Goal: Task Accomplishment & Management: Manage account settings

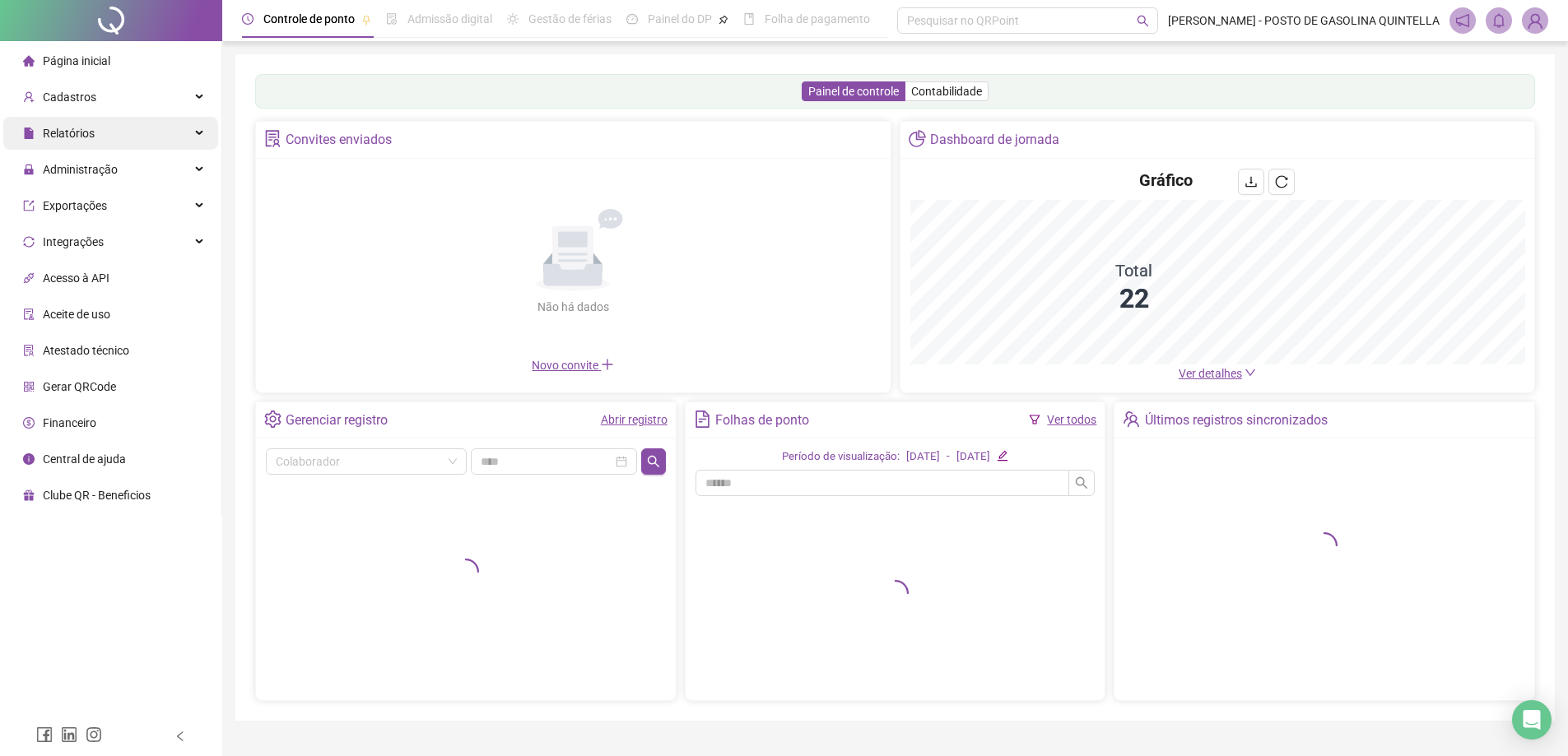
click at [116, 138] on div "Relatórios" at bounding box center [111, 133] width 215 height 33
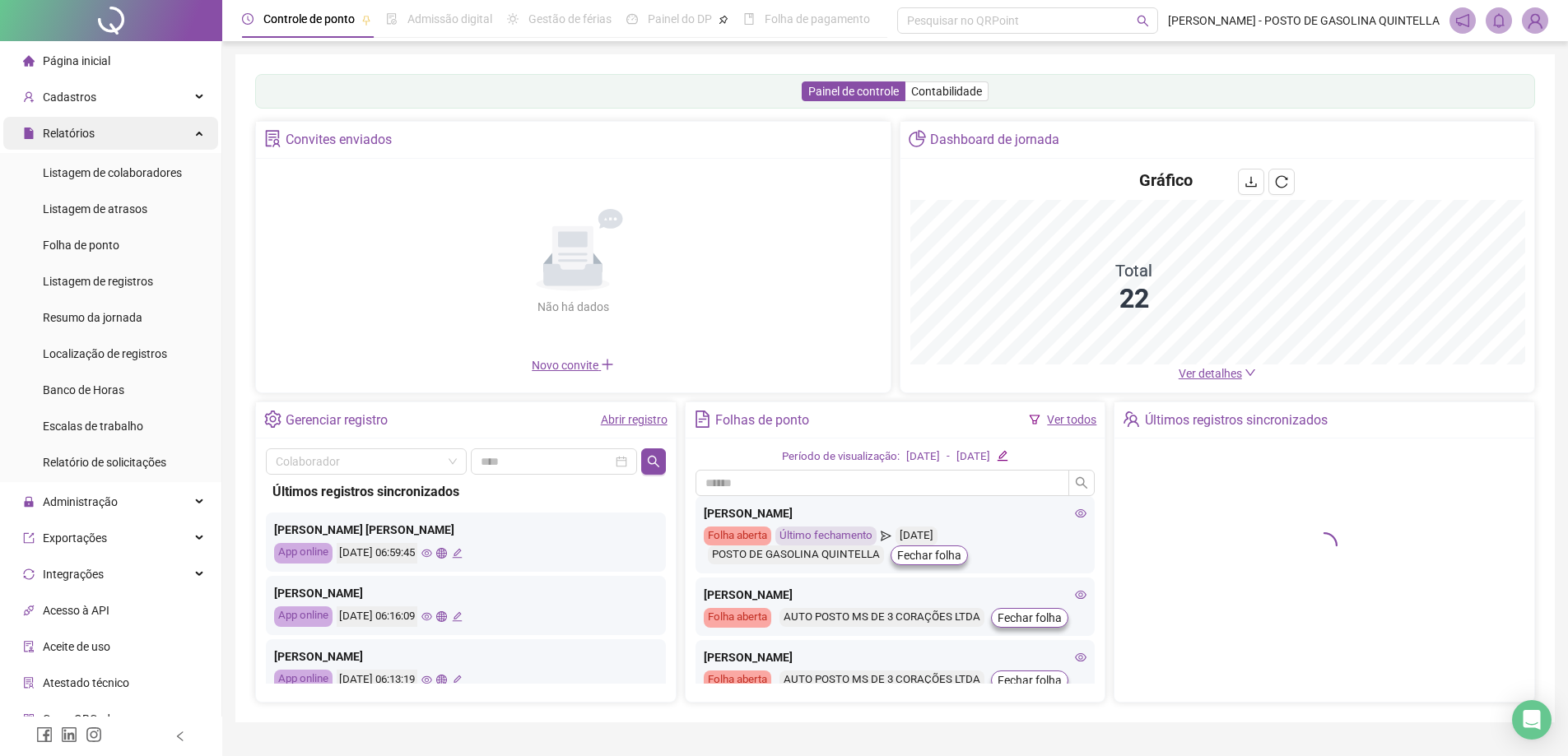
click at [116, 138] on div "Relatórios" at bounding box center [111, 133] width 215 height 33
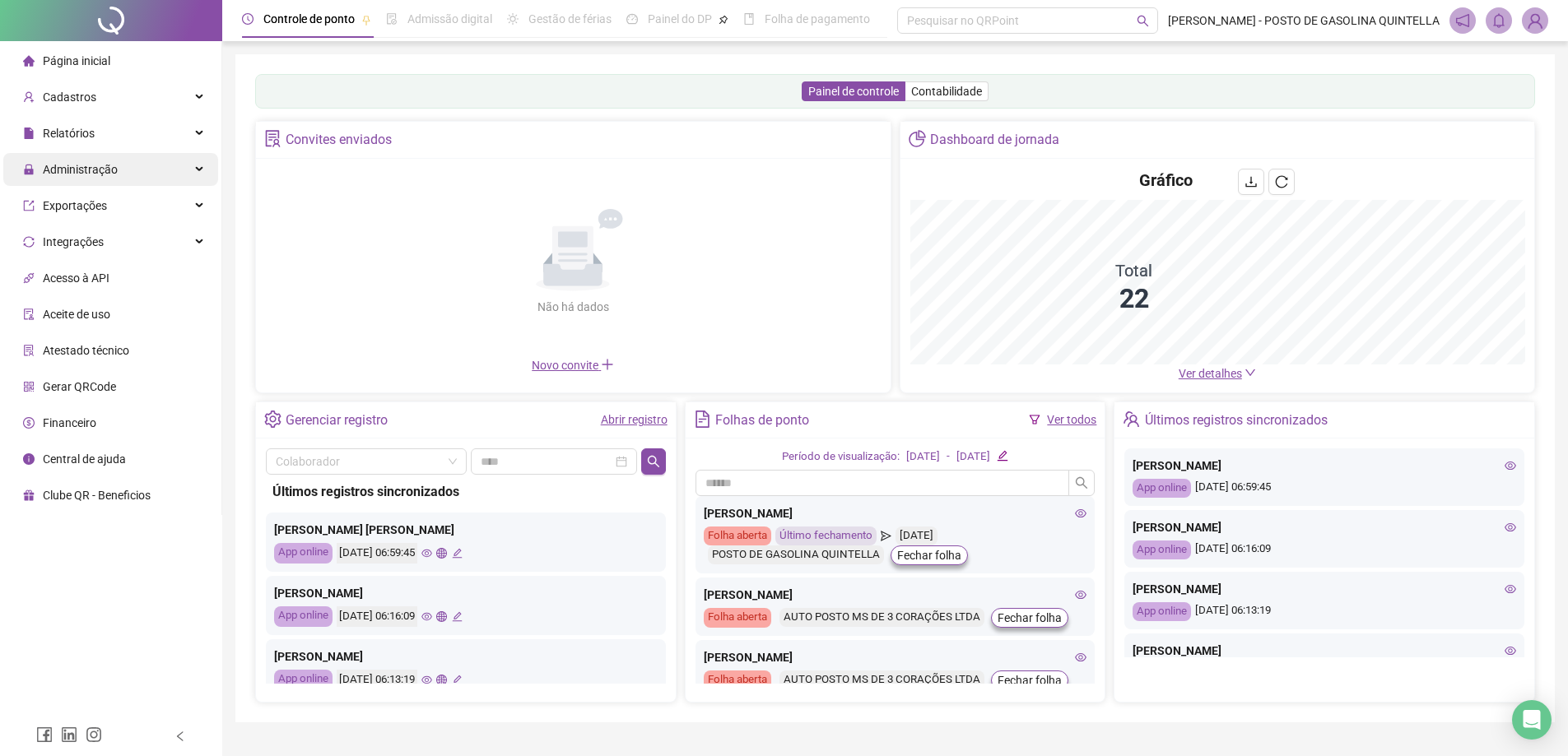
click at [113, 172] on span "Administração" at bounding box center [80, 169] width 75 height 13
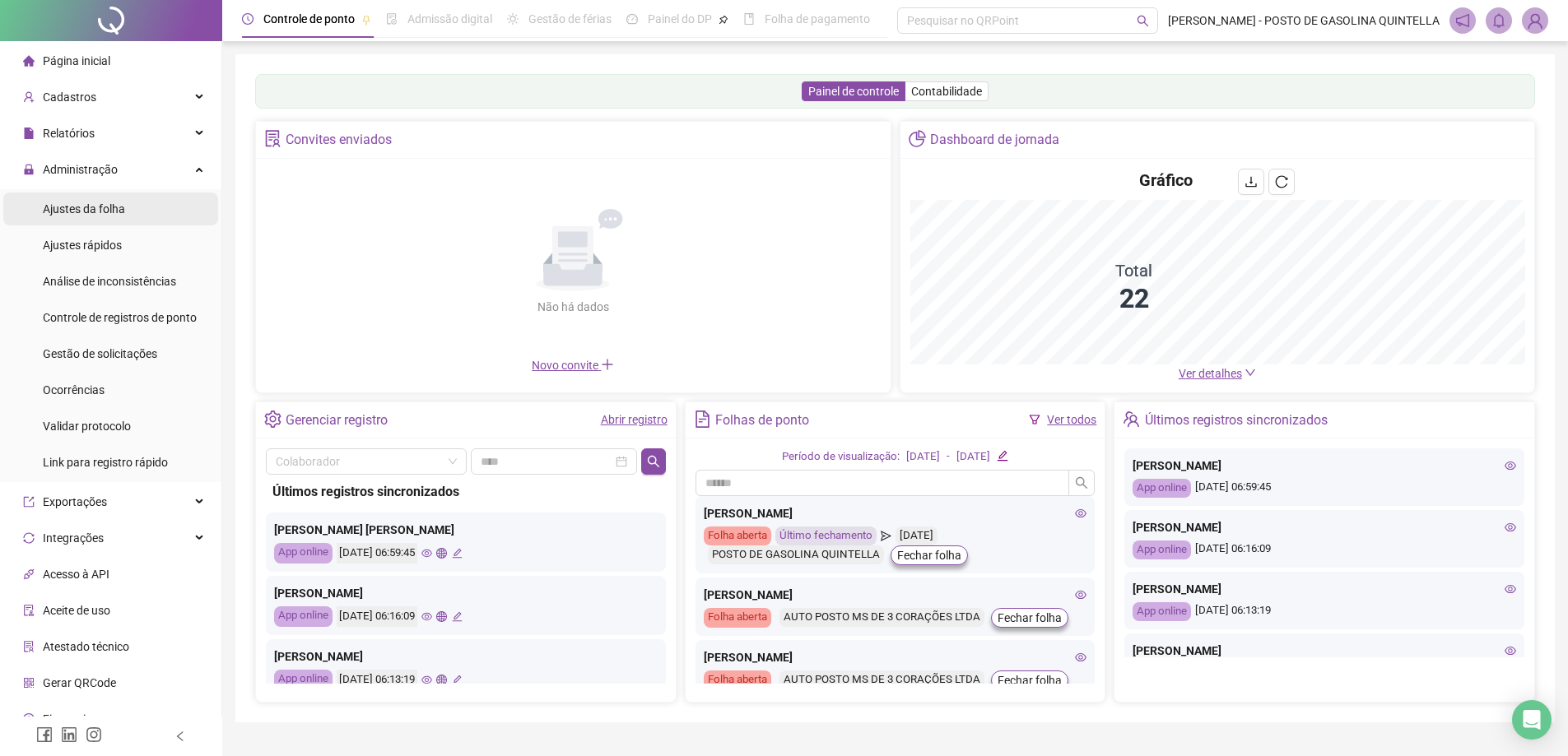
click at [108, 208] on span "Ajustes da folha" at bounding box center [84, 208] width 82 height 13
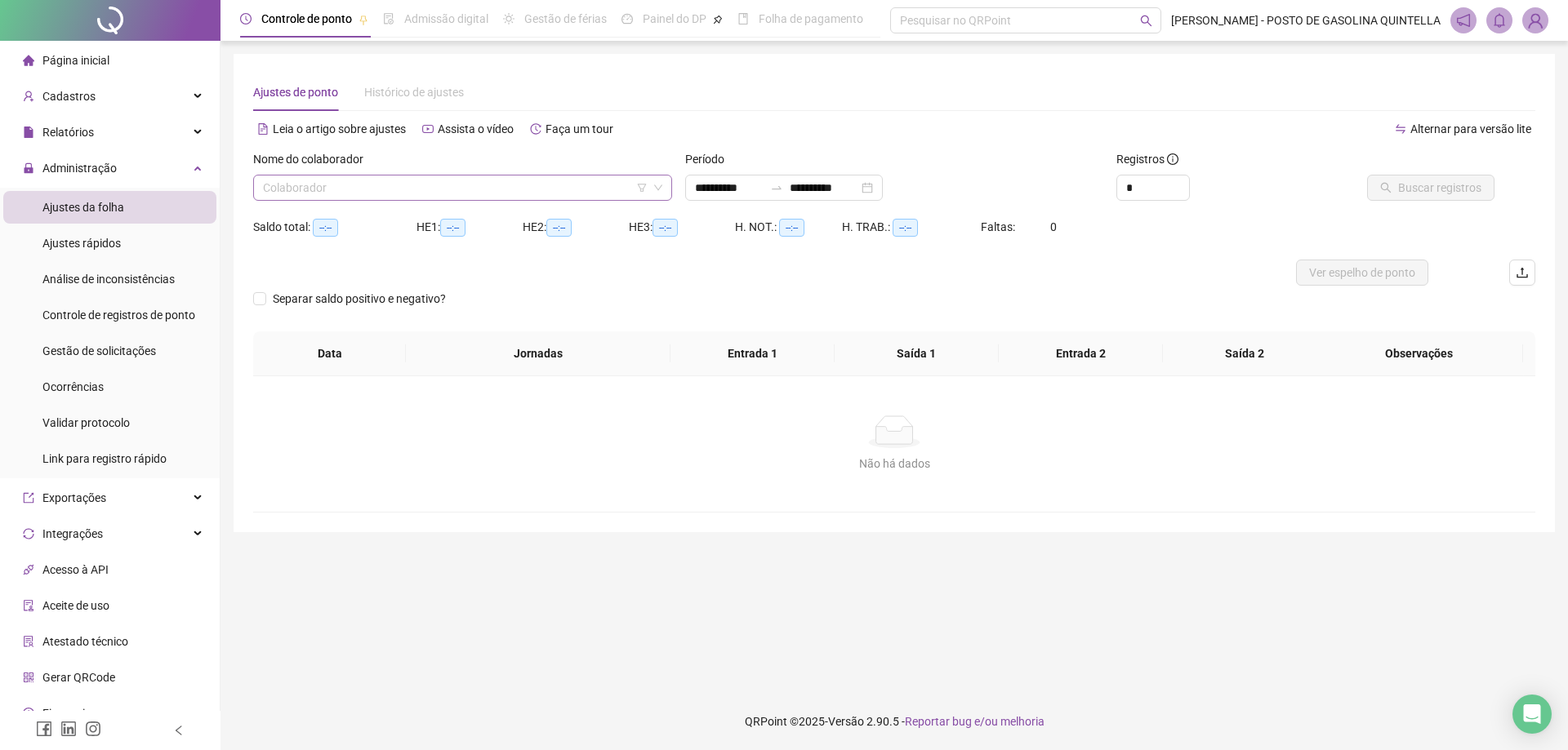
click at [642, 190] on icon "filter" at bounding box center [642, 188] width 10 height 10
click at [641, 187] on icon "filter" at bounding box center [642, 188] width 10 height 10
click at [666, 126] on input "search" at bounding box center [643, 124] width 173 height 25
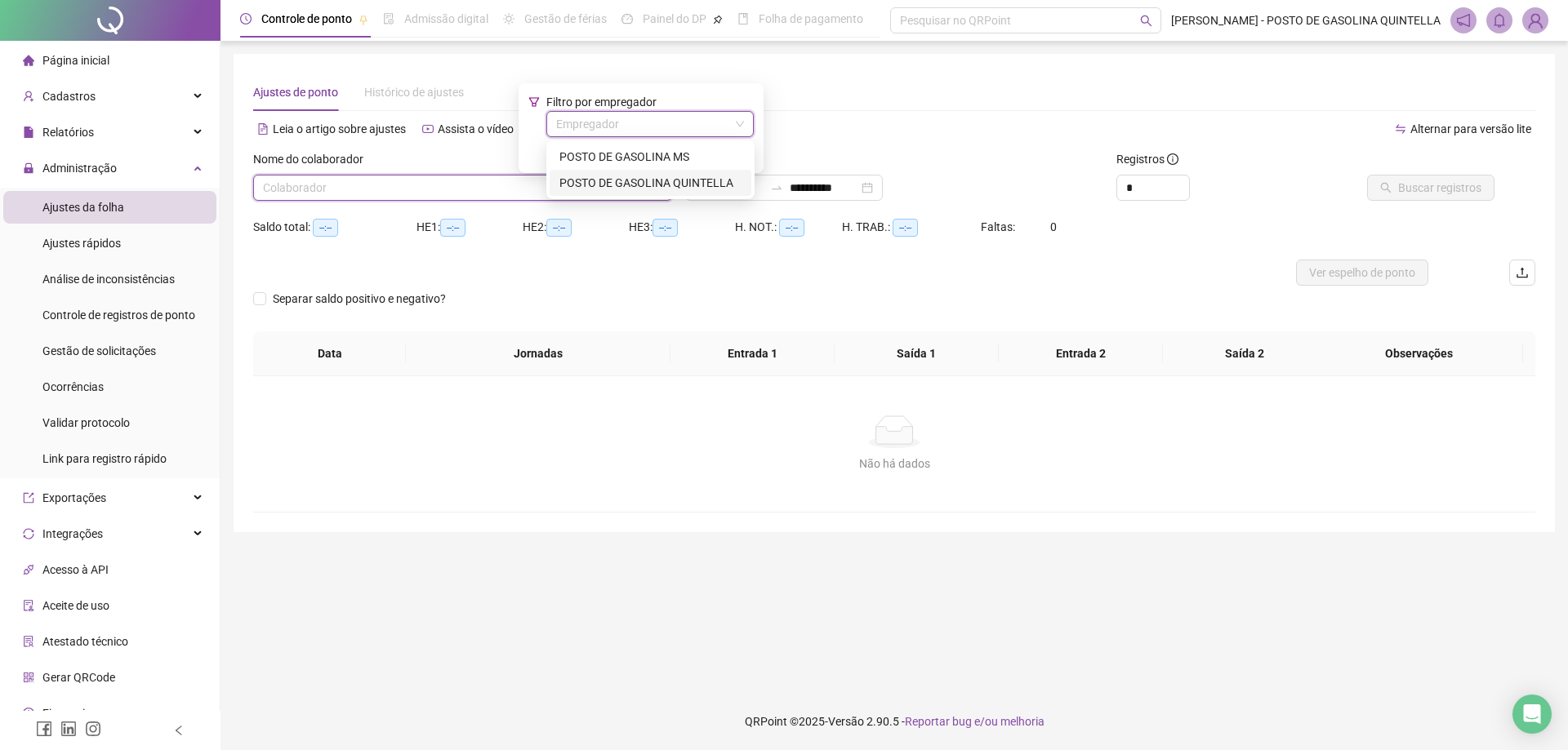
click at [661, 180] on div "POSTO DE GASOLINA QUINTELLA" at bounding box center [650, 182] width 182 height 18
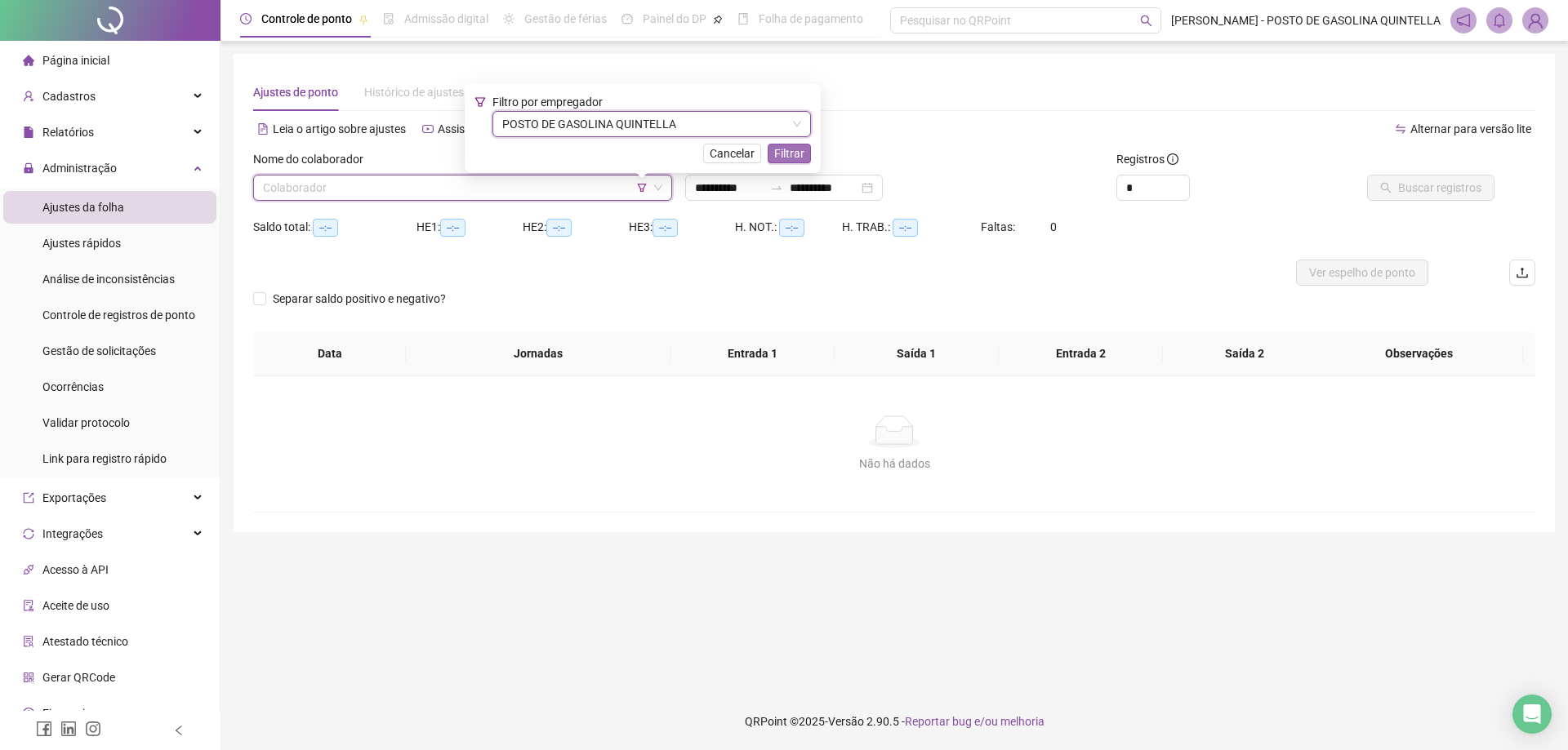
click at [784, 151] on span "Filtrar" at bounding box center [789, 153] width 30 height 18
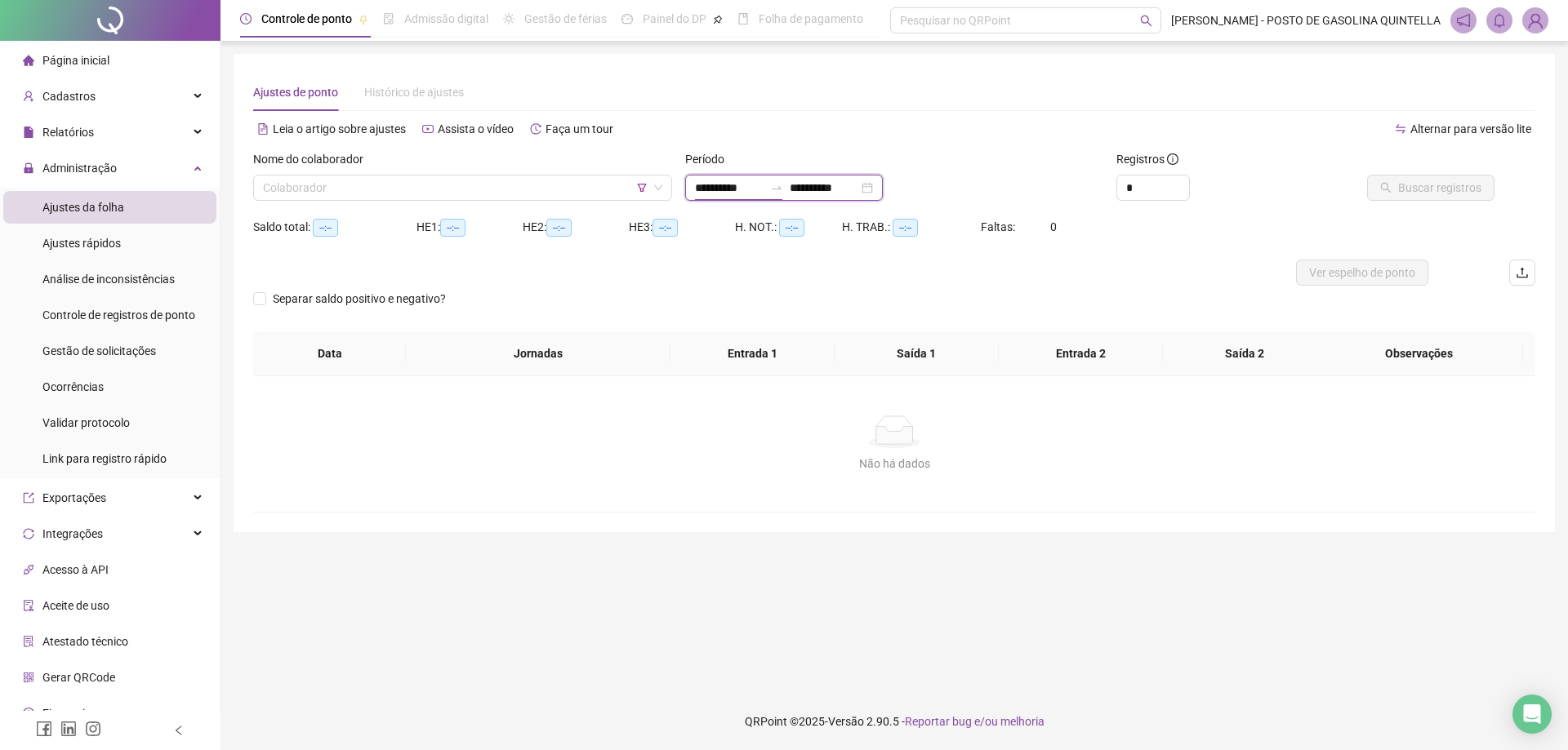
click at [754, 182] on input "**********" at bounding box center [729, 187] width 69 height 18
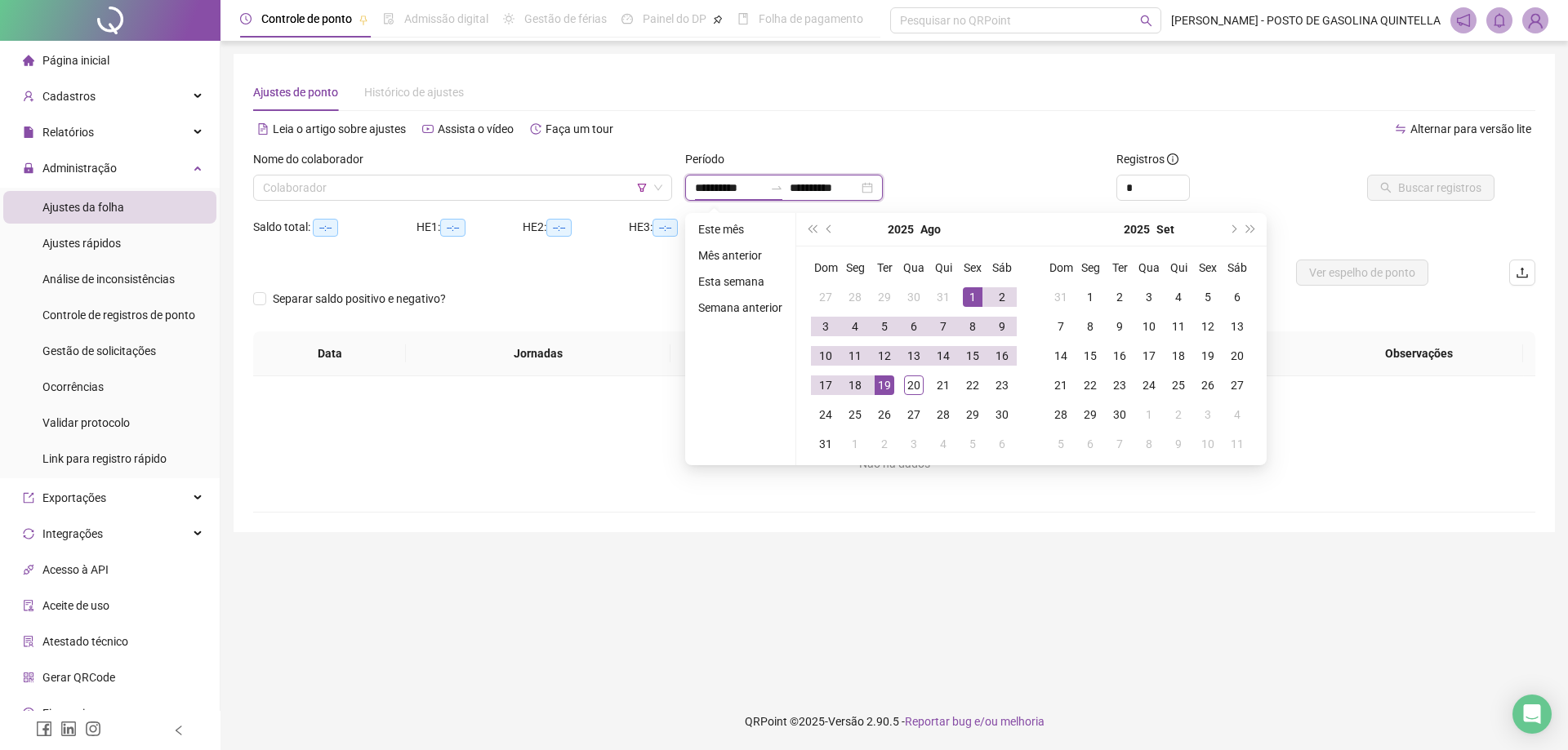
type input "**********"
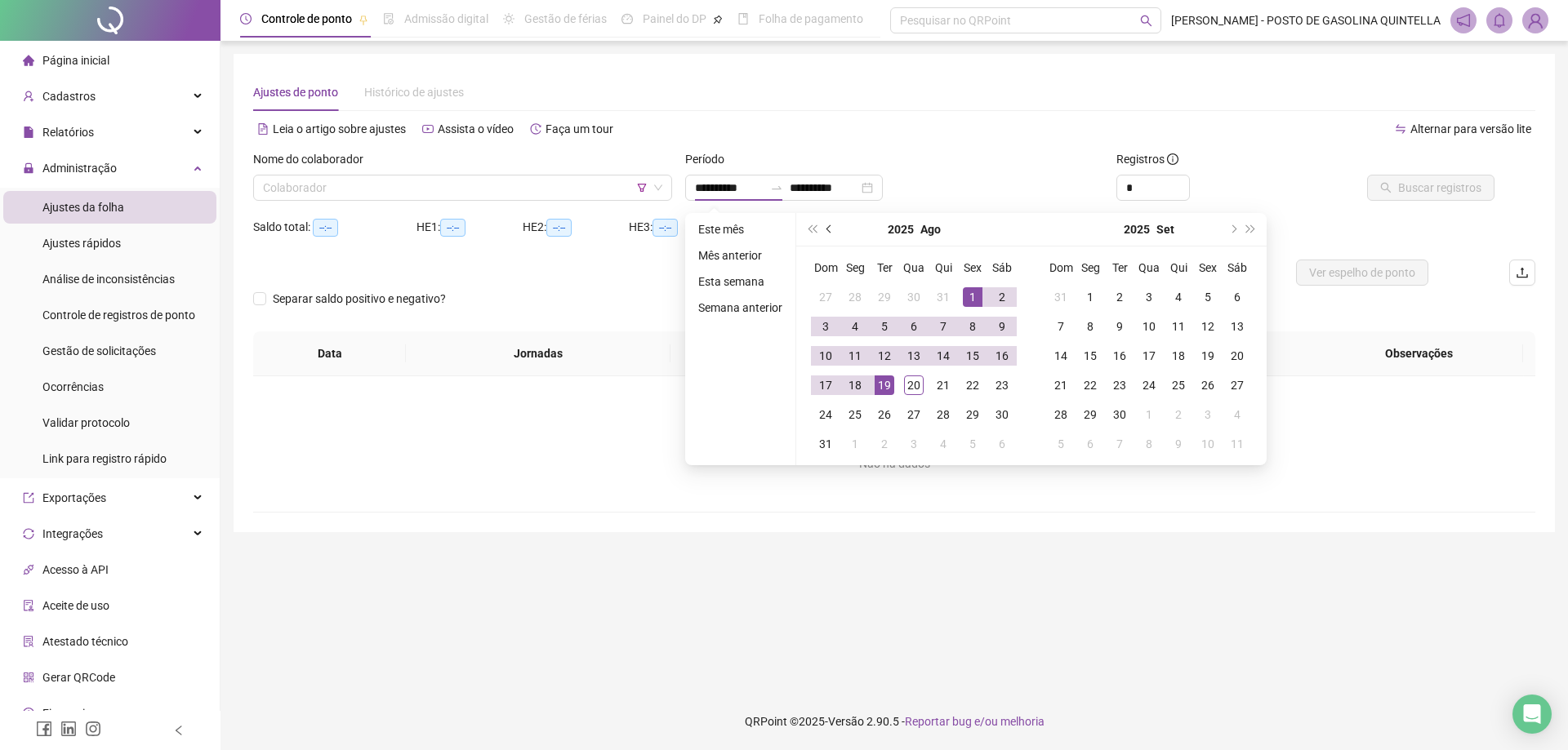
click at [834, 229] on button "prev-year" at bounding box center [829, 229] width 18 height 33
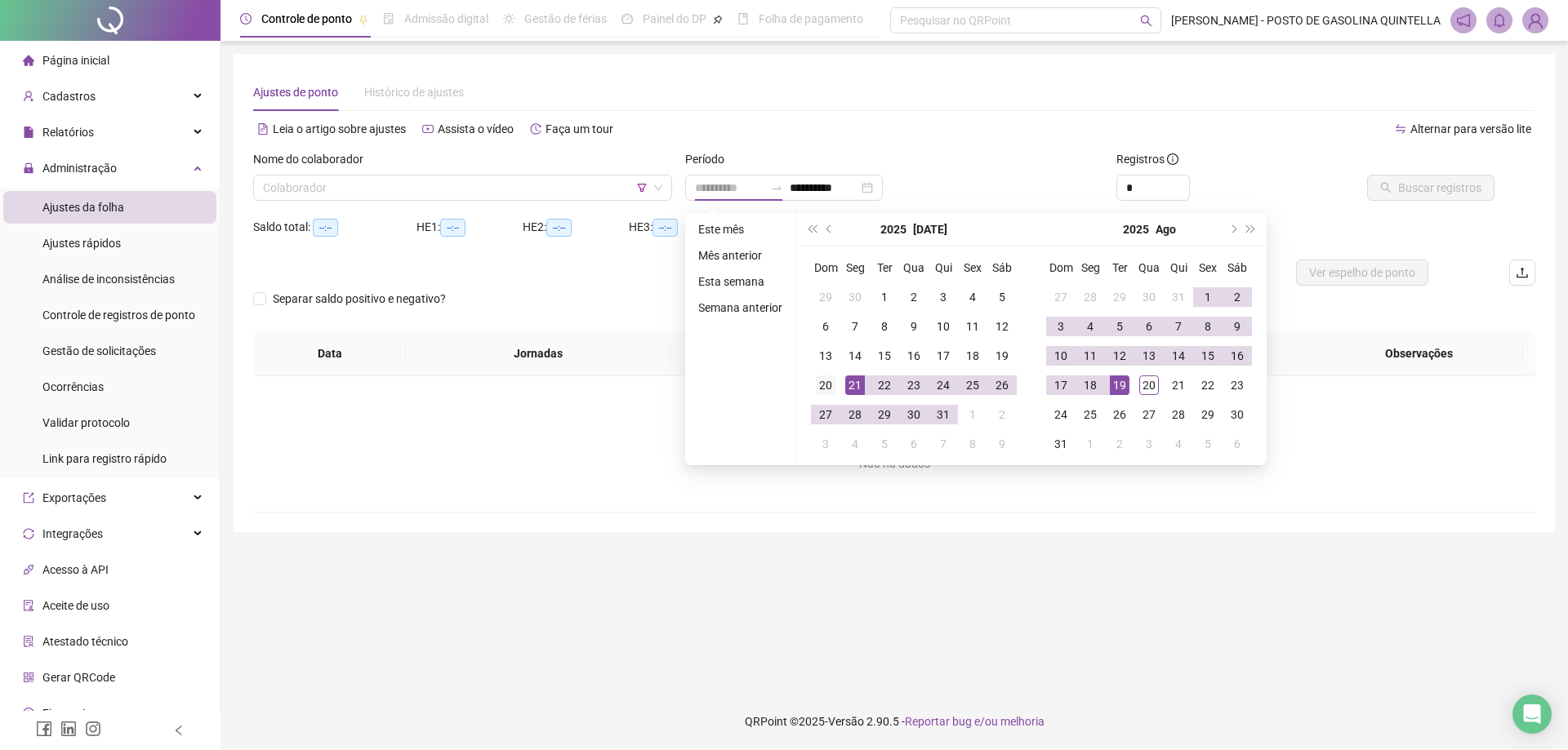
type input "**********"
click at [820, 383] on div "20" at bounding box center [825, 385] width 19 height 19
type input "**********"
click at [1121, 385] on div "19" at bounding box center [1119, 385] width 19 height 19
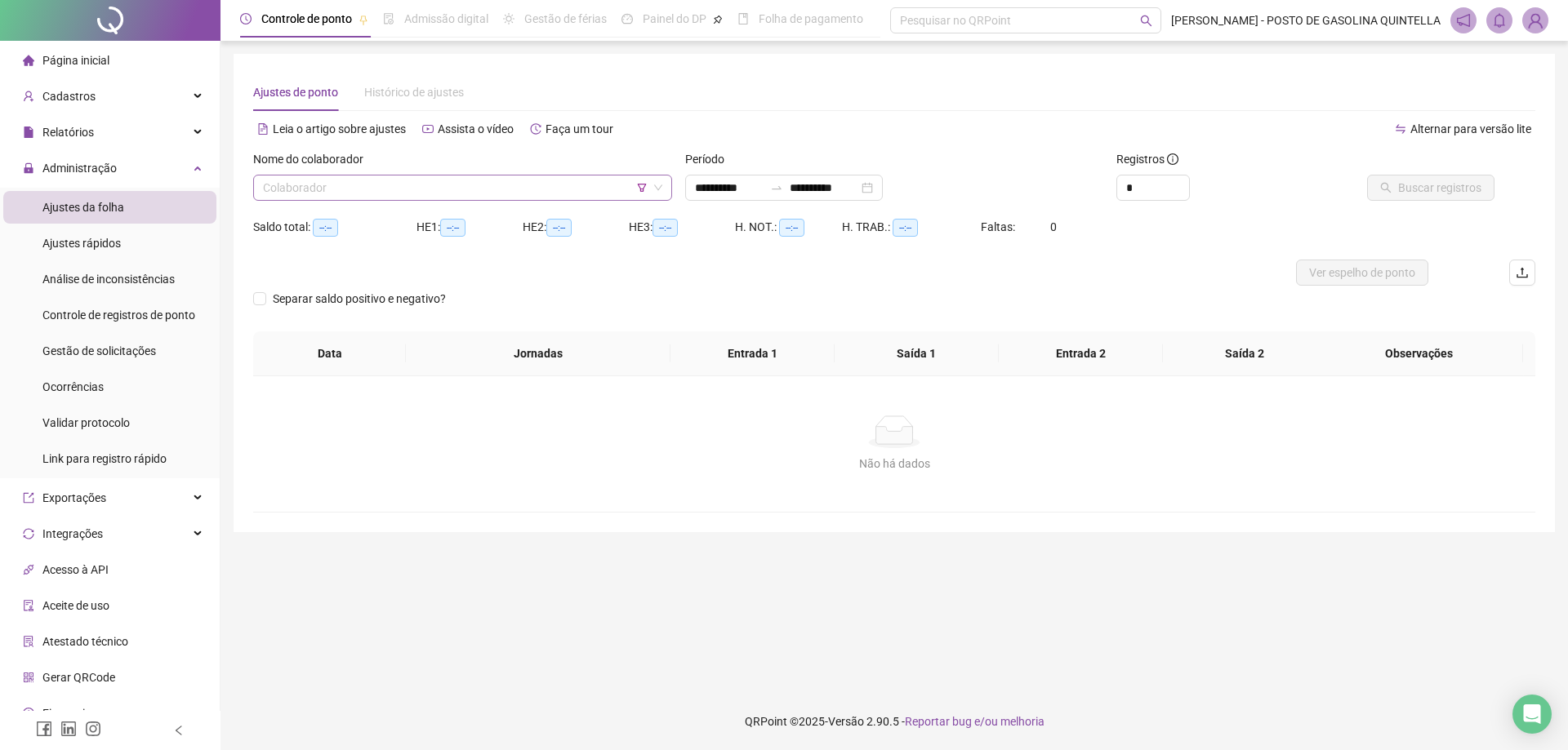
click at [384, 189] on input "search" at bounding box center [455, 187] width 384 height 25
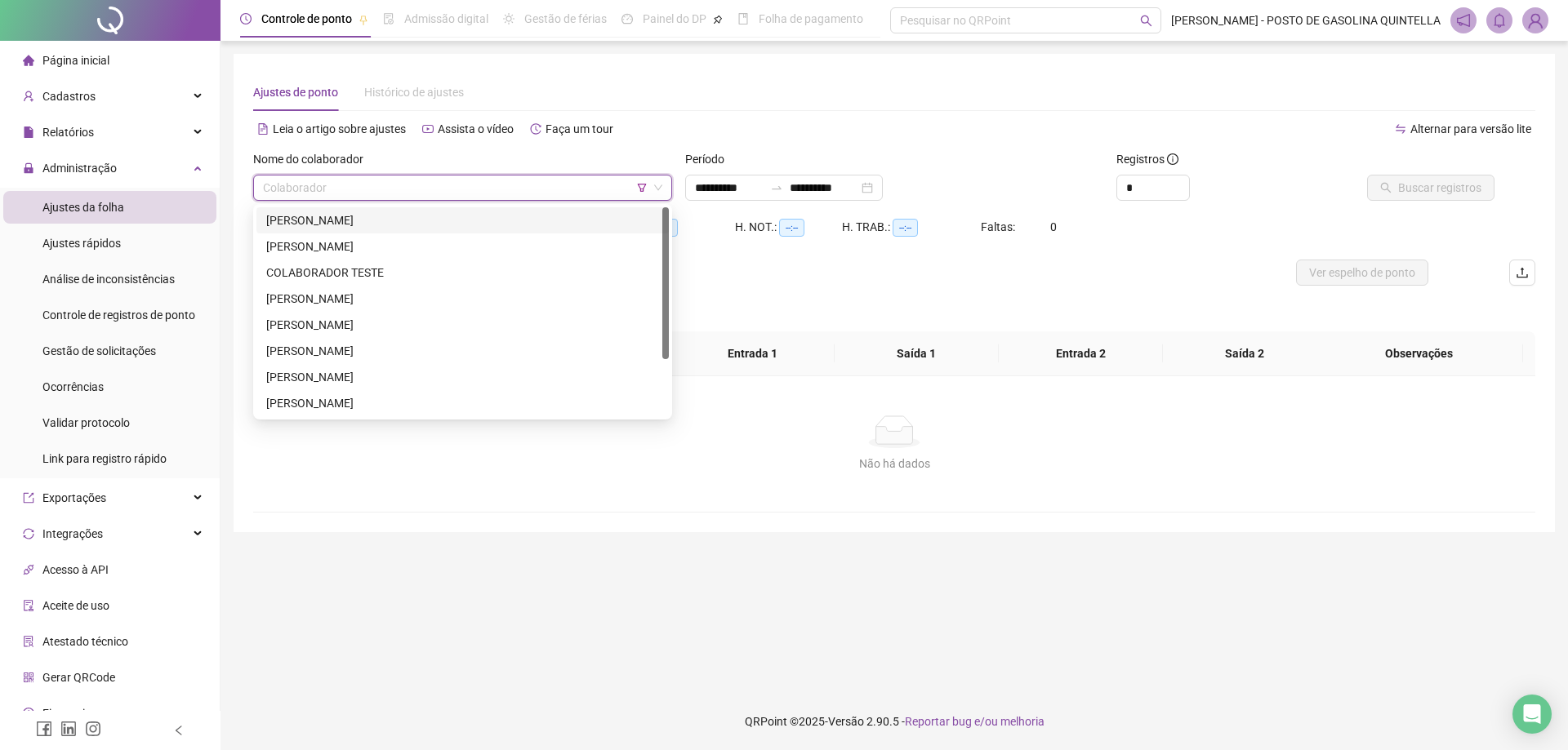
click at [374, 218] on div "[PERSON_NAME]" at bounding box center [462, 220] width 393 height 18
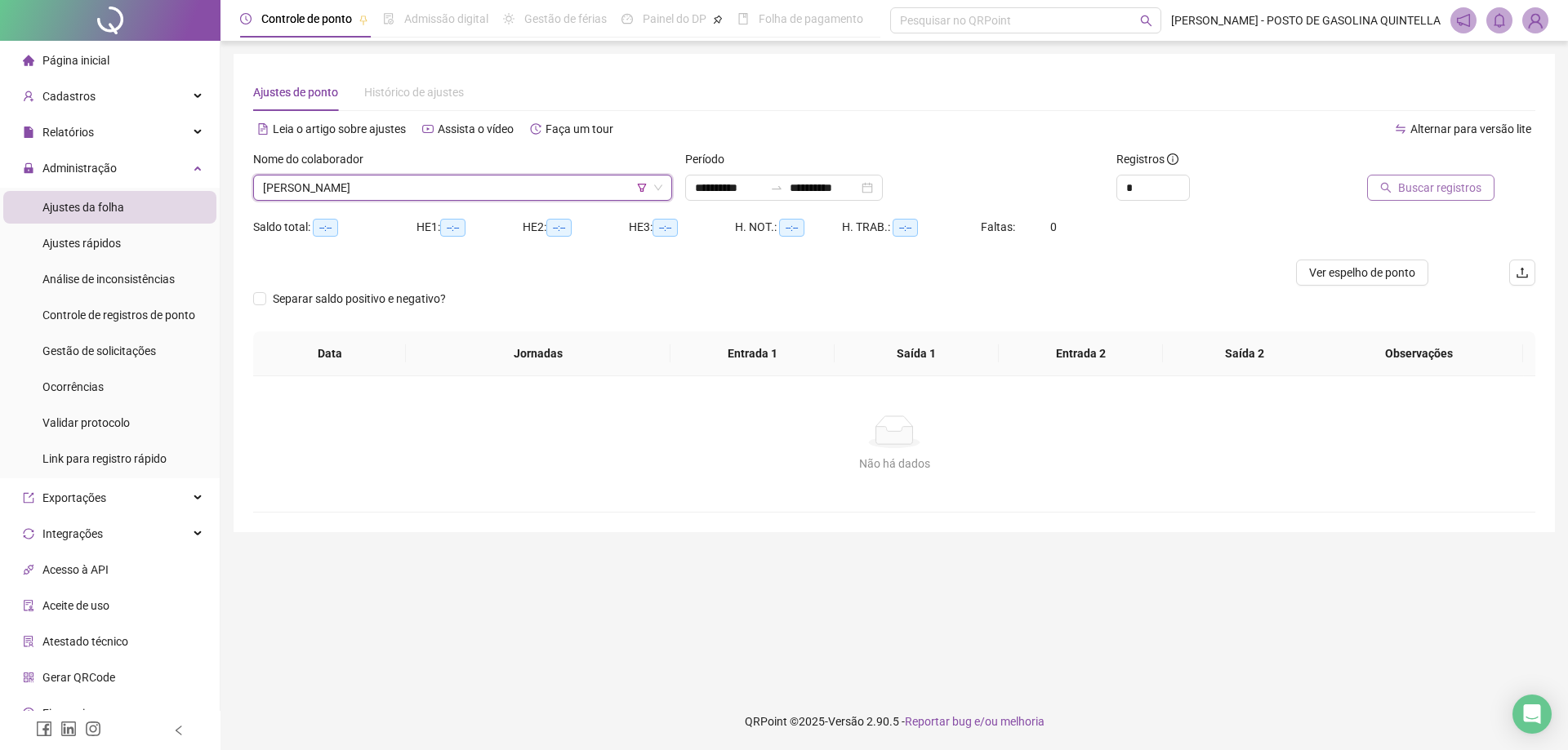
click at [1429, 200] on button "Buscar registros" at bounding box center [1431, 187] width 127 height 26
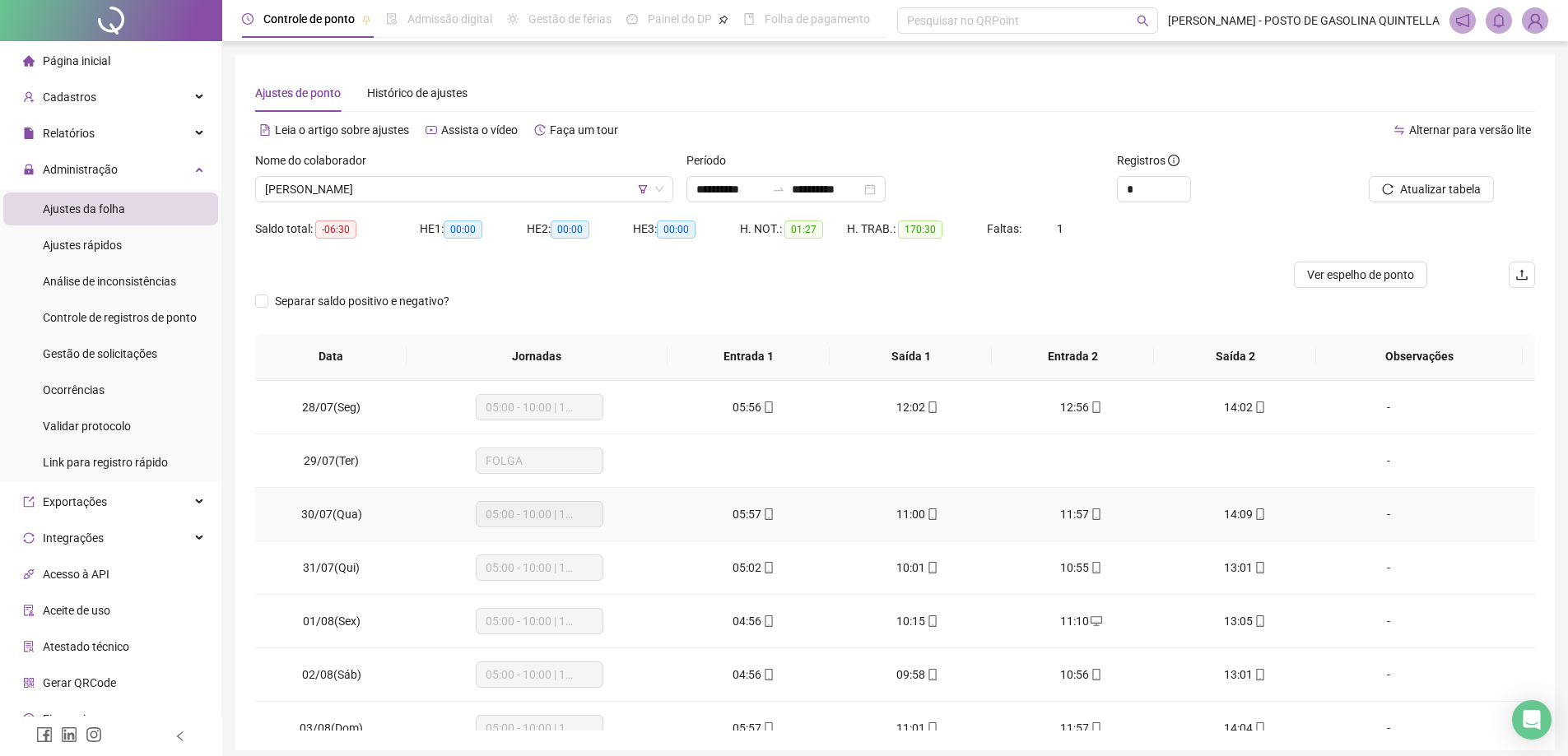
scroll to position [494, 0]
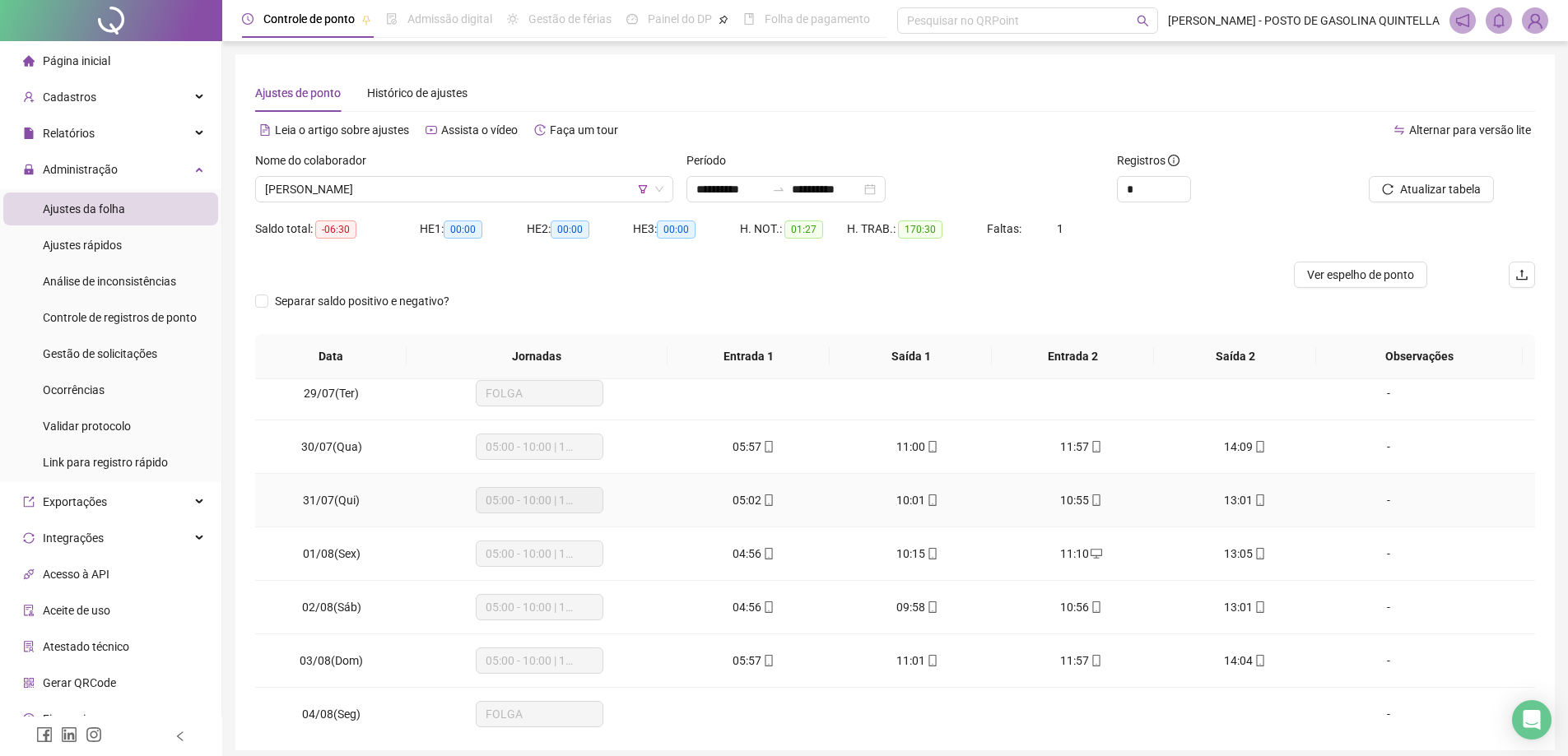
click at [592, 507] on div "05:00 - 10:00 | 11:00 - 13:00" at bounding box center [540, 500] width 128 height 26
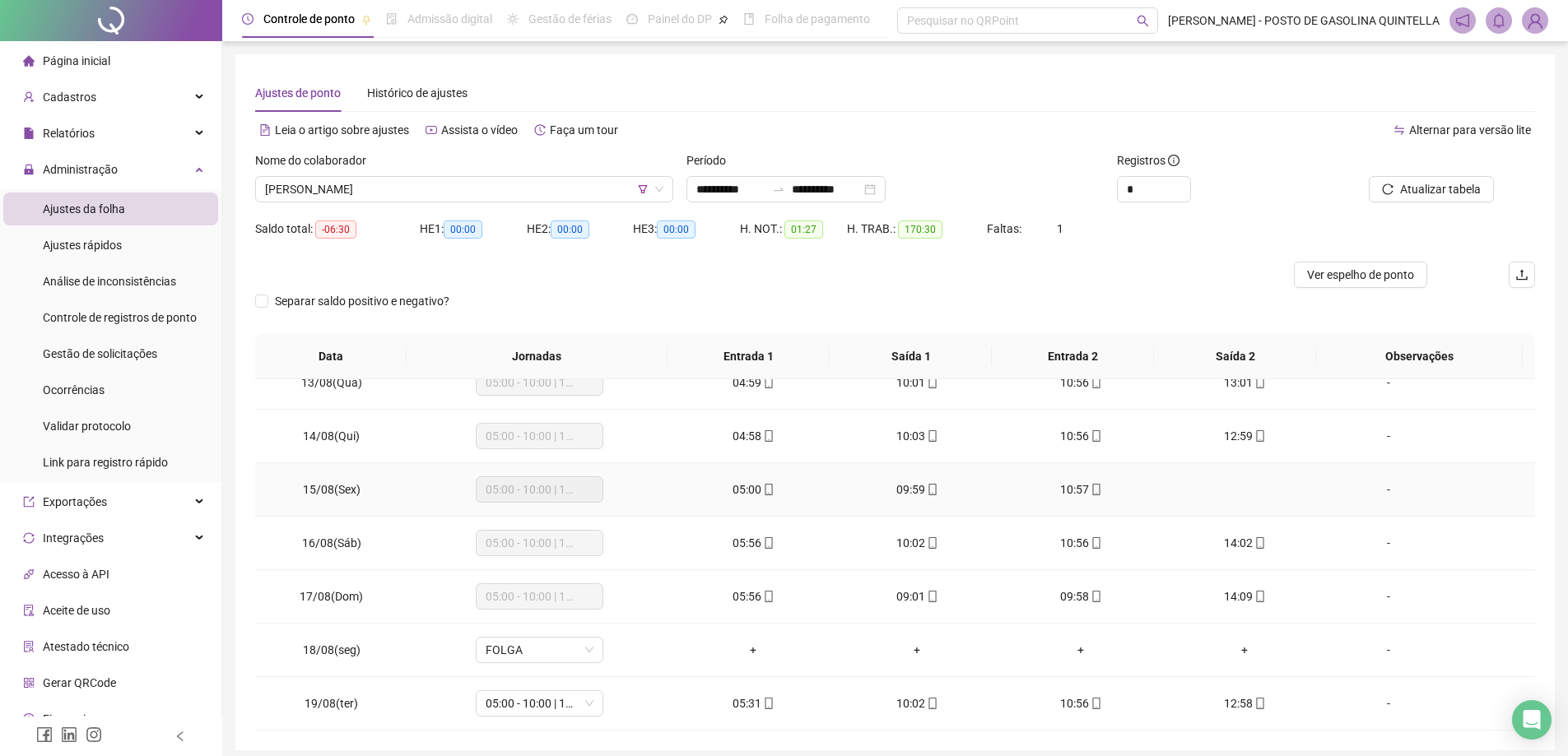
click at [1240, 486] on td at bounding box center [1245, 490] width 164 height 54
click at [1404, 181] on span "Atualizar tabela" at bounding box center [1441, 189] width 81 height 18
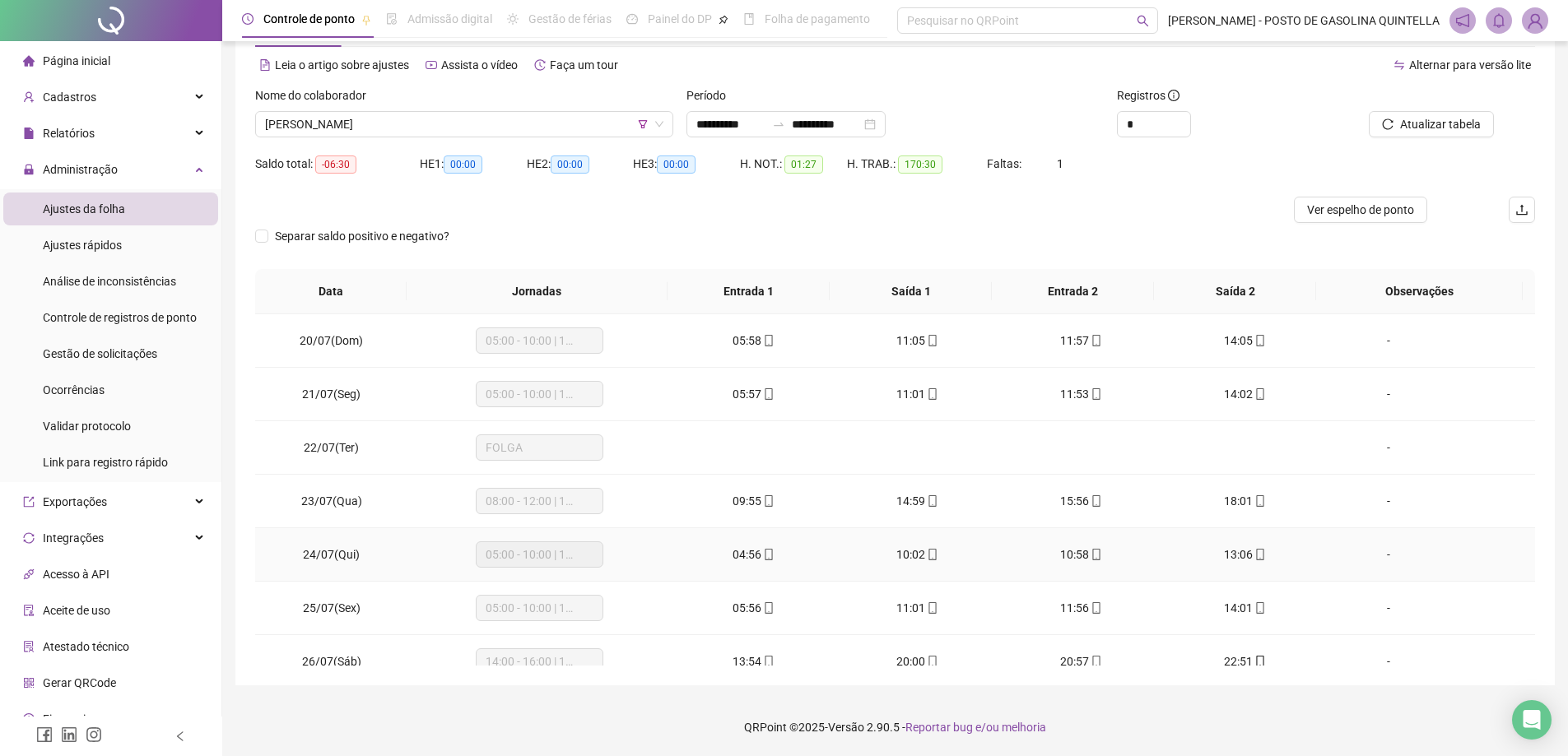
scroll to position [0, 0]
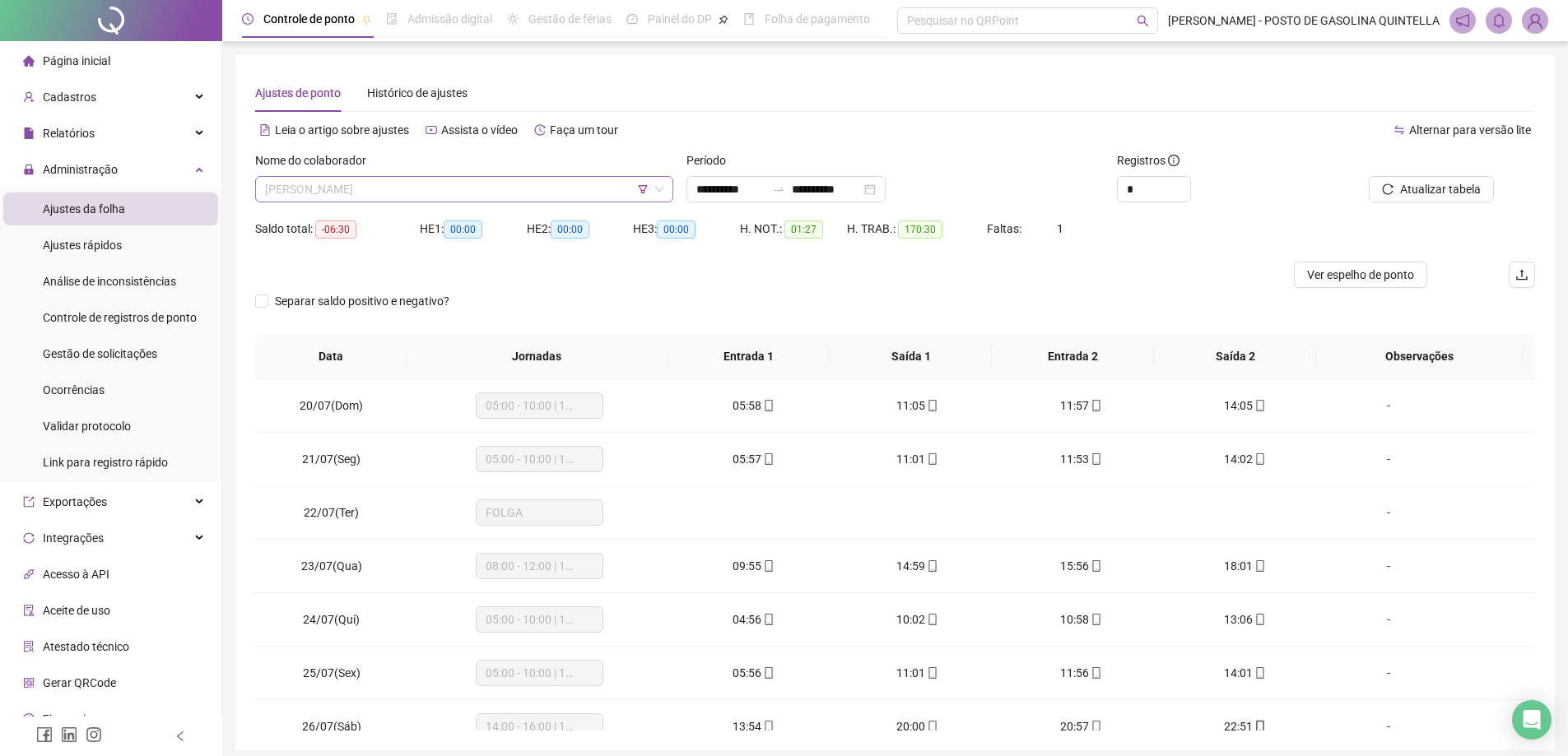
click at [398, 186] on span "[PERSON_NAME]" at bounding box center [464, 189] width 399 height 25
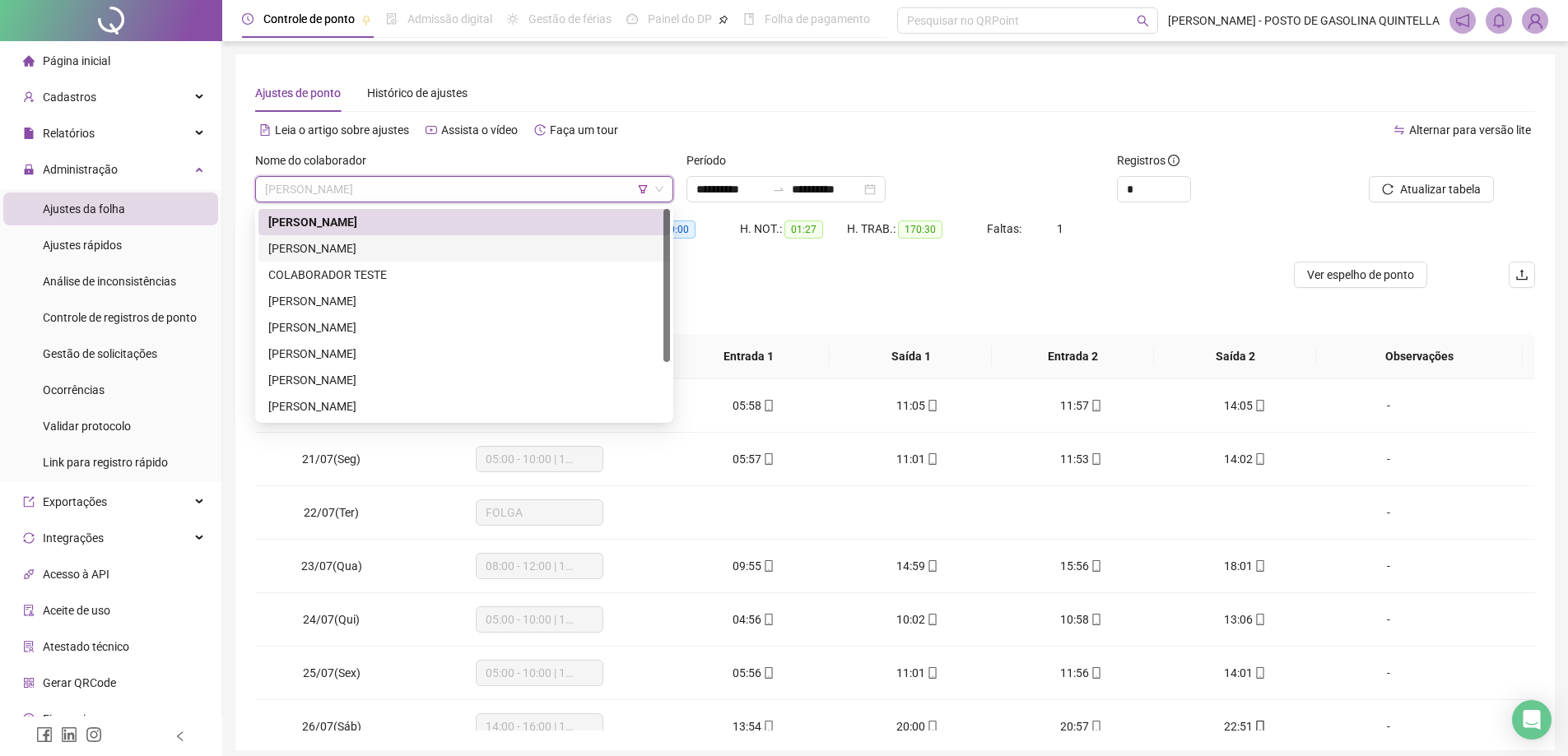
click at [376, 249] on div "[PERSON_NAME]" at bounding box center [463, 248] width 392 height 18
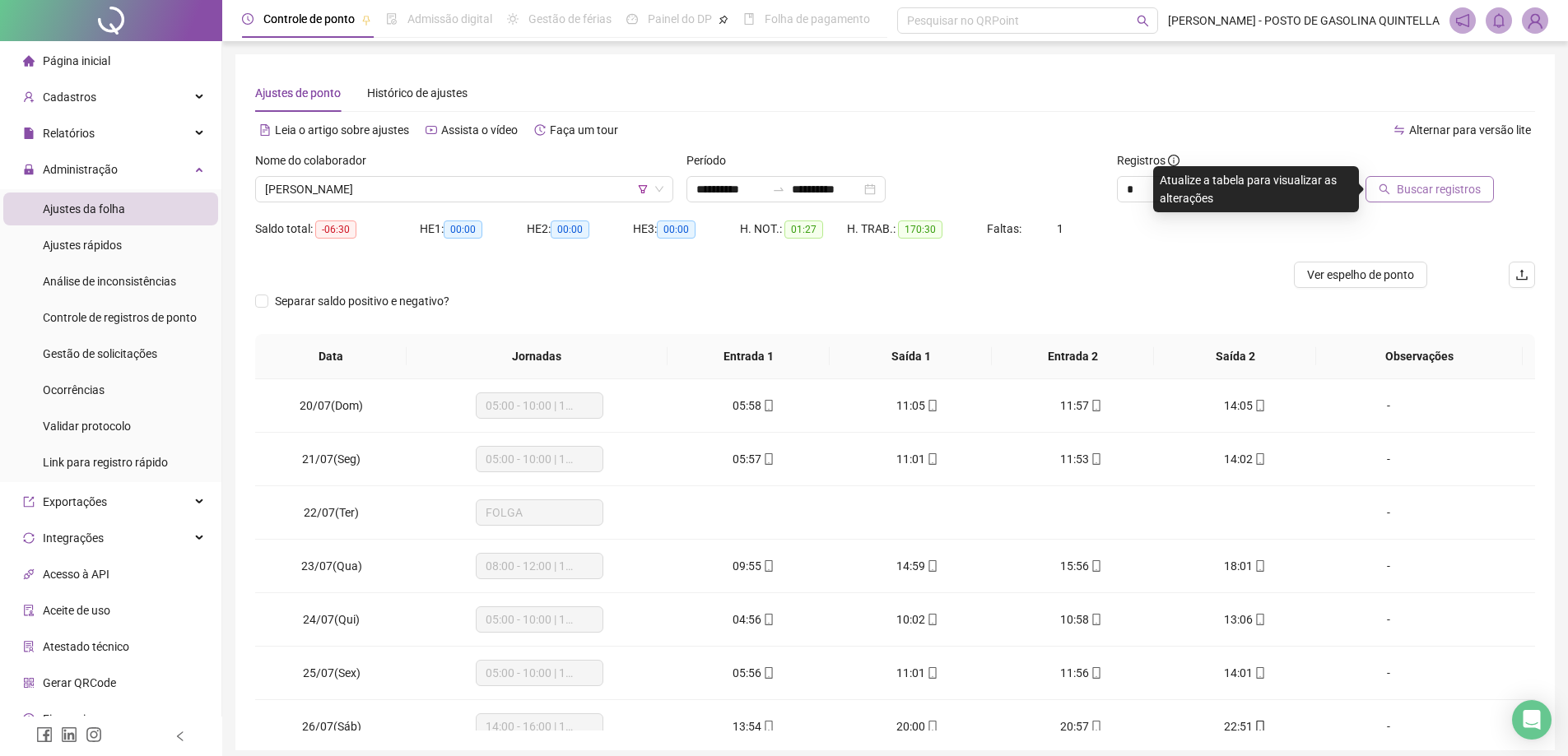
click at [1442, 184] on span "Buscar registros" at bounding box center [1439, 189] width 84 height 18
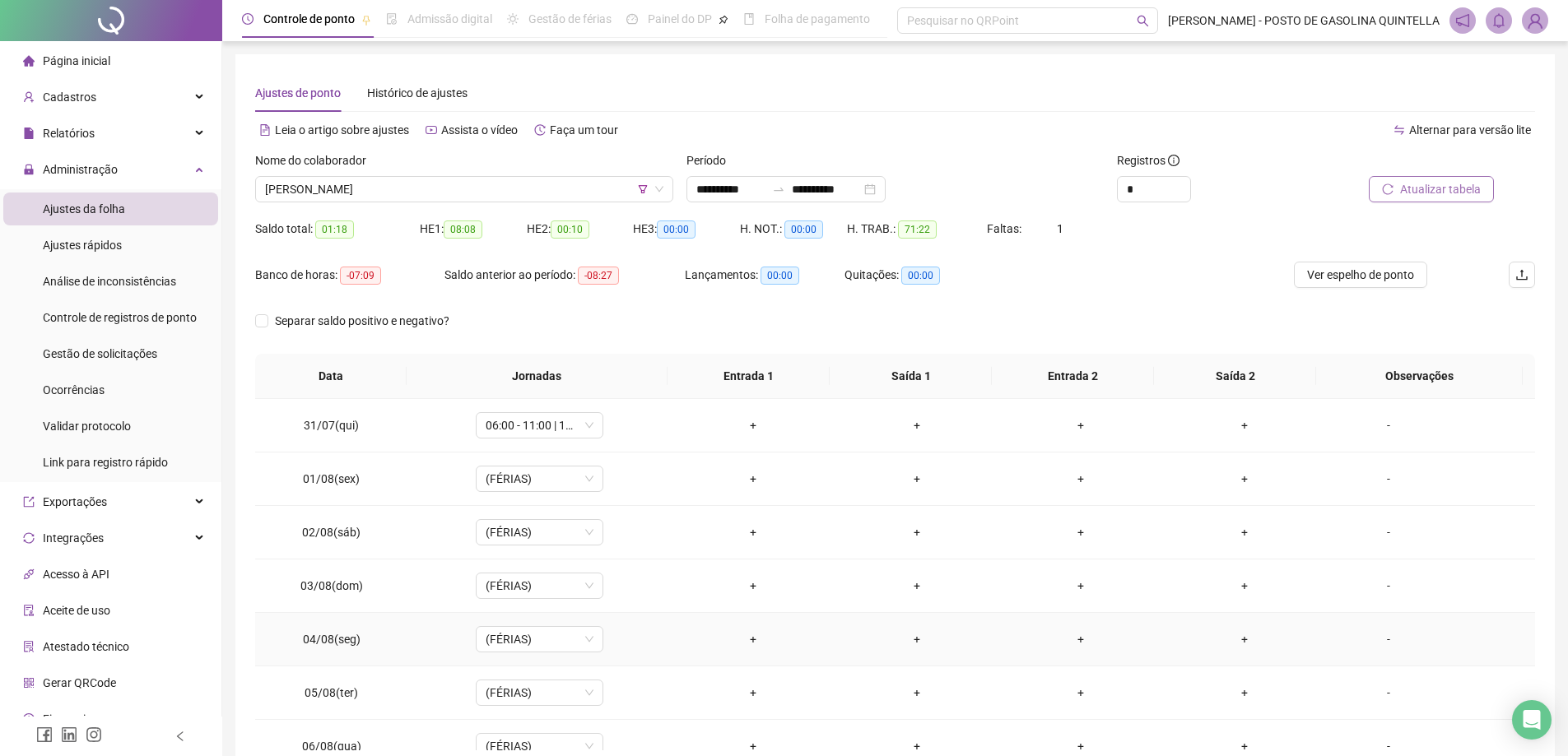
scroll to position [494, 0]
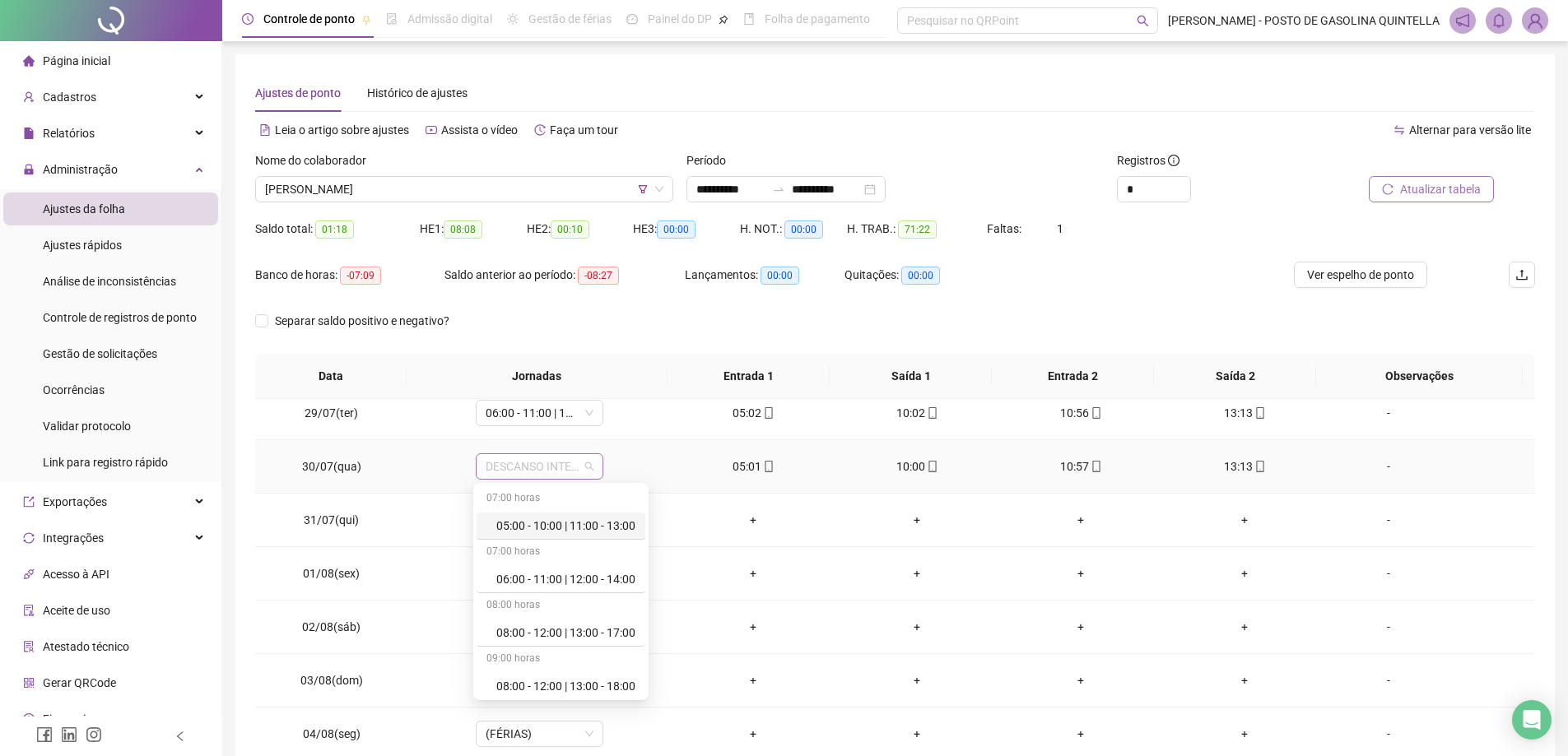
click at [570, 463] on span "DESCANSO INTER-JORNADA" at bounding box center [539, 466] width 108 height 25
click at [558, 527] on div "05:00 - 10:00 | 11:00 - 13:00" at bounding box center [566, 526] width 139 height 18
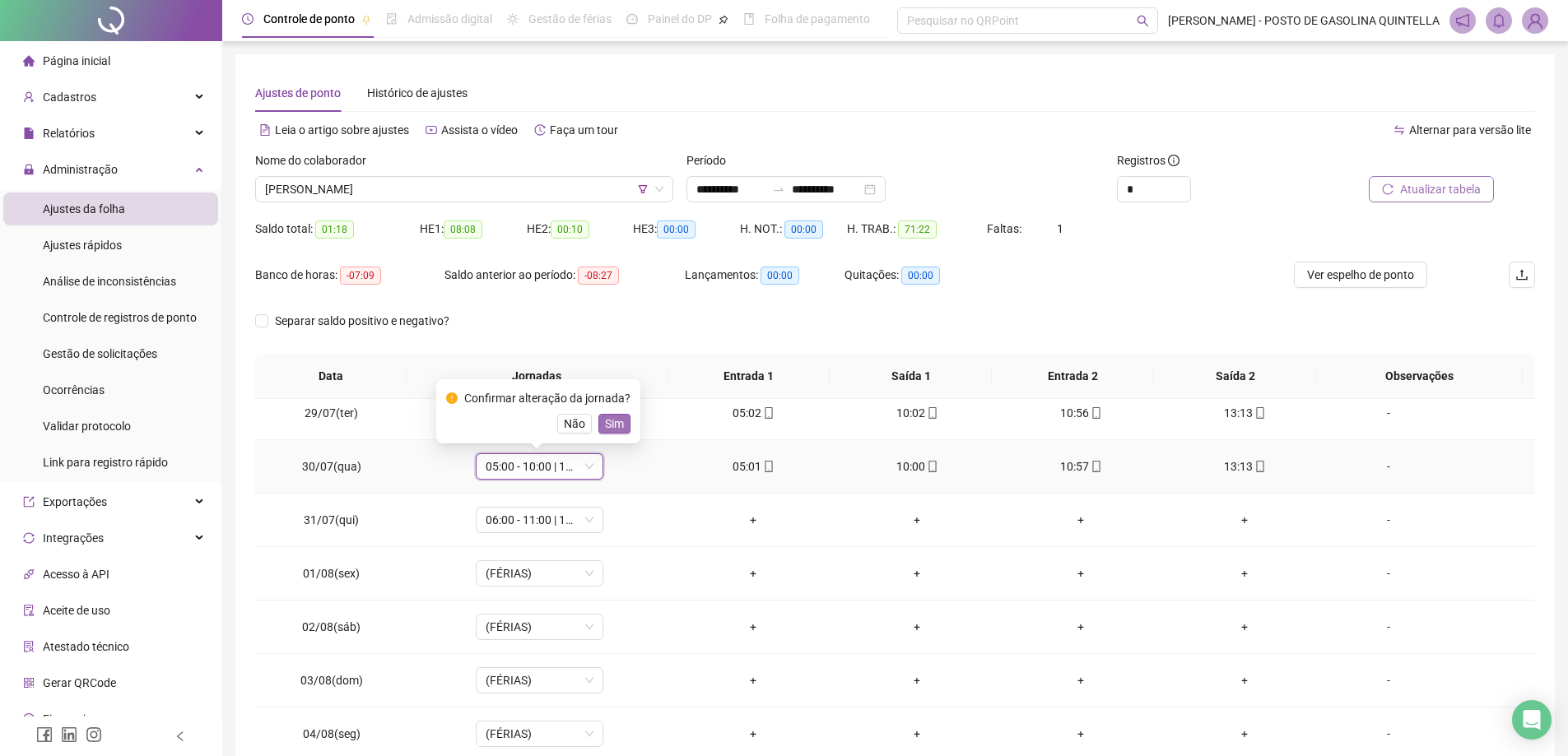
click at [608, 422] on span "Sim" at bounding box center [615, 423] width 19 height 18
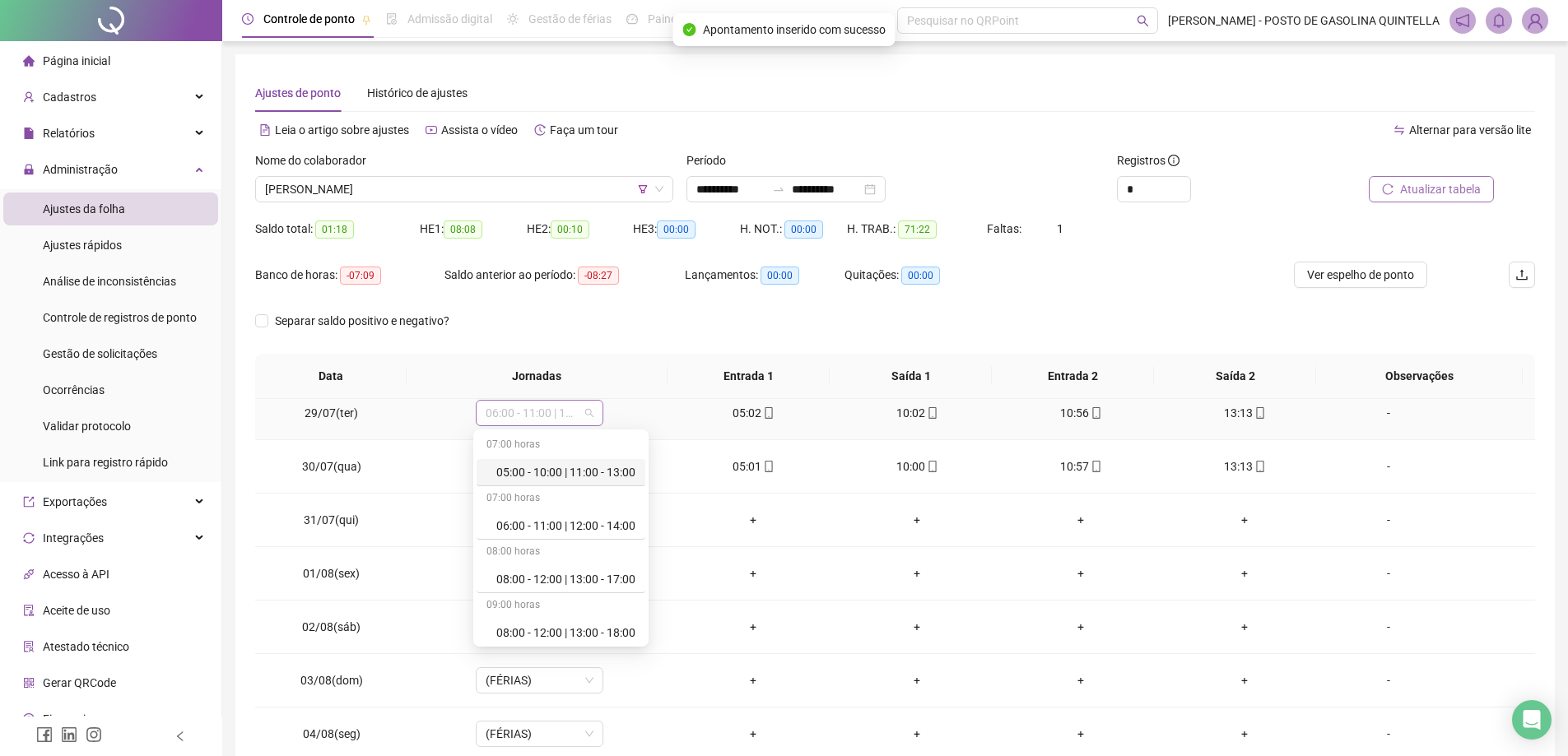
click at [540, 415] on span "06:00 - 11:00 | 12:00 - 14:00" at bounding box center [539, 413] width 108 height 25
click at [536, 476] on div "05:00 - 10:00 | 11:00 - 13:00" at bounding box center [566, 472] width 139 height 18
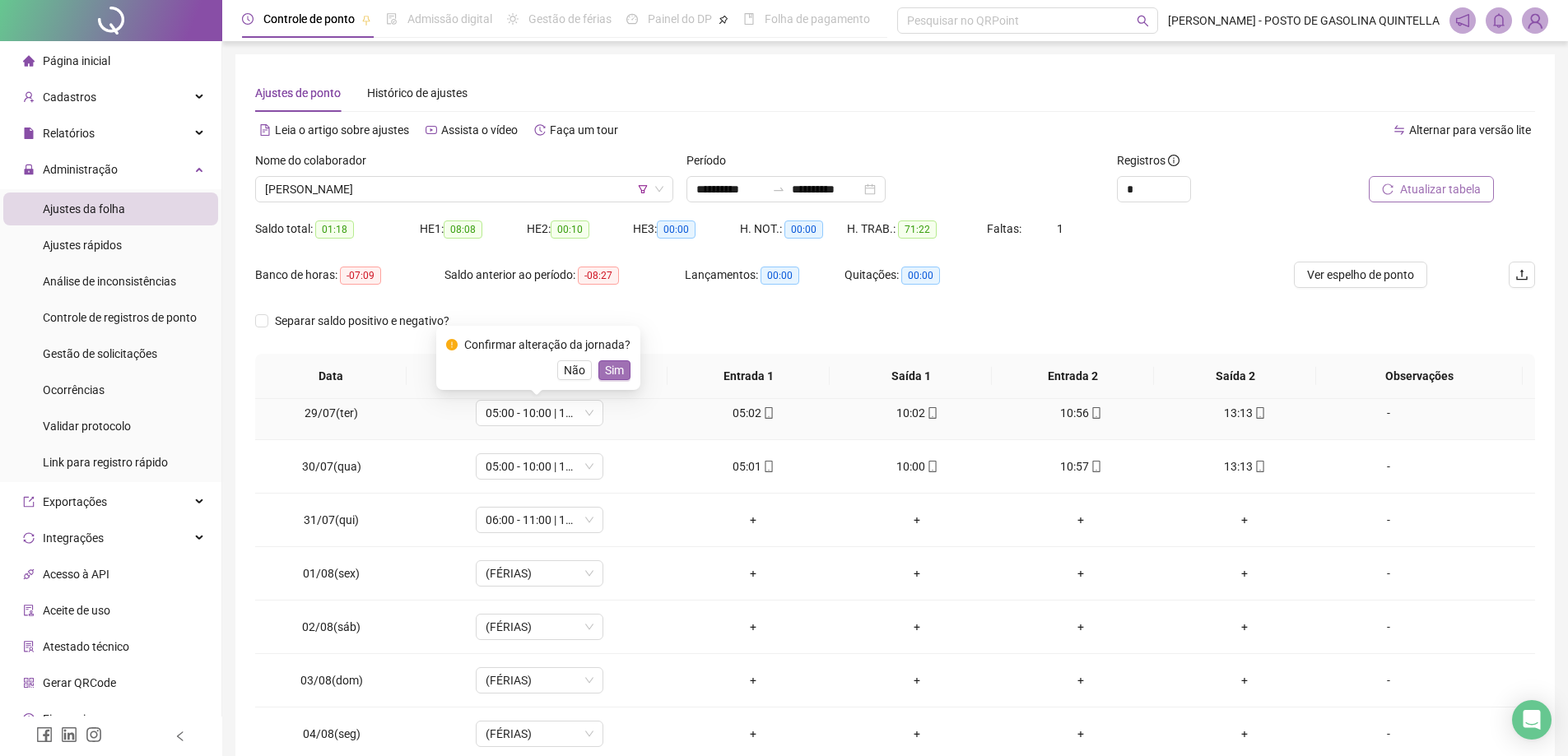
click at [605, 373] on span "Sim" at bounding box center [615, 369] width 19 height 18
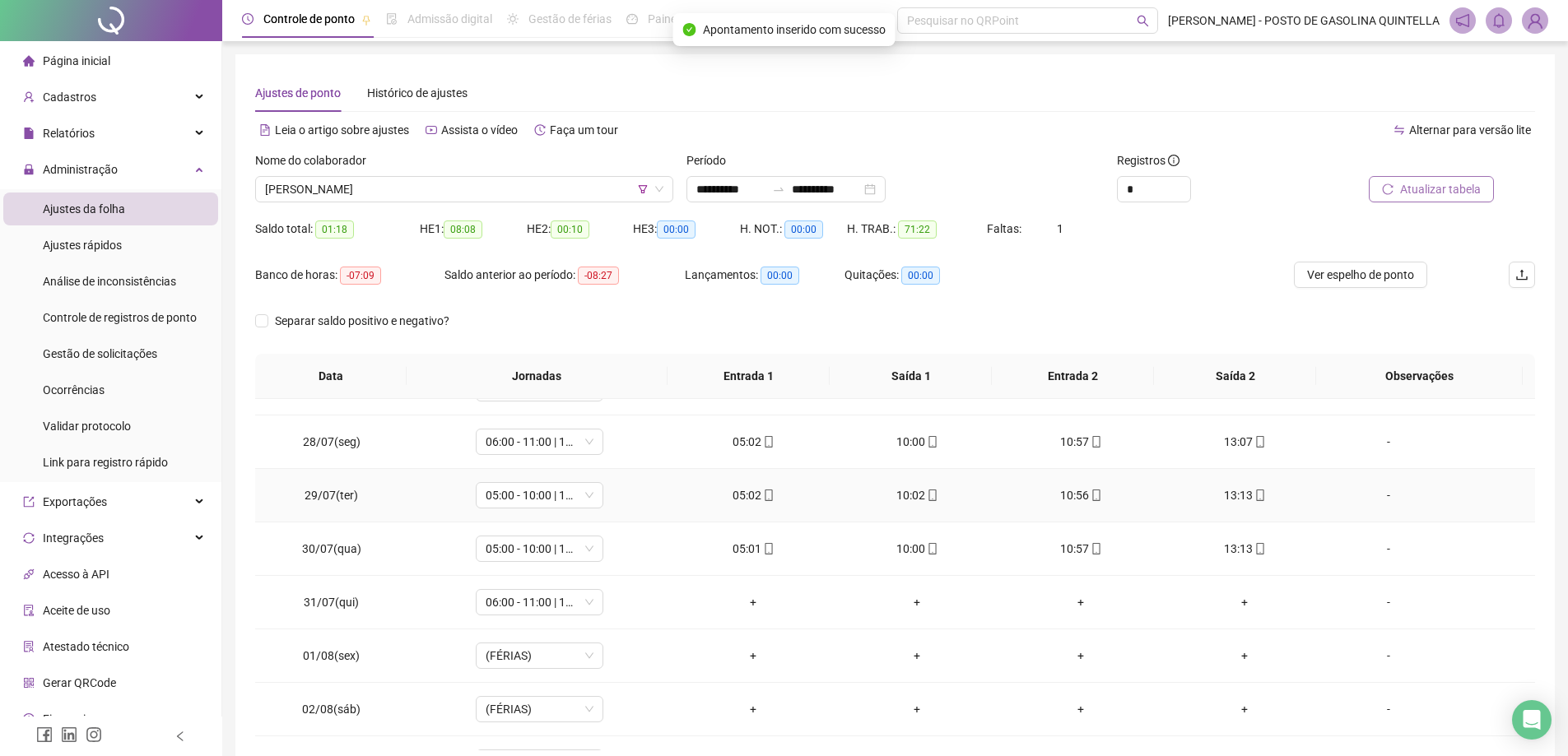
scroll to position [329, 0]
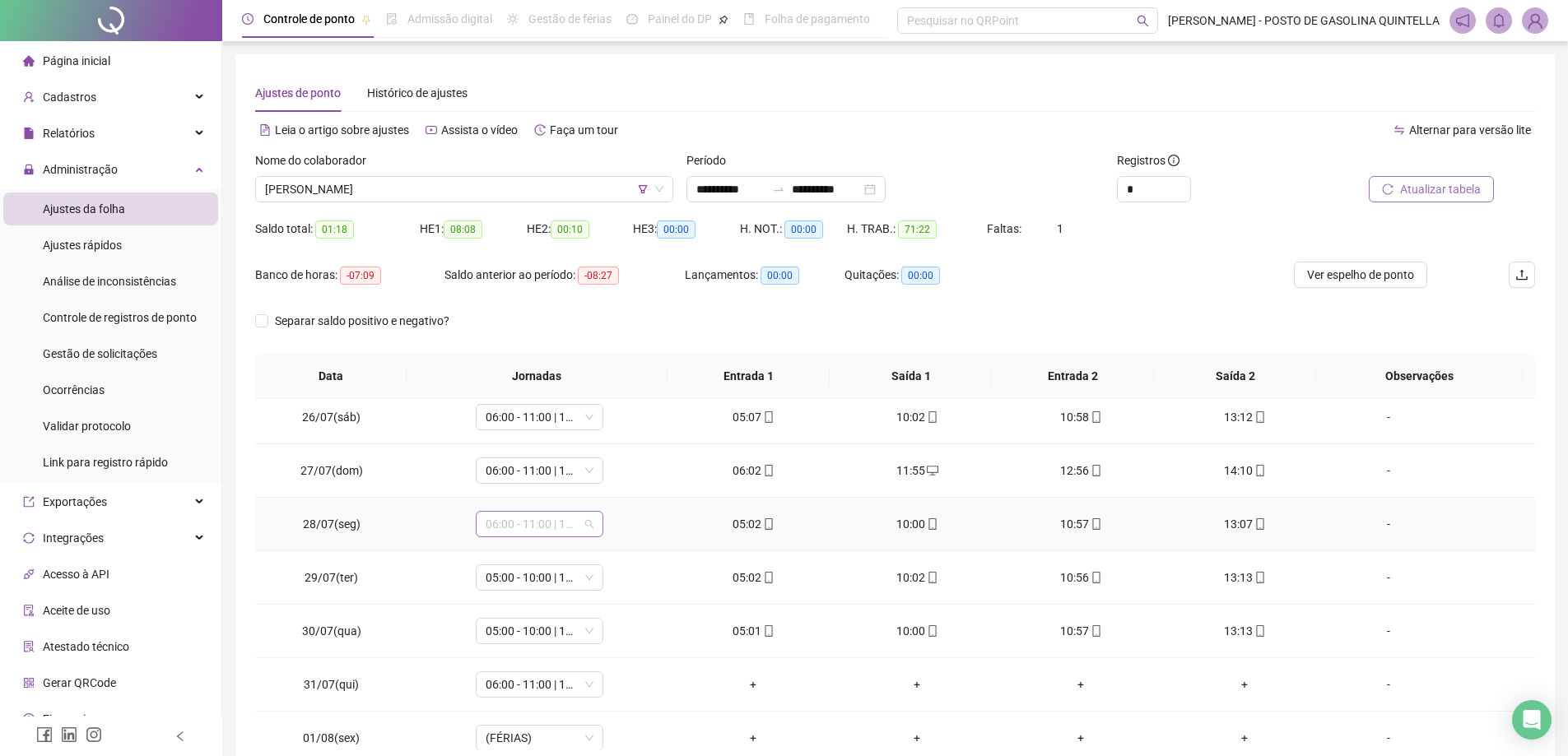
click at [534, 526] on span "06:00 - 11:00 | 12:00 - 14:00" at bounding box center [539, 524] width 108 height 25
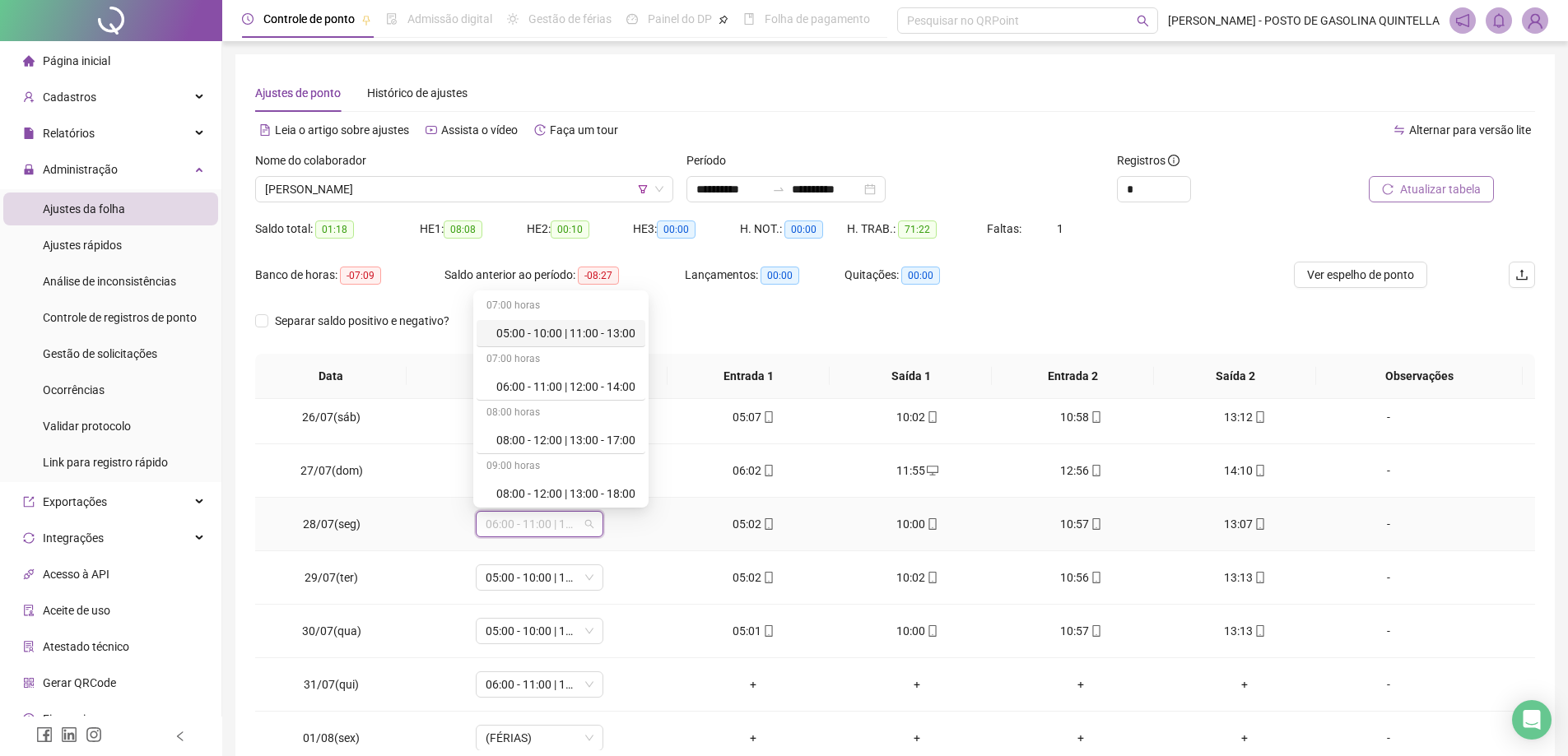
click at [561, 333] on div "05:00 - 10:00 | 11:00 - 13:00" at bounding box center [566, 333] width 139 height 18
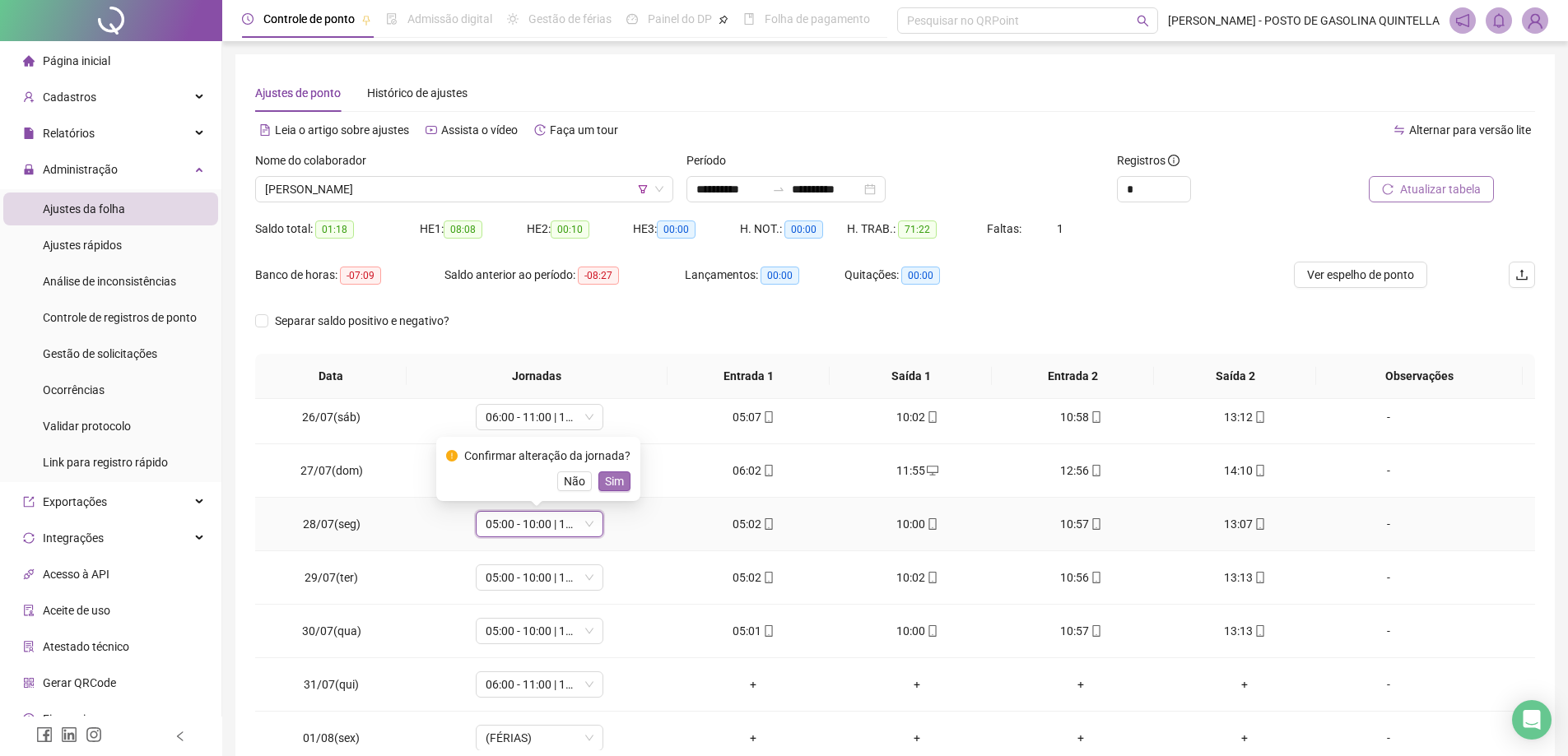
click at [611, 482] on span "Sim" at bounding box center [615, 481] width 19 height 18
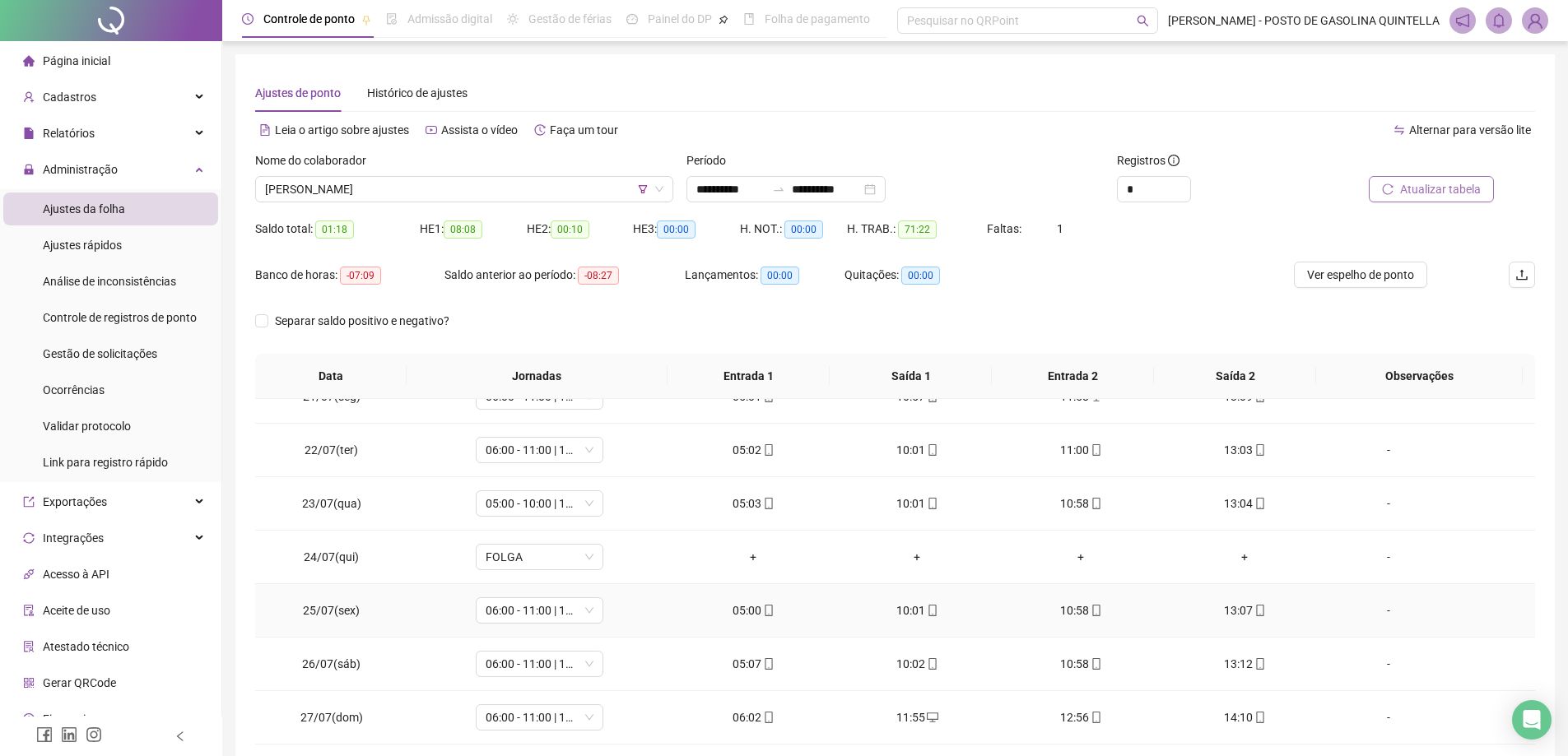
scroll to position [0, 0]
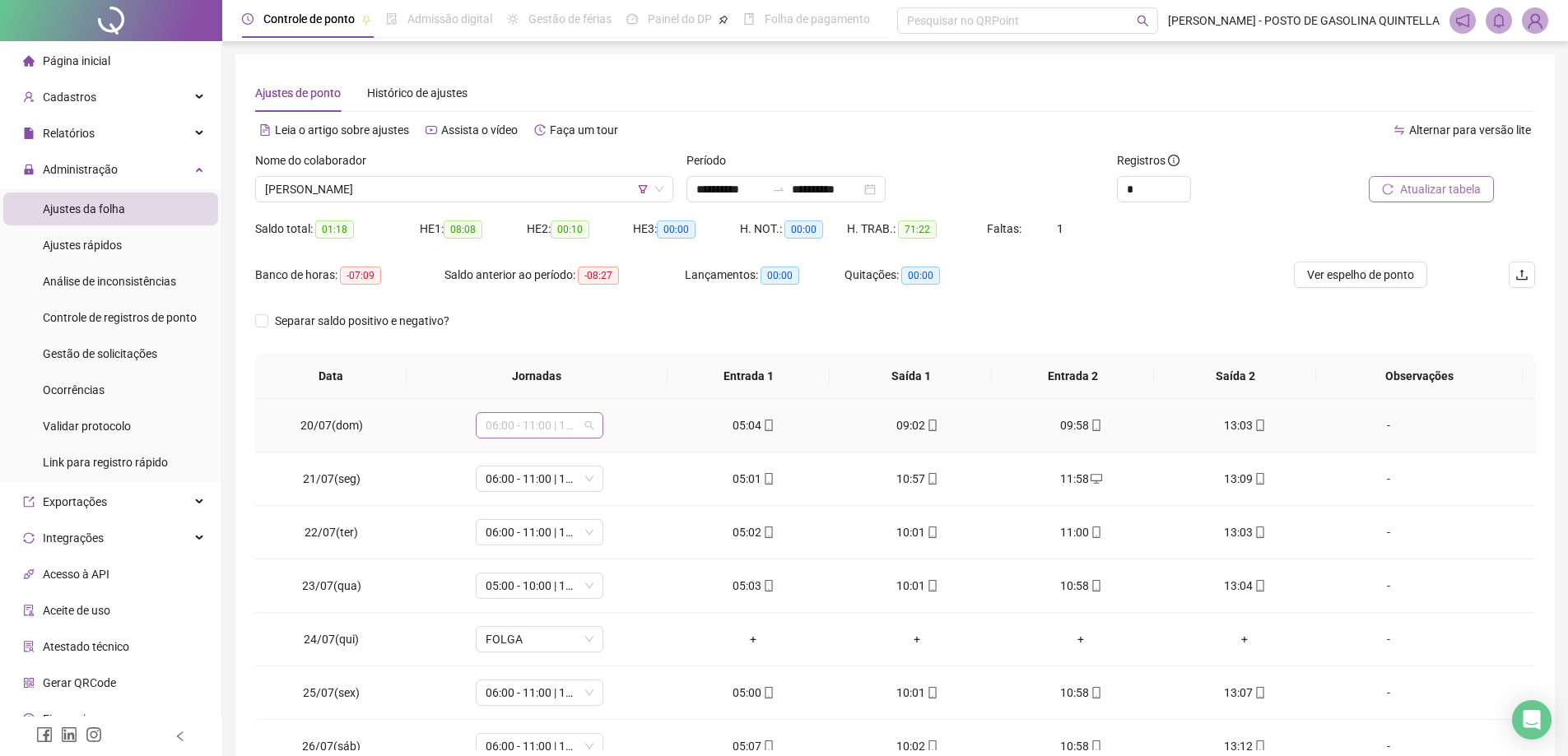
click at [540, 428] on span "06:00 - 11:00 | 12:00 - 14:00" at bounding box center [539, 425] width 108 height 25
click at [540, 488] on div "05:00 - 10:00 | 11:00 - 13:00" at bounding box center [566, 485] width 139 height 18
click at [615, 379] on span "Sim" at bounding box center [615, 382] width 19 height 18
click at [517, 474] on span "06:00 - 11:00 | 12:00 - 14:00" at bounding box center [539, 479] width 108 height 25
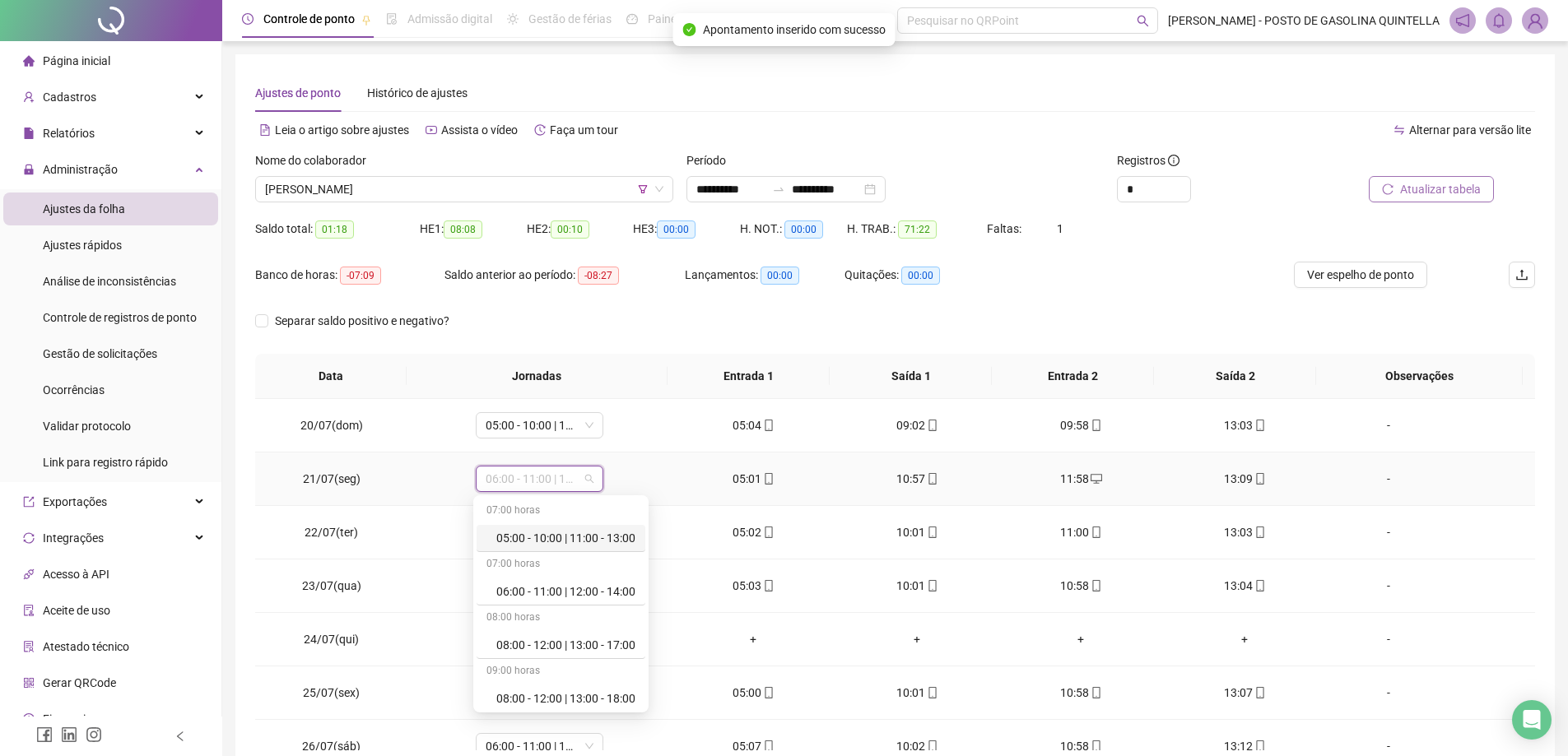
click at [579, 535] on div "05:00 - 10:00 | 11:00 - 13:00" at bounding box center [566, 538] width 139 height 18
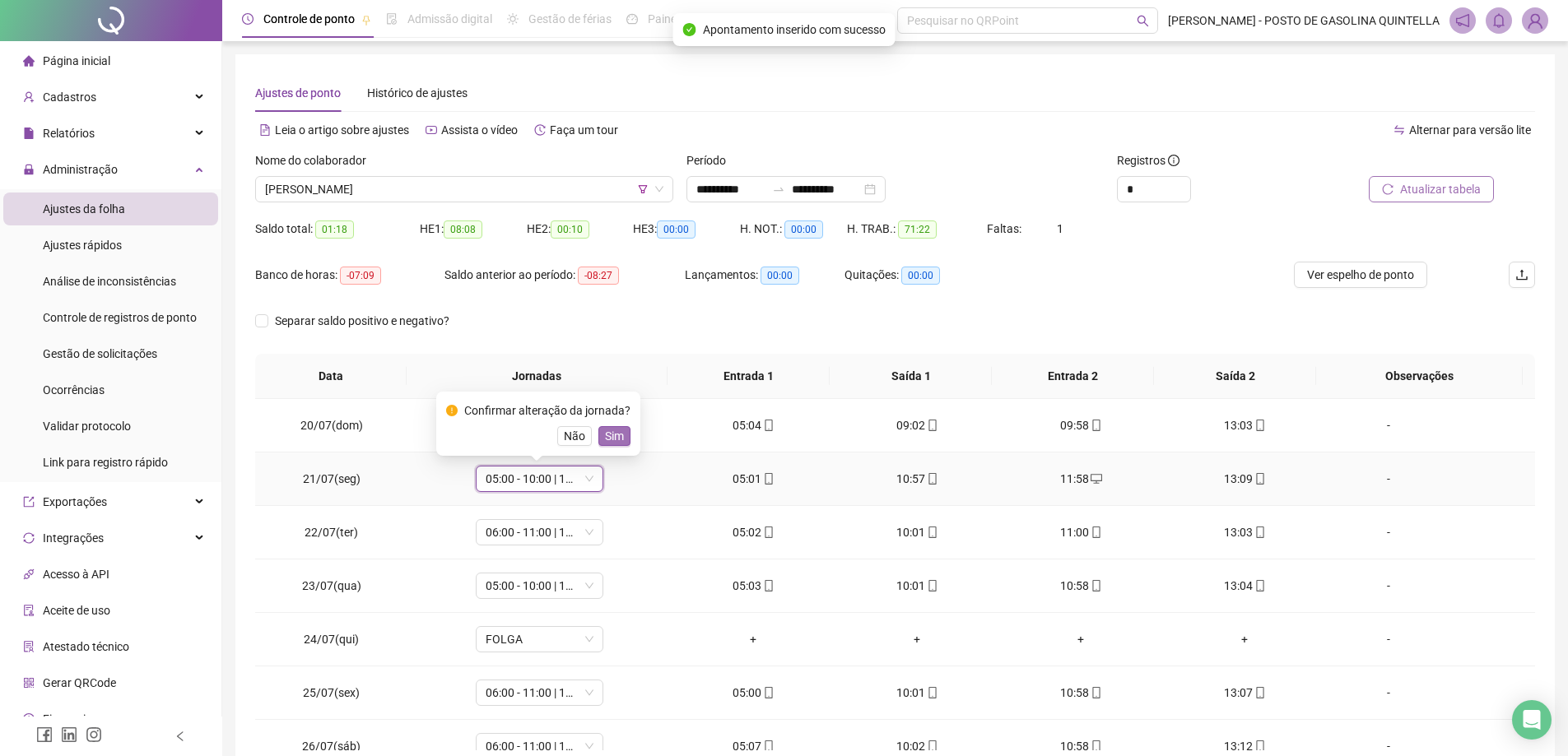
click at [611, 433] on span "Sim" at bounding box center [615, 436] width 19 height 18
click at [521, 535] on span "06:00 - 11:00 | 12:00 - 14:00" at bounding box center [539, 532] width 108 height 25
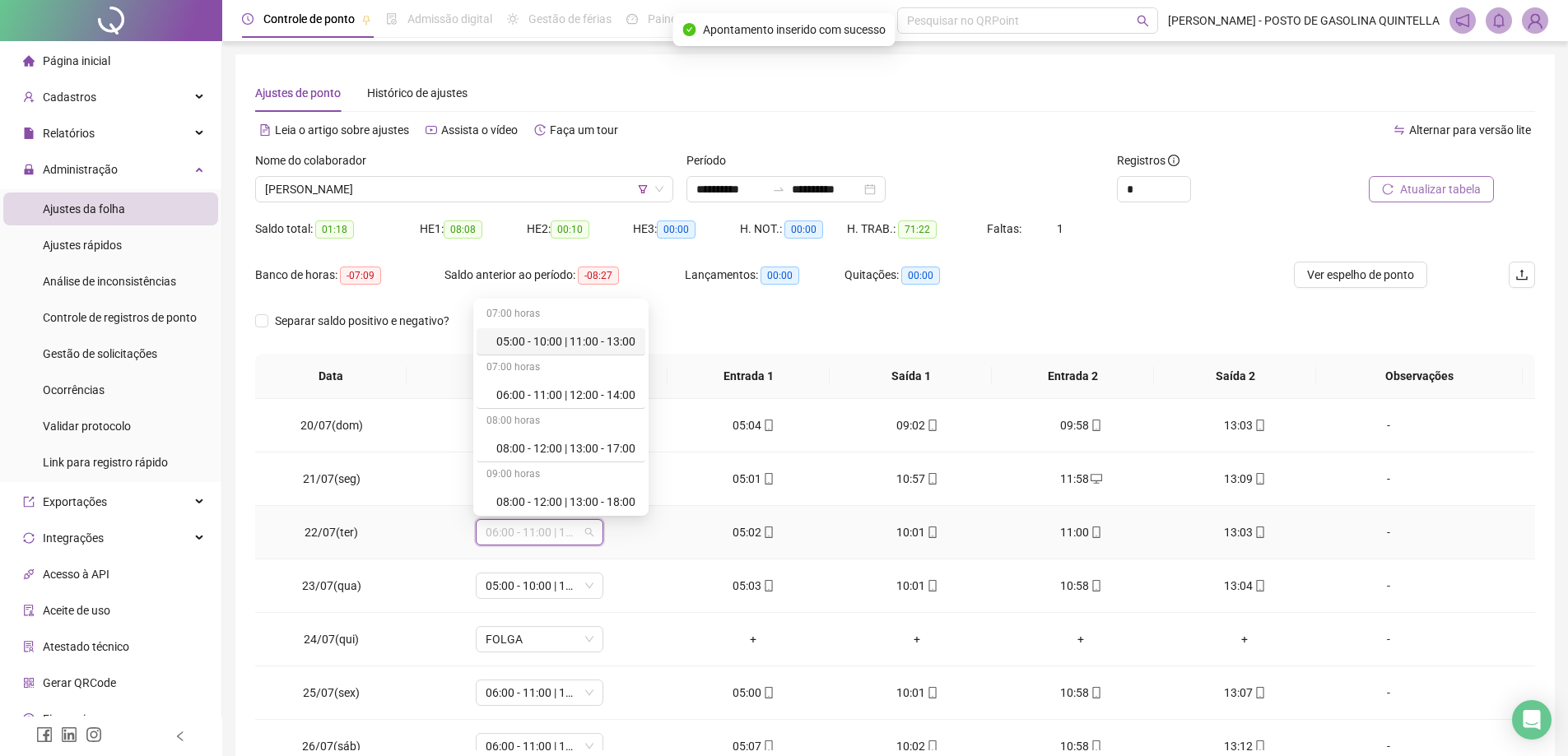
click at [529, 343] on div "05:00 - 10:00 | 11:00 - 13:00" at bounding box center [566, 341] width 139 height 18
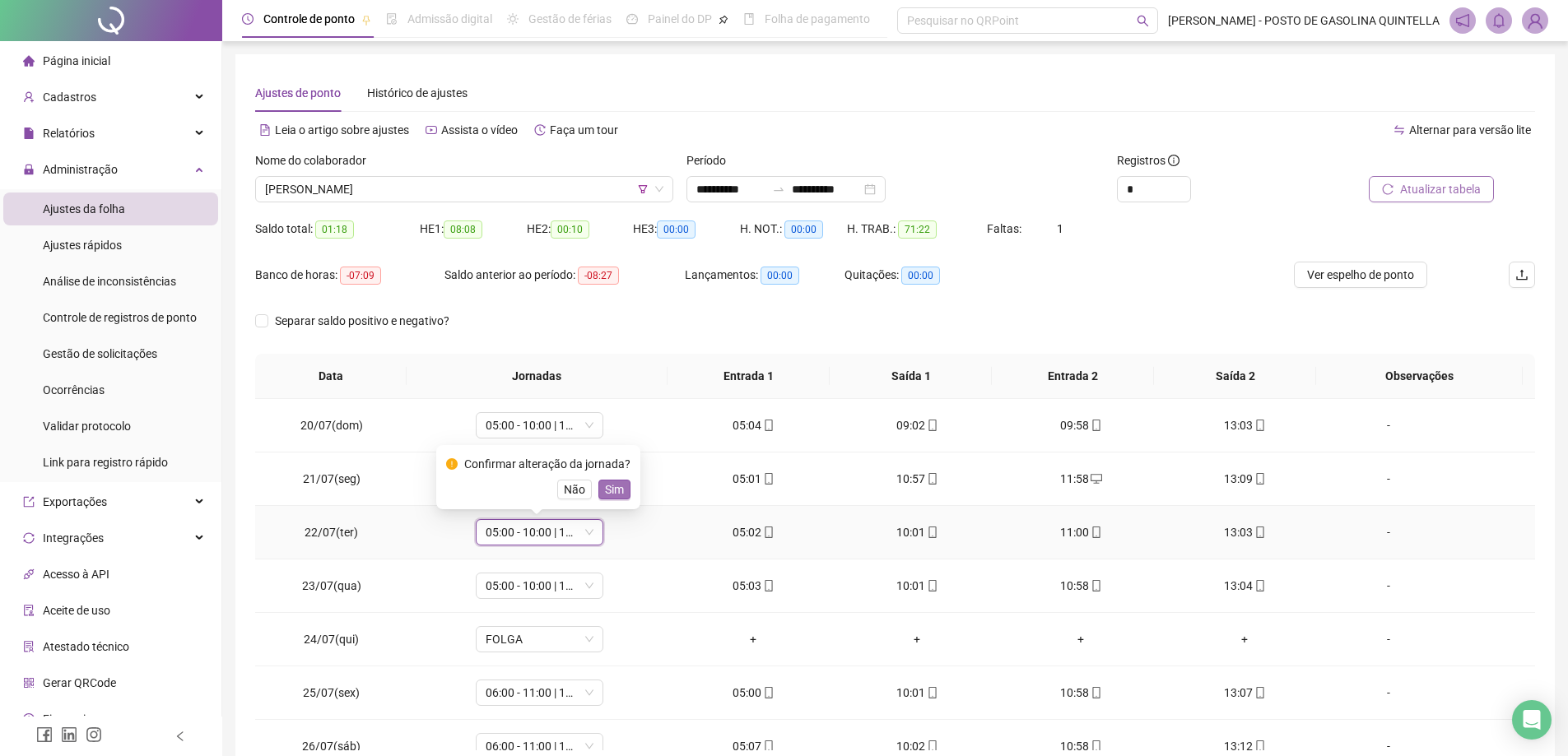
click at [615, 488] on span "Sim" at bounding box center [615, 489] width 19 height 18
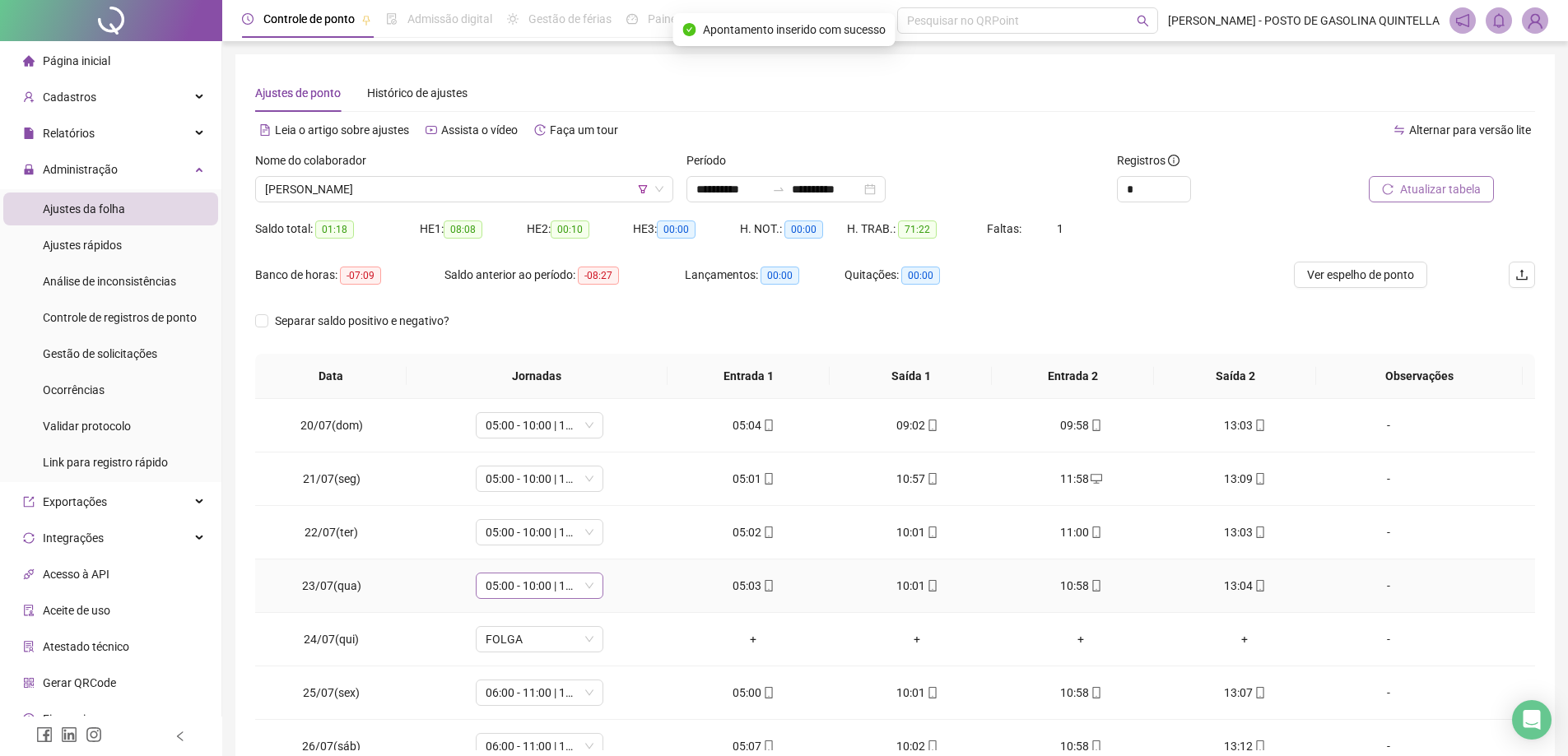
click at [543, 592] on span "05:00 - 10:00 | 11:00 - 13:00" at bounding box center [539, 585] width 108 height 25
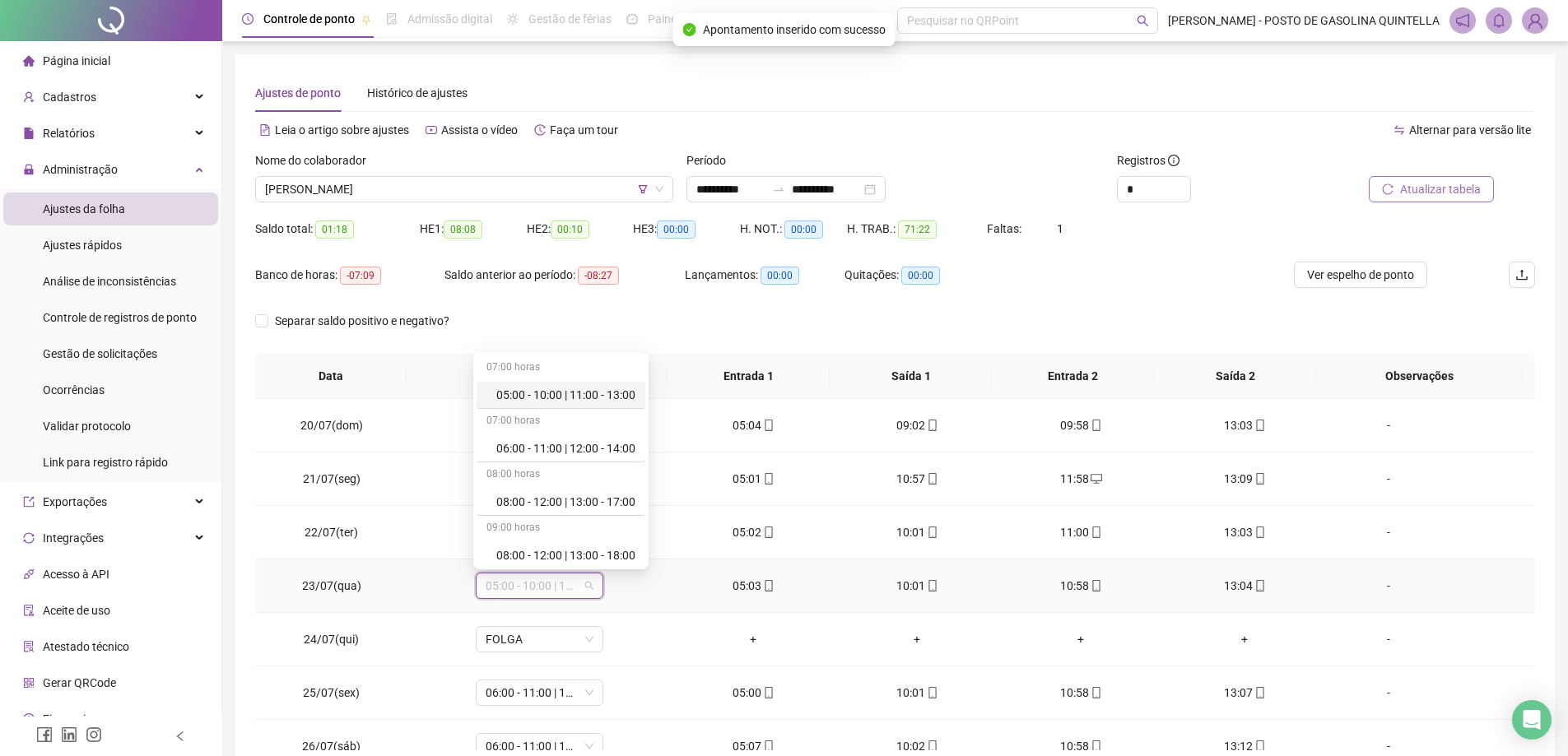
click at [577, 394] on div "05:00 - 10:00 | 11:00 - 13:00" at bounding box center [566, 394] width 139 height 18
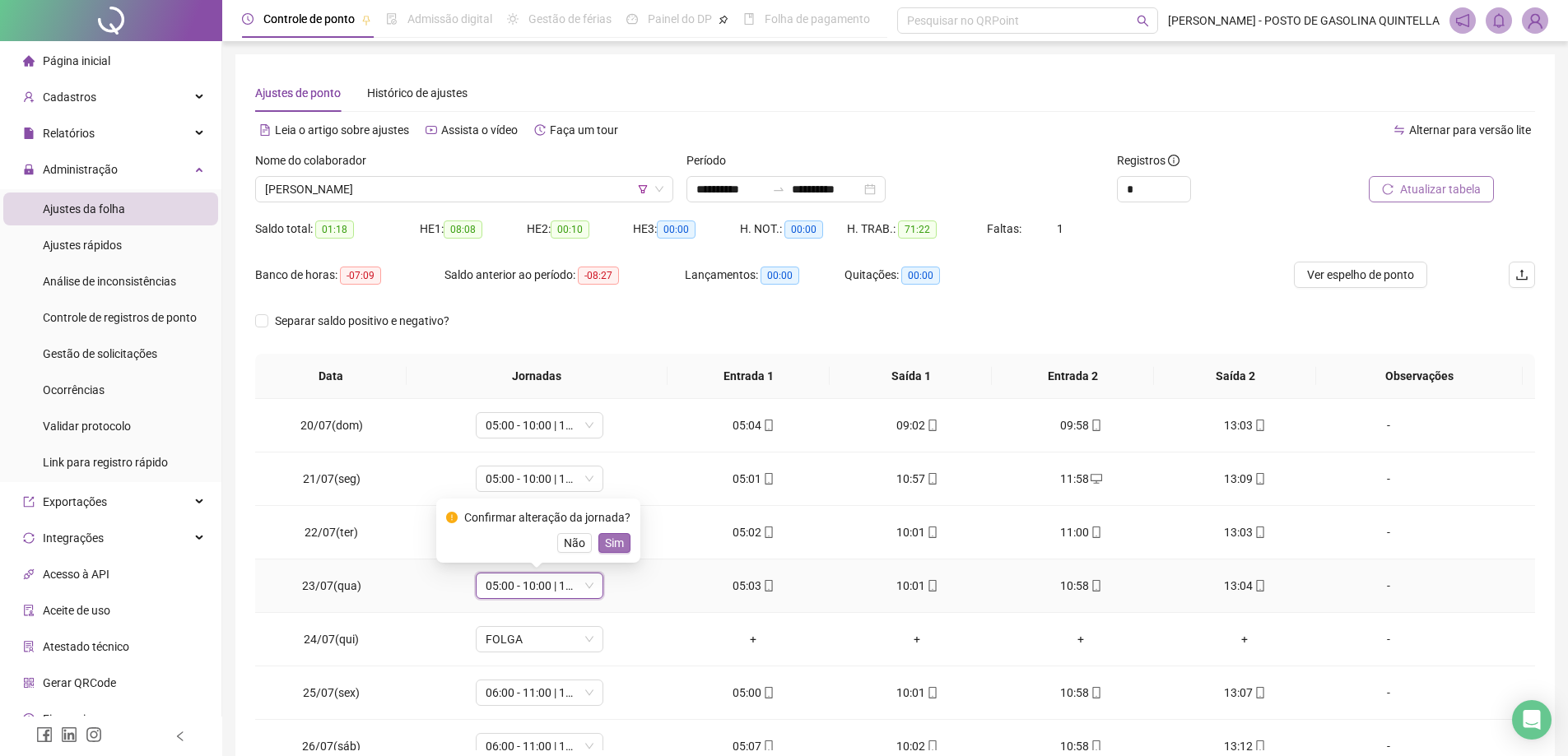
click at [615, 540] on span "Sim" at bounding box center [615, 543] width 19 height 18
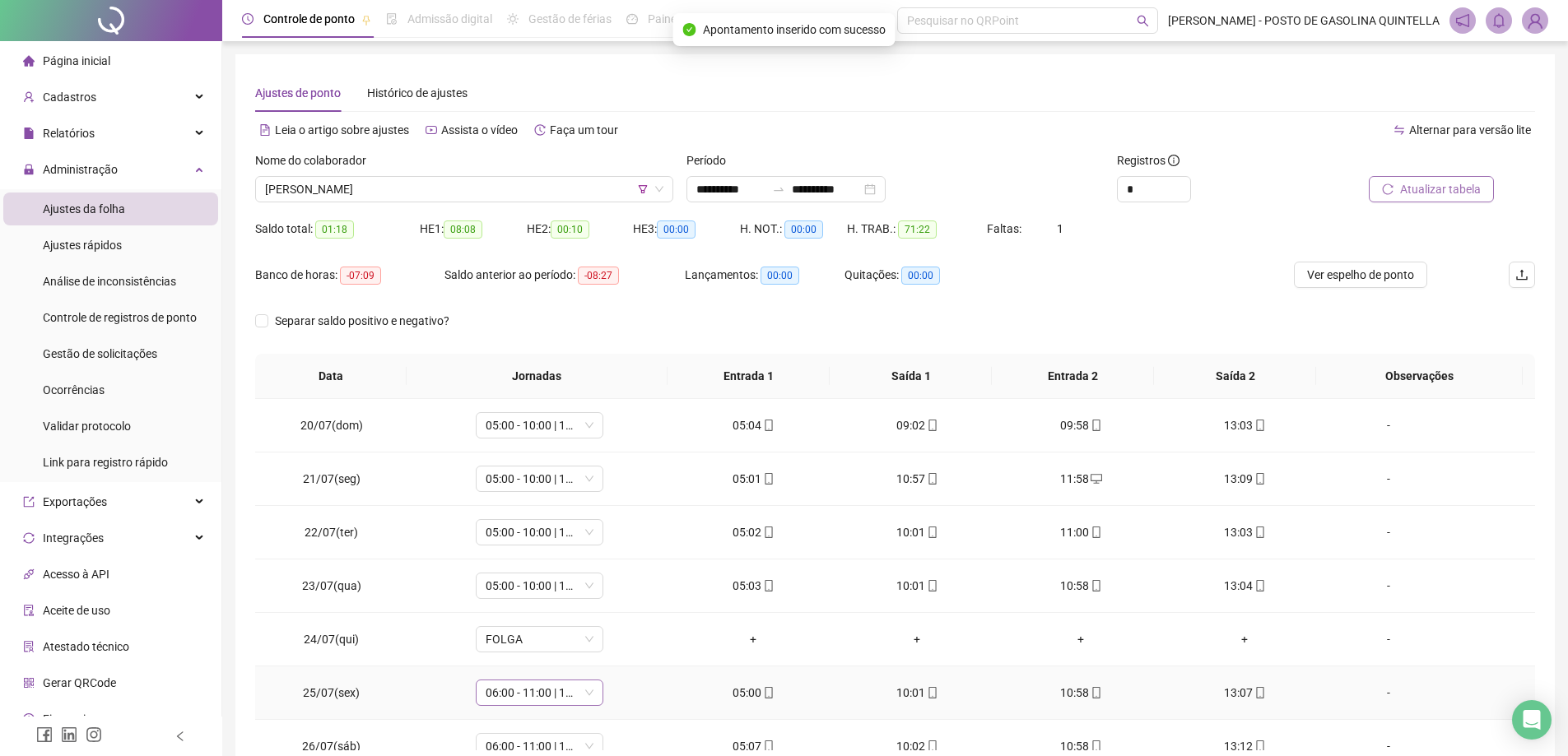
click at [537, 695] on span "06:00 - 11:00 | 12:00 - 14:00" at bounding box center [539, 693] width 108 height 25
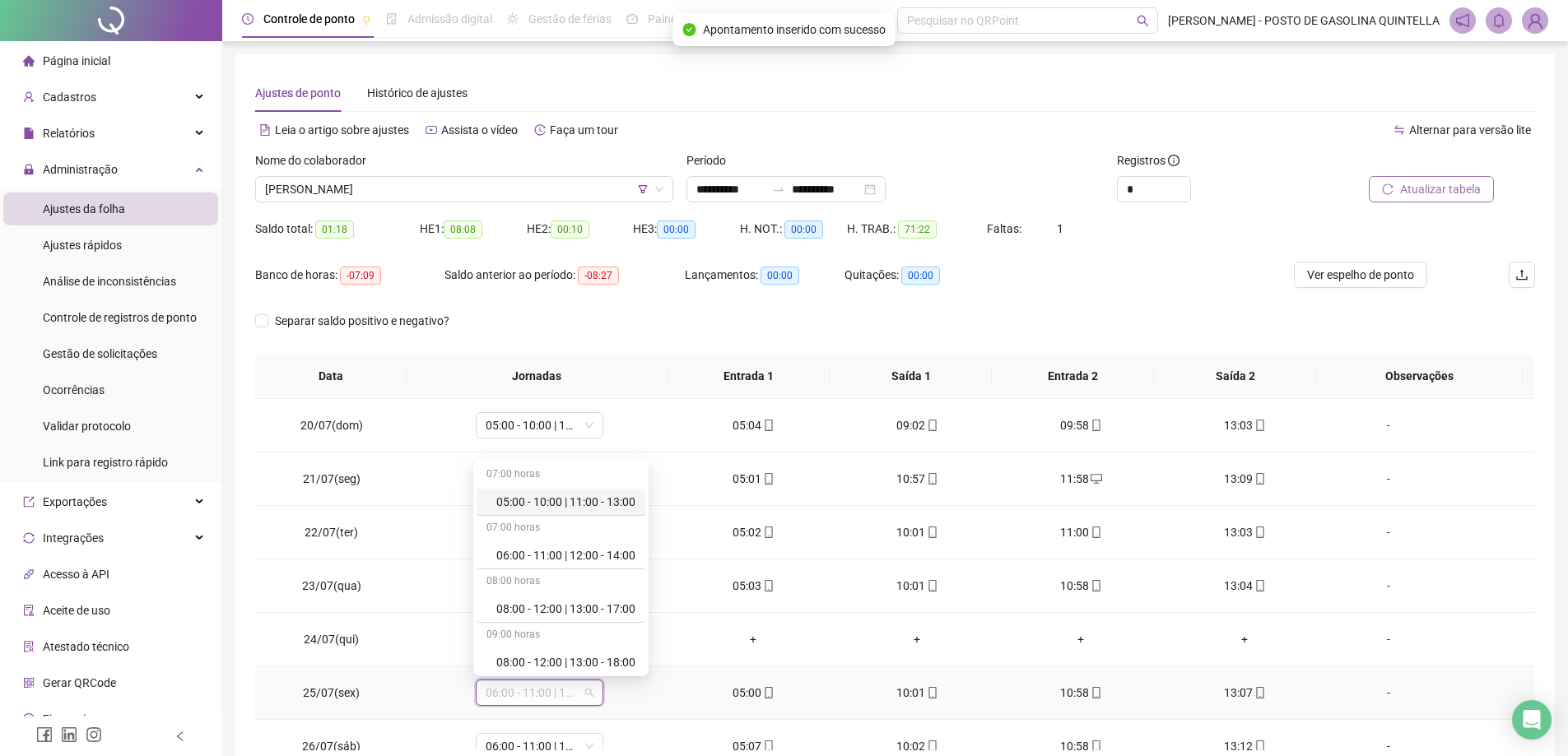
click at [539, 503] on div "05:00 - 10:00 | 11:00 - 13:00" at bounding box center [566, 502] width 139 height 18
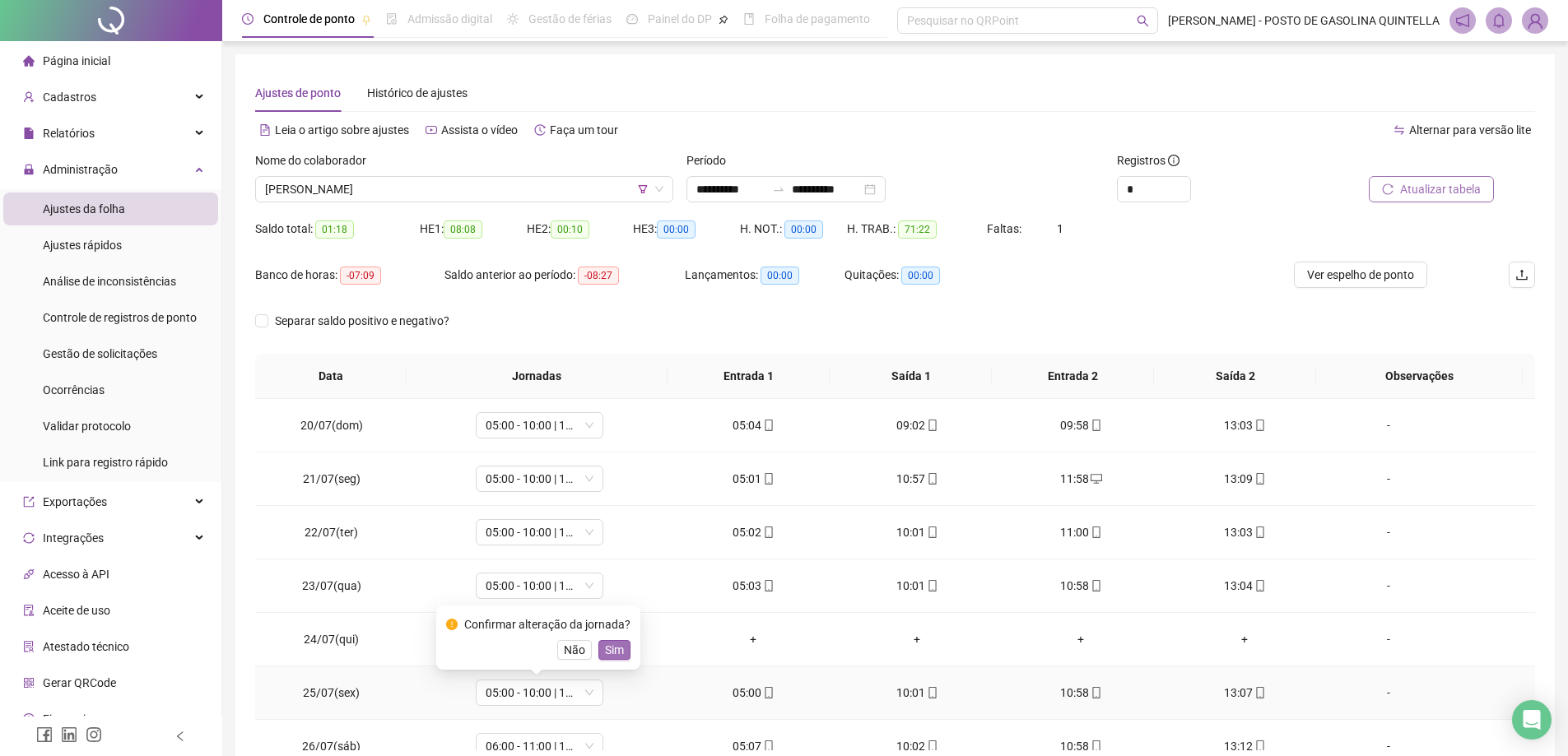
click at [609, 652] on span "Sim" at bounding box center [615, 649] width 19 height 18
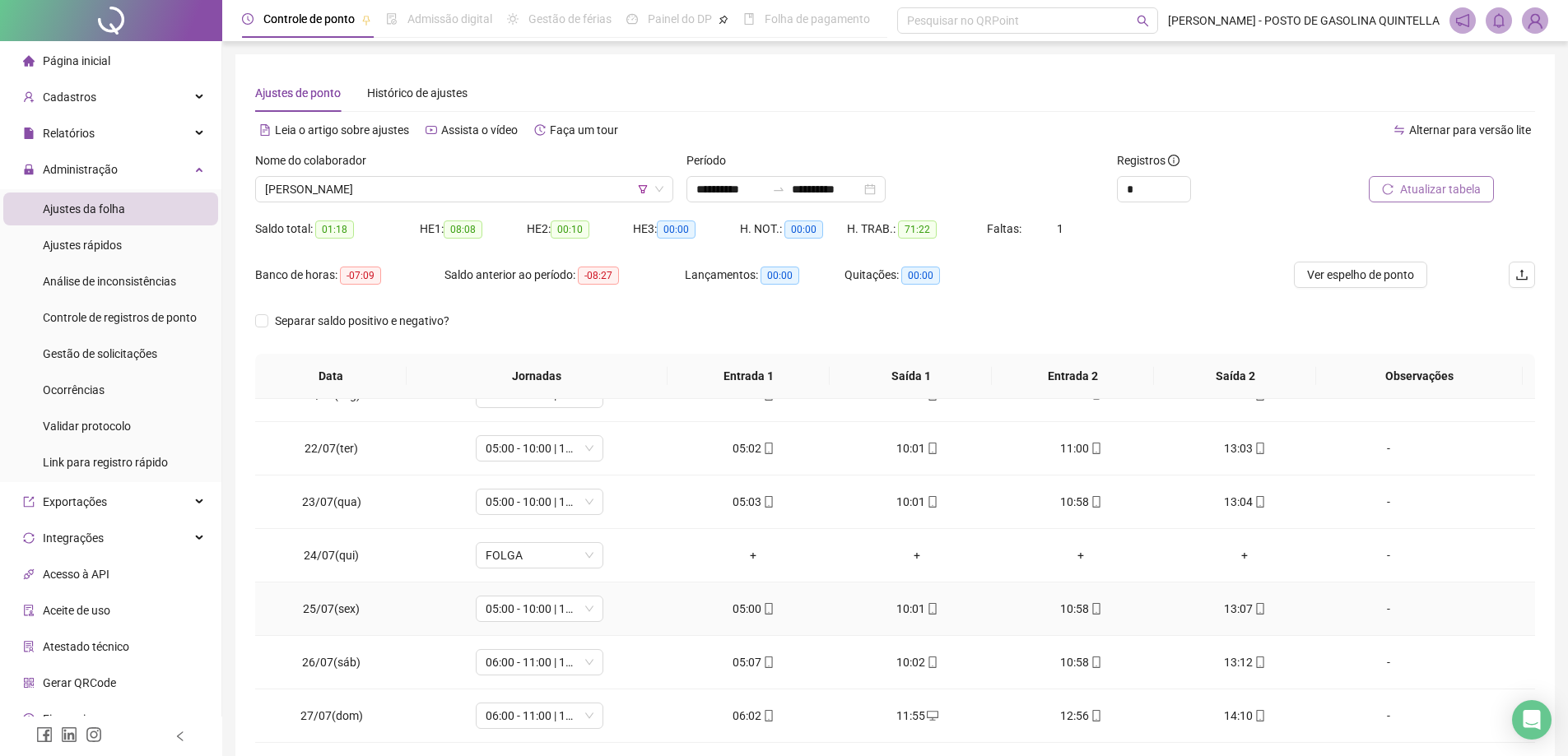
scroll to position [165, 0]
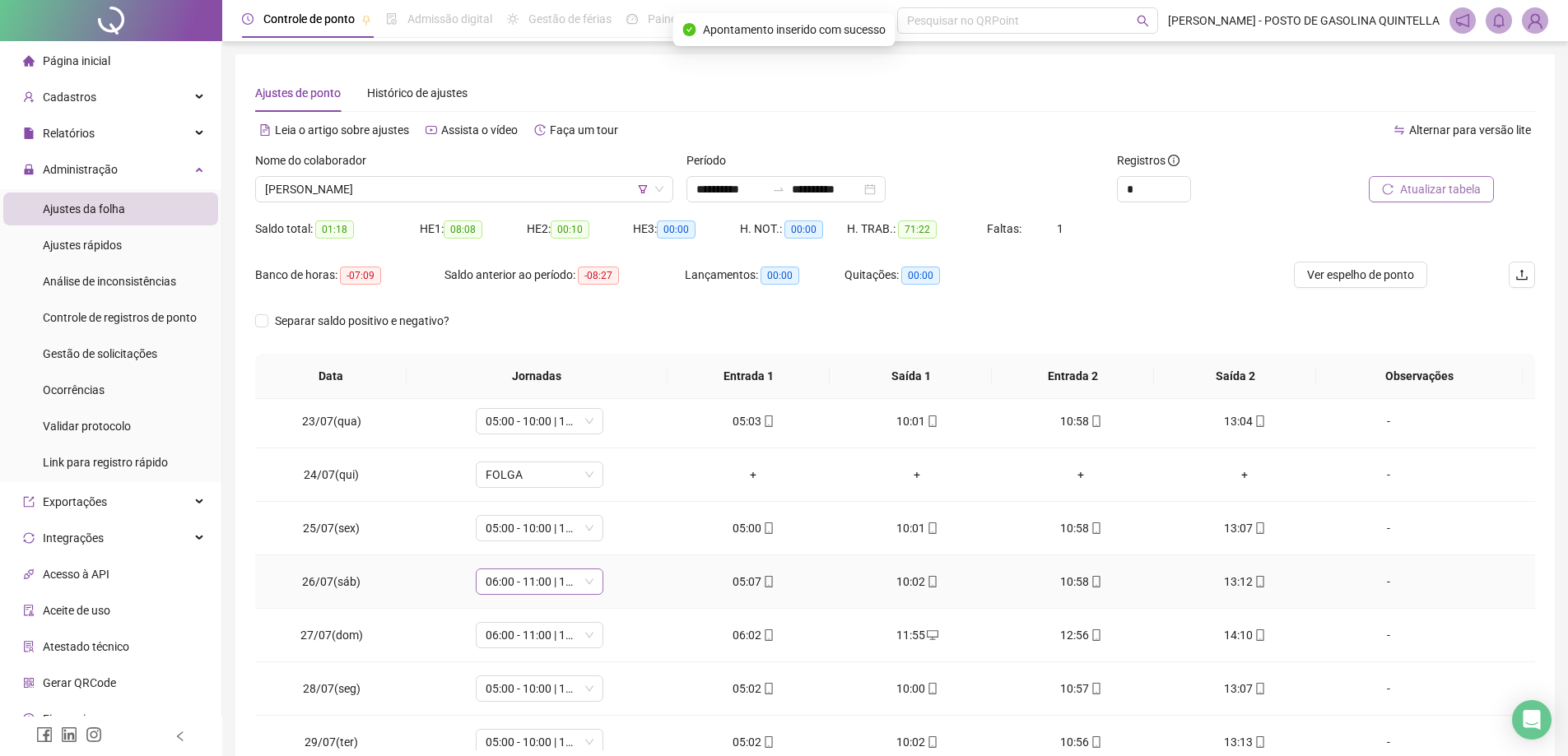
click at [539, 581] on span "06:00 - 11:00 | 12:00 - 14:00" at bounding box center [539, 581] width 108 height 25
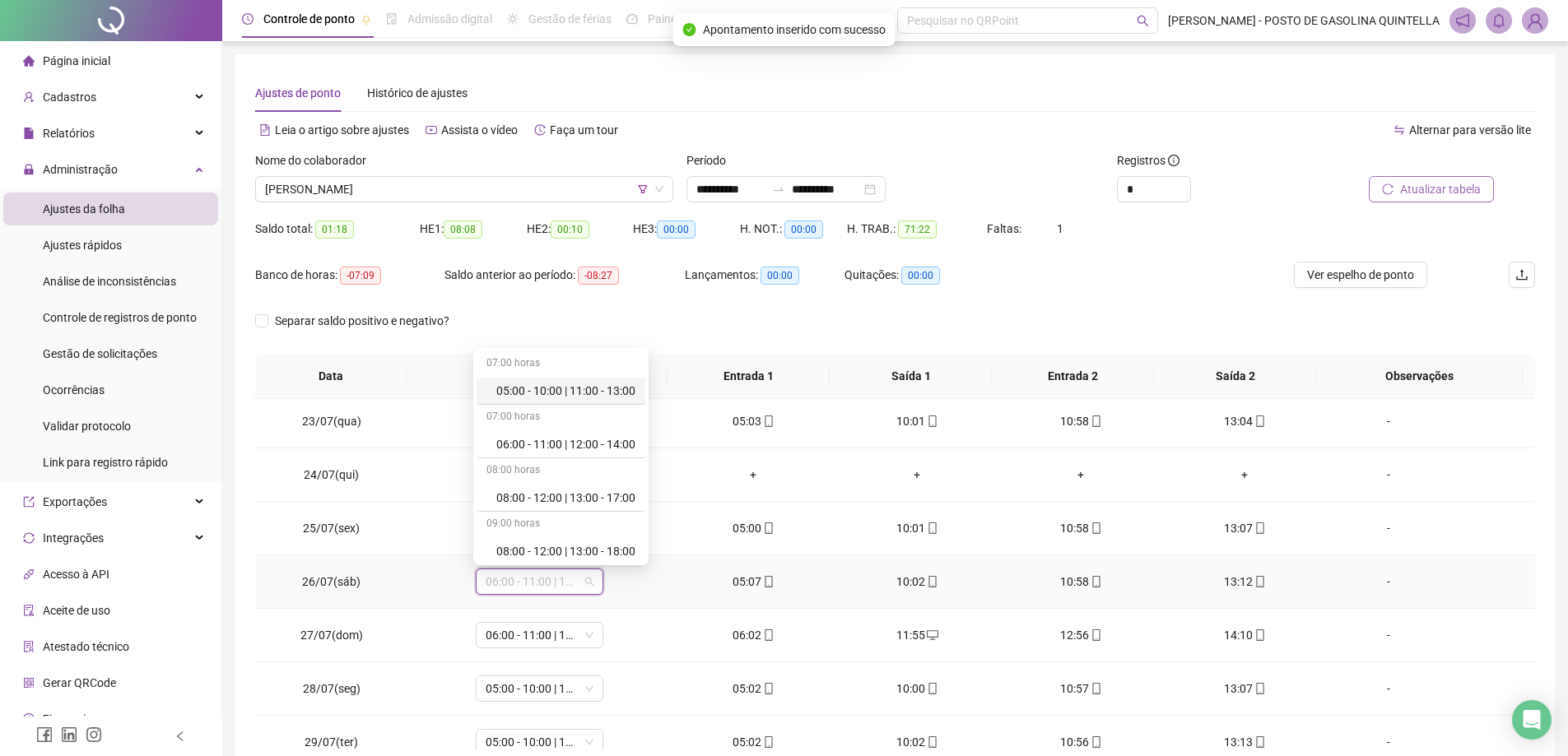
click at [558, 391] on div "05:00 - 10:00 | 11:00 - 13:00" at bounding box center [566, 391] width 139 height 18
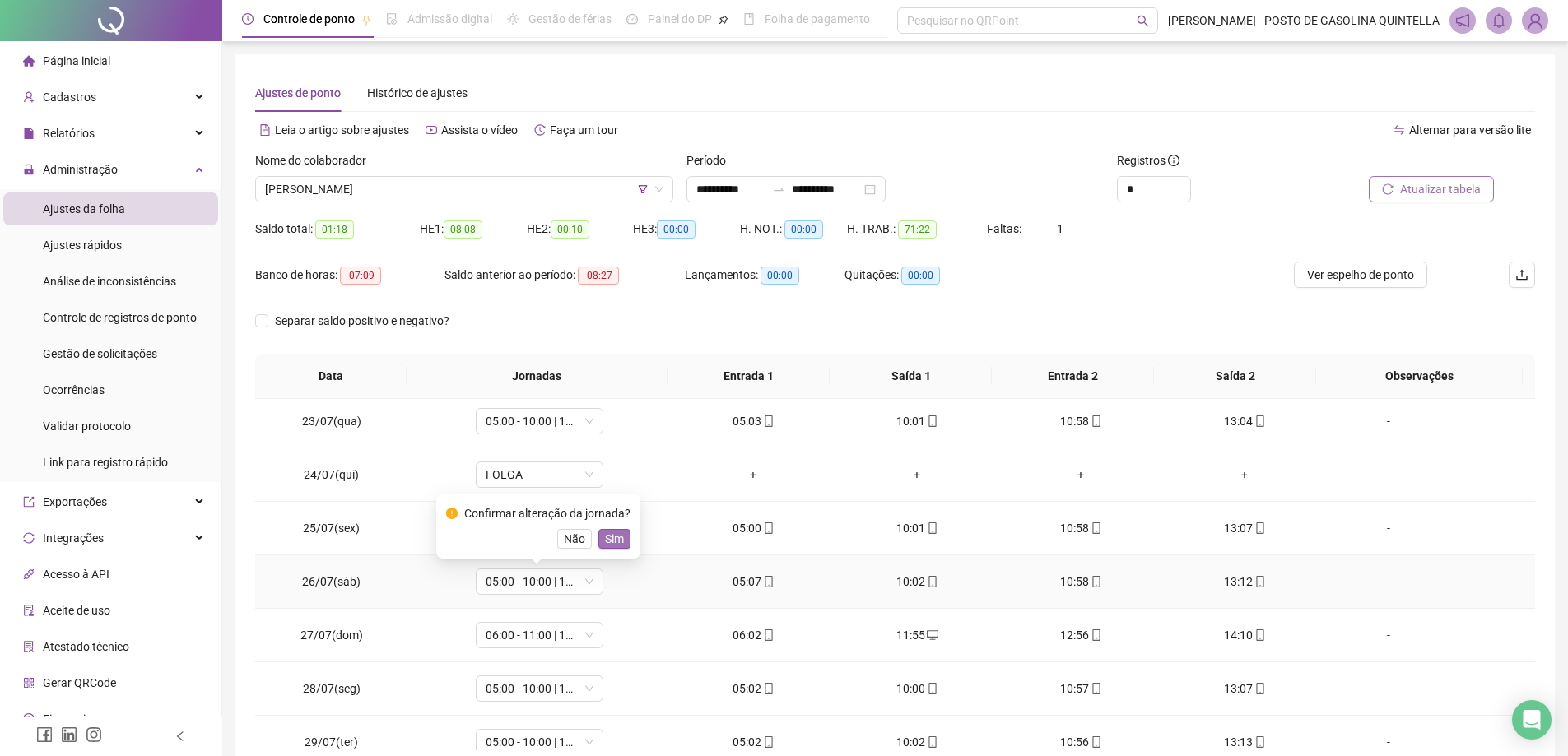
click at [612, 537] on span "Sim" at bounding box center [615, 538] width 19 height 18
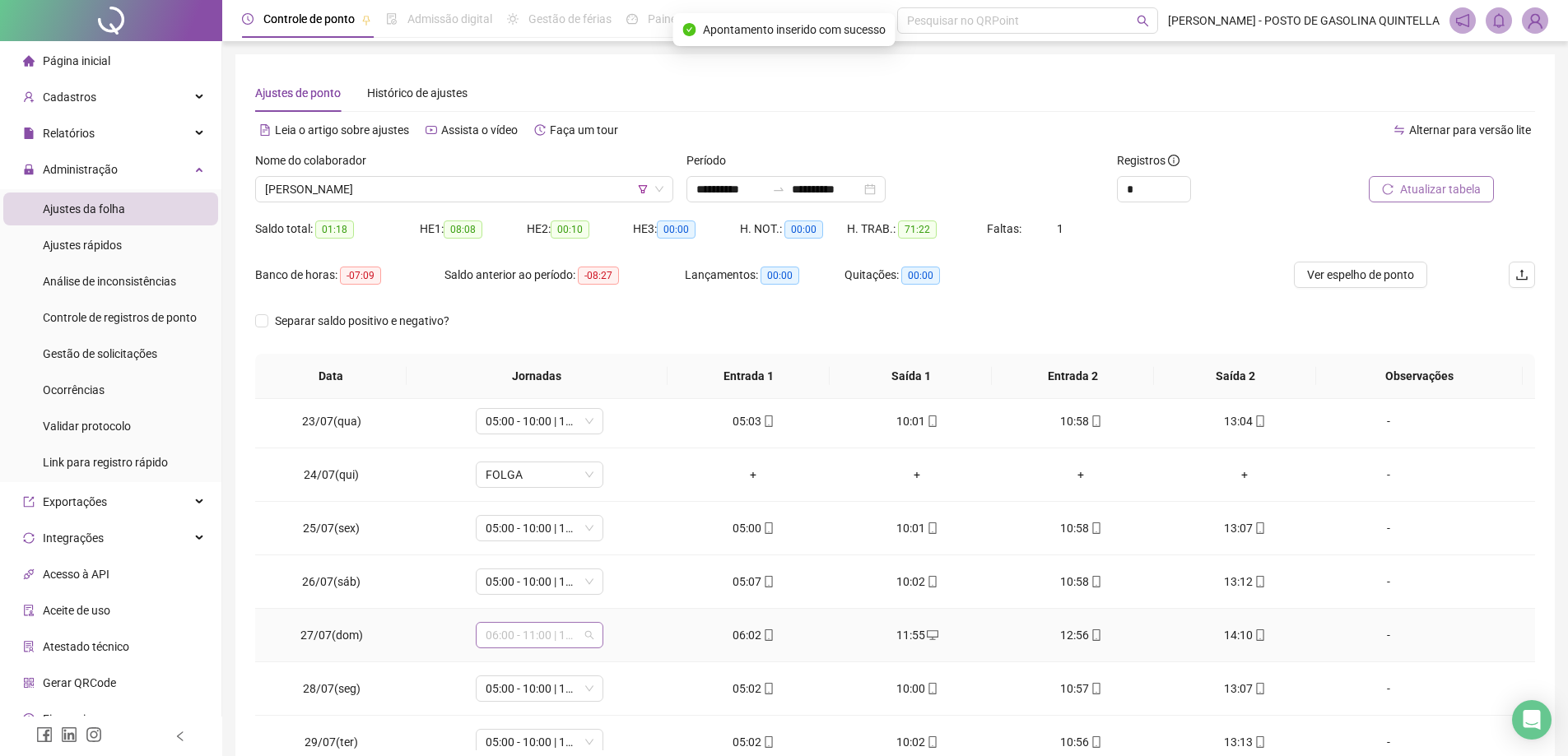
click at [513, 636] on span "06:00 - 11:00 | 12:00 - 14:00" at bounding box center [539, 635] width 108 height 25
click at [678, 510] on td "05:00" at bounding box center [754, 528] width 164 height 54
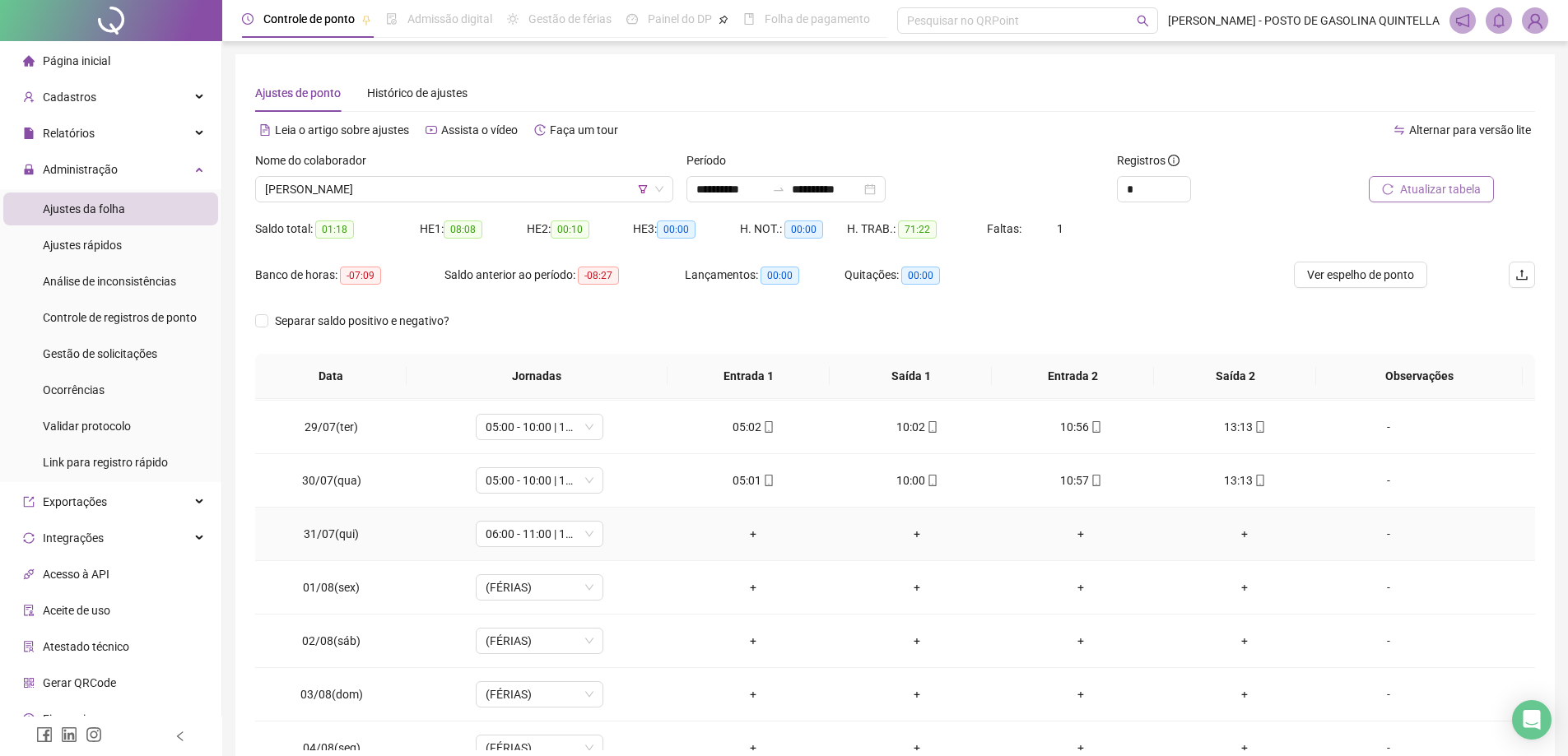
scroll to position [494, 0]
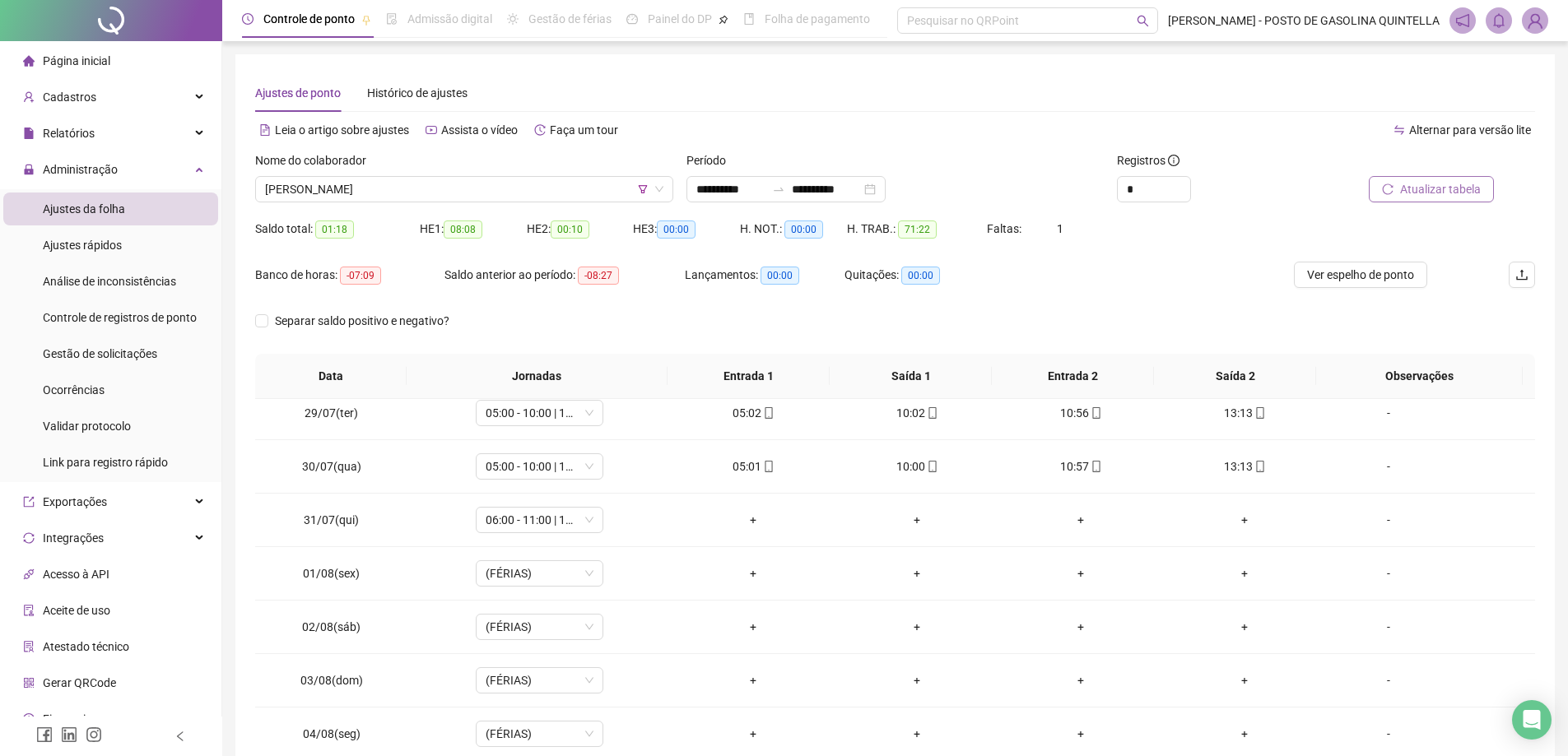
click at [1433, 183] on span "Atualizar tabela" at bounding box center [1441, 189] width 81 height 18
click at [515, 533] on td "06:00 - 11:00 | 12:00 - 14:00" at bounding box center [539, 520] width 264 height 54
click at [512, 526] on span "06:00 - 11:00 | 12:00 - 14:00" at bounding box center [539, 520] width 108 height 25
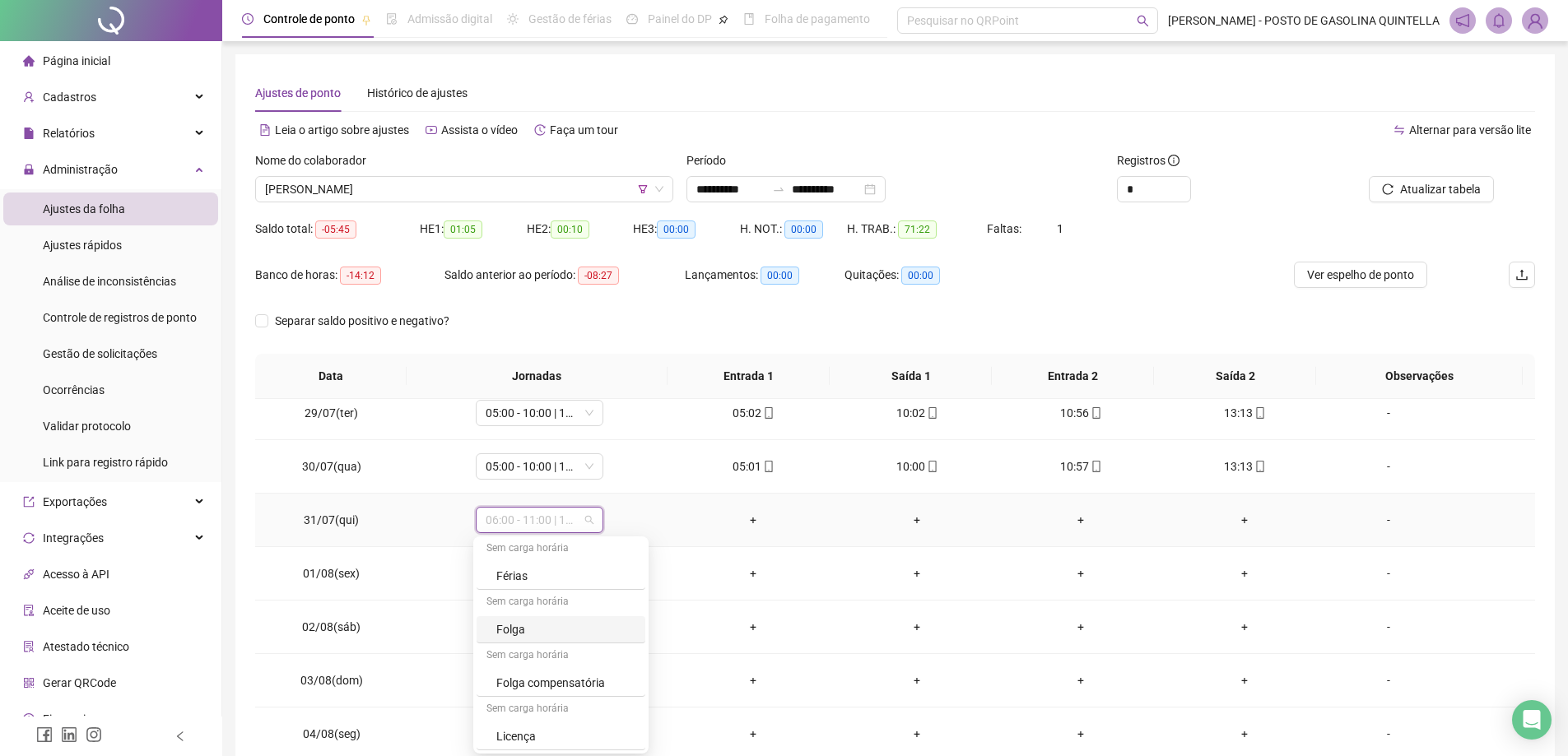
click at [514, 631] on div "Folga" at bounding box center [566, 629] width 139 height 18
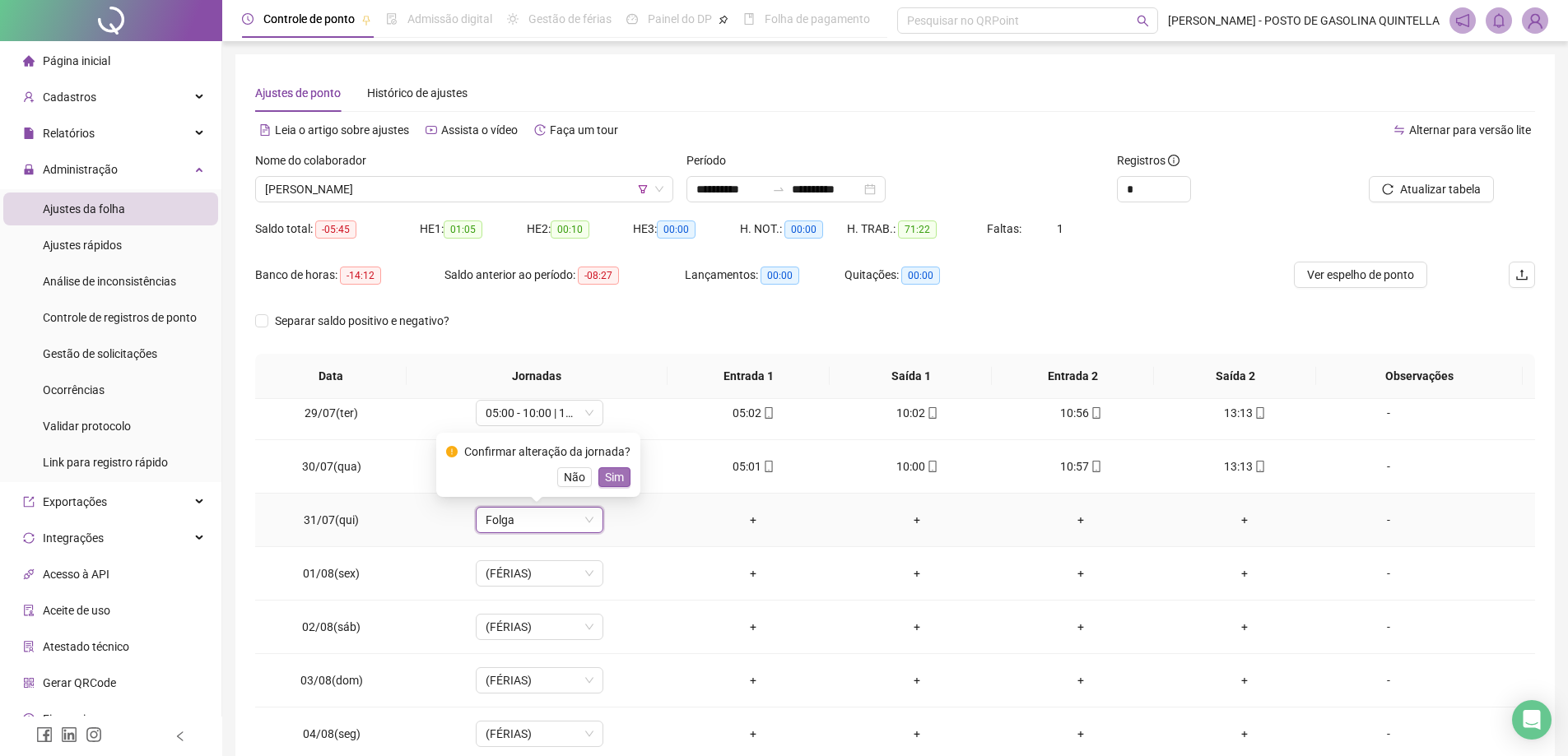
click at [611, 479] on span "Sim" at bounding box center [615, 477] width 19 height 18
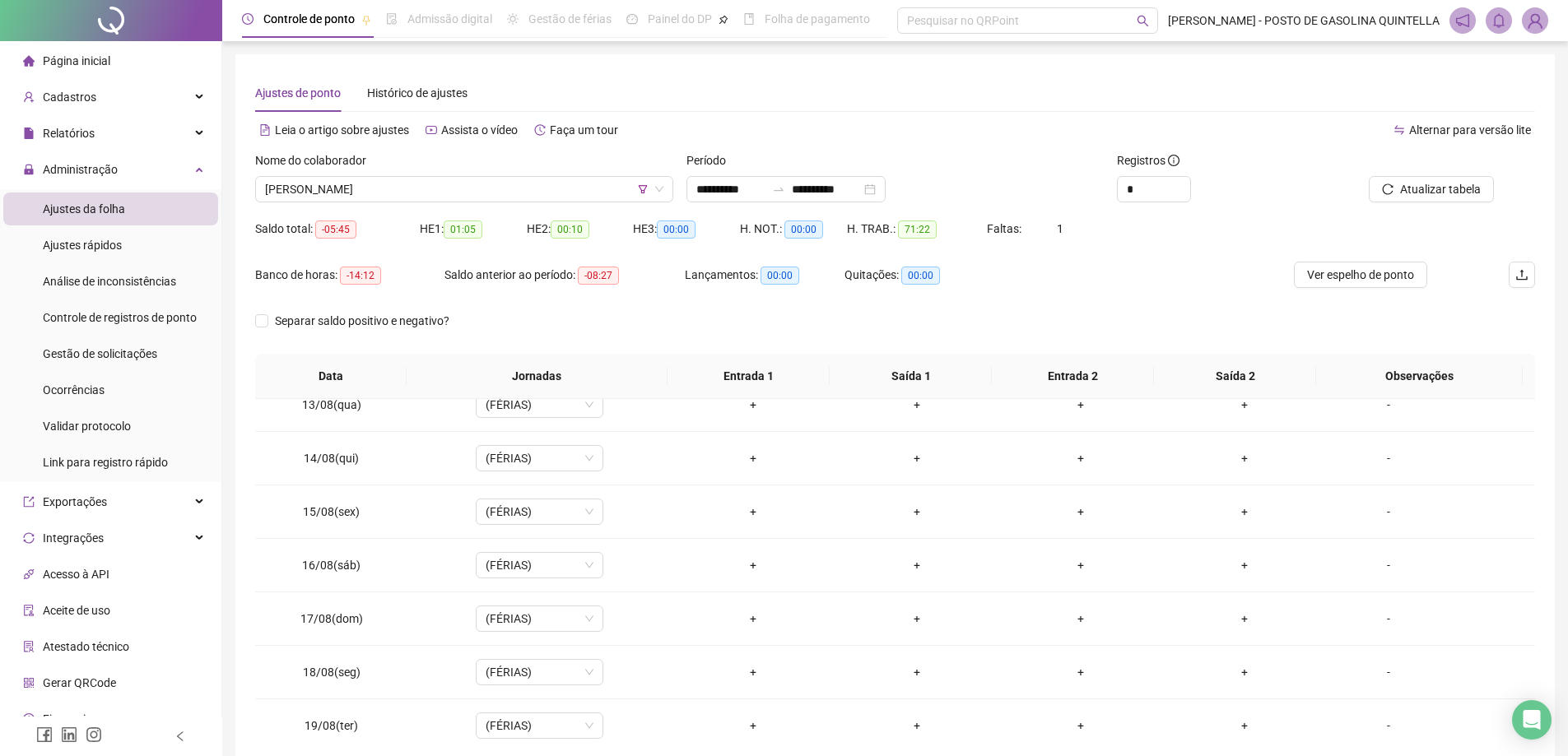
scroll to position [1307, 0]
click at [1453, 185] on span "Atualizar tabela" at bounding box center [1441, 189] width 81 height 18
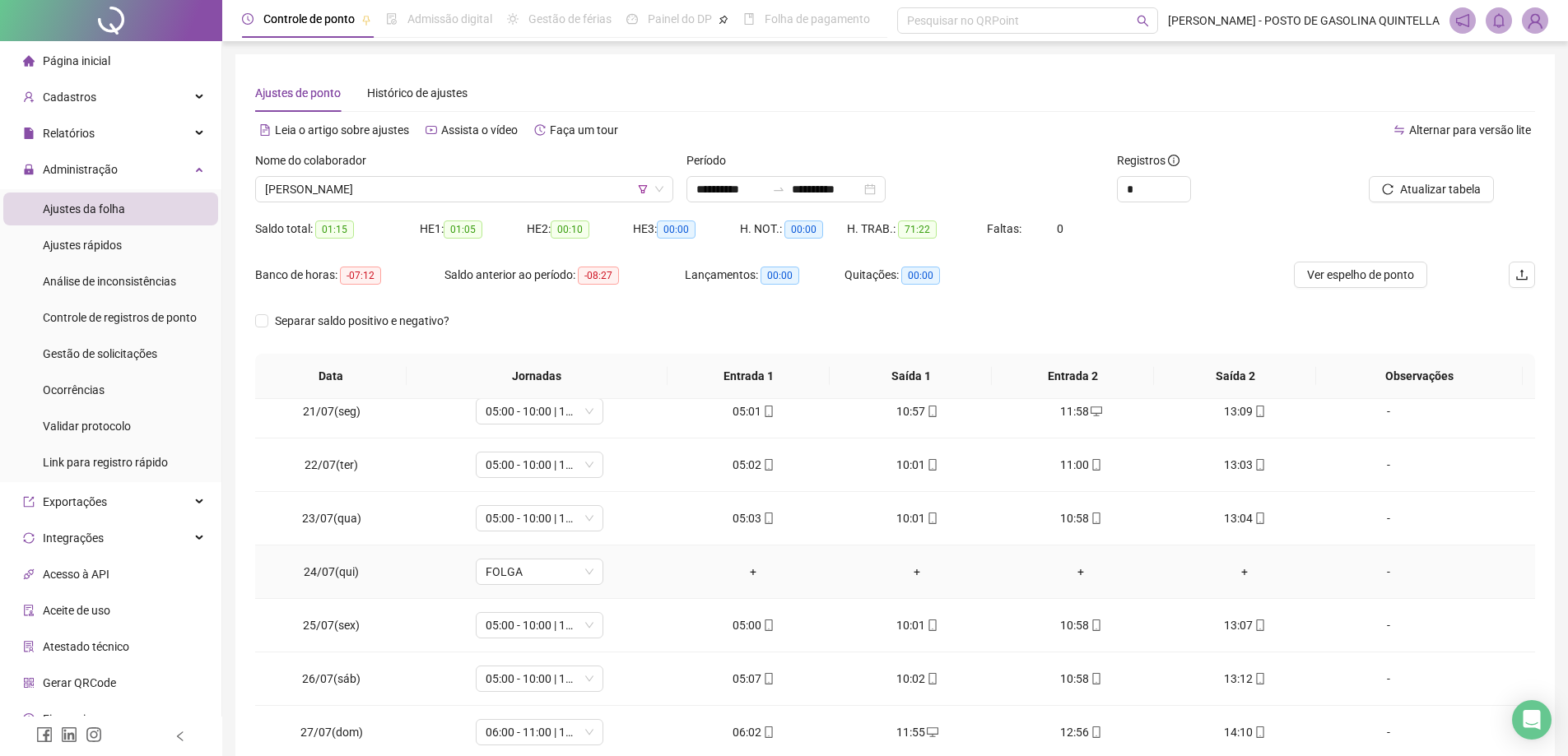
scroll to position [0, 0]
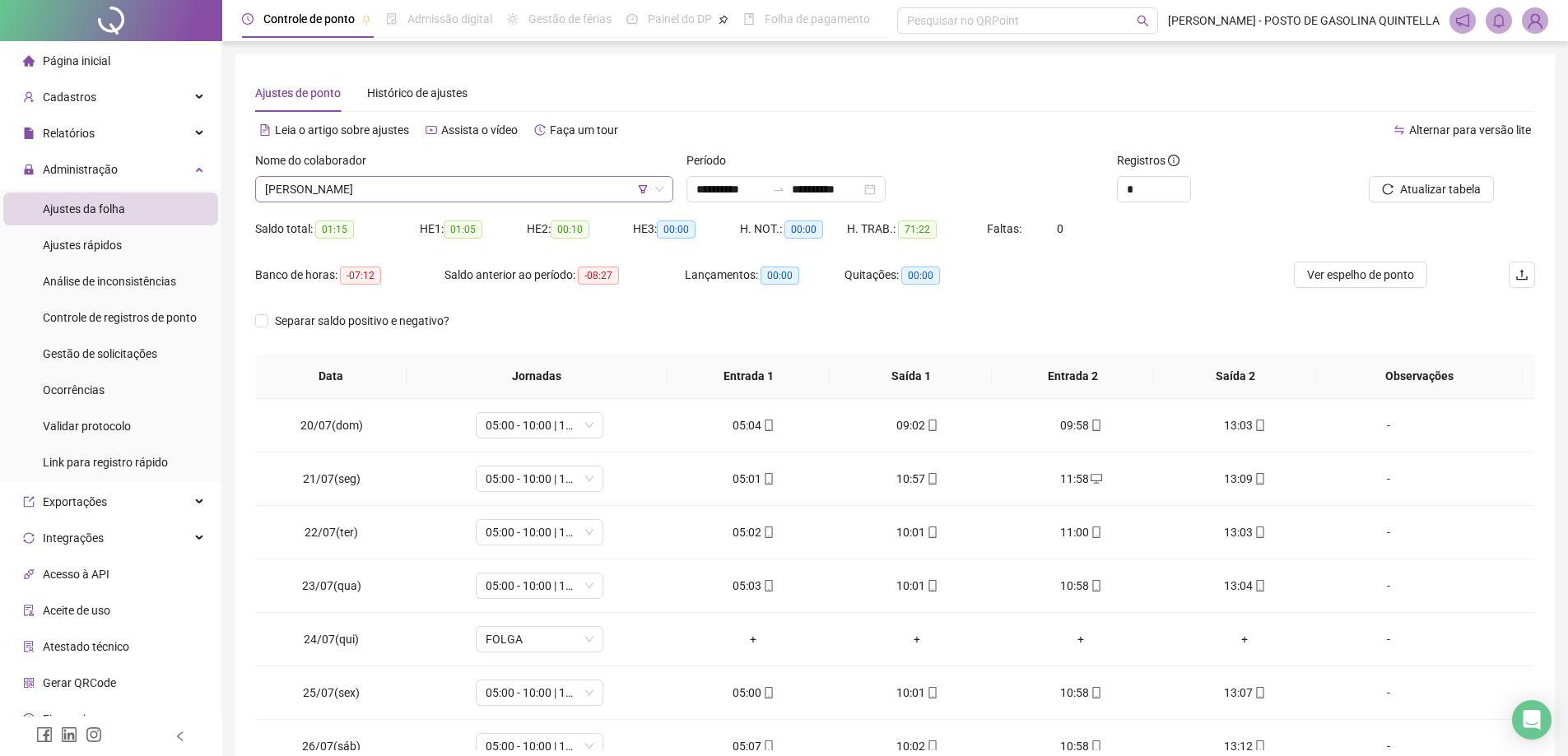
click at [417, 190] on span "[PERSON_NAME]" at bounding box center [464, 189] width 399 height 25
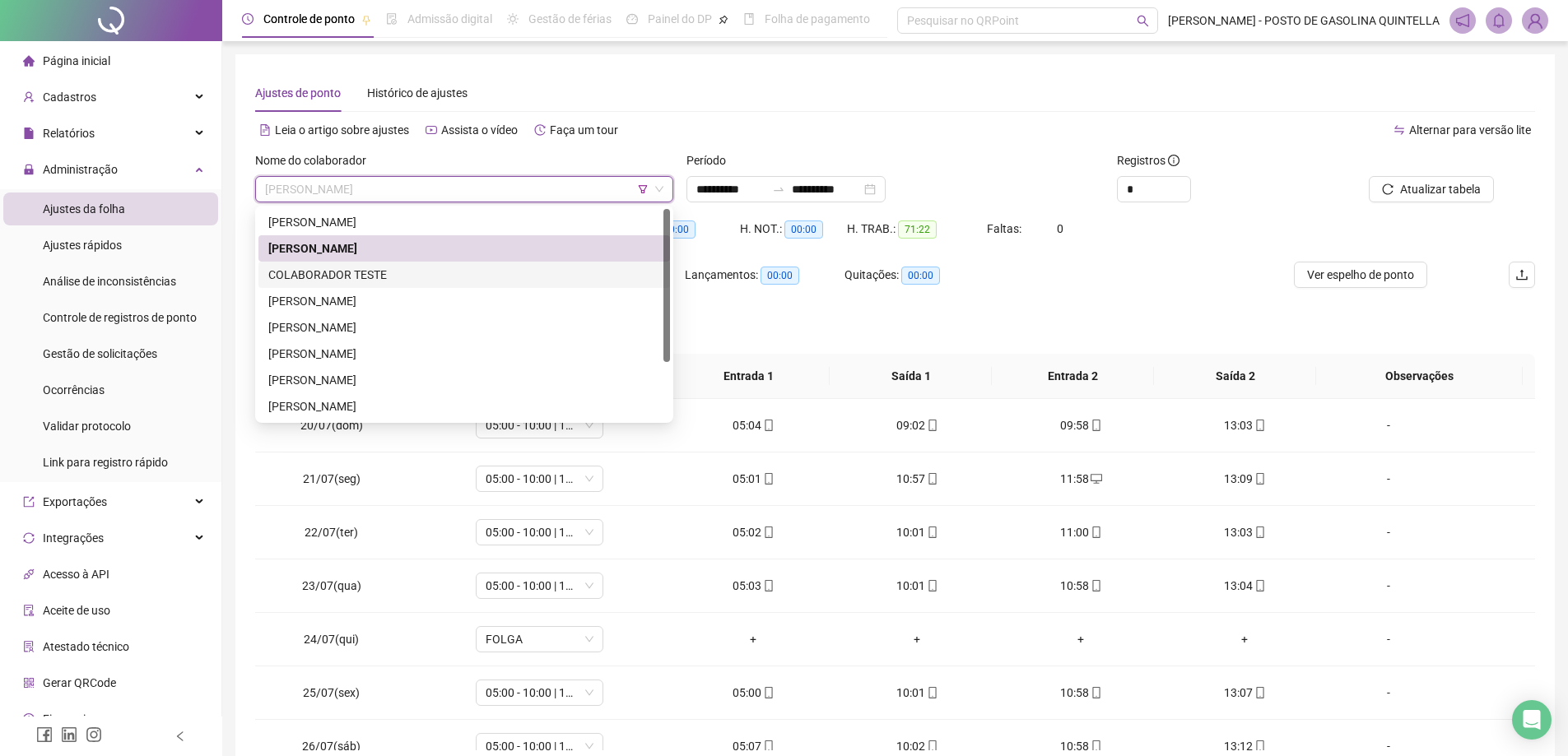
click at [347, 265] on div "COLABORADOR TESTE" at bounding box center [464, 275] width 411 height 26
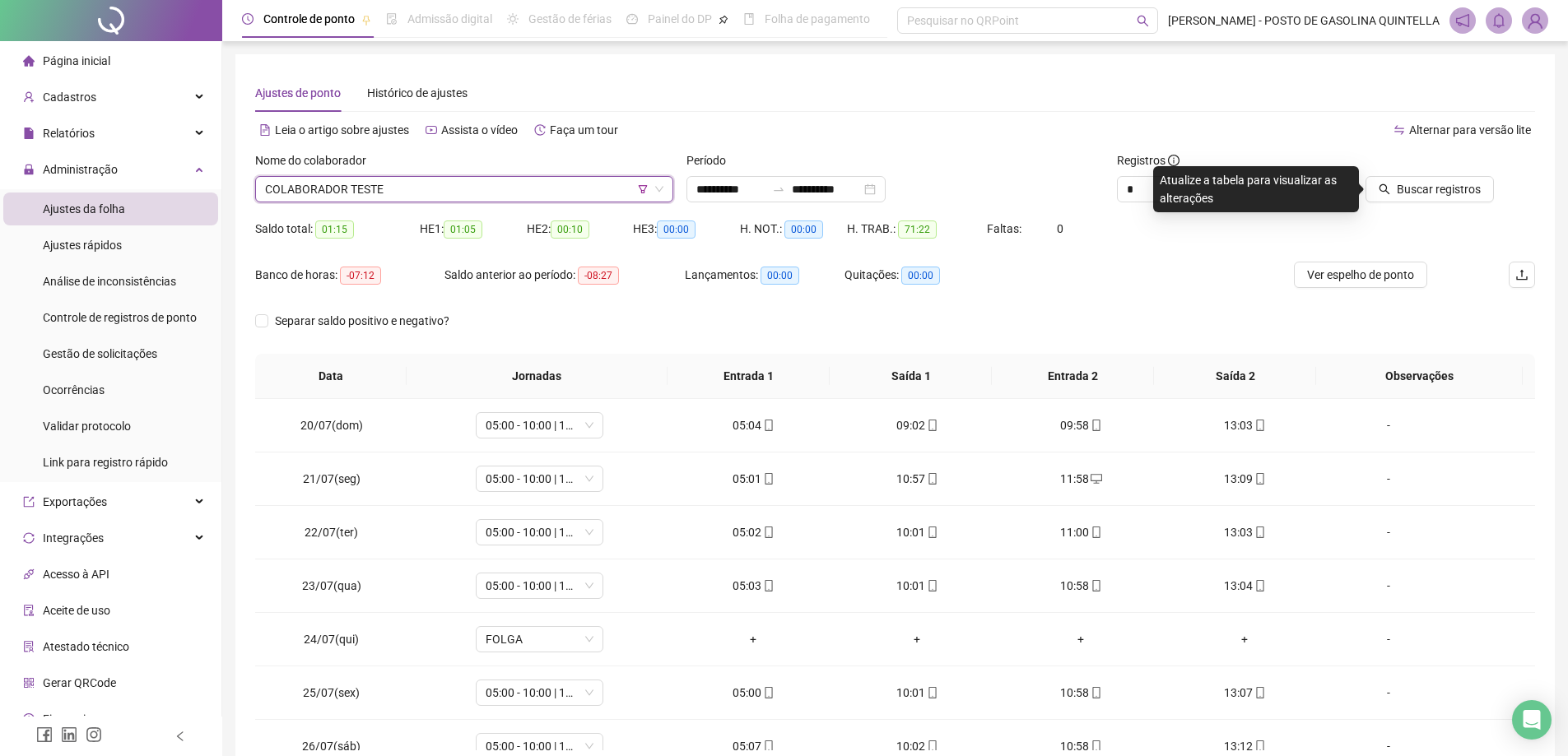
click at [369, 184] on span "COLABORADOR TESTE" at bounding box center [464, 189] width 399 height 25
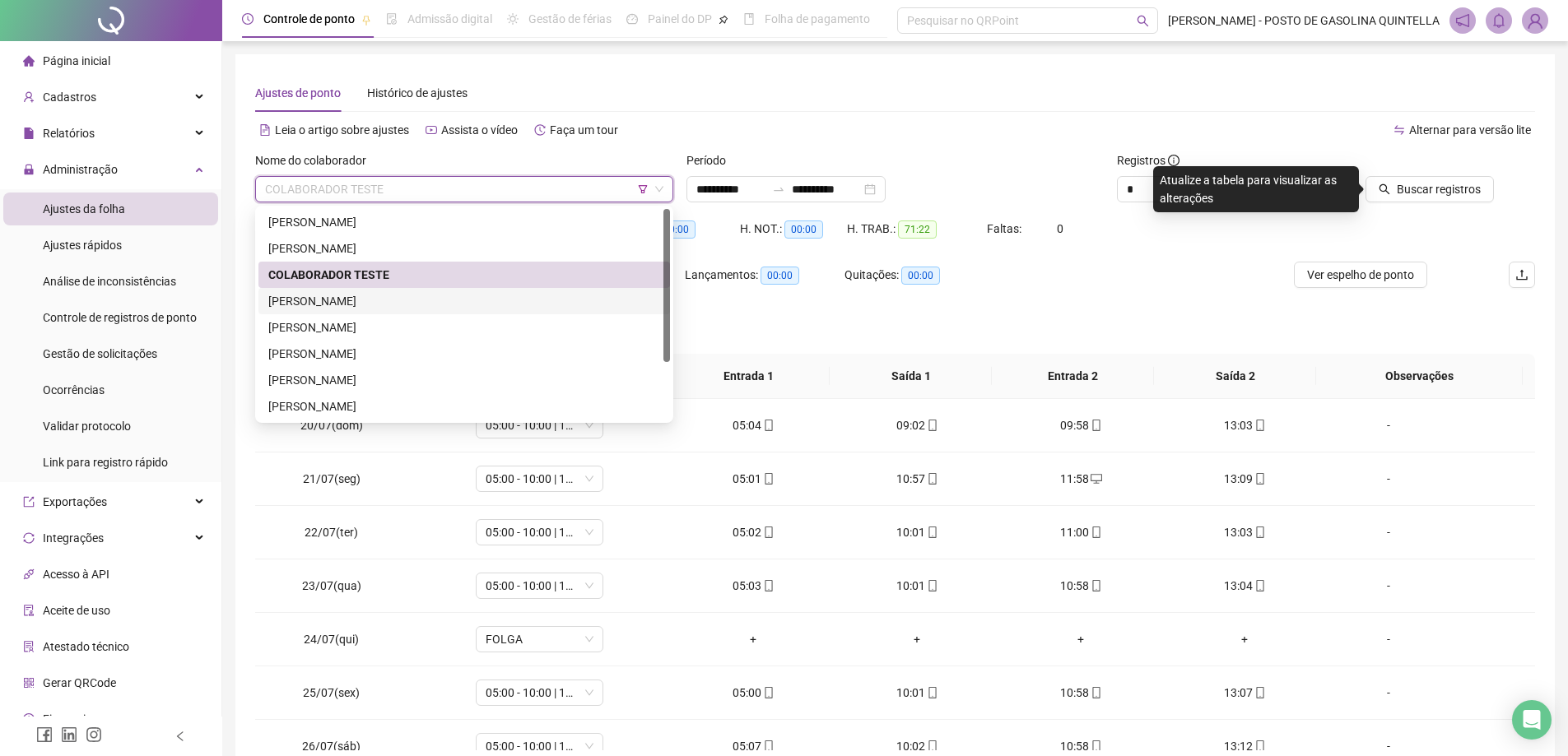
click at [369, 305] on div "[PERSON_NAME]" at bounding box center [463, 300] width 392 height 18
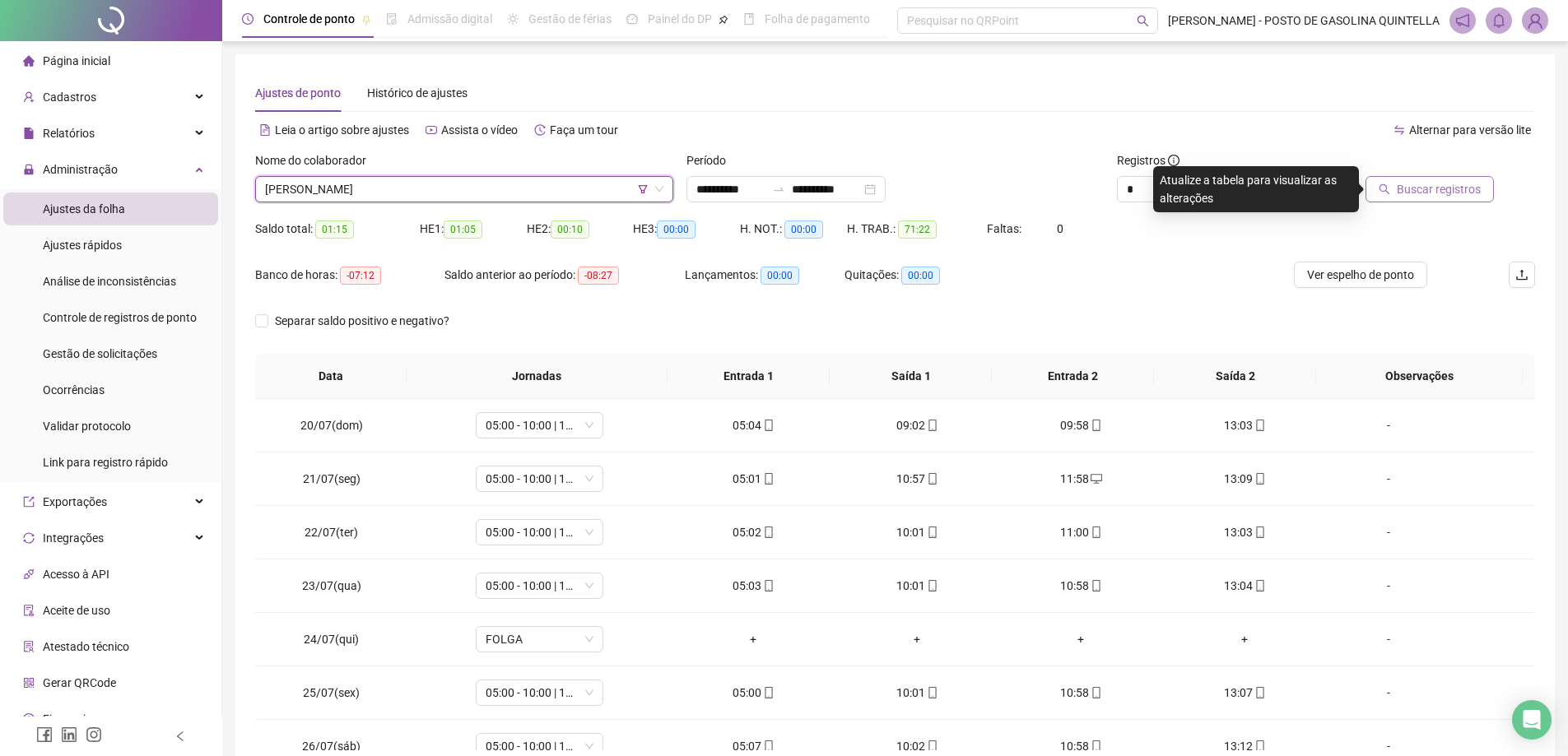
click at [1400, 191] on button "Buscar registros" at bounding box center [1430, 189] width 128 height 26
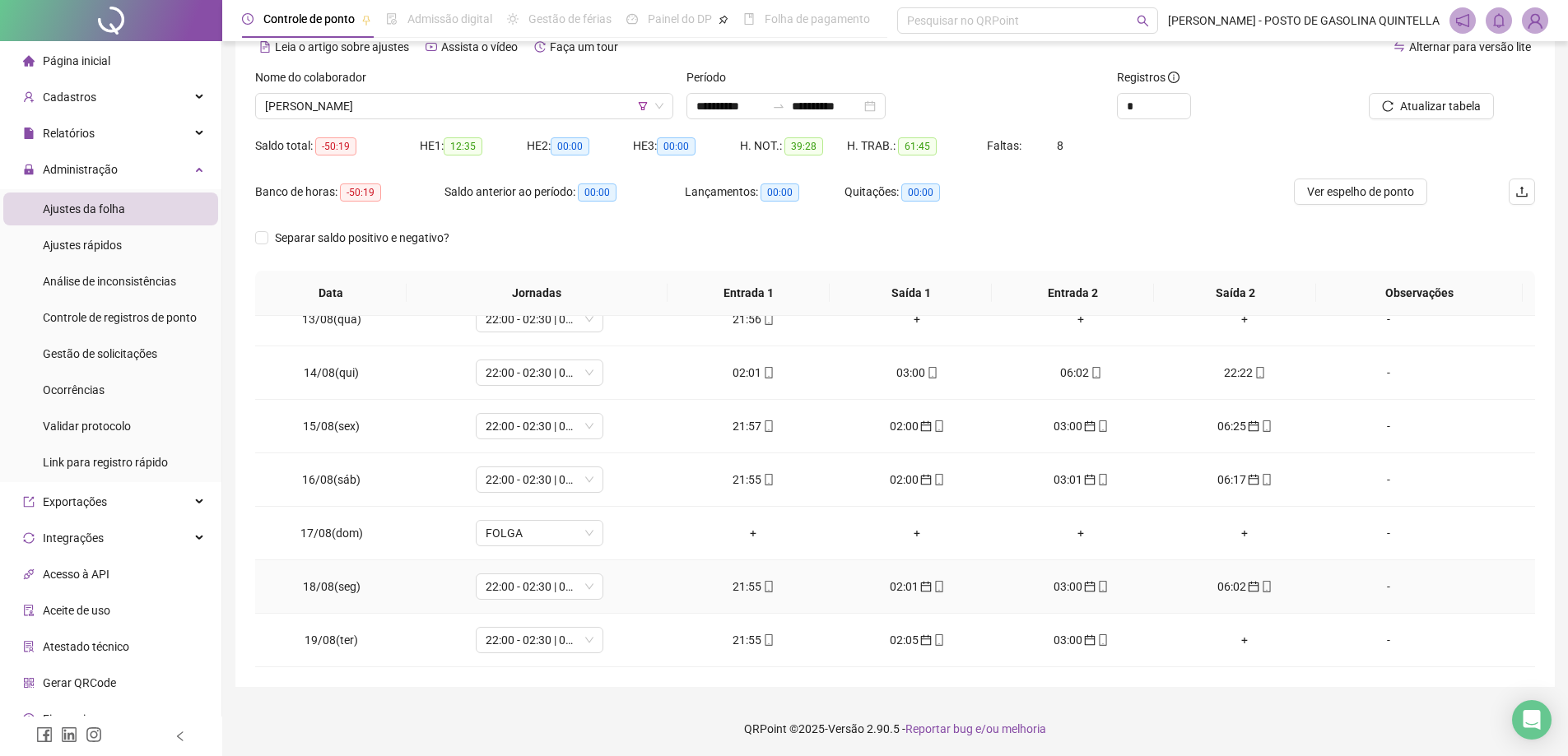
scroll to position [84, 0]
click at [1237, 637] on div "+" at bounding box center [1244, 638] width 137 height 18
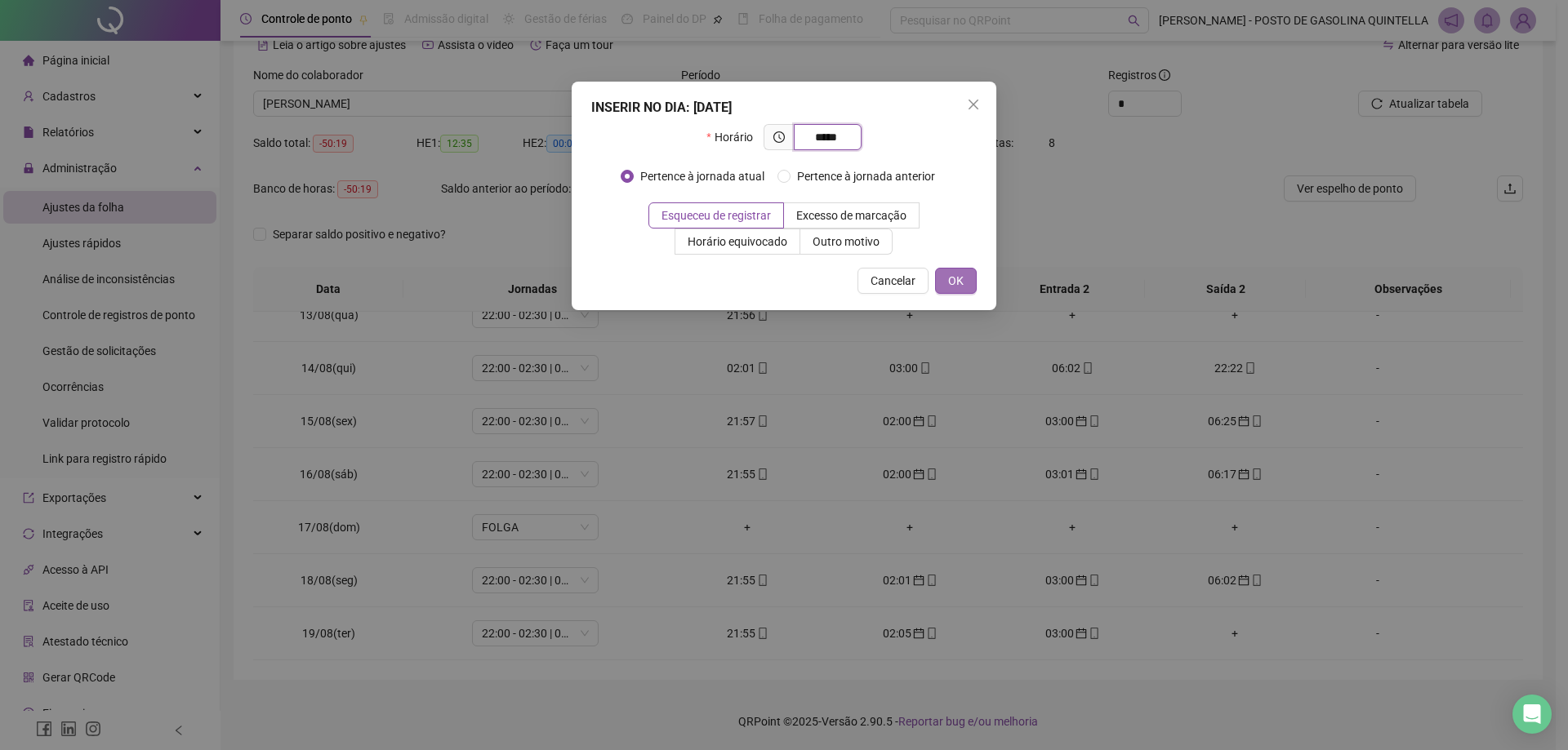
type input "*****"
click at [961, 282] on span "OK" at bounding box center [956, 280] width 15 height 18
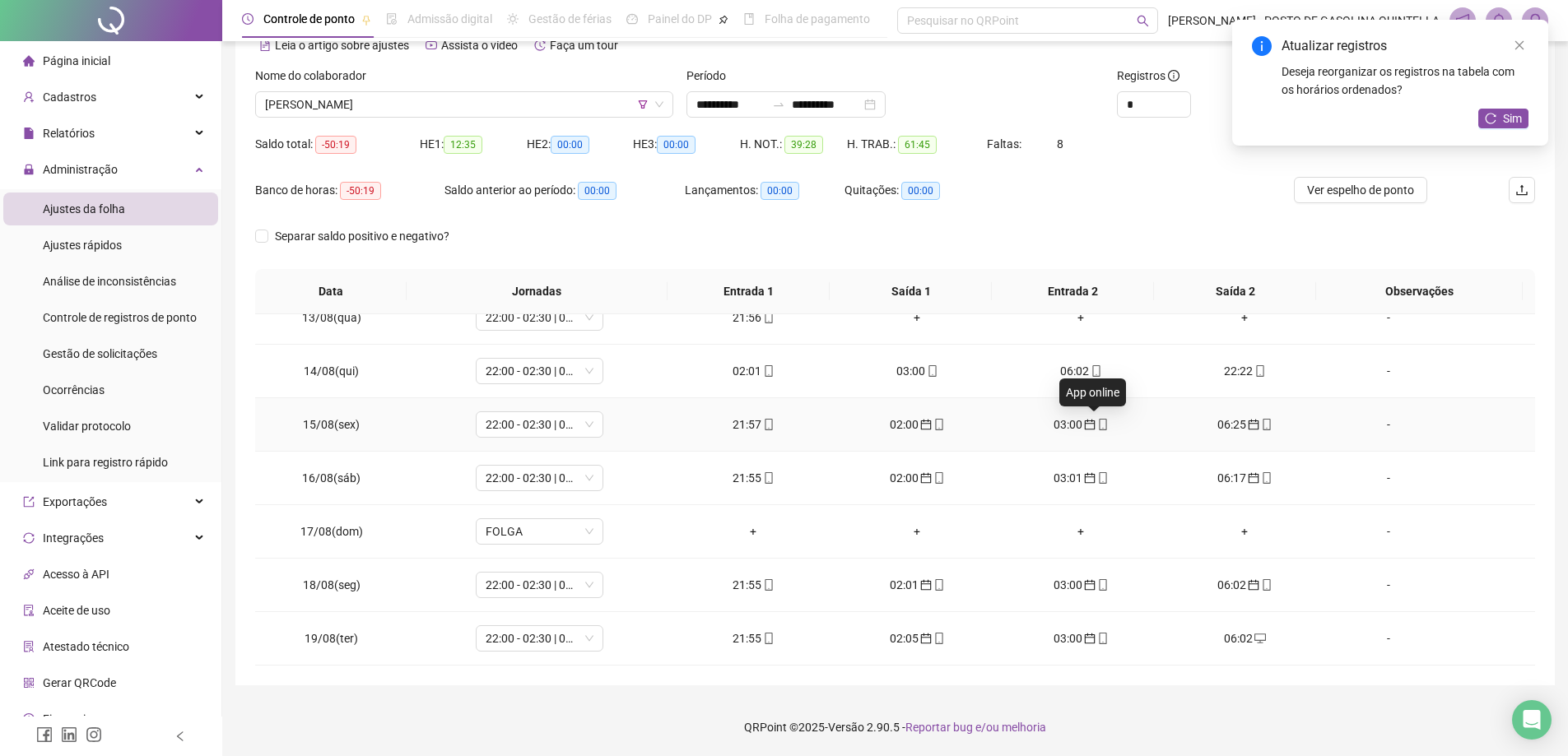
scroll to position [583, 0]
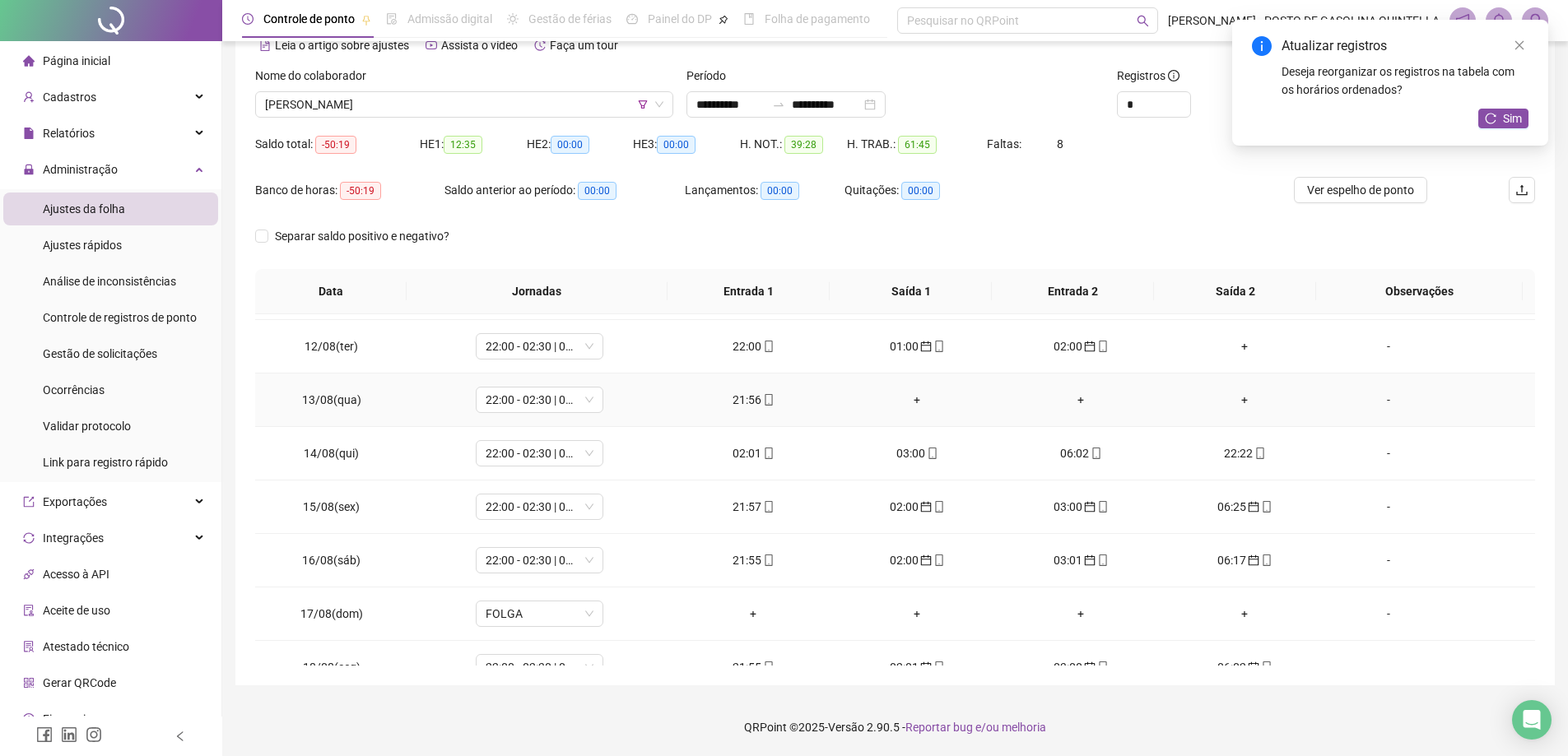
click at [750, 398] on div "21:56" at bounding box center [754, 399] width 137 height 18
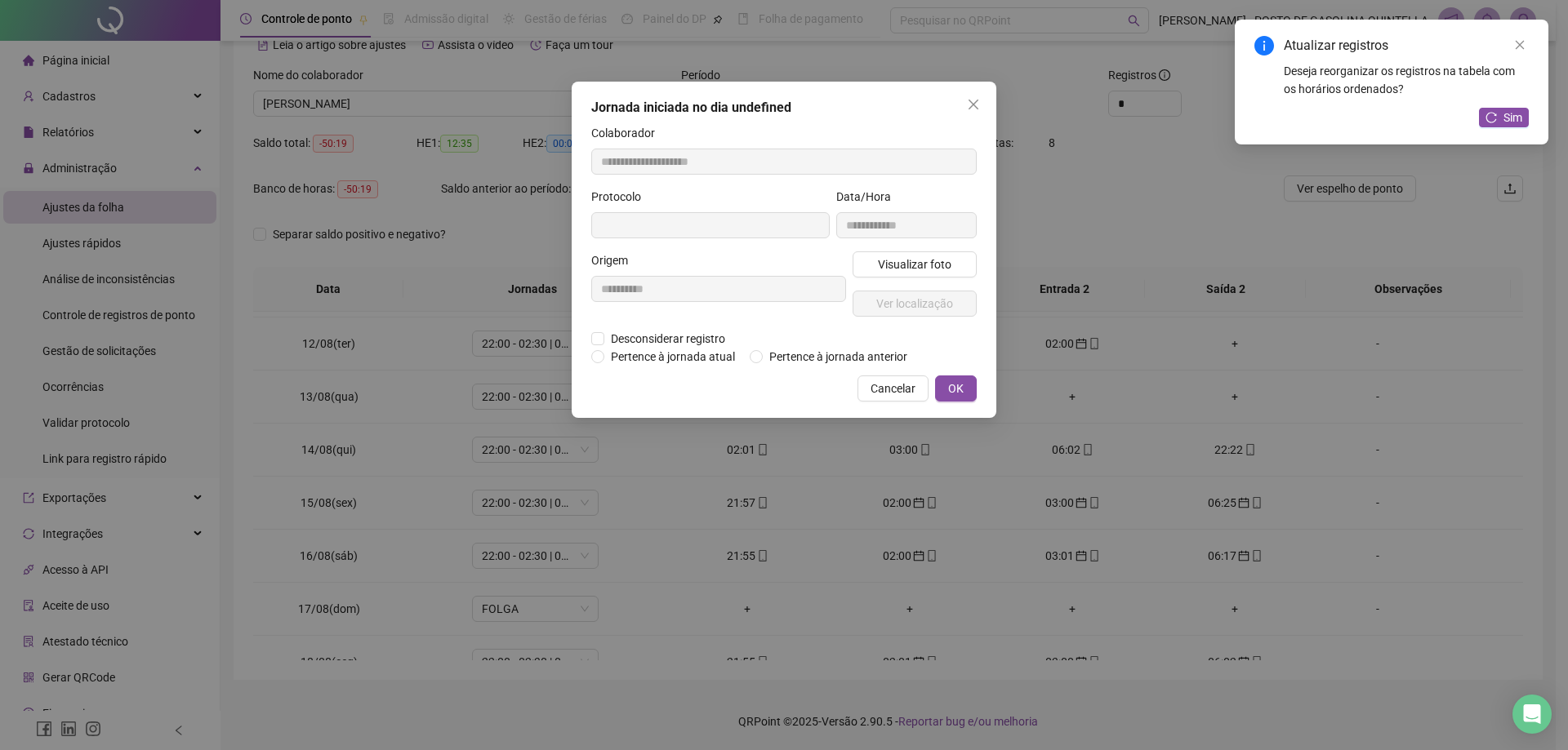
type input "**********"
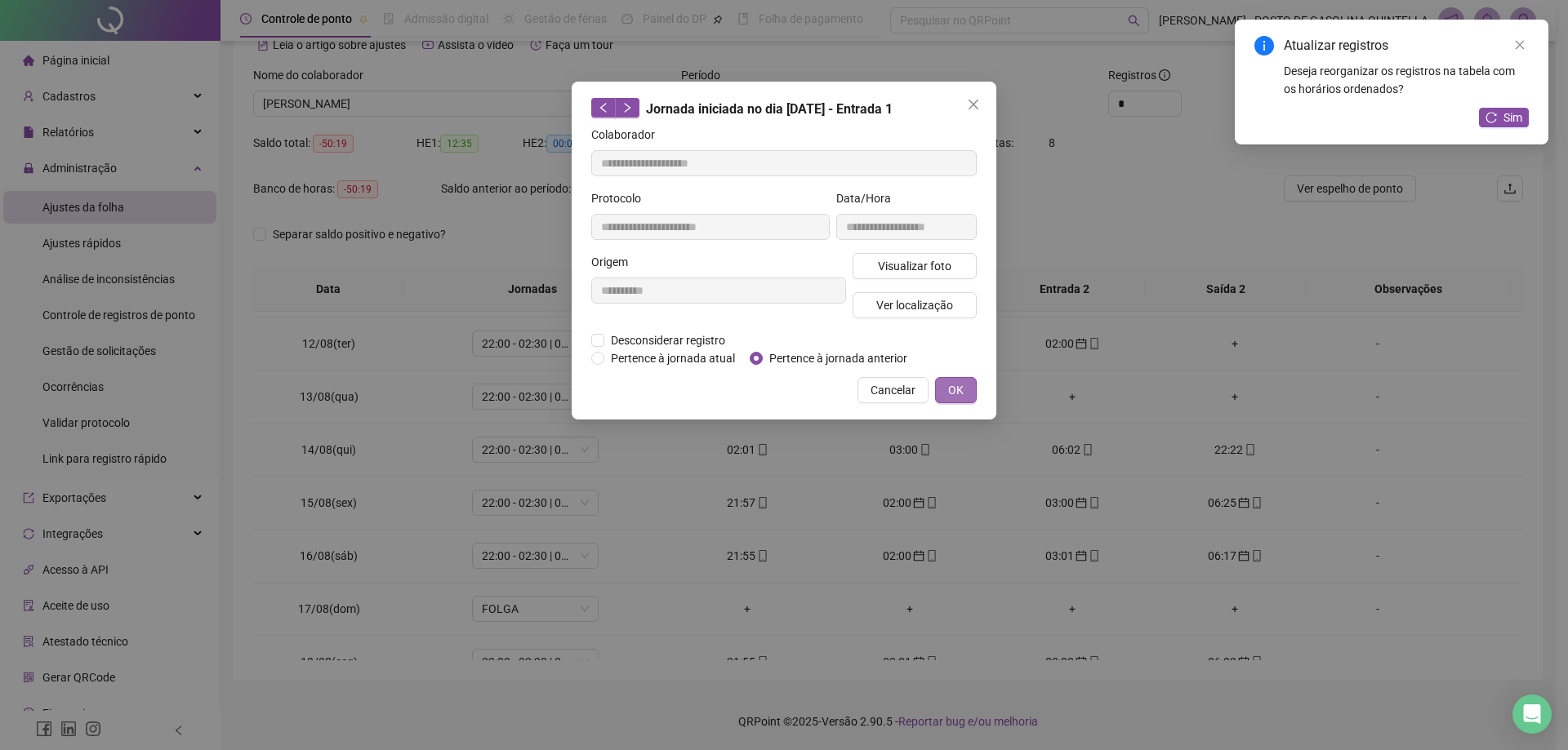
click at [961, 388] on span "OK" at bounding box center [956, 389] width 15 height 18
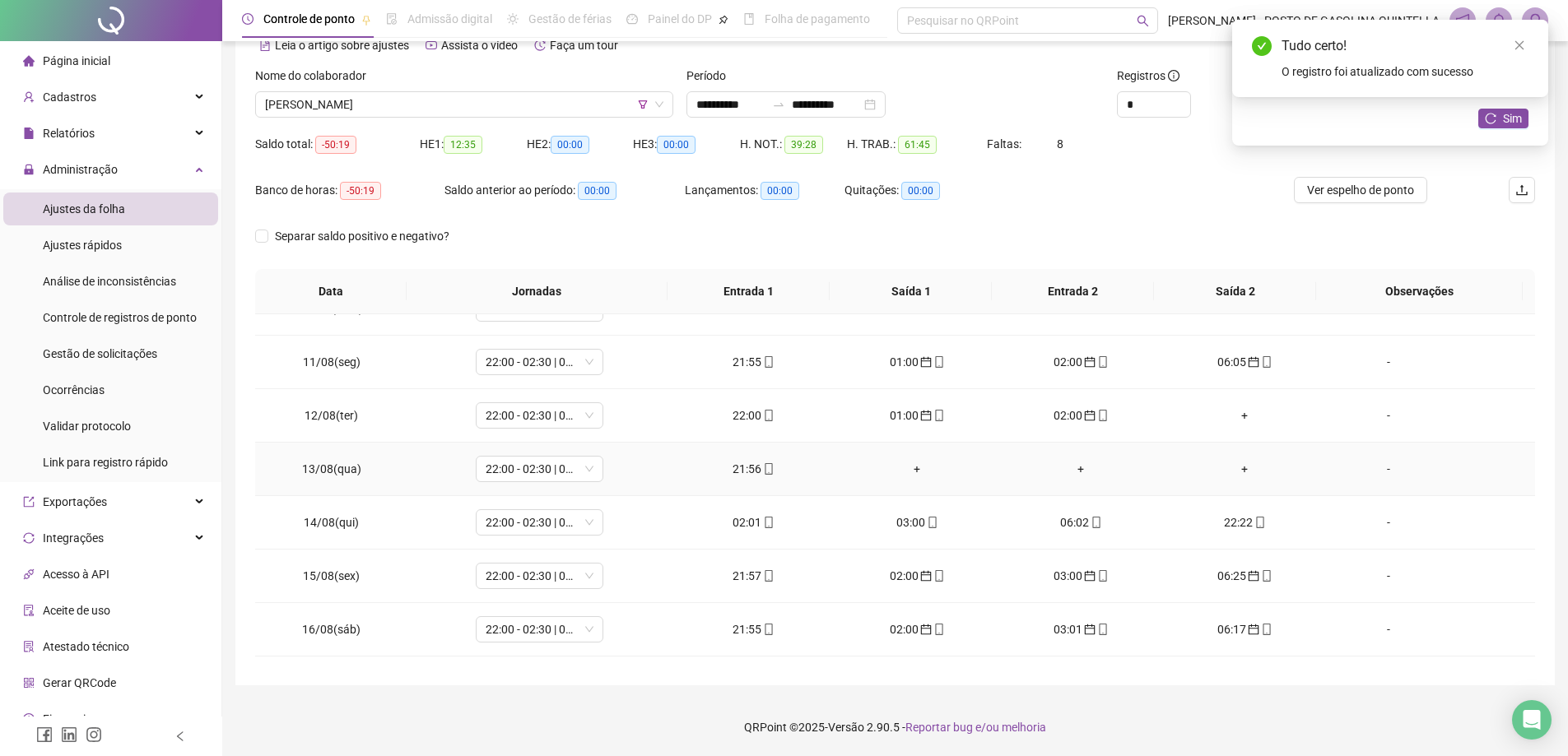
scroll to position [500, 0]
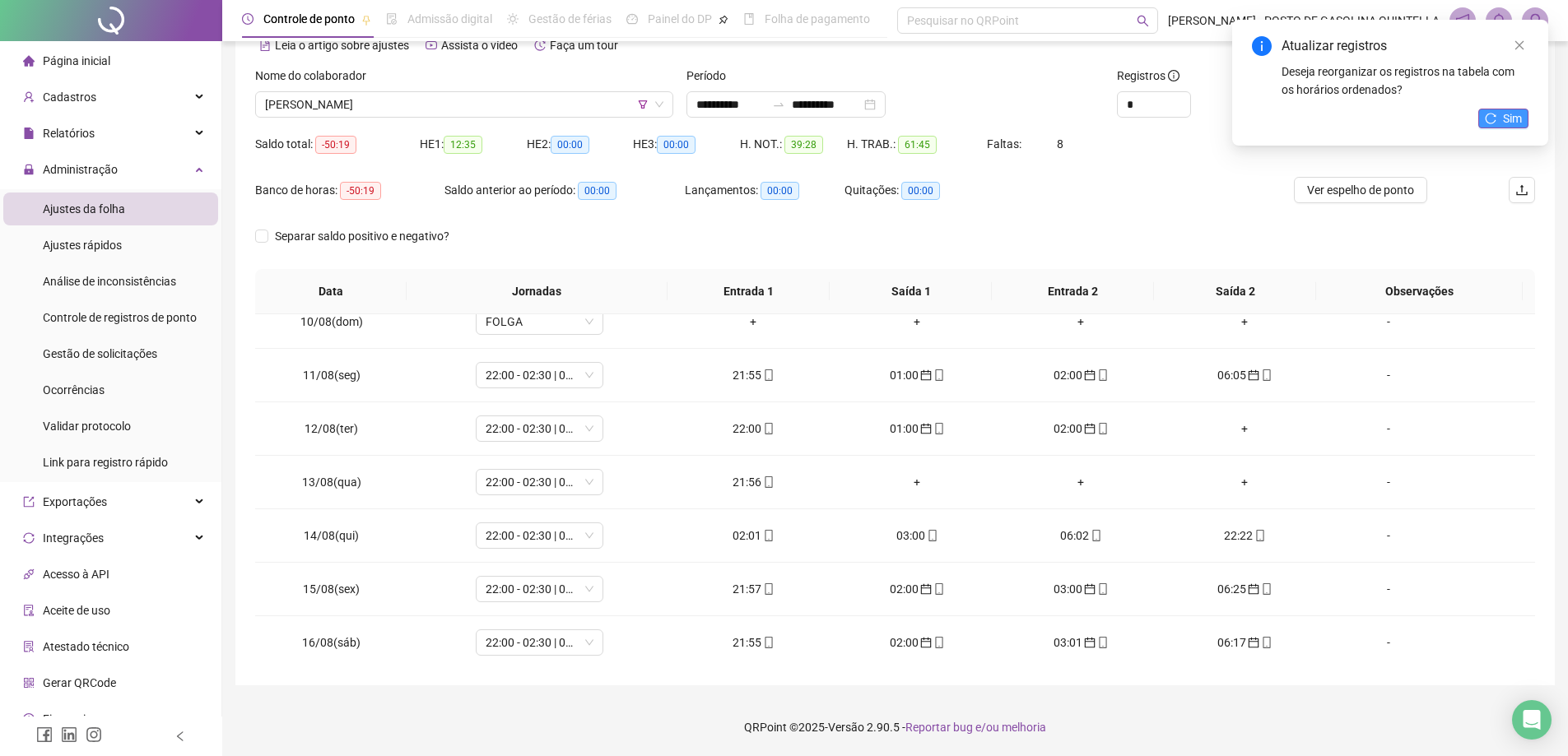
click at [1494, 110] on button "Sim" at bounding box center [1503, 118] width 50 height 20
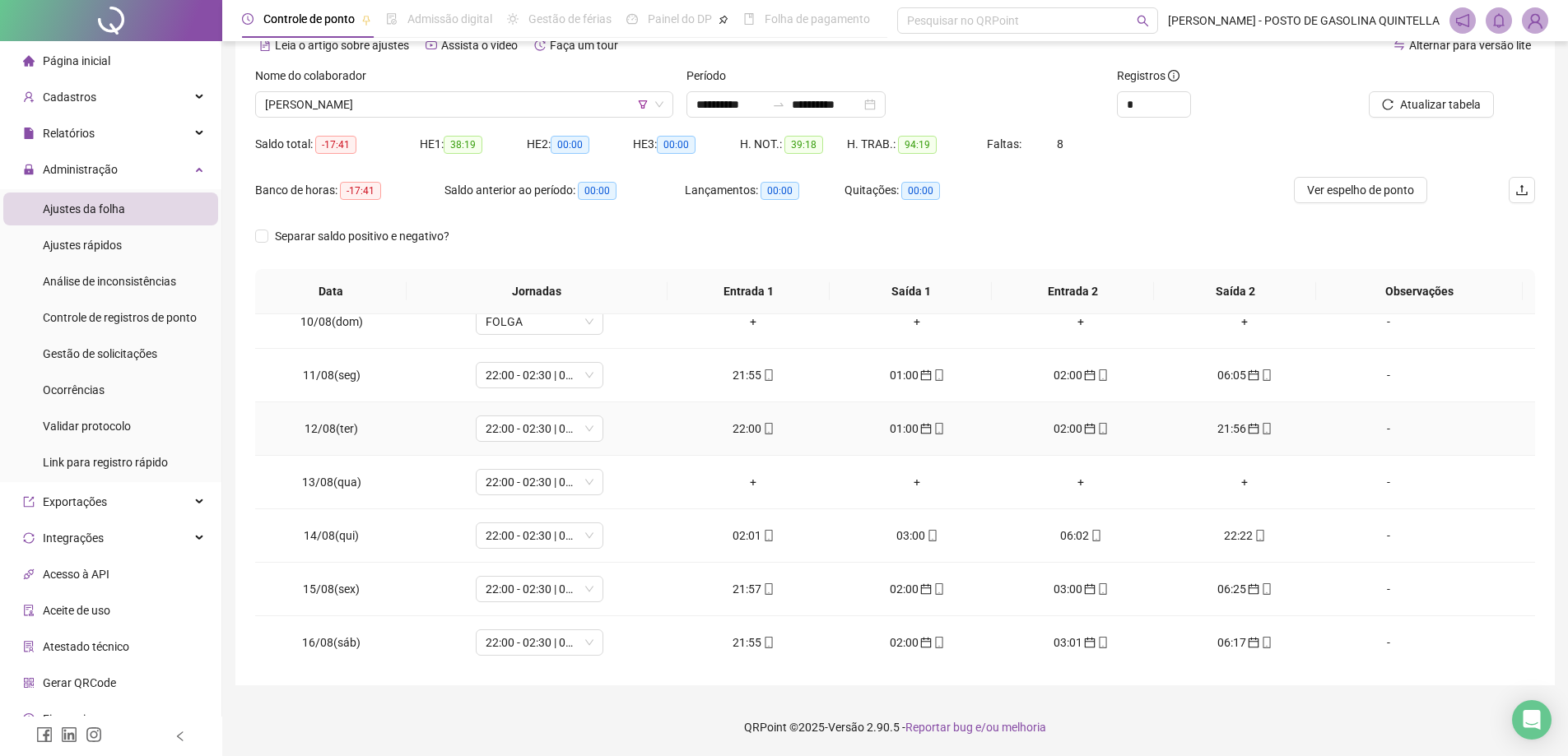
click at [1220, 426] on div "21:56" at bounding box center [1244, 428] width 137 height 18
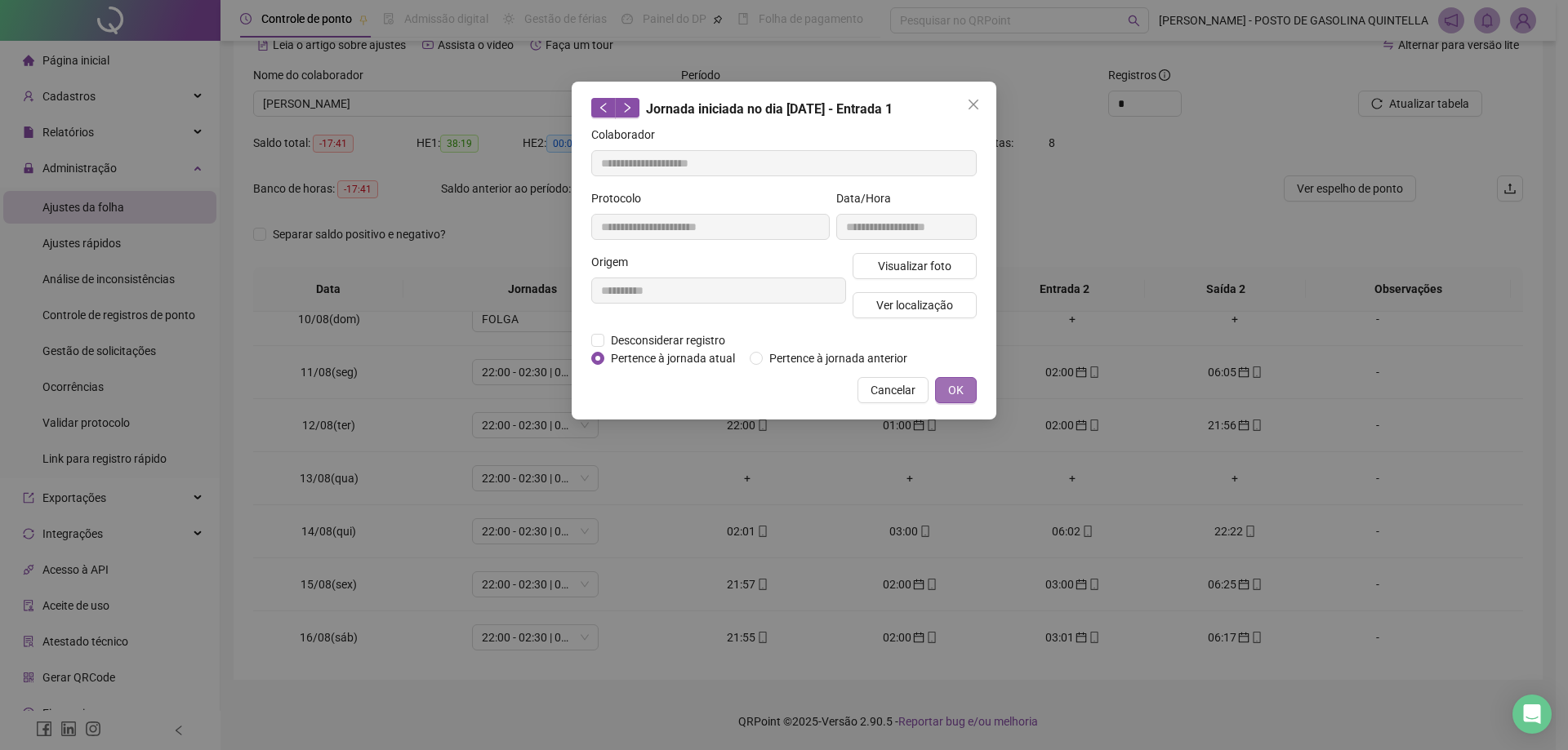
click at [943, 378] on button "OK" at bounding box center [955, 390] width 41 height 26
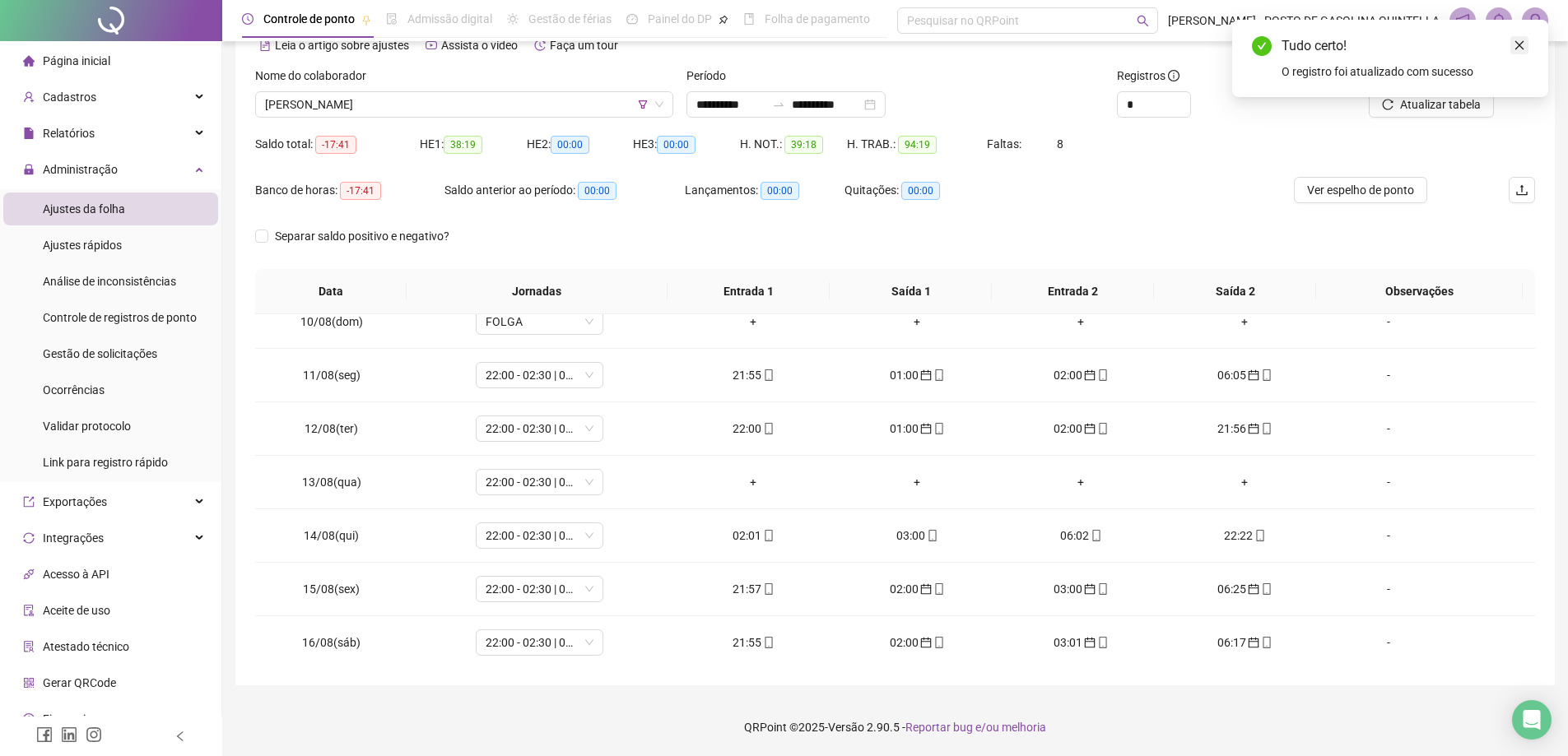
click at [1519, 41] on icon "close" at bounding box center [1520, 45] width 12 height 12
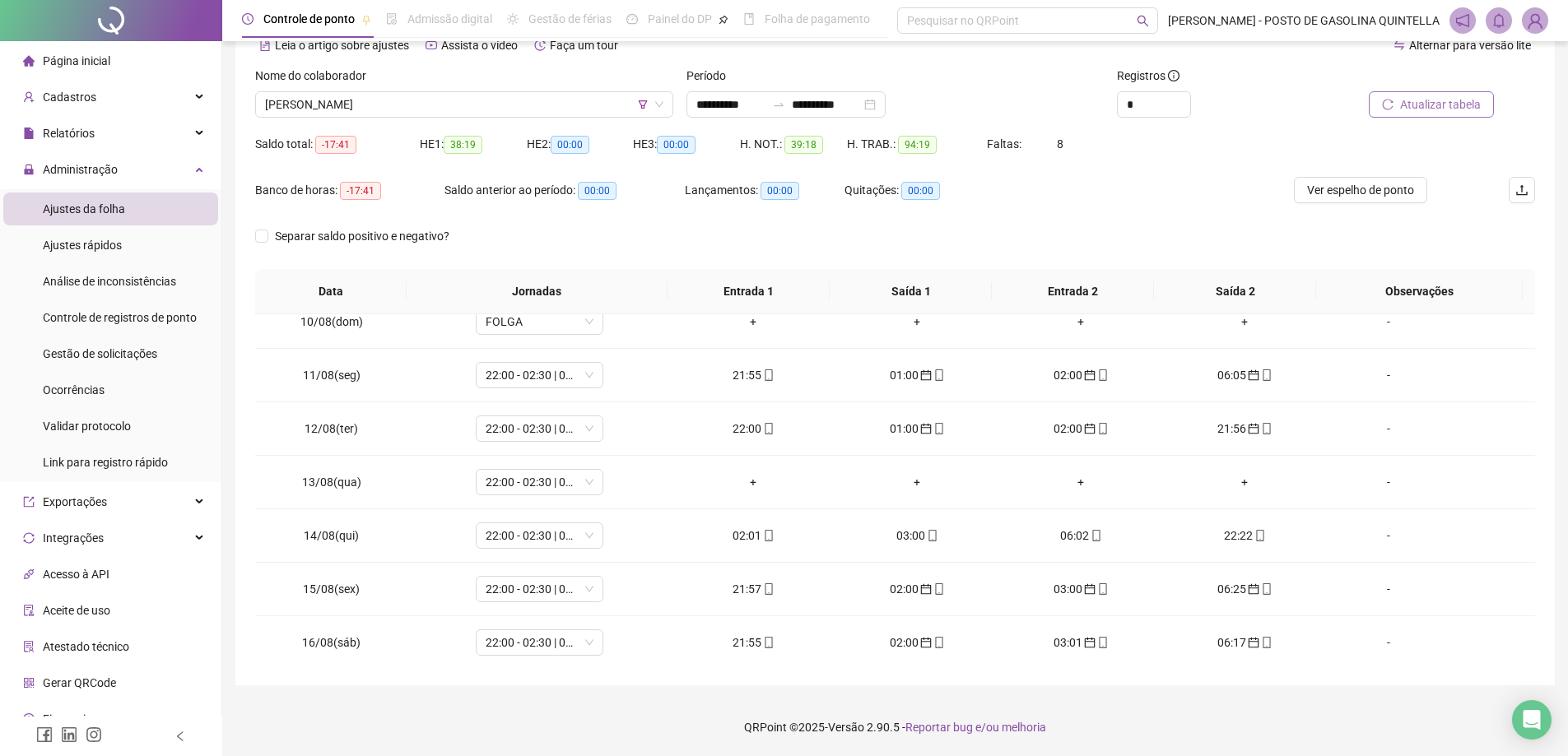
click at [1425, 107] on span "Atualizar tabela" at bounding box center [1441, 104] width 81 height 18
click at [1242, 427] on div "+" at bounding box center [1244, 428] width 137 height 18
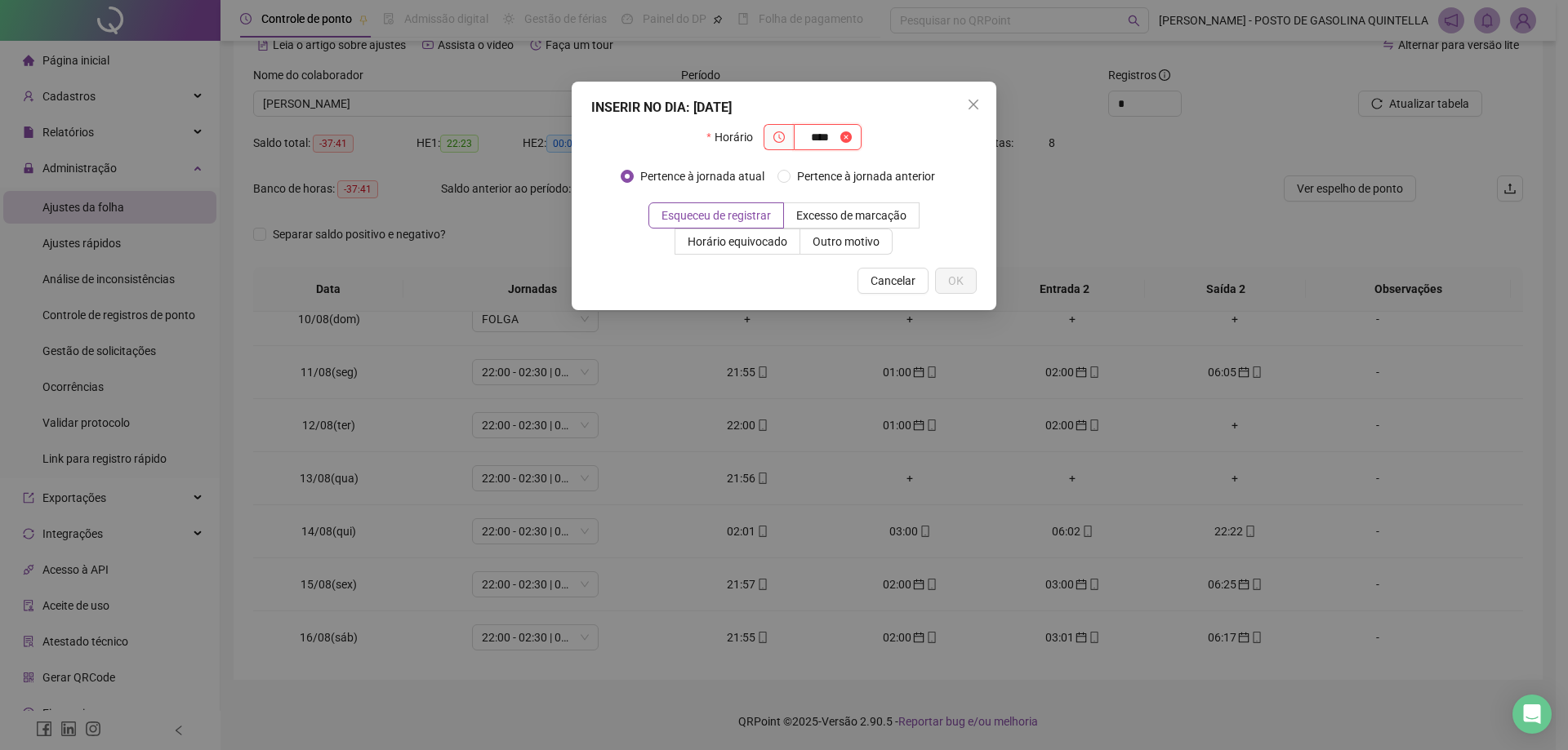
type input "****"
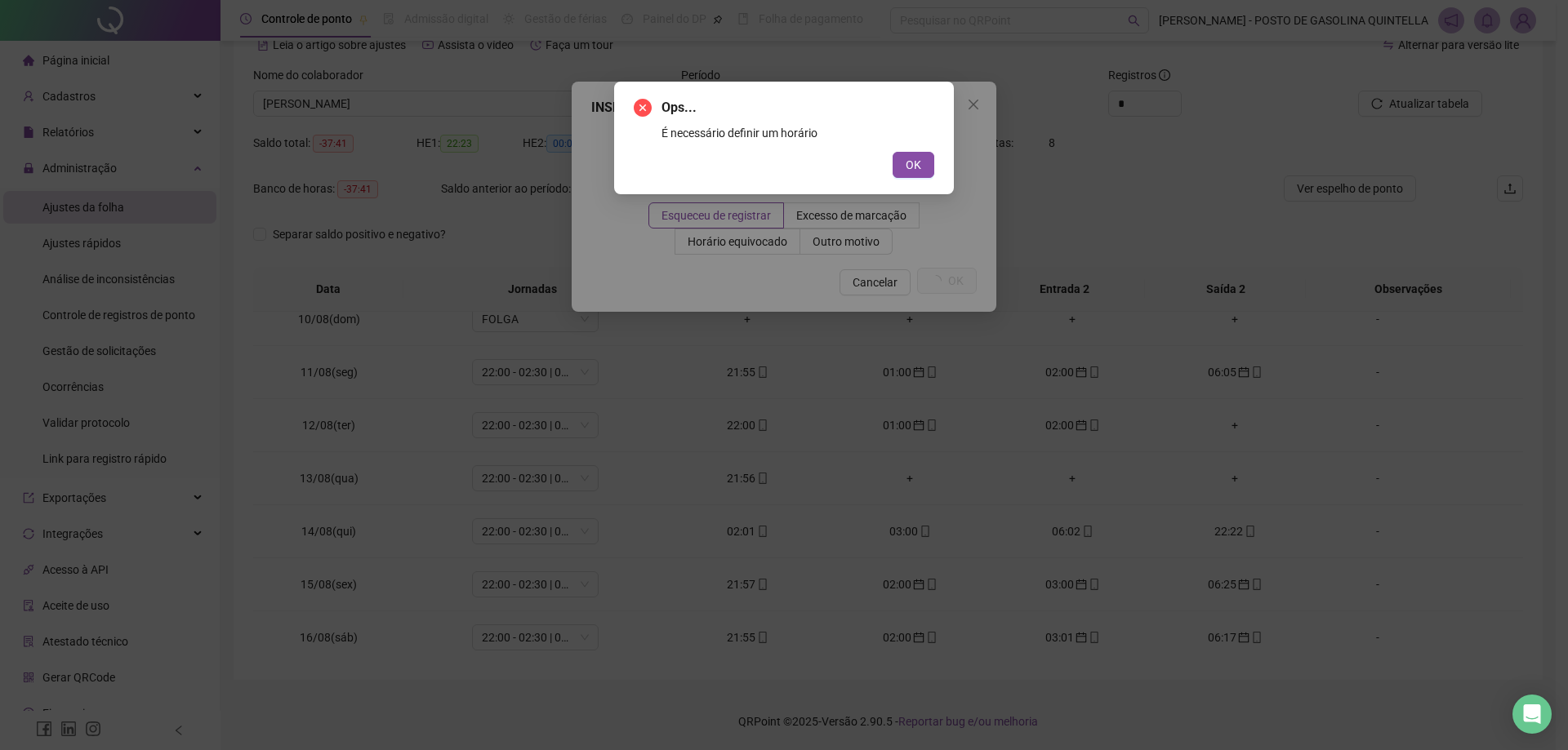
click at [892, 152] on button "OK" at bounding box center [913, 164] width 41 height 26
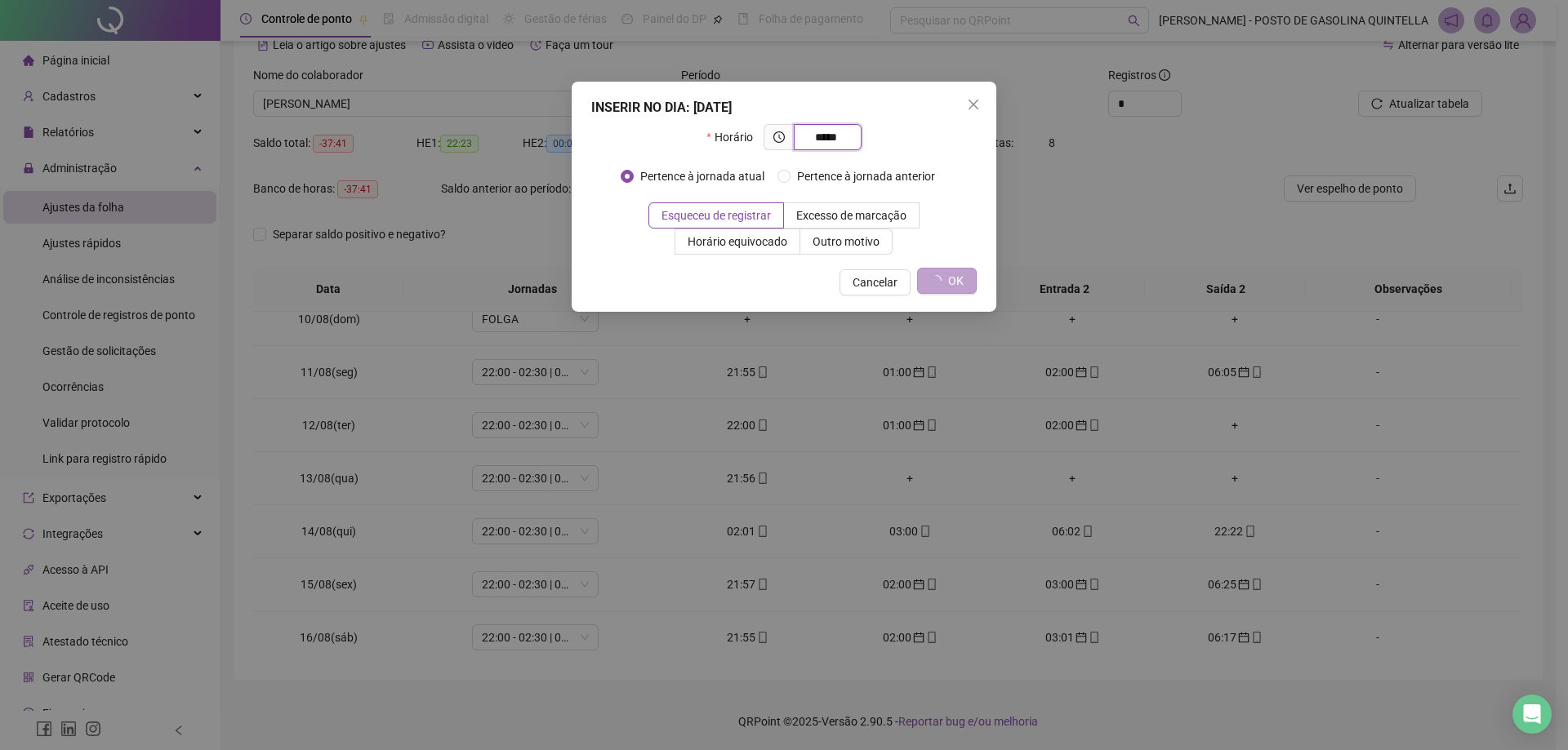
type input "*****"
click at [958, 290] on button "OK" at bounding box center [947, 280] width 59 height 26
click at [947, 277] on button "OK" at bounding box center [947, 280] width 59 height 26
click at [963, 177] on div "Pertence à jornada atual Pertence à jornada anterior" at bounding box center [783, 183] width 385 height 39
click at [974, 103] on icon "close" at bounding box center [973, 104] width 13 height 13
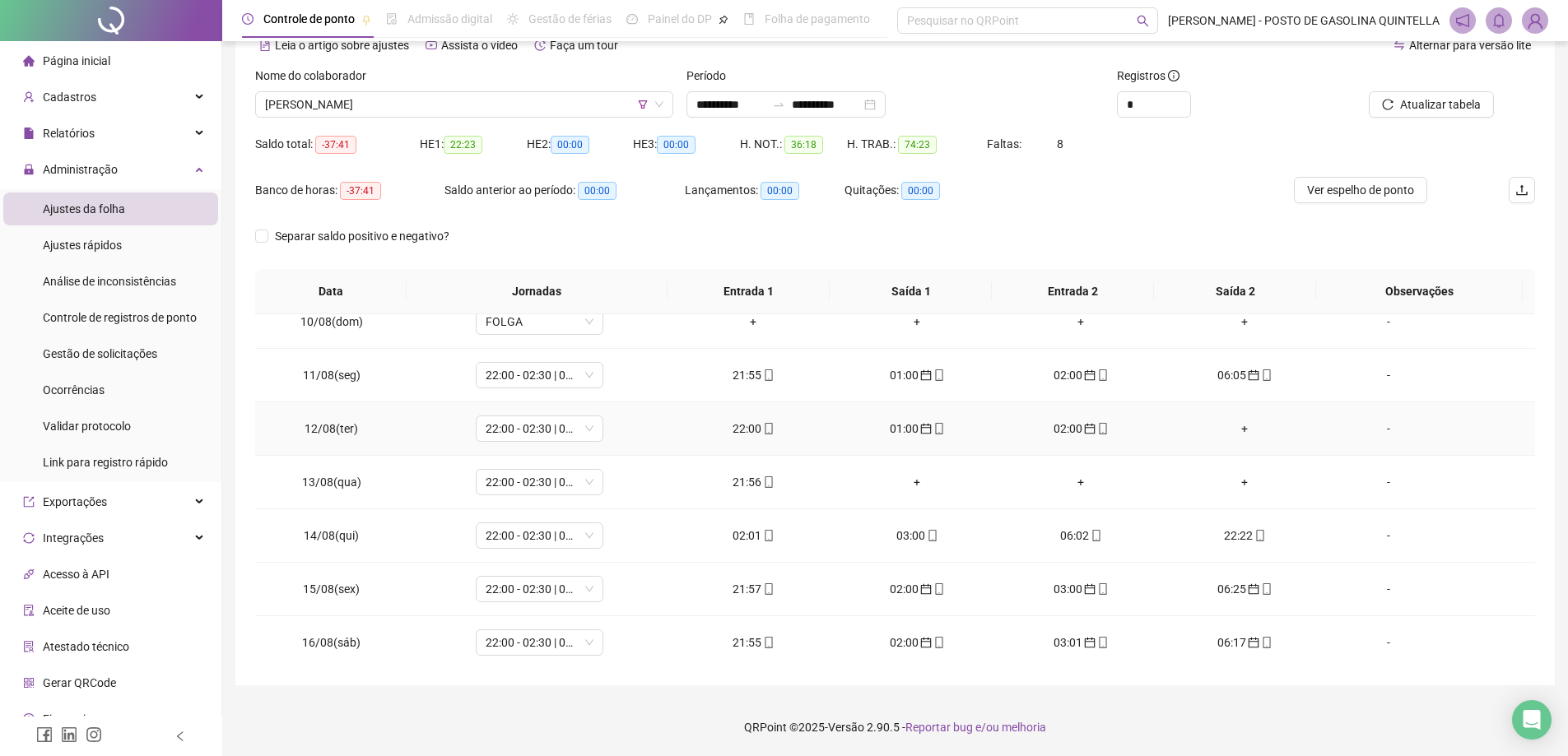
click at [1229, 428] on div "+" at bounding box center [1244, 428] width 137 height 18
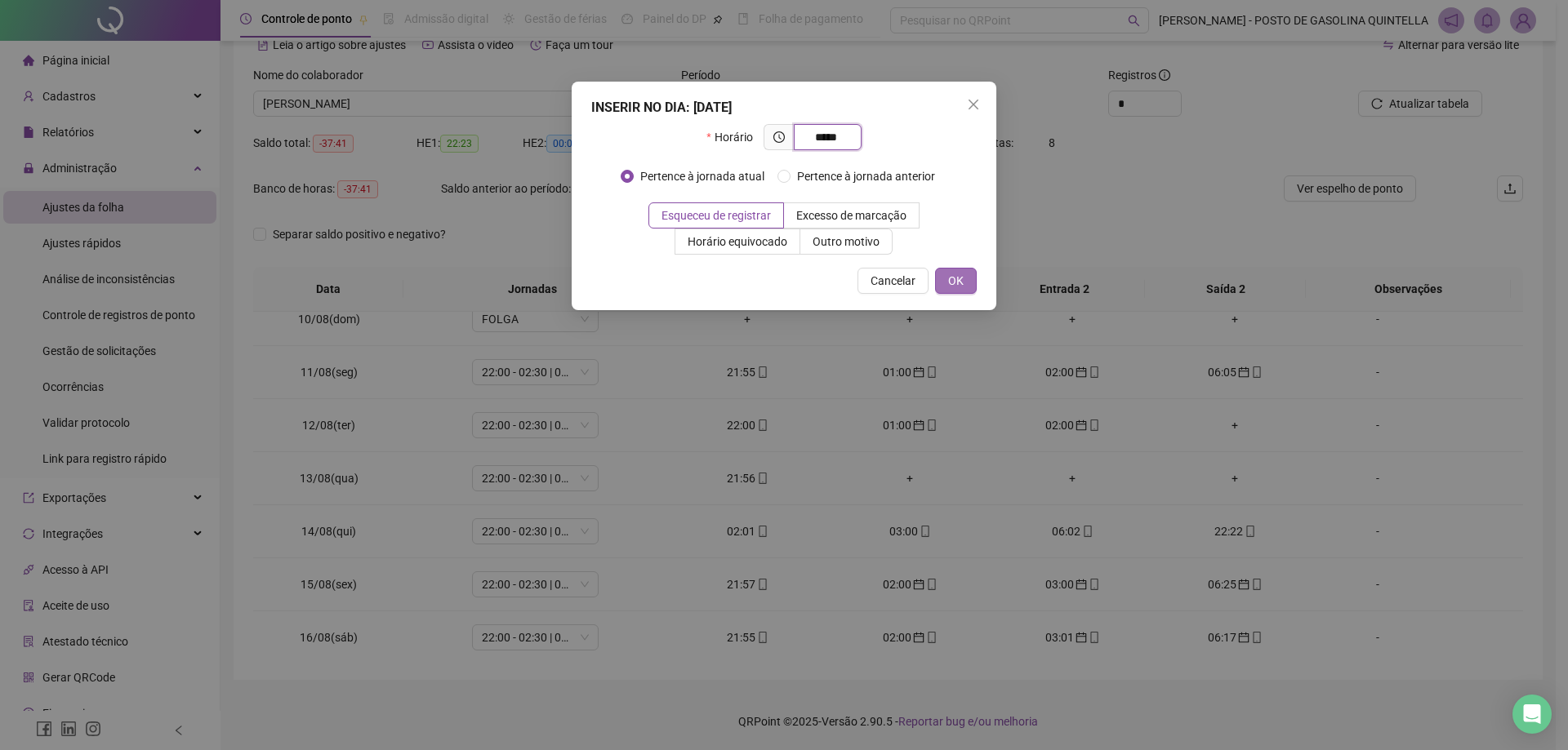
type input "*****"
click at [958, 287] on span "OK" at bounding box center [956, 280] width 15 height 18
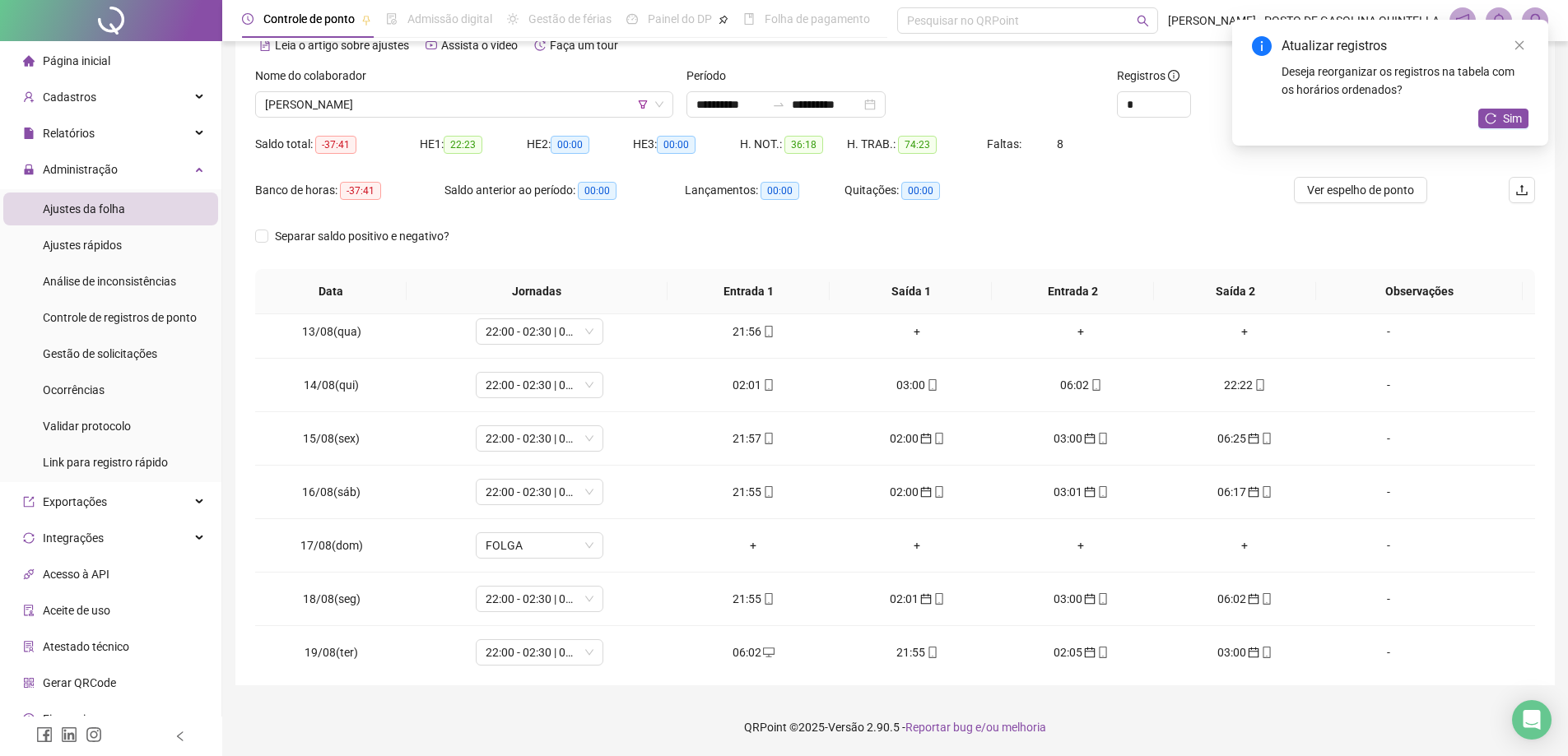
scroll to position [665, 0]
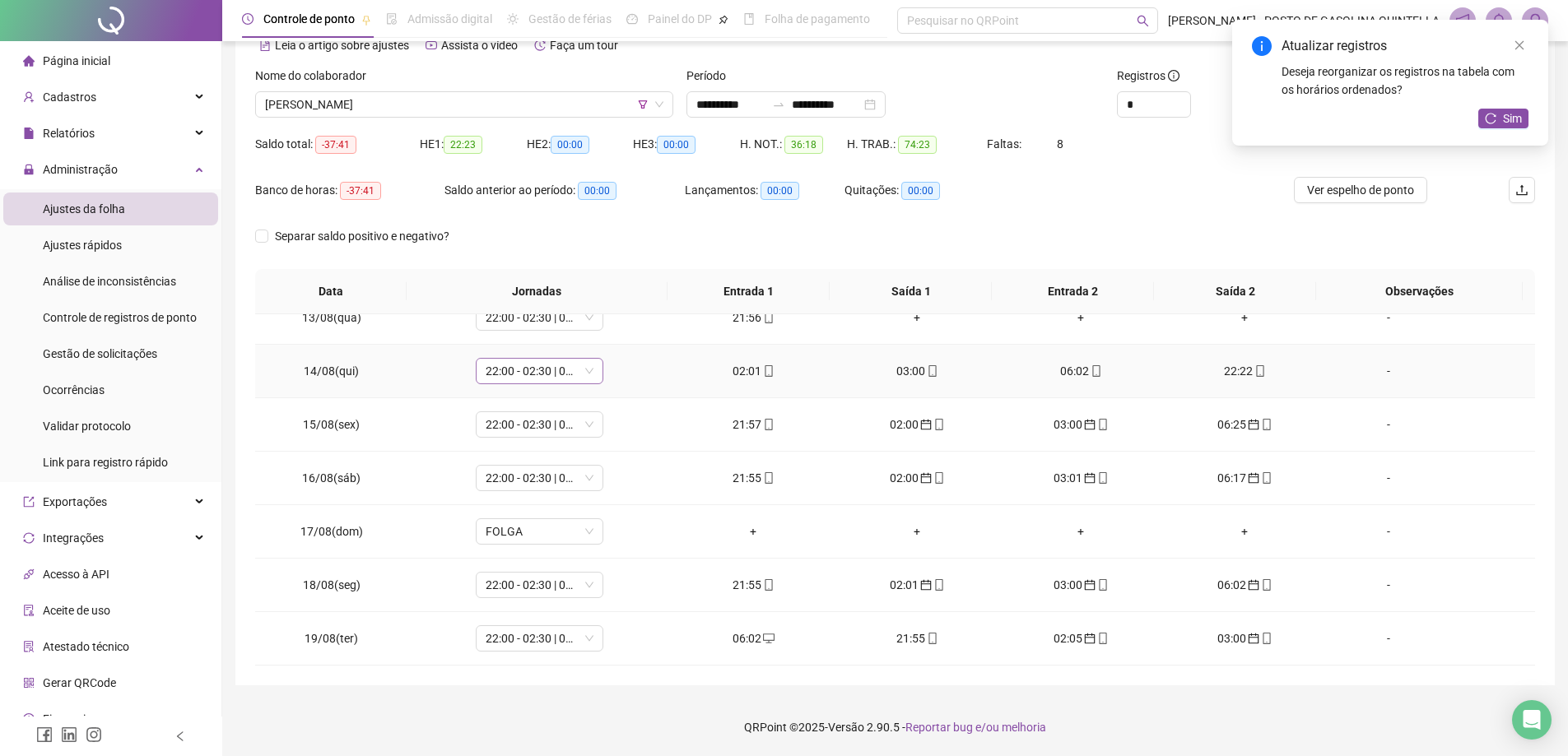
click at [553, 380] on span "22:00 - 02:30 | 03:30 - 06:00" at bounding box center [539, 371] width 108 height 25
click at [563, 446] on div "22:00 - 02:30 | 03:30 - 06:00" at bounding box center [566, 446] width 139 height 18
click at [616, 332] on span "Sim" at bounding box center [615, 328] width 19 height 18
click at [1497, 108] on div "Atualizar registros Deseja reorganizar os registros na tabela com os horários o…" at bounding box center [1390, 83] width 316 height 126
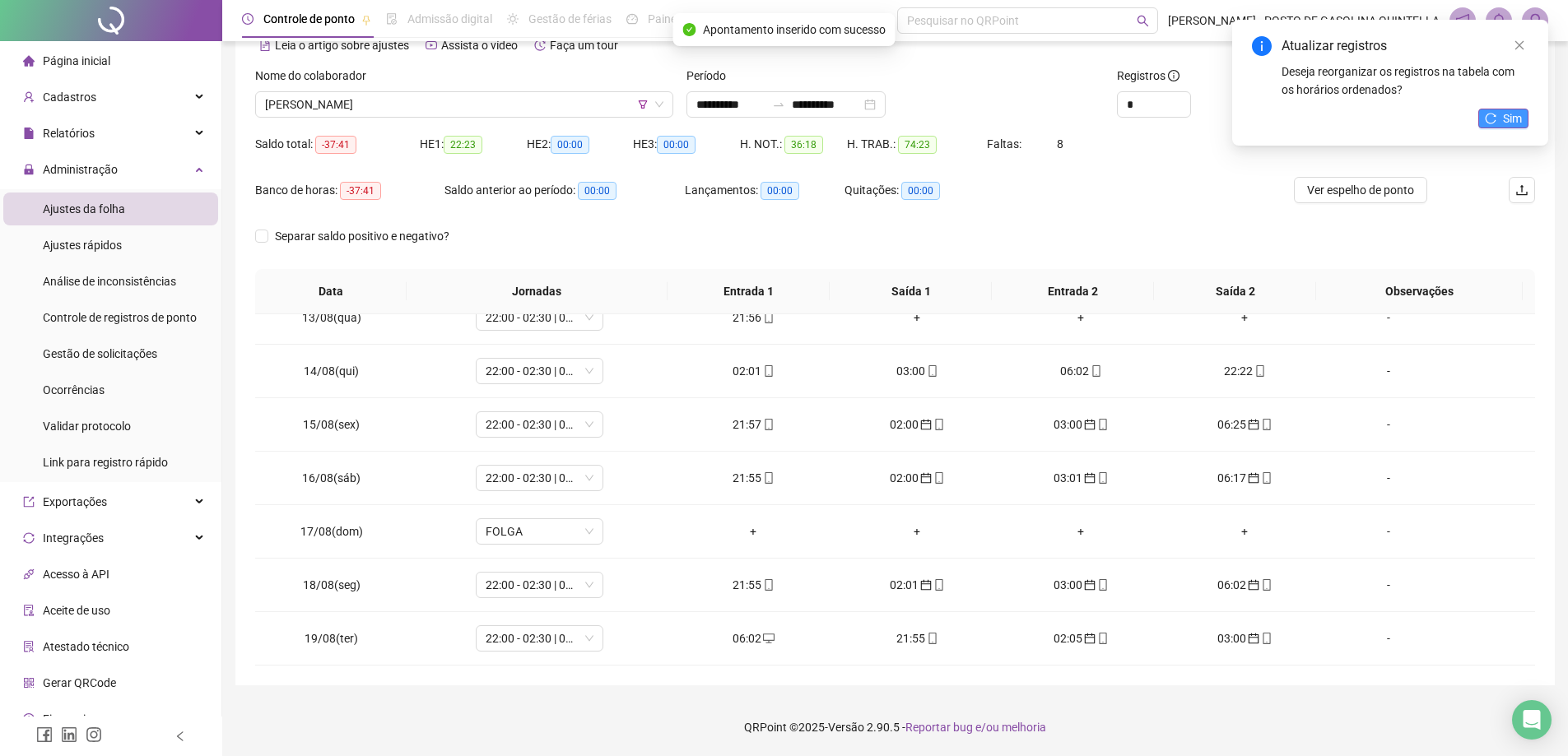
click at [1496, 116] on icon "reload" at bounding box center [1491, 118] width 11 height 11
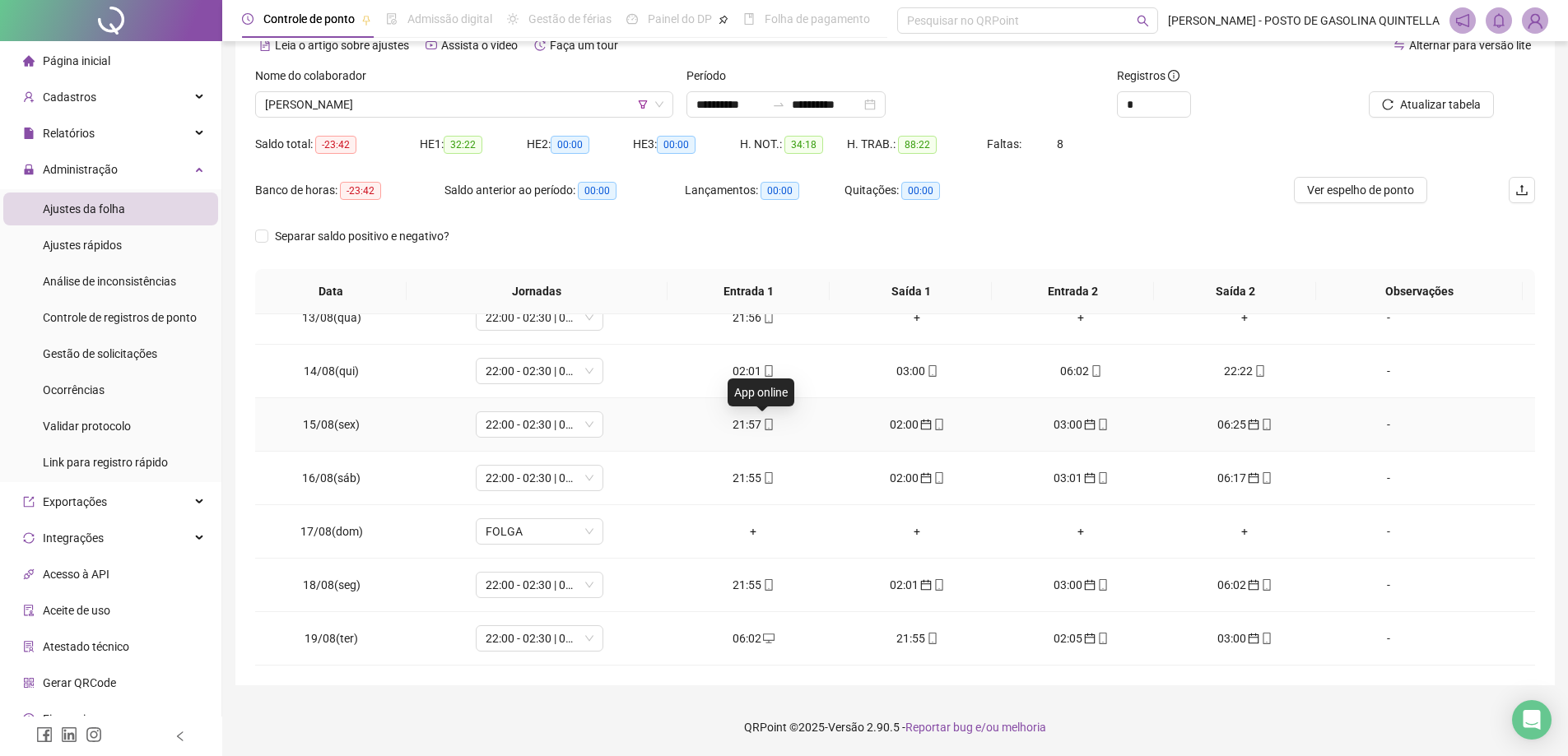
click at [765, 424] on icon "mobile" at bounding box center [768, 425] width 8 height 12
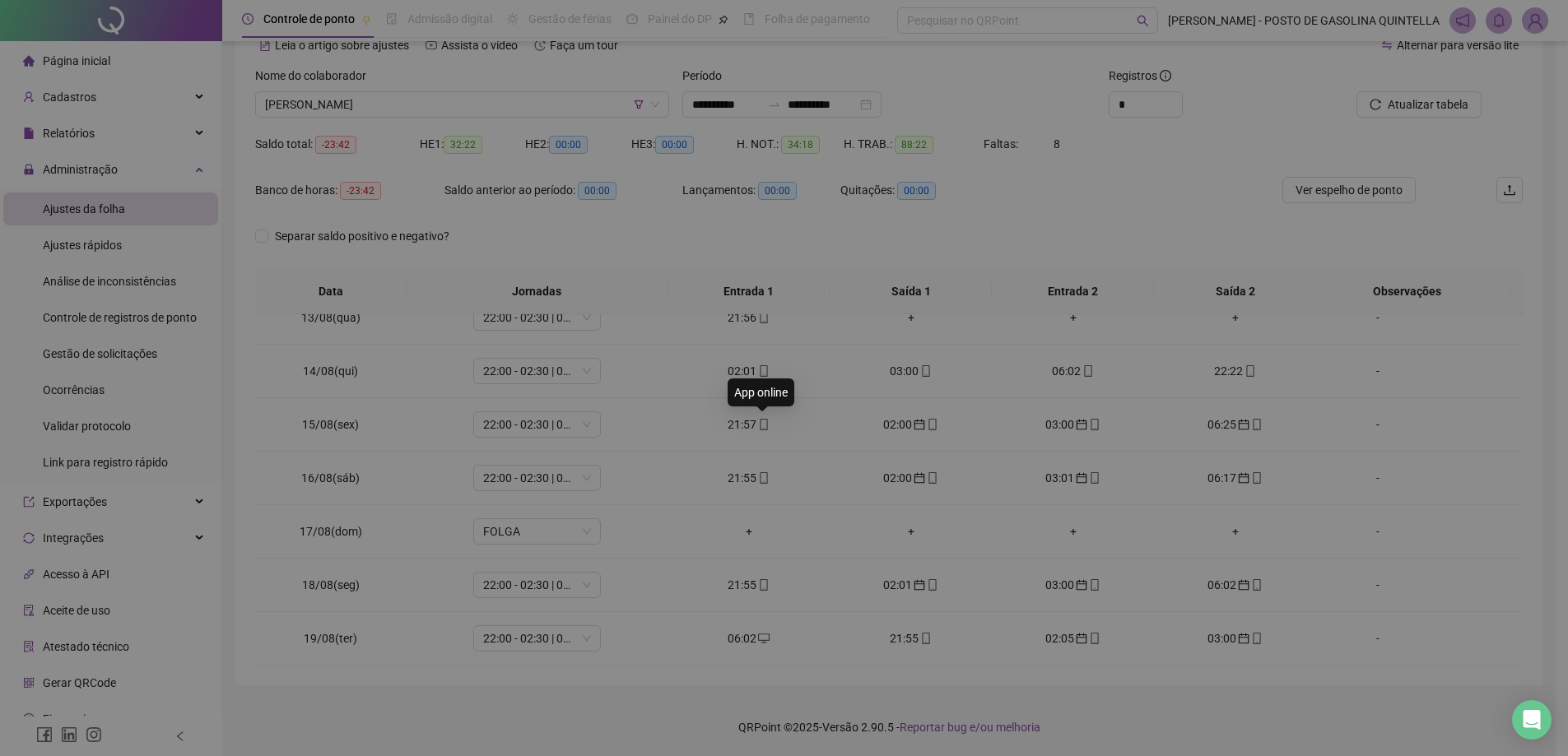
type input "**********"
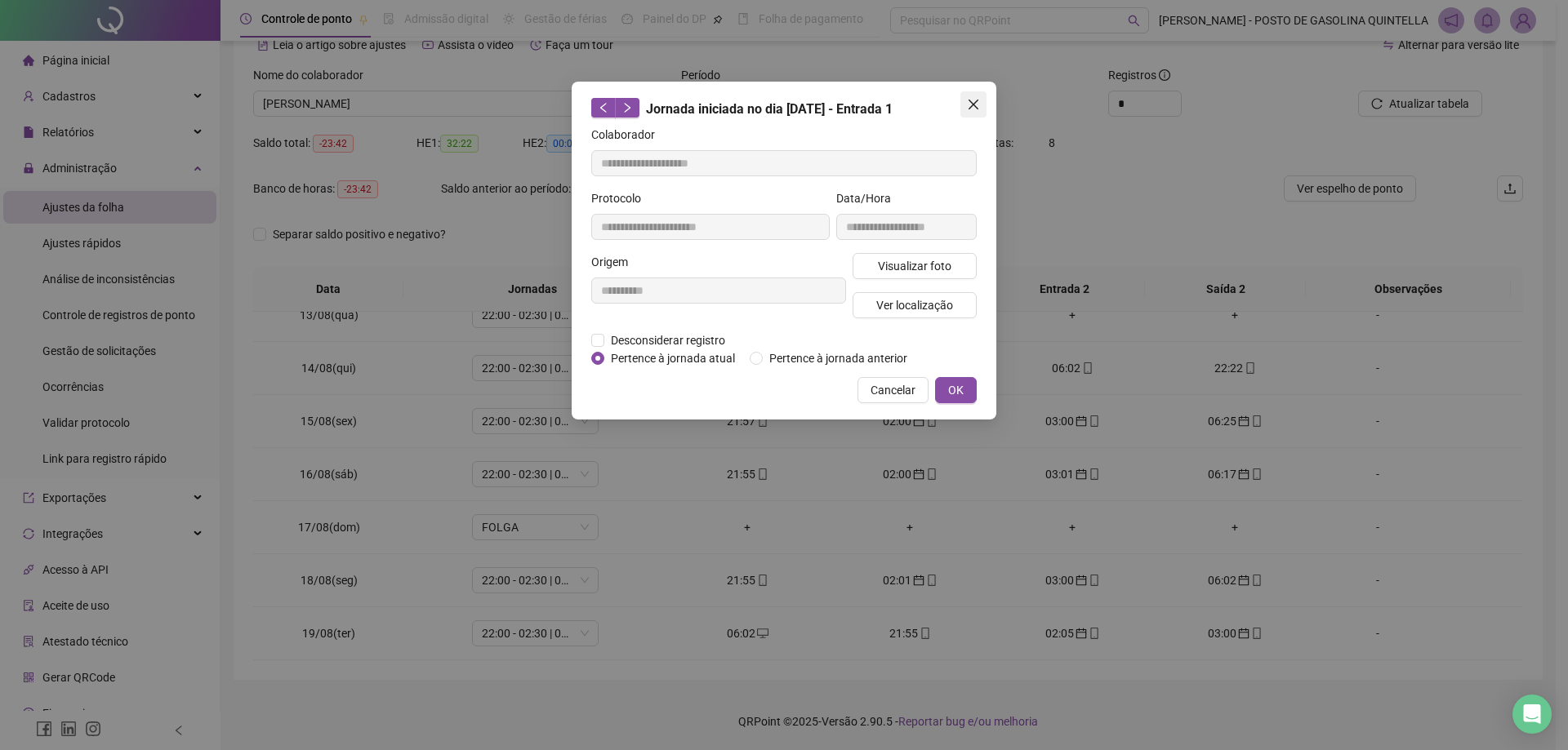
click at [972, 104] on icon "close" at bounding box center [973, 104] width 13 height 13
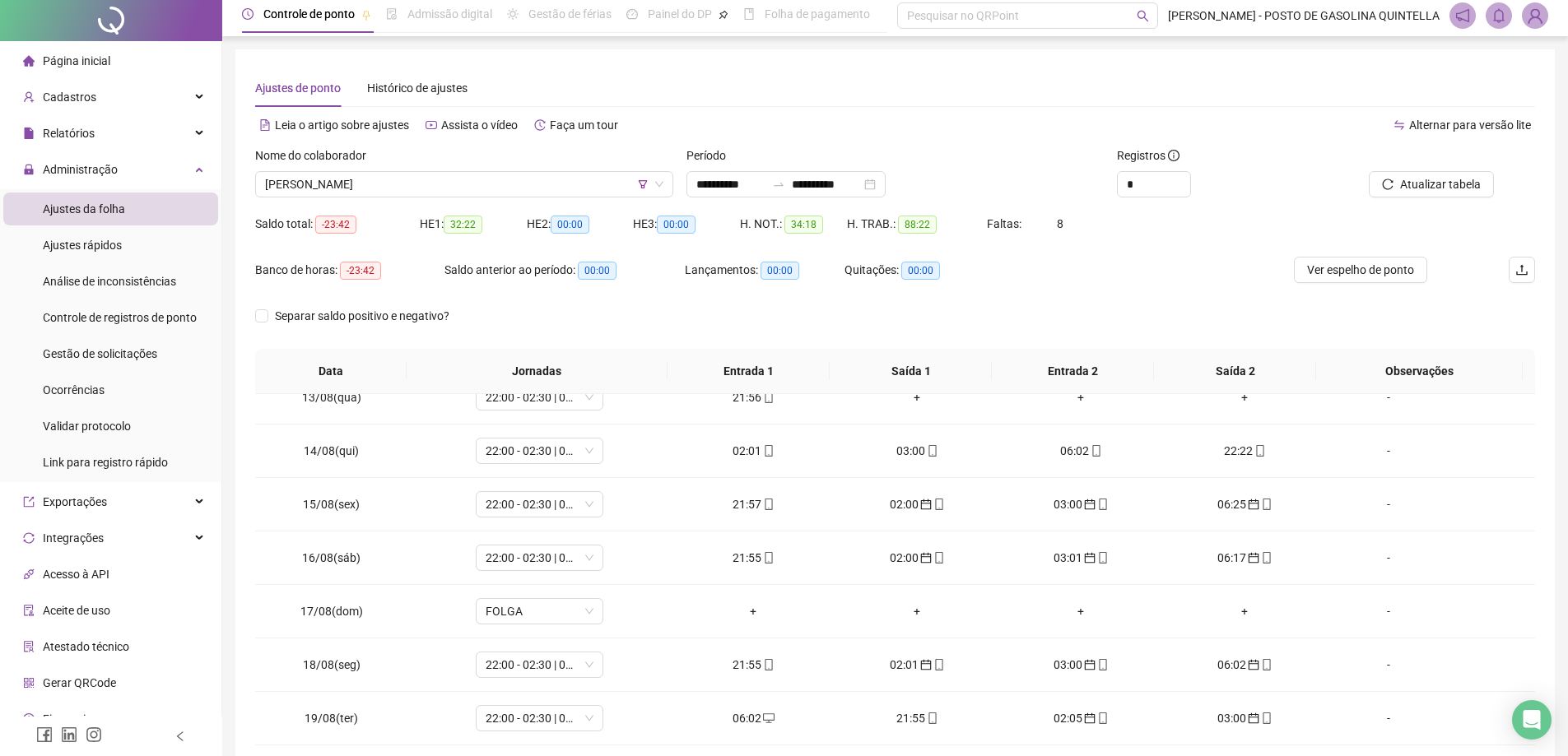
scroll to position [0, 0]
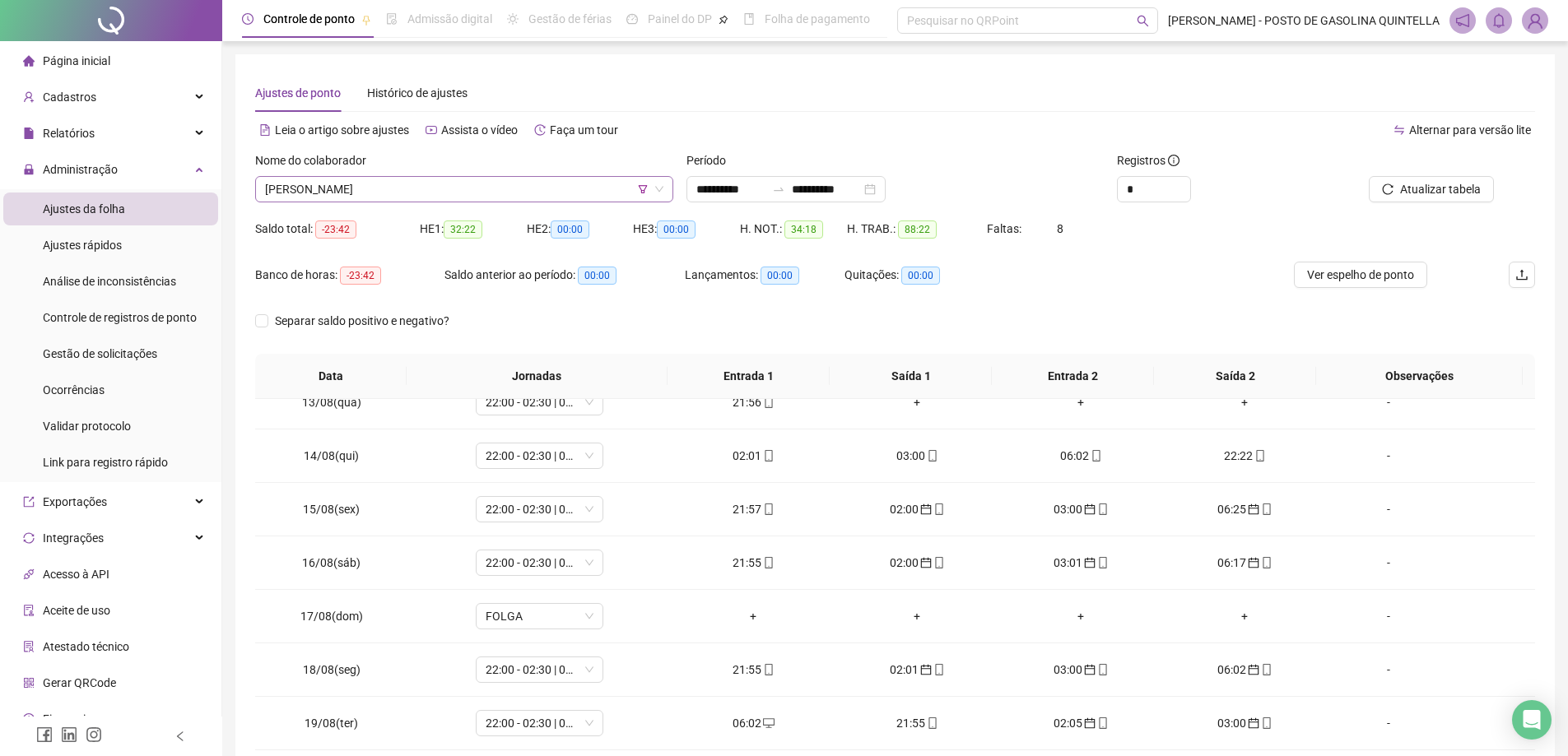
click at [496, 178] on span "[PERSON_NAME]" at bounding box center [464, 189] width 399 height 25
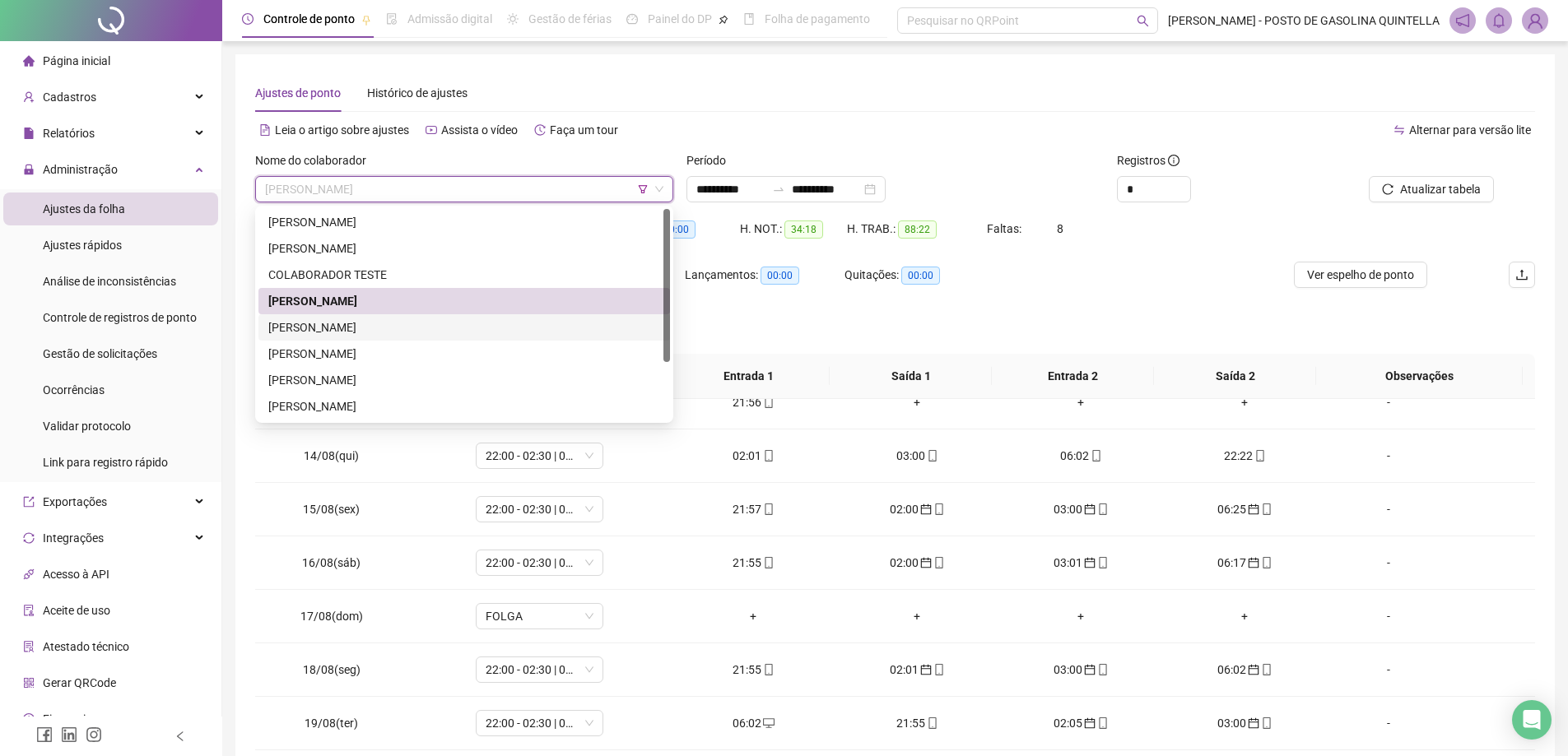
click at [401, 327] on div "[PERSON_NAME]" at bounding box center [463, 327] width 392 height 18
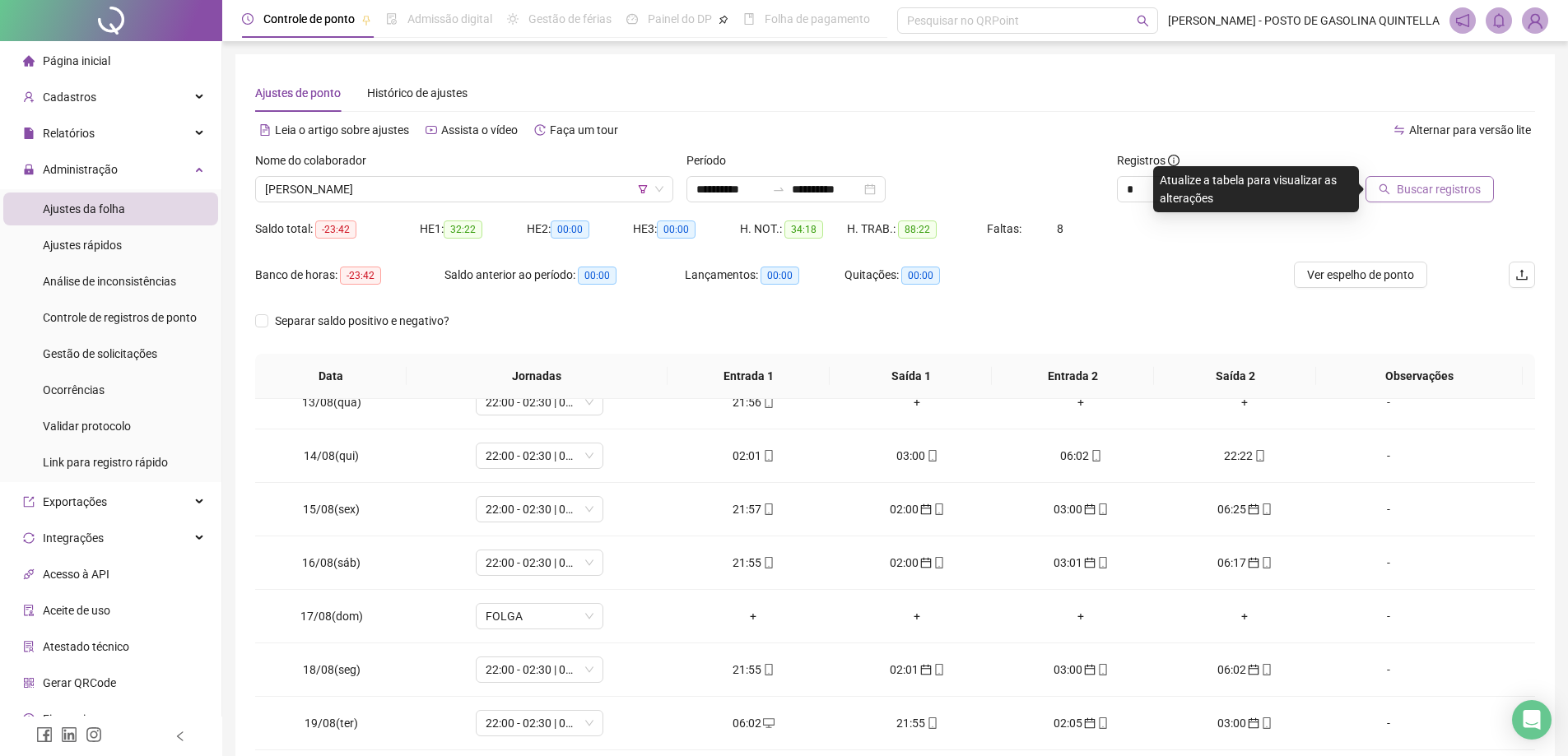
click at [1474, 194] on span "Buscar registros" at bounding box center [1439, 189] width 84 height 18
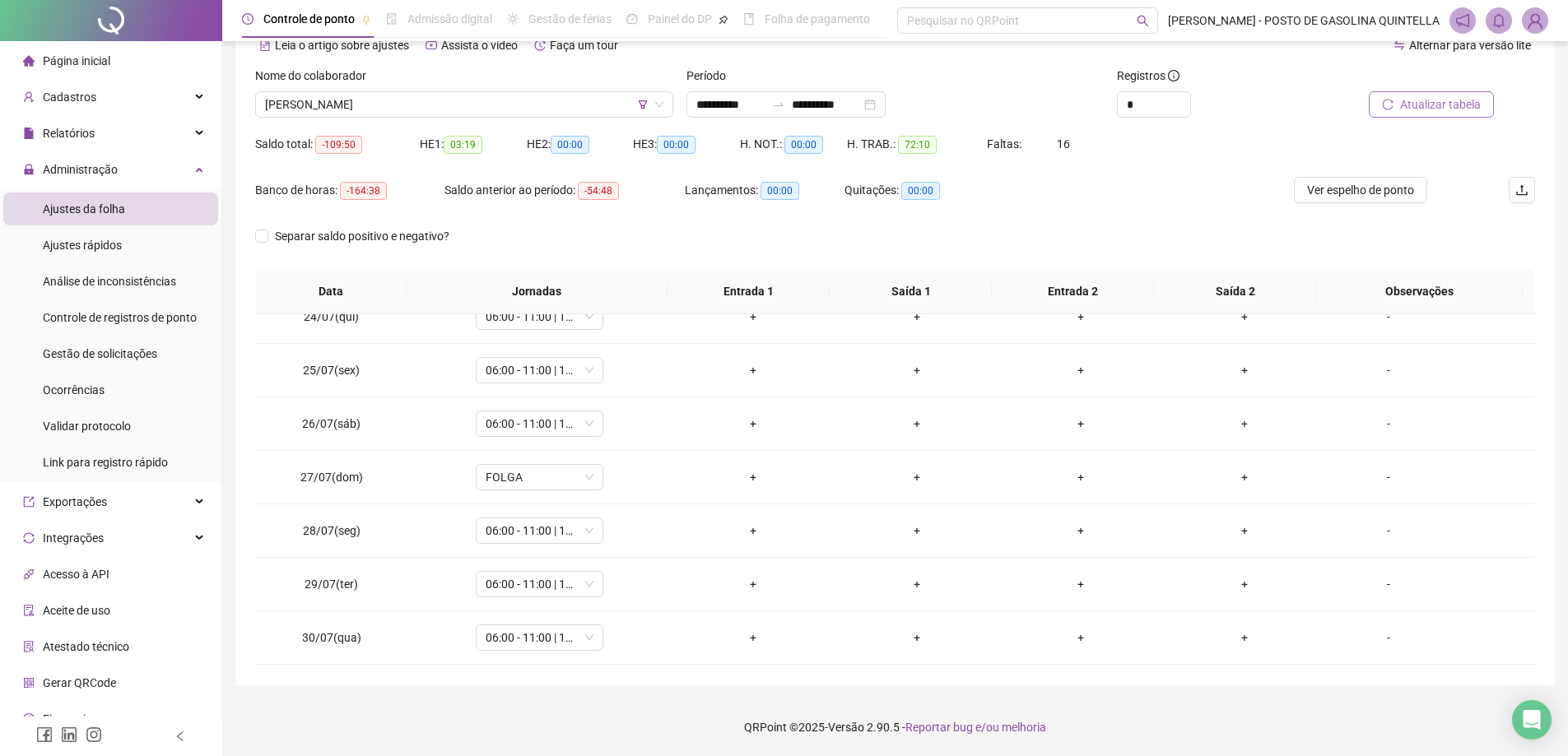
scroll to position [237, 0]
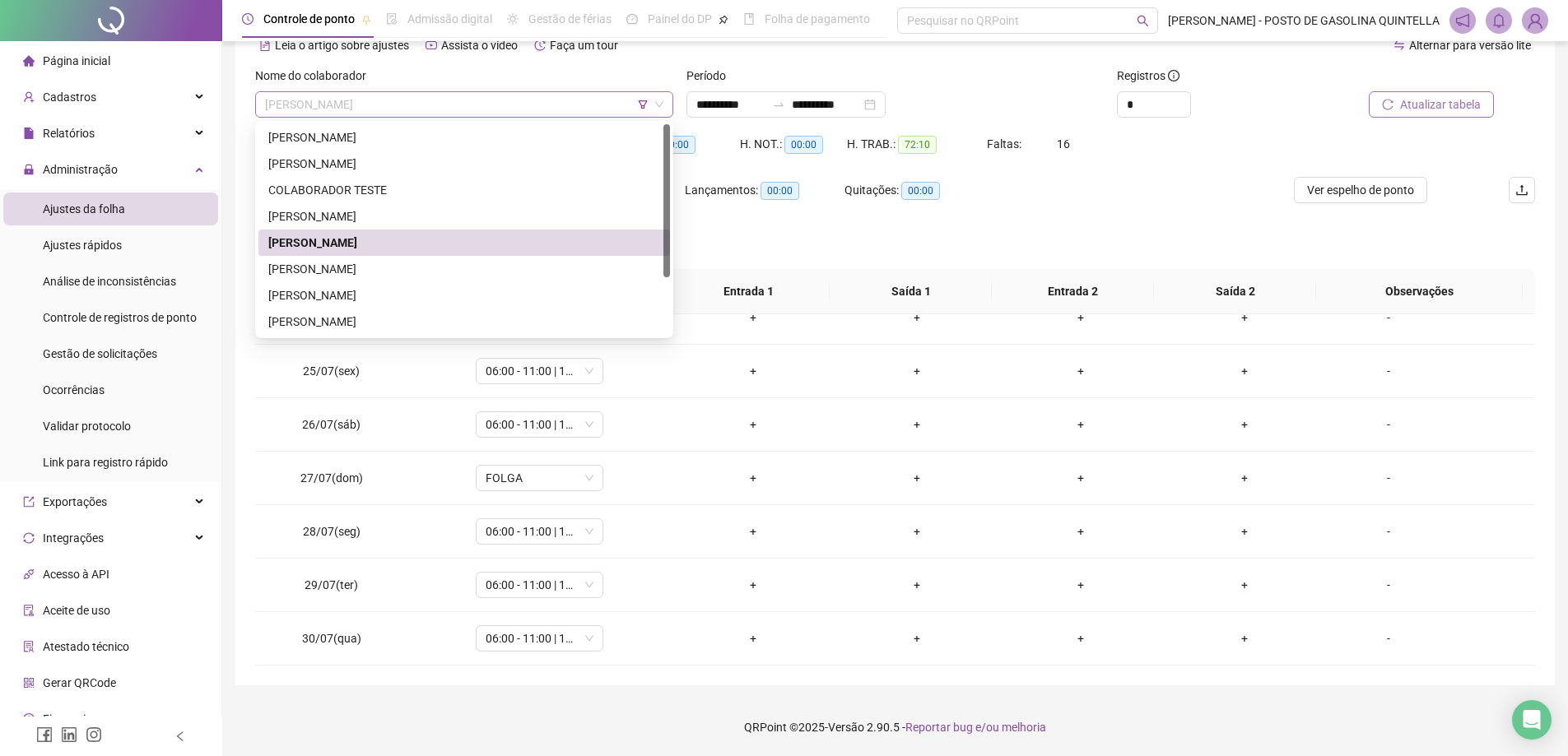
click at [484, 100] on span "[PERSON_NAME]" at bounding box center [464, 104] width 399 height 25
click at [382, 264] on div "[PERSON_NAME]" at bounding box center [463, 269] width 392 height 18
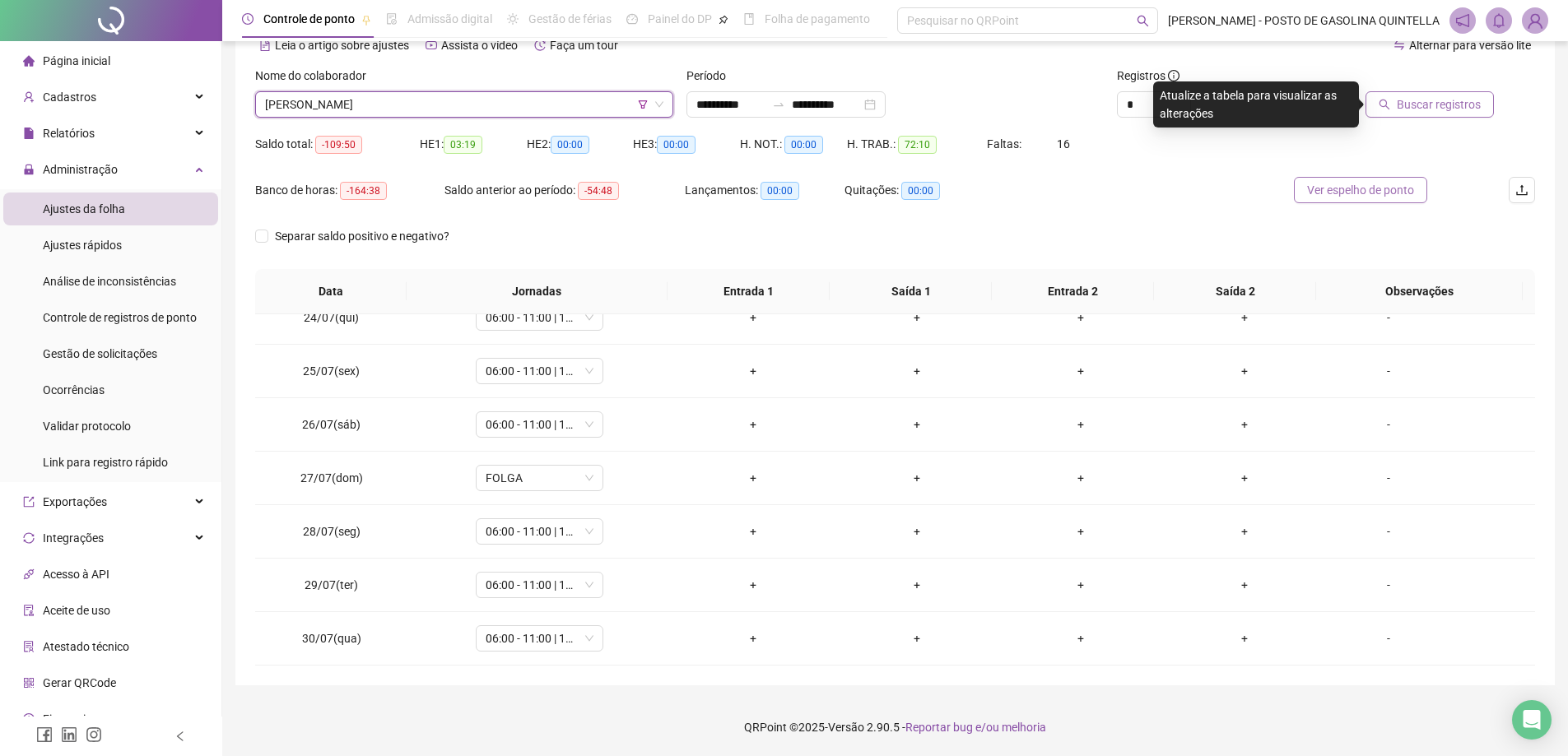
click at [1374, 193] on span "Ver espelho de ponto" at bounding box center [1361, 189] width 107 height 18
click at [1412, 106] on span "Buscar registros" at bounding box center [1439, 104] width 84 height 18
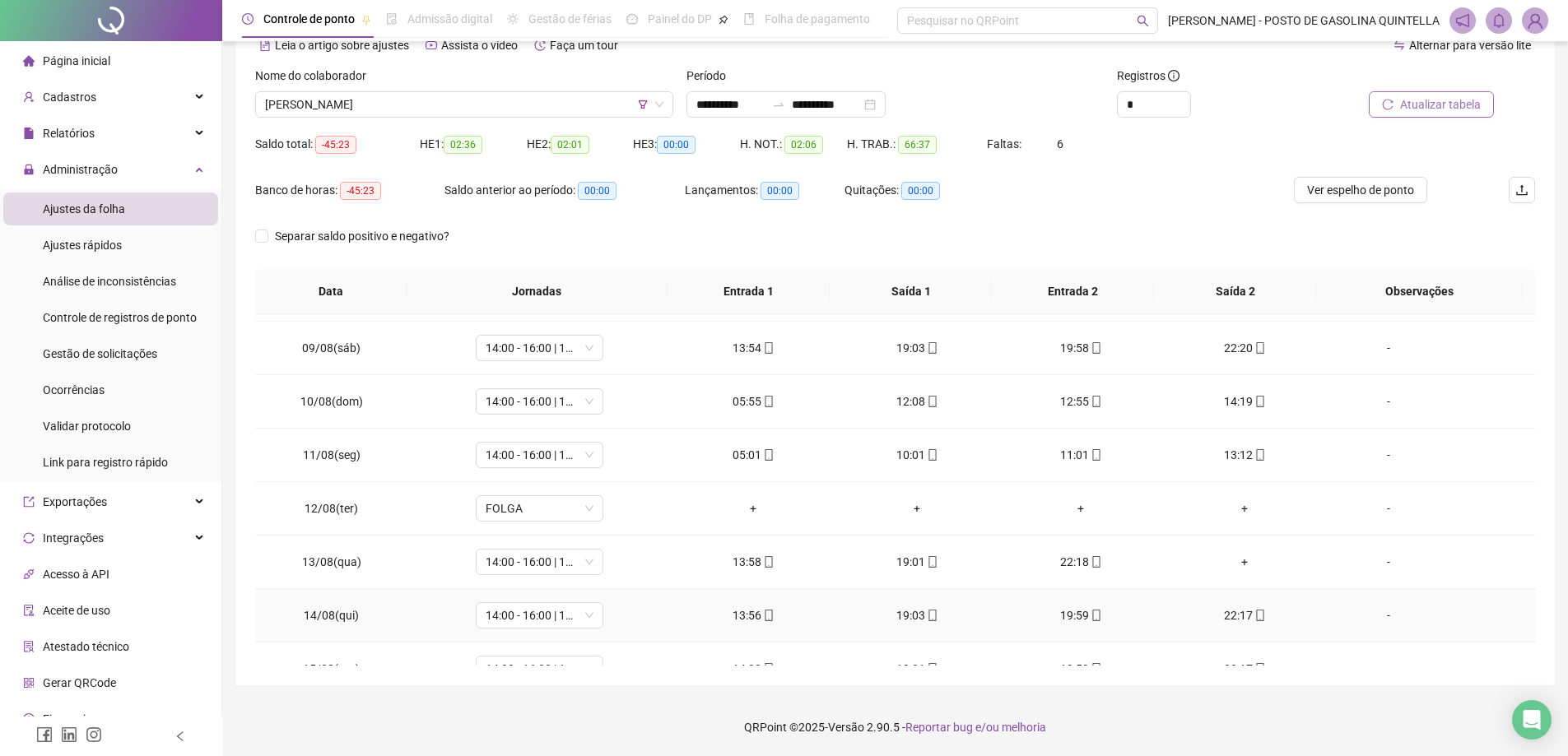
scroll to position [402, 0]
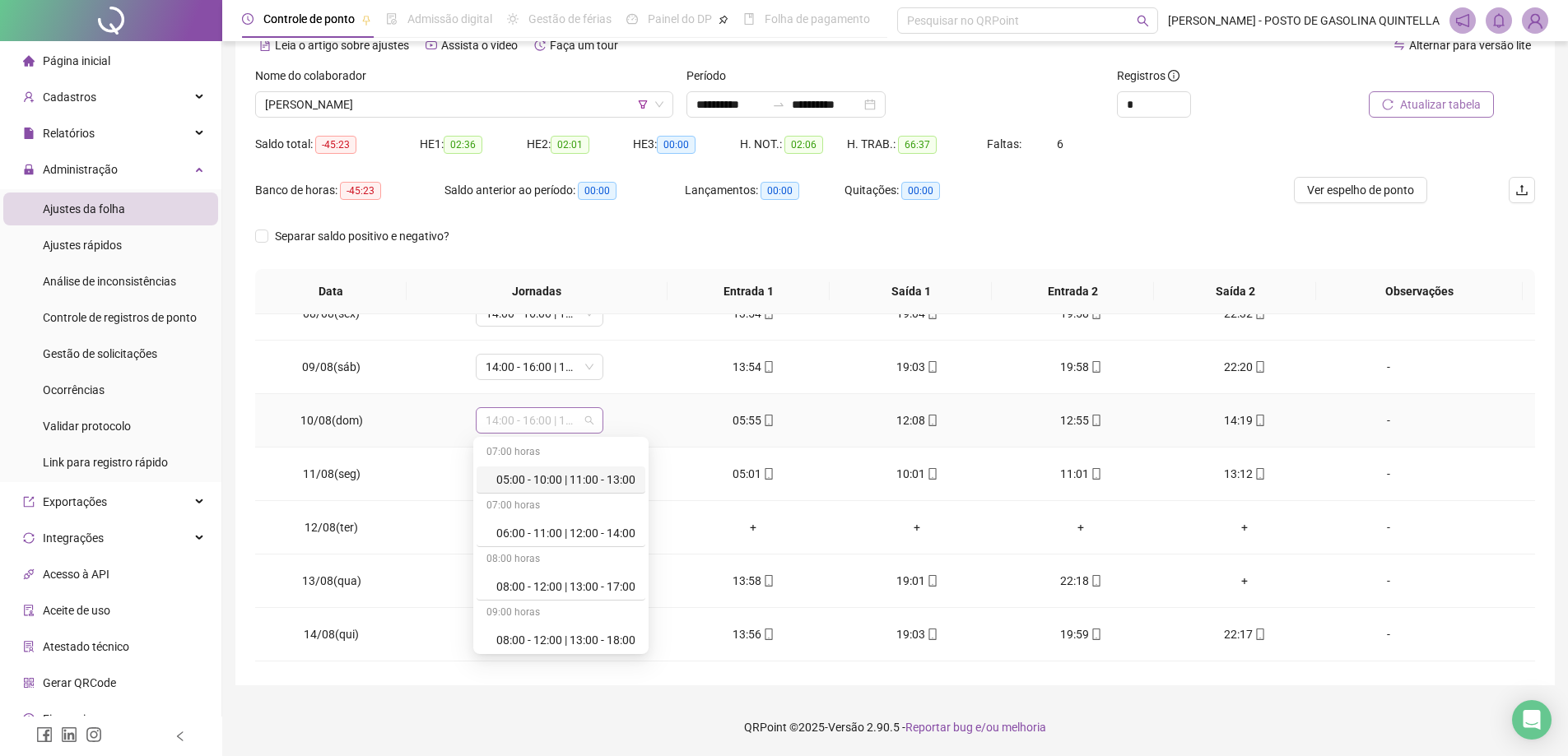
click at [533, 417] on span "14:00 - 16:00 | 17:00 - 22:00" at bounding box center [539, 420] width 108 height 25
drag, startPoint x: 538, startPoint y: 480, endPoint x: 544, endPoint y: 538, distance: 58.3
click at [541, 531] on div "06:00 - 11:00 | 12:00 - 14:00" at bounding box center [566, 532] width 139 height 18
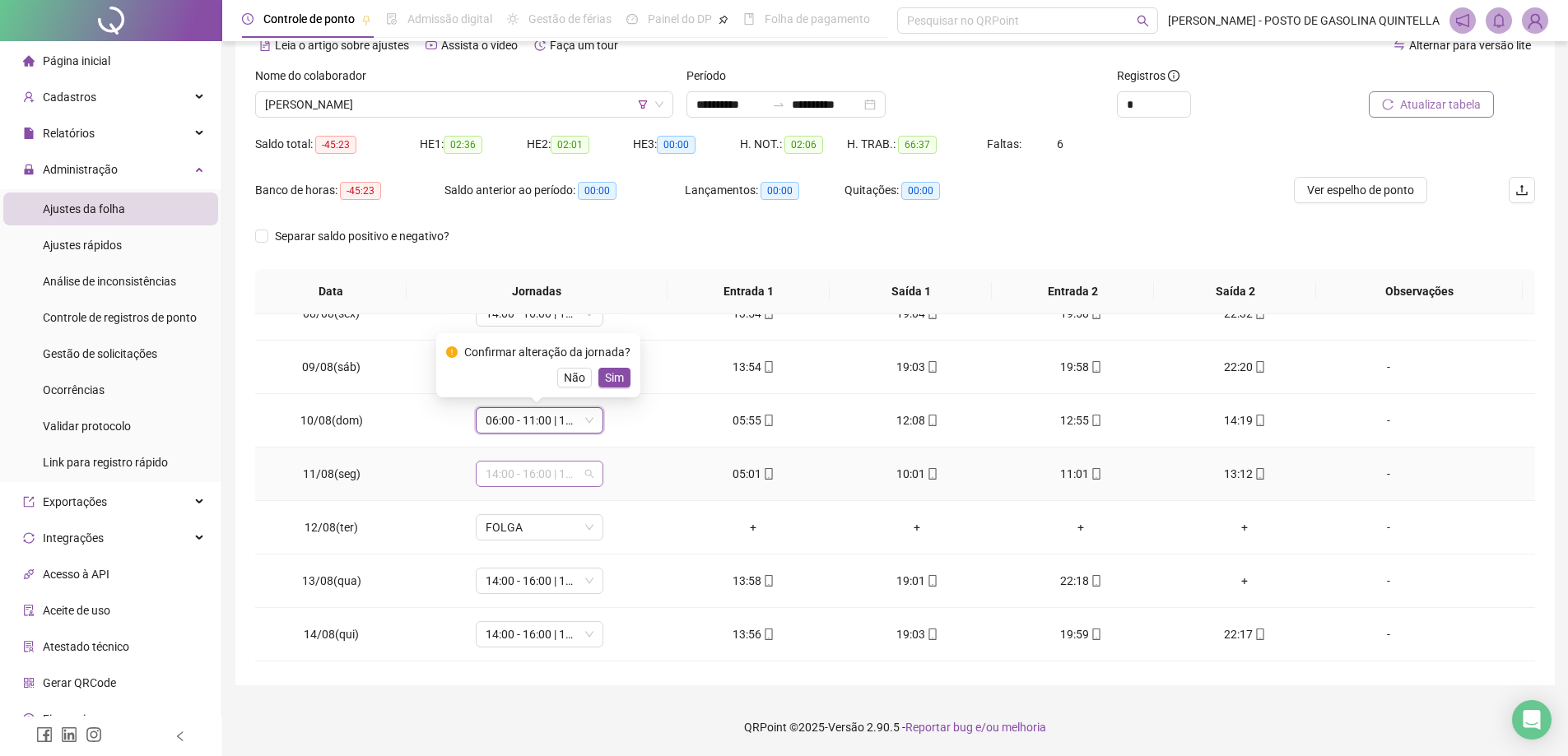
click at [542, 472] on span "14:00 - 16:00 | 17:00 - 22:00" at bounding box center [539, 474] width 108 height 25
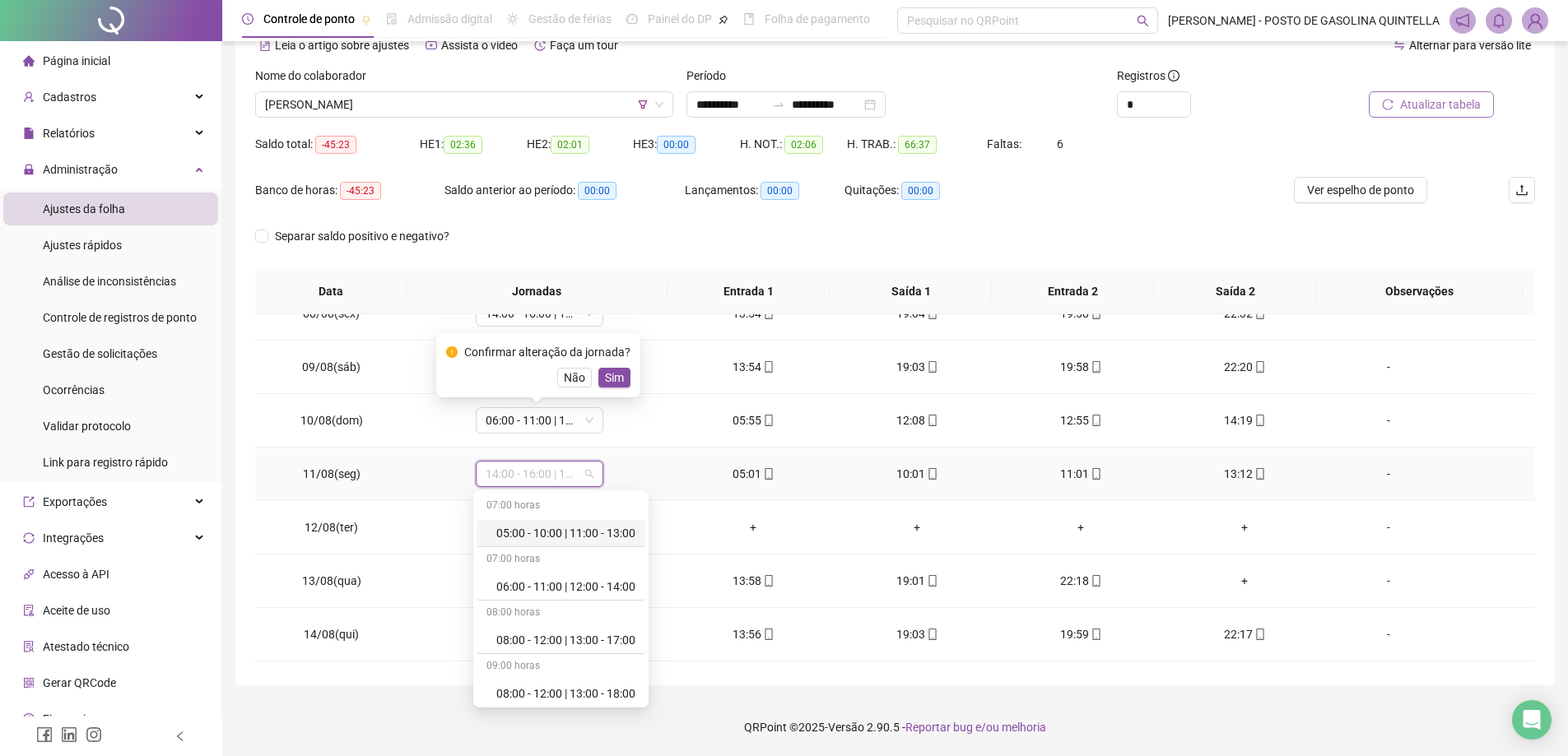
click at [538, 531] on div "05:00 - 10:00 | 11:00 - 13:00" at bounding box center [566, 532] width 139 height 18
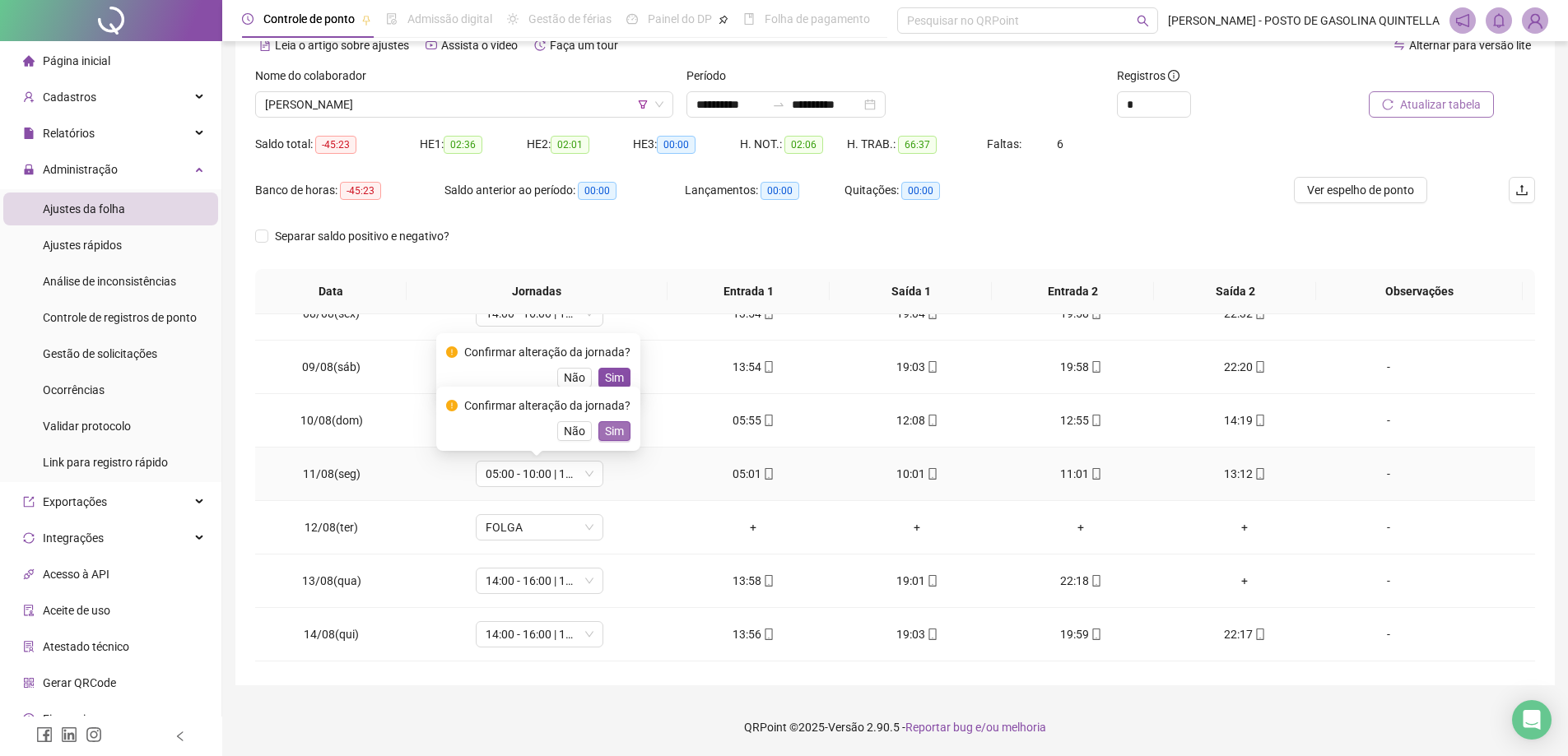
click at [609, 436] on span "Sim" at bounding box center [615, 431] width 19 height 18
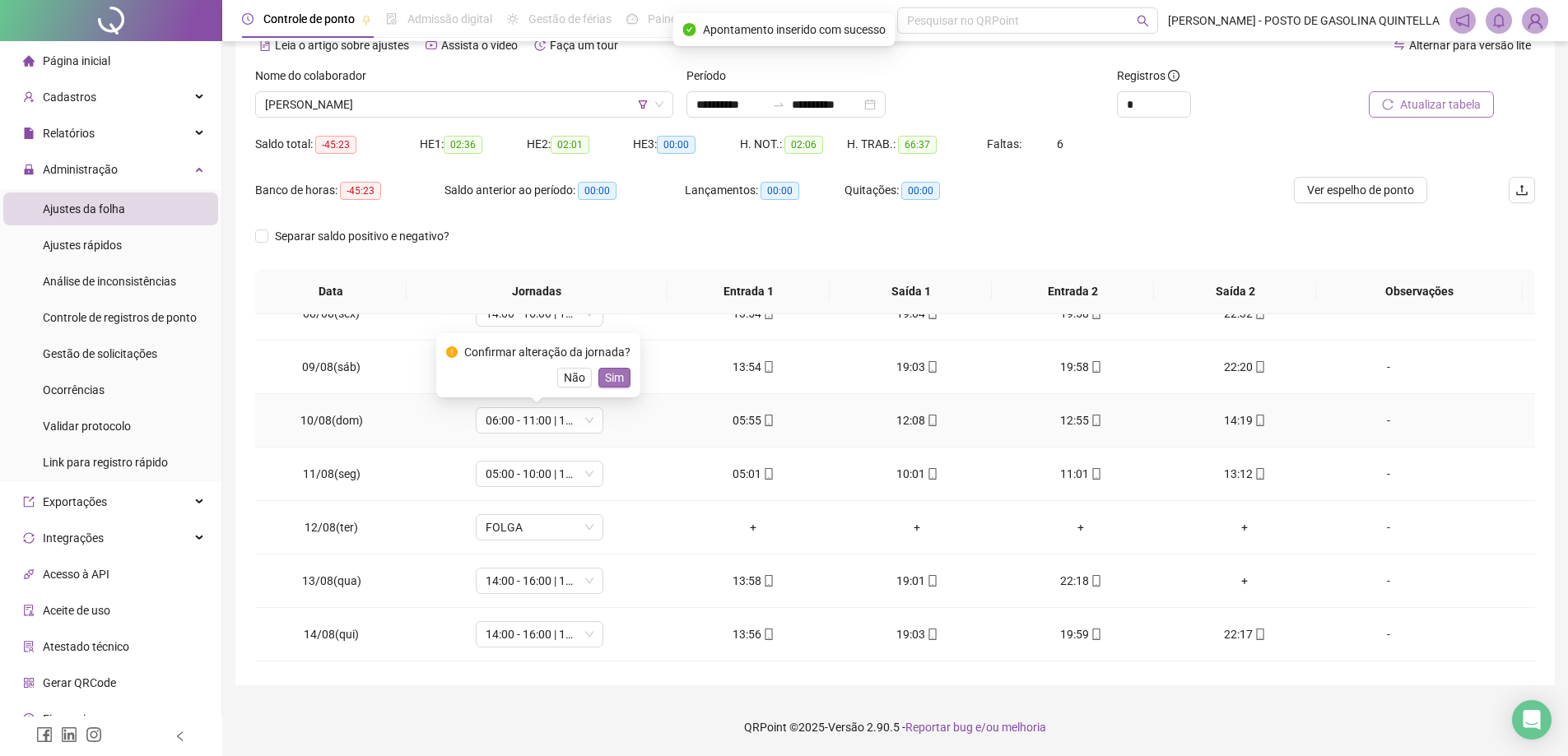
click at [613, 375] on span "Sim" at bounding box center [615, 377] width 19 height 18
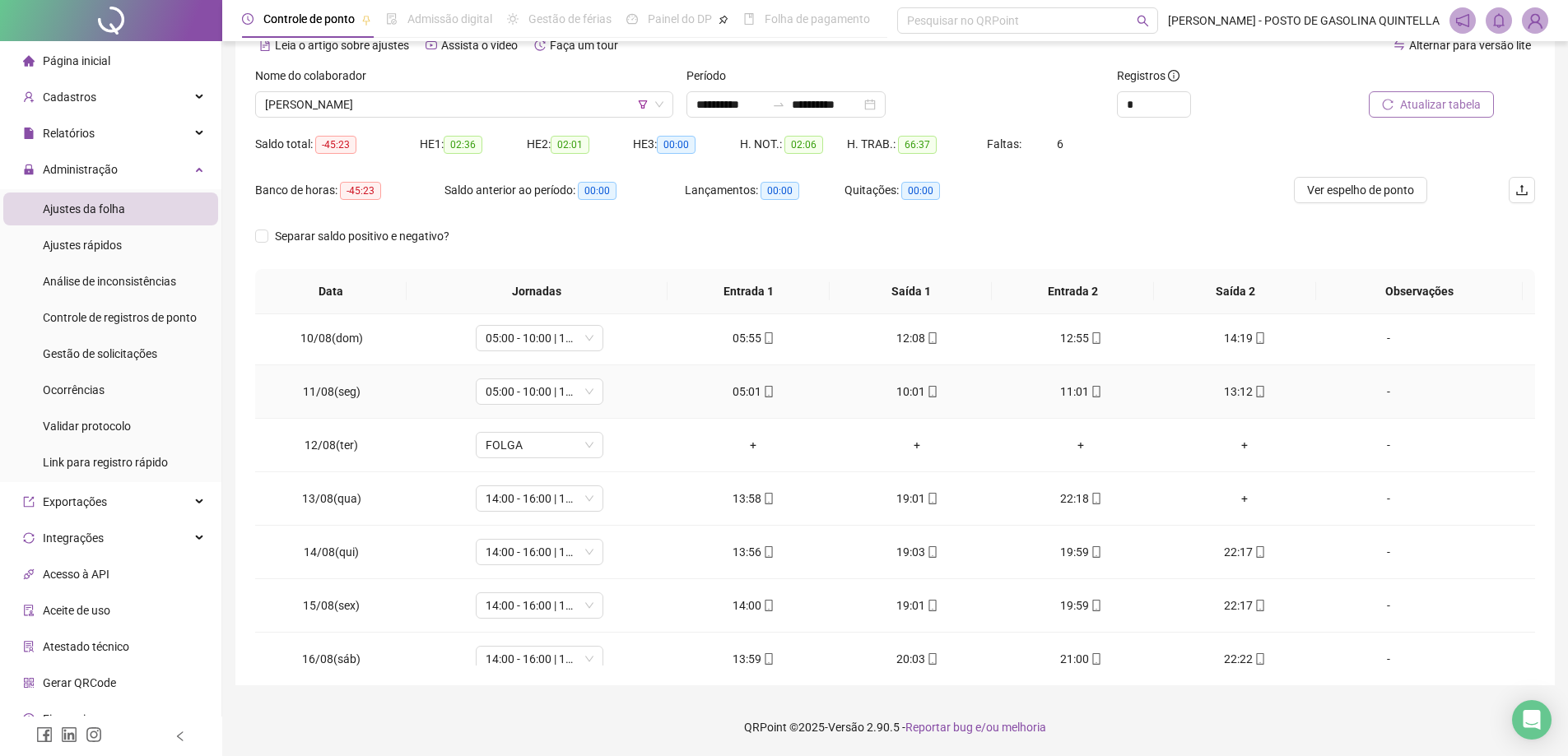
scroll to position [567, 0]
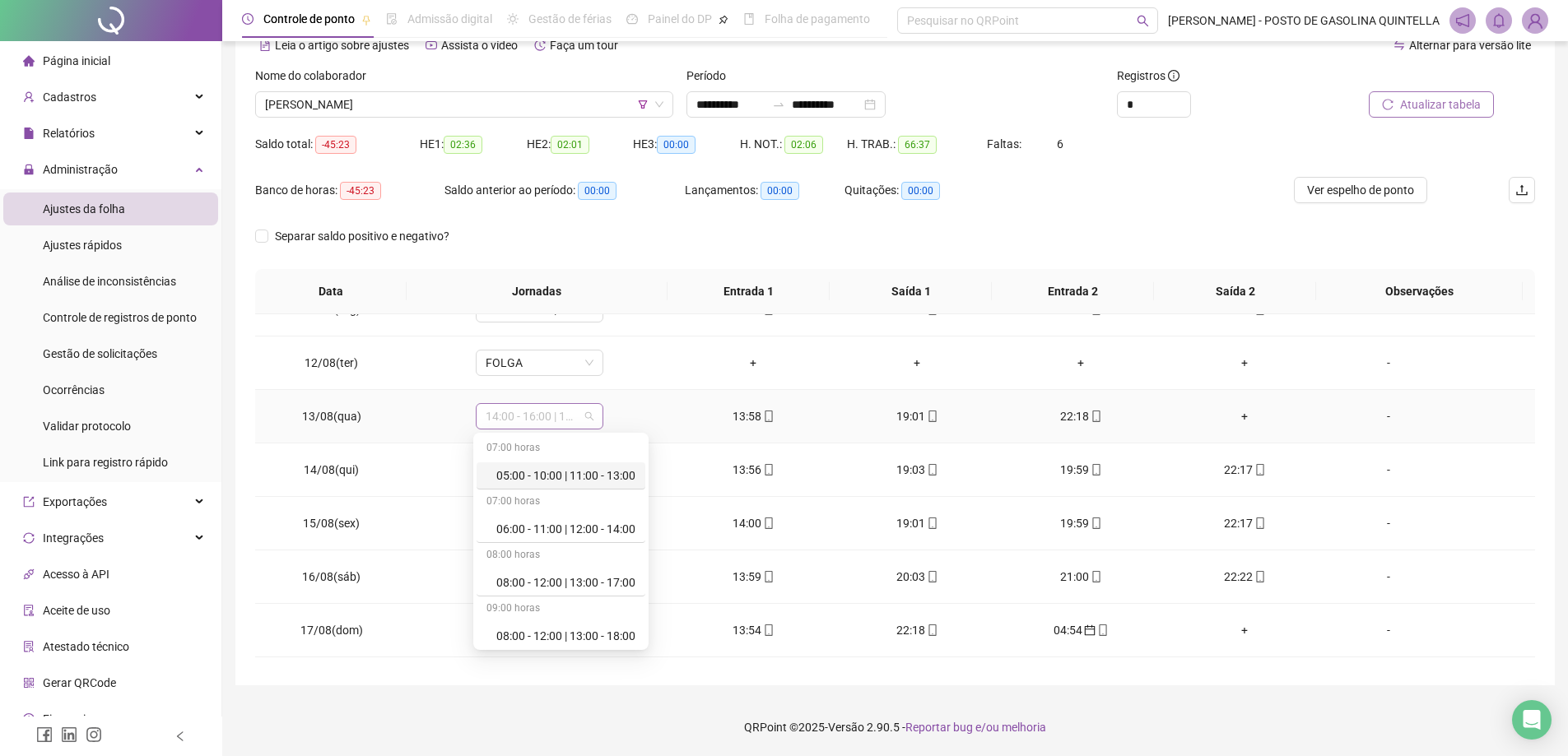
click at [582, 416] on span "14:00 - 16:00 | 17:00 - 22:00" at bounding box center [539, 416] width 108 height 25
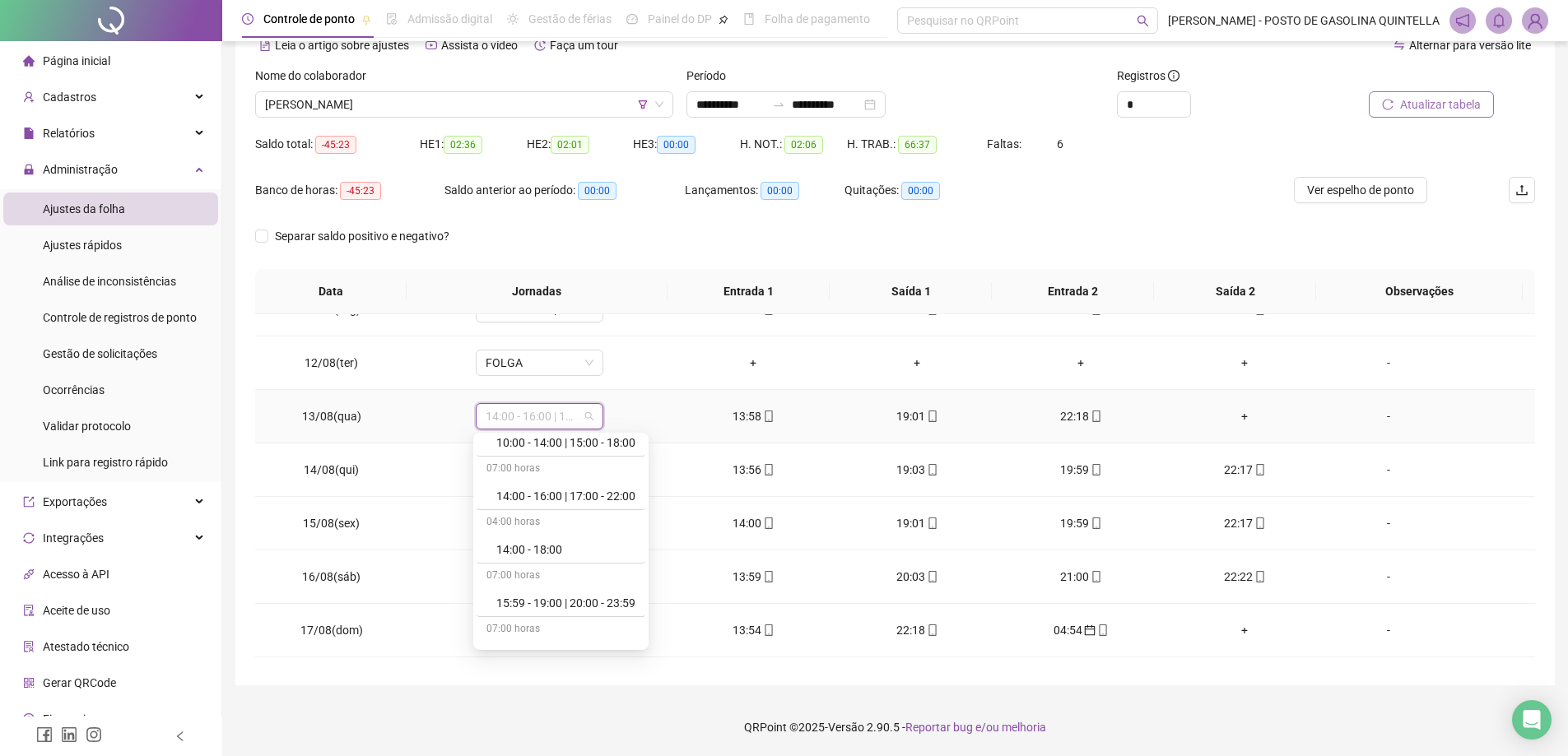
scroll to position [165, 0]
click at [1237, 416] on div "+" at bounding box center [1244, 416] width 137 height 18
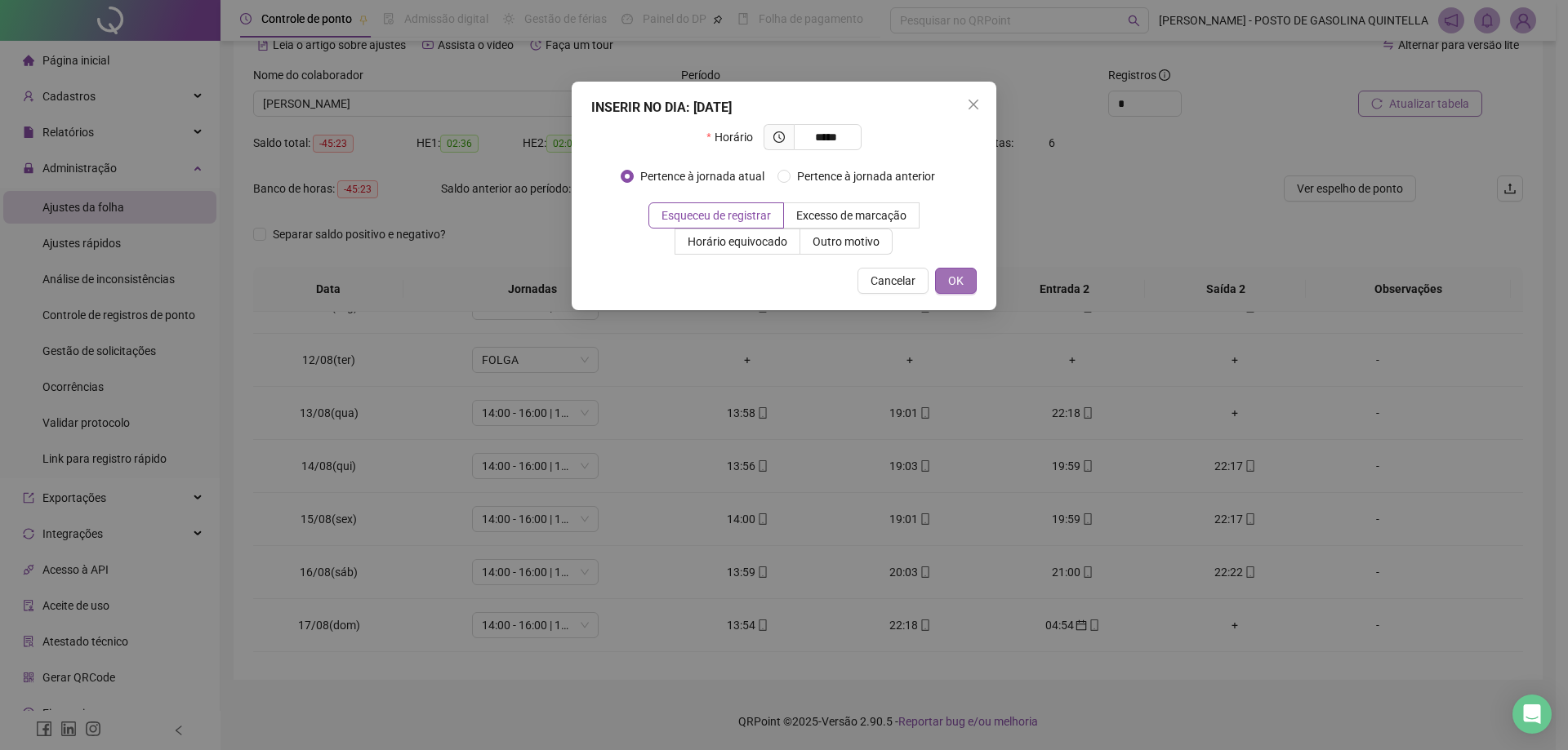
type input "*****"
click at [963, 284] on button "OK" at bounding box center [955, 280] width 41 height 26
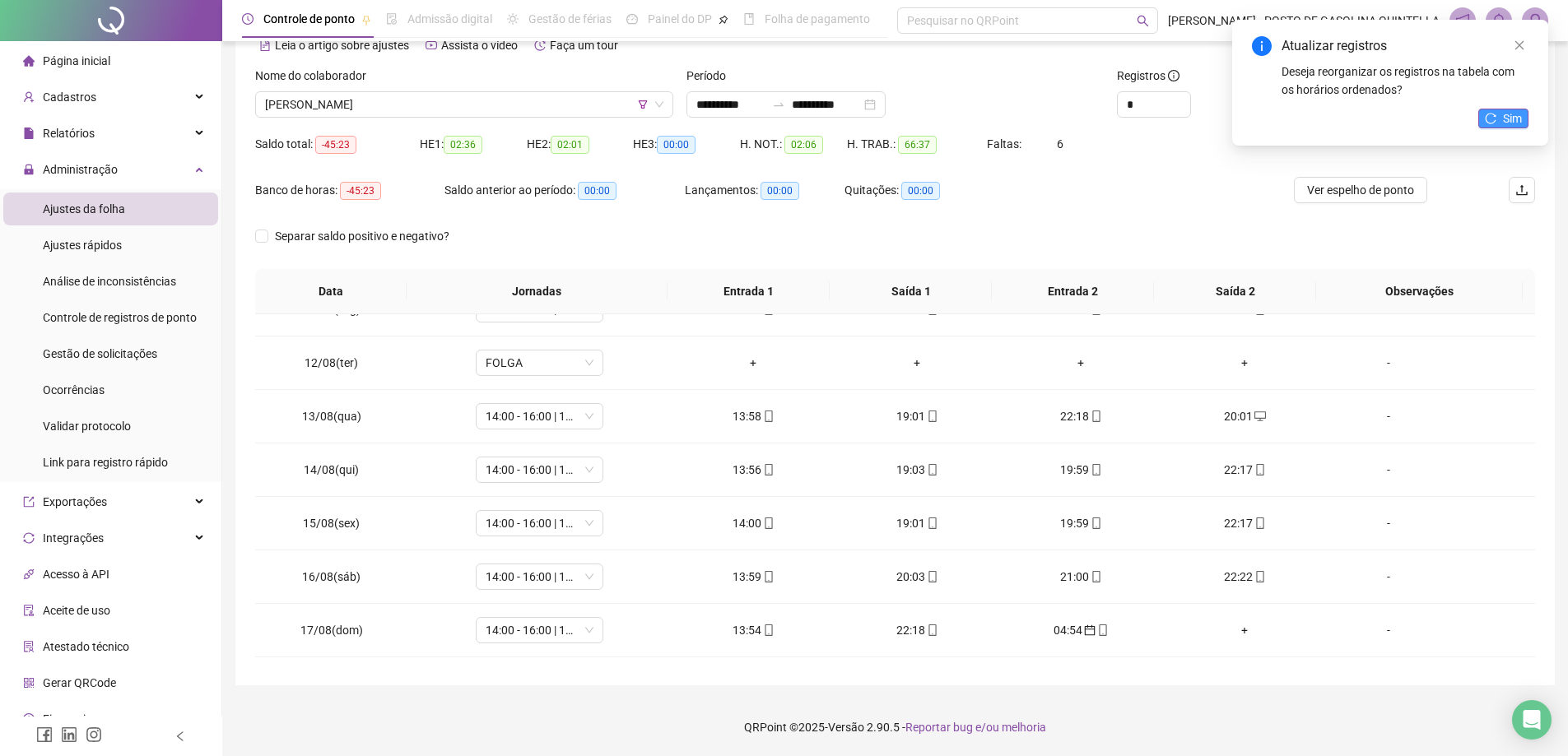
click at [1498, 114] on button "Sim" at bounding box center [1503, 118] width 50 height 20
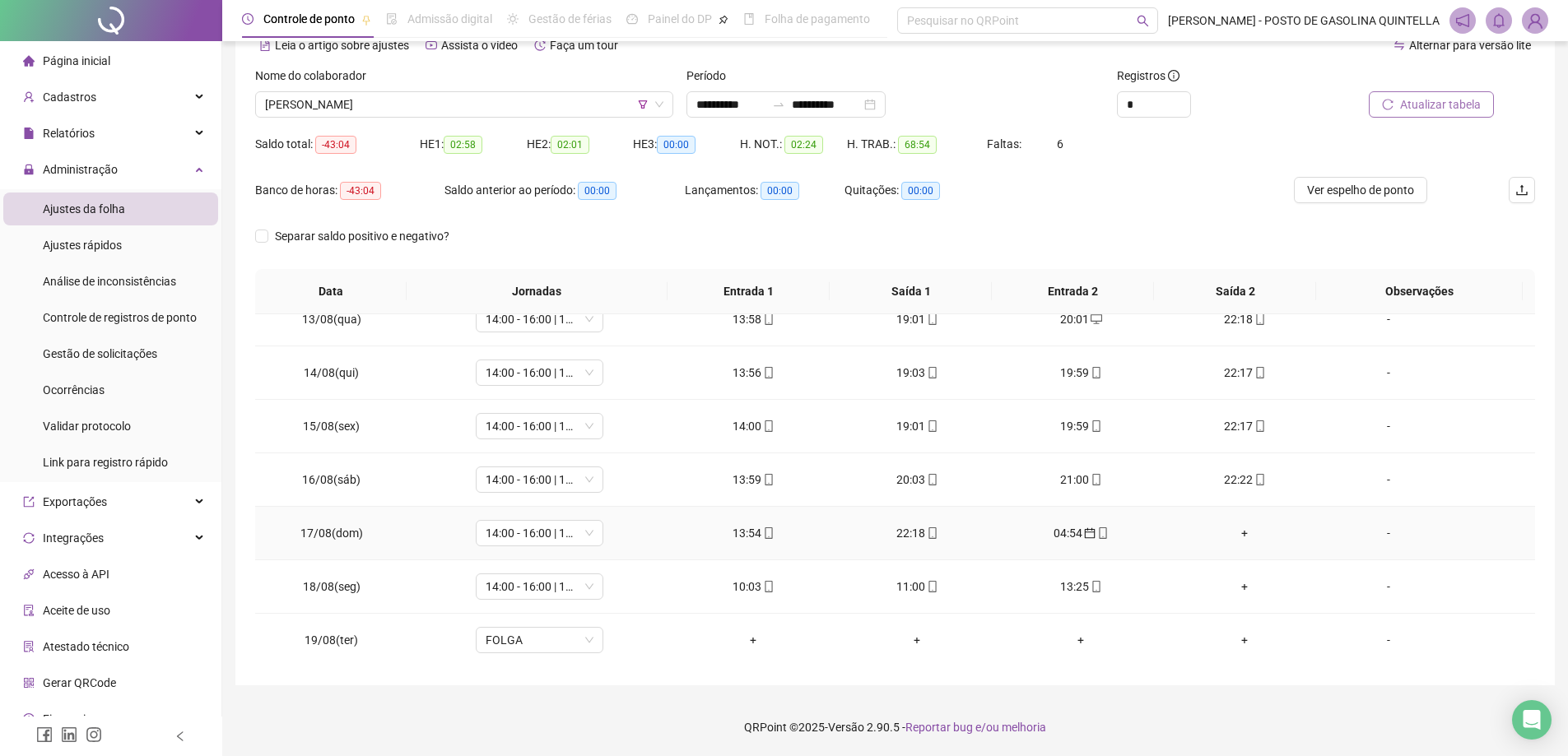
scroll to position [665, 0]
click at [1071, 528] on div "04:54" at bounding box center [1081, 531] width 137 height 18
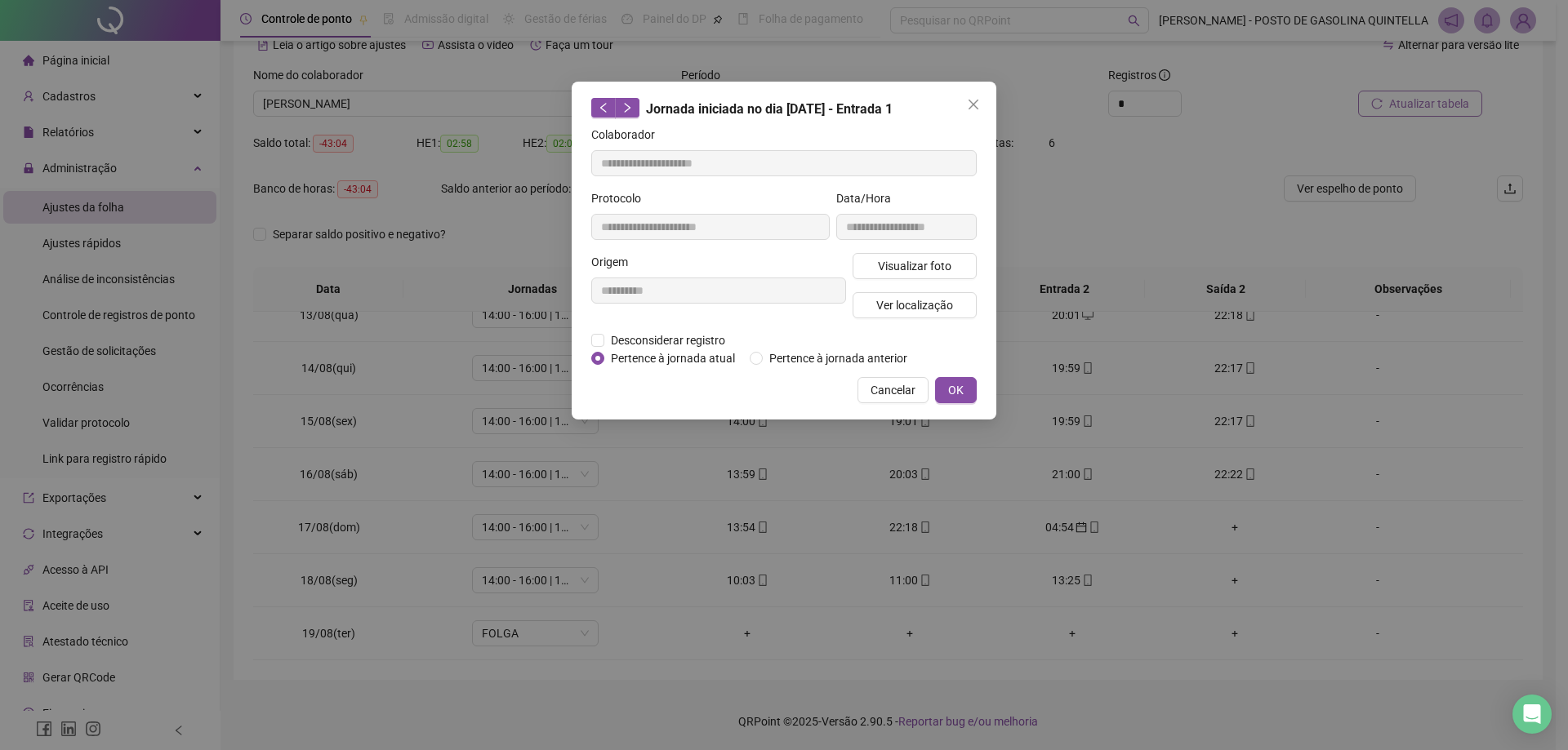
type input "**********"
click at [951, 394] on span "OK" at bounding box center [956, 389] width 15 height 18
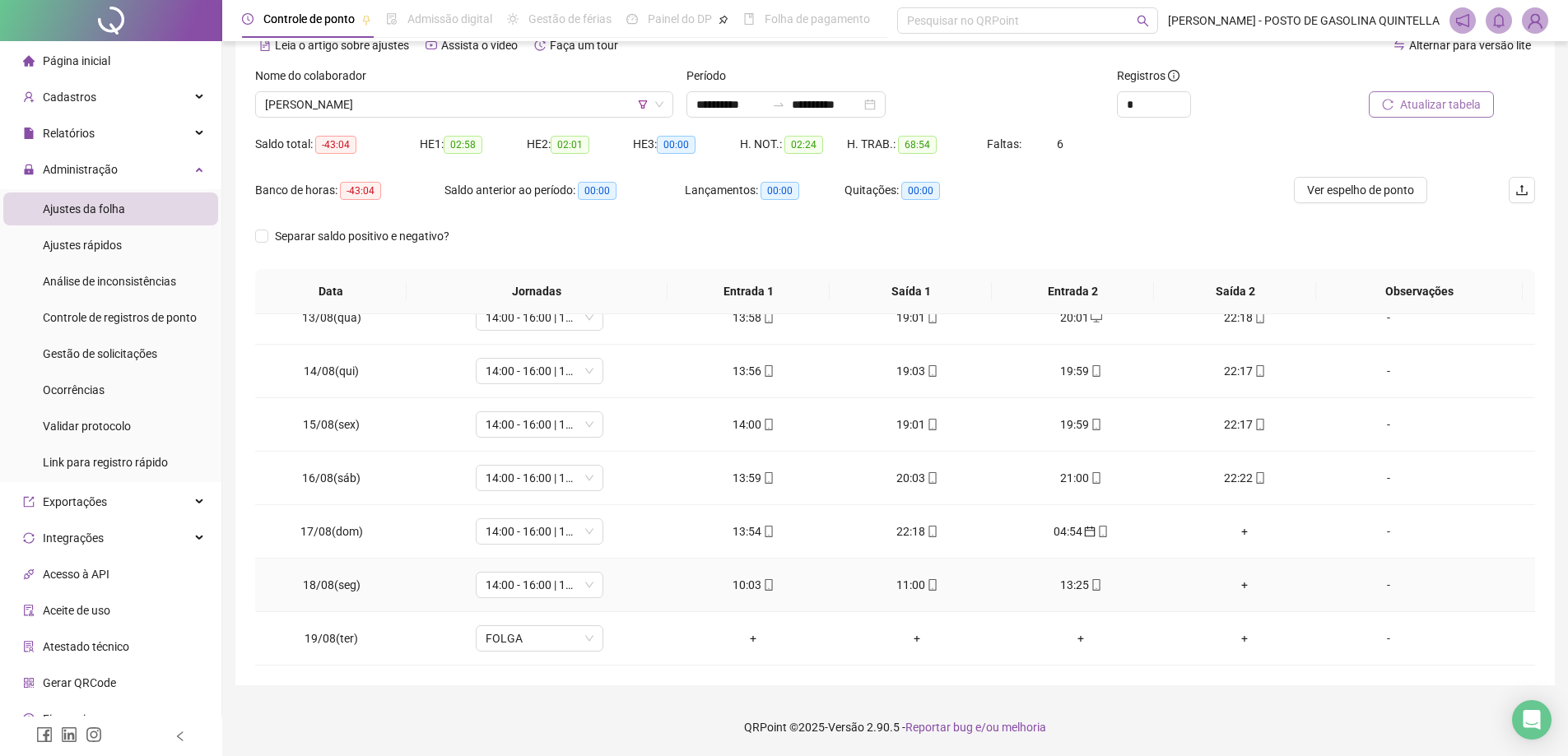
click at [1034, 578] on div "13:25" at bounding box center [1081, 584] width 137 height 18
type input "**********"
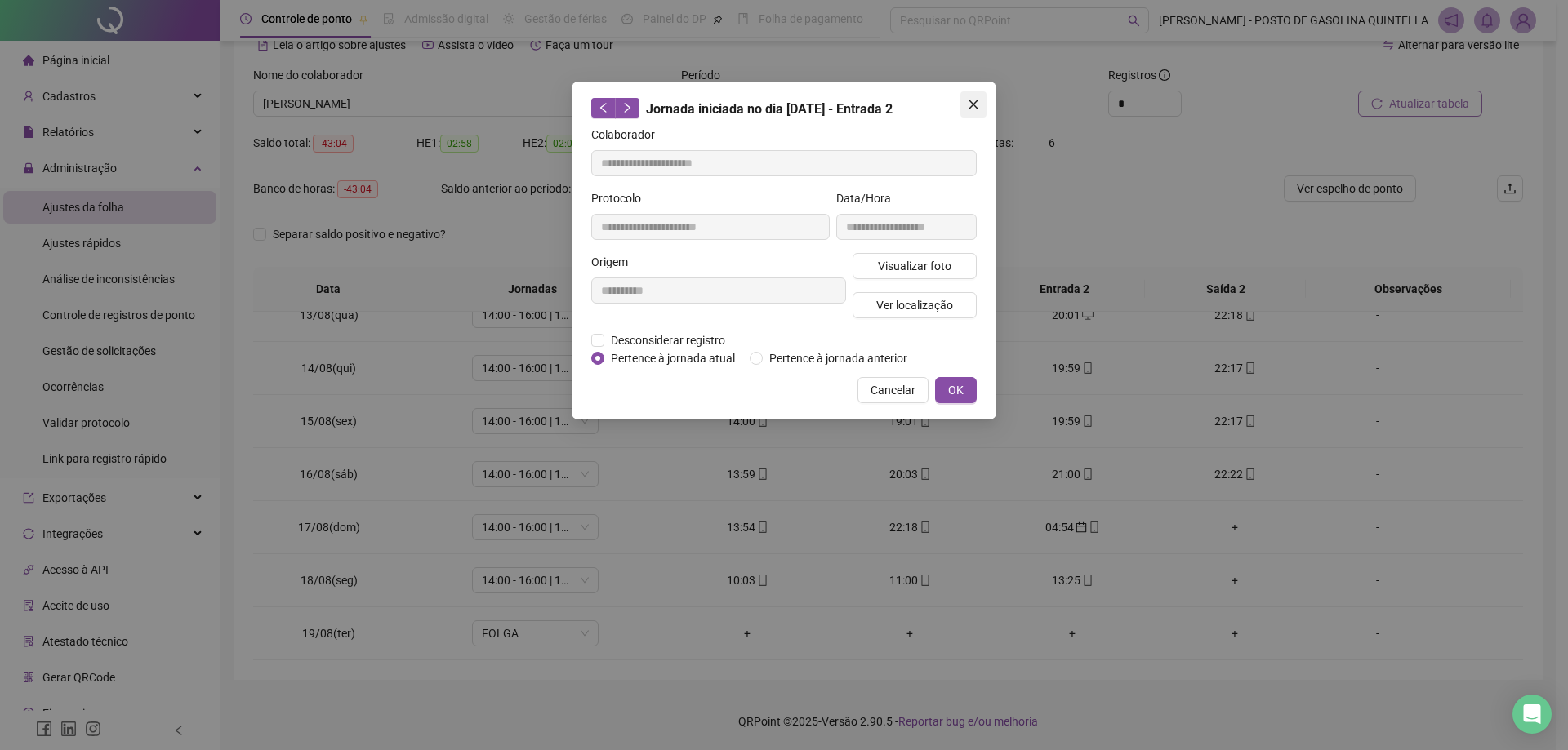
click at [978, 102] on icon "close" at bounding box center [974, 105] width 10 height 10
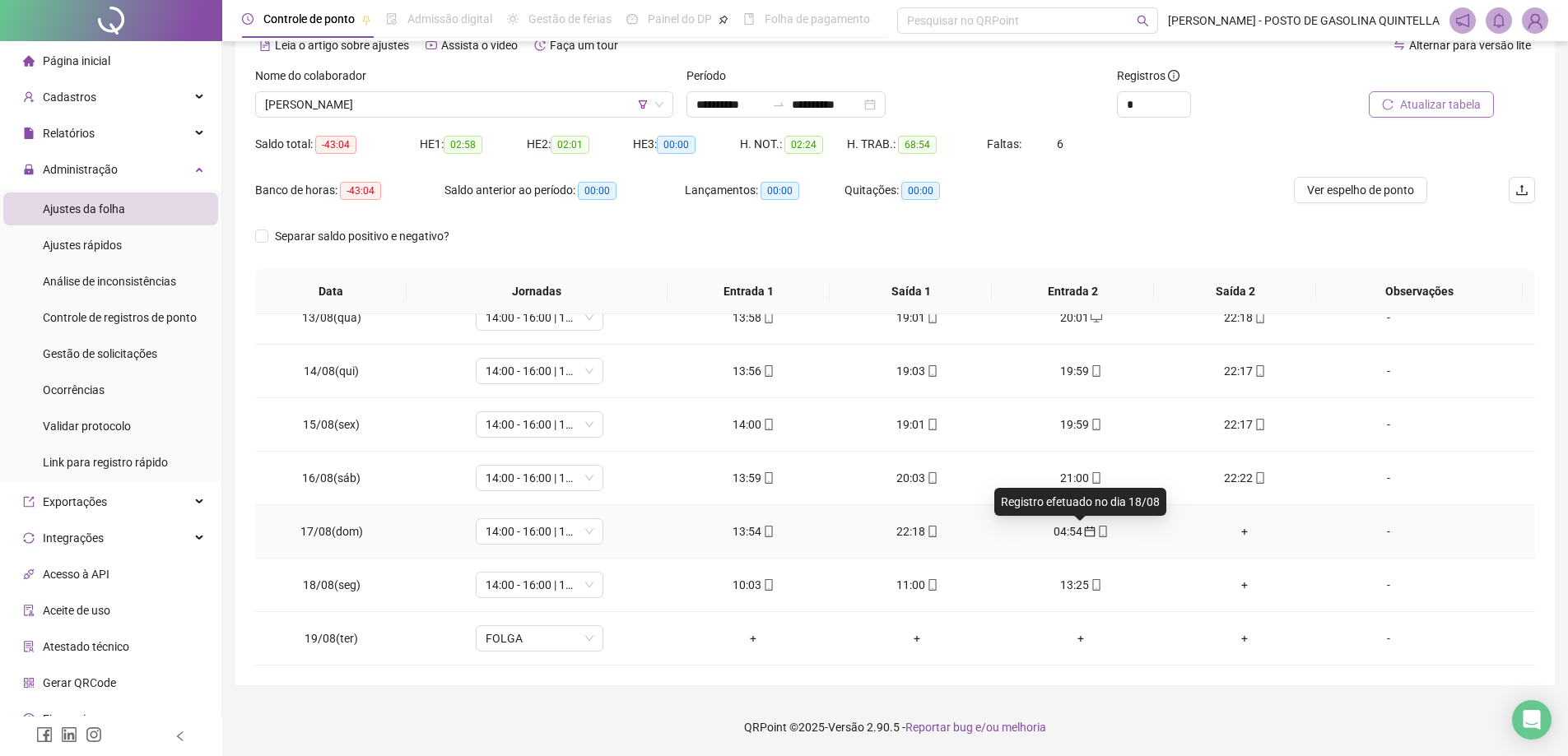
click at [1084, 530] on icon "calendar" at bounding box center [1090, 532] width 12 height 12
type input "**********"
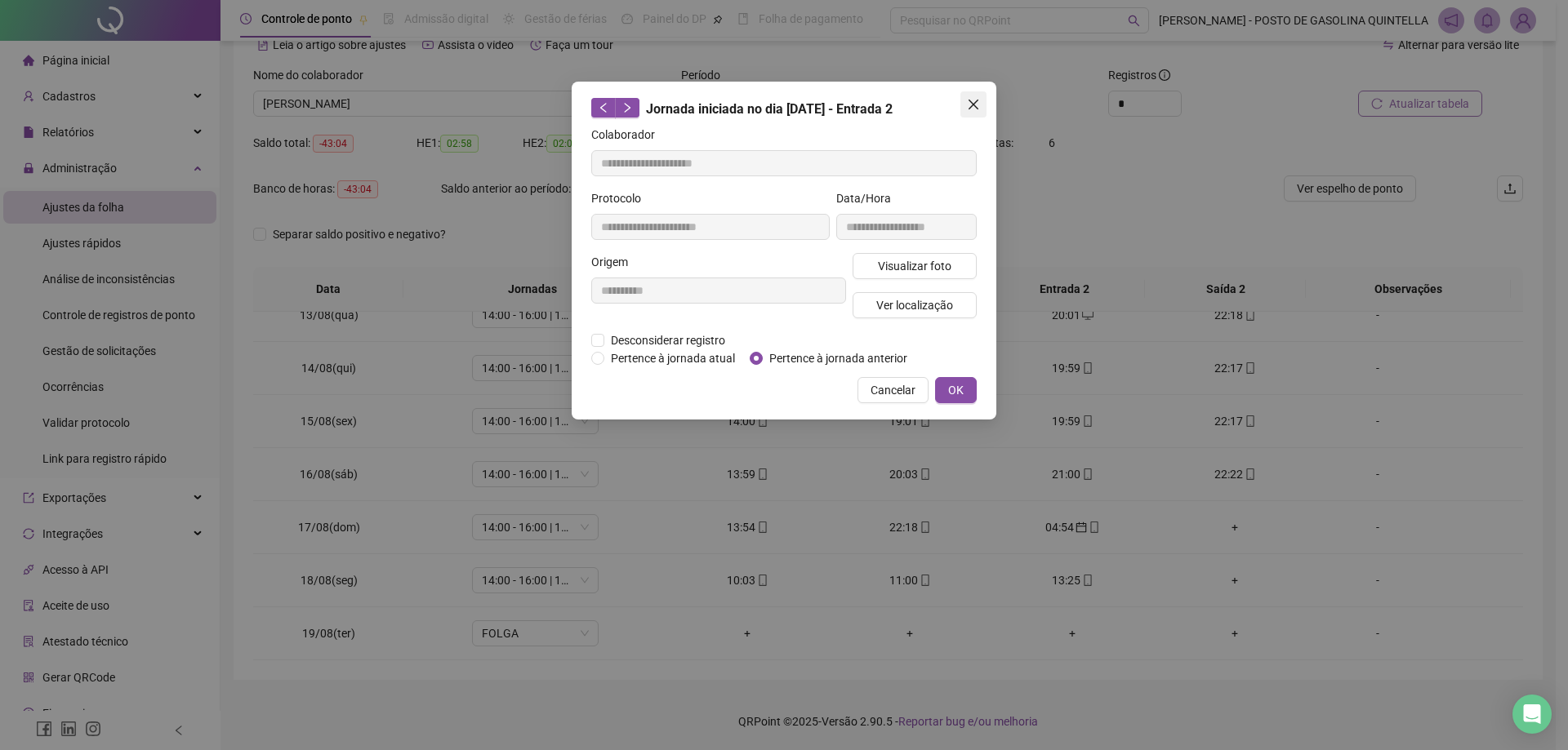
click at [969, 100] on icon "close" at bounding box center [974, 105] width 10 height 10
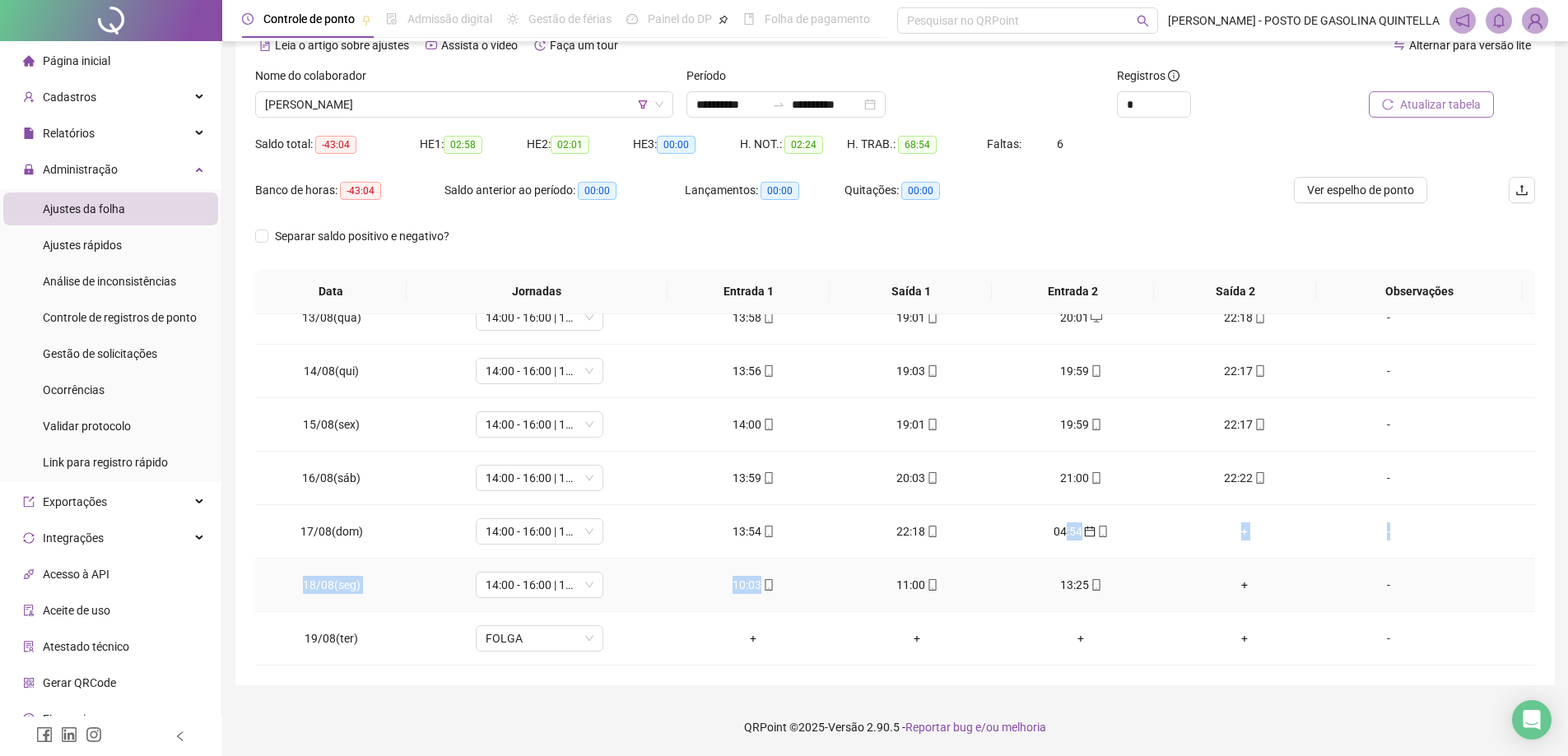
drag, startPoint x: 1059, startPoint y: 529, endPoint x: 784, endPoint y: 586, distance: 280.8
click at [784, 586] on tbody "01/08(sex) 14:00 - 16:00 | 17:00 - 22:00 + + + + - 02/08(sáb) 14:00 - 16:00 | 1…" at bounding box center [895, 157] width 1280 height 1016
click at [783, 584] on div "10:03" at bounding box center [754, 584] width 137 height 18
type input "**********"
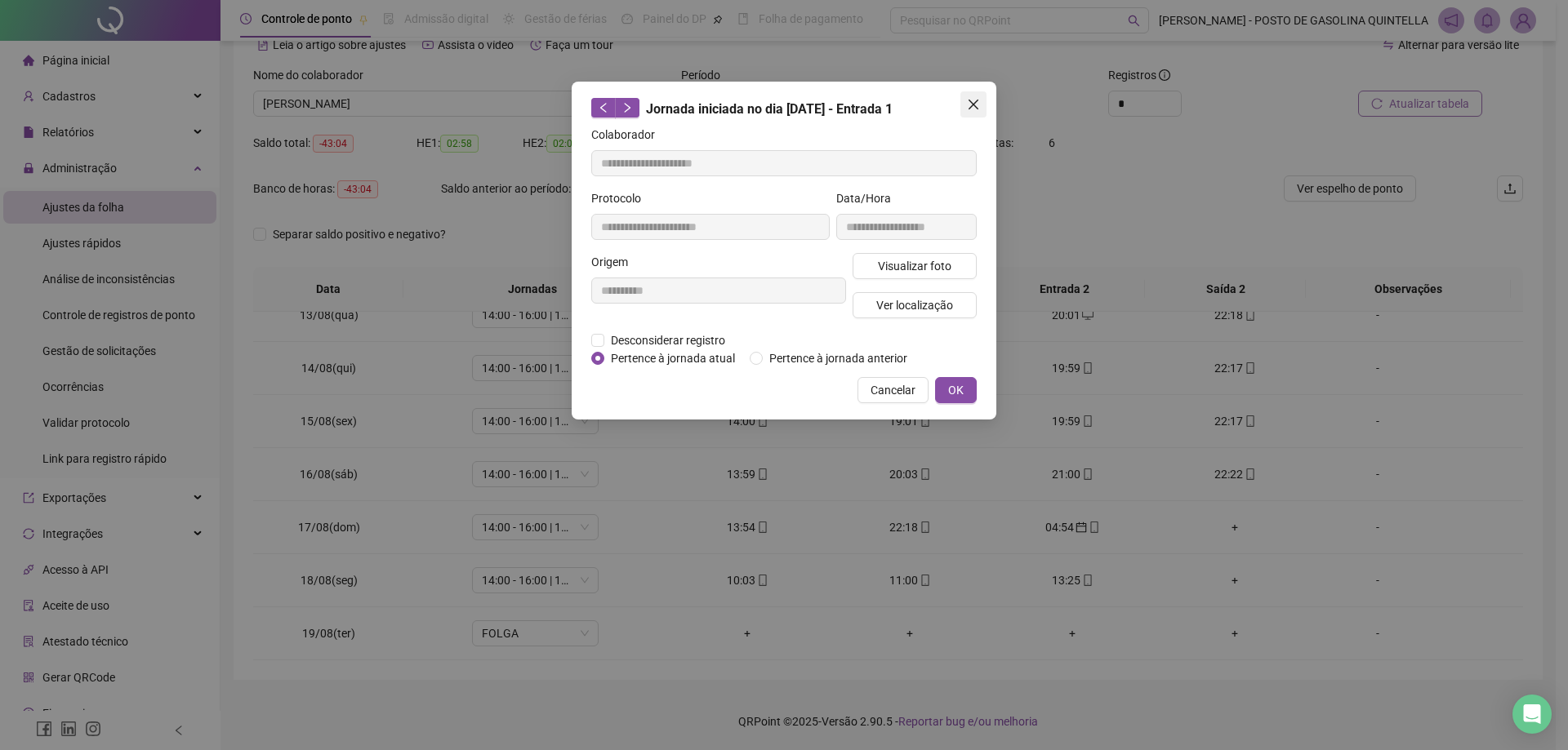
click at [974, 101] on icon "close" at bounding box center [973, 104] width 13 height 13
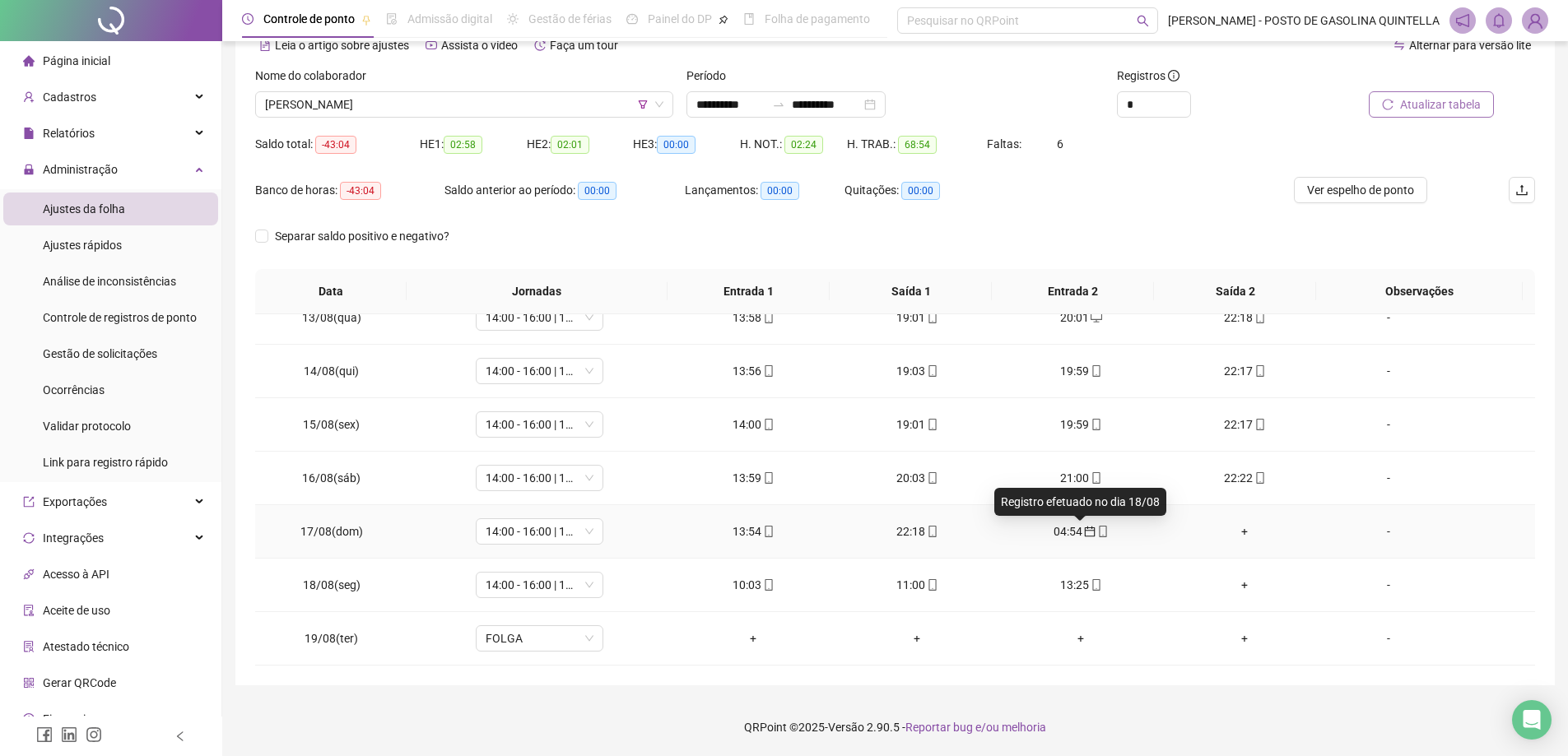
click at [1085, 531] on icon "calendar" at bounding box center [1090, 532] width 11 height 11
type input "**********"
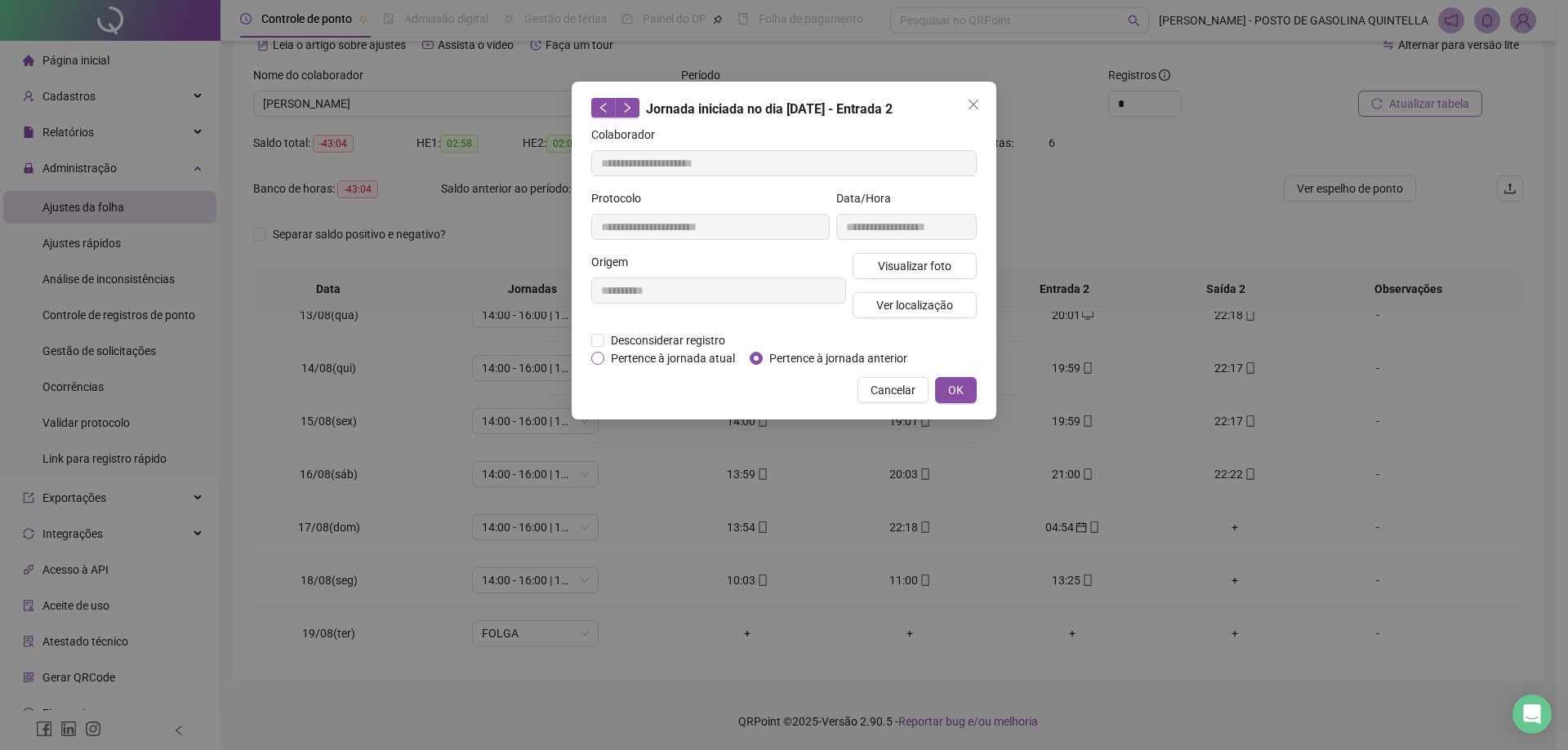
click at [682, 357] on span "Pertence à jornada atual" at bounding box center [673, 358] width 137 height 18
click at [944, 393] on button "OK" at bounding box center [955, 390] width 41 height 26
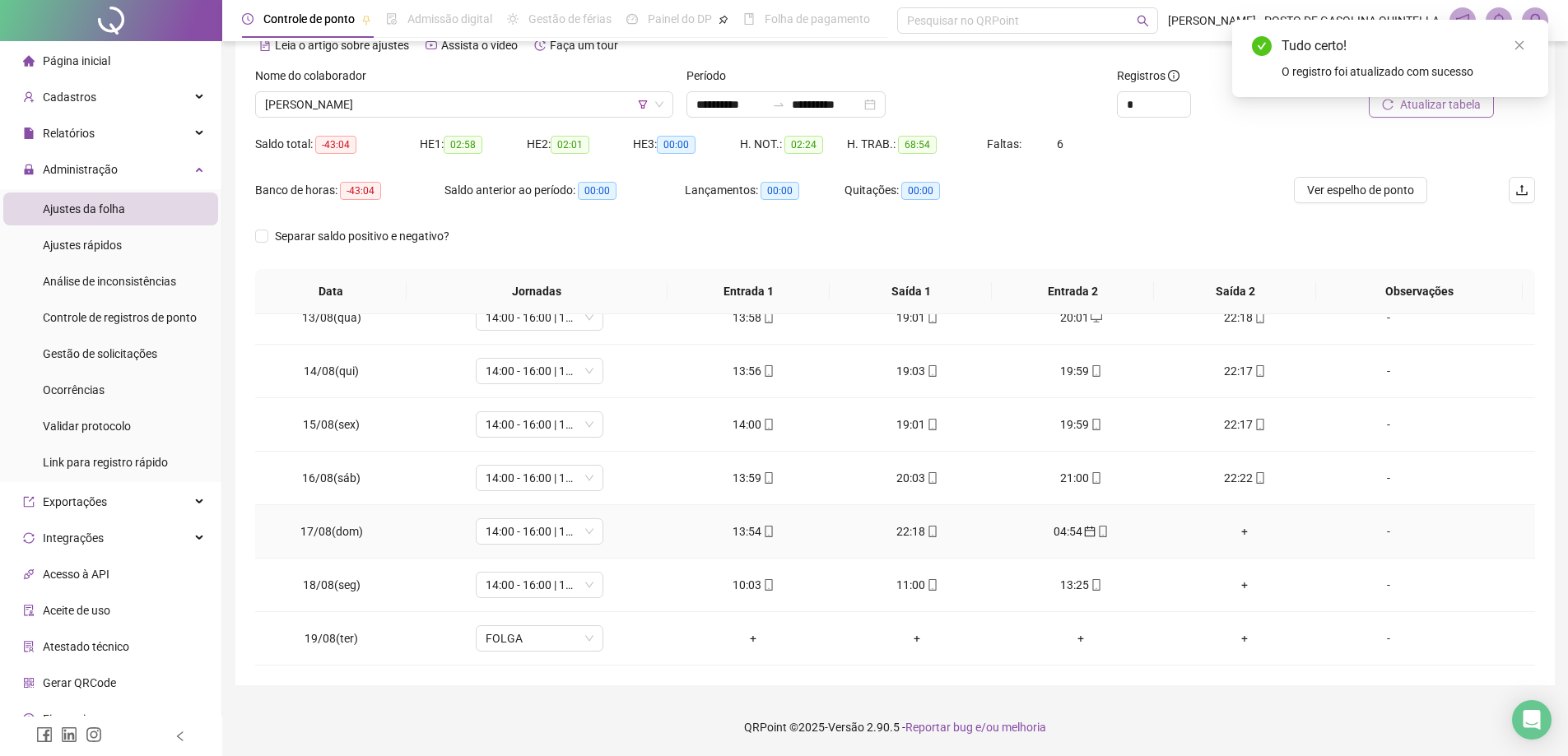
click at [1073, 523] on div "04:54" at bounding box center [1081, 531] width 137 height 18
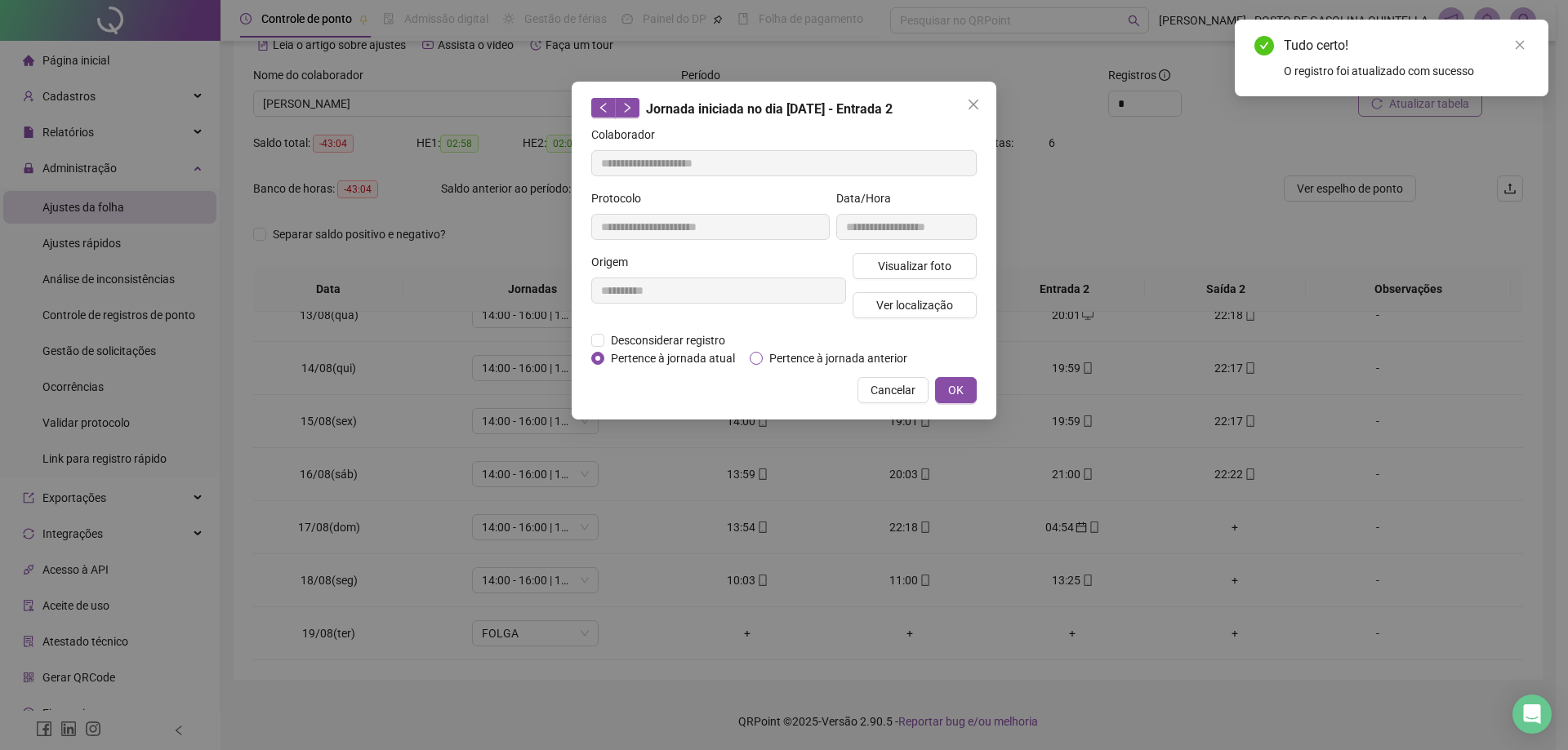
click at [897, 360] on span "Pertence à jornada anterior" at bounding box center [838, 358] width 151 height 18
click at [955, 381] on span "OK" at bounding box center [956, 389] width 15 height 18
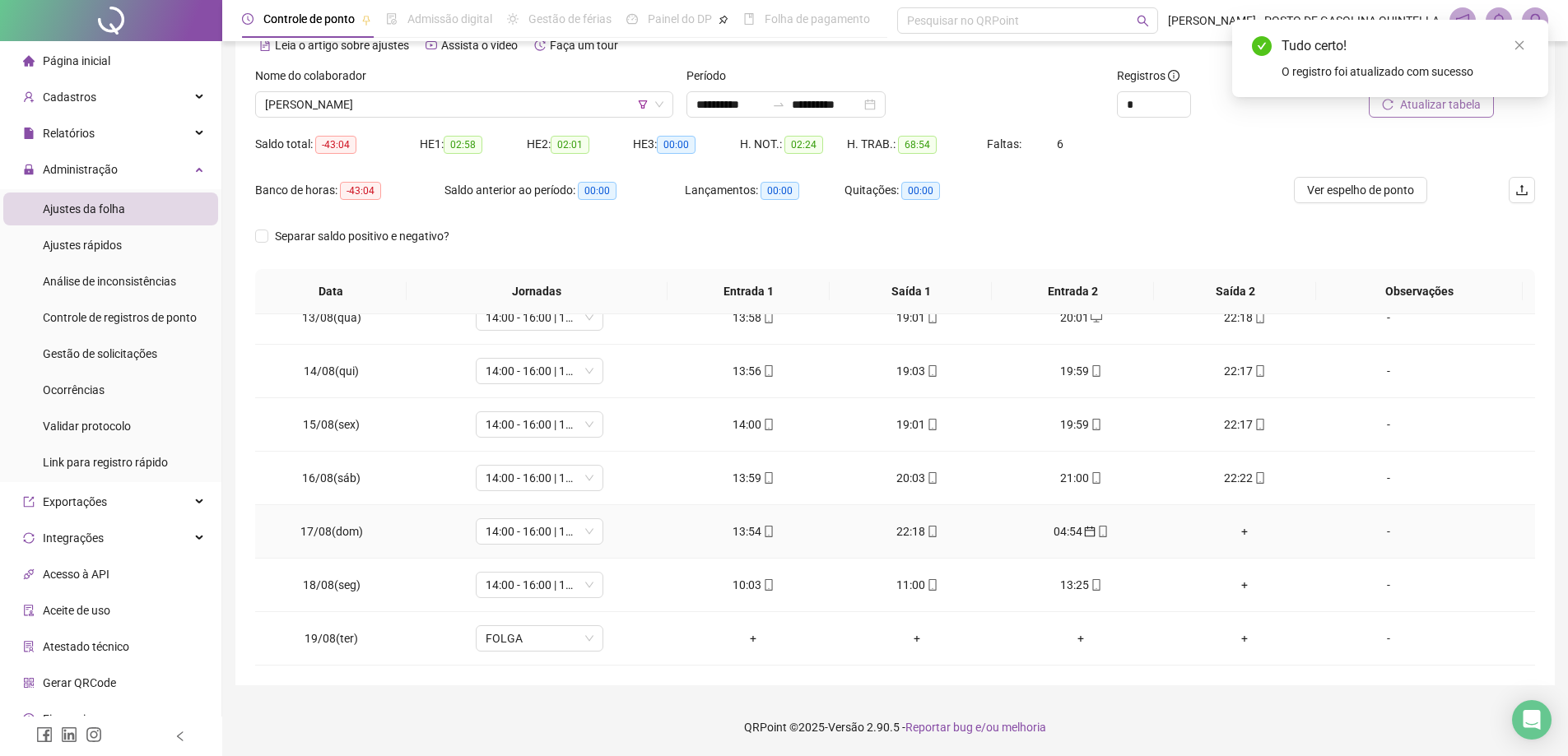
click at [1046, 525] on div "04:54" at bounding box center [1081, 531] width 137 height 18
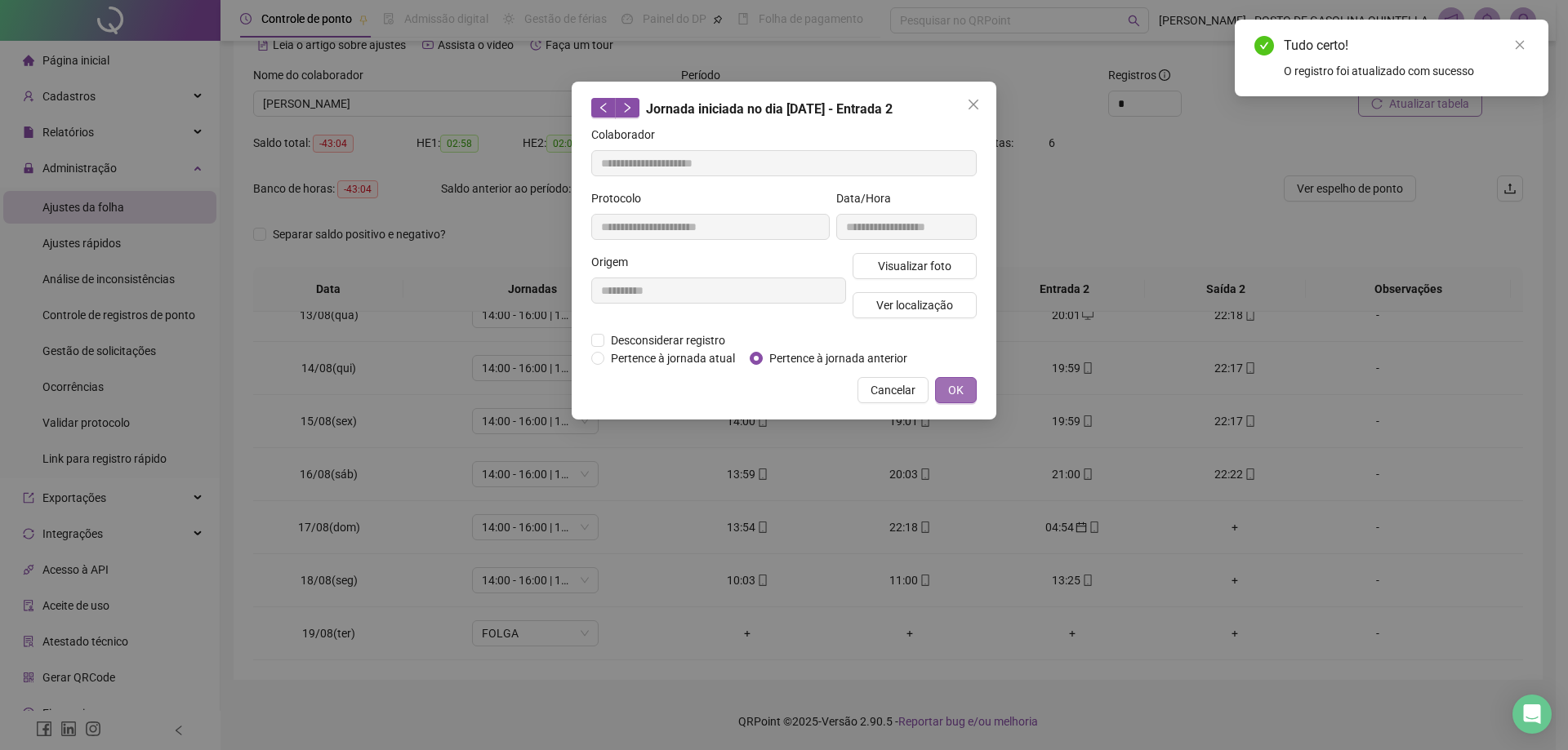
click at [961, 392] on span "OK" at bounding box center [956, 389] width 15 height 18
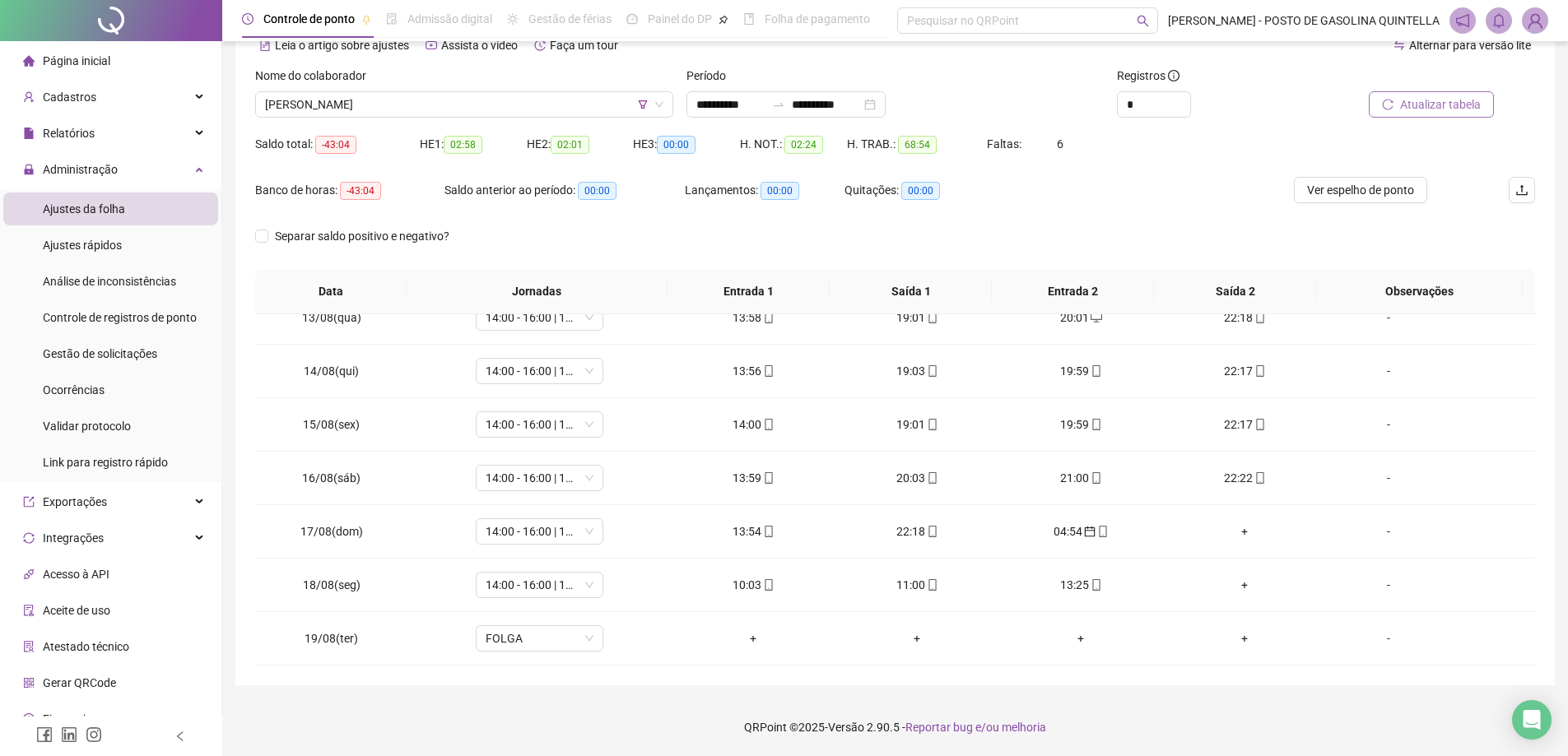
click at [1425, 102] on span "Atualizar tabela" at bounding box center [1441, 104] width 81 height 18
click at [1235, 585] on div "+" at bounding box center [1244, 584] width 137 height 18
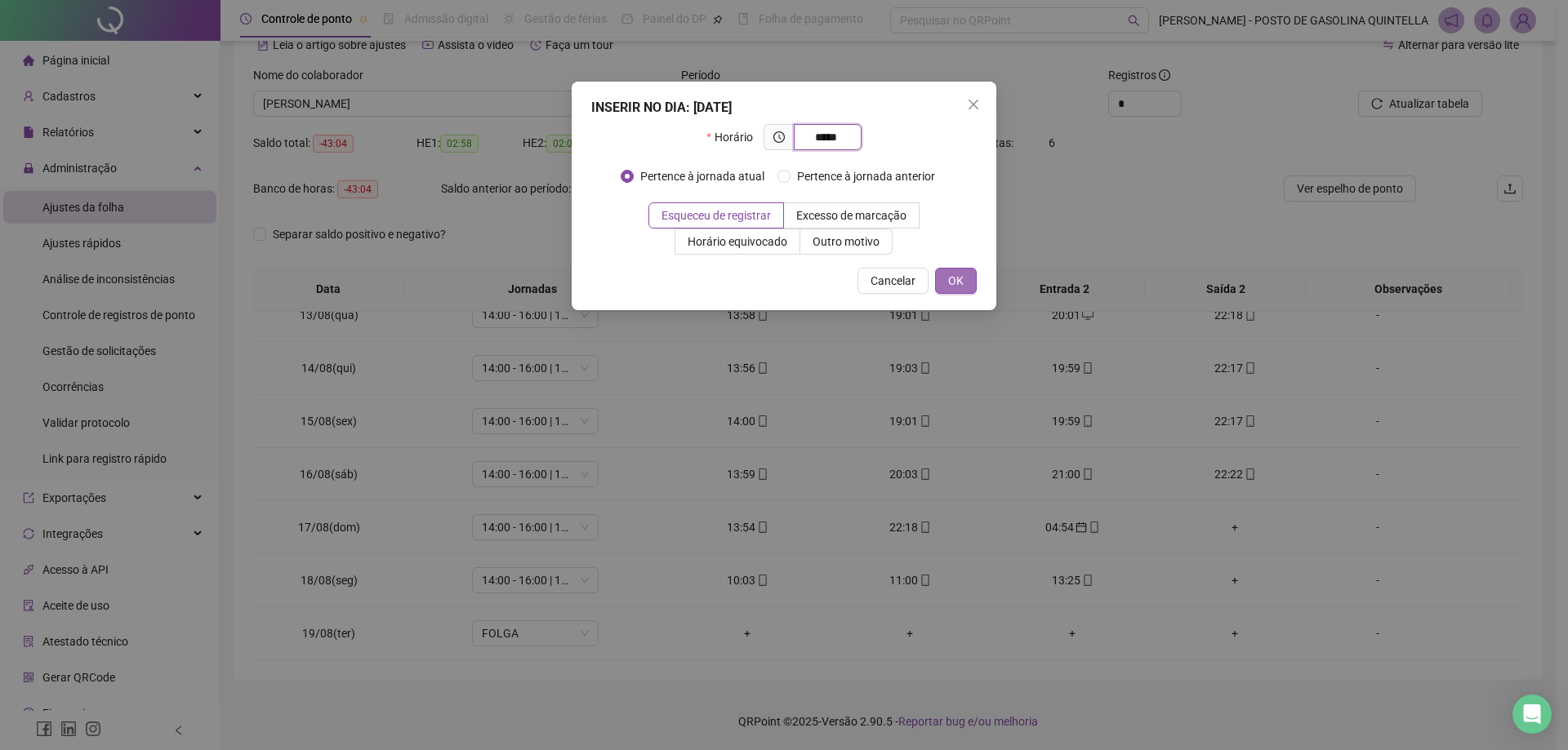
type input "*****"
click at [959, 288] on span "OK" at bounding box center [956, 280] width 15 height 18
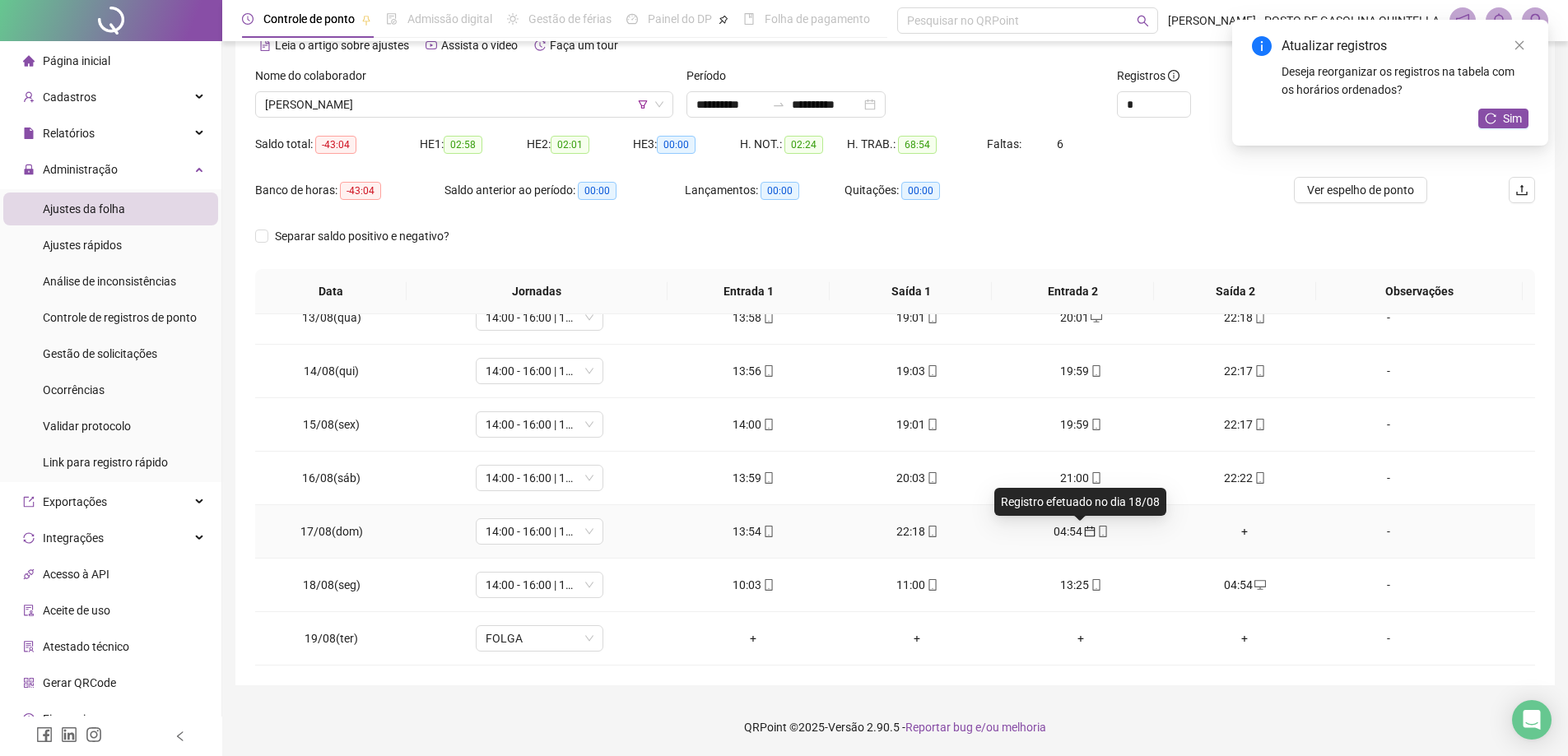
click at [1067, 530] on div "04:54" at bounding box center [1081, 531] width 137 height 18
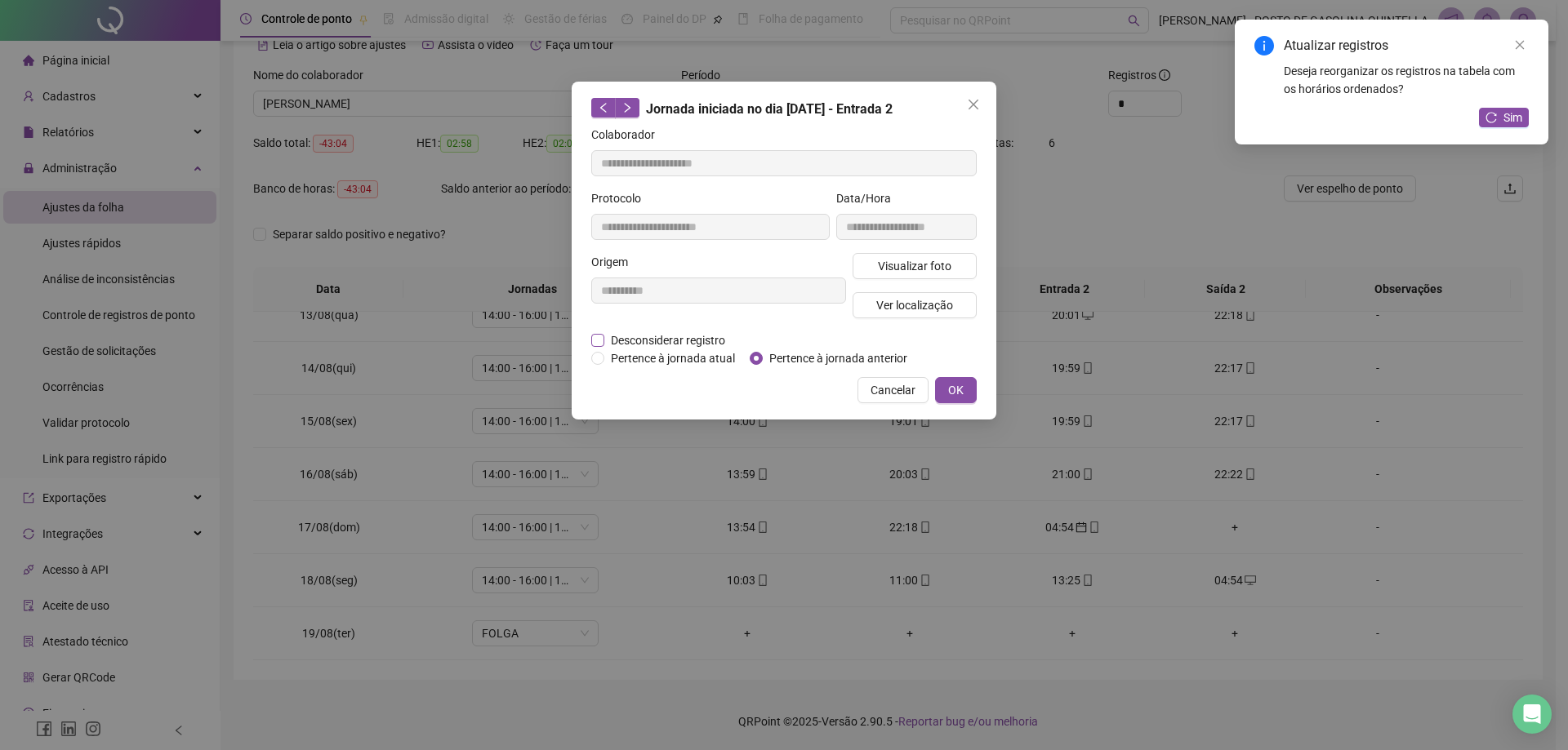
click at [650, 335] on span "Desconsiderar registro" at bounding box center [668, 340] width 127 height 18
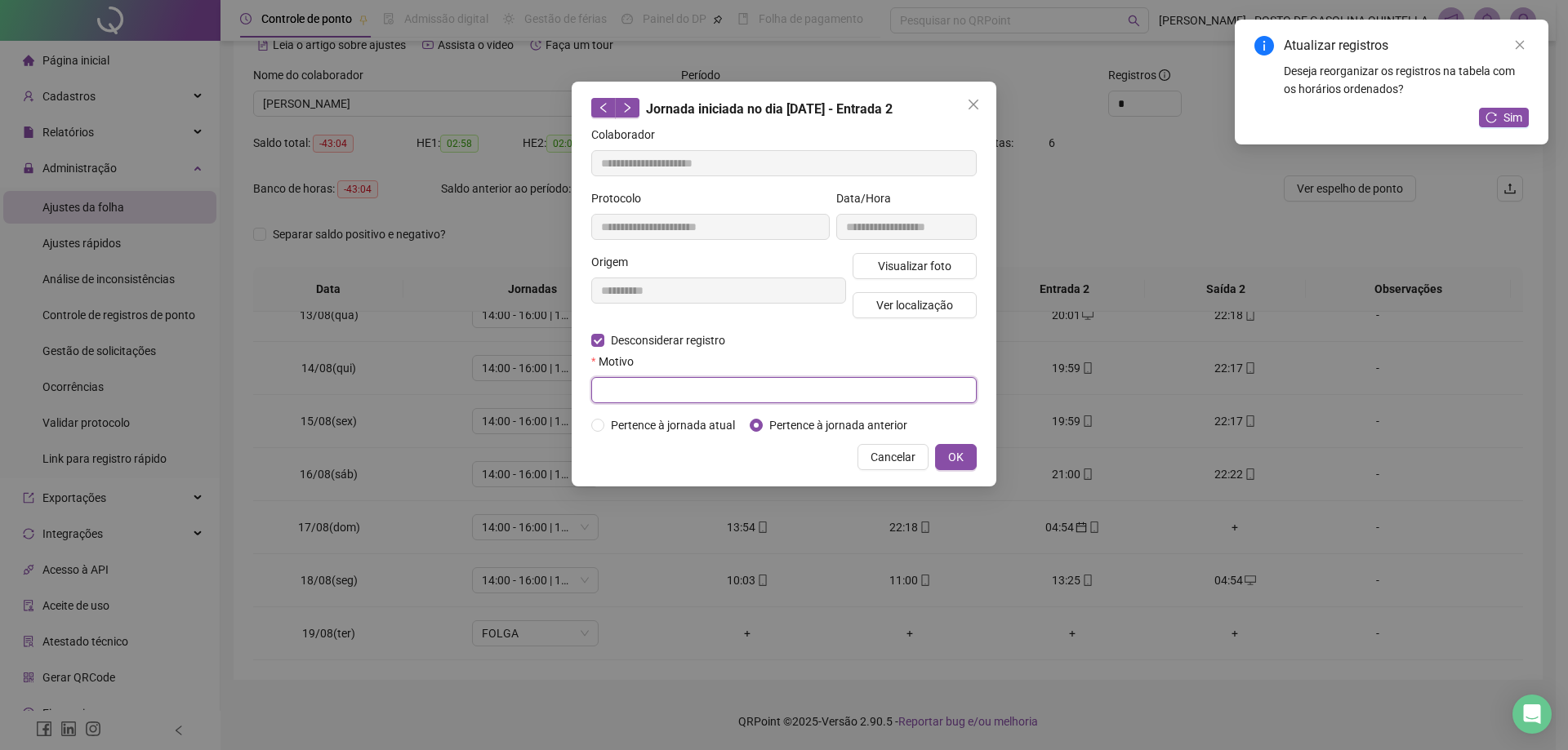
click at [795, 391] on input "text" at bounding box center [783, 390] width 385 height 26
type input "**********"
click at [944, 451] on button "OK" at bounding box center [955, 457] width 41 height 26
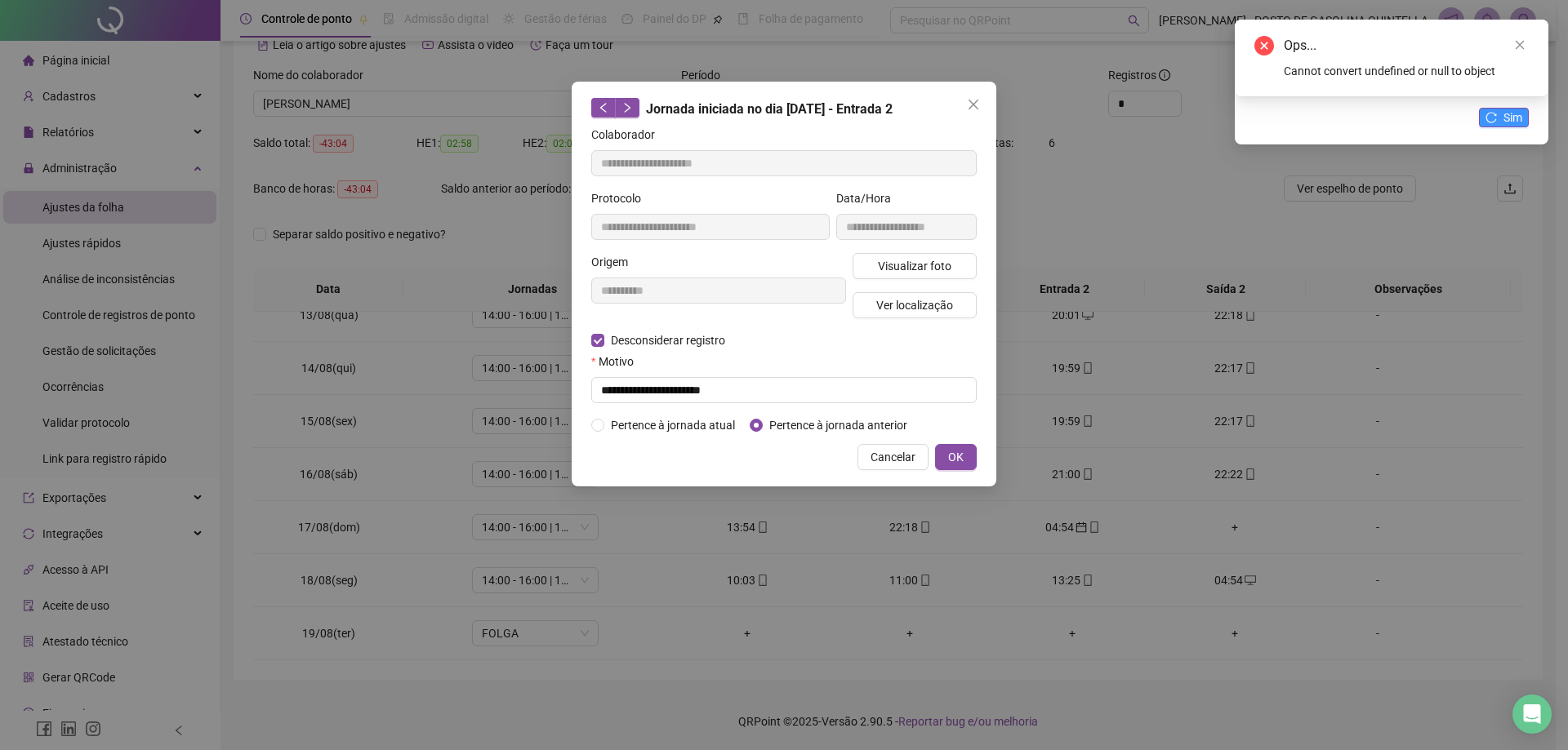
click at [1514, 116] on span "Sim" at bounding box center [1513, 117] width 19 height 18
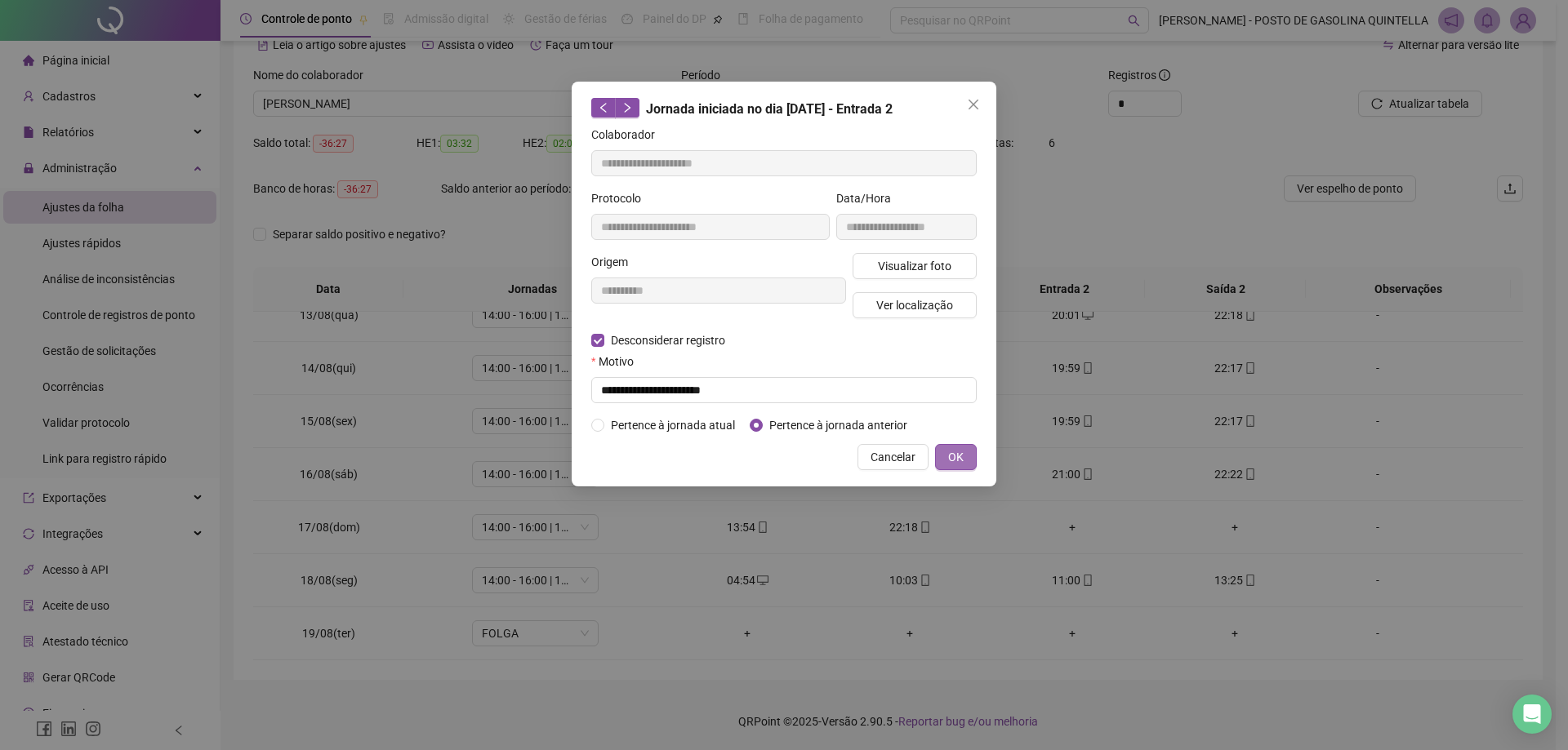
click at [954, 458] on span "OK" at bounding box center [956, 457] width 15 height 18
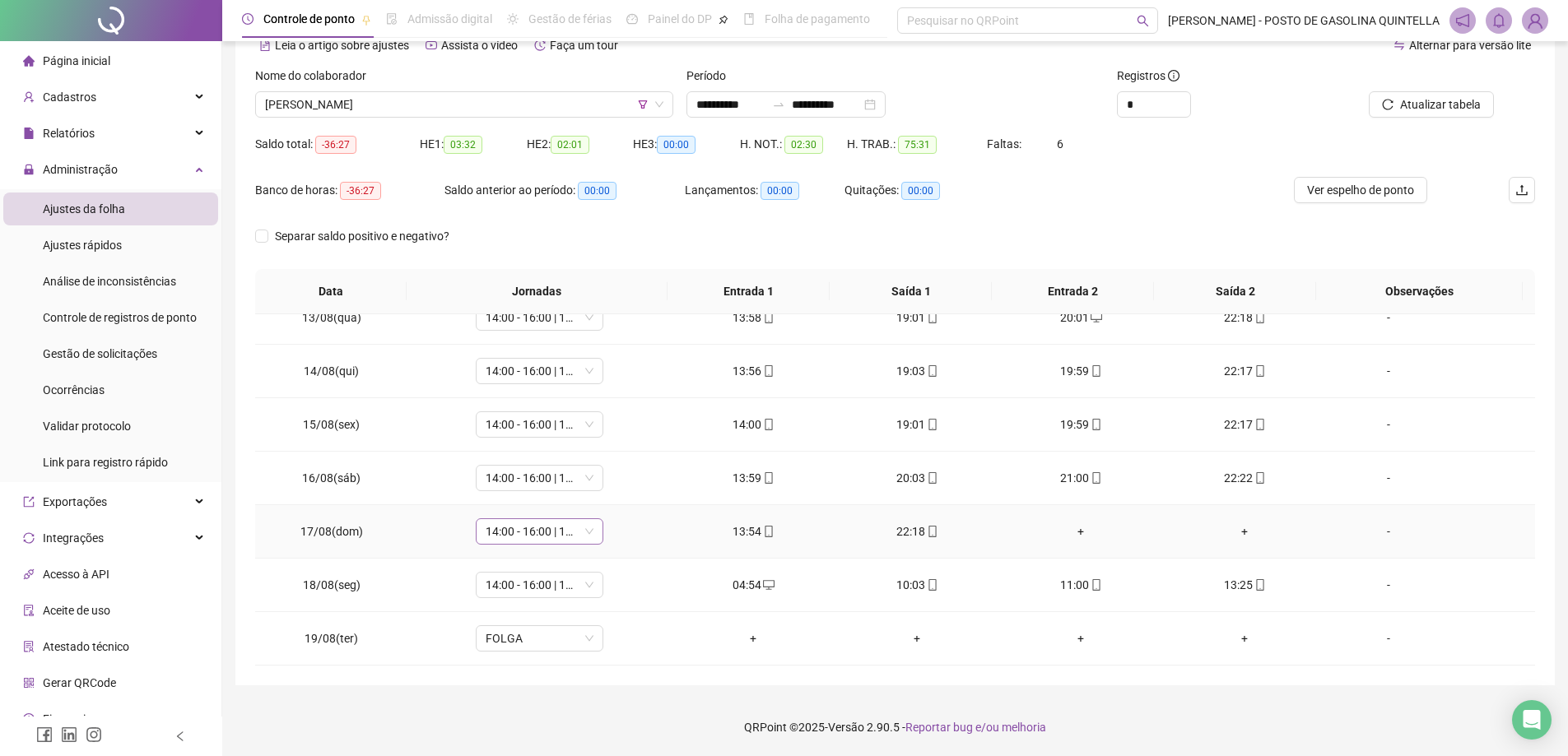
click at [544, 535] on span "14:00 - 16:00 | 17:00 - 22:00" at bounding box center [539, 532] width 108 height 25
click at [1075, 533] on div "+" at bounding box center [1081, 531] width 137 height 18
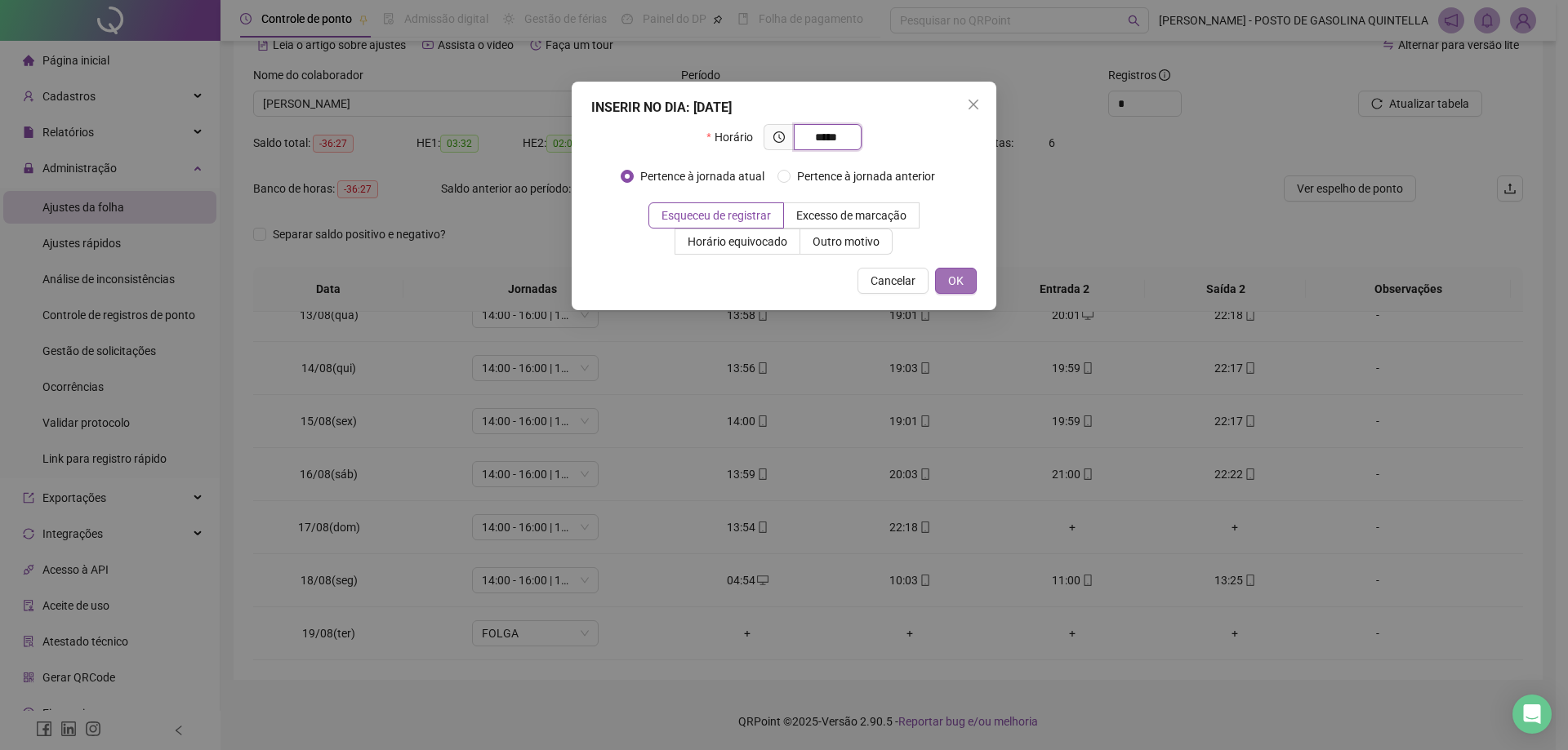
type input "*****"
click at [964, 268] on button "OK" at bounding box center [955, 280] width 41 height 26
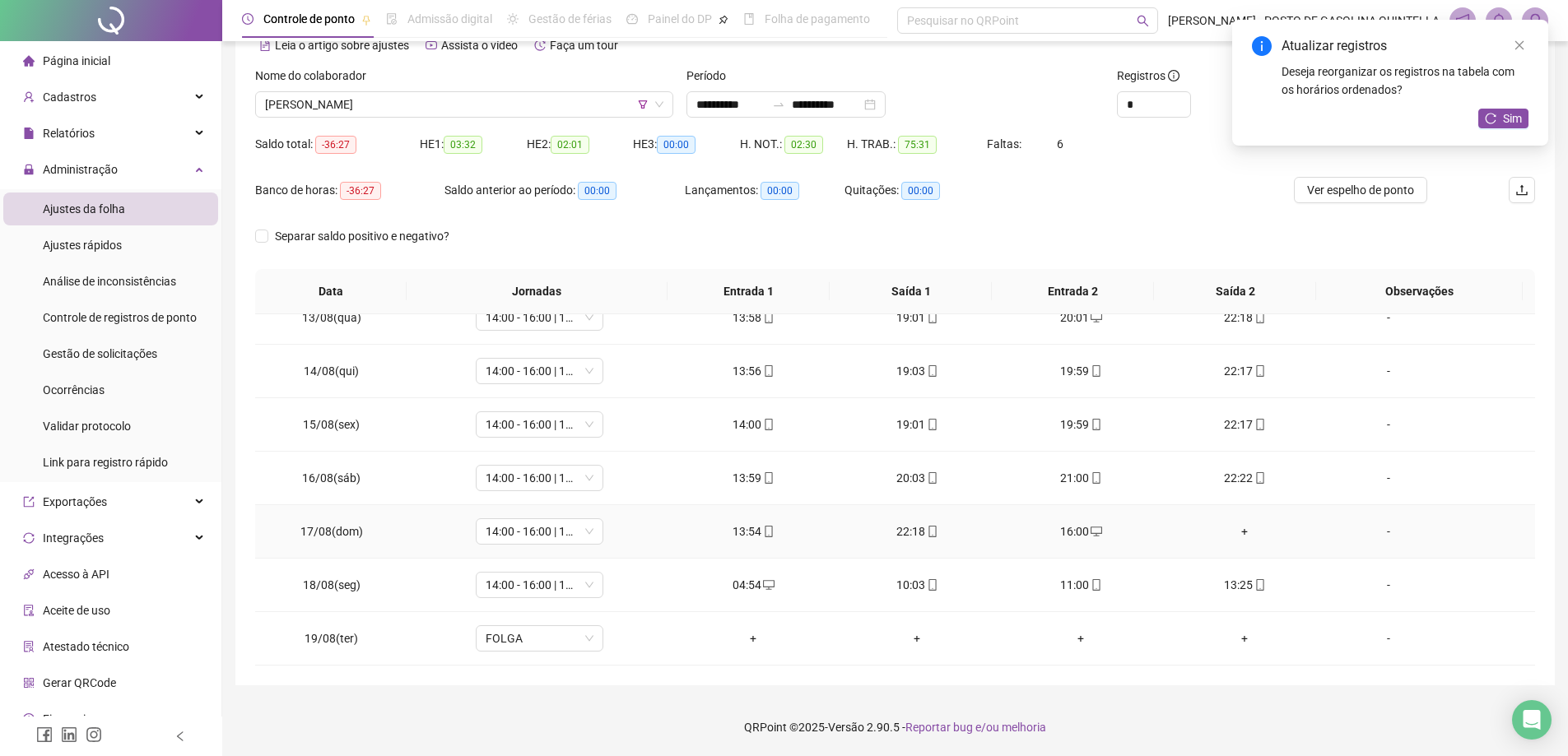
click at [1238, 536] on div "+" at bounding box center [1244, 531] width 137 height 18
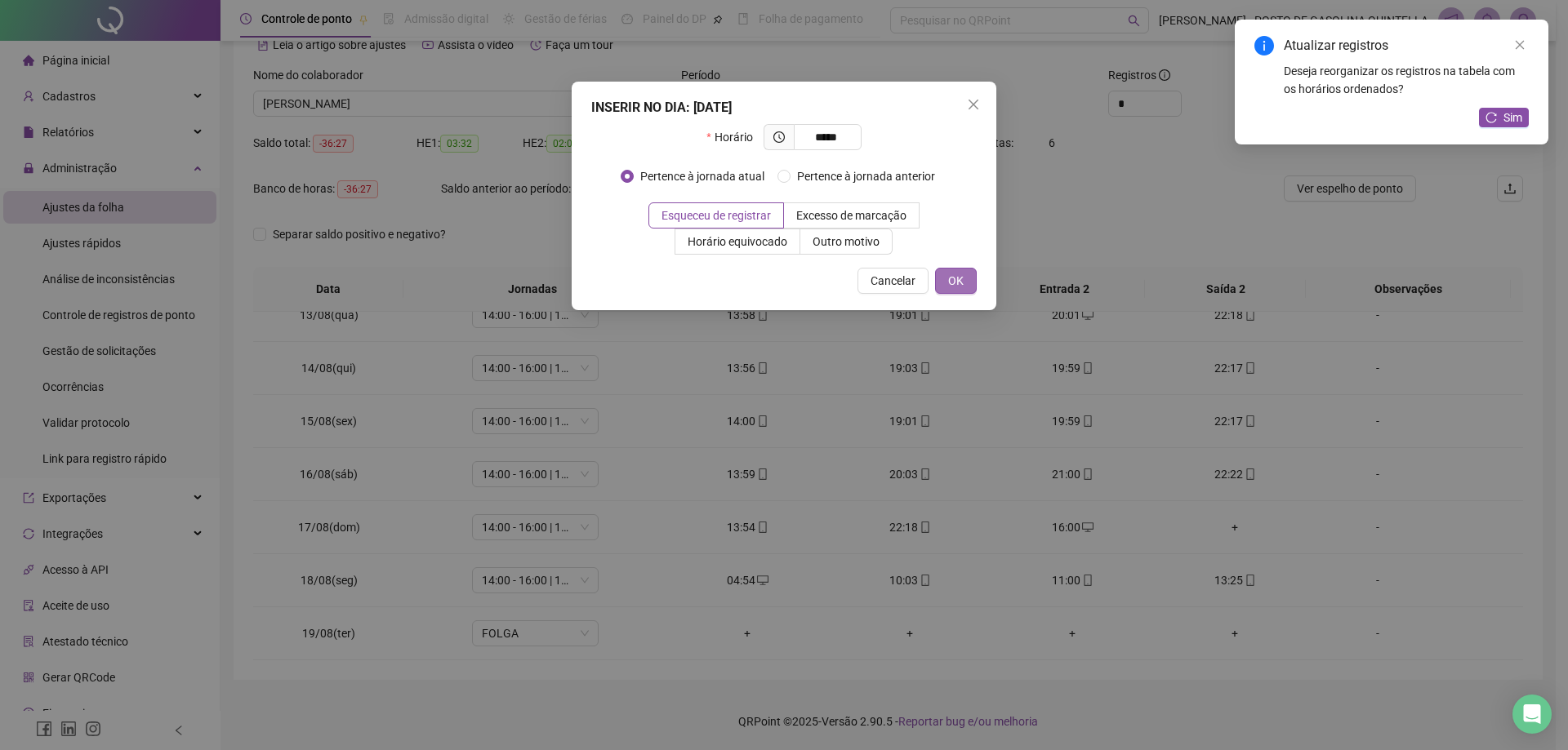
type input "*****"
click at [944, 273] on button "OK" at bounding box center [955, 280] width 41 height 26
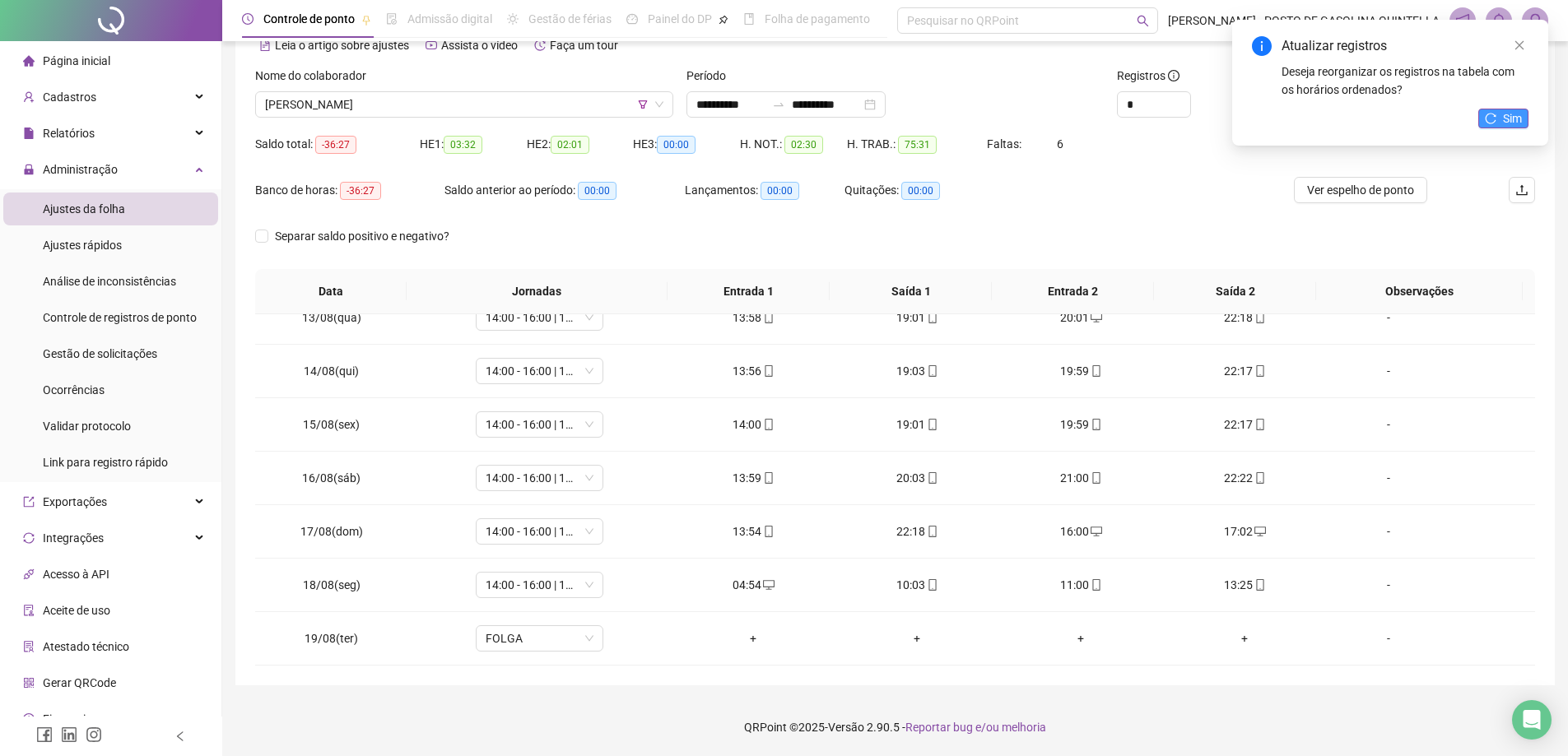
click at [1489, 121] on icon "reload" at bounding box center [1491, 119] width 12 height 12
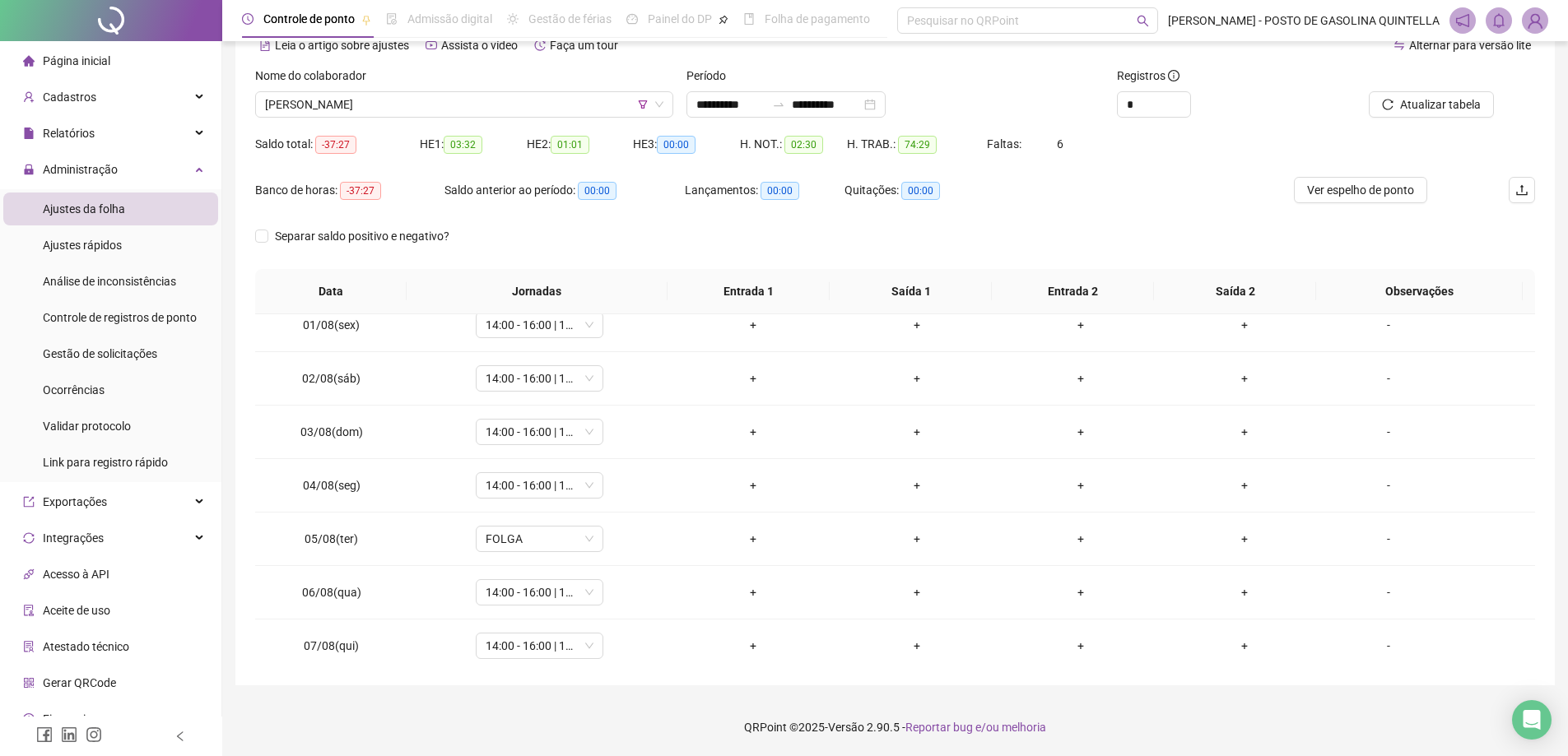
scroll to position [0, 0]
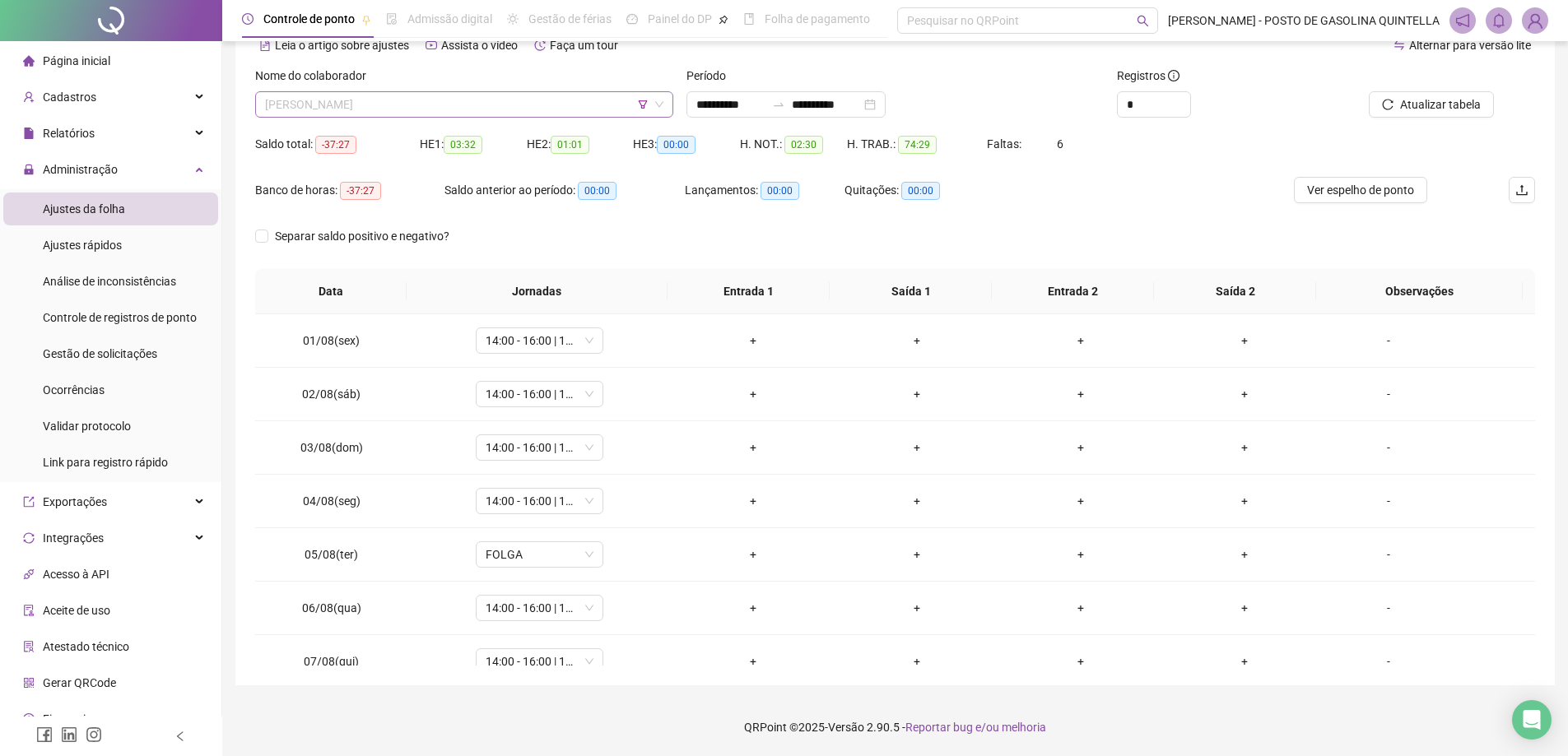
click at [375, 98] on span "[PERSON_NAME]" at bounding box center [464, 104] width 399 height 25
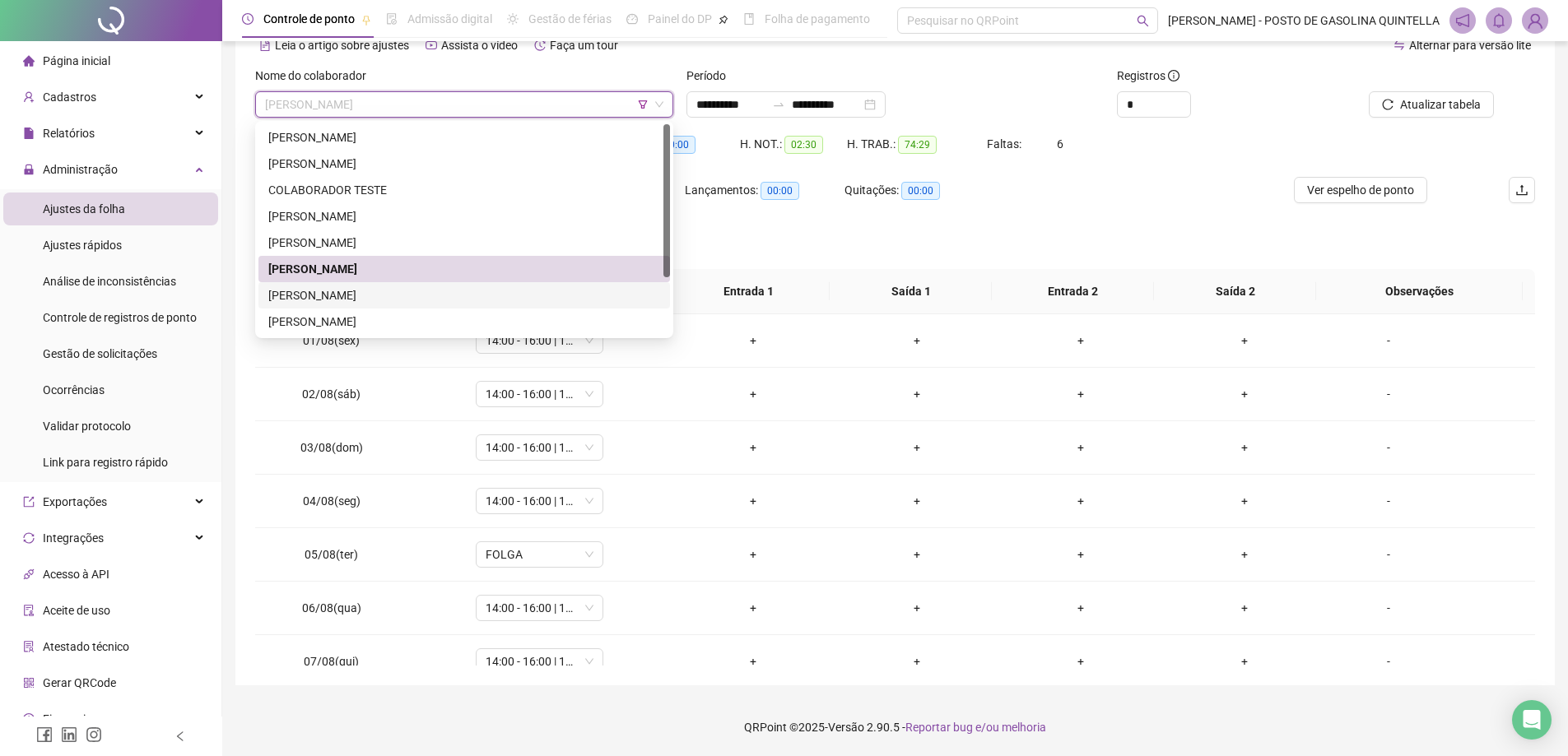
click at [321, 294] on div "[PERSON_NAME]" at bounding box center [463, 295] width 392 height 18
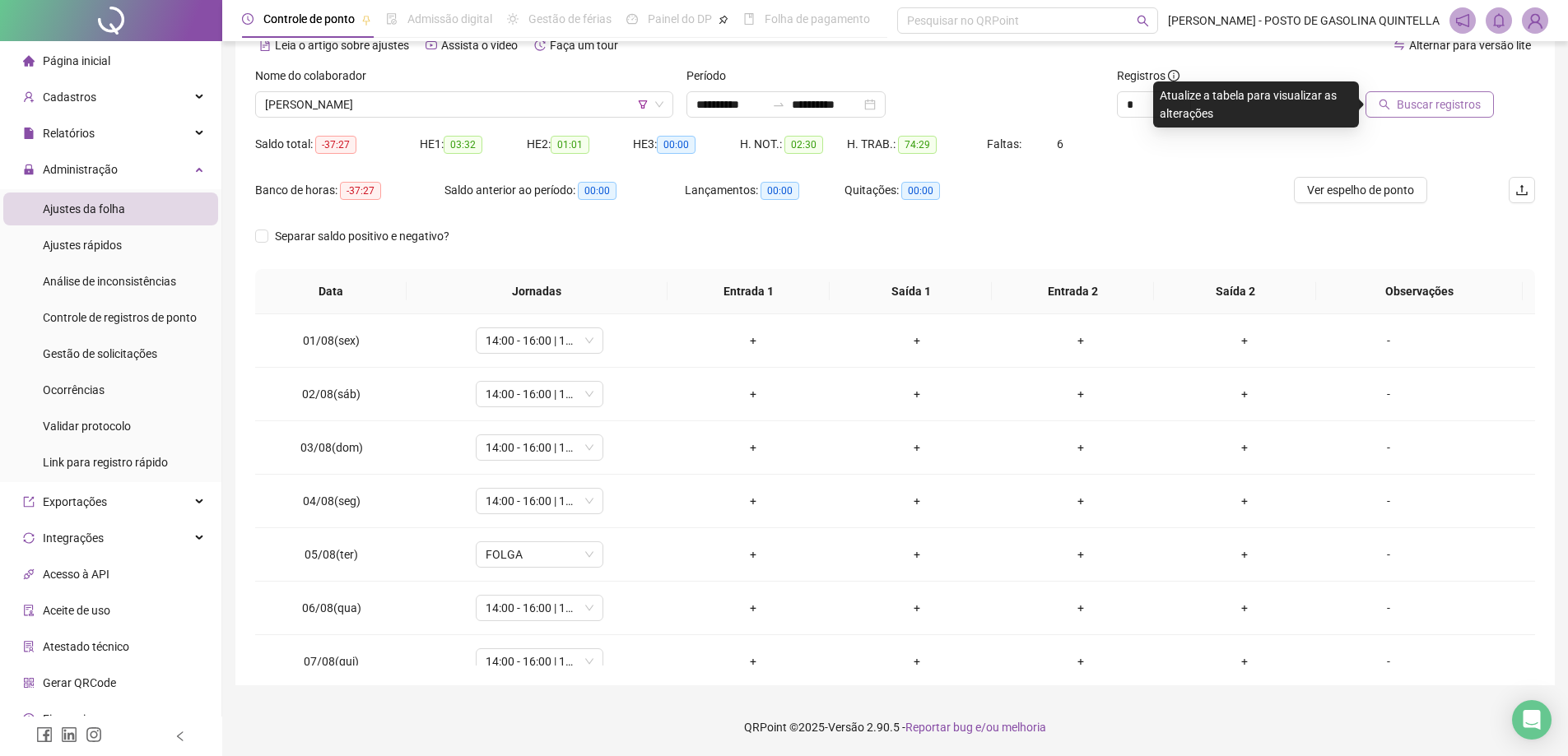
click at [1428, 97] on span "Buscar registros" at bounding box center [1439, 104] width 84 height 18
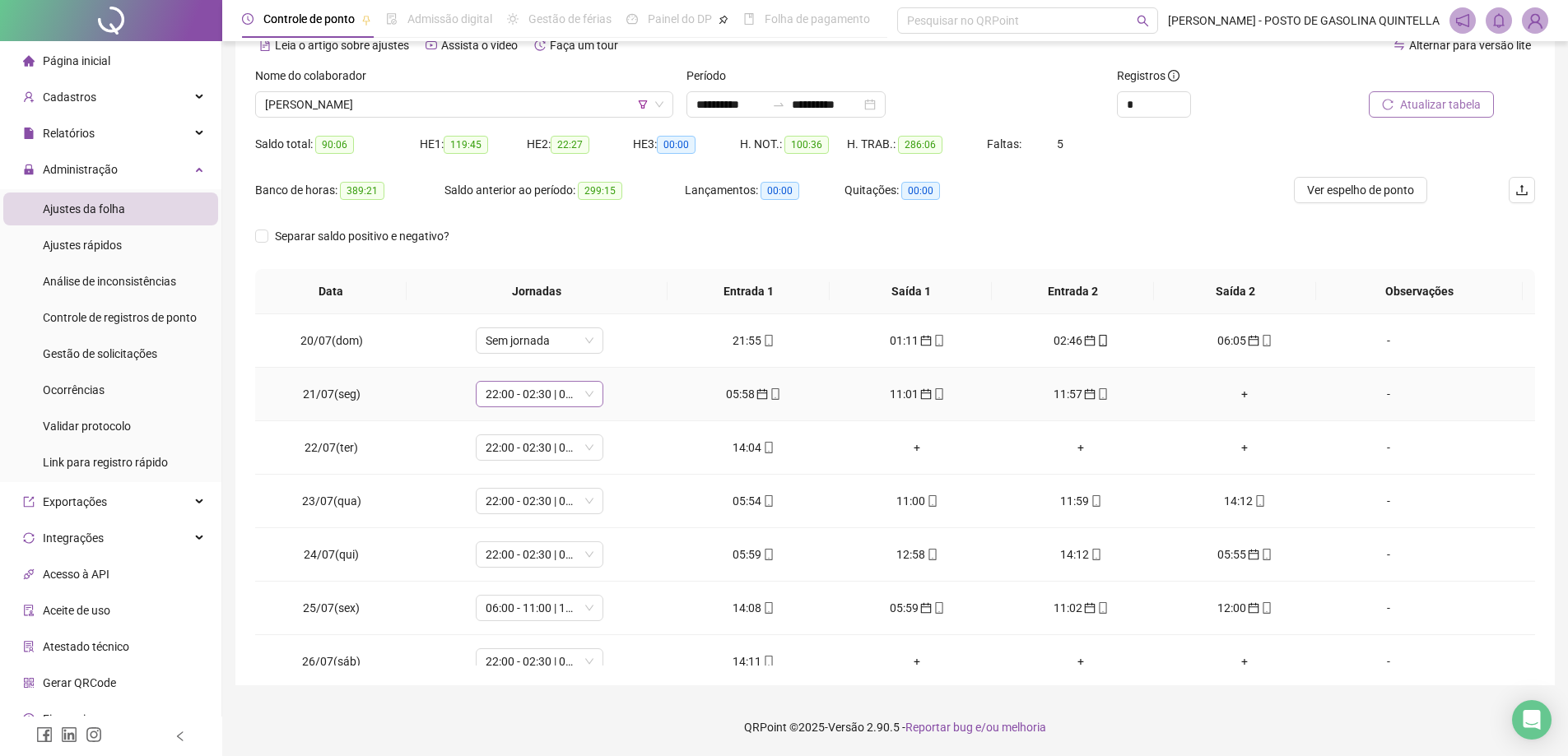
click at [555, 393] on span "22:00 - 02:30 | 03:30 - 06:00" at bounding box center [539, 394] width 108 height 25
click at [553, 452] on div "05:00 - 10:00 | 11:00 - 13:00" at bounding box center [566, 453] width 139 height 18
click at [612, 353] on span "Sim" at bounding box center [615, 351] width 19 height 18
click at [540, 398] on span "05:00 - 10:00 | 11:00 - 13:00" at bounding box center [539, 394] width 108 height 25
click at [1238, 393] on div "+" at bounding box center [1244, 393] width 137 height 18
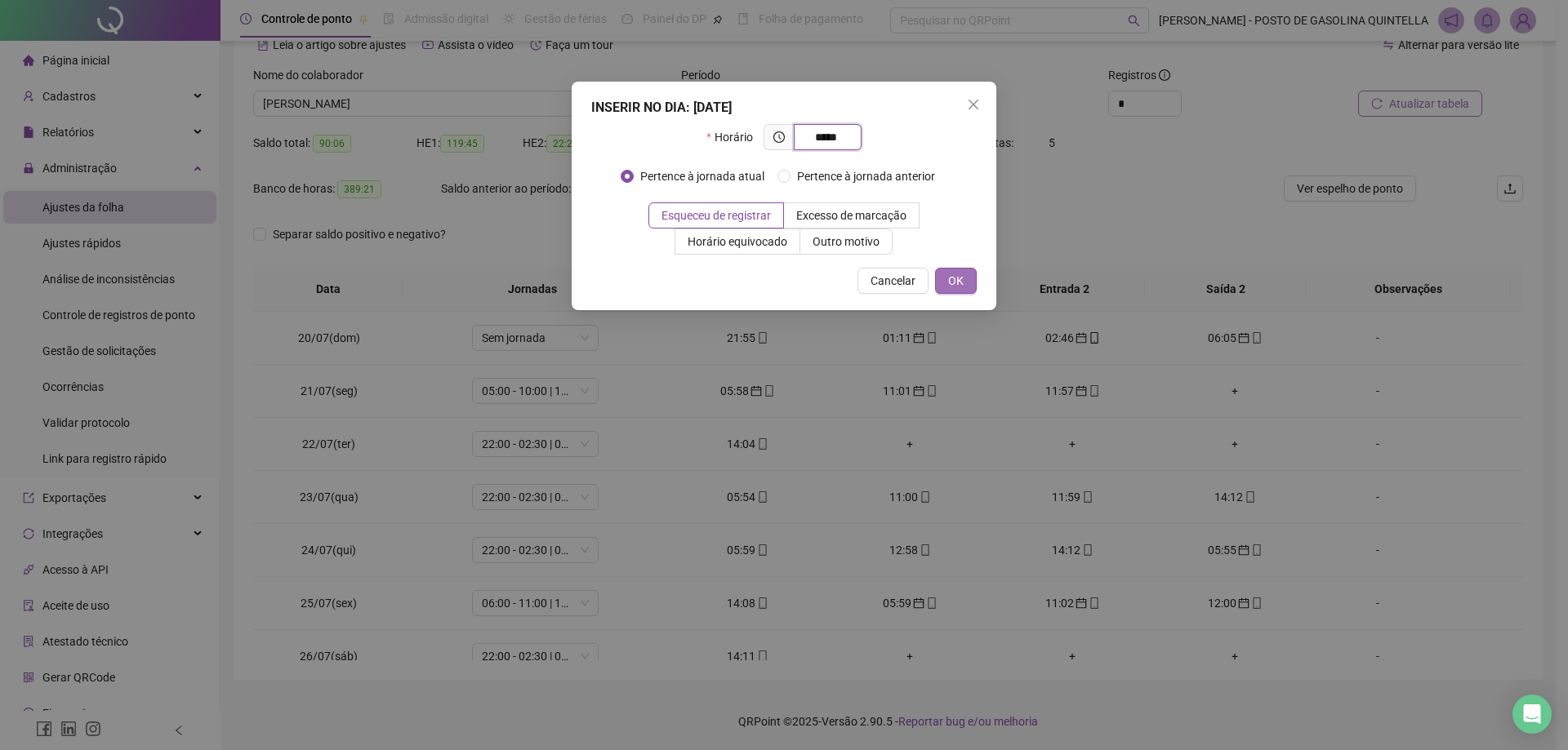
type input "*****"
click at [944, 284] on button "OK" at bounding box center [955, 280] width 41 height 26
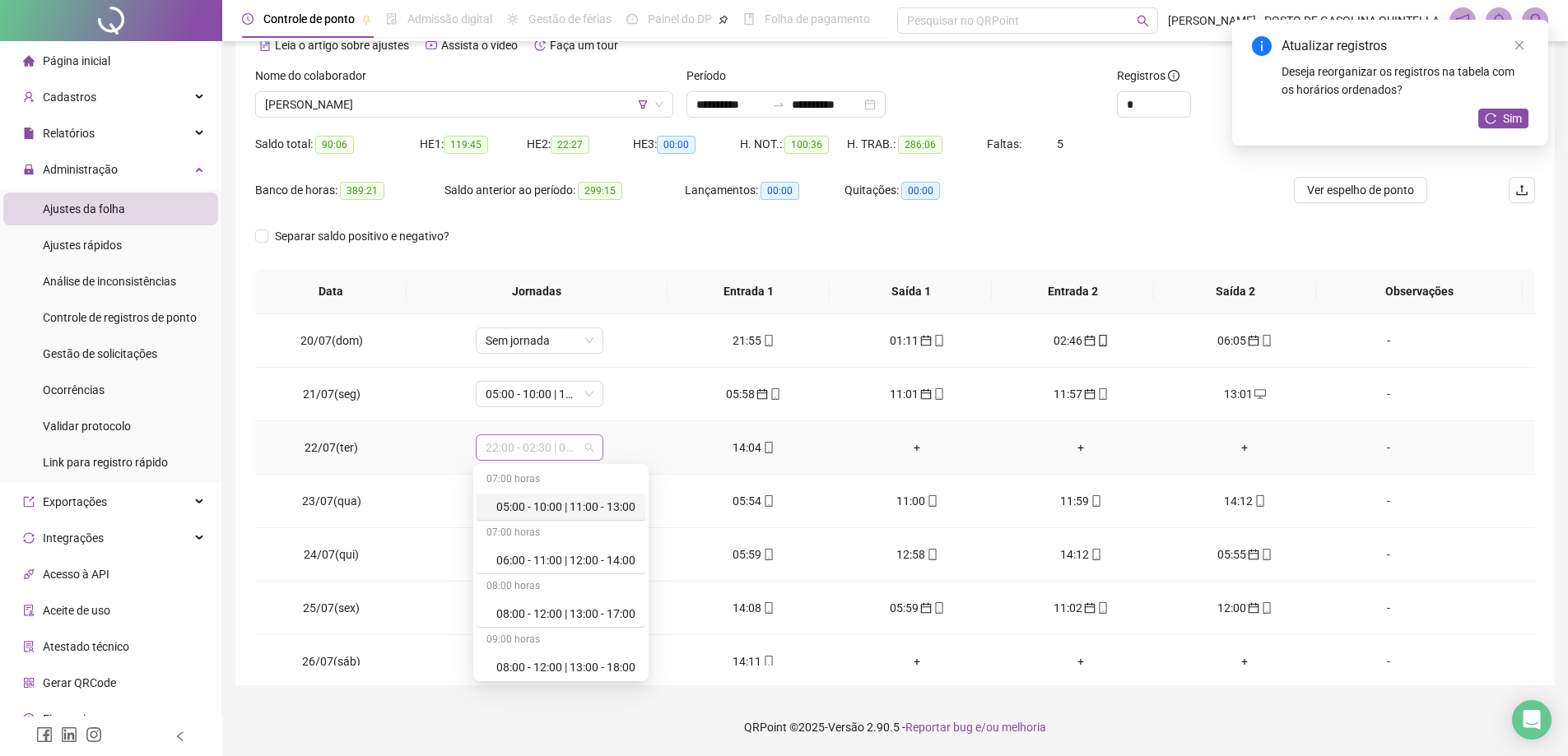
click at [554, 453] on span "22:00 - 02:30 | 03:30 - 06:00" at bounding box center [539, 447] width 108 height 25
click at [499, 557] on div "06:00 - 11:00 | 12:00 - 14:00" at bounding box center [566, 560] width 139 height 18
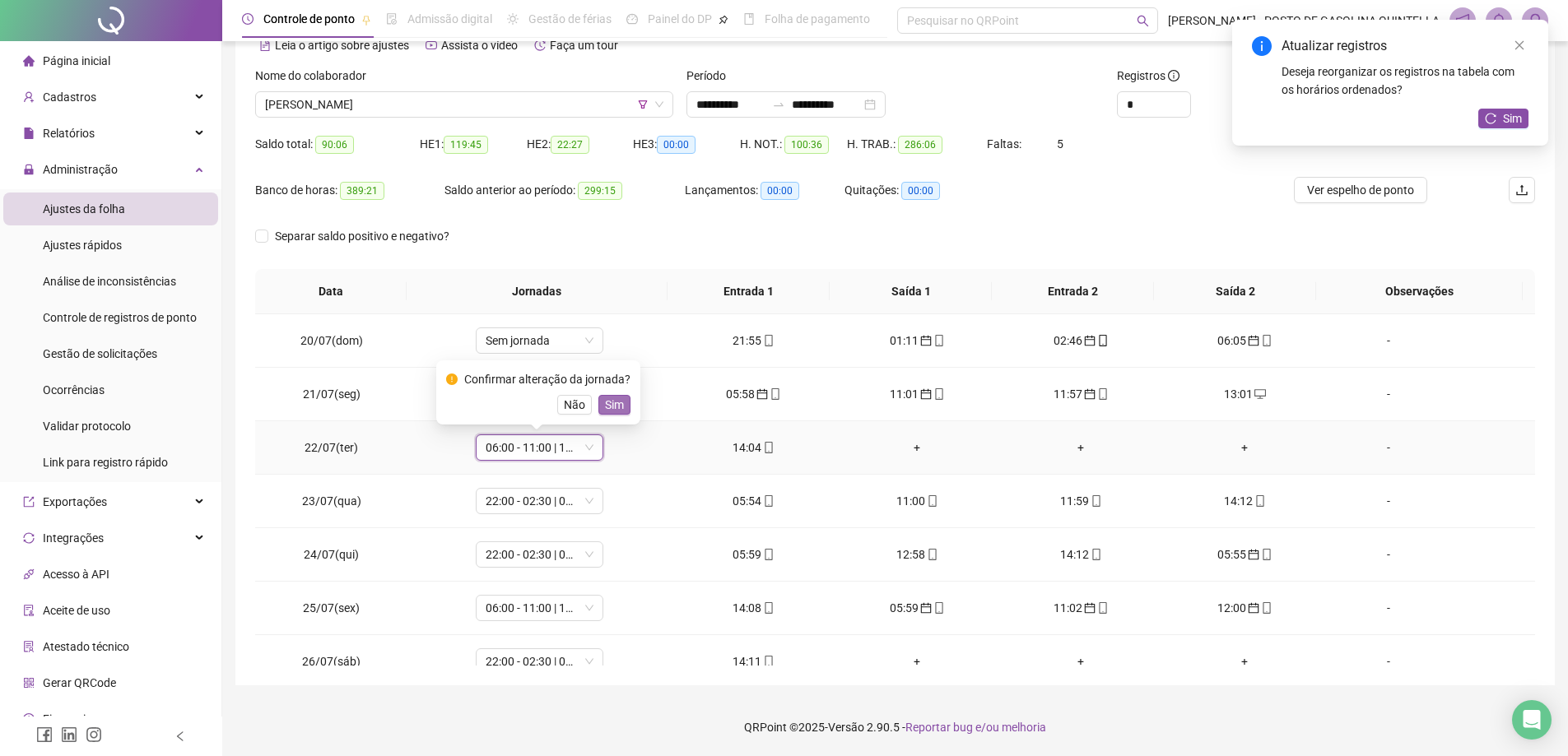
click at [608, 414] on button "Sim" at bounding box center [615, 404] width 32 height 20
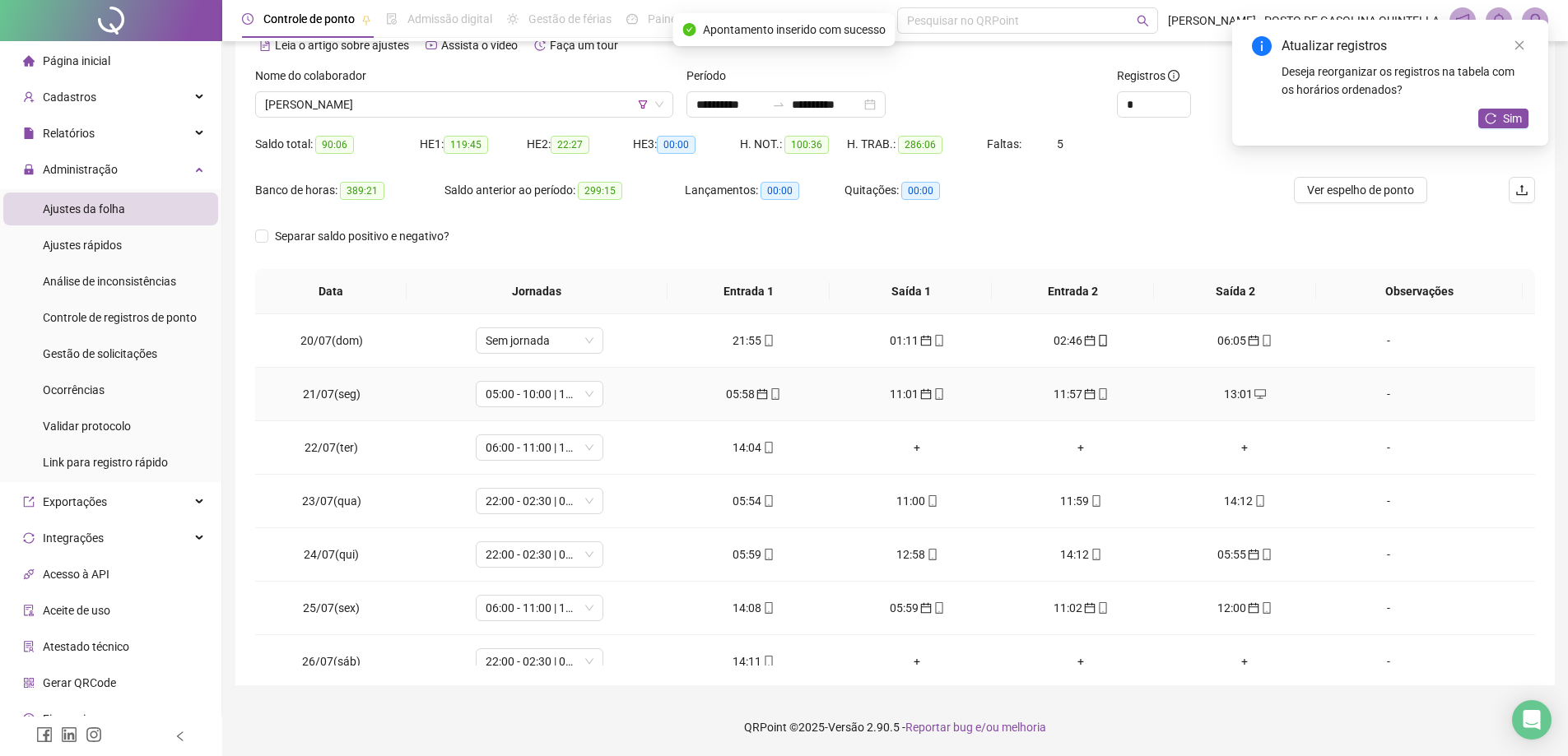
click at [605, 407] on td "05:00 - 10:00 | 11:00 - 13:00" at bounding box center [539, 394] width 264 height 54
click at [1255, 390] on icon "desktop" at bounding box center [1261, 394] width 12 height 10
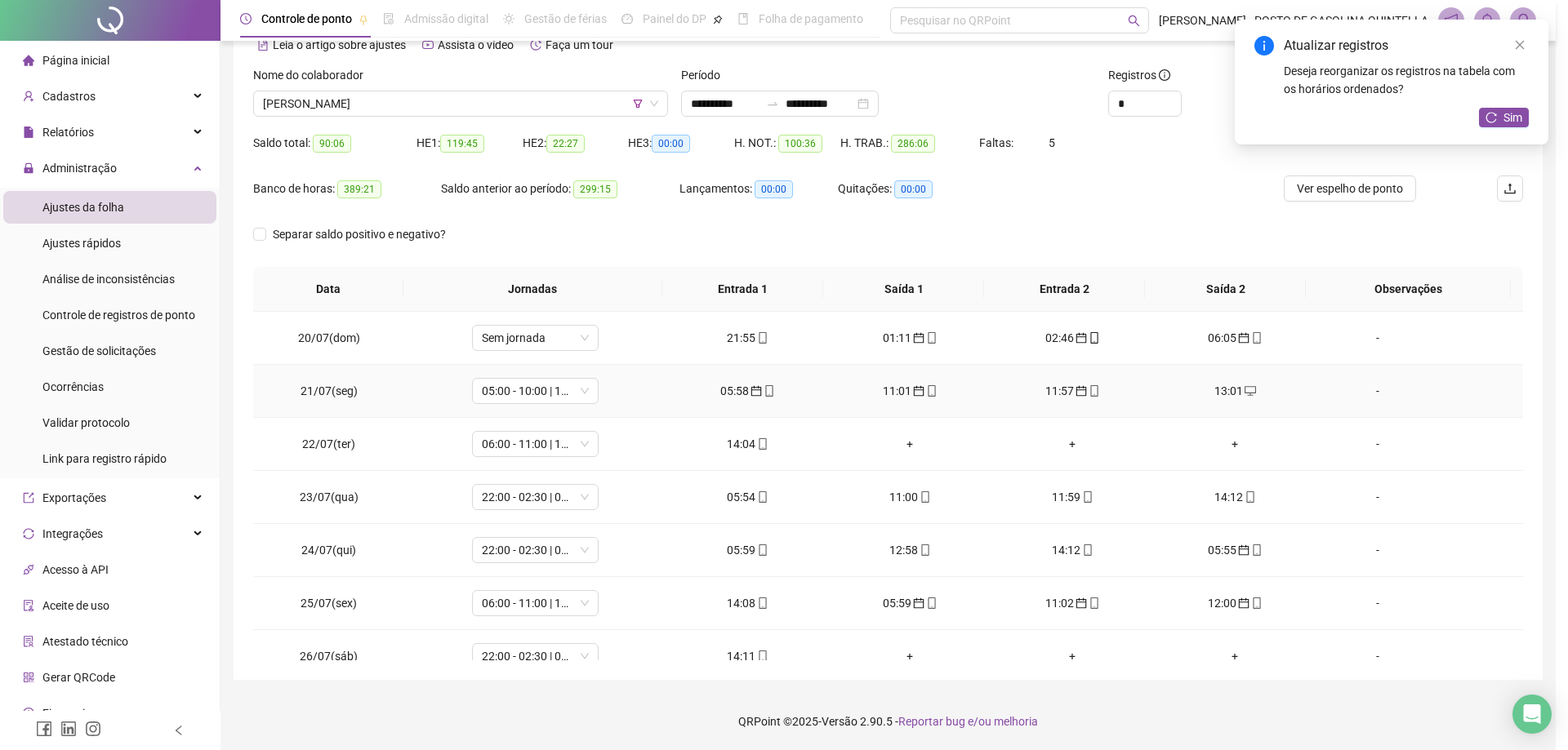
type input "**********"
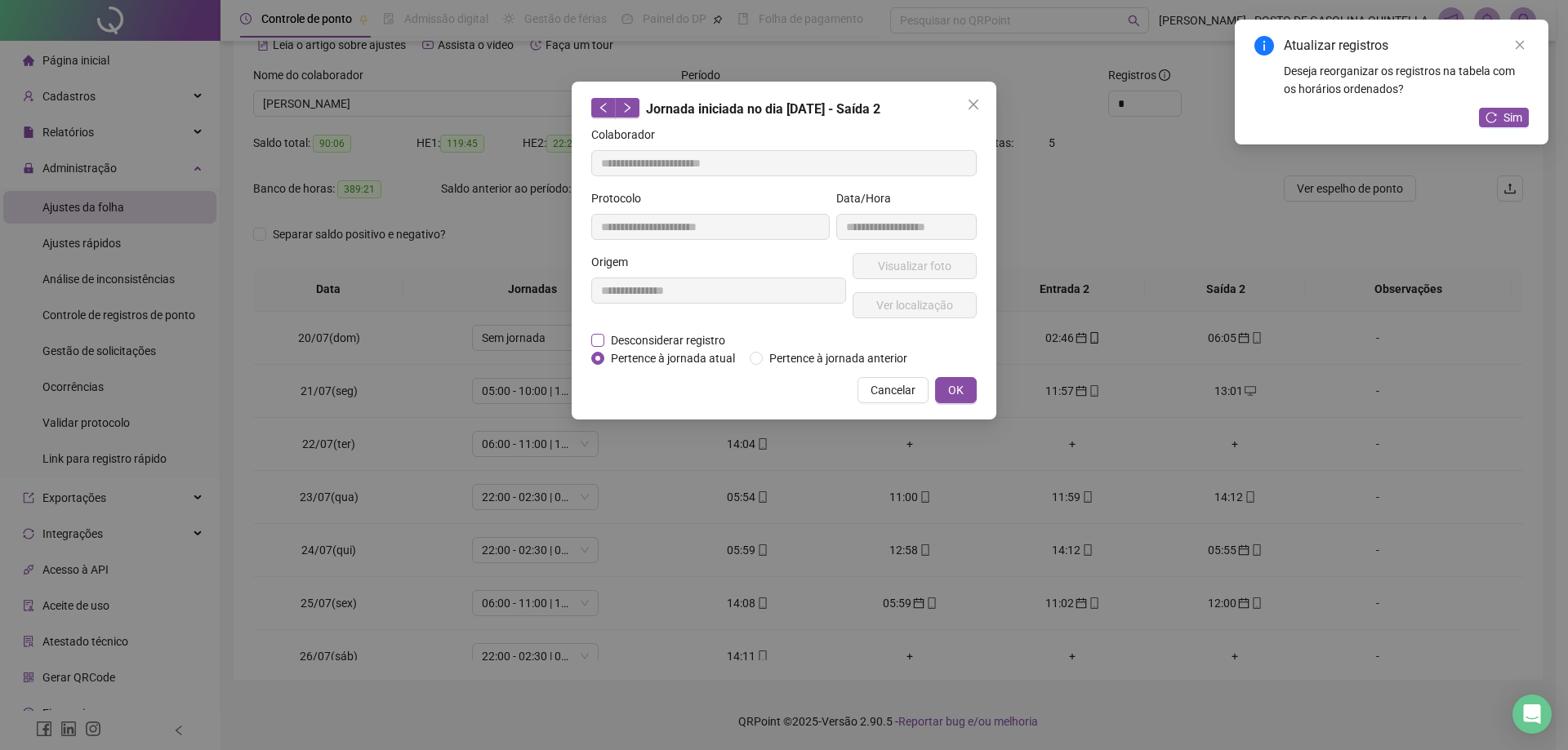
click at [669, 334] on span "Desconsiderar registro" at bounding box center [668, 340] width 127 height 18
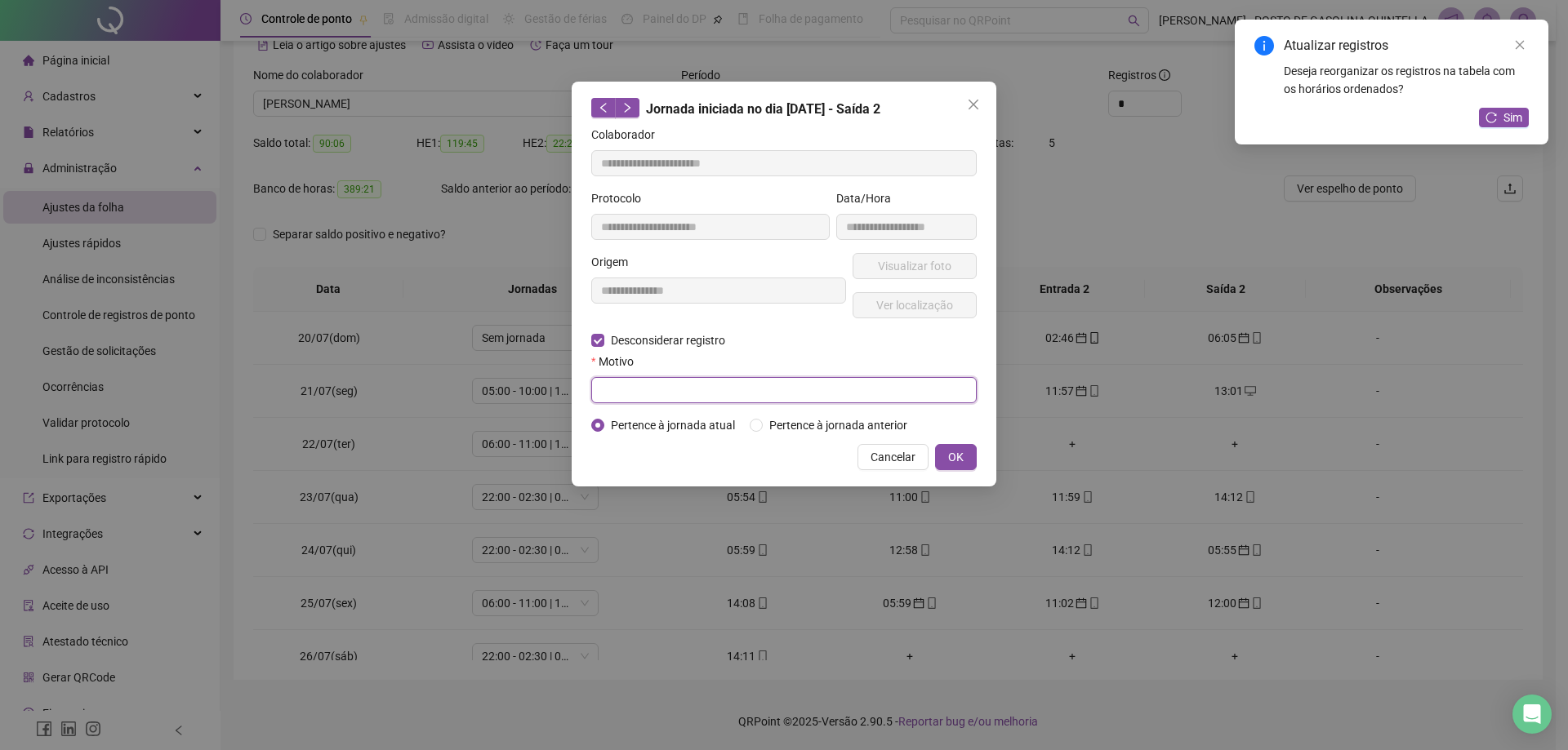
click at [885, 400] on input "text" at bounding box center [783, 390] width 385 height 26
type input "**********"
click at [949, 458] on span "OK" at bounding box center [956, 457] width 15 height 18
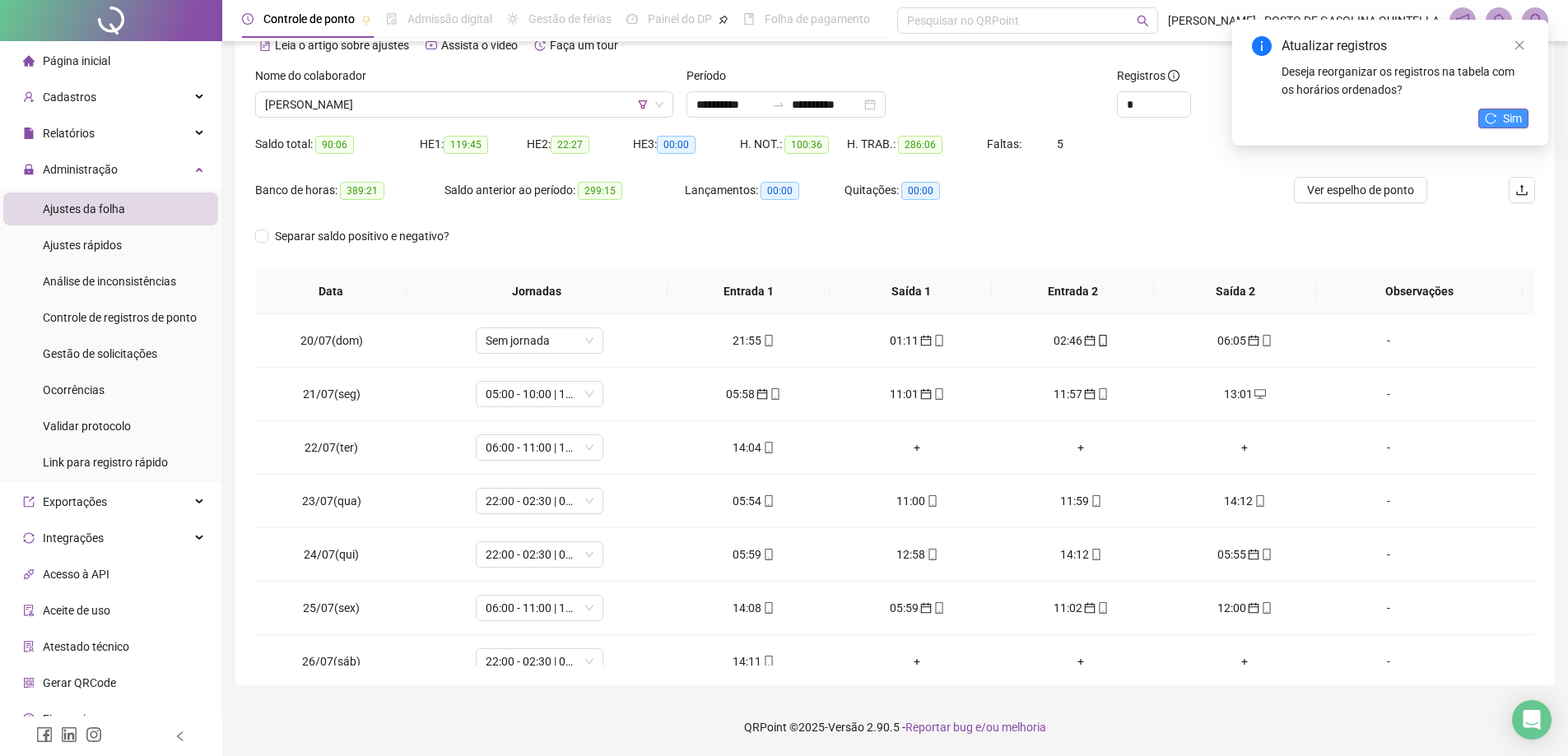
click at [1500, 120] on button "Sim" at bounding box center [1503, 118] width 50 height 20
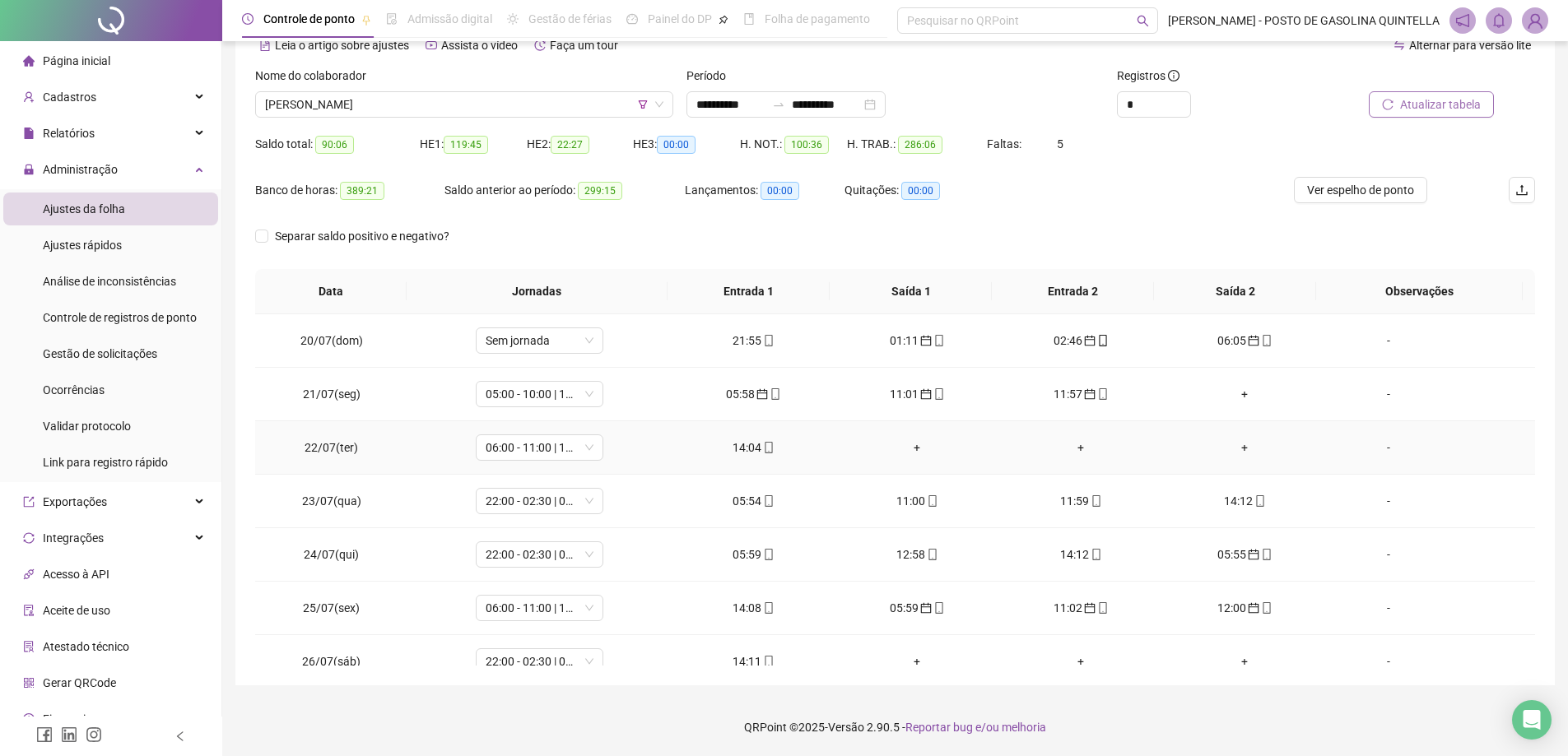
click at [906, 447] on div "+" at bounding box center [917, 447] width 137 height 18
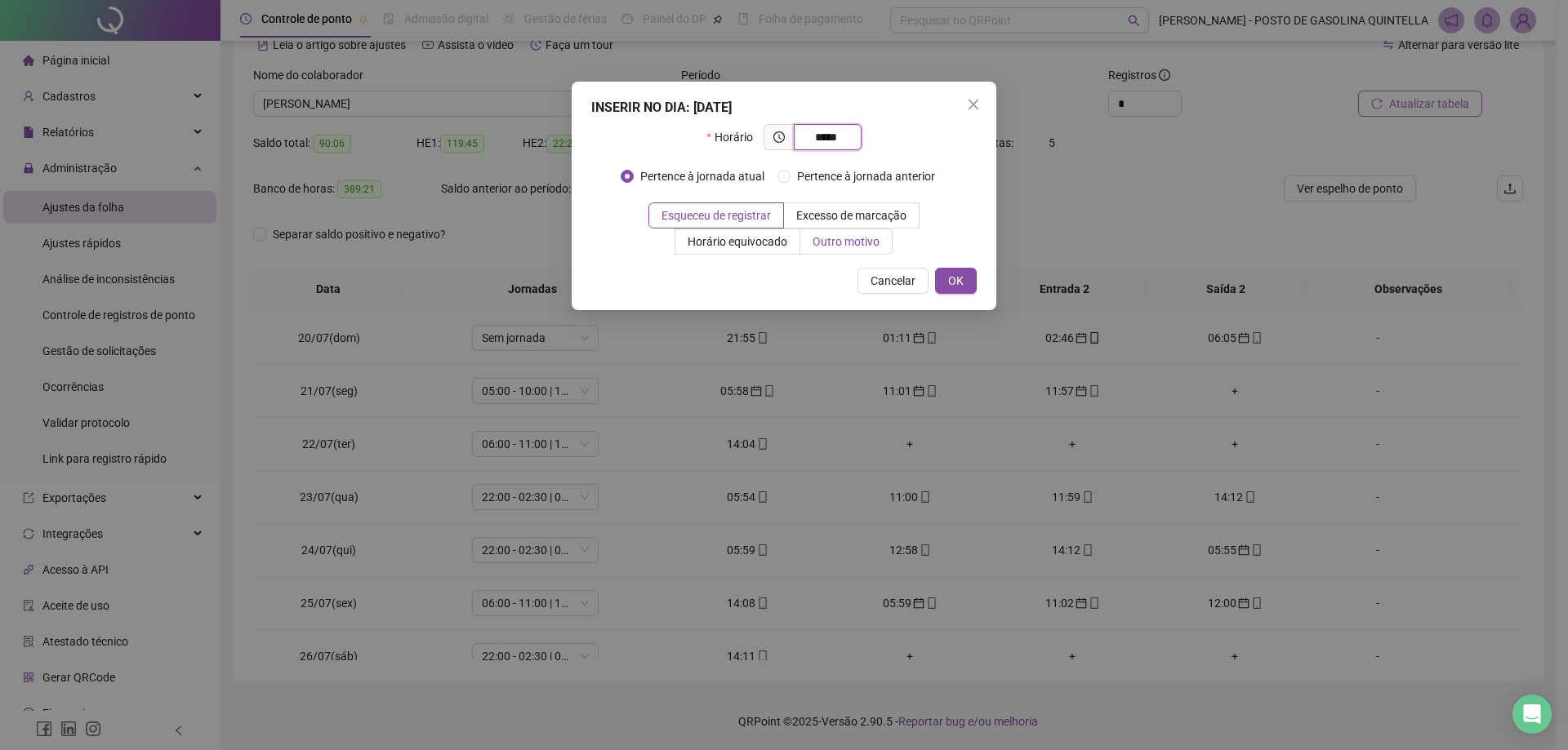
type input "*****"
click at [869, 243] on span "Outro motivo" at bounding box center [846, 241] width 67 height 13
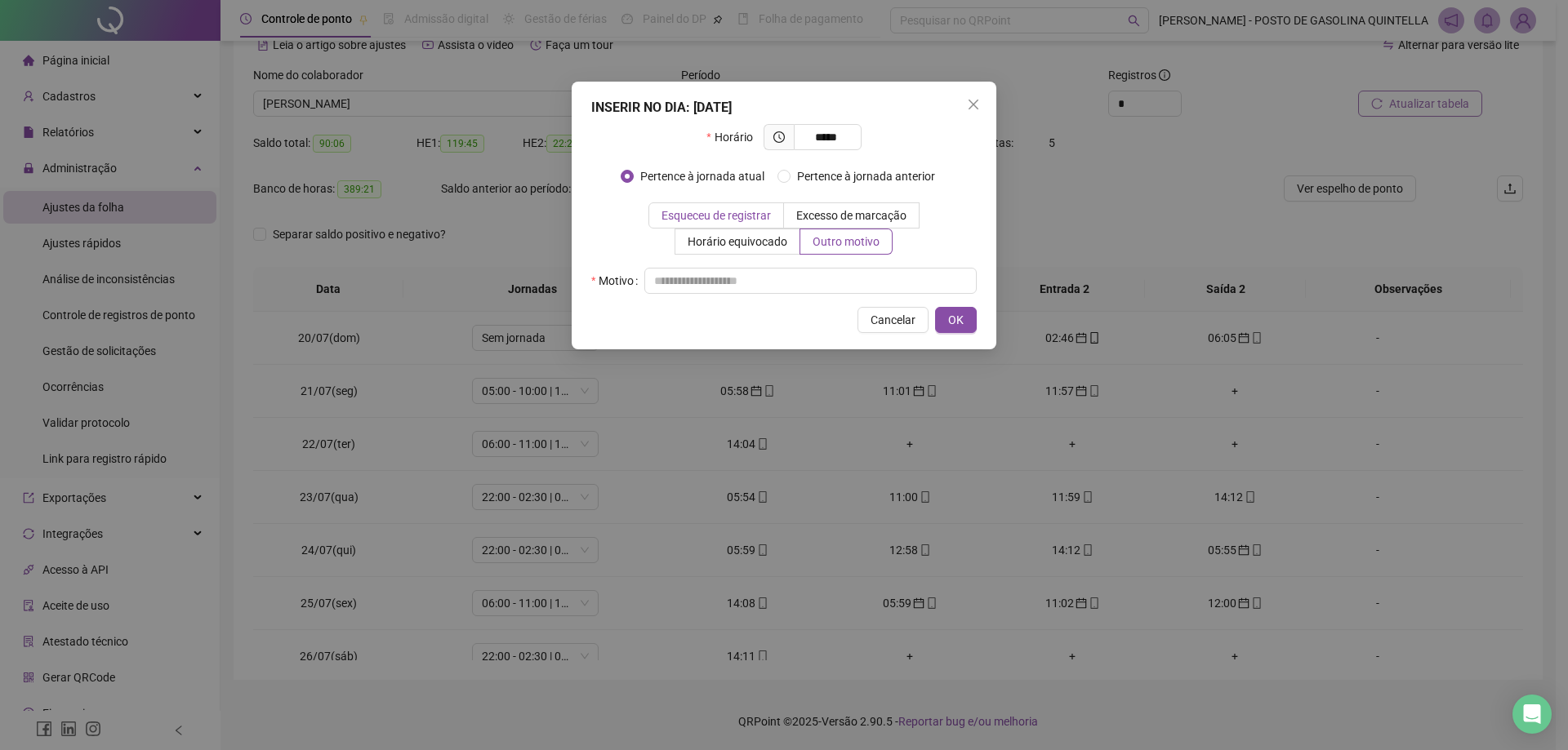
click at [750, 211] on span "Esqueceu de registrar" at bounding box center [715, 215] width 109 height 13
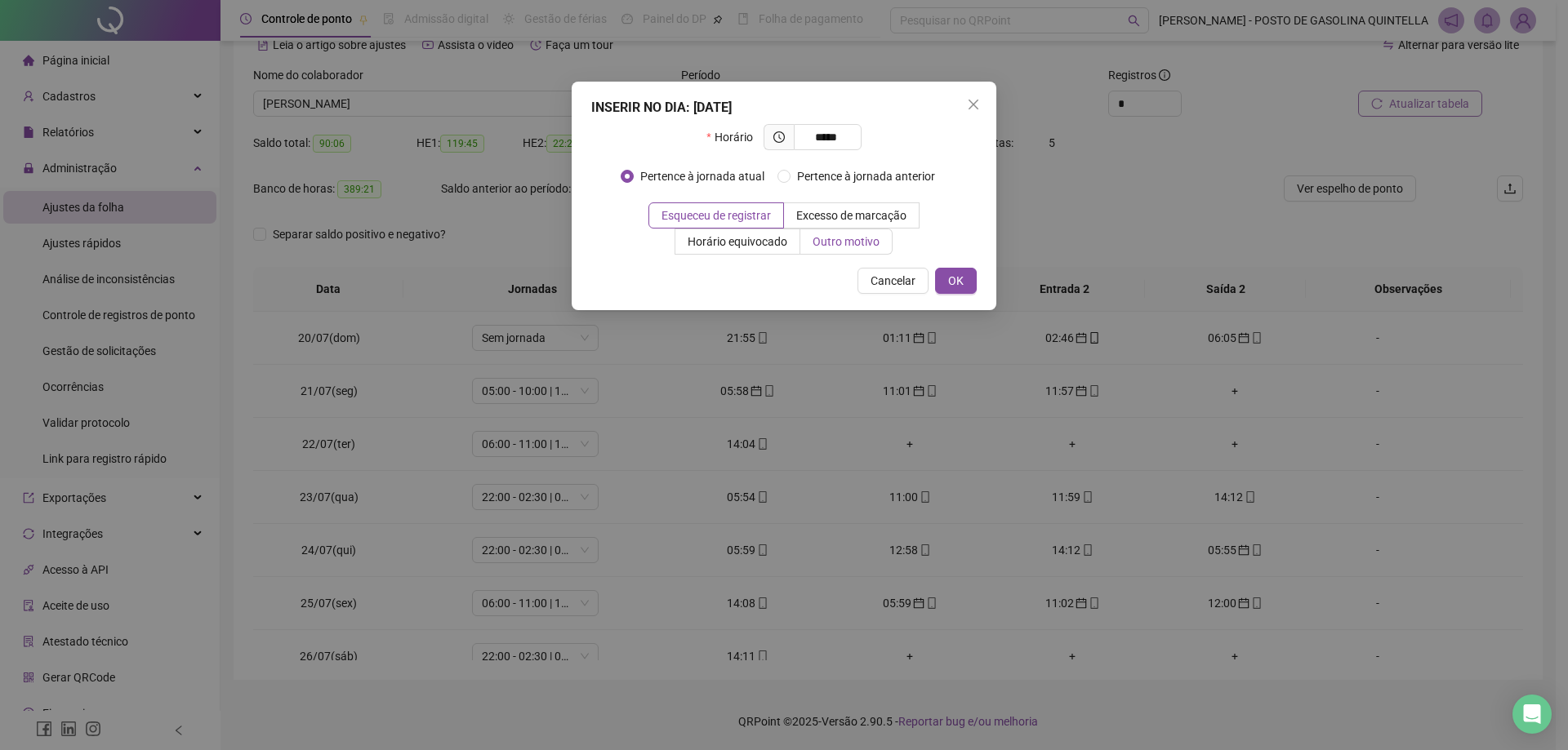
click at [837, 236] on span "Outro motivo" at bounding box center [846, 241] width 67 height 13
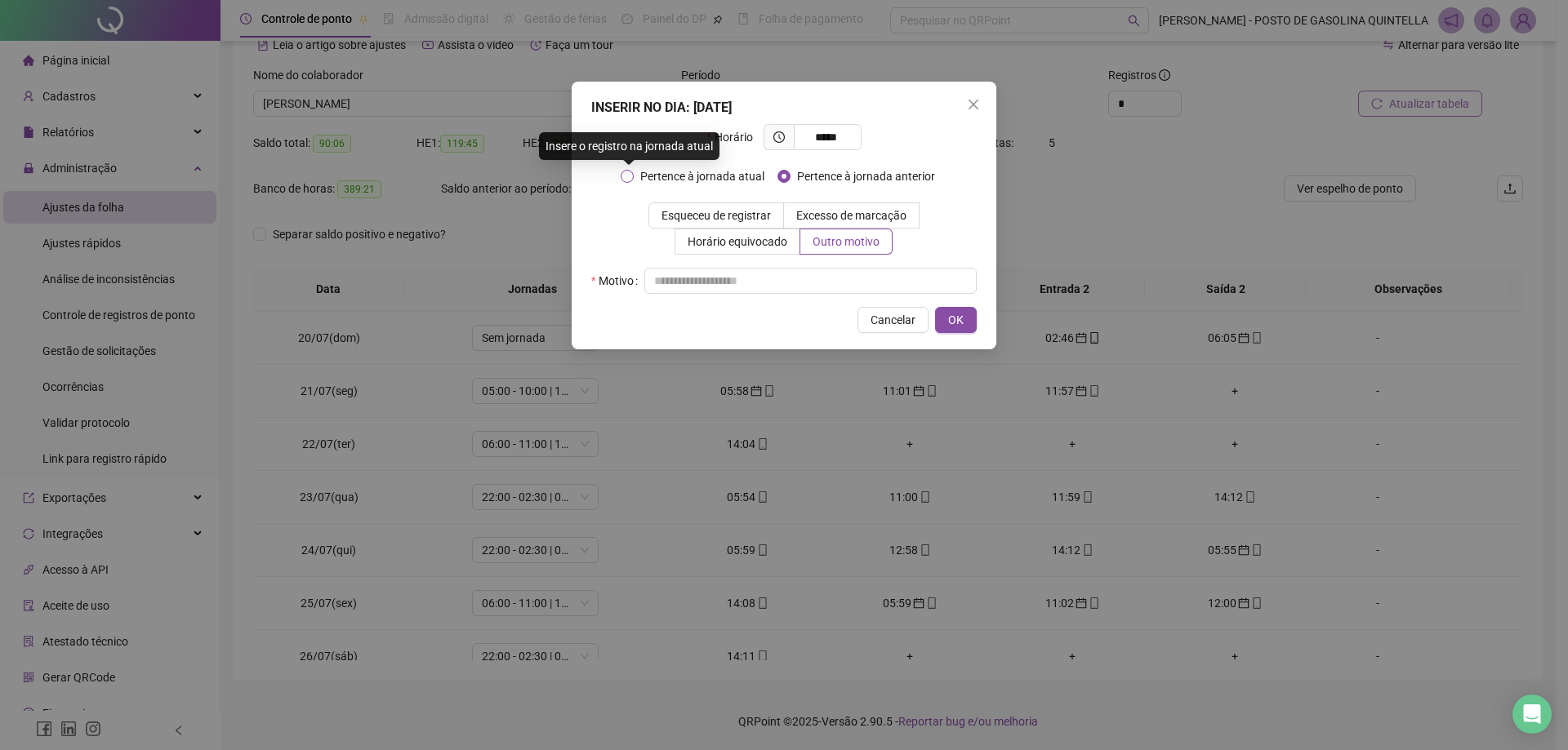
click at [765, 173] on span "Pertence à jornada atual" at bounding box center [702, 176] width 137 height 18
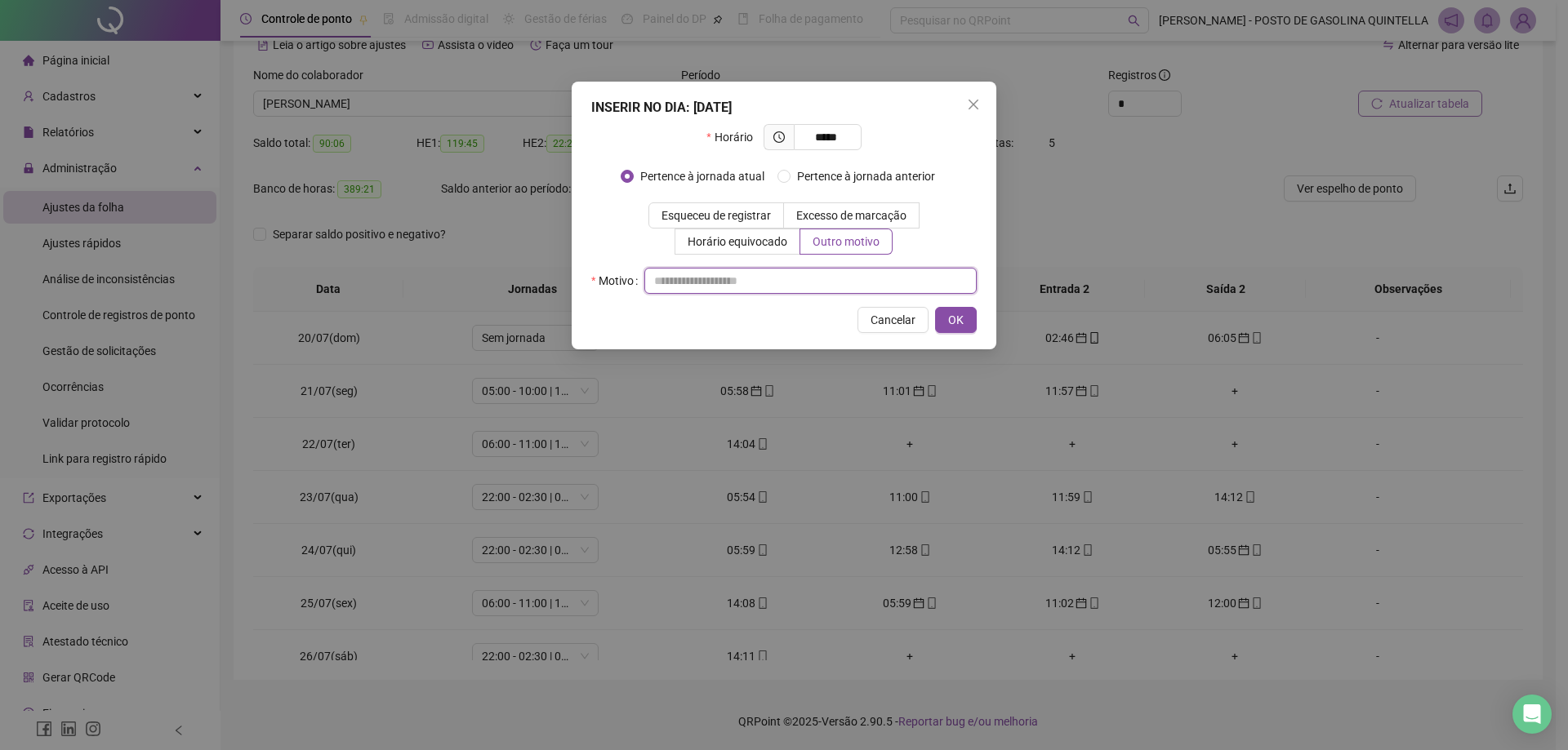
click at [803, 275] on input "text" at bounding box center [810, 280] width 333 height 26
drag, startPoint x: 794, startPoint y: 273, endPoint x: 592, endPoint y: 278, distance: 202.1
click at [592, 278] on div "**********" at bounding box center [783, 280] width 385 height 26
type input "**********"
click at [974, 313] on button "OK" at bounding box center [955, 320] width 41 height 26
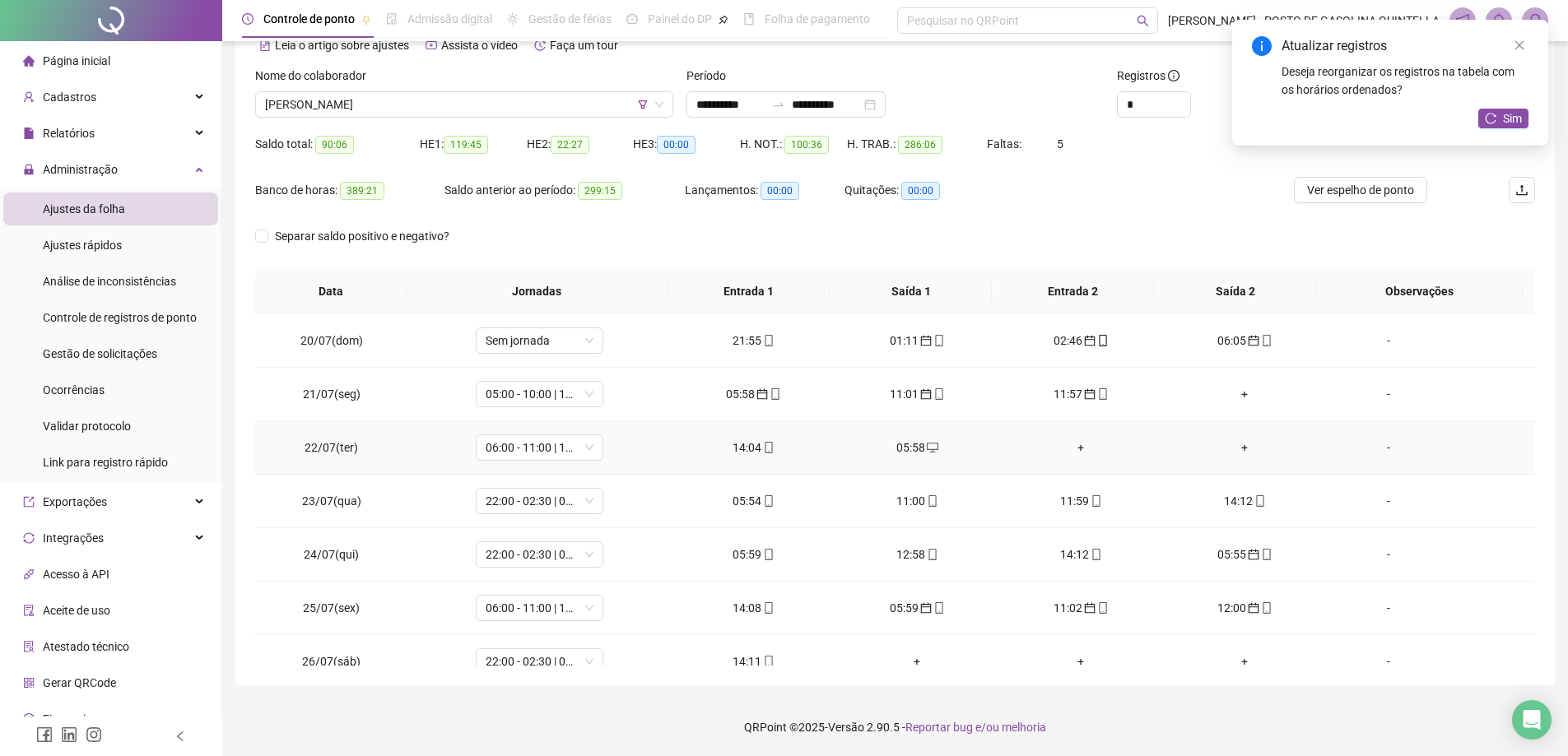
click at [1074, 448] on div "+" at bounding box center [1081, 447] width 137 height 18
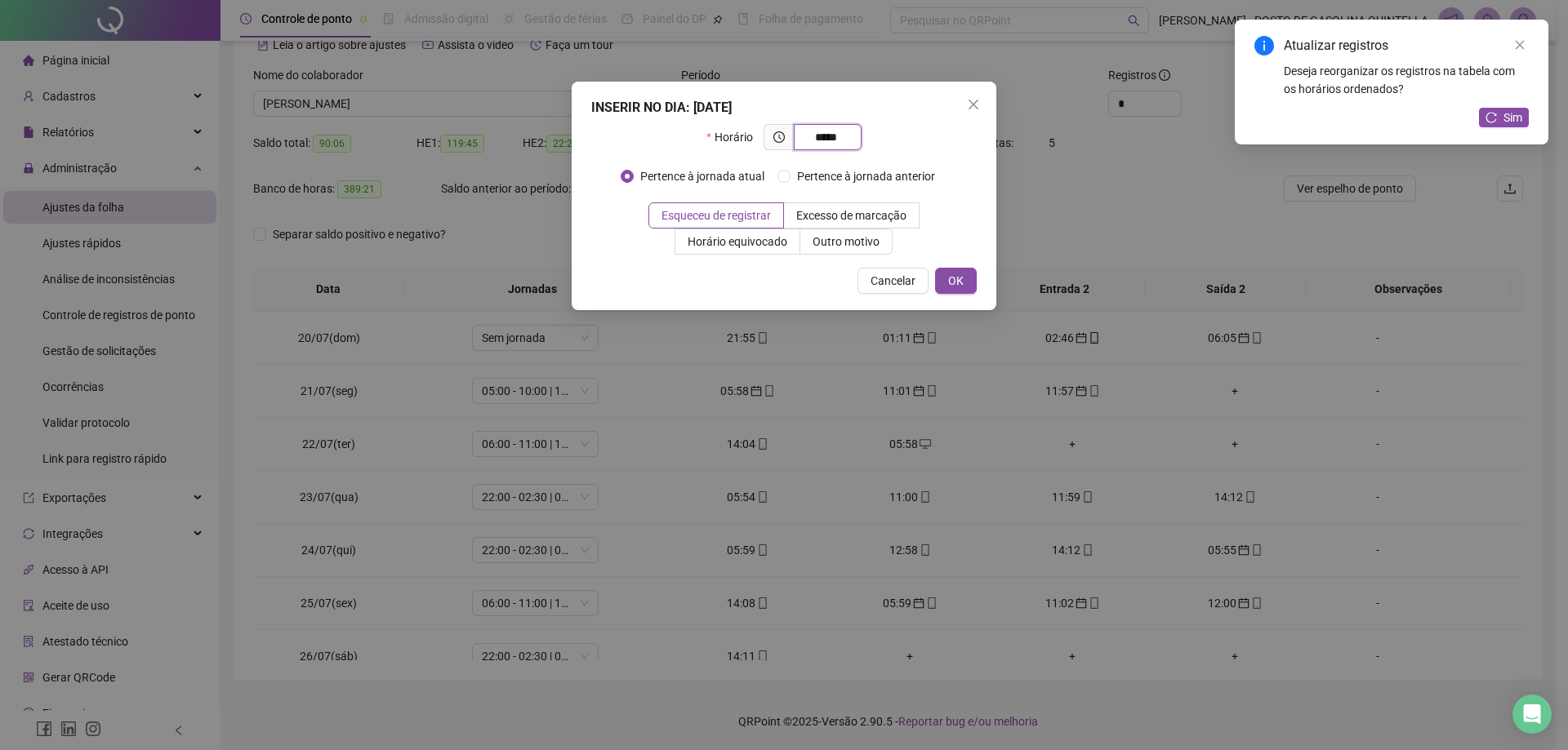
type input "*****"
click at [881, 239] on label "Outro motivo" at bounding box center [846, 241] width 92 height 26
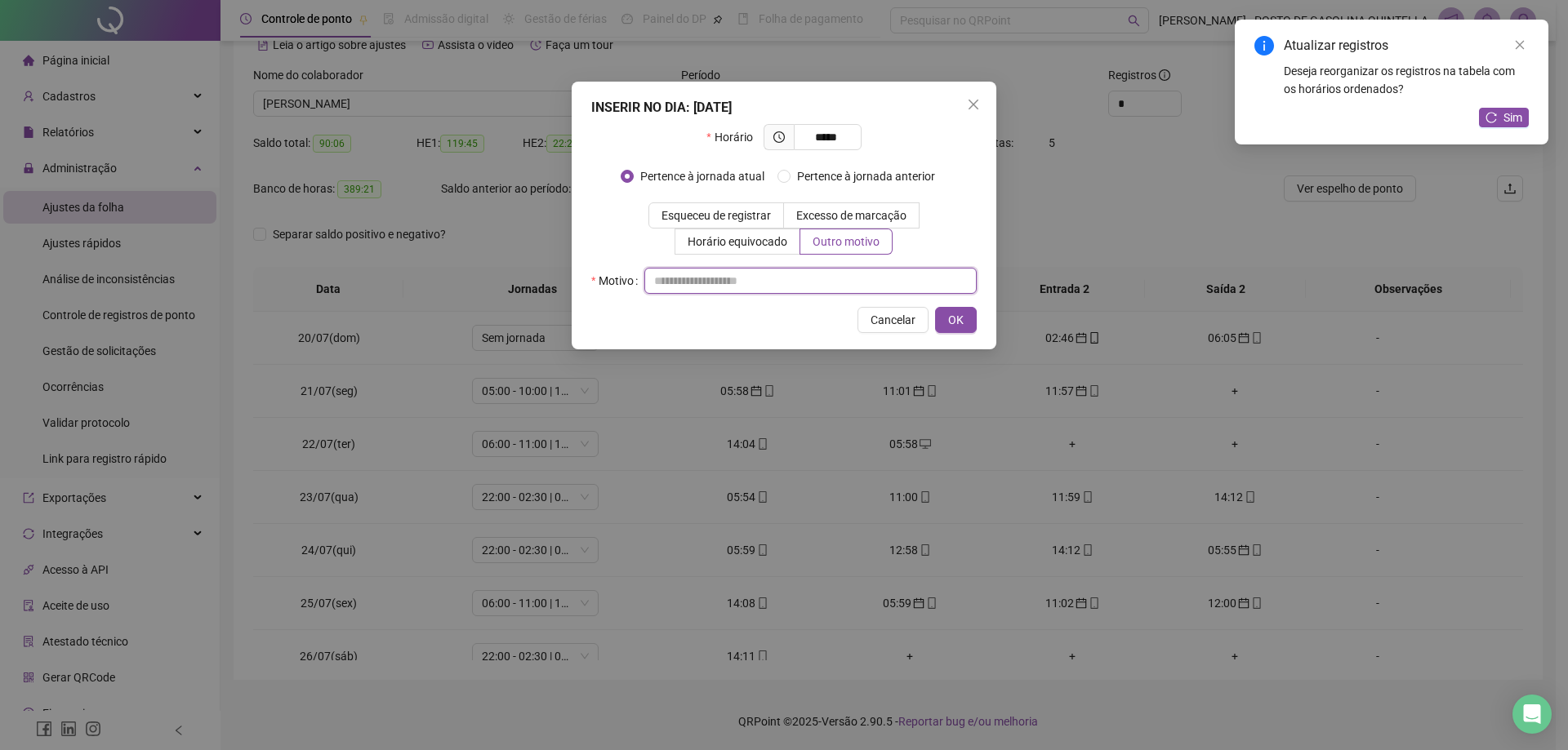
click at [886, 290] on input "text" at bounding box center [810, 280] width 333 height 26
paste input "**********"
type input "**********"
click at [949, 320] on span "OK" at bounding box center [956, 319] width 15 height 18
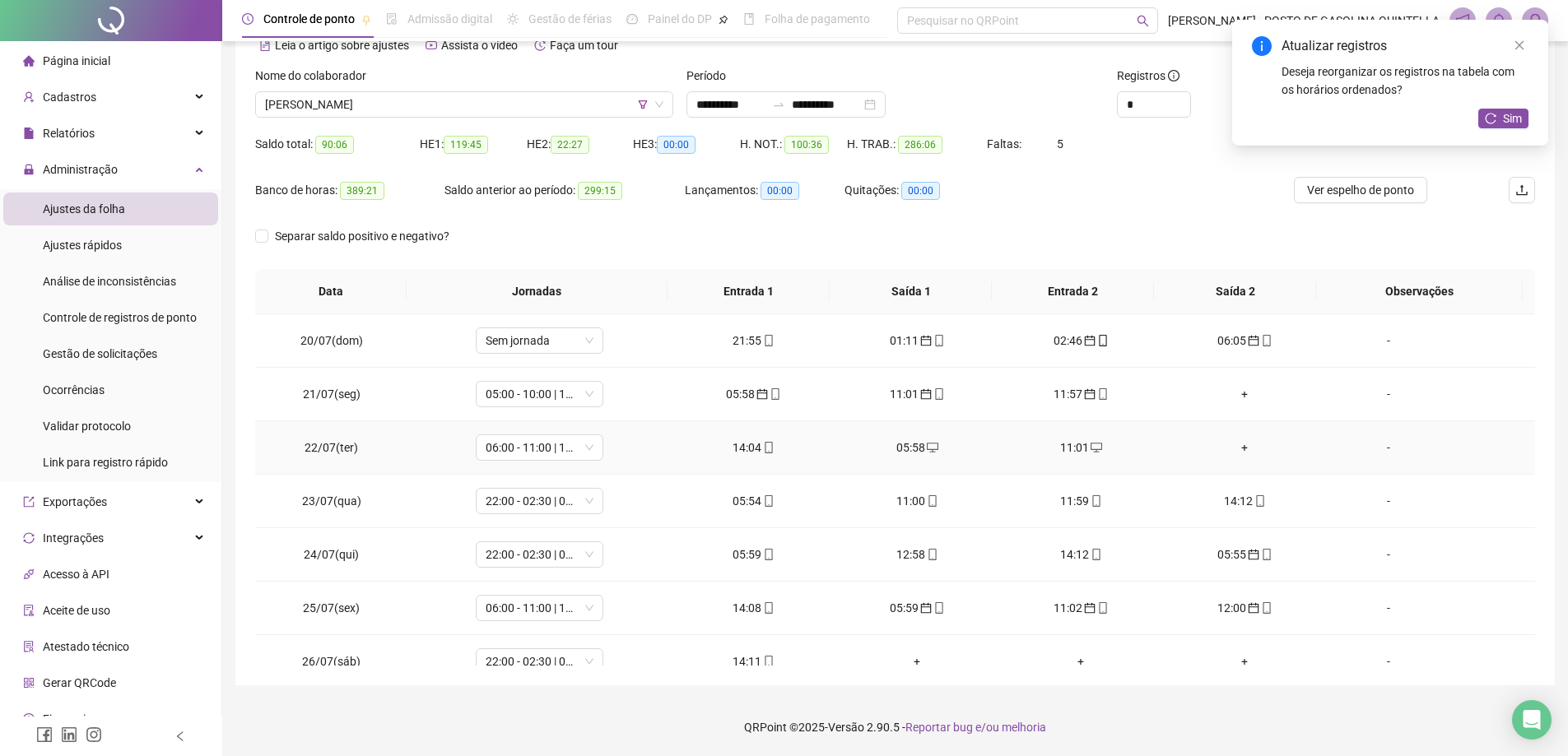
click at [1238, 445] on div "+" at bounding box center [1244, 447] width 137 height 18
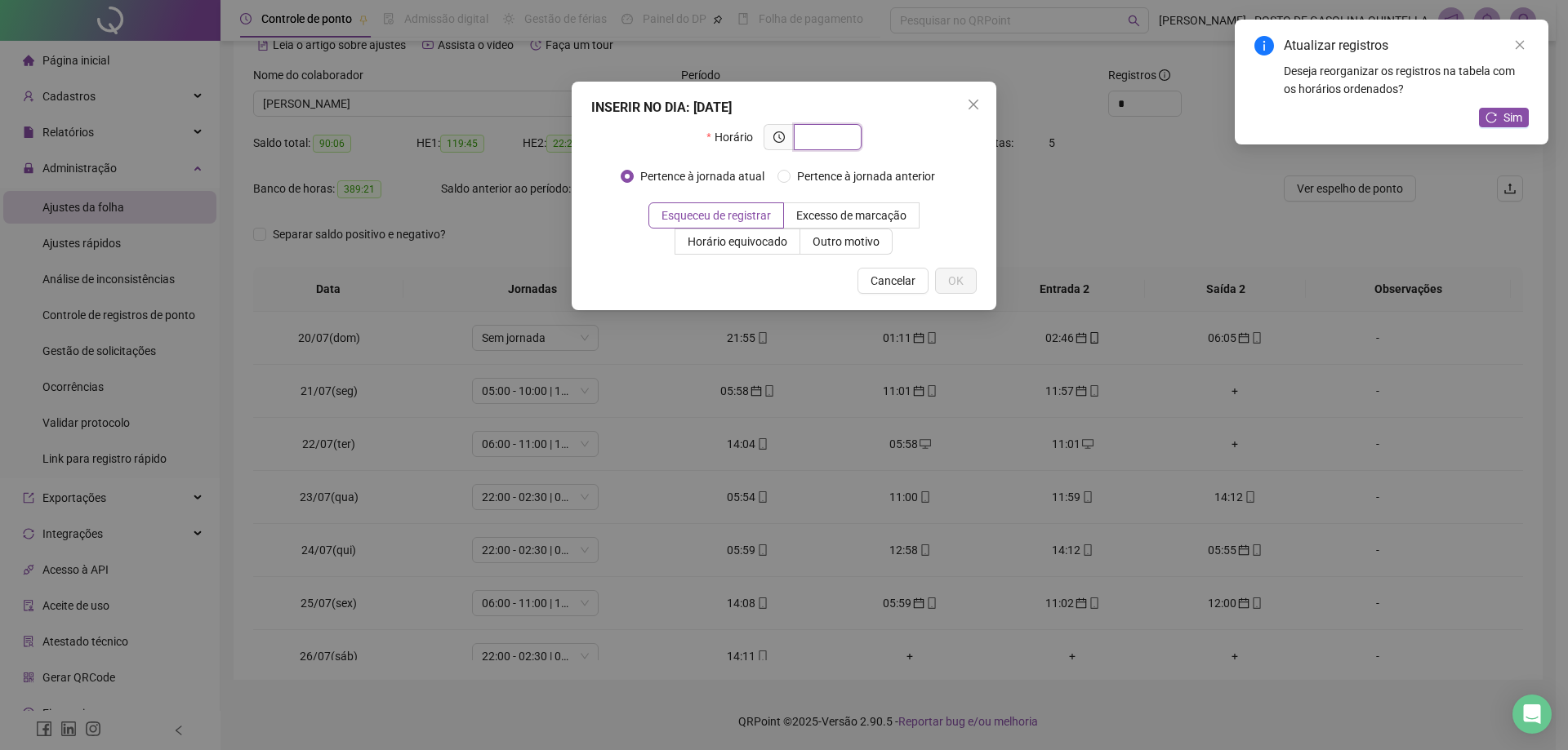
click at [840, 130] on input "text" at bounding box center [825, 136] width 45 height 18
type input "*****"
click at [831, 246] on span "Outro motivo" at bounding box center [846, 241] width 67 height 13
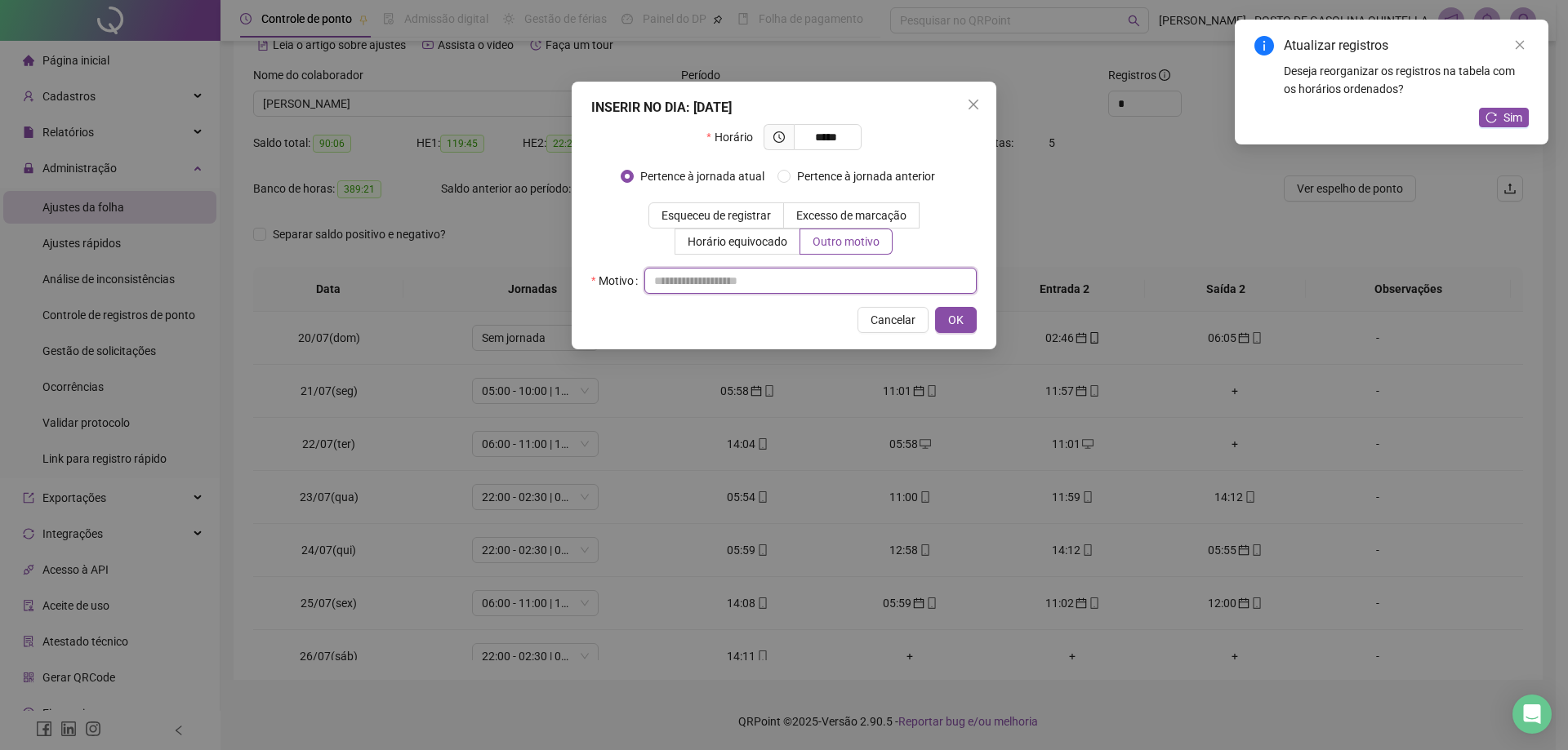
click at [726, 281] on input "text" at bounding box center [810, 280] width 333 height 26
paste input "**********"
type input "**********"
click at [957, 321] on span "OK" at bounding box center [956, 319] width 15 height 18
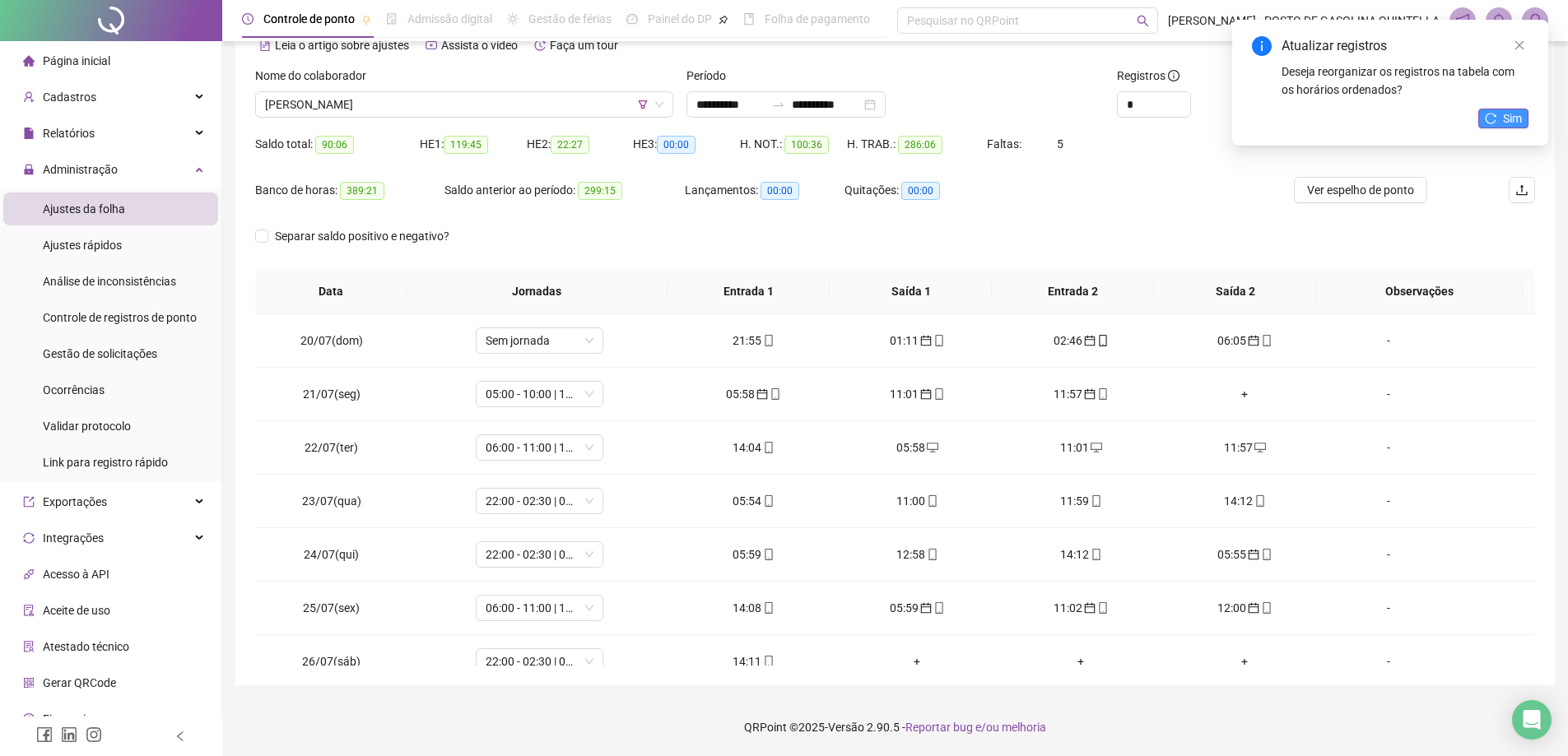
click at [1501, 118] on button "Sim" at bounding box center [1503, 118] width 50 height 20
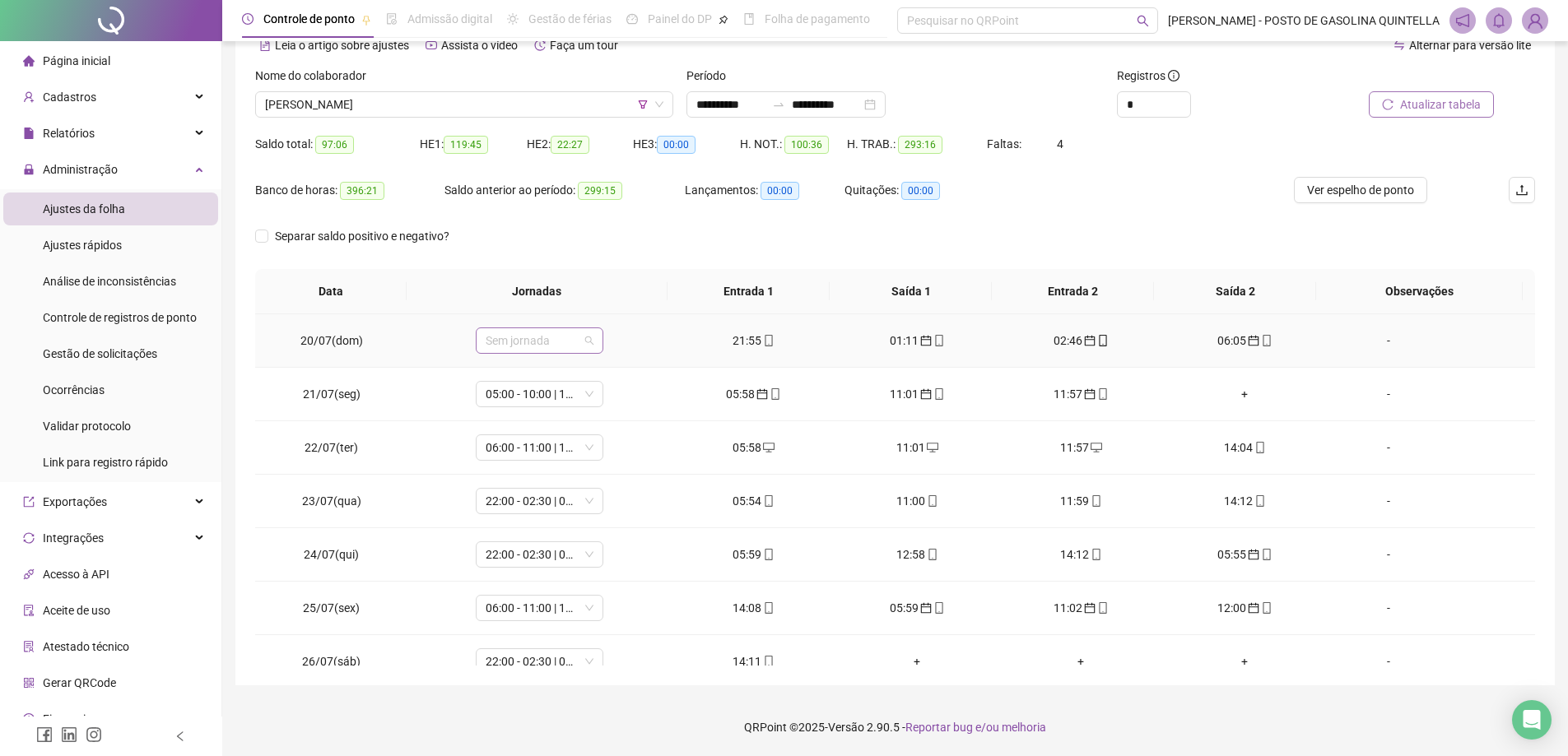
click at [539, 339] on span "Sem jornada" at bounding box center [539, 340] width 108 height 25
click at [547, 494] on div "22:00 - 02:30 | 03:30 - 06:00" at bounding box center [566, 498] width 139 height 18
click at [614, 292] on span "Sim" at bounding box center [615, 298] width 19 height 18
click at [539, 397] on span "05:00 - 10:00 | 11:00 - 13:00" at bounding box center [539, 394] width 108 height 25
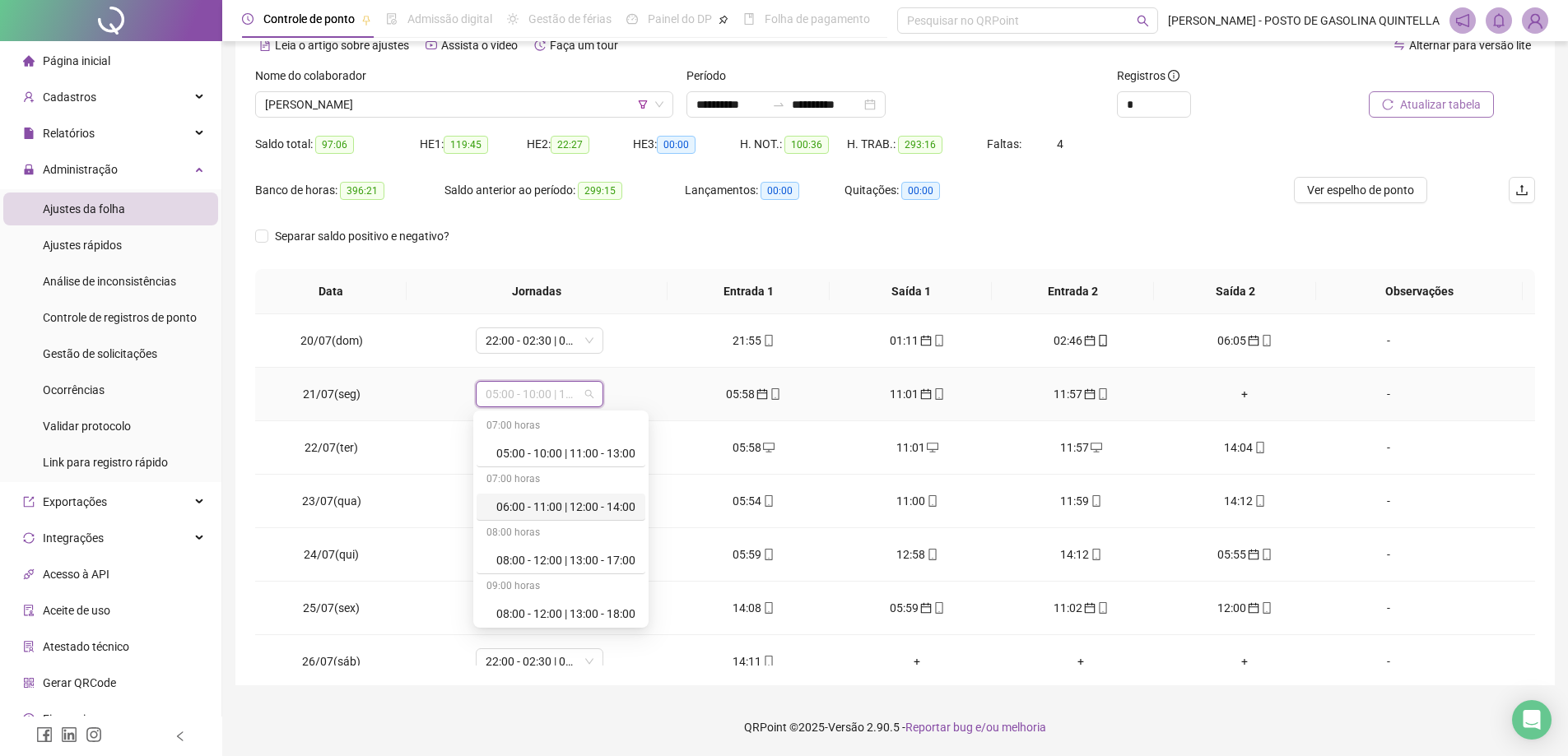
click at [547, 505] on div "06:00 - 11:00 | 12:00 - 14:00" at bounding box center [566, 507] width 139 height 18
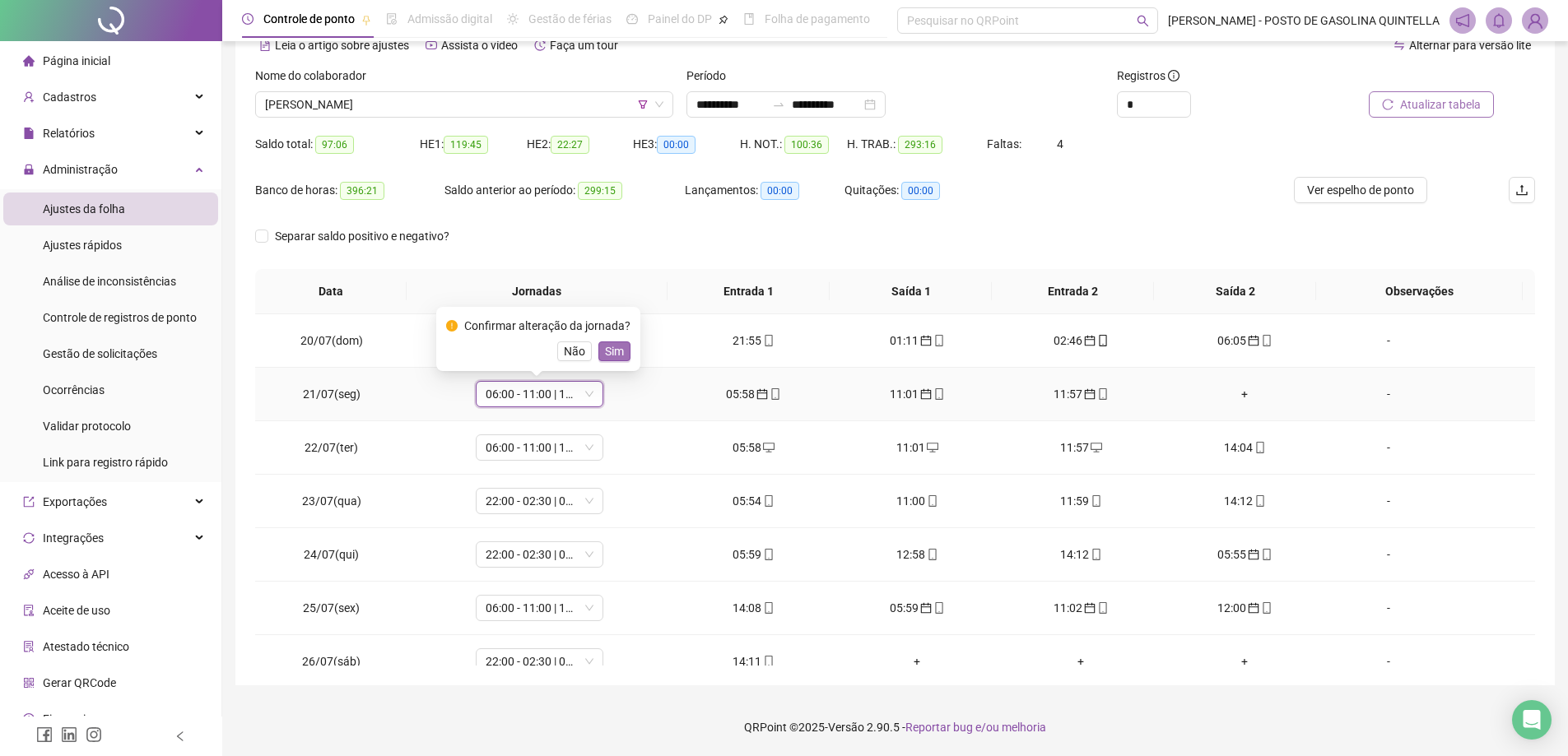
click at [616, 354] on span "Sim" at bounding box center [615, 351] width 19 height 18
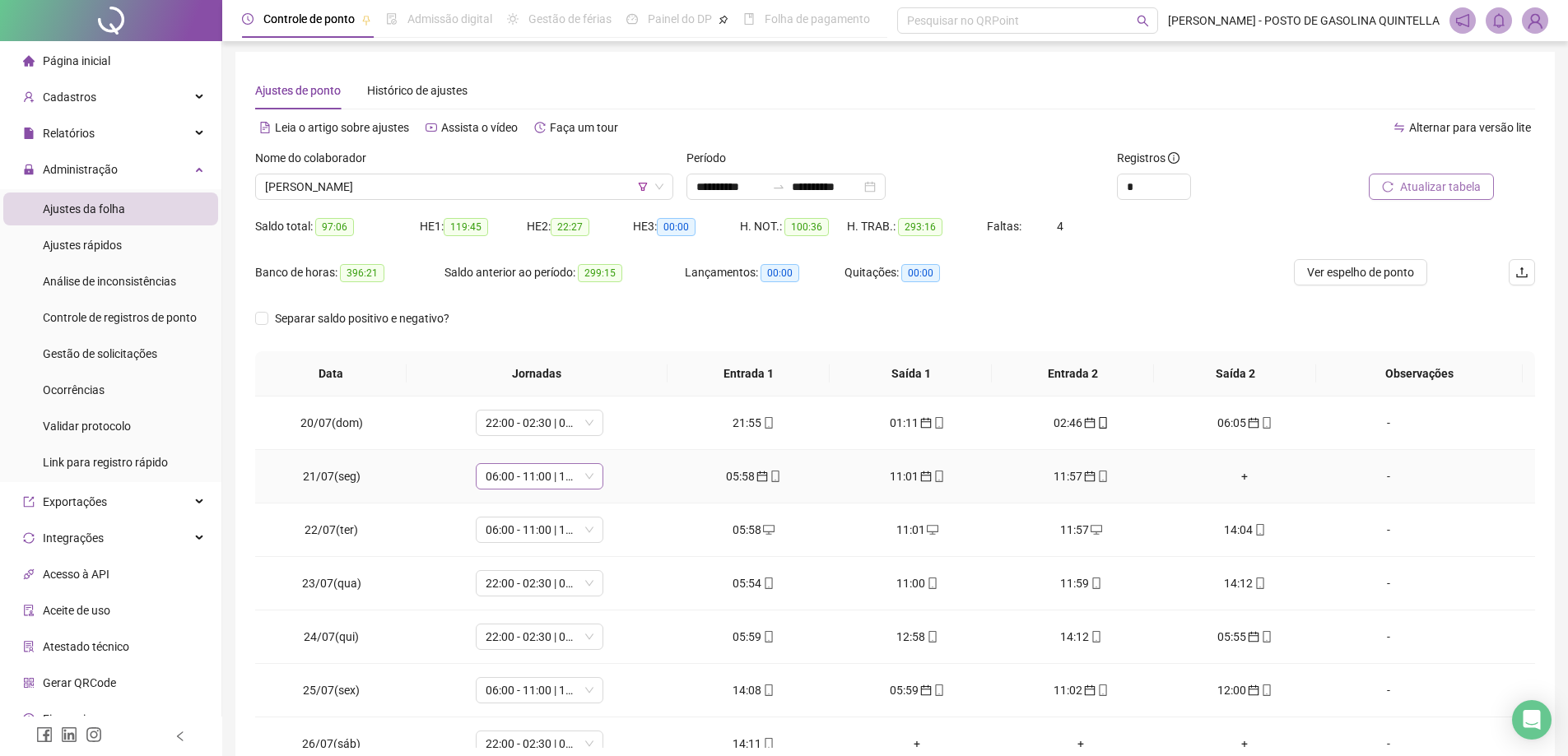
click at [570, 479] on span "06:00 - 11:00 | 12:00 - 14:00" at bounding box center [539, 476] width 108 height 25
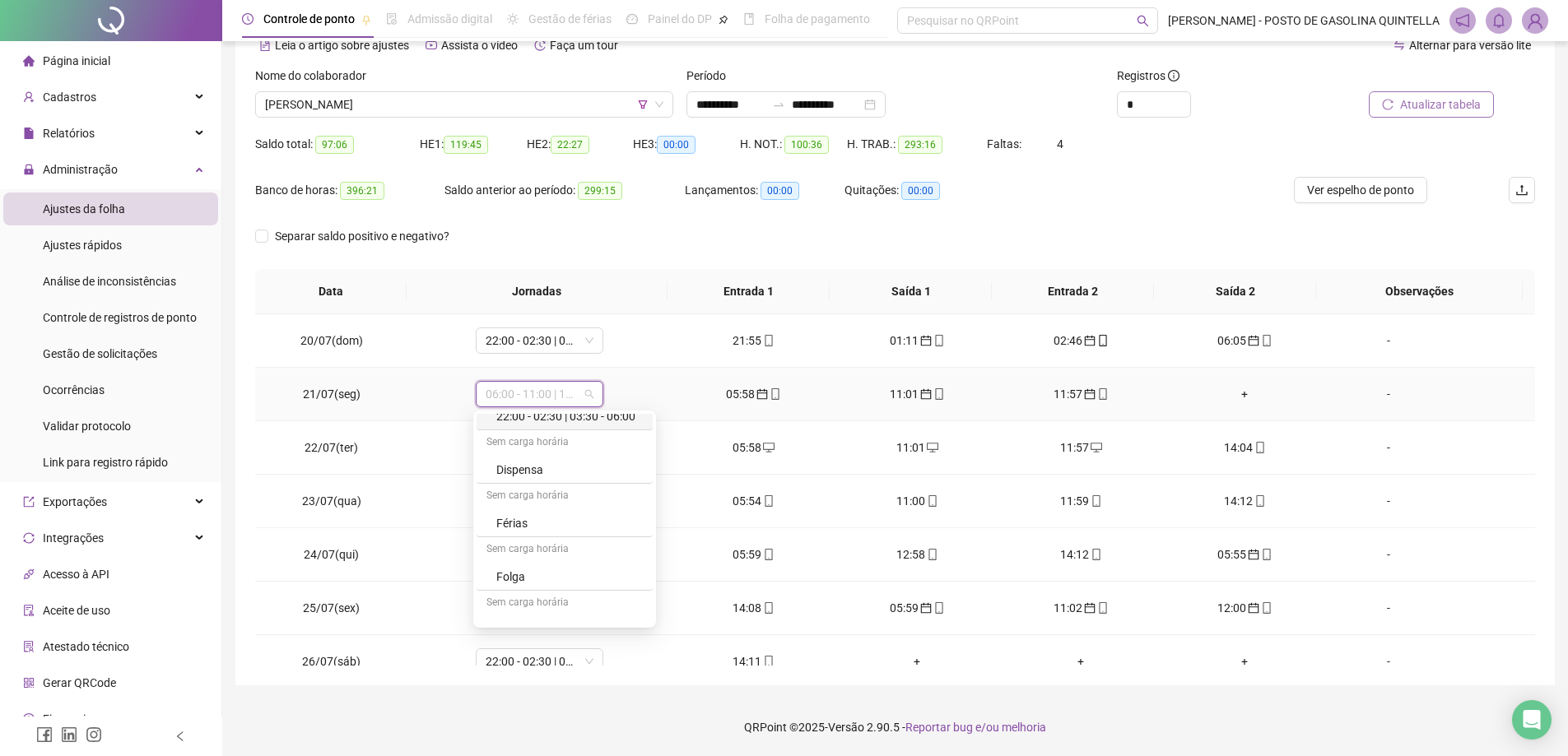
scroll to position [494, 0]
click at [530, 548] on div "Folga" at bounding box center [570, 548] width 147 height 18
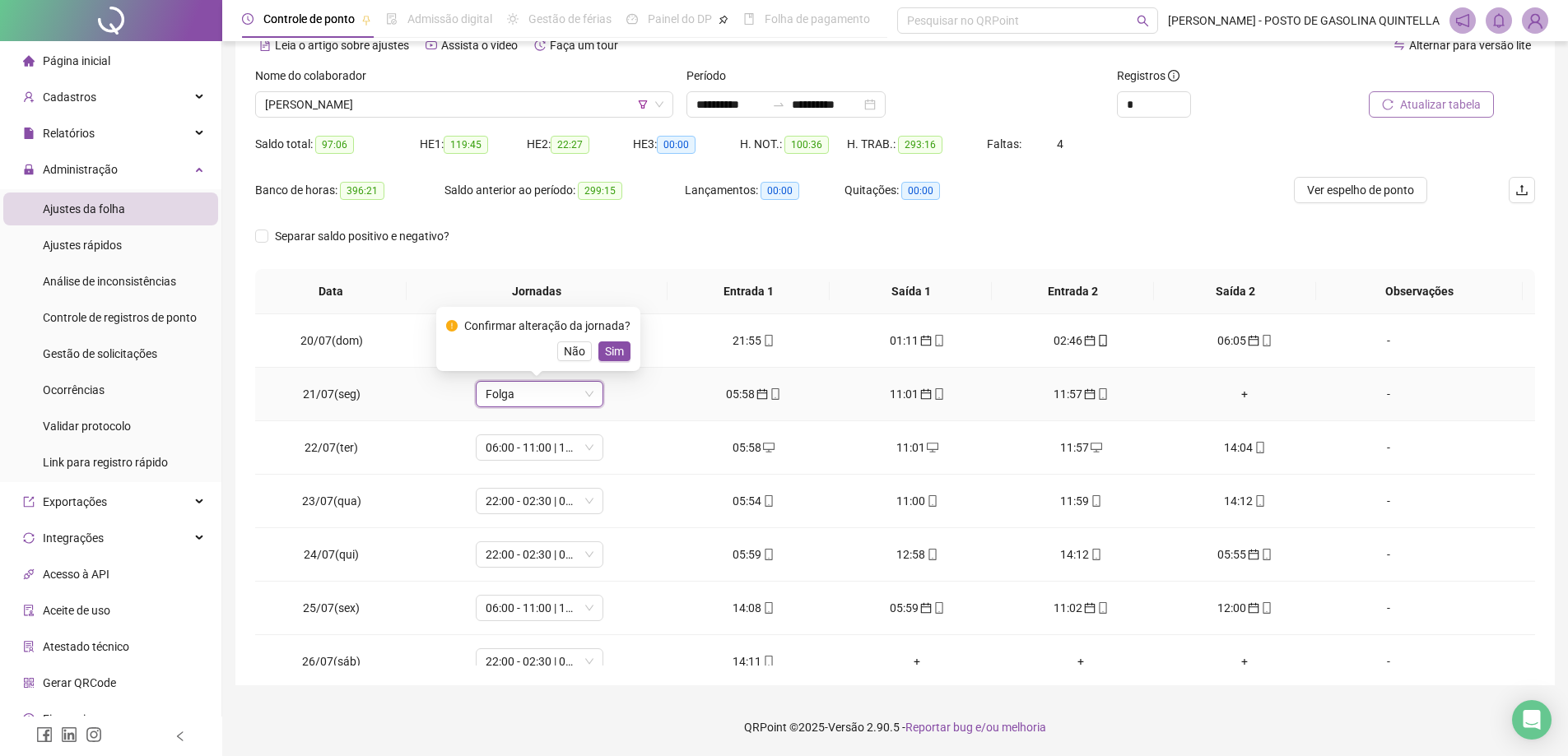
click at [608, 340] on div "Confirmar alteração da jornada? Não Sim" at bounding box center [539, 339] width 184 height 44
click at [615, 353] on span "Sim" at bounding box center [615, 351] width 19 height 18
click at [612, 352] on td "22:00 - 02:30 | 03:30 - 06:00" at bounding box center [539, 340] width 264 height 54
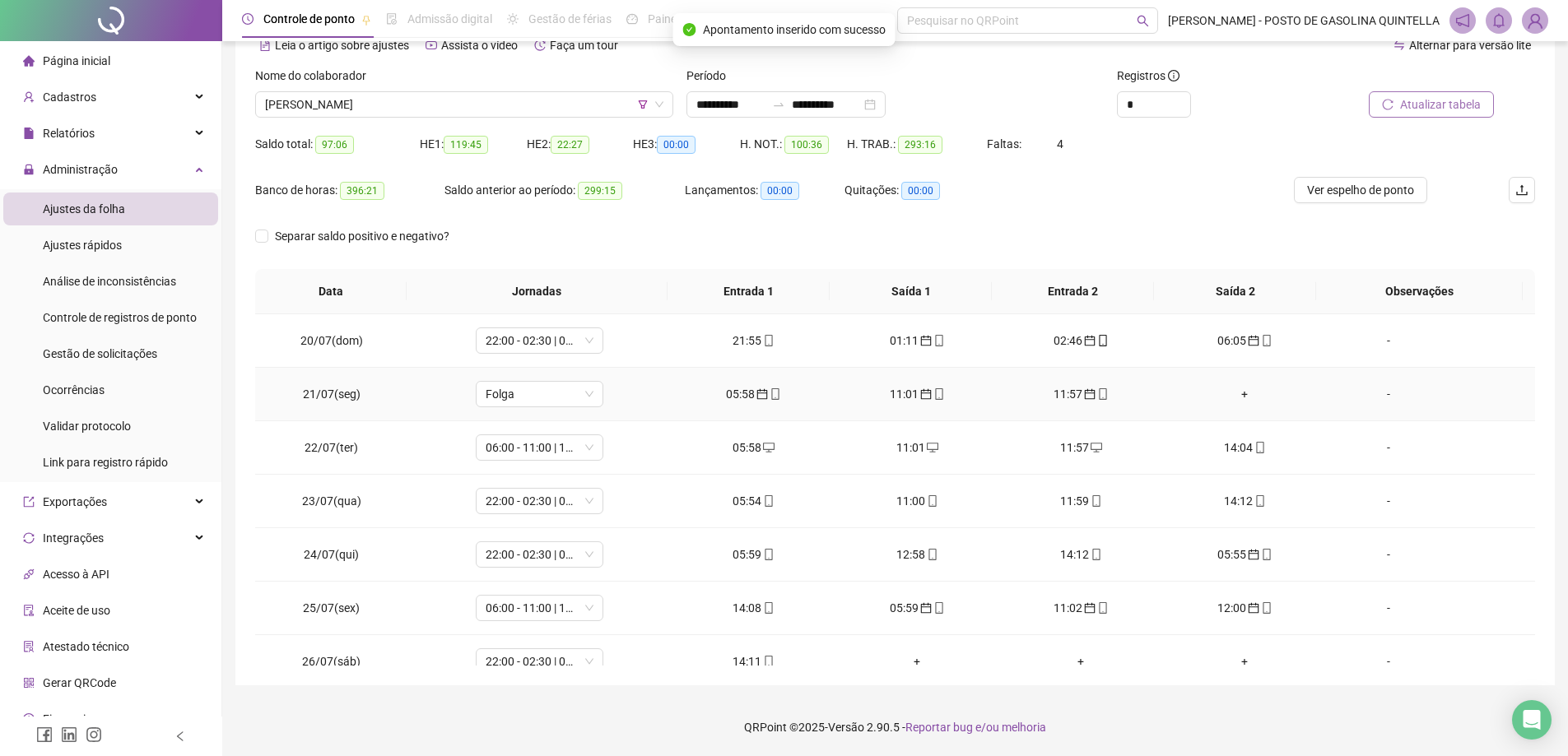
click at [756, 393] on icon "calendar" at bounding box center [762, 394] width 12 height 12
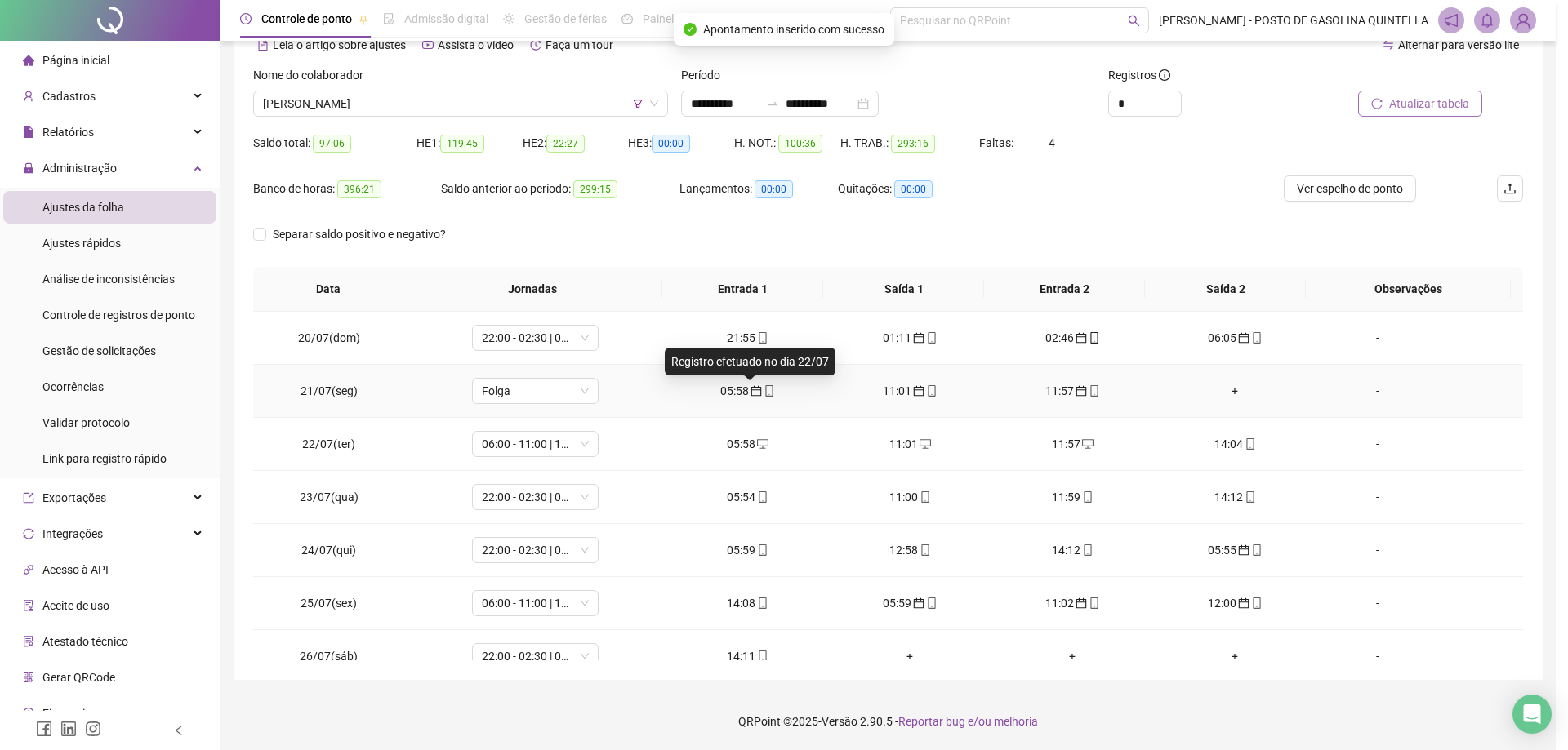
type input "**********"
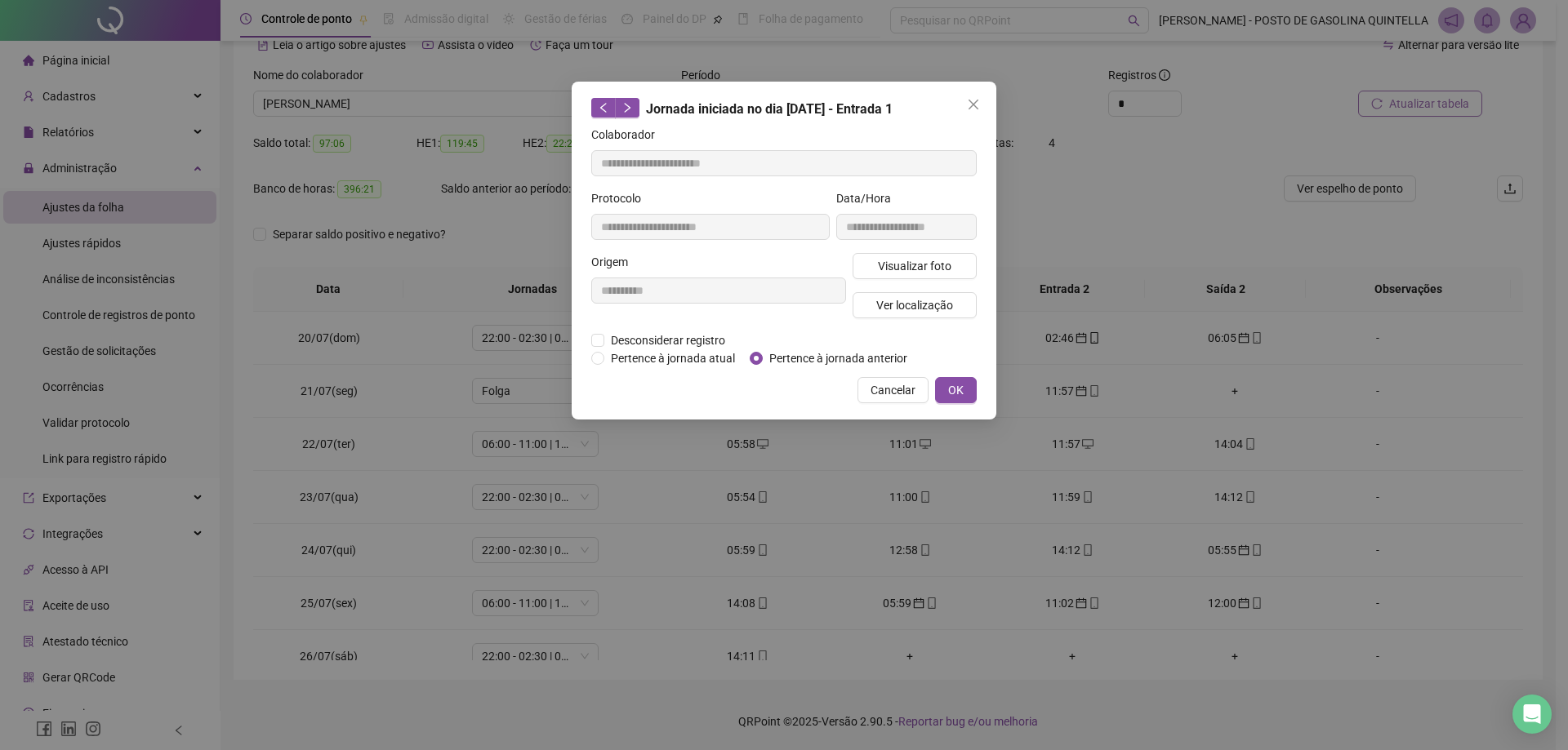
click at [682, 330] on div "**********" at bounding box center [718, 292] width 262 height 79
click at [685, 339] on span "Desconsiderar registro" at bounding box center [668, 340] width 127 height 18
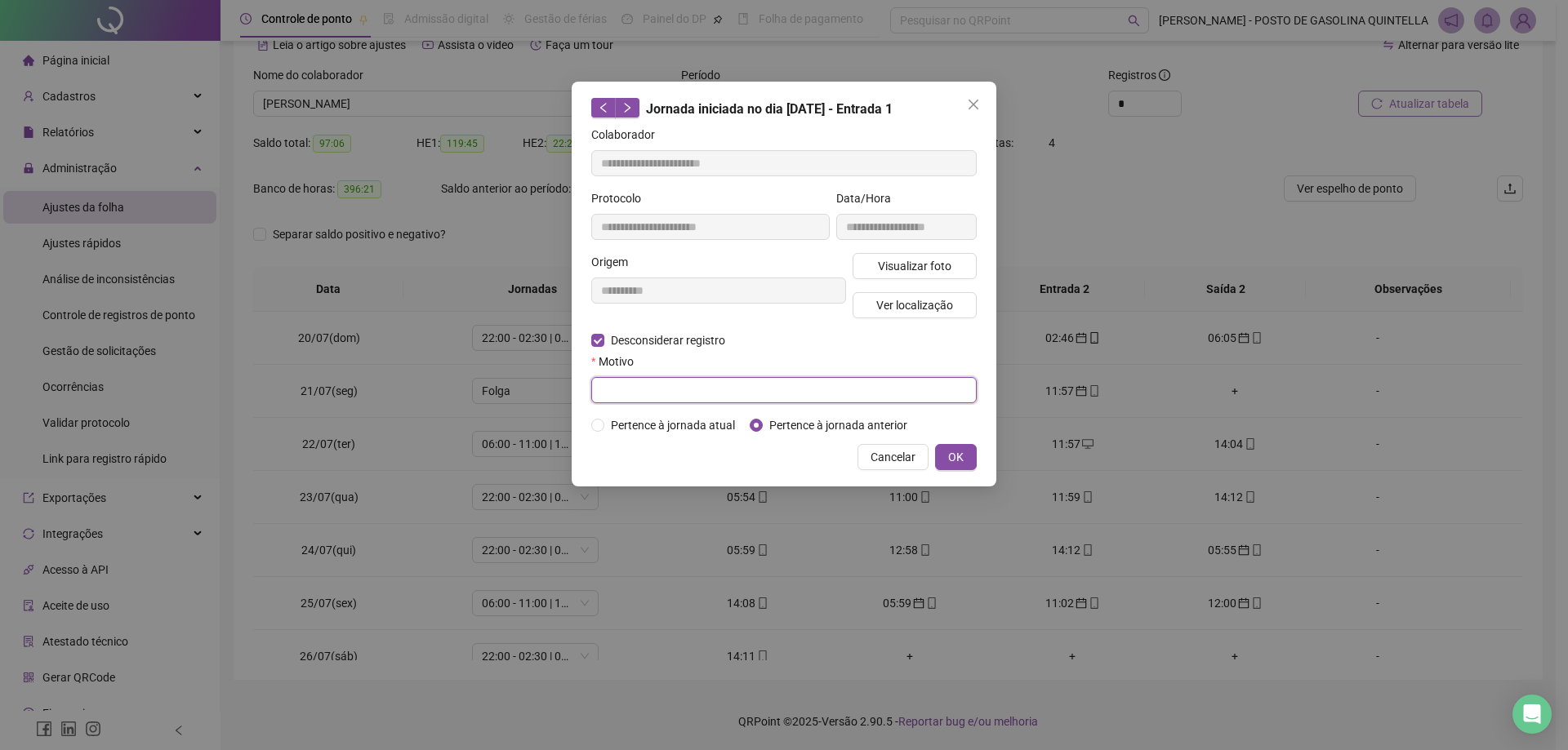
click at [823, 394] on input "text" at bounding box center [783, 390] width 385 height 26
drag, startPoint x: 765, startPoint y: 389, endPoint x: 690, endPoint y: 385, distance: 75.1
click at [640, 373] on div "**********" at bounding box center [783, 378] width 385 height 51
click at [717, 384] on input "**********" at bounding box center [783, 390] width 385 height 26
drag, startPoint x: 717, startPoint y: 384, endPoint x: 582, endPoint y: 390, distance: 135.1
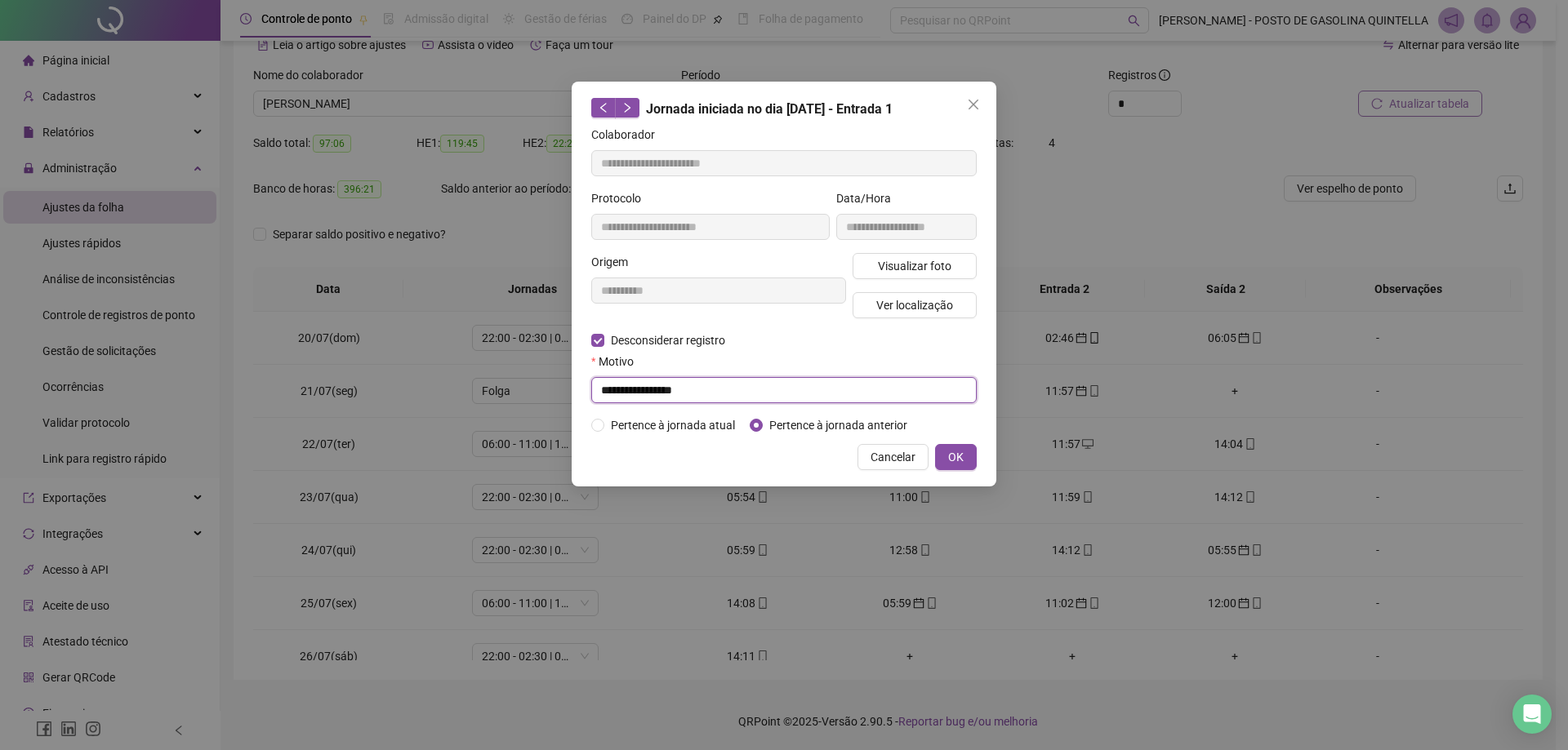
click at [588, 391] on div "**********" at bounding box center [784, 284] width 425 height 405
type input "**********"
click at [959, 457] on span "OK" at bounding box center [956, 457] width 15 height 18
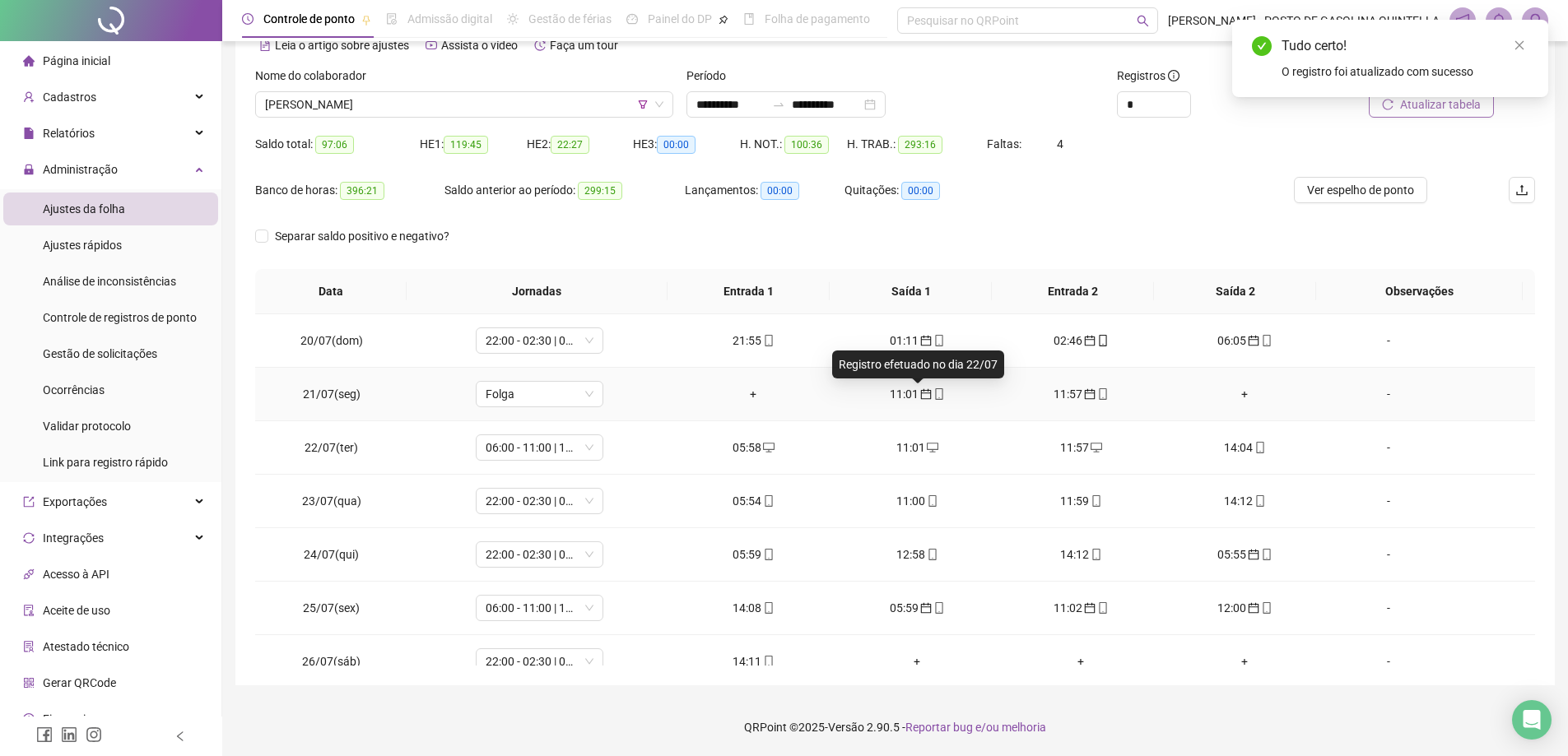
click at [921, 396] on icon "calendar" at bounding box center [926, 394] width 12 height 12
type input "**********"
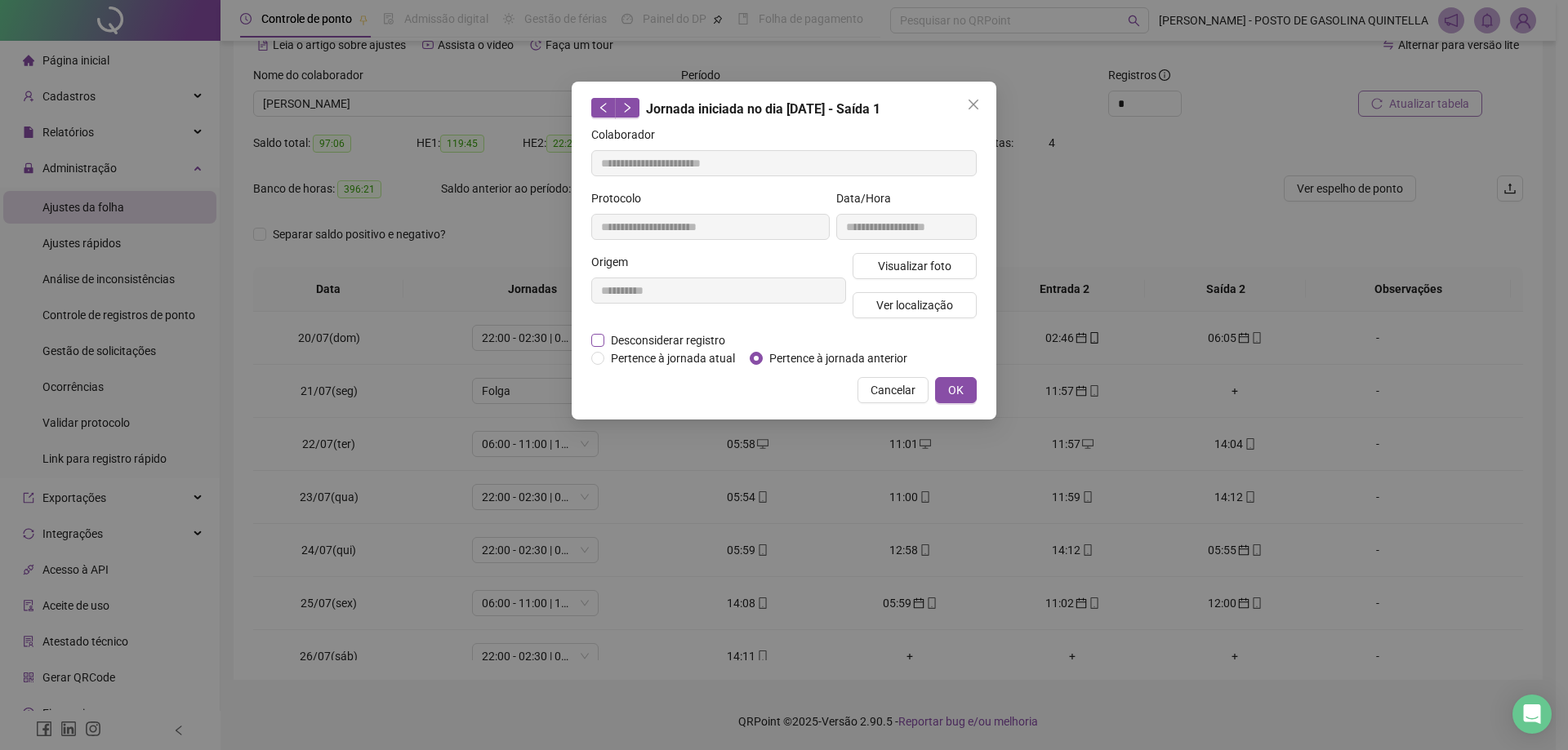
click at [700, 340] on span "Desconsiderar registro" at bounding box center [668, 340] width 127 height 18
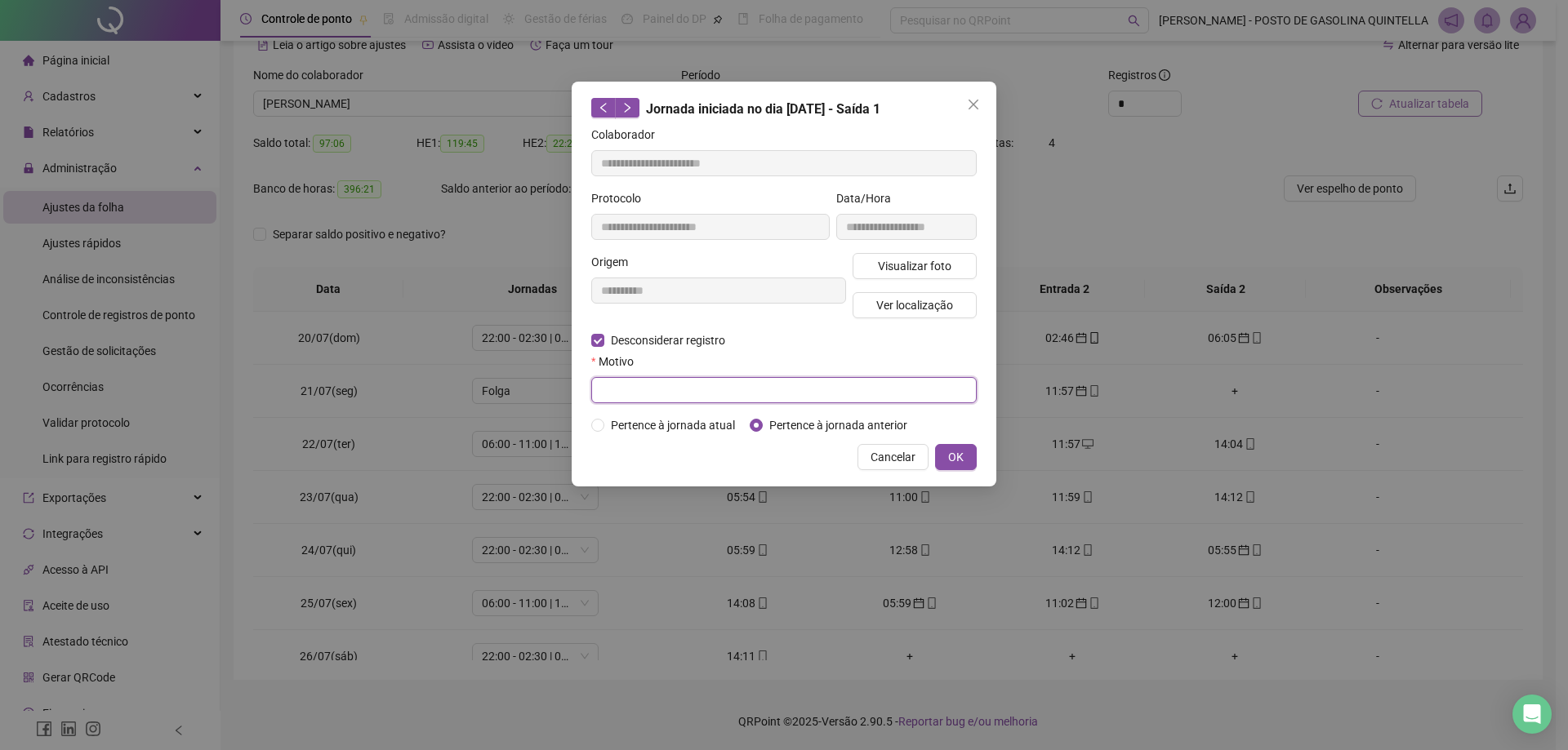
click at [757, 389] on input "text" at bounding box center [783, 390] width 385 height 26
paste input "**********"
type input "**********"
click at [947, 468] on button "OK" at bounding box center [955, 457] width 41 height 26
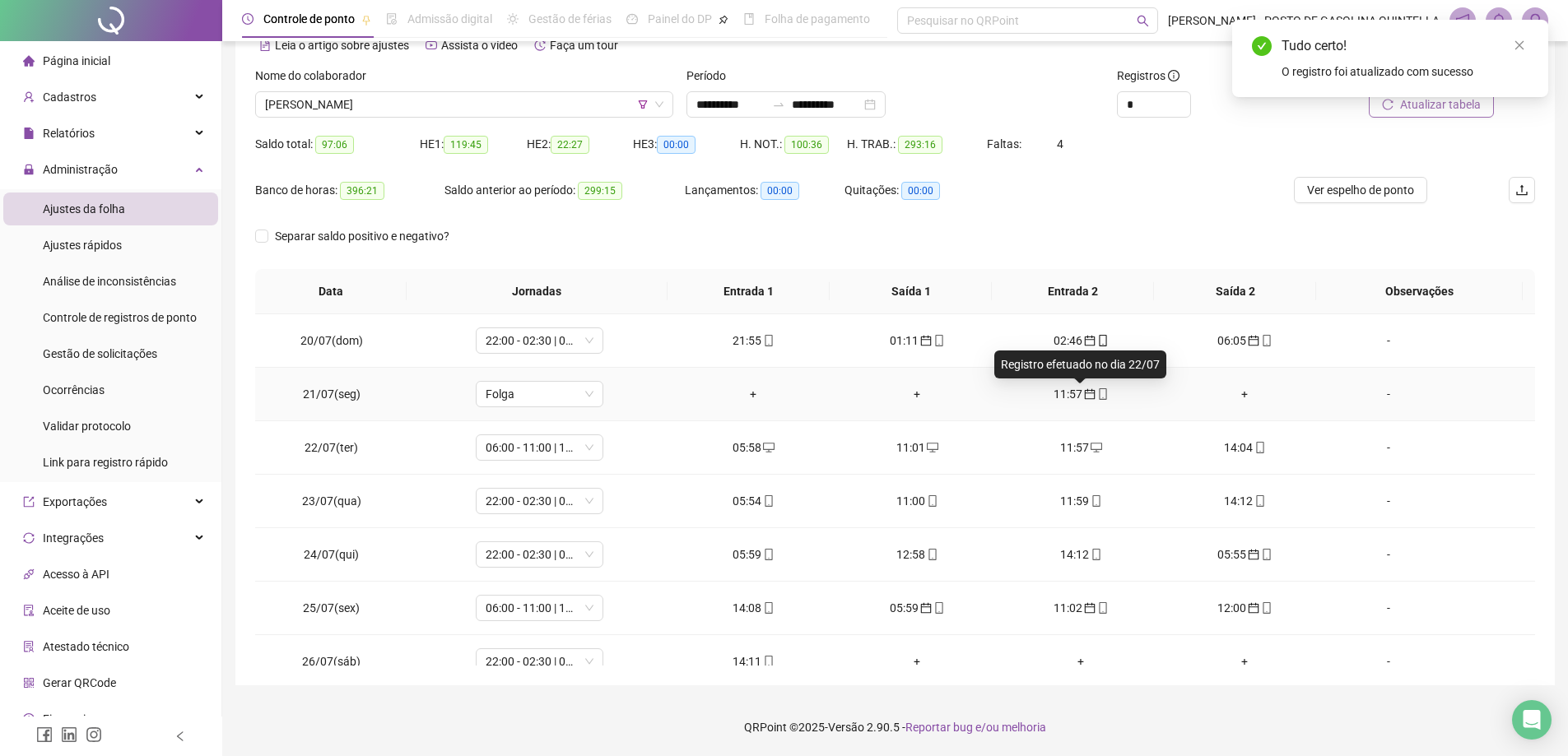
click at [1084, 396] on icon "calendar" at bounding box center [1090, 394] width 12 height 12
type input "**********"
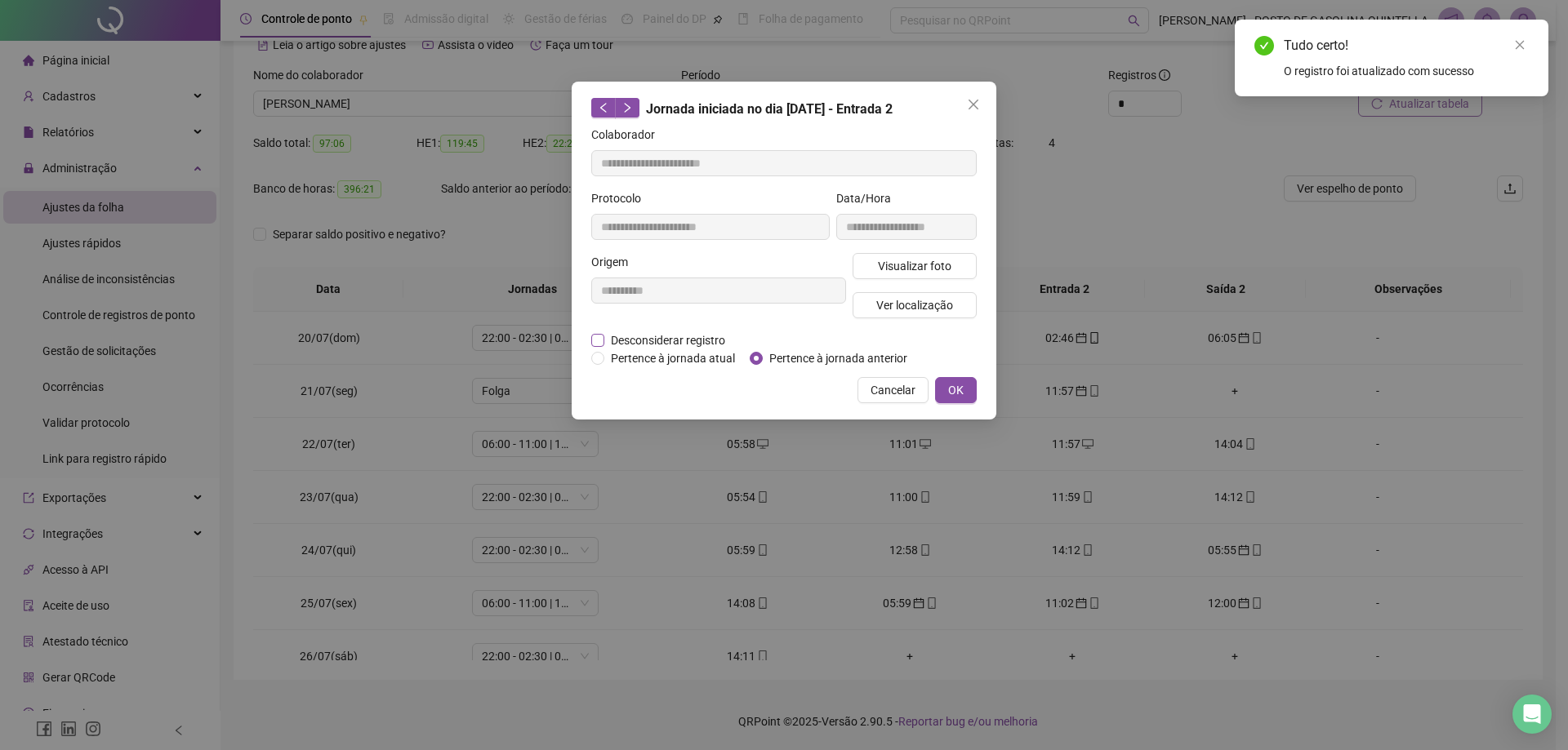
click at [676, 340] on span "Desconsiderar registro" at bounding box center [668, 340] width 127 height 18
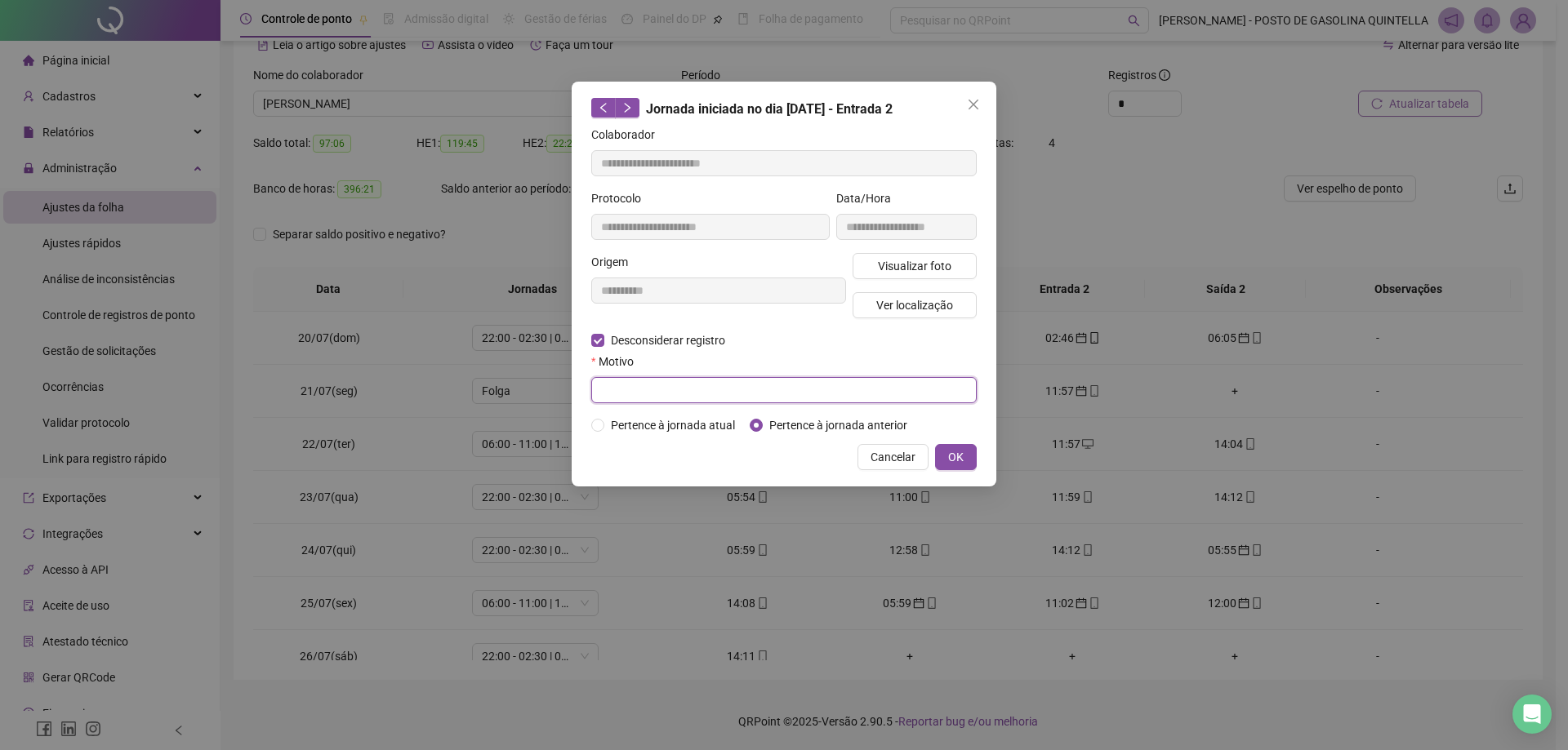
click at [700, 389] on input "text" at bounding box center [783, 390] width 385 height 26
paste input "**********"
type input "**********"
click at [949, 452] on span "OK" at bounding box center [956, 457] width 15 height 18
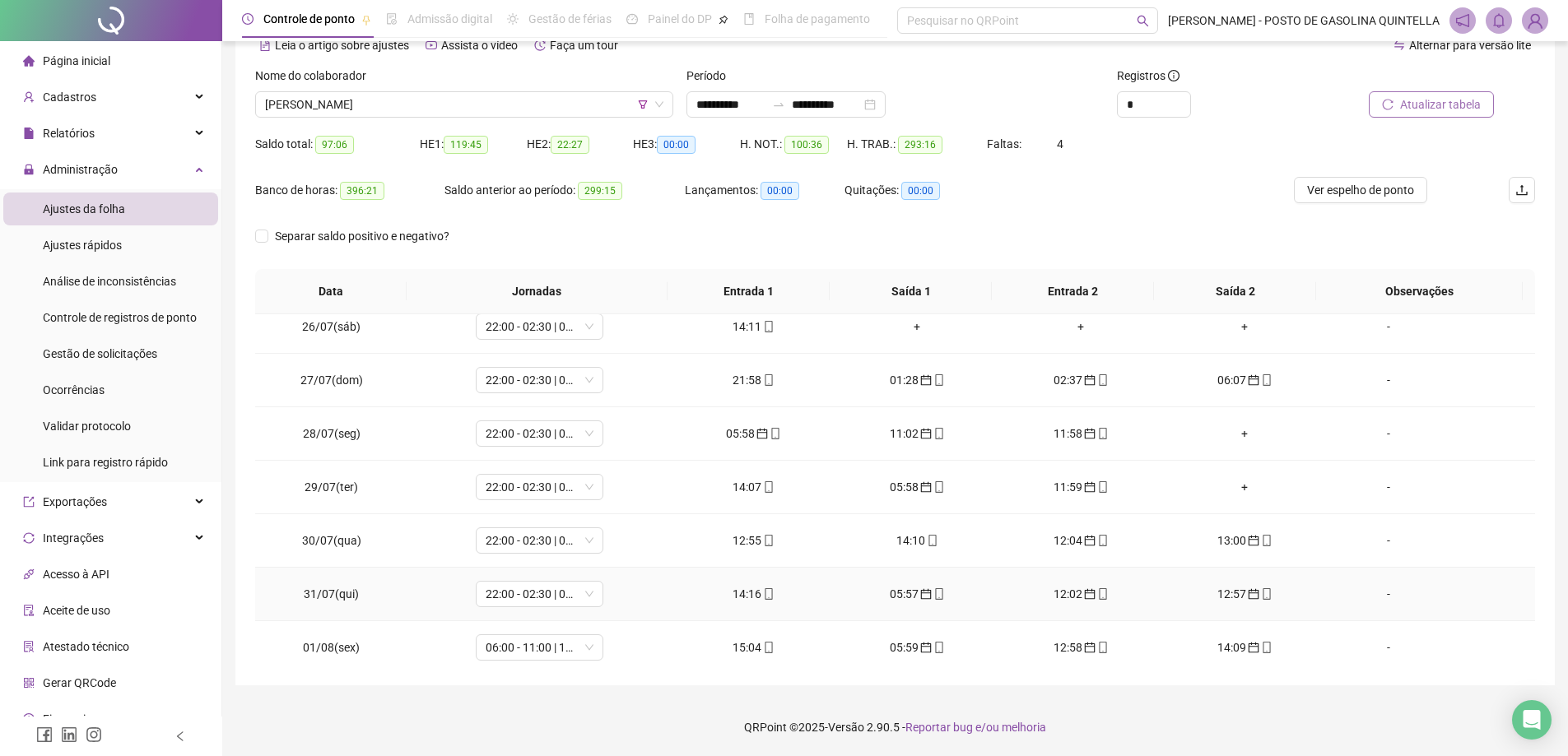
scroll to position [319, 0]
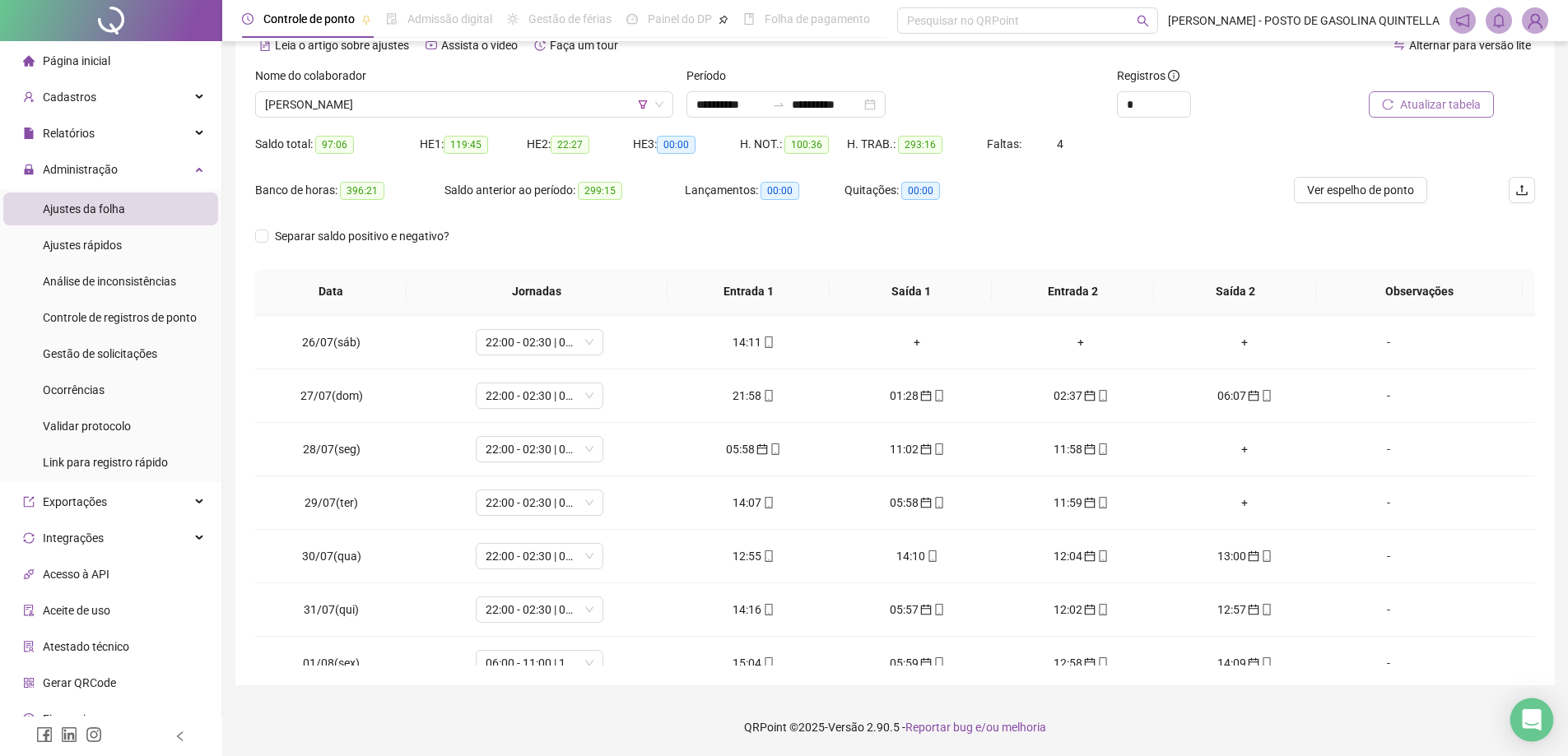
click at [1528, 725] on icon "Open Intercom Messenger" at bounding box center [1531, 719] width 19 height 21
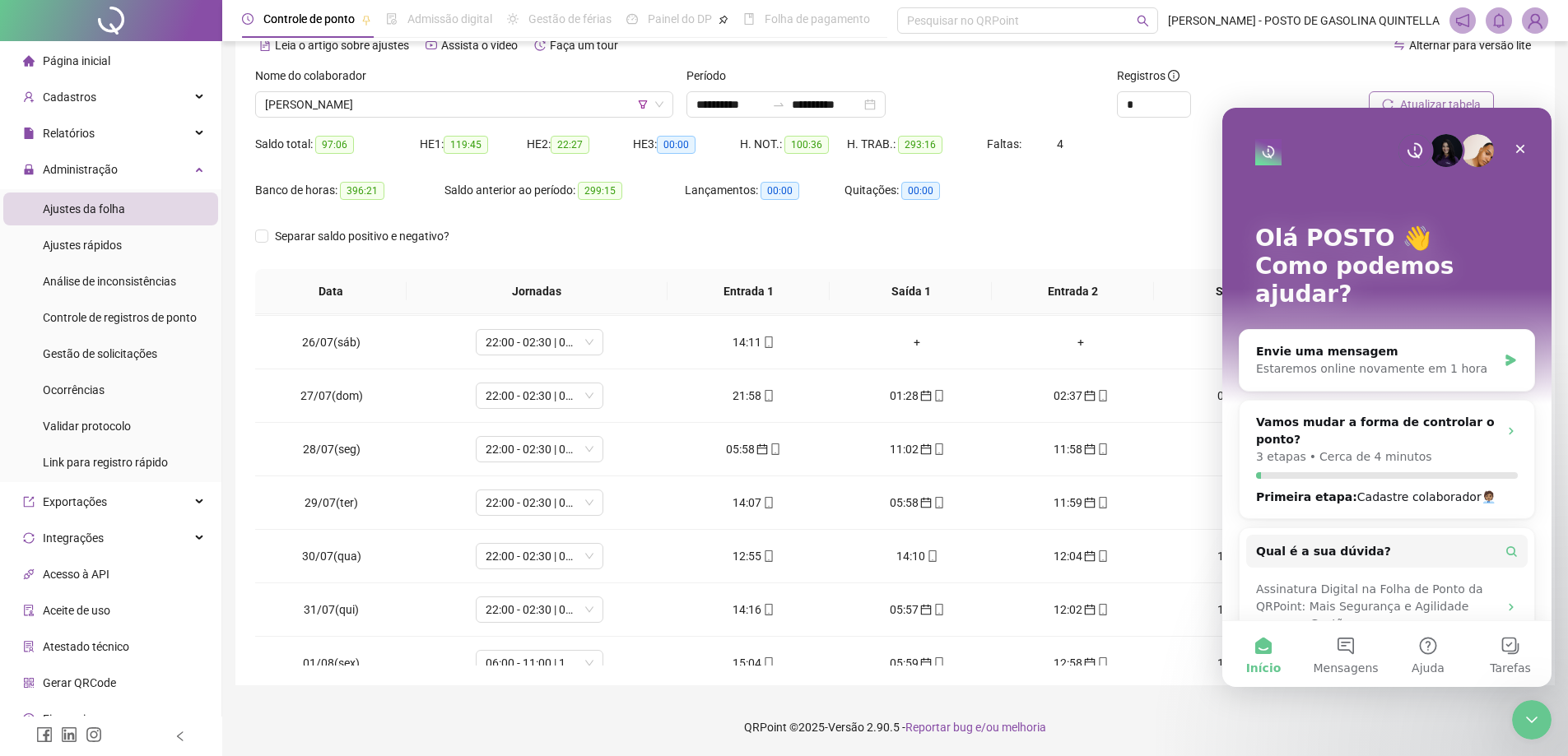
scroll to position [0, 0]
click at [1368, 449] on p "Cerca de 4 minutos" at bounding box center [1376, 457] width 113 height 17
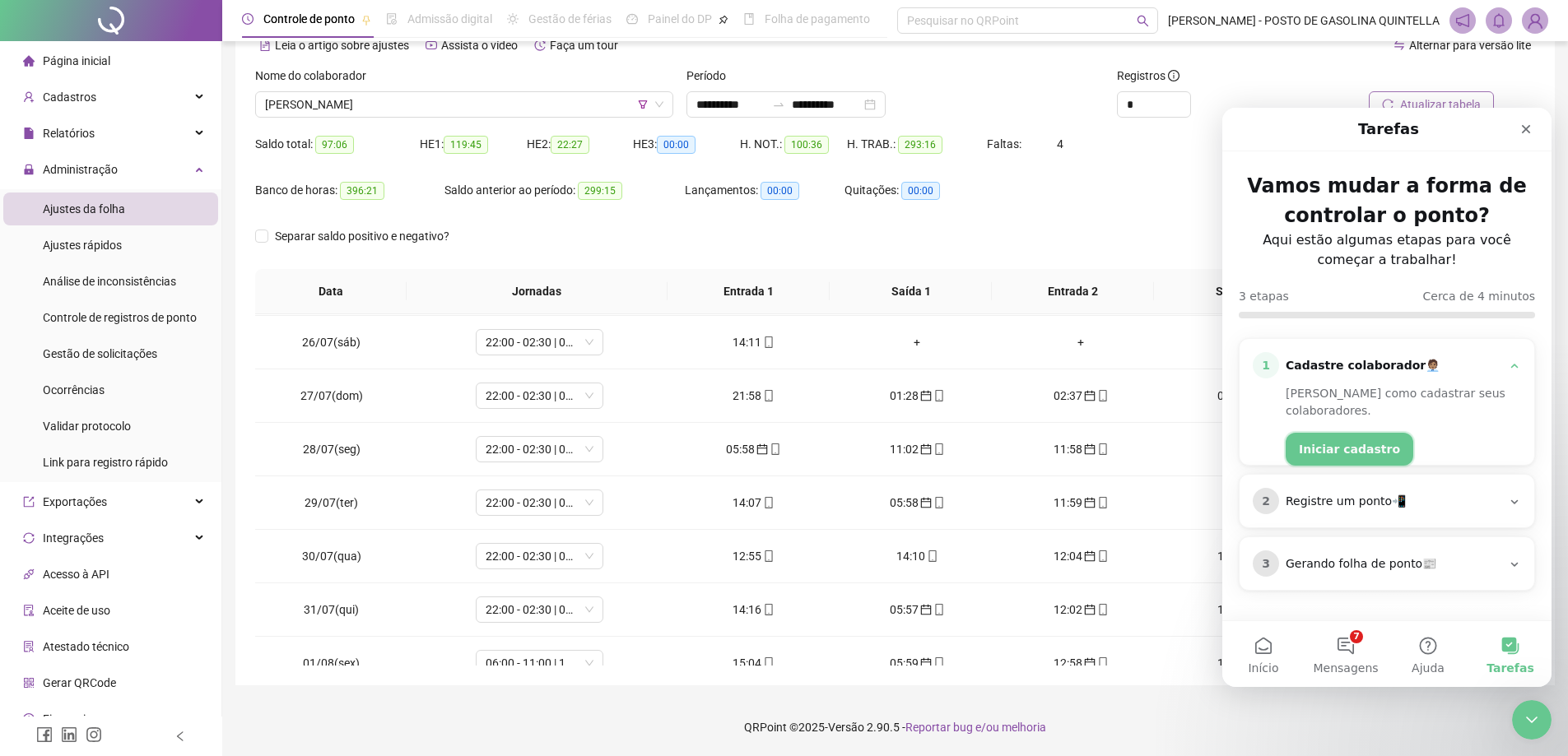
click at [1320, 437] on button "Iniciar cadastro" at bounding box center [1350, 449] width 128 height 33
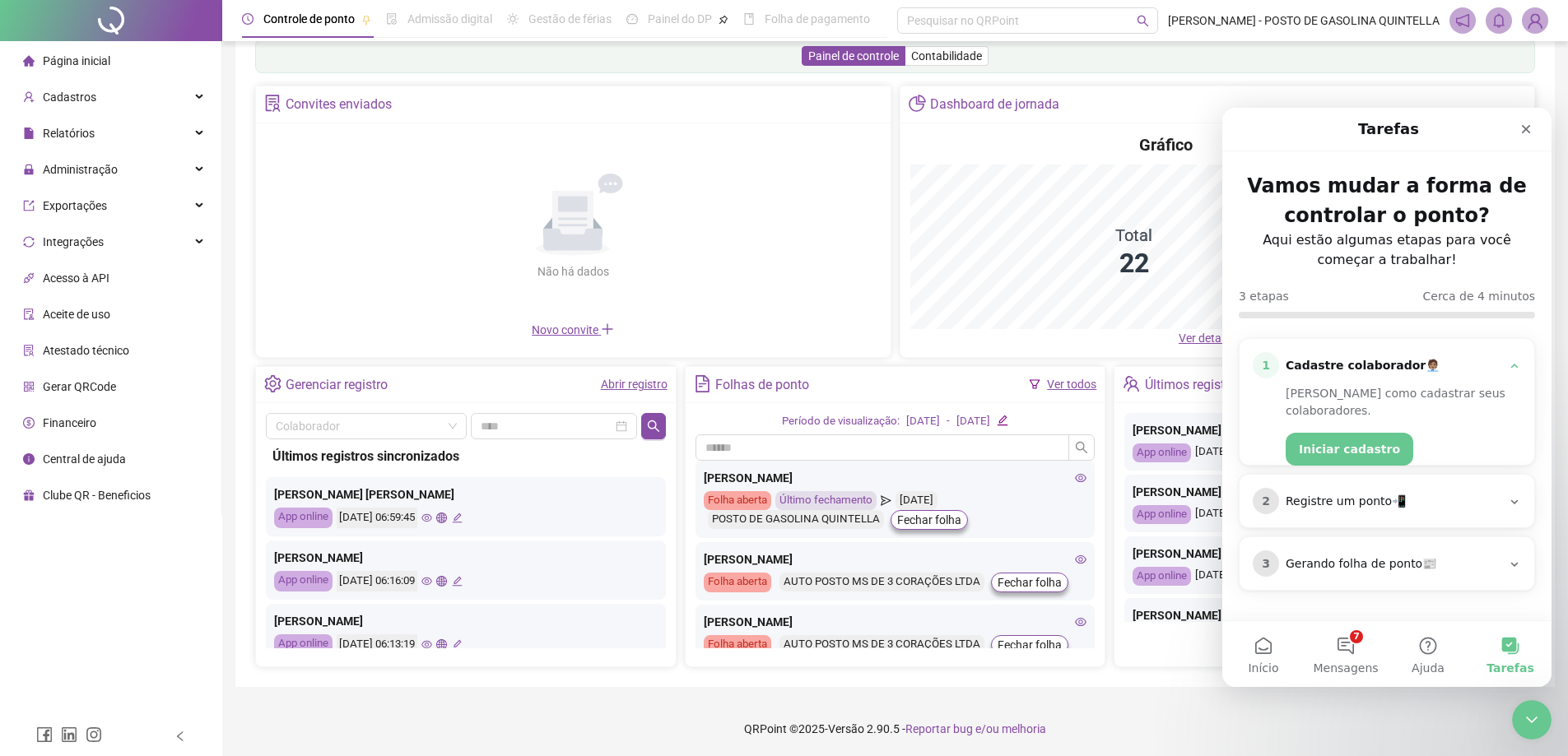
click at [1466, 498] on div "Registre um ponto📲" at bounding box center [1394, 502] width 216 height 16
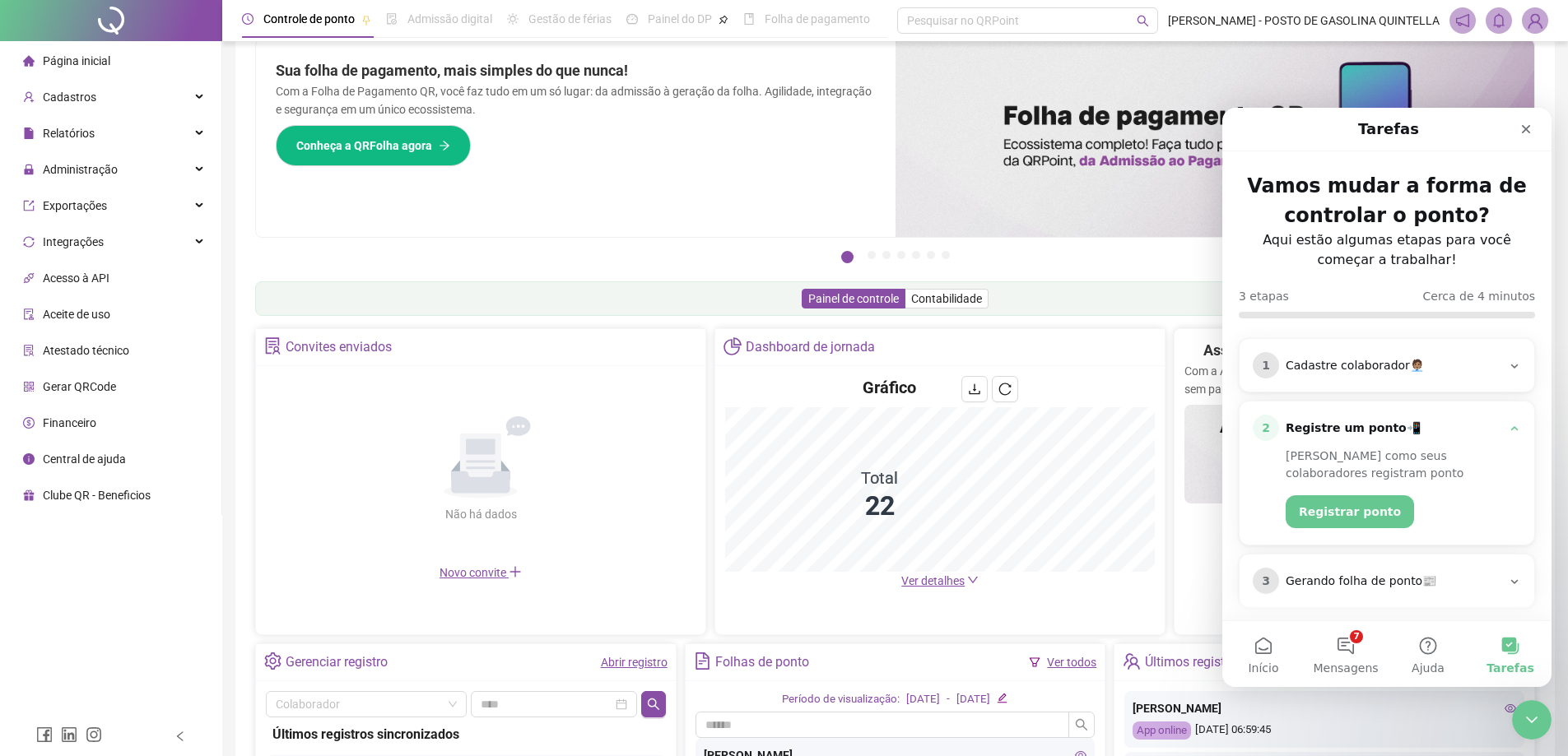
click at [1508, 575] on icon "Messenger da Intercom" at bounding box center [1514, 581] width 13 height 13
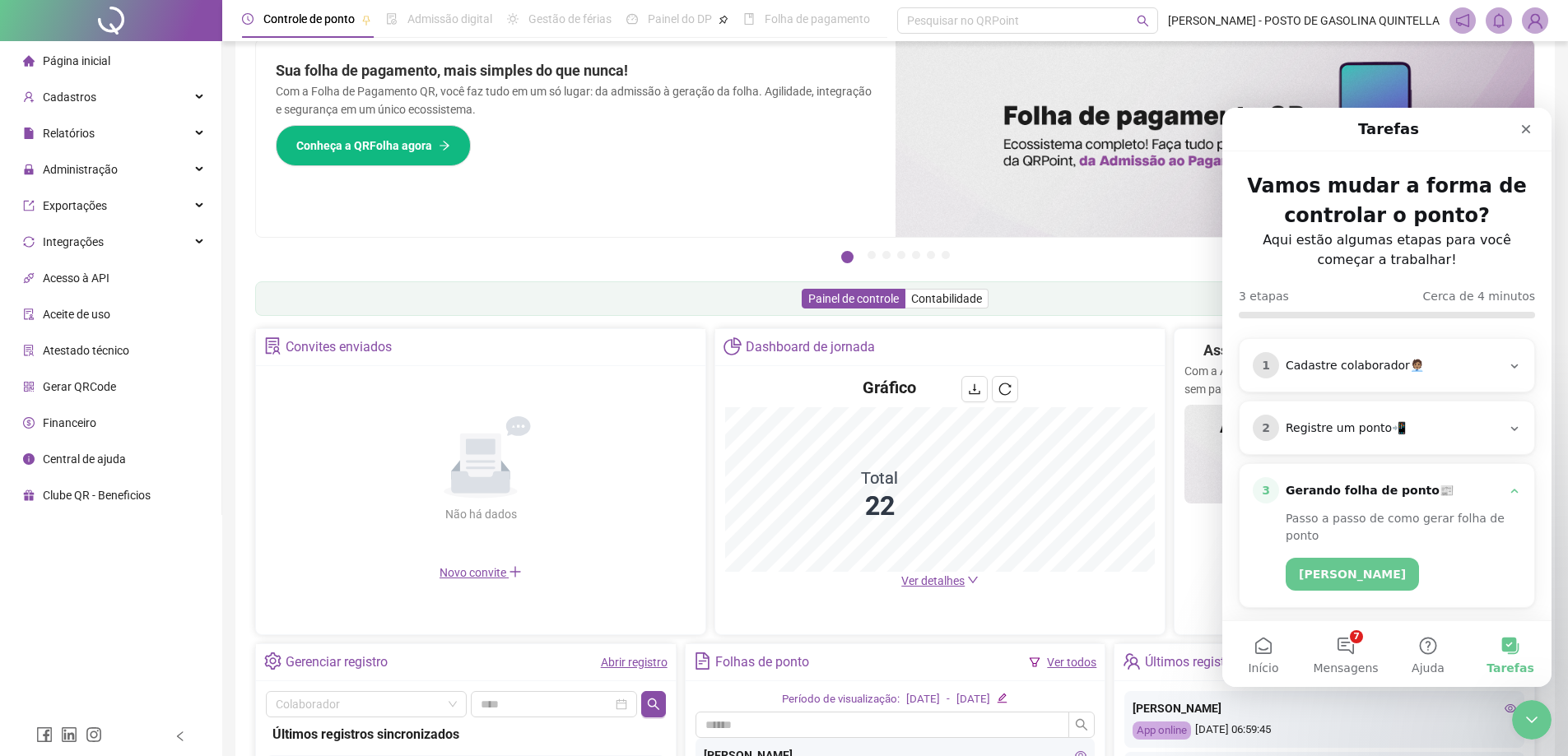
scroll to position [12, 0]
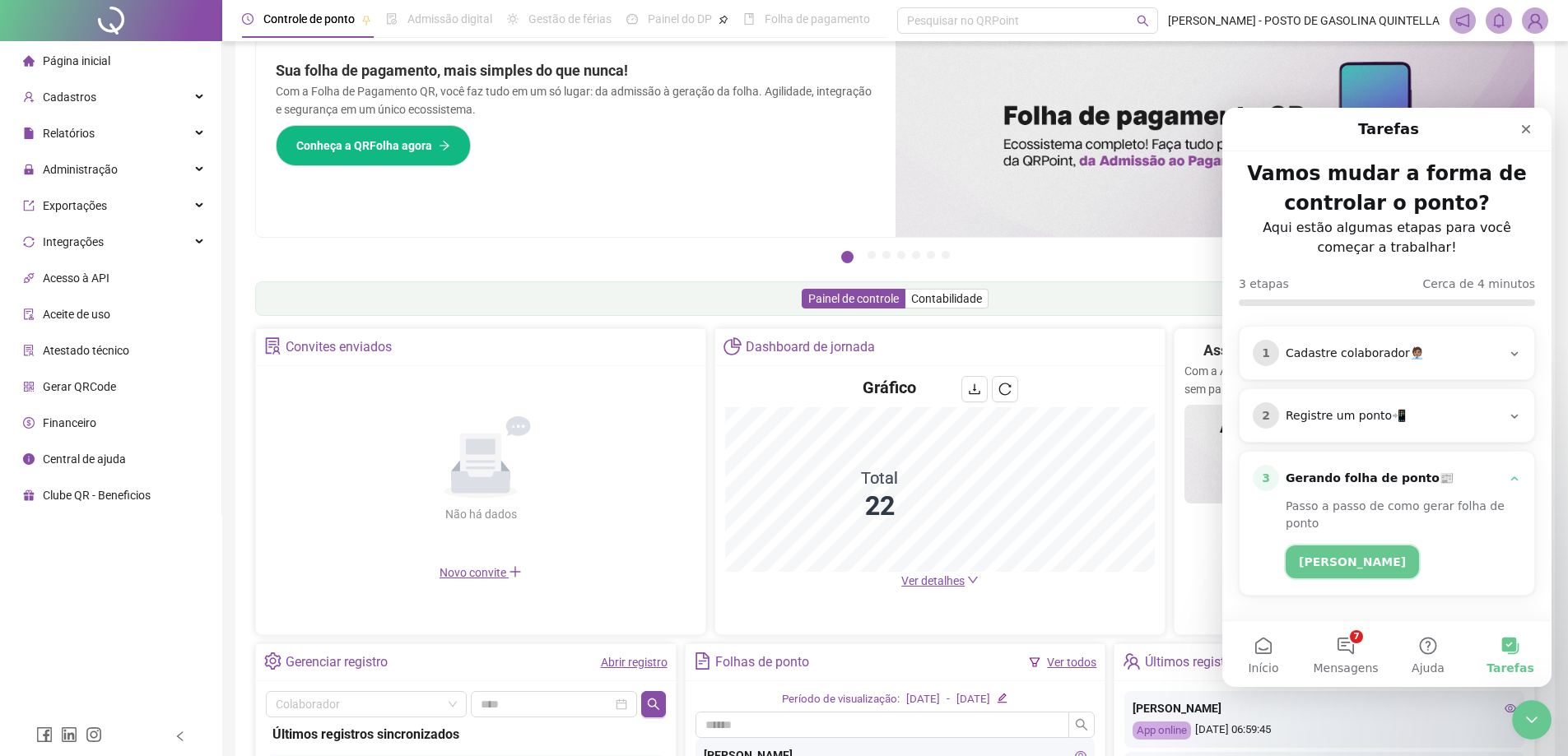
click at [1339, 570] on button "Gerar espelho" at bounding box center [1353, 561] width 133 height 33
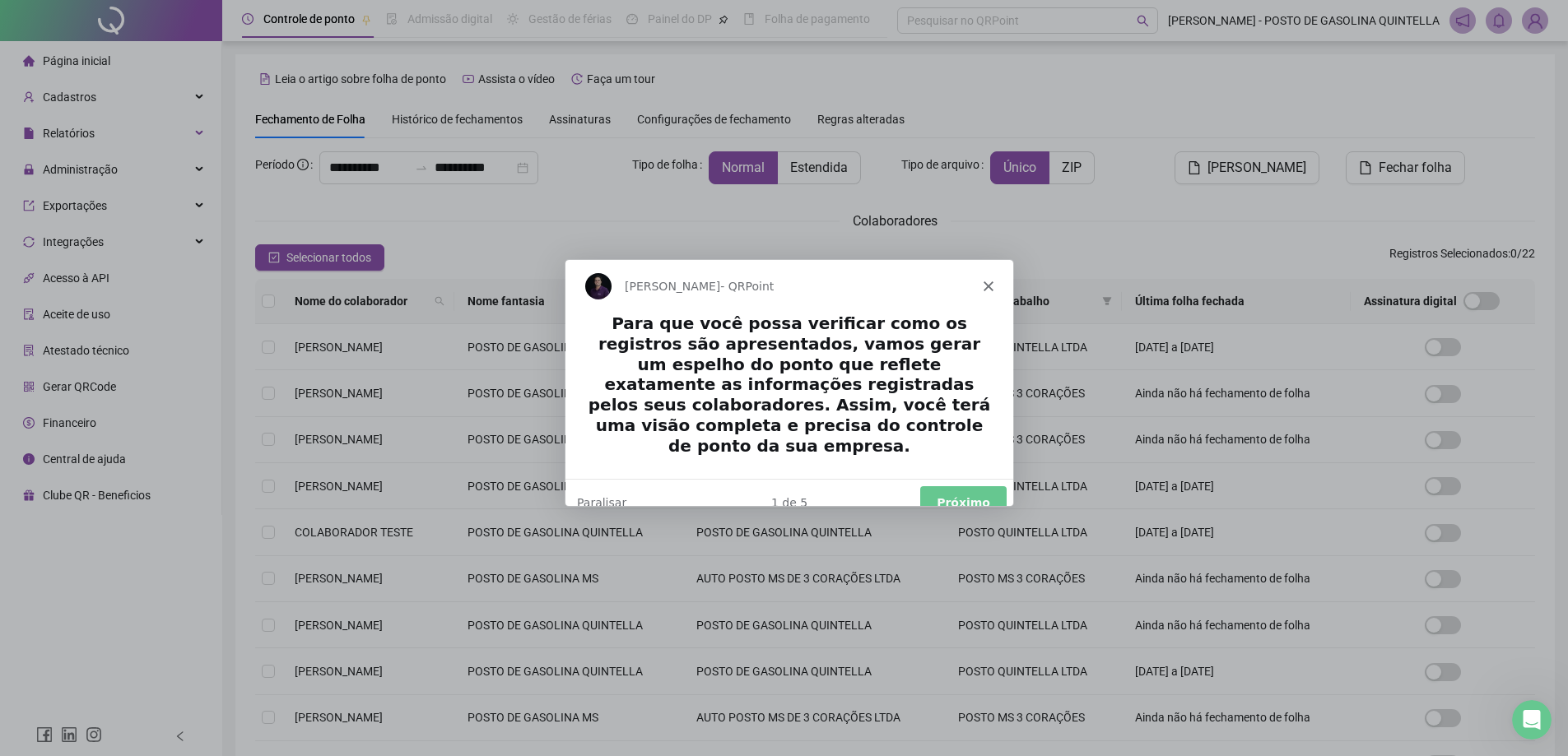
click at [962, 495] on button "Próximo" at bounding box center [961, 503] width 86 height 34
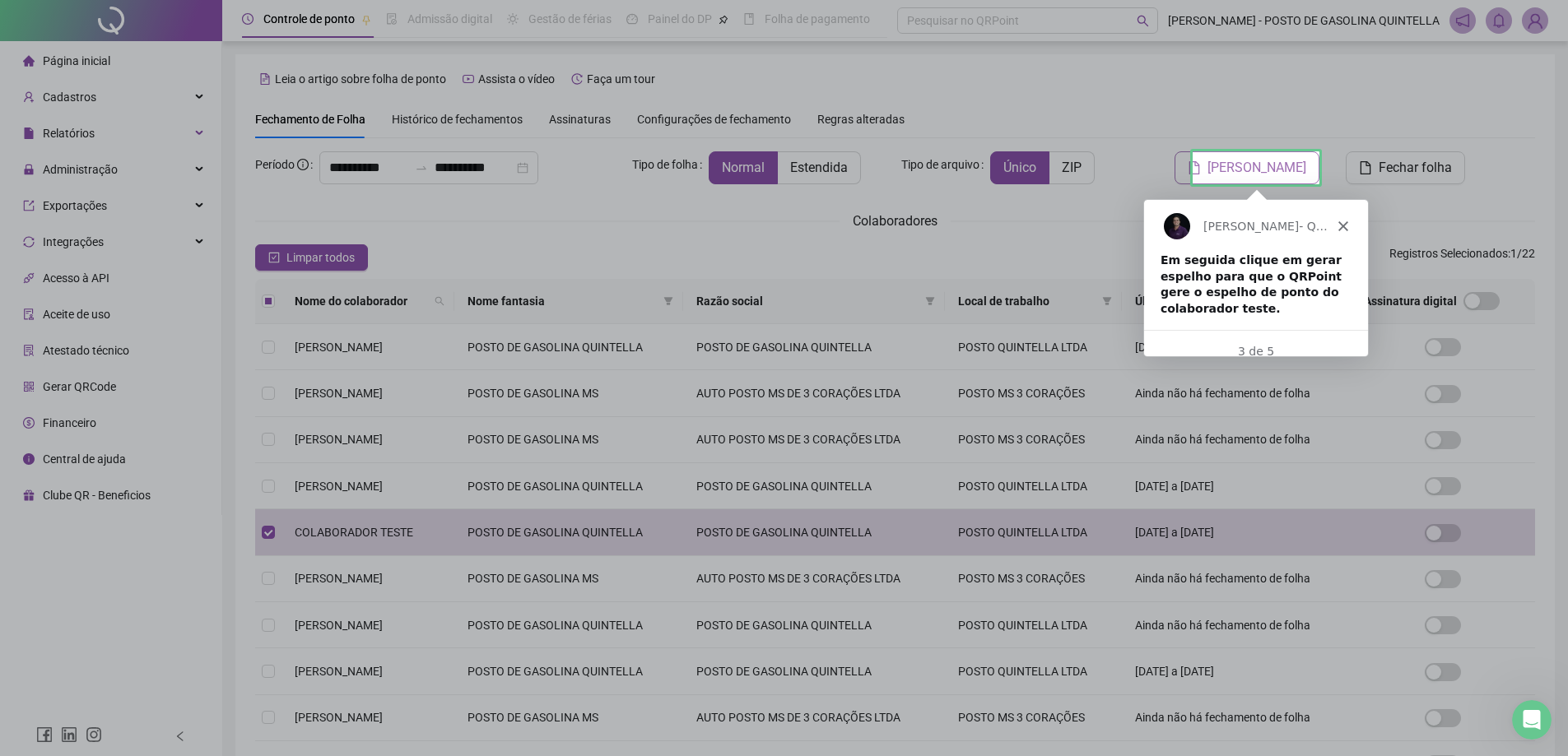
click at [1233, 168] on span "Gerar espelho" at bounding box center [1257, 167] width 99 height 20
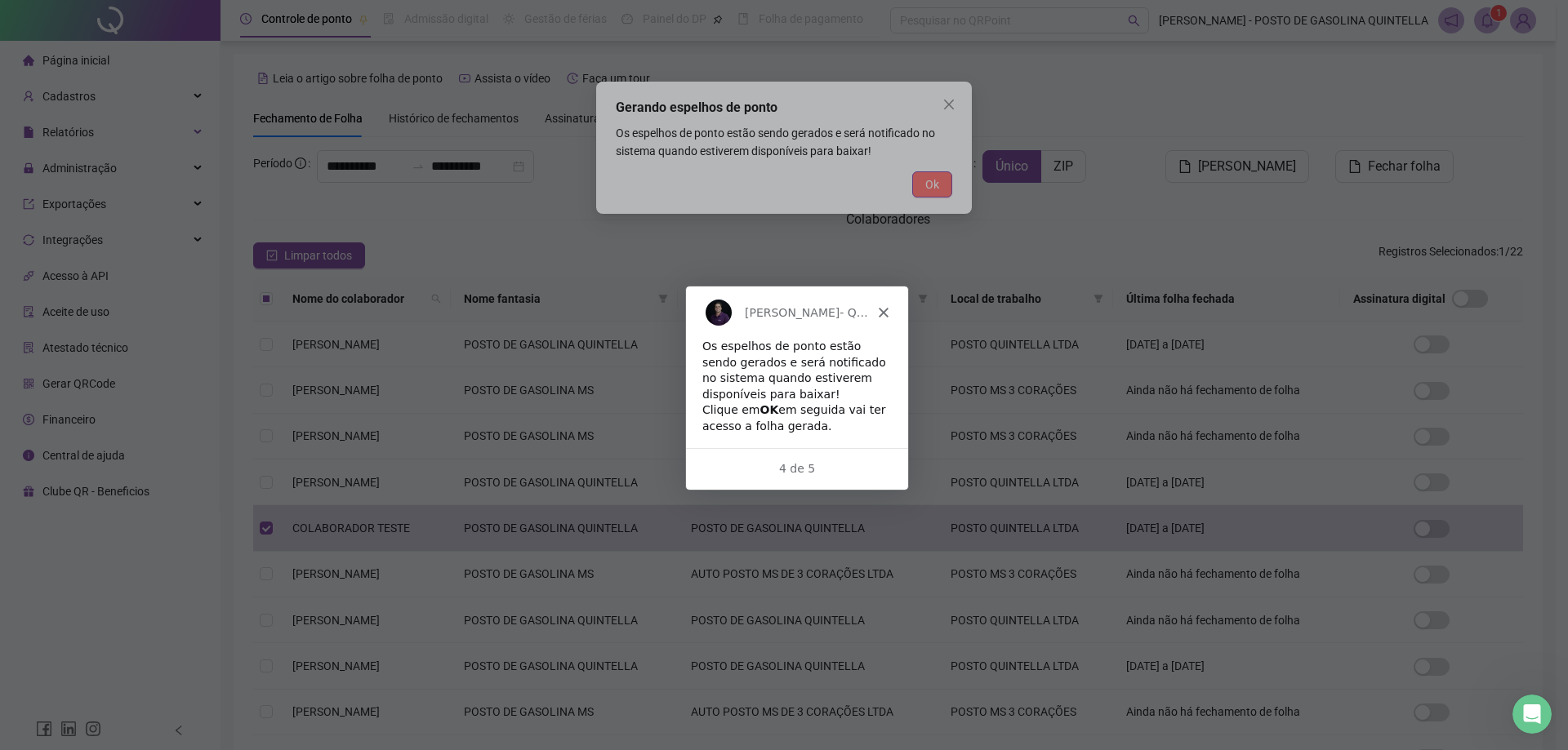
click at [924, 183] on button "Ok" at bounding box center [931, 185] width 40 height 26
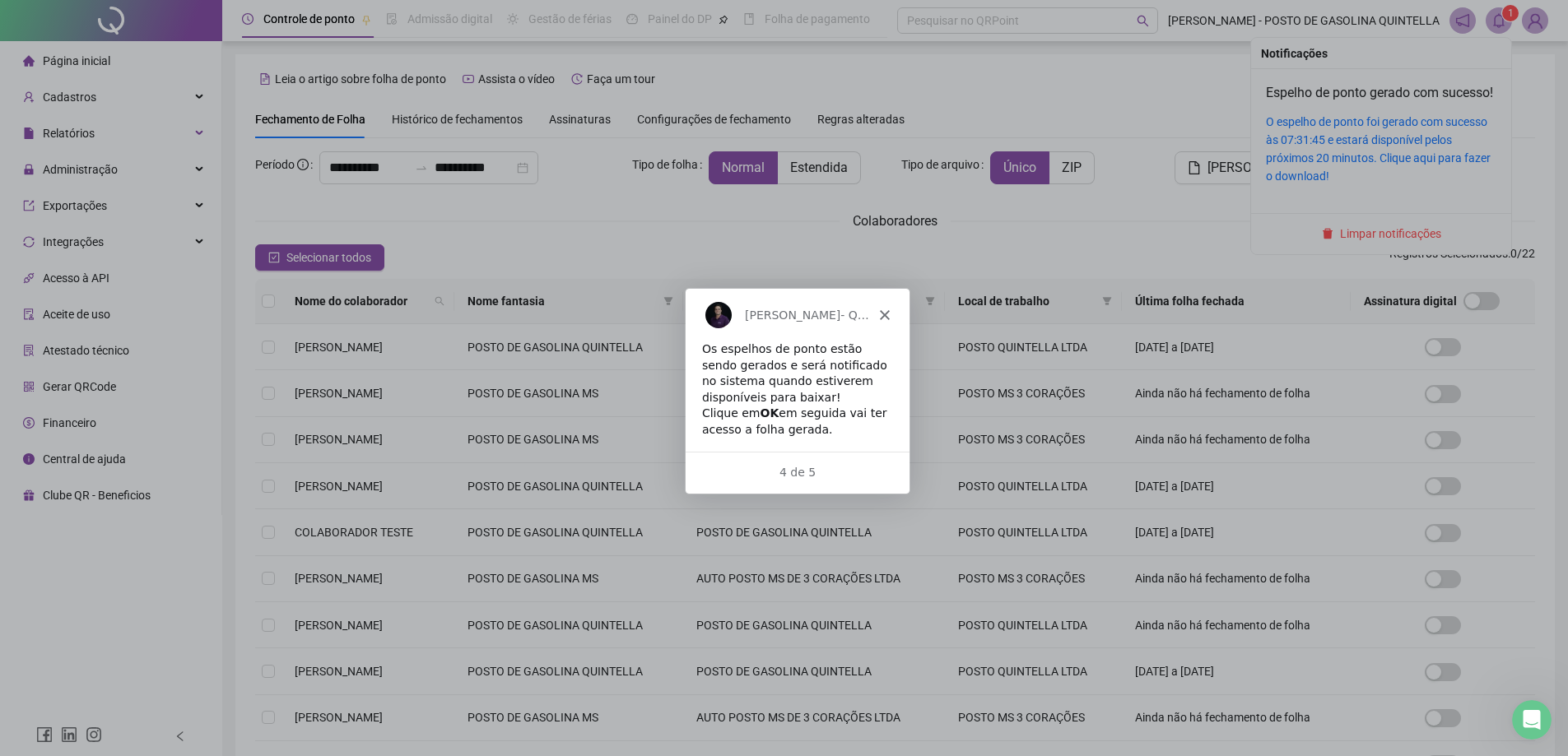
click at [1498, 29] on span at bounding box center [1499, 20] width 26 height 26
click at [1402, 162] on link "O espelho de ponto foi gerado com sucesso às 07:31:45 e estará disponível pelos…" at bounding box center [1378, 148] width 224 height 67
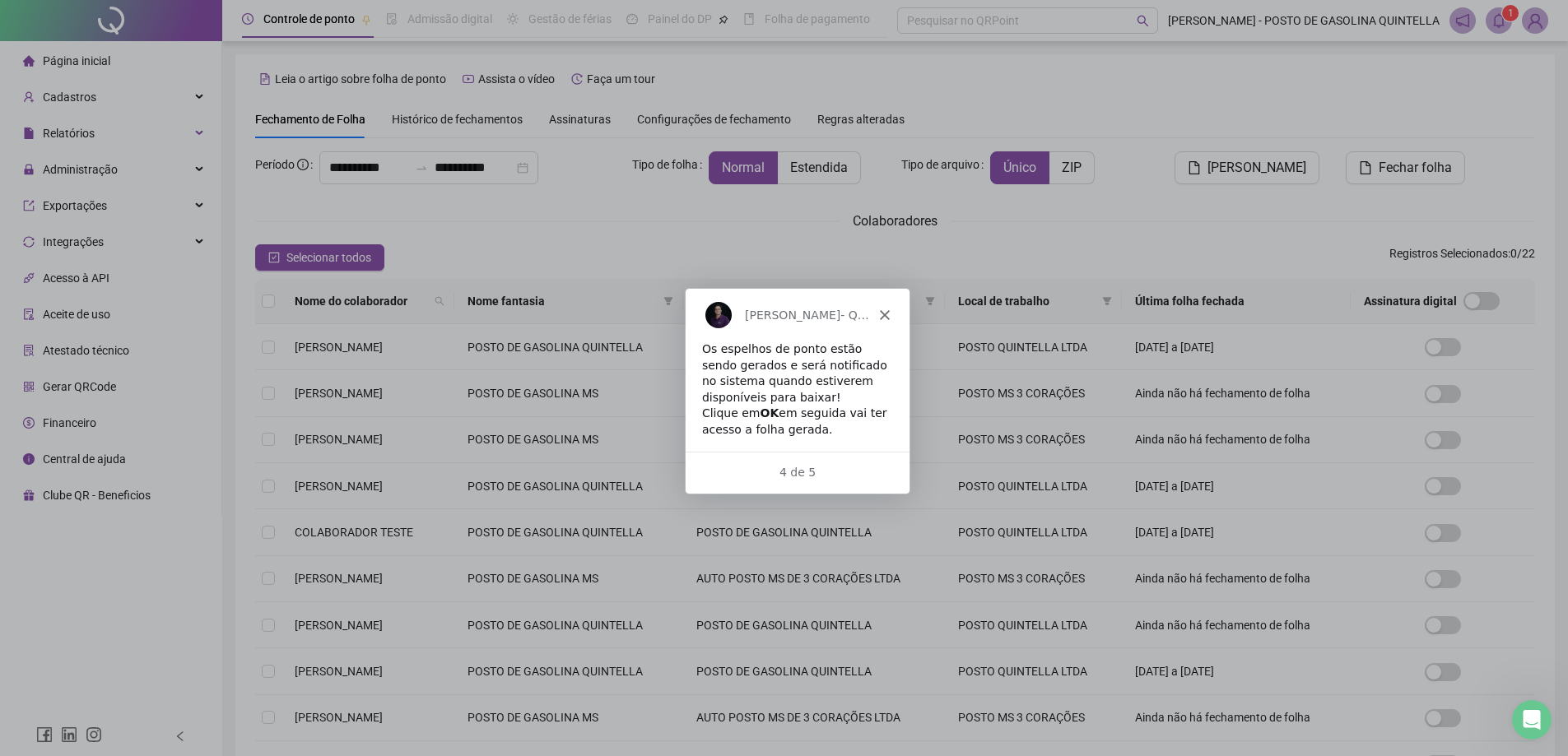
click at [748, 417] on div "Os espelhos de ponto estão sendo gerados e será notificado no sistema quando es…" at bounding box center [796, 389] width 191 height 97
drag, startPoint x: 782, startPoint y: 471, endPoint x: 820, endPoint y: 429, distance: 56.6
click at [796, 457] on div "4 de 5" at bounding box center [796, 472] width 224 height 42
drag, startPoint x: 849, startPoint y: 363, endPoint x: 866, endPoint y: 352, distance: 20.2
click at [850, 363] on div "Os espelhos de ponto estão sendo gerados e será notificado no sistema quando es…" at bounding box center [796, 389] width 191 height 97
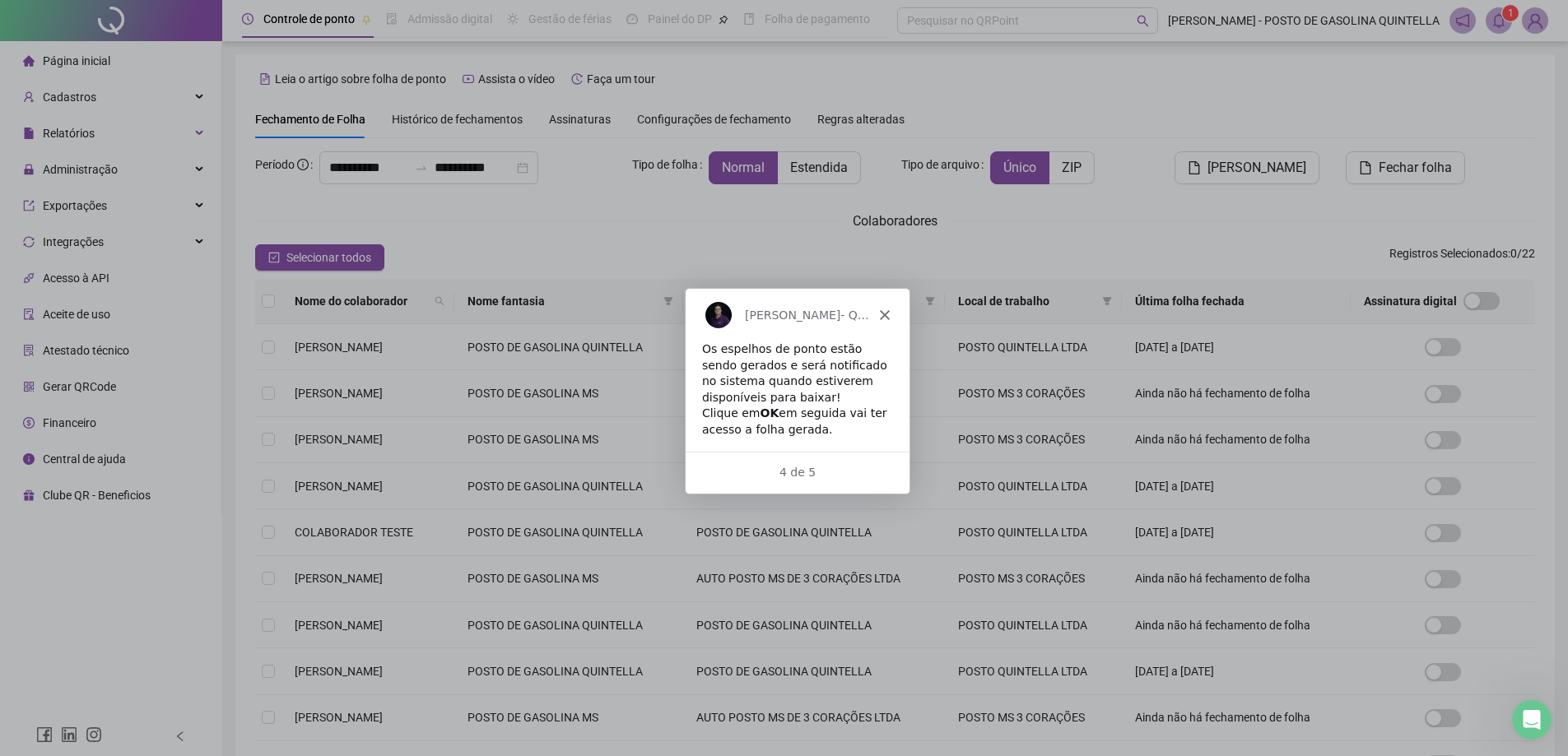
click at [888, 310] on icon "Fechar" at bounding box center [883, 315] width 10 height 10
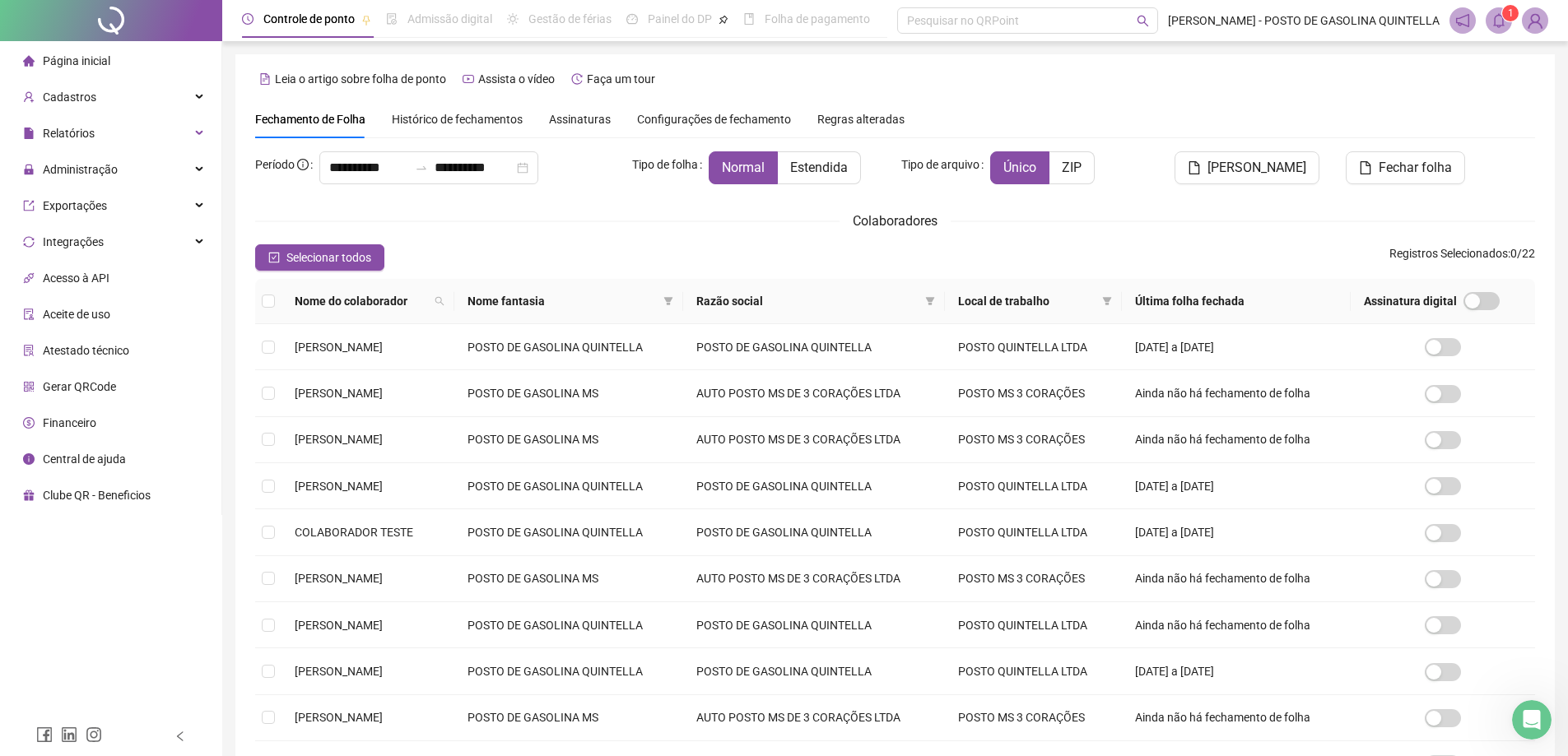
click at [96, 16] on div at bounding box center [111, 20] width 222 height 41
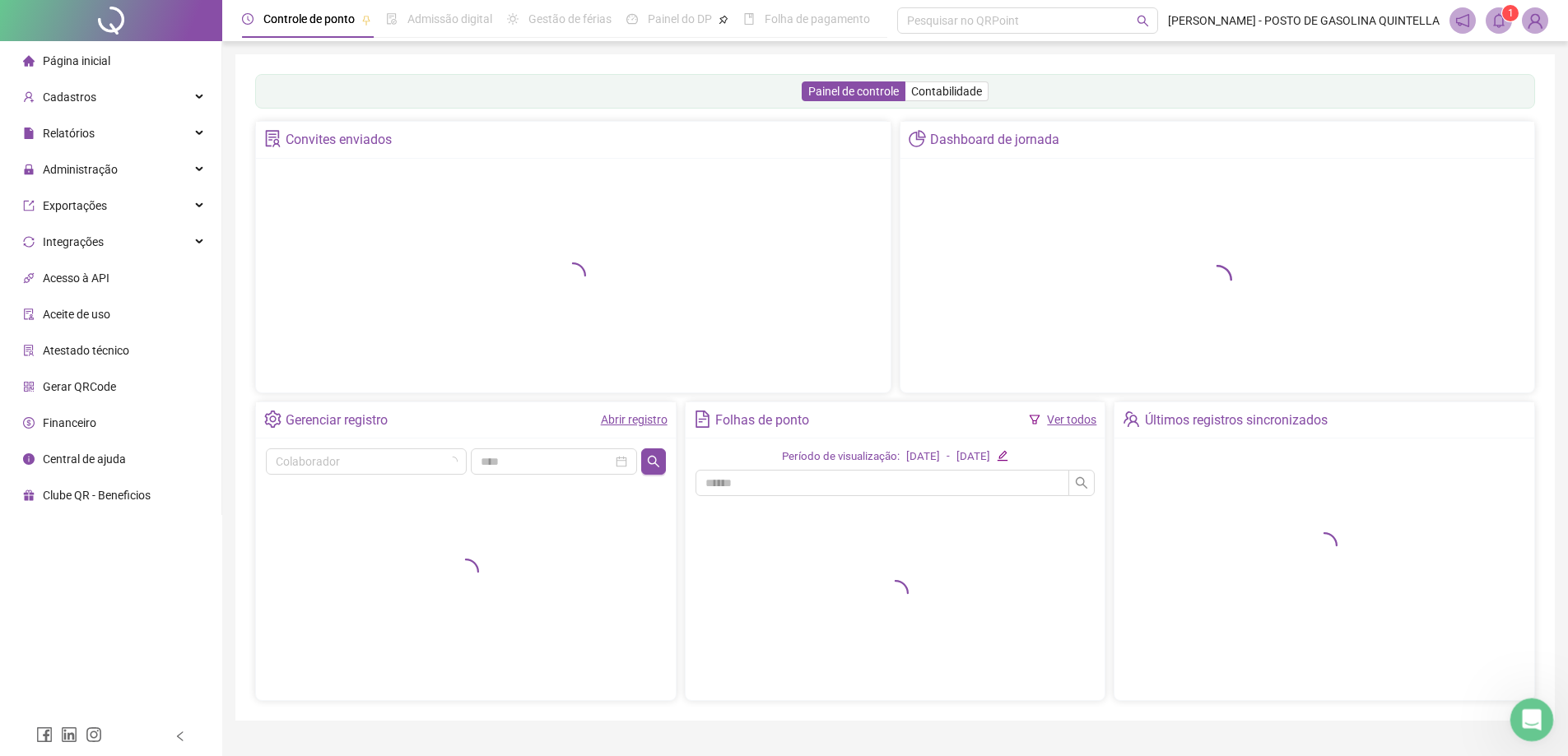
click at [1524, 727] on div "Abertura do Messenger da Intercom" at bounding box center [1530, 718] width 55 height 55
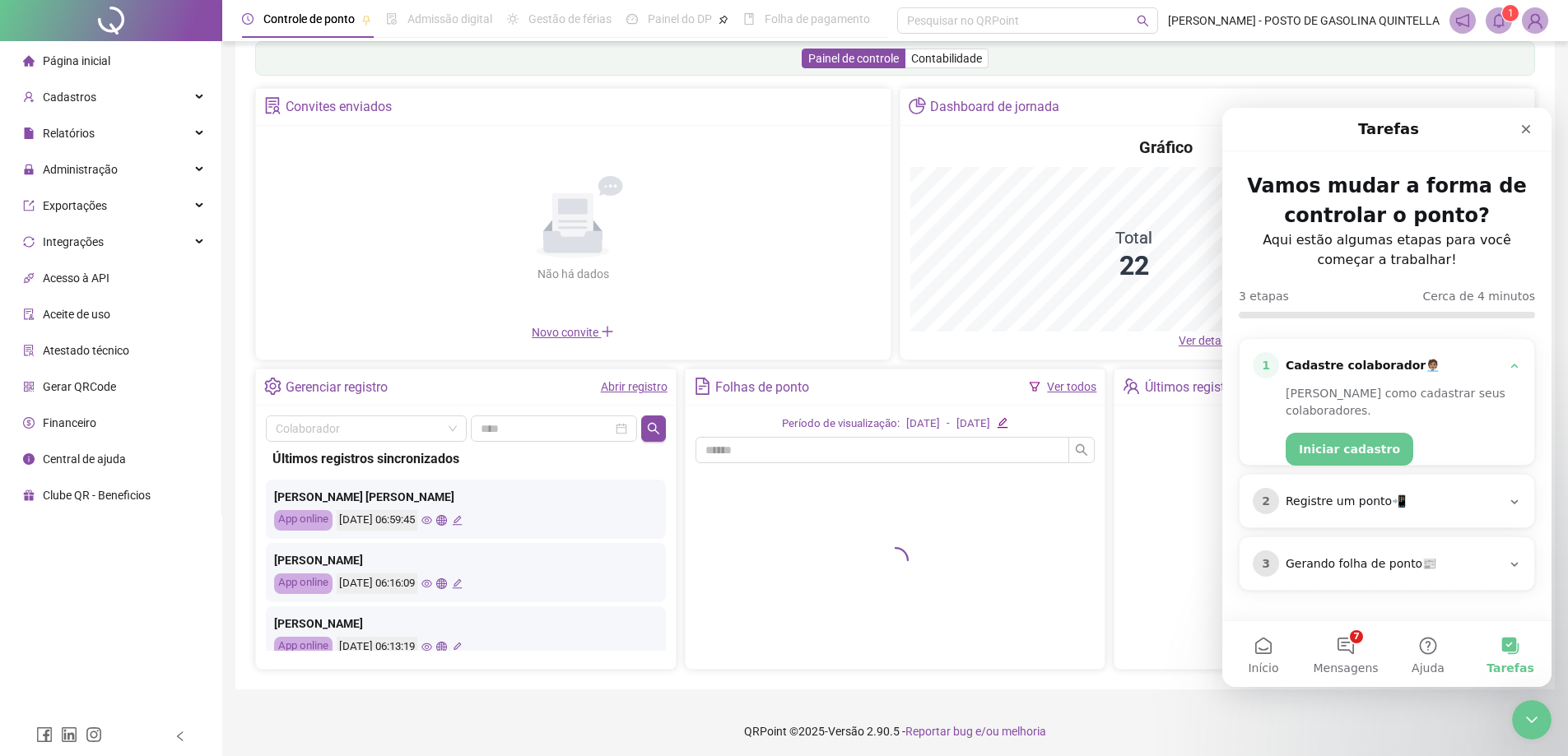
scroll to position [37, 0]
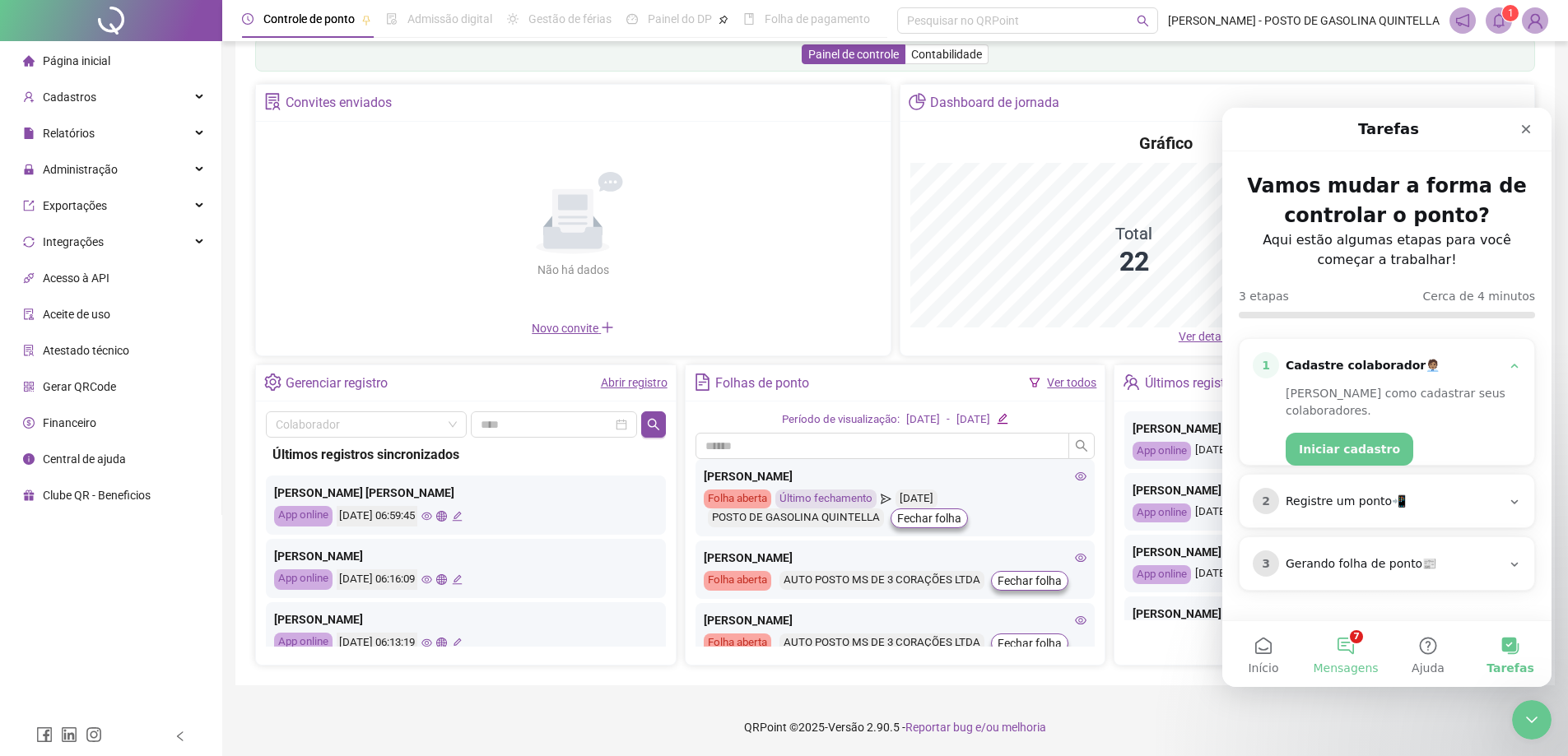
click at [1346, 637] on button "7 Mensagens" at bounding box center [1346, 654] width 82 height 66
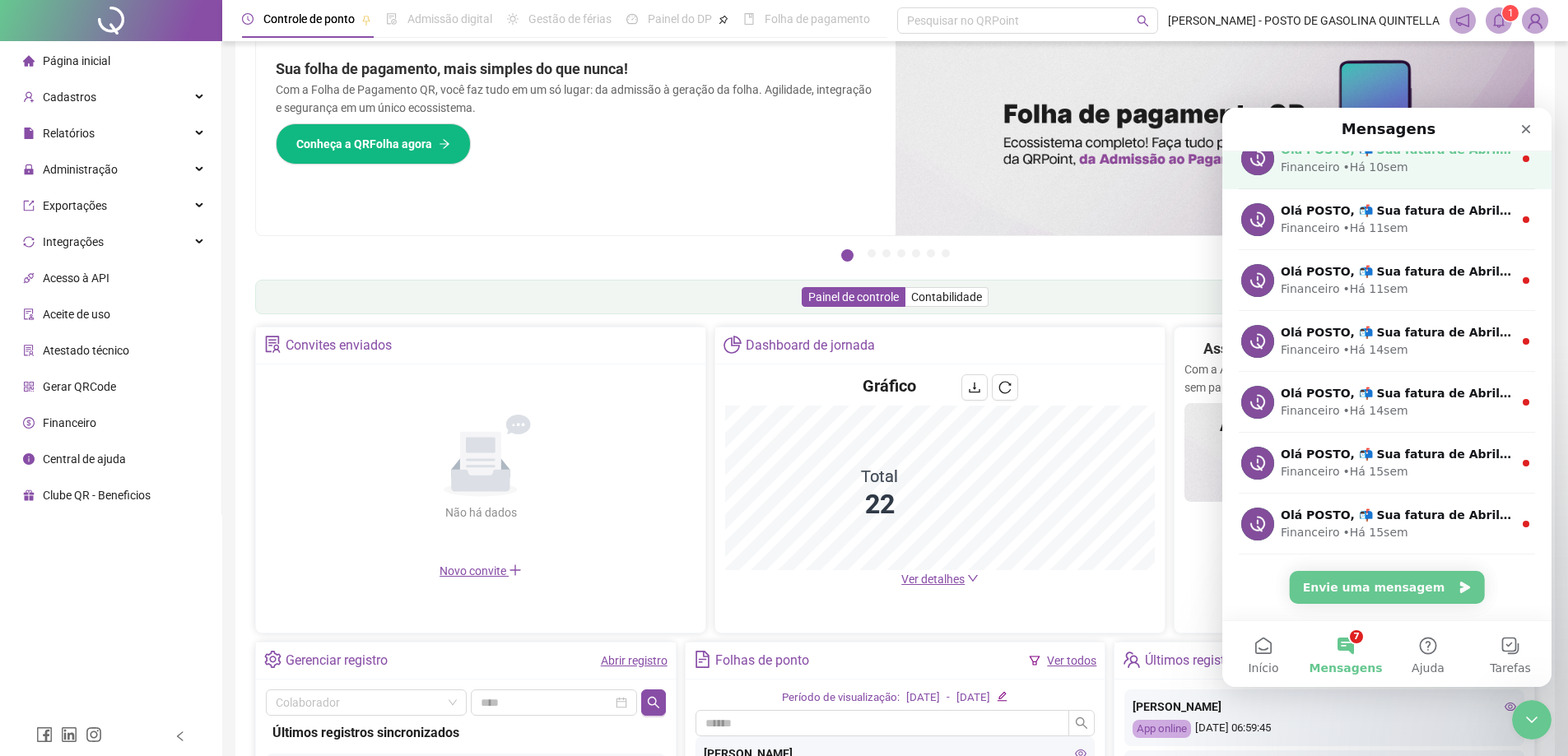
scroll to position [0, 0]
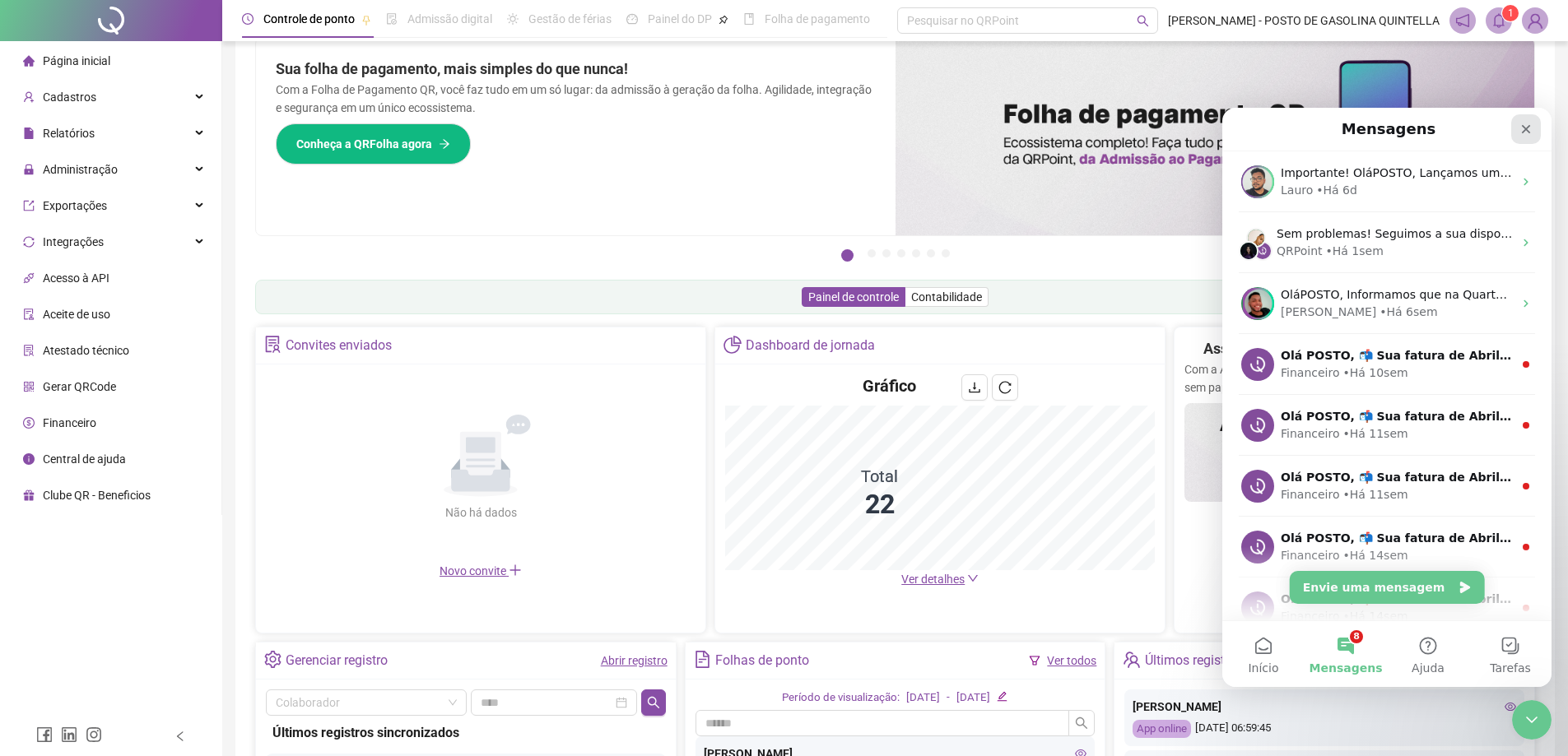
click at [1524, 128] on icon "Fechar" at bounding box center [1526, 129] width 13 height 13
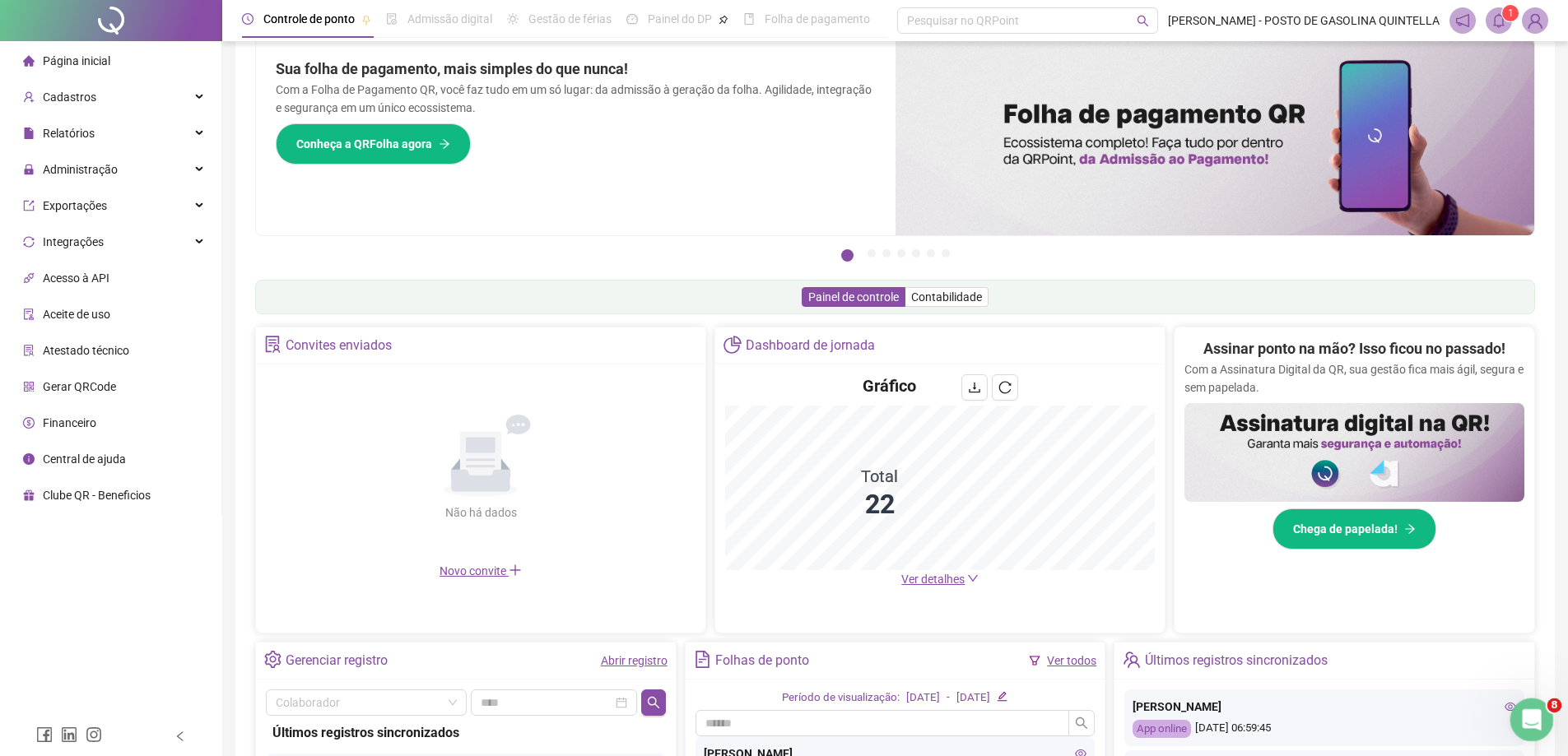
click at [1531, 718] on icon "Abertura do Messenger da Intercom" at bounding box center [1530, 717] width 12 height 13
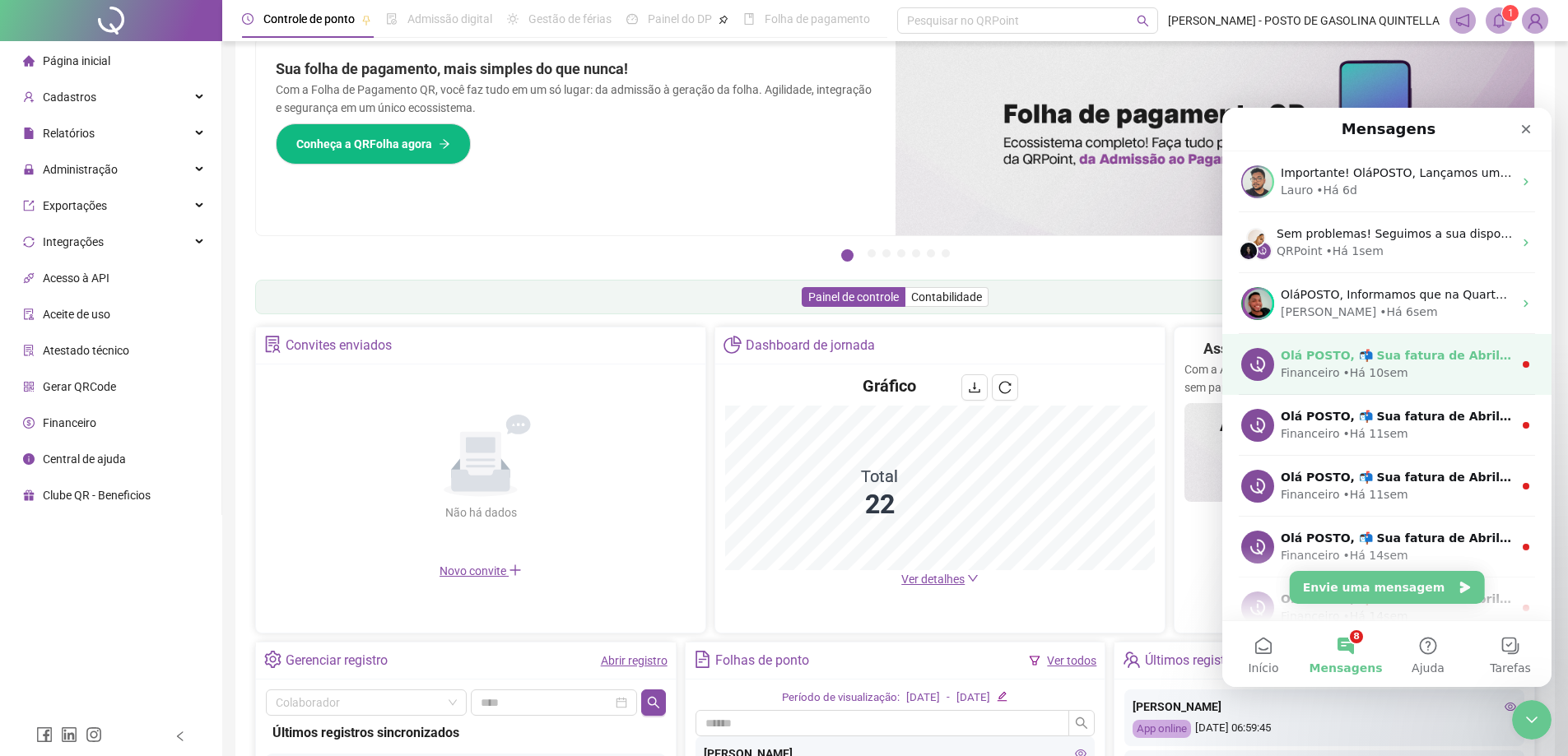
click at [1438, 369] on div "Financeiro • Há 10sem" at bounding box center [1397, 373] width 232 height 17
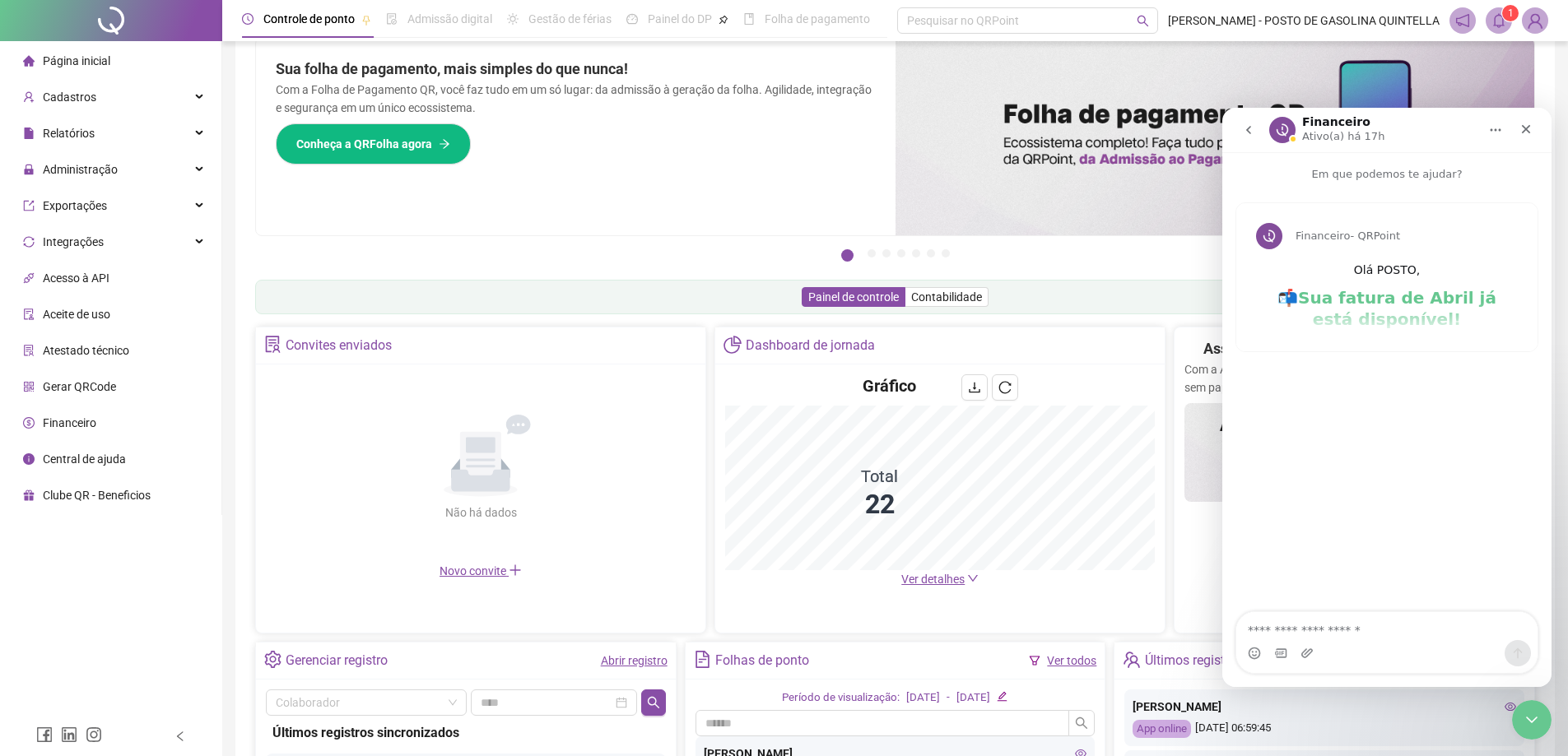
click at [1249, 132] on icon "go back" at bounding box center [1249, 131] width 5 height 9
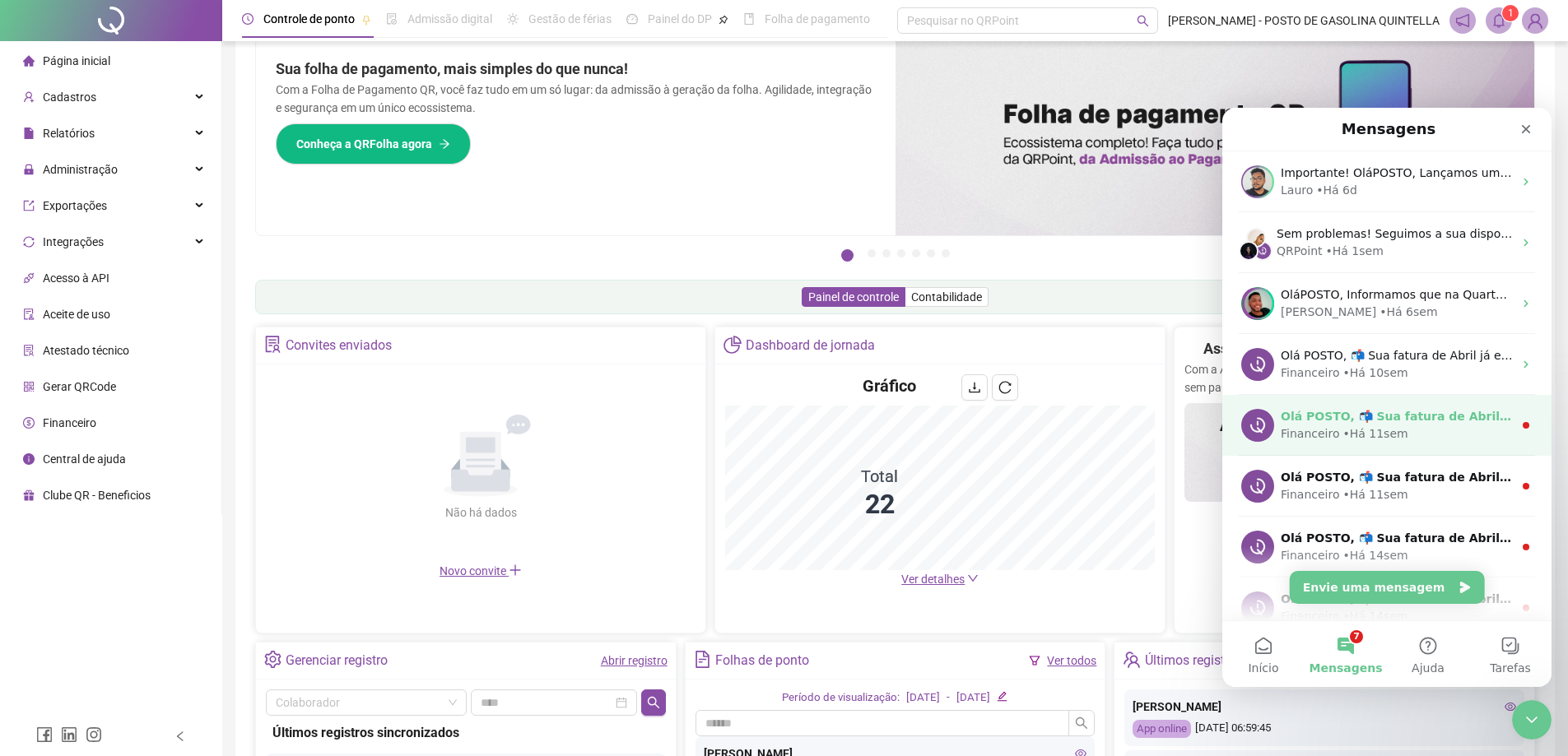
click at [1332, 429] on div "Financeiro" at bounding box center [1310, 434] width 58 height 17
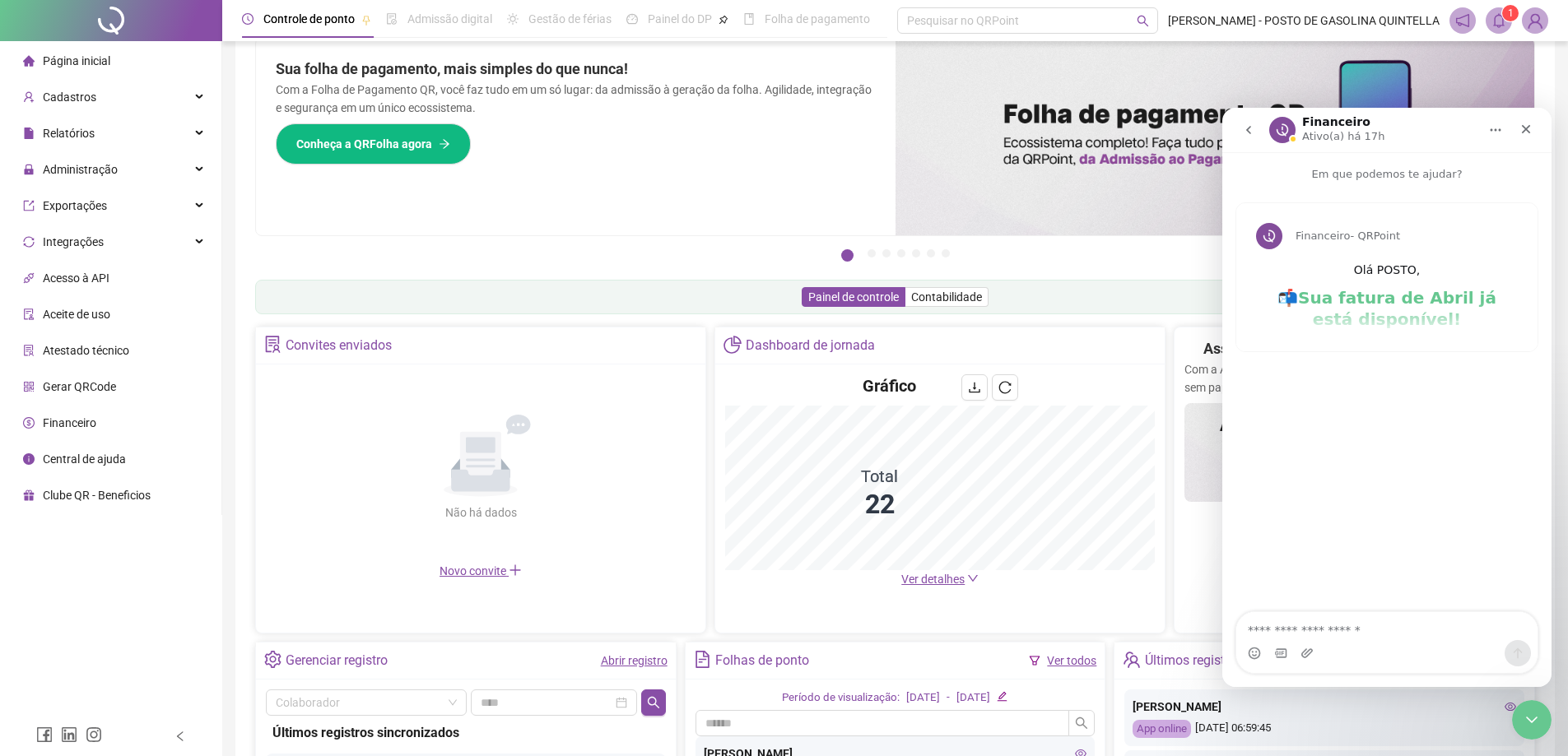
click at [1253, 128] on icon "go back" at bounding box center [1249, 130] width 13 height 13
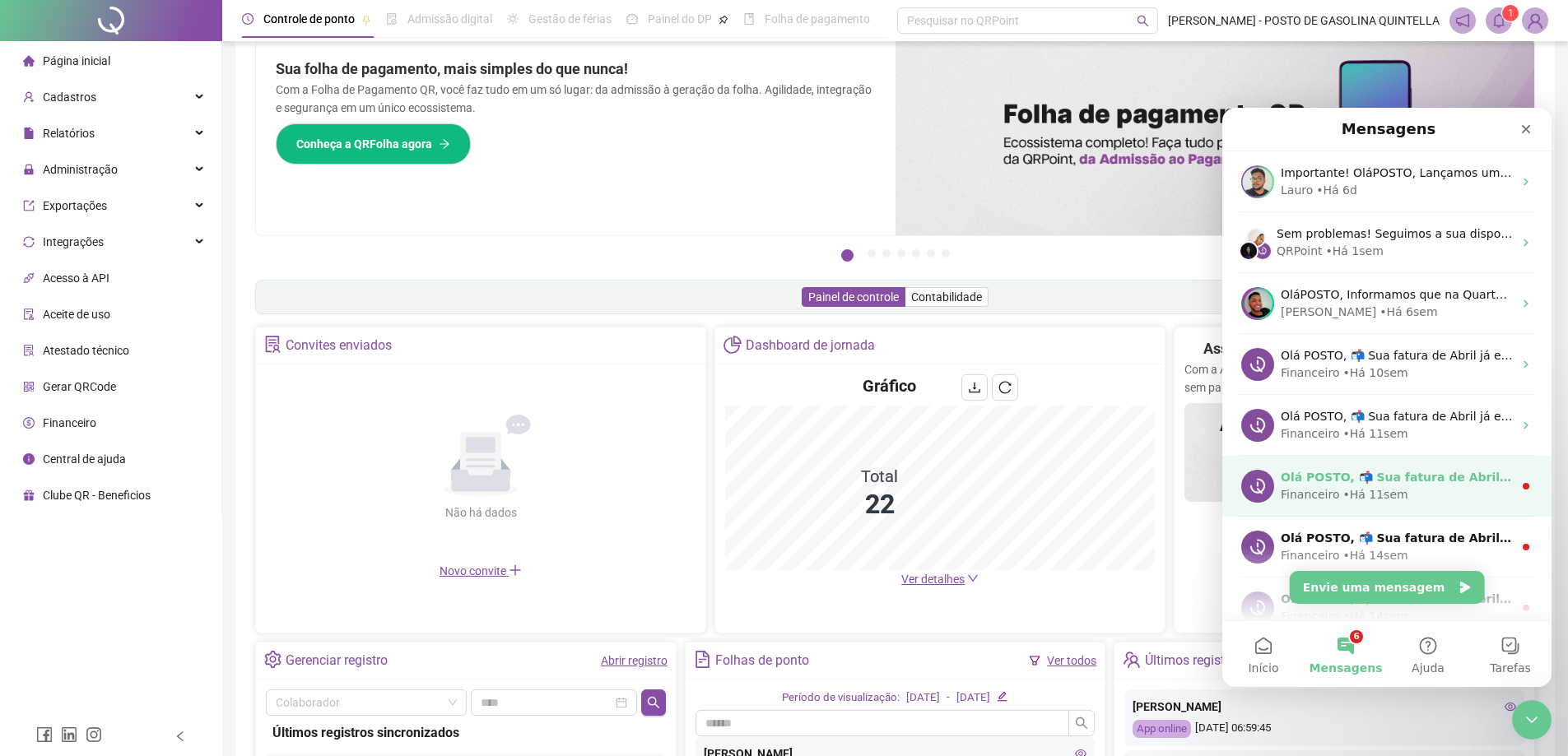
click at [1400, 491] on div "Financeiro • Há 11sem" at bounding box center [1397, 495] width 232 height 17
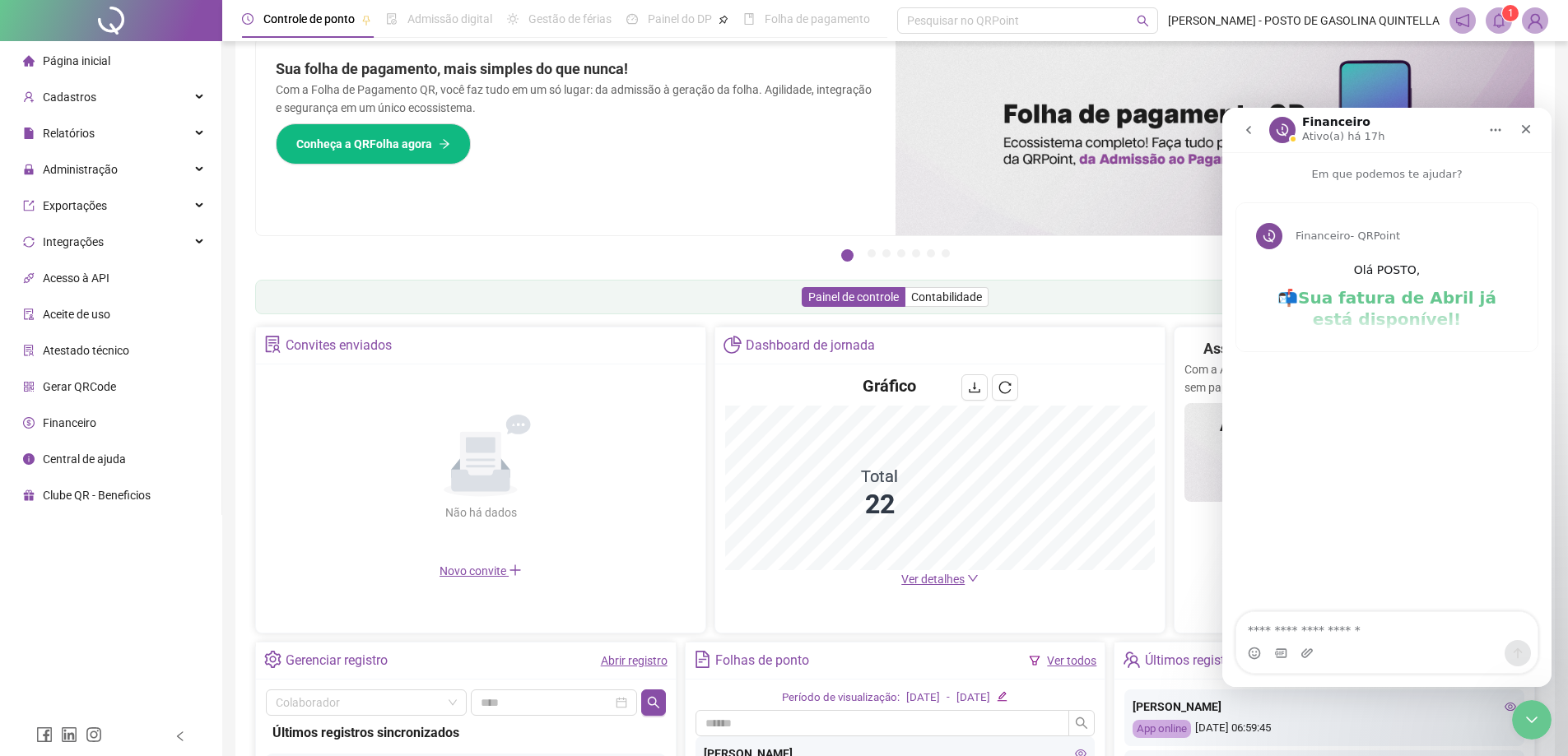
click at [1250, 125] on icon "go back" at bounding box center [1249, 130] width 13 height 13
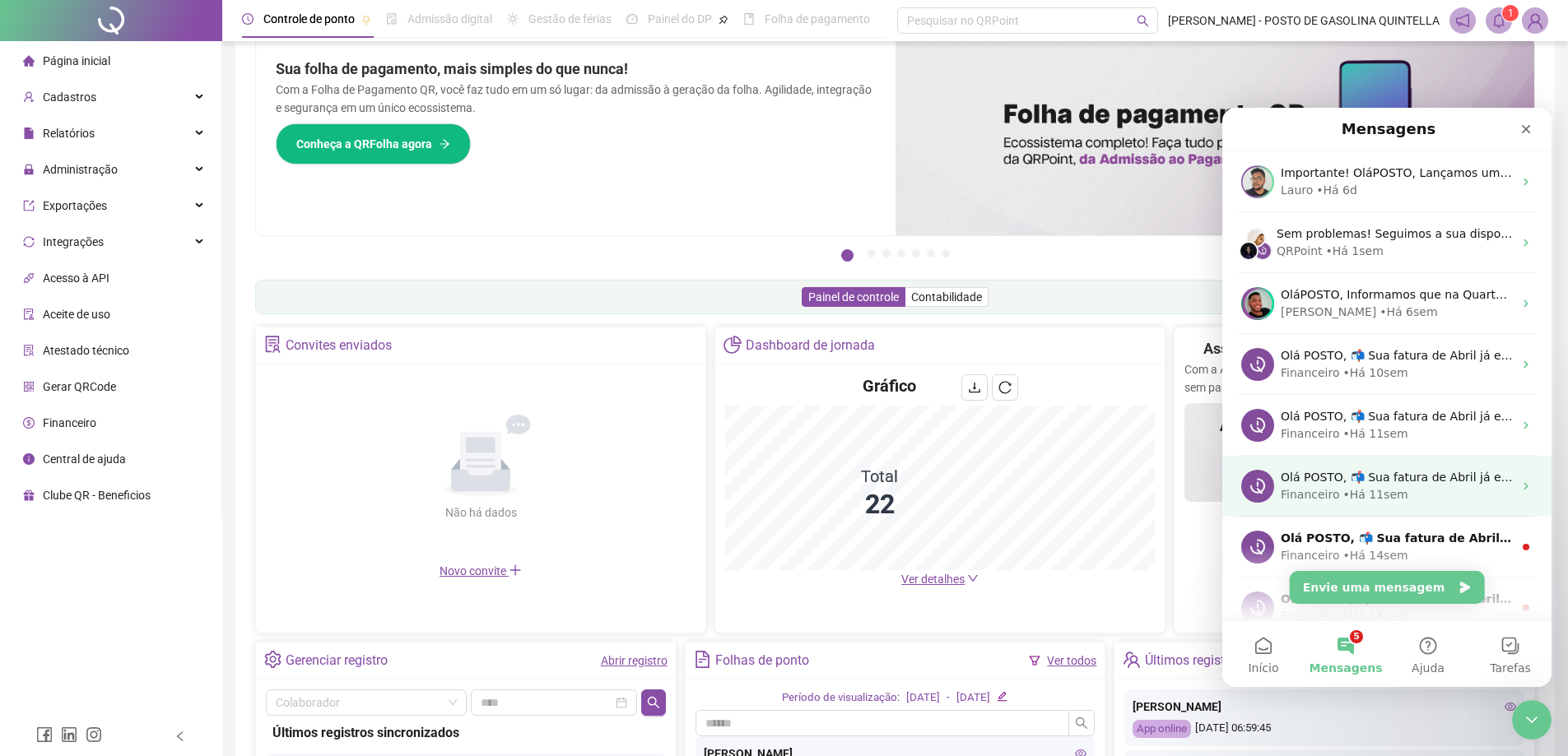
scroll to position [165, 0]
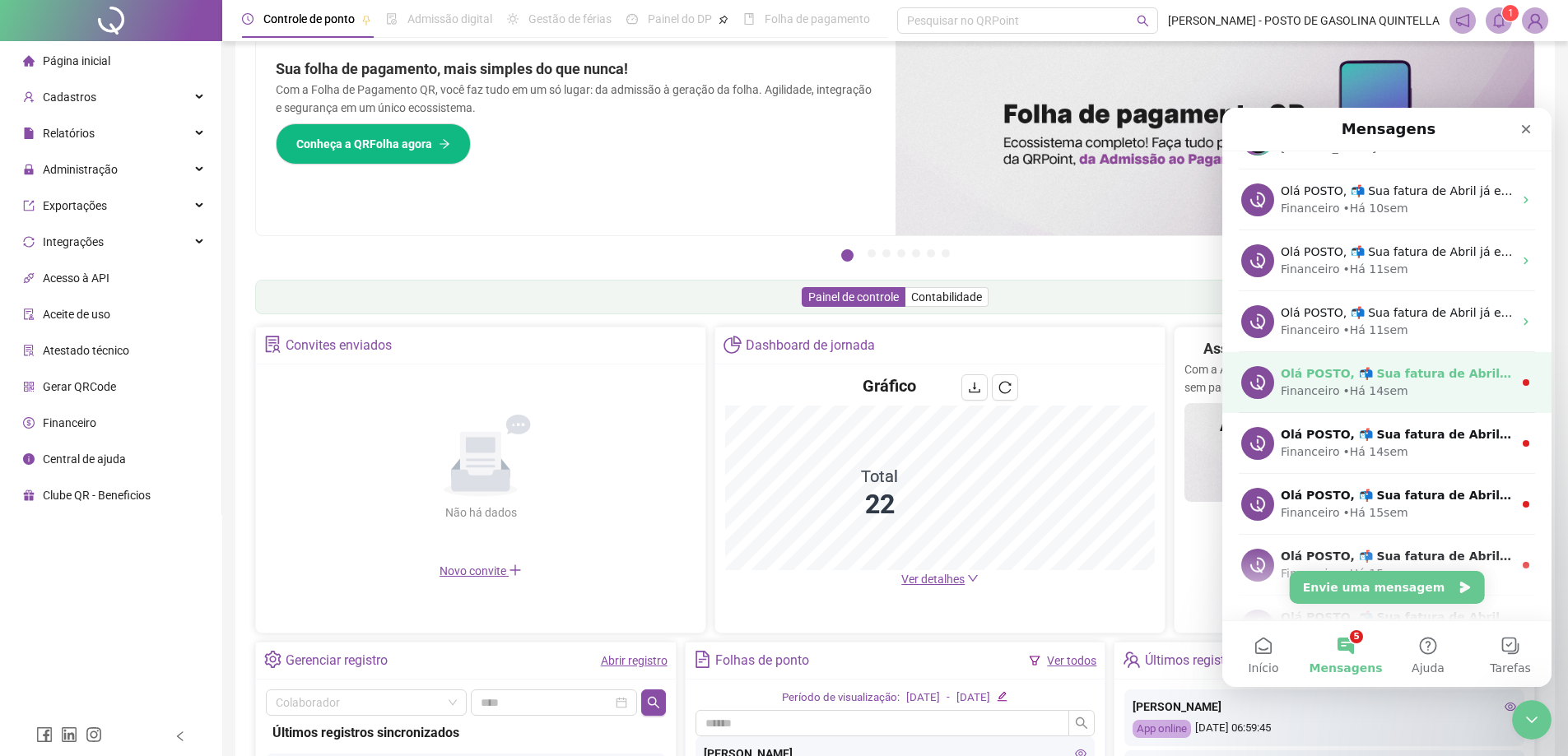
click at [1384, 383] on div "• Há 14sem" at bounding box center [1375, 392] width 65 height 17
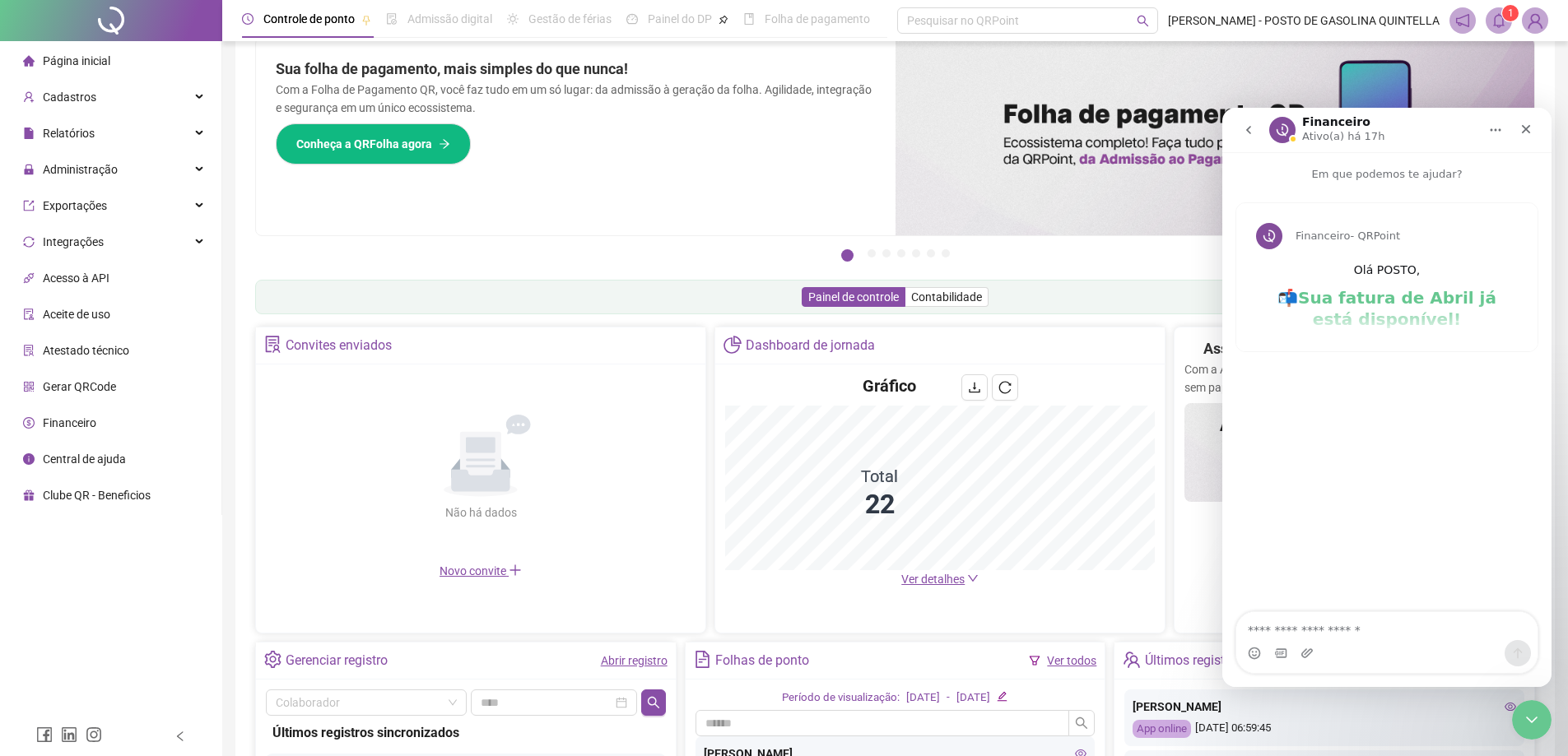
click at [1249, 129] on icon "go back" at bounding box center [1249, 131] width 5 height 9
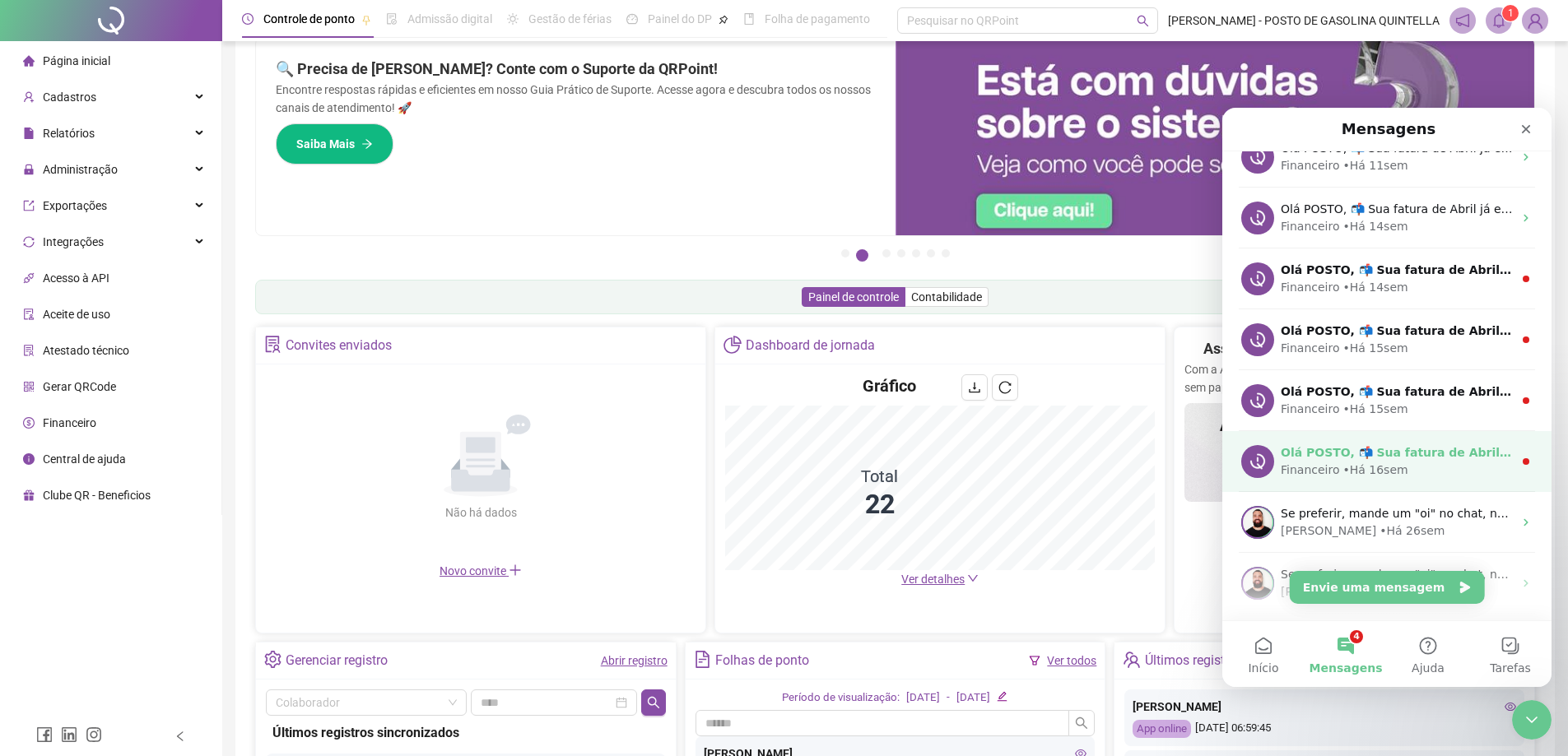
scroll to position [411, 0]
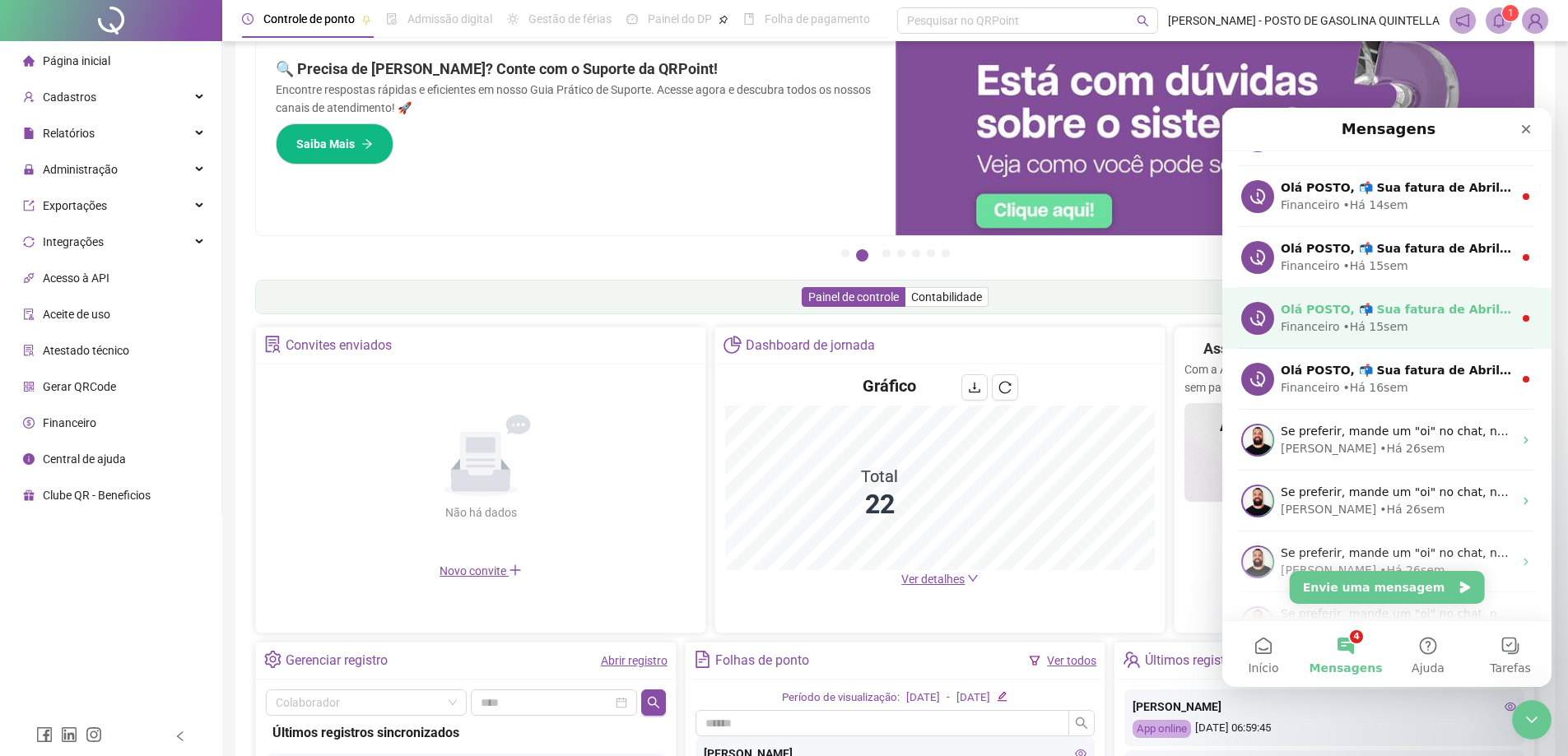
click at [1408, 301] on div "Olá POSTO, 📬 Sua fatura de Abril já está disponível! Olá, tudo bem? Passando pa…" at bounding box center [1397, 310] width 232 height 17
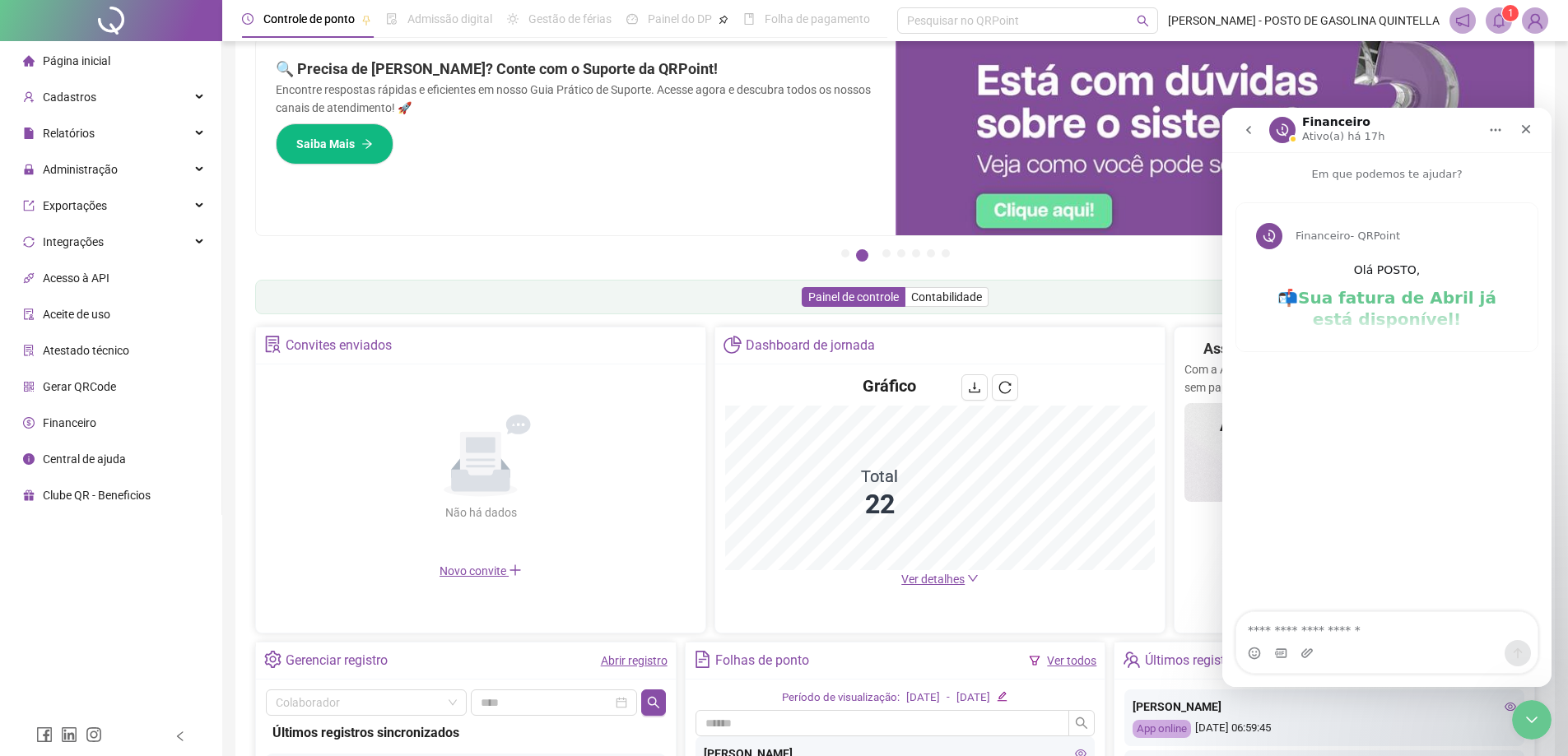
click at [1253, 131] on icon "go back" at bounding box center [1249, 130] width 13 height 13
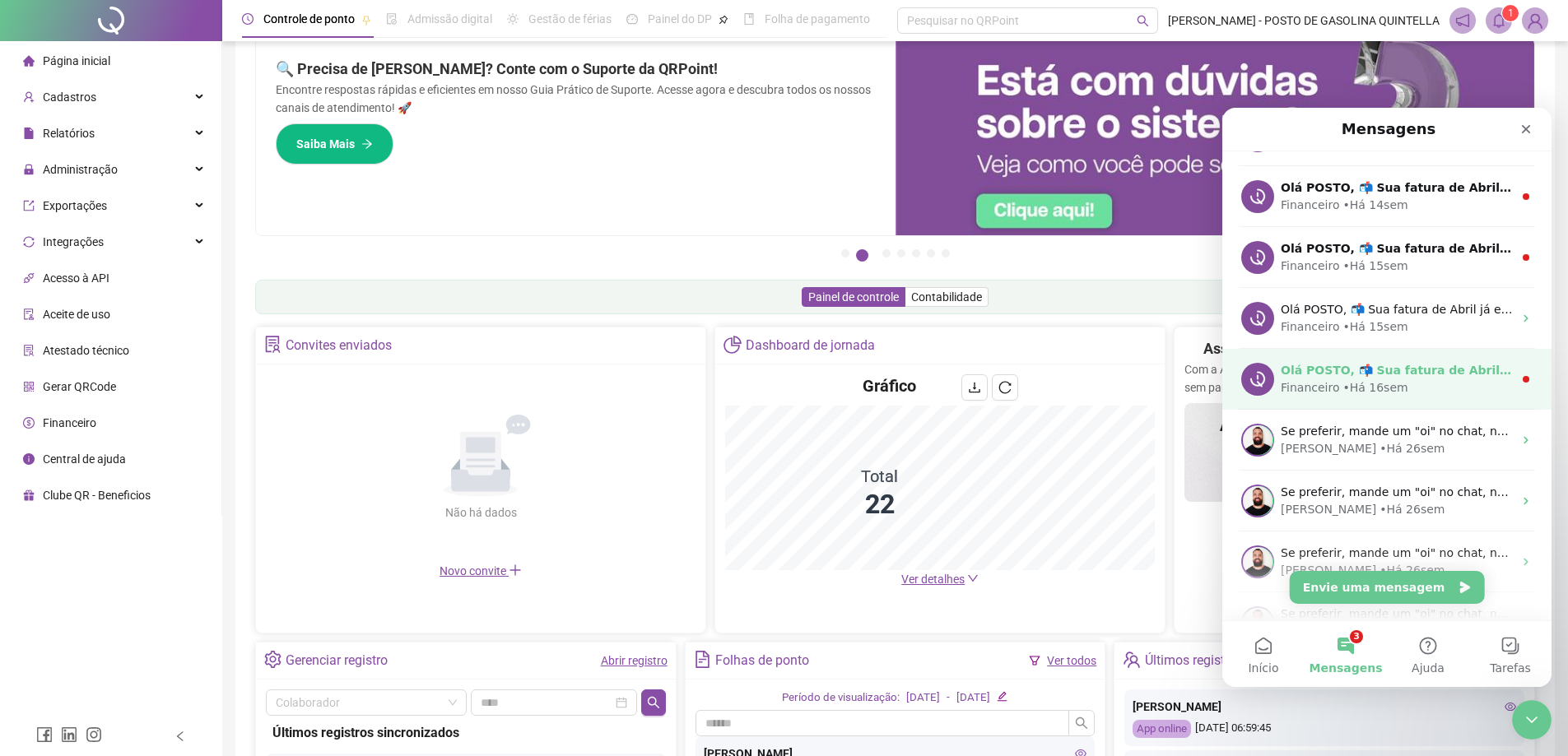
click at [1379, 385] on div "• Há 16sem" at bounding box center [1375, 388] width 65 height 17
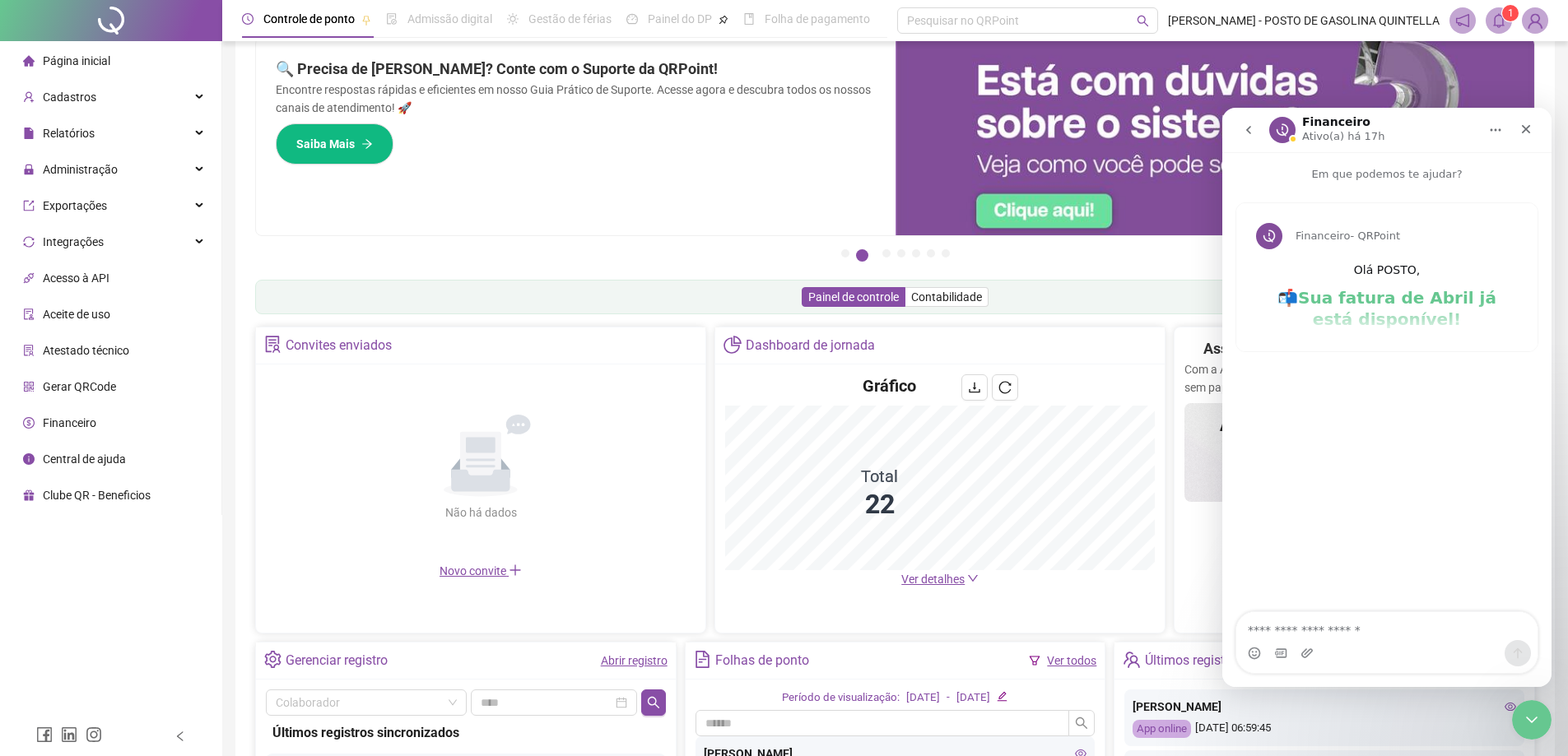
click at [1247, 129] on icon "go back" at bounding box center [1249, 131] width 5 height 9
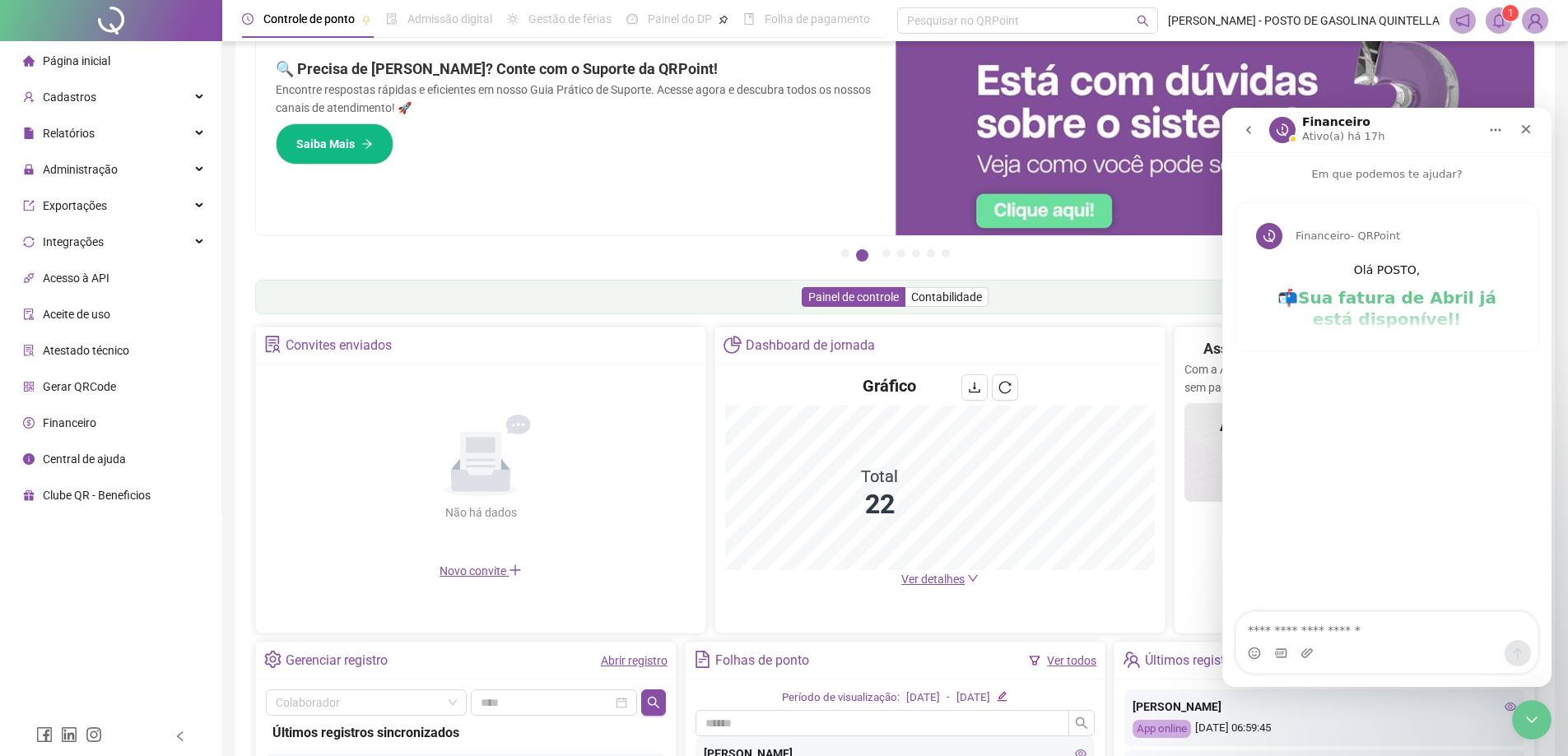
click at [1250, 125] on icon "go back" at bounding box center [1249, 130] width 13 height 13
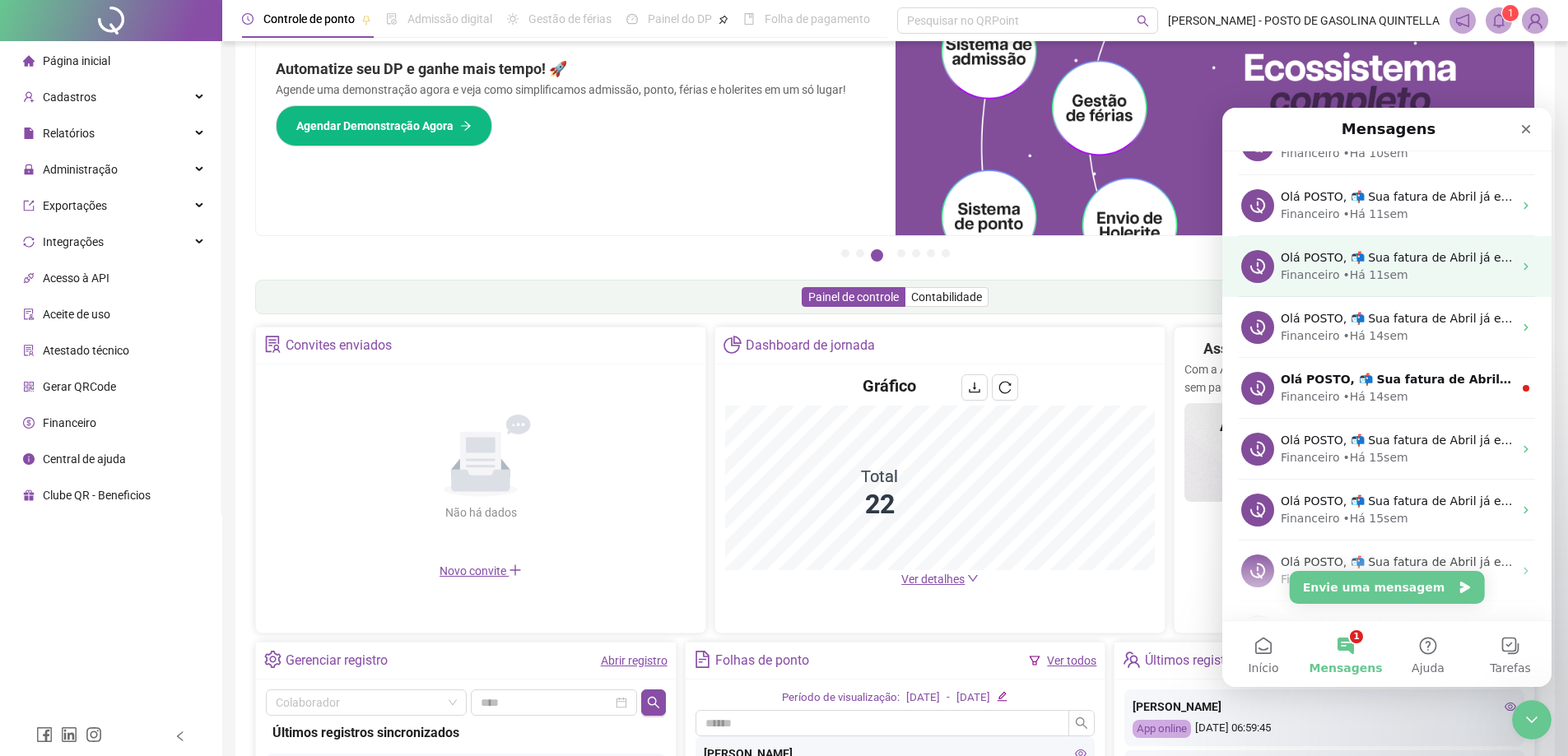
scroll to position [247, 0]
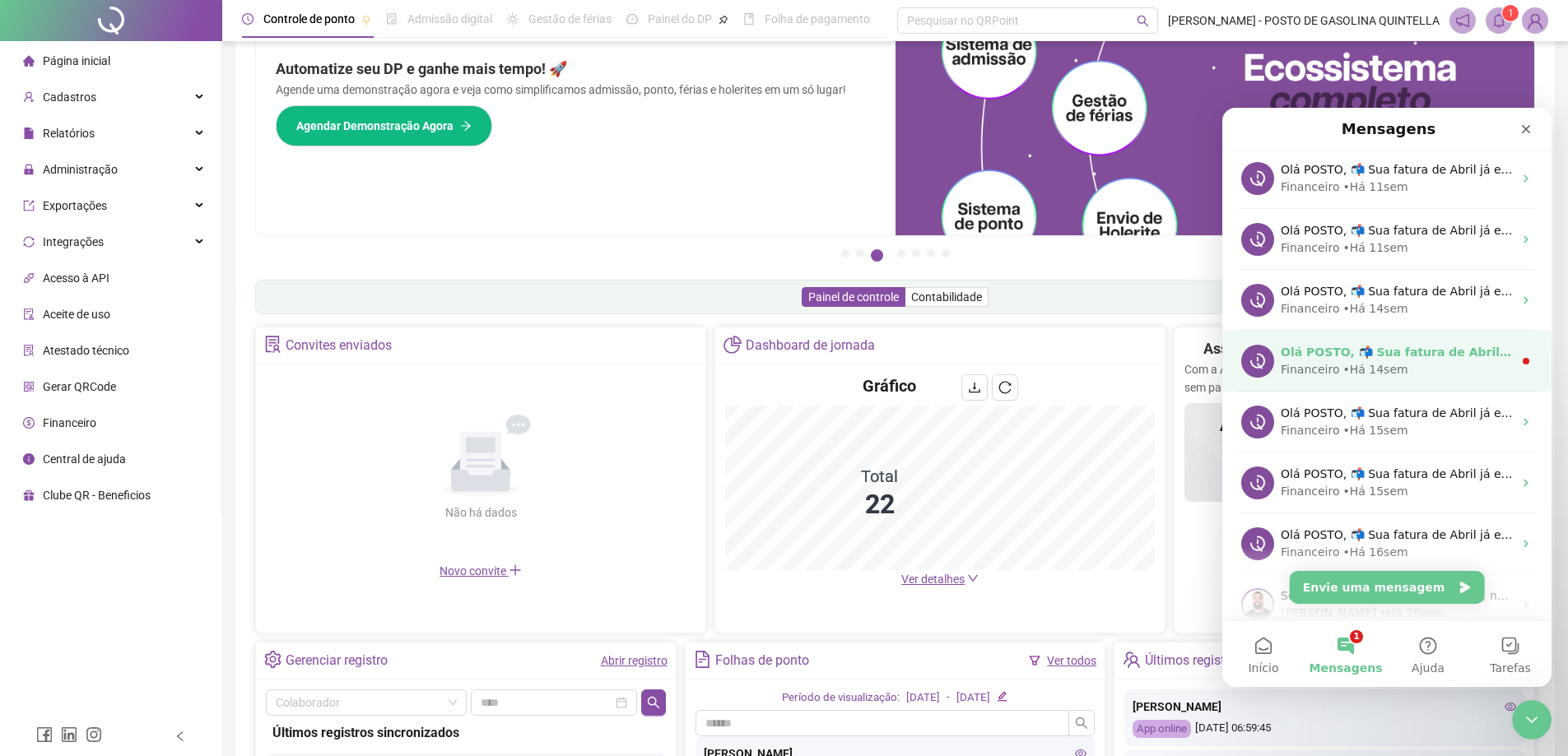
click at [1321, 361] on div "Financeiro" at bounding box center [1310, 369] width 58 height 17
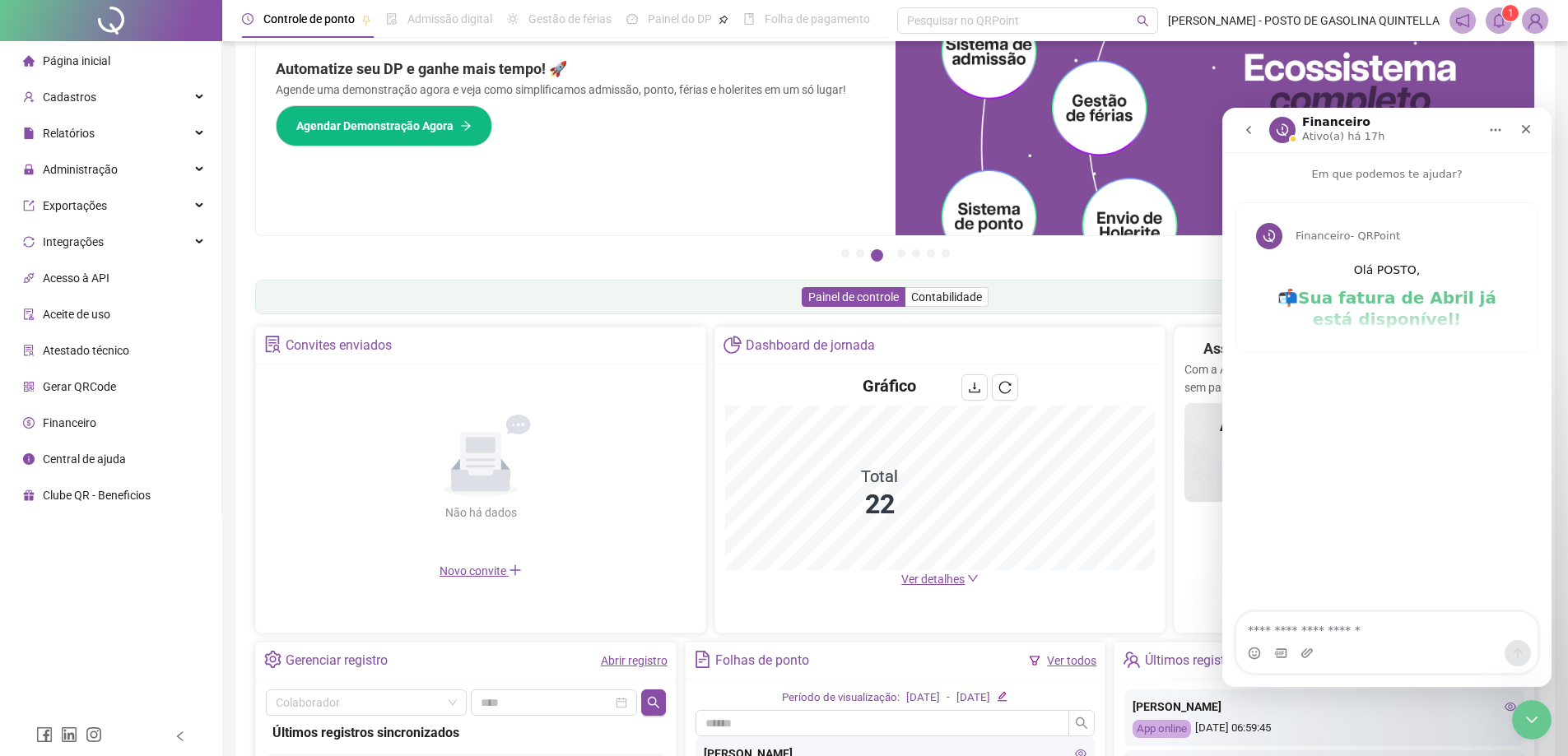
scroll to position [315, 0]
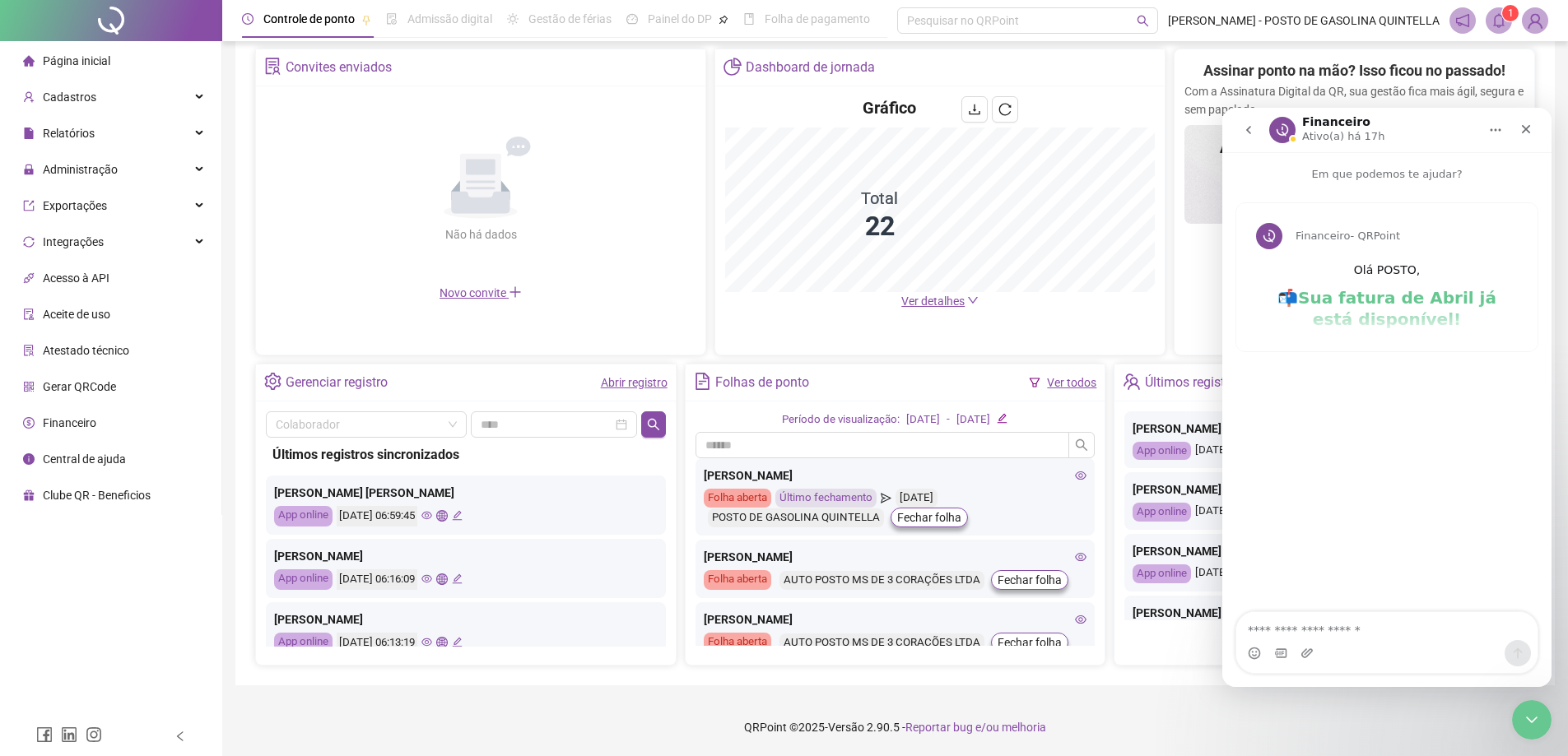
click at [1252, 127] on icon "go back" at bounding box center [1249, 130] width 13 height 13
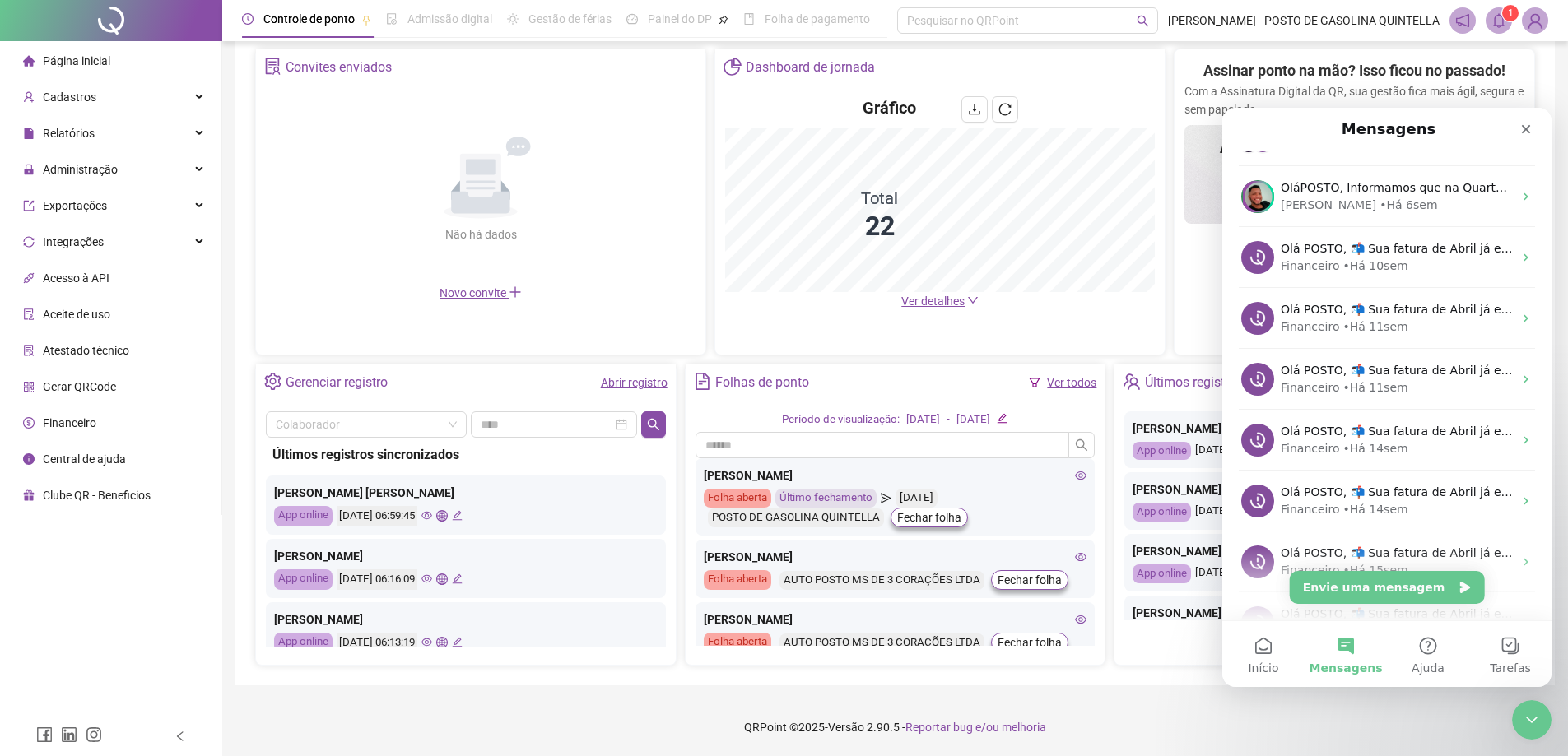
scroll to position [0, 0]
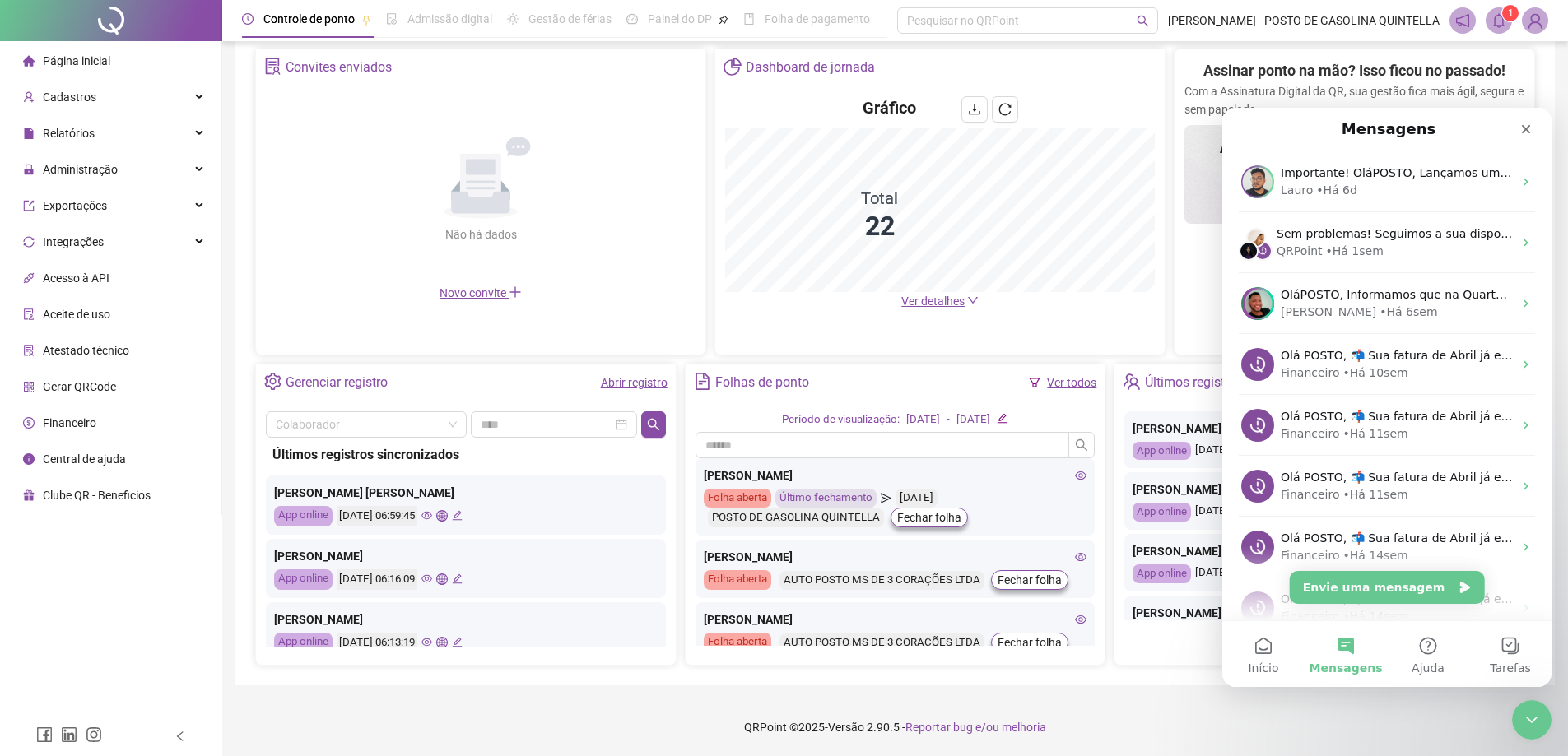
drag, startPoint x: 1548, startPoint y: 473, endPoint x: 2775, endPoint y: 256, distance: 1246.0
click at [1527, 135] on icon "Fechar" at bounding box center [1526, 129] width 13 height 13
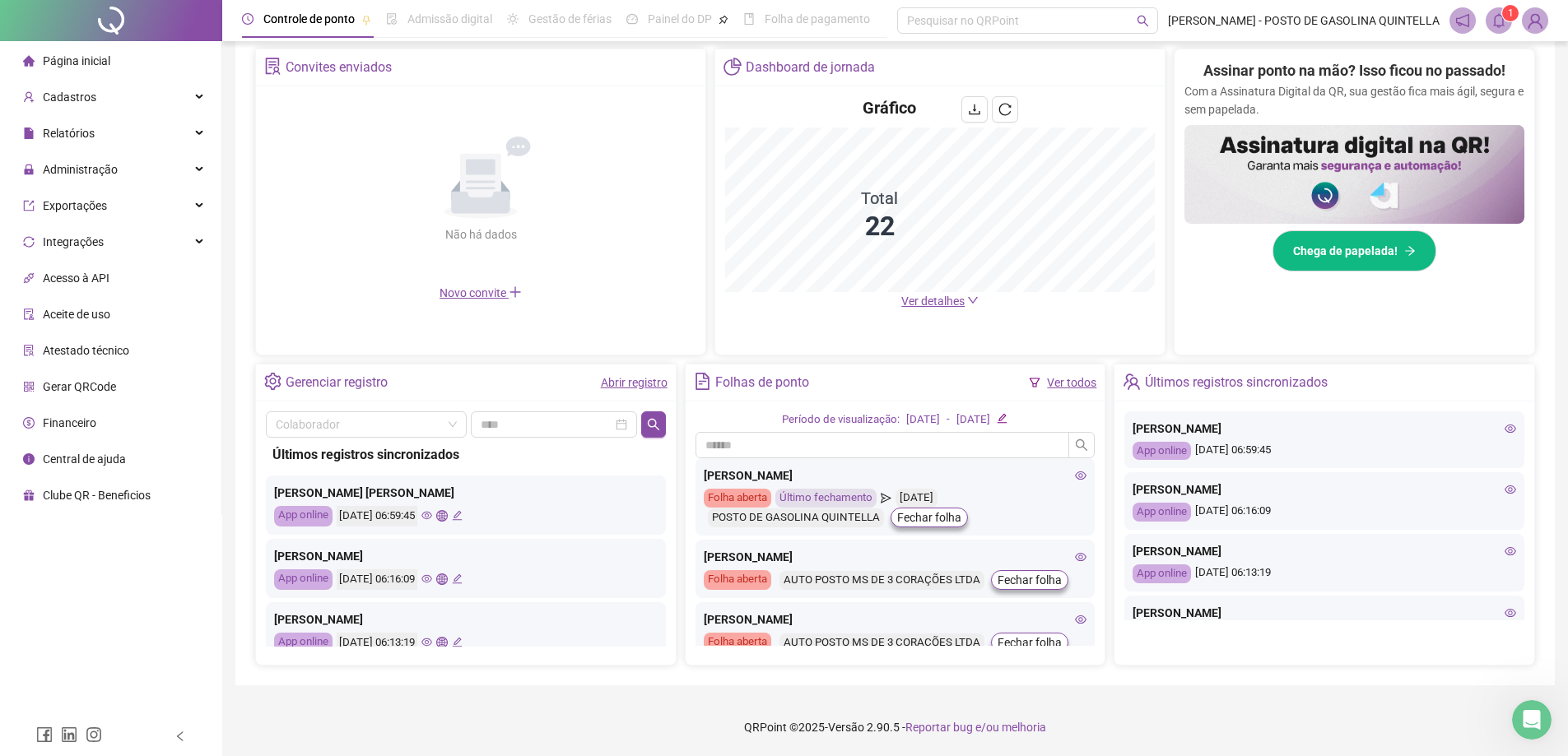
click at [1513, 14] on span "1" at bounding box center [1511, 14] width 6 height 12
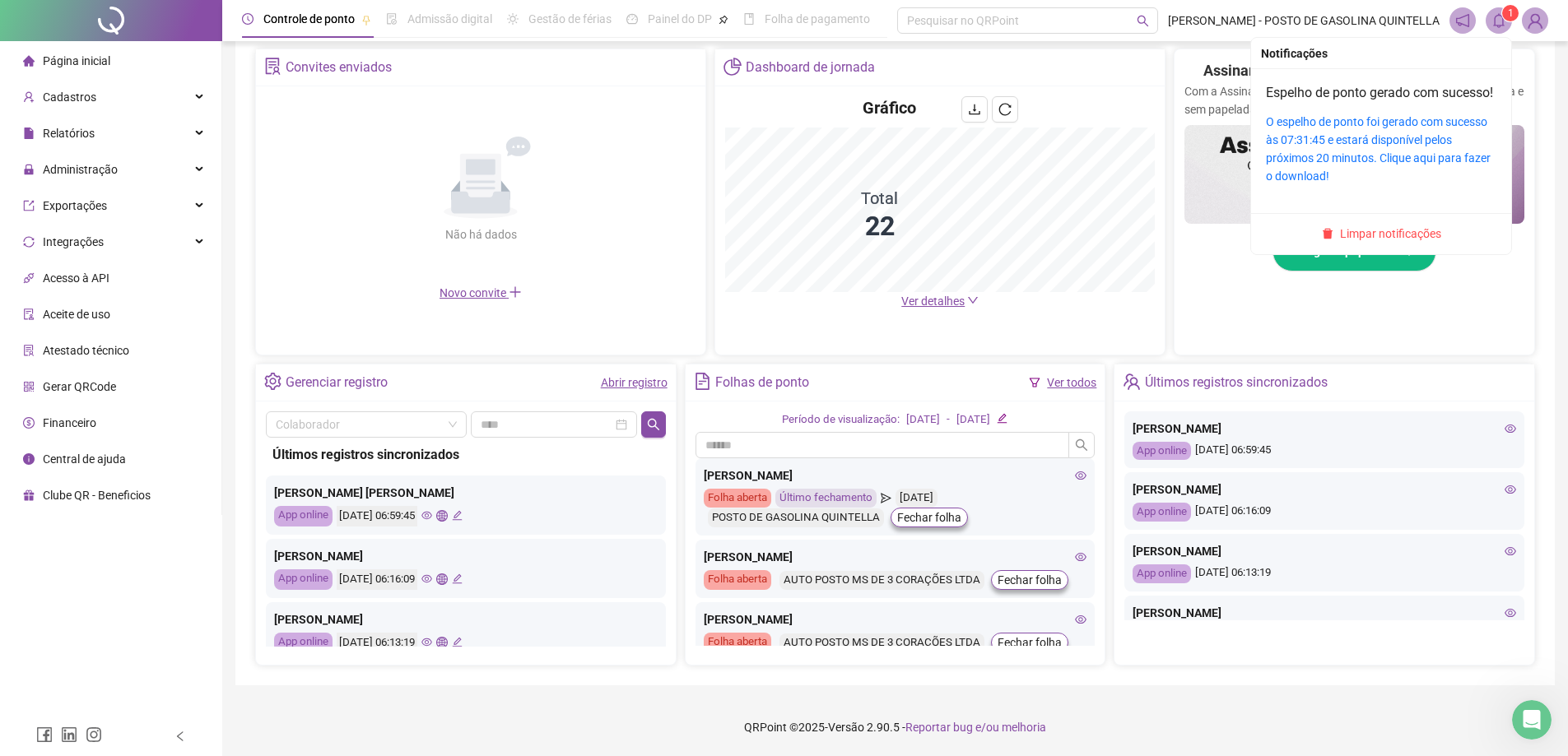
click at [1495, 20] on icon "bell" at bounding box center [1499, 20] width 15 height 15
click at [1415, 243] on span "Limpar notificações" at bounding box center [1390, 233] width 102 height 18
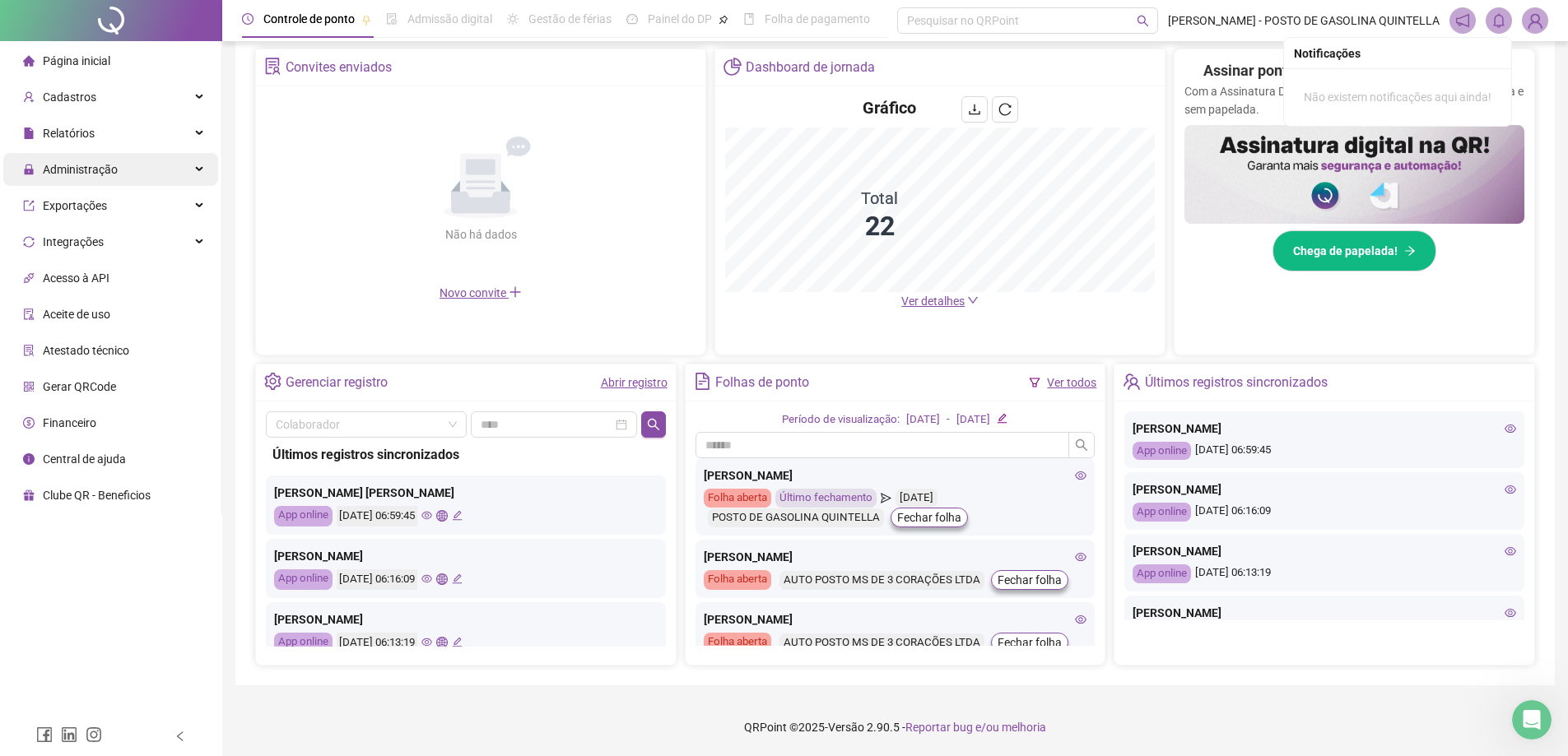
click at [64, 164] on span "Administração" at bounding box center [80, 169] width 75 height 13
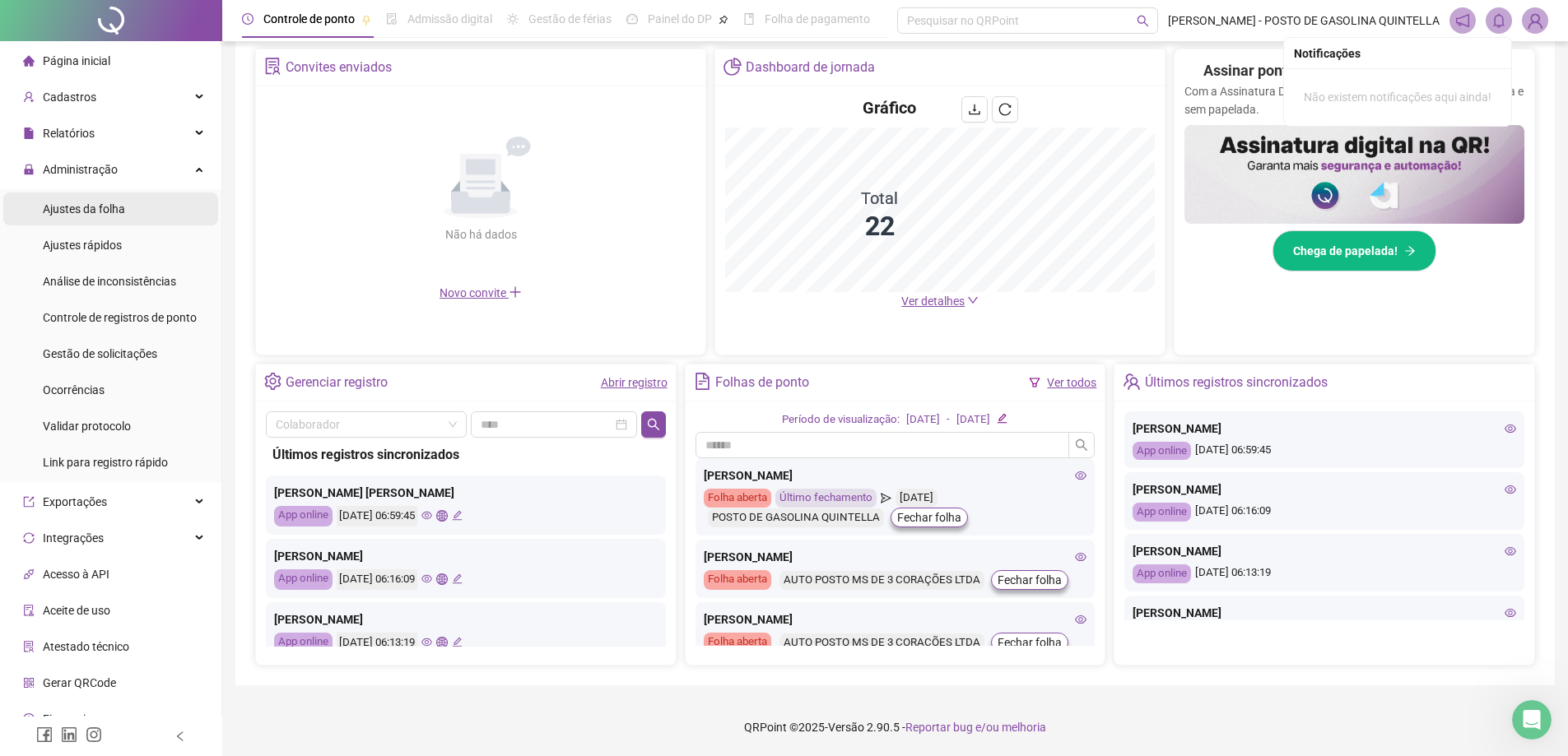
click at [134, 220] on li "Ajustes da folha" at bounding box center [111, 209] width 215 height 33
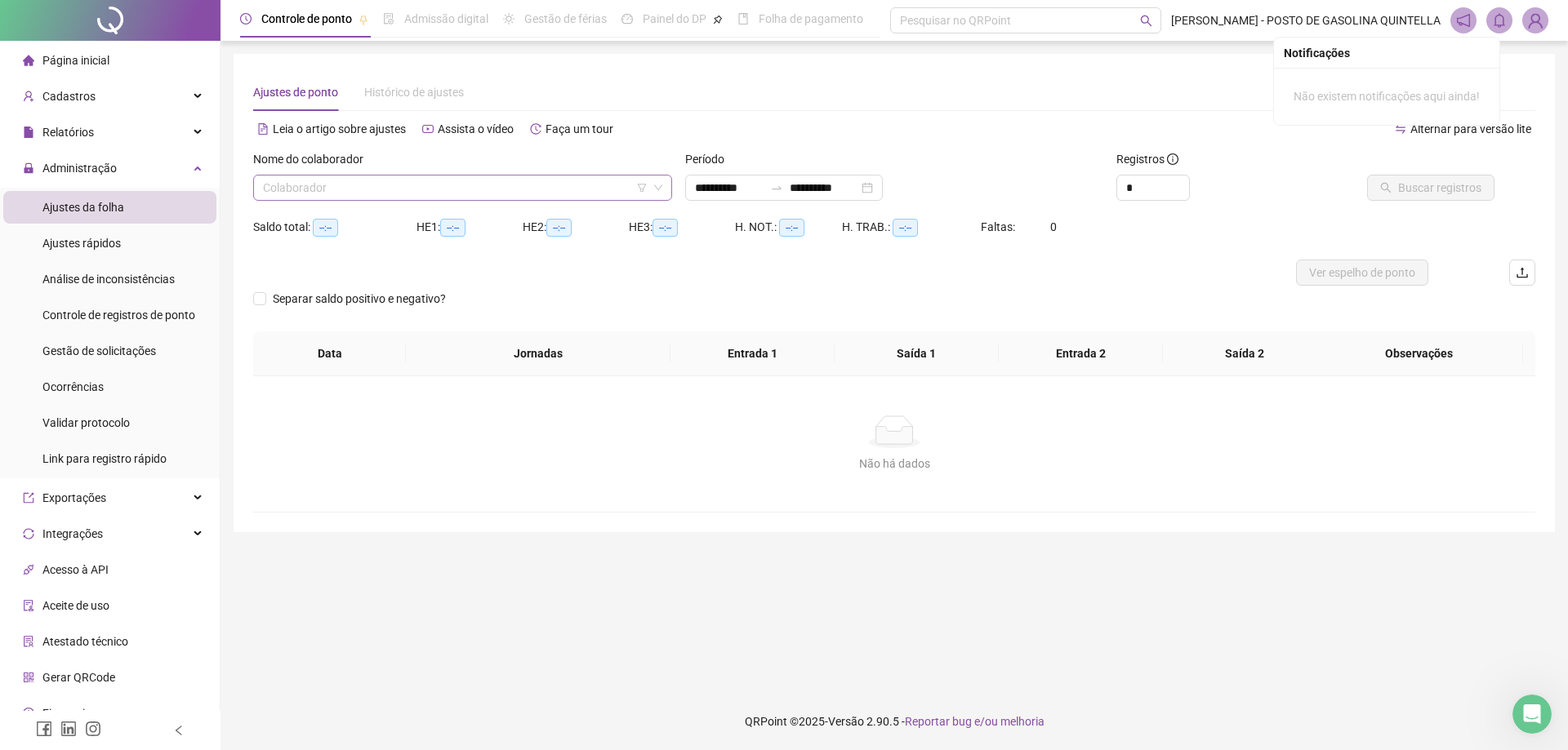
click at [368, 189] on input "search" at bounding box center [455, 187] width 384 height 25
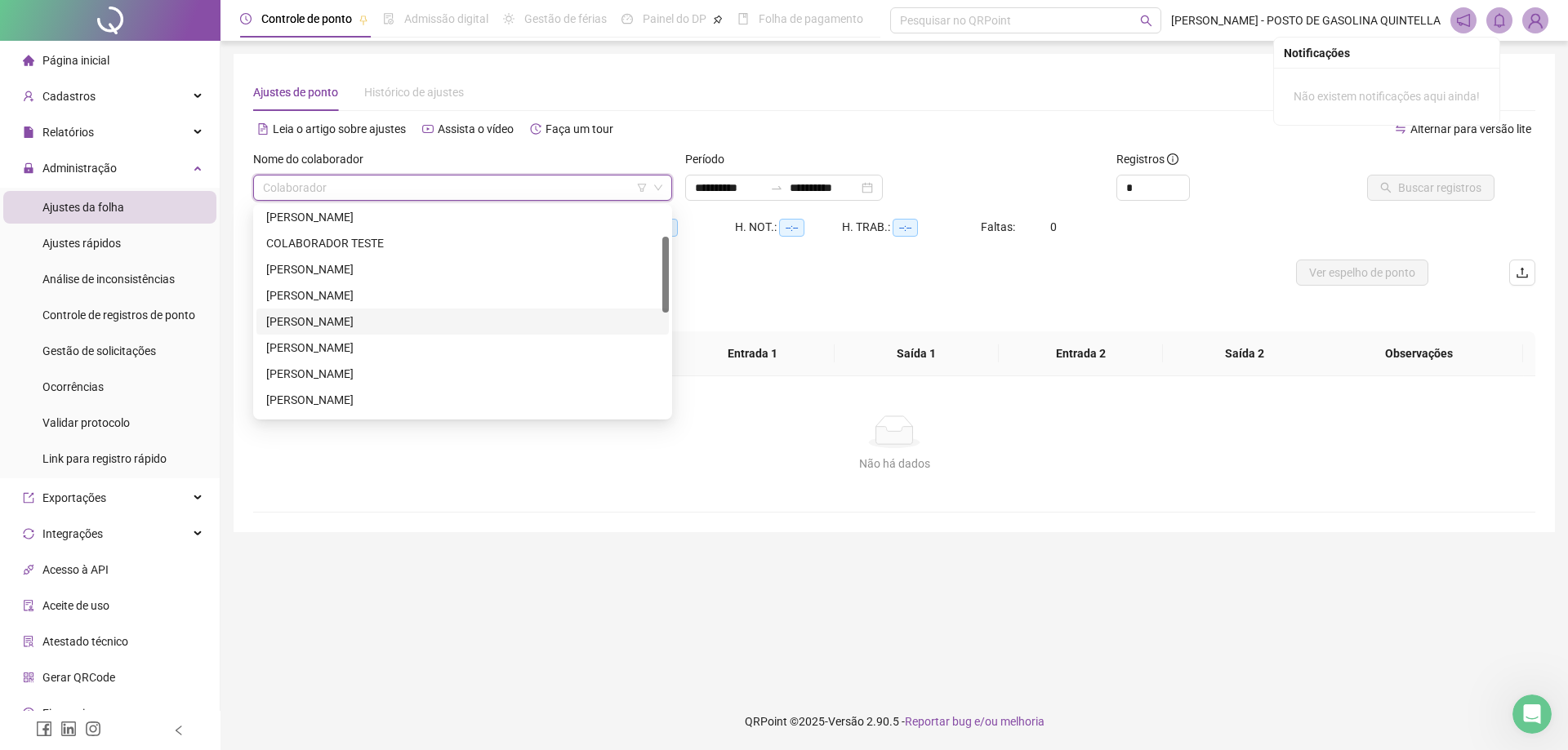
scroll to position [163, 0]
click at [643, 186] on icon "filter" at bounding box center [642, 188] width 10 height 10
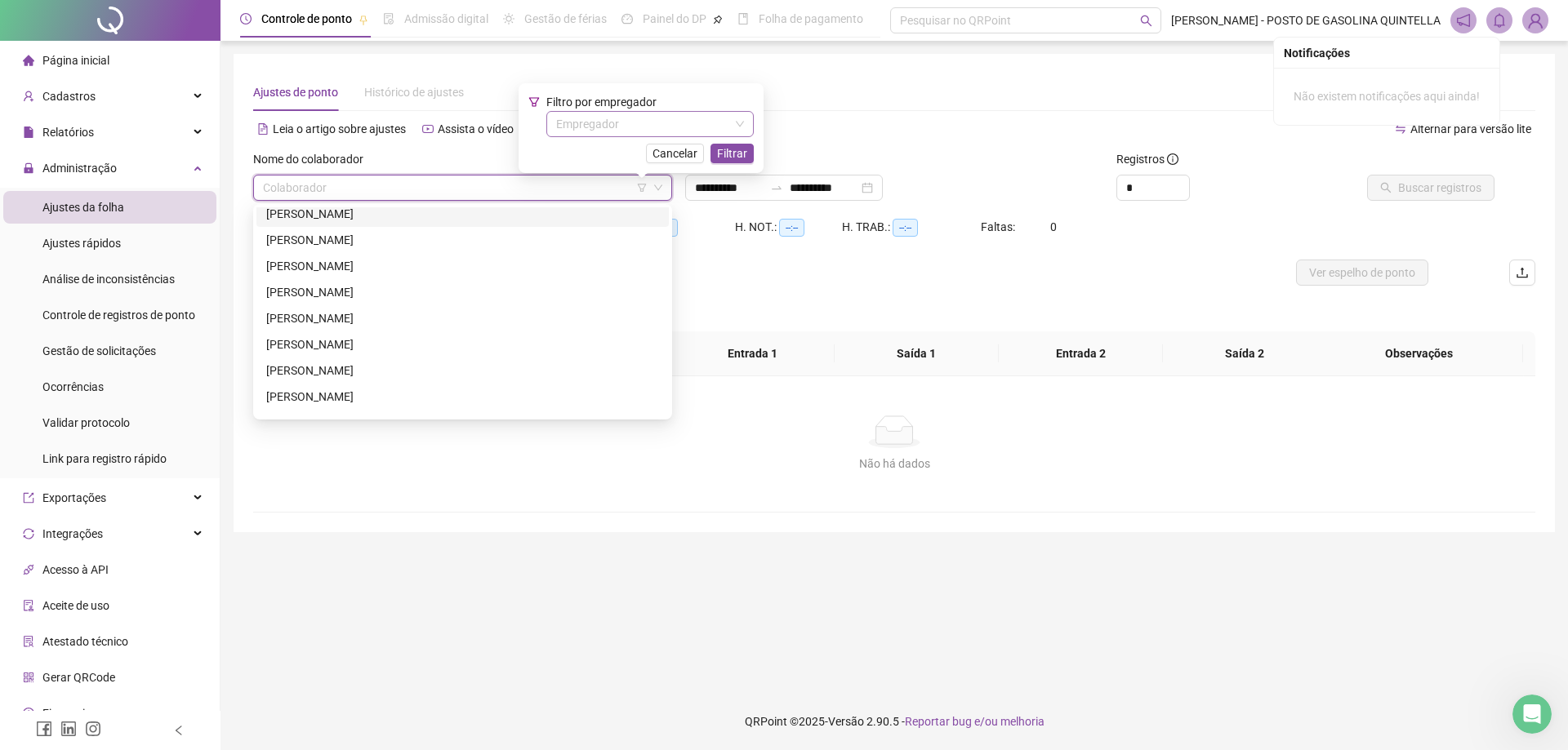
click at [651, 121] on input "search" at bounding box center [643, 124] width 173 height 25
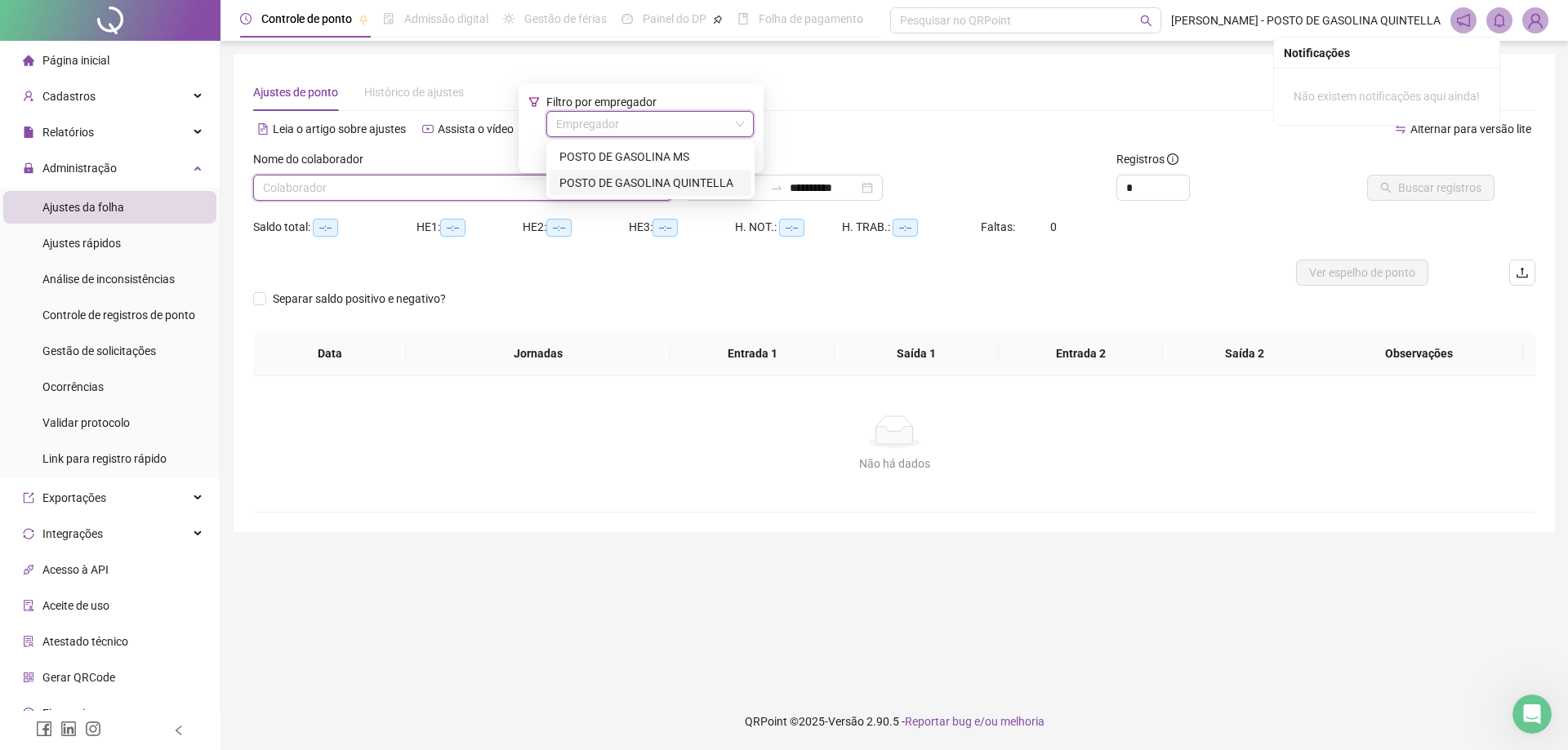
click at [641, 183] on div "POSTO DE GASOLINA QUINTELLA" at bounding box center [650, 182] width 182 height 18
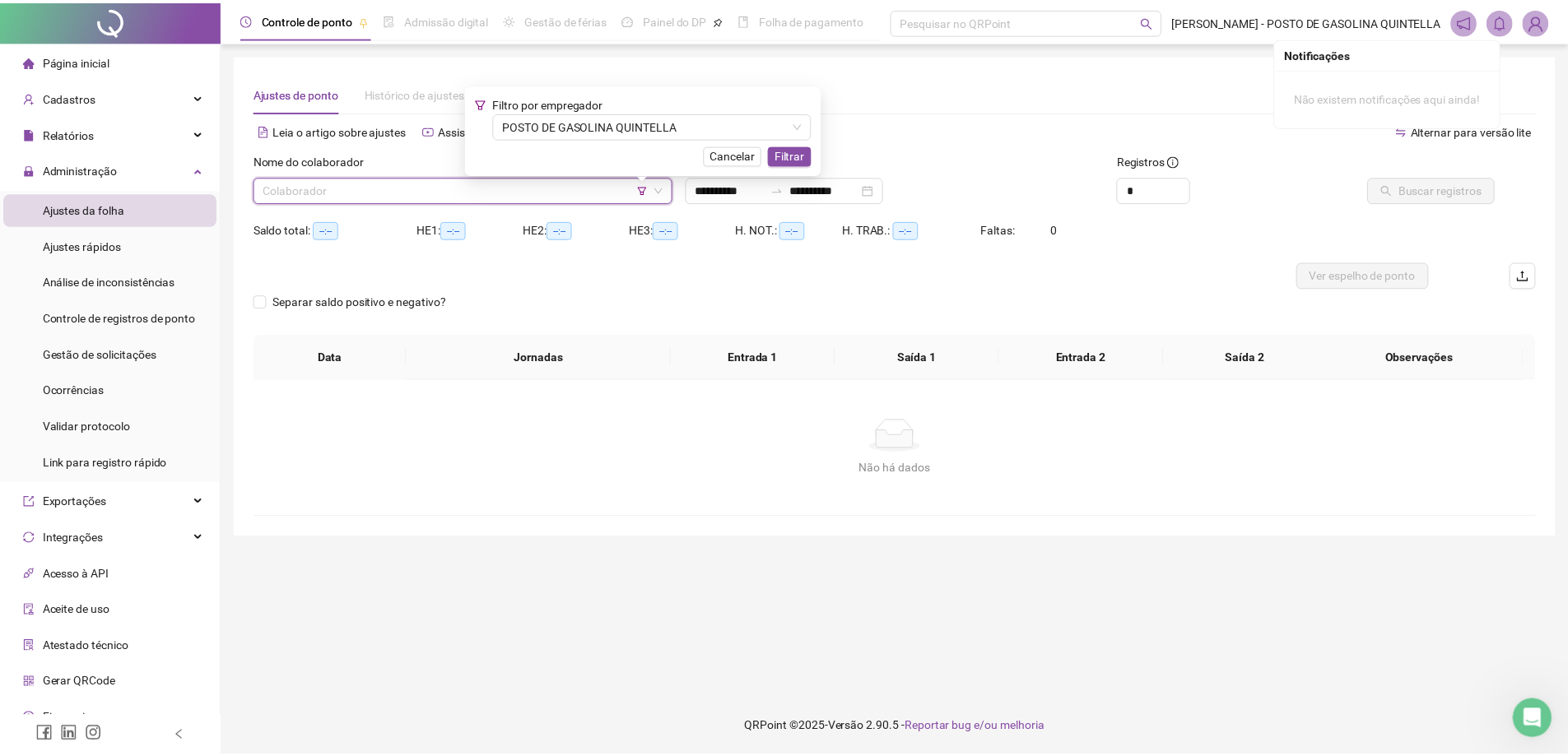
scroll to position [79, 0]
click at [449, 186] on input "search" at bounding box center [459, 189] width 388 height 25
click at [790, 154] on span "Filtrar" at bounding box center [796, 154] width 31 height 18
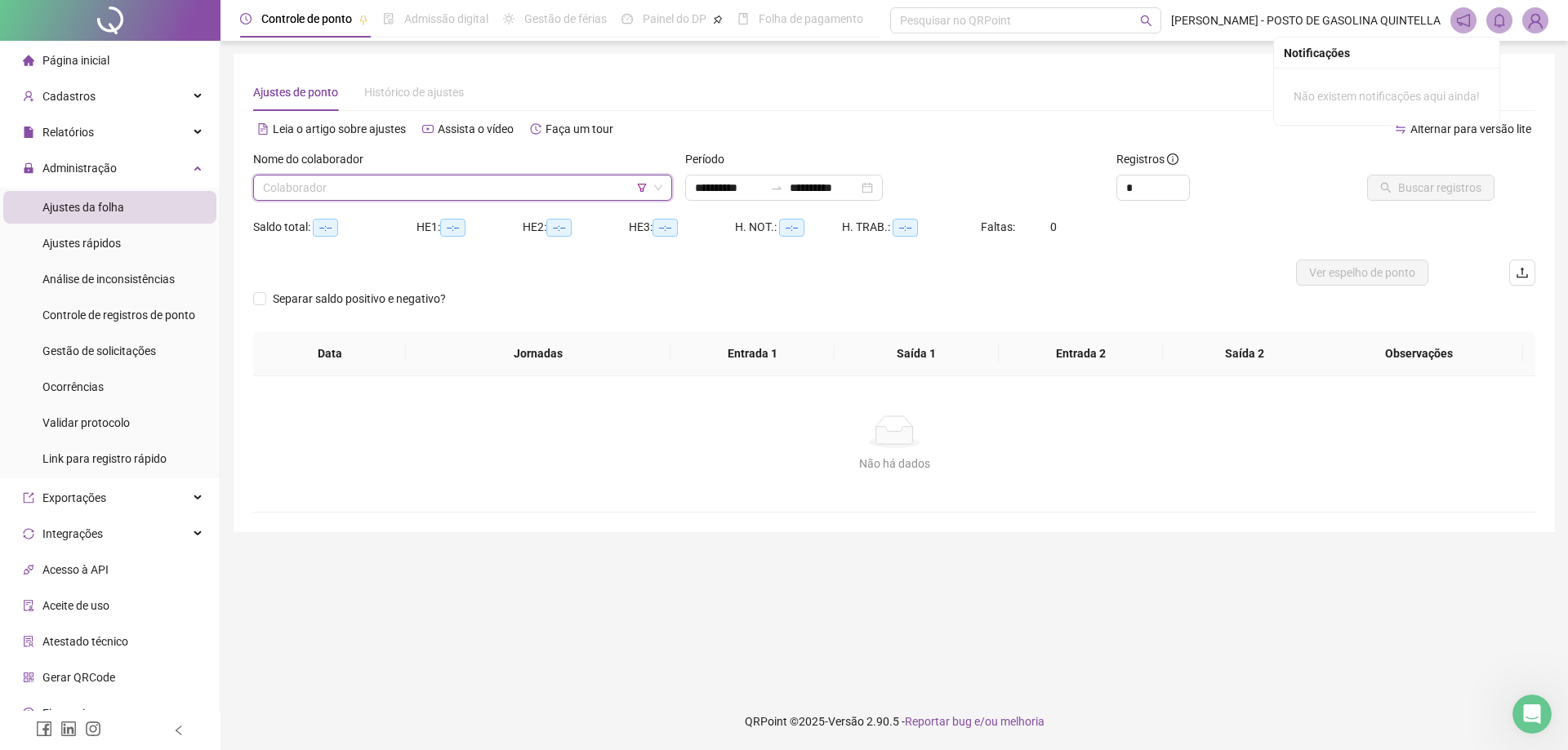
click at [352, 180] on input "search" at bounding box center [455, 187] width 384 height 25
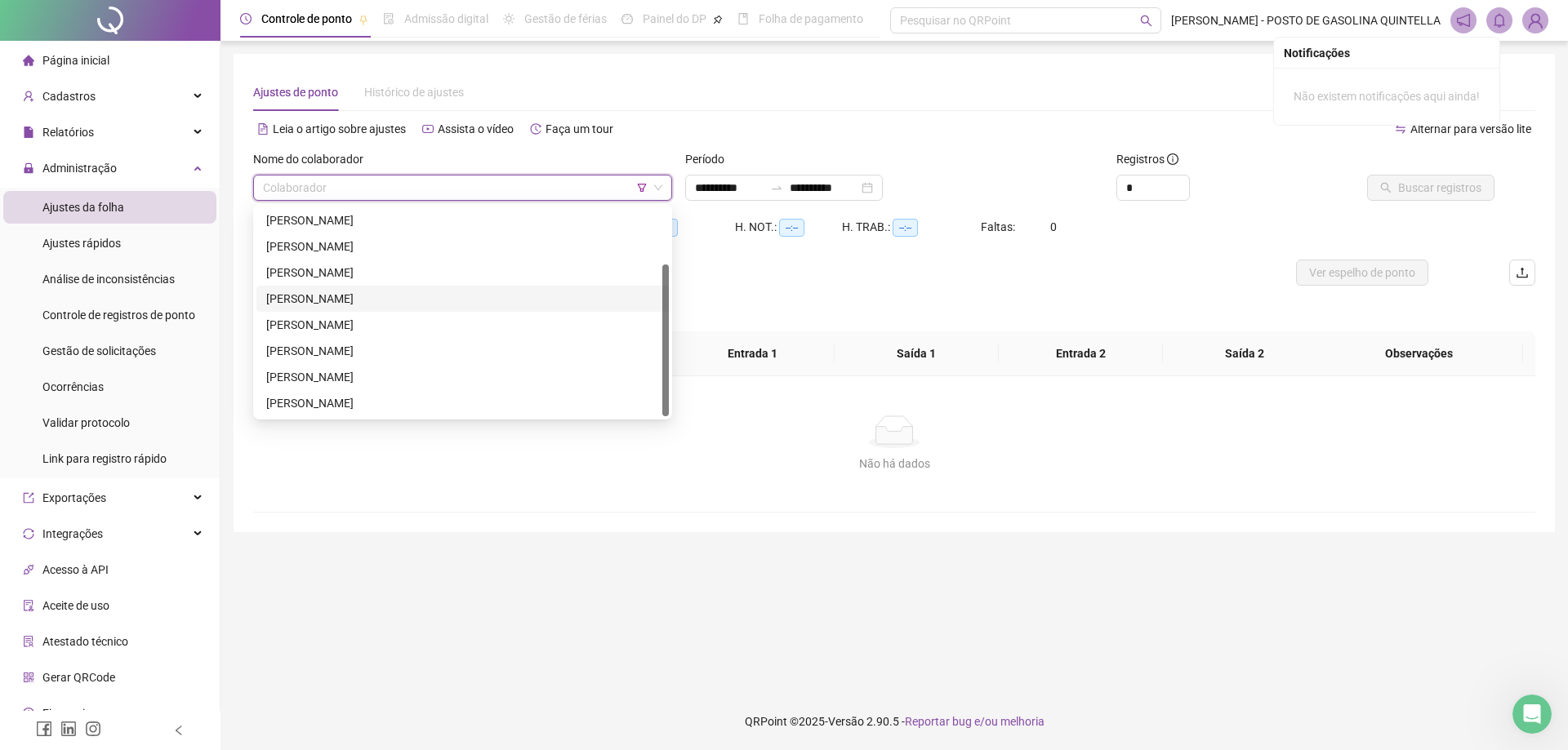
click at [346, 299] on div "[PERSON_NAME]" at bounding box center [462, 298] width 393 height 18
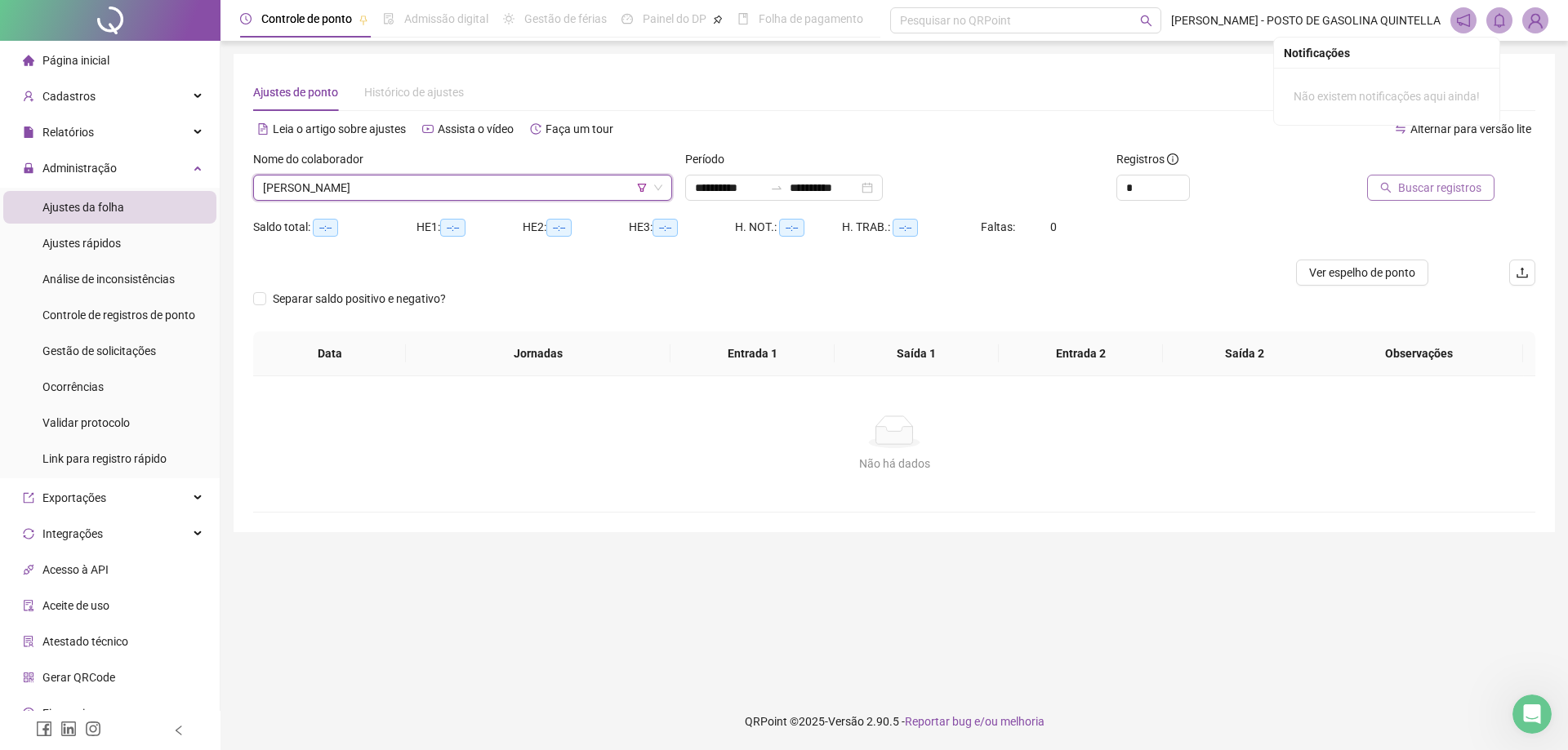
click at [1432, 182] on span "Buscar registros" at bounding box center [1439, 187] width 83 height 18
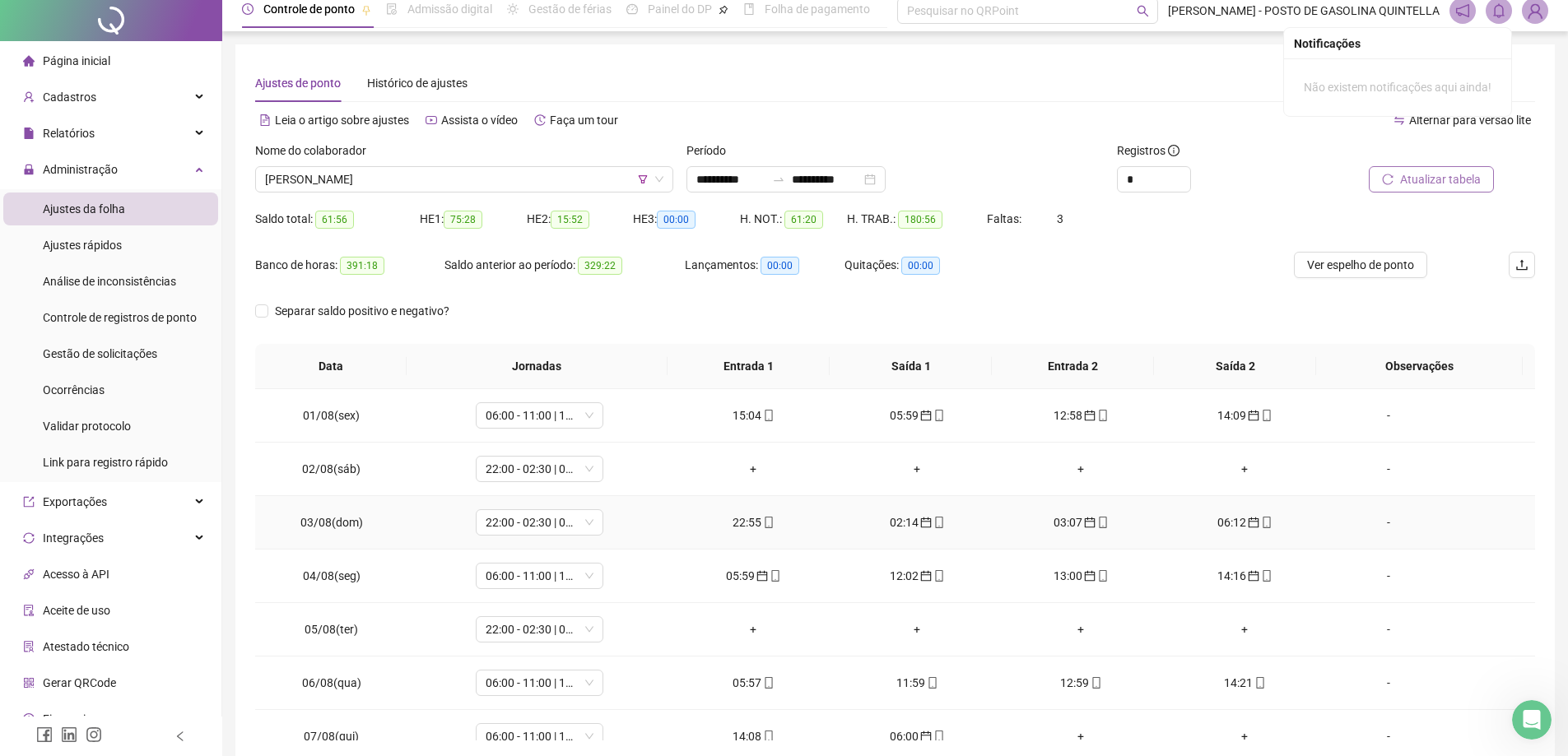
scroll to position [0, 0]
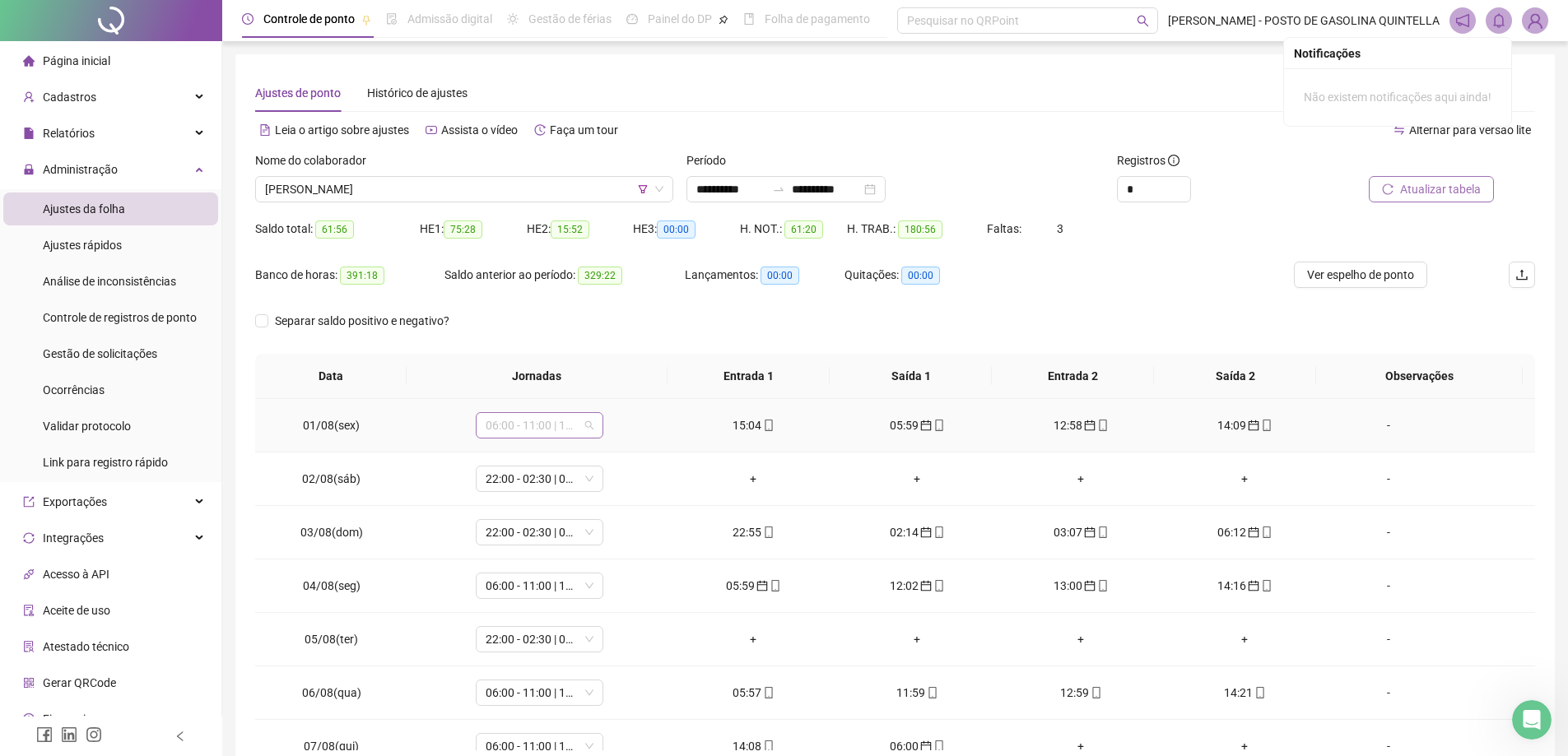
click at [539, 437] on span "06:00 - 11:00 | 12:00 - 14:00" at bounding box center [539, 425] width 108 height 25
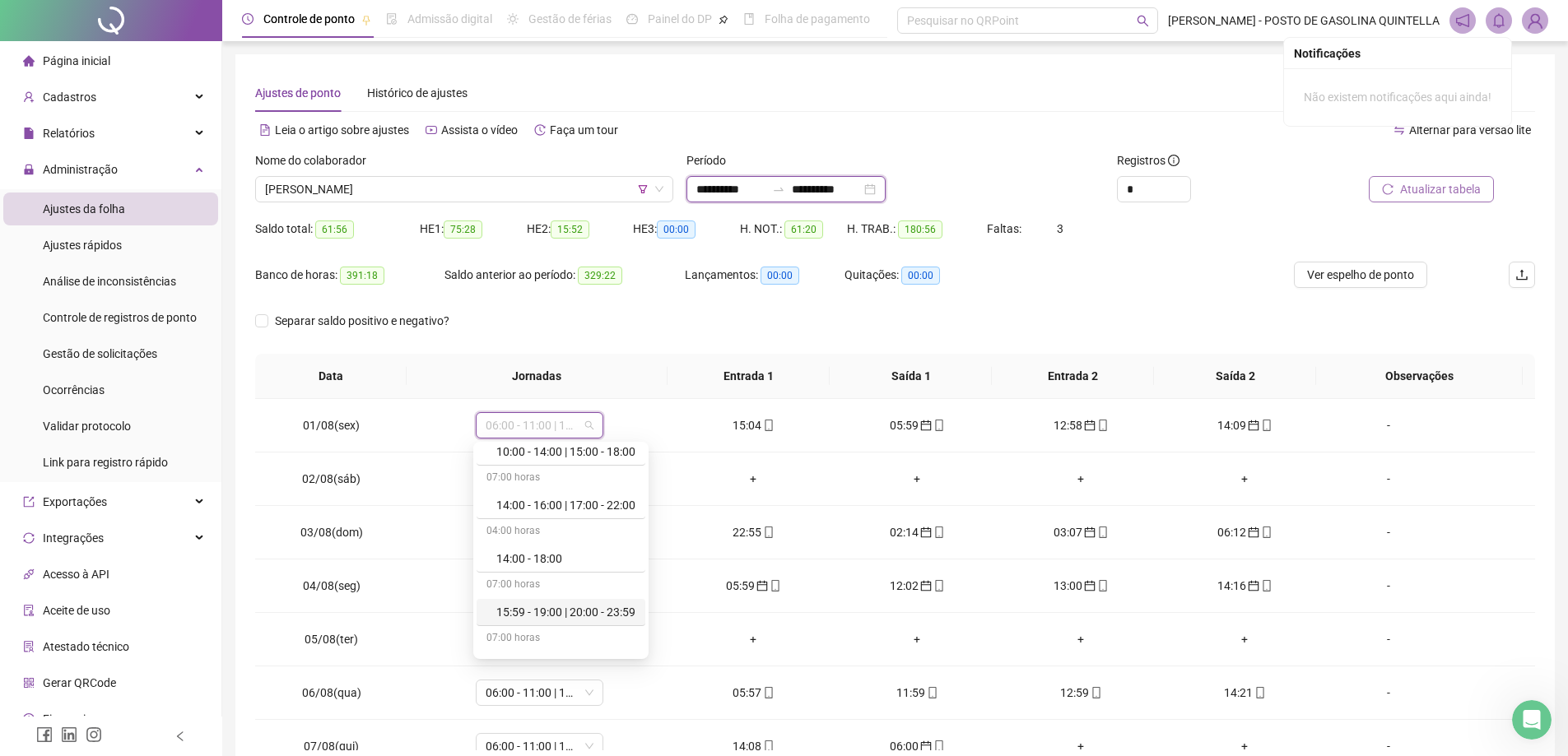
click at [735, 195] on input "**********" at bounding box center [731, 189] width 69 height 18
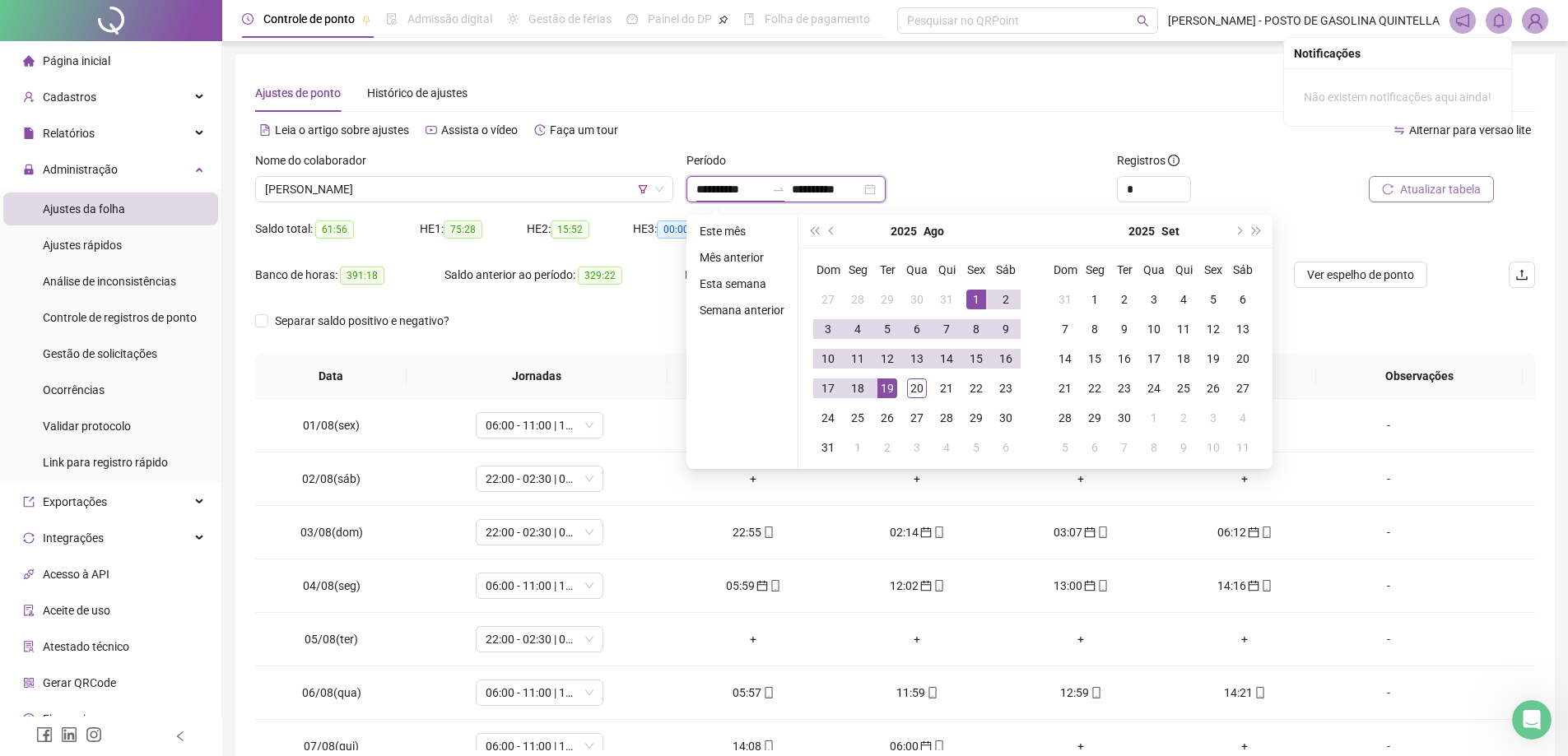
type input "**********"
click at [831, 231] on span "prev-year" at bounding box center [833, 231] width 9 height 9
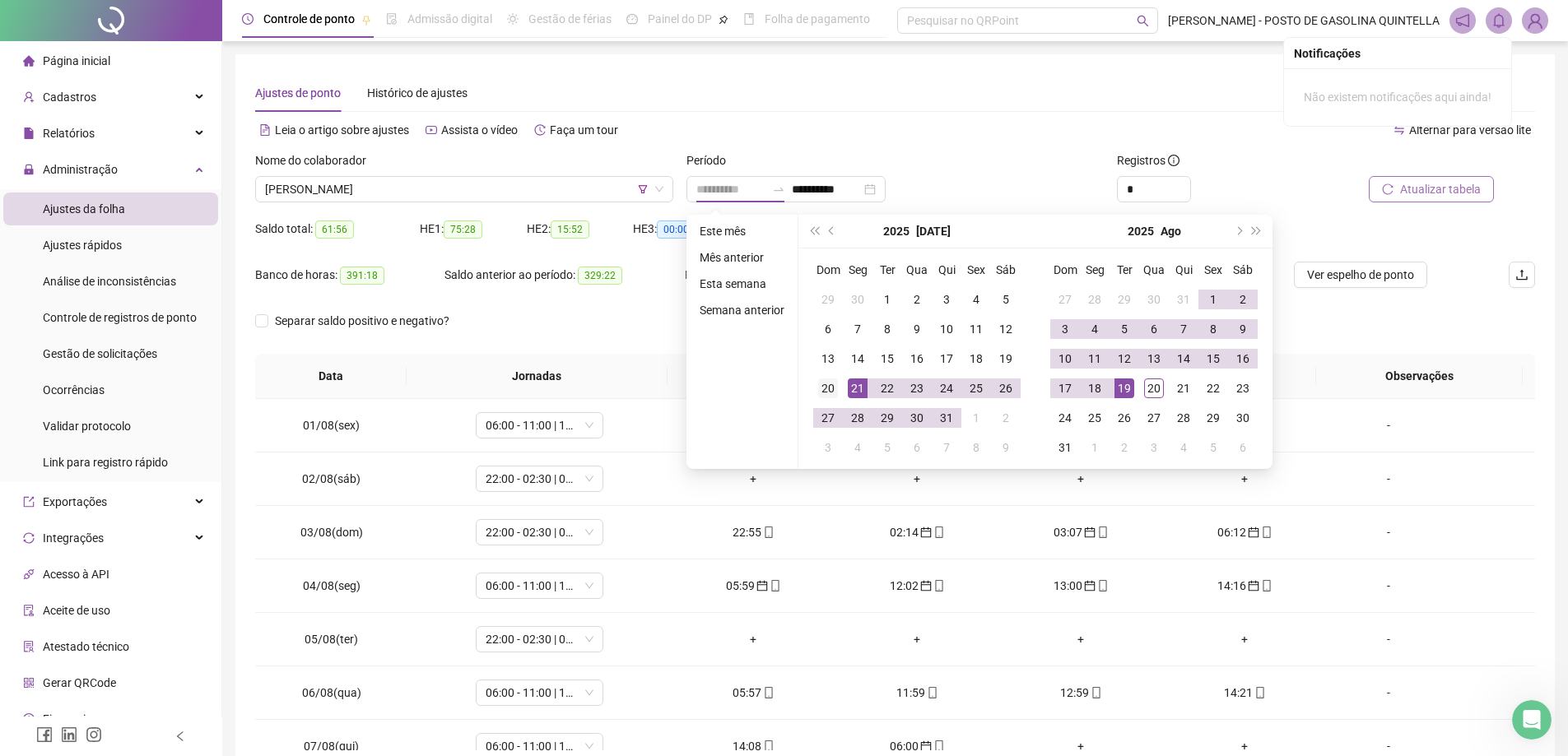
type input "**********"
click at [825, 386] on div "20" at bounding box center [828, 388] width 20 height 20
type input "**********"
click at [1115, 389] on div "19" at bounding box center [1124, 388] width 20 height 20
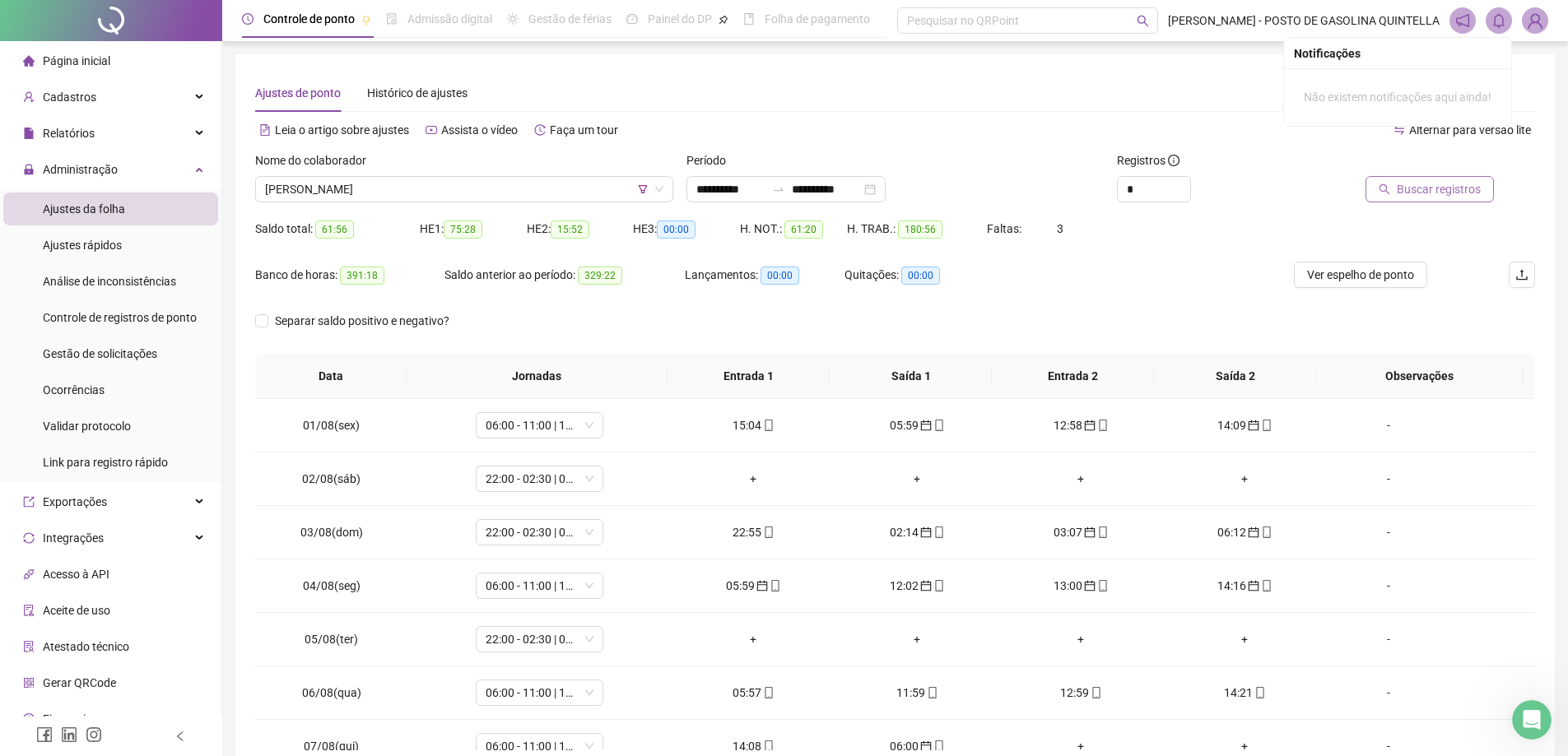
click at [1421, 176] on button "Buscar registros" at bounding box center [1430, 189] width 128 height 26
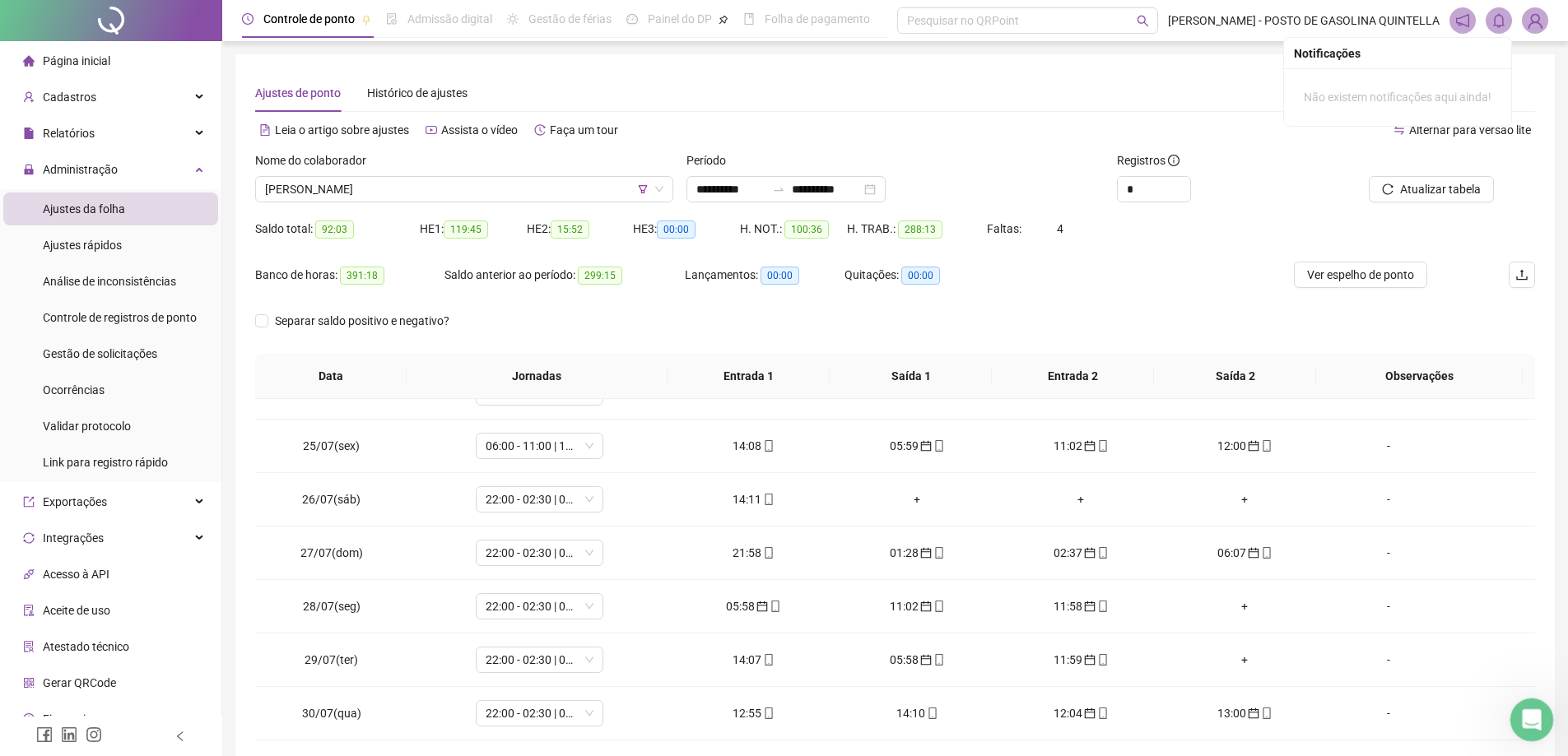
click at [1528, 708] on icon "Abertura do Messenger da Intercom" at bounding box center [1530, 718] width 27 height 27
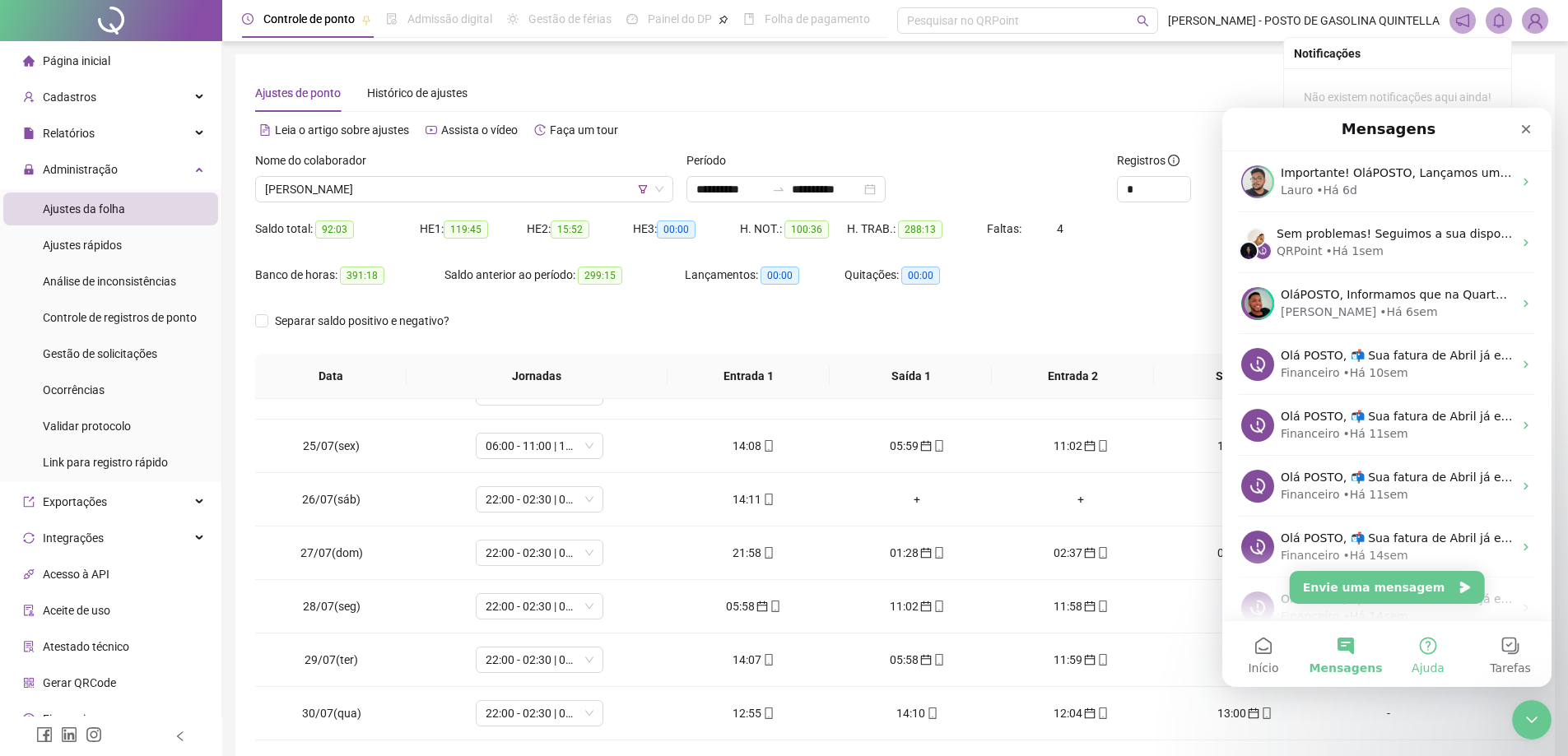
click at [1245, 656] on button "Início" at bounding box center [1263, 654] width 82 height 66
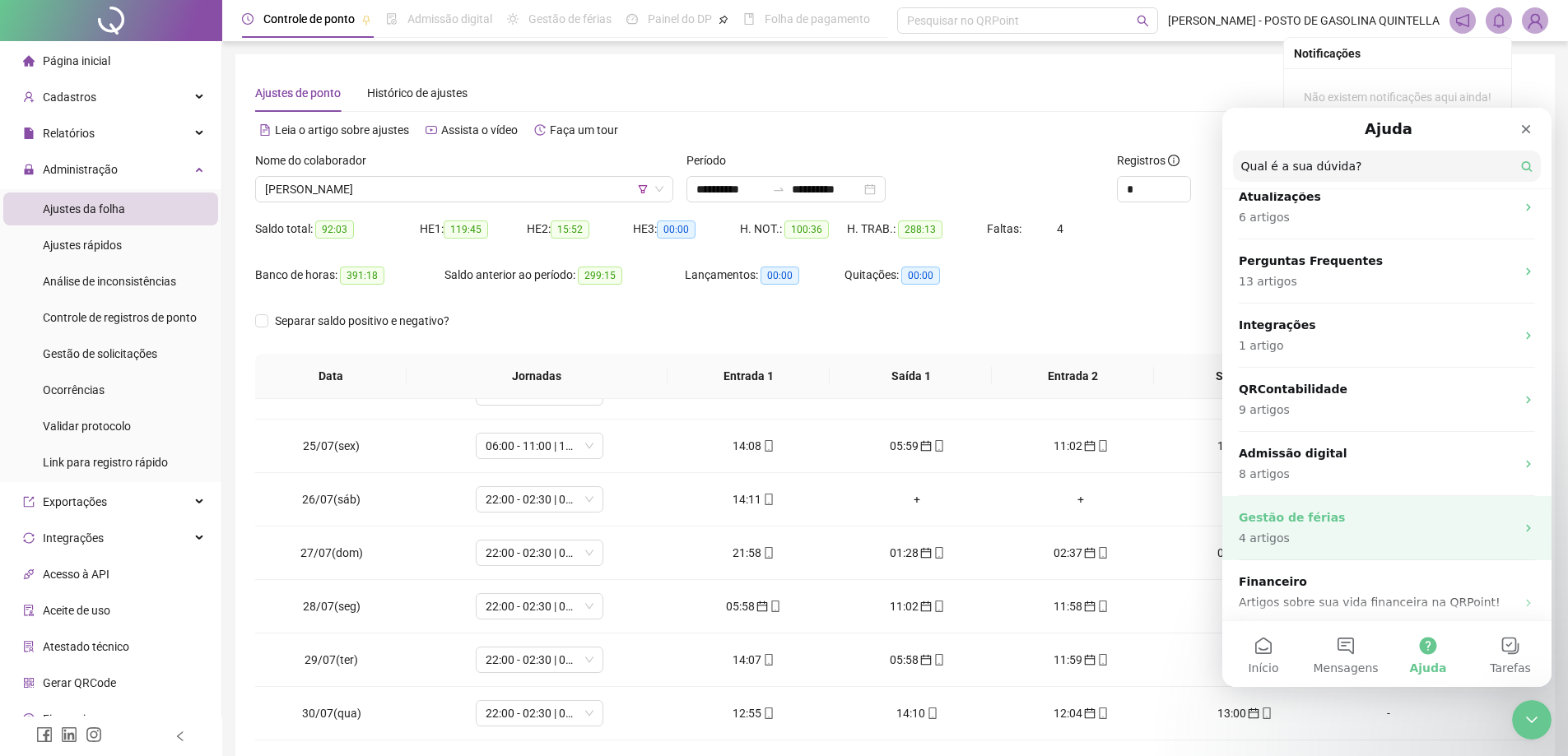
scroll to position [247, 0]
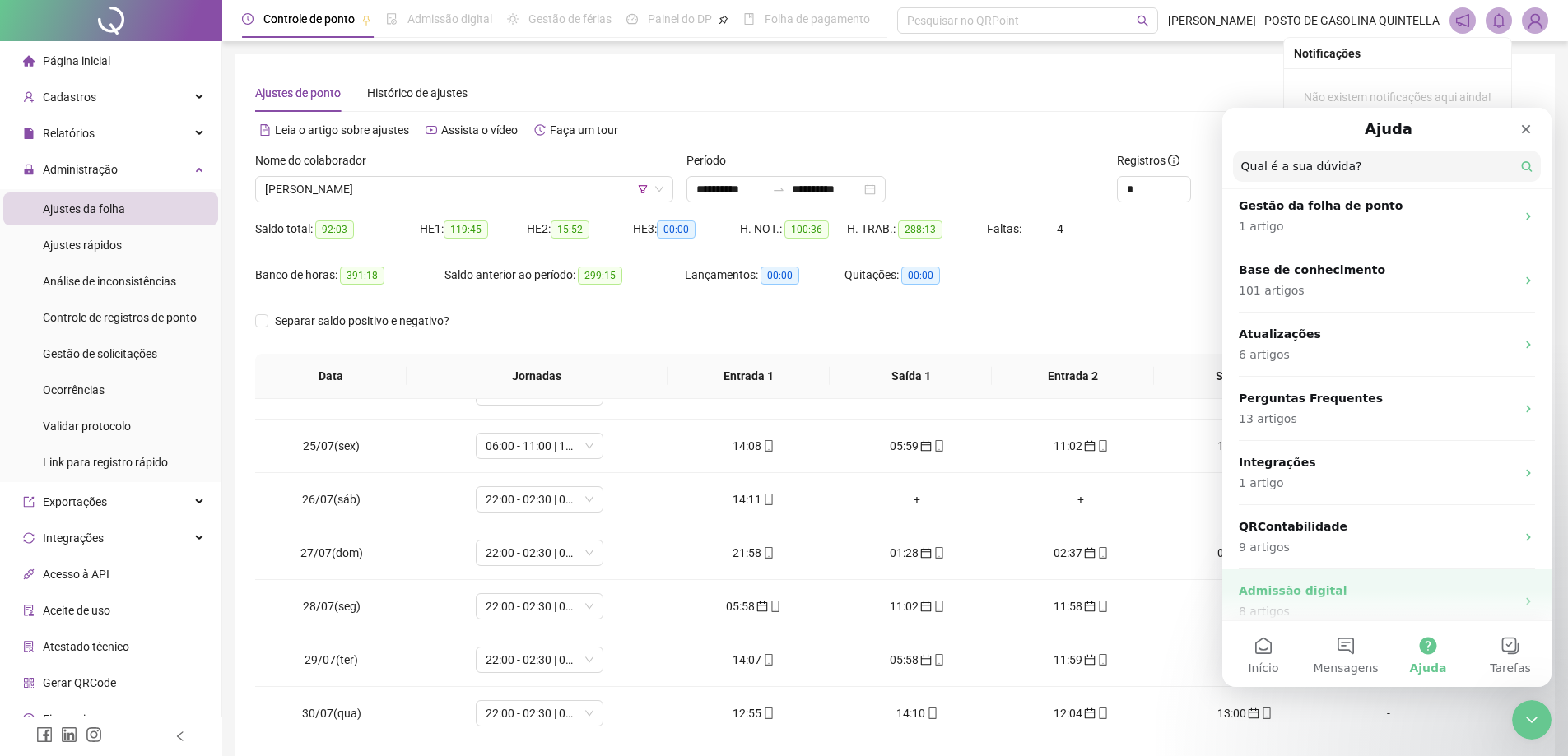
click at [1348, 584] on p "Admissão digital" at bounding box center [1378, 591] width 277 height 17
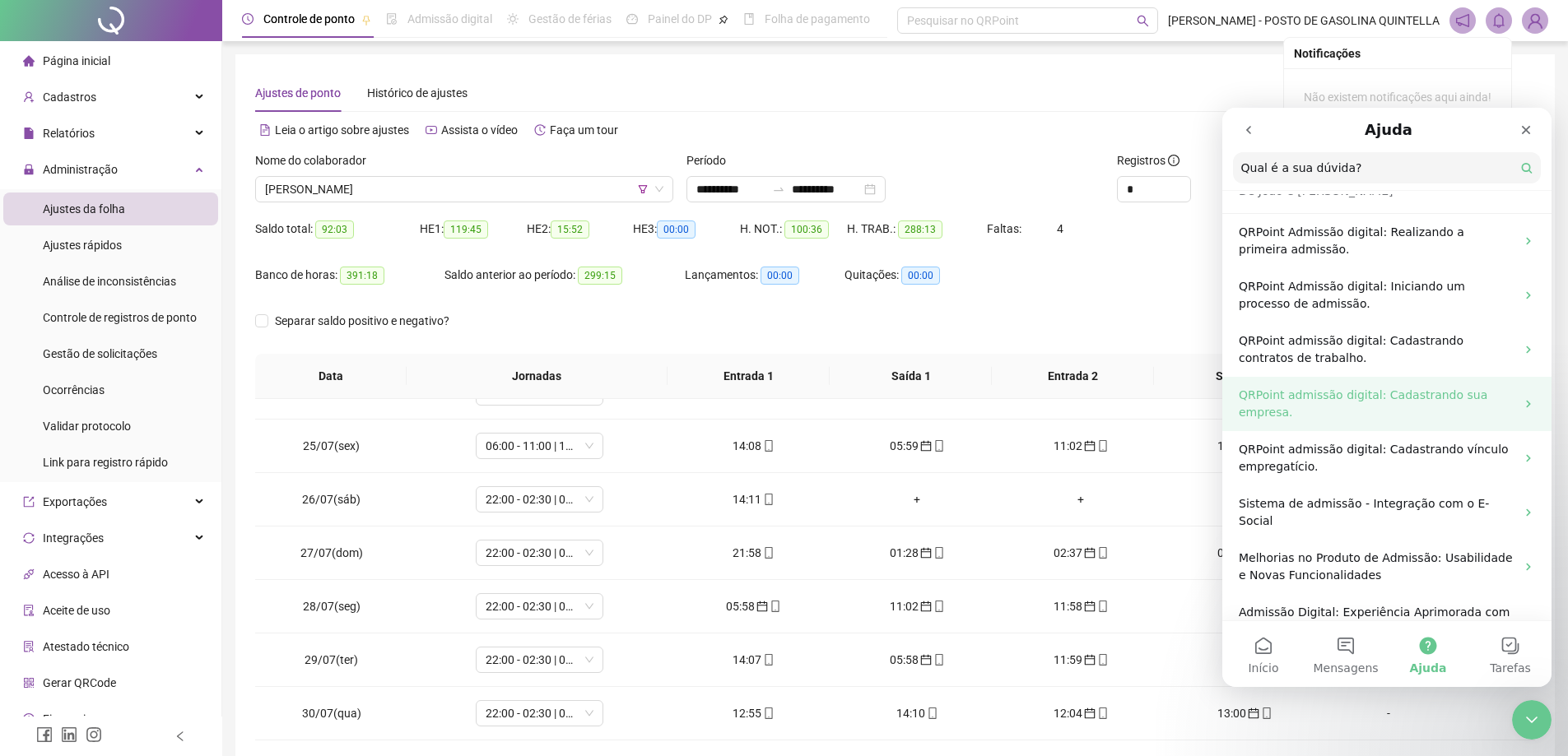
scroll to position [0, 0]
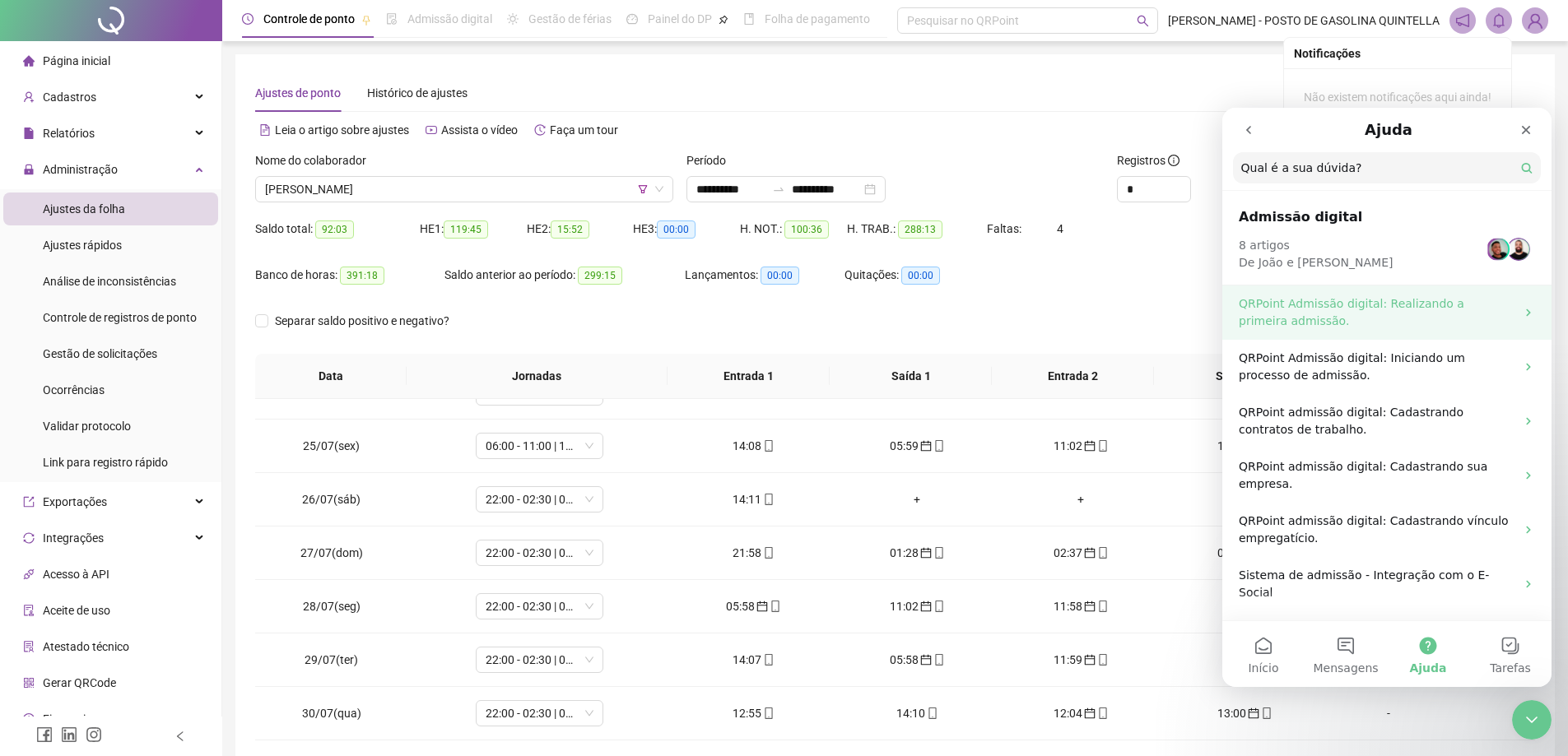
click at [1390, 299] on p "QRPoint Admissão digital: Realizando a primeira admissão." at bounding box center [1378, 312] width 277 height 35
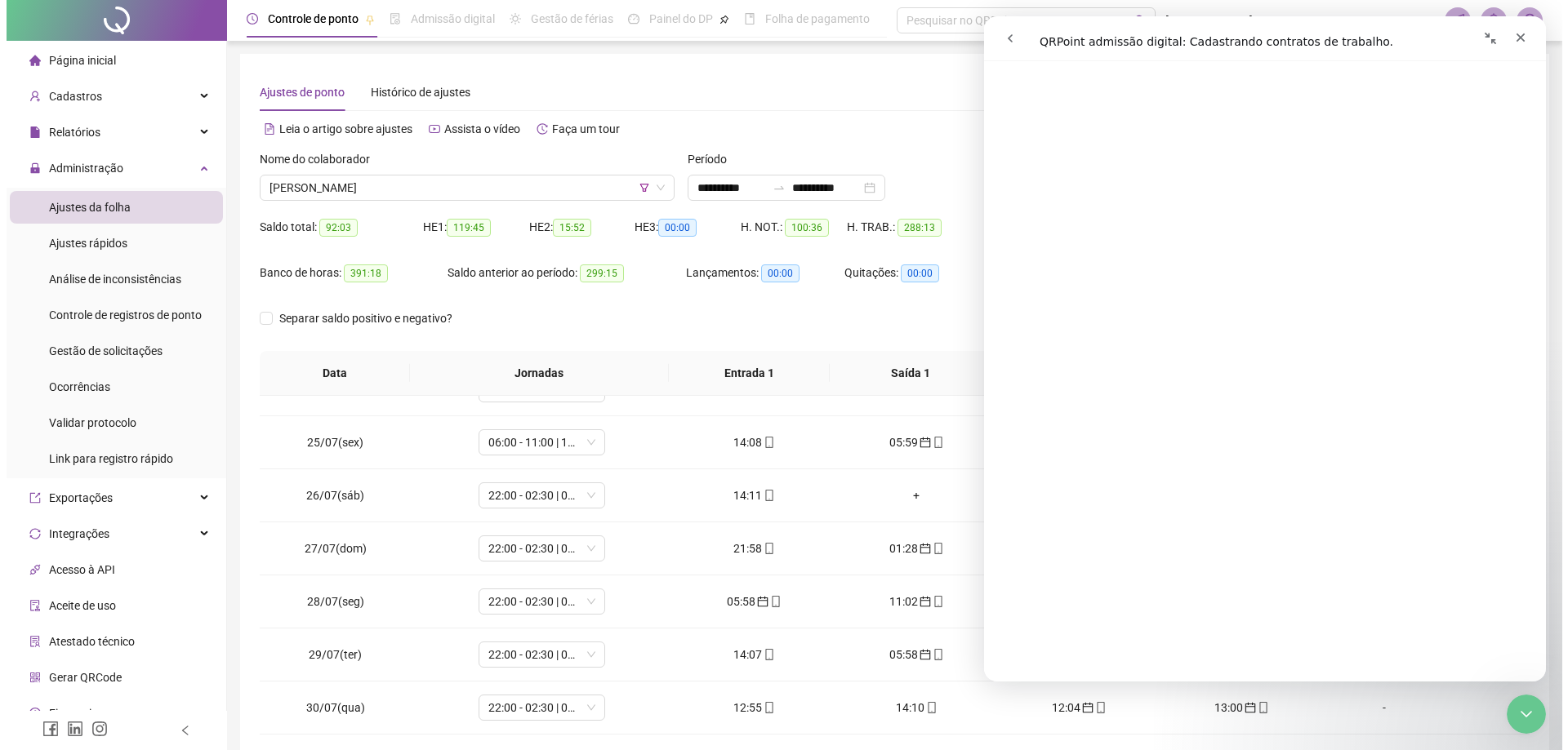
scroll to position [326, 0]
click at [1516, 39] on icon "Fechar" at bounding box center [1514, 38] width 9 height 9
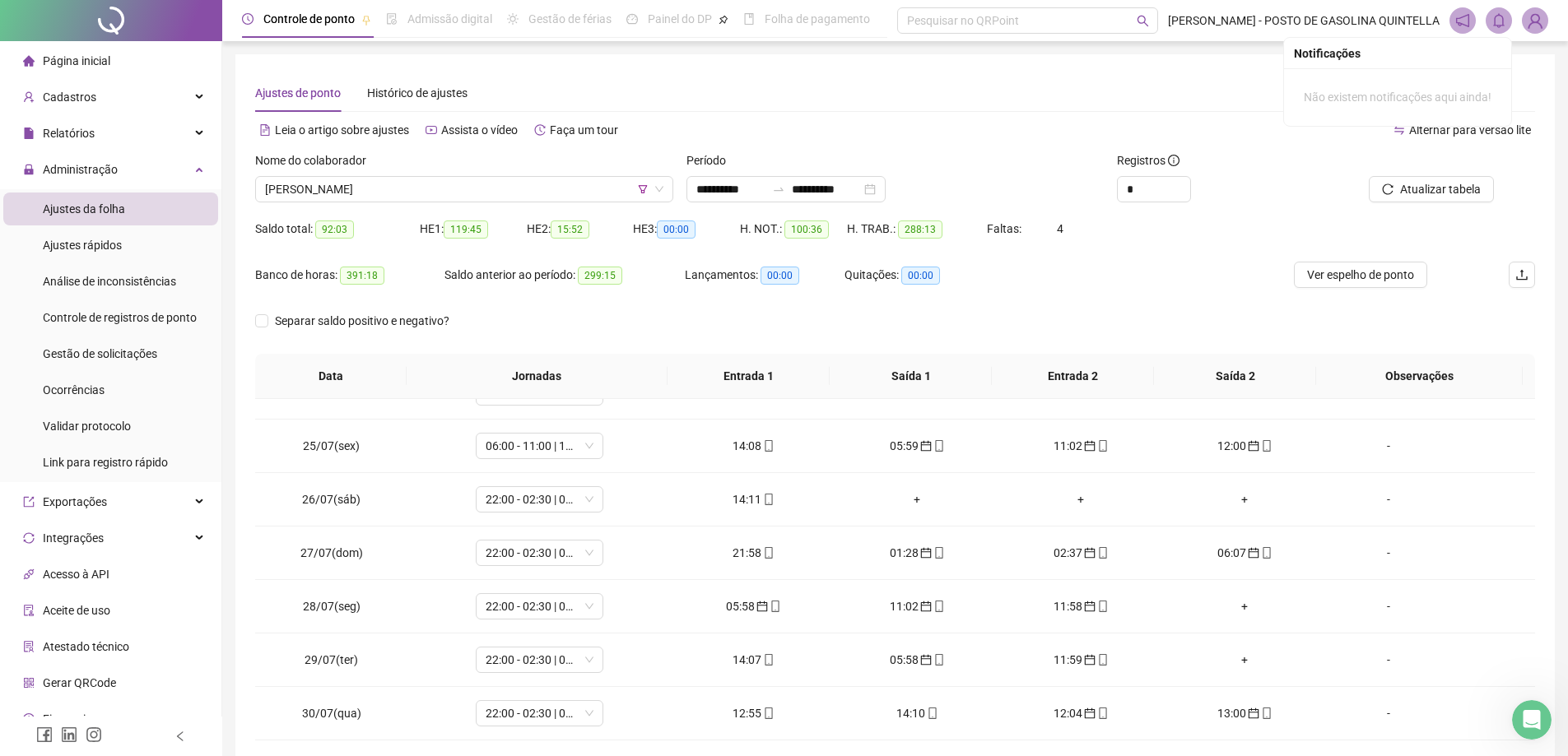
drag, startPoint x: 1550, startPoint y: 2, endPoint x: 1204, endPoint y: 295, distance: 453.4
click at [1204, 295] on div "Banco de horas: 391:18 Saldo anterior ao período: 299:15 Lançamentos: 00:00 Qui…" at bounding box center [735, 285] width 960 height 46
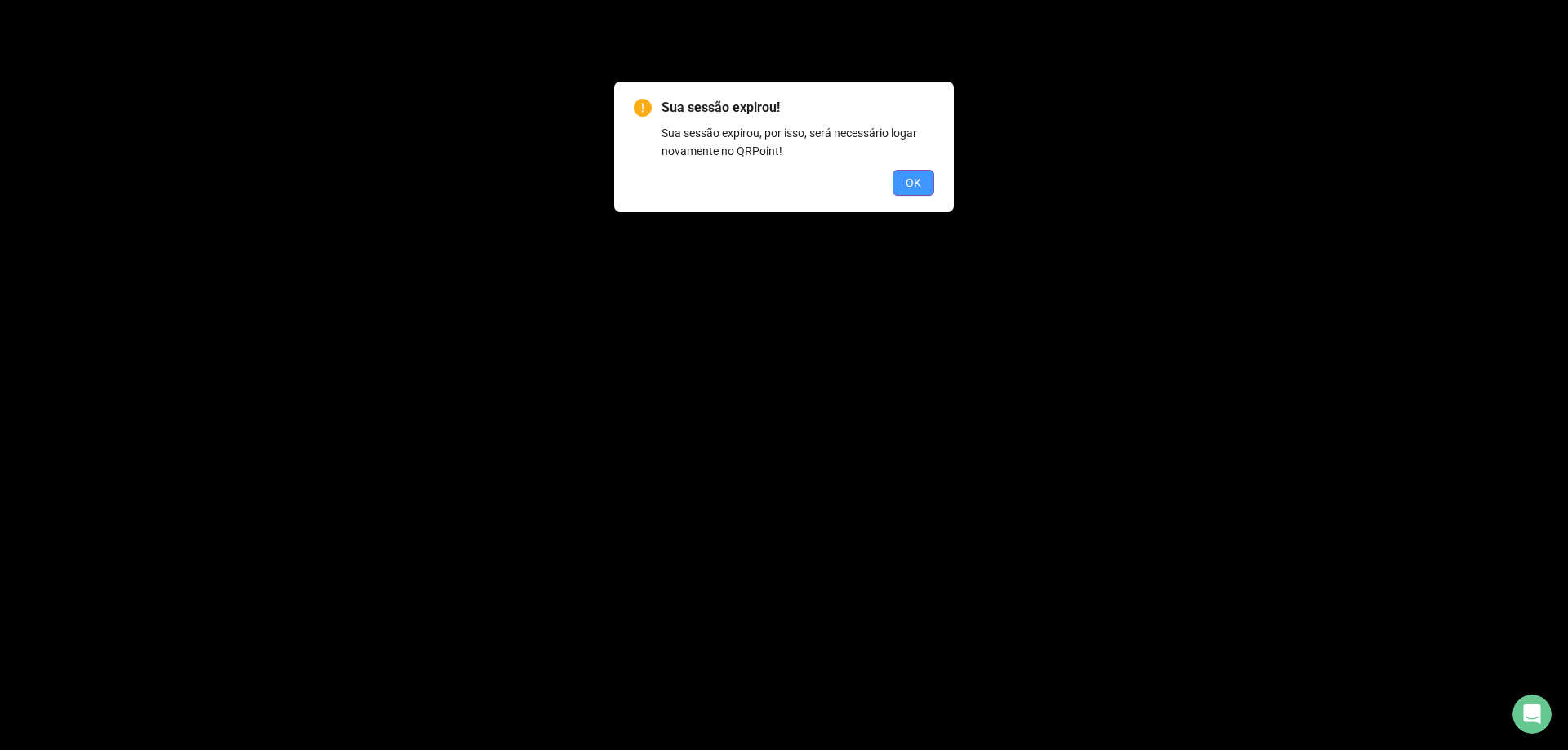
click at [909, 187] on span "OK" at bounding box center [914, 182] width 15 height 18
click at [927, 185] on button "OK" at bounding box center [913, 183] width 41 height 26
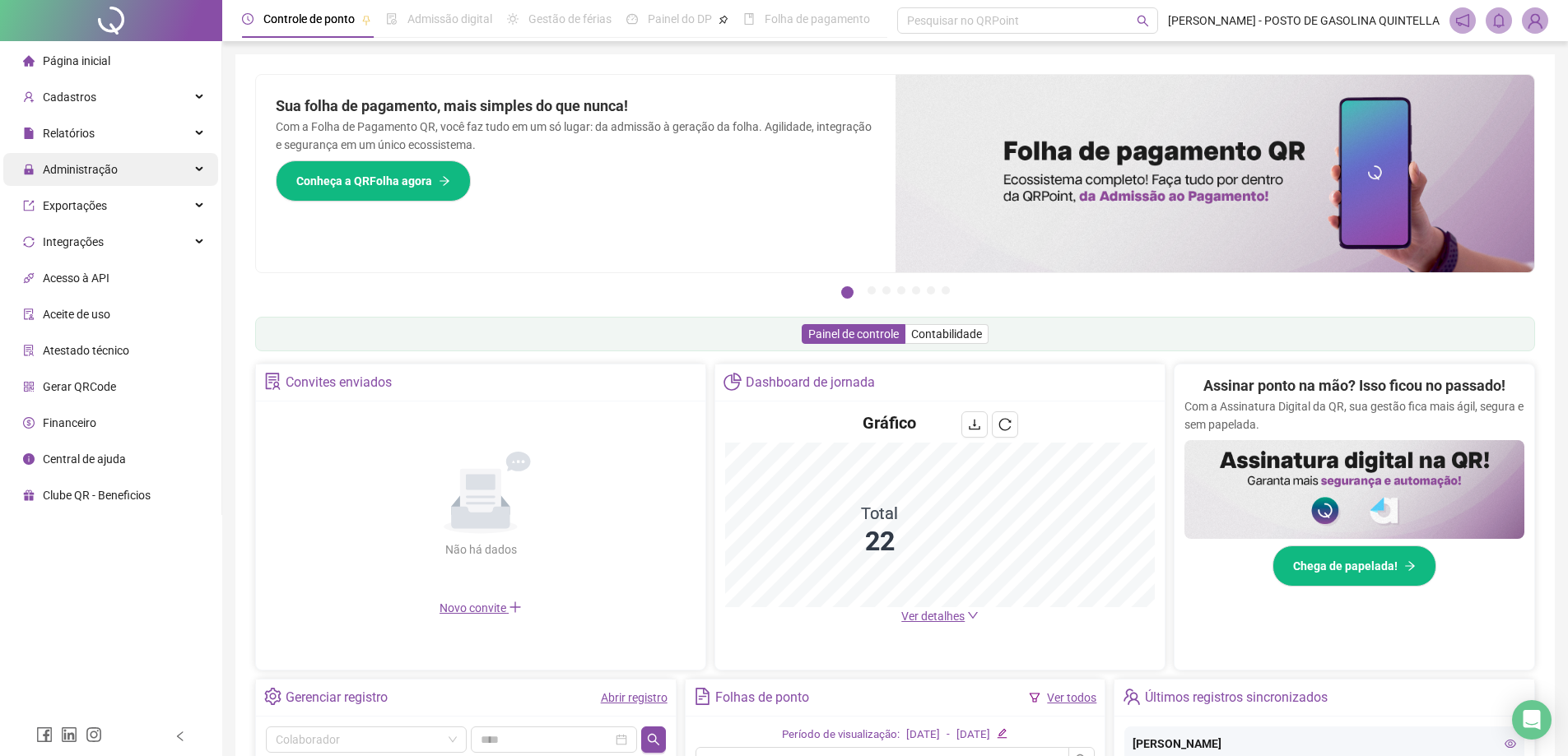
click at [78, 166] on span "Administração" at bounding box center [80, 169] width 75 height 13
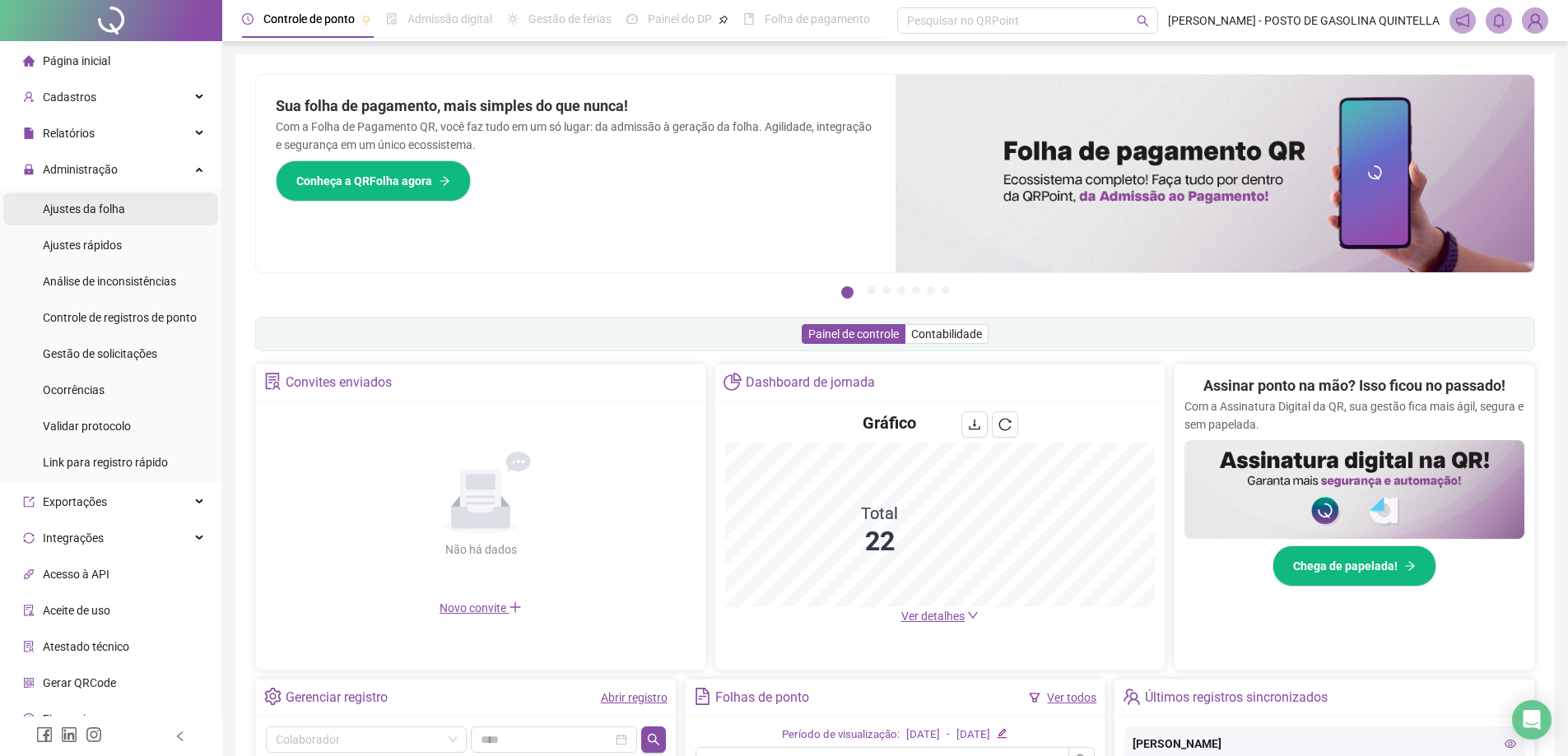
click at [89, 214] on span "Ajustes da folha" at bounding box center [84, 208] width 82 height 13
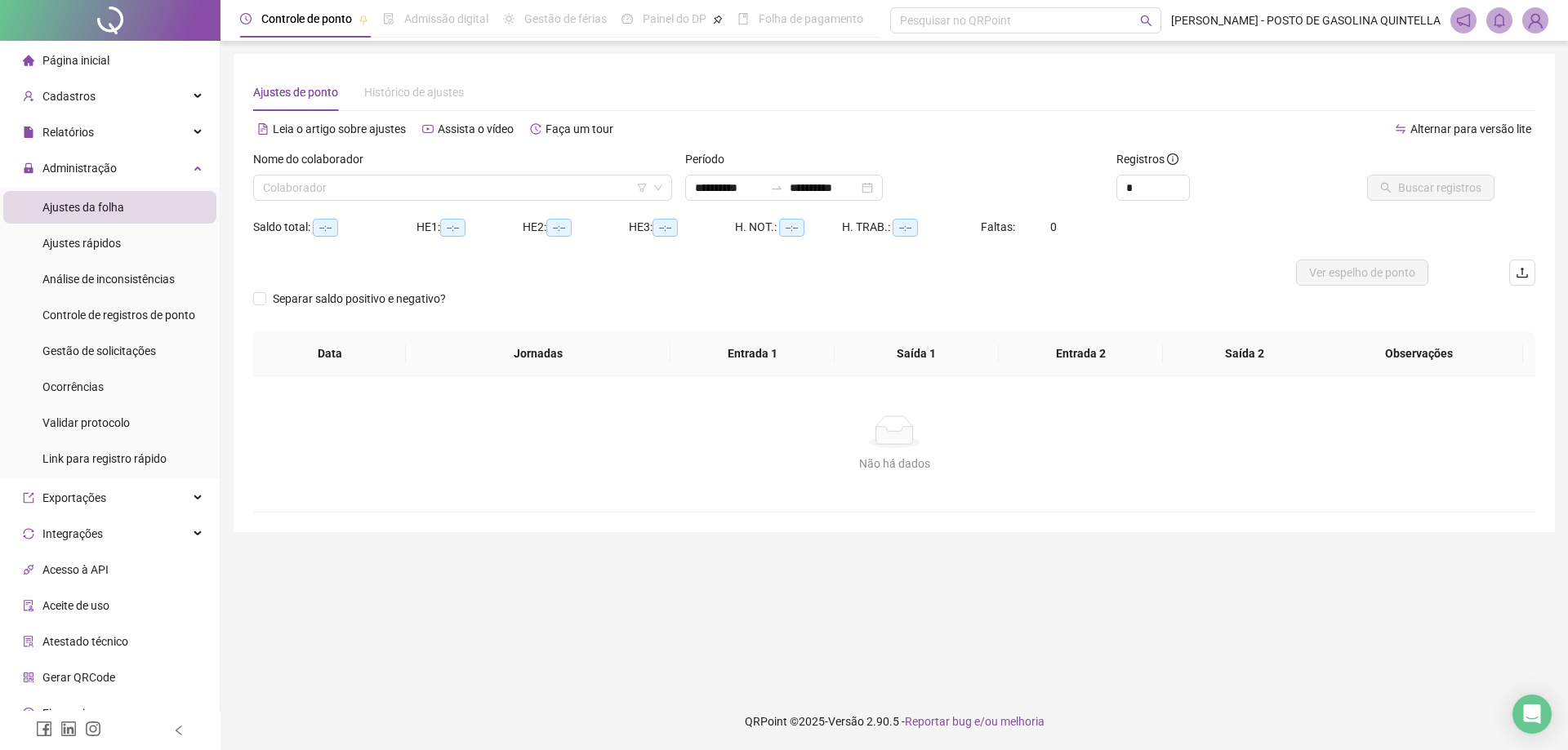
type input "**********"
click at [638, 196] on input "search" at bounding box center [455, 187] width 384 height 25
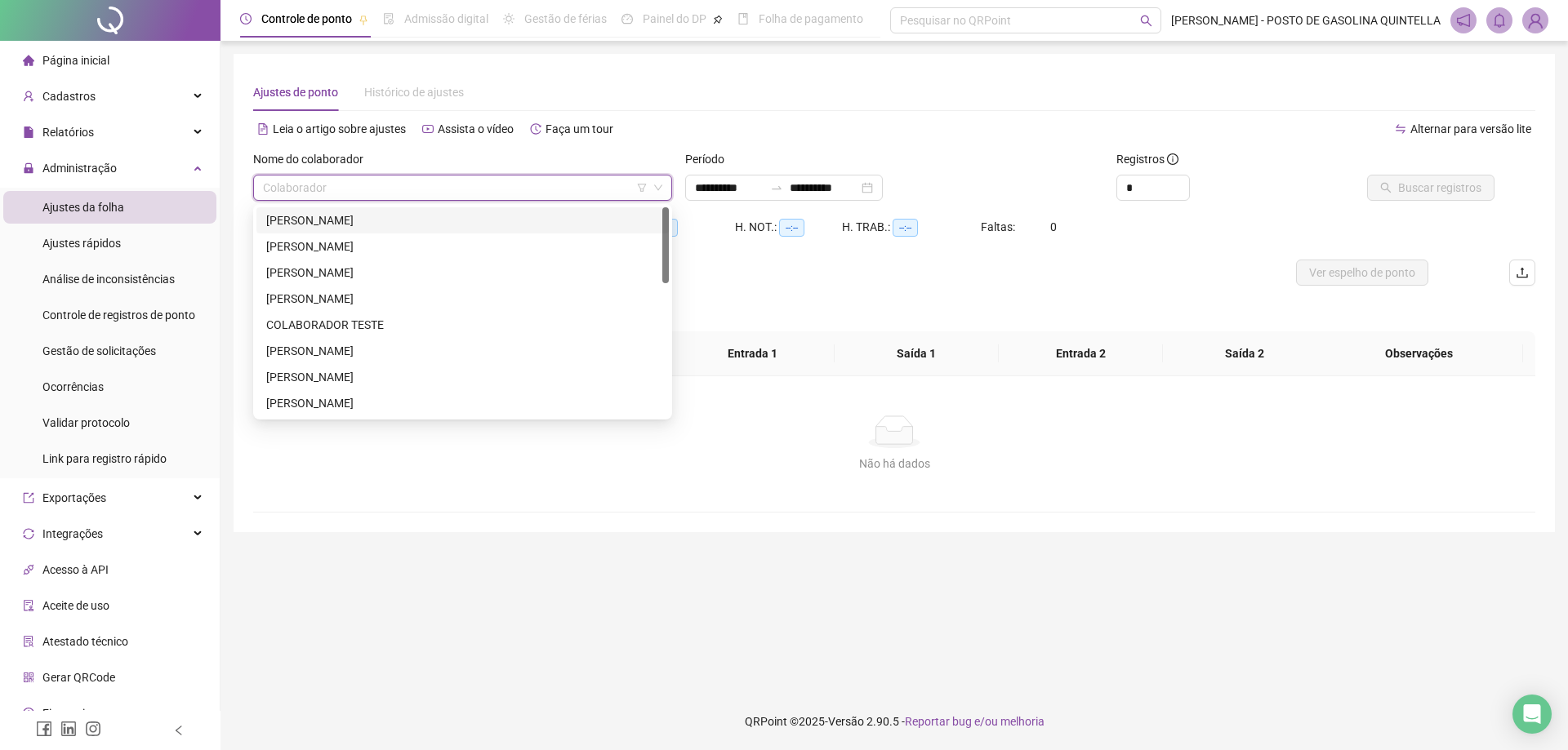
click at [638, 187] on icon "filter" at bounding box center [642, 188] width 10 height 10
click at [707, 127] on input "search" at bounding box center [643, 124] width 173 height 25
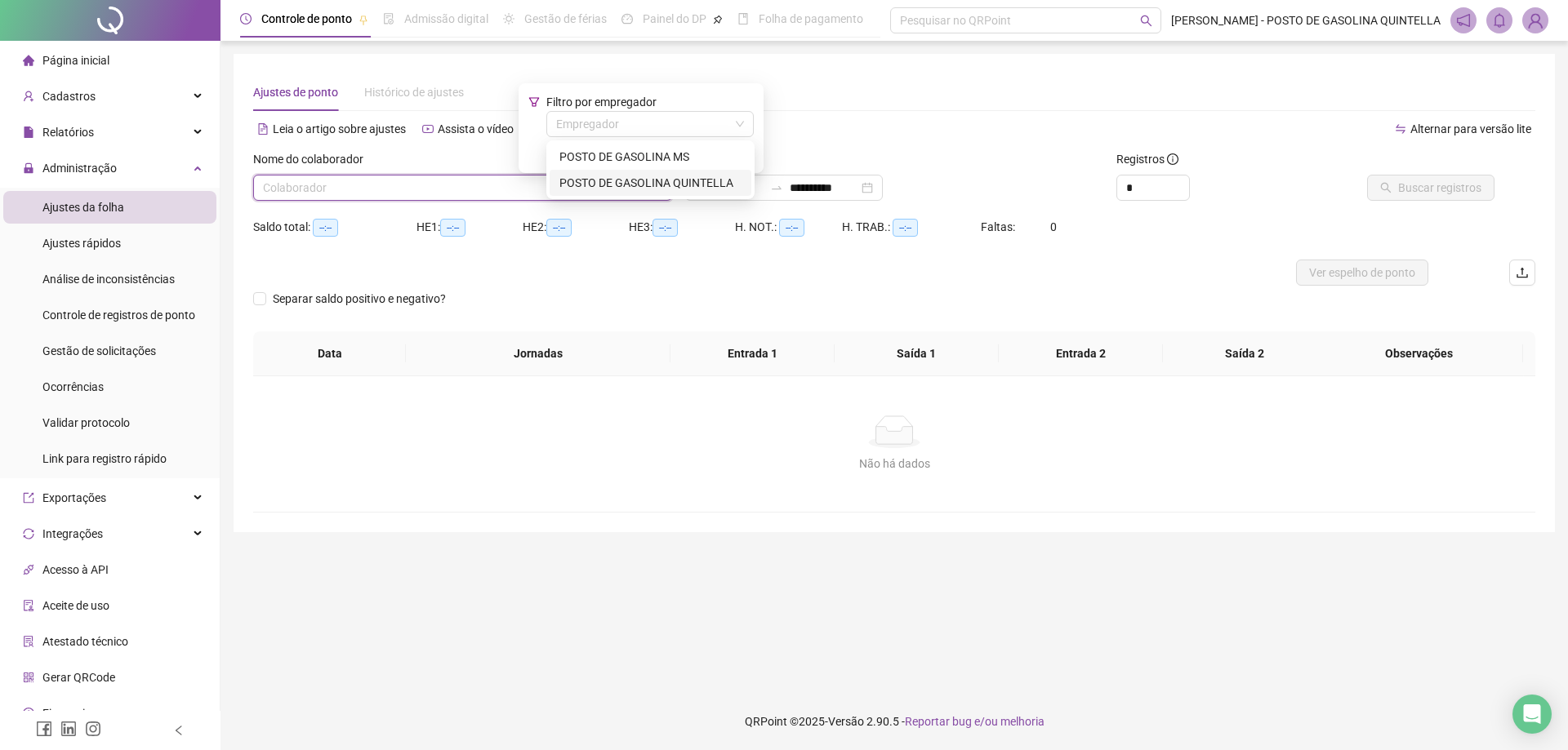
click at [689, 187] on div "POSTO DE GASOLINA QUINTELLA" at bounding box center [650, 182] width 182 height 18
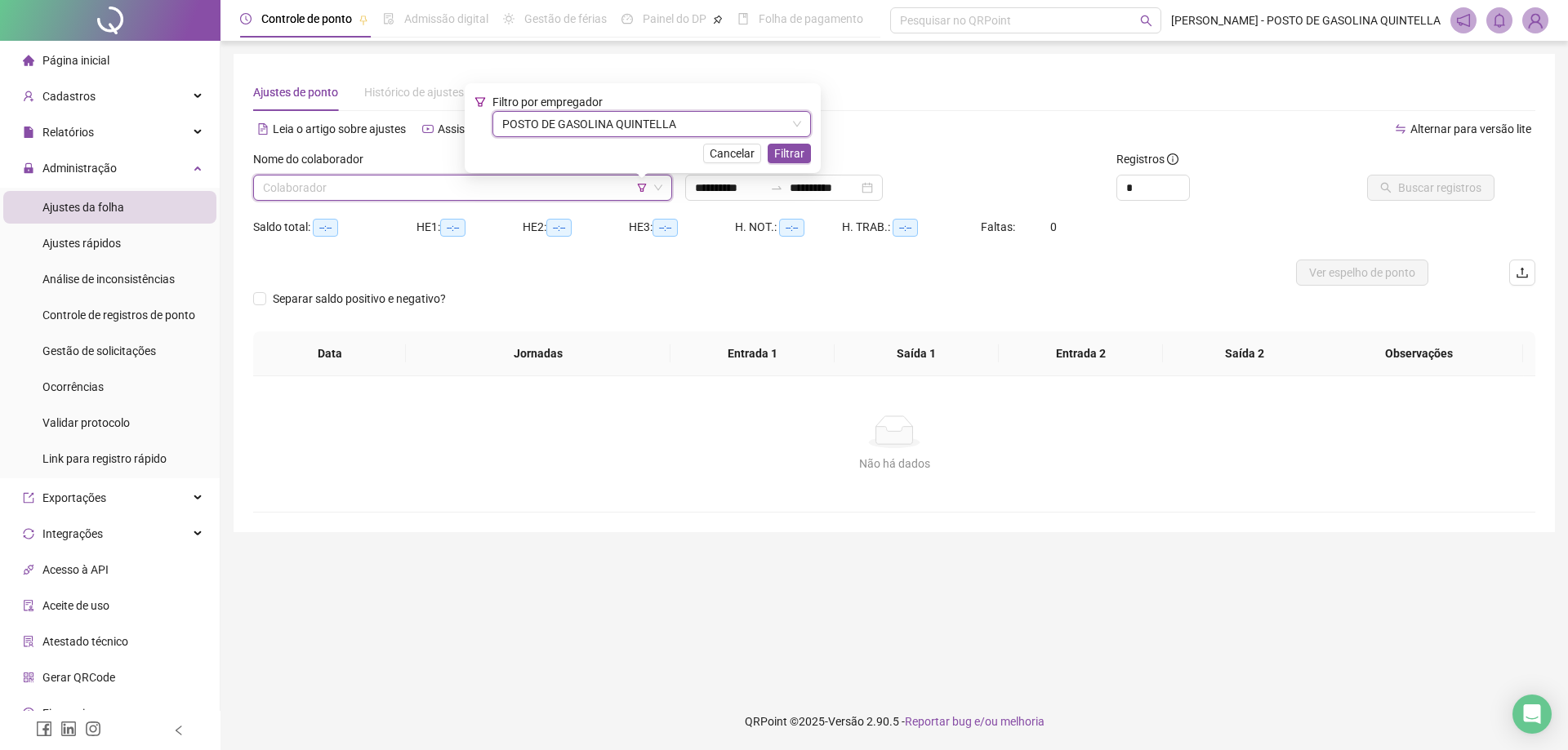
click at [500, 186] on input "search" at bounding box center [455, 187] width 384 height 25
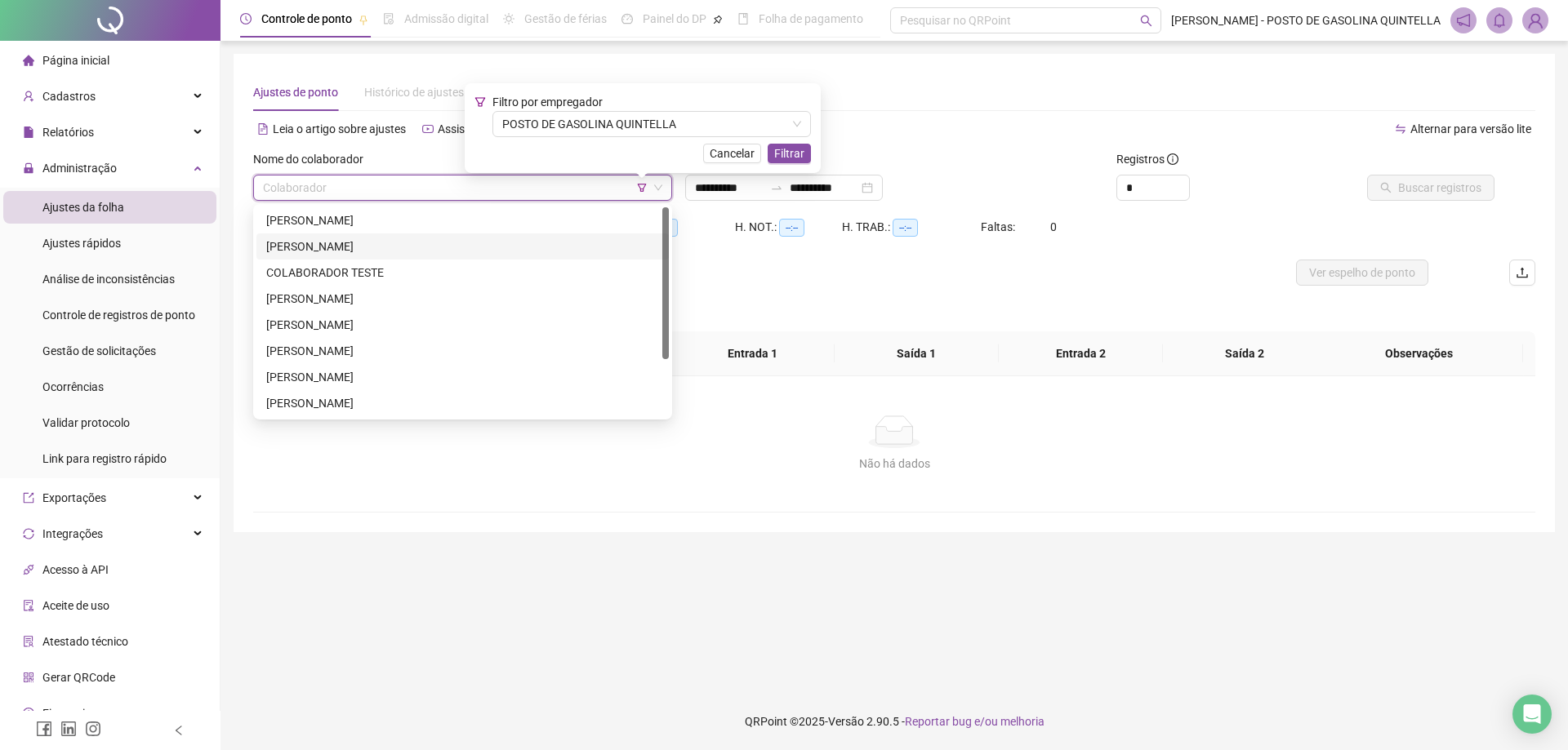
click at [791, 164] on div "Filtro por empregador POSTO DE GASOLINA QUINTELLA Cancelar Filtrar" at bounding box center [643, 128] width 356 height 90
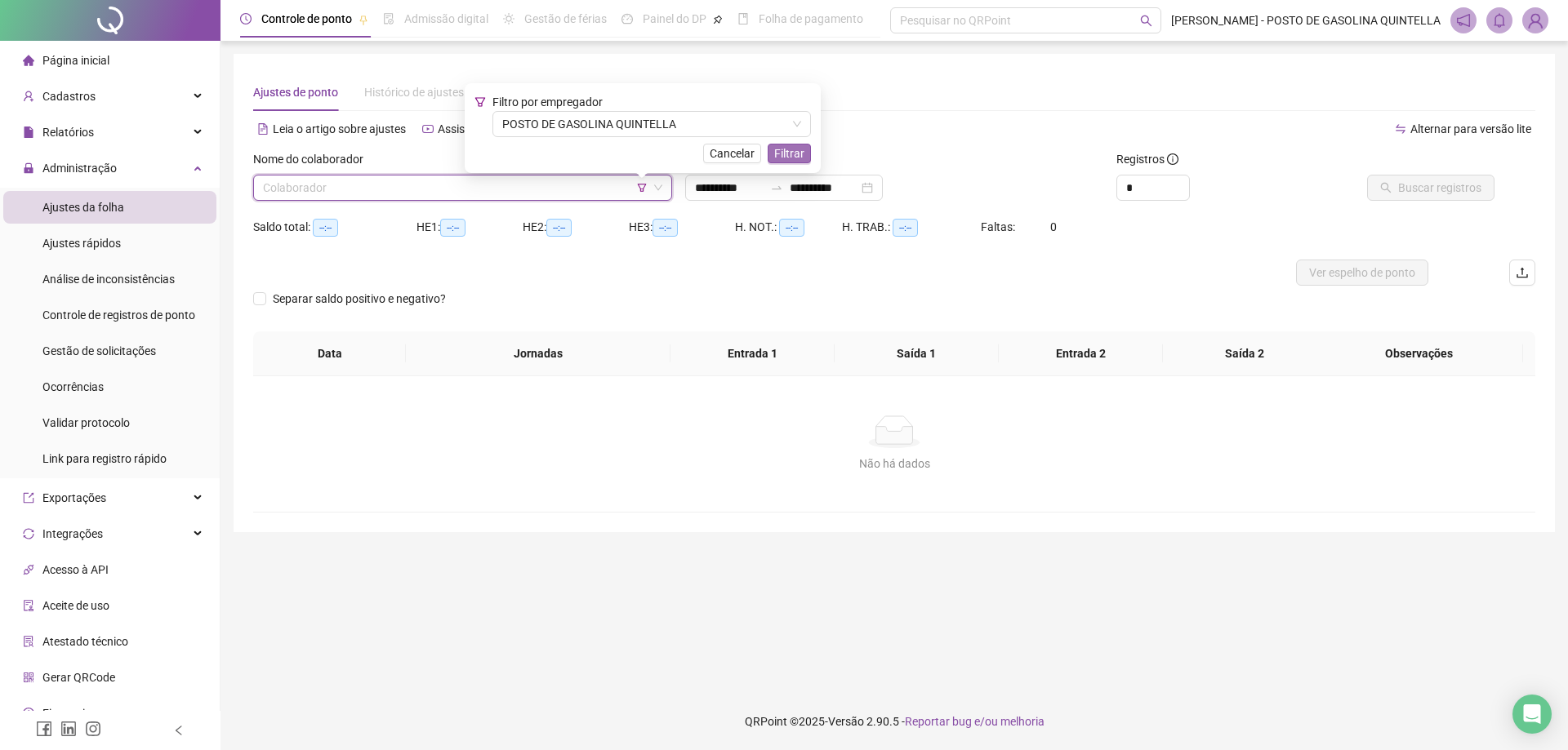
click at [790, 157] on span "Filtrar" at bounding box center [789, 153] width 30 height 18
click at [524, 176] on input "search" at bounding box center [455, 187] width 384 height 25
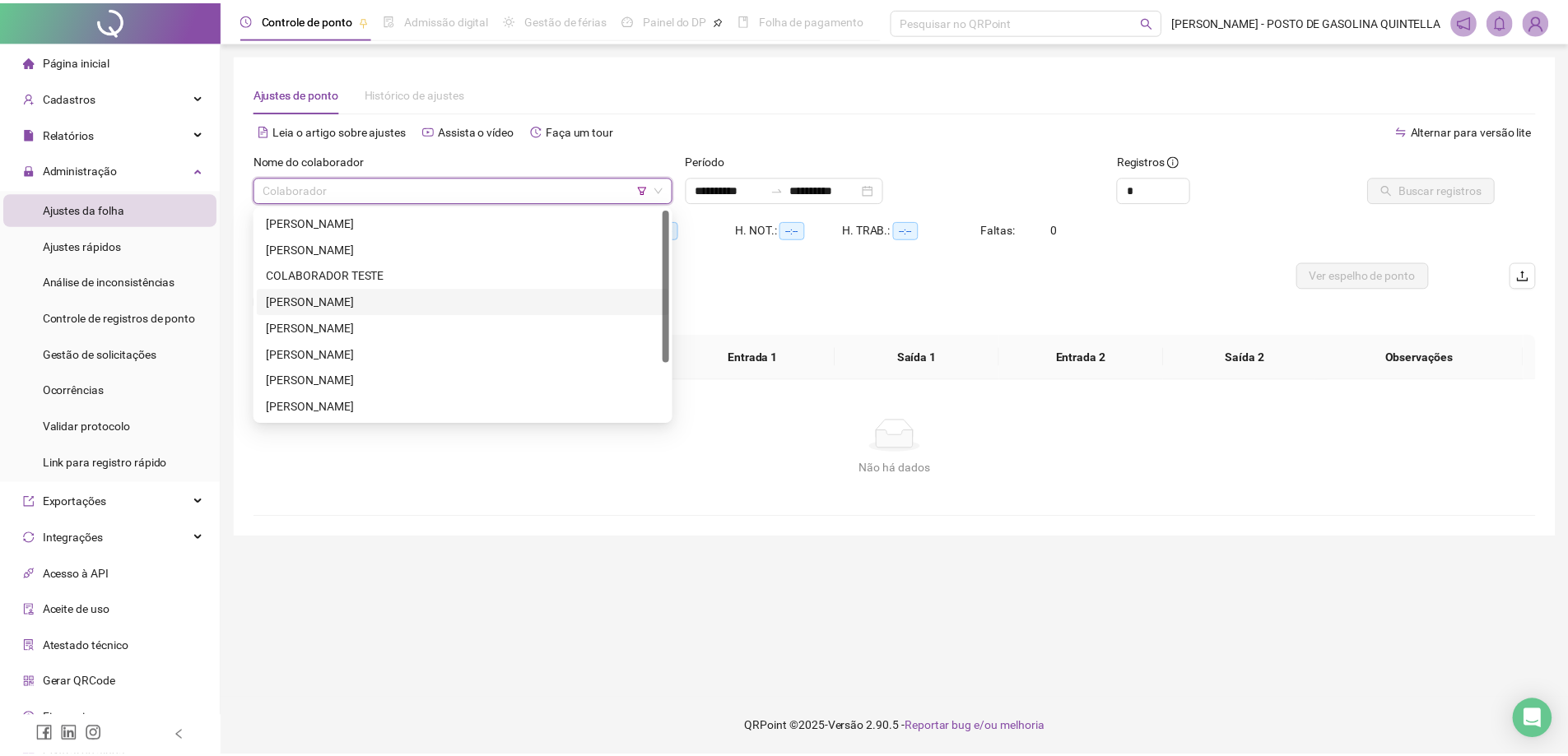
scroll to position [79, 0]
click at [363, 301] on div "[PERSON_NAME]" at bounding box center [466, 300] width 396 height 18
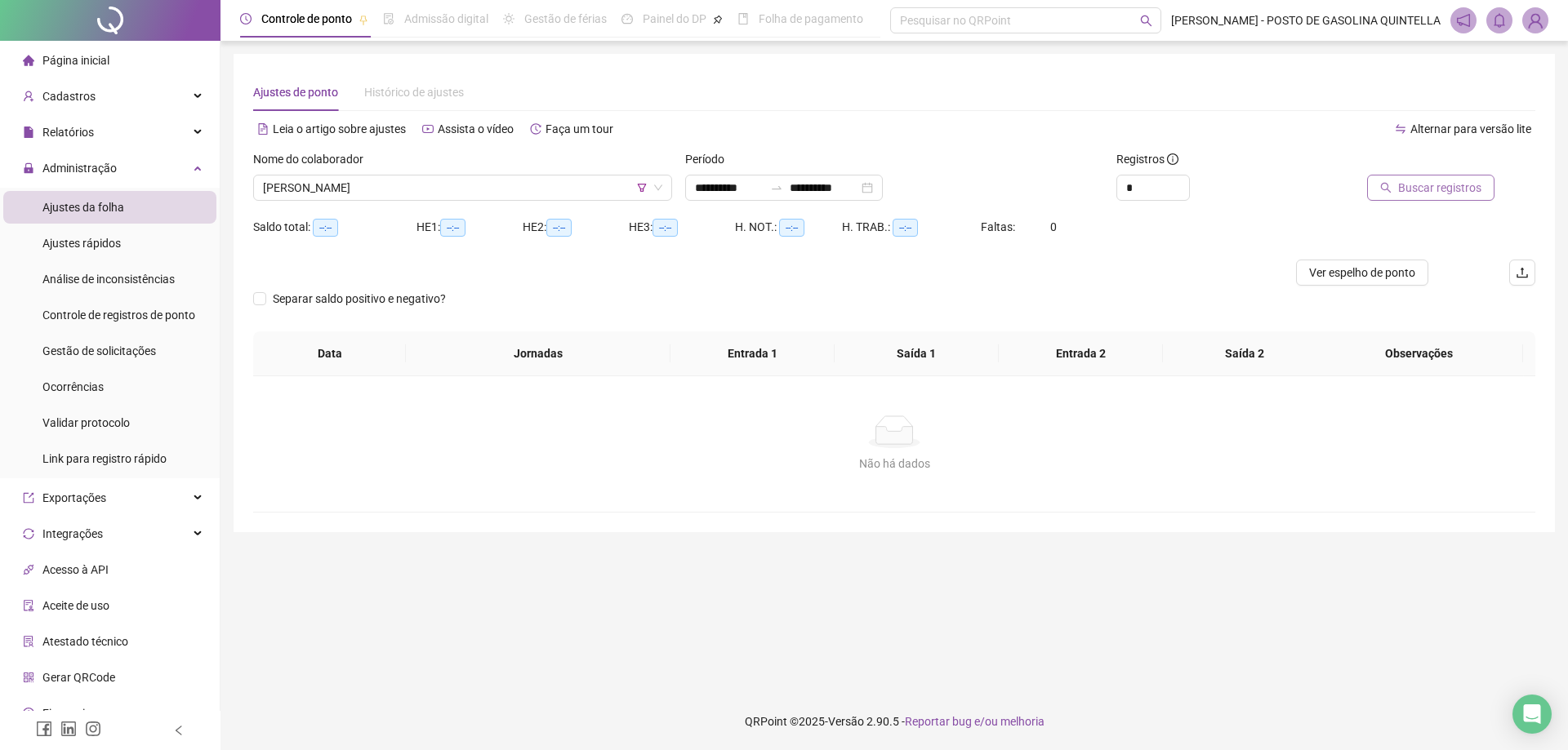
click at [1419, 186] on span "Buscar registros" at bounding box center [1439, 187] width 83 height 18
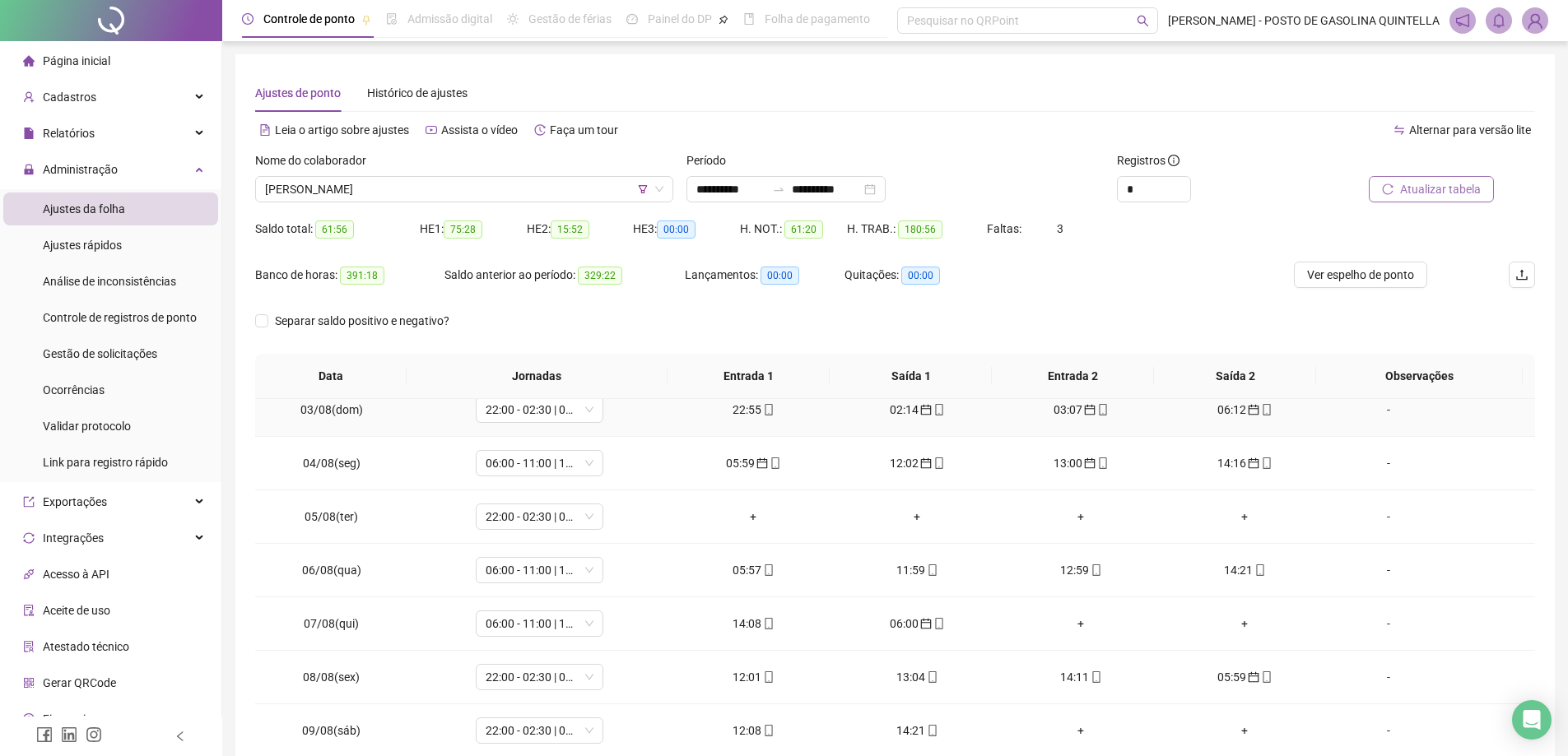
scroll to position [165, 0]
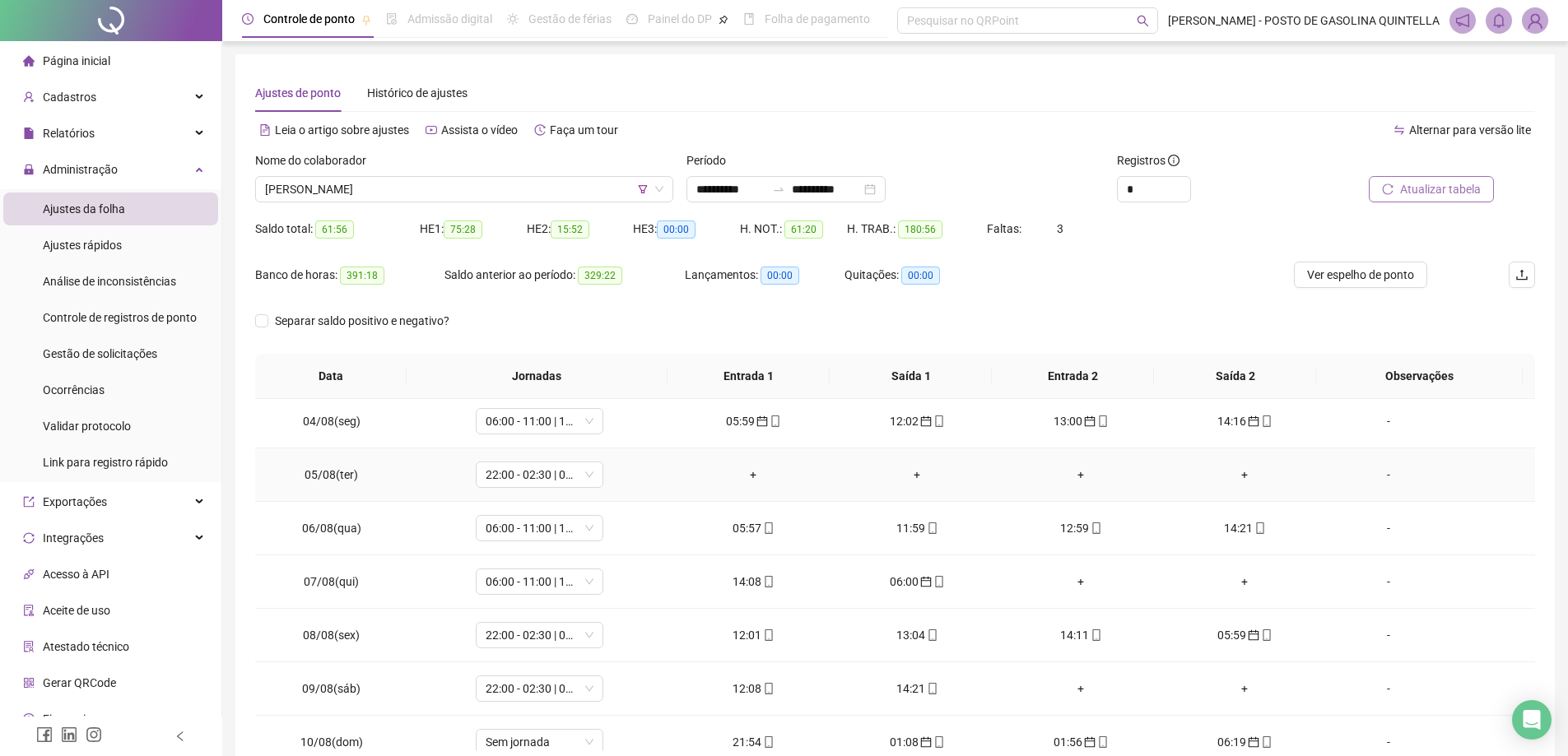
click at [751, 473] on div "+" at bounding box center [754, 474] width 137 height 18
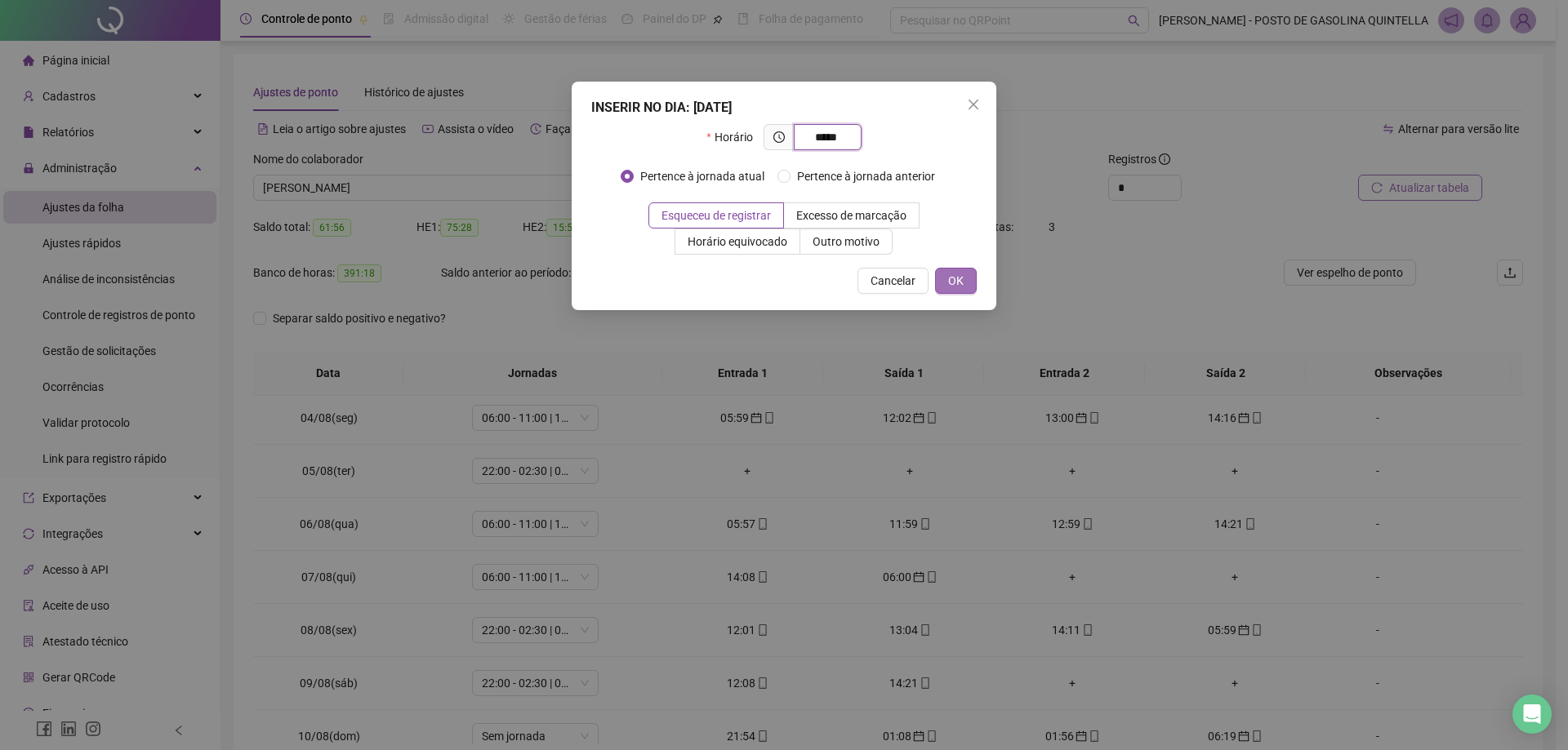
type input "*****"
click at [976, 280] on button "OK" at bounding box center [955, 280] width 41 height 26
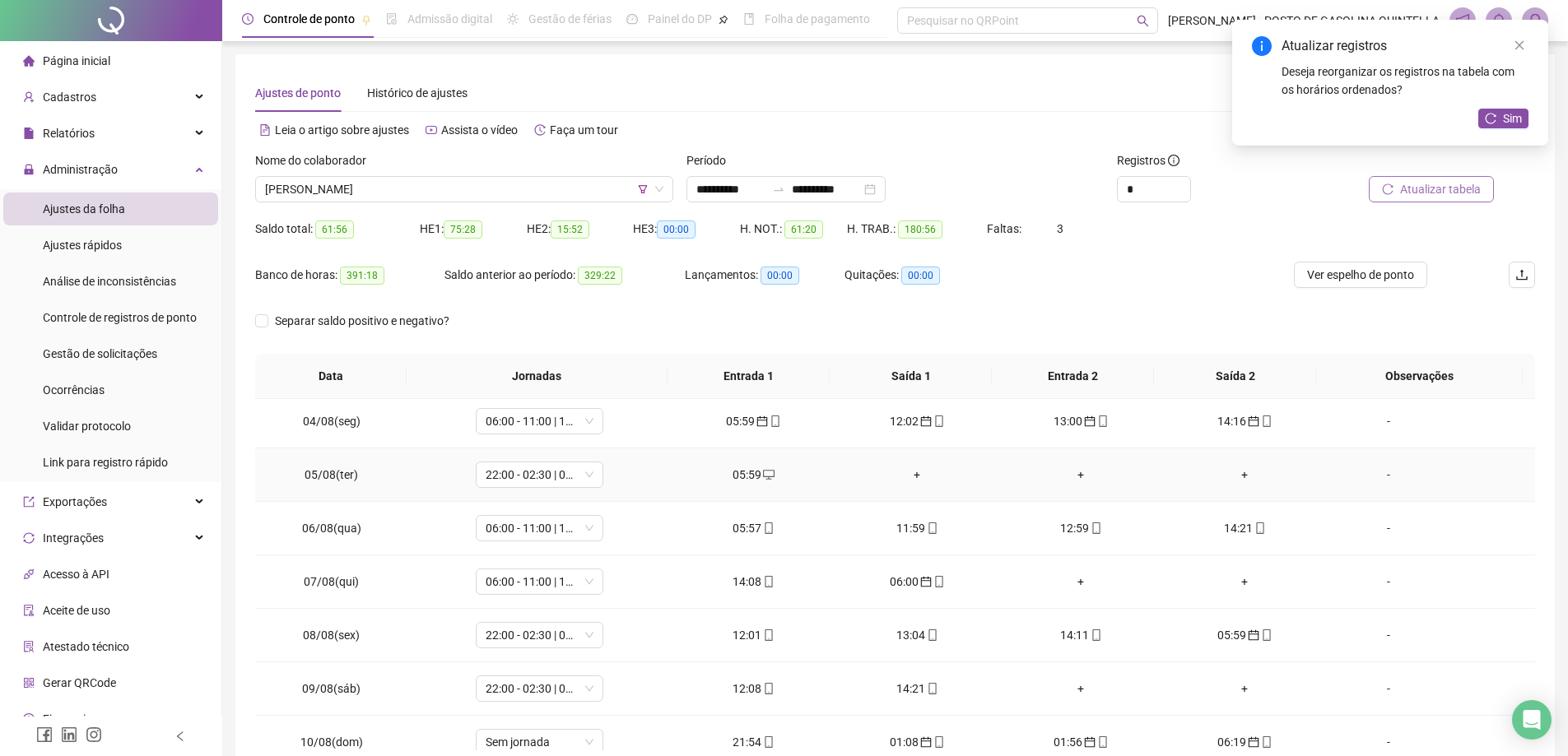
click at [905, 473] on div "+" at bounding box center [917, 474] width 137 height 18
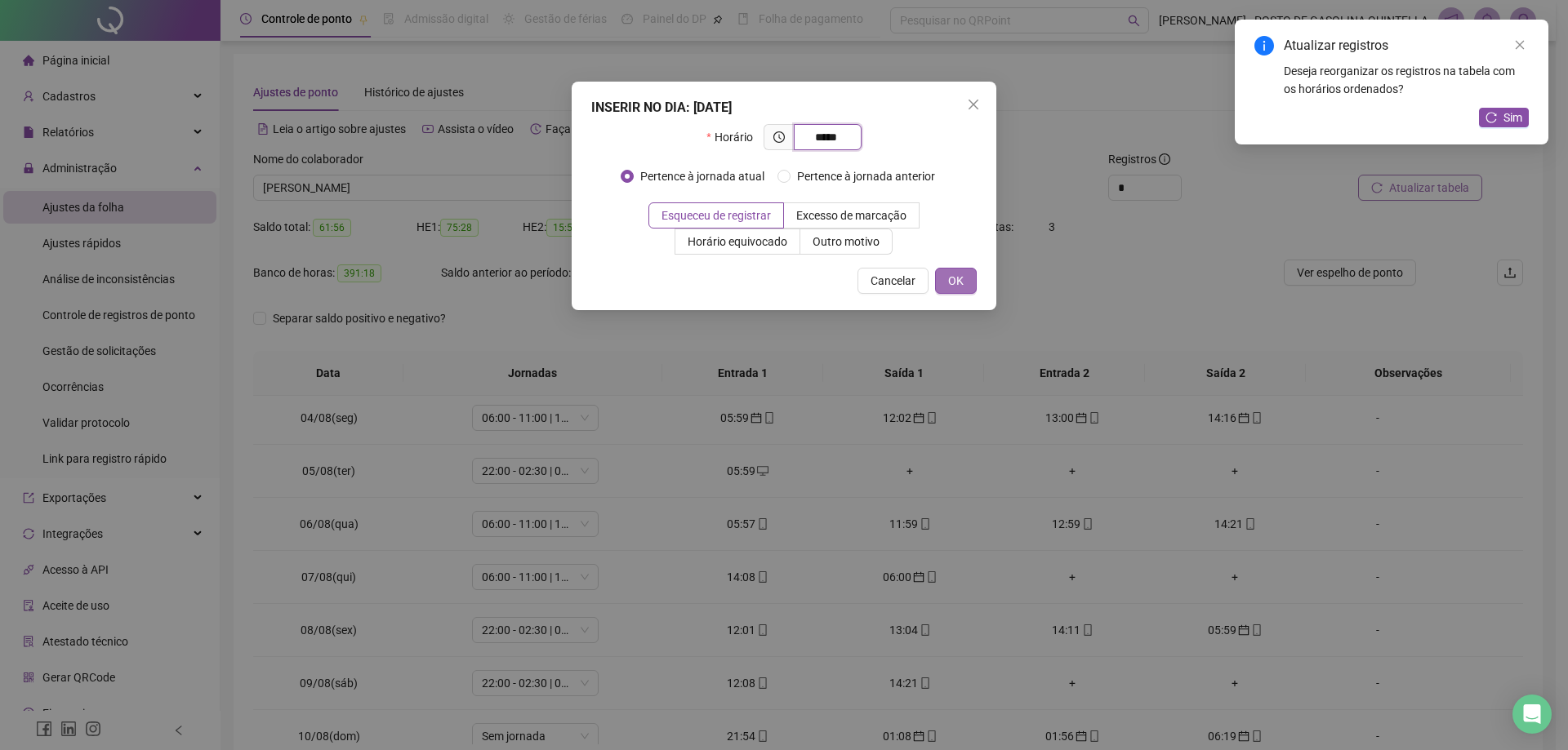
type input "*****"
click at [958, 285] on span "OK" at bounding box center [956, 280] width 15 height 18
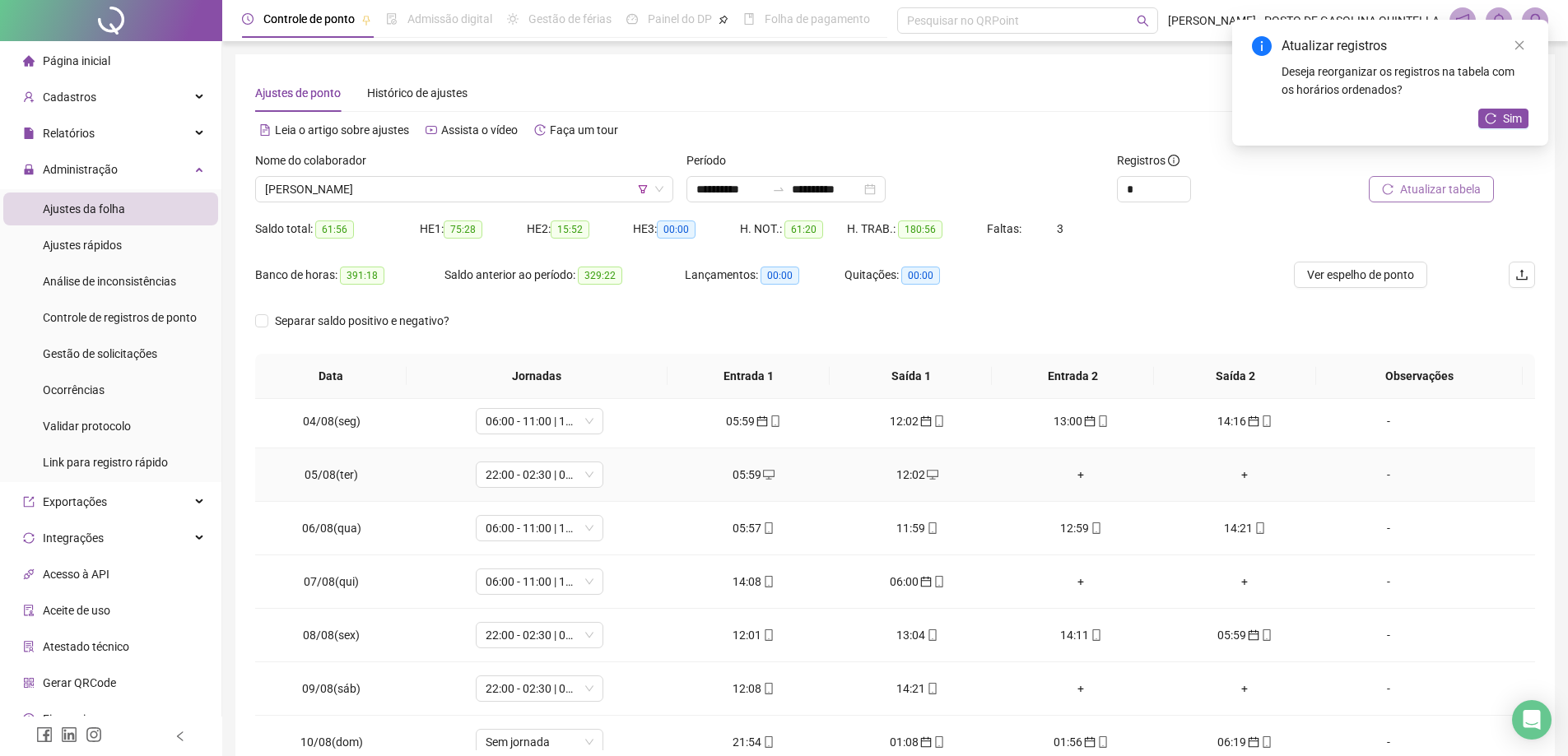
click at [1075, 475] on div "+" at bounding box center [1081, 474] width 137 height 18
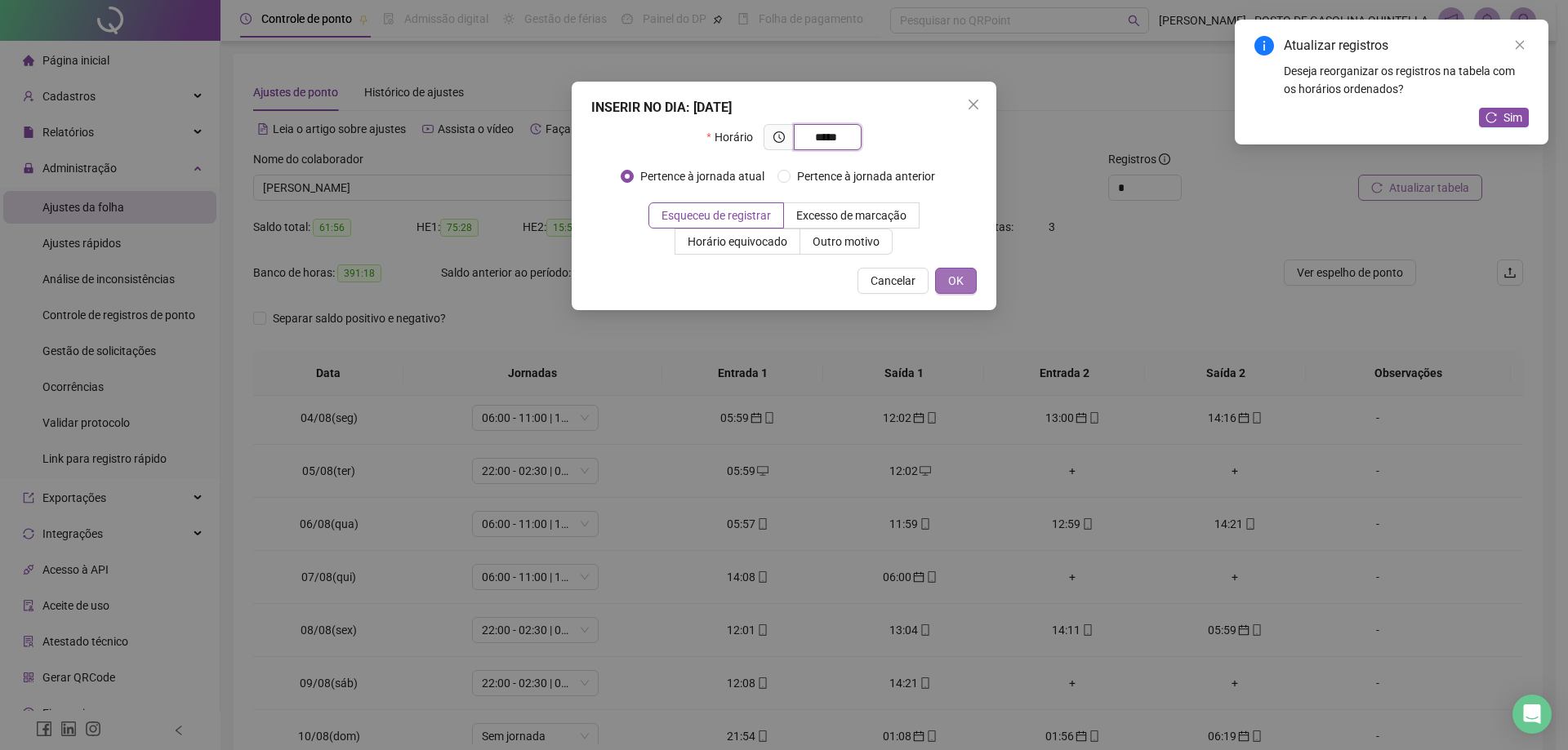
type input "*****"
click at [952, 276] on span "OK" at bounding box center [956, 280] width 15 height 18
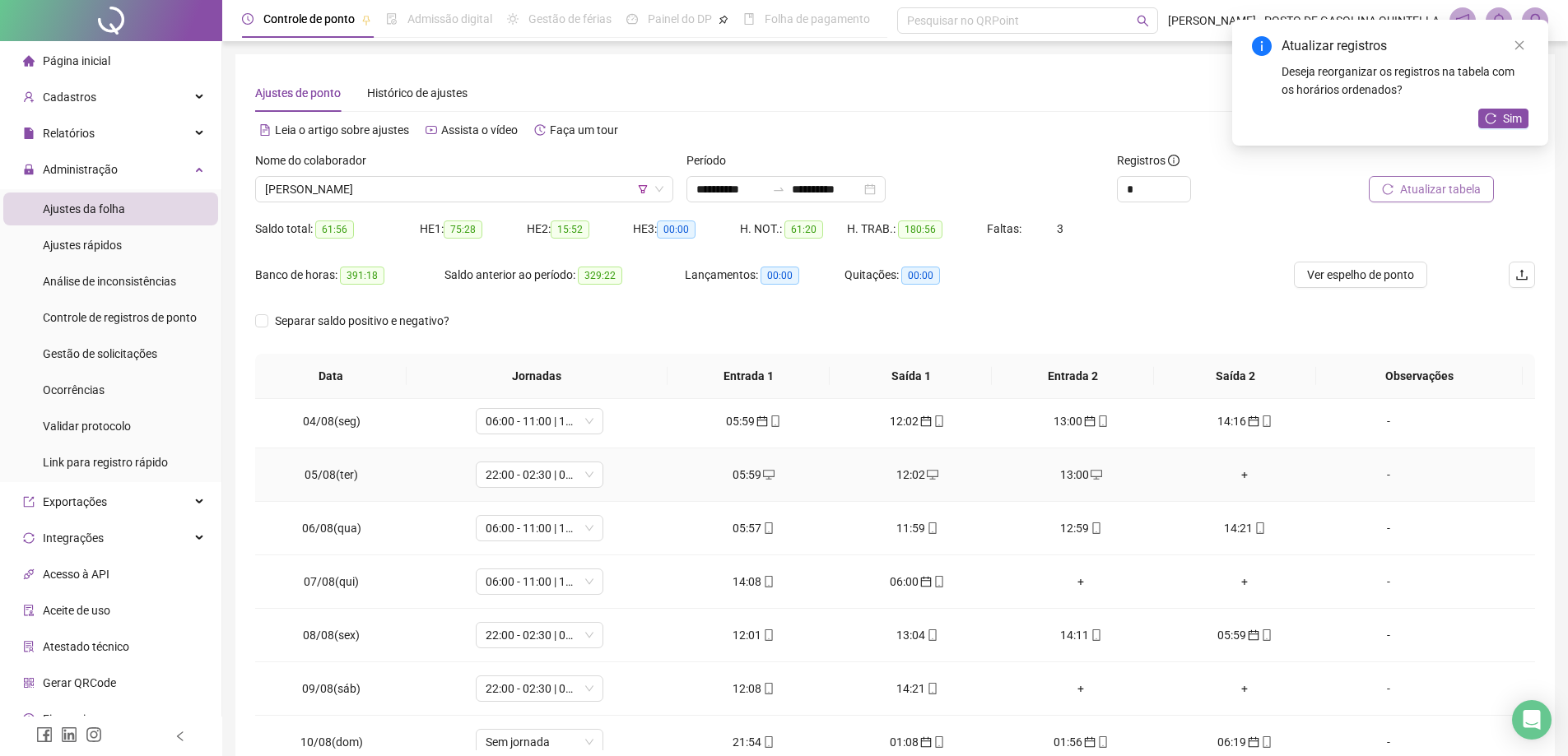
click at [1234, 472] on div "+" at bounding box center [1244, 474] width 137 height 18
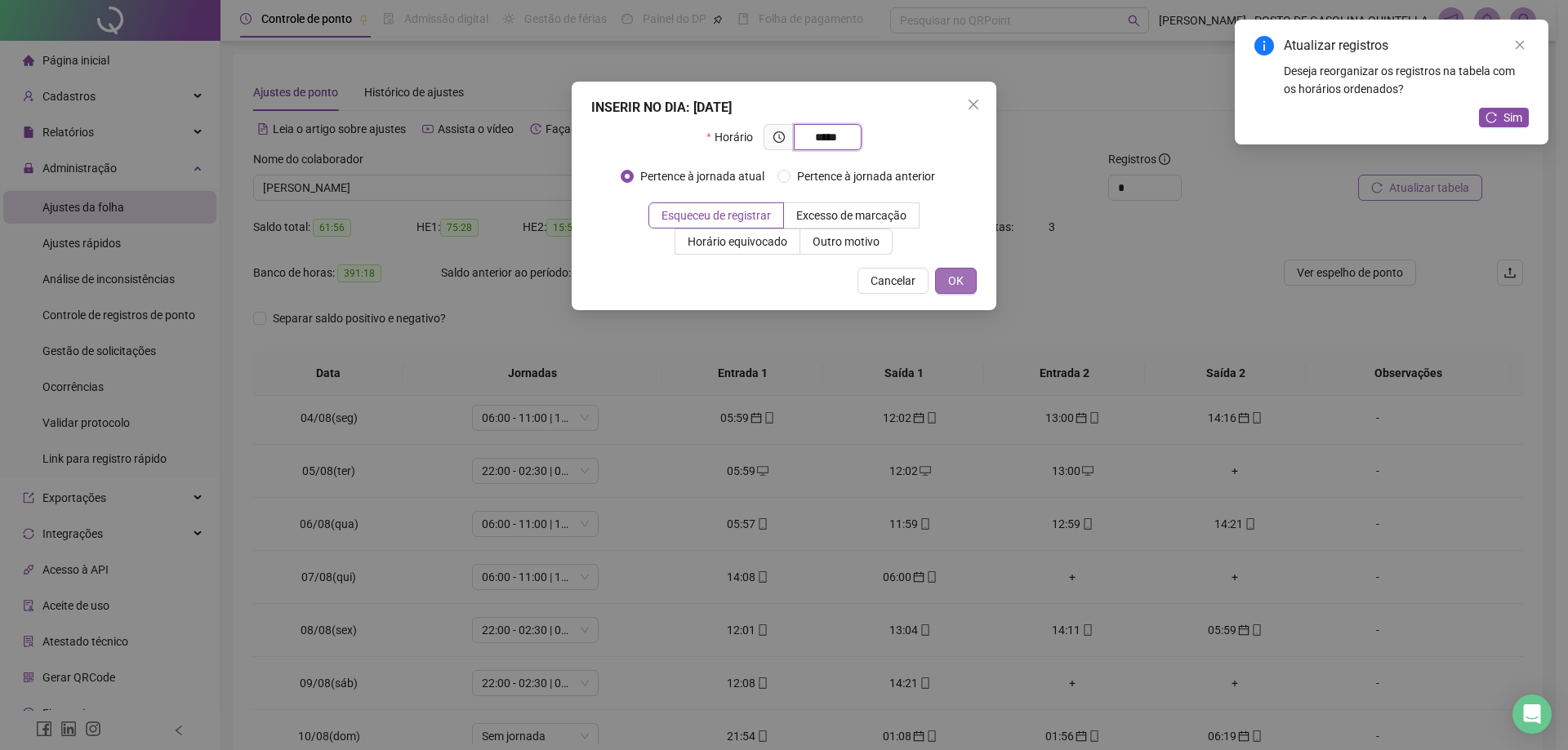
type input "*****"
click at [958, 277] on span "OK" at bounding box center [956, 280] width 15 height 18
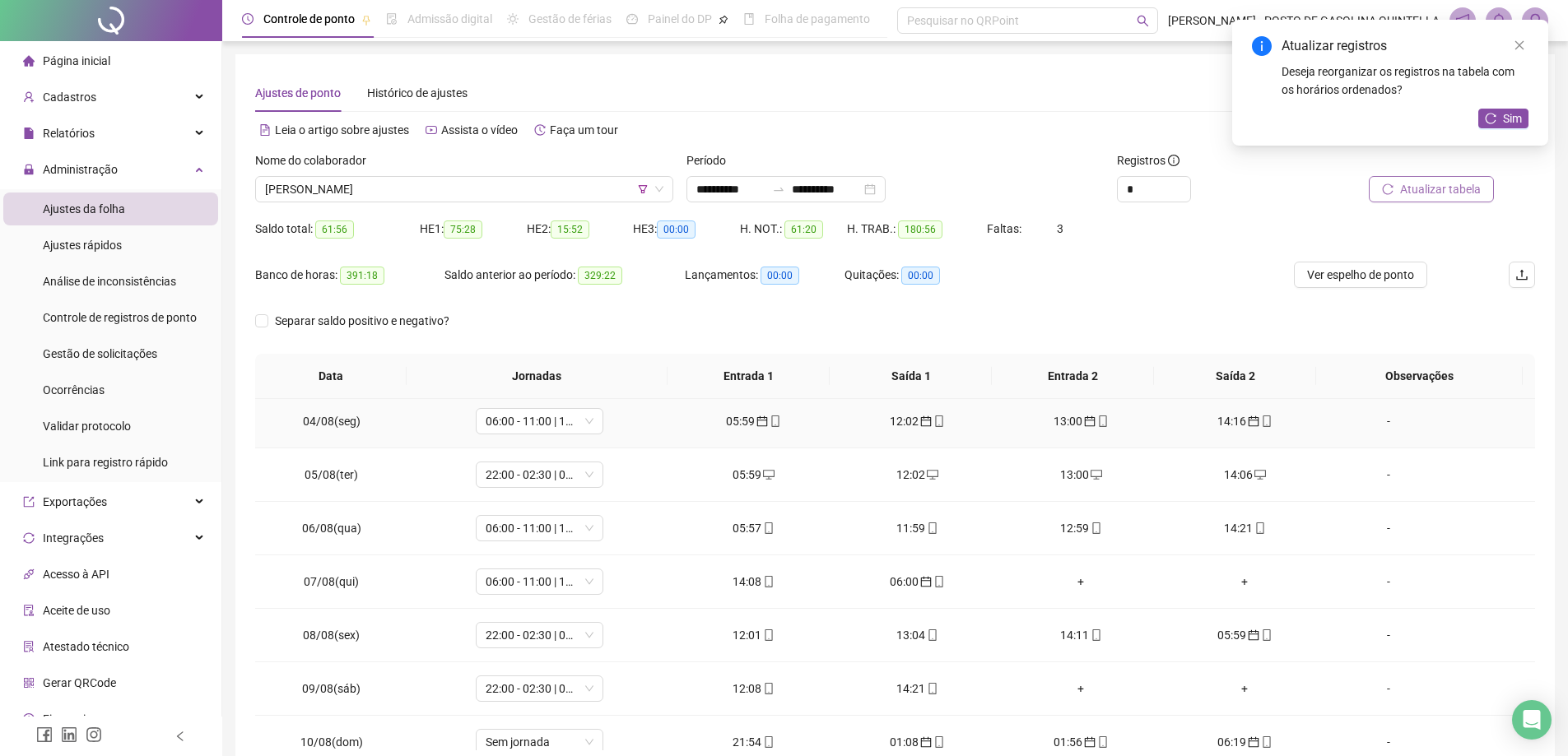
click at [744, 422] on div "05:59" at bounding box center [754, 421] width 137 height 18
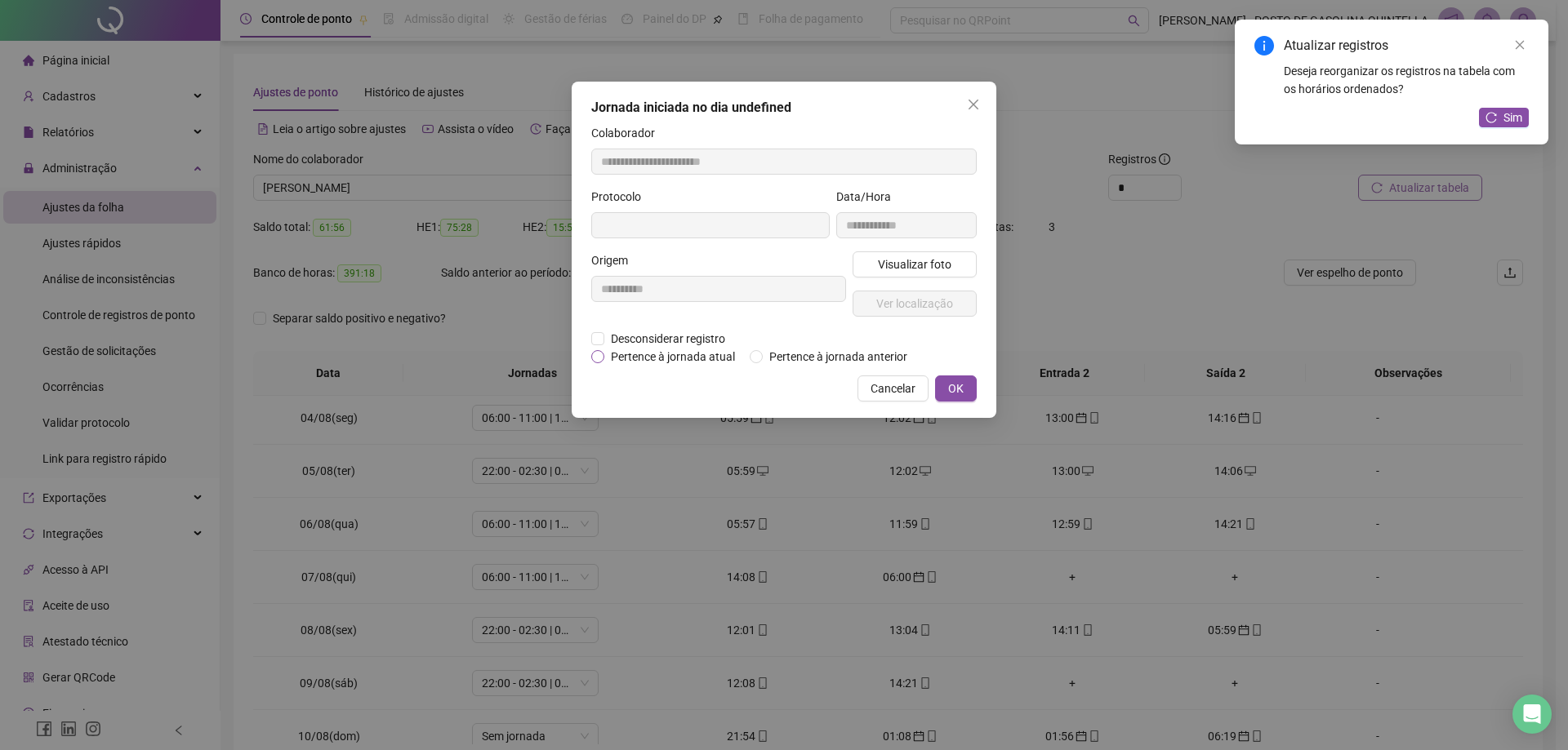
type input "**********"
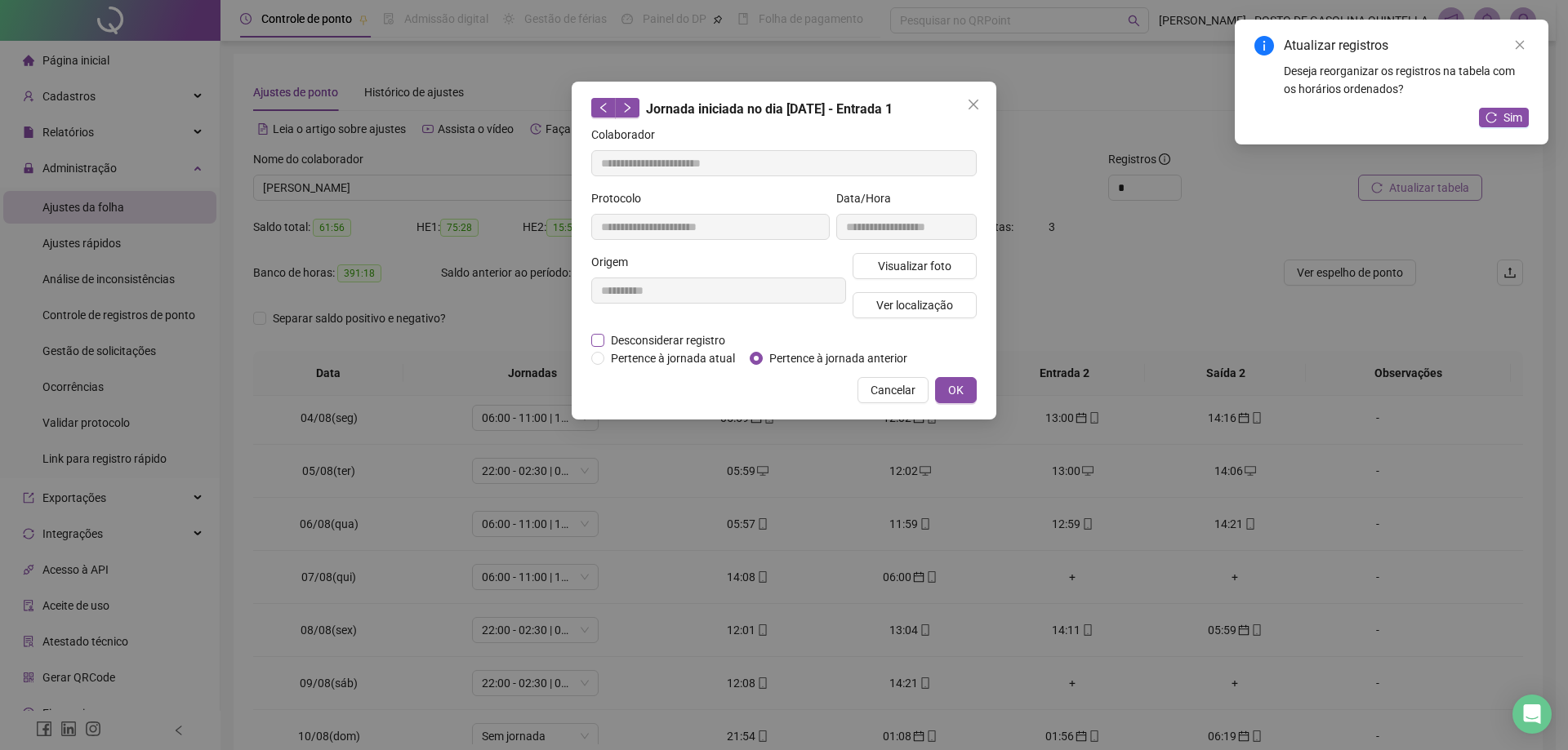
click at [706, 339] on span "Desconsiderar registro" at bounding box center [668, 340] width 127 height 18
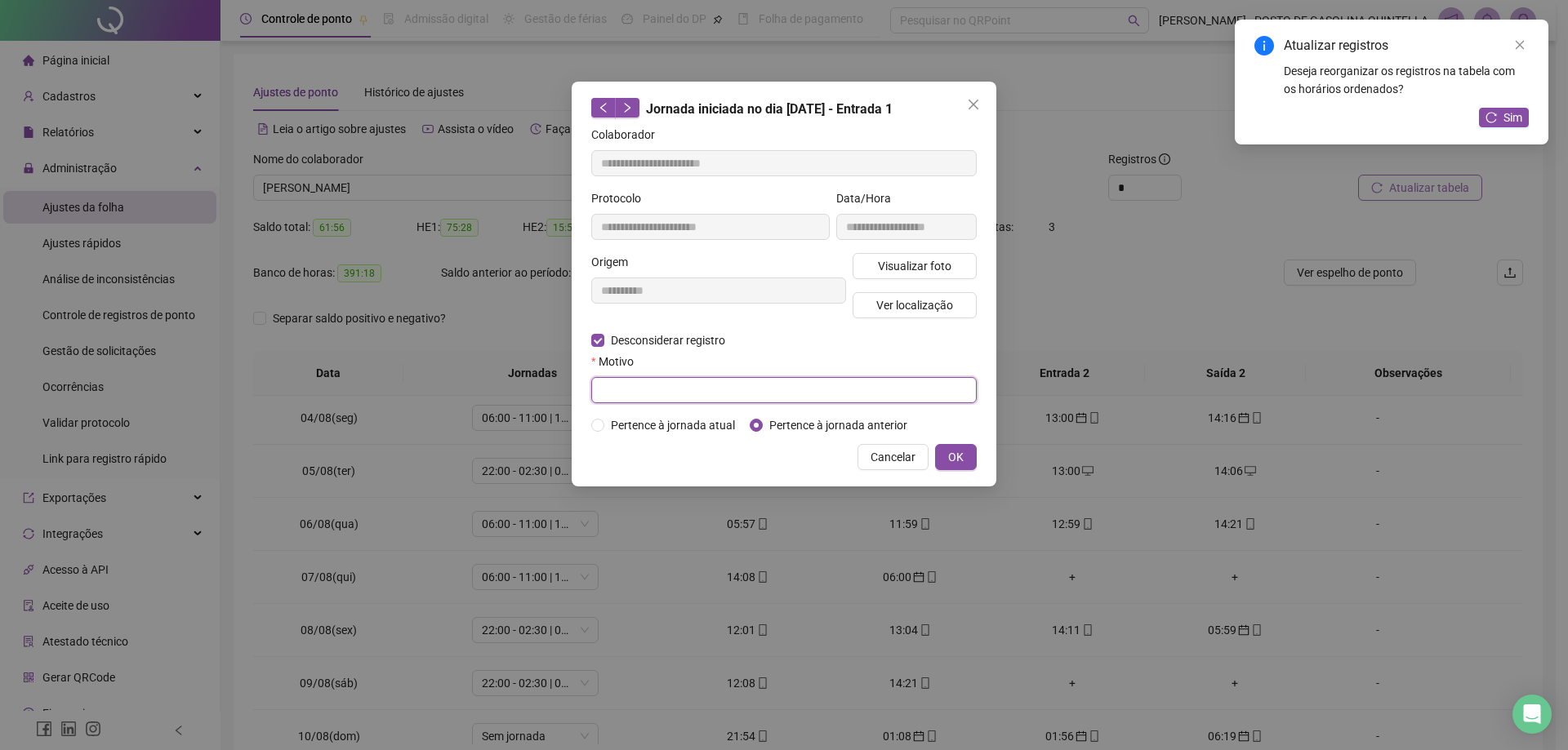
click at [865, 398] on input "text" at bounding box center [783, 390] width 385 height 26
drag, startPoint x: 857, startPoint y: 393, endPoint x: 568, endPoint y: 382, distance: 289.2
click at [568, 382] on div "**********" at bounding box center [784, 375] width 1568 height 750
type input "**********"
click at [956, 450] on span "OK" at bounding box center [956, 457] width 15 height 18
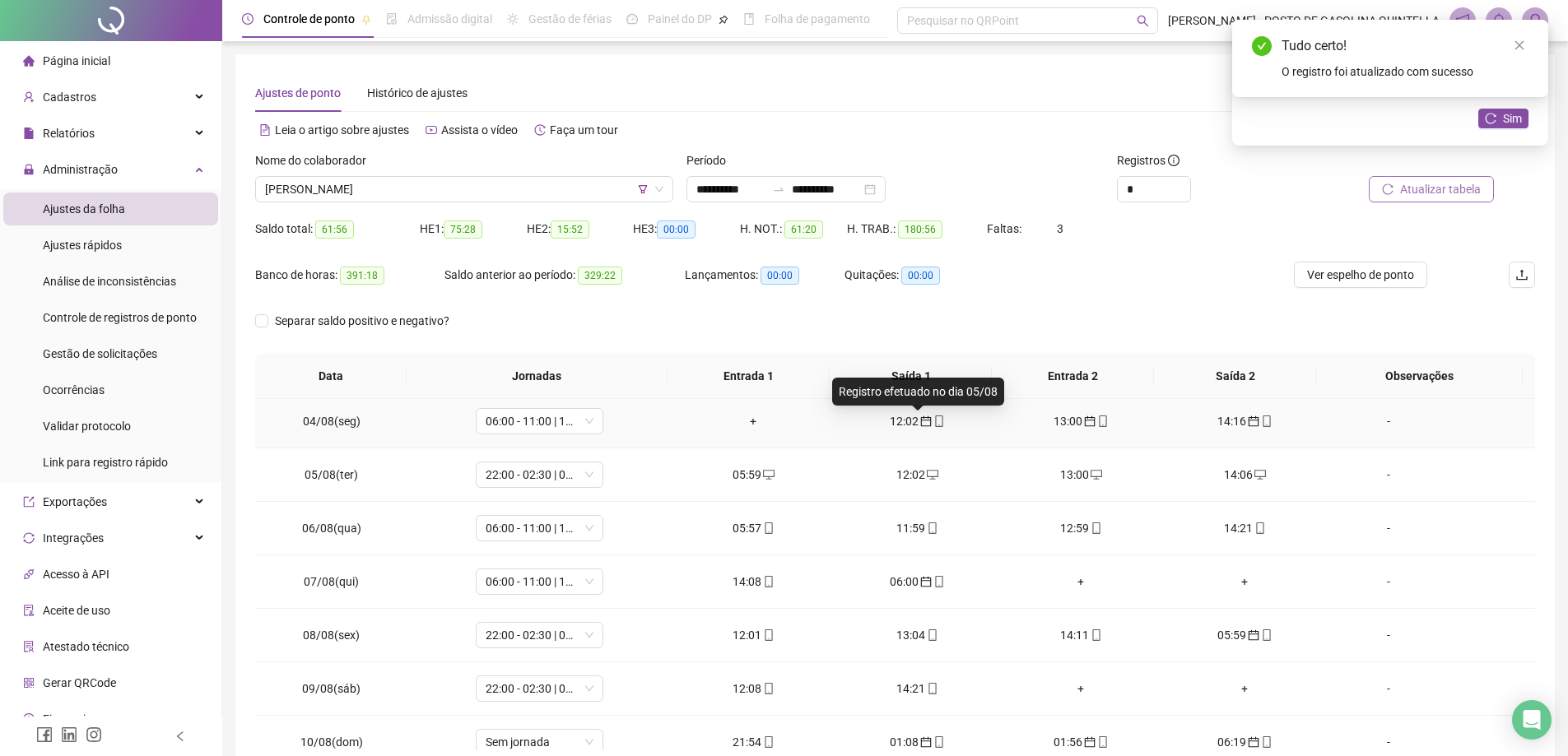
click at [920, 422] on icon "calendar" at bounding box center [926, 422] width 12 height 12
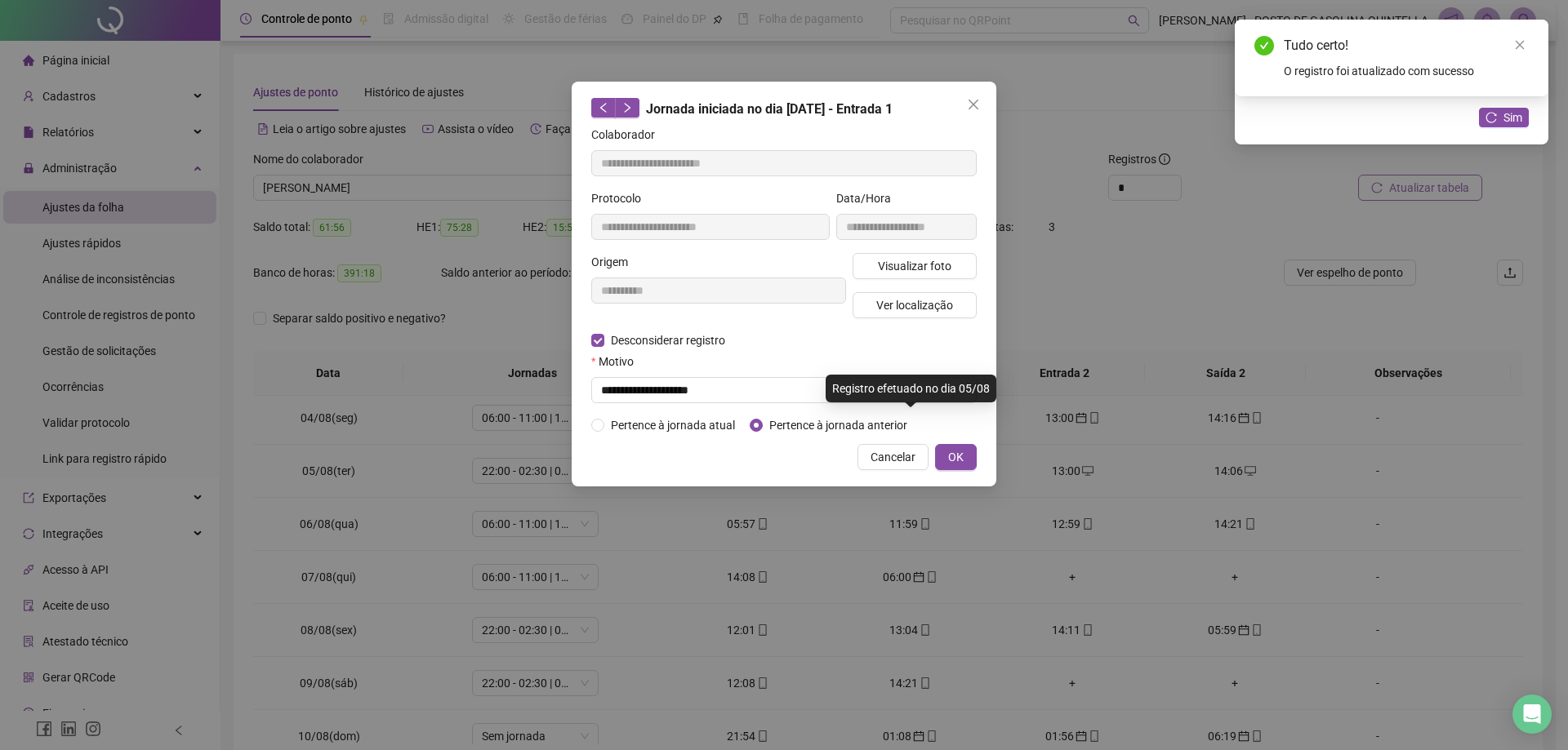
type input "**********"
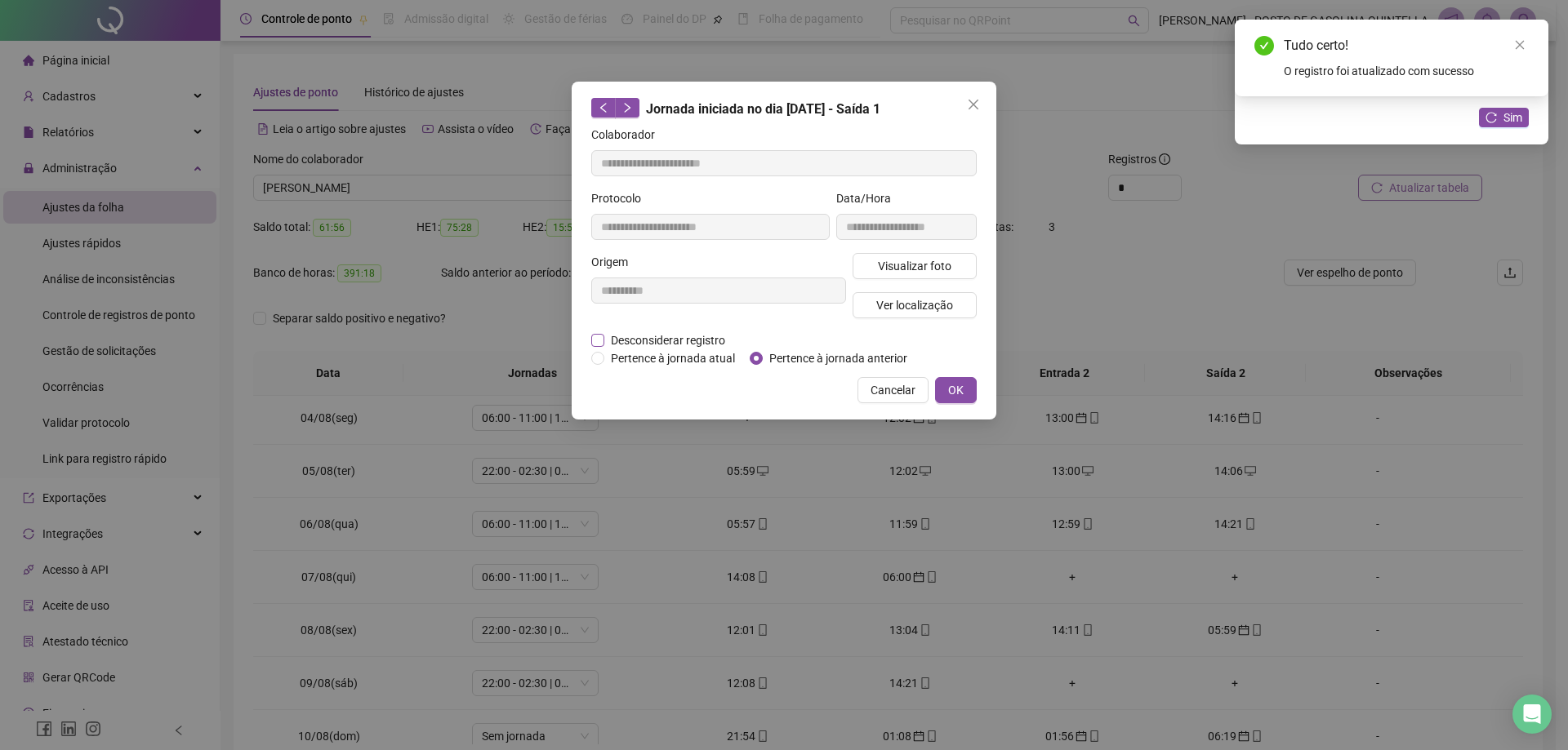
click at [683, 338] on span "Desconsiderar registro" at bounding box center [668, 340] width 127 height 18
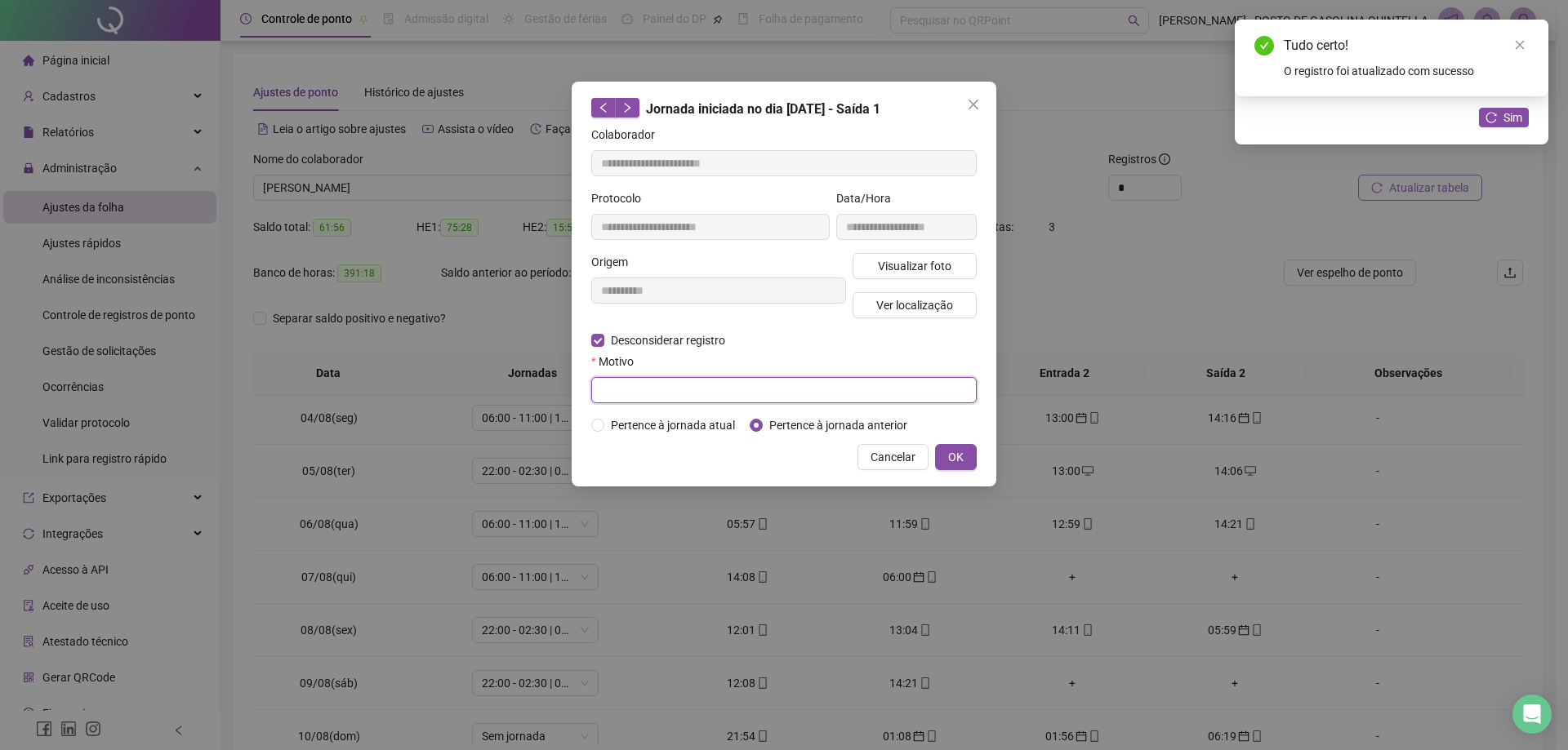
click at [687, 378] on input "text" at bounding box center [783, 390] width 385 height 26
paste input "**********"
type input "**********"
click at [974, 460] on button "OK" at bounding box center [955, 457] width 41 height 26
click at [952, 456] on span "OK" at bounding box center [956, 457] width 15 height 18
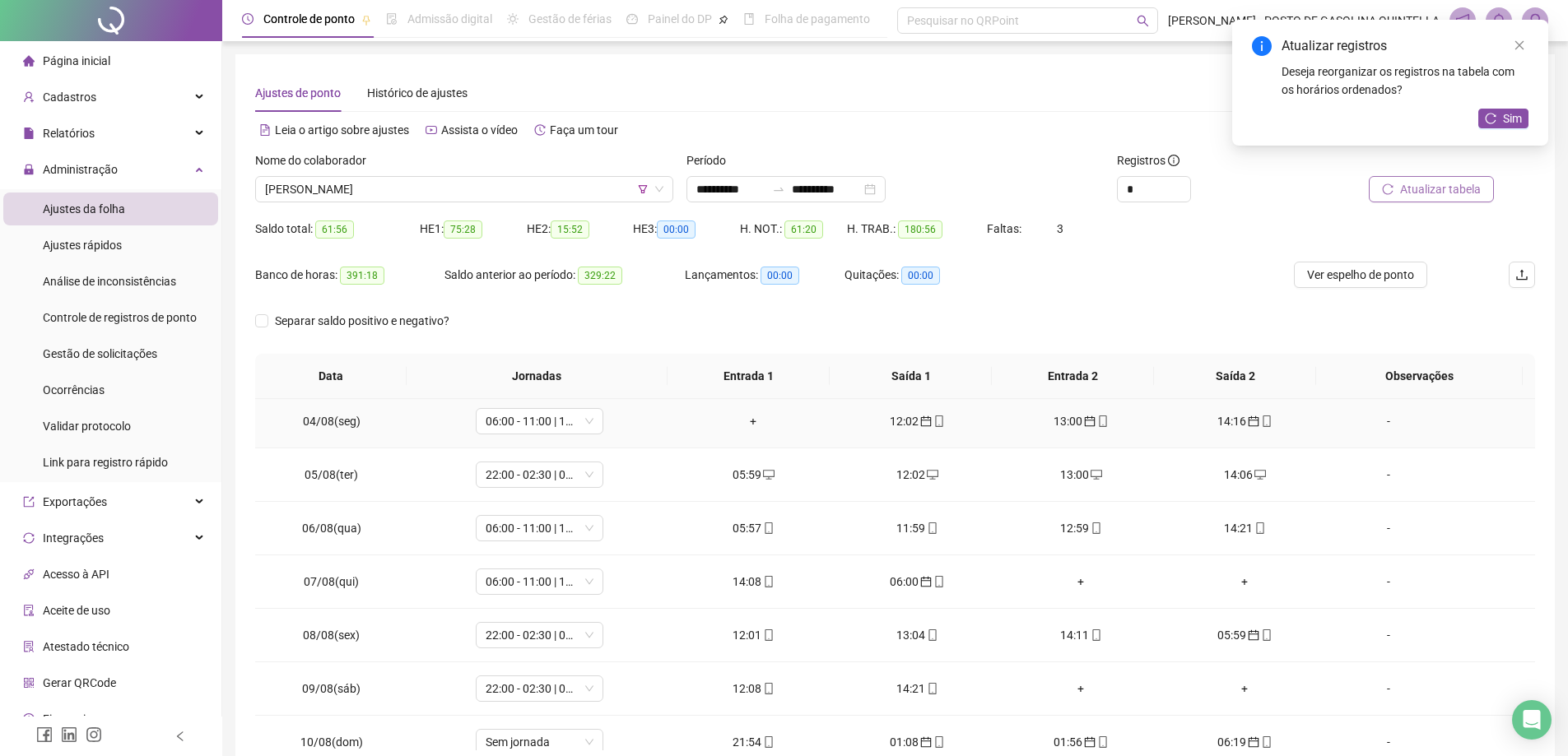
click at [1061, 421] on div "13:00" at bounding box center [1081, 421] width 137 height 18
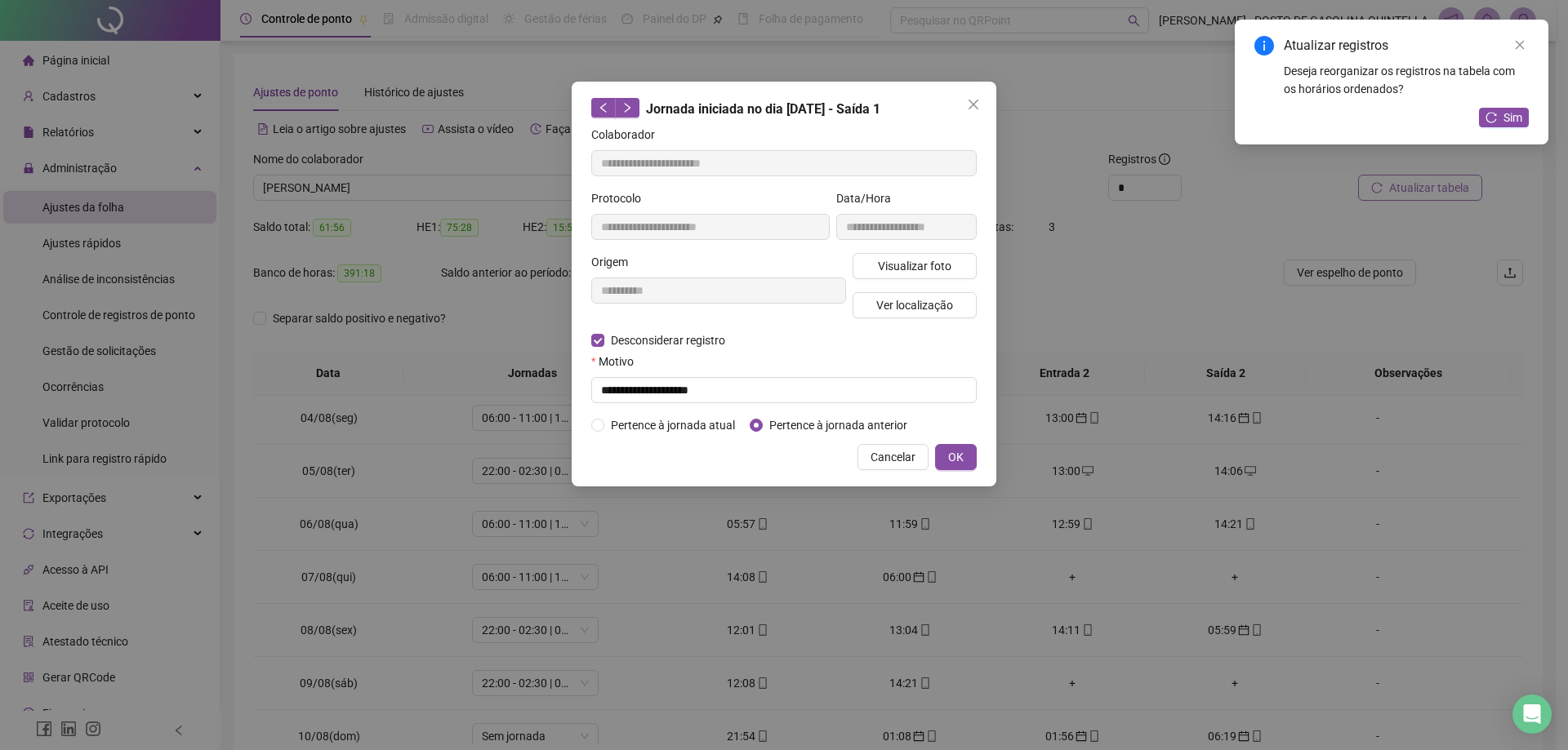
click at [823, 383] on div "**********" at bounding box center [784, 375] width 1568 height 750
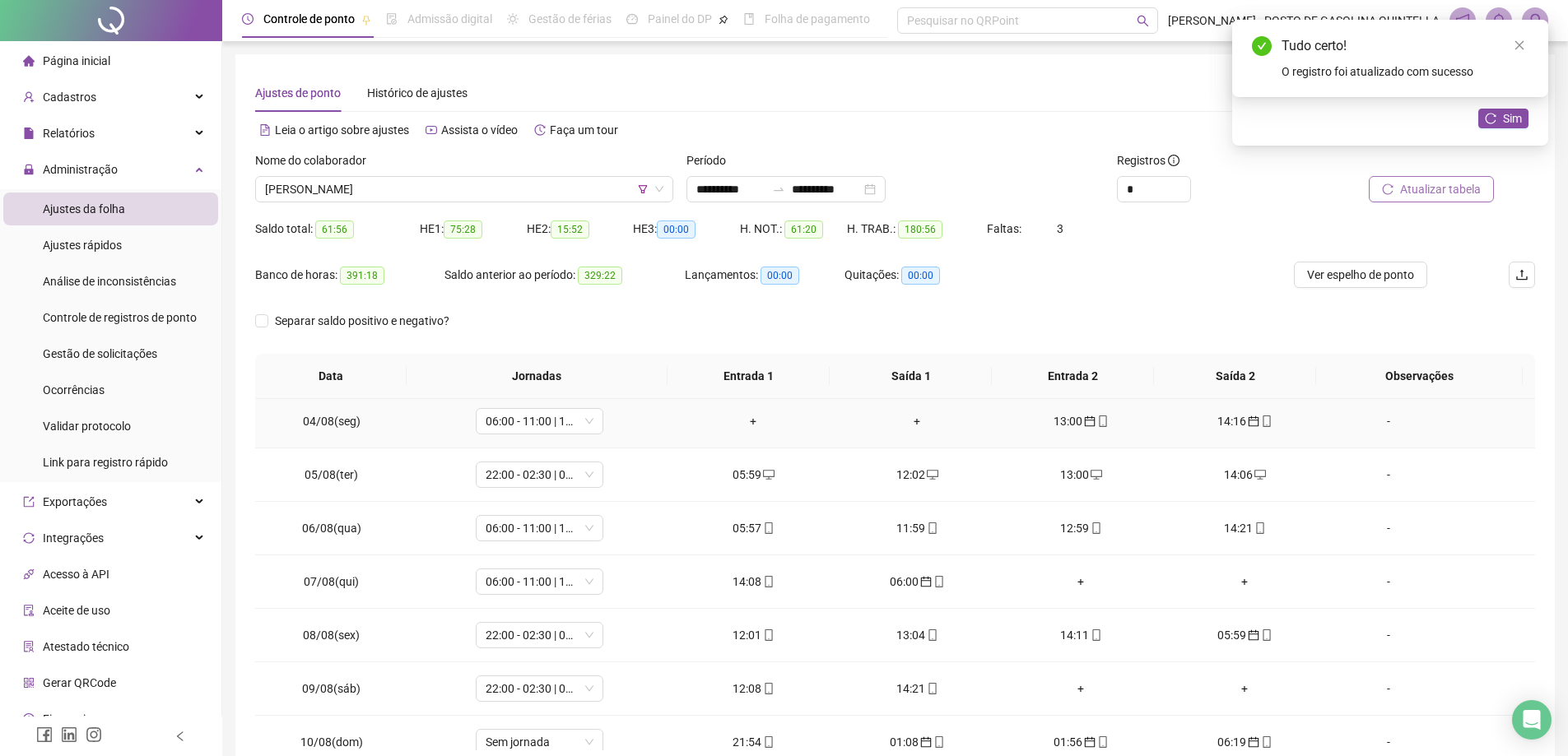
click at [1058, 425] on div "13:00" at bounding box center [1081, 421] width 137 height 18
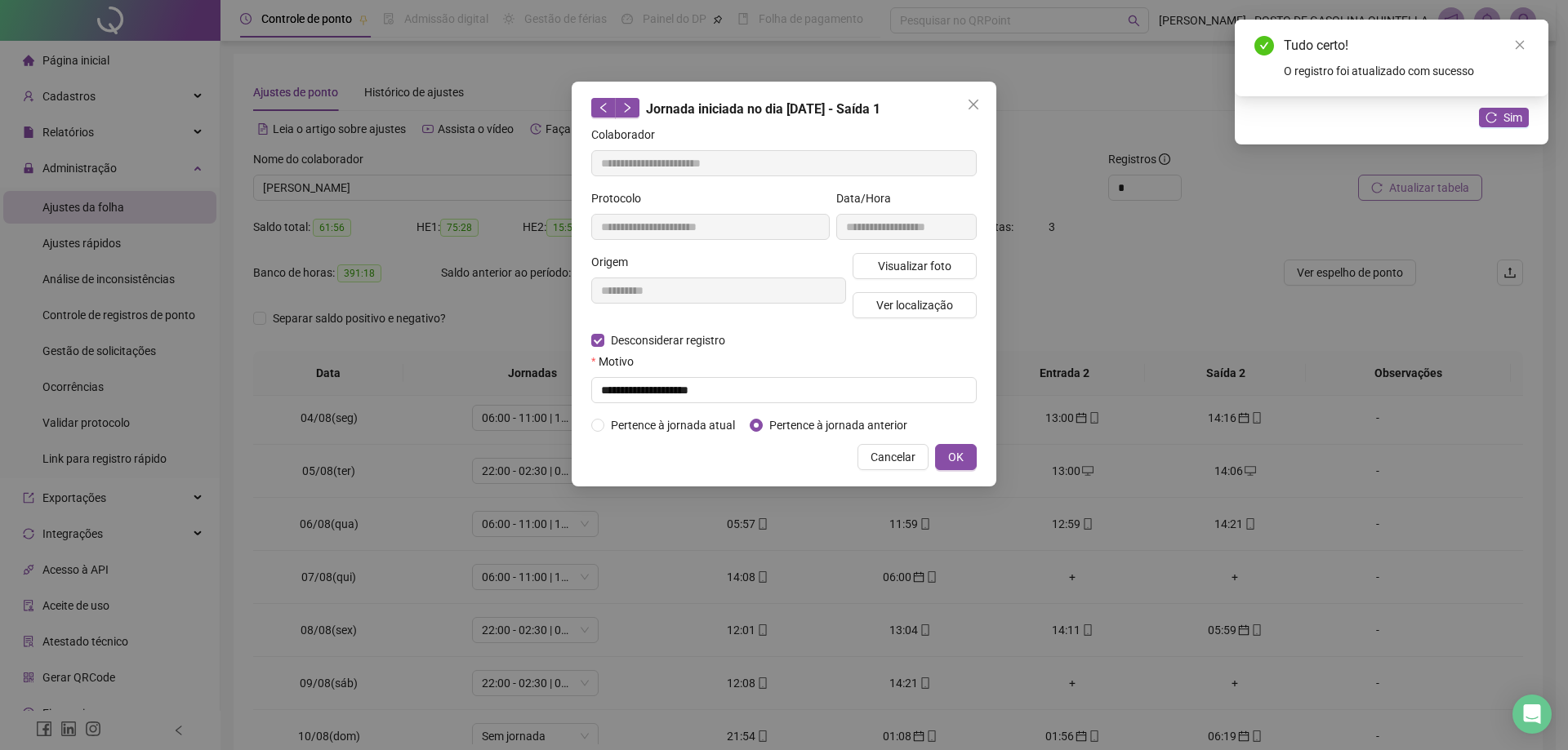
type input "**********"
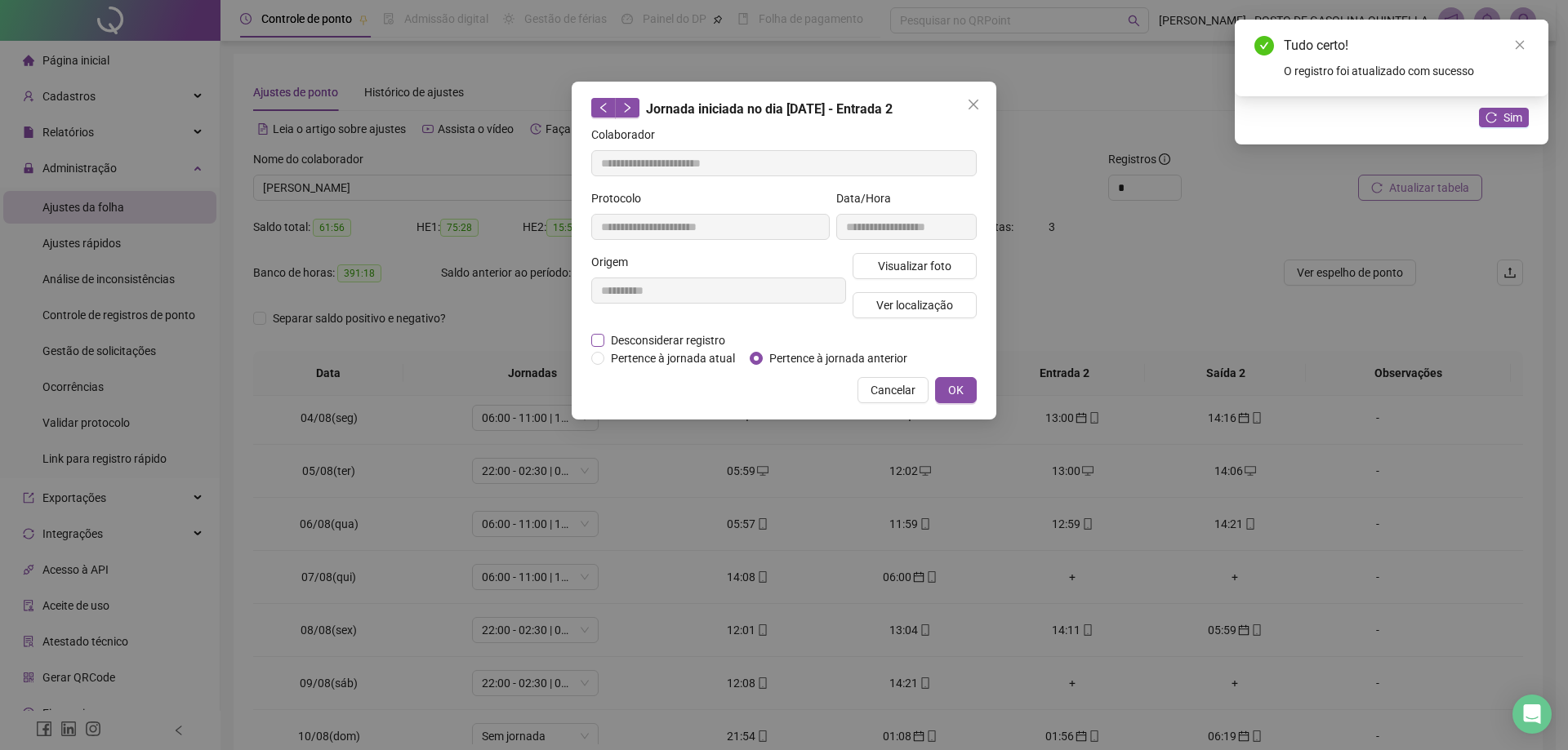
click at [632, 336] on span "Desconsiderar registro" at bounding box center [668, 340] width 127 height 18
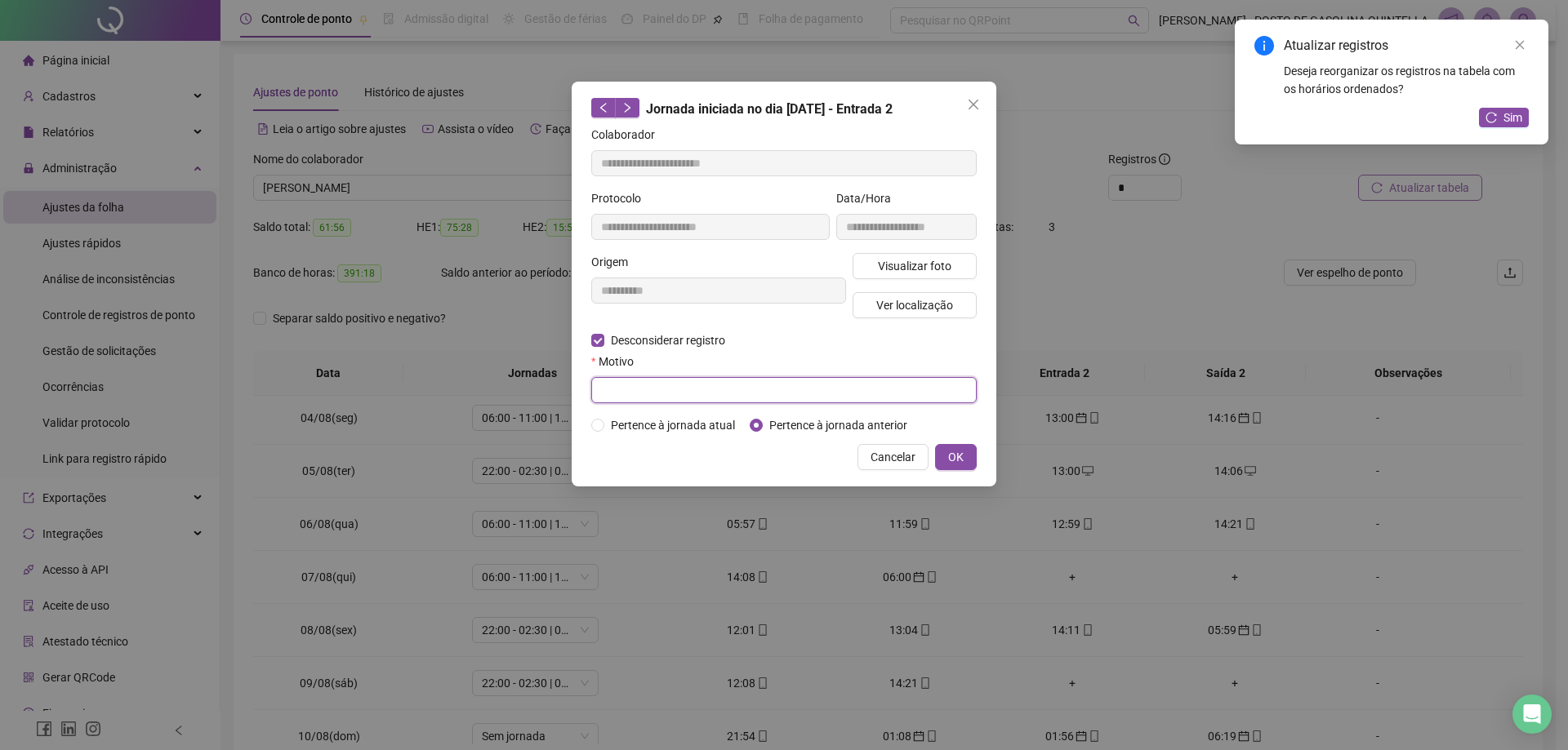
click at [633, 391] on input "text" at bounding box center [783, 390] width 385 height 26
paste input "**********"
type input "**********"
click at [950, 449] on span "OK" at bounding box center [956, 457] width 15 height 18
click at [957, 452] on span "OK" at bounding box center [956, 457] width 15 height 18
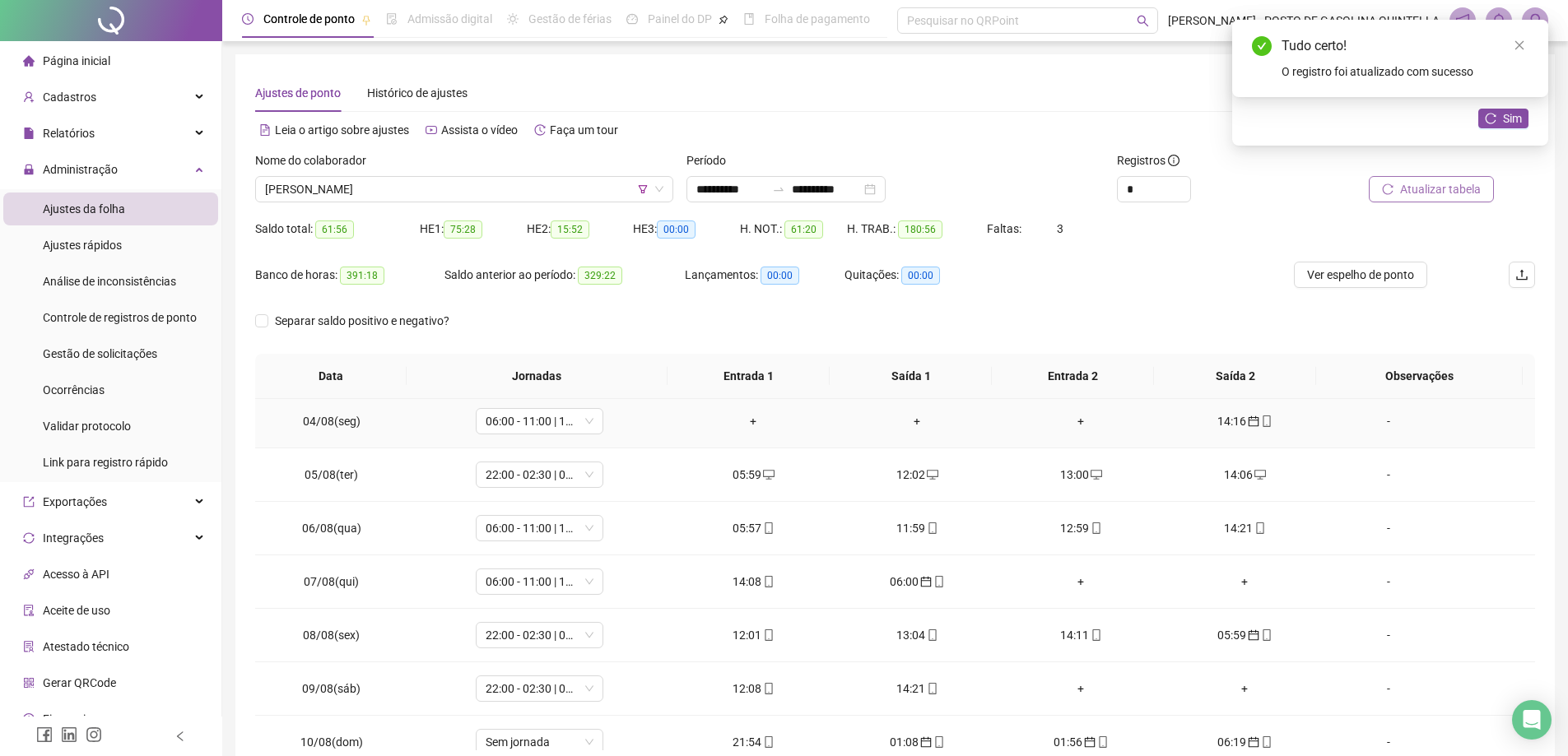
click at [1215, 424] on div "14:16" at bounding box center [1244, 421] width 137 height 18
type input "**********"
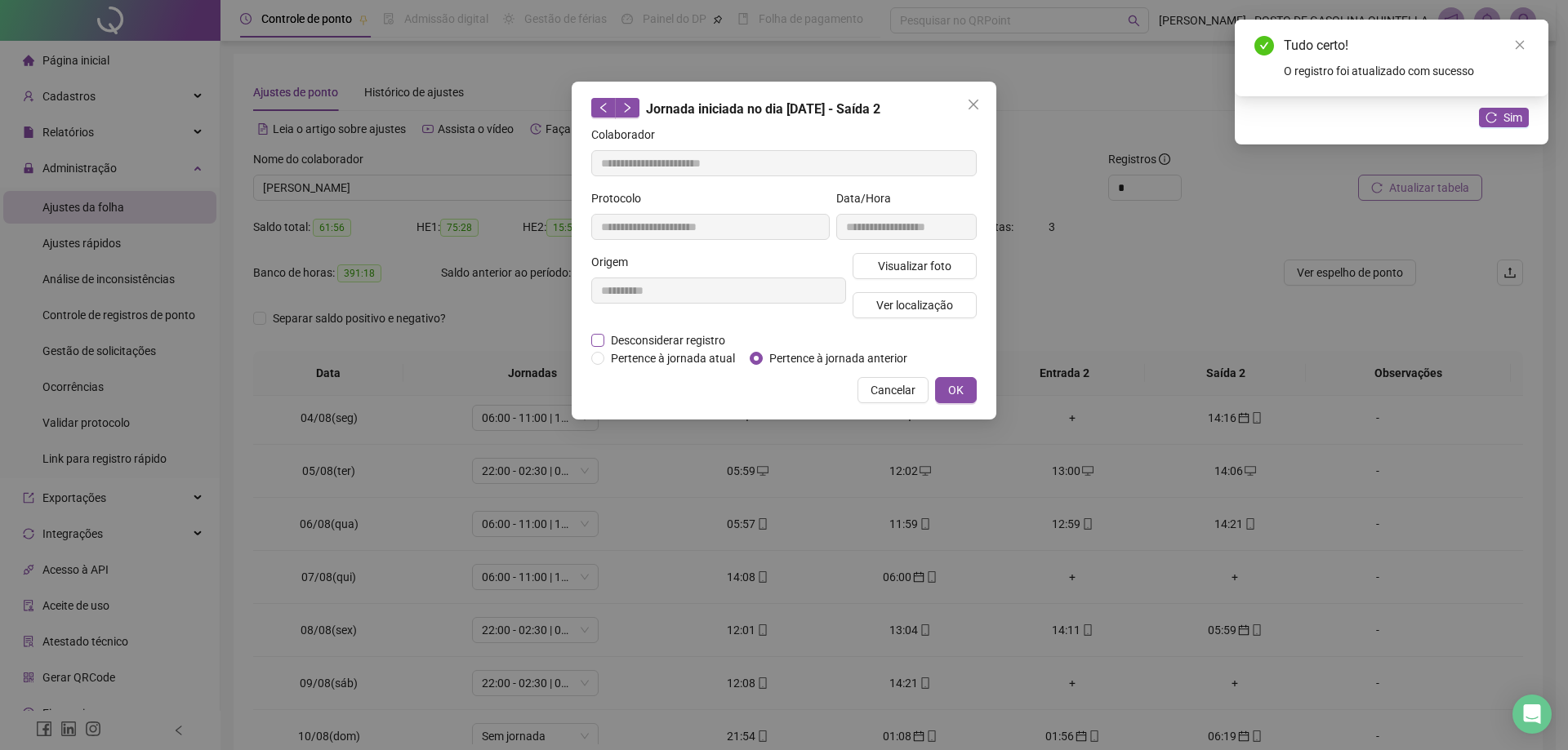
click at [667, 334] on span "Desconsiderar registro" at bounding box center [668, 340] width 127 height 18
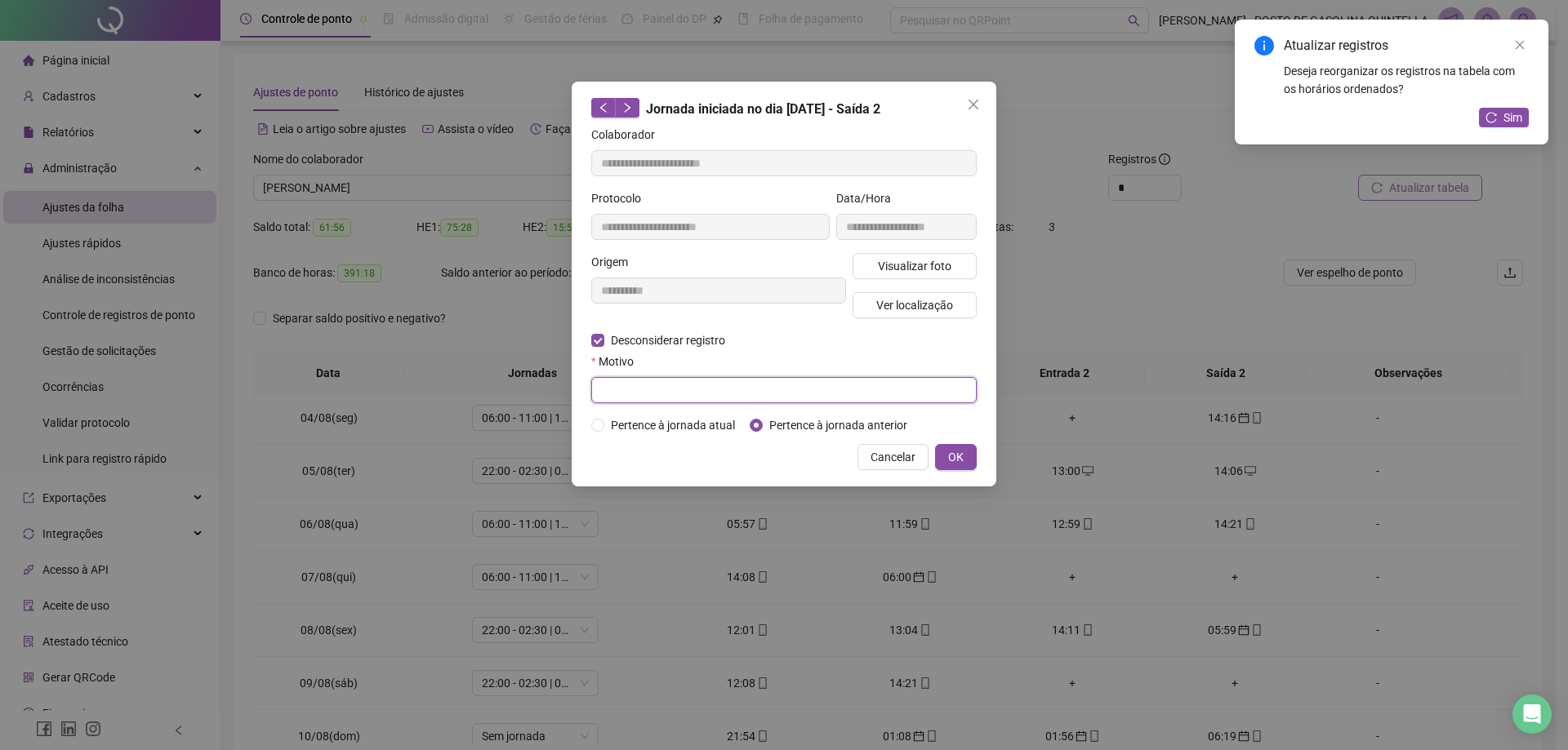
click at [646, 383] on input "text" at bounding box center [783, 390] width 385 height 26
paste input "**********"
type input "**********"
click at [969, 461] on button "OK" at bounding box center [955, 457] width 41 height 26
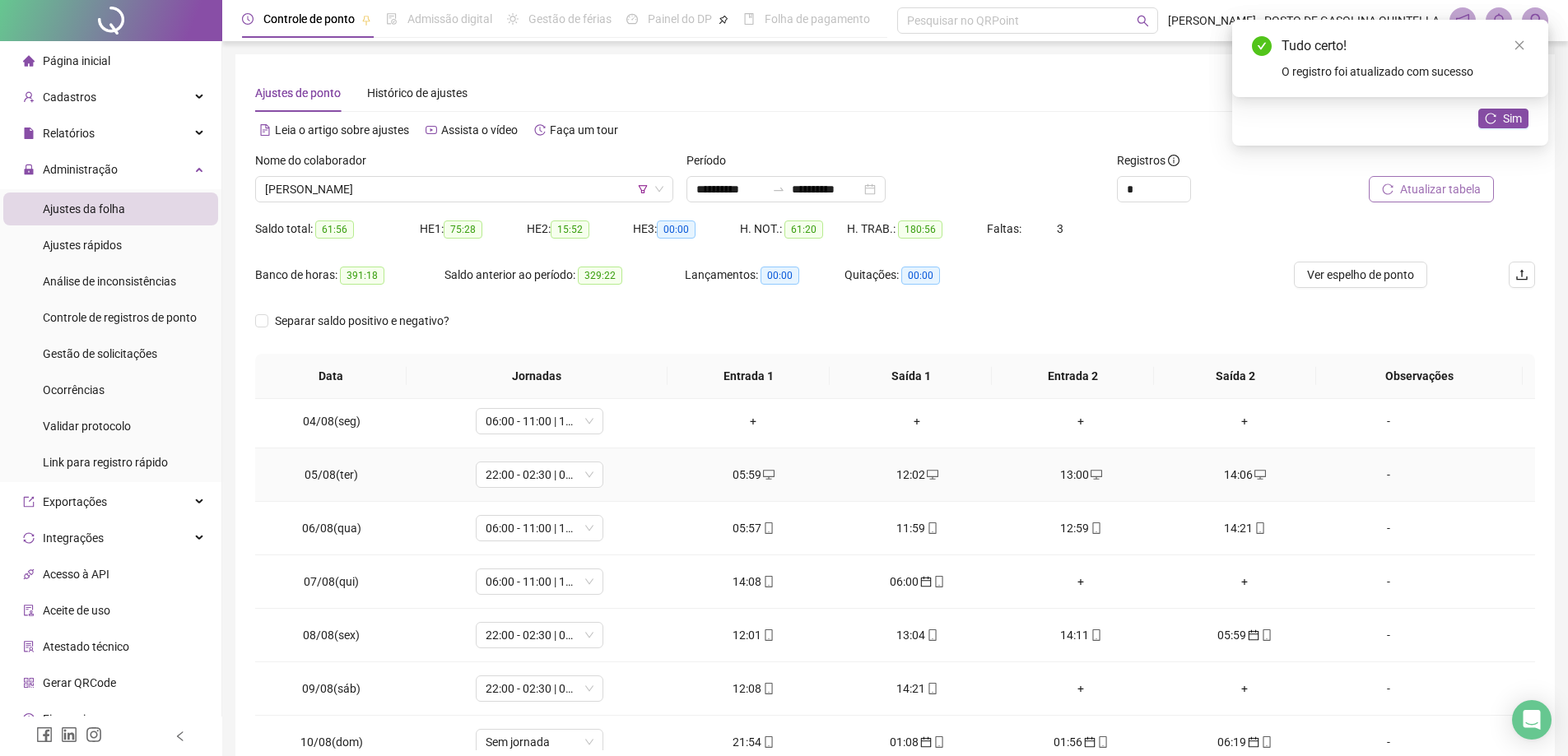
scroll to position [247, 0]
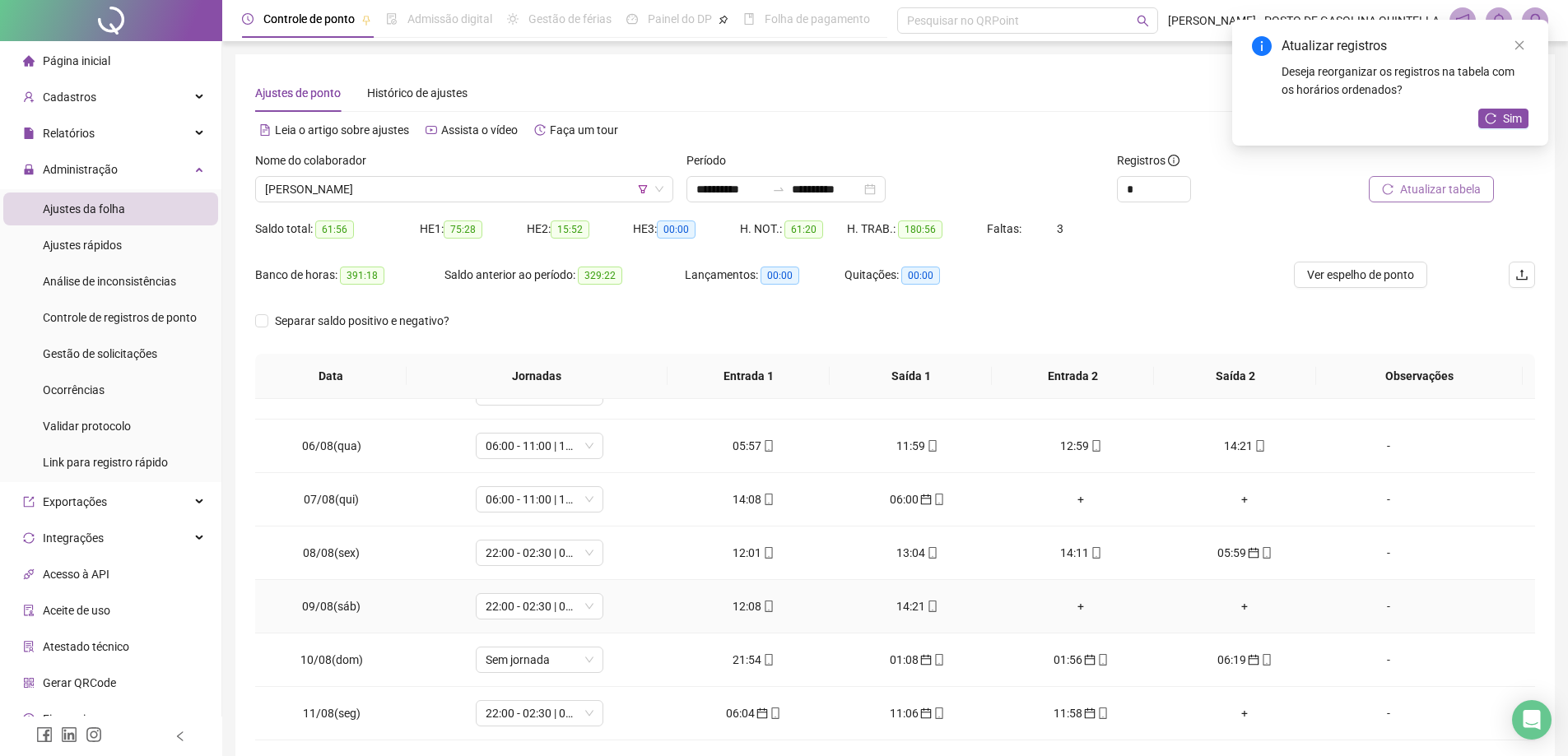
click at [1073, 604] on div "+" at bounding box center [1081, 606] width 137 height 18
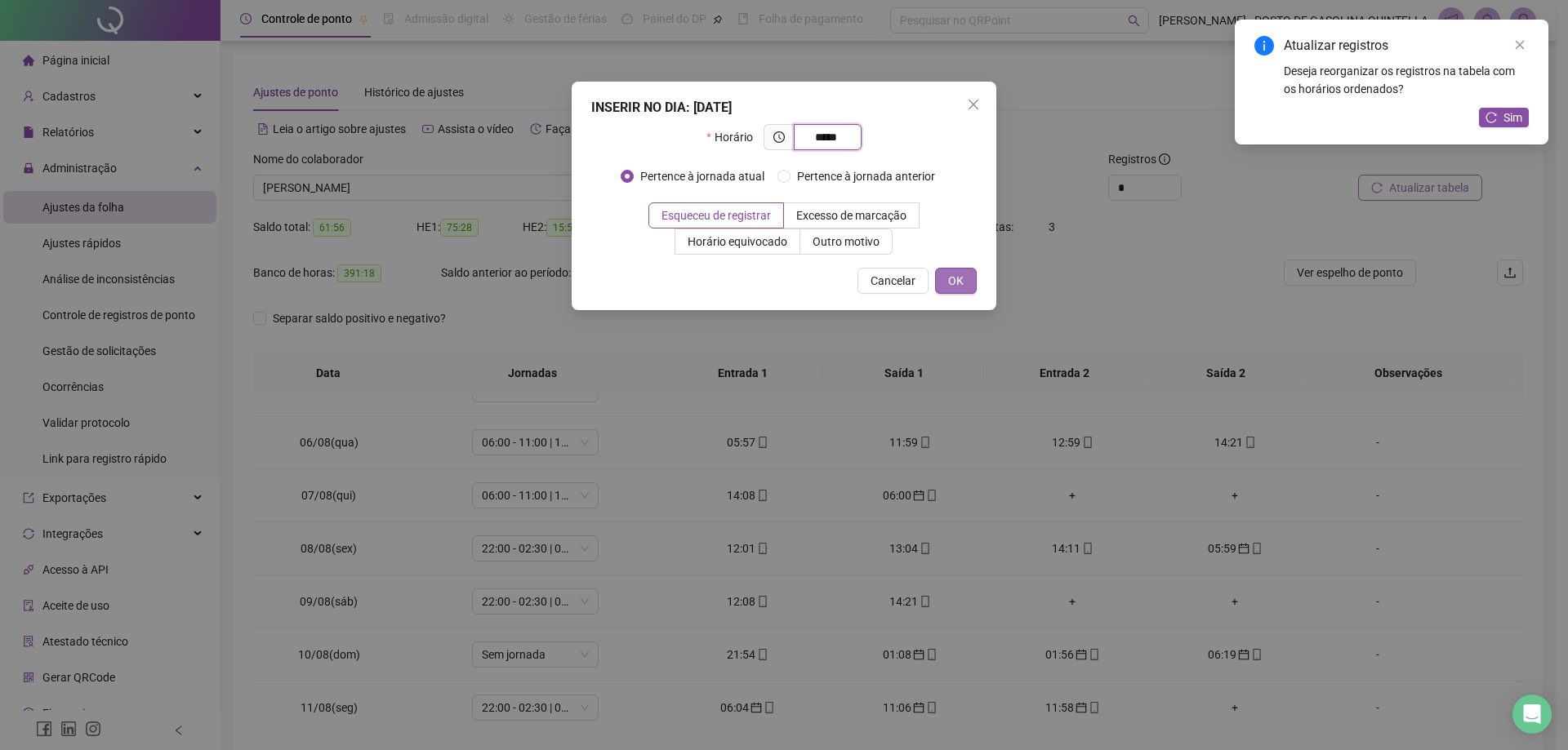
type input "*****"
click at [948, 281] on span "OK" at bounding box center [956, 280] width 15 height 18
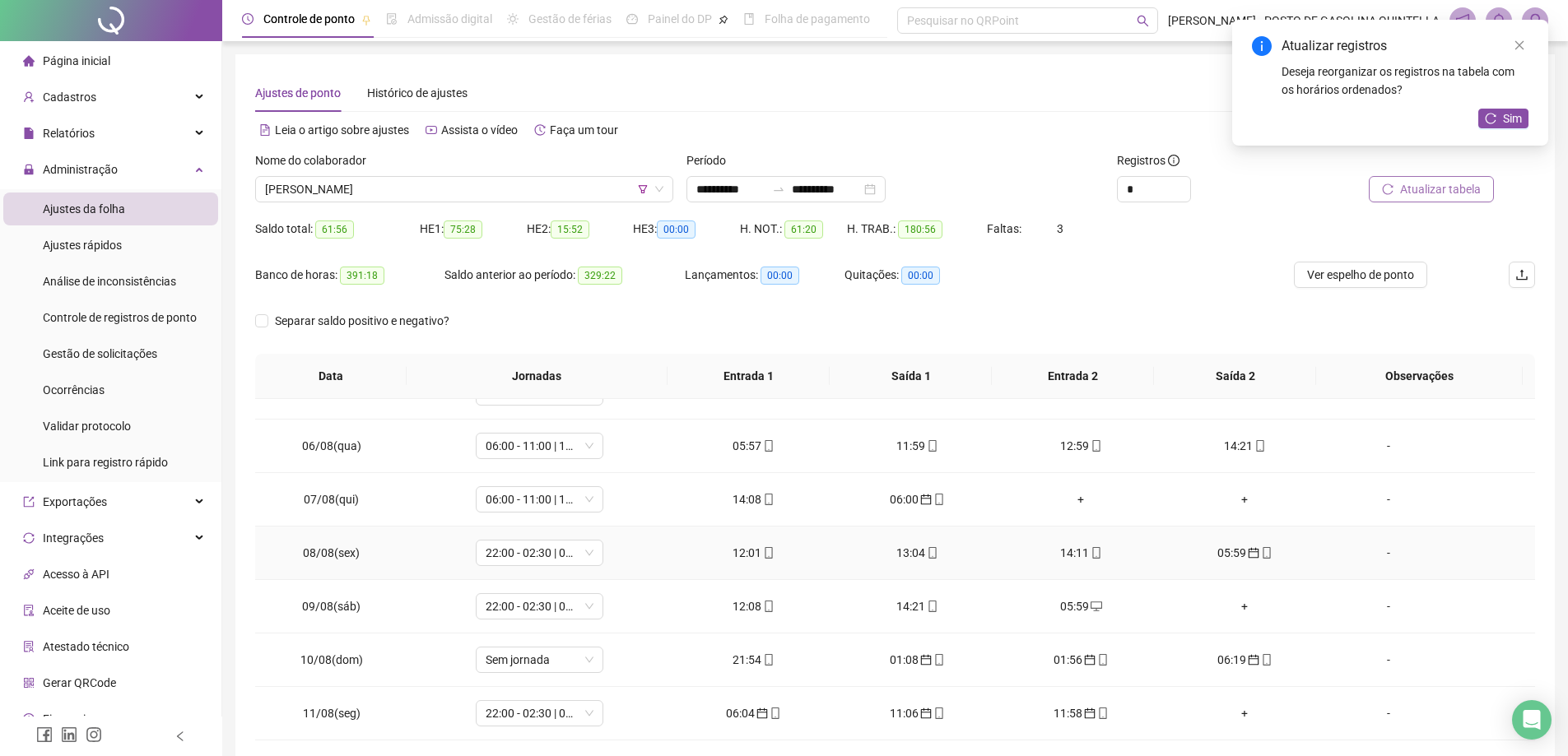
click at [1225, 551] on div "05:59" at bounding box center [1244, 553] width 137 height 18
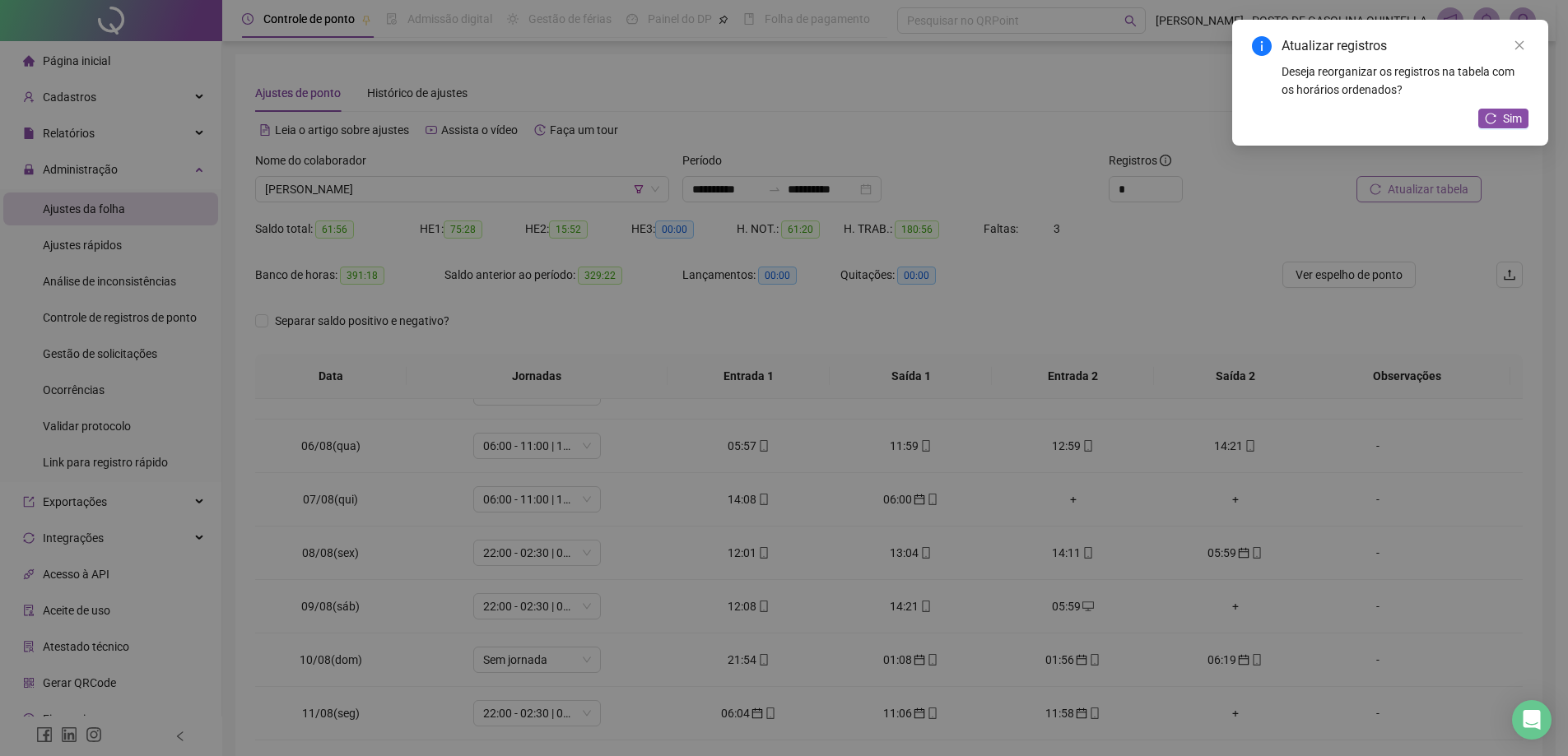
type input "**********"
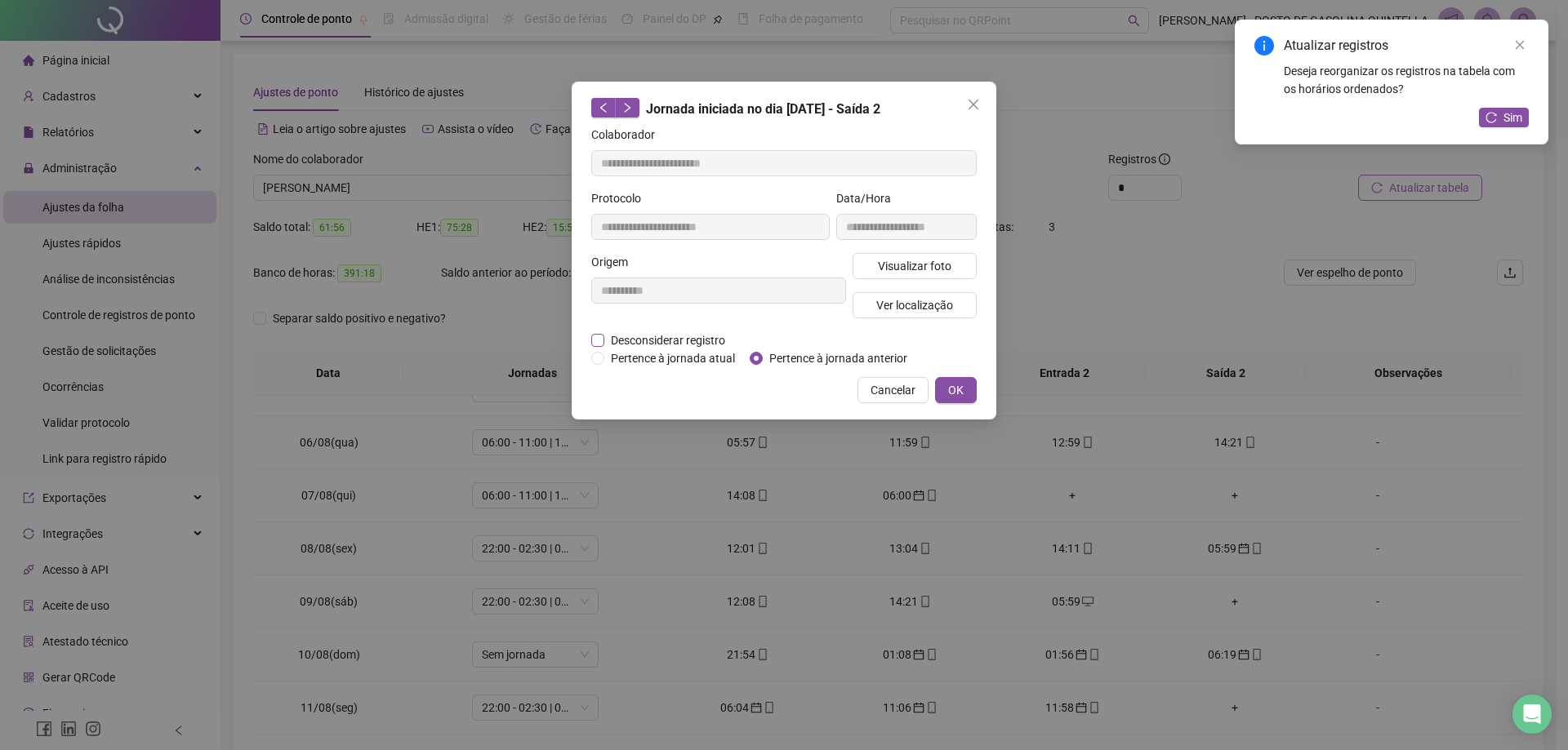
click at [640, 342] on span "Desconsiderar registro" at bounding box center [668, 340] width 127 height 18
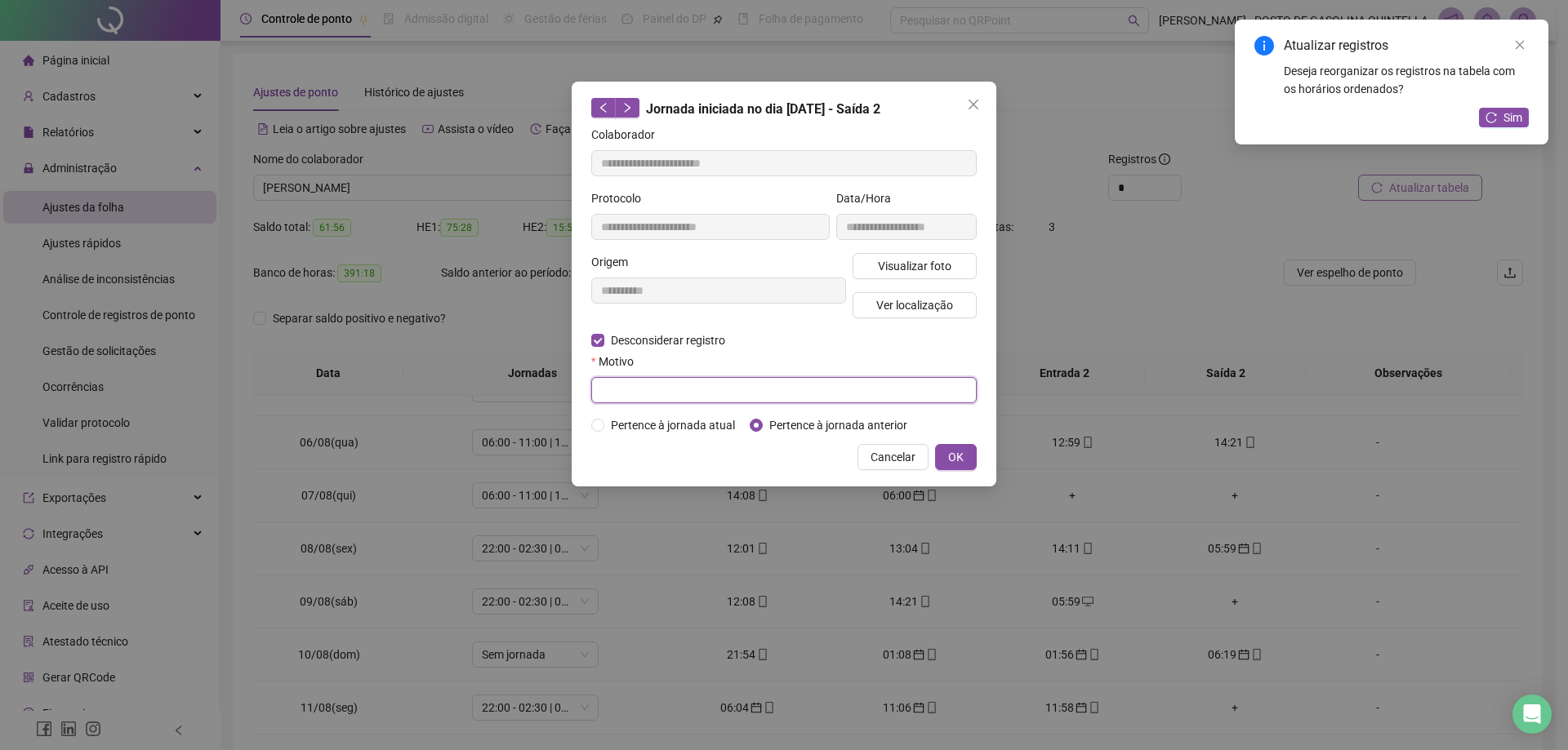
click at [654, 385] on input "text" at bounding box center [783, 390] width 385 height 26
paste input "**********"
type input "**********"
drag, startPoint x: 964, startPoint y: 459, endPoint x: 932, endPoint y: 457, distance: 32.1
click at [963, 459] on button "OK" at bounding box center [955, 457] width 41 height 26
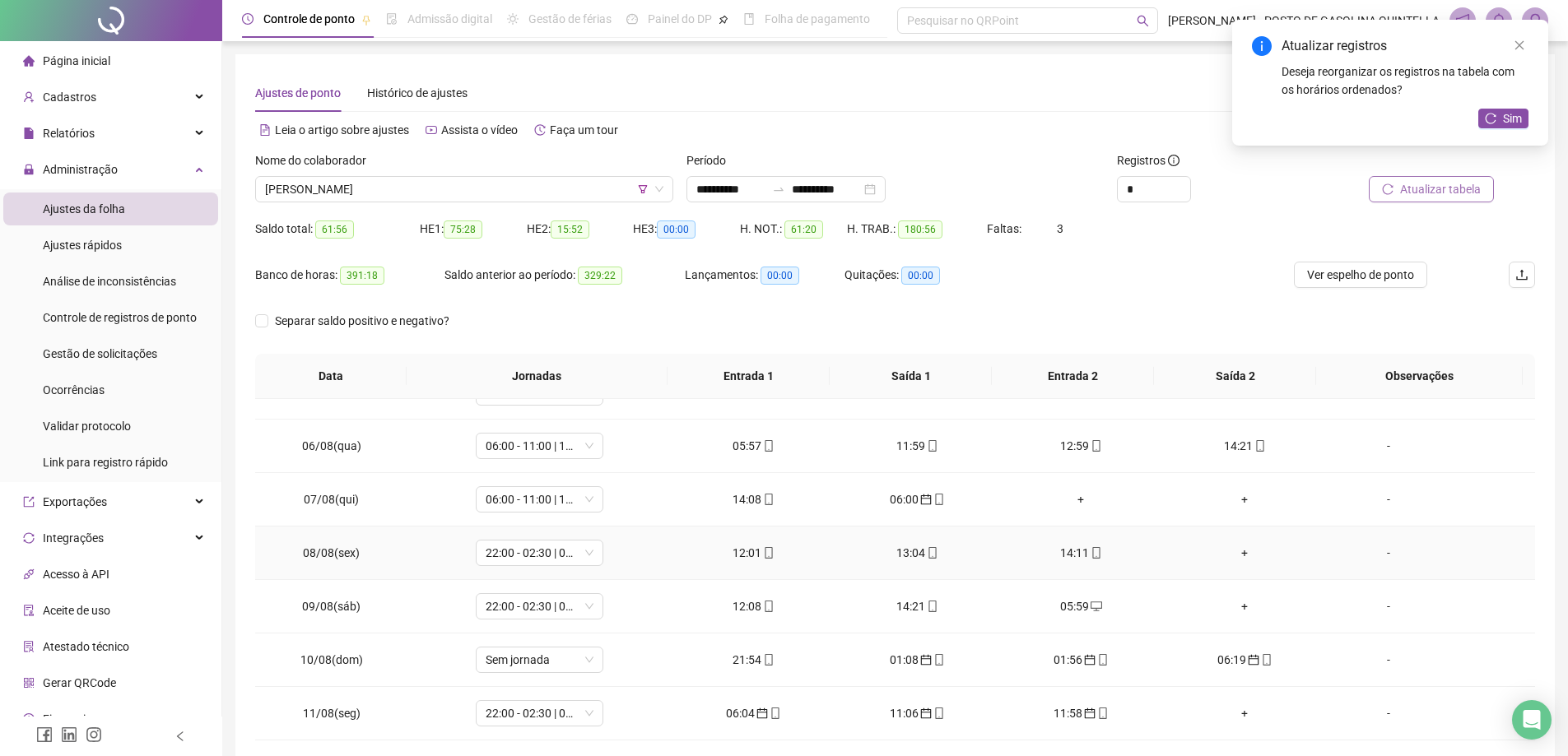
click at [1238, 554] on div "+" at bounding box center [1244, 553] width 137 height 18
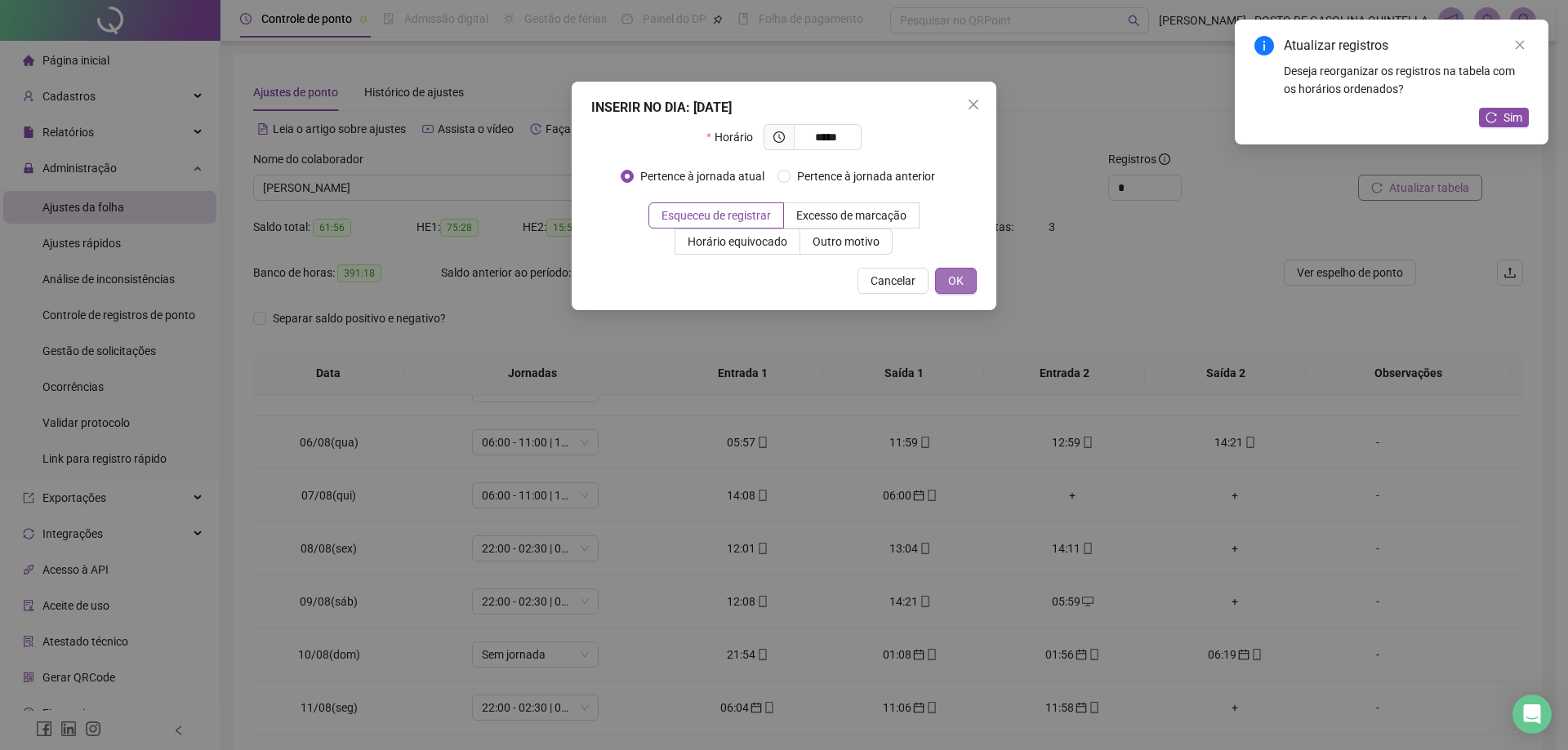
type input "*****"
click at [959, 284] on span "OK" at bounding box center [956, 280] width 15 height 18
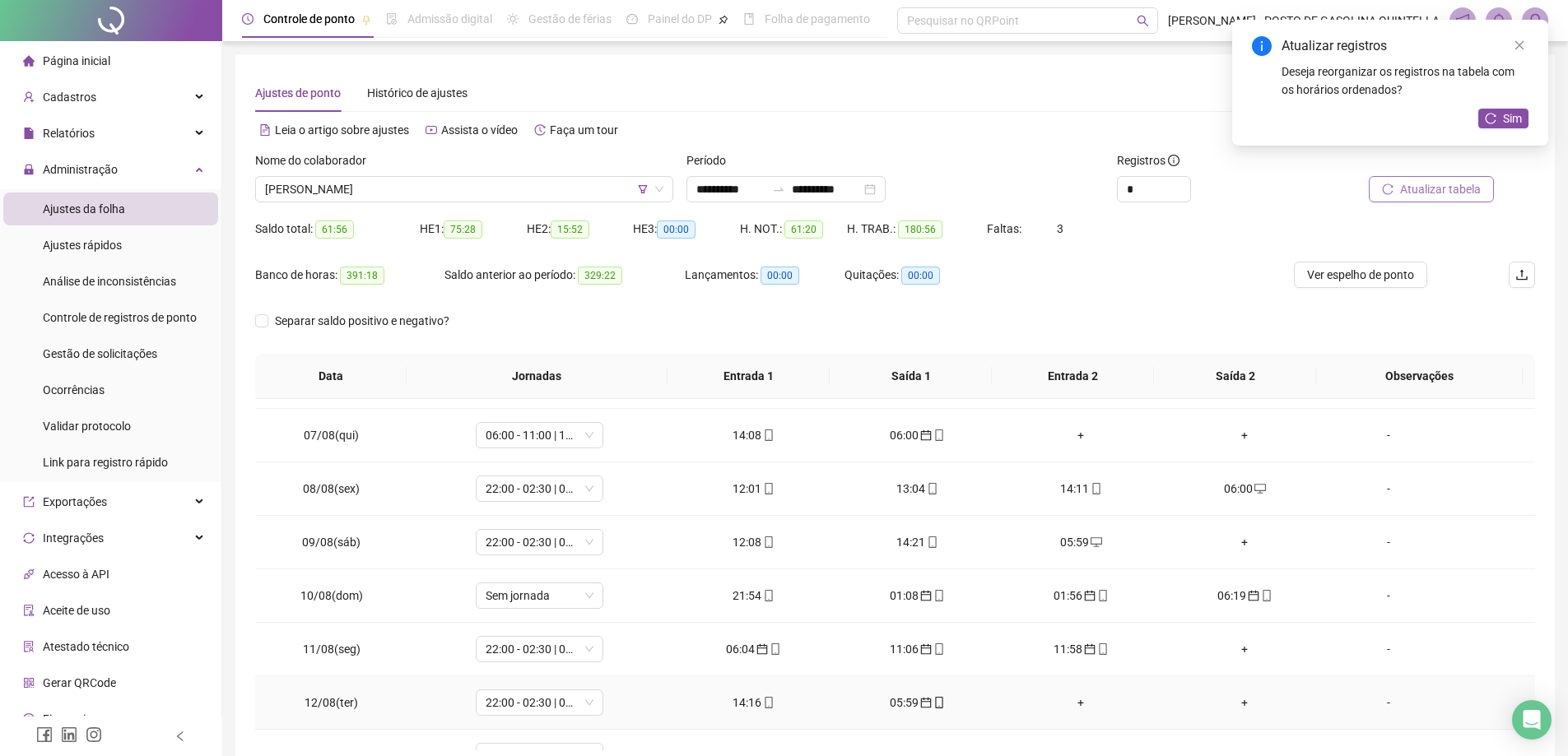
scroll to position [165, 0]
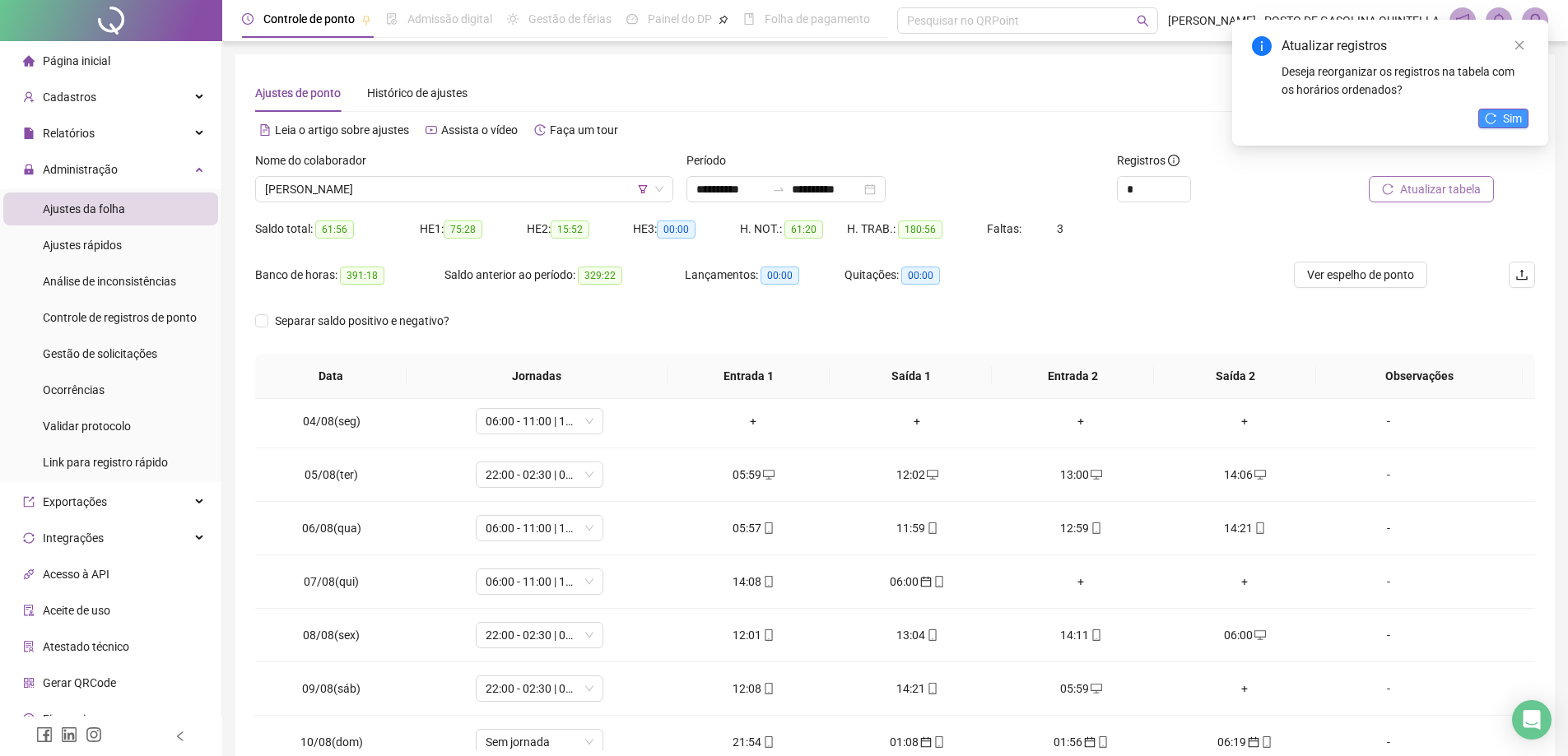
click at [1490, 117] on icon "reload" at bounding box center [1491, 119] width 12 height 12
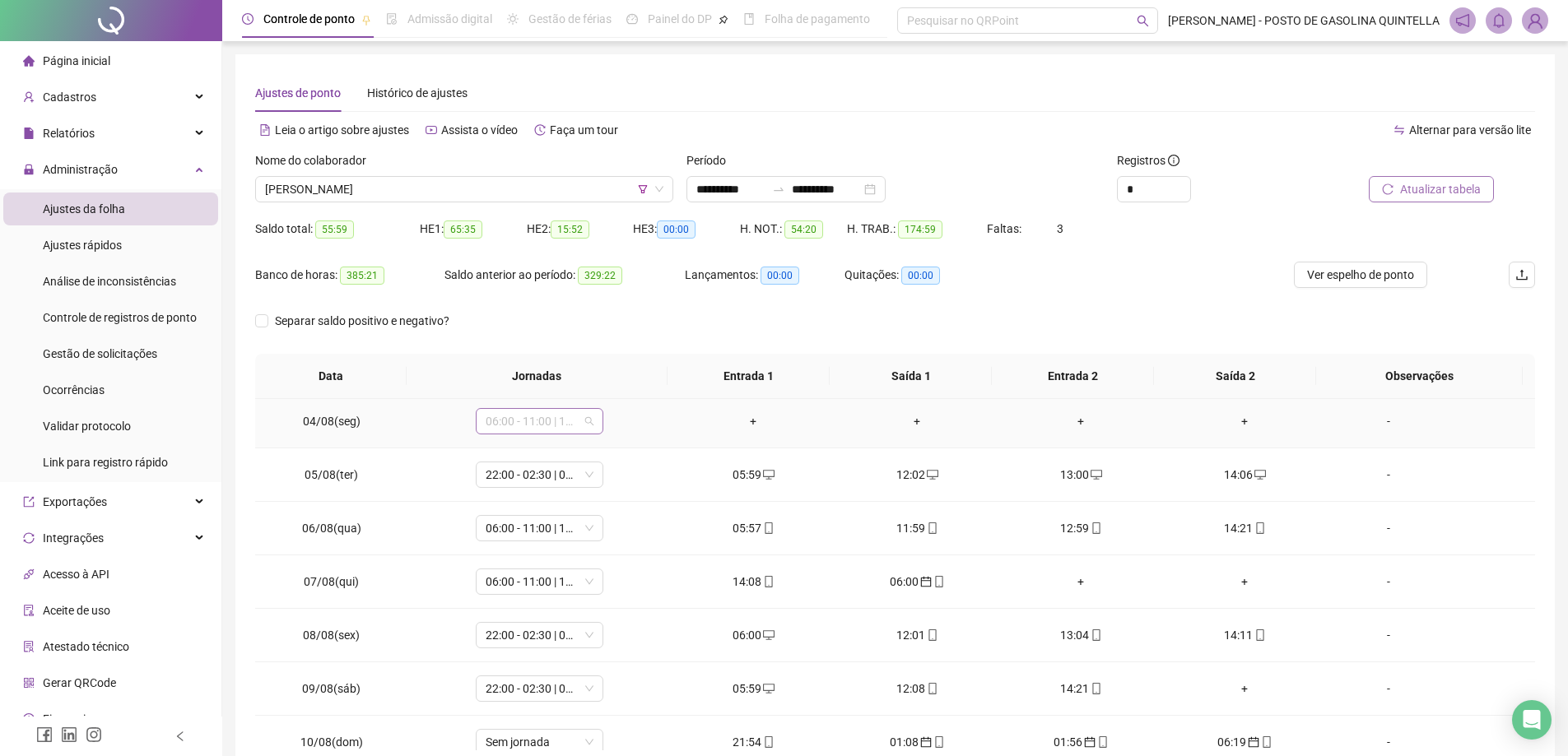
click at [555, 420] on span "06:00 - 11:00 | 12:00 - 14:00" at bounding box center [539, 421] width 108 height 25
click at [566, 574] on div "Folga" at bounding box center [566, 581] width 139 height 18
click at [611, 381] on span "Sim" at bounding box center [615, 378] width 19 height 18
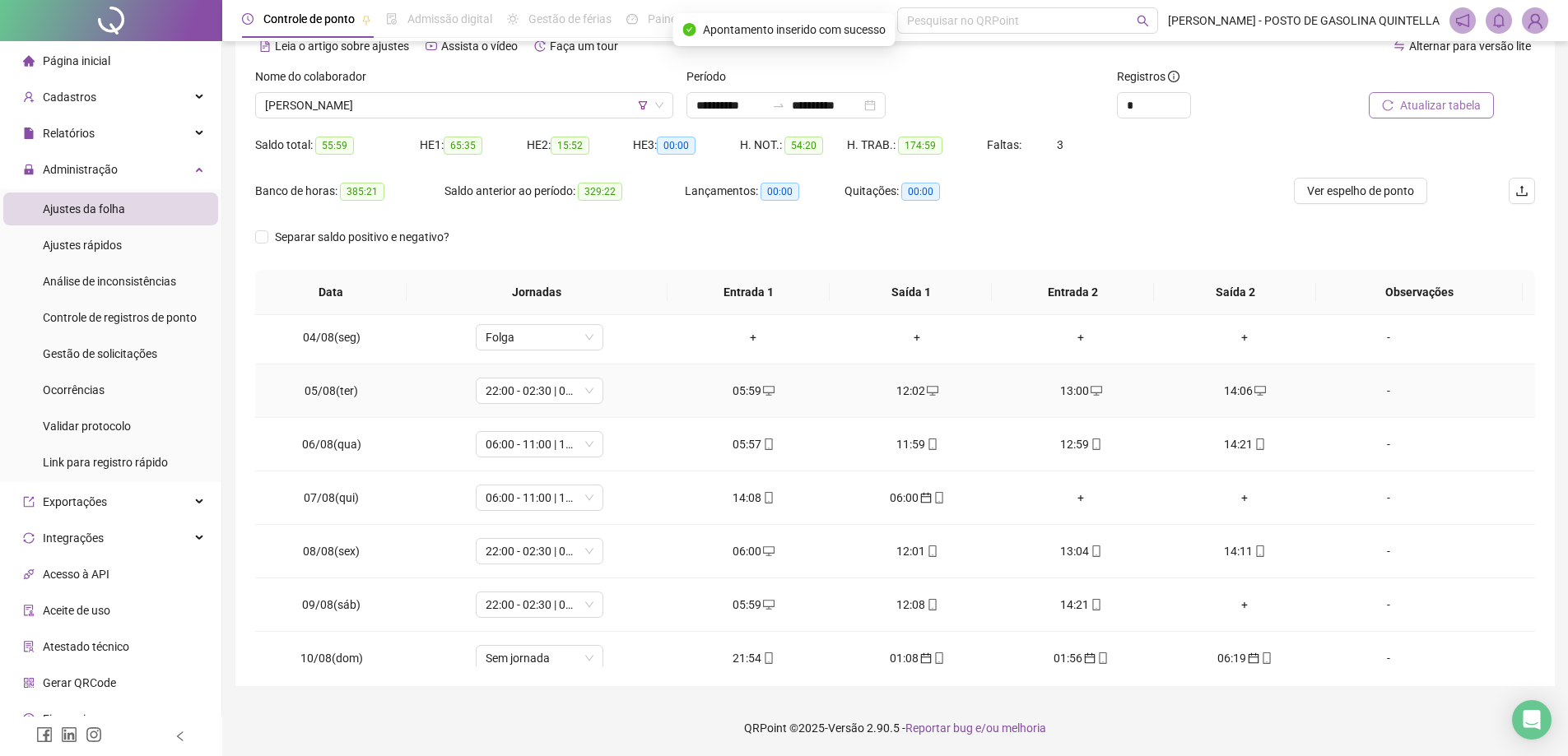
scroll to position [84, 0]
click at [1441, 105] on span "Atualizar tabela" at bounding box center [1441, 104] width 81 height 18
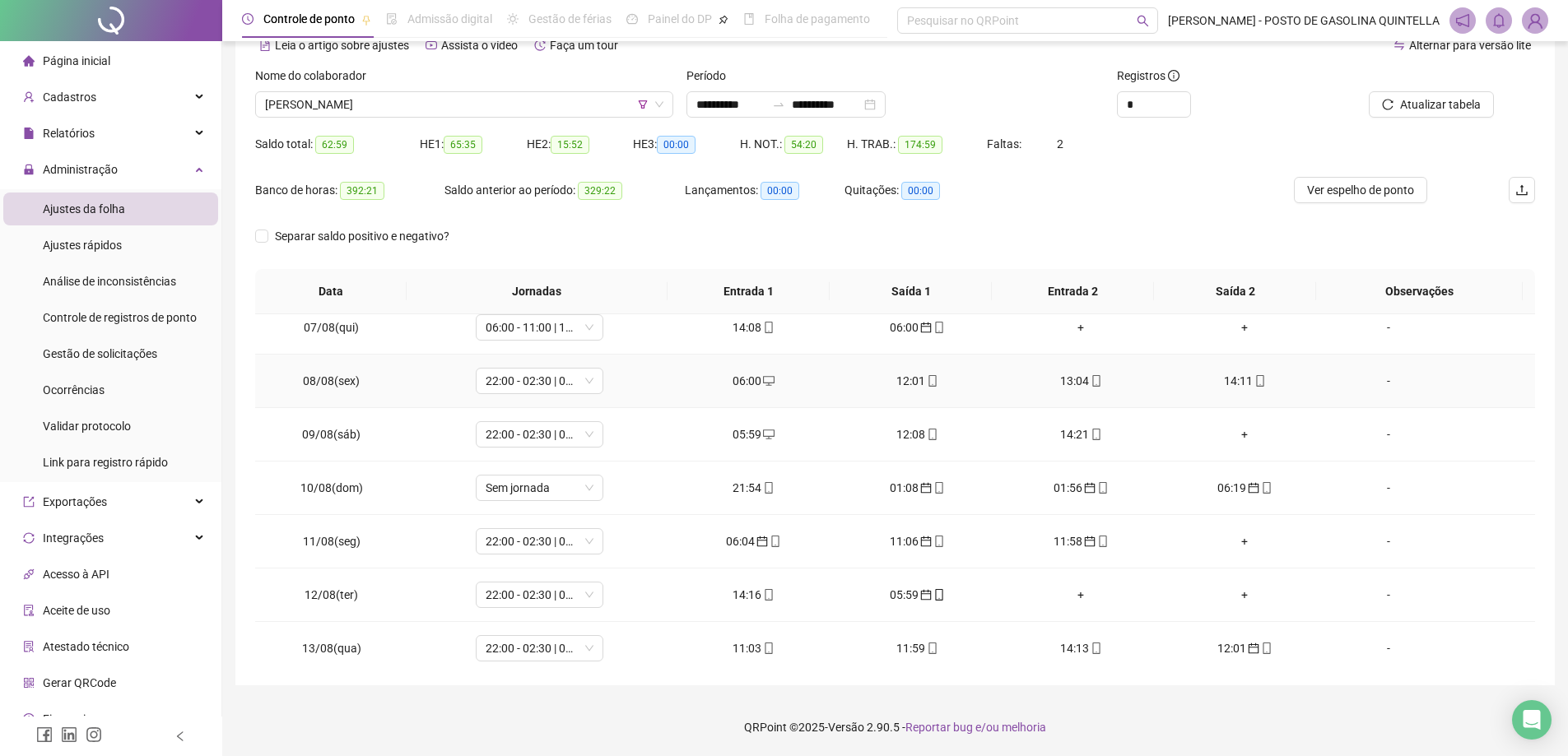
scroll to position [411, 0]
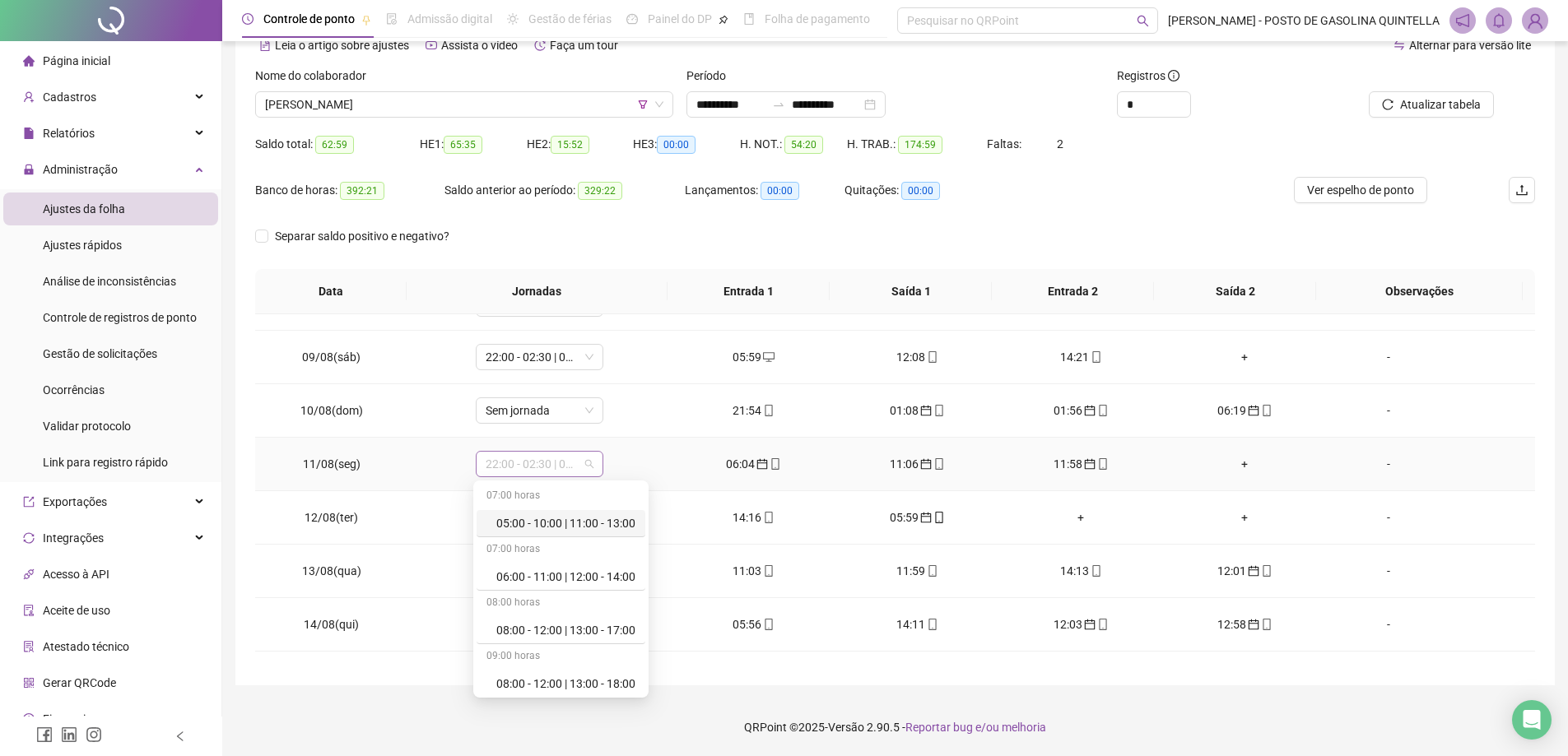
click at [521, 463] on span "22:00 - 02:30 | 03:30 - 06:00" at bounding box center [539, 464] width 108 height 25
click at [547, 635] on div "Folga" at bounding box center [566, 635] width 139 height 18
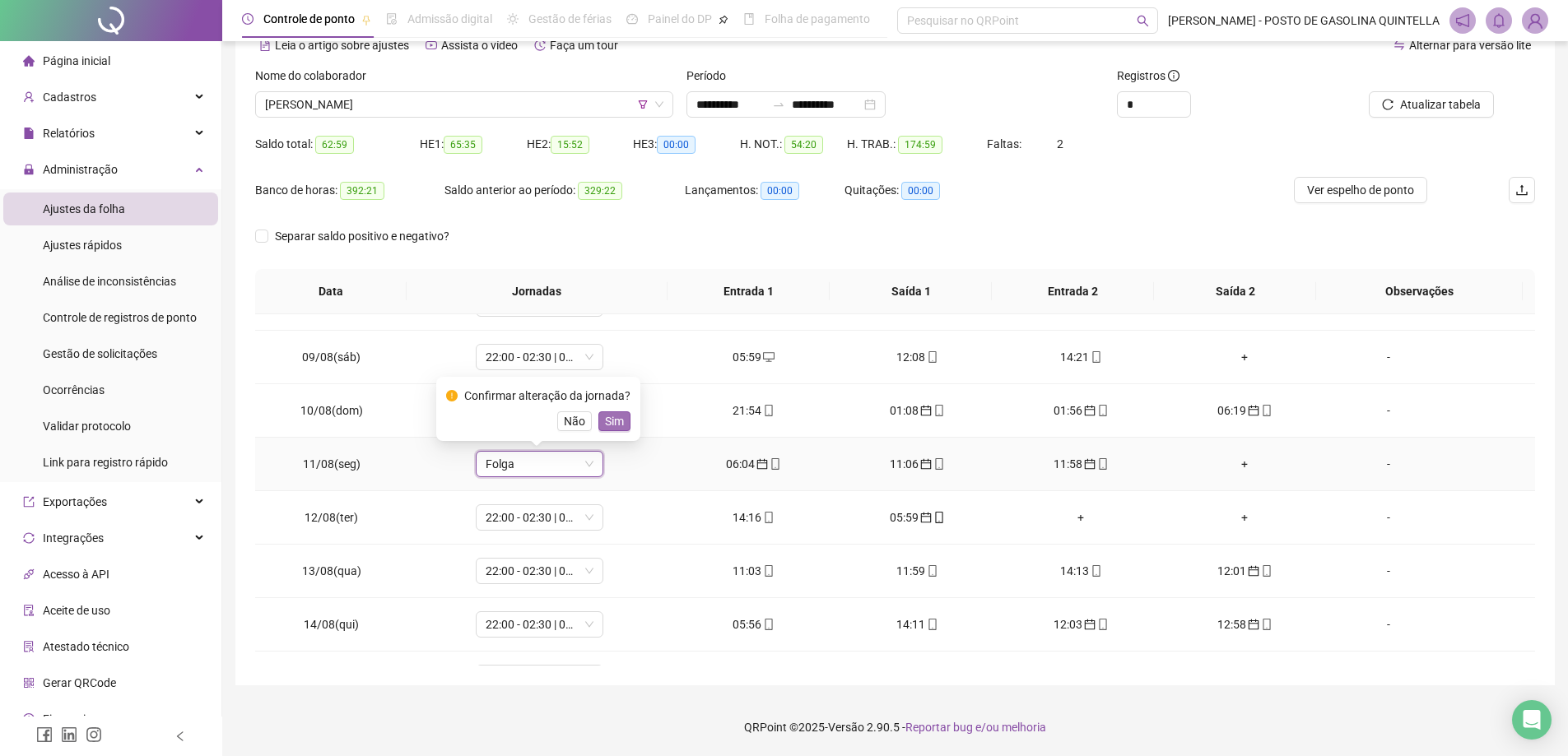
click at [615, 424] on span "Sim" at bounding box center [615, 421] width 19 height 18
click at [1073, 518] on div "+" at bounding box center [1081, 517] width 137 height 18
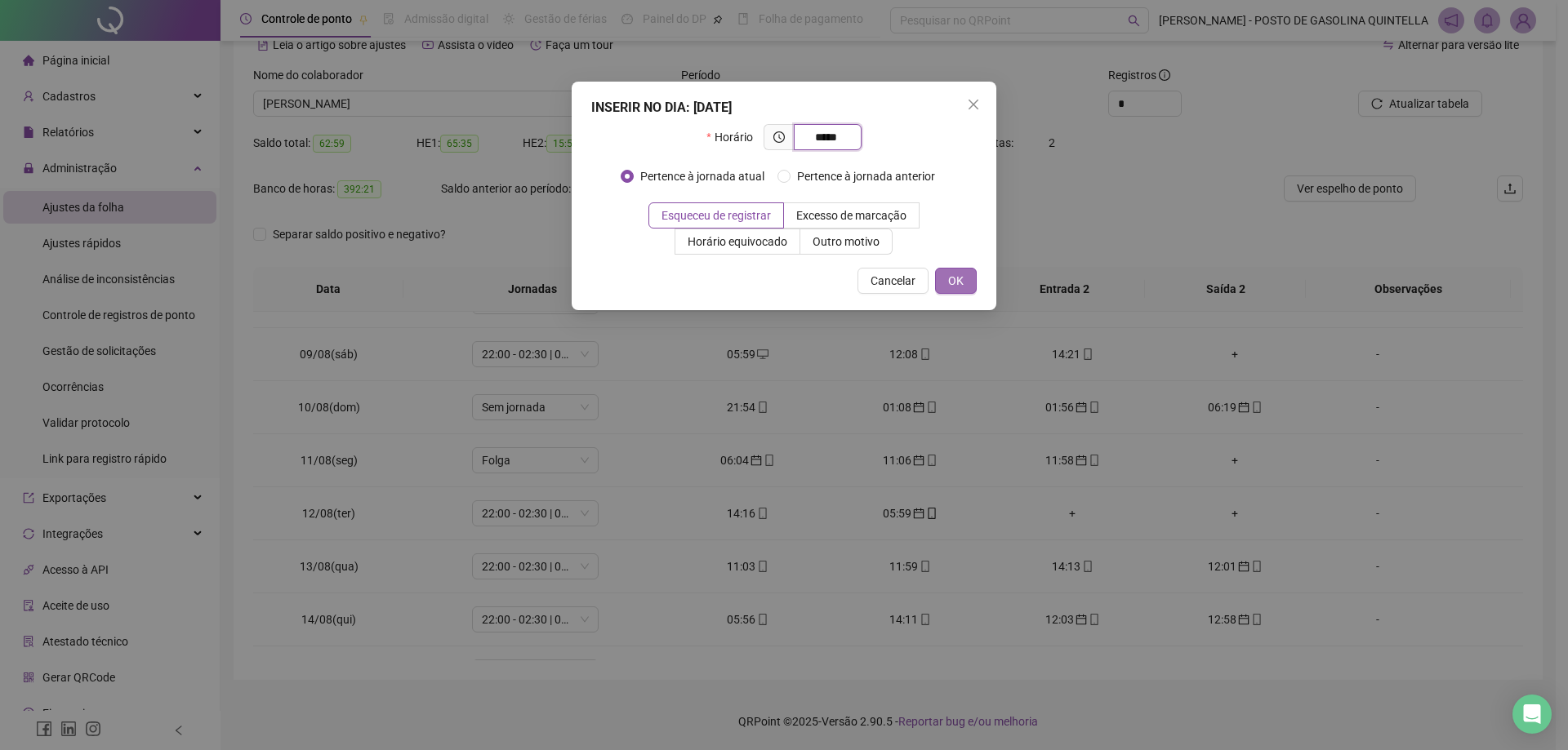
type input "*****"
click at [964, 277] on button "OK" at bounding box center [955, 280] width 41 height 26
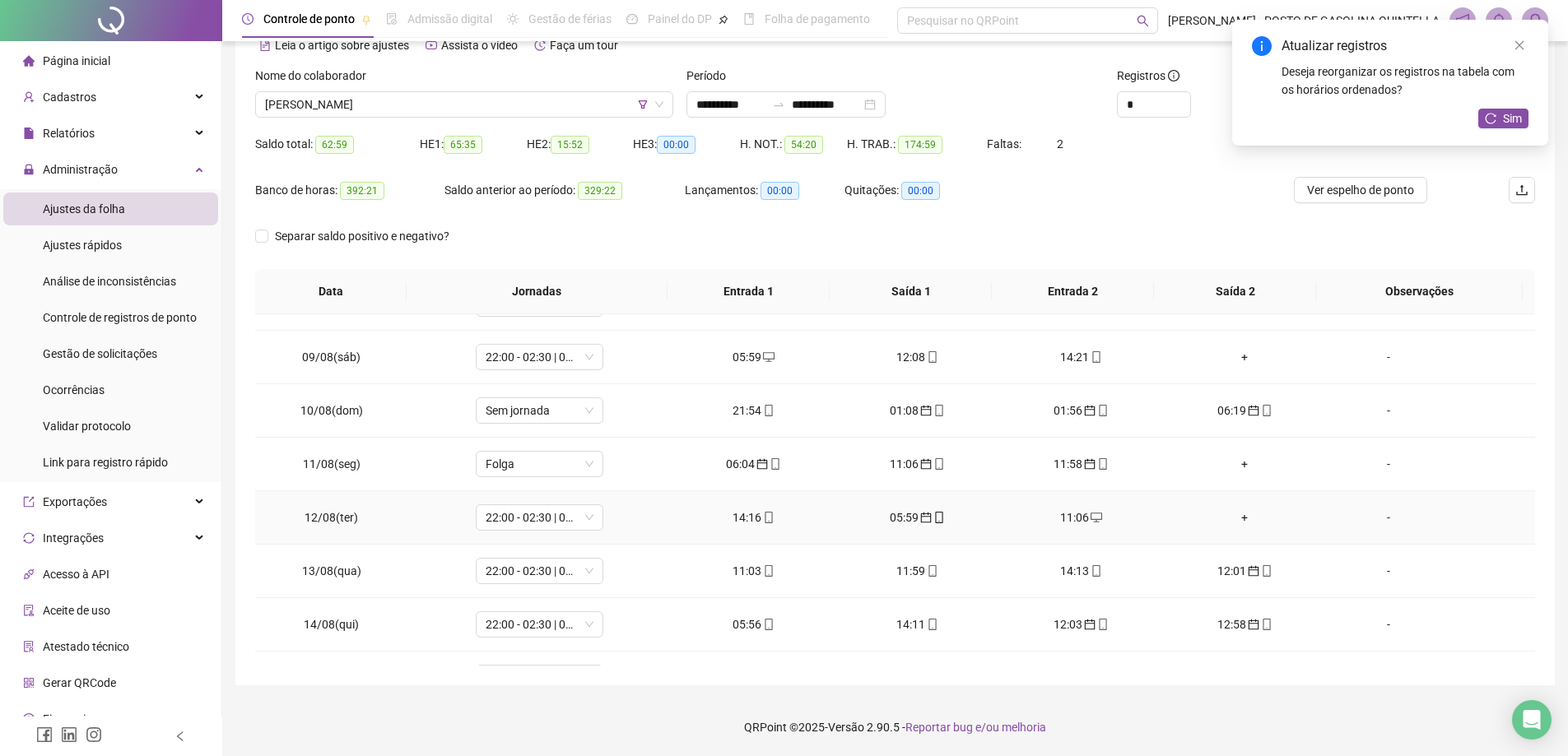
click at [1233, 515] on div "+" at bounding box center [1244, 517] width 137 height 18
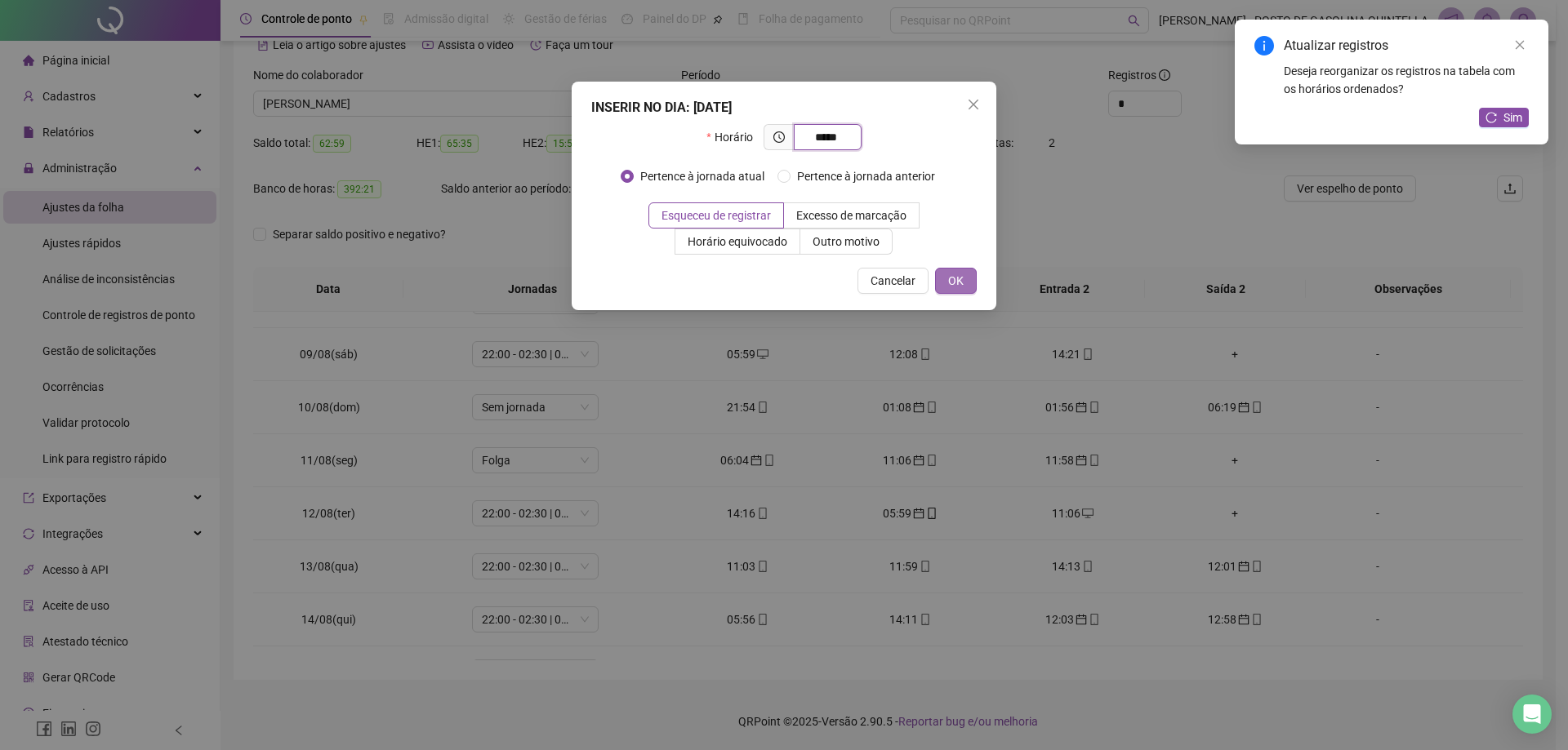
type input "*****"
click at [955, 281] on span "OK" at bounding box center [956, 280] width 15 height 18
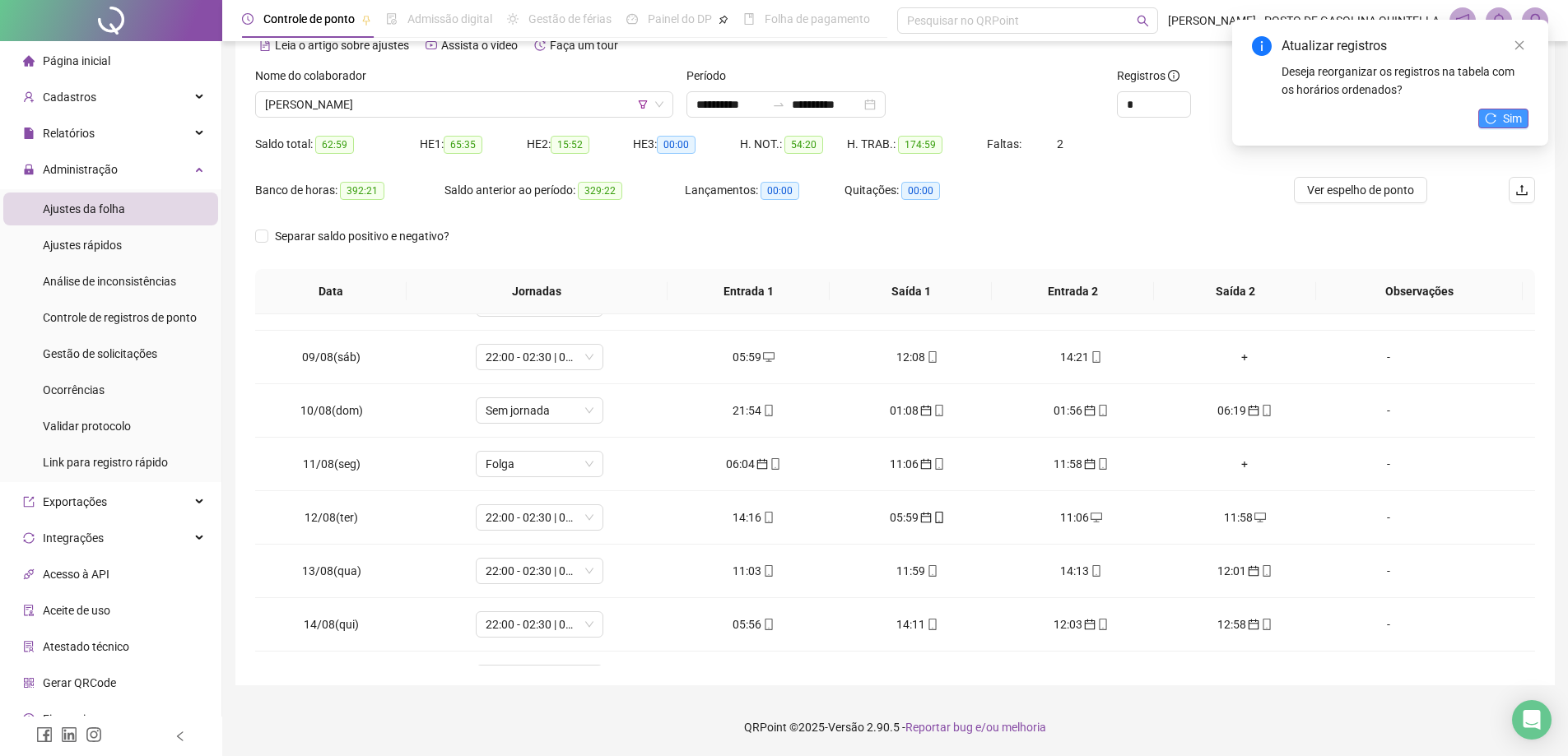
click at [1502, 116] on button "Sim" at bounding box center [1503, 118] width 50 height 20
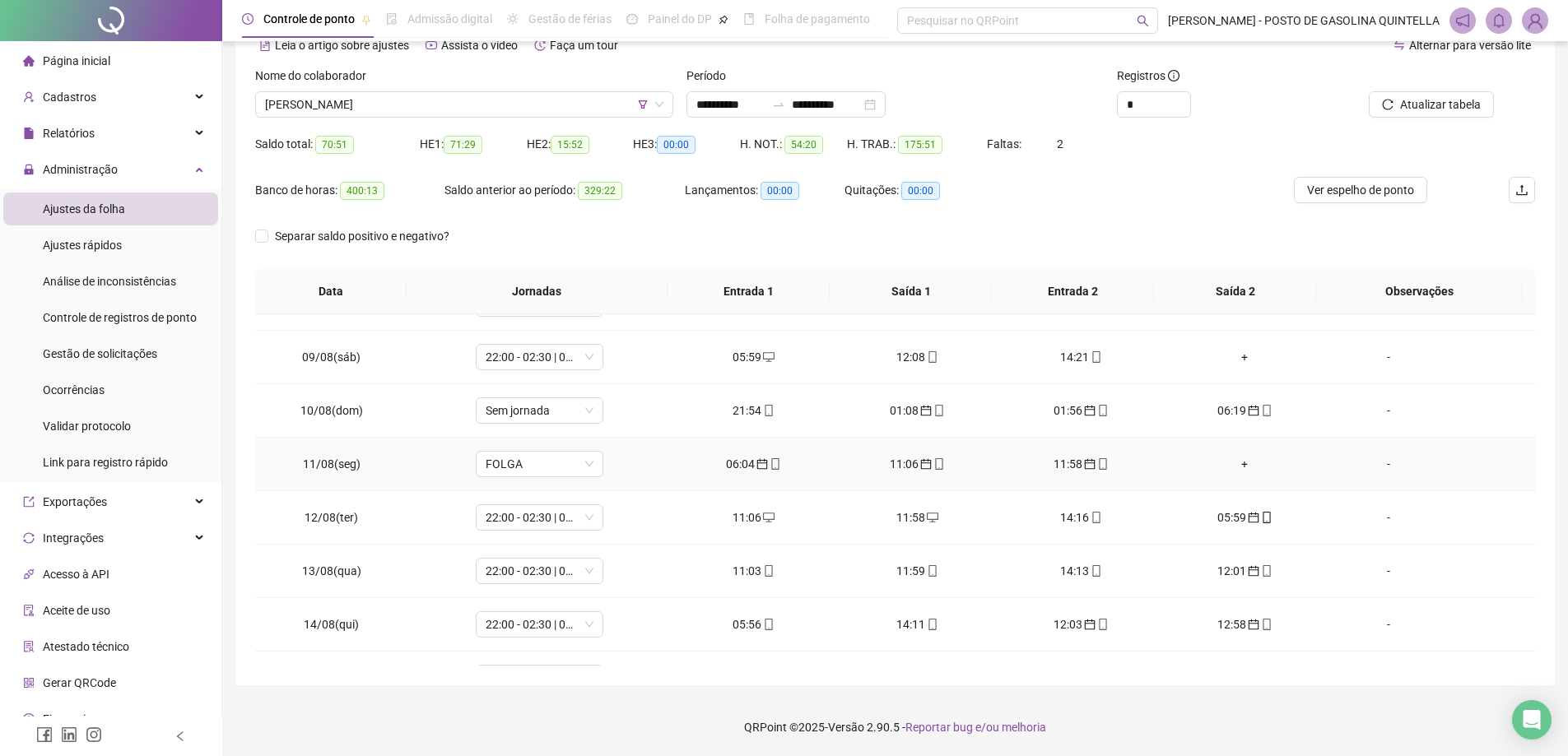
click at [1054, 463] on div "11:58" at bounding box center [1081, 463] width 137 height 18
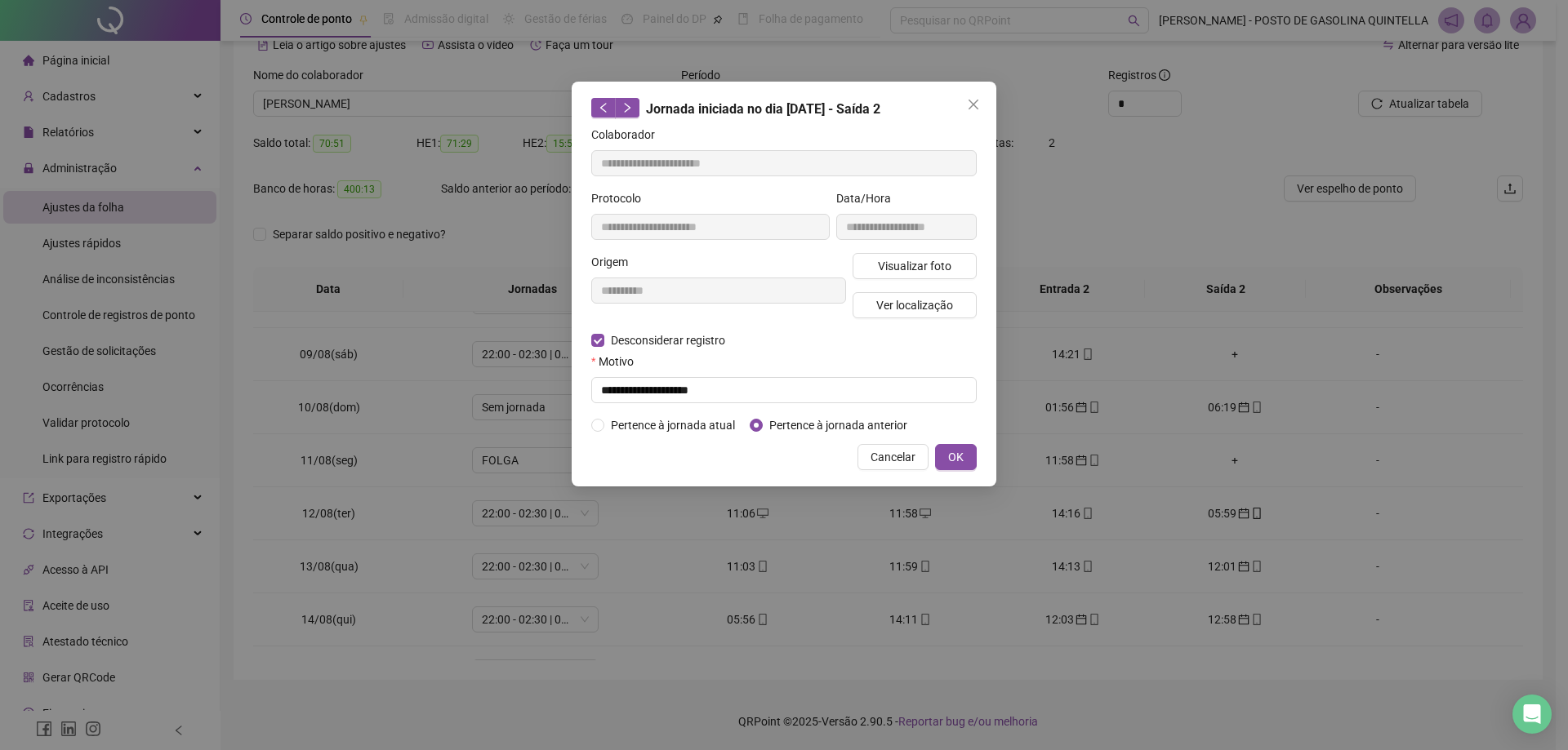
type input "**********"
click at [951, 383] on input "text" at bounding box center [783, 390] width 385 height 26
type input "**********"
click at [954, 453] on span "OK" at bounding box center [956, 457] width 15 height 18
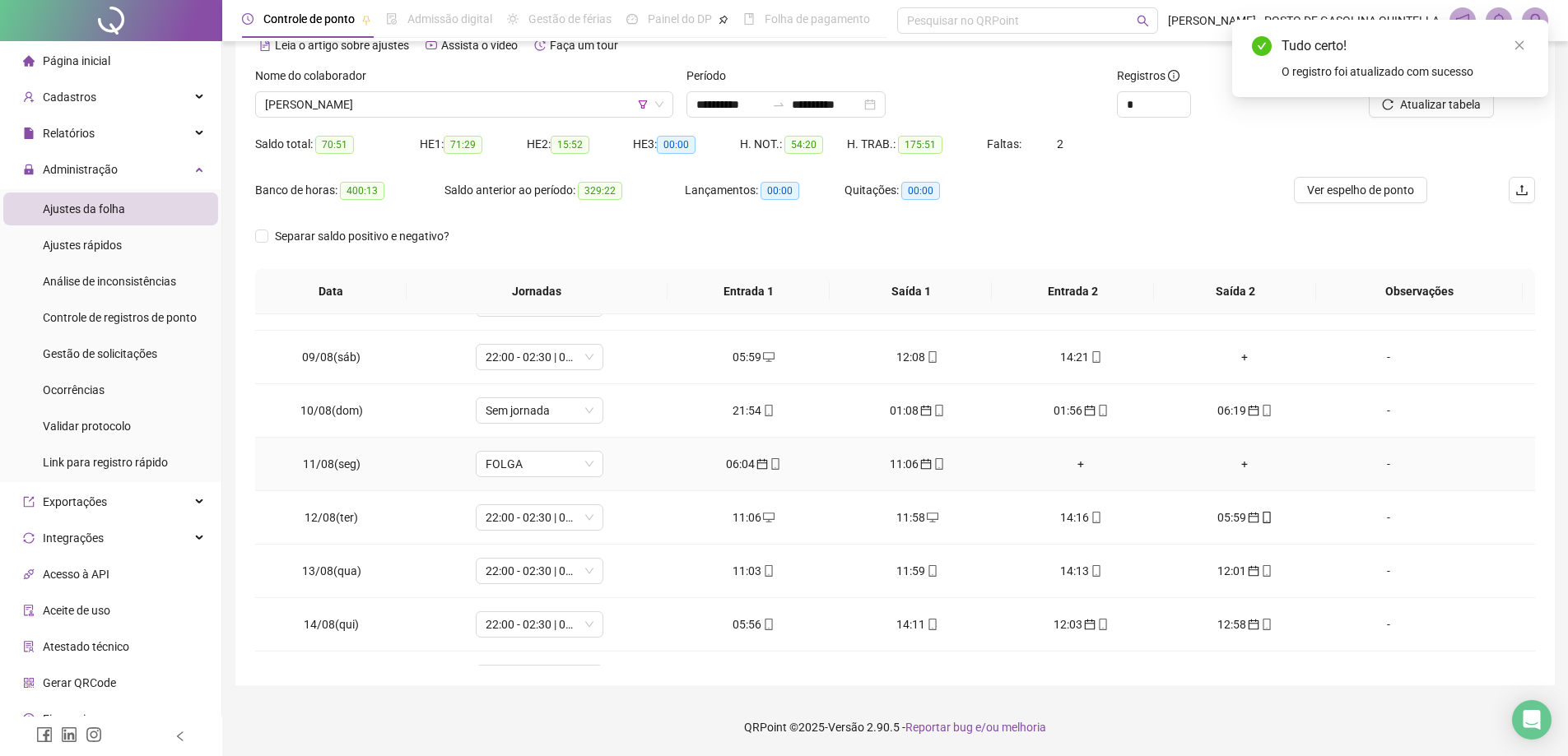
click at [906, 460] on div "11:06" at bounding box center [917, 463] width 137 height 18
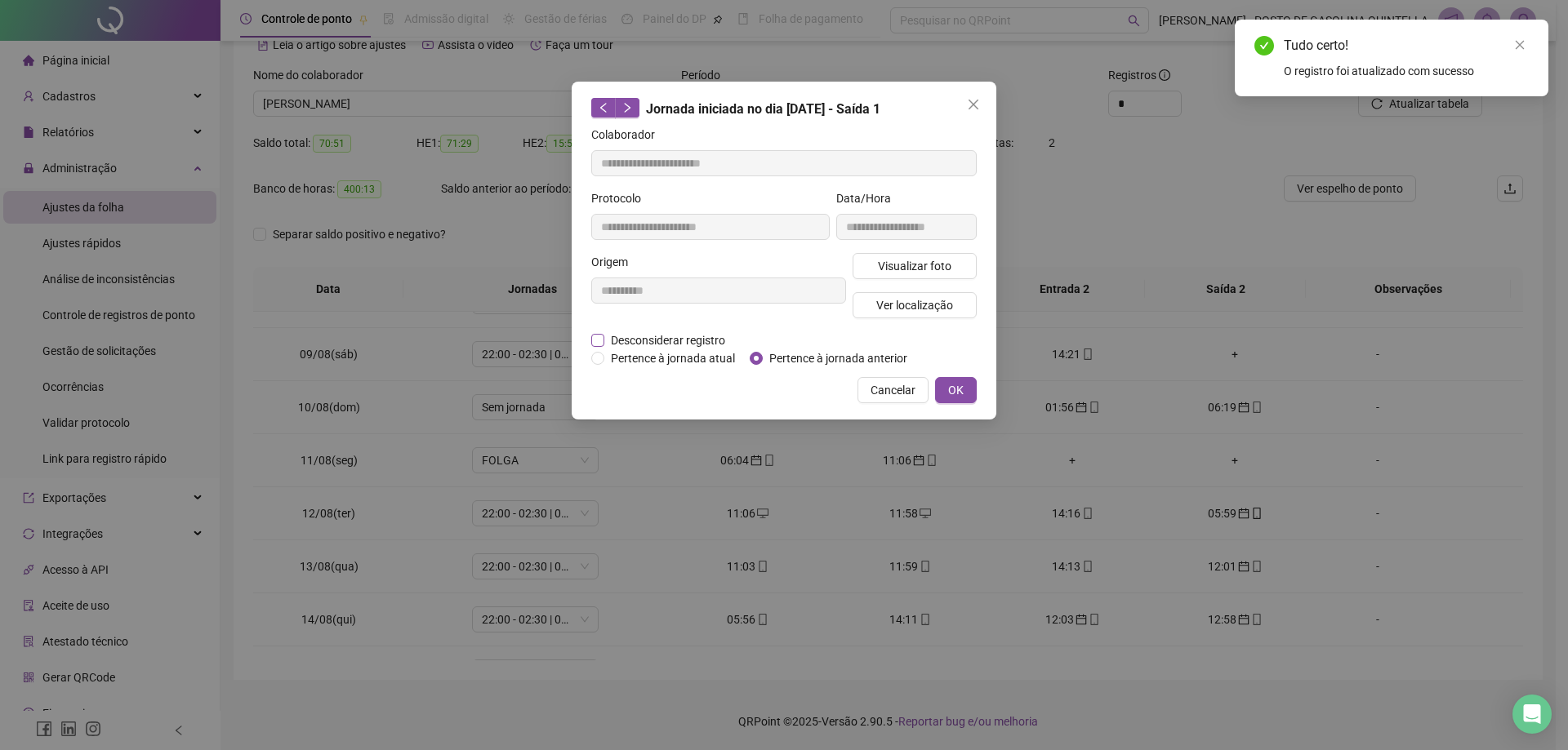
click at [677, 330] on div "**********" at bounding box center [718, 292] width 262 height 79
click at [676, 341] on span "Desconsiderar registro" at bounding box center [668, 340] width 127 height 18
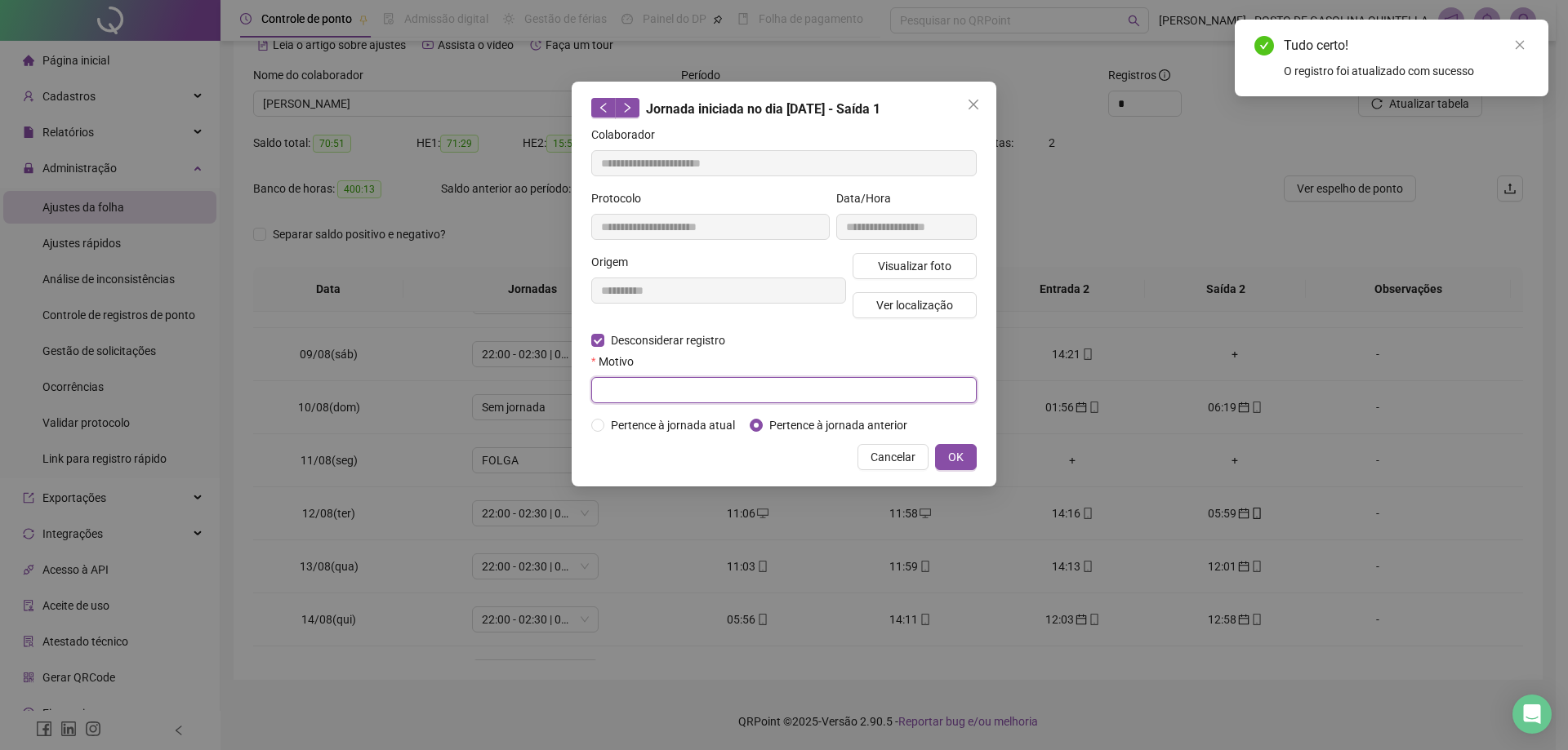
click at [656, 380] on input "text" at bounding box center [783, 390] width 385 height 26
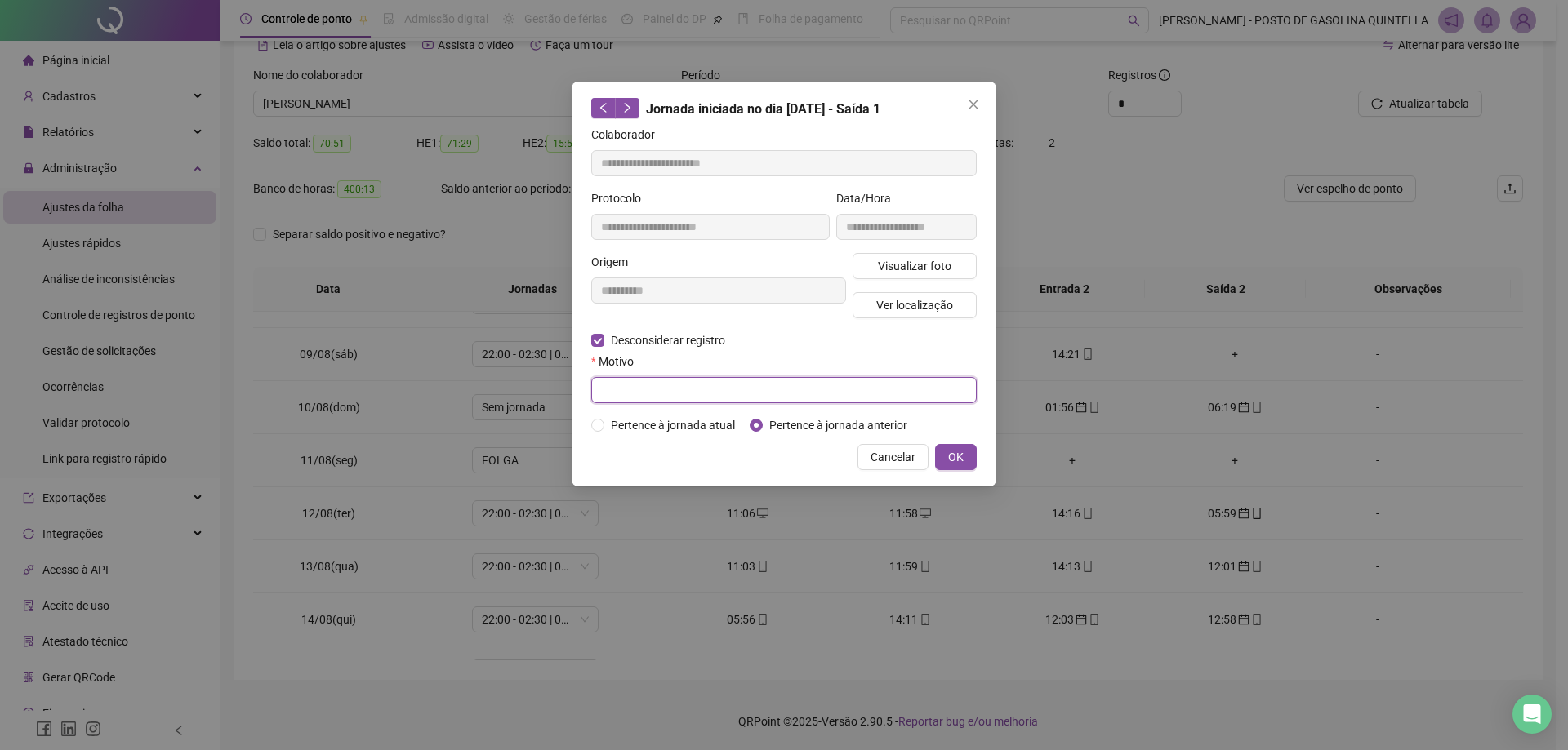
paste input "**********"
type input "**********"
click at [948, 463] on span "OK" at bounding box center [956, 457] width 15 height 18
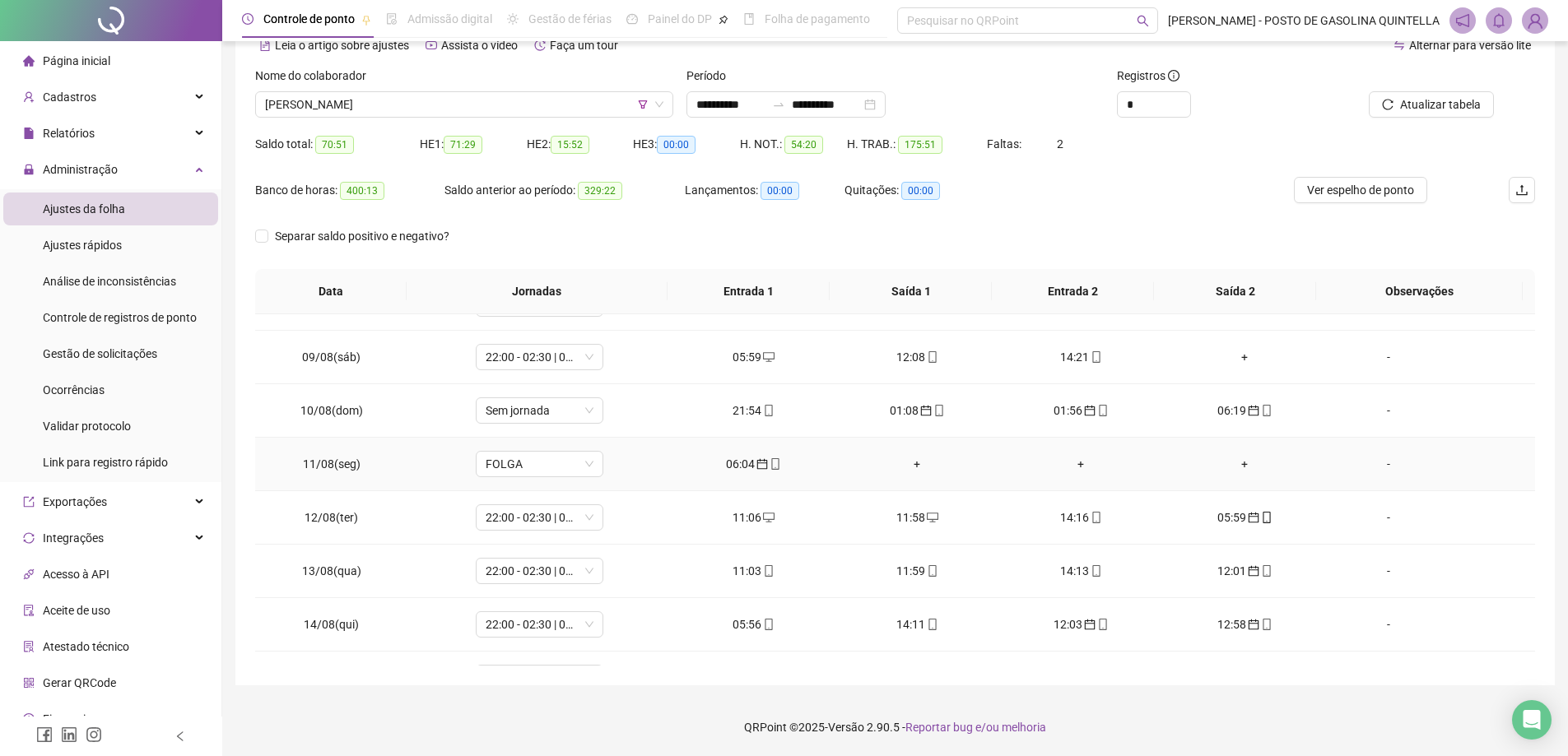
click at [748, 462] on div "06:04" at bounding box center [754, 463] width 137 height 18
click at [737, 462] on div "Cancelar OK" at bounding box center [784, 461] width 388 height 26
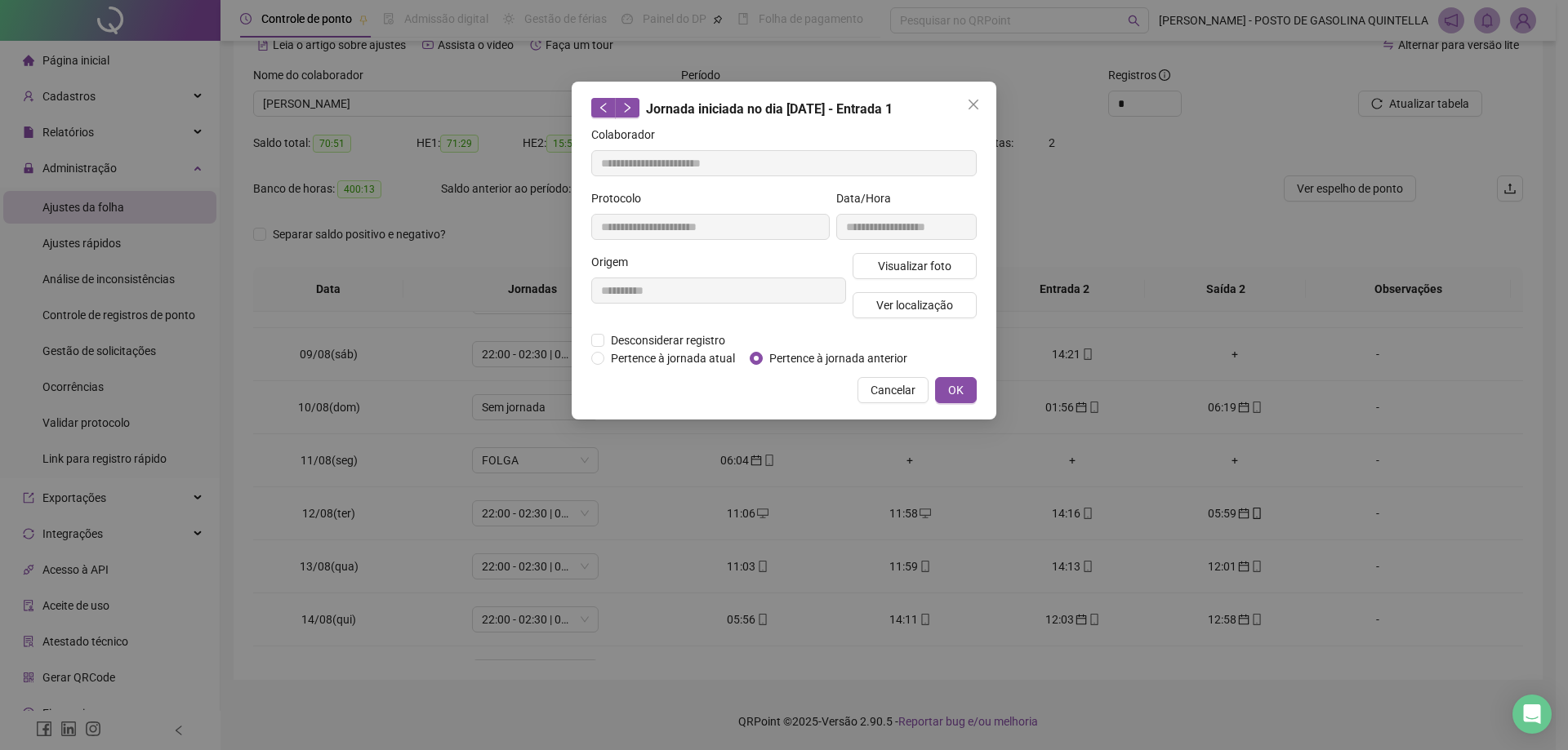
type input "**********"
click at [687, 336] on span "Desconsiderar registro" at bounding box center [668, 340] width 127 height 18
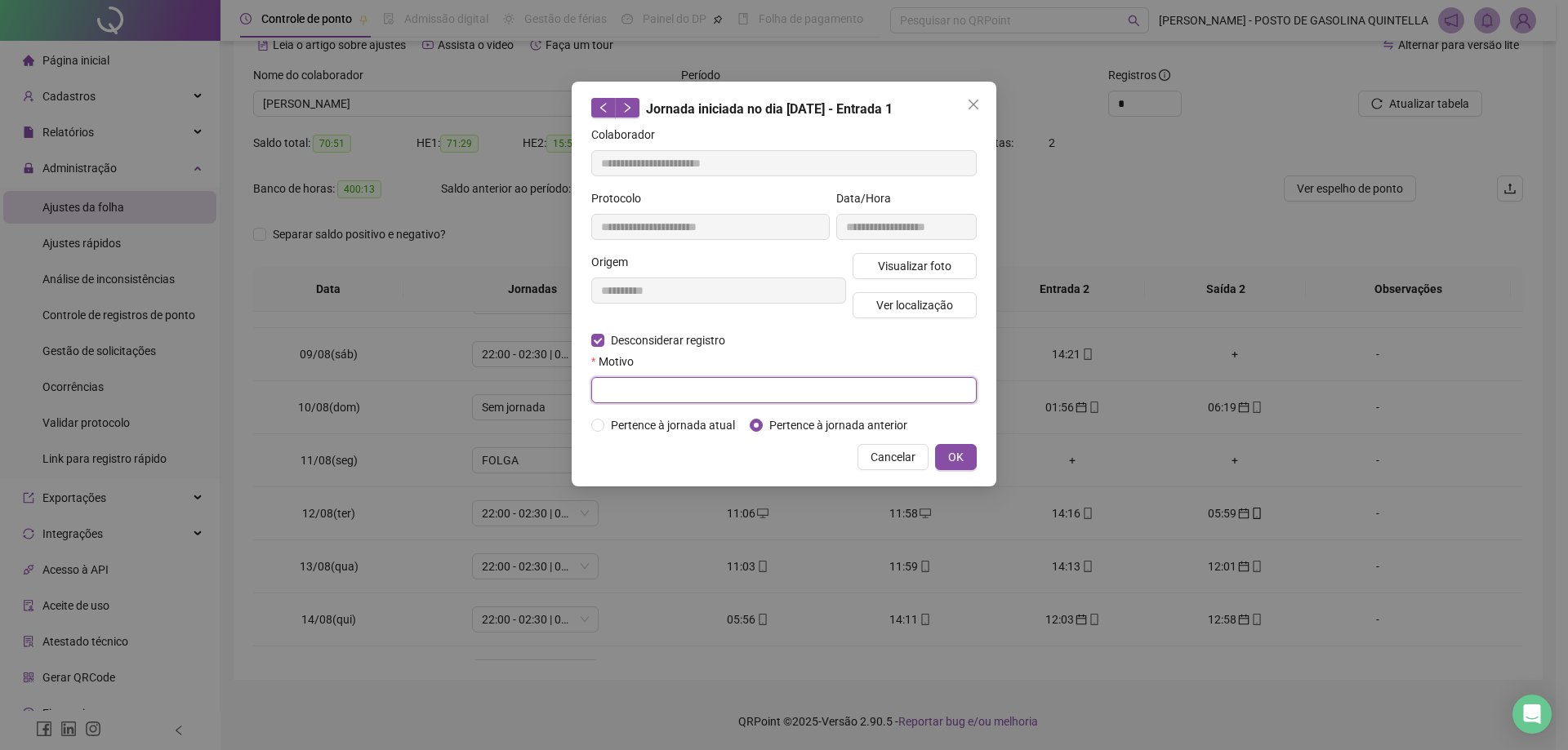
click at [874, 383] on input "text" at bounding box center [783, 390] width 385 height 26
paste input "**********"
click at [727, 398] on input "**********" at bounding box center [783, 390] width 385 height 26
type input "**********"
click at [970, 455] on button "OK" at bounding box center [955, 457] width 41 height 26
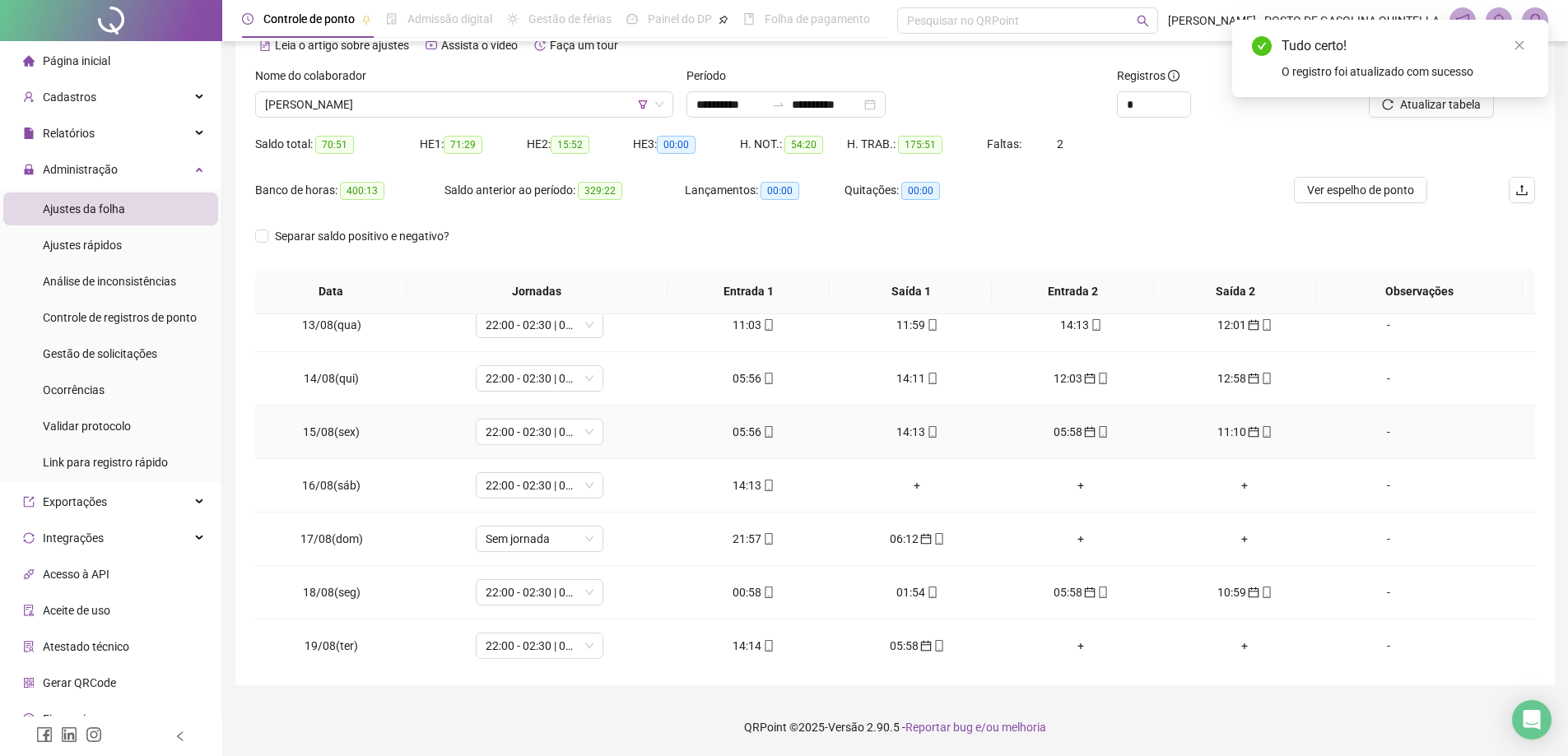
scroll to position [659, 0]
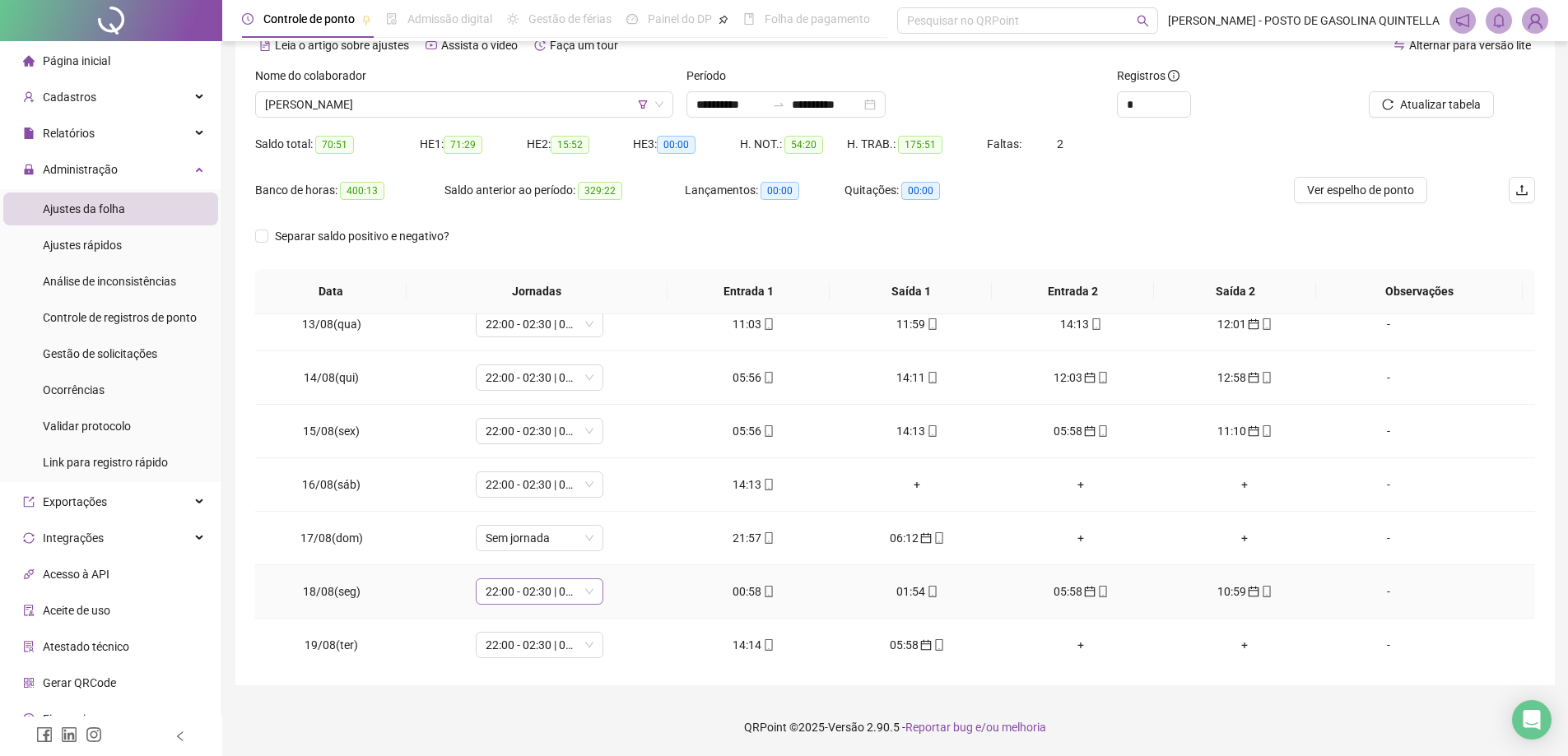
click at [572, 602] on span "22:00 - 02:30 | 03:30 - 06:00" at bounding box center [539, 591] width 108 height 25
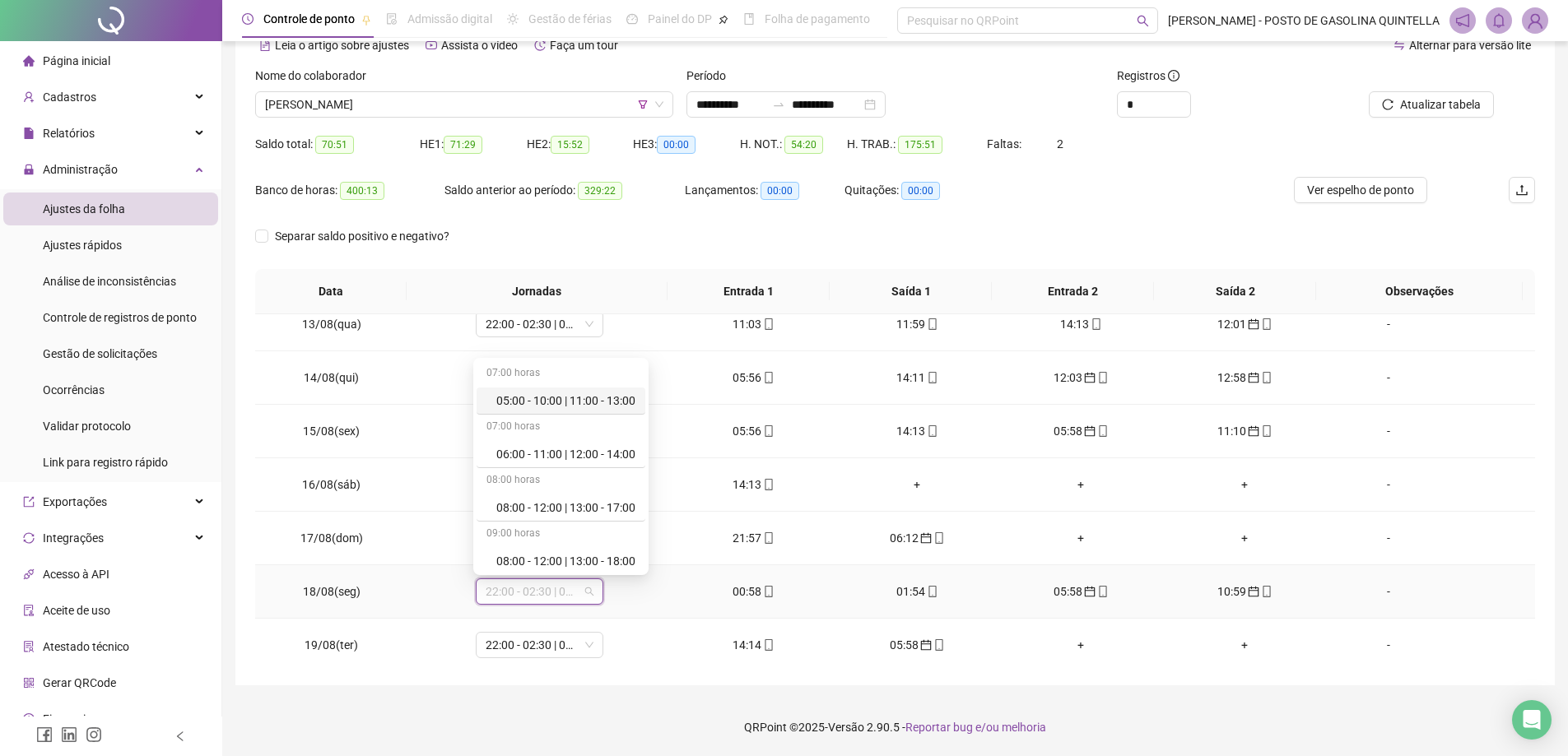
click at [572, 602] on span "22:00 - 02:30 | 03:30 - 06:00" at bounding box center [539, 591] width 108 height 25
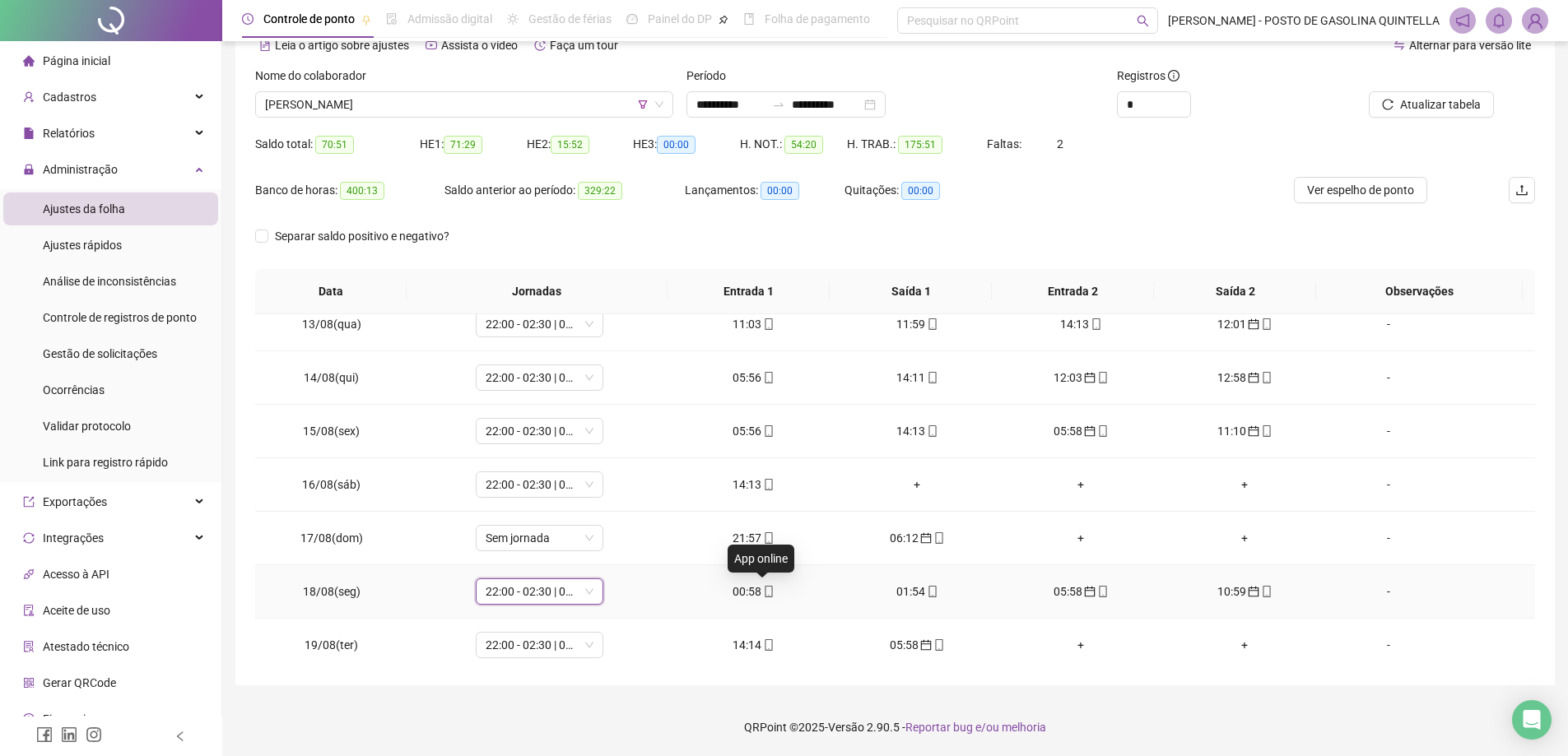
scroll to position [665, 0]
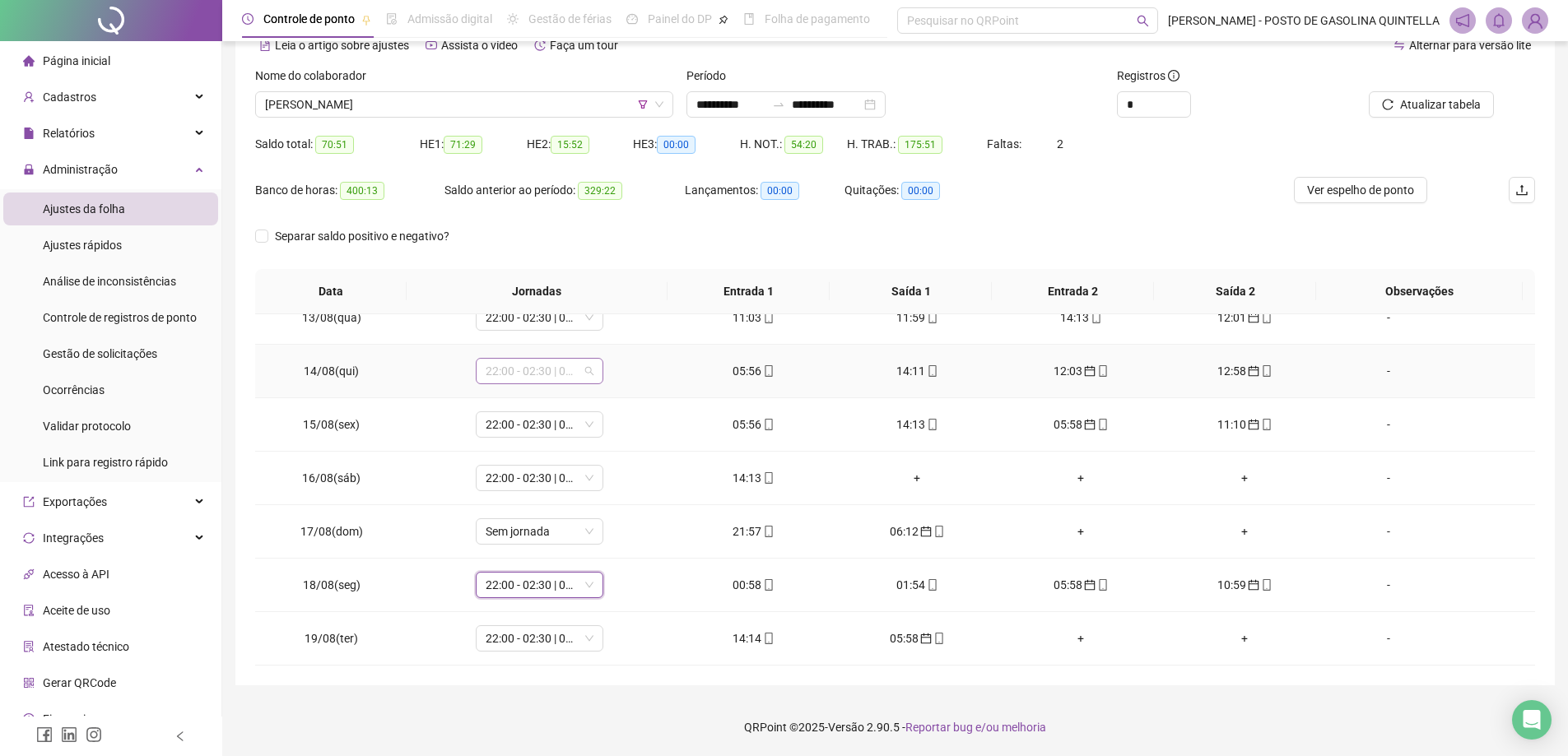
click at [562, 371] on span "22:00 - 02:30 | 03:30 - 06:00" at bounding box center [539, 371] width 108 height 25
click at [528, 429] on div "05:00 - 10:00 | 11:00 - 13:00" at bounding box center [566, 430] width 139 height 18
click at [545, 369] on span "05:00 - 10:00 | 11:00 - 13:00" at bounding box center [539, 371] width 108 height 25
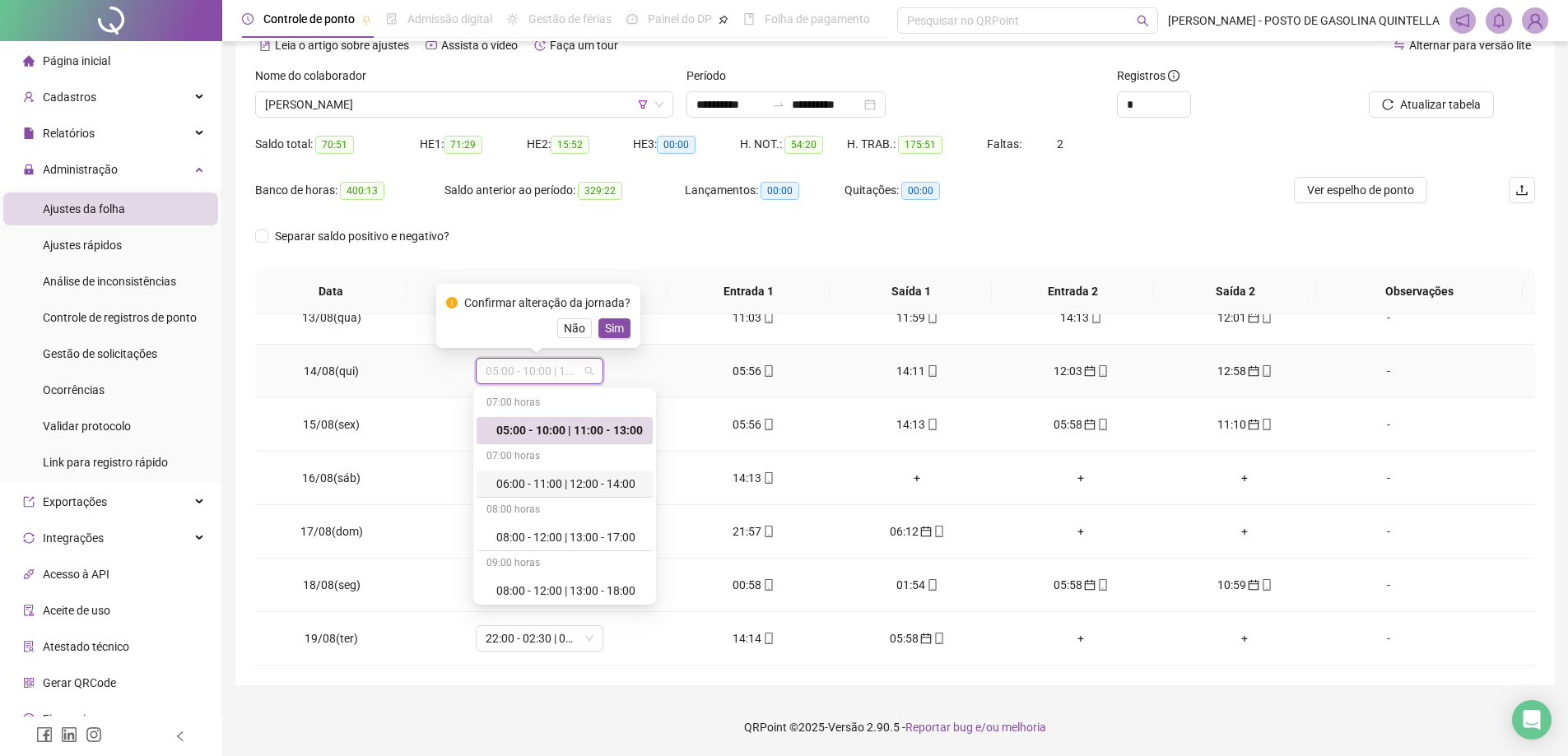
click at [553, 481] on div "06:00 - 11:00 | 12:00 - 14:00" at bounding box center [570, 484] width 147 height 18
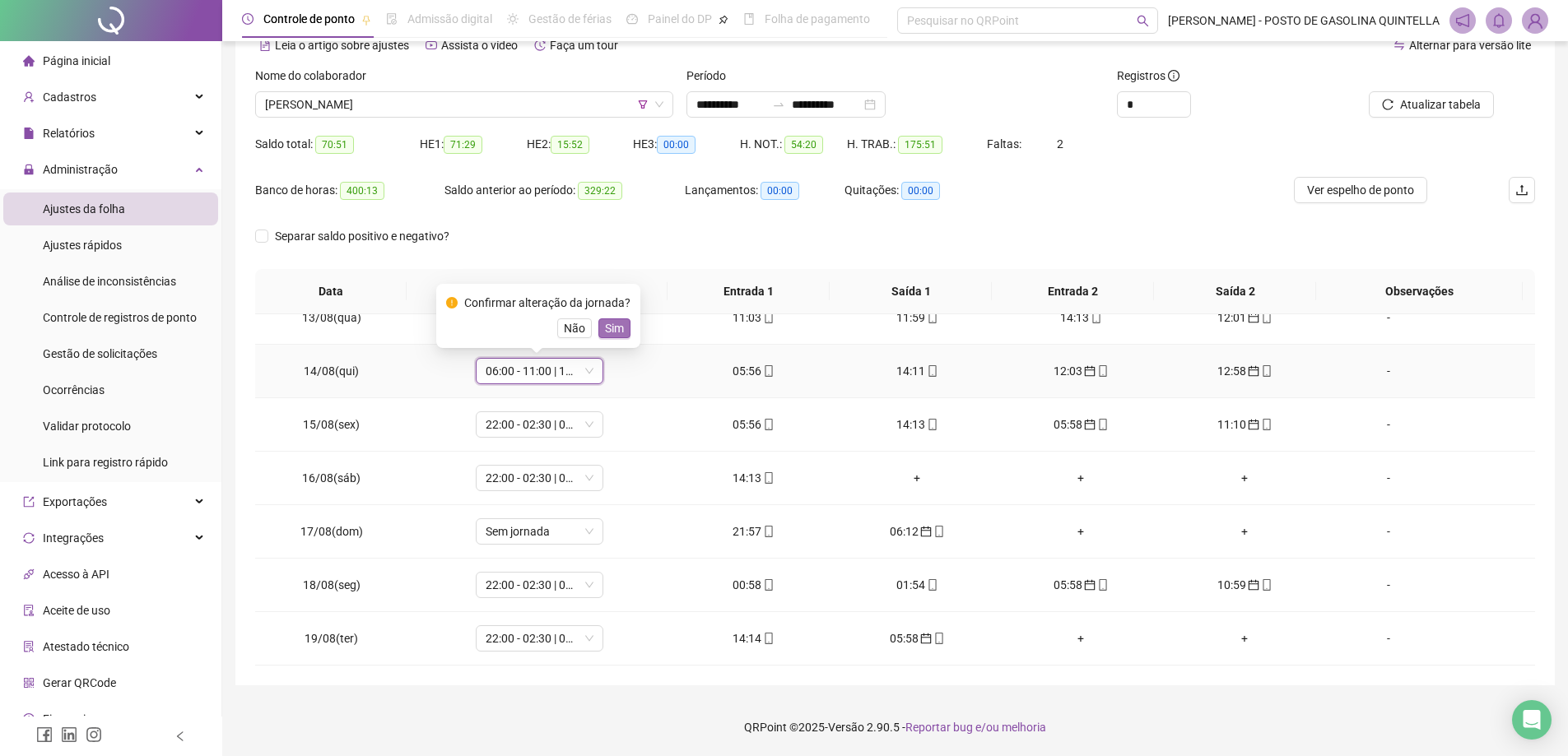
click at [609, 328] on span "Sim" at bounding box center [615, 328] width 19 height 18
click at [554, 432] on span "22:00 - 02:30 | 03:30 - 06:00" at bounding box center [539, 424] width 108 height 25
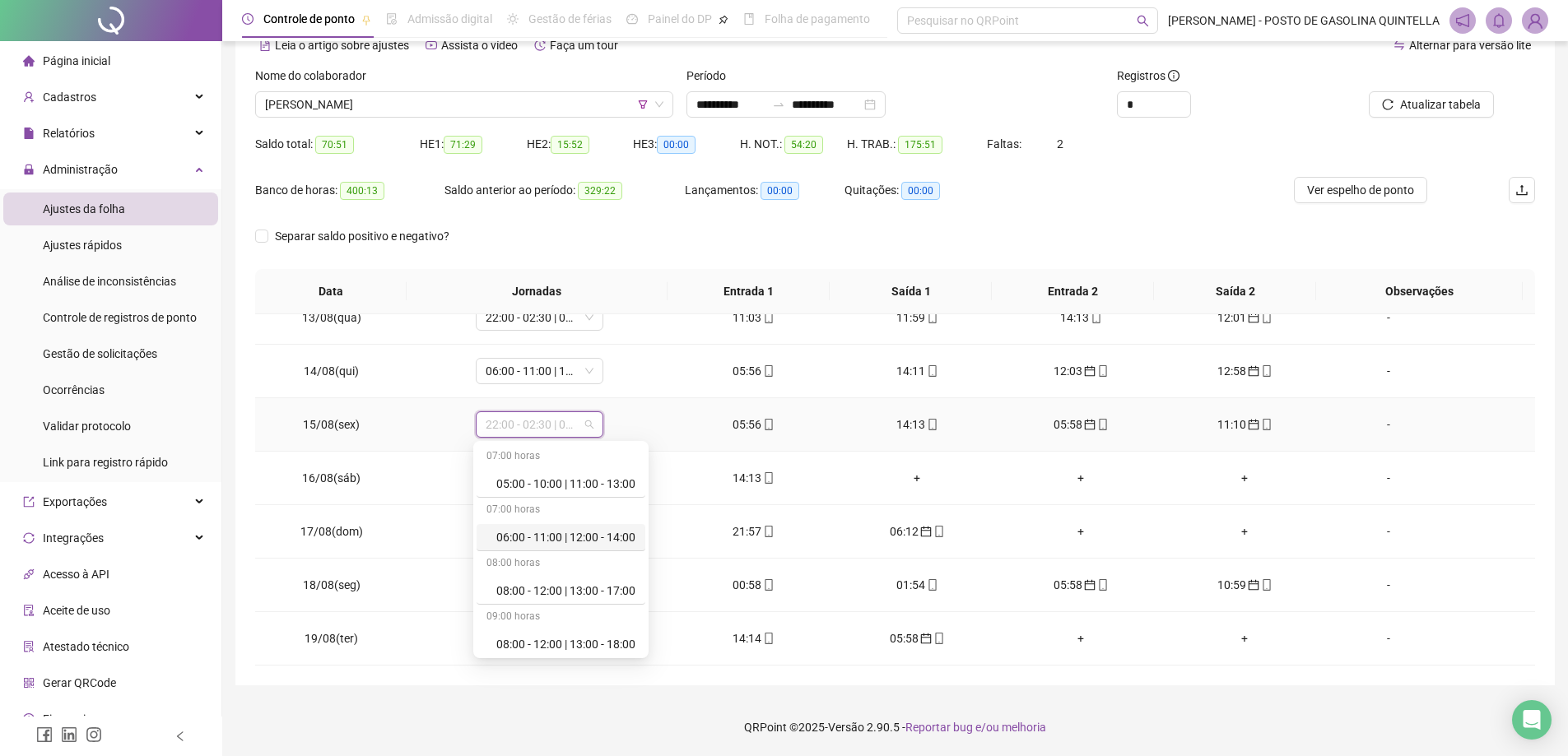
click at [518, 535] on div "06:00 - 11:00 | 12:00 - 14:00" at bounding box center [566, 537] width 139 height 18
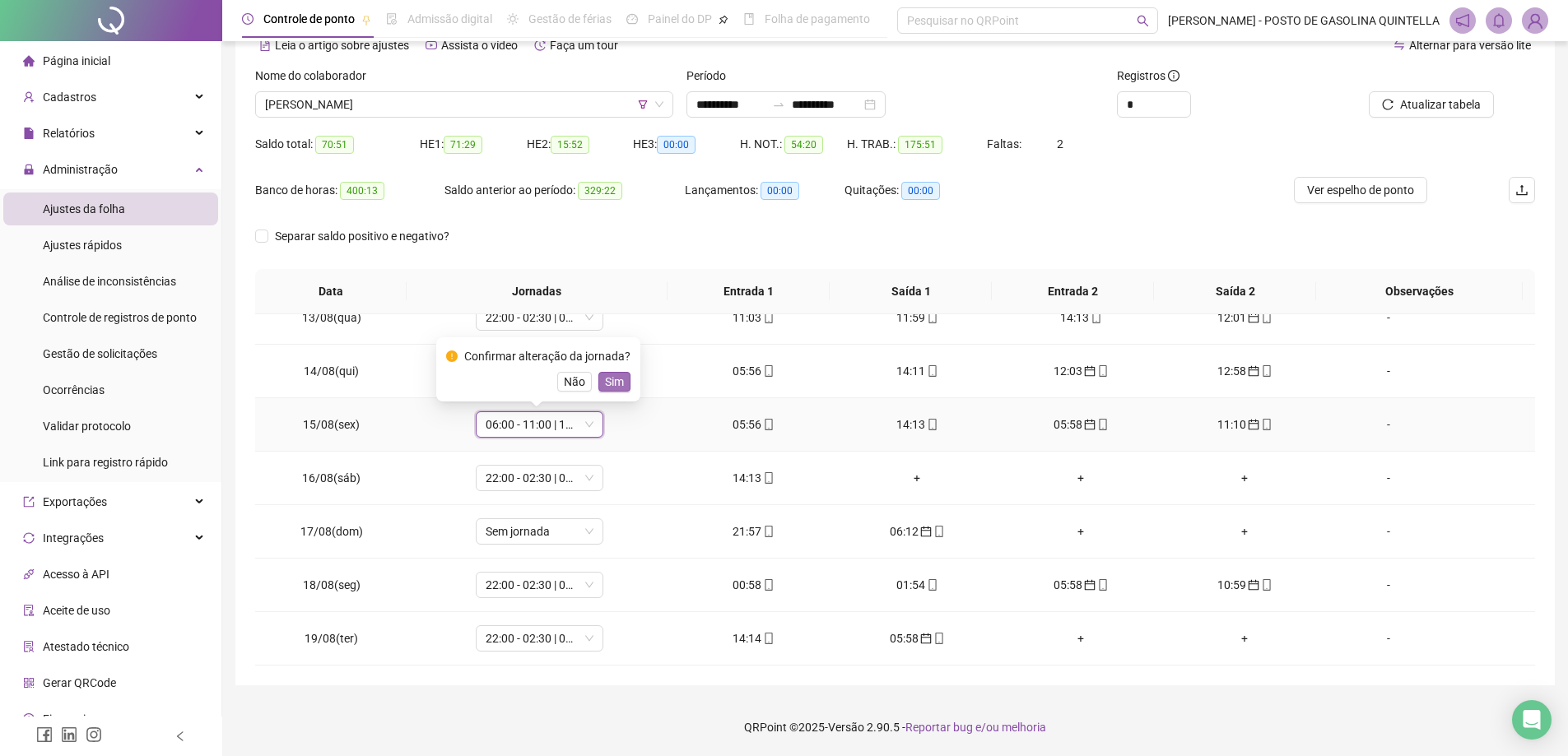
click at [617, 381] on span "Sim" at bounding box center [615, 381] width 19 height 18
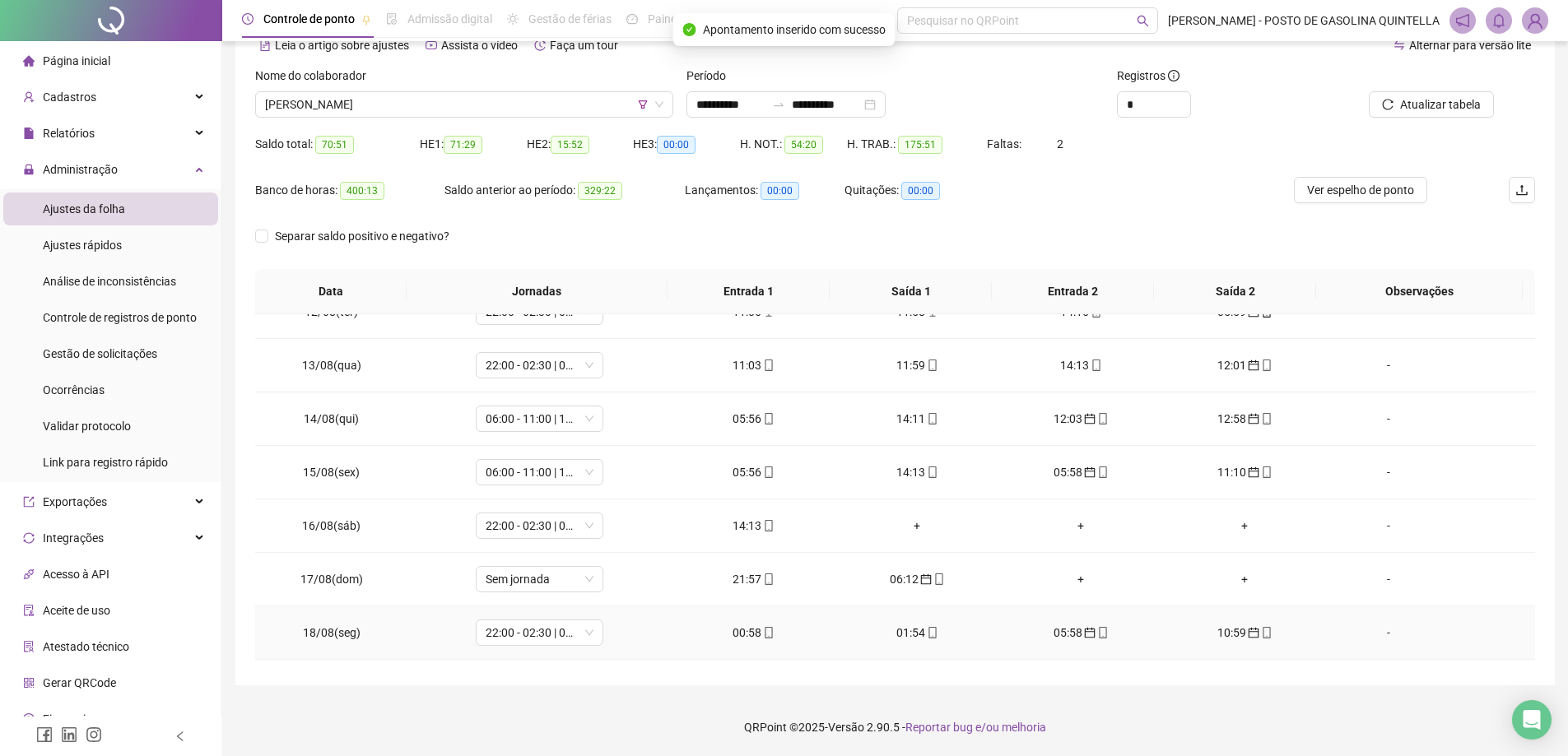
scroll to position [500, 0]
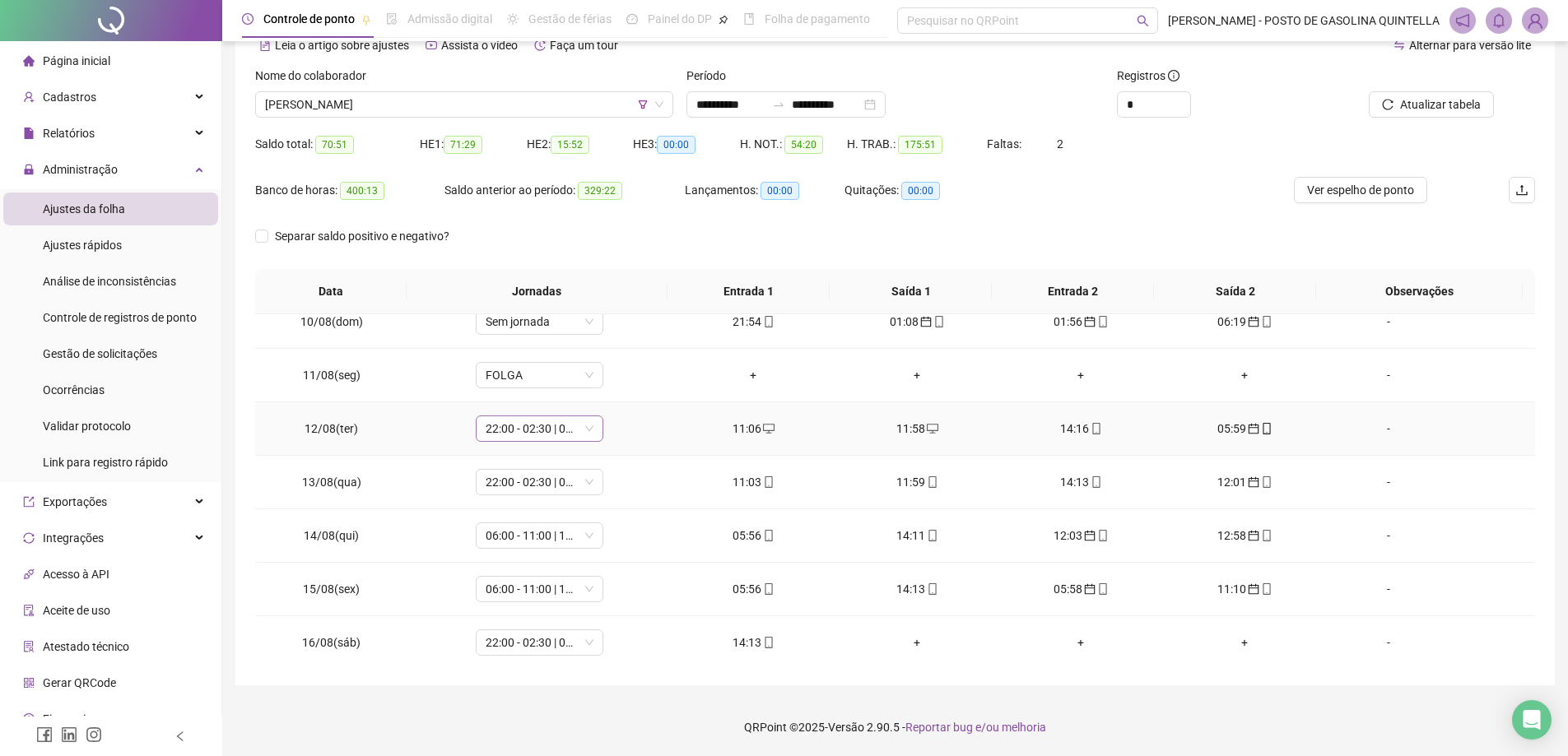
click at [568, 428] on span "22:00 - 02:30 | 03:30 - 06:00" at bounding box center [539, 428] width 108 height 25
click at [533, 489] on div "05:00 - 10:00 | 11:00 - 13:00" at bounding box center [566, 487] width 139 height 18
click at [609, 387] on span "Sim" at bounding box center [615, 386] width 19 height 18
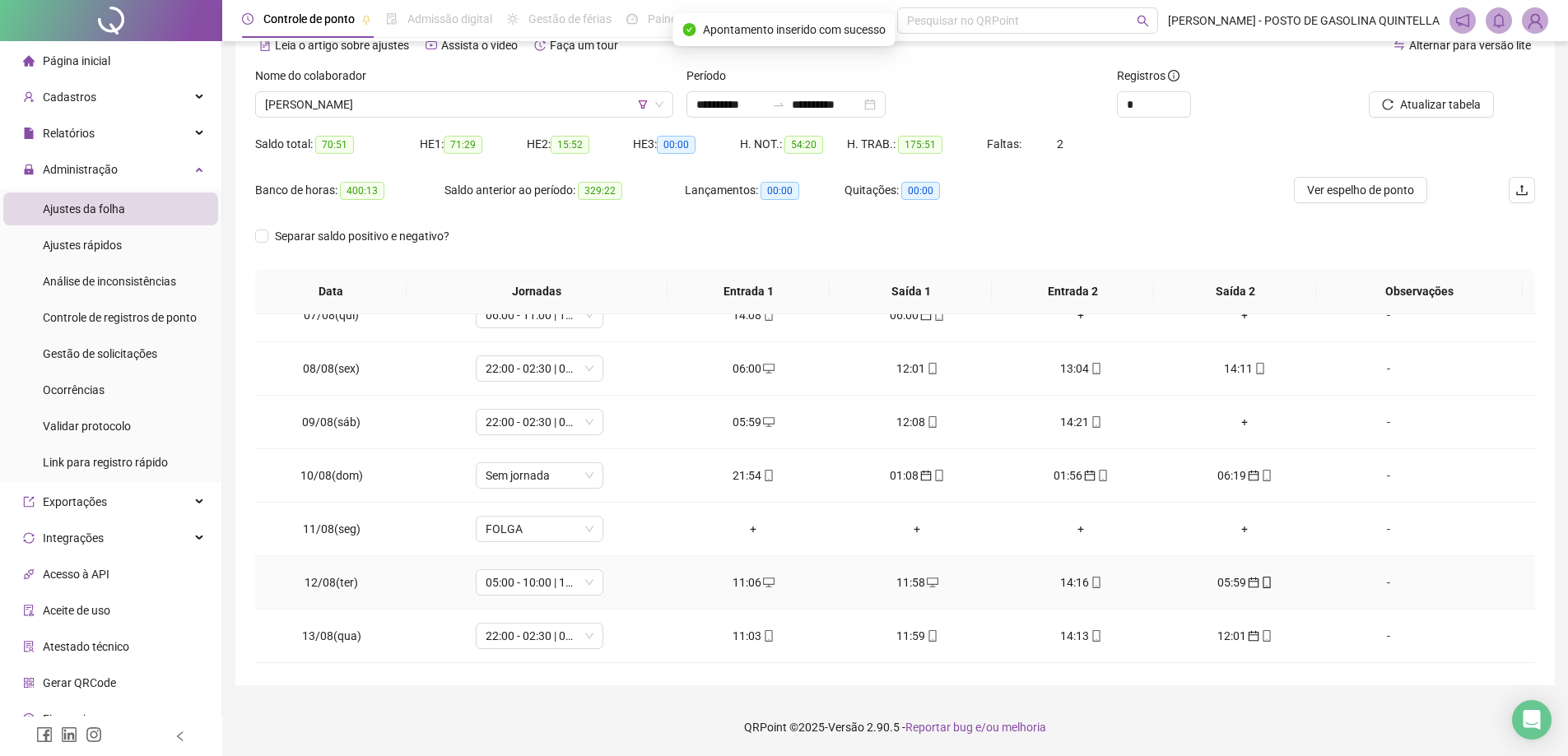
scroll to position [336, 0]
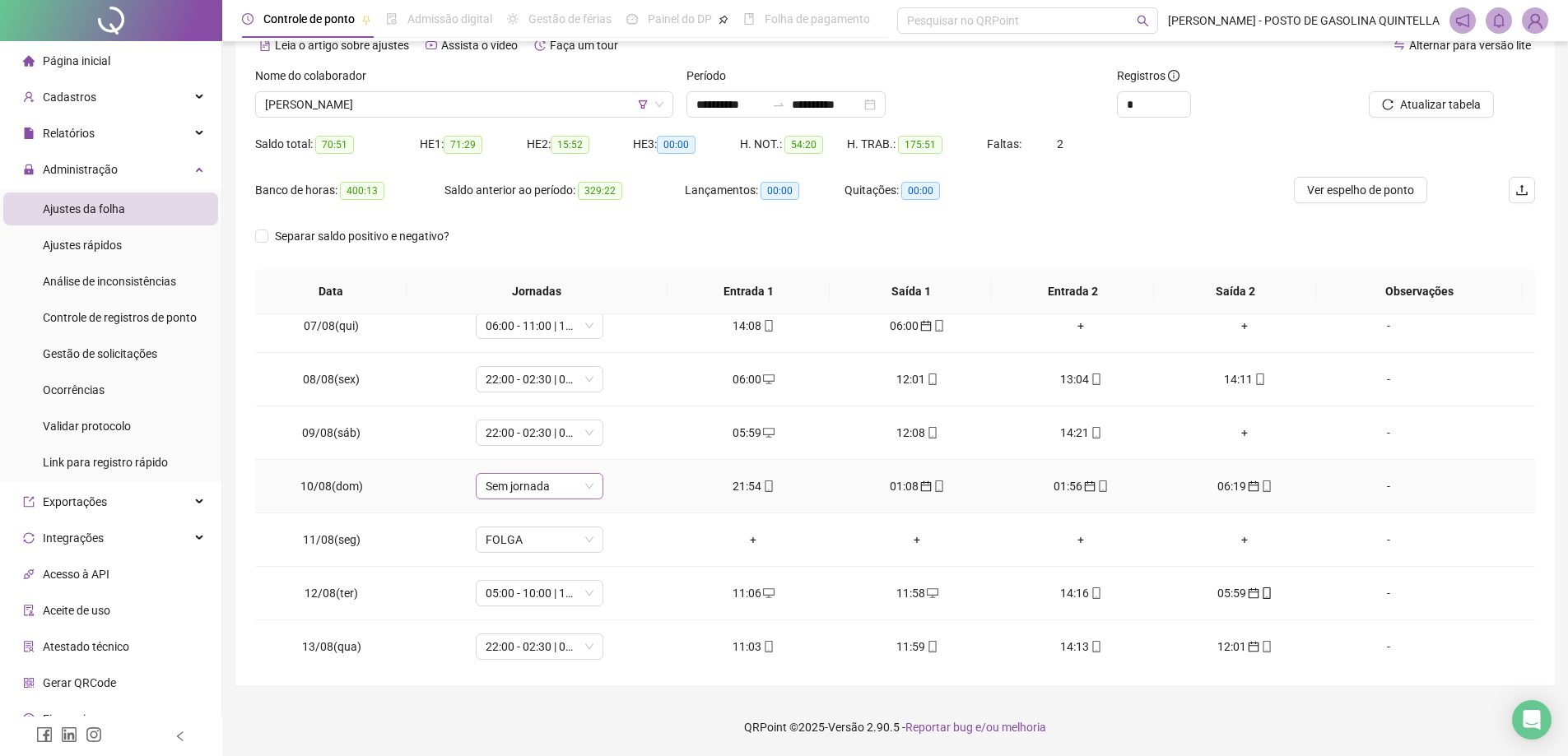
click at [562, 487] on span "Sem jornada" at bounding box center [539, 486] width 108 height 25
click at [589, 596] on div "22:00 - 02:30 | 03:30 - 06:00" at bounding box center [566, 596] width 139 height 18
click at [615, 447] on span "Sim" at bounding box center [615, 443] width 19 height 18
click at [565, 429] on span "22:00 - 02:30 | 03:30 - 06:00" at bounding box center [539, 433] width 108 height 25
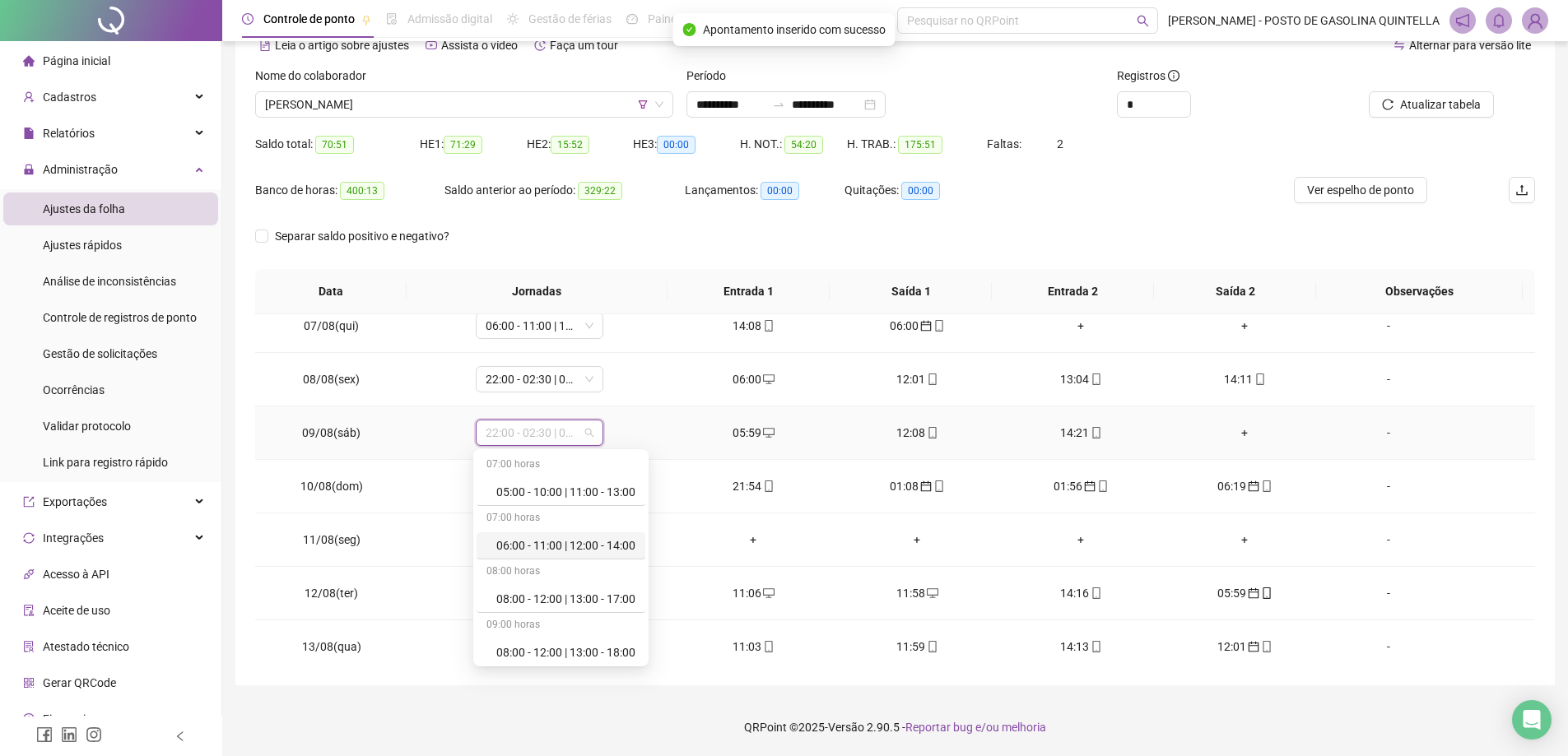
click at [527, 547] on div "06:00 - 11:00 | 12:00 - 14:00" at bounding box center [566, 545] width 139 height 18
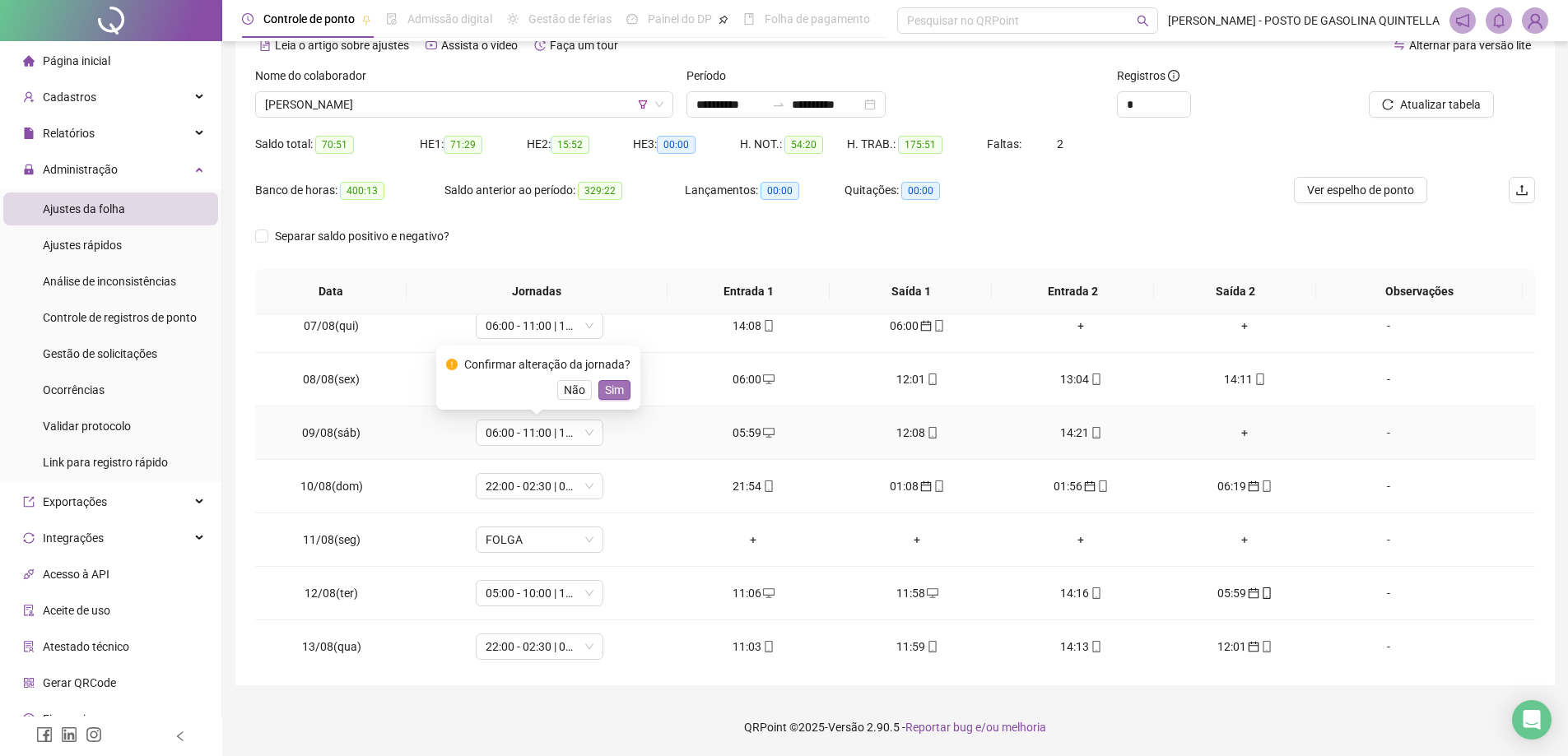
click at [610, 387] on span "Sim" at bounding box center [615, 390] width 19 height 18
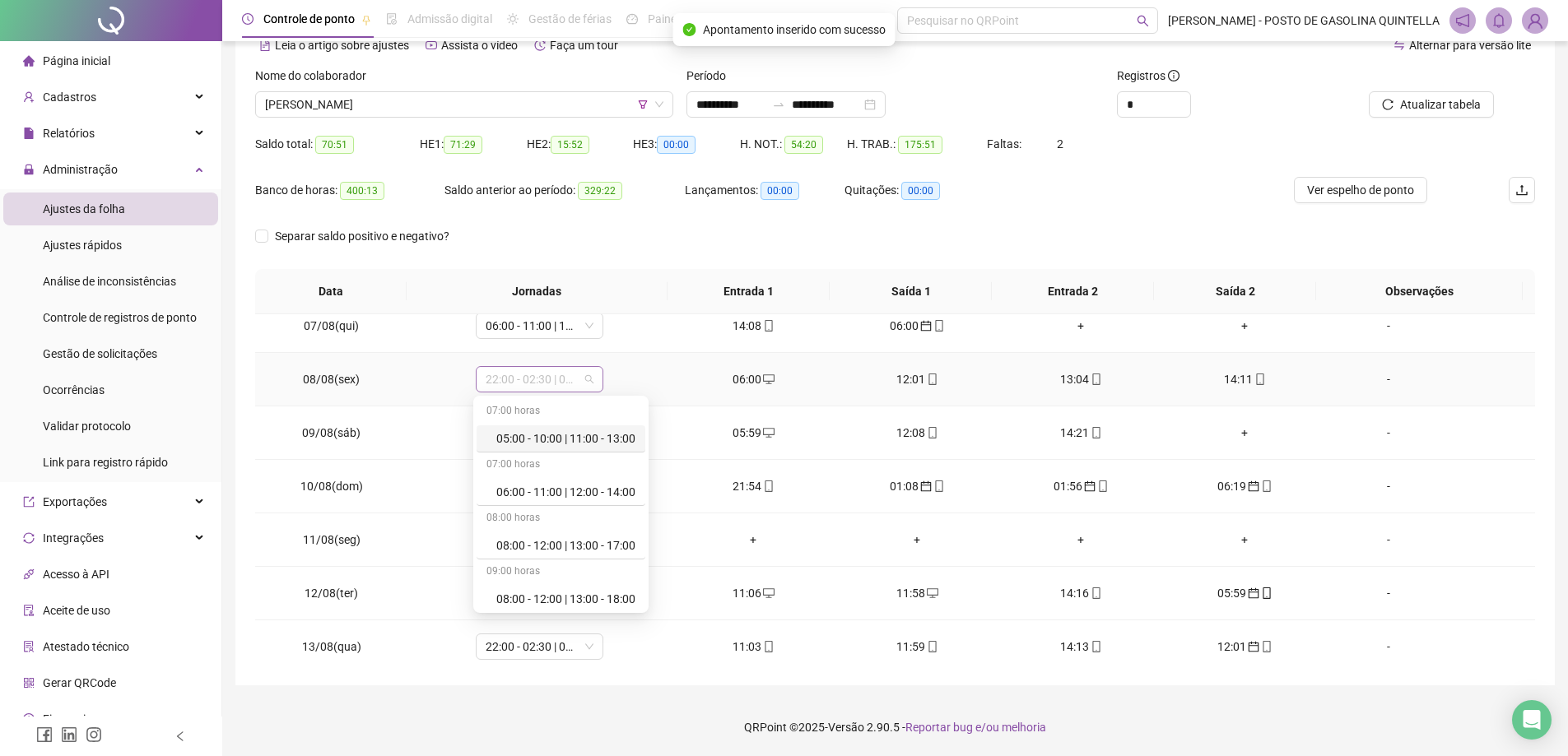
click at [572, 377] on span "22:00 - 02:30 | 03:30 - 06:00" at bounding box center [539, 379] width 108 height 25
click at [560, 491] on div "06:00 - 11:00 | 12:00 - 14:00" at bounding box center [566, 491] width 139 height 18
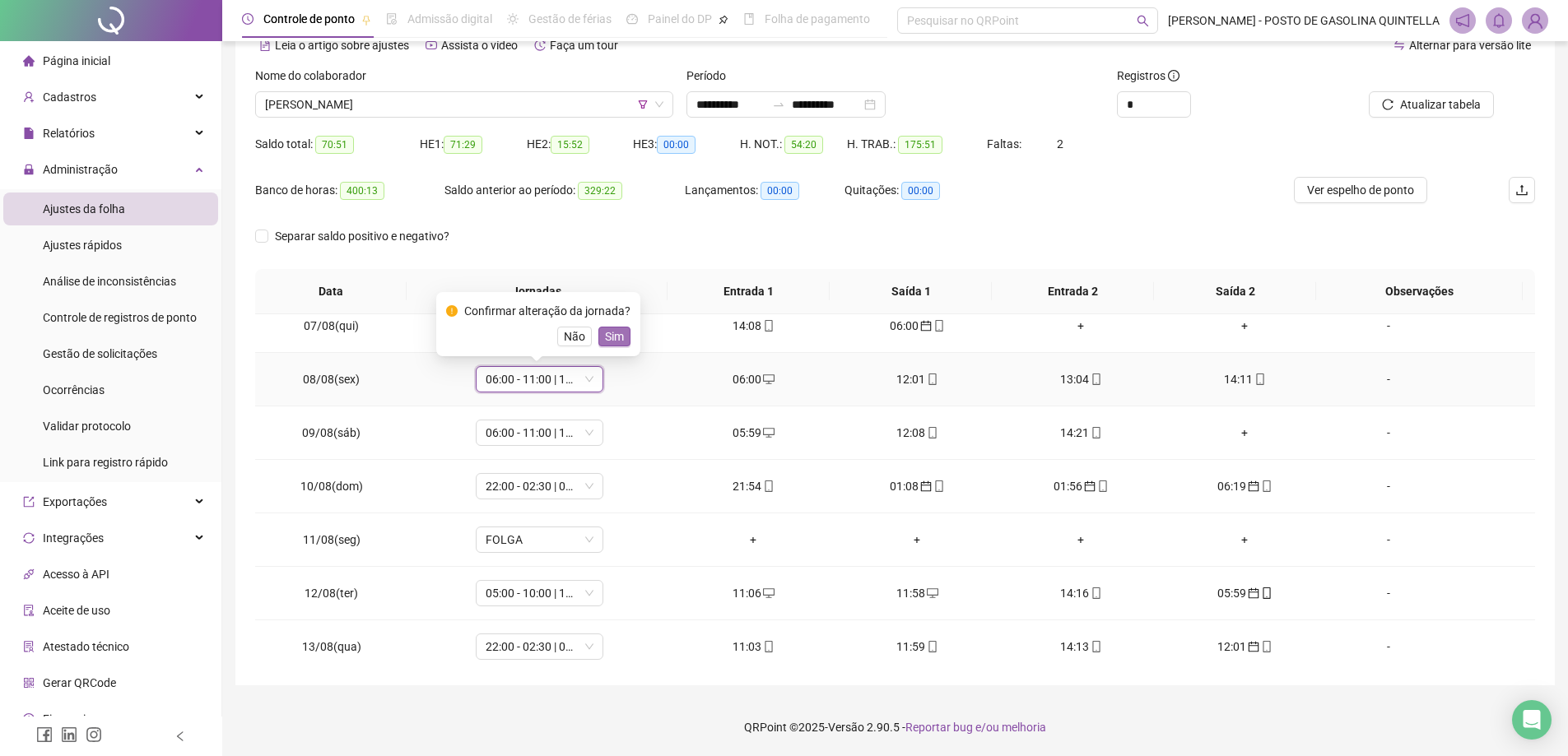
click at [621, 336] on button "Sim" at bounding box center [615, 336] width 32 height 20
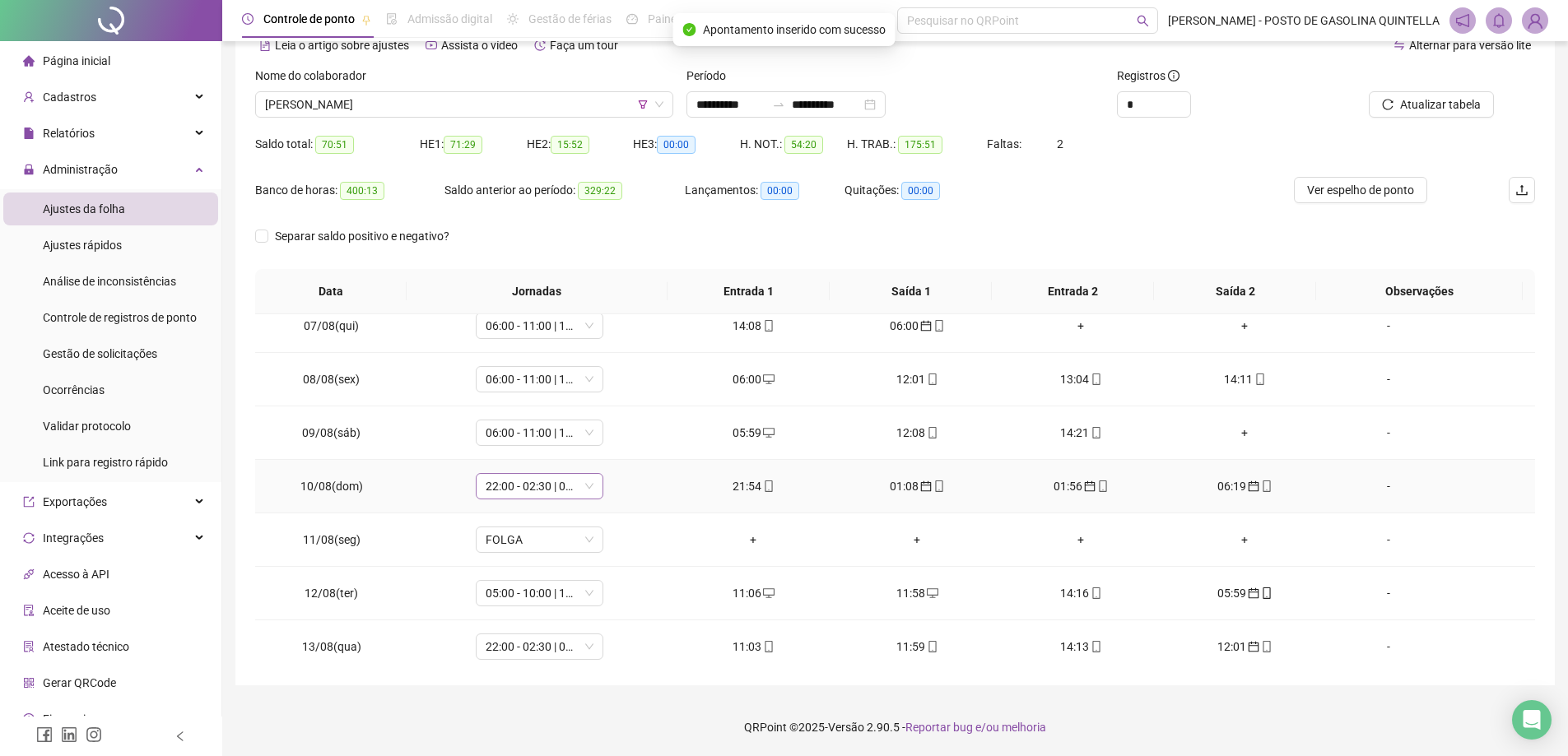
scroll to position [253, 0]
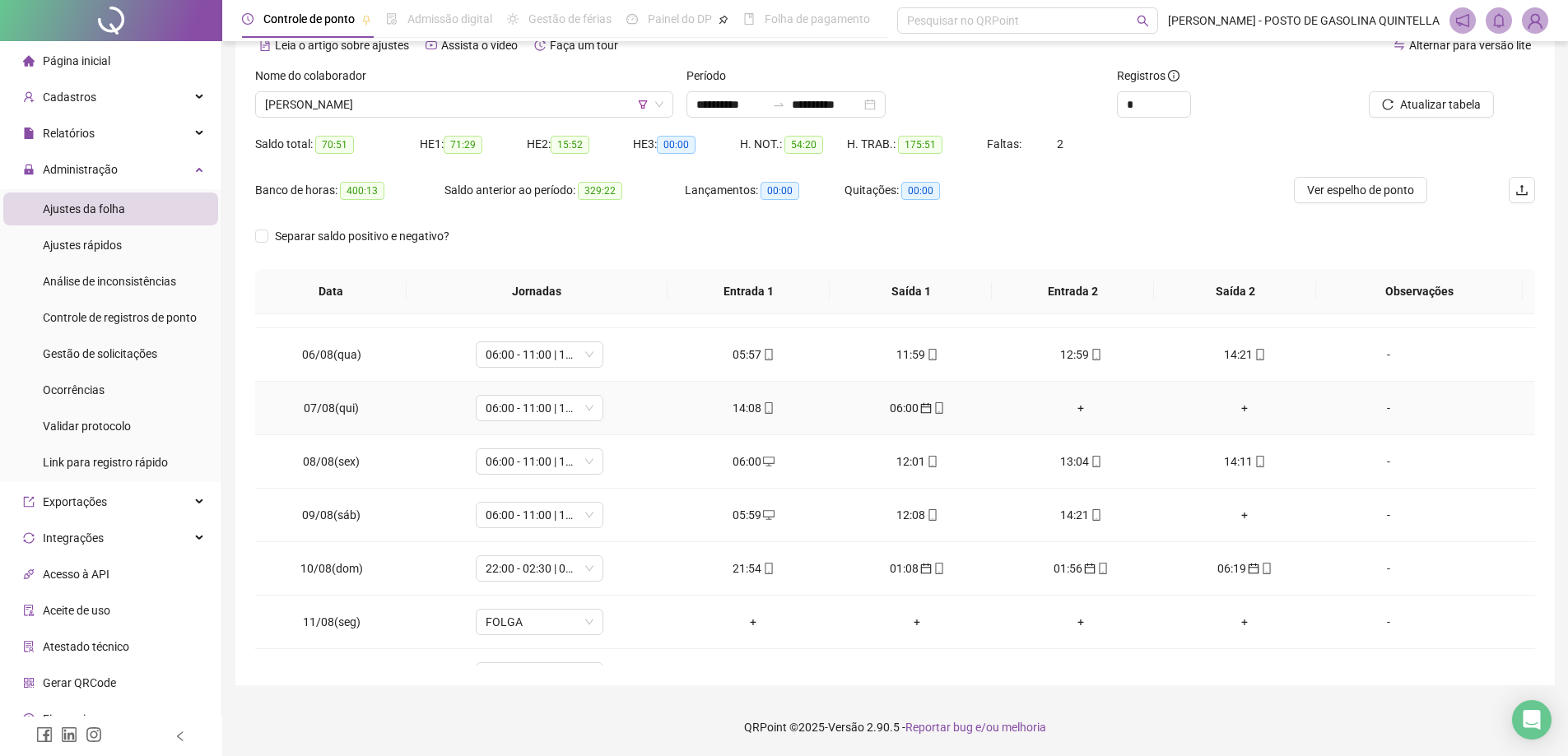
click at [1073, 406] on div "+" at bounding box center [1081, 408] width 137 height 18
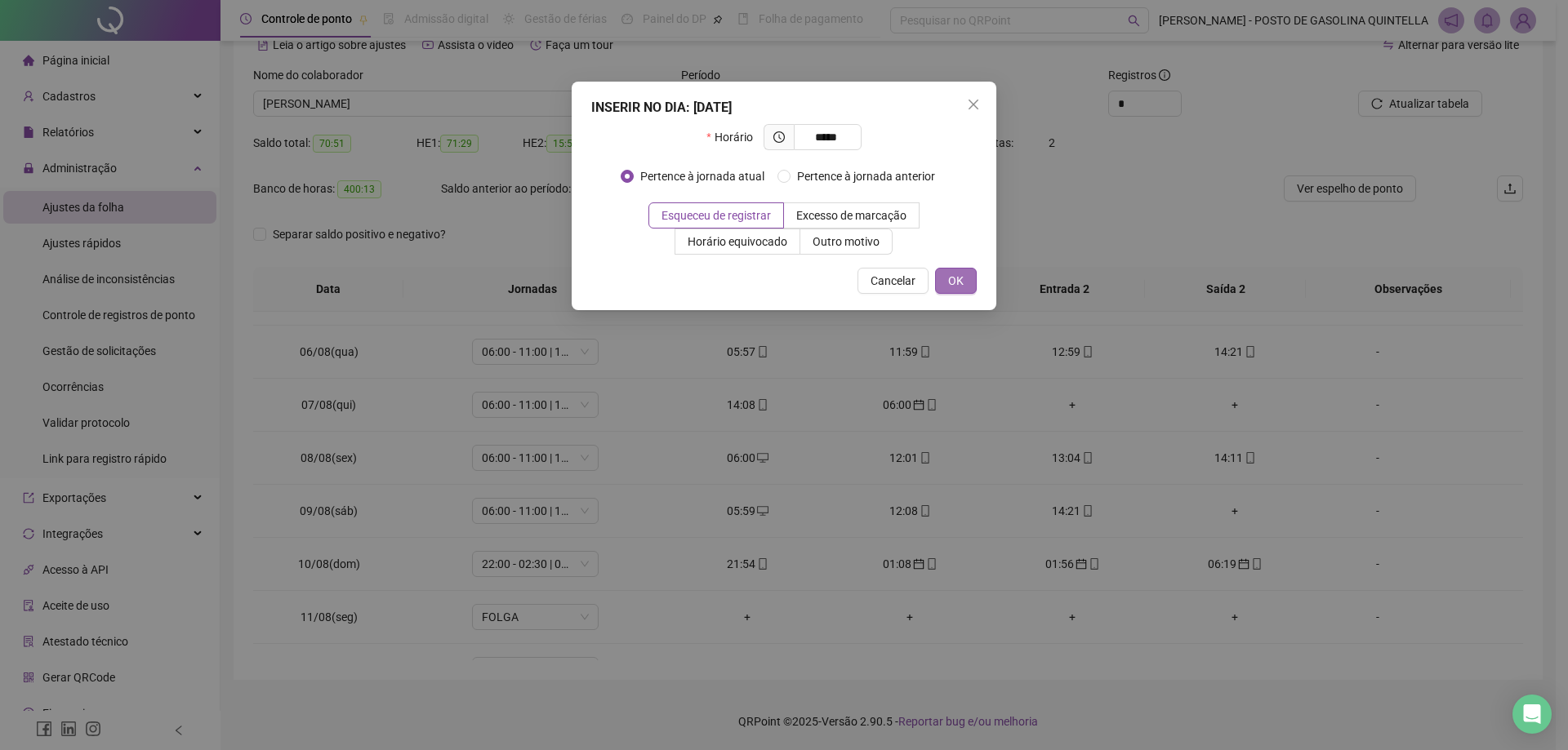
type input "*****"
click at [958, 285] on span "OK" at bounding box center [956, 280] width 15 height 18
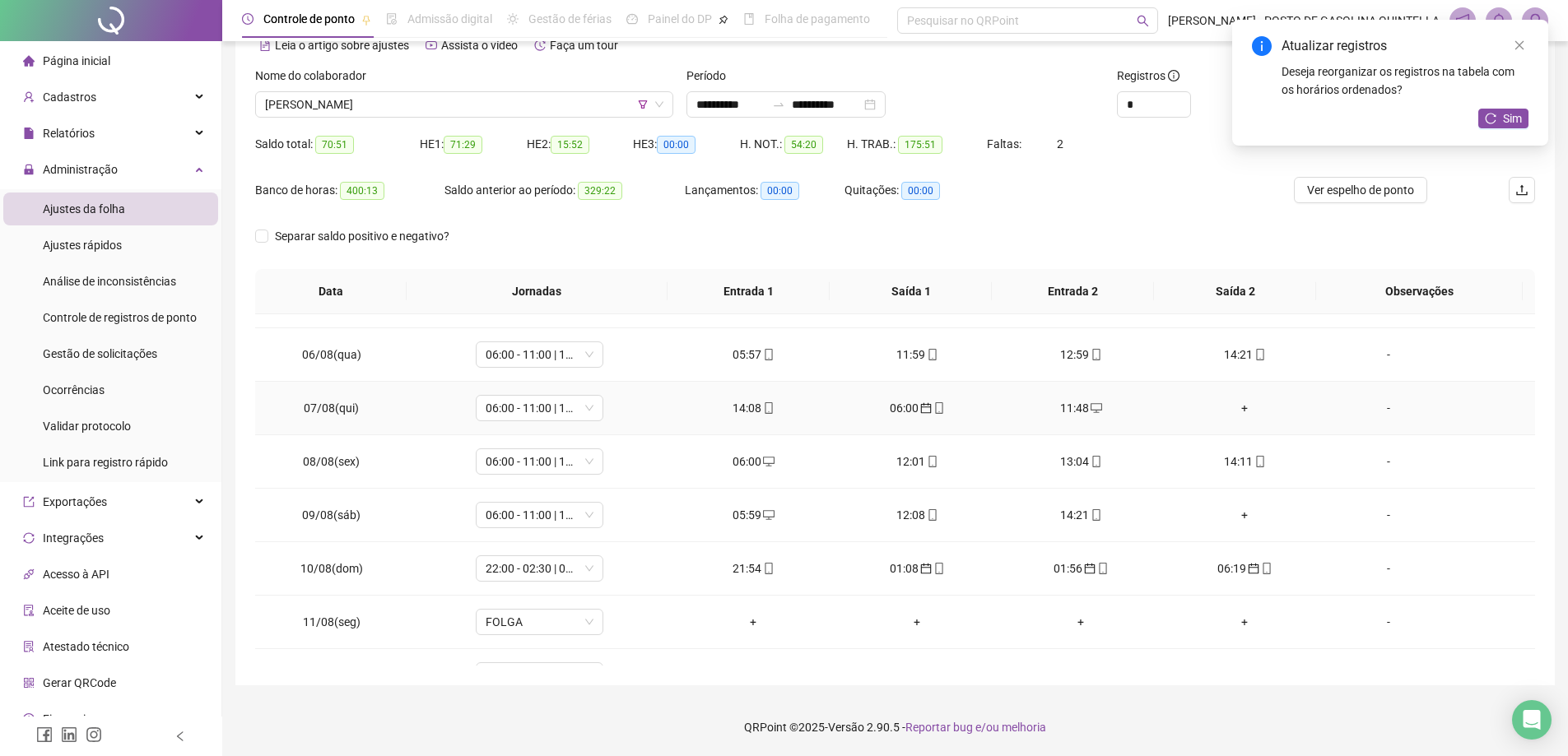
click at [1236, 414] on div "+" at bounding box center [1244, 408] width 137 height 18
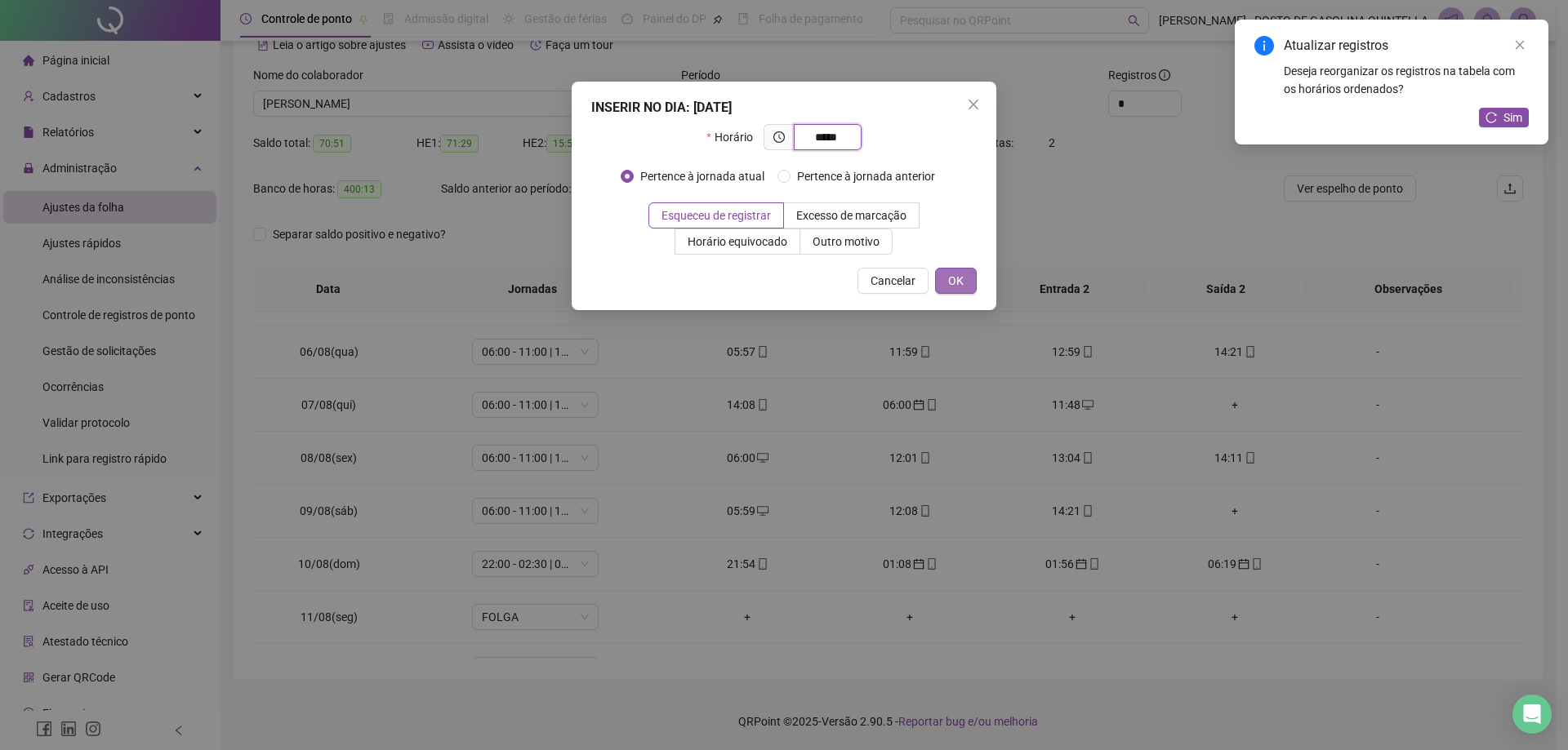
type input "*****"
click at [963, 280] on button "OK" at bounding box center [955, 280] width 41 height 26
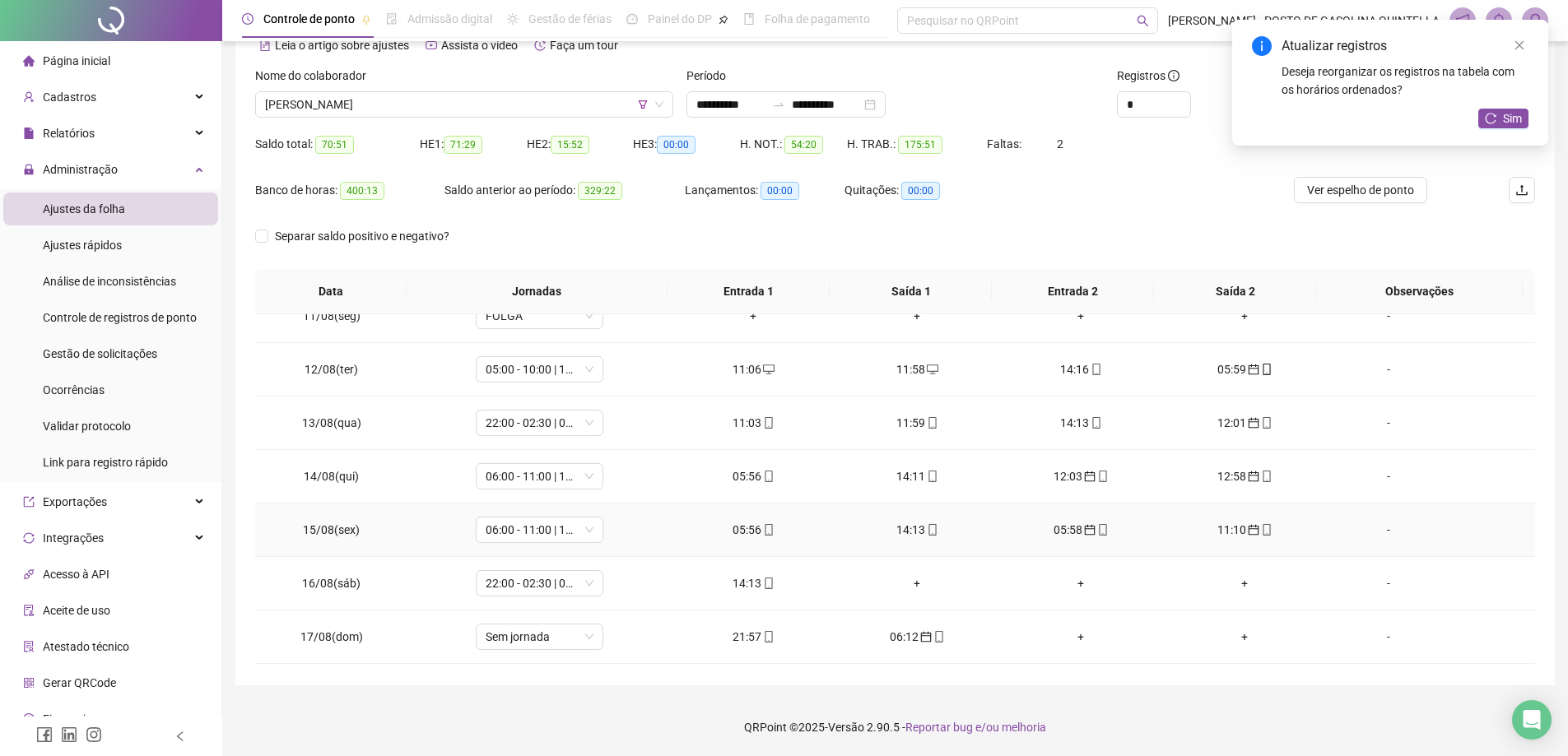
scroll to position [665, 0]
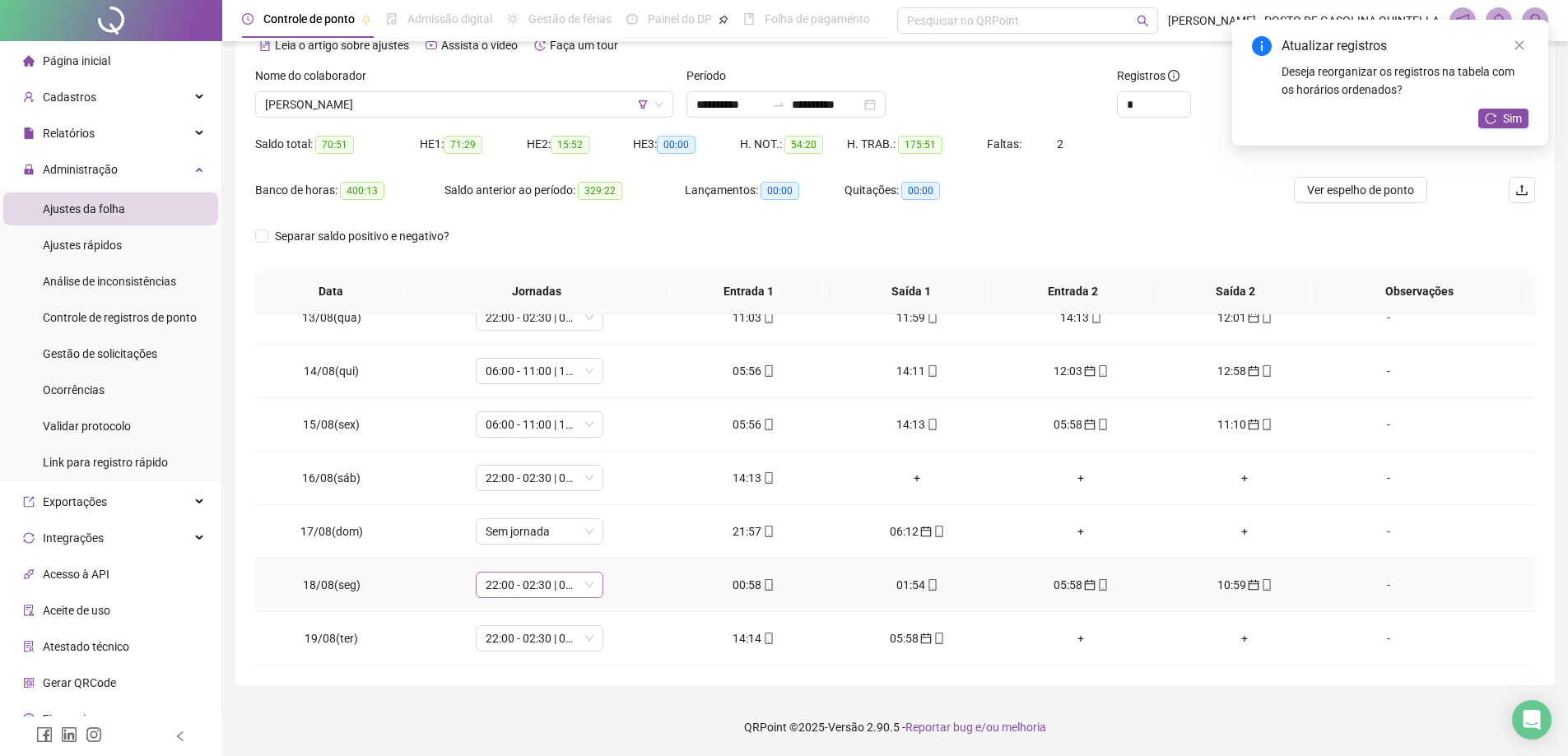
click at [525, 584] on span "22:00 - 02:30 | 03:30 - 06:00" at bounding box center [539, 584] width 108 height 25
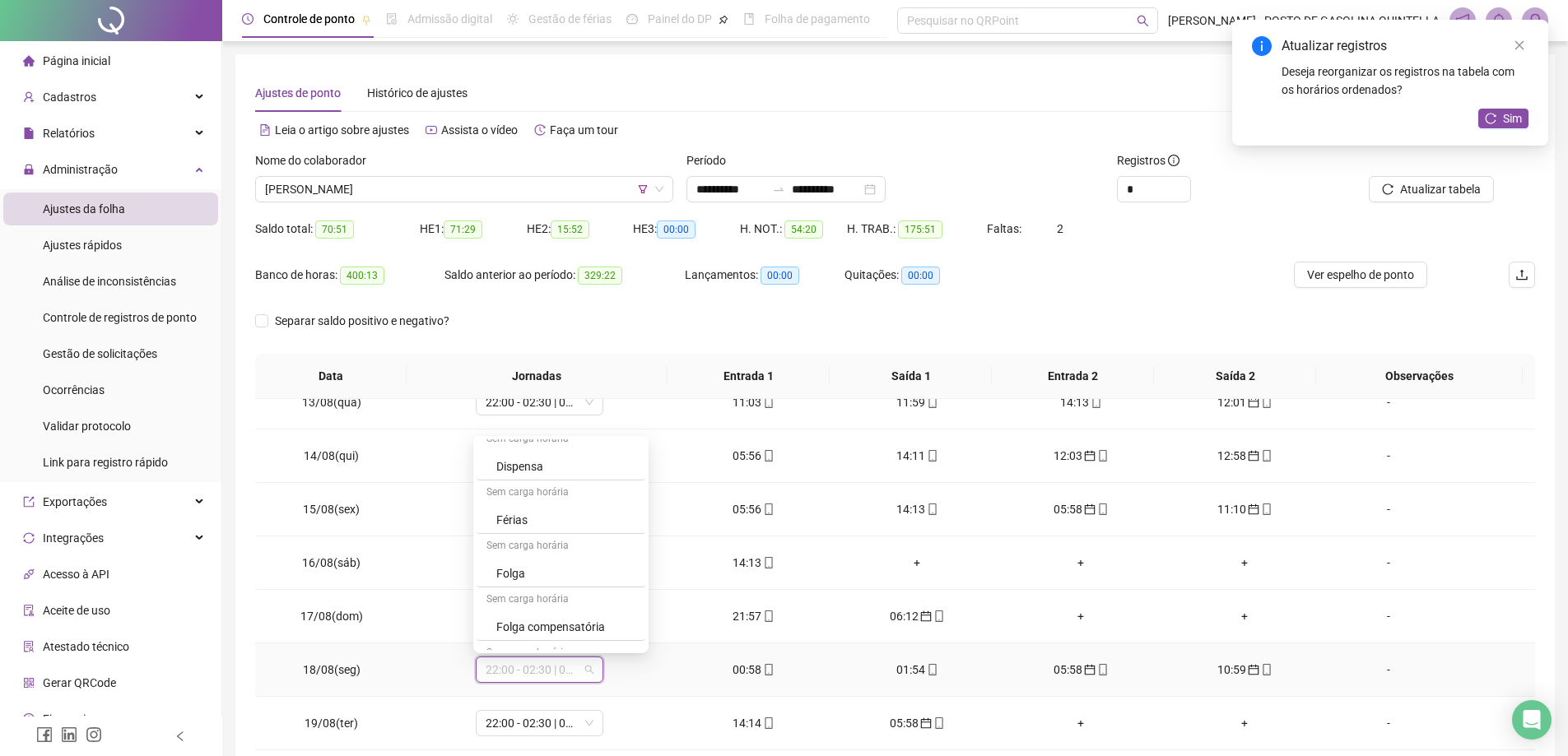
scroll to position [497, 0]
click at [575, 557] on div "Folga" at bounding box center [561, 571] width 169 height 27
click at [618, 620] on span "Sim" at bounding box center [615, 626] width 19 height 18
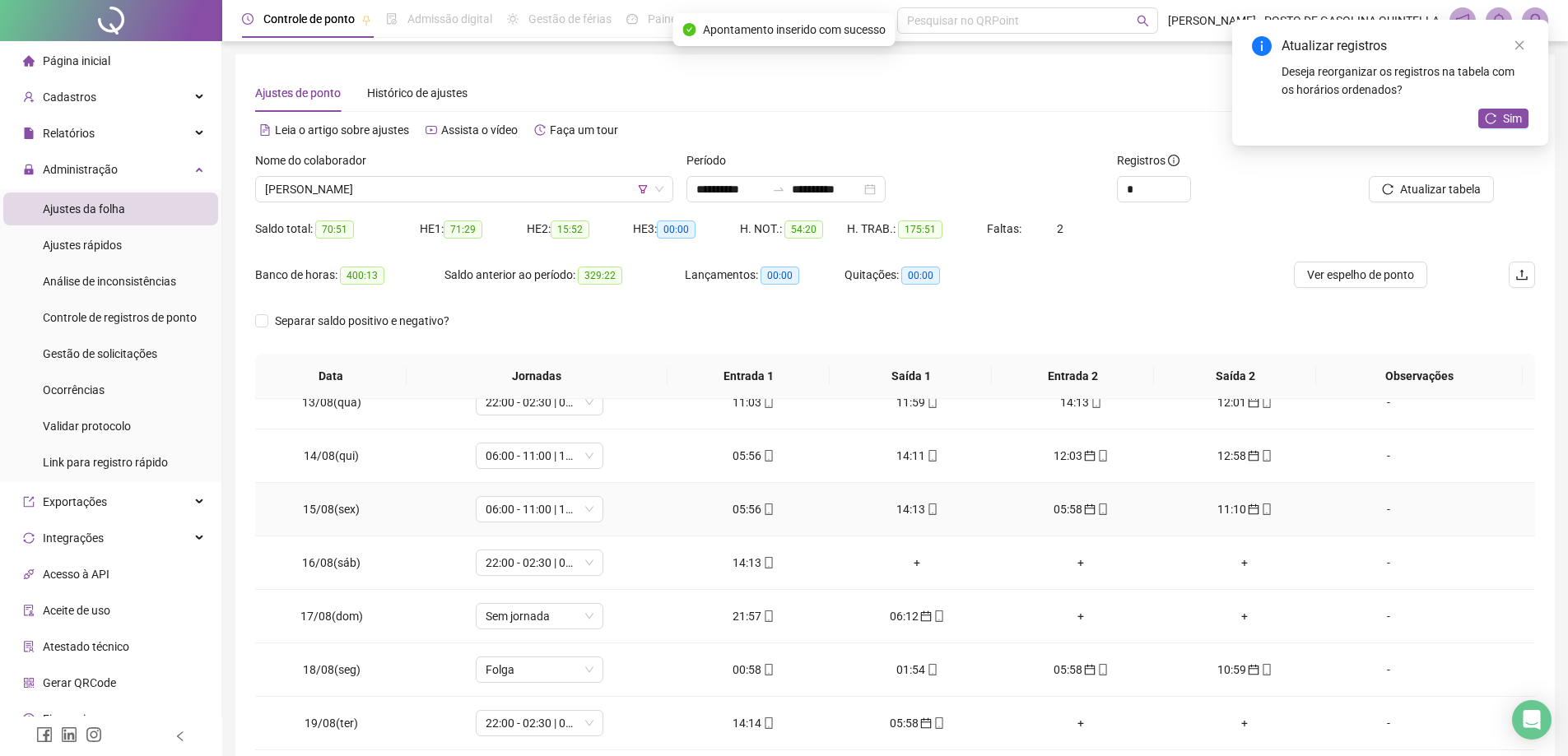
scroll to position [84, 0]
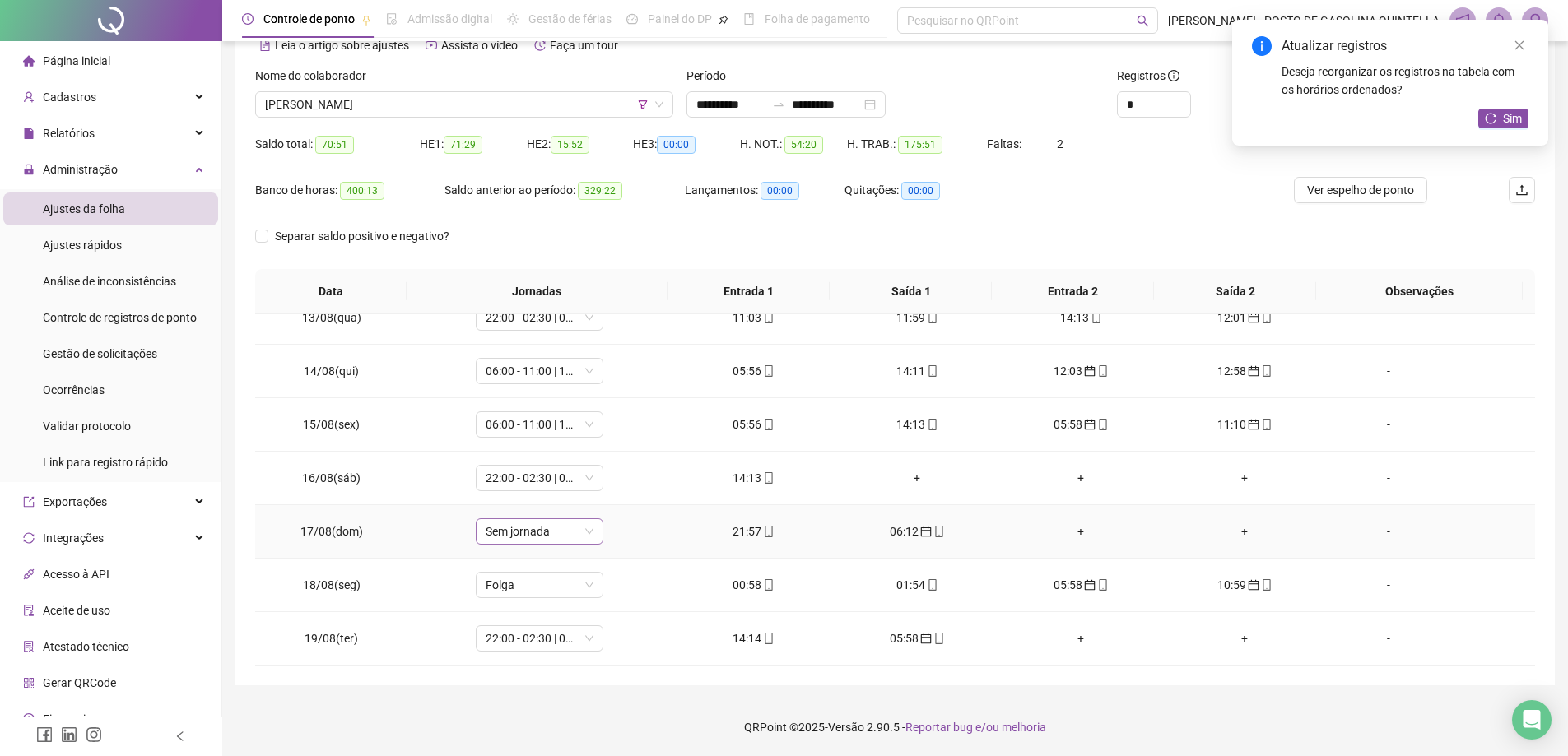
click at [544, 535] on span "Sem jornada" at bounding box center [539, 532] width 108 height 25
click at [579, 439] on div "22:00 - 02:30 | 03:30 - 06:00" at bounding box center [566, 439] width 139 height 18
click at [615, 482] on span "Sim" at bounding box center [615, 488] width 19 height 18
click at [592, 477] on div "22:00 - 02:30 | 03:30 - 06:00" at bounding box center [540, 478] width 128 height 26
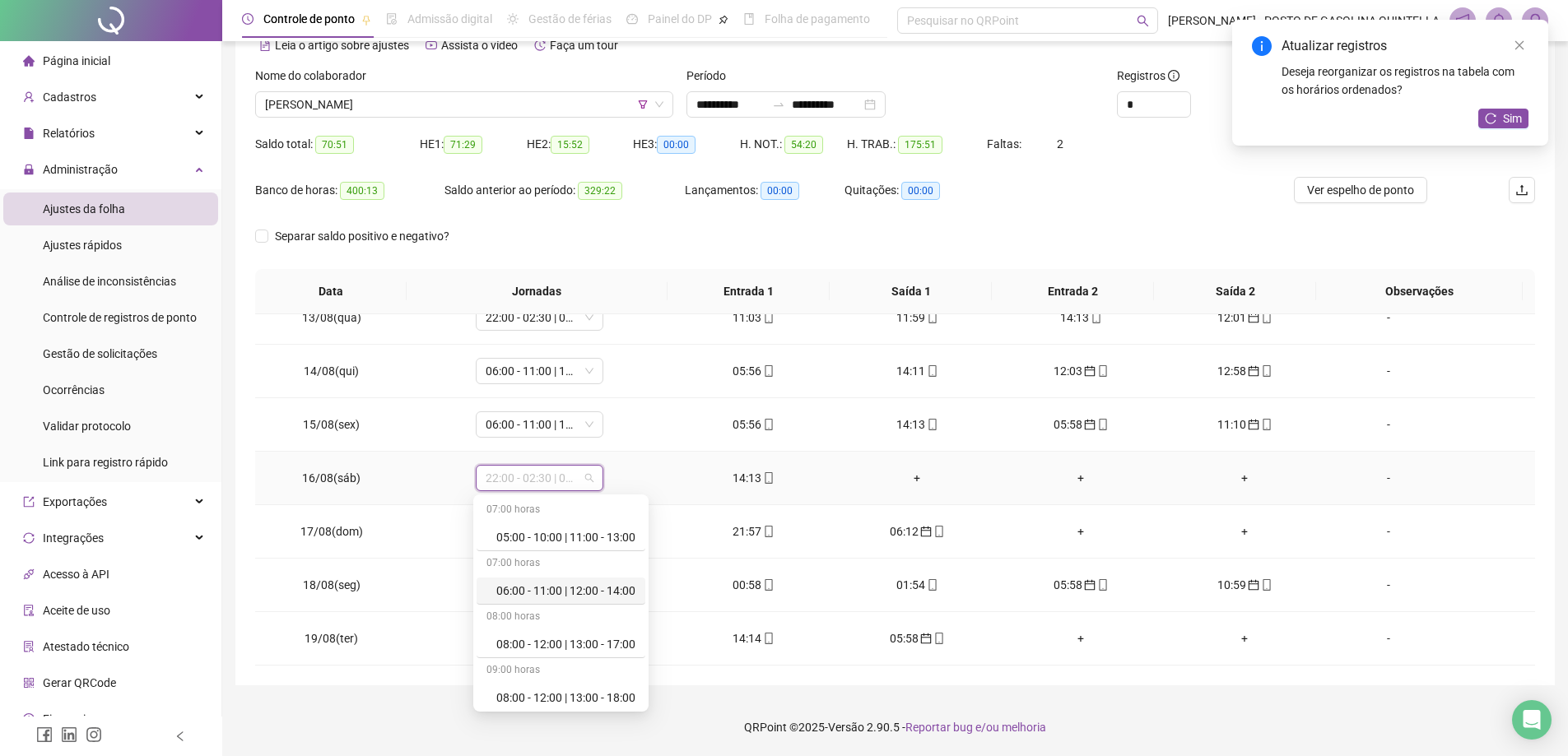
click at [589, 592] on div "06:00 - 11:00 | 12:00 - 14:00" at bounding box center [566, 590] width 139 height 18
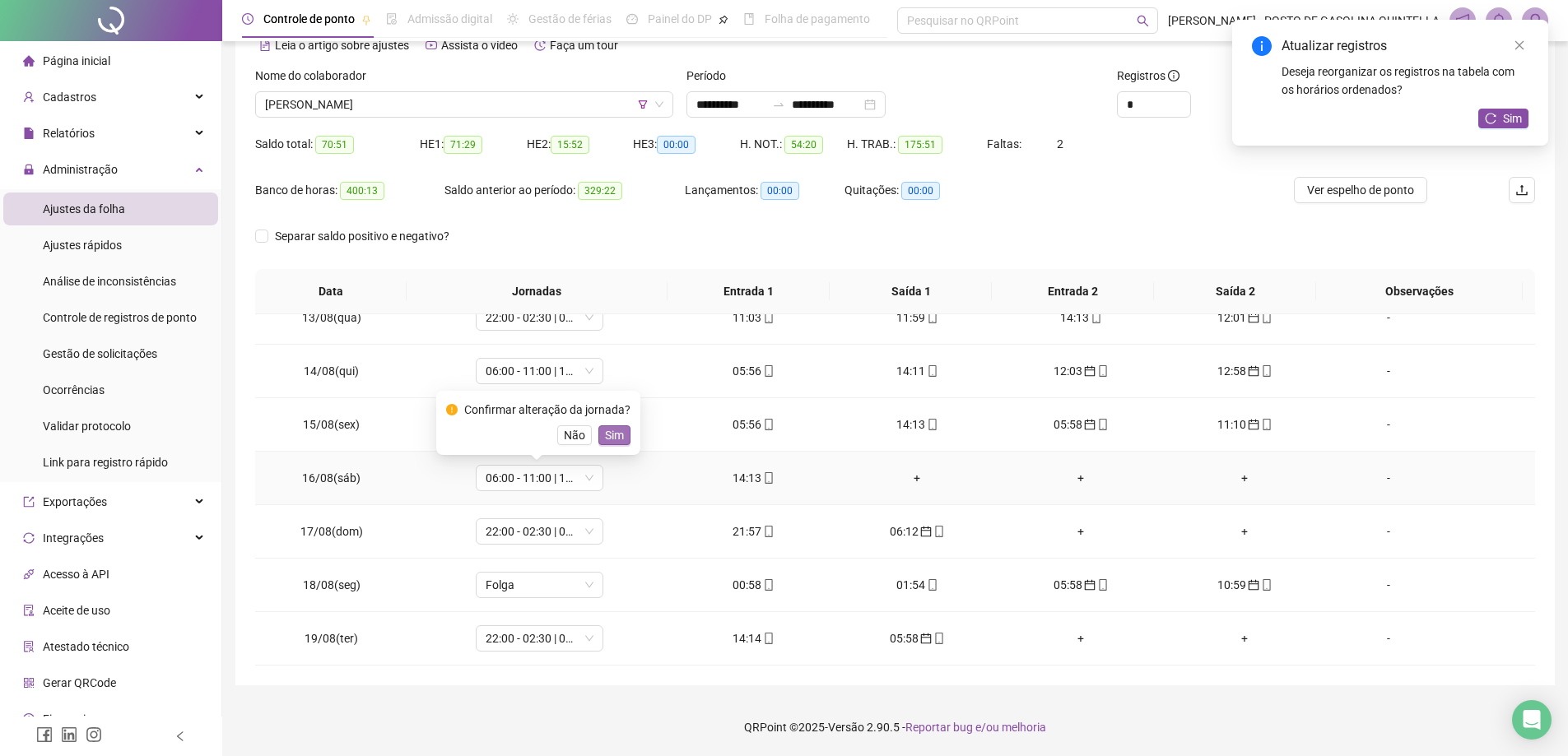
click at [611, 433] on span "Sim" at bounding box center [615, 435] width 19 height 18
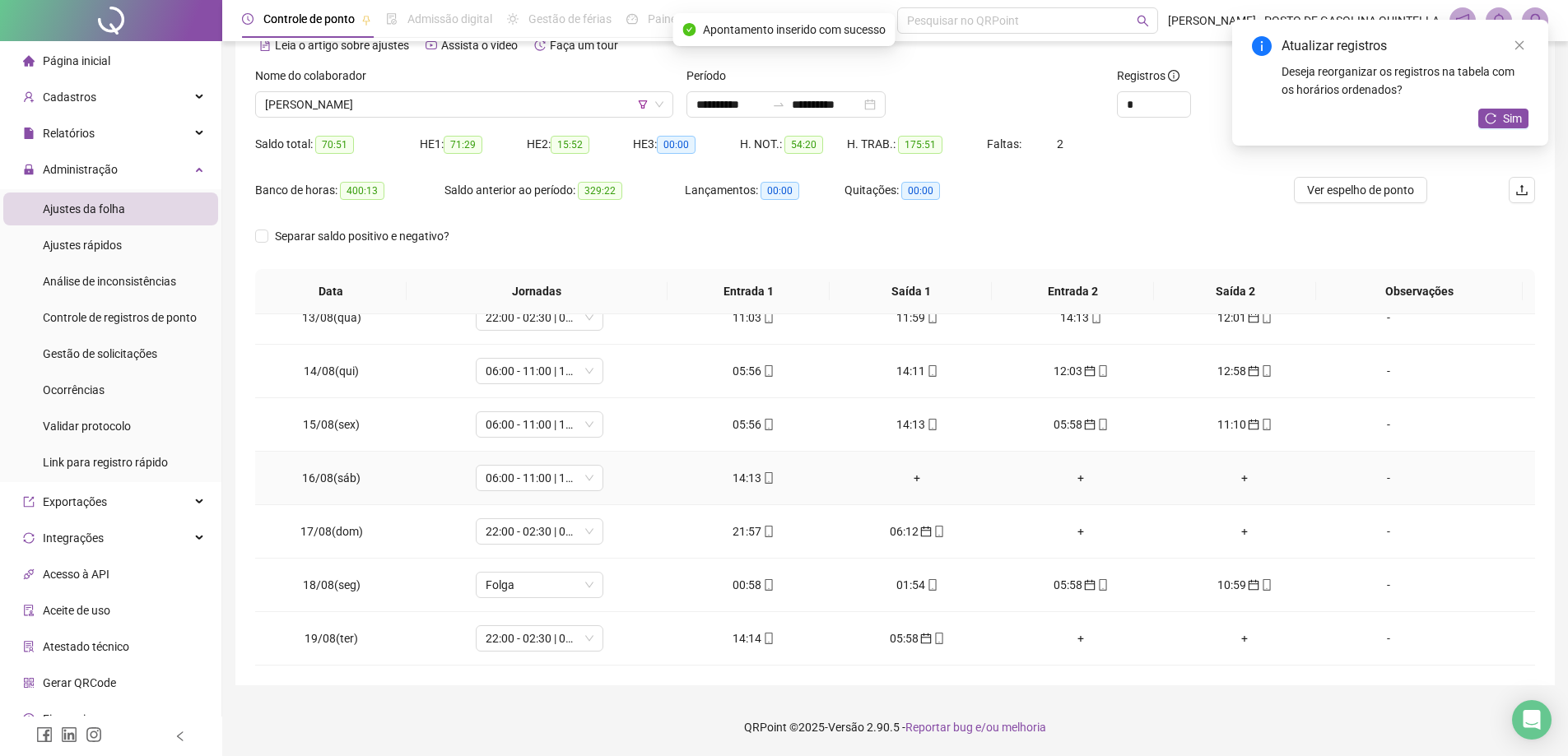
click at [911, 478] on div "+" at bounding box center [917, 478] width 137 height 18
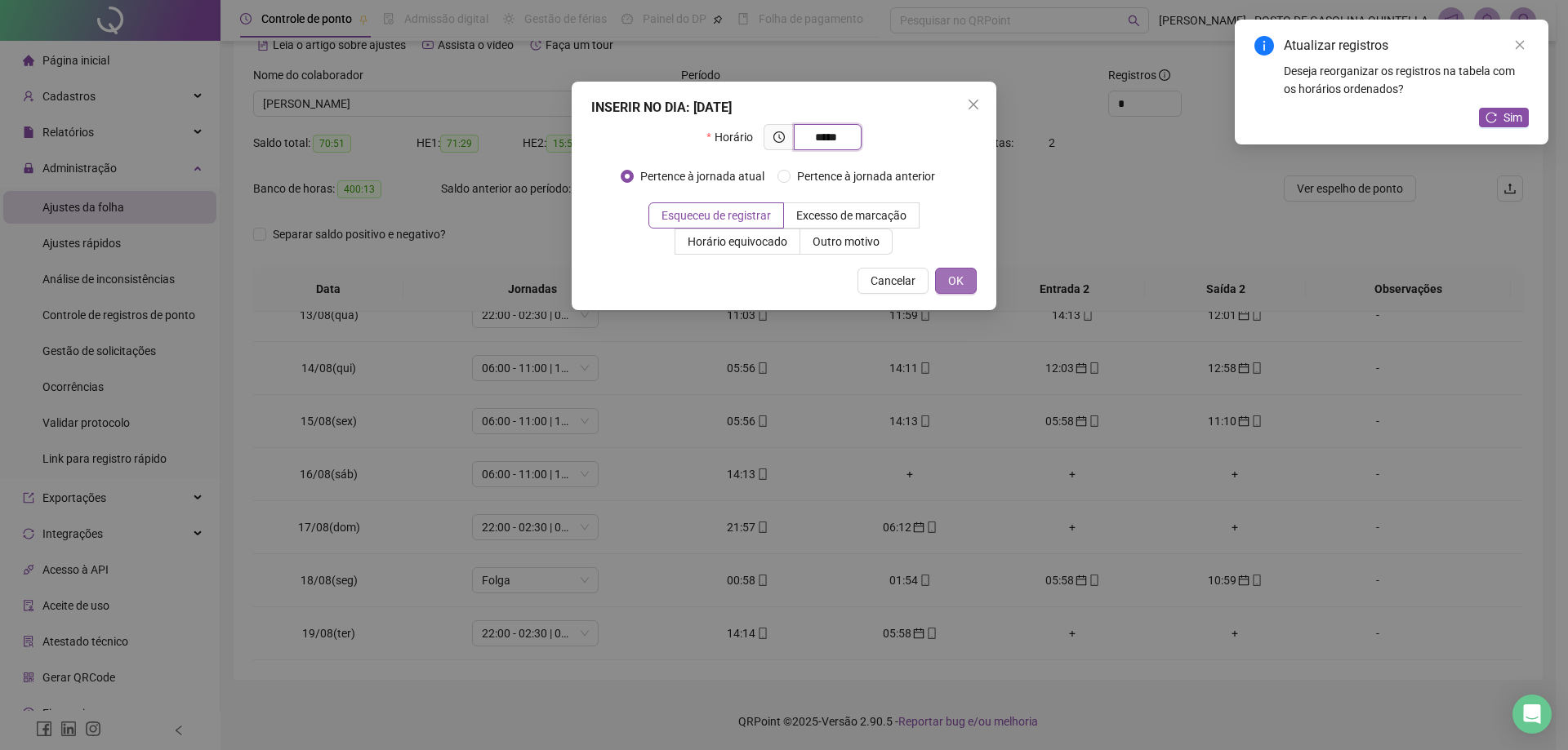
type input "*****"
click at [956, 282] on span "OK" at bounding box center [956, 280] width 15 height 18
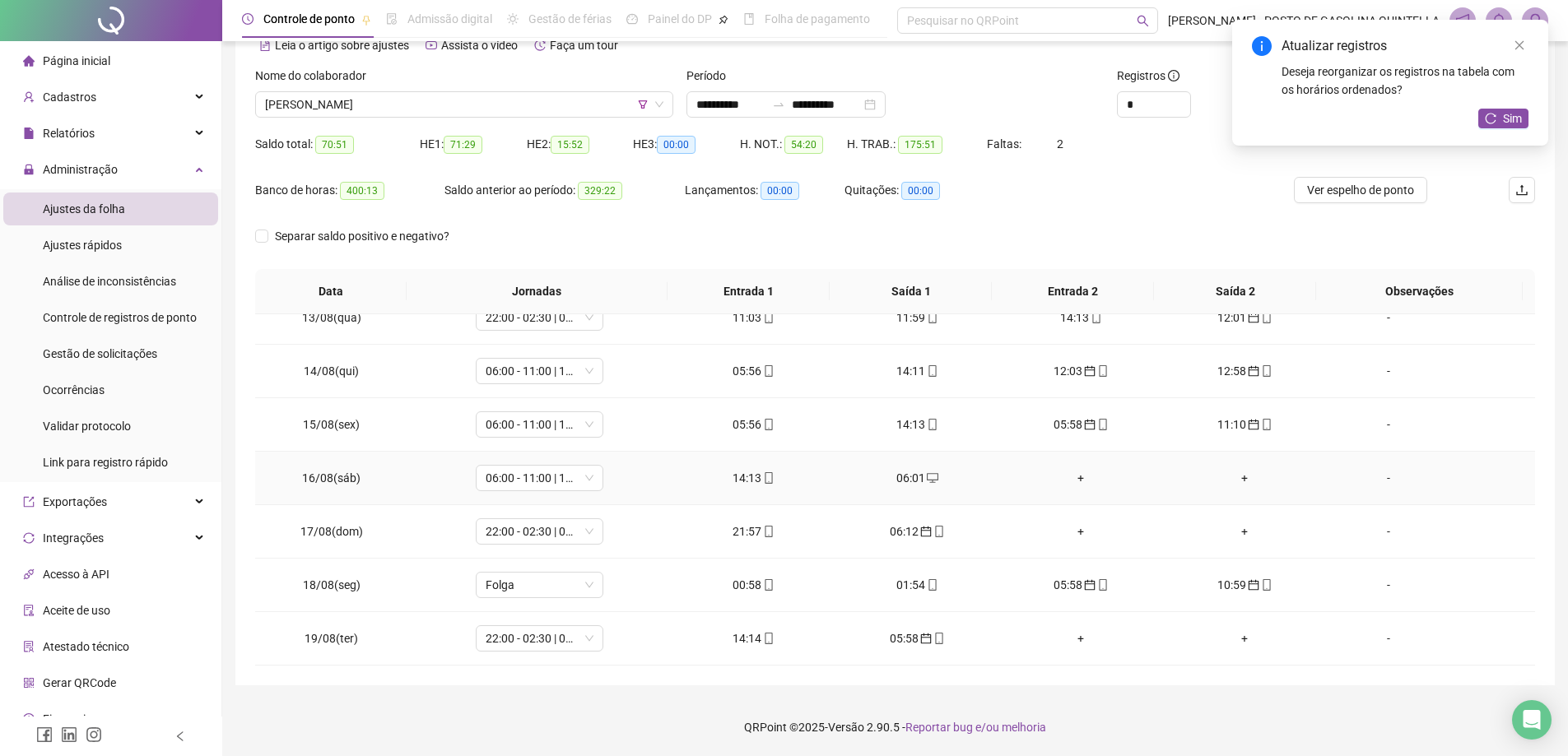
click at [1068, 477] on div "+" at bounding box center [1081, 478] width 137 height 18
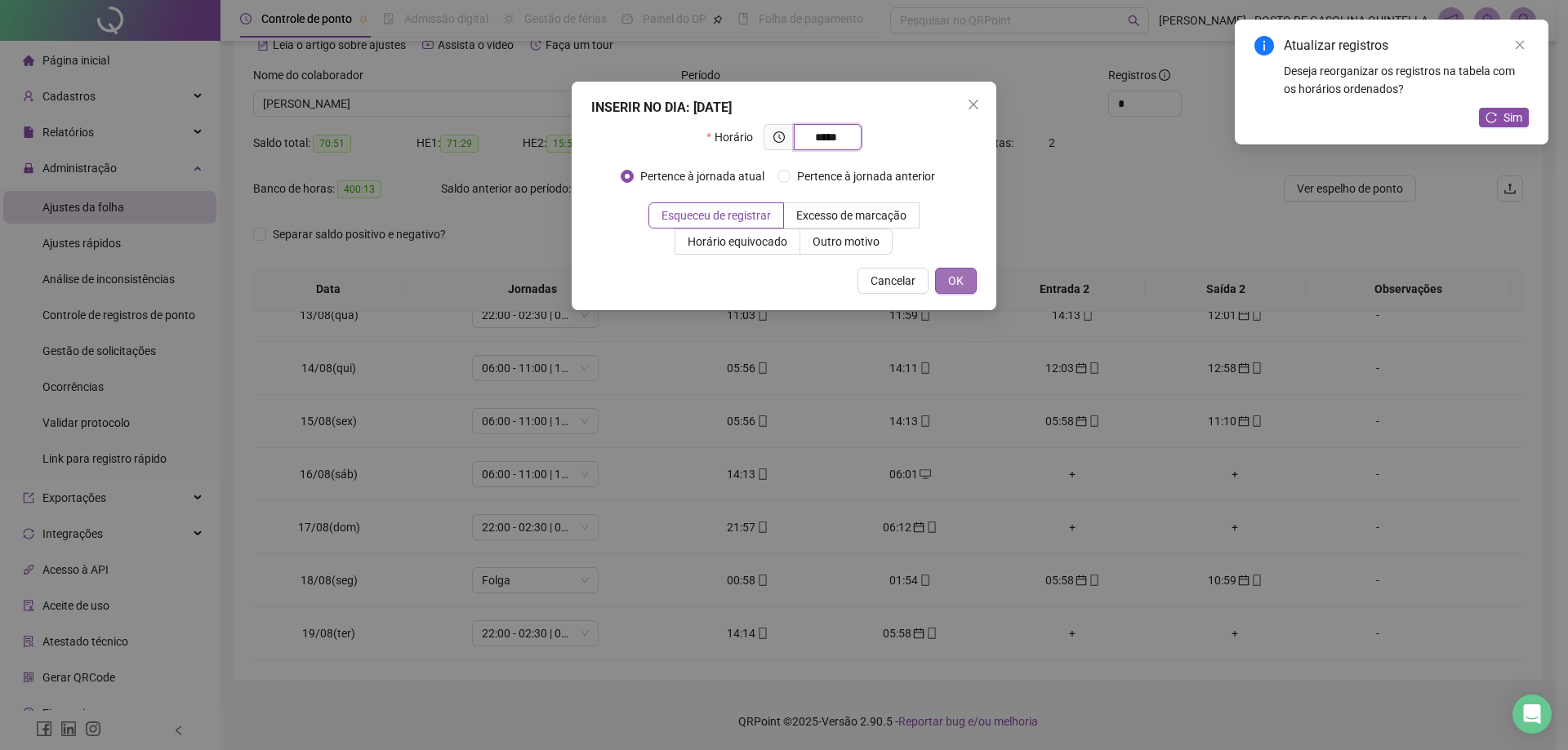
type input "*****"
click at [956, 278] on span "OK" at bounding box center [956, 280] width 15 height 18
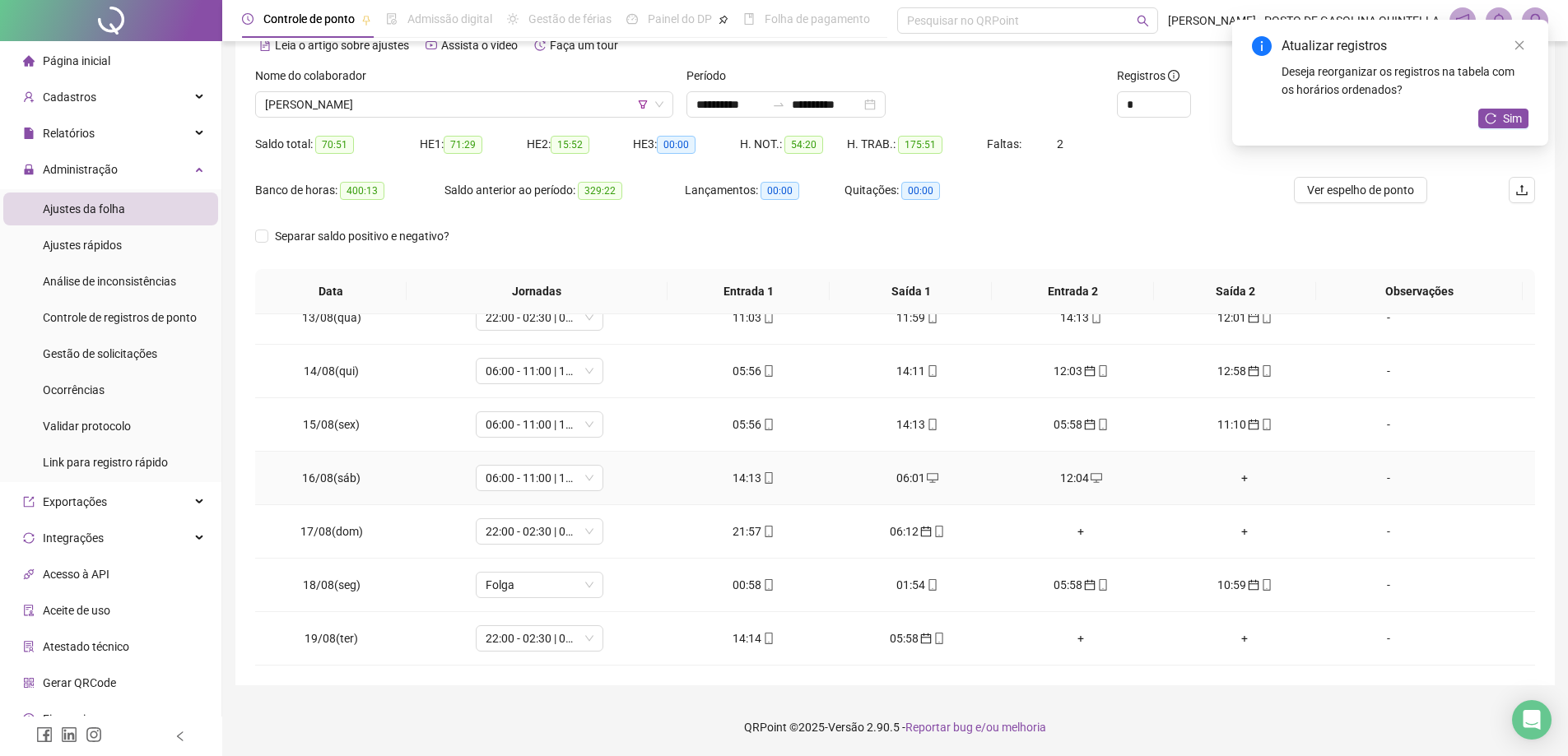
click at [1231, 476] on div "+" at bounding box center [1244, 478] width 137 height 18
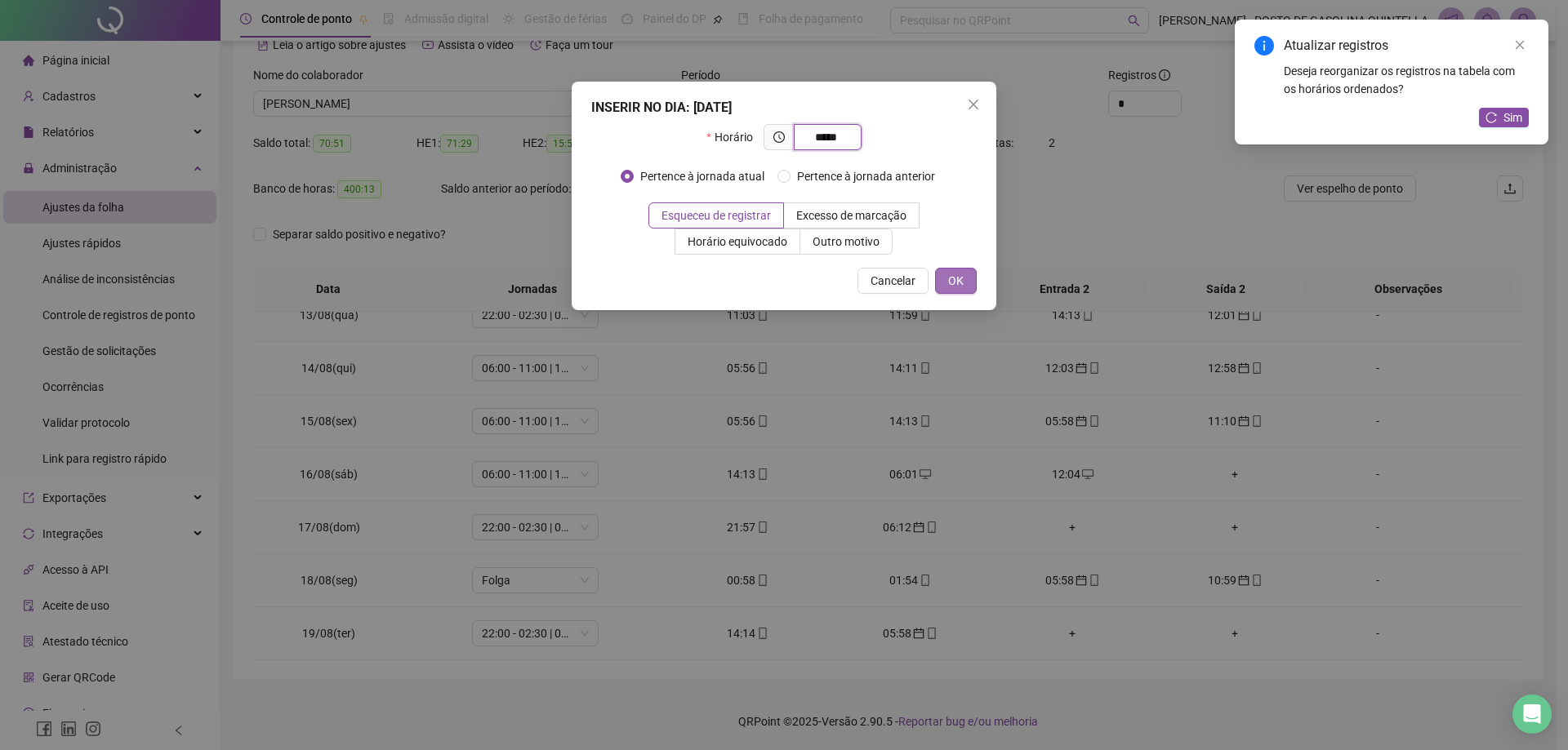
type input "*****"
click at [959, 281] on span "OK" at bounding box center [956, 280] width 15 height 18
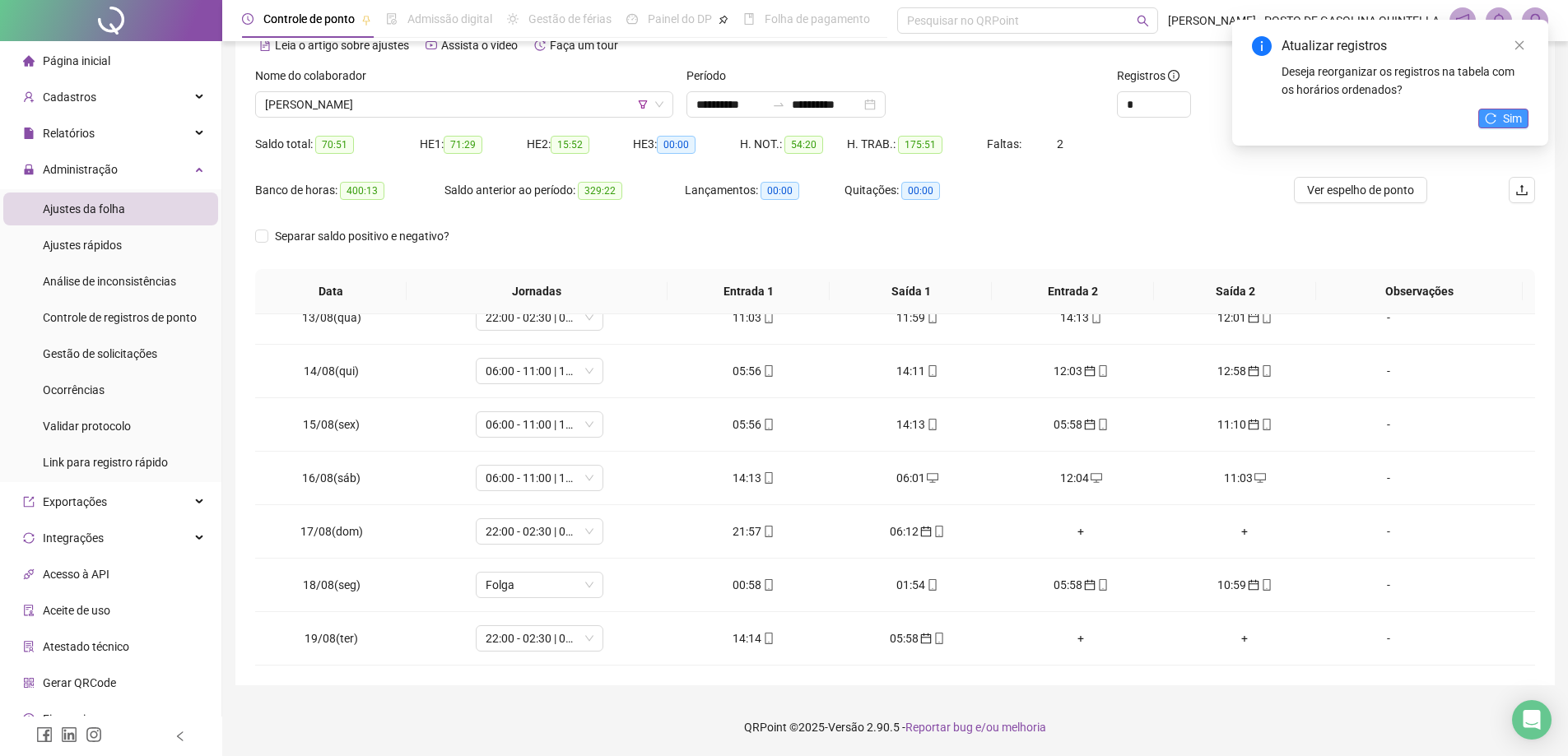
click at [1513, 114] on span "Sim" at bounding box center [1513, 118] width 19 height 18
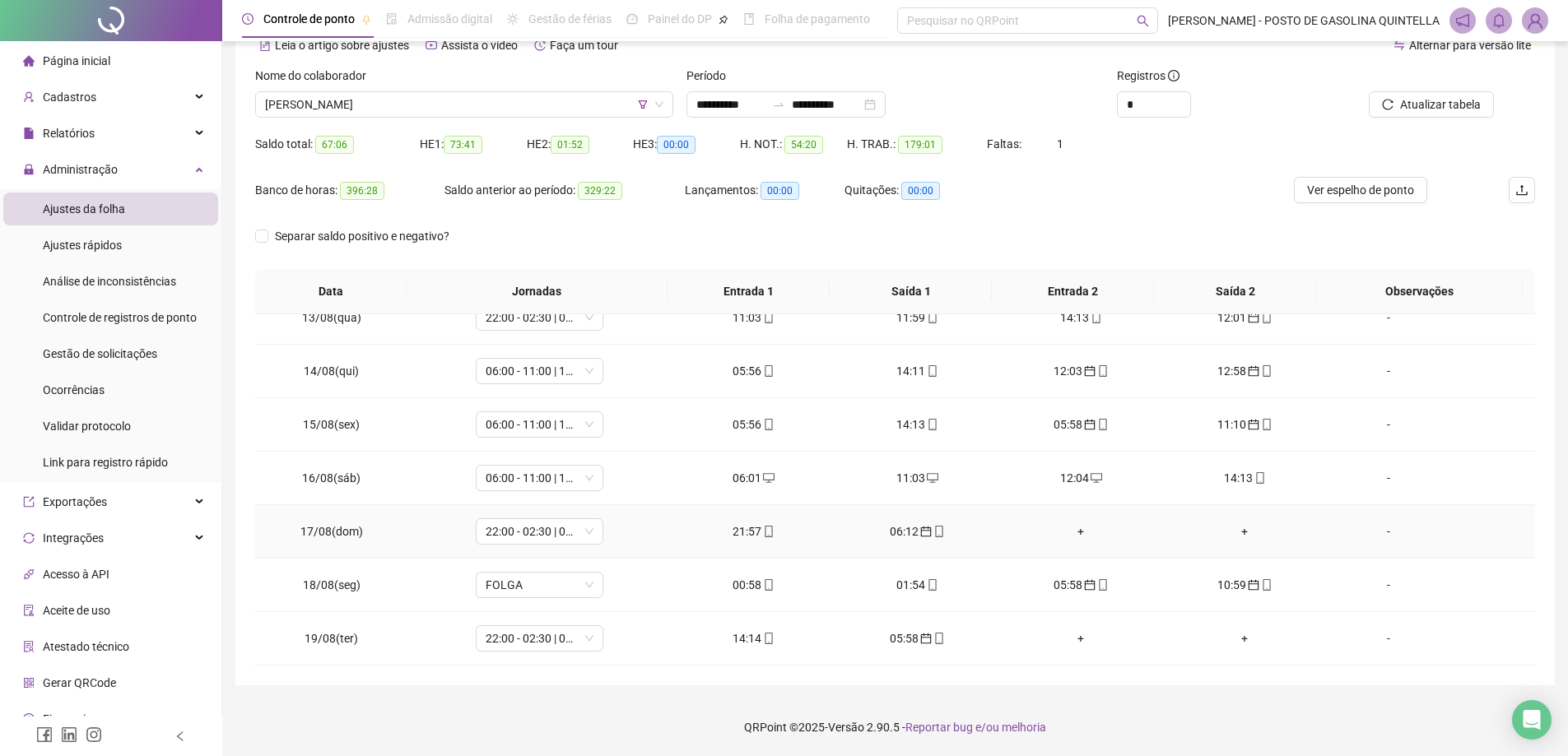
click at [1073, 528] on div "+" at bounding box center [1081, 531] width 137 height 18
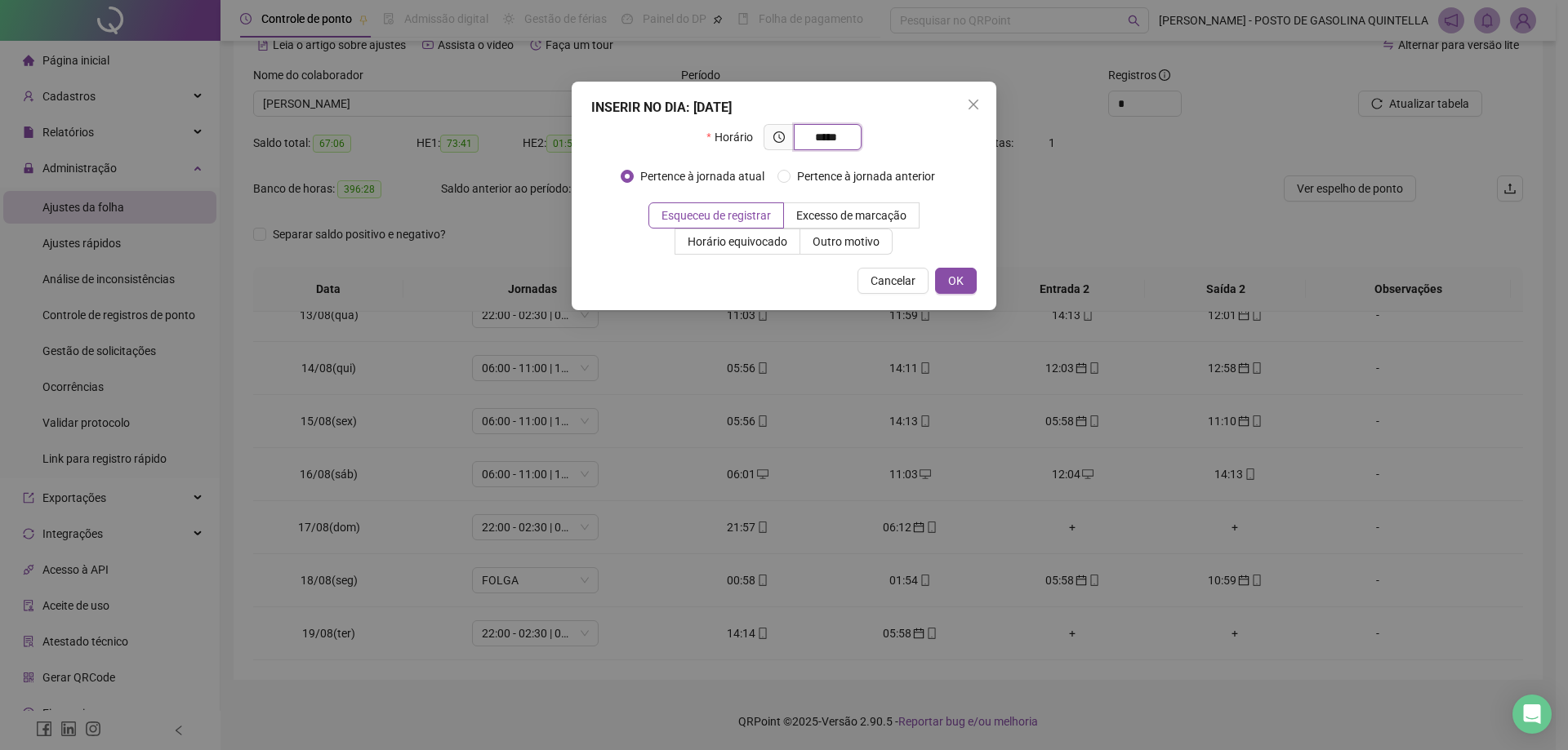
type input "*****"
drag, startPoint x: 989, startPoint y: 272, endPoint x: 977, endPoint y: 282, distance: 15.6
click at [983, 278] on div "INSERIR NO DIA : [DATE] Horário ***** Pertence à jornada atual Pertence à jorna…" at bounding box center [784, 196] width 425 height 229
click at [955, 282] on span "OK" at bounding box center [956, 280] width 15 height 18
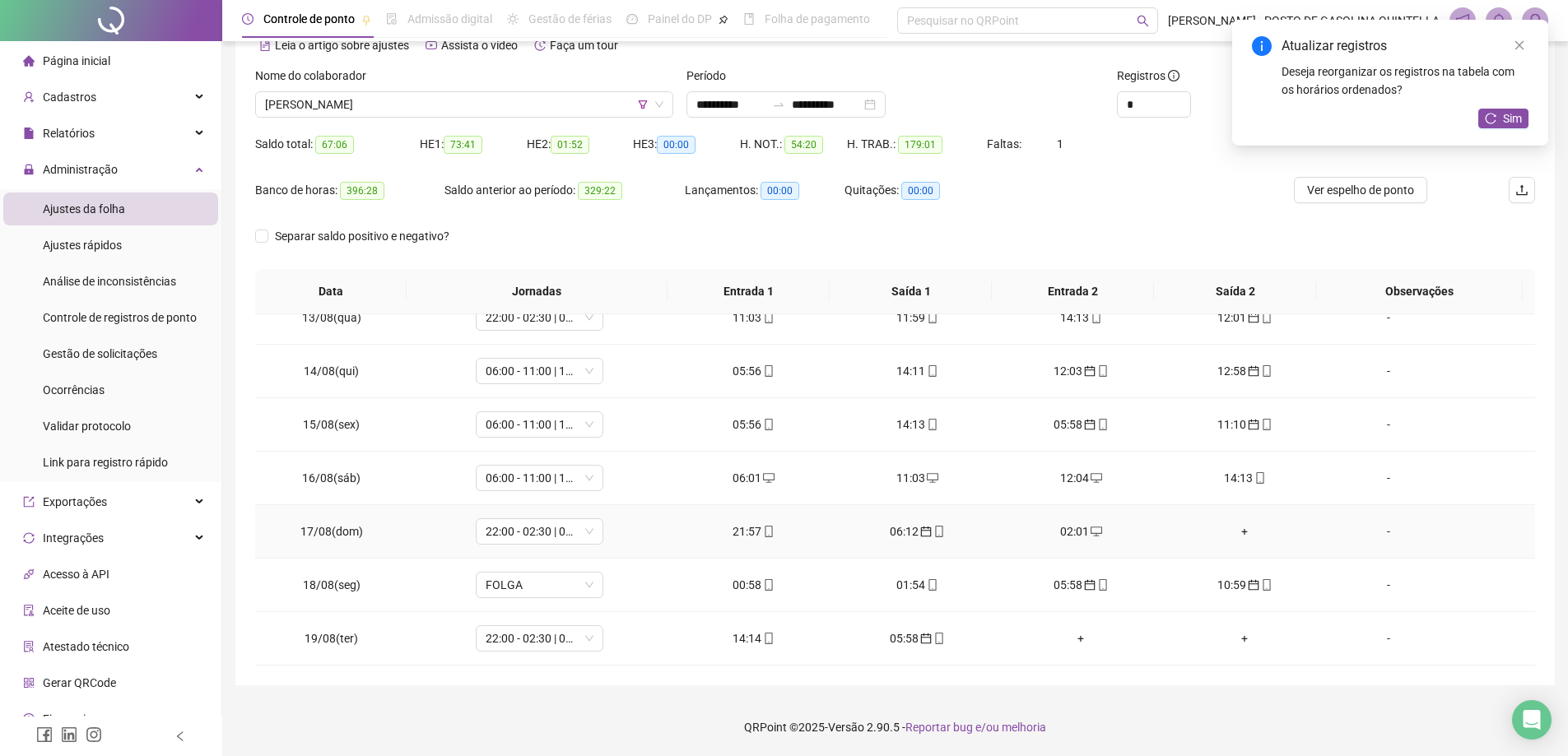
click at [1233, 532] on div "+" at bounding box center [1244, 531] width 137 height 18
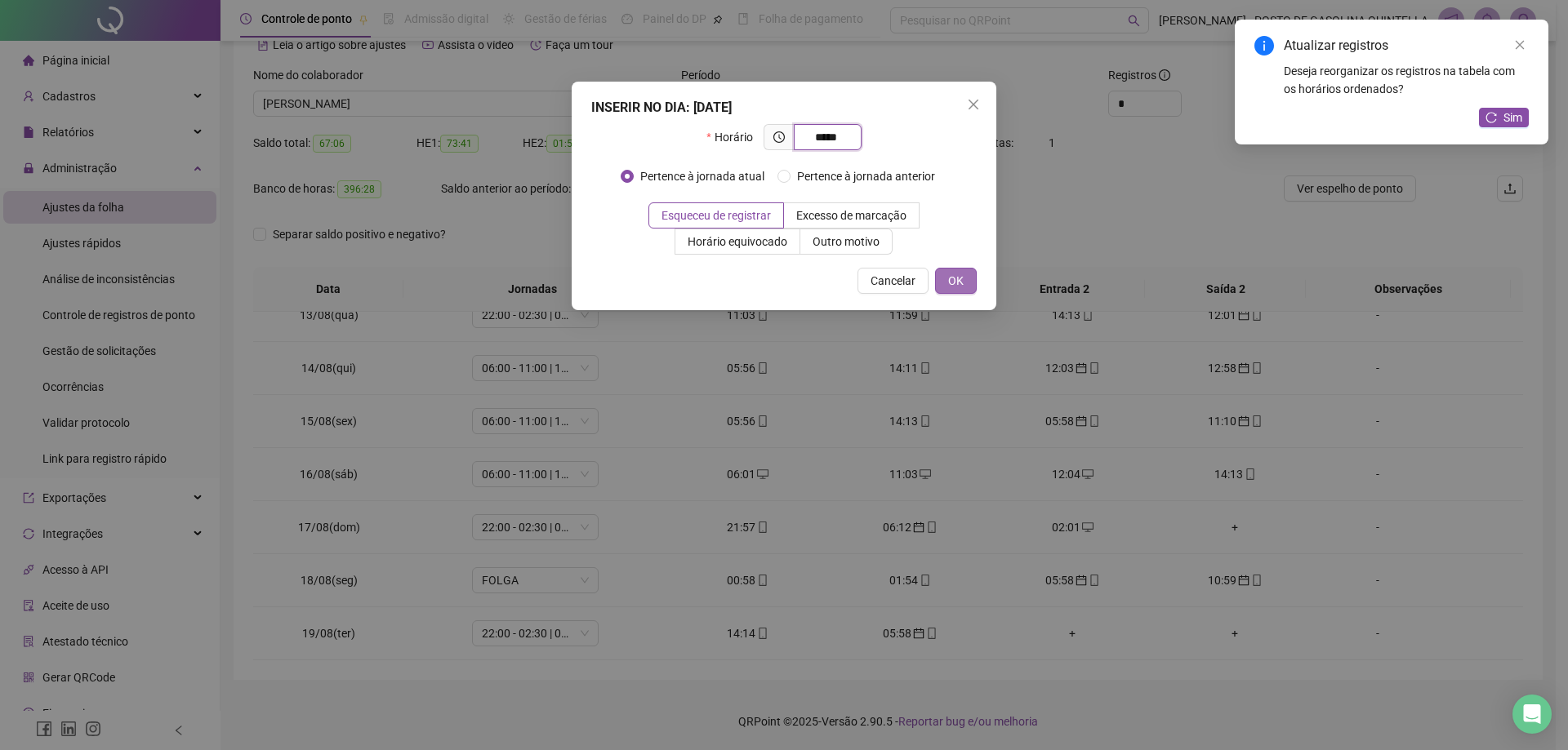
type input "*****"
click at [959, 283] on span "OK" at bounding box center [956, 280] width 15 height 18
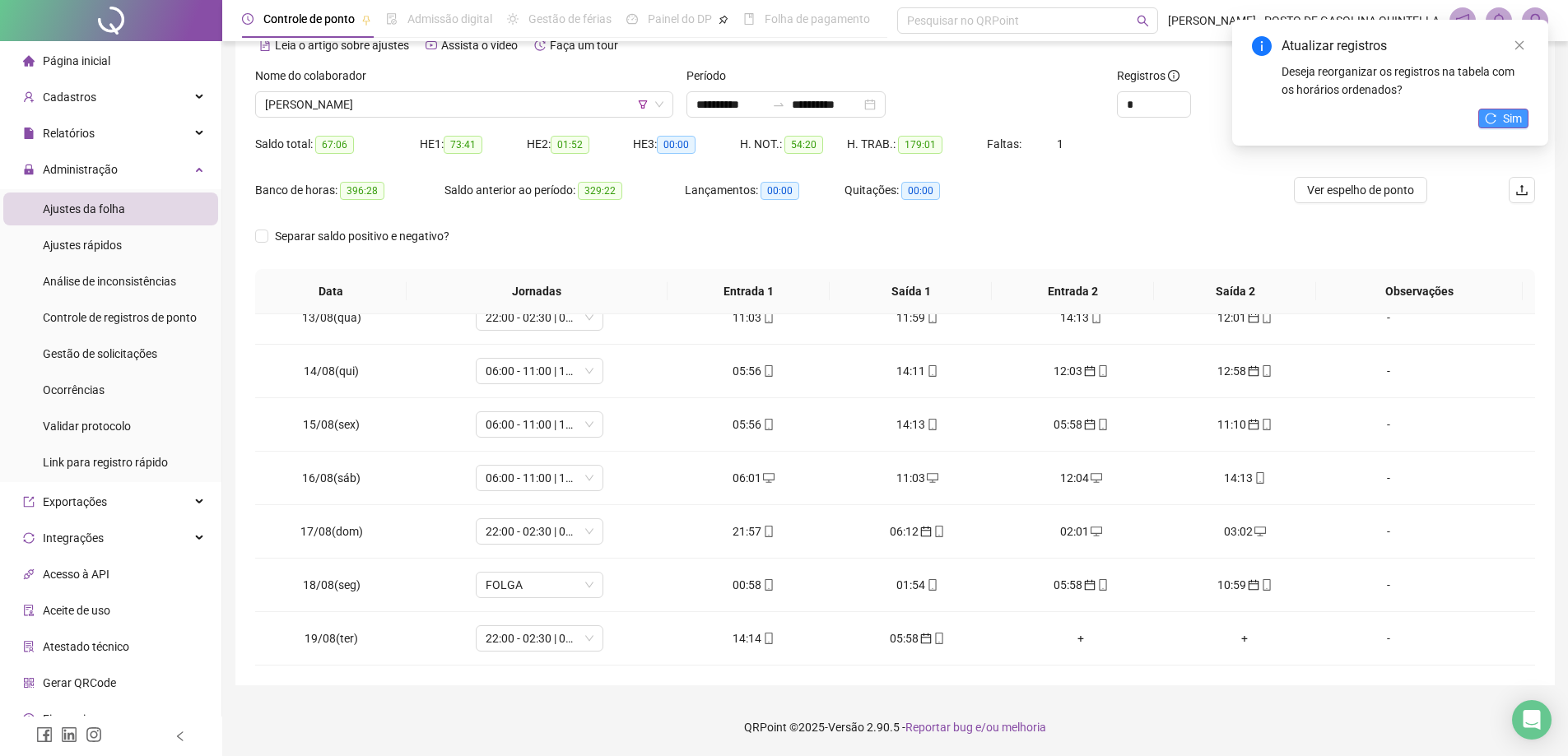
click at [1497, 120] on icon "reload" at bounding box center [1491, 119] width 12 height 12
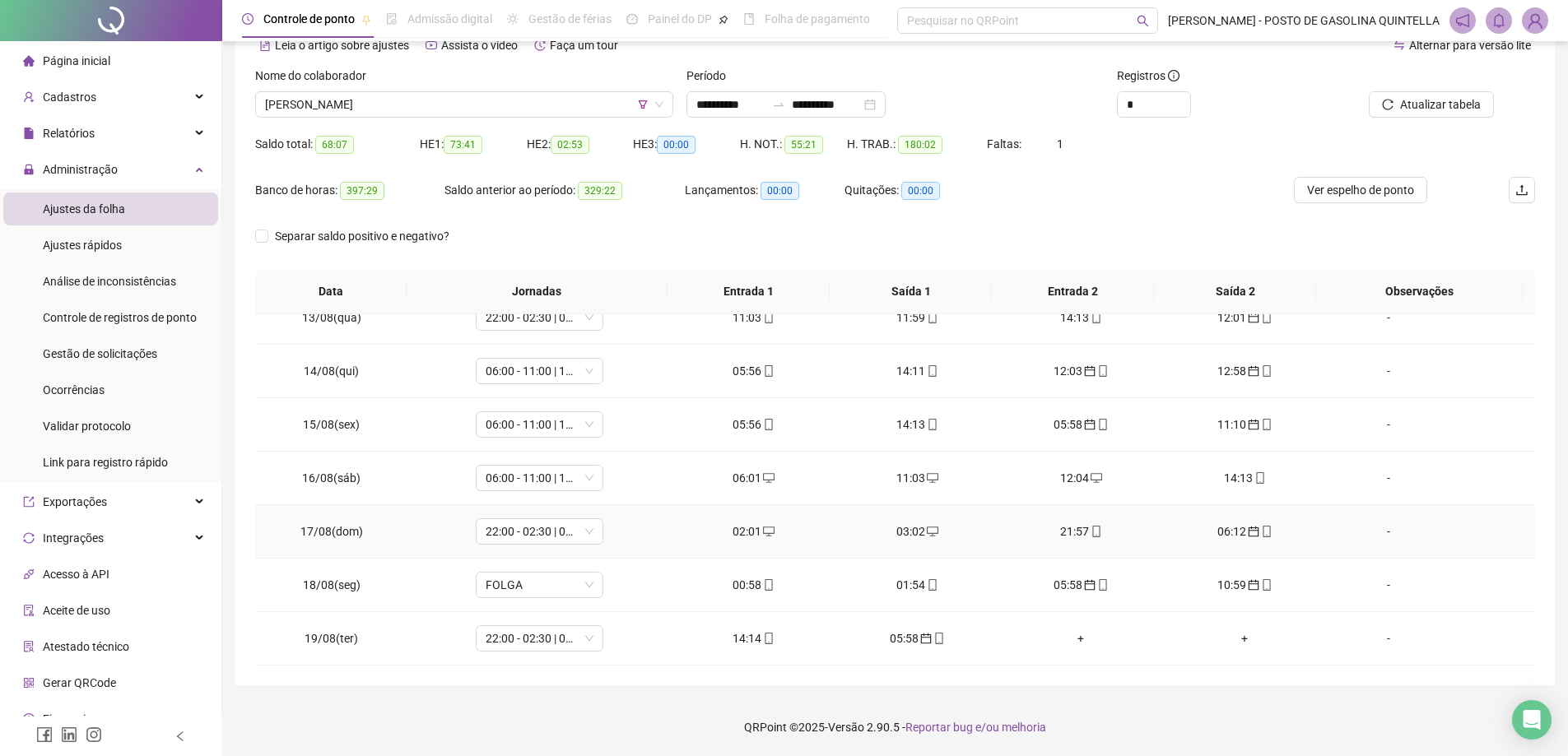
click at [740, 530] on div "02:01" at bounding box center [754, 531] width 137 height 18
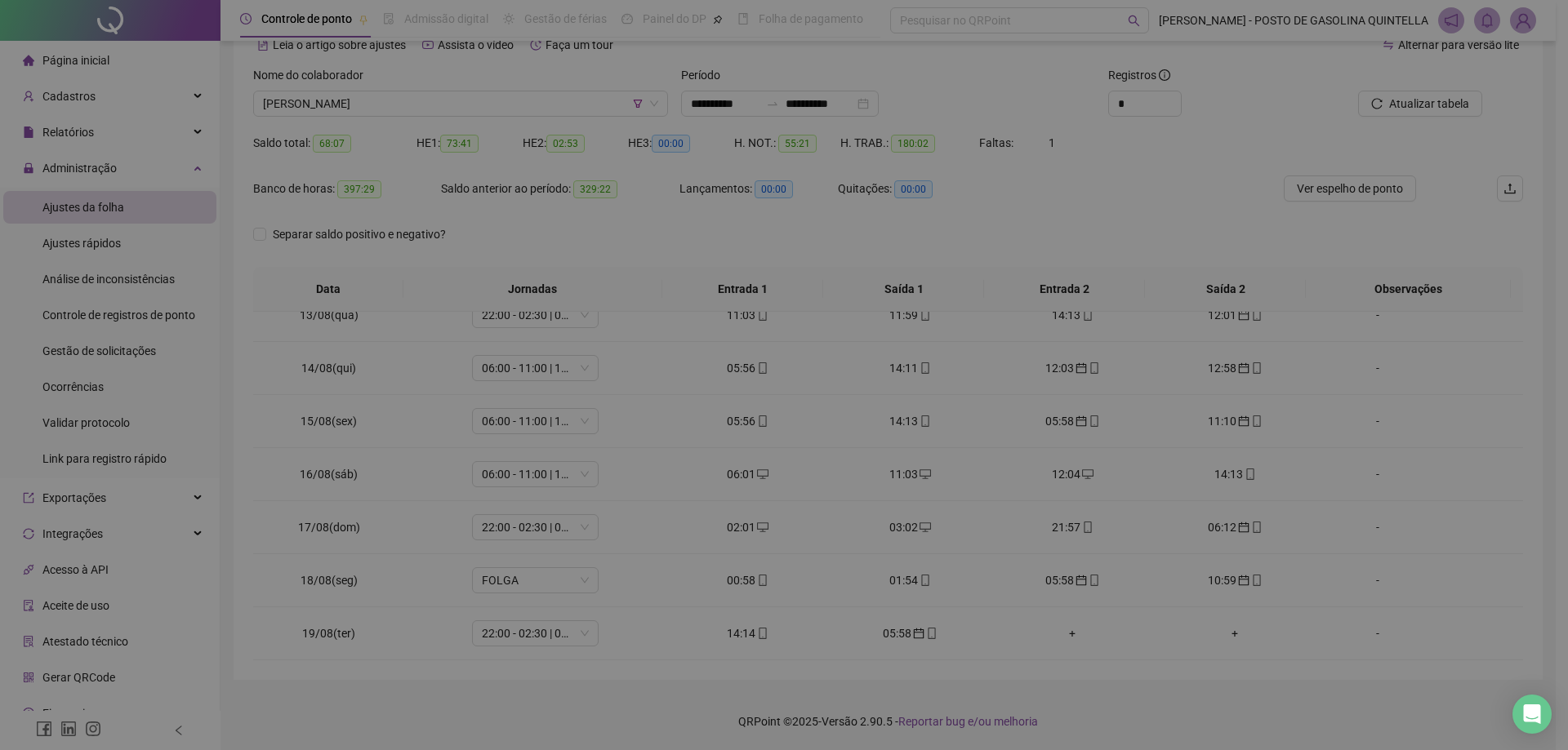
type input "**********"
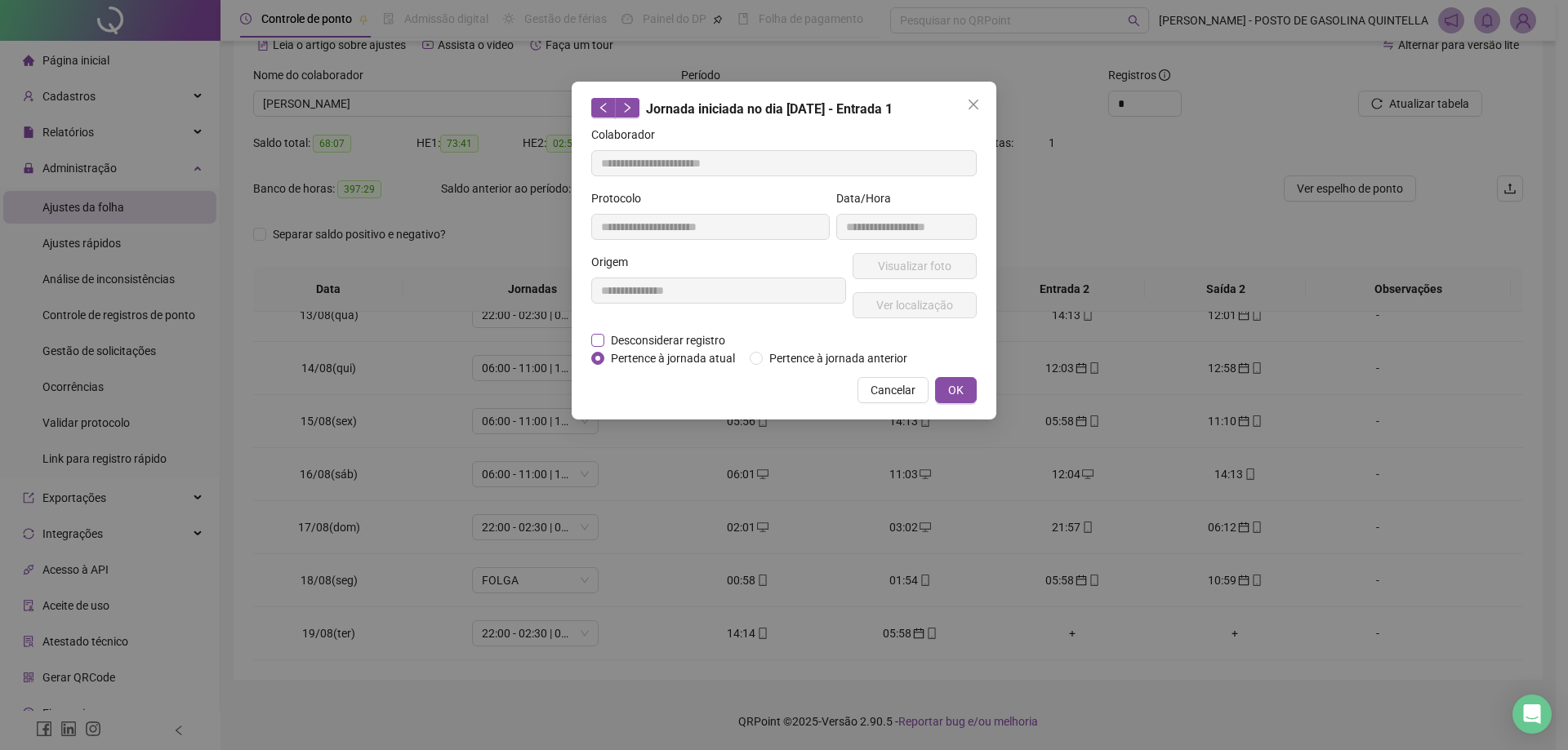
click at [659, 345] on span "Desconsiderar registro" at bounding box center [668, 340] width 127 height 18
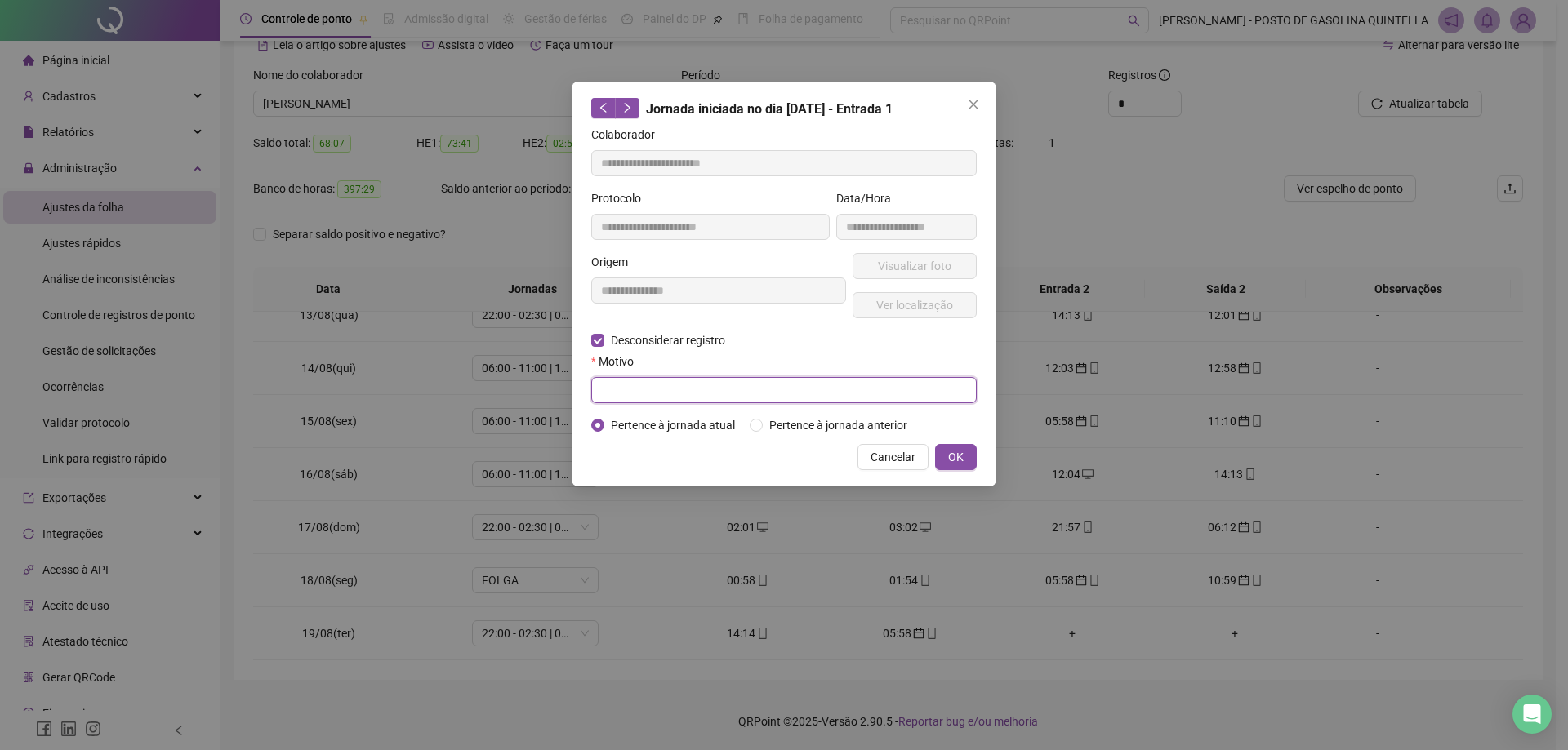
click at [880, 399] on input "text" at bounding box center [783, 390] width 385 height 26
drag, startPoint x: 787, startPoint y: 388, endPoint x: 510, endPoint y: 400, distance: 277.3
click at [510, 400] on div "**********" at bounding box center [784, 375] width 1568 height 750
type input "**********"
click at [959, 457] on span "OK" at bounding box center [956, 457] width 15 height 18
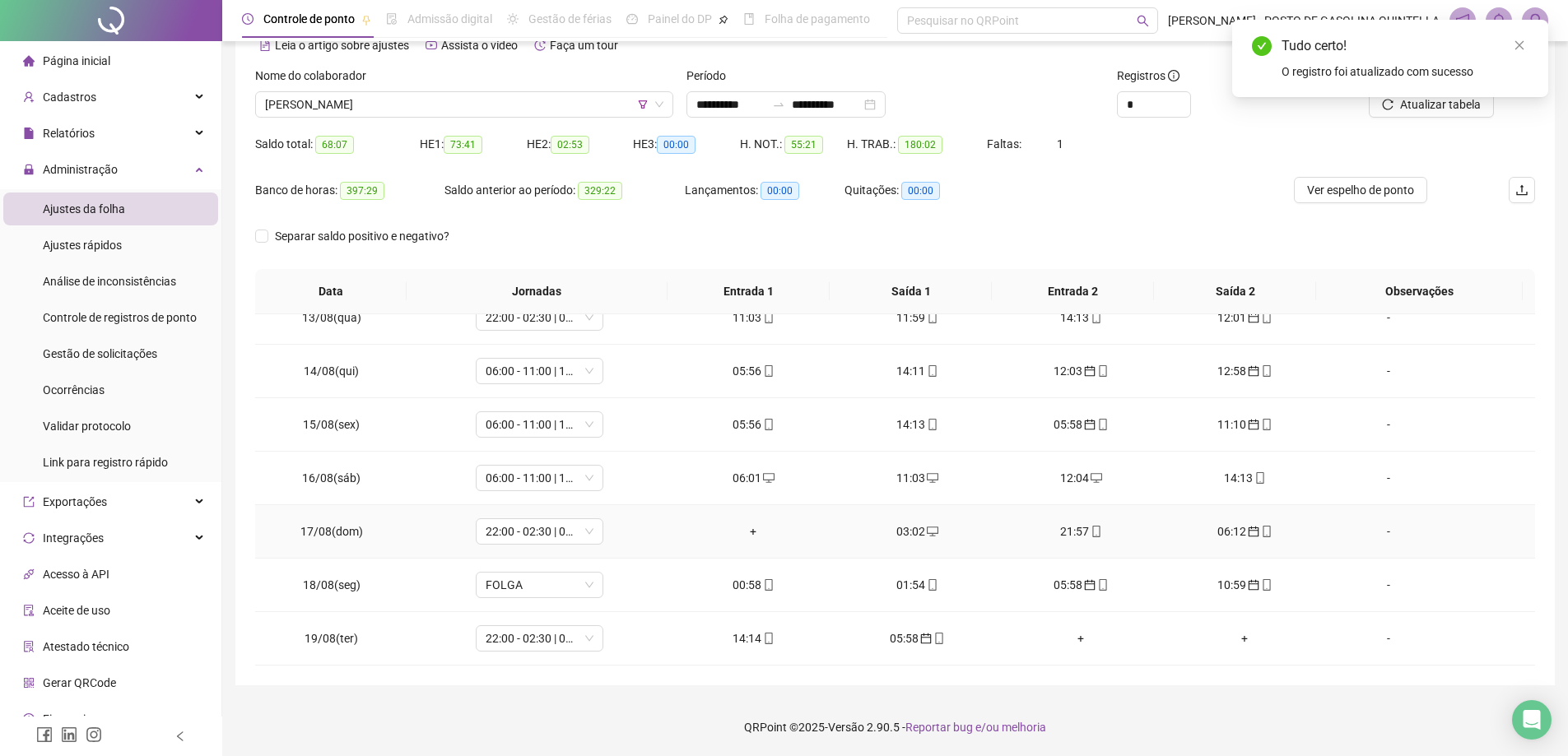
click at [749, 532] on div "+" at bounding box center [754, 531] width 137 height 18
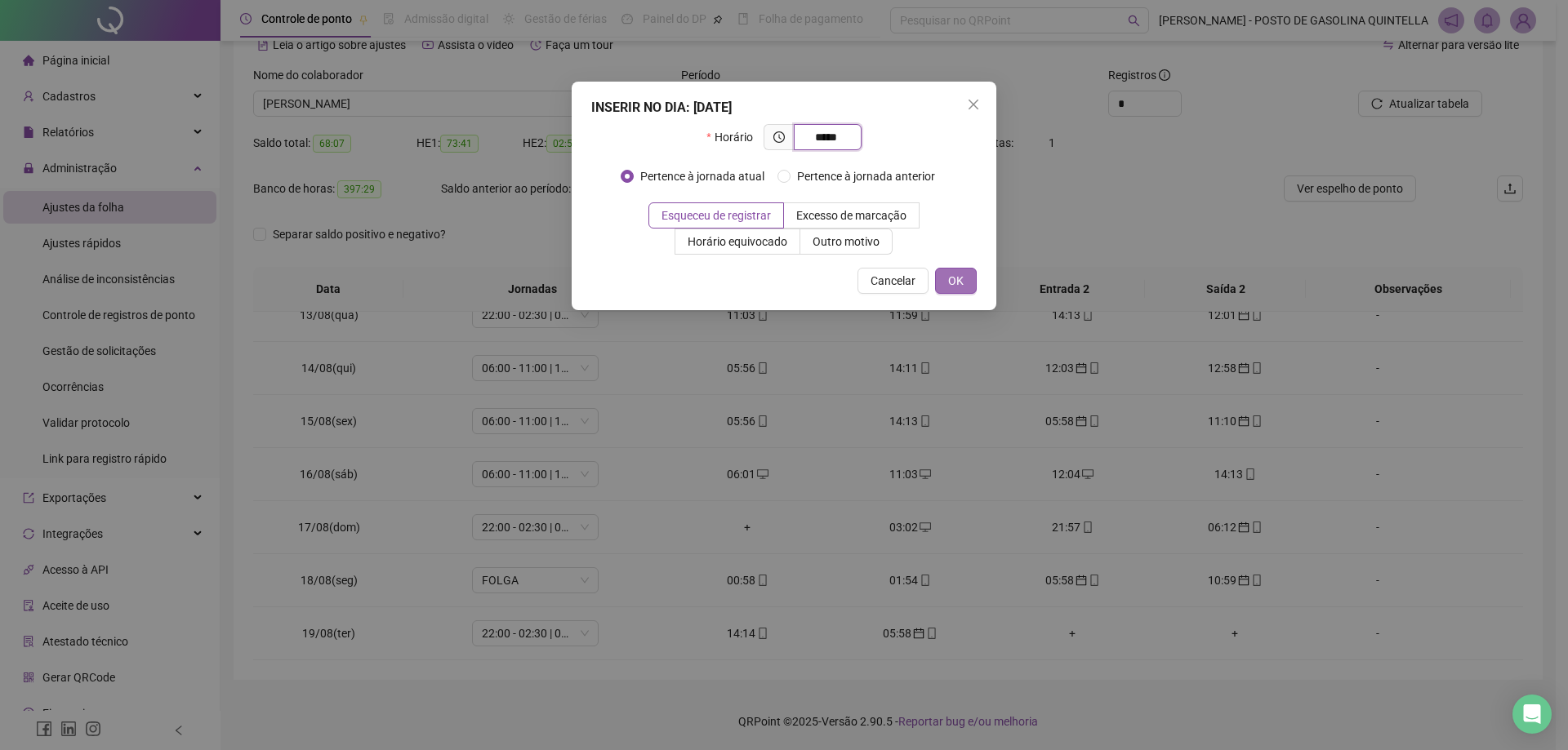
type input "*****"
click at [950, 282] on span "OK" at bounding box center [956, 280] width 15 height 18
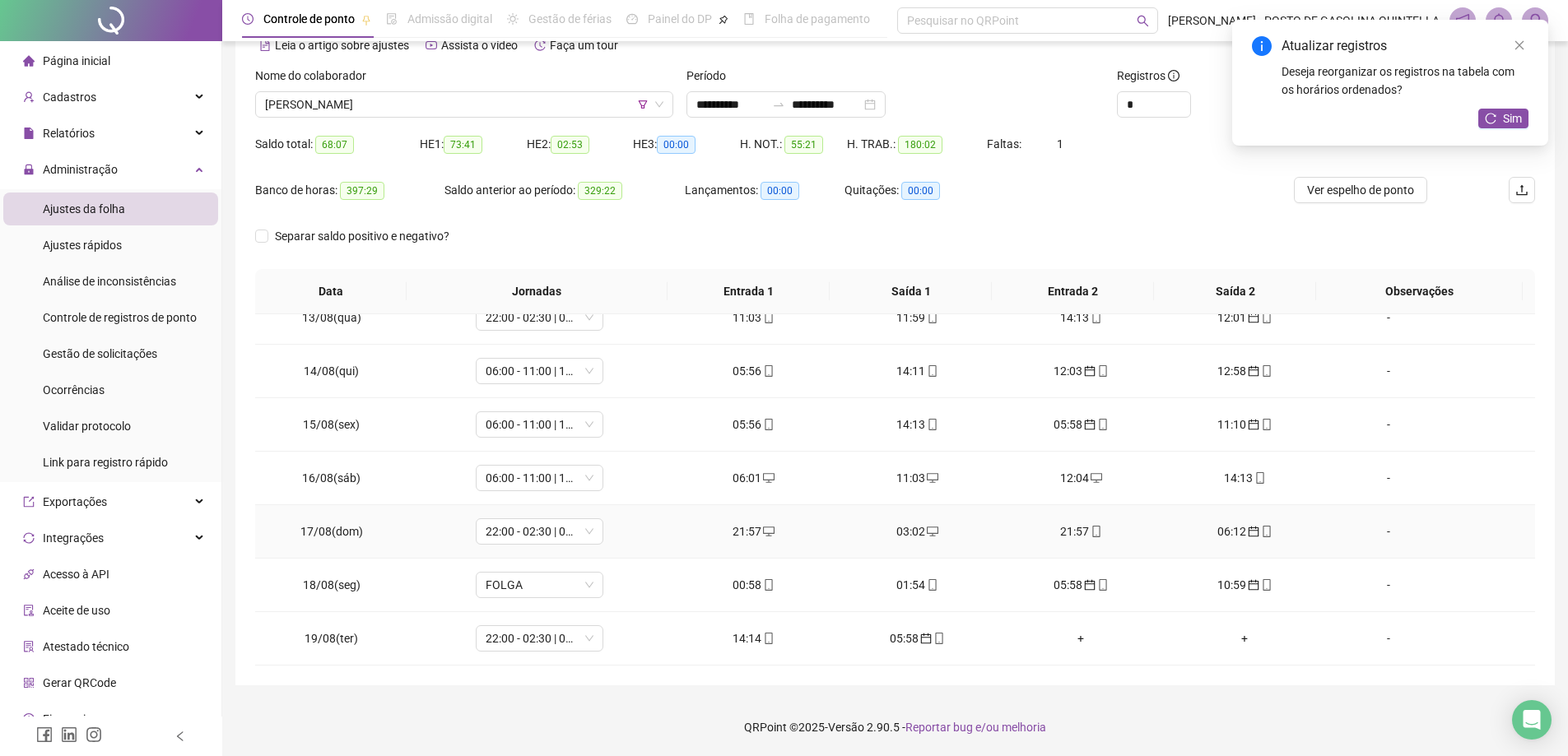
click at [1066, 529] on div "21:57" at bounding box center [1081, 531] width 137 height 18
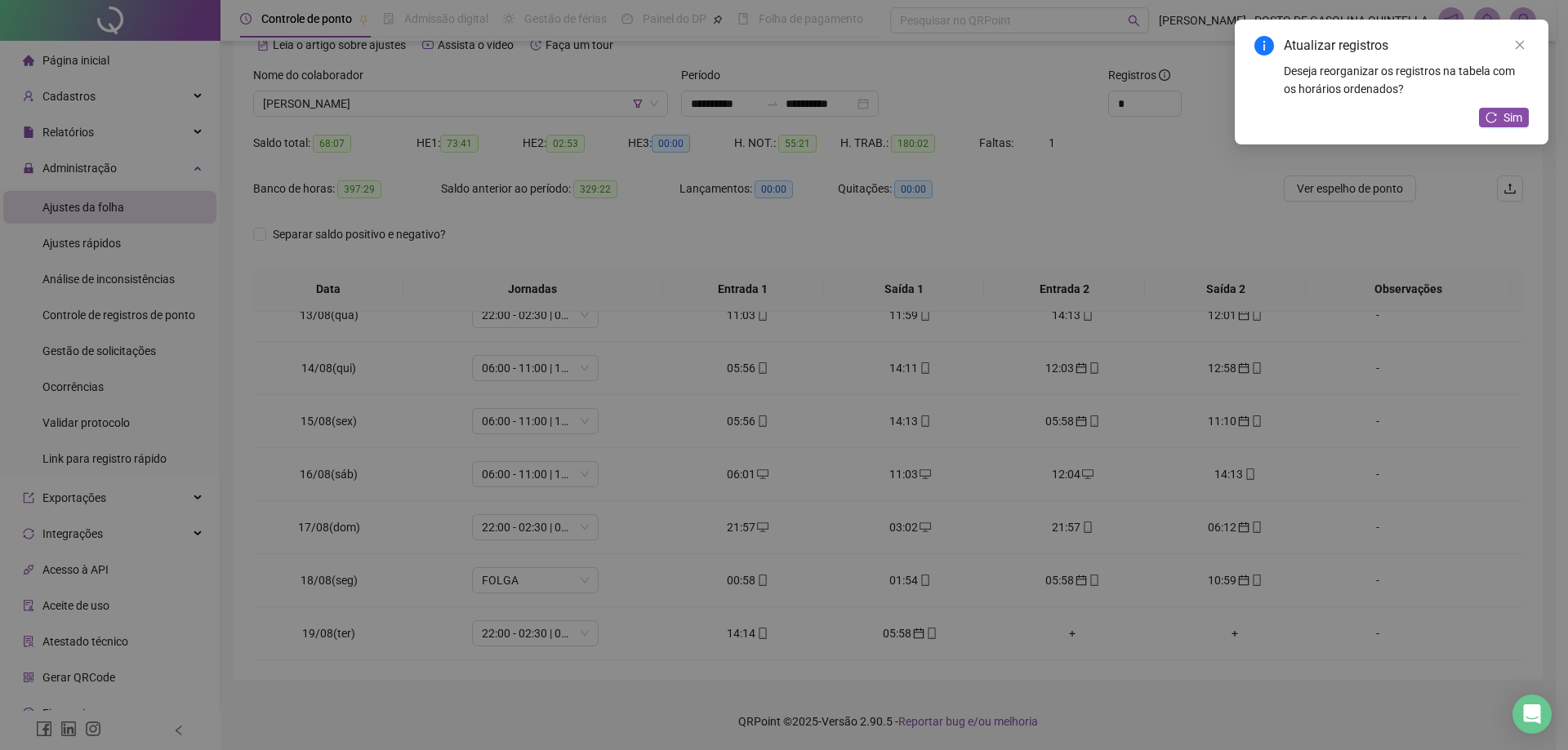
type input "**********"
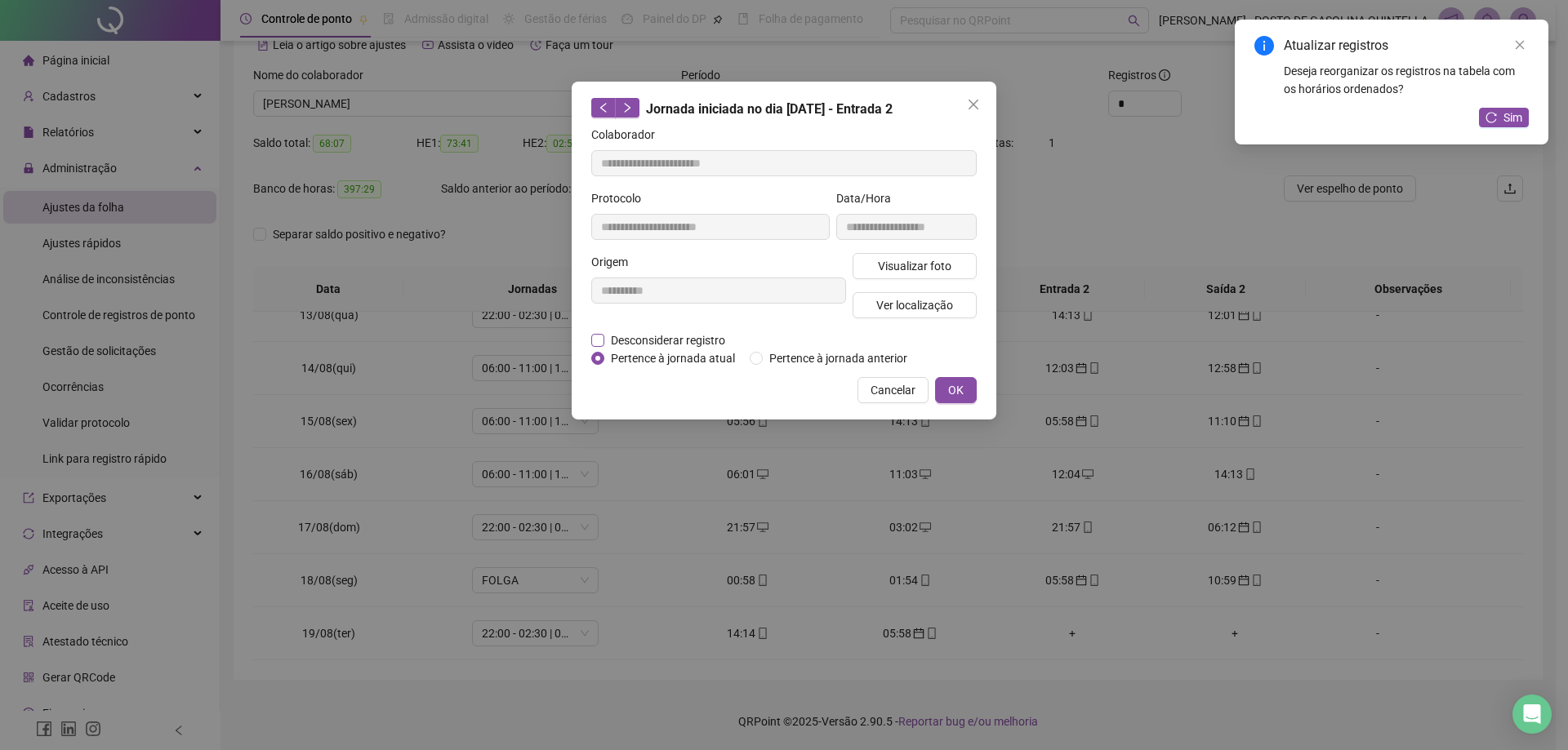
click at [676, 340] on span "Desconsiderar registro" at bounding box center [668, 340] width 127 height 18
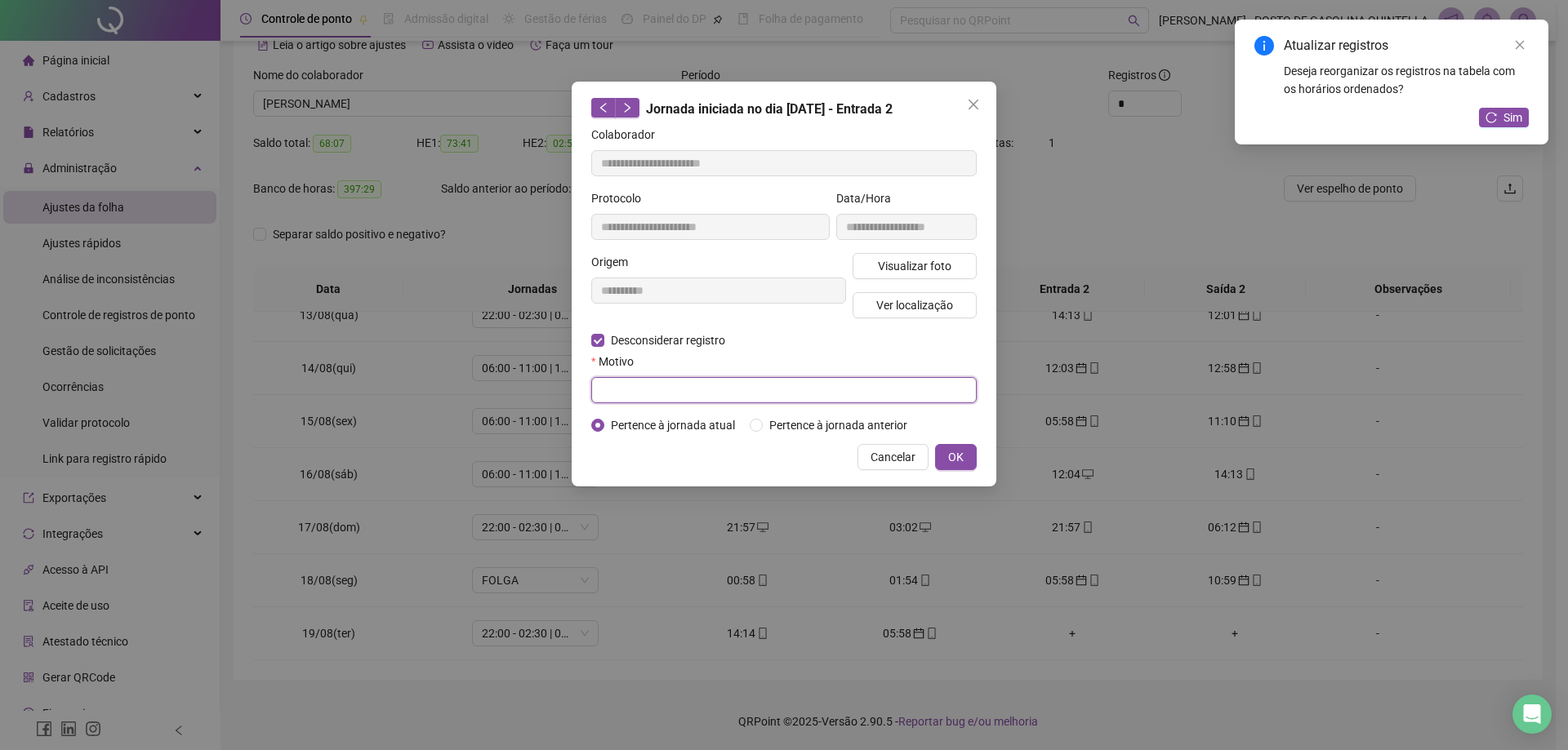
click at [679, 391] on input "text" at bounding box center [783, 390] width 385 height 26
paste input "**********"
type input "**********"
click at [944, 449] on button "OK" at bounding box center [955, 457] width 41 height 26
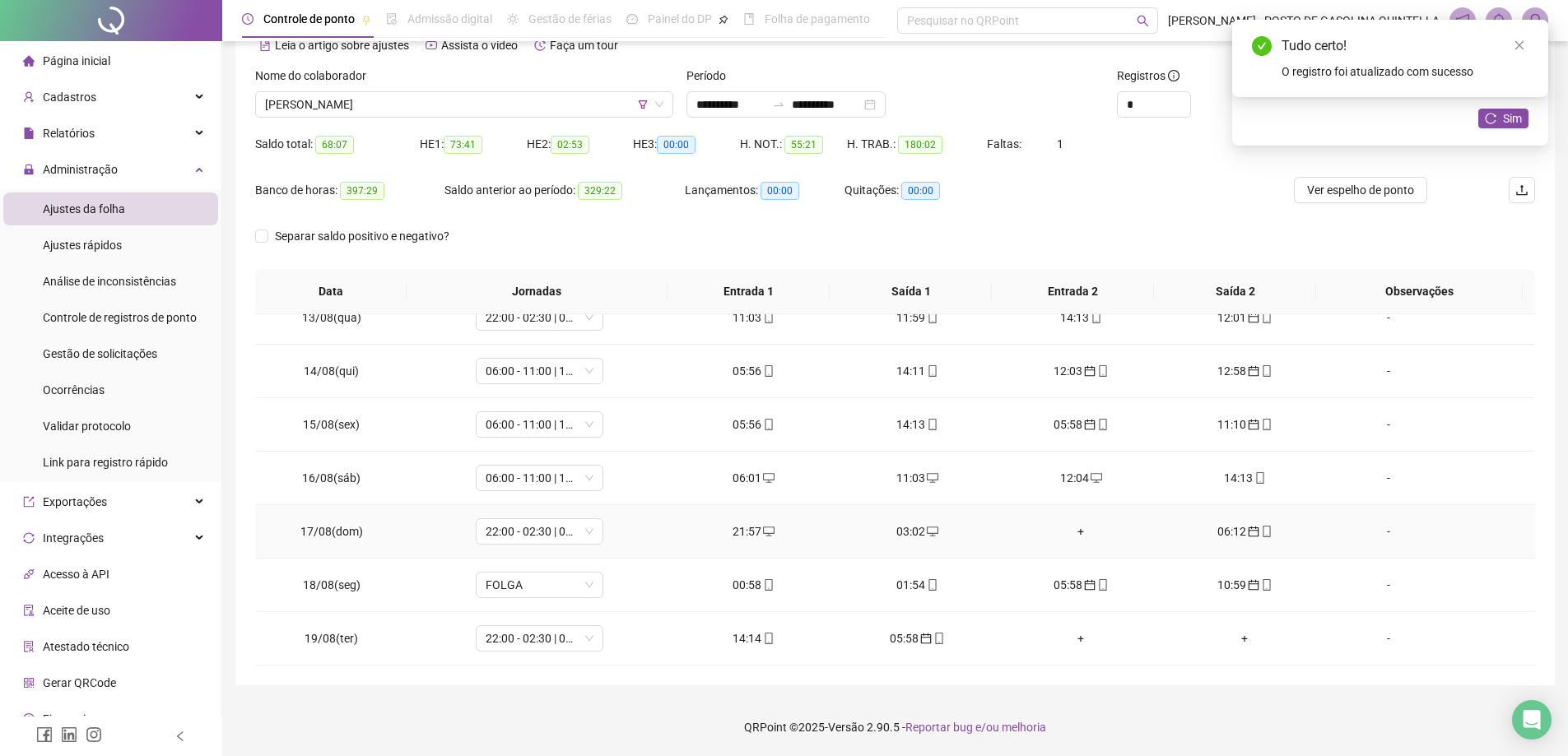
click at [1074, 531] on div "+" at bounding box center [1081, 531] width 137 height 18
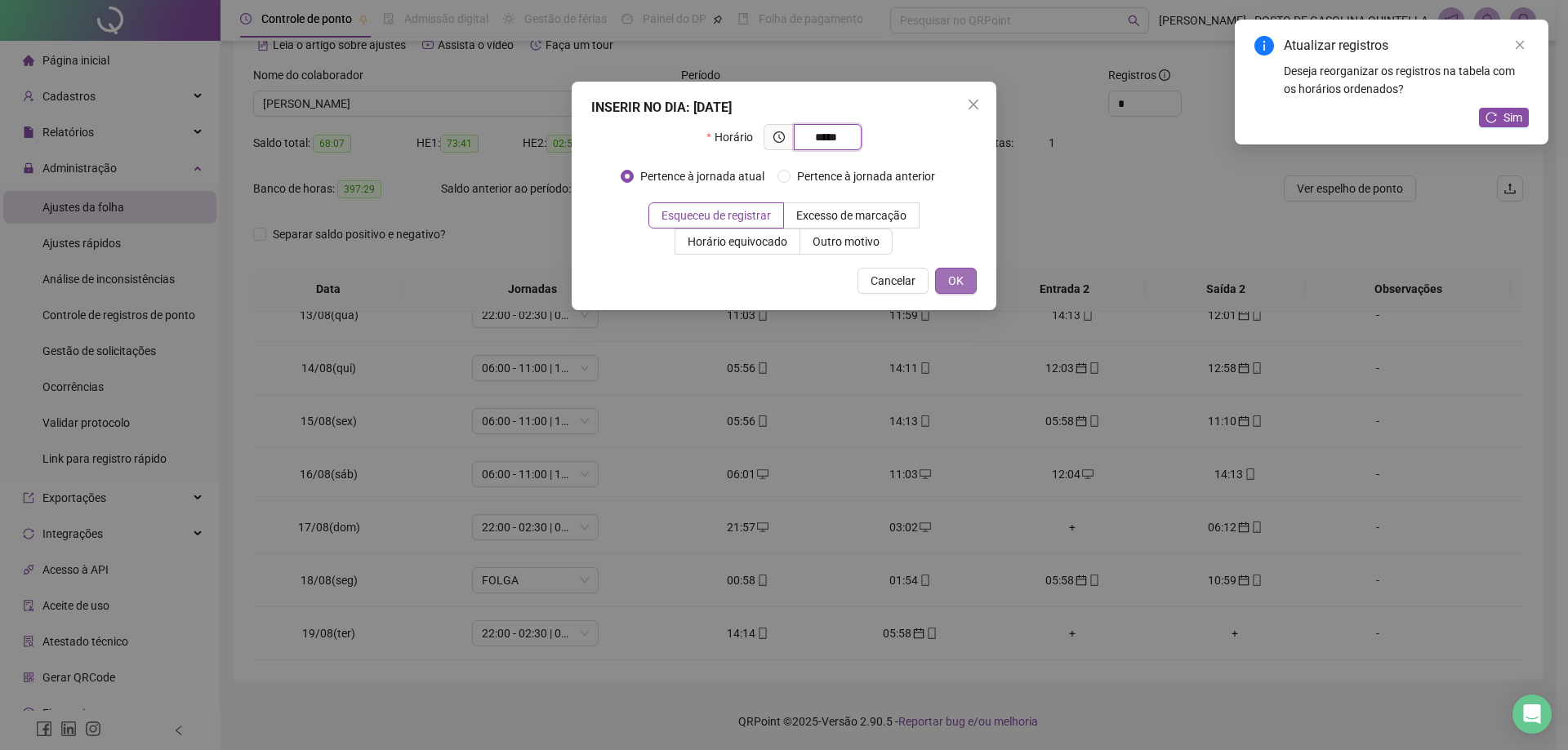
type input "*****"
click at [953, 282] on span "OK" at bounding box center [956, 280] width 15 height 18
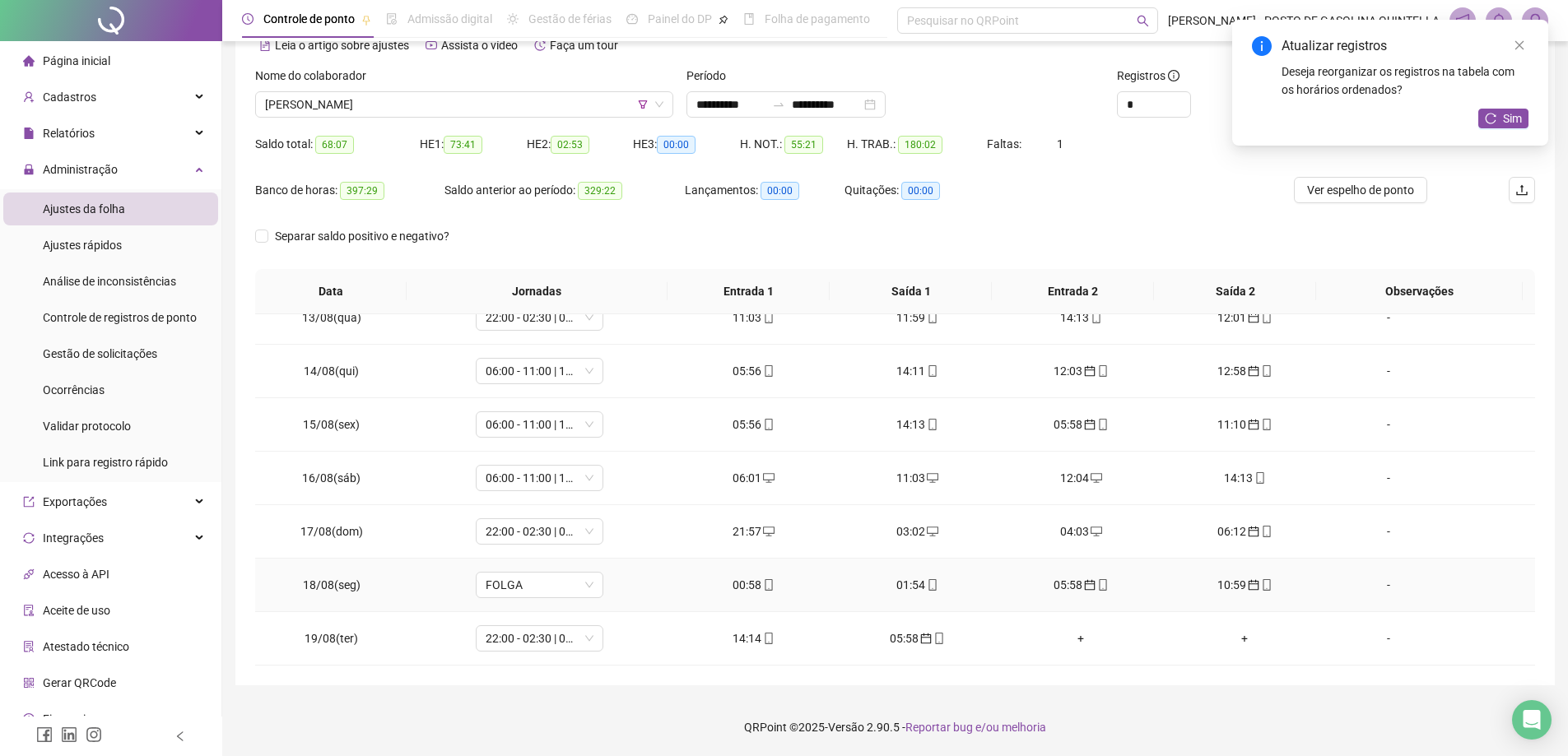
click at [737, 592] on div "00:58" at bounding box center [754, 584] width 137 height 18
type input "**********"
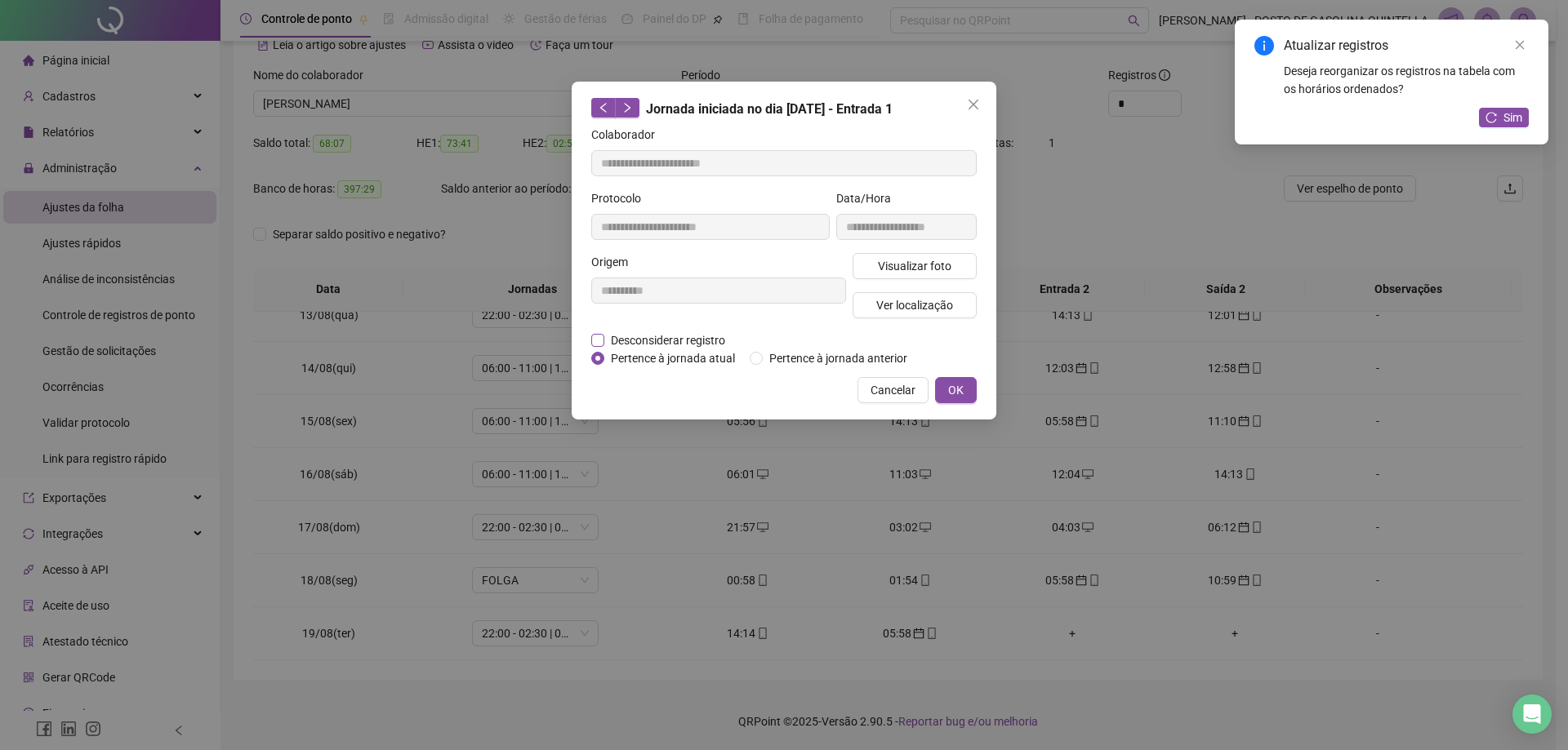
click at [656, 340] on span "Desconsiderar registro" at bounding box center [668, 340] width 127 height 18
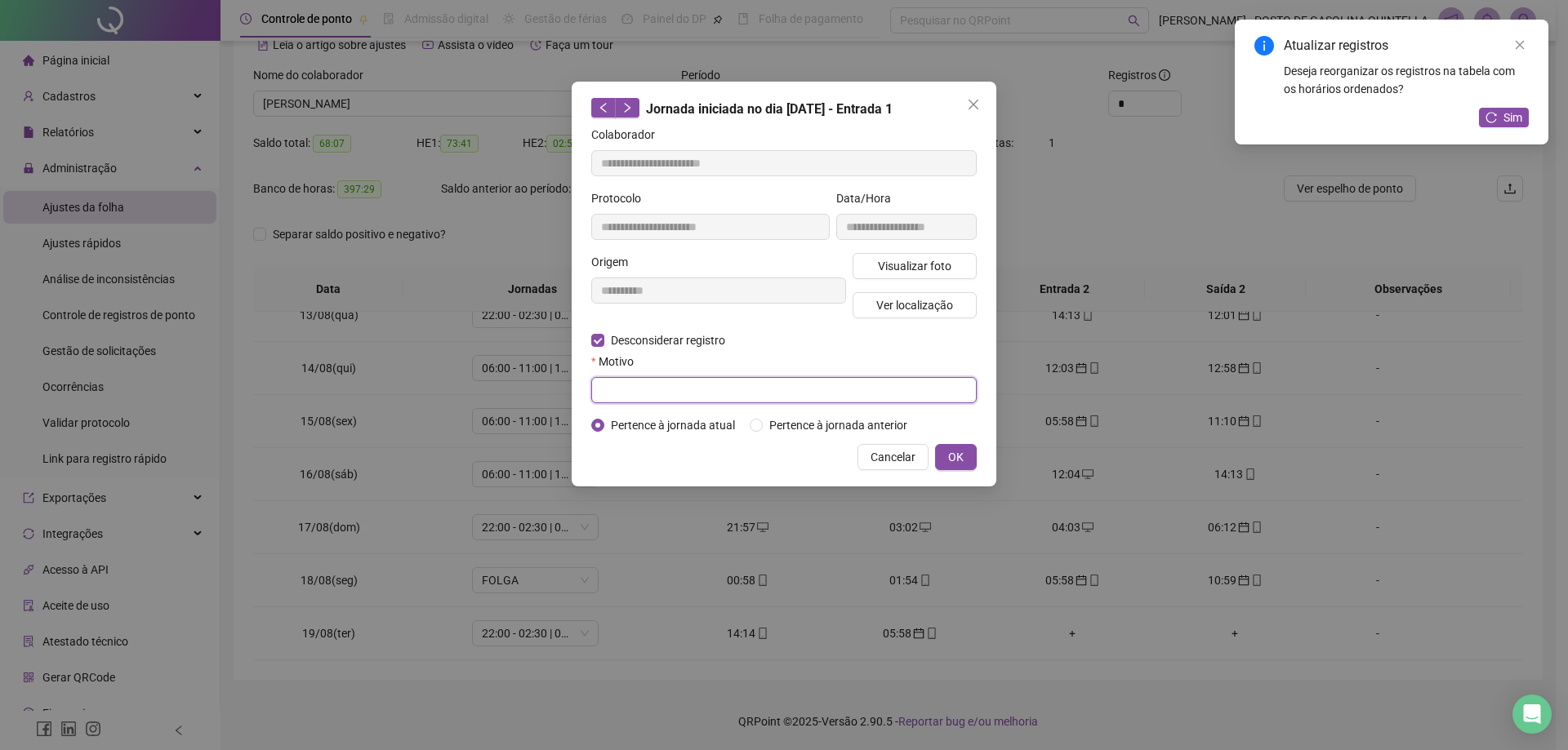
click at [809, 399] on input "text" at bounding box center [783, 390] width 385 height 26
type input "**********"
click at [962, 463] on span "OK" at bounding box center [956, 457] width 15 height 18
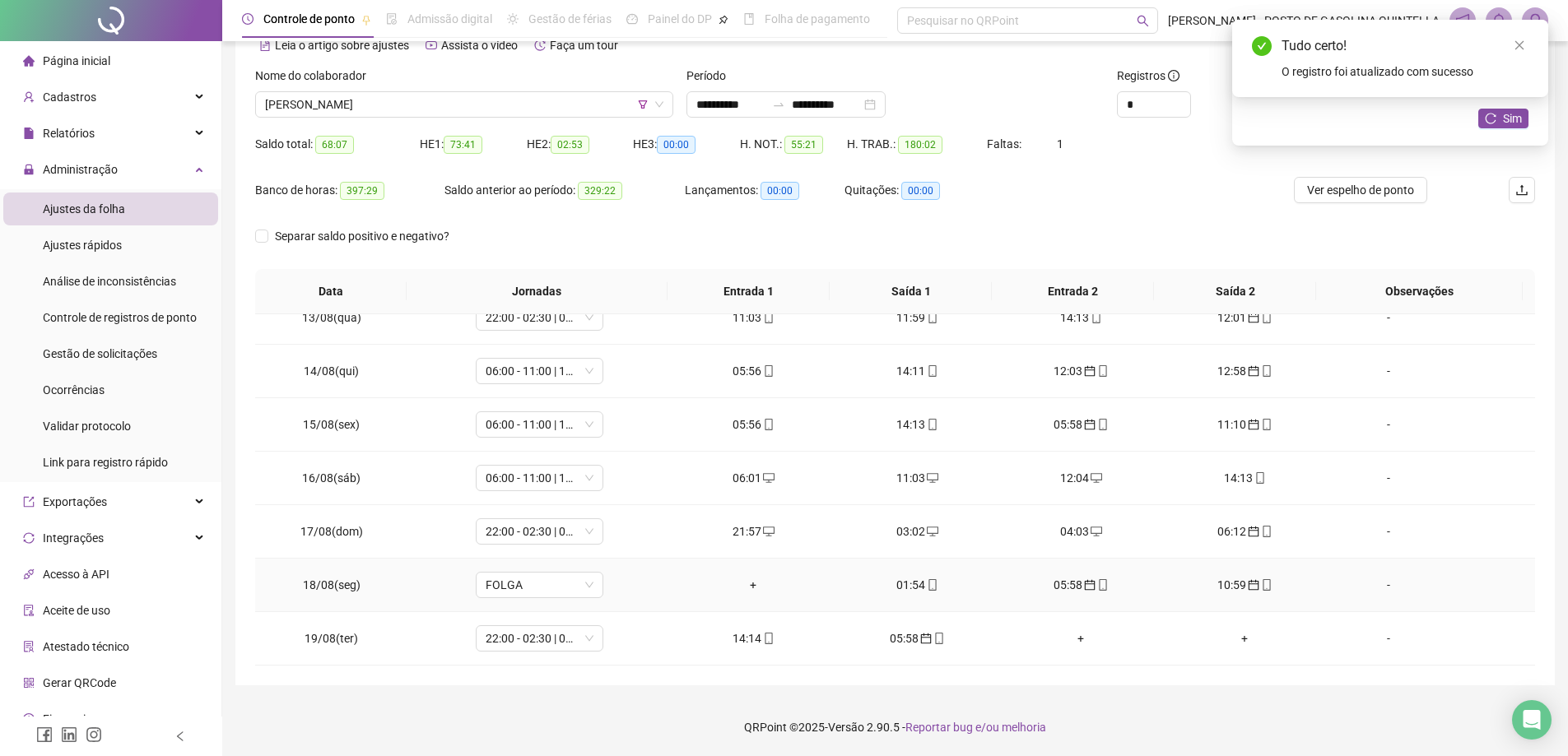
click at [914, 581] on div "01:54" at bounding box center [917, 584] width 137 height 18
type input "**********"
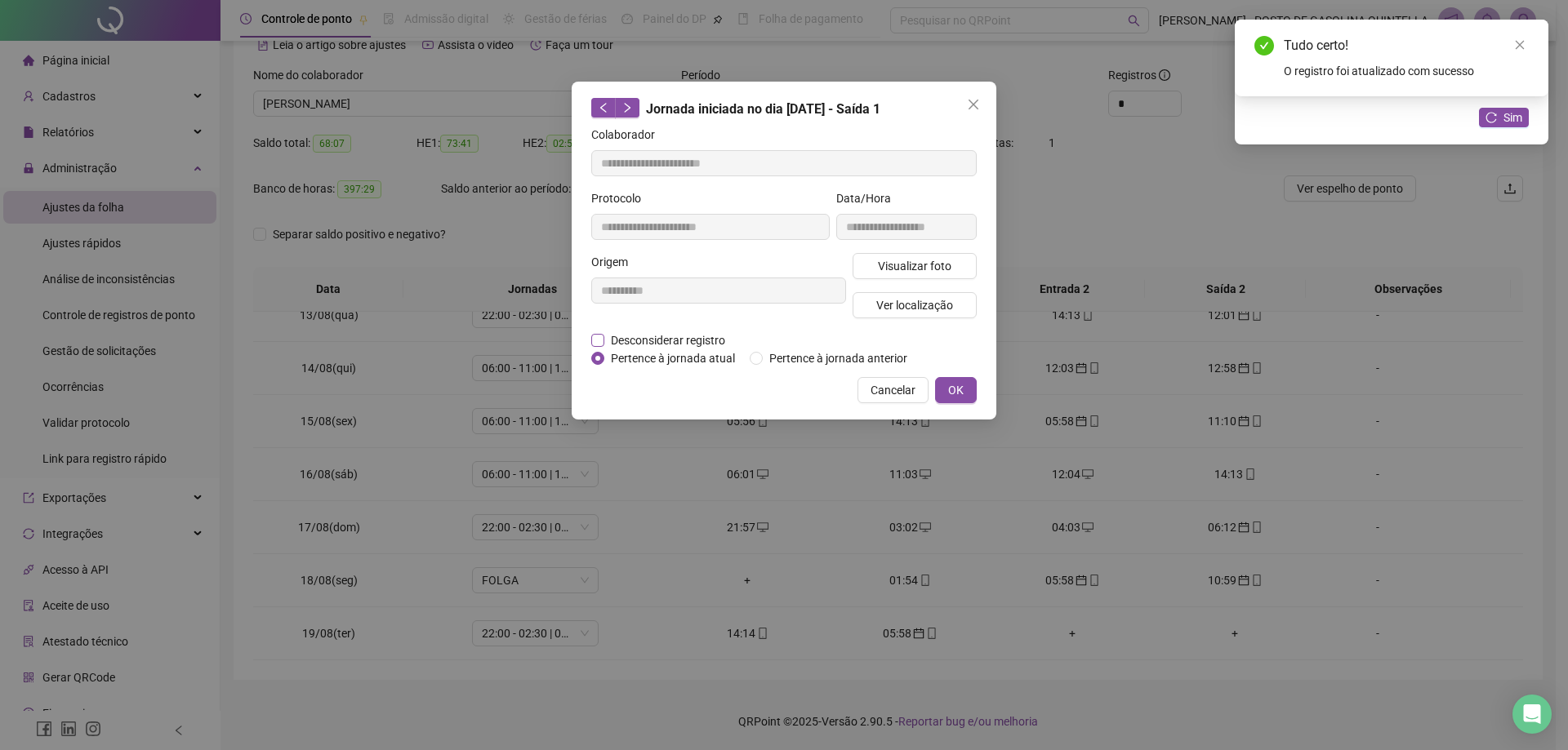
click at [712, 337] on span "Desconsiderar registro" at bounding box center [668, 340] width 127 height 18
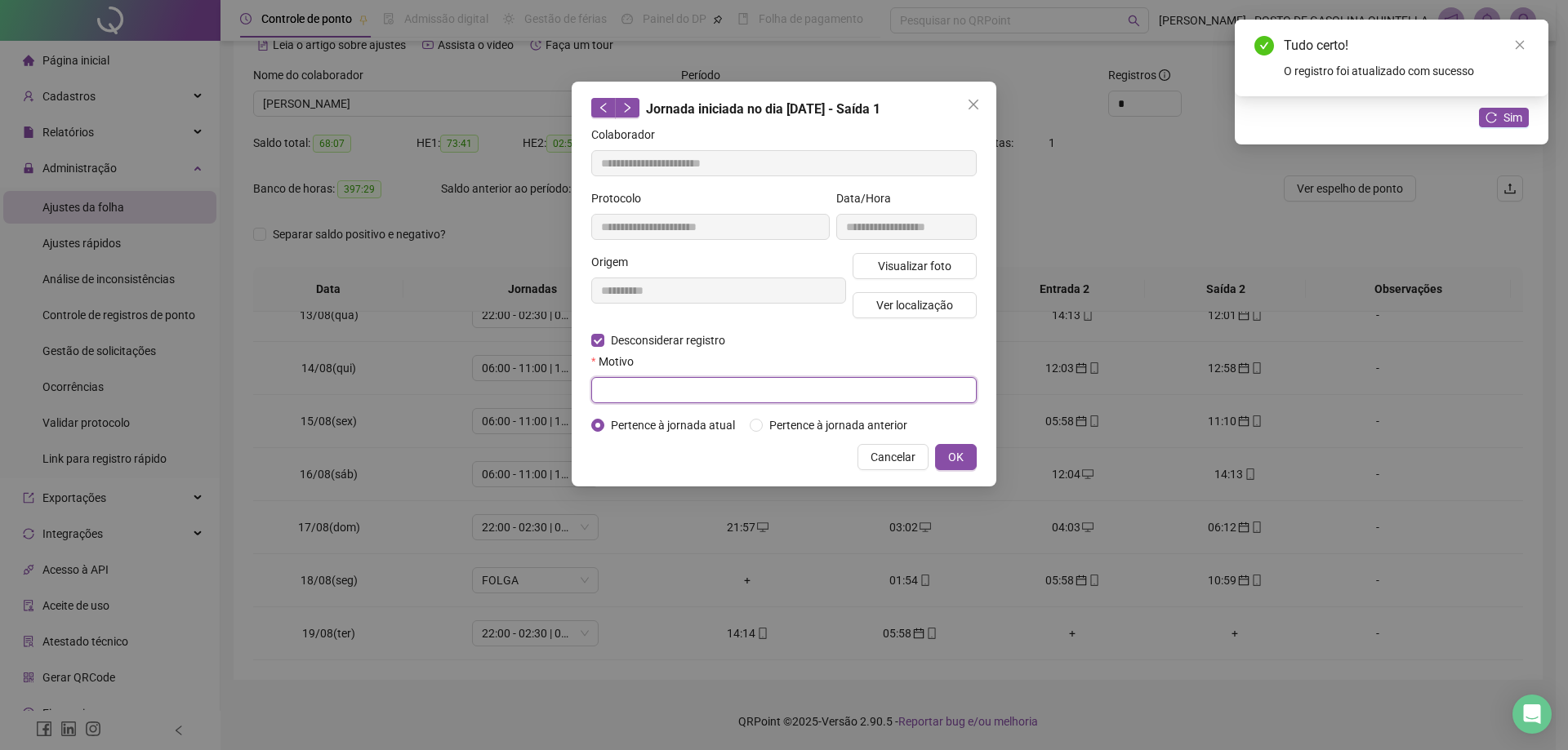
click at [878, 394] on input "text" at bounding box center [783, 390] width 385 height 26
click at [800, 421] on span "Pertence à jornada anterior" at bounding box center [838, 425] width 151 height 18
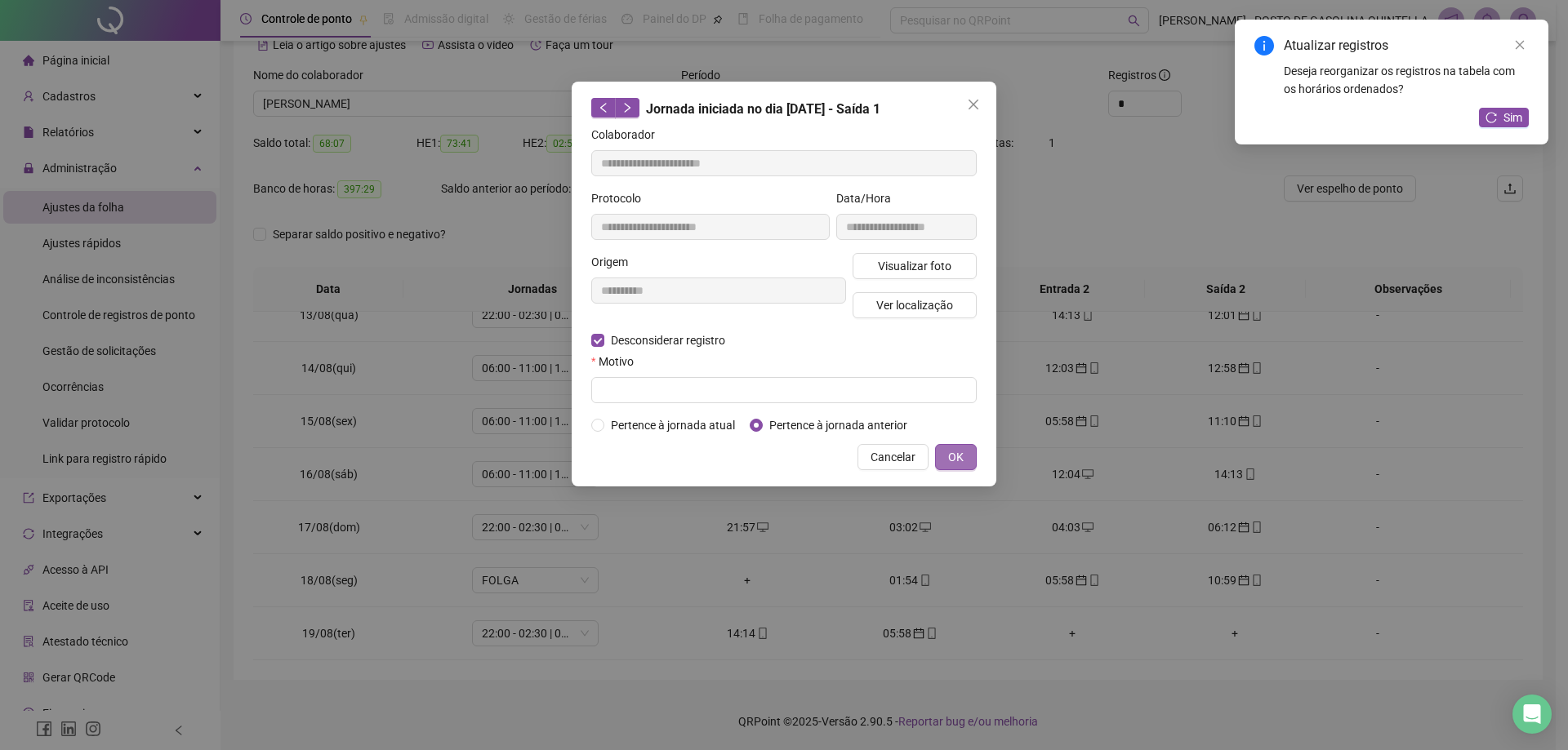
click at [958, 453] on span "OK" at bounding box center [956, 457] width 15 height 18
click at [763, 425] on span "Pertence à jornada anterior" at bounding box center [838, 425] width 151 height 18
click at [809, 390] on input "text" at bounding box center [783, 390] width 385 height 26
drag, startPoint x: 787, startPoint y: 387, endPoint x: 567, endPoint y: 406, distance: 220.8
click at [568, 406] on div "**********" at bounding box center [784, 375] width 1568 height 750
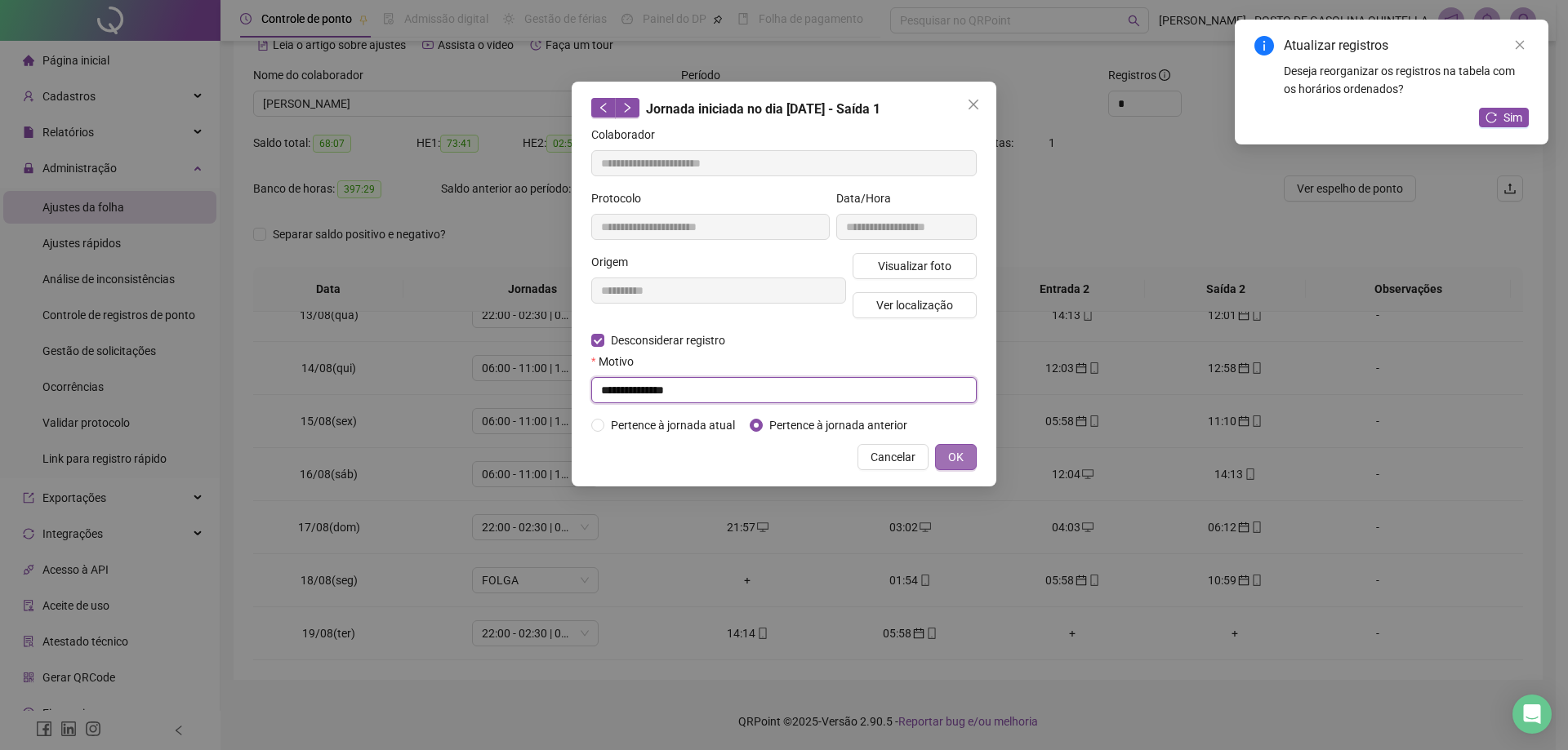
type input "**********"
click at [956, 453] on span "OK" at bounding box center [956, 457] width 15 height 18
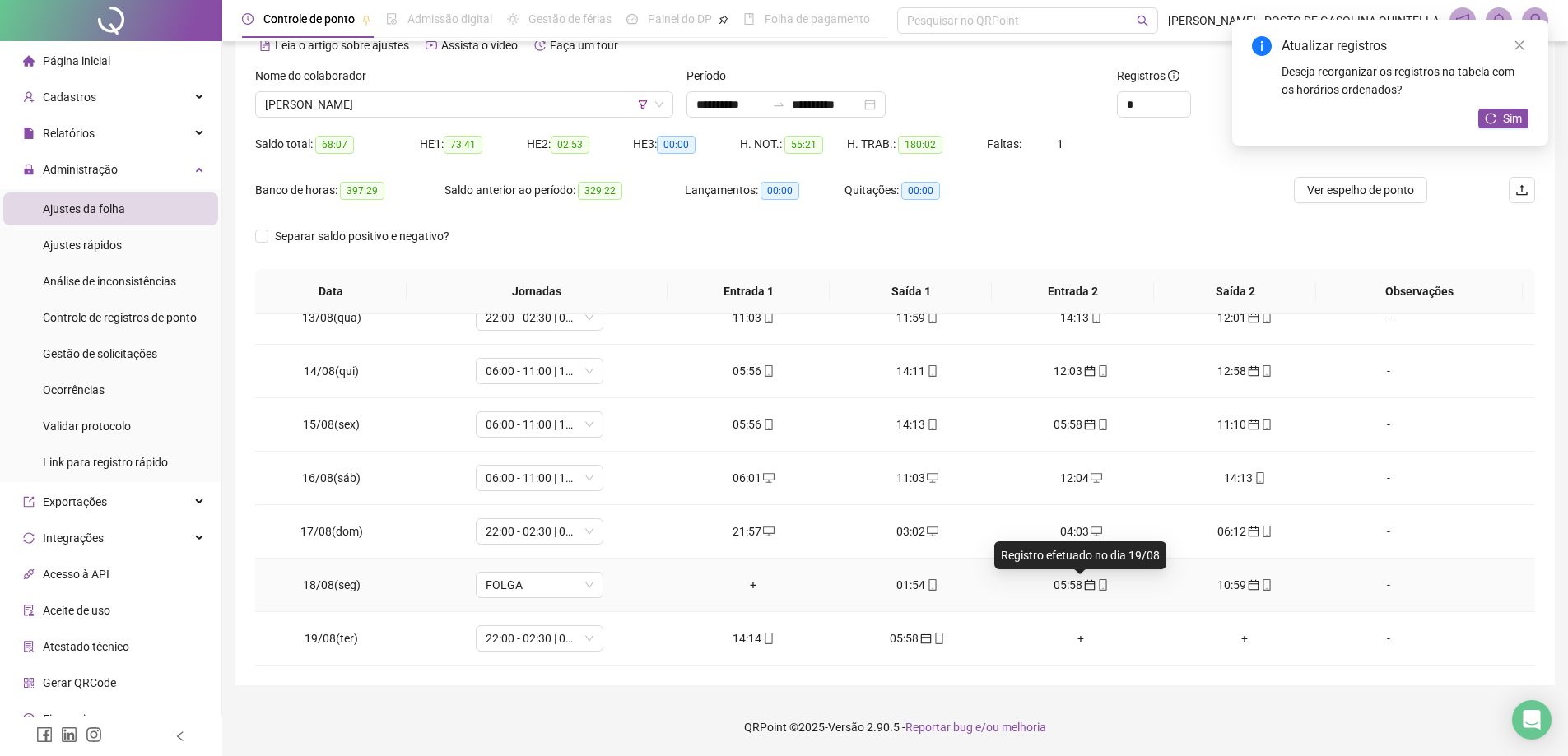
click at [1084, 586] on icon "calendar" at bounding box center [1090, 585] width 12 height 12
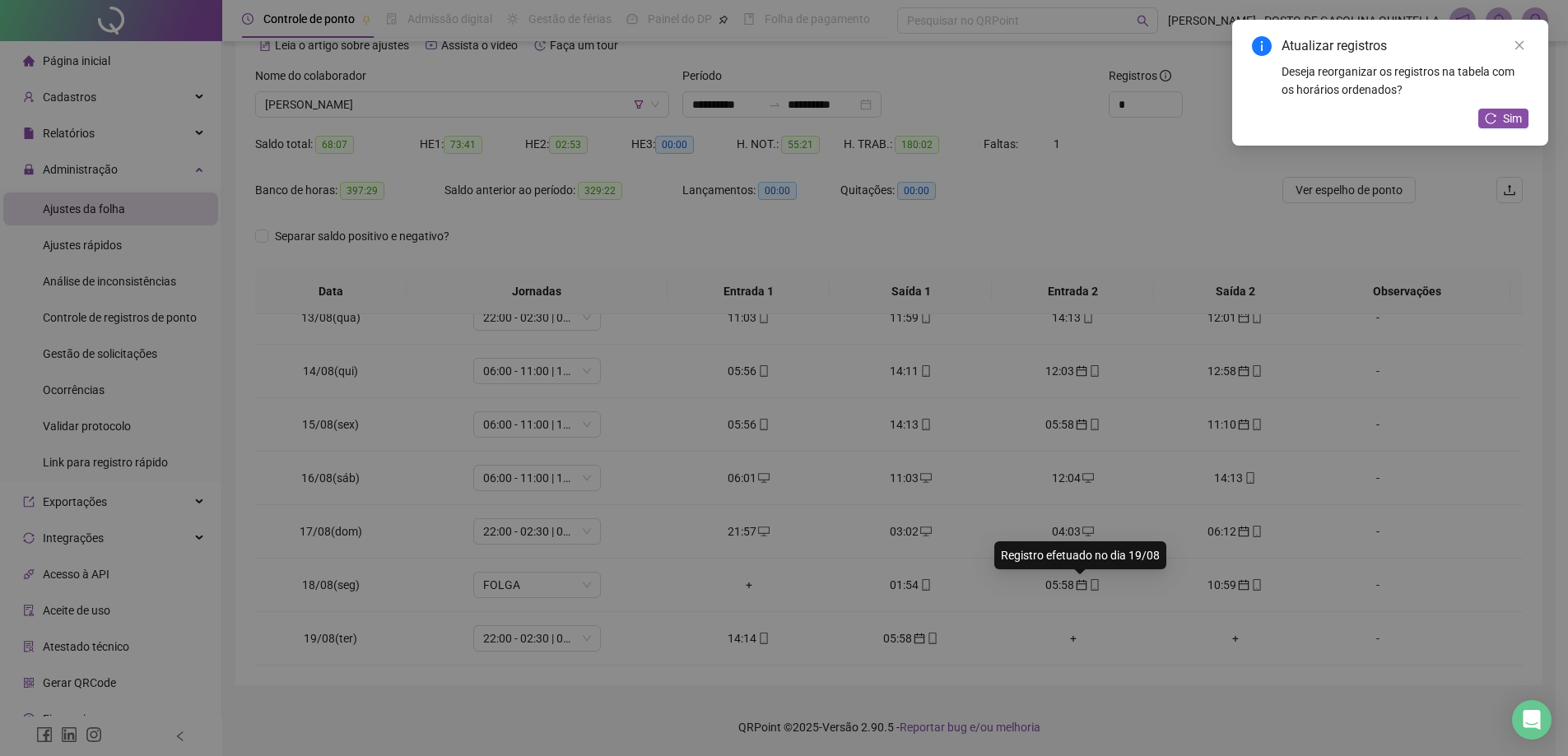
type input "**********"
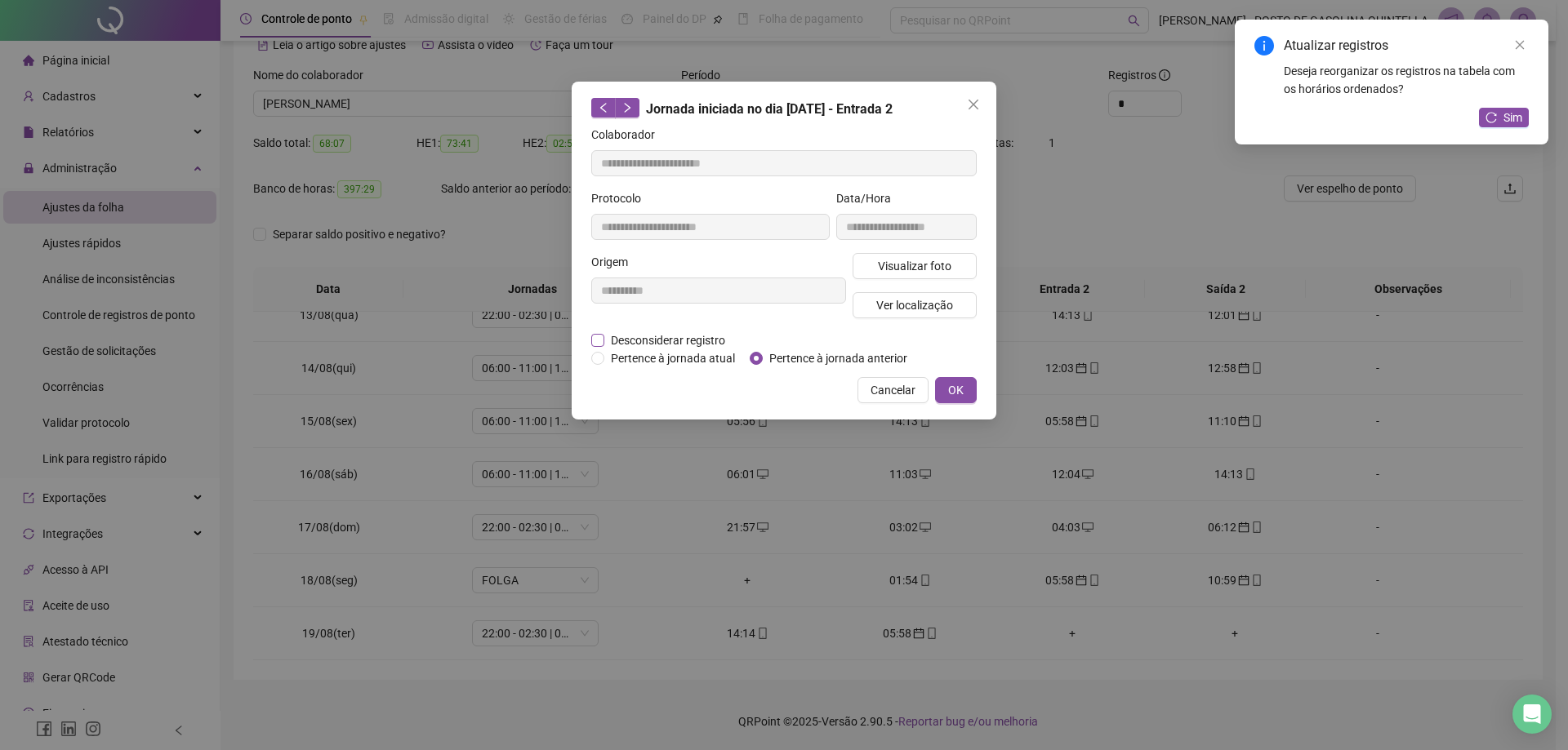
click at [664, 337] on span "Desconsiderar registro" at bounding box center [668, 340] width 127 height 18
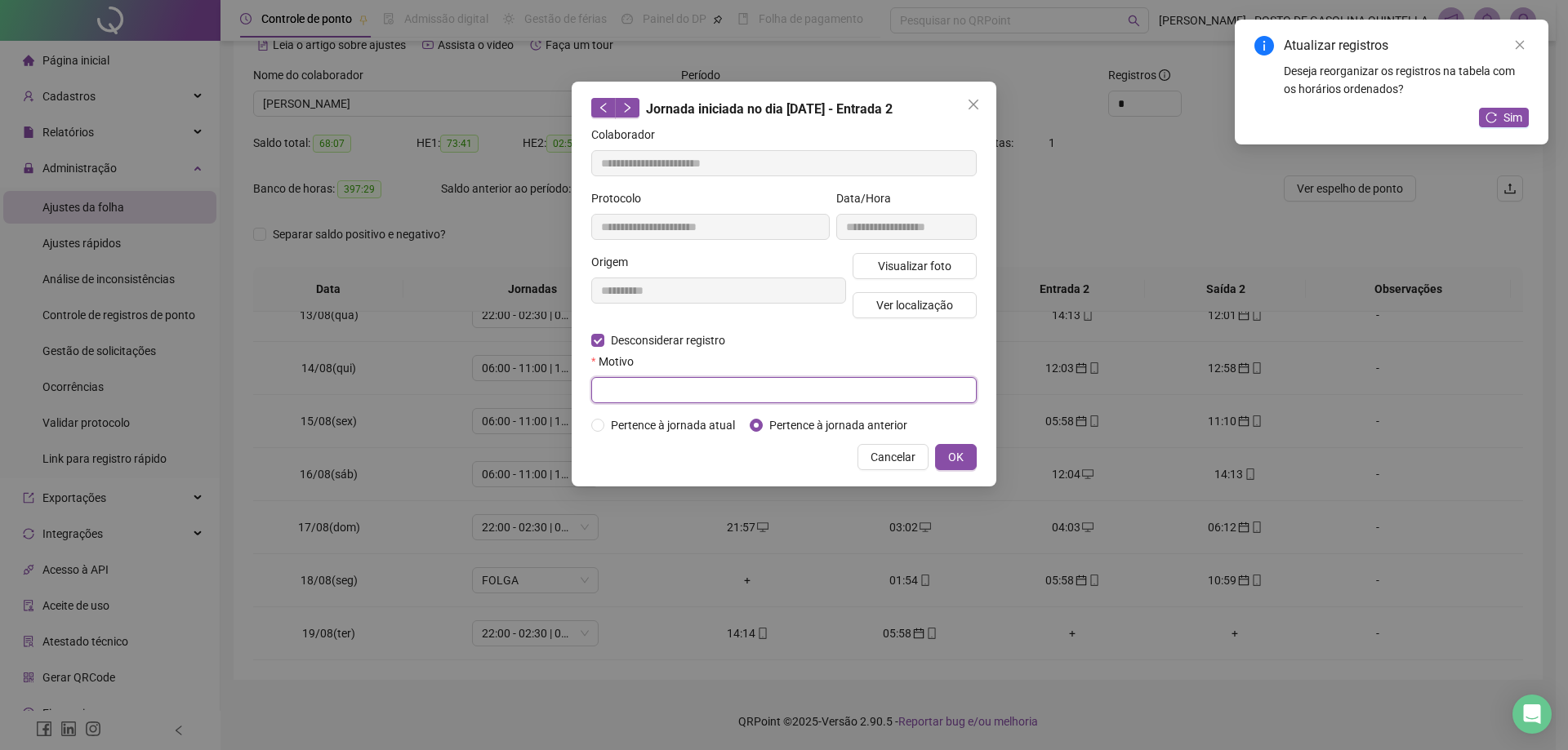
drag, startPoint x: 747, startPoint y: 383, endPoint x: 772, endPoint y: 392, distance: 26.6
click at [747, 384] on input "text" at bounding box center [783, 390] width 385 height 26
paste input "**********"
type input "**********"
click at [958, 452] on span "OK" at bounding box center [956, 457] width 15 height 18
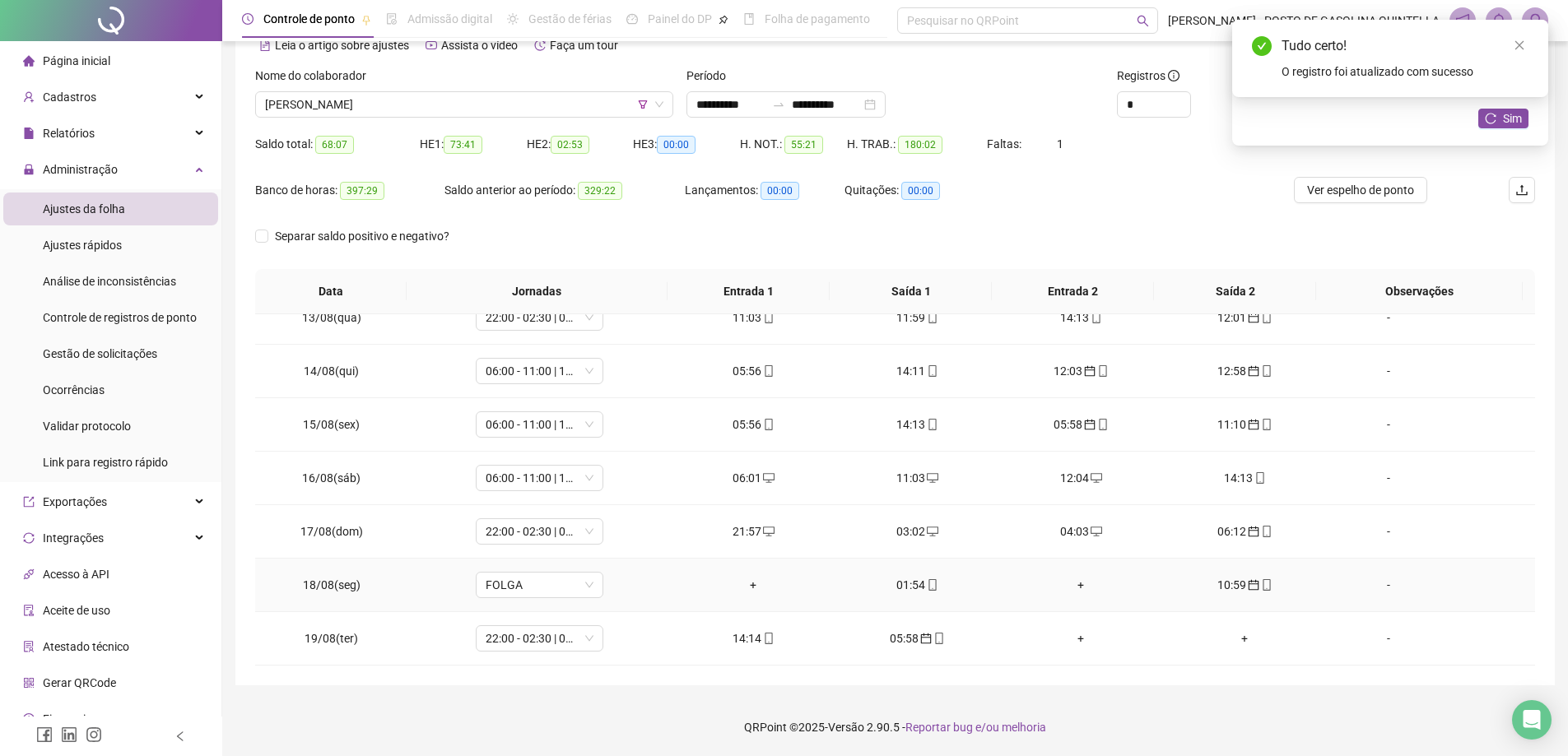
click at [907, 588] on div "01:54" at bounding box center [917, 584] width 137 height 18
type input "**********"
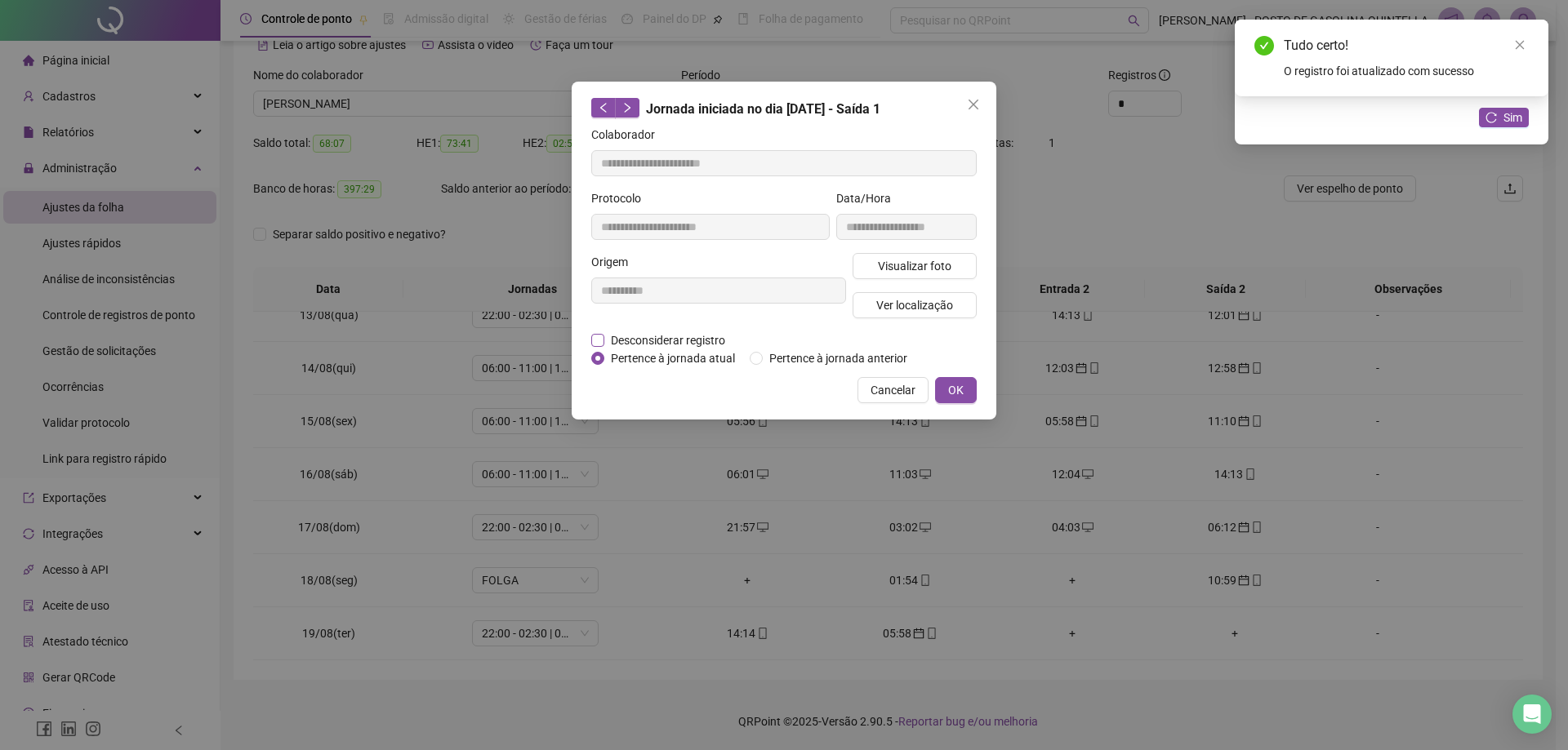
click at [699, 341] on span "Desconsiderar registro" at bounding box center [668, 340] width 127 height 18
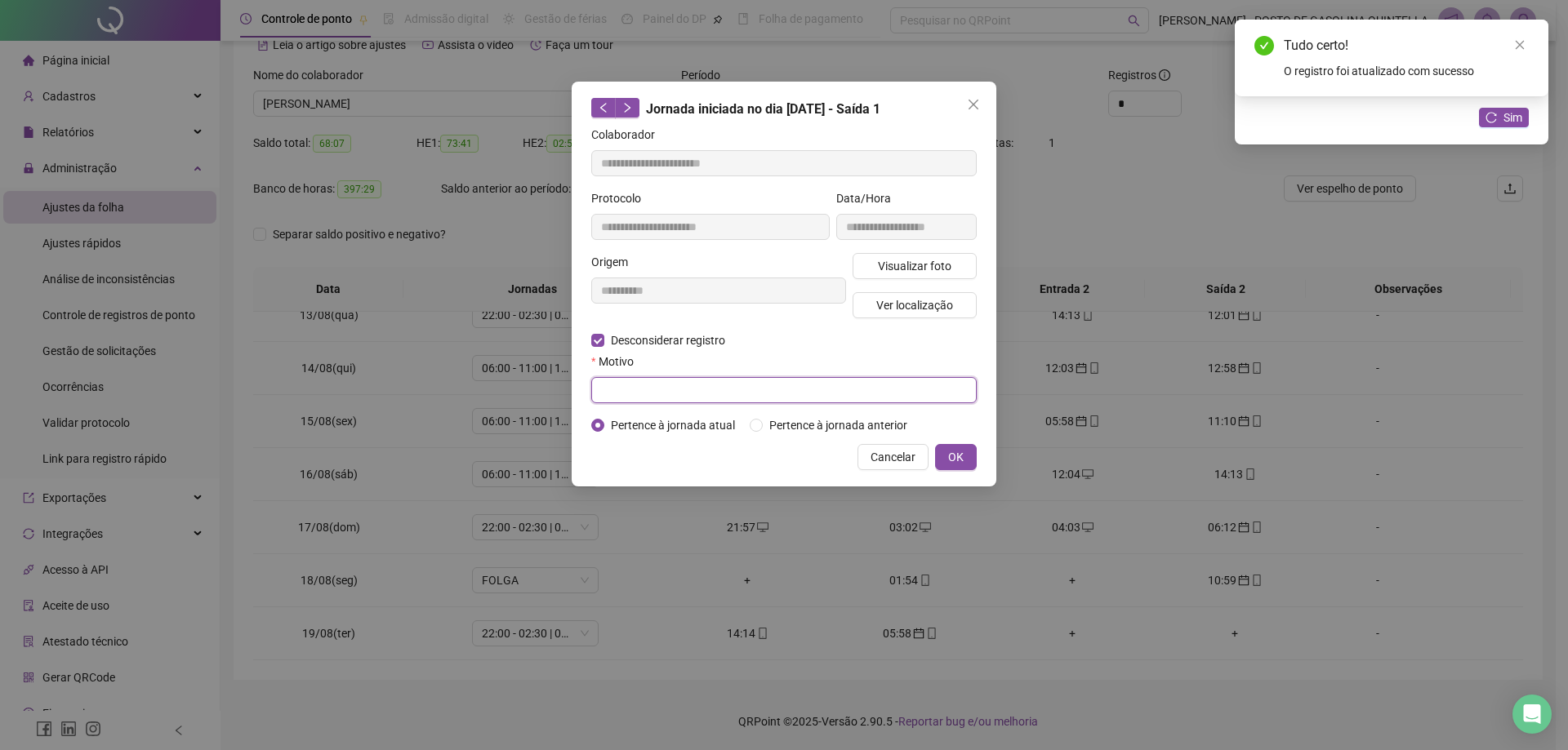
click at [709, 385] on input "text" at bounding box center [783, 390] width 385 height 26
paste input "**********"
type input "**********"
click at [962, 449] on span "OK" at bounding box center [956, 457] width 15 height 18
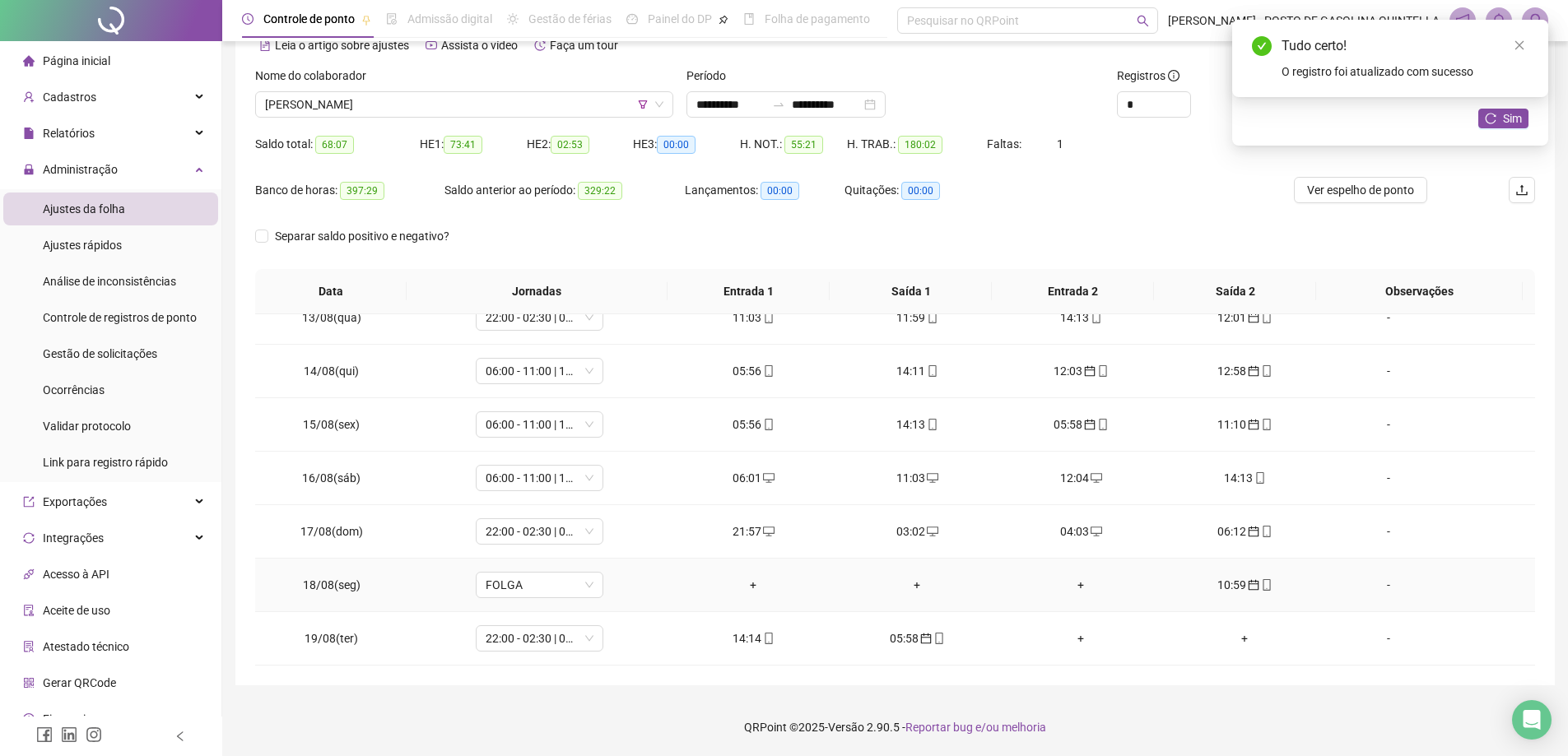
click at [1211, 573] on td "10:59" at bounding box center [1245, 585] width 164 height 54
click at [1221, 585] on div "10:59" at bounding box center [1244, 584] width 137 height 18
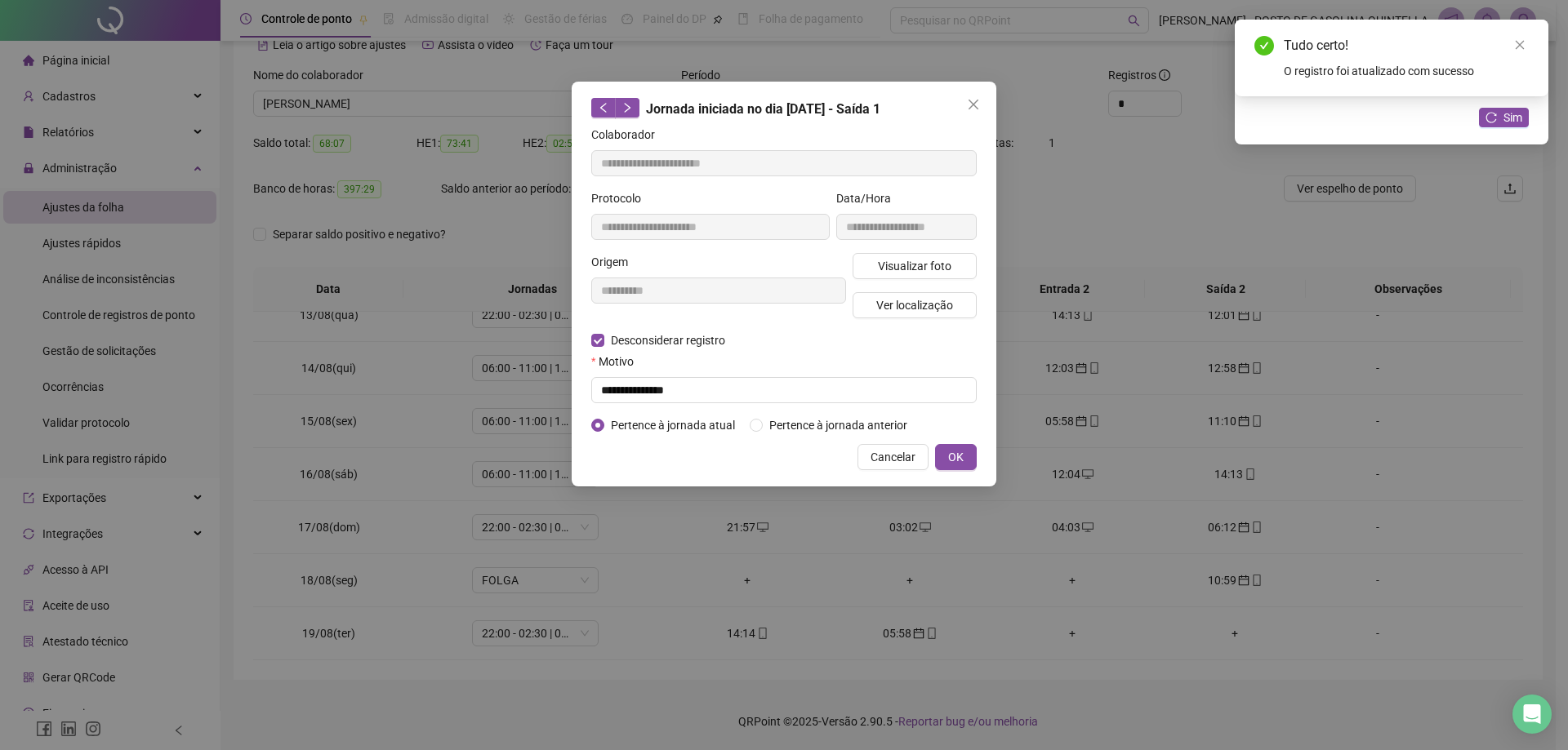
type input "**********"
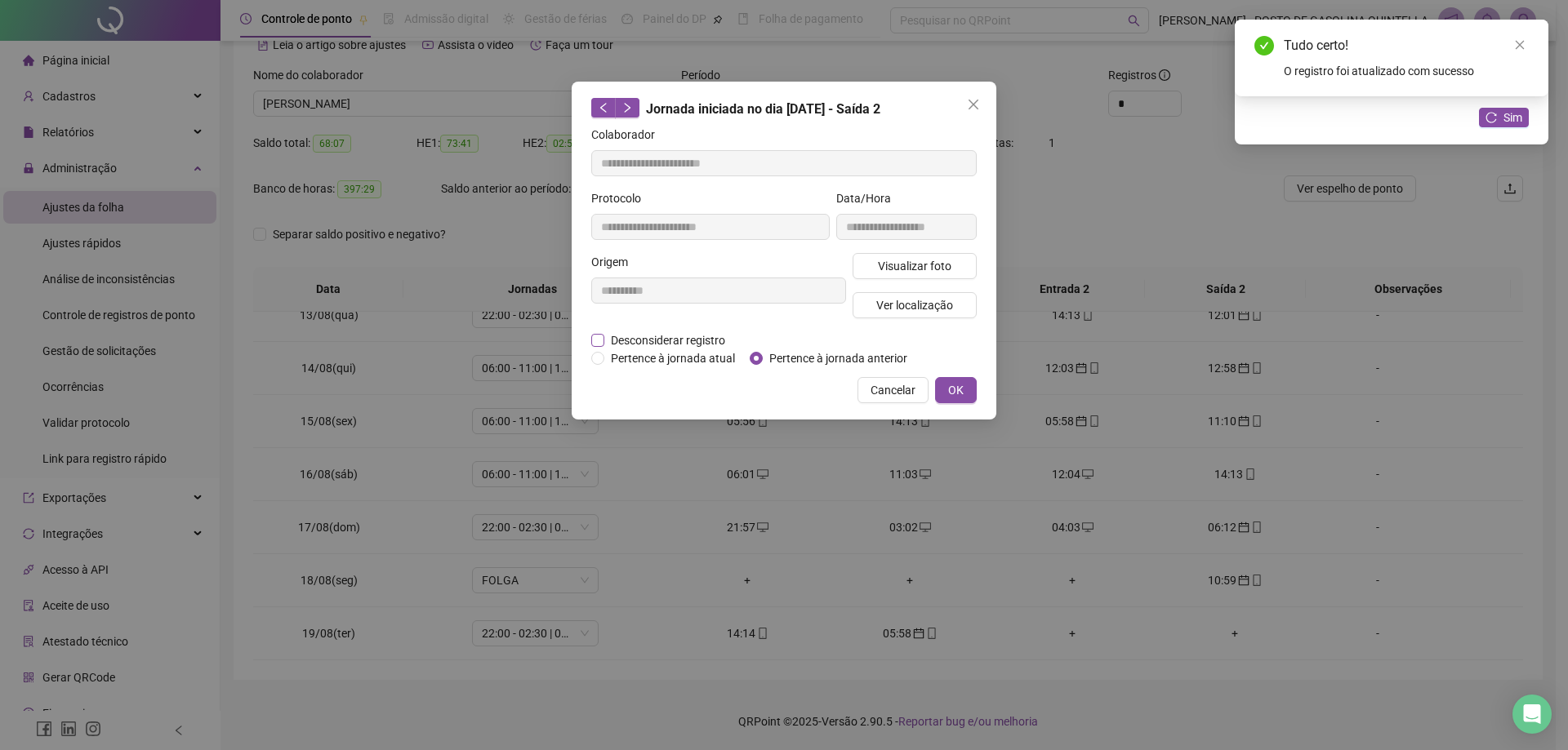
click at [648, 340] on span "Desconsiderar registro" at bounding box center [668, 340] width 127 height 18
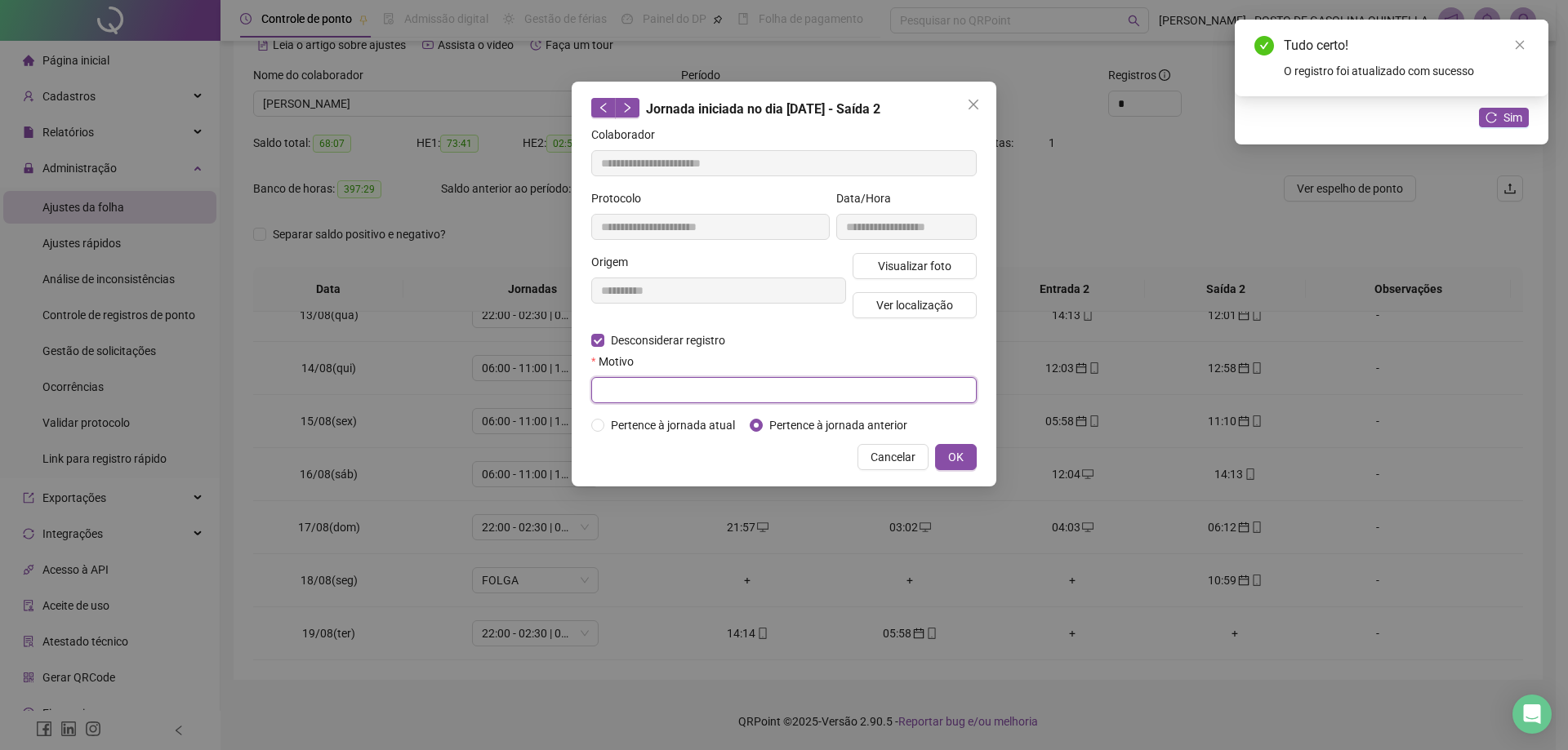
click at [668, 394] on input "text" at bounding box center [783, 390] width 385 height 26
paste input "**********"
type input "**********"
click at [958, 467] on button "OK" at bounding box center [955, 457] width 41 height 26
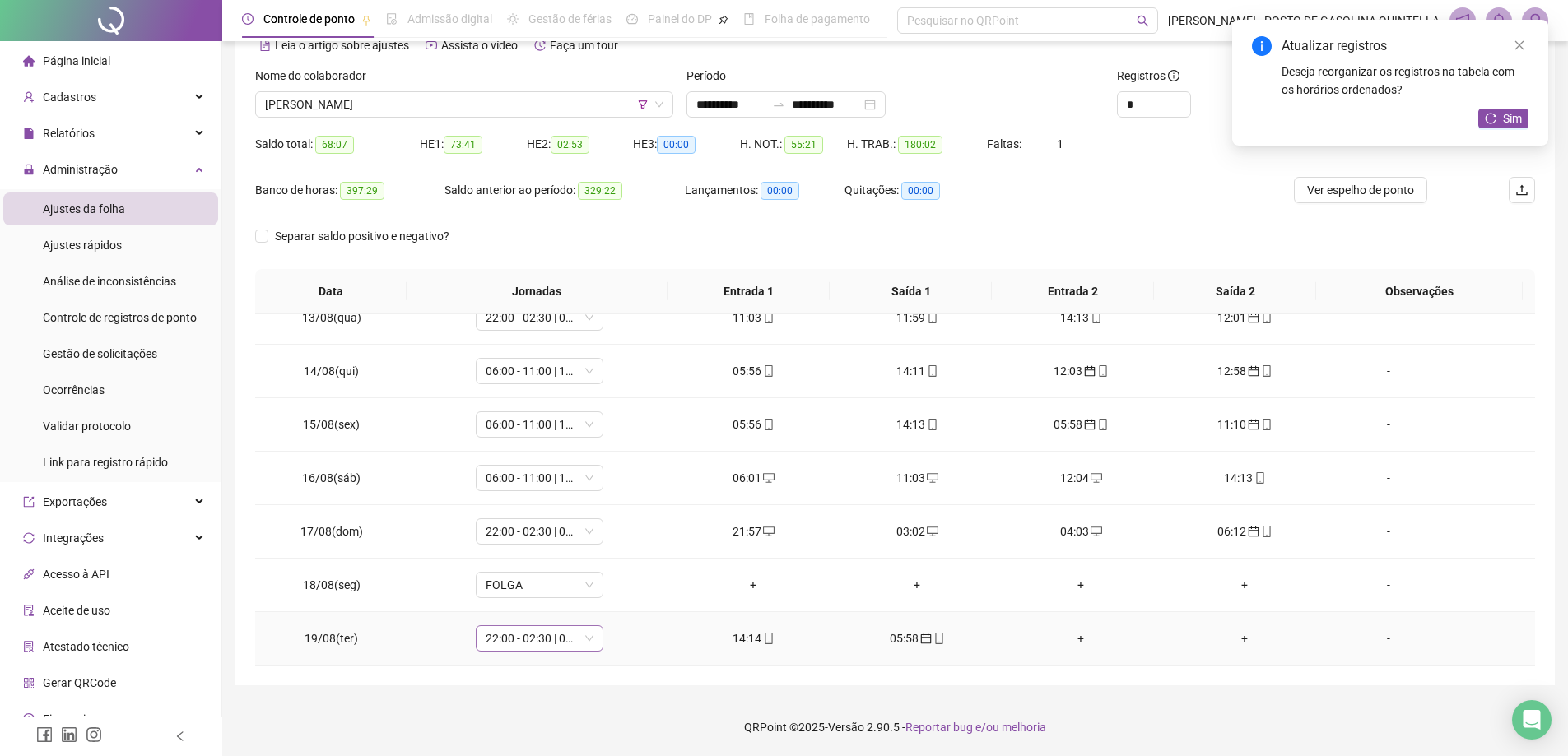
click at [542, 644] on span "22:00 - 02:30 | 03:30 - 06:00" at bounding box center [539, 638] width 108 height 25
click at [561, 503] on div "06:00 - 11:00 | 12:00 - 14:00" at bounding box center [566, 501] width 139 height 18
click at [618, 599] on span "Sim" at bounding box center [615, 596] width 19 height 18
click at [1074, 638] on div "+" at bounding box center [1081, 638] width 137 height 18
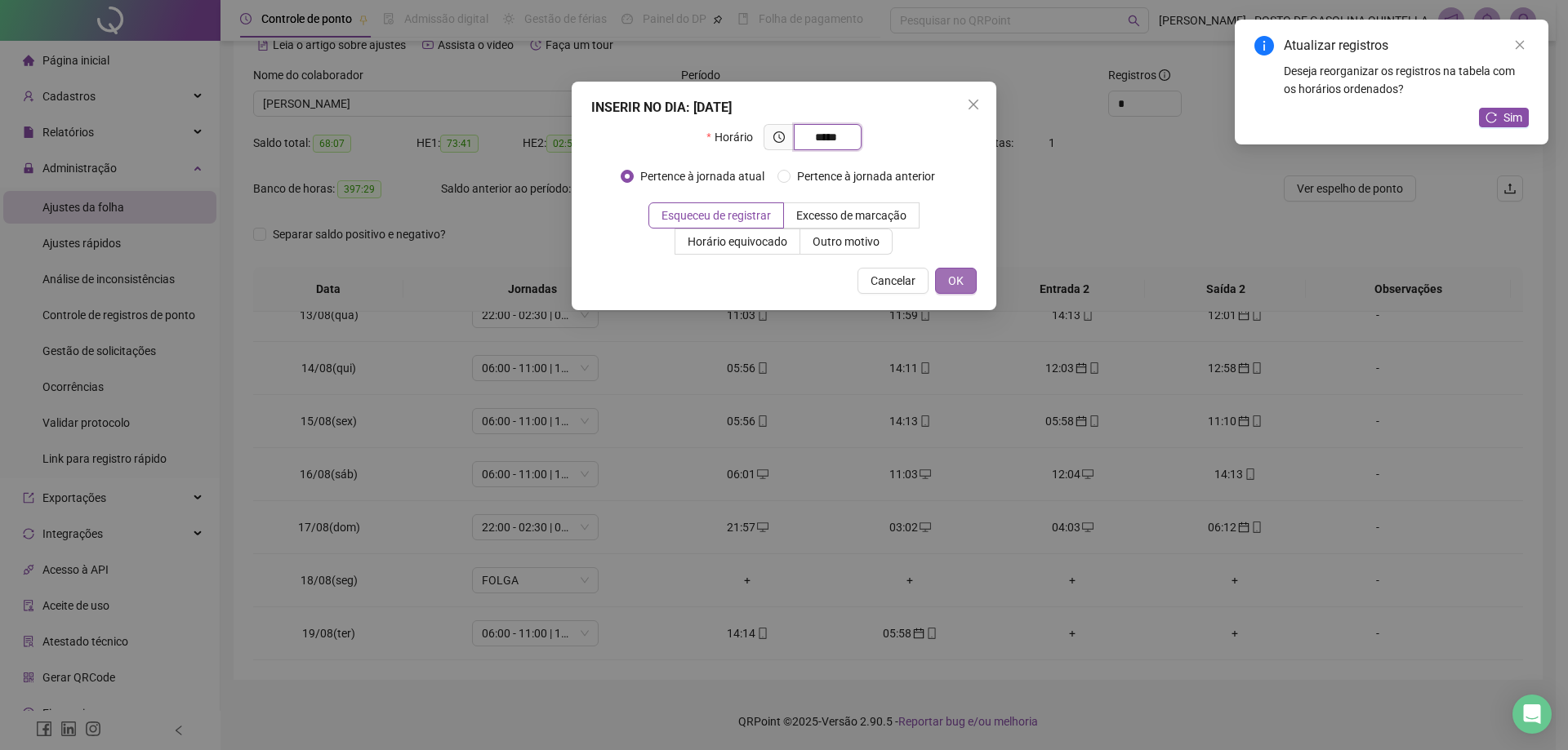
type input "*****"
click at [958, 270] on button "OK" at bounding box center [955, 280] width 41 height 26
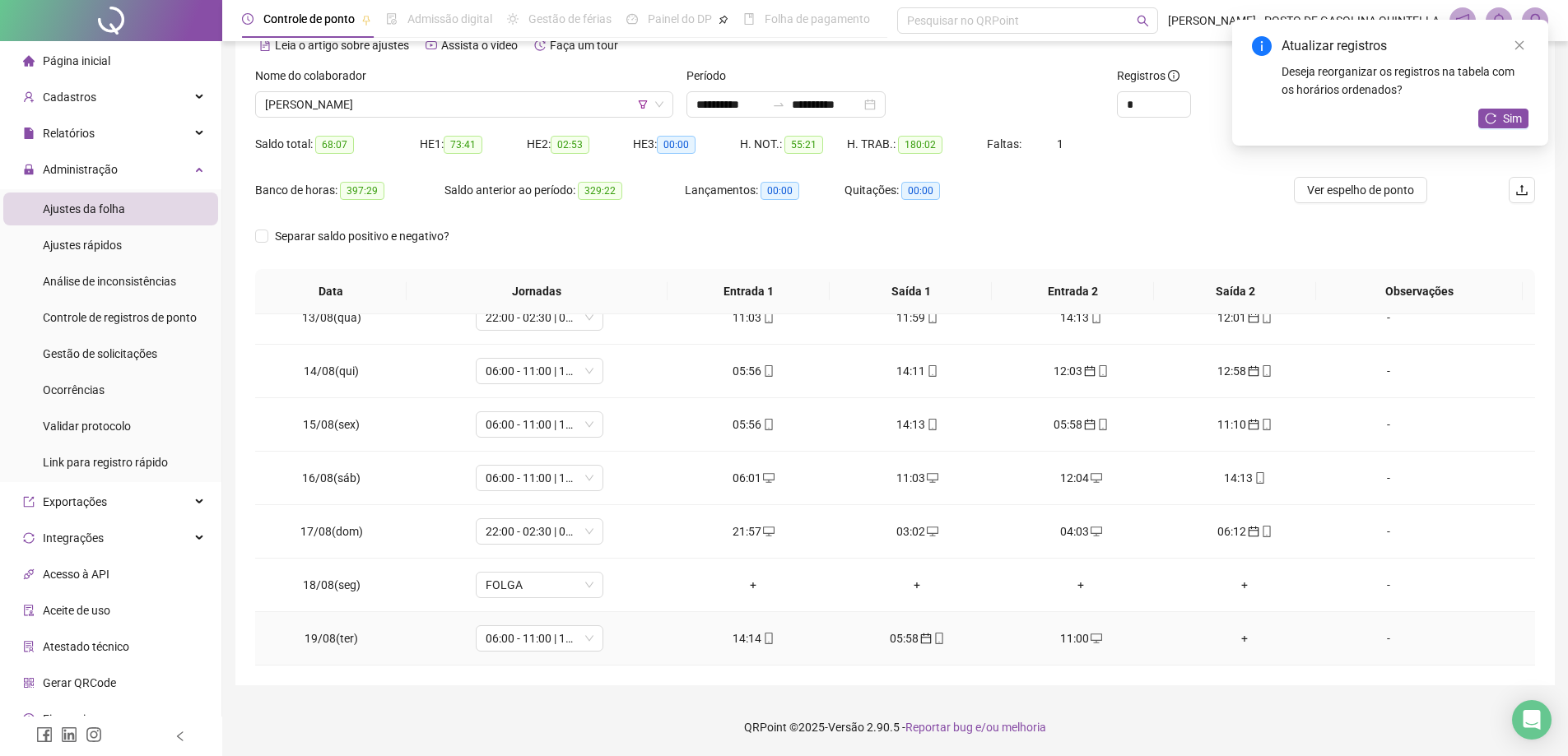
click at [1237, 637] on div "+" at bounding box center [1244, 638] width 137 height 18
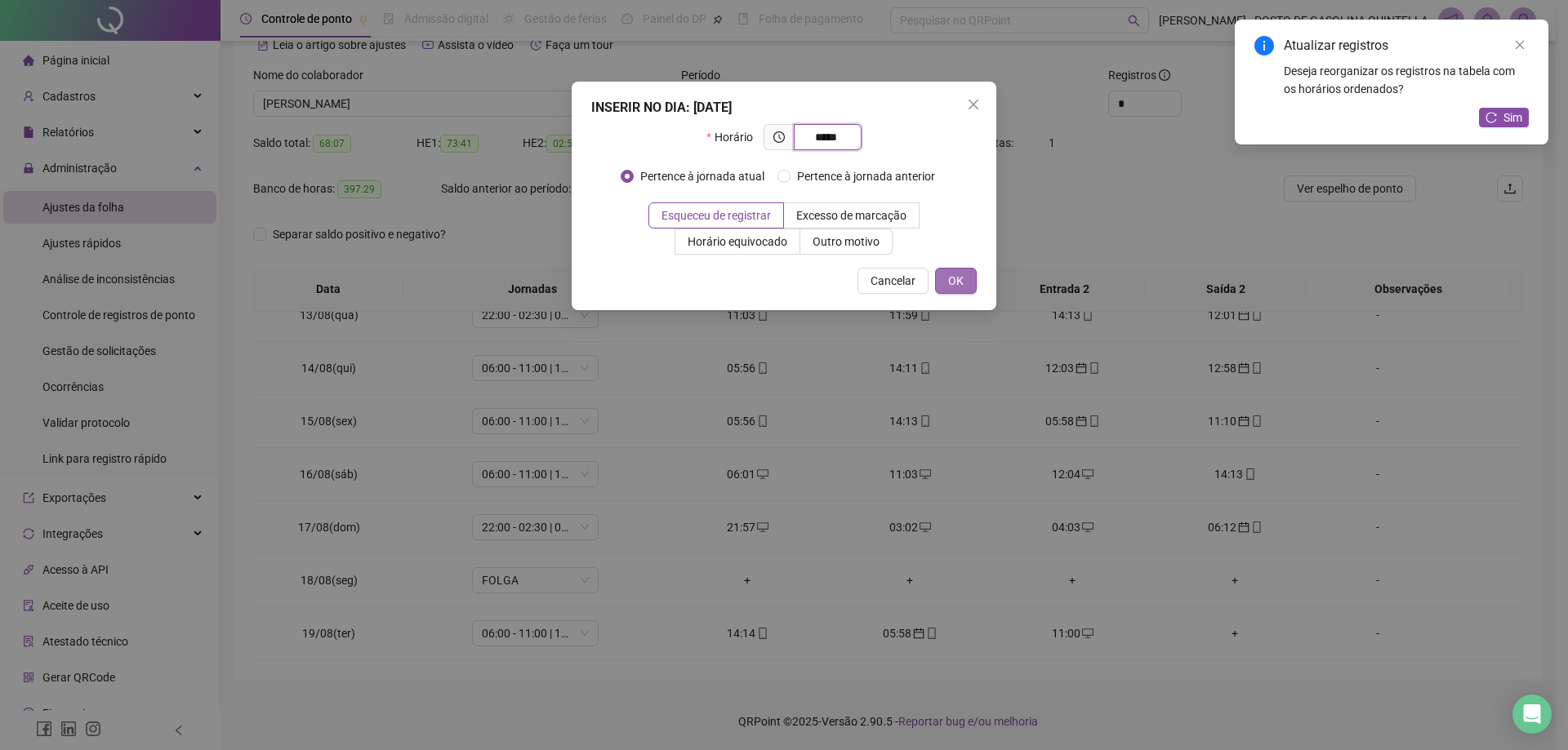
type input "*****"
click at [954, 287] on span "OK" at bounding box center [956, 280] width 15 height 18
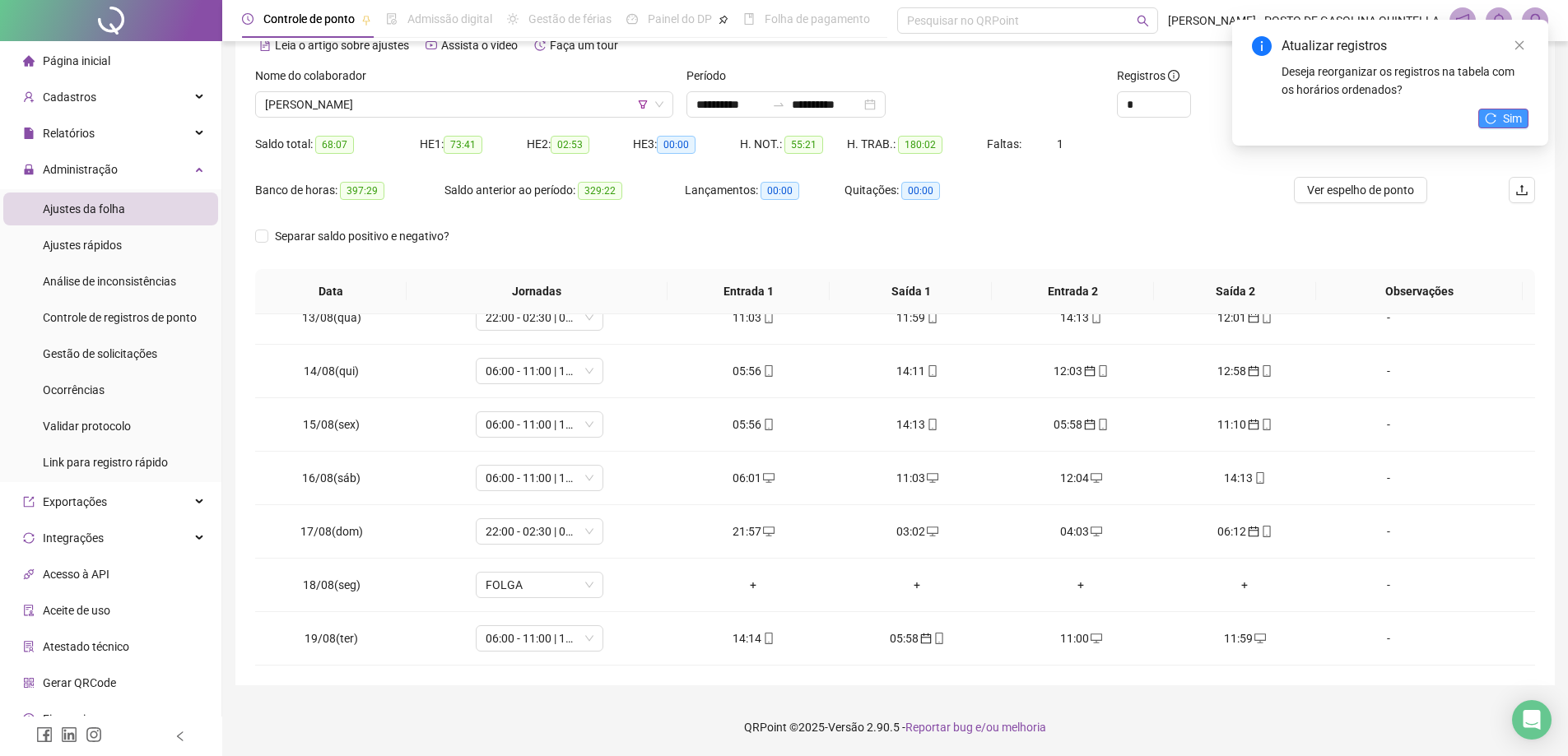
click at [1503, 120] on span "Sim" at bounding box center [1513, 118] width 19 height 18
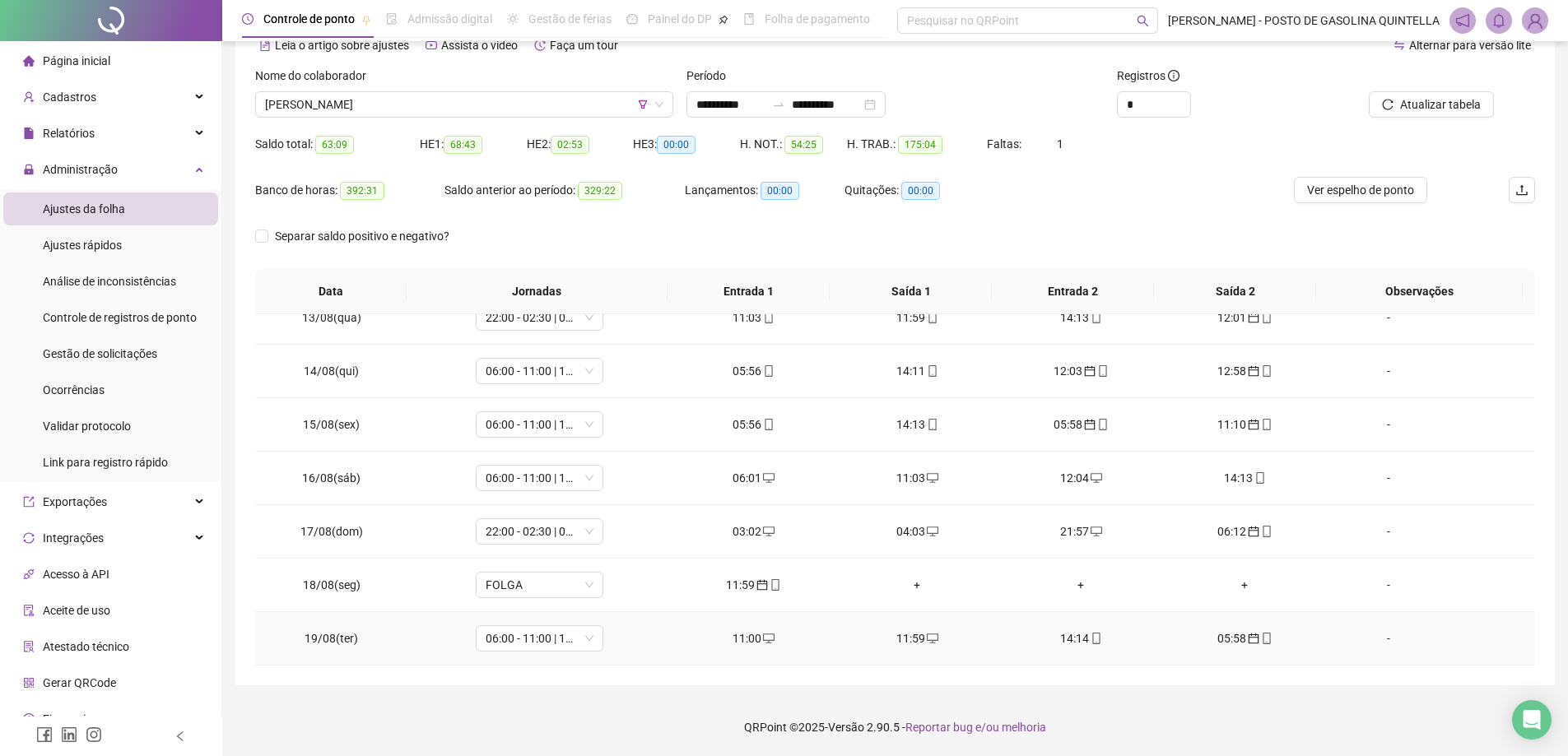
click at [751, 638] on div "11:00" at bounding box center [754, 638] width 137 height 18
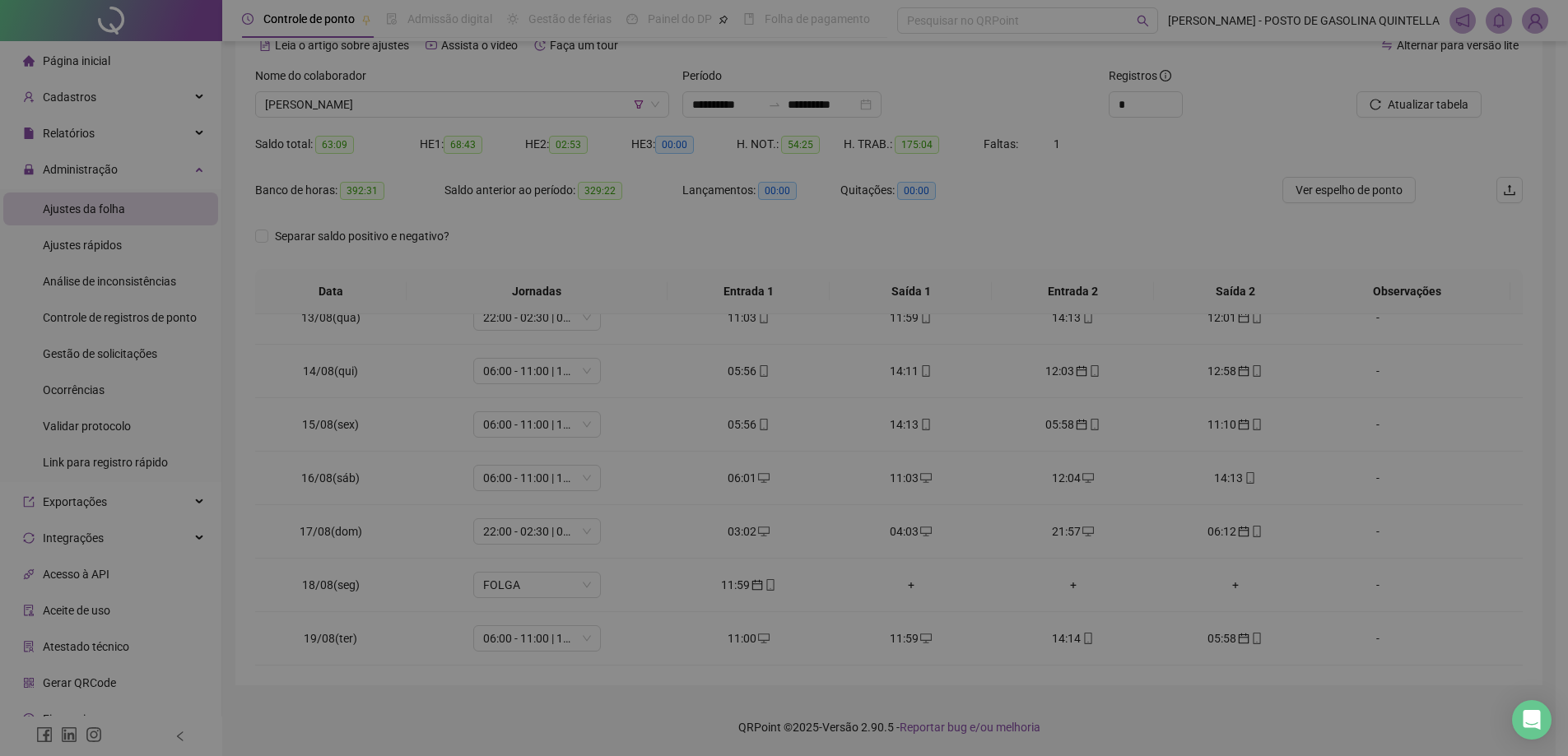
type input "**********"
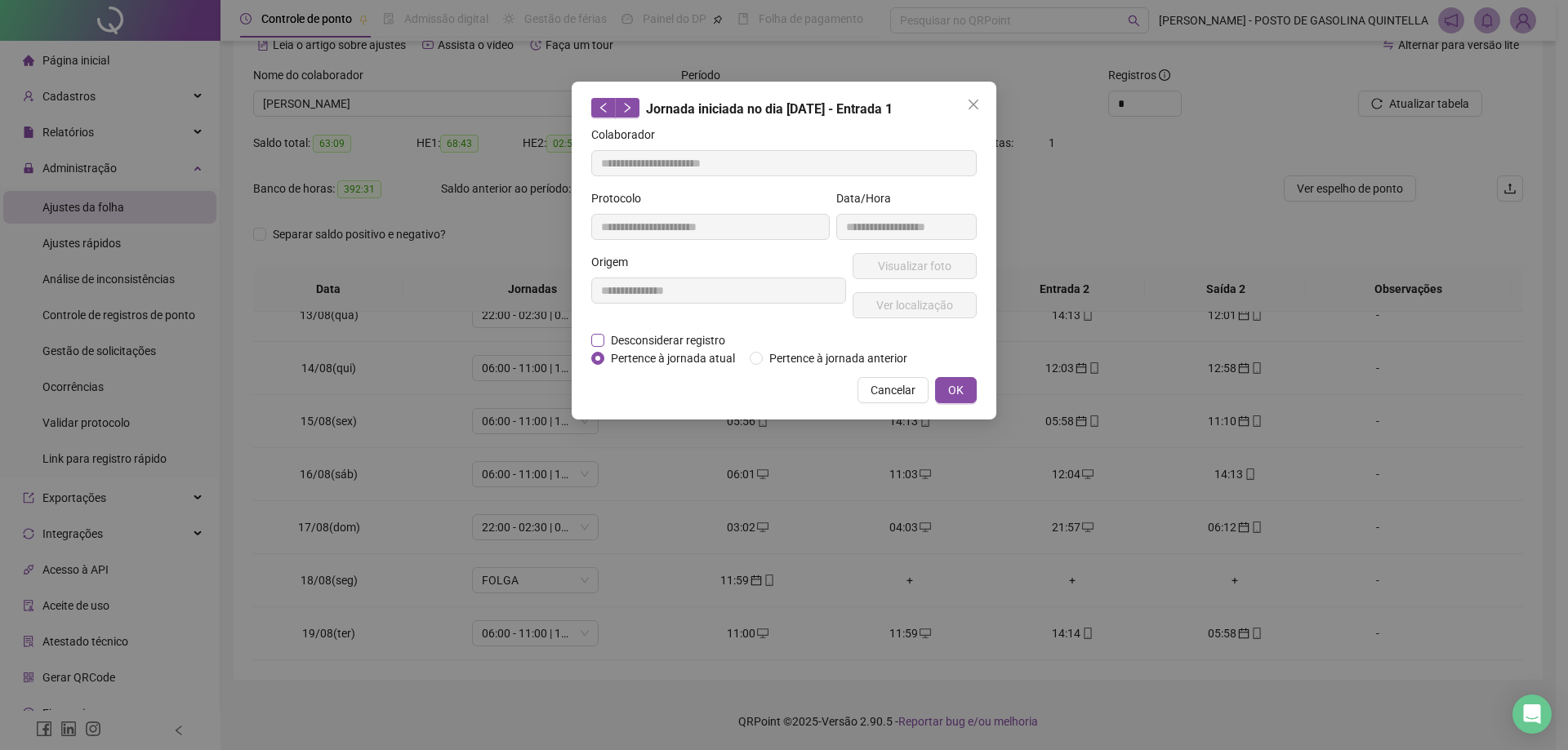
click at [655, 340] on span "Desconsiderar registro" at bounding box center [668, 340] width 127 height 18
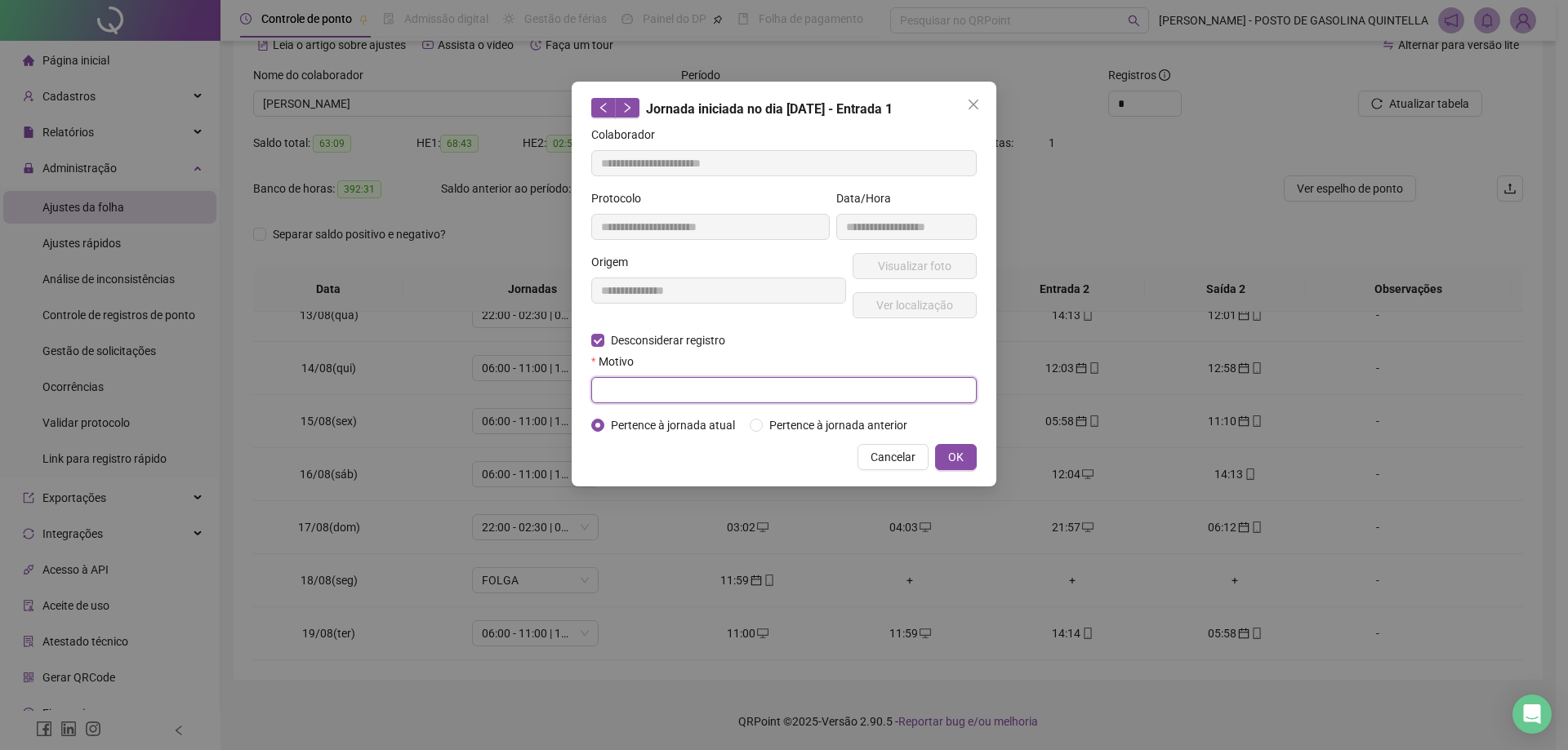
click at [805, 387] on input "text" at bounding box center [783, 390] width 385 height 26
paste input "**********"
type input "**********"
click at [956, 455] on span "OK" at bounding box center [956, 457] width 15 height 18
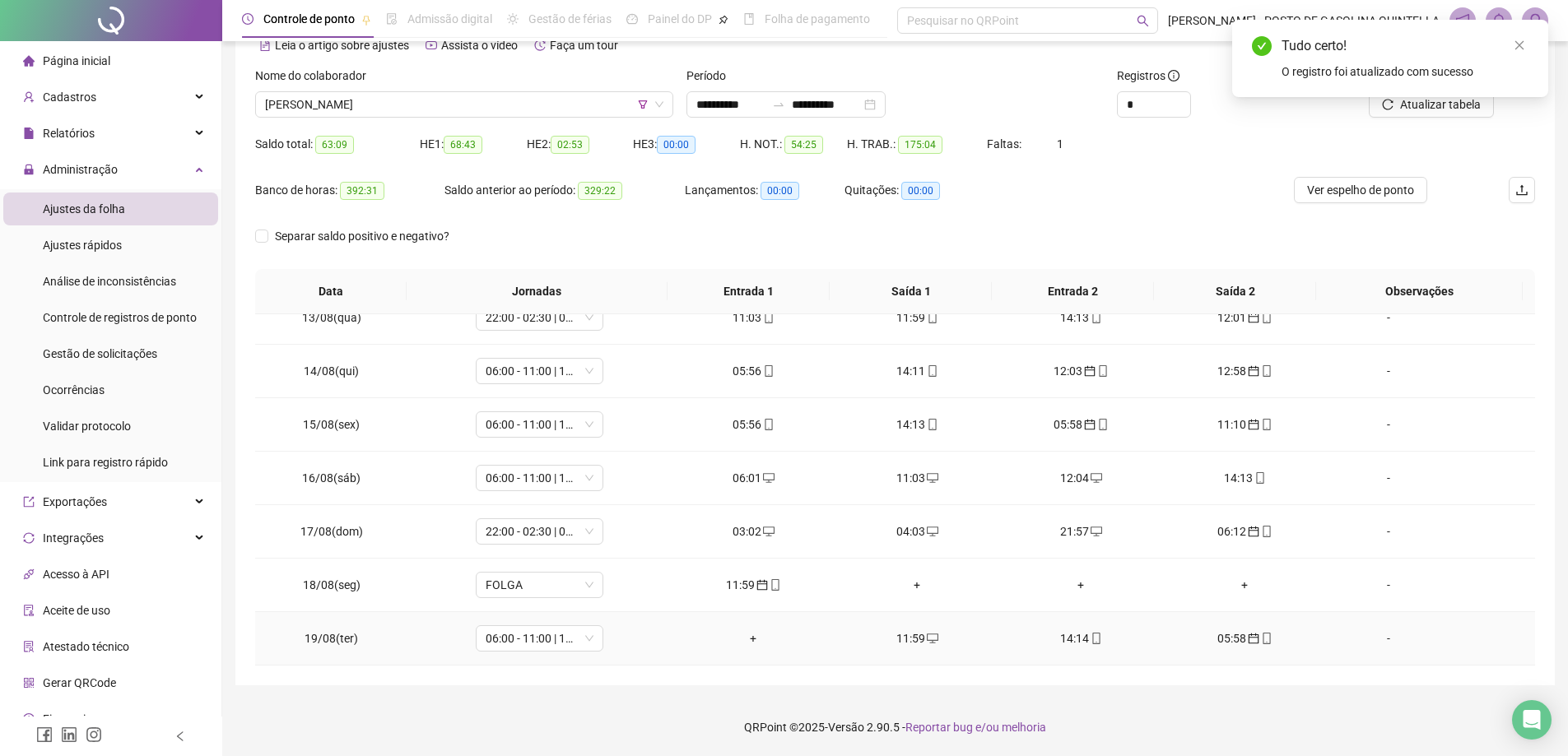
click at [748, 632] on div "+" at bounding box center [754, 638] width 137 height 18
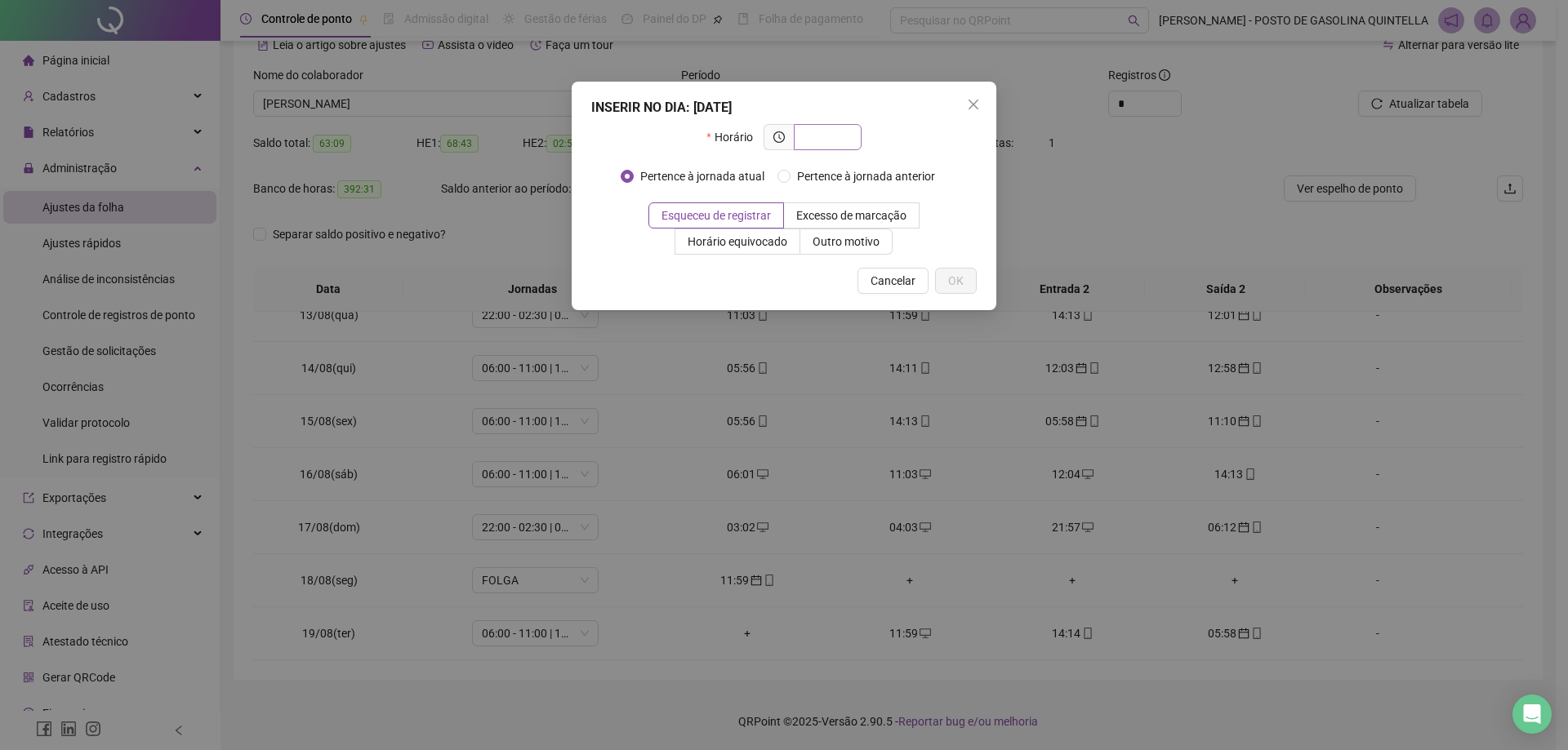
click at [799, 138] on span at bounding box center [828, 137] width 68 height 26
type input "*****"
click at [975, 278] on button "OK" at bounding box center [955, 280] width 41 height 26
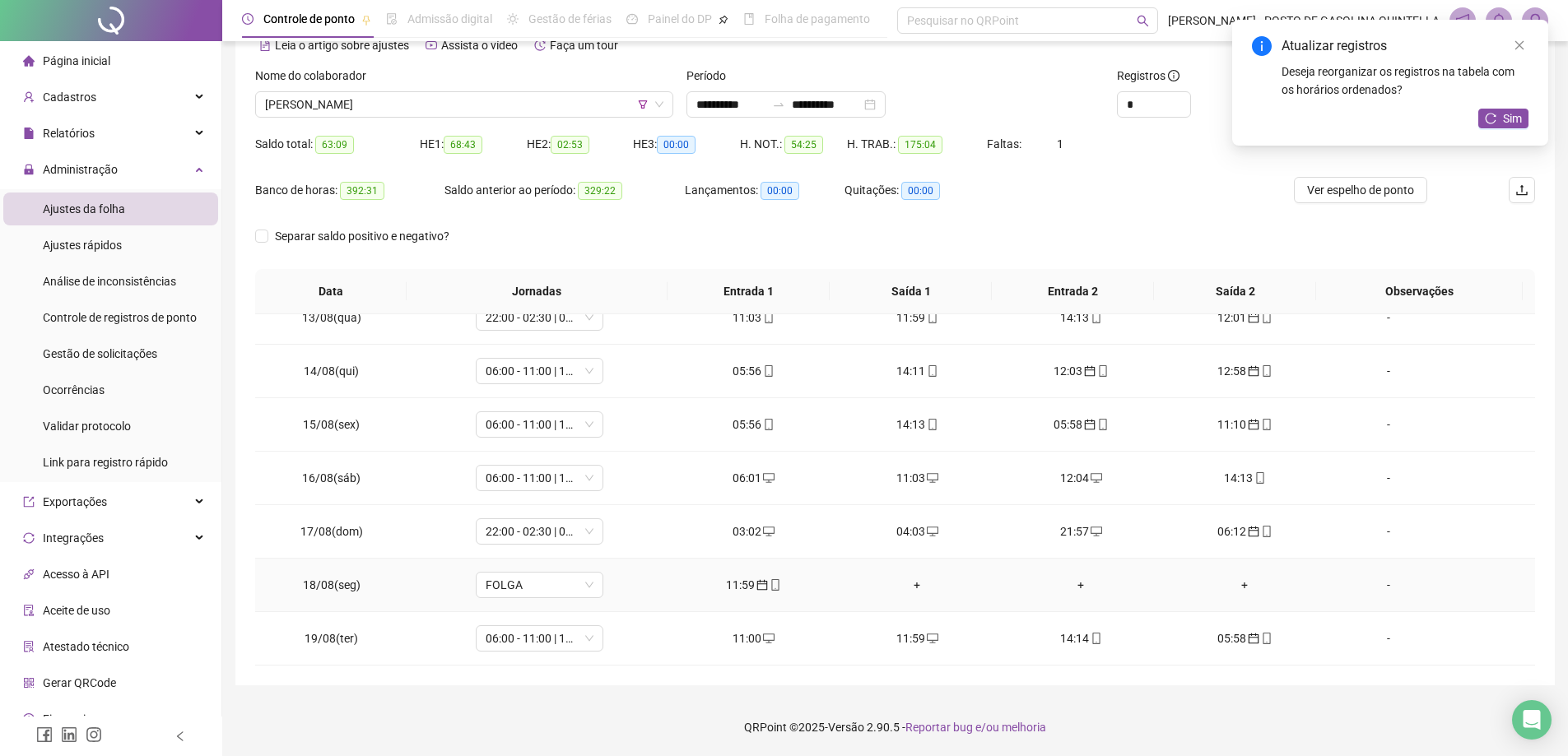
click at [744, 591] on div "11:59" at bounding box center [754, 584] width 137 height 18
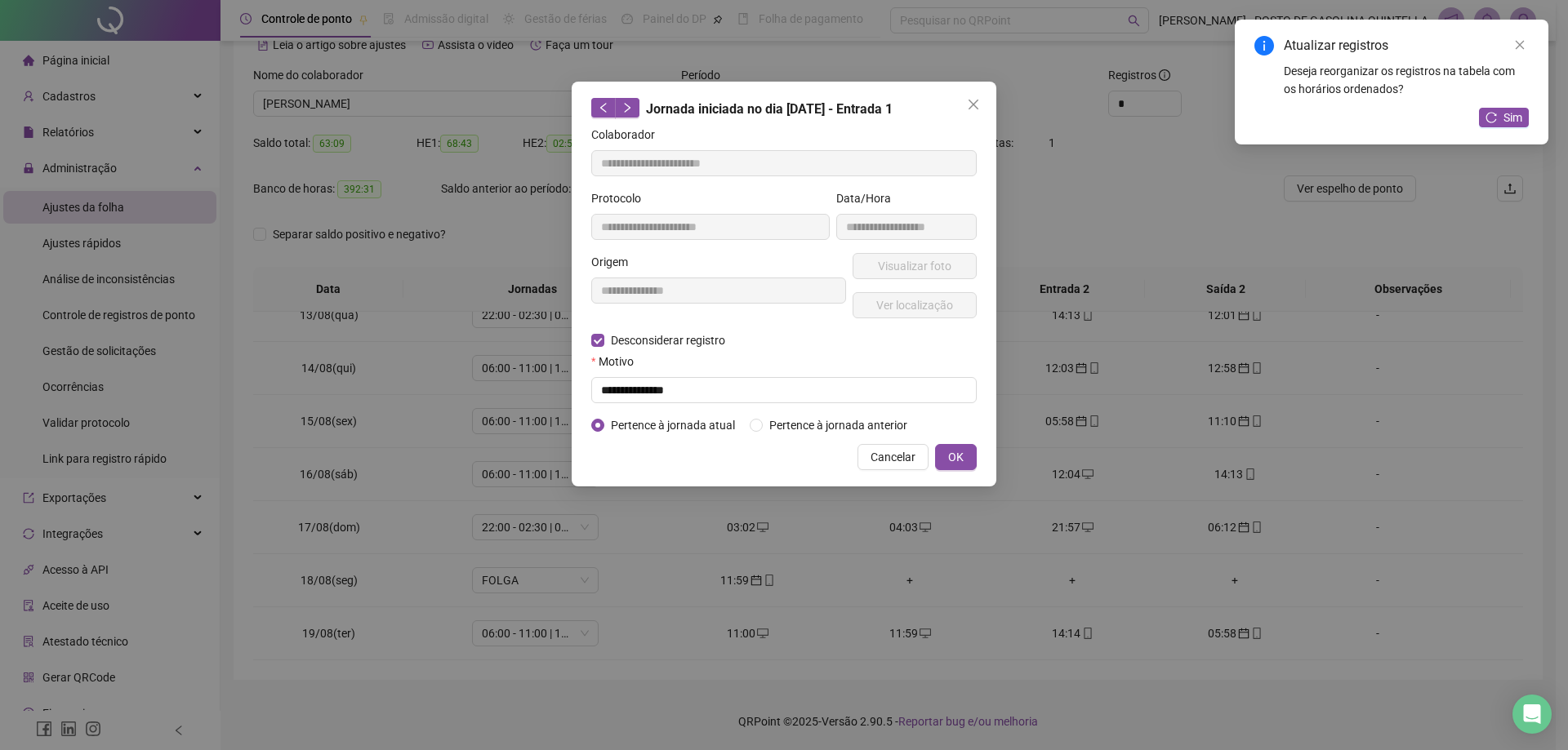
type input "**********"
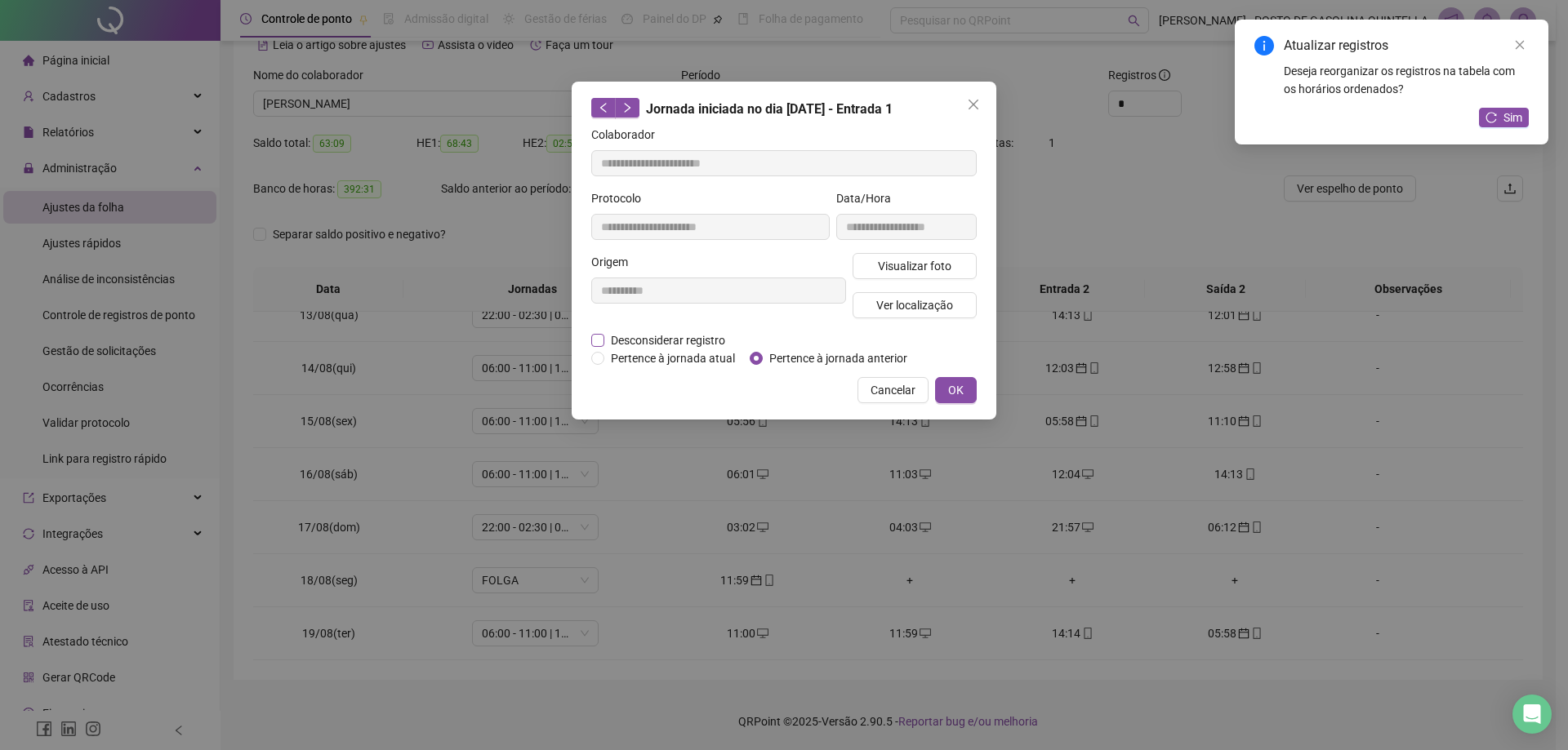
click at [703, 335] on span "Desconsiderar registro" at bounding box center [668, 340] width 127 height 18
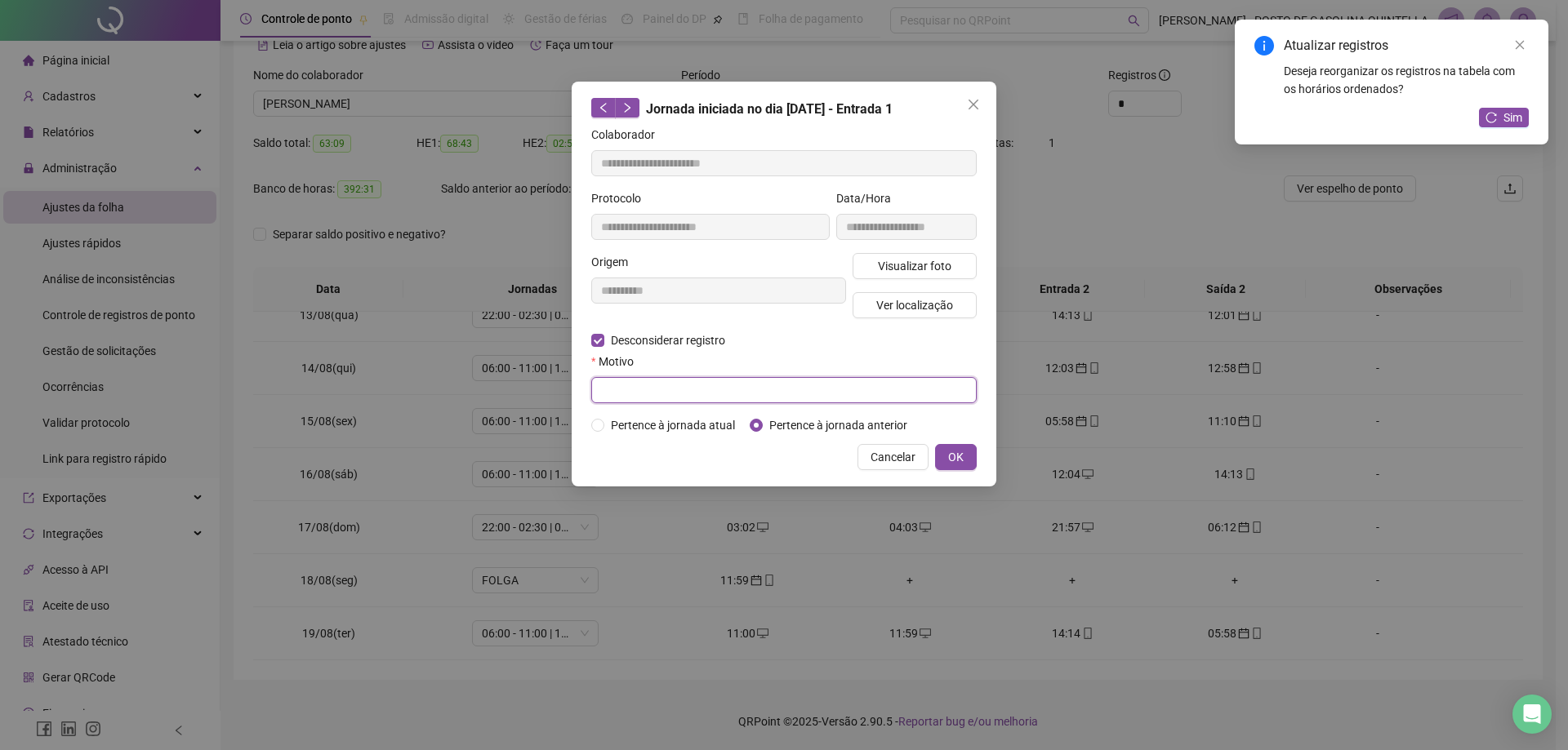
click at [848, 393] on input "text" at bounding box center [783, 390] width 385 height 26
paste input "**********"
type input "**********"
click at [957, 451] on span "OK" at bounding box center [956, 457] width 15 height 18
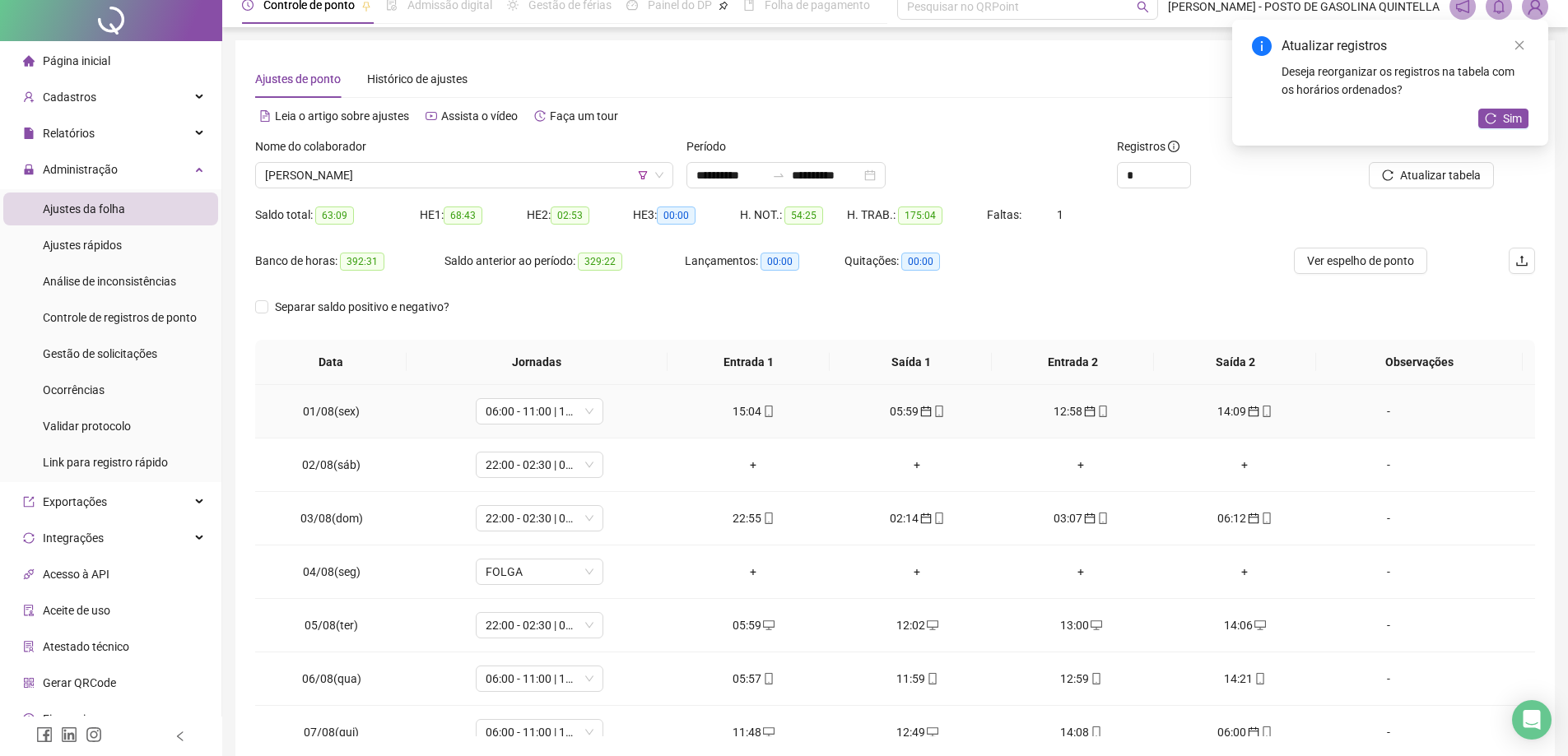
scroll to position [0, 0]
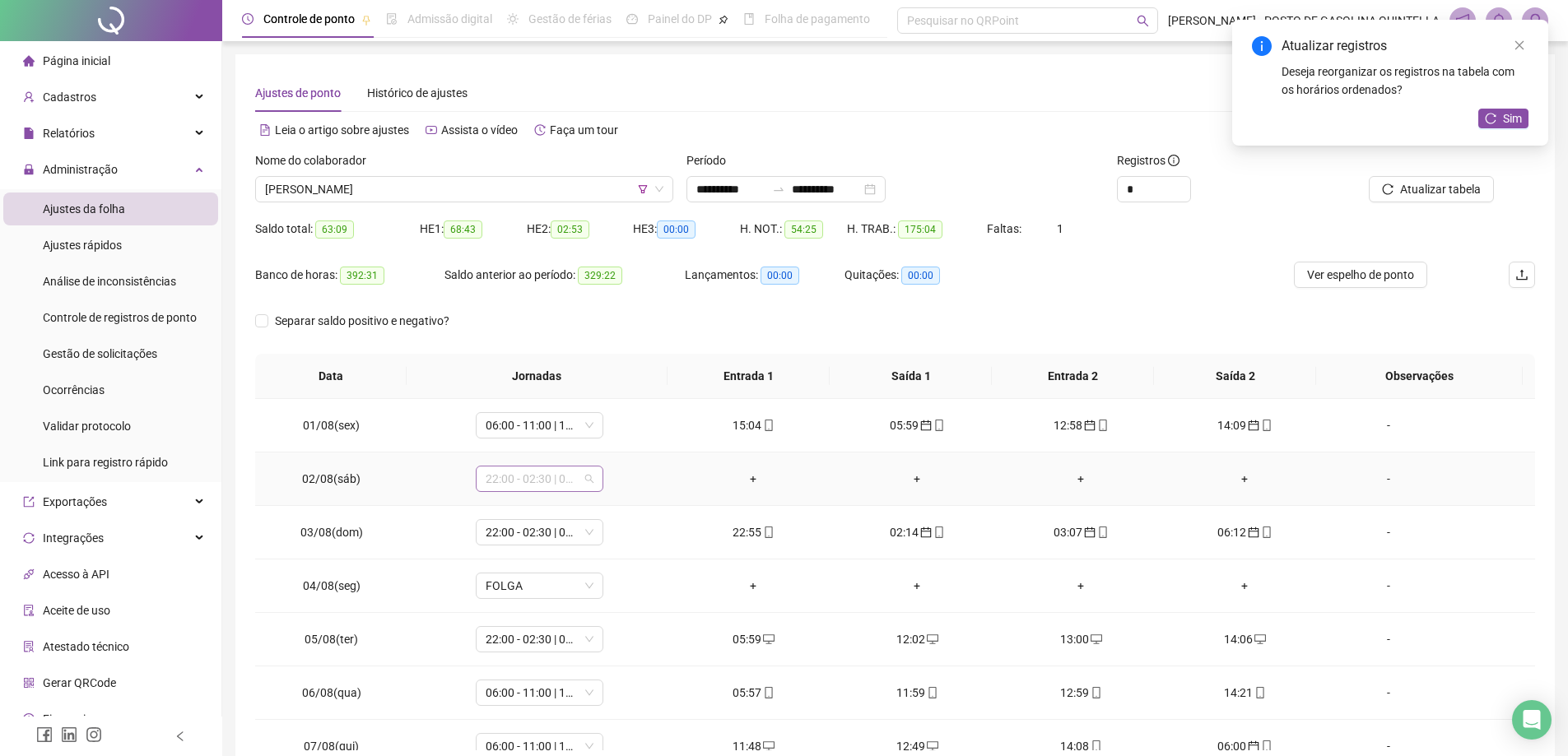
click at [557, 474] on span "22:00 - 02:30 | 03:30 - 06:00" at bounding box center [539, 479] width 108 height 25
click at [596, 642] on div "Folga compensatória" at bounding box center [566, 645] width 139 height 18
click at [614, 436] on span "Sim" at bounding box center [615, 436] width 19 height 18
click at [1507, 115] on span "Sim" at bounding box center [1513, 118] width 19 height 18
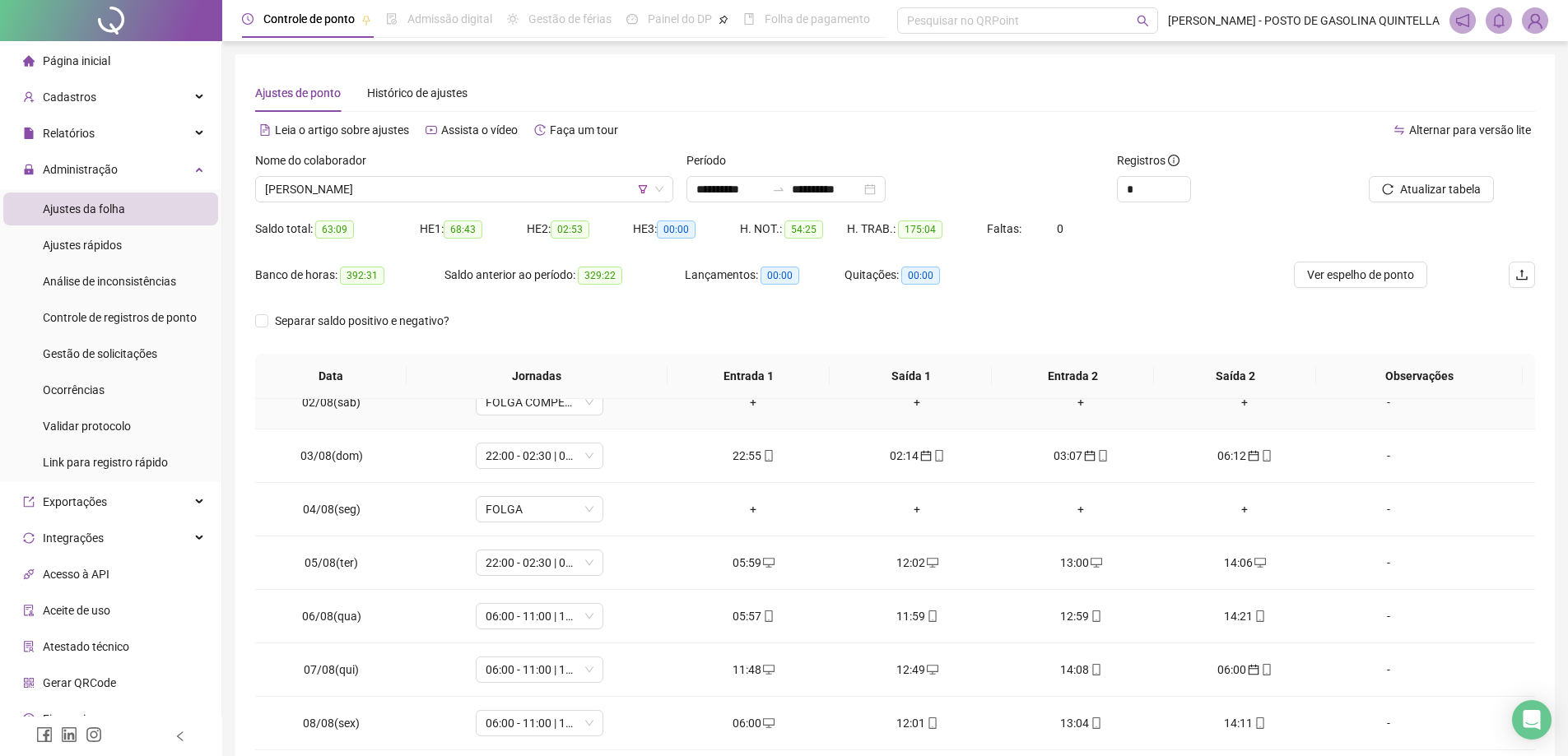
scroll to position [165, 0]
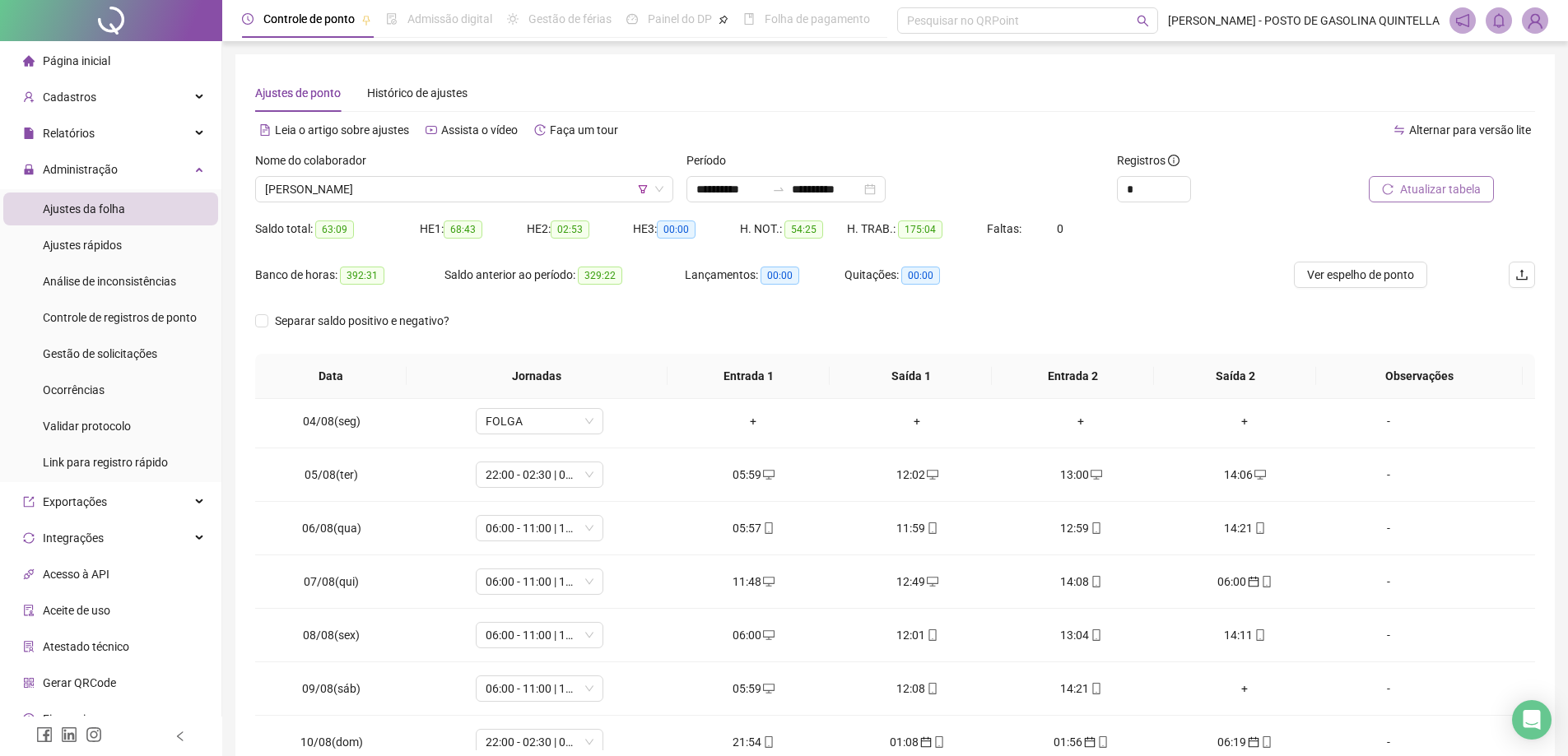
click at [1478, 189] on span "Atualizar tabela" at bounding box center [1441, 189] width 81 height 18
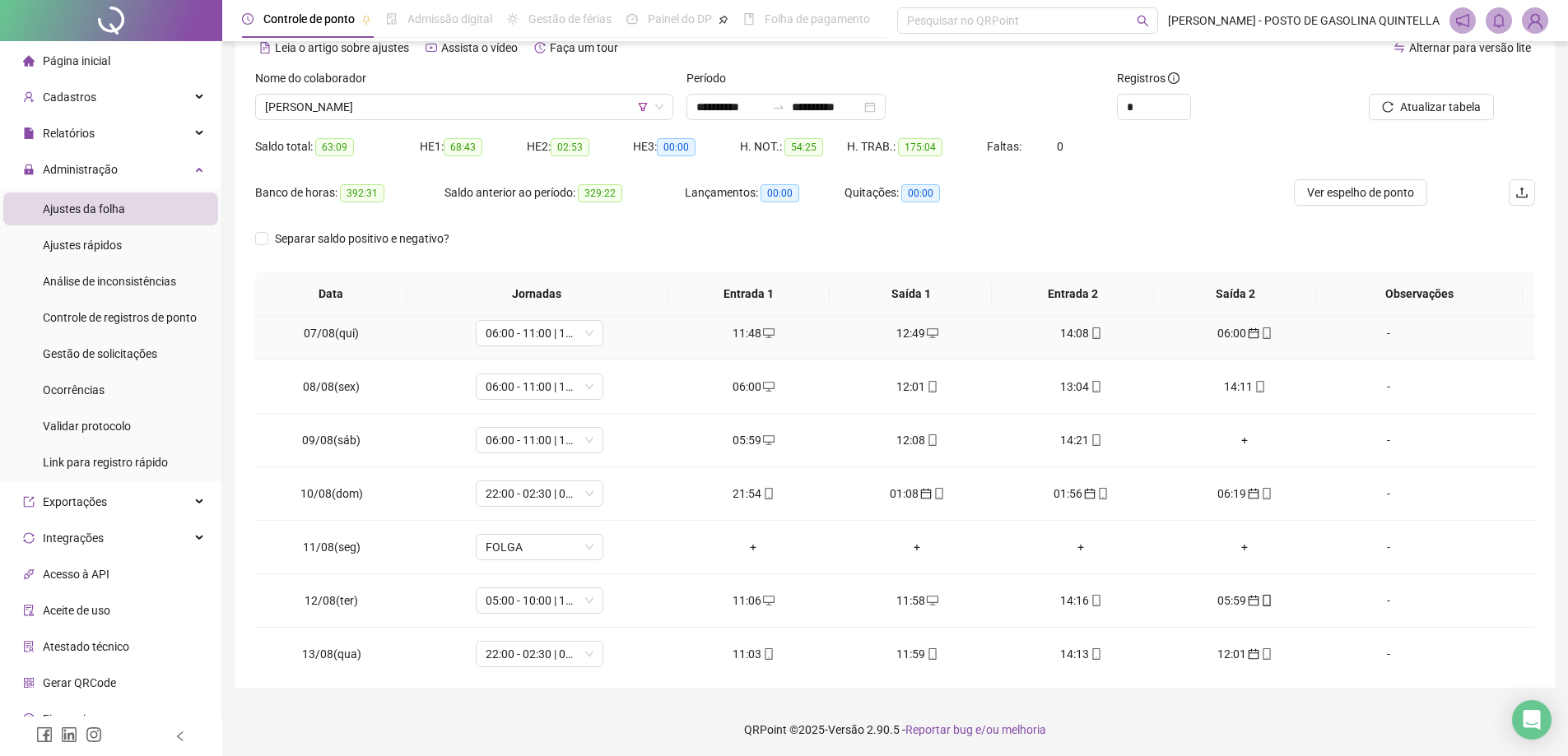
scroll to position [329, 0]
click at [1235, 441] on div "+" at bounding box center [1244, 441] width 137 height 18
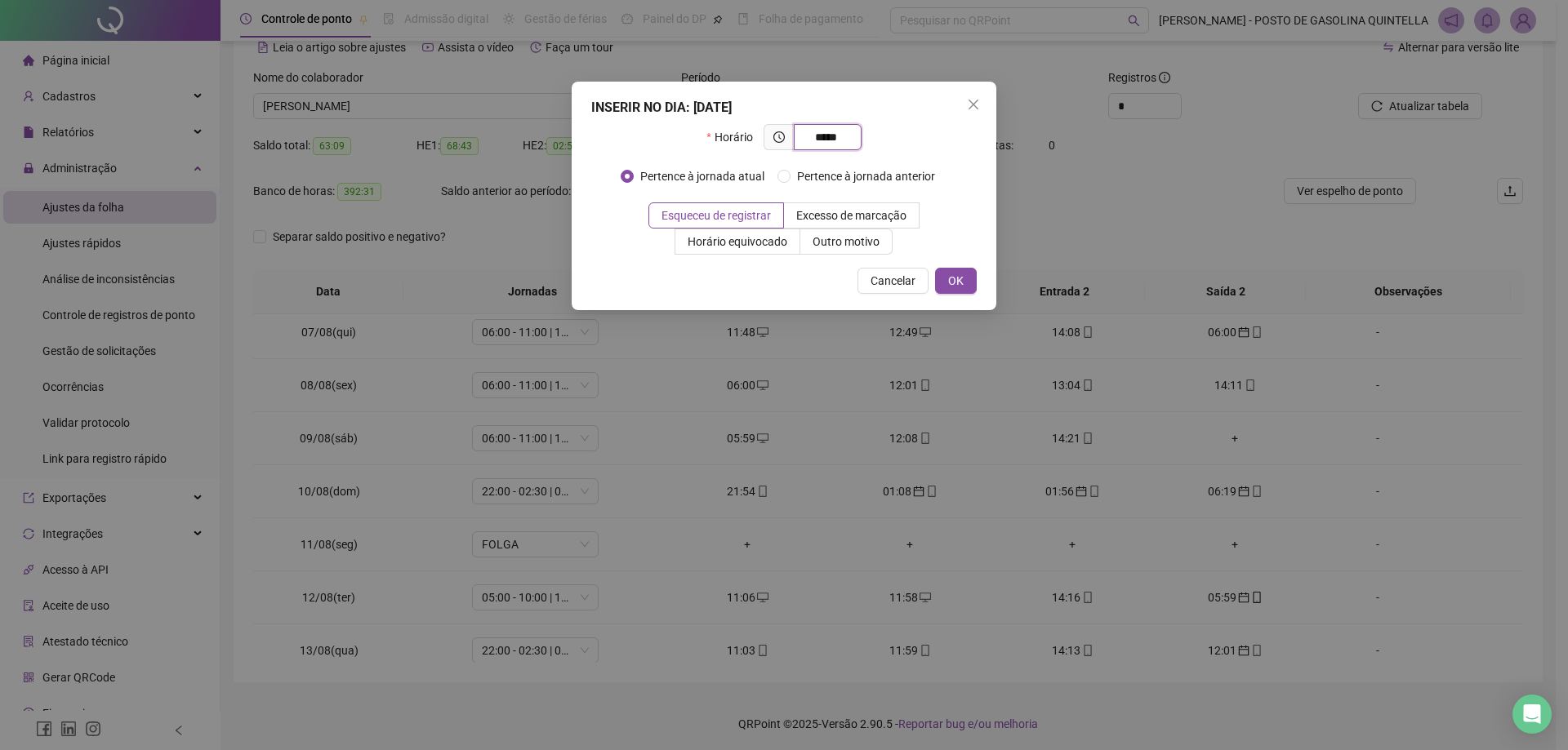
type input "*****"
click at [966, 267] on div "INSERIR NO DIA : [DATE] Horário ***** Pertence à jornada atual Pertence à jorna…" at bounding box center [784, 196] width 425 height 229
click at [952, 273] on span "OK" at bounding box center [956, 280] width 15 height 18
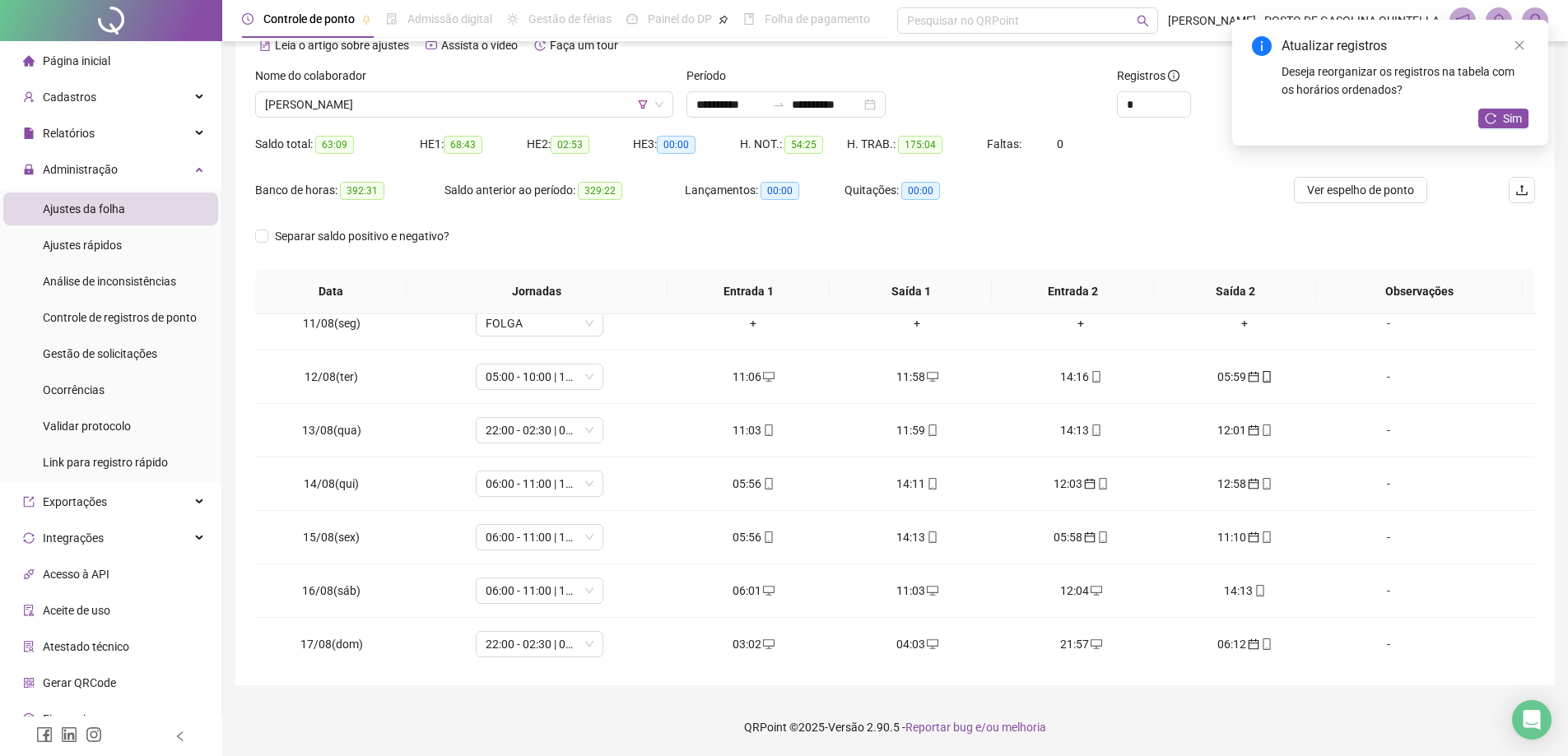
scroll to position [659, 0]
click at [1513, 116] on span "Sim" at bounding box center [1513, 118] width 19 height 18
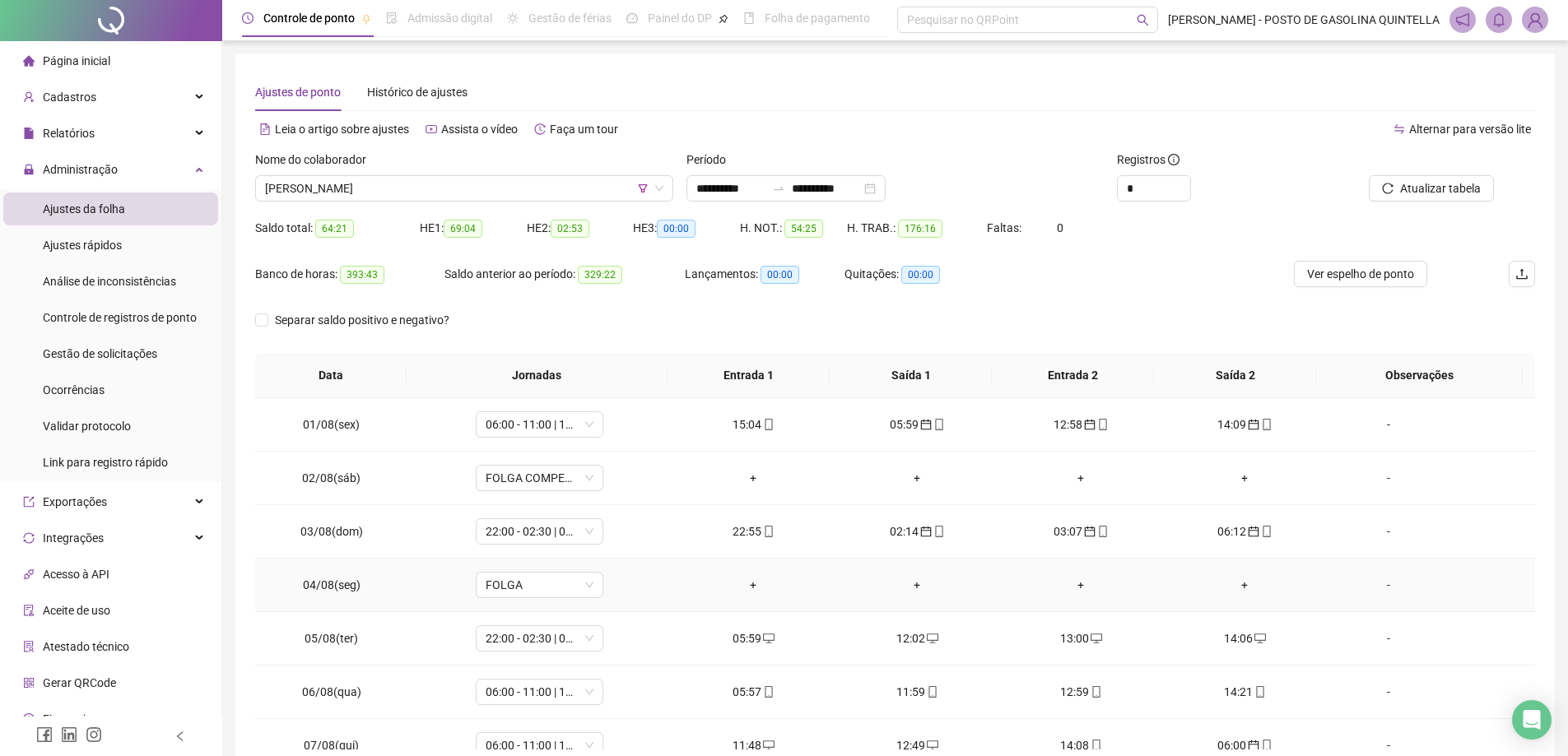
scroll to position [0, 0]
click at [921, 538] on icon "calendar" at bounding box center [926, 532] width 11 height 11
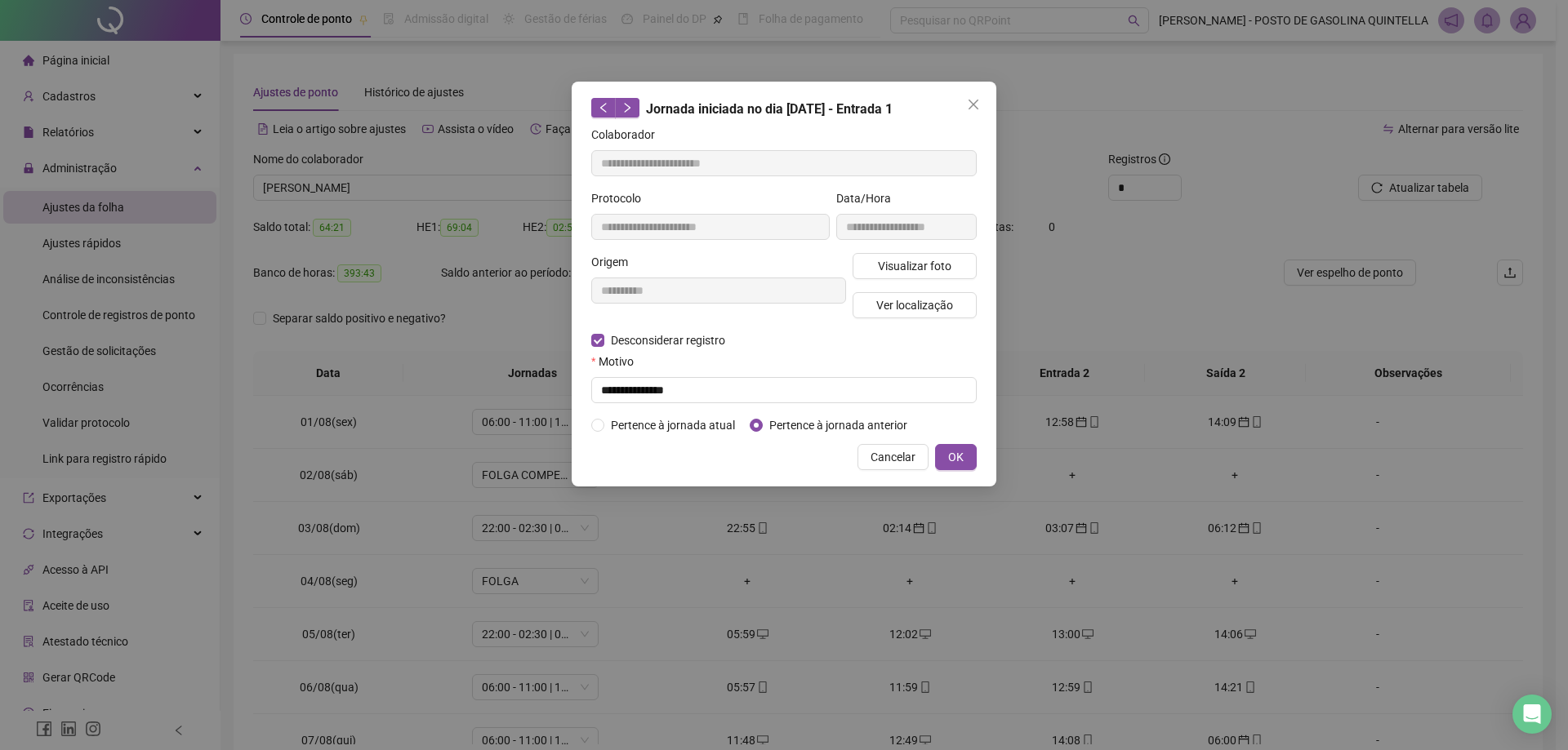
type input "**********"
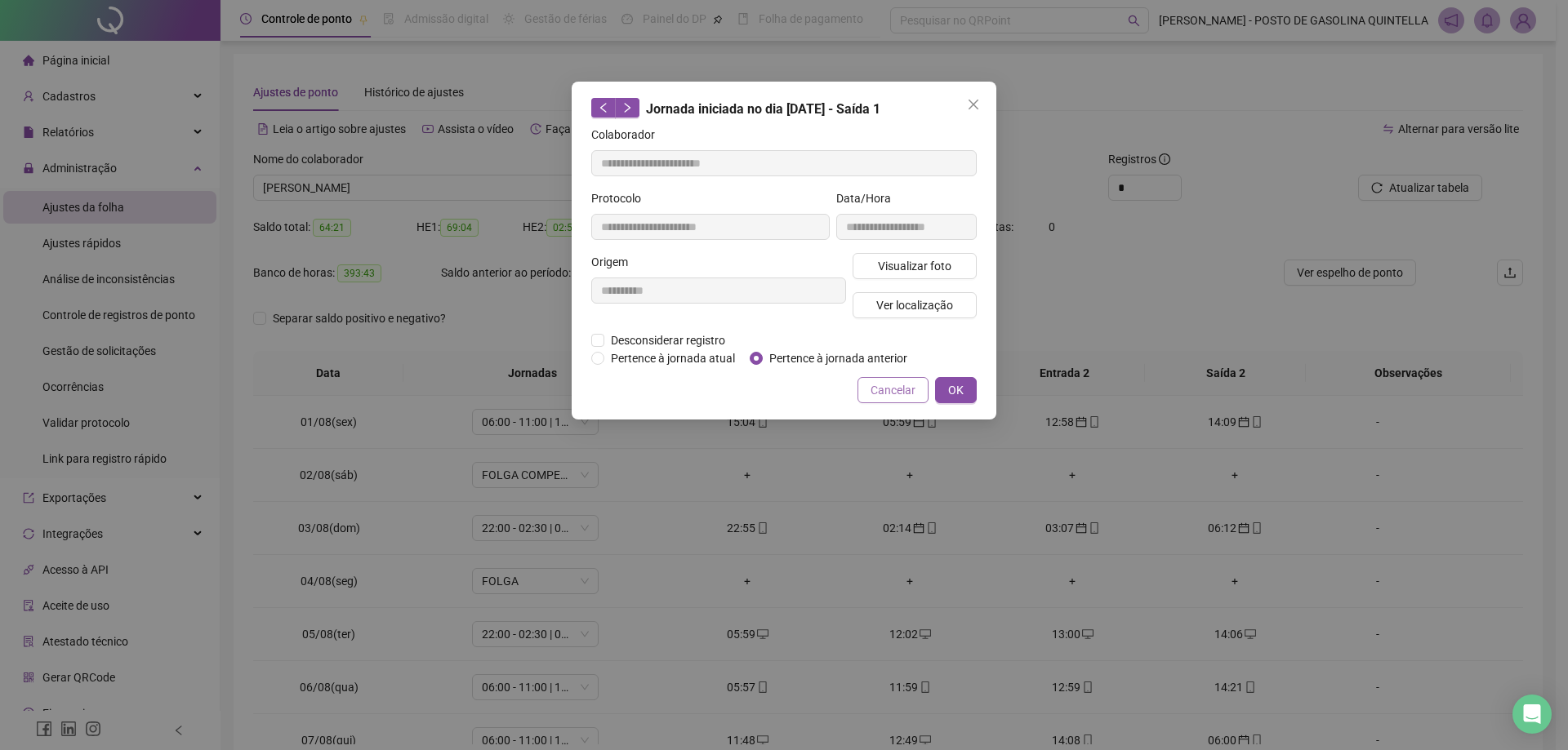
click at [906, 387] on span "Cancelar" at bounding box center [892, 389] width 45 height 18
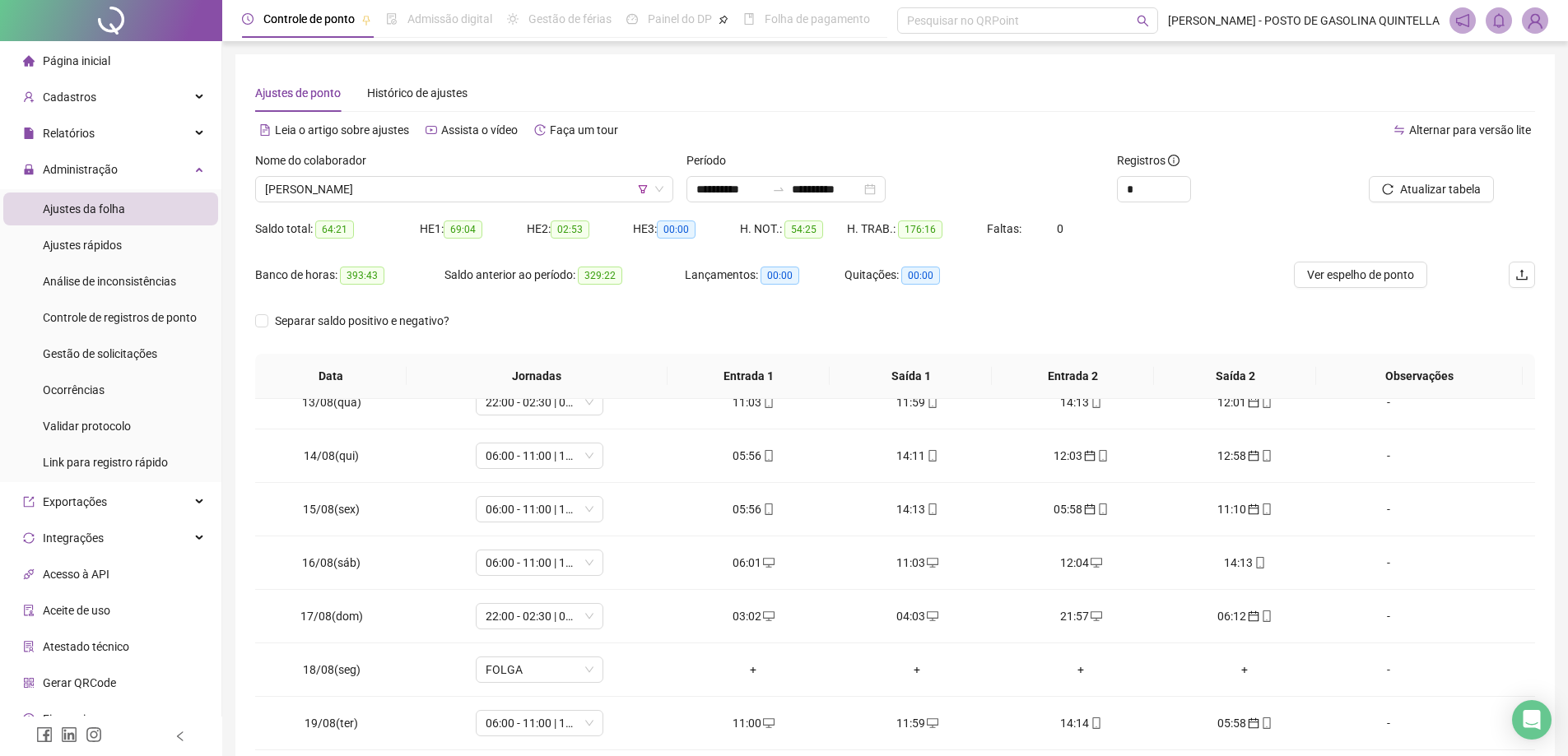
scroll to position [433, 0]
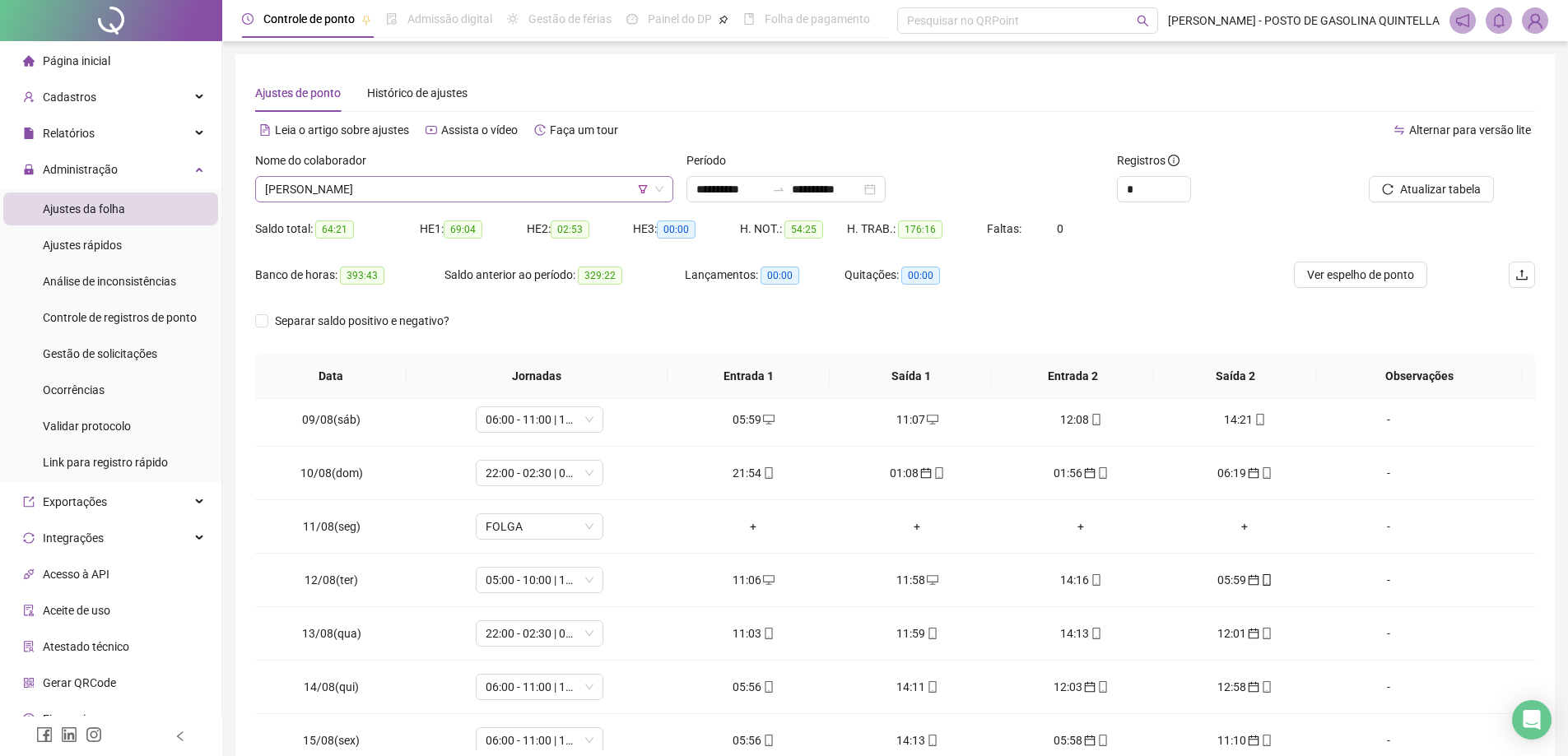
click at [502, 190] on span "[PERSON_NAME]" at bounding box center [464, 189] width 399 height 25
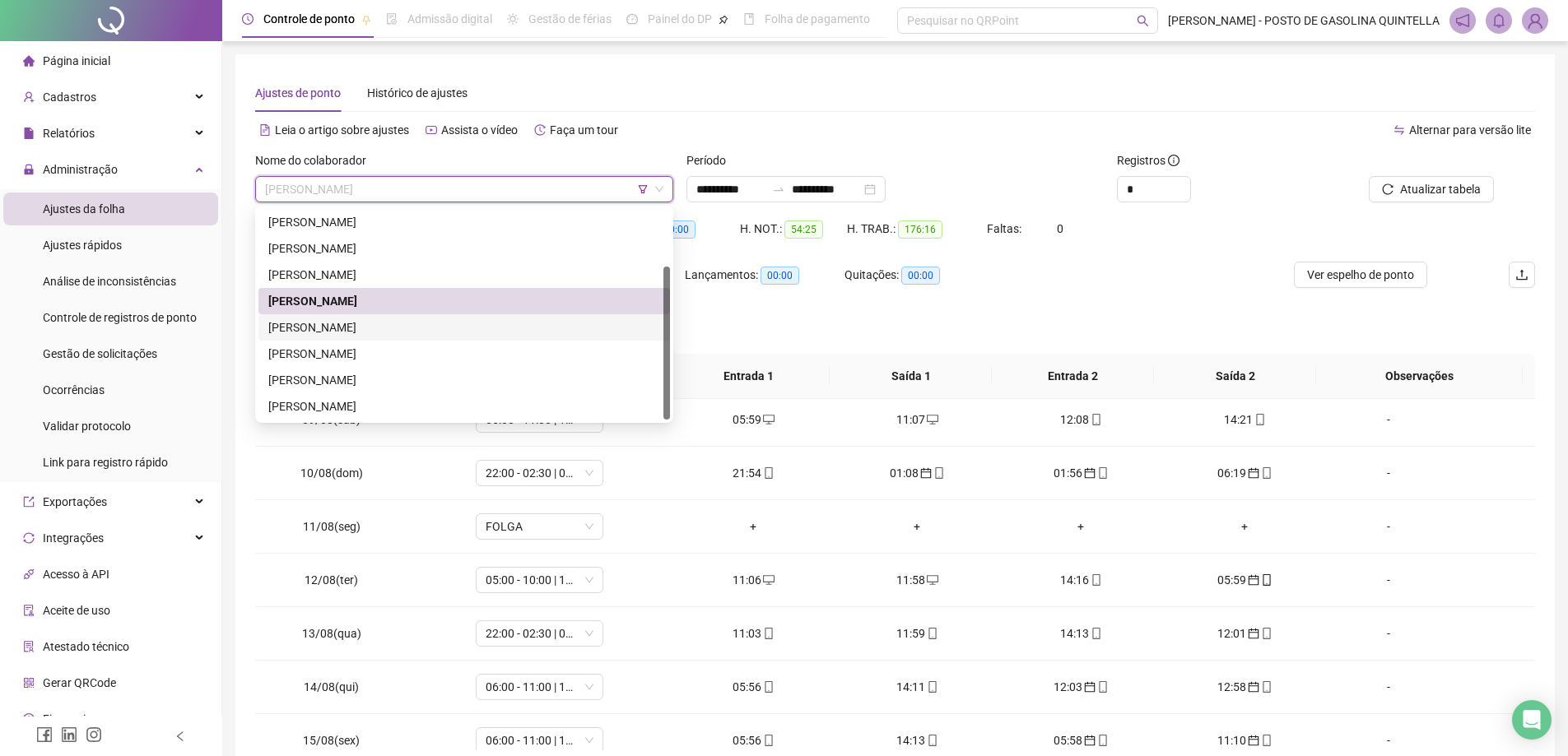
click at [469, 327] on div "[PERSON_NAME]" at bounding box center [463, 327] width 392 height 18
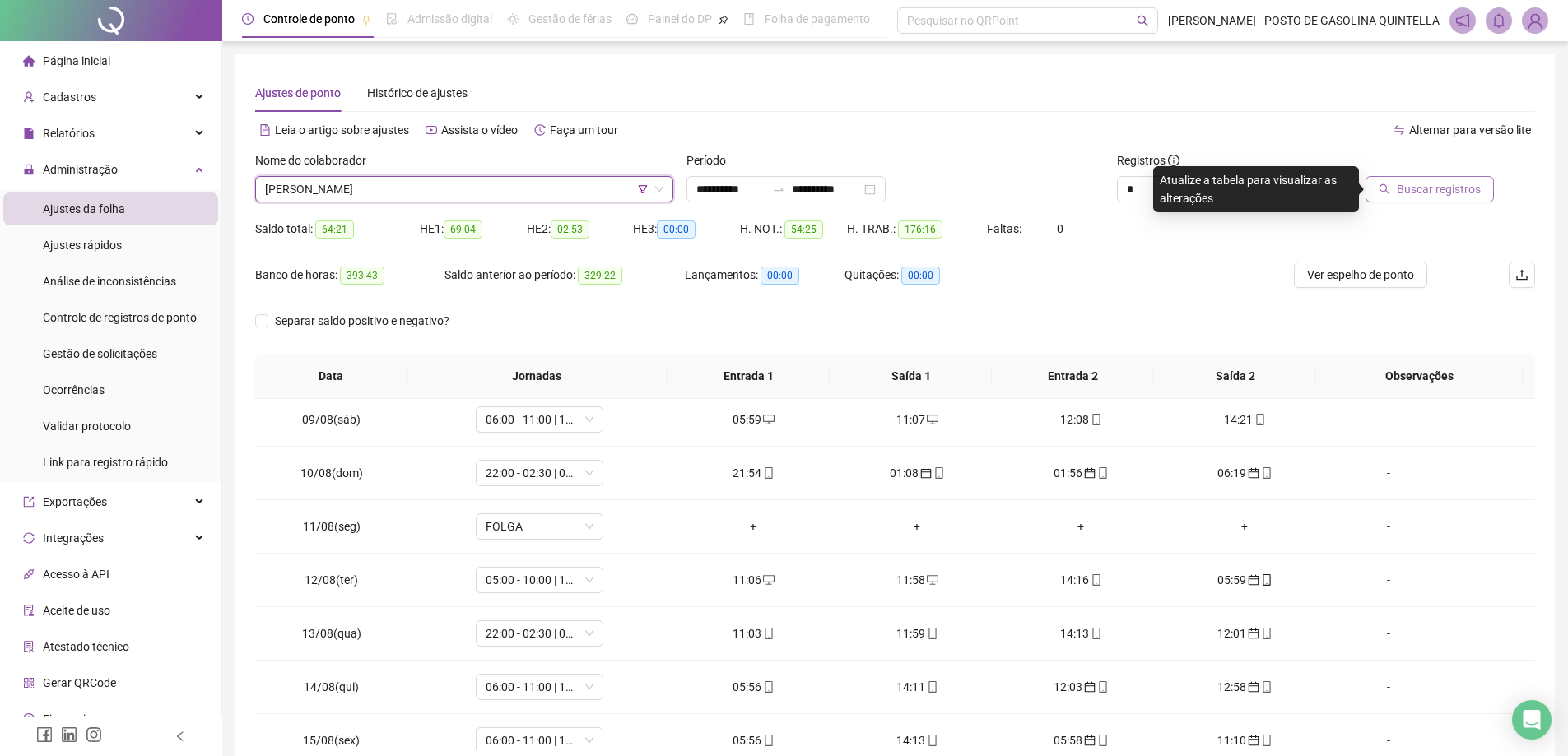
click at [1412, 191] on span "Buscar registros" at bounding box center [1439, 189] width 84 height 18
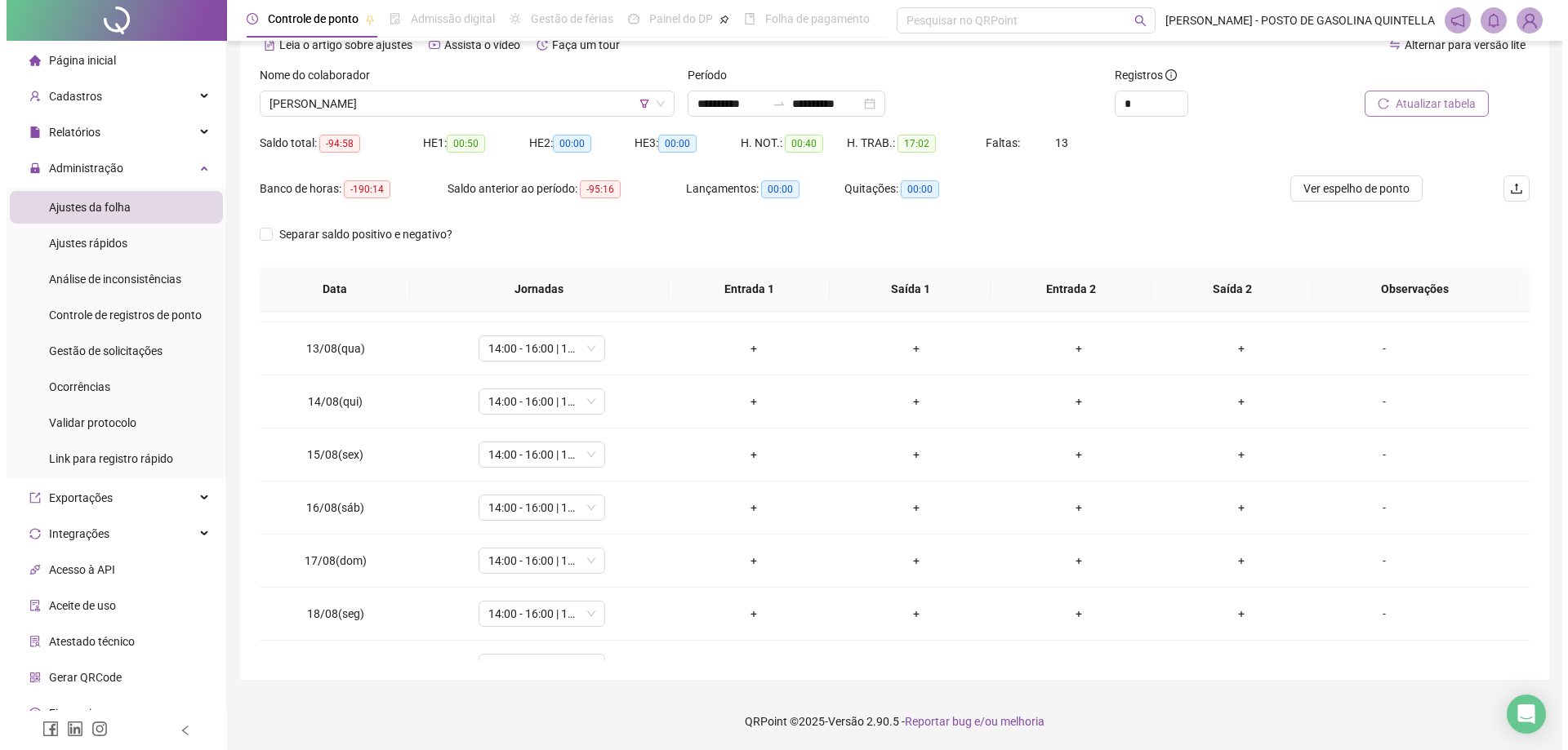
scroll to position [496, 0]
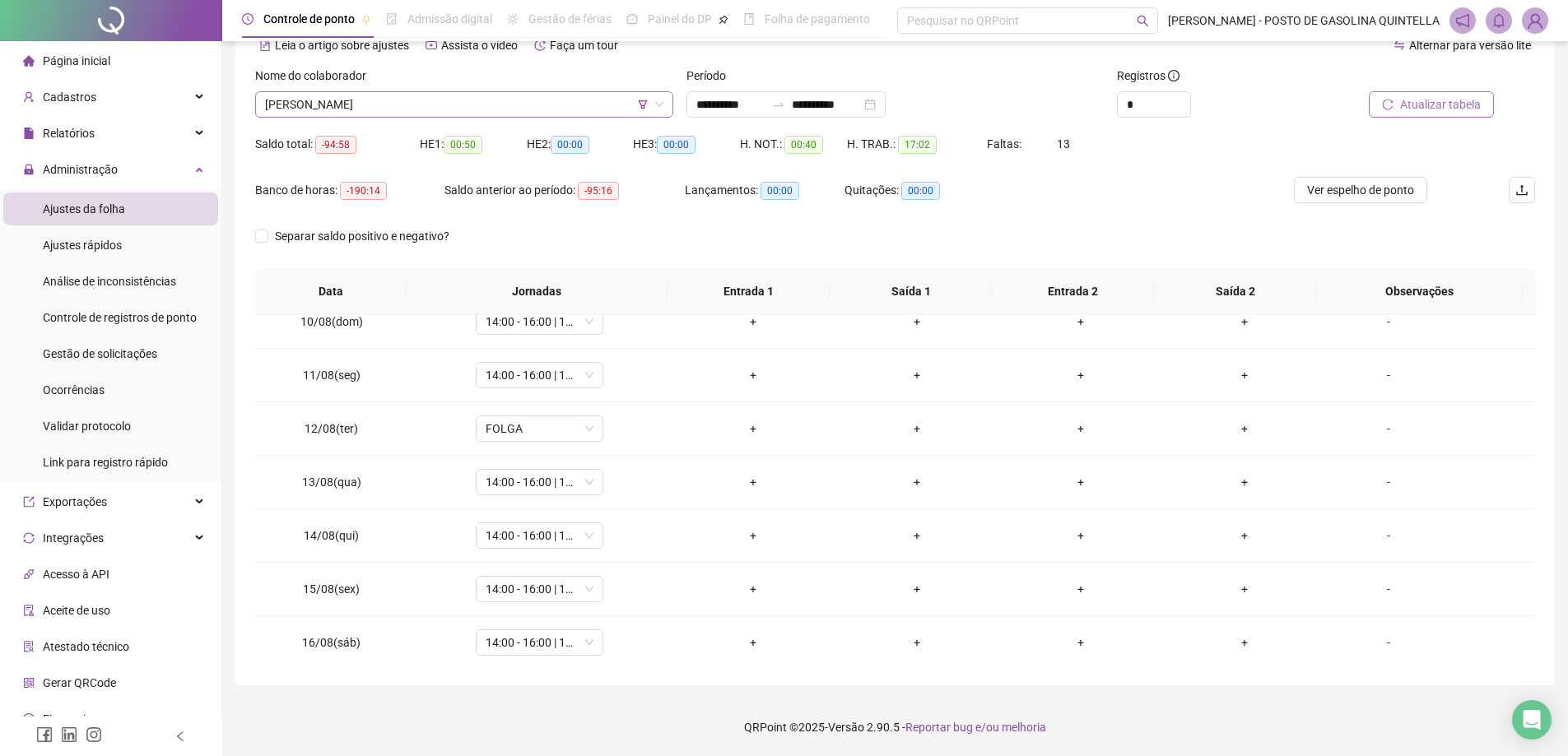
click at [517, 107] on span "[PERSON_NAME]" at bounding box center [464, 104] width 399 height 25
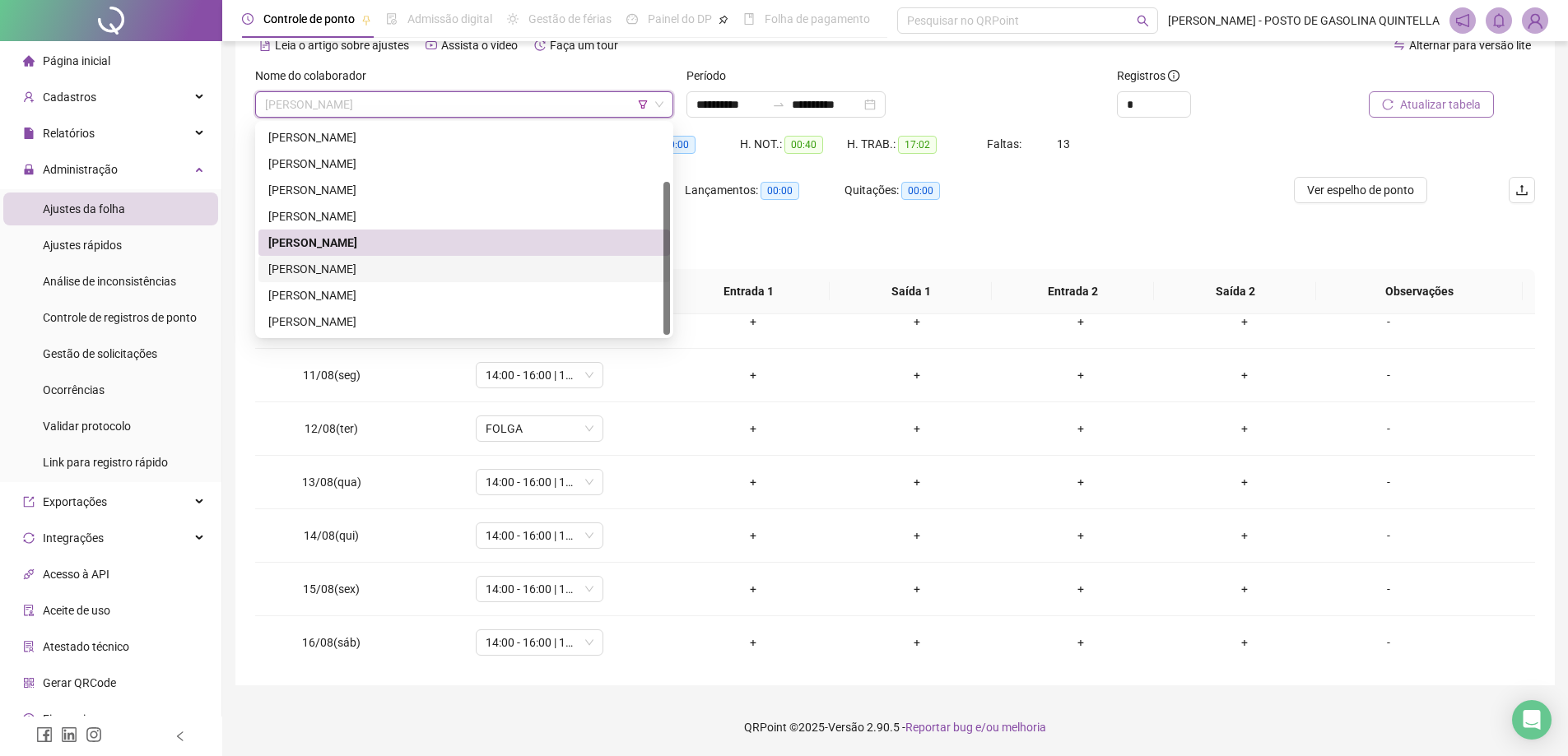
click at [398, 270] on div "[PERSON_NAME]" at bounding box center [463, 269] width 392 height 18
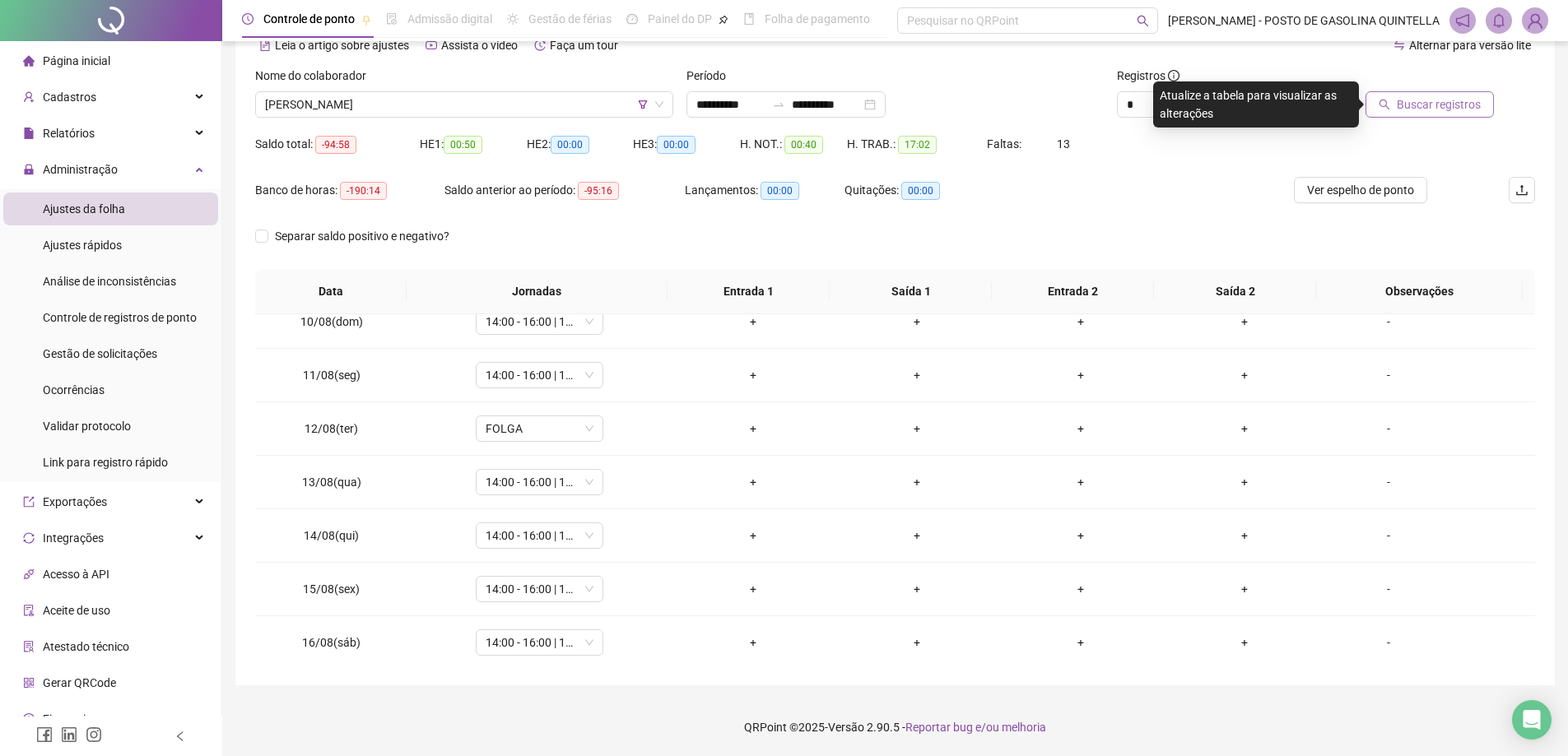
click at [1419, 104] on span "Buscar registros" at bounding box center [1439, 104] width 84 height 18
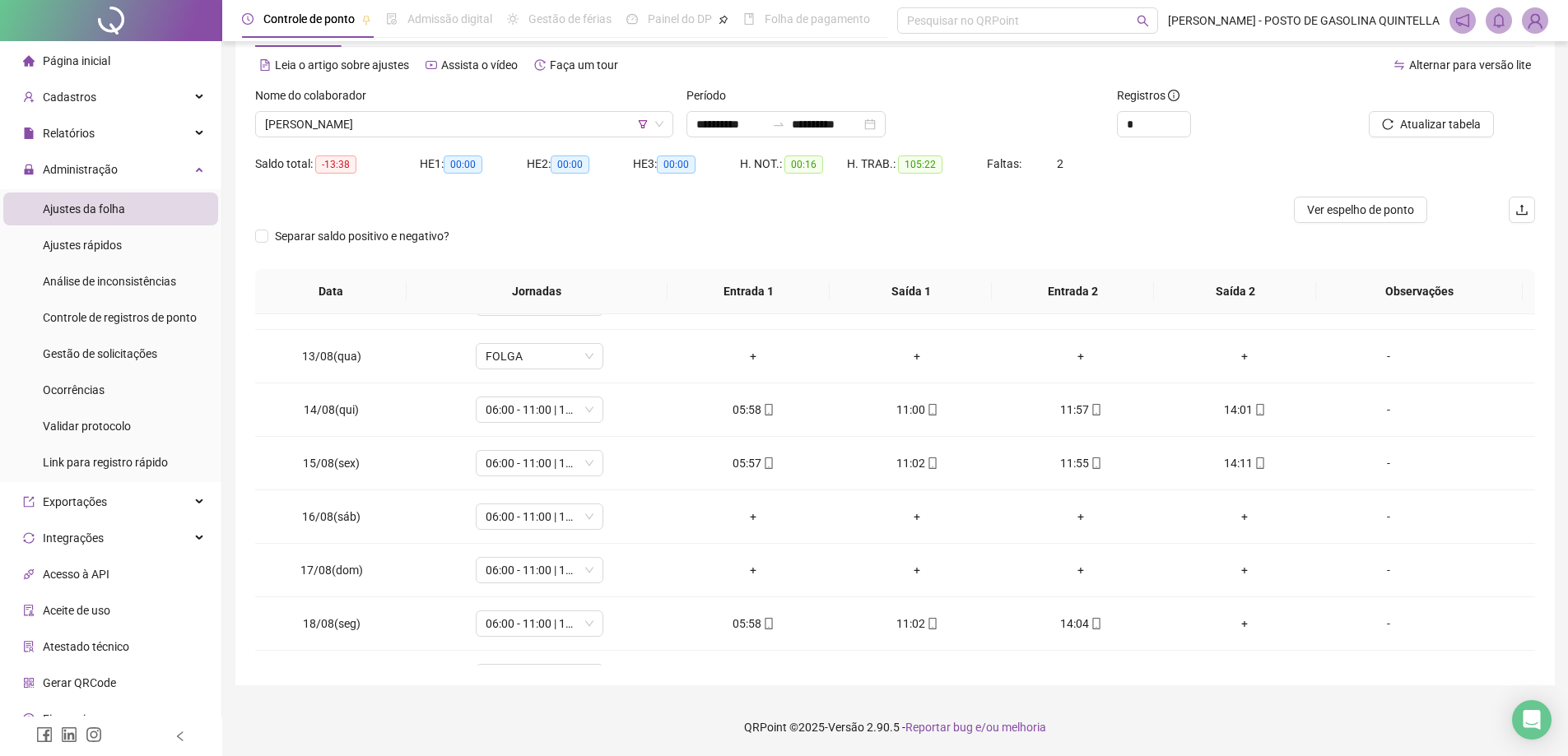
scroll to position [665, 0]
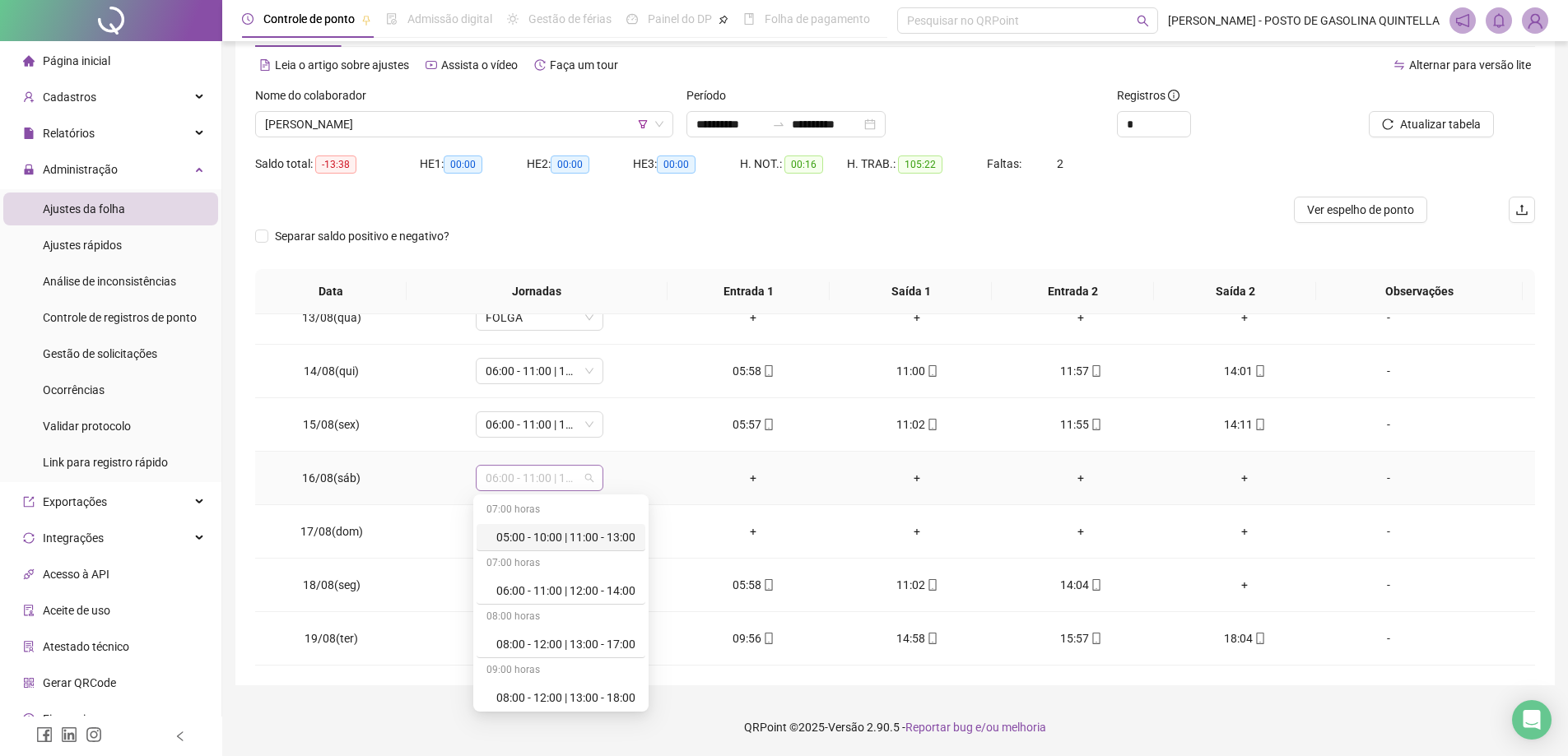
click at [551, 471] on span "06:00 - 11:00 | 12:00 - 14:00" at bounding box center [539, 478] width 108 height 25
click at [561, 646] on div "Folga compensatória" at bounding box center [566, 654] width 139 height 18
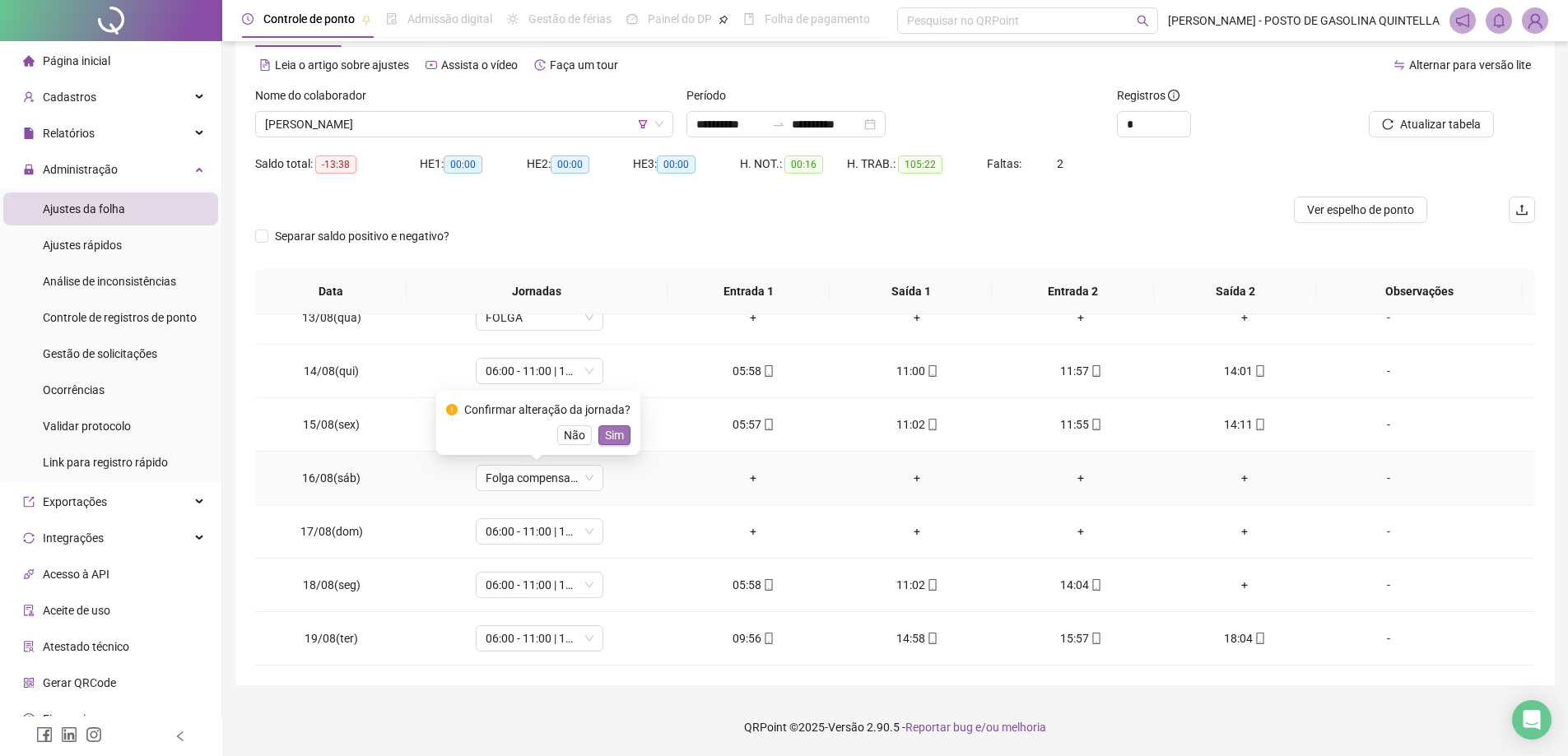
click at [615, 429] on span "Sim" at bounding box center [615, 435] width 19 height 18
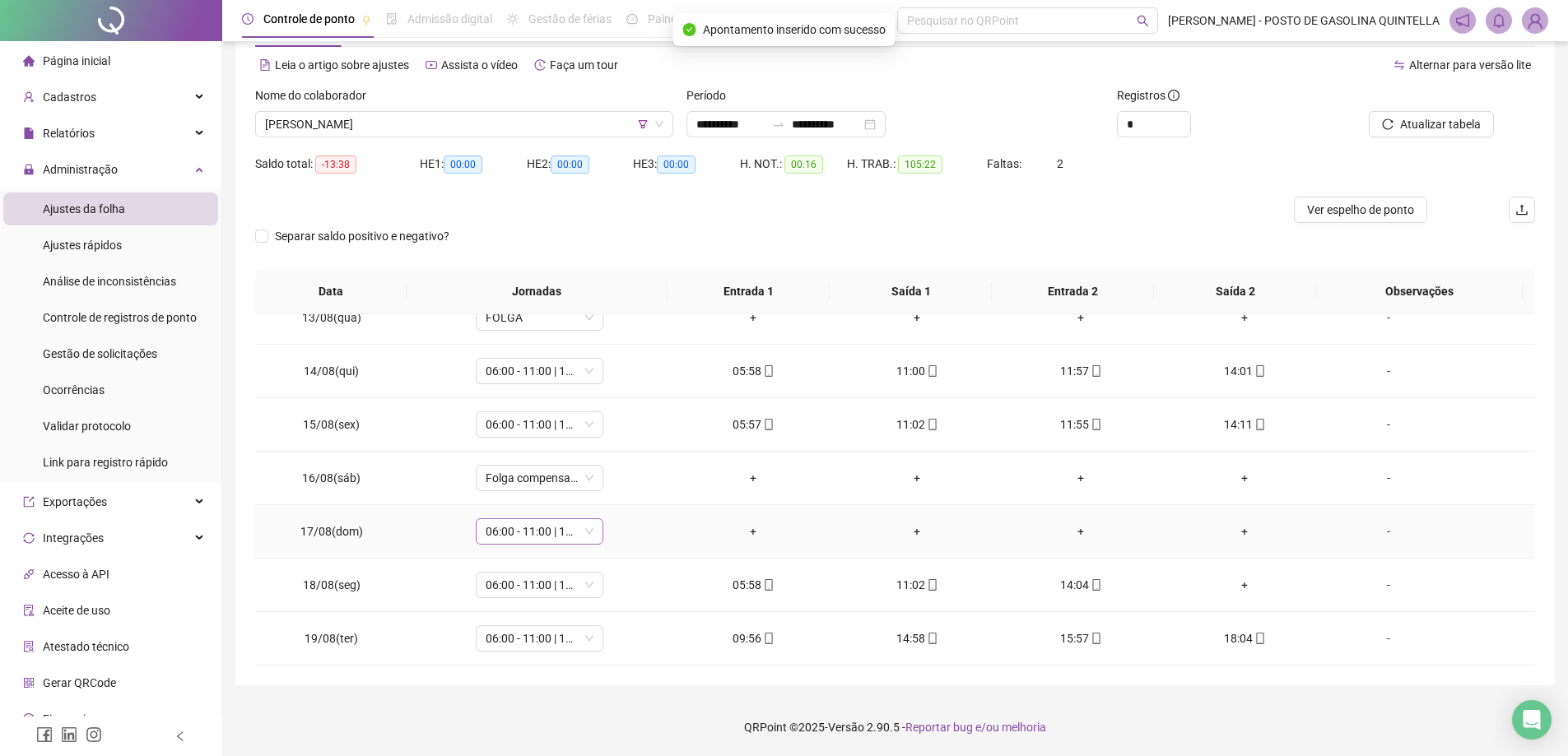
click at [560, 538] on span "06:00 - 11:00 | 12:00 - 14:00" at bounding box center [539, 532] width 108 height 25
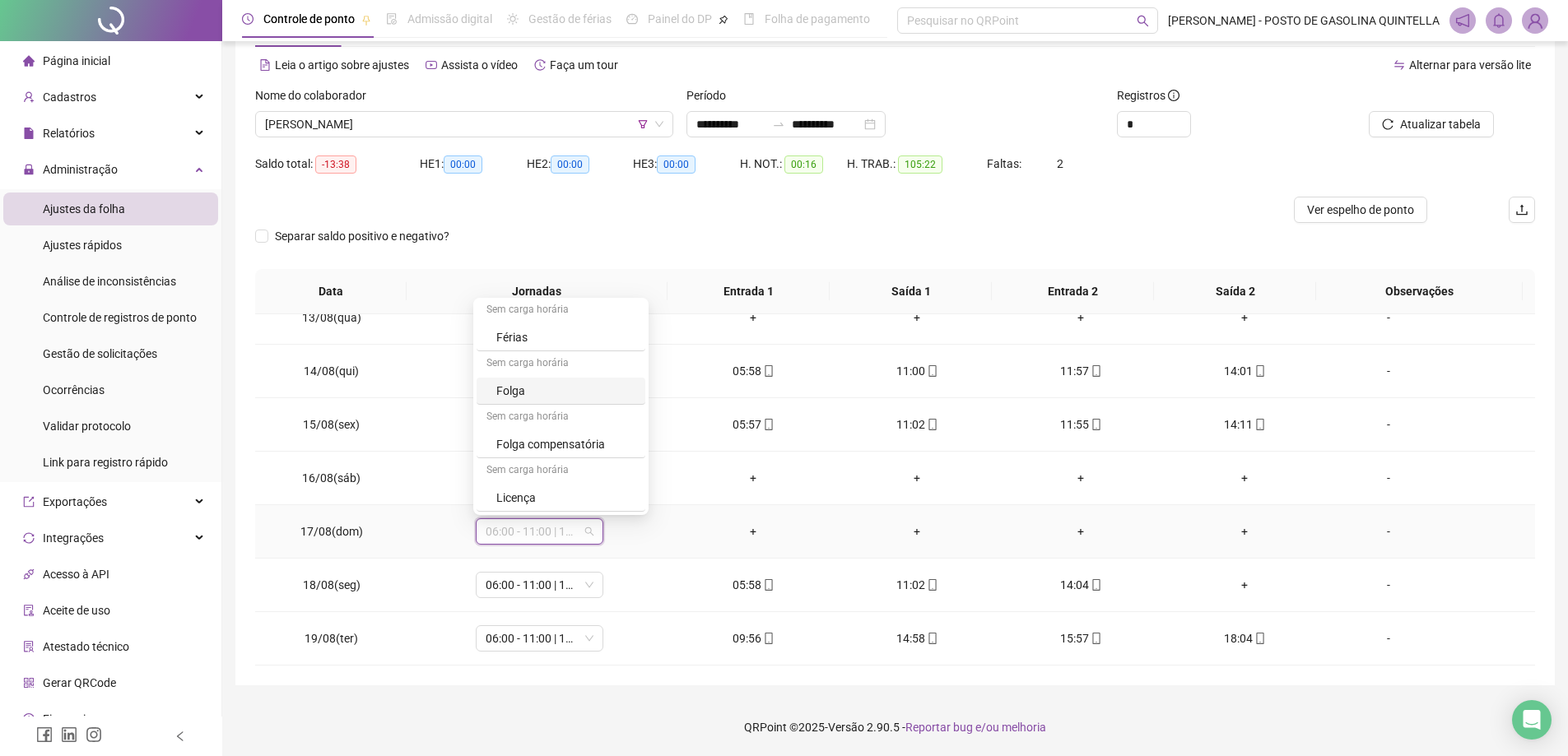
click at [554, 388] on div "Folga" at bounding box center [566, 391] width 139 height 18
click at [618, 480] on span "Sim" at bounding box center [615, 488] width 19 height 18
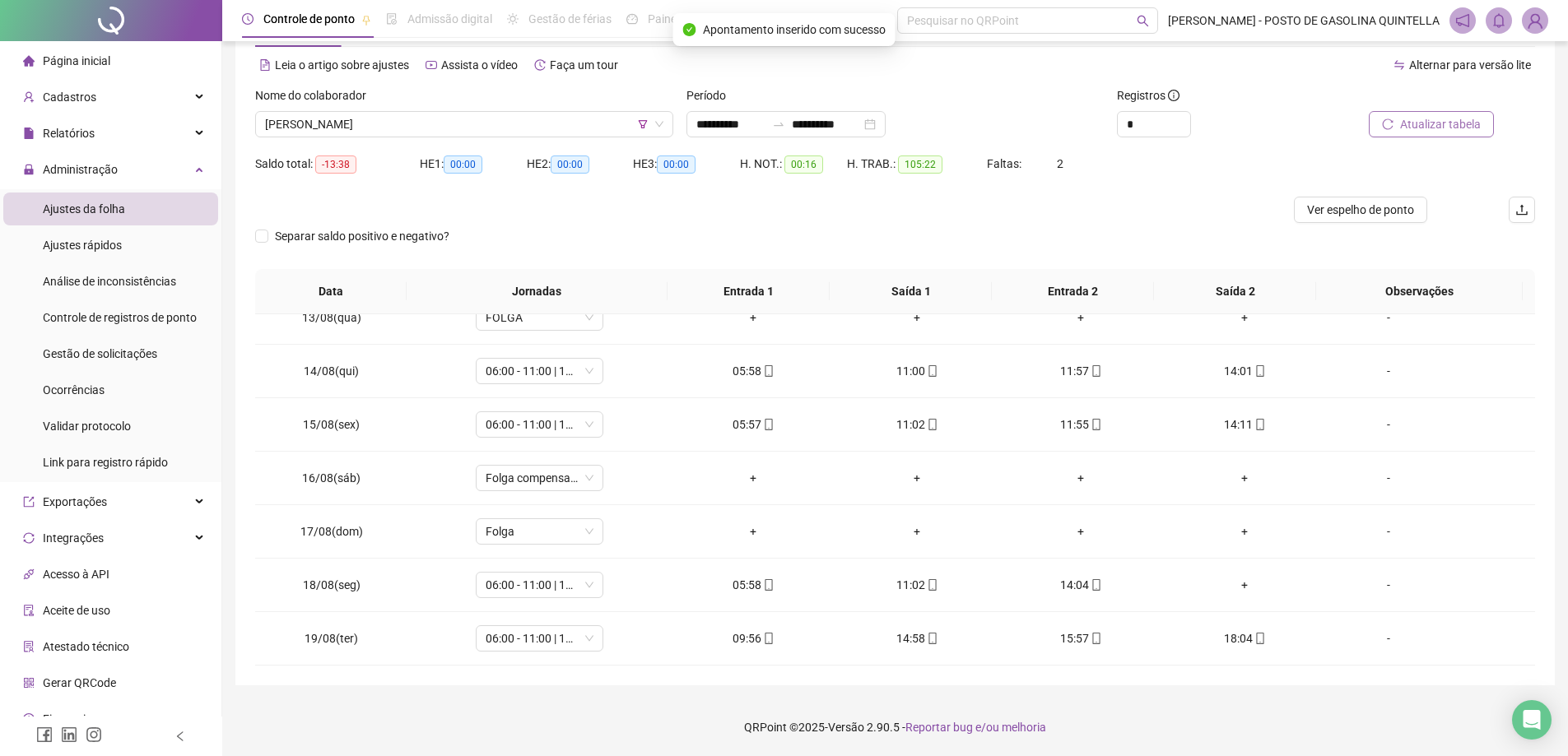
click at [1438, 119] on span "Atualizar tabela" at bounding box center [1441, 124] width 81 height 18
click at [471, 119] on span "[PERSON_NAME]" at bounding box center [464, 124] width 399 height 25
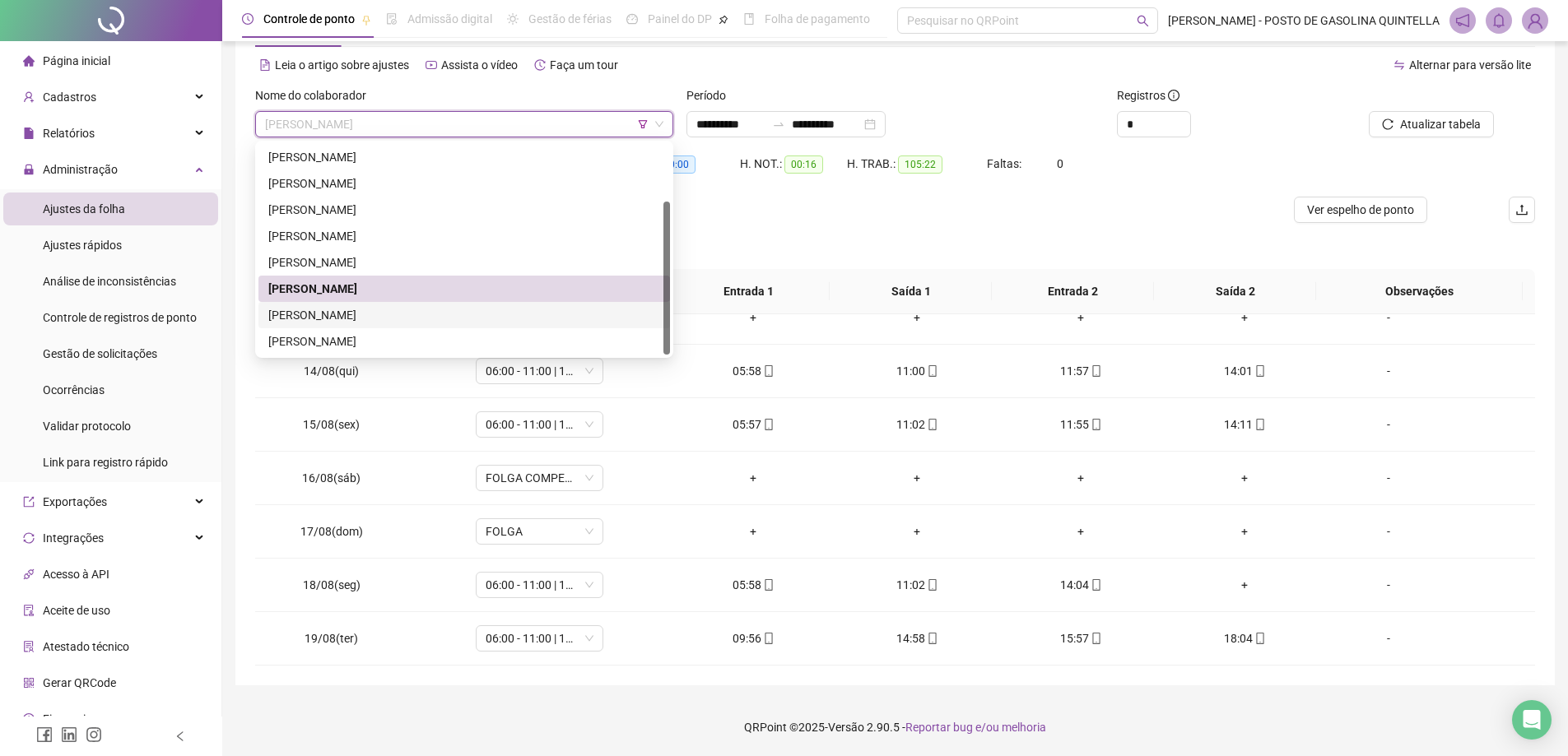
click at [398, 308] on div "[PERSON_NAME]" at bounding box center [463, 315] width 392 height 18
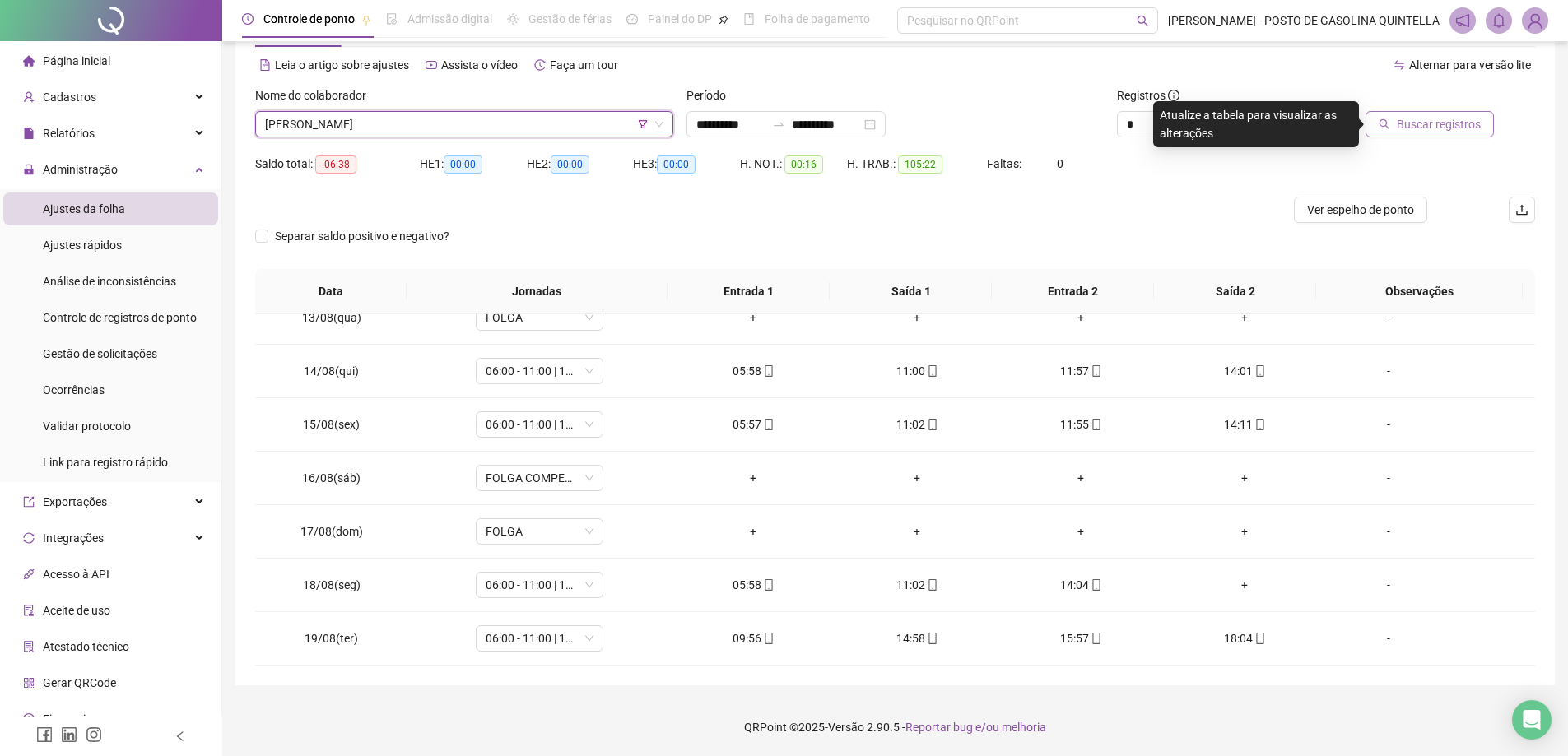
click at [1426, 114] on button "Buscar registros" at bounding box center [1430, 124] width 128 height 26
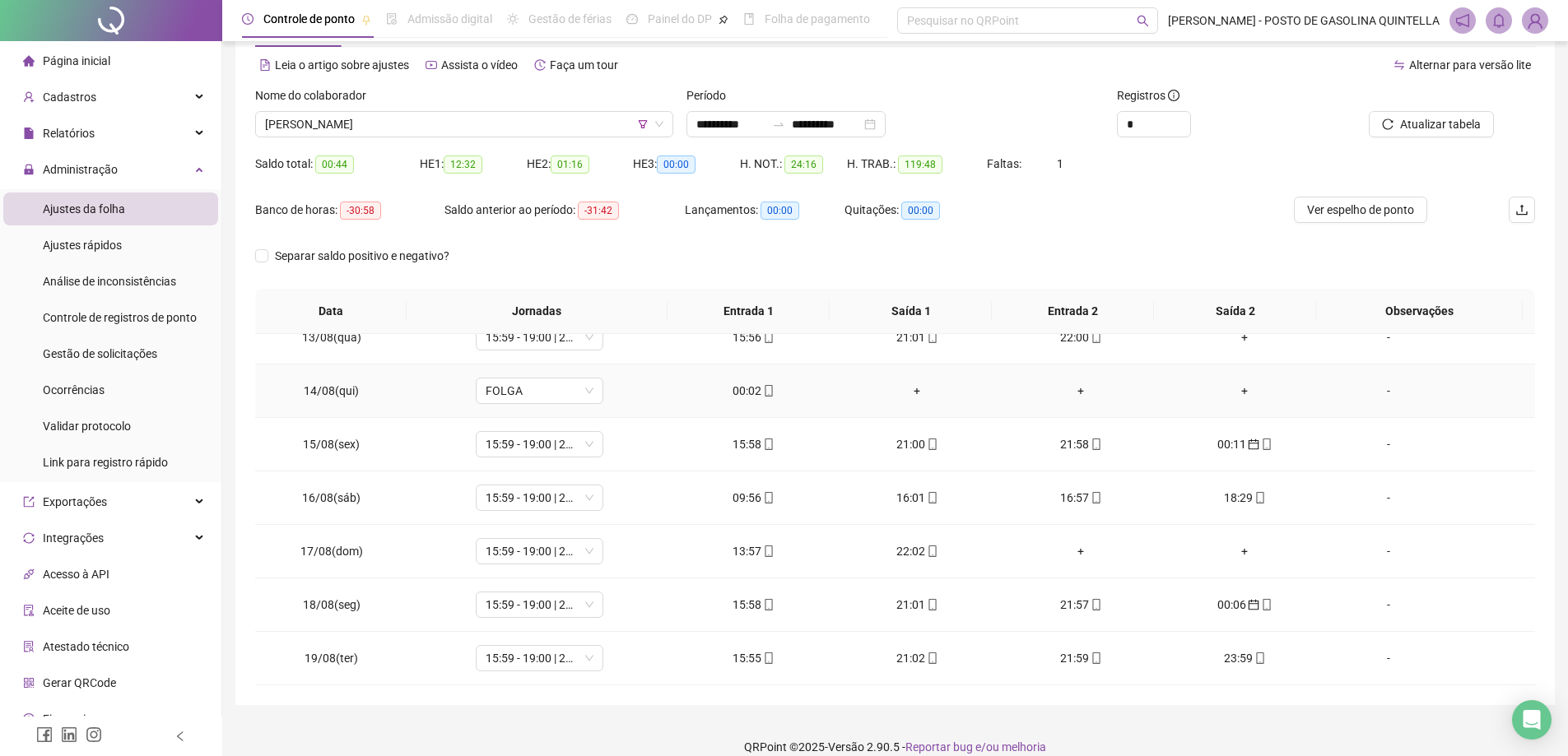
scroll to position [583, 0]
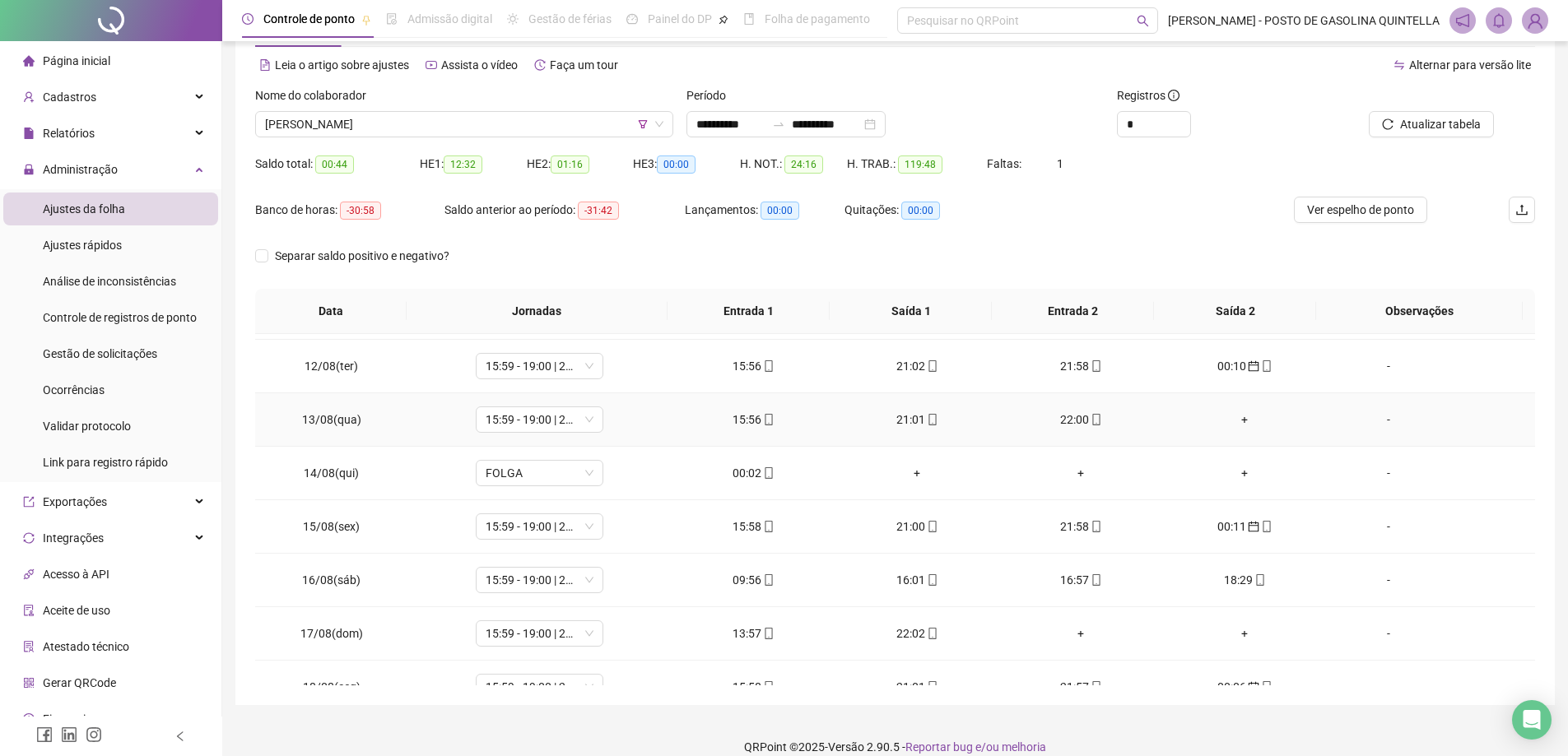
click at [1236, 416] on div "+" at bounding box center [1244, 419] width 137 height 18
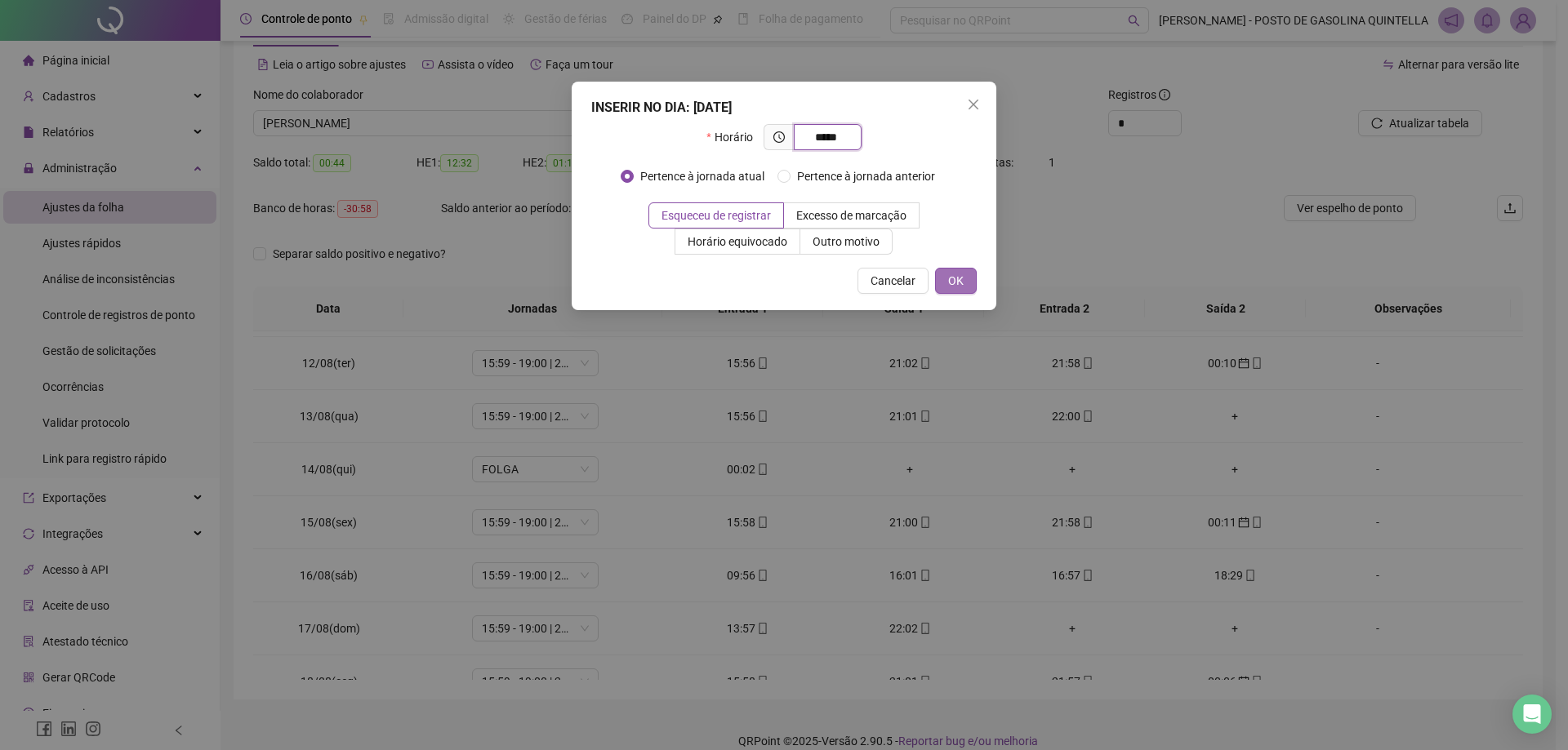
type input "*****"
click at [955, 276] on span "OK" at bounding box center [956, 280] width 15 height 18
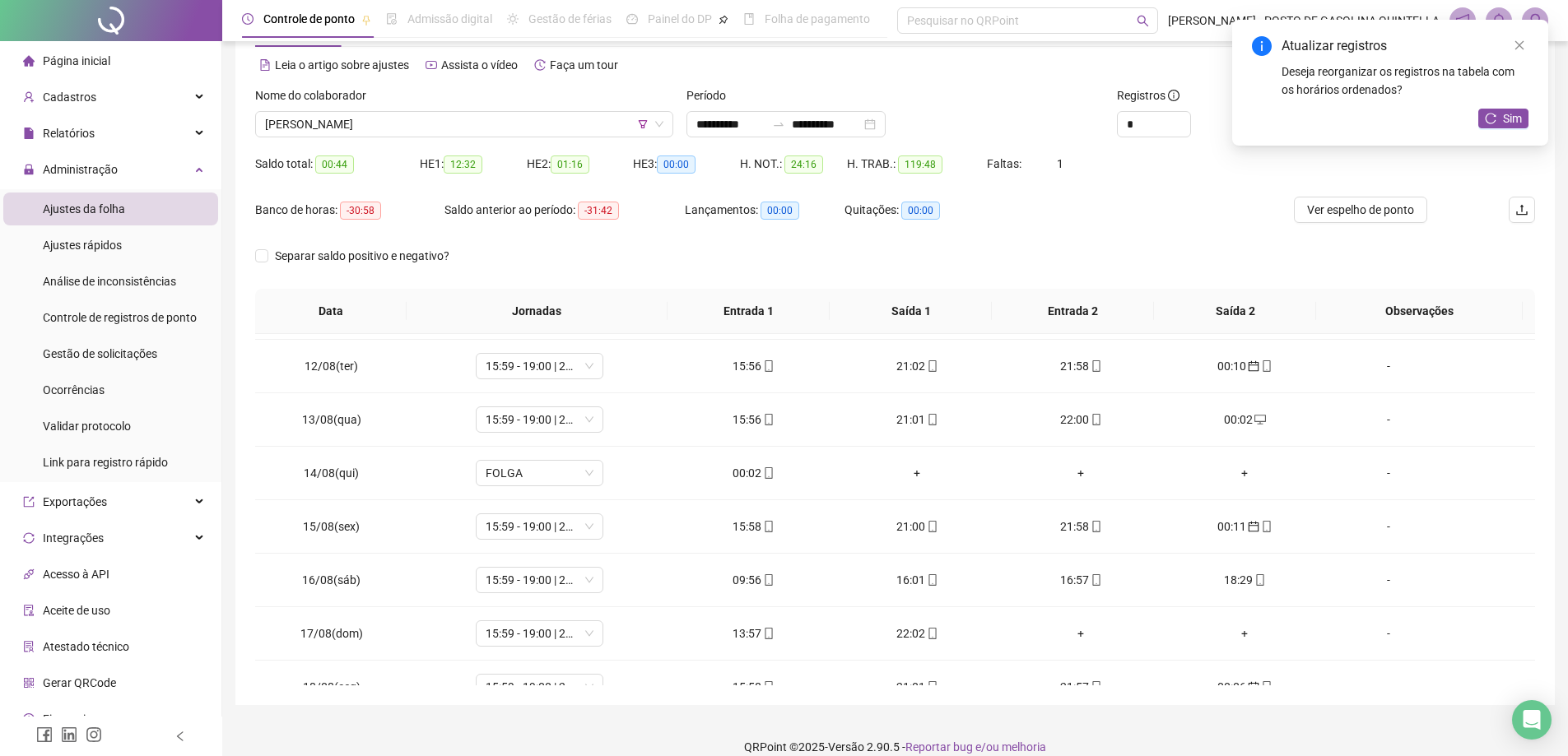
click at [733, 471] on div "00:02" at bounding box center [754, 473] width 137 height 18
type input "**********"
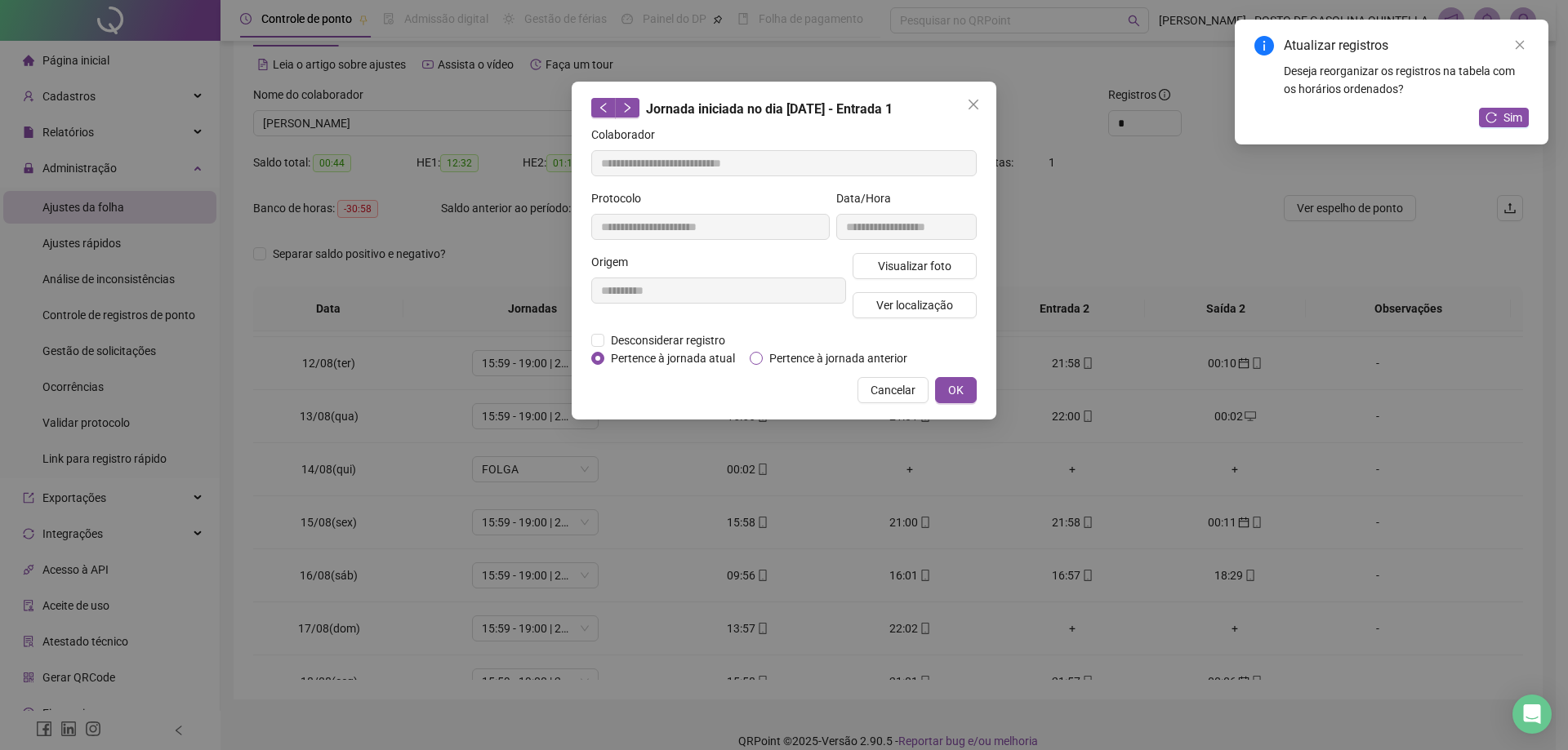
click at [792, 355] on span "Pertence à jornada anterior" at bounding box center [838, 358] width 151 height 18
click at [970, 386] on button "OK" at bounding box center [955, 390] width 41 height 26
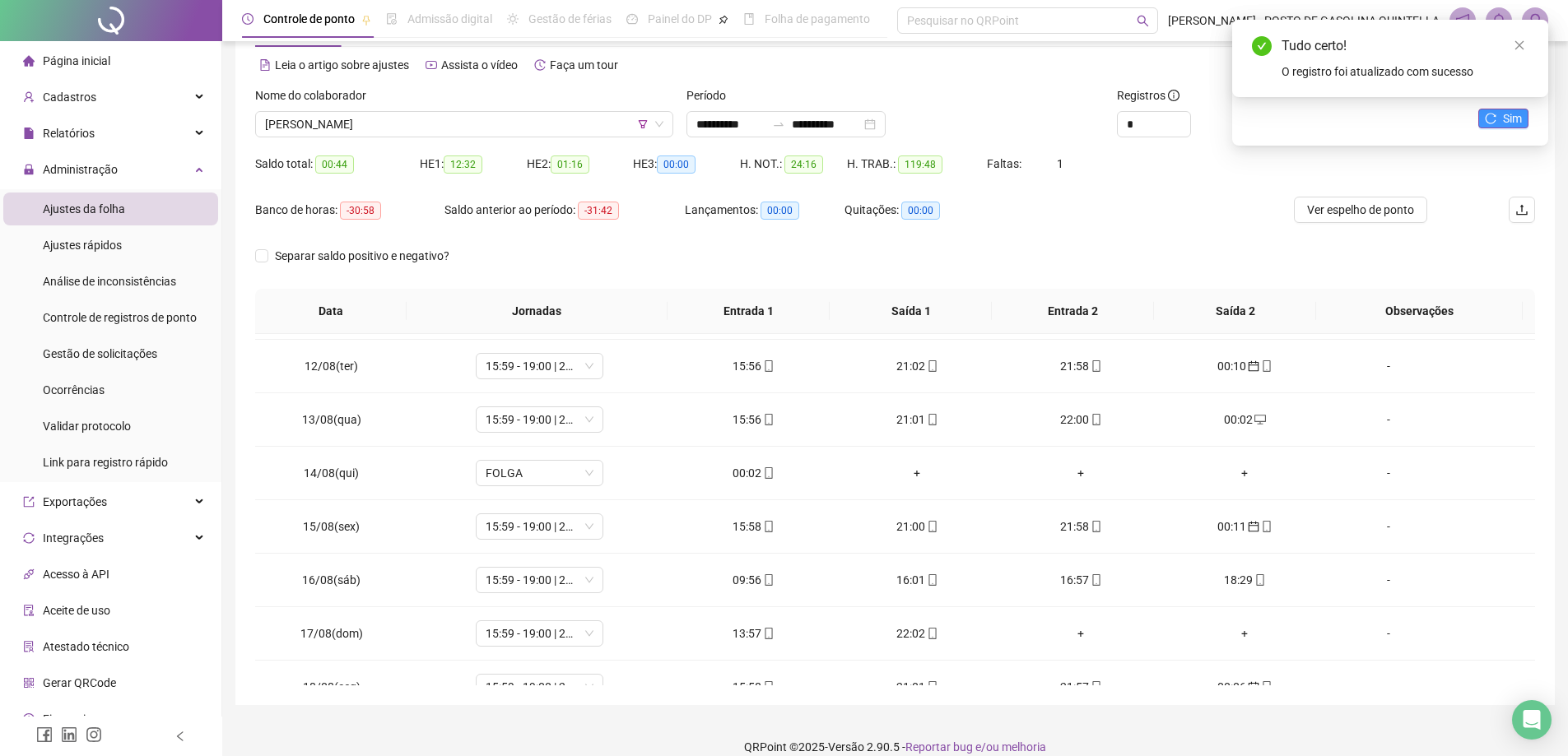
click at [1496, 124] on icon "reload" at bounding box center [1491, 119] width 12 height 12
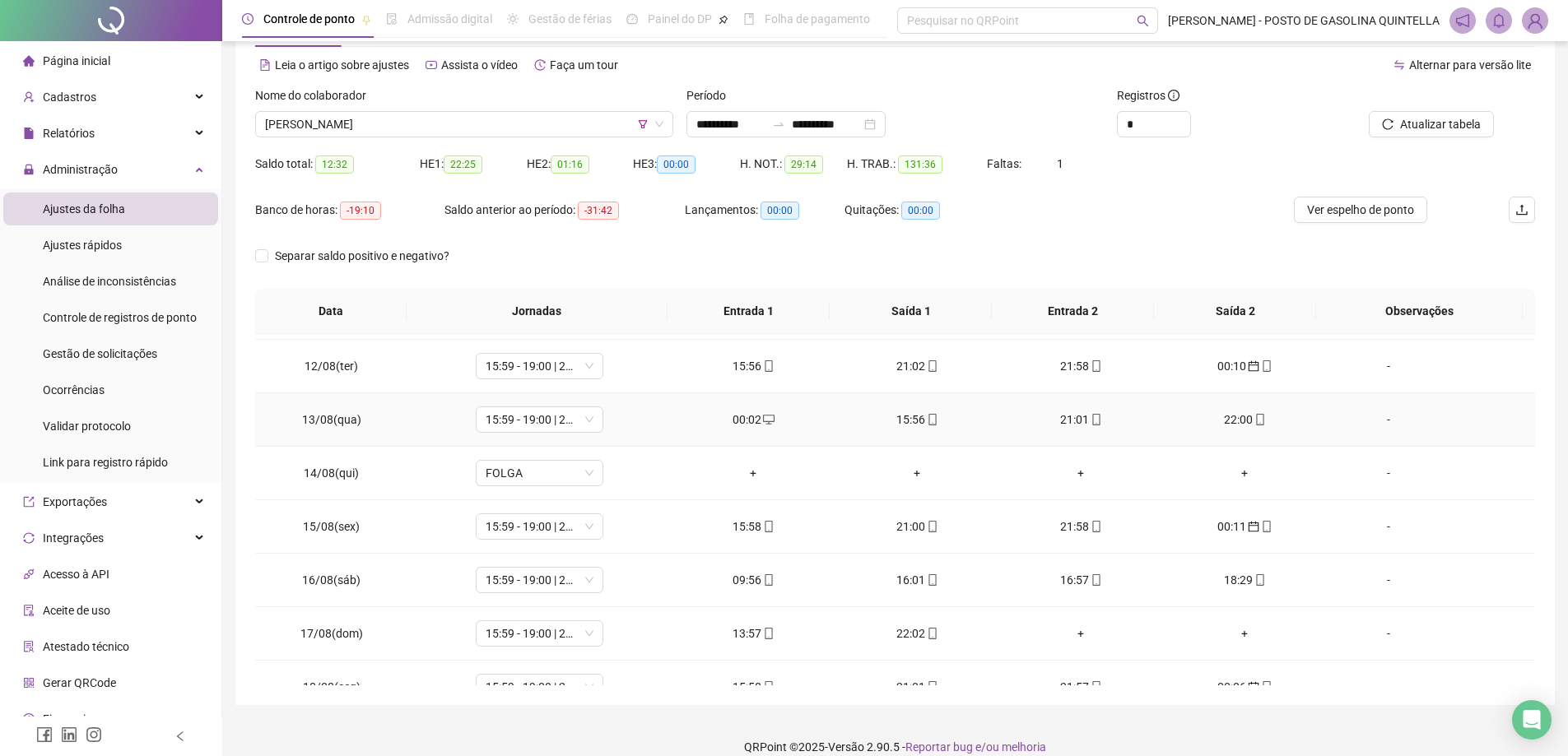
click at [747, 425] on div "00:02" at bounding box center [754, 419] width 137 height 18
type input "**********"
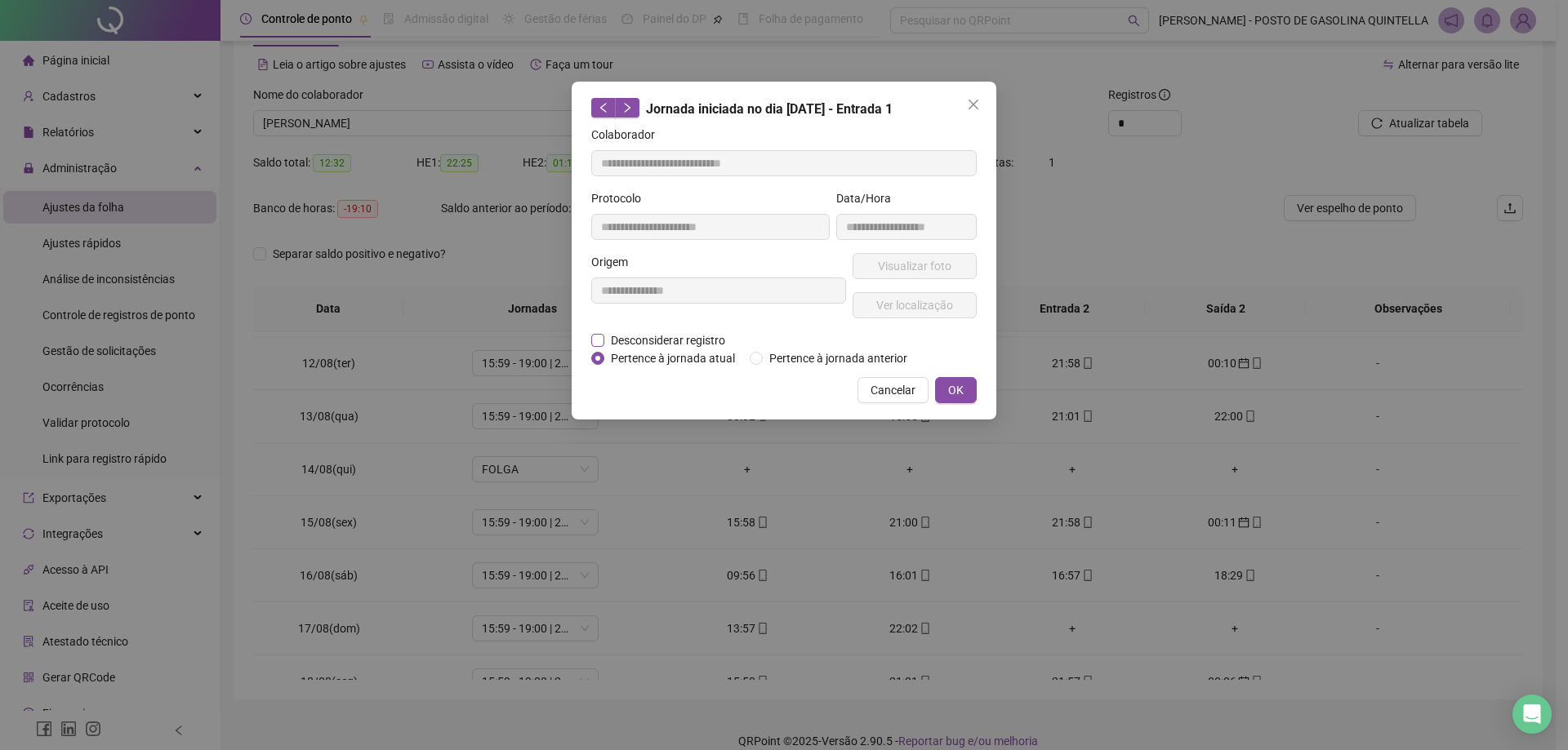
click at [653, 340] on span "Desconsiderar registro" at bounding box center [668, 340] width 127 height 18
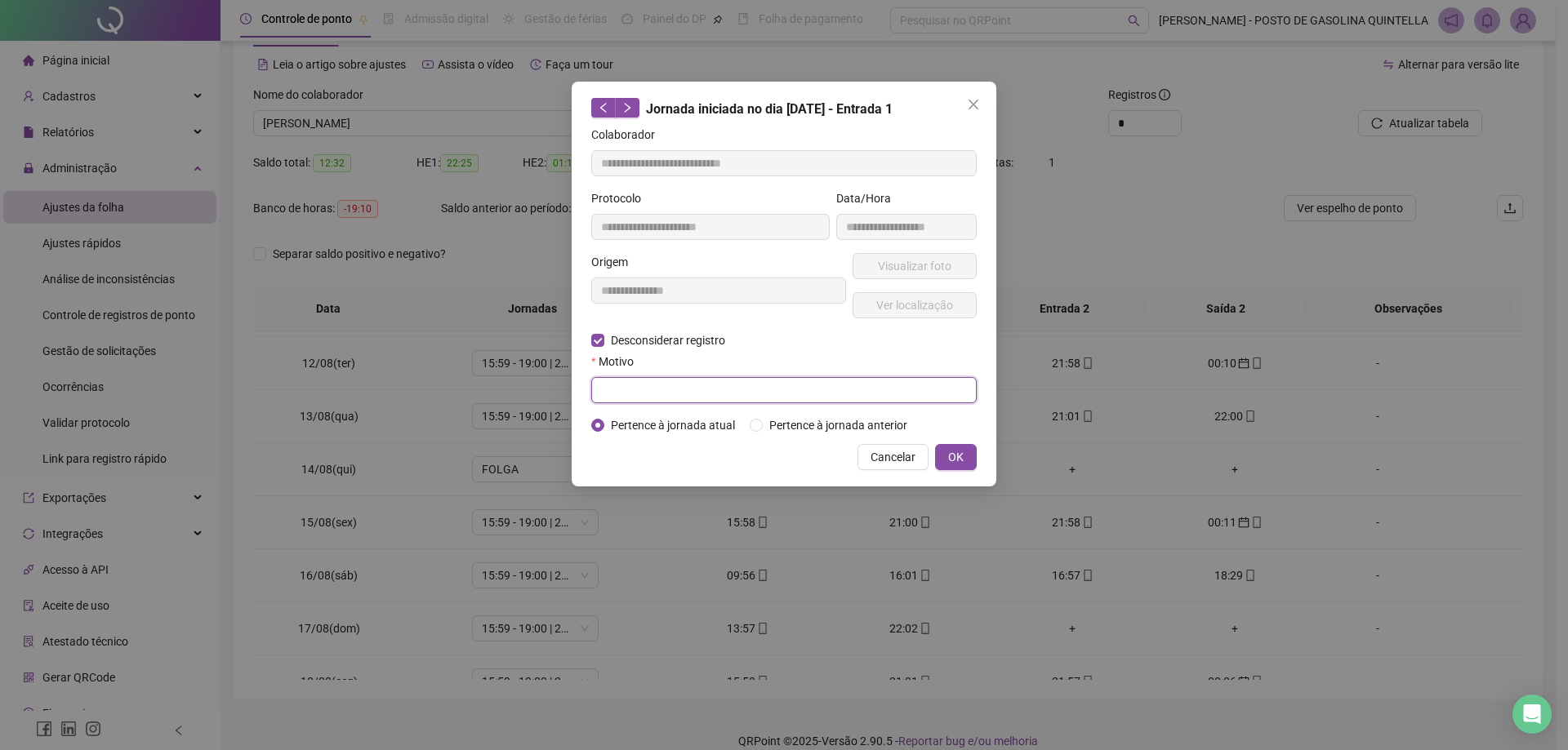
click at [859, 394] on input "text" at bounding box center [783, 390] width 385 height 26
type input "*"
type input "**********"
click at [956, 453] on span "OK" at bounding box center [956, 457] width 15 height 18
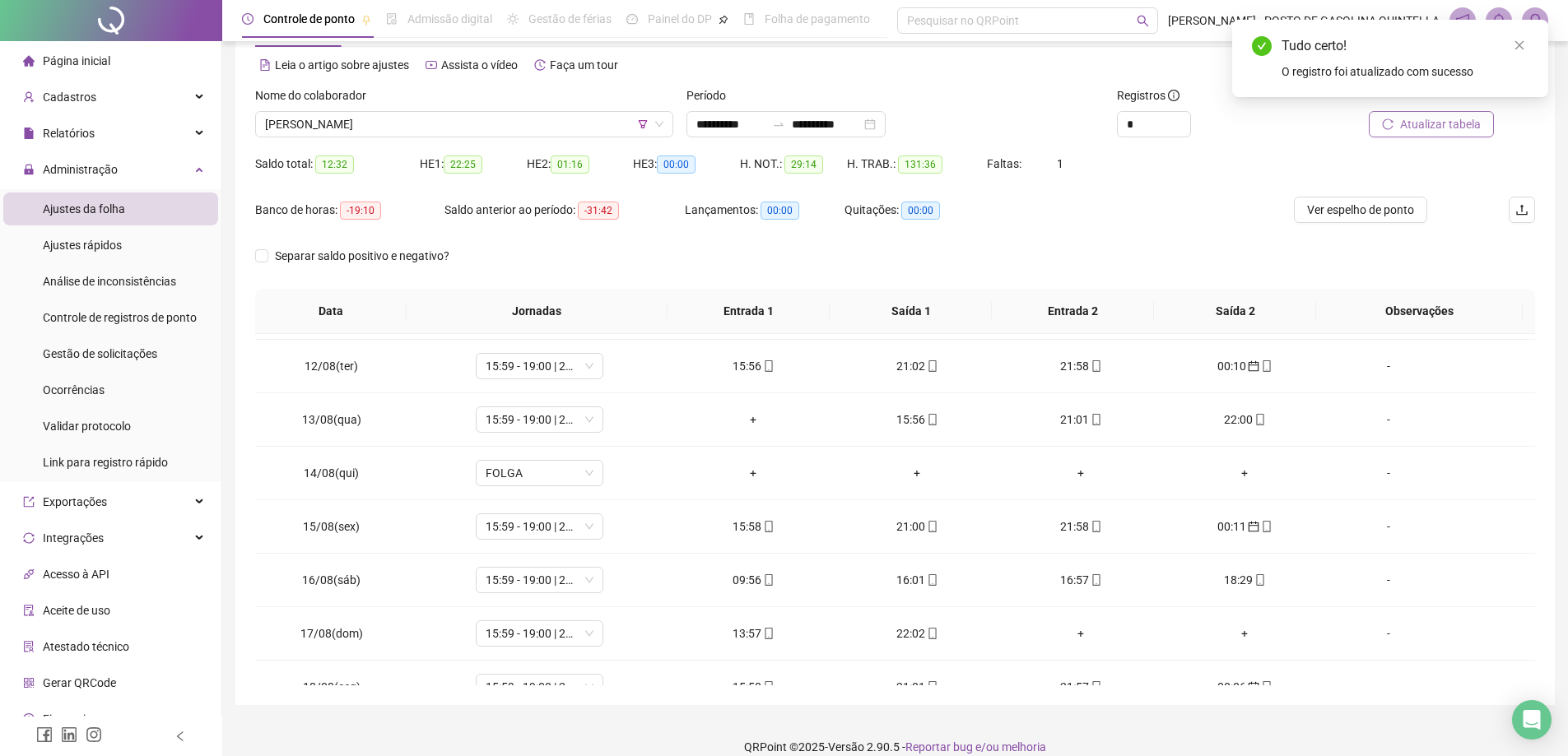
click at [1423, 129] on span "Atualizar tabela" at bounding box center [1441, 124] width 81 height 18
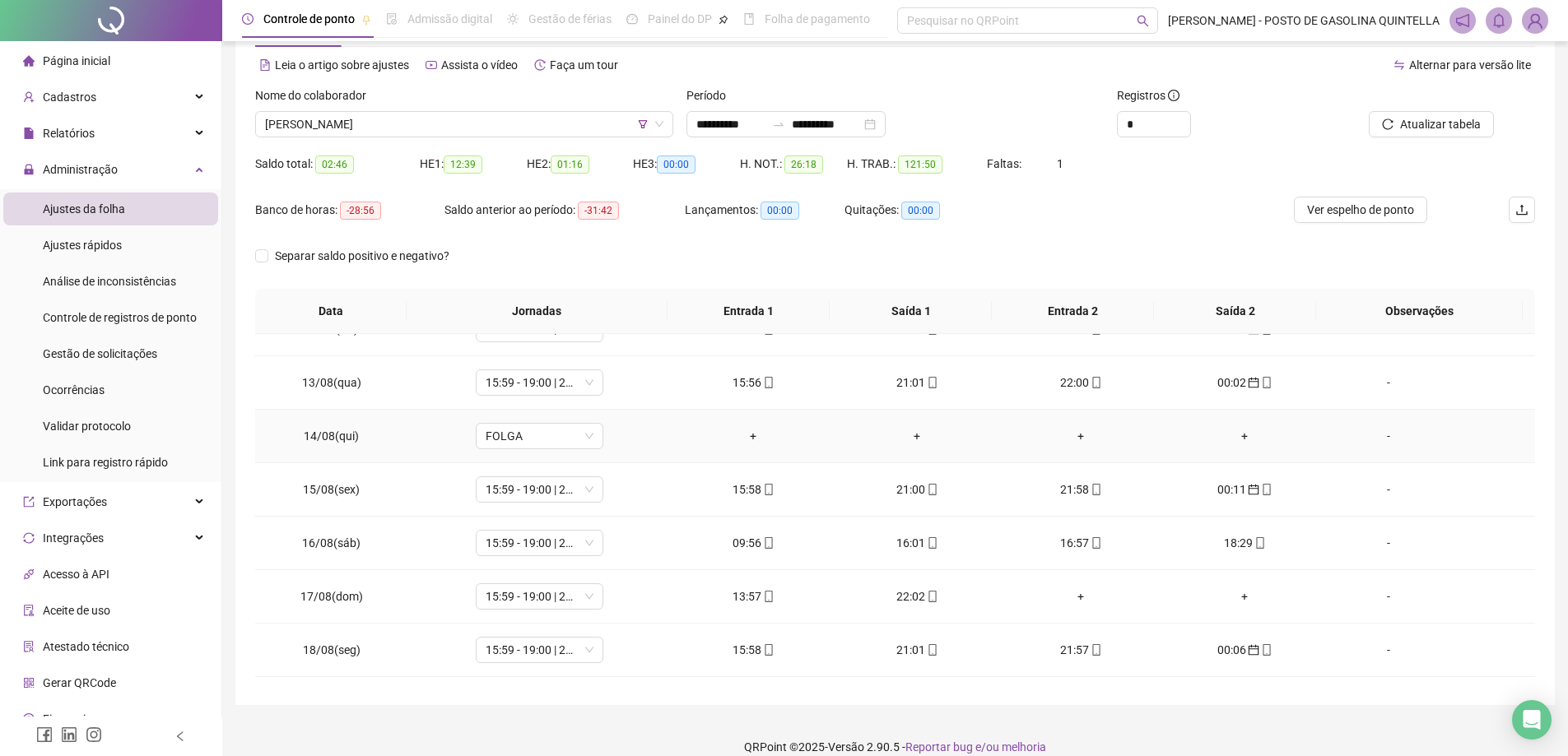
scroll to position [665, 0]
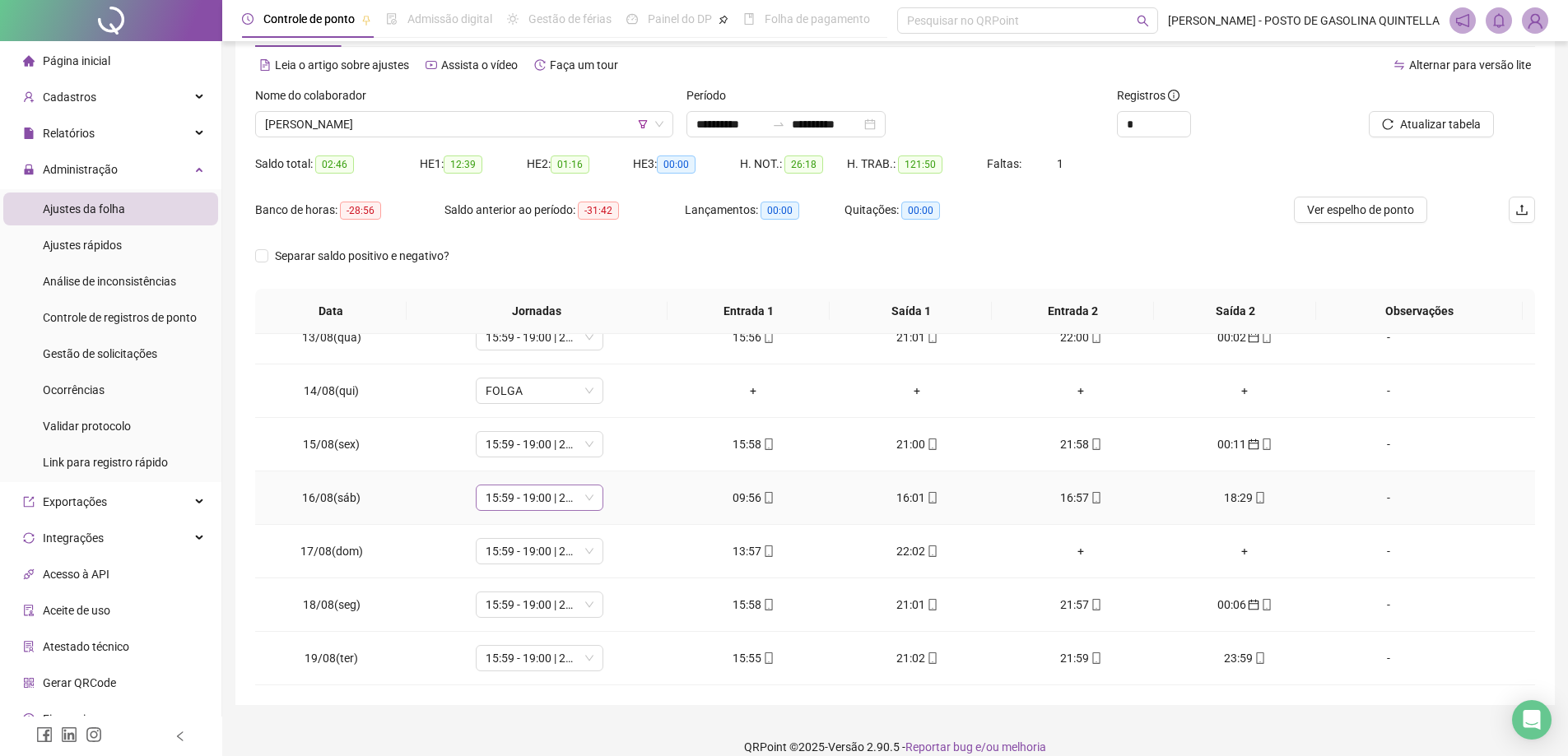
click at [560, 498] on span "15:59 - 19:00 | 20:00 - 23:59" at bounding box center [539, 497] width 108 height 25
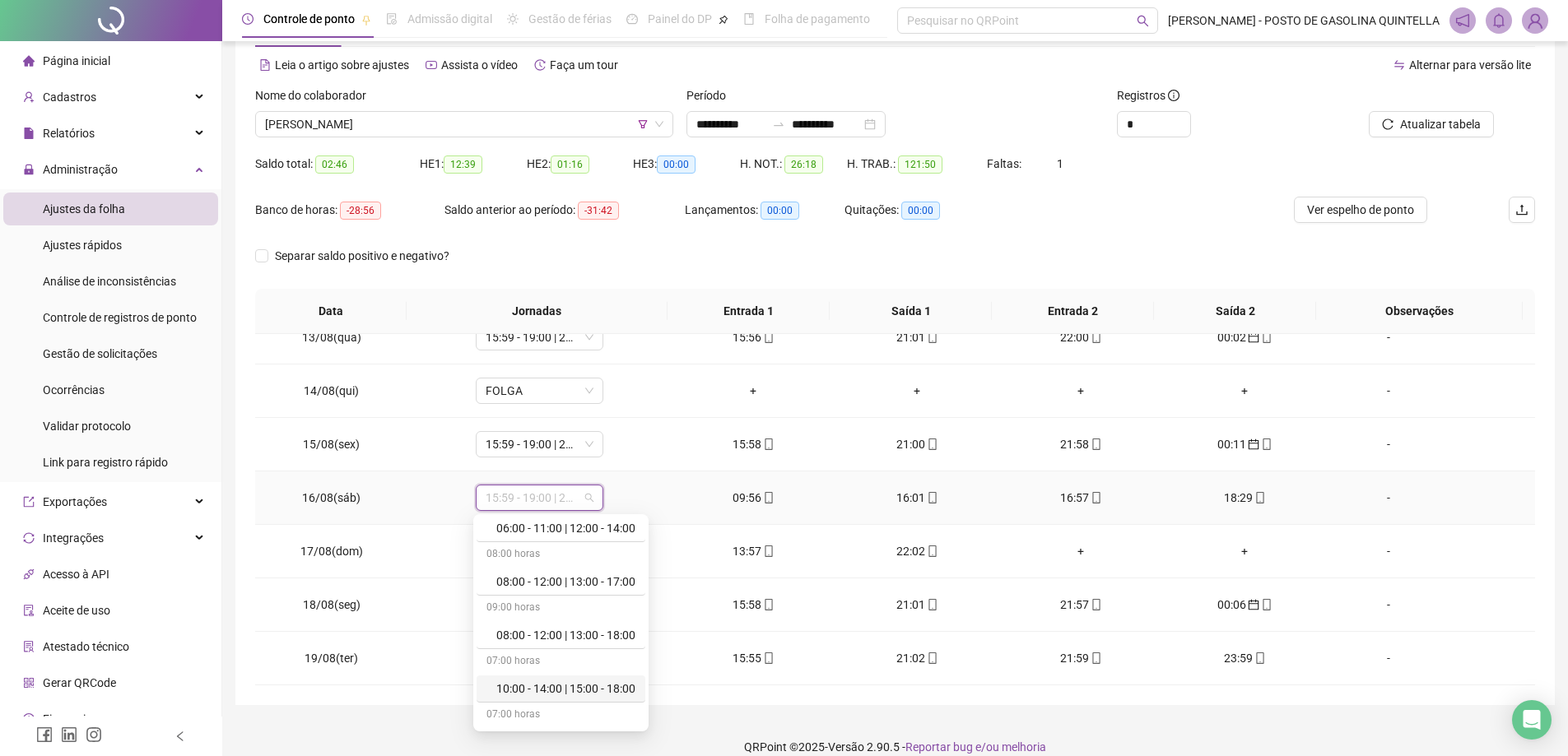
click at [545, 688] on div "10:00 - 14:00 | 15:00 - 18:00" at bounding box center [566, 689] width 139 height 18
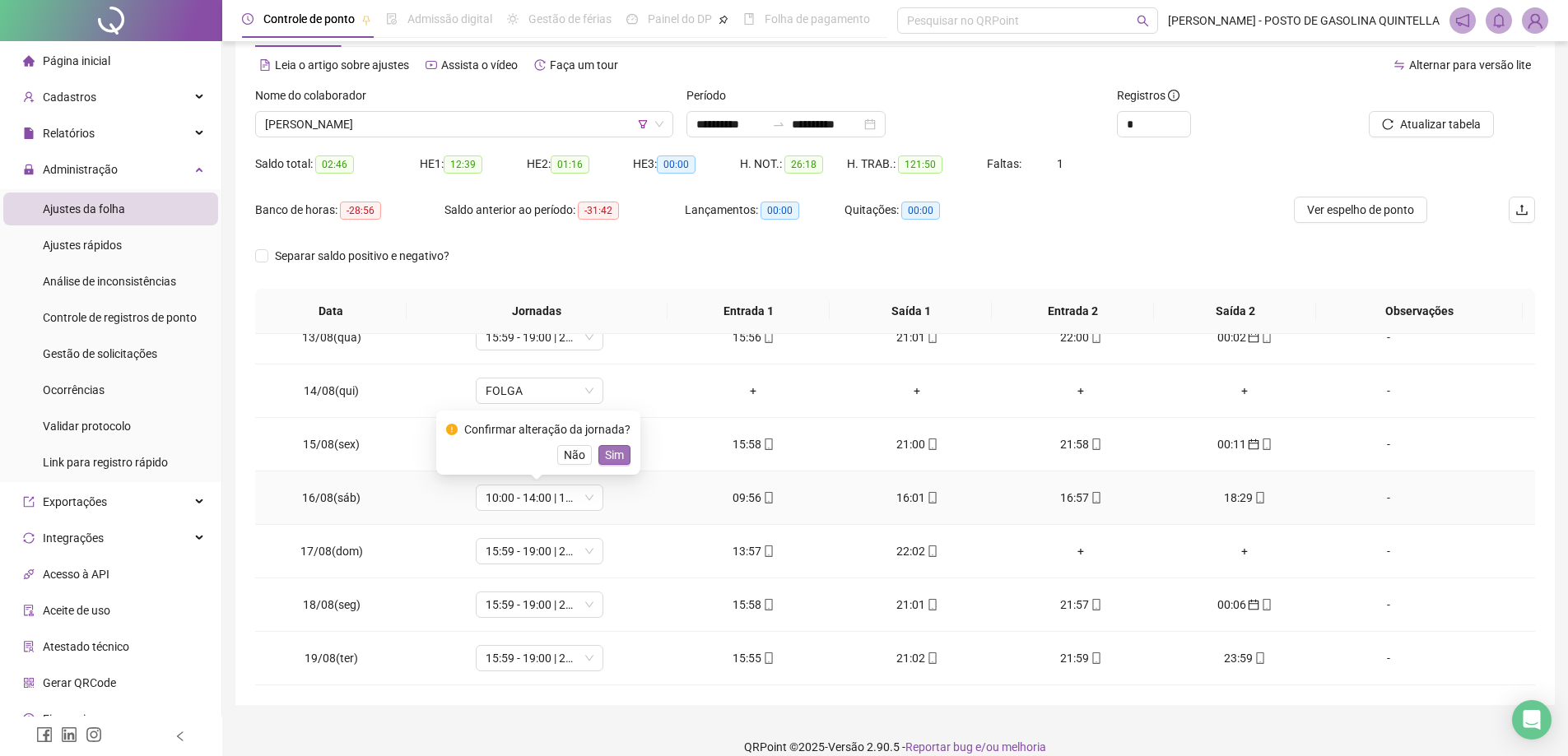
click at [614, 454] on span "Sim" at bounding box center [615, 455] width 19 height 18
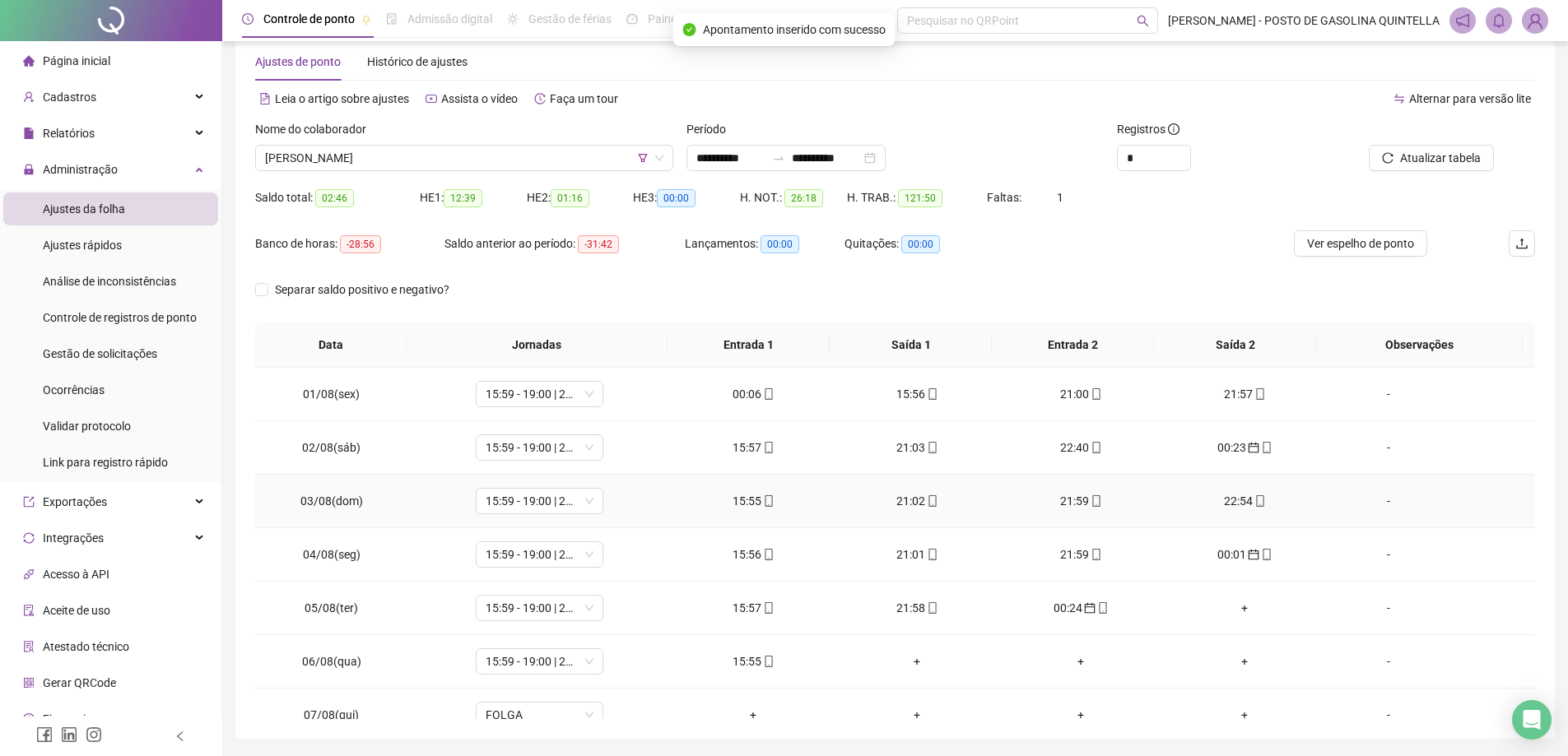
scroll to position [0, 0]
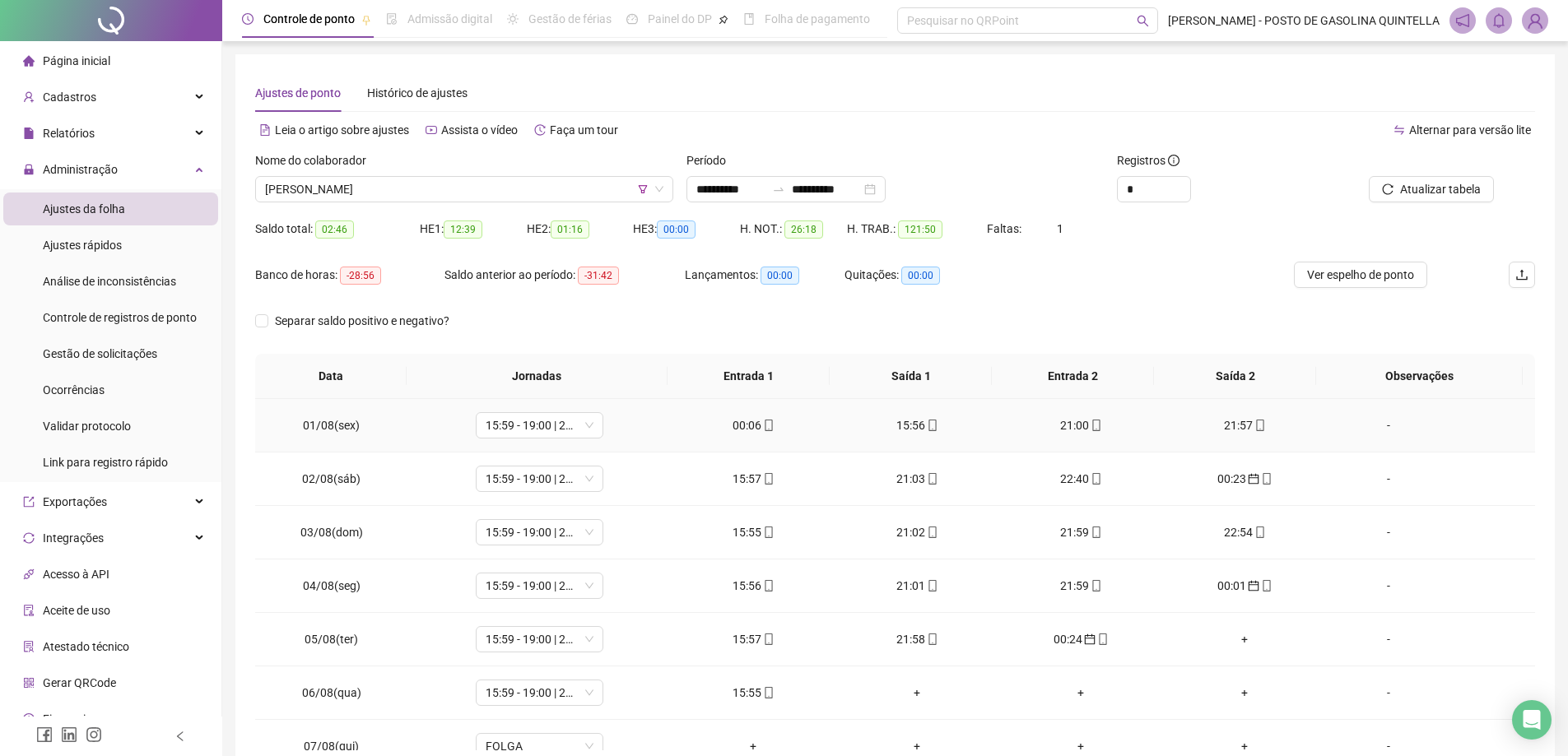
click at [740, 425] on div "00:06" at bounding box center [754, 425] width 137 height 18
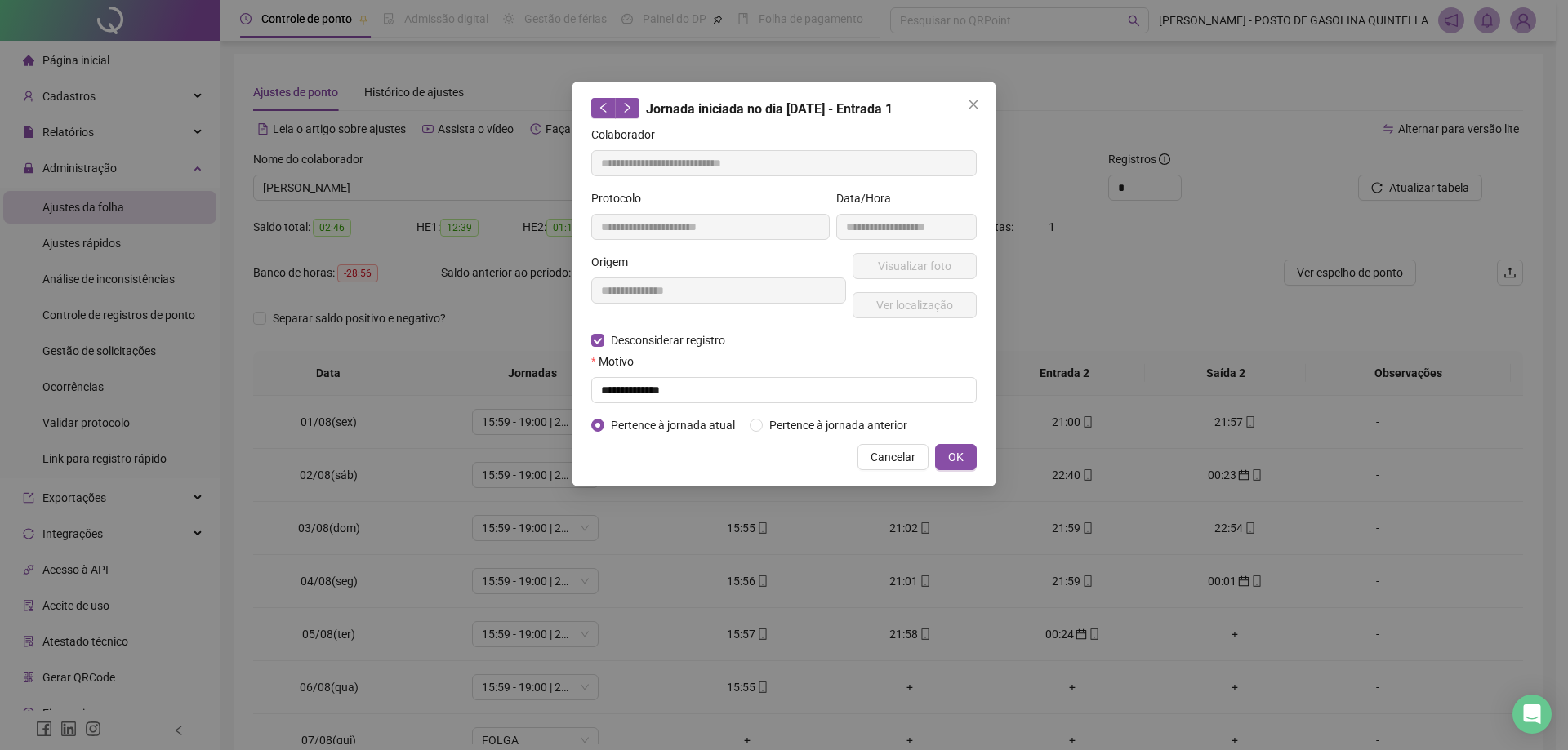
type input "**********"
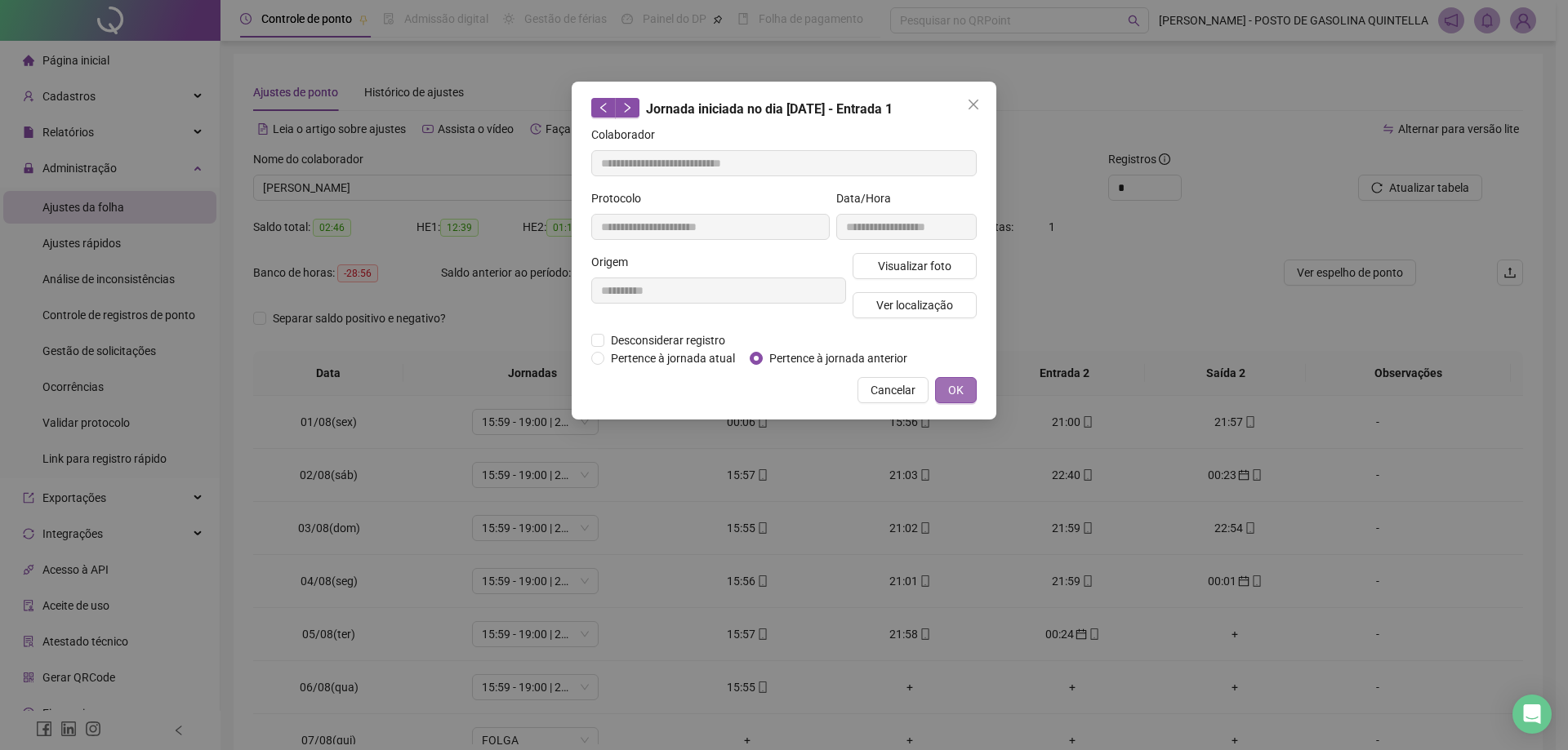
click at [976, 398] on button "OK" at bounding box center [955, 390] width 41 height 26
click at [960, 386] on div "**********" at bounding box center [784, 375] width 1568 height 750
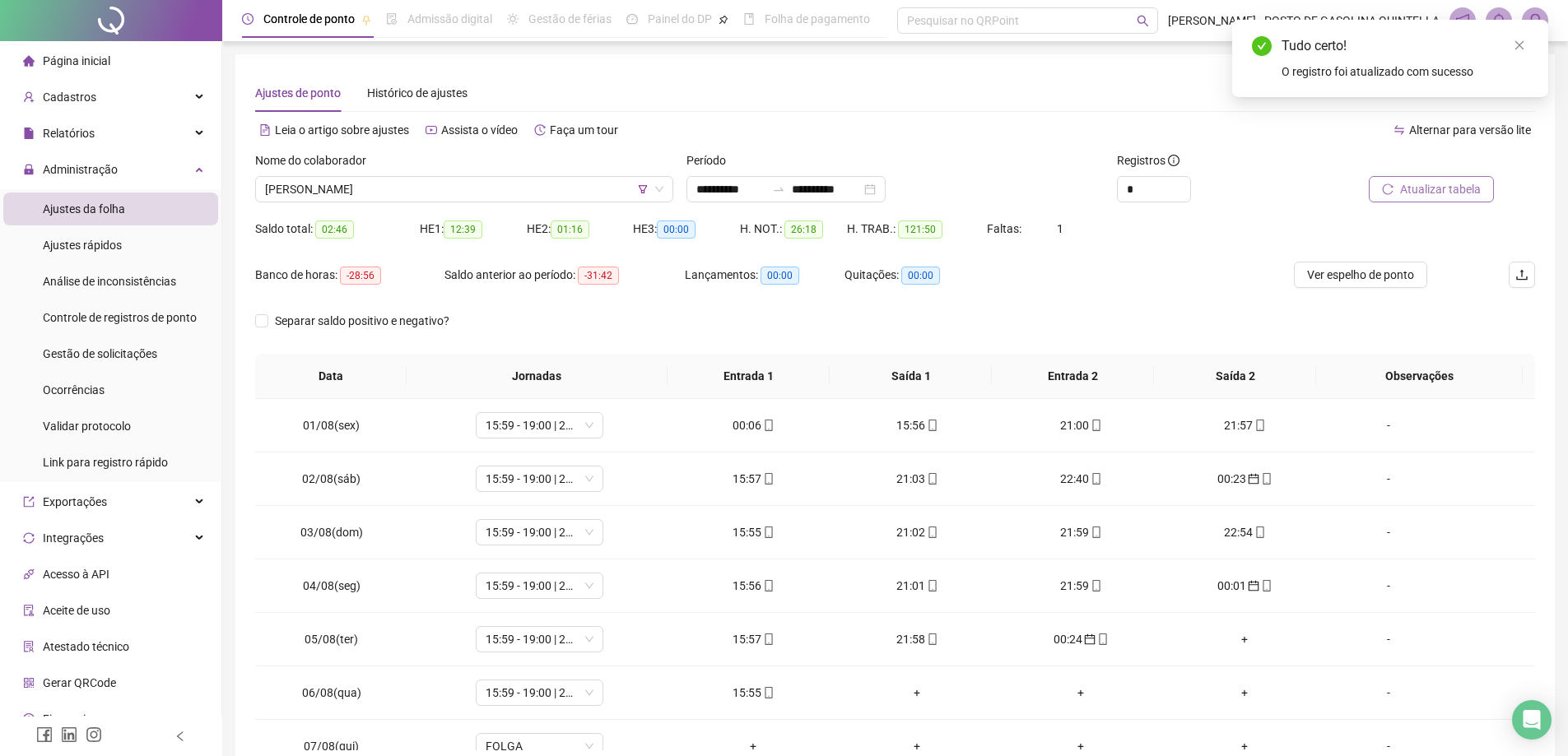
click at [1468, 178] on button "Atualizar tabela" at bounding box center [1431, 189] width 125 height 26
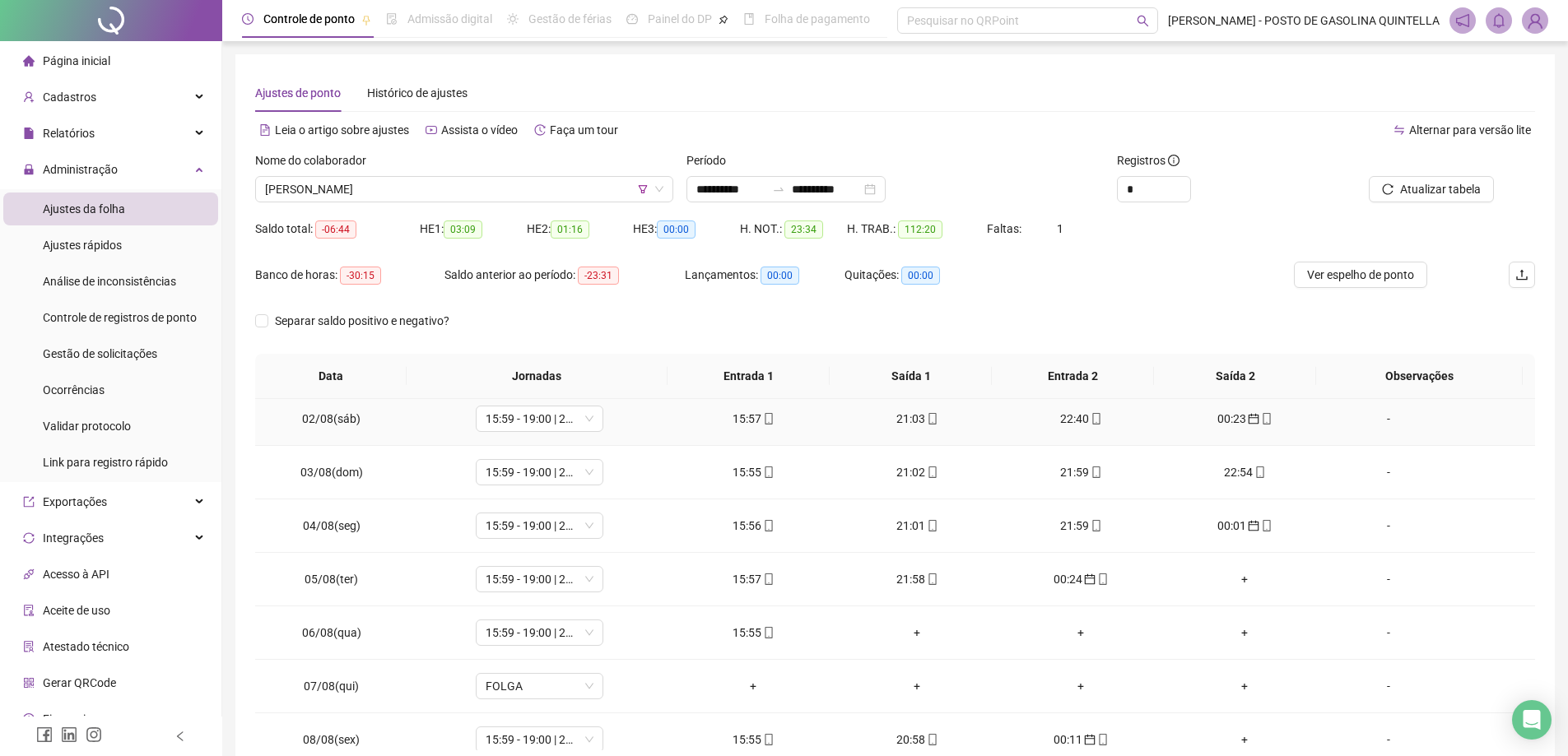
scroll to position [82, 0]
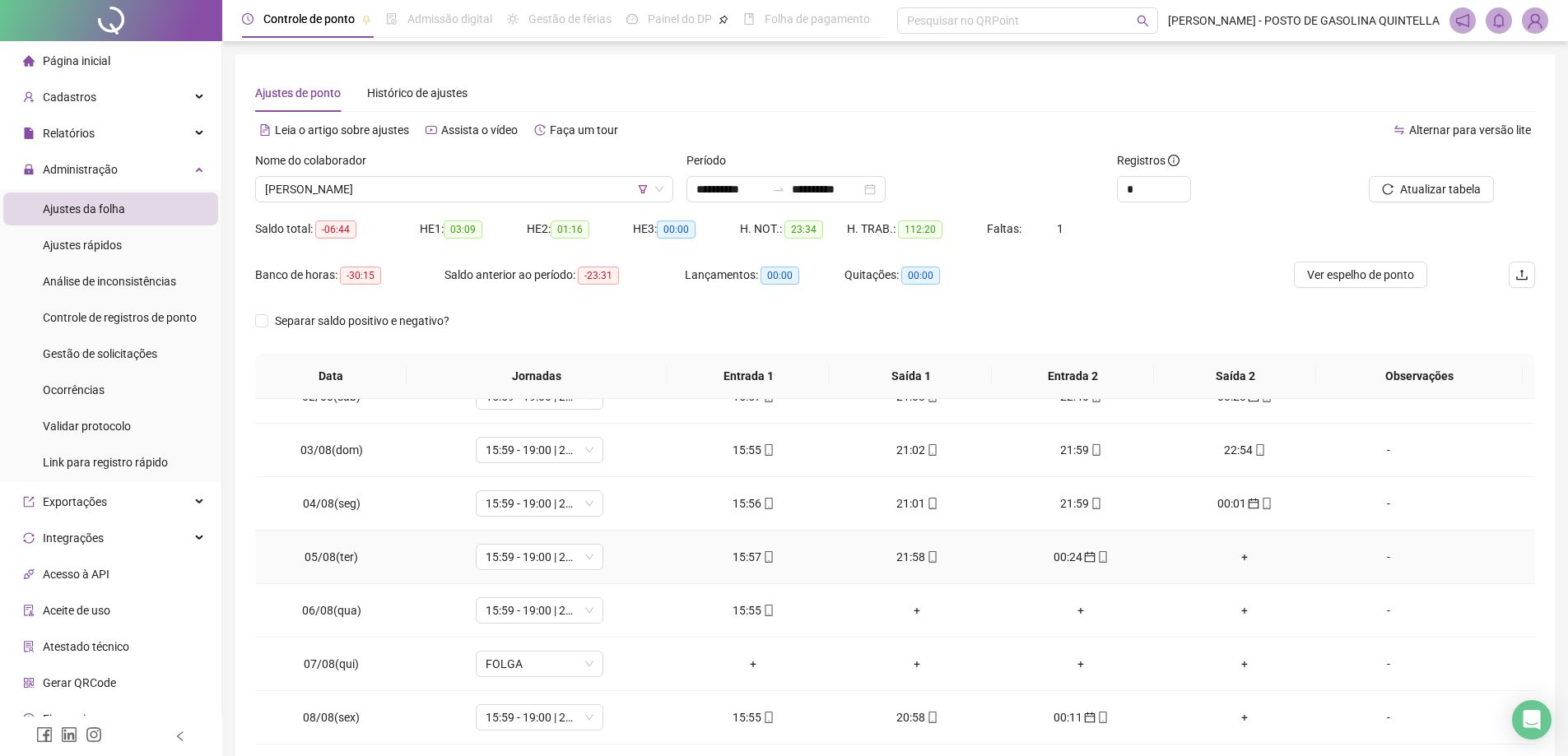
click at [1233, 555] on div "+" at bounding box center [1244, 556] width 137 height 18
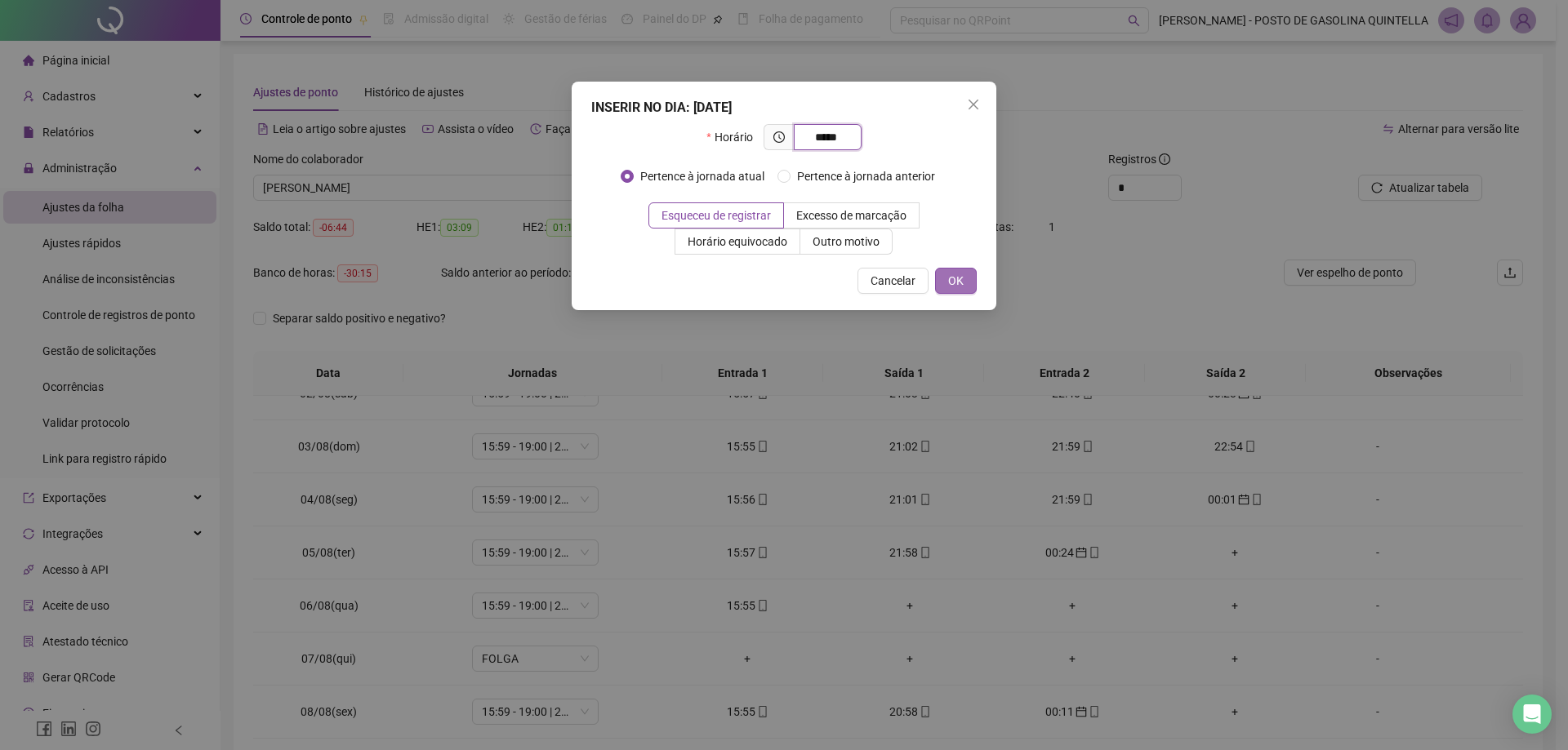
type input "*****"
click at [973, 284] on button "OK" at bounding box center [955, 280] width 41 height 26
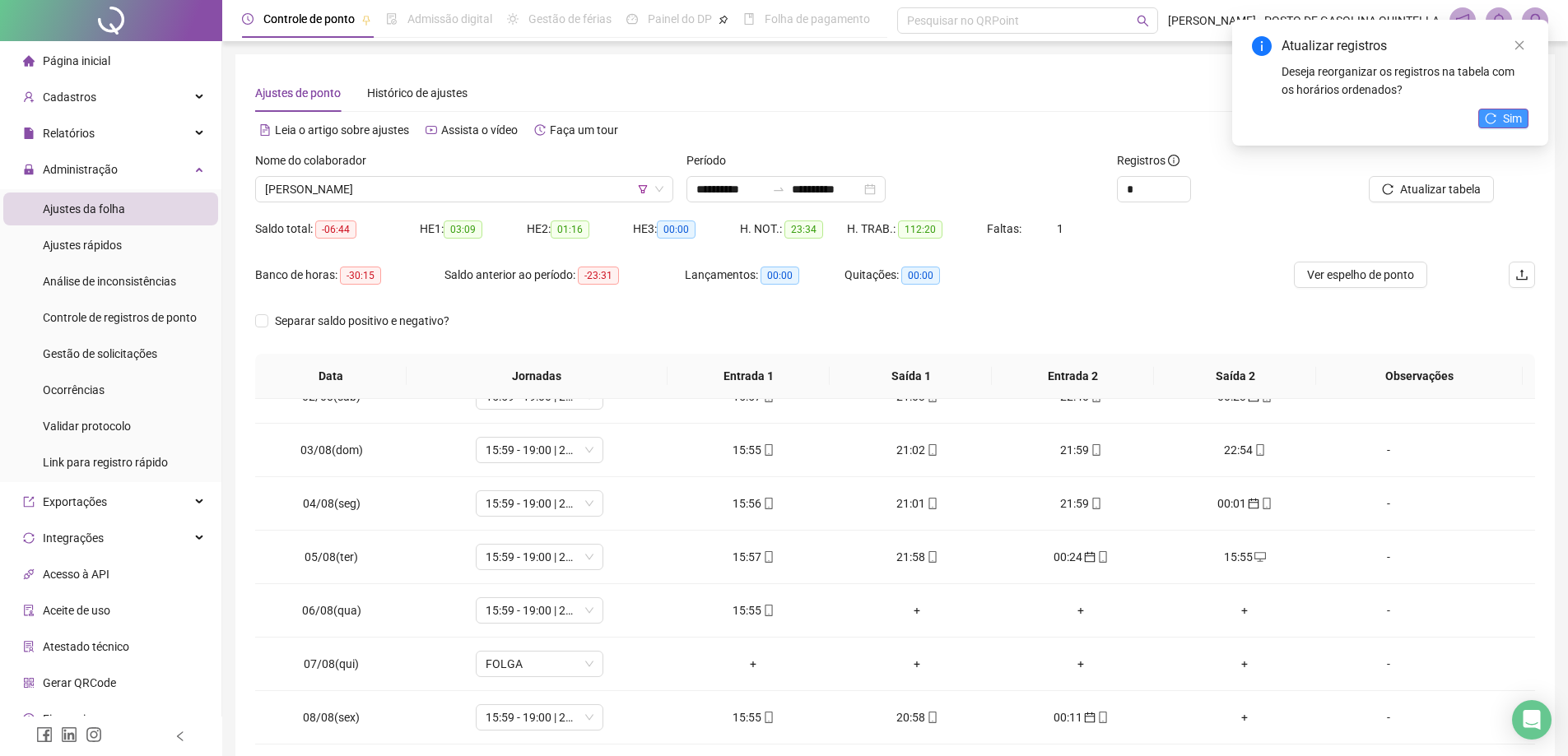
drag, startPoint x: 1466, startPoint y: 112, endPoint x: 1505, endPoint y: 120, distance: 39.8
click at [1470, 112] on div "Atualizar registros Deseja reorganizar os registros na tabela com os horários o…" at bounding box center [1390, 83] width 316 height 126
click at [1526, 125] on button "Sim" at bounding box center [1503, 118] width 50 height 20
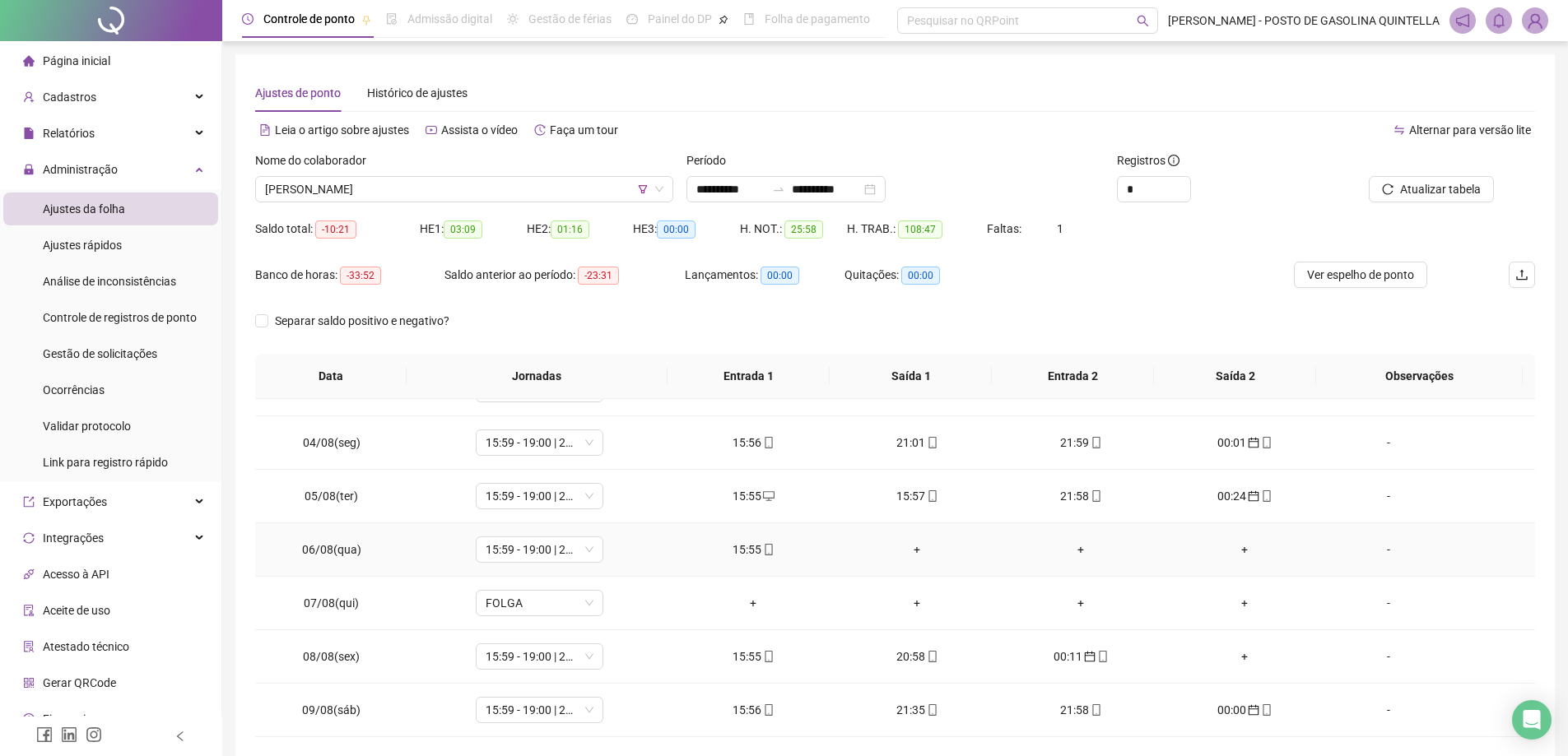
scroll to position [165, 0]
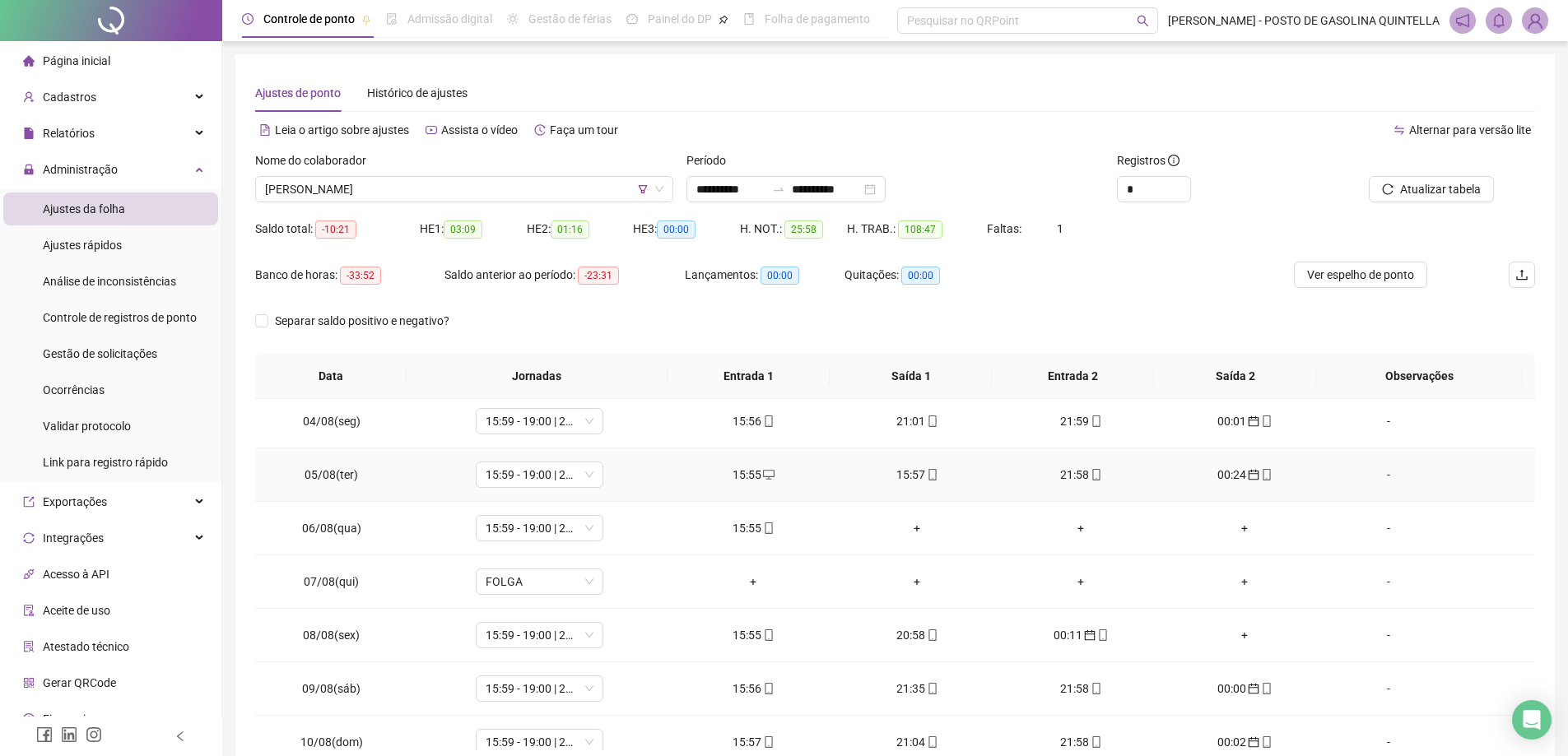
click at [910, 478] on div "15:57" at bounding box center [917, 474] width 137 height 18
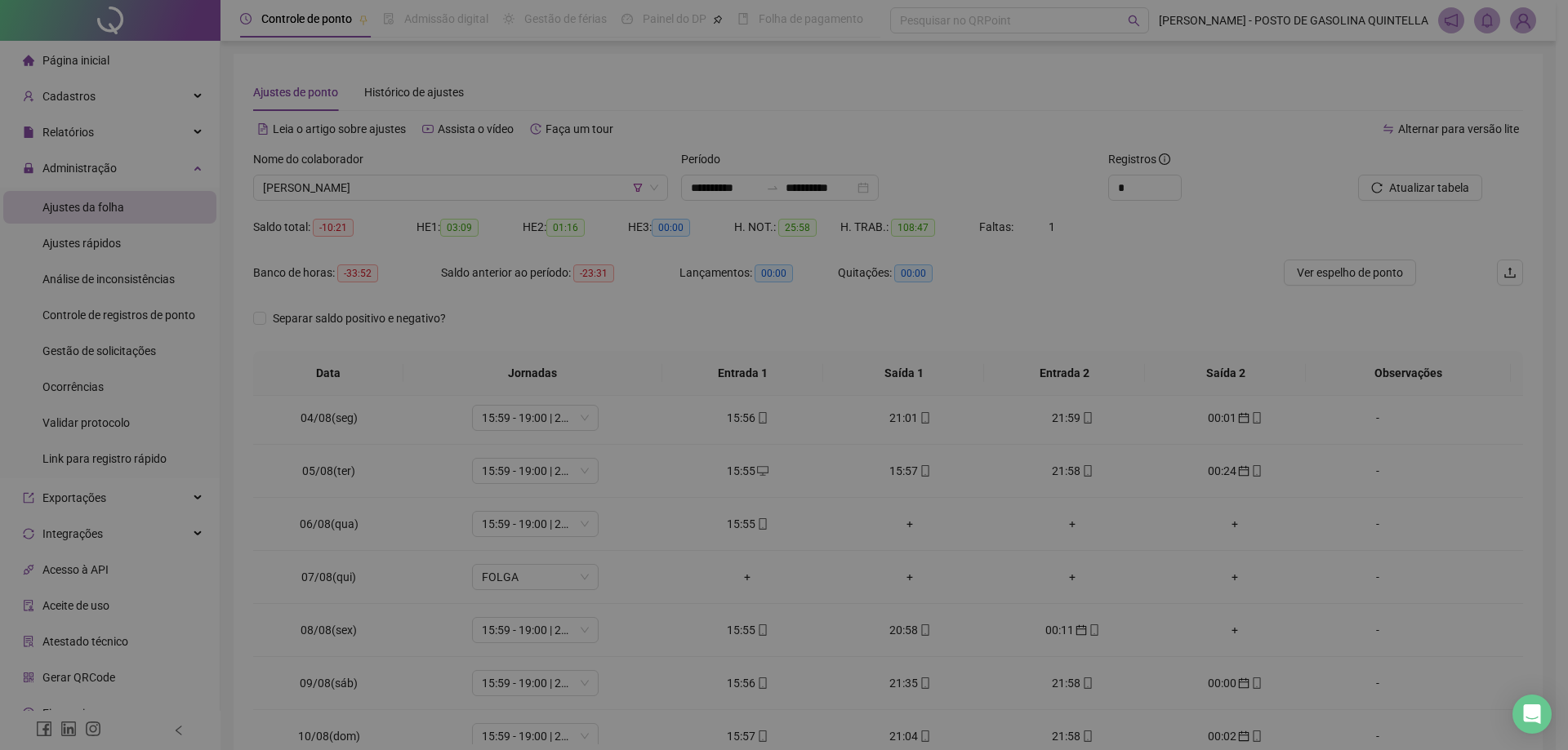
type input "**********"
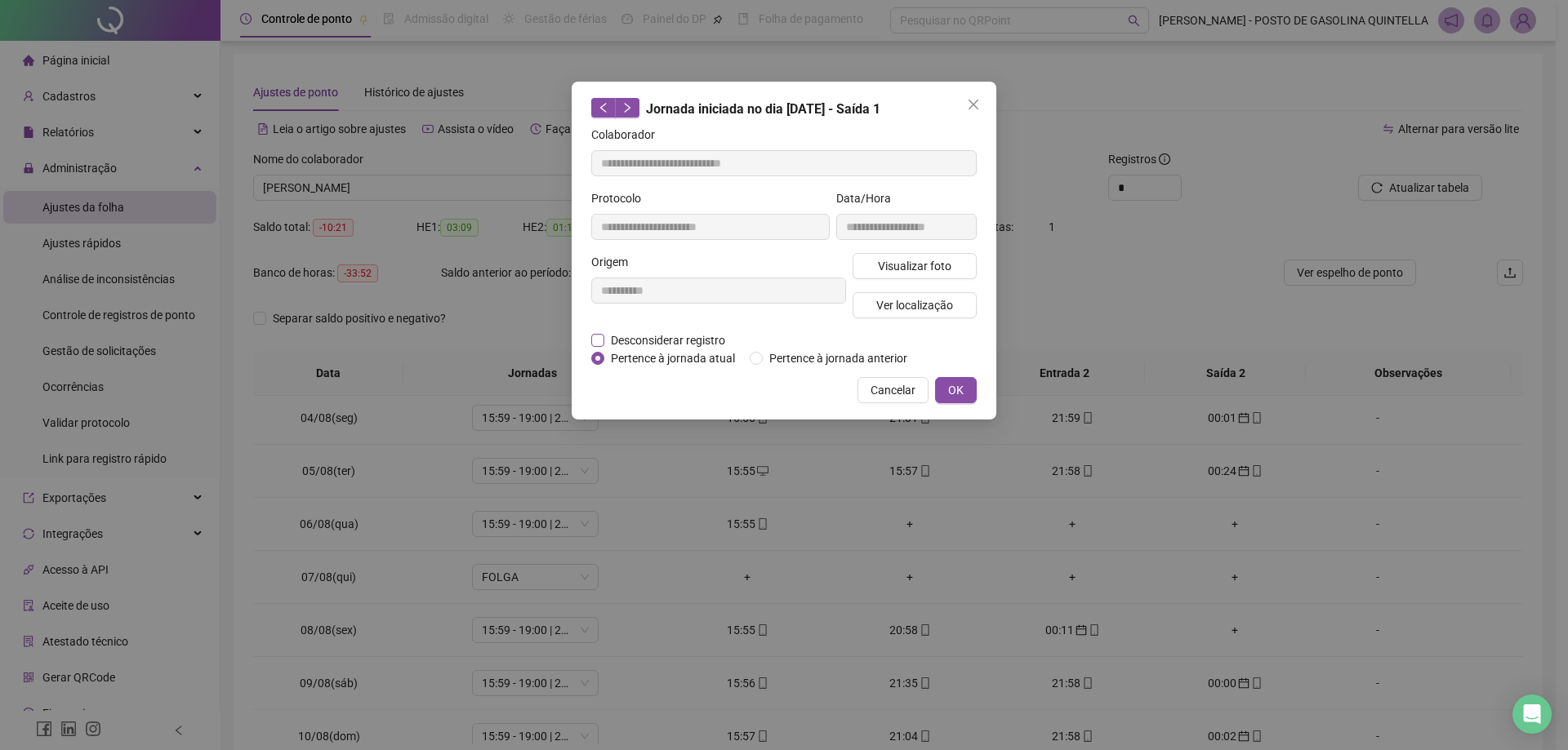
click at [682, 340] on span "Desconsiderar registro" at bounding box center [668, 340] width 127 height 18
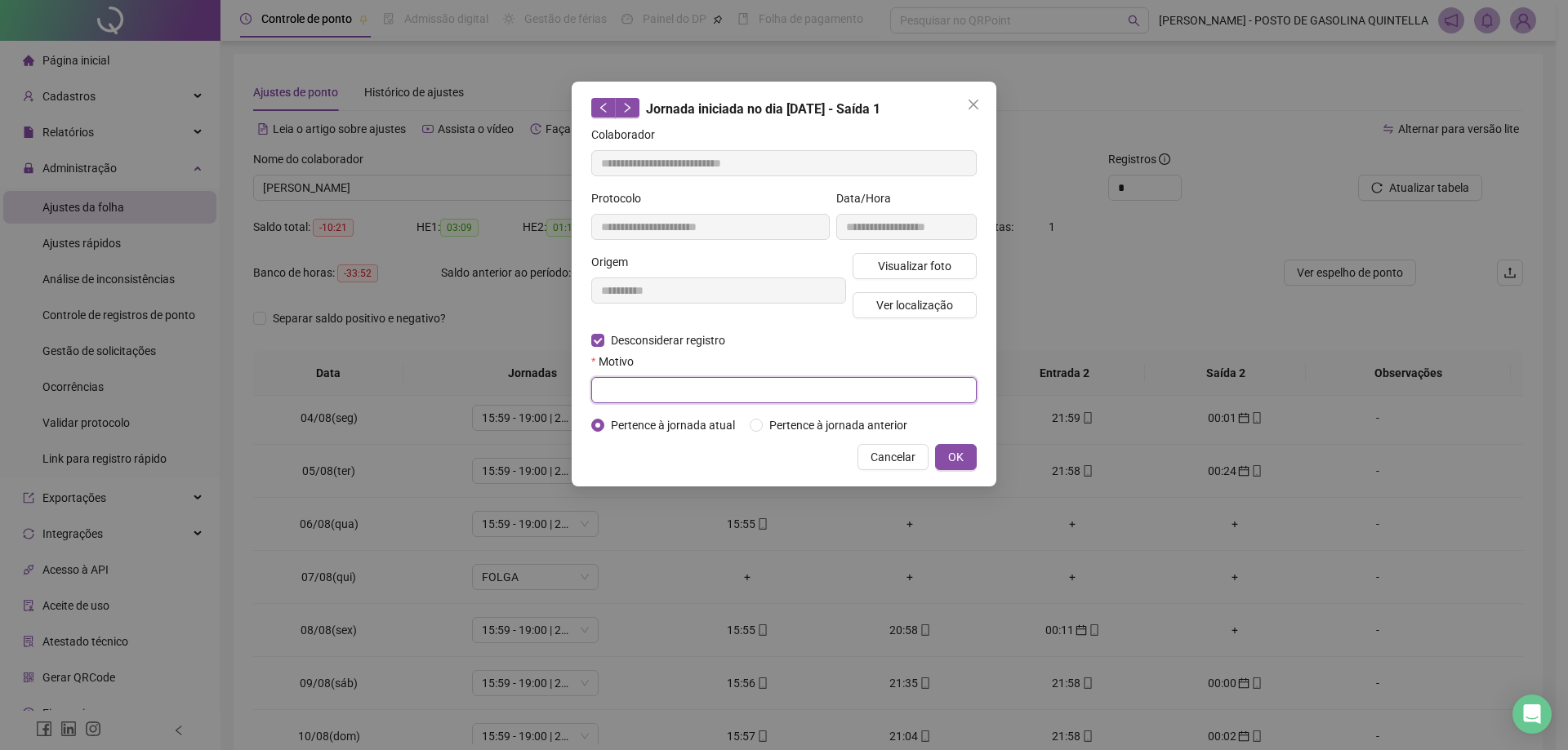
click at [734, 383] on input "text" at bounding box center [783, 390] width 385 height 26
type input "**********"
click at [968, 458] on button "OK" at bounding box center [955, 457] width 41 height 26
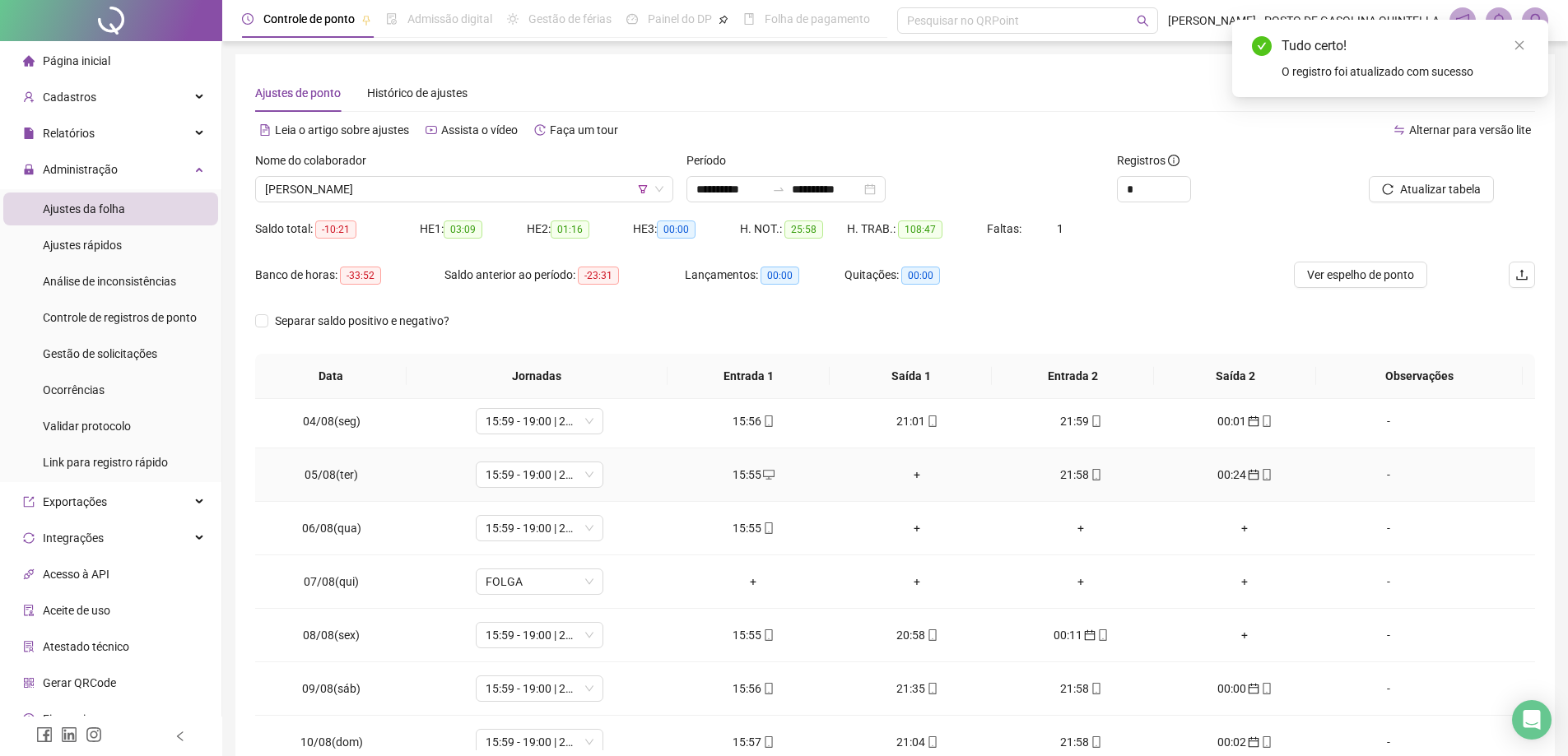
click at [911, 472] on div "+" at bounding box center [917, 474] width 137 height 18
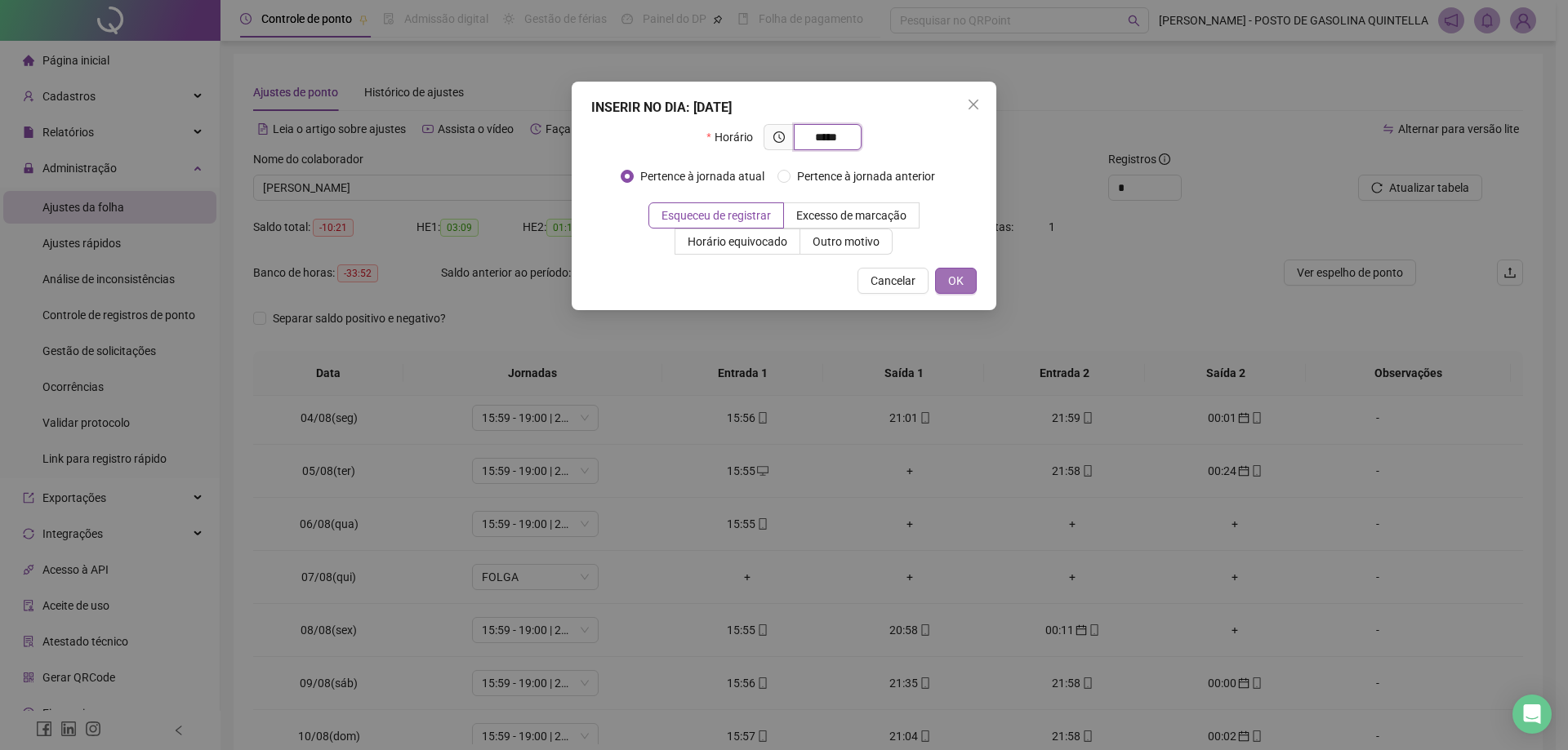
type input "*****"
click at [973, 278] on button "OK" at bounding box center [955, 280] width 41 height 26
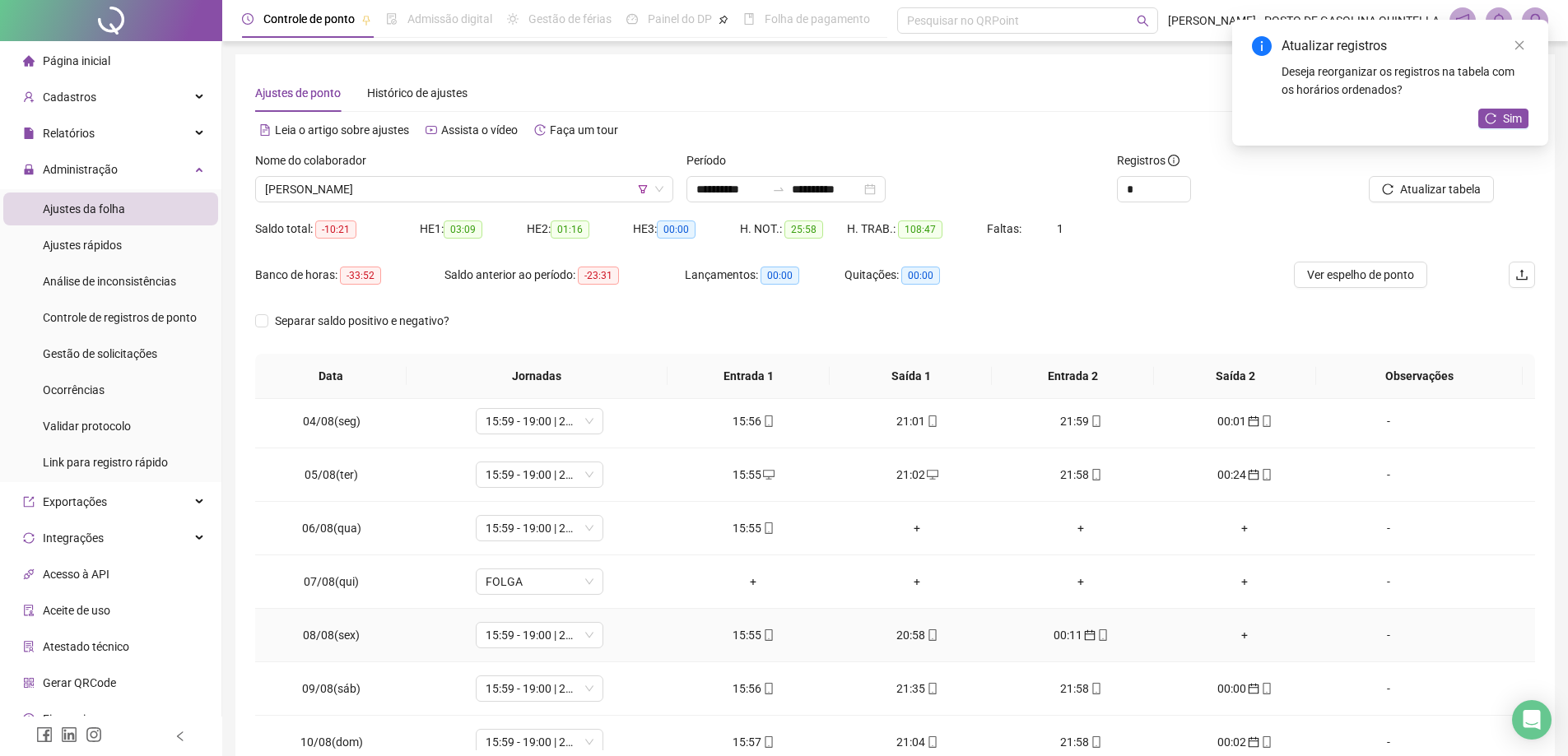
click at [1233, 635] on div "+" at bounding box center [1244, 635] width 137 height 18
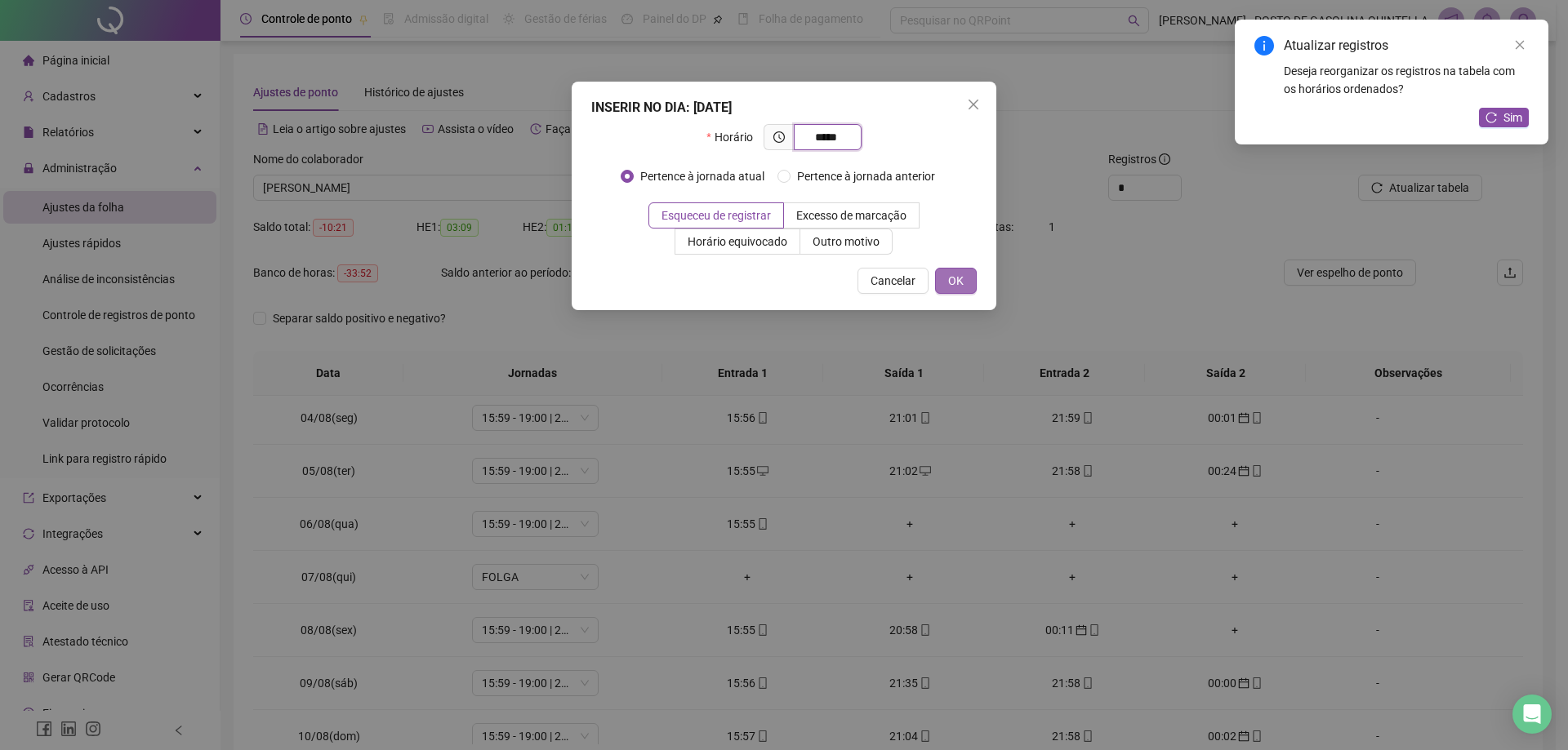
type input "*****"
click at [962, 267] on button "OK" at bounding box center [955, 280] width 41 height 26
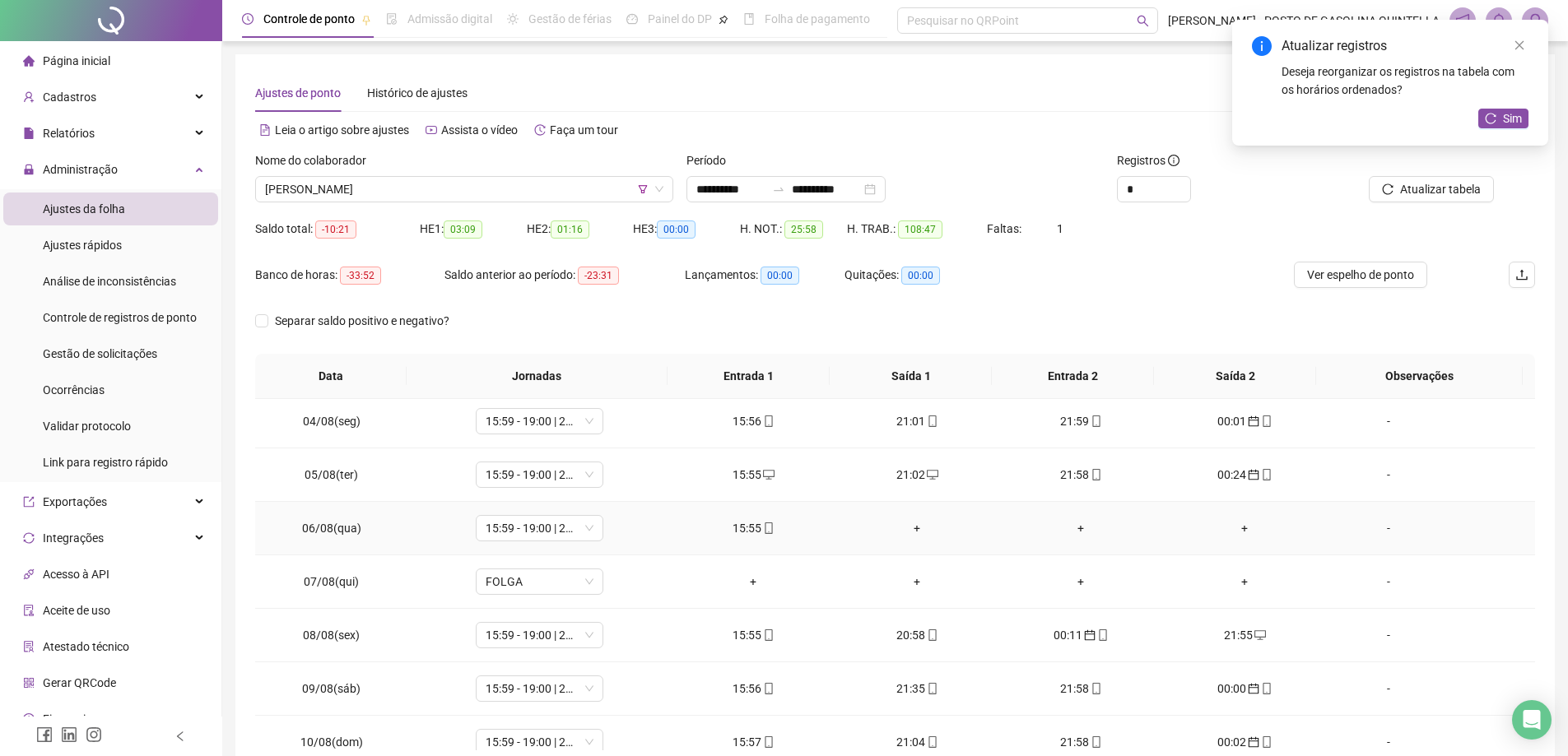
scroll to position [247, 0]
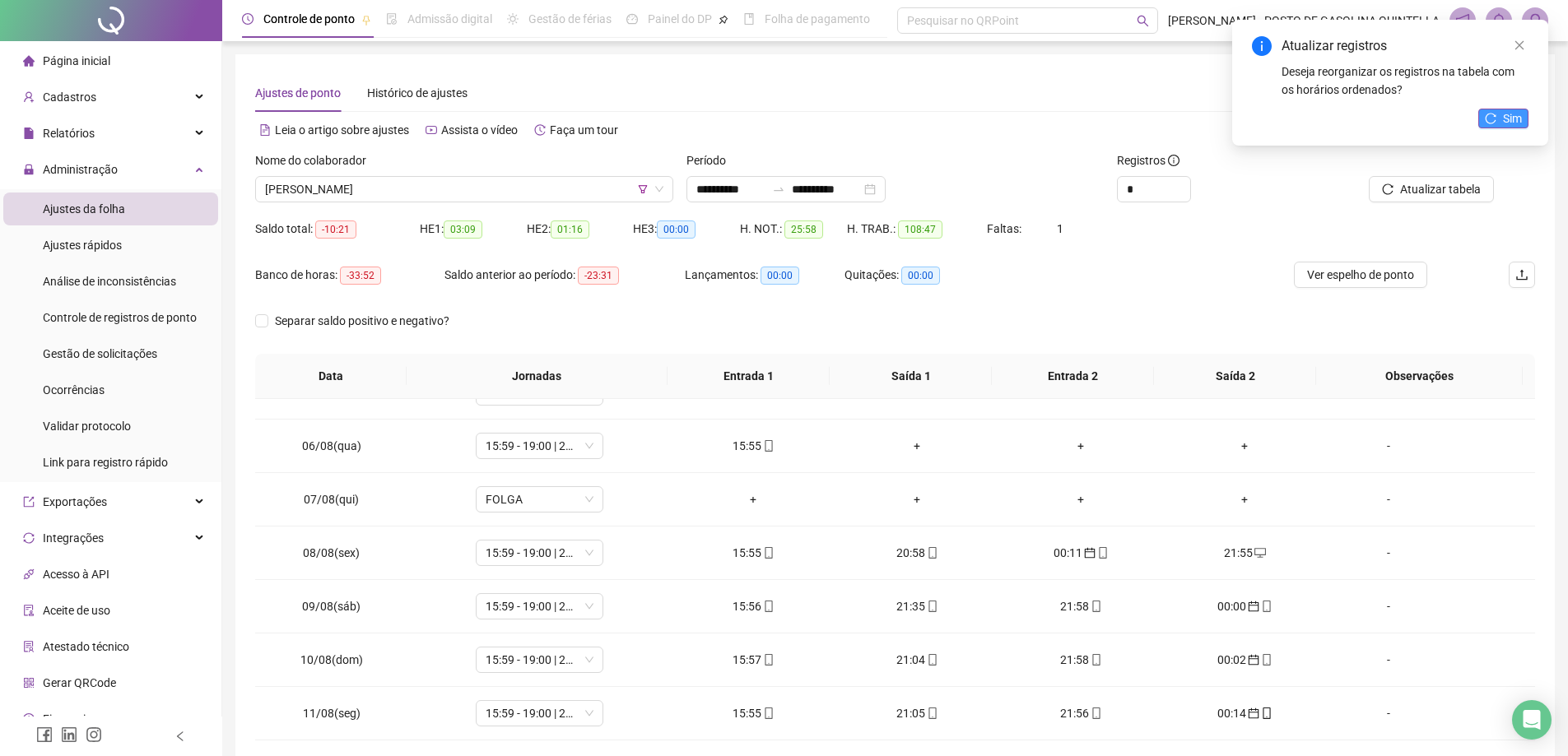
click at [1507, 117] on span "Sim" at bounding box center [1513, 118] width 19 height 18
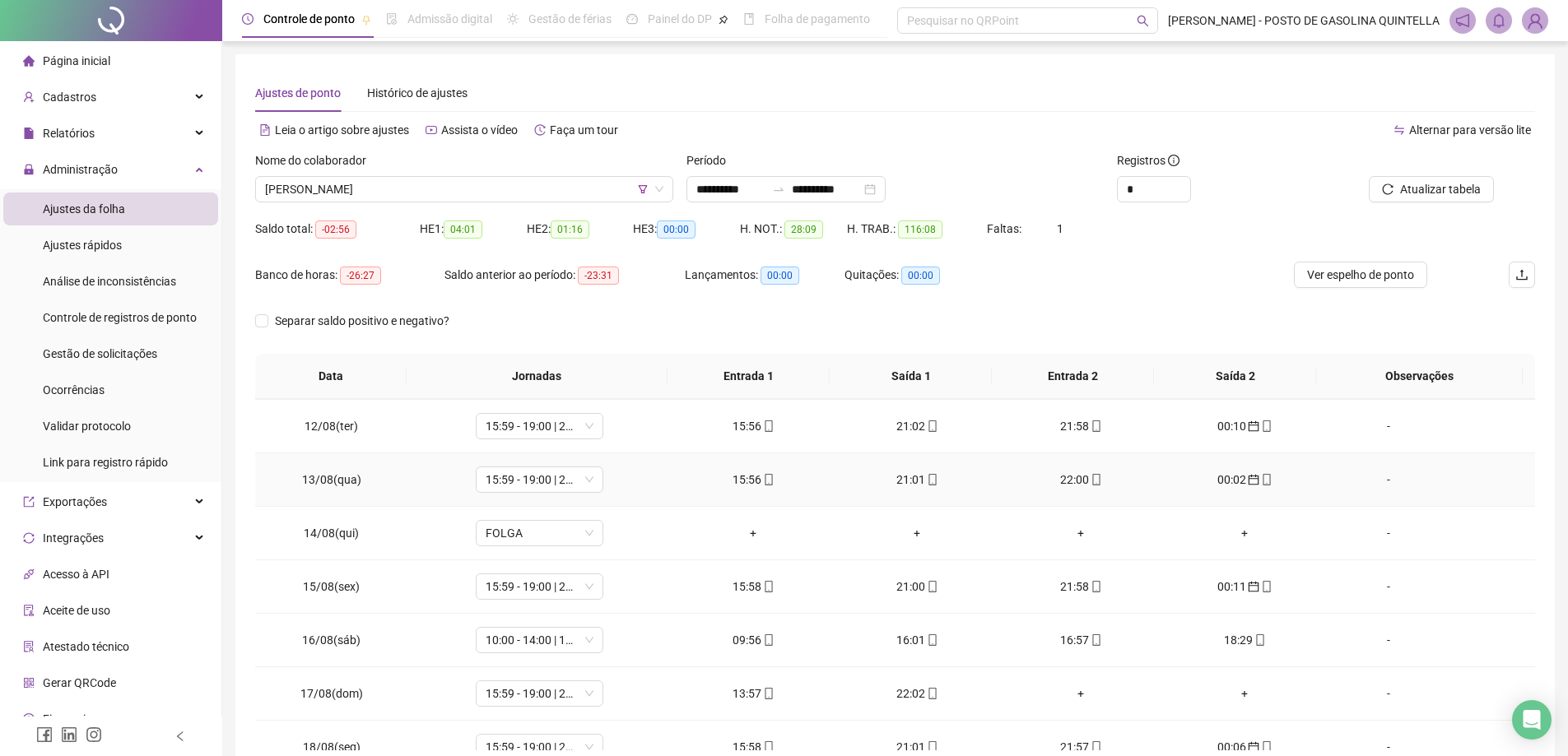
scroll to position [659, 0]
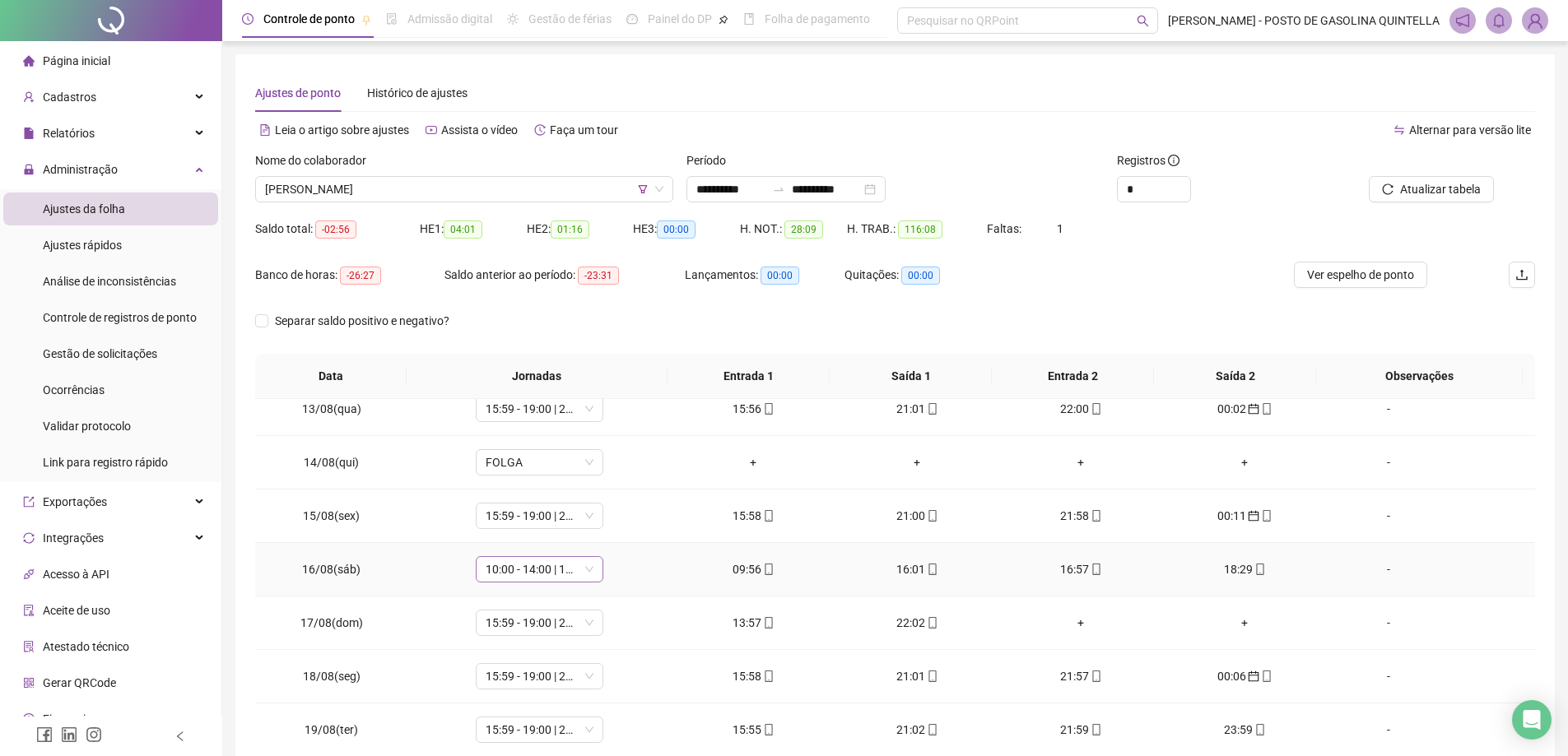
click at [538, 579] on span "10:00 - 14:00 | 15:00 - 18:00" at bounding box center [539, 569] width 108 height 25
click at [562, 627] on span "15:59 - 19:00 | 20:00 - 23:59" at bounding box center [539, 623] width 108 height 25
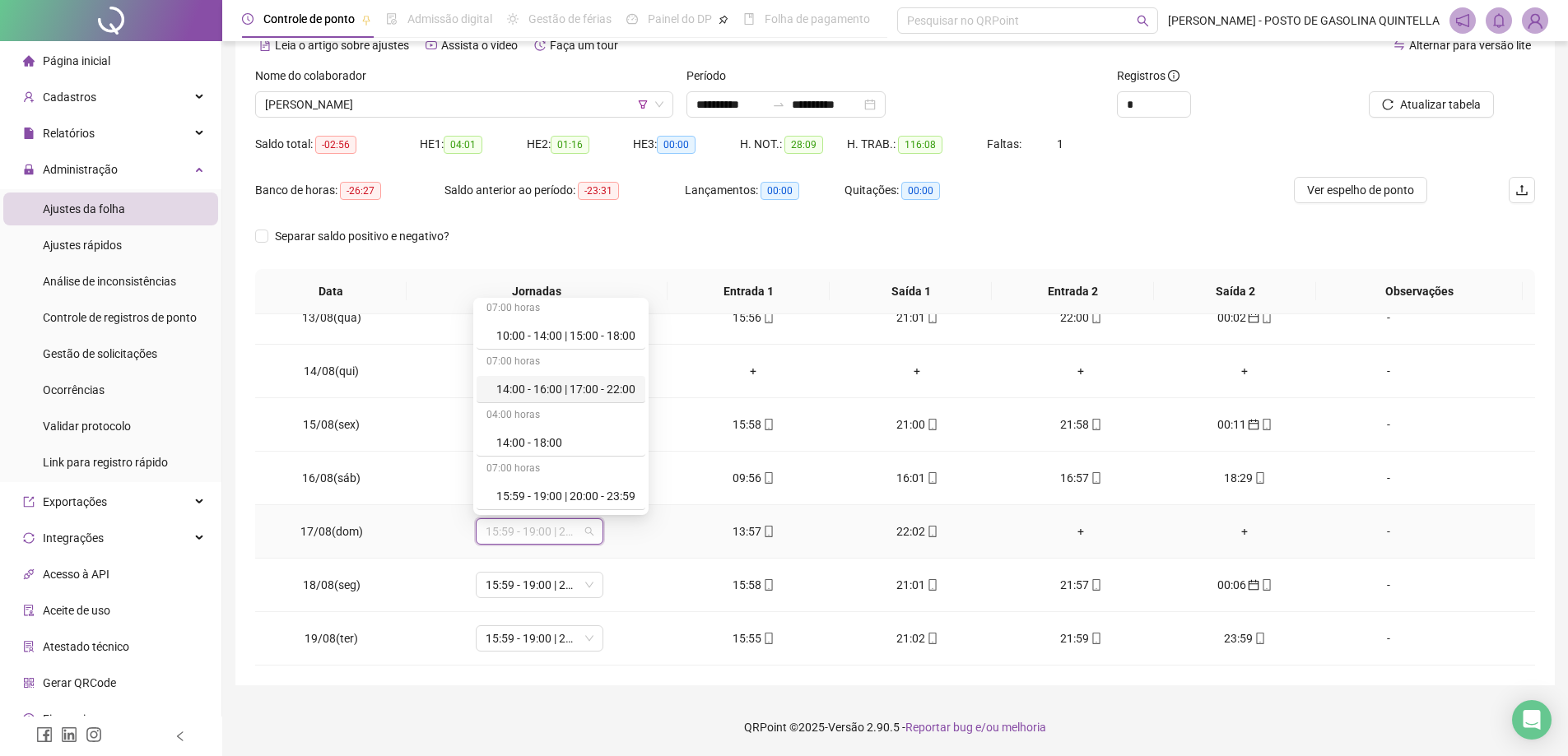
scroll to position [247, 0]
click at [573, 363] on div "14:00 - 16:00 | 17:00 - 22:00" at bounding box center [566, 361] width 139 height 18
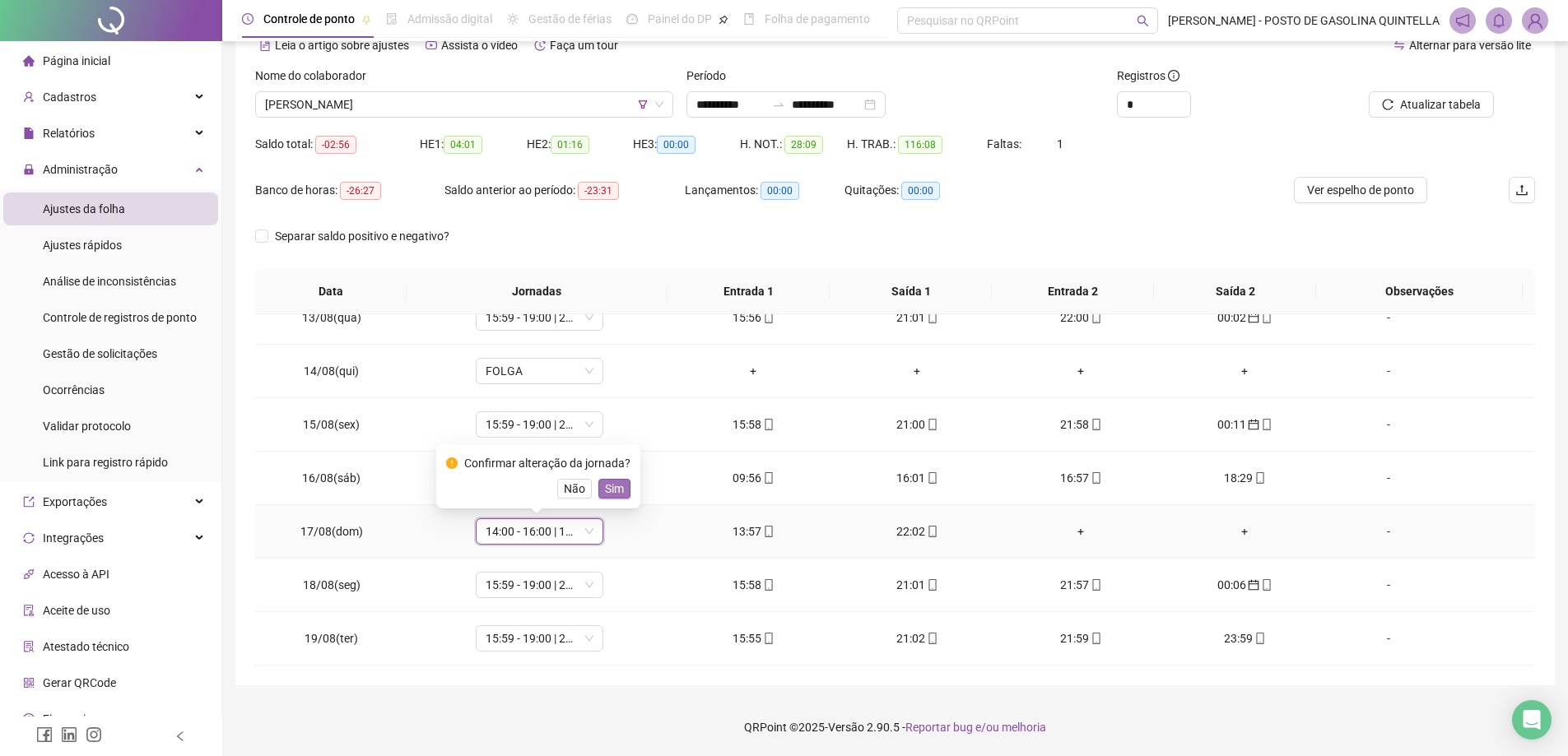
click at [617, 493] on span "Sim" at bounding box center [615, 488] width 19 height 18
click at [1078, 526] on div "+" at bounding box center [1081, 531] width 137 height 18
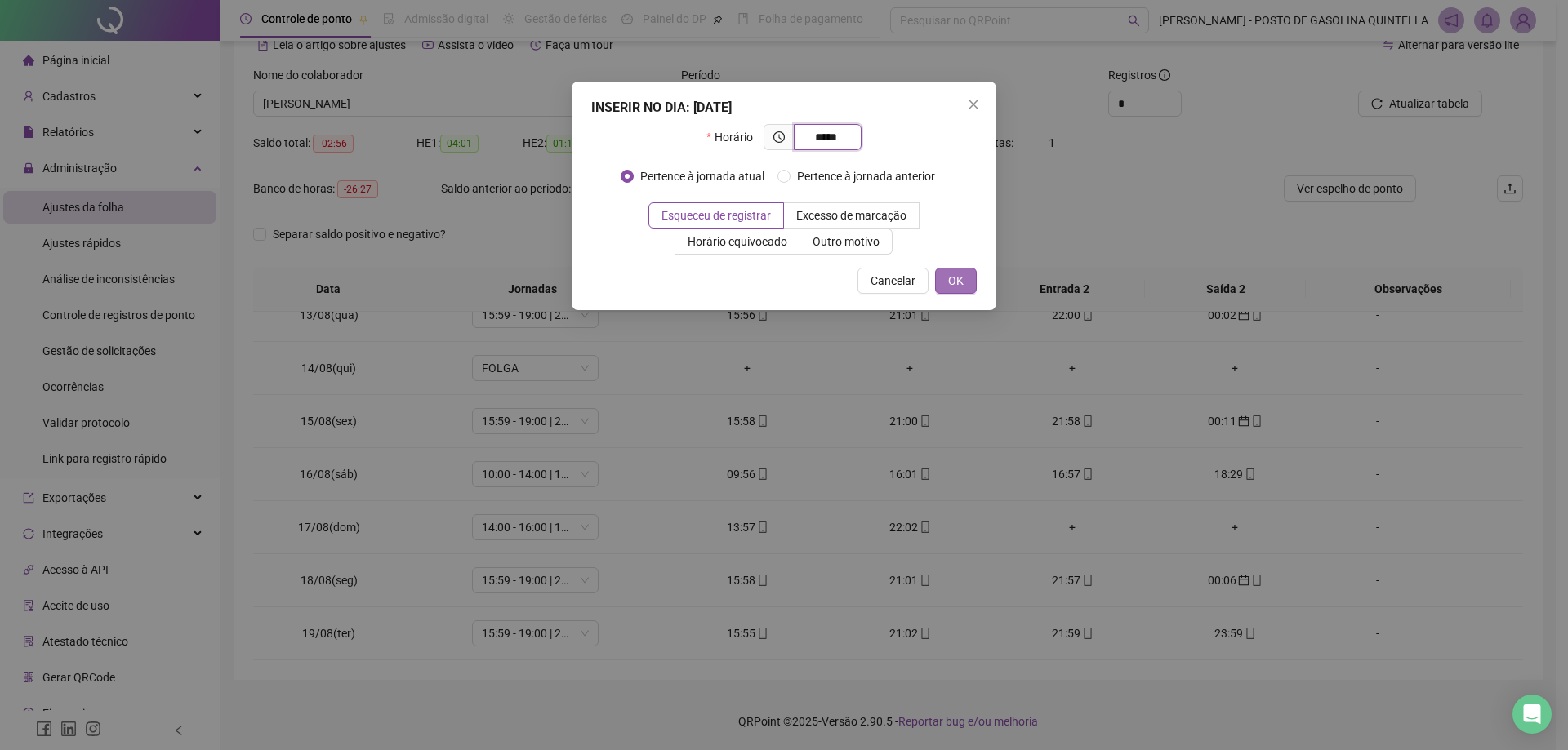
type input "*****"
click at [955, 278] on span "OK" at bounding box center [956, 280] width 15 height 18
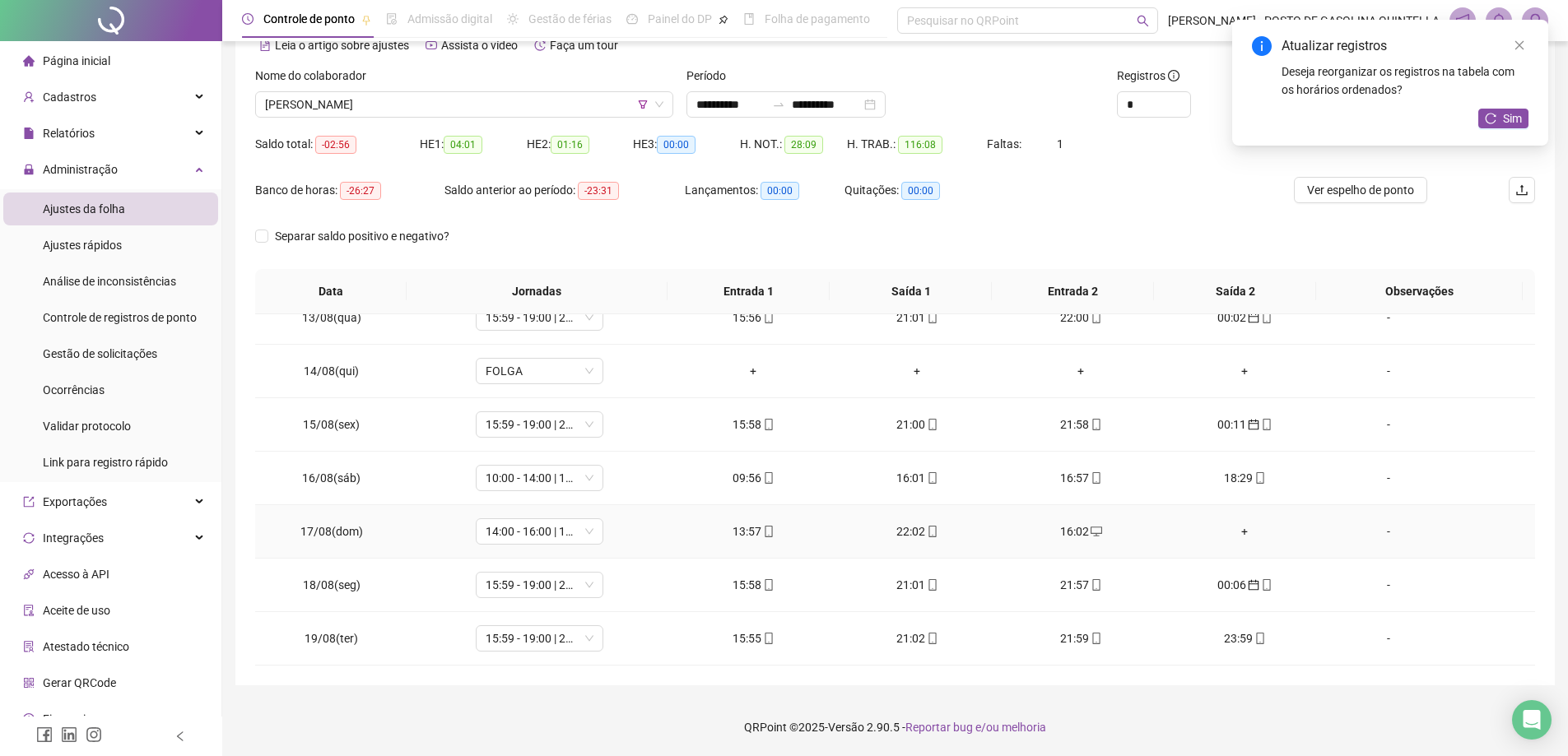
click at [1240, 526] on div "+" at bounding box center [1244, 531] width 137 height 18
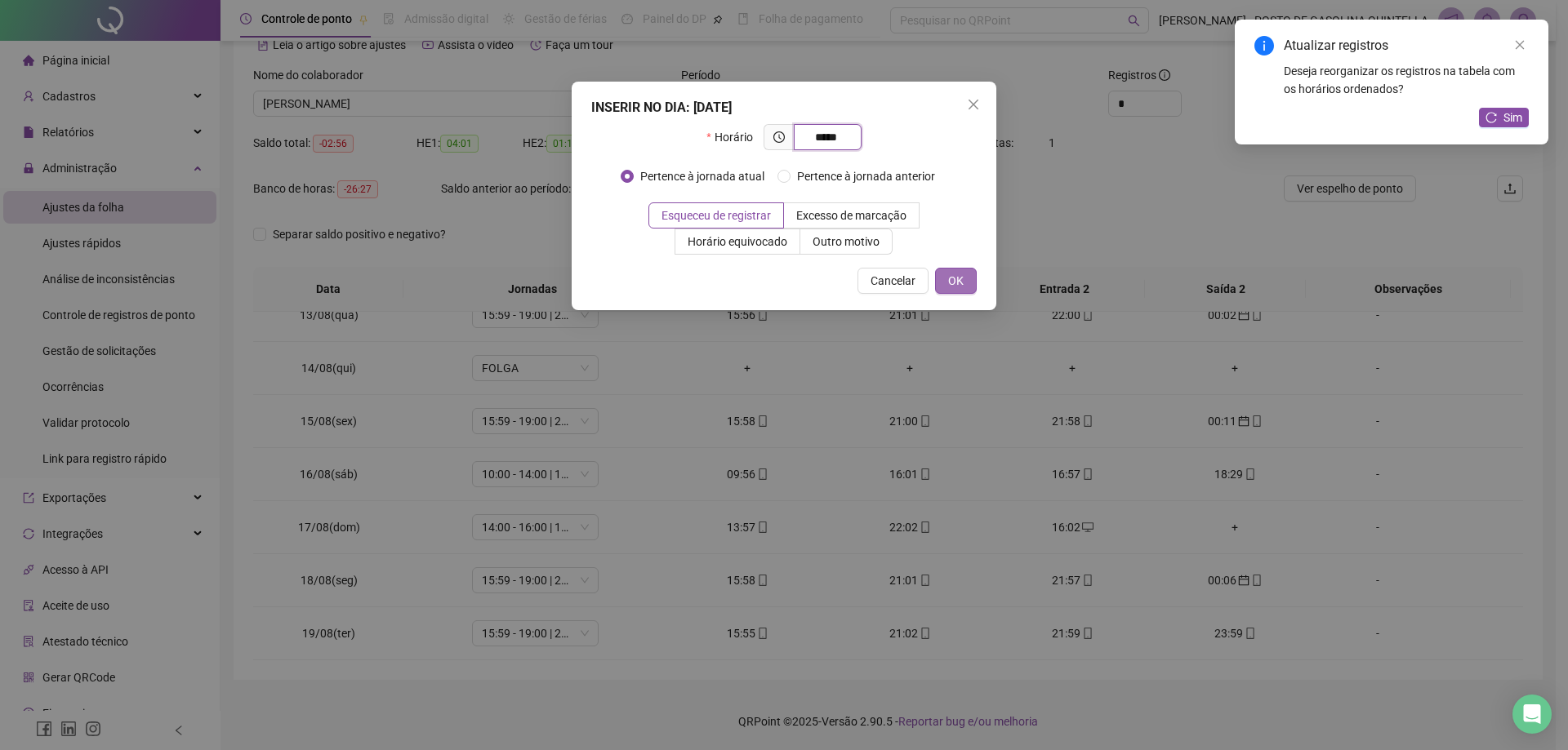
type input "*****"
click at [958, 284] on span "OK" at bounding box center [956, 280] width 15 height 18
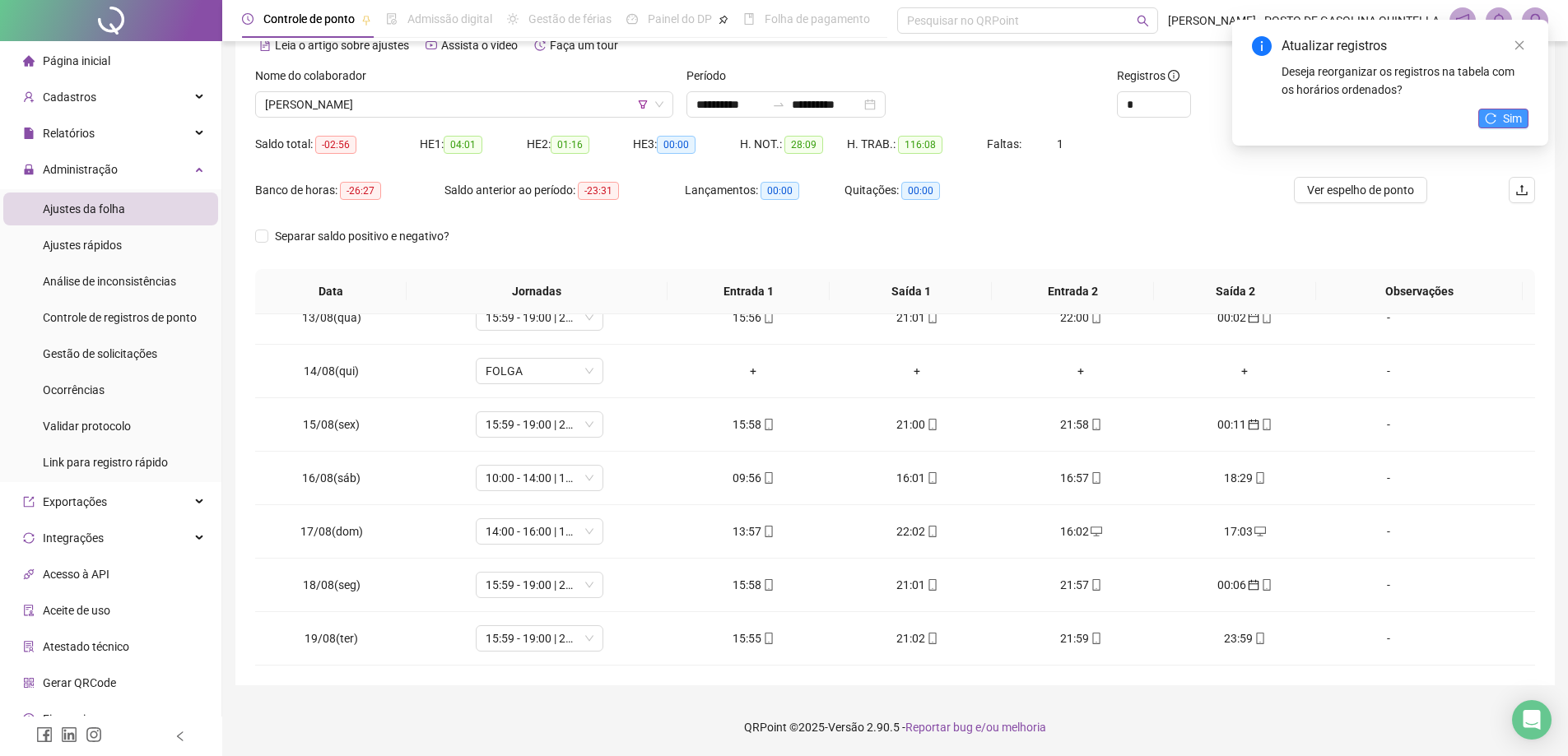
click at [1507, 122] on span "Sim" at bounding box center [1513, 118] width 19 height 18
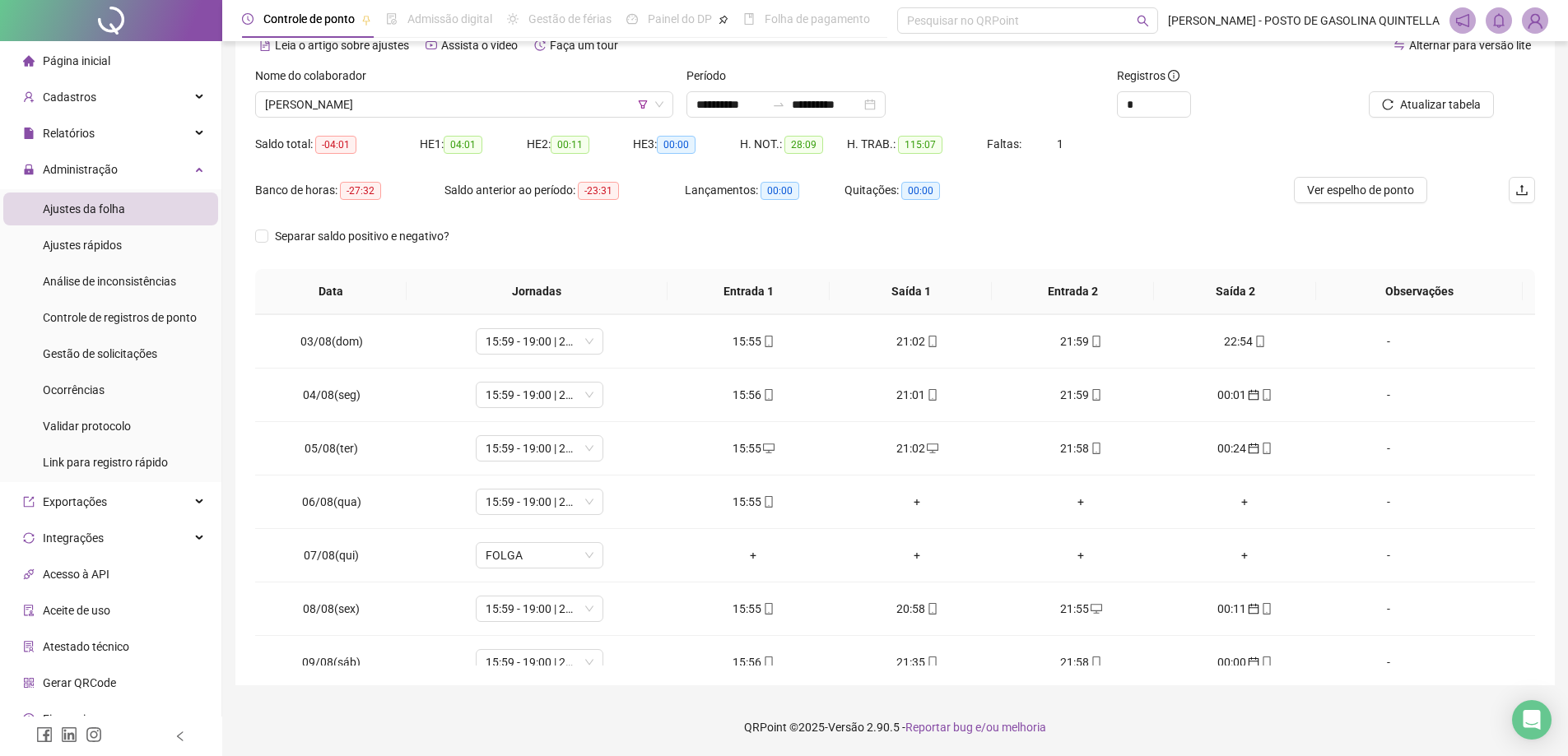
scroll to position [89, 0]
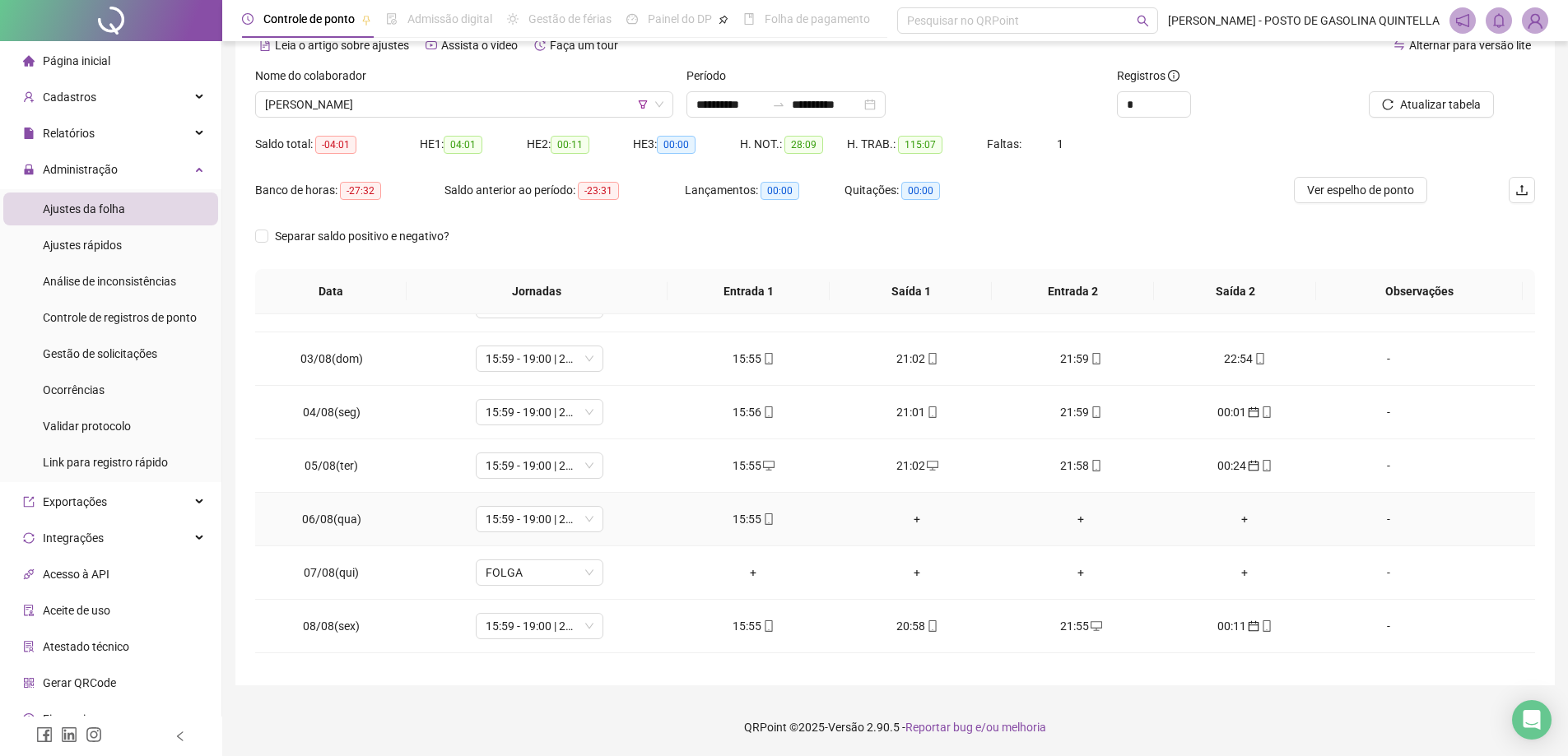
click at [905, 518] on div "+" at bounding box center [917, 519] width 137 height 18
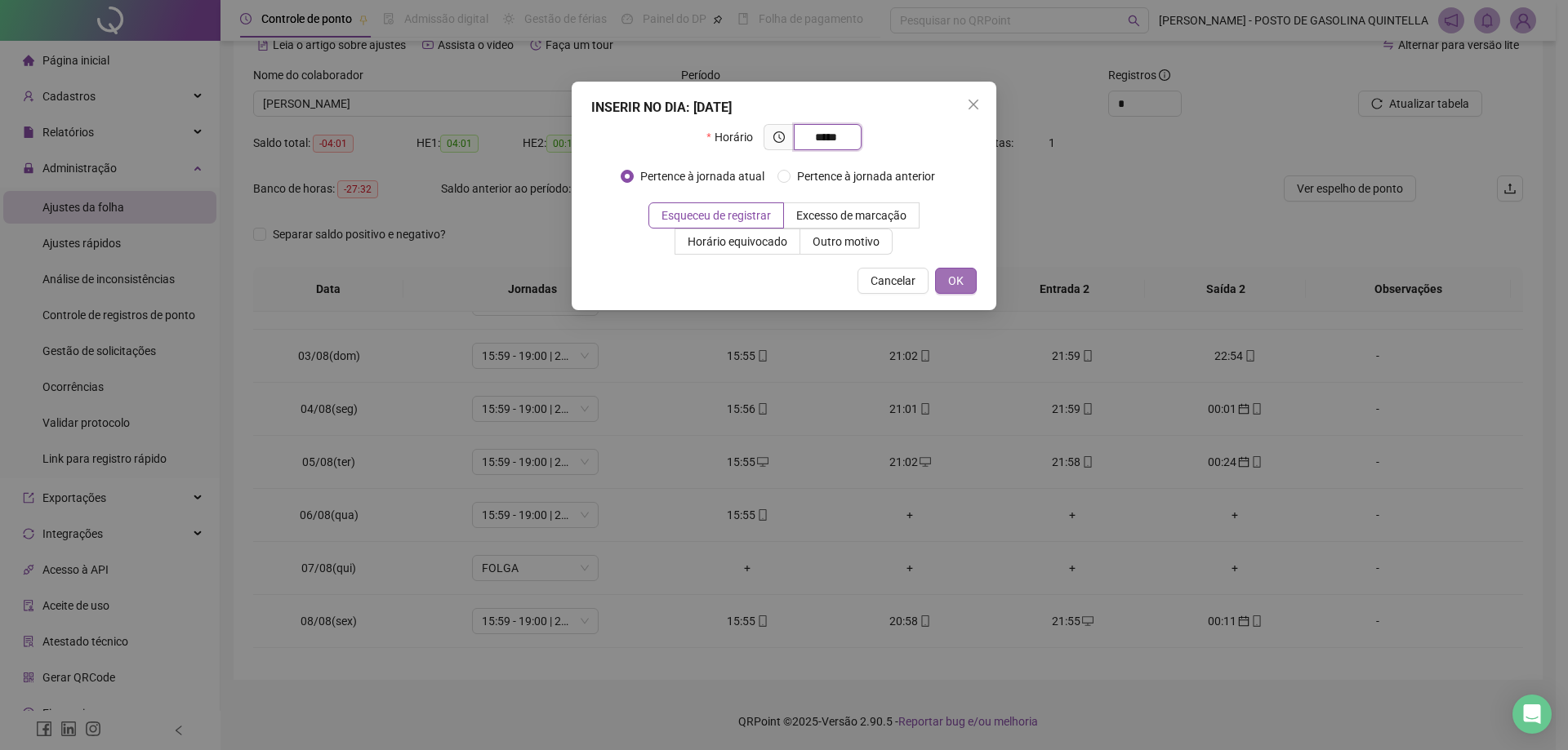
type input "*****"
click at [963, 278] on span "OK" at bounding box center [956, 280] width 15 height 18
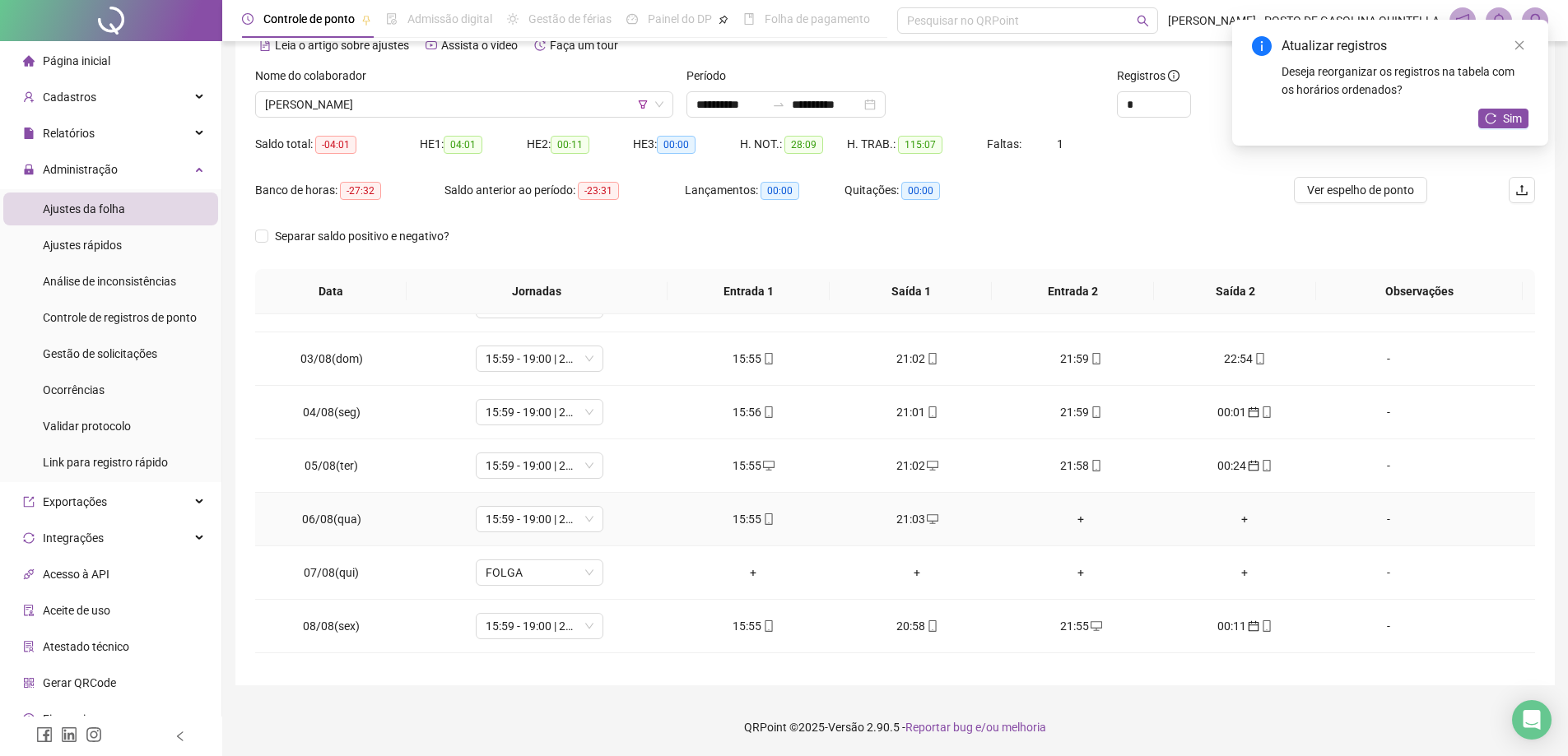
click at [1078, 513] on div "+" at bounding box center [1081, 519] width 137 height 18
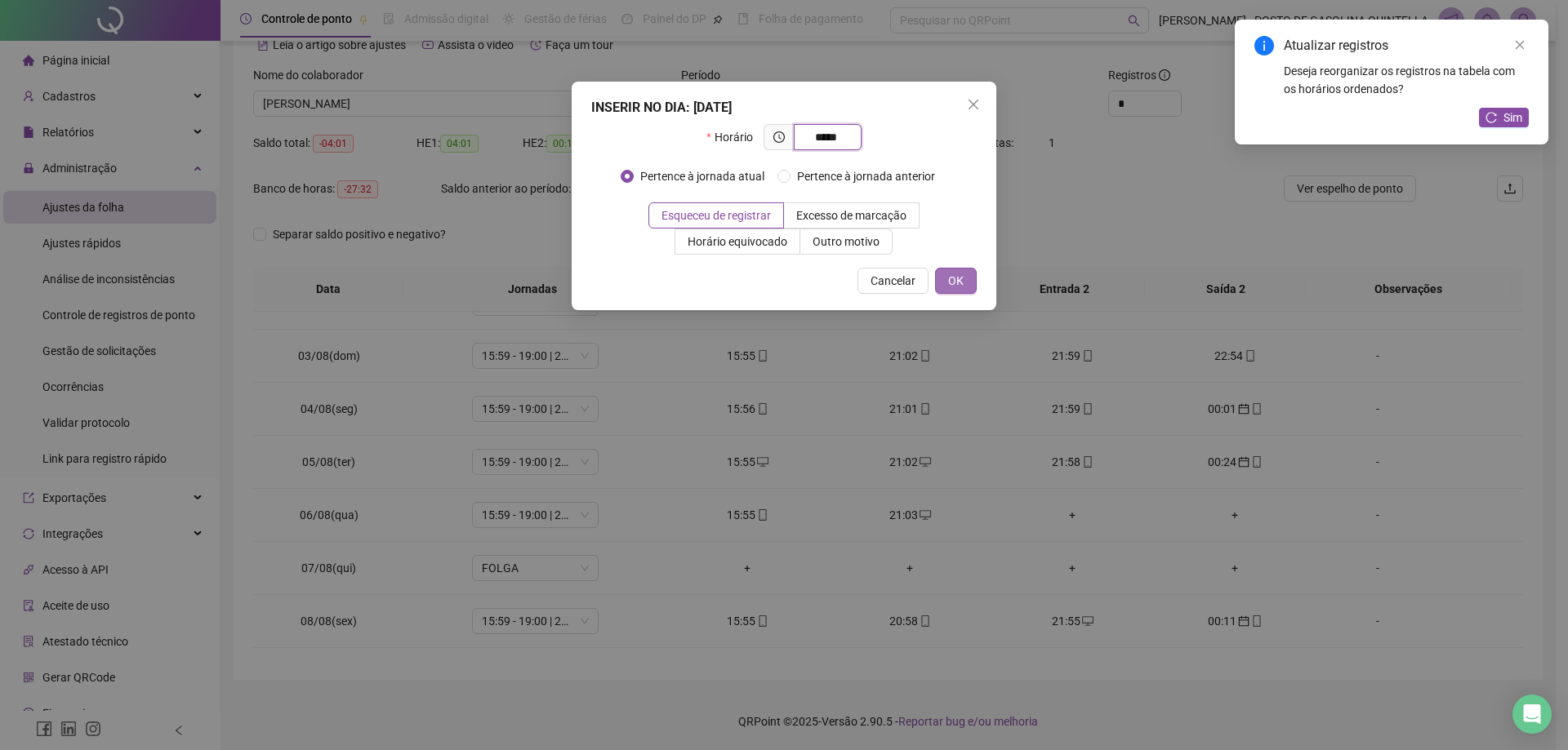
type input "*****"
click at [959, 281] on span "OK" at bounding box center [956, 280] width 15 height 18
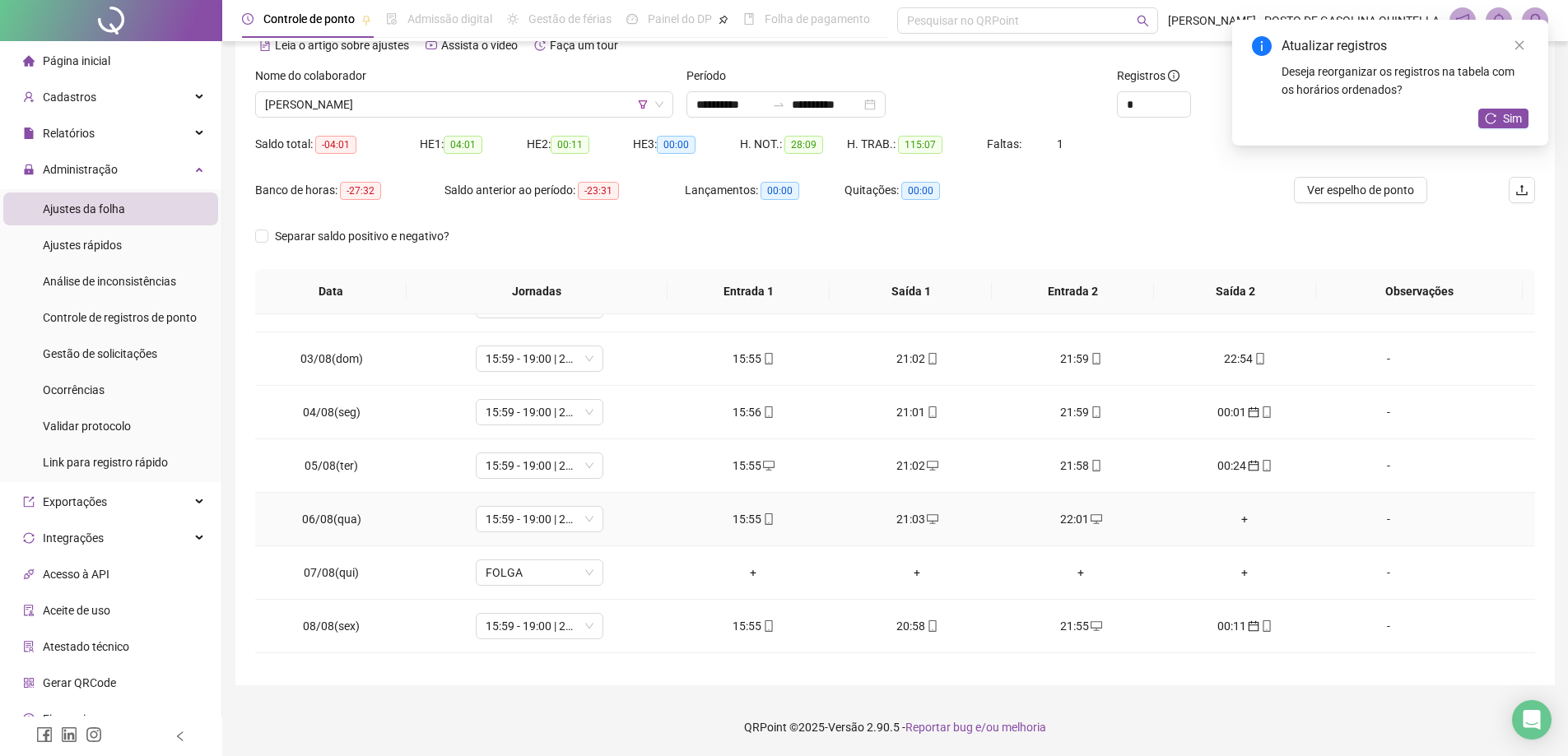
click at [1231, 520] on div "+" at bounding box center [1244, 519] width 137 height 18
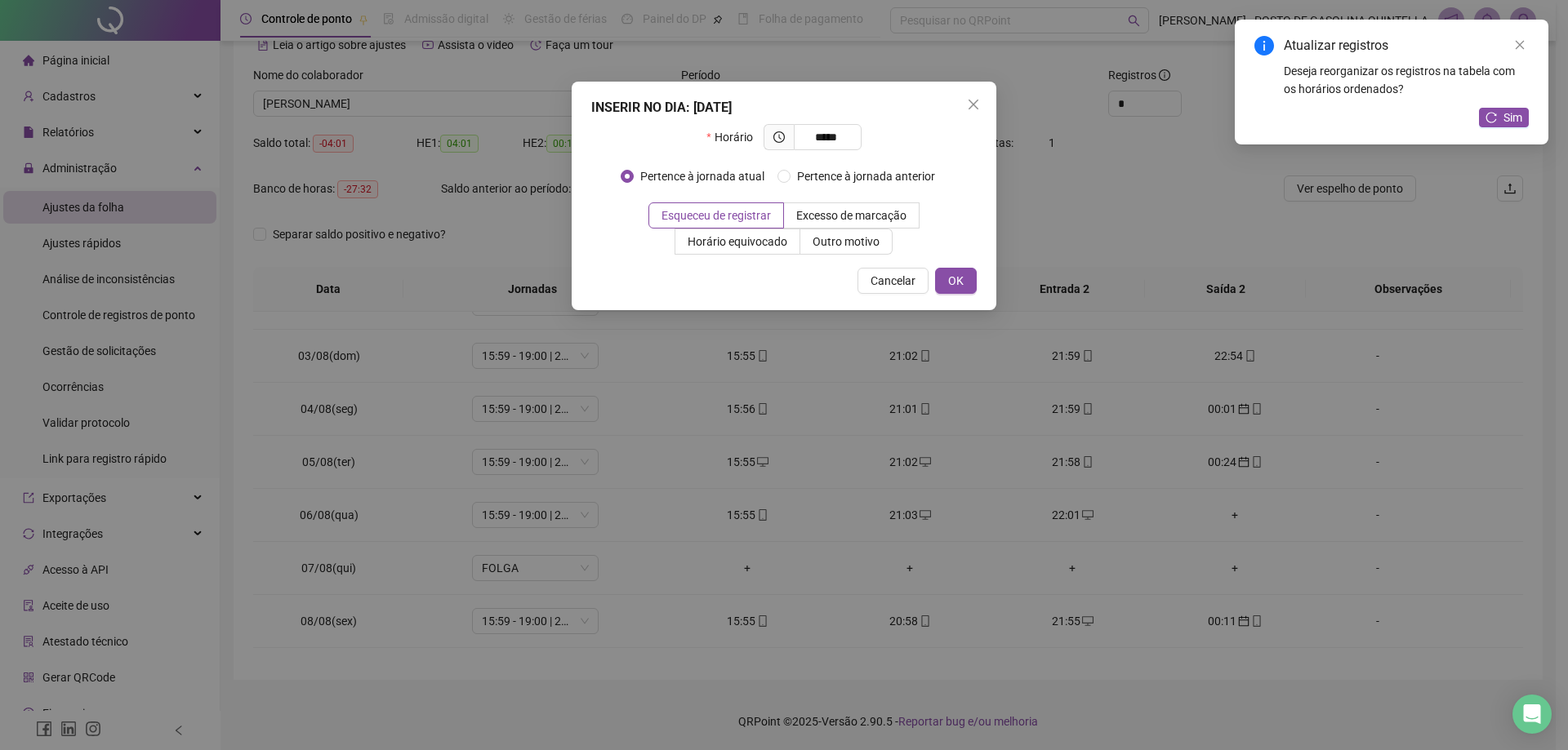
type input "*****"
click at [945, 267] on div "INSERIR NO DIA : [DATE] Horário ***** Pertence à jornada atual Pertence à jorna…" at bounding box center [784, 196] width 425 height 229
click at [962, 283] on span "OK" at bounding box center [956, 280] width 15 height 18
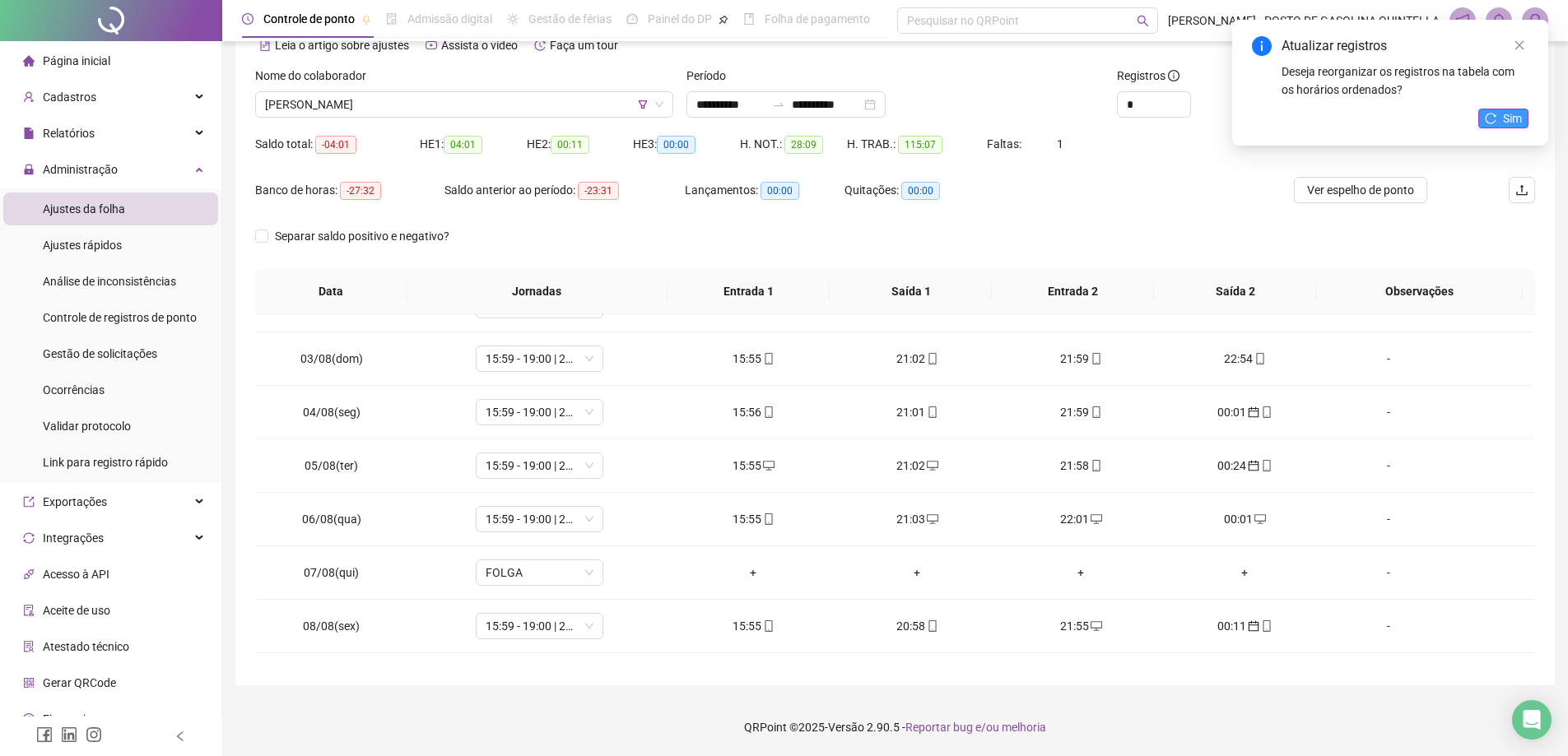
click at [1507, 113] on span "Sim" at bounding box center [1513, 118] width 19 height 18
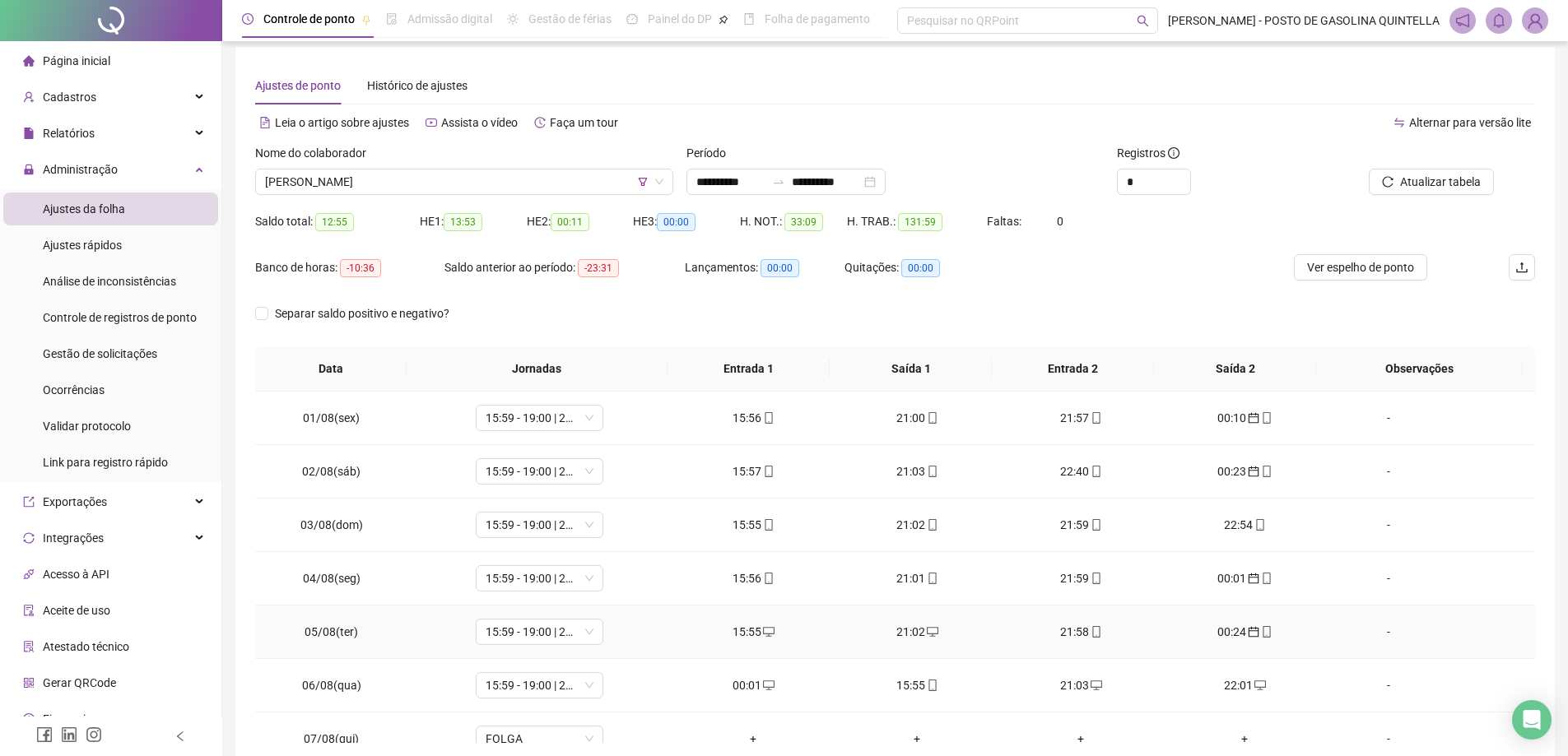
scroll to position [0, 0]
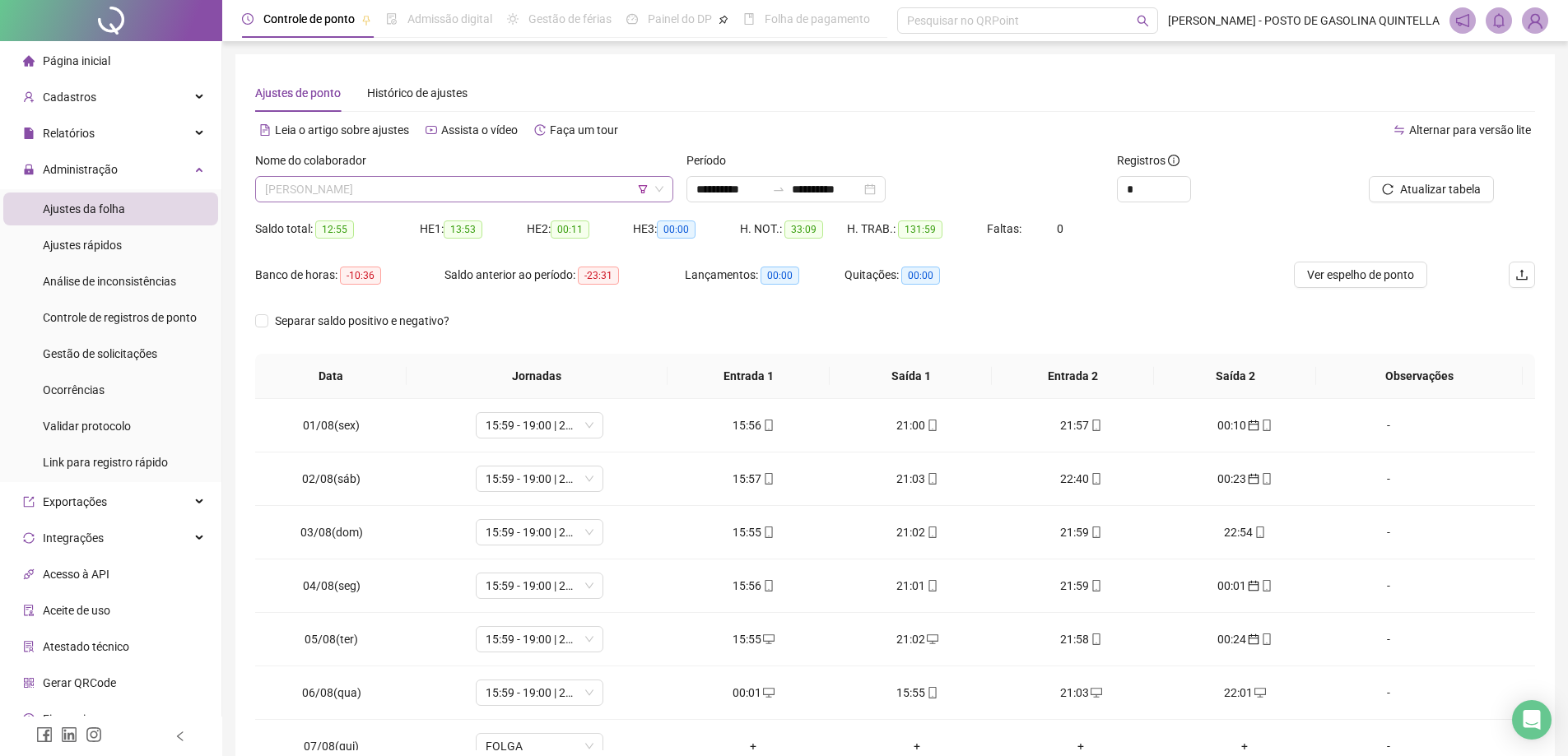
click at [427, 201] on span "[PERSON_NAME]" at bounding box center [464, 189] width 399 height 25
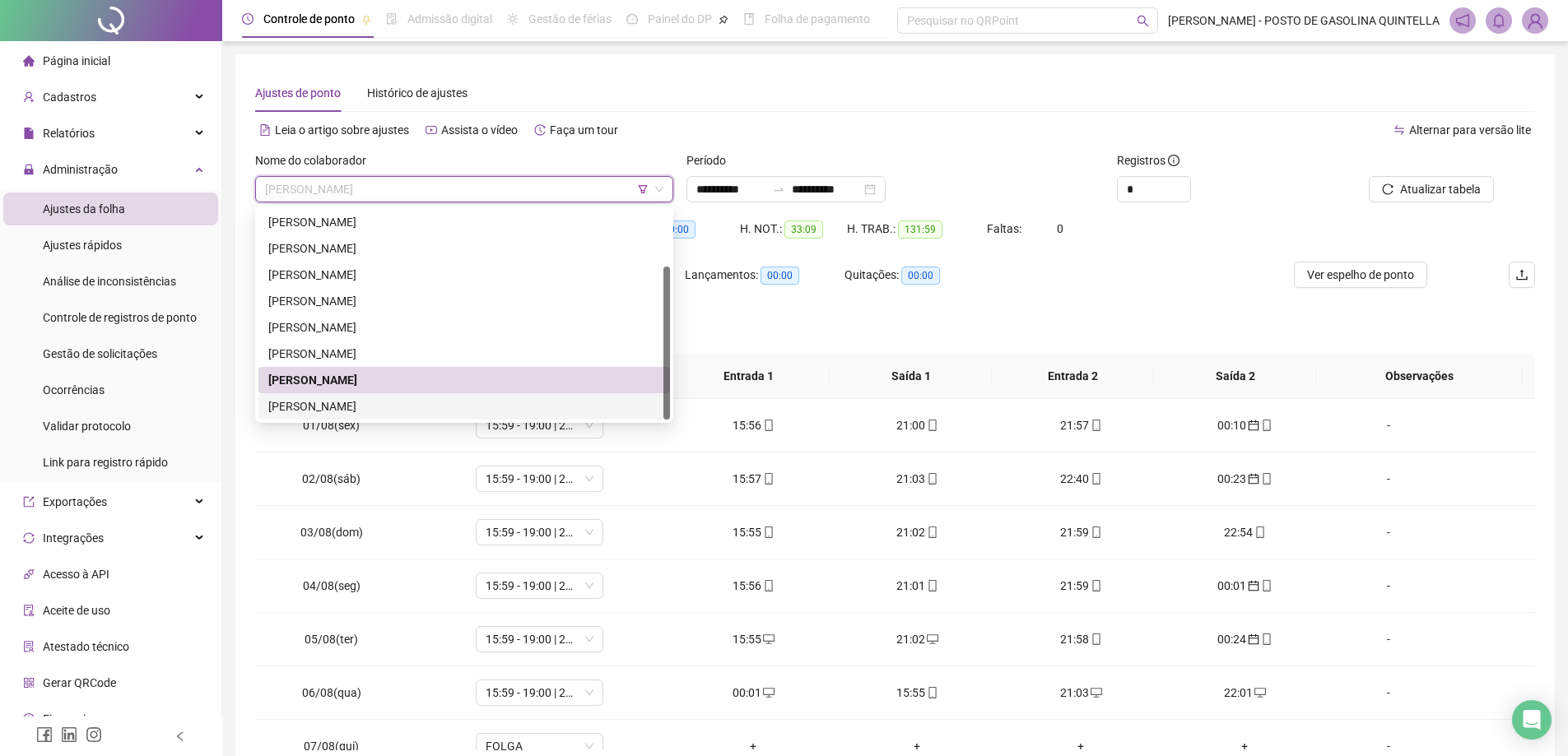
click at [389, 407] on div "[PERSON_NAME]" at bounding box center [463, 406] width 392 height 18
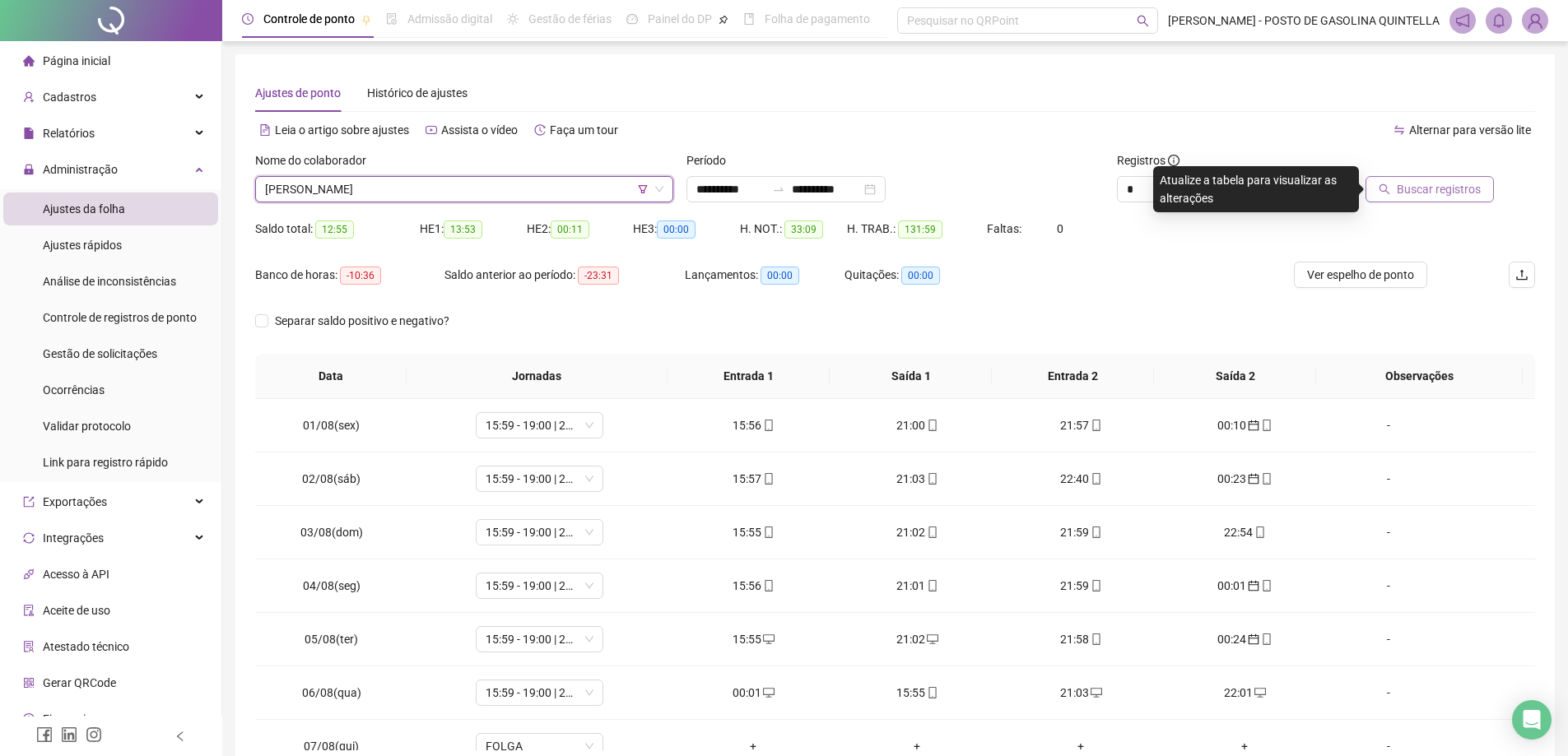
click at [1449, 181] on span "Buscar registros" at bounding box center [1439, 189] width 84 height 18
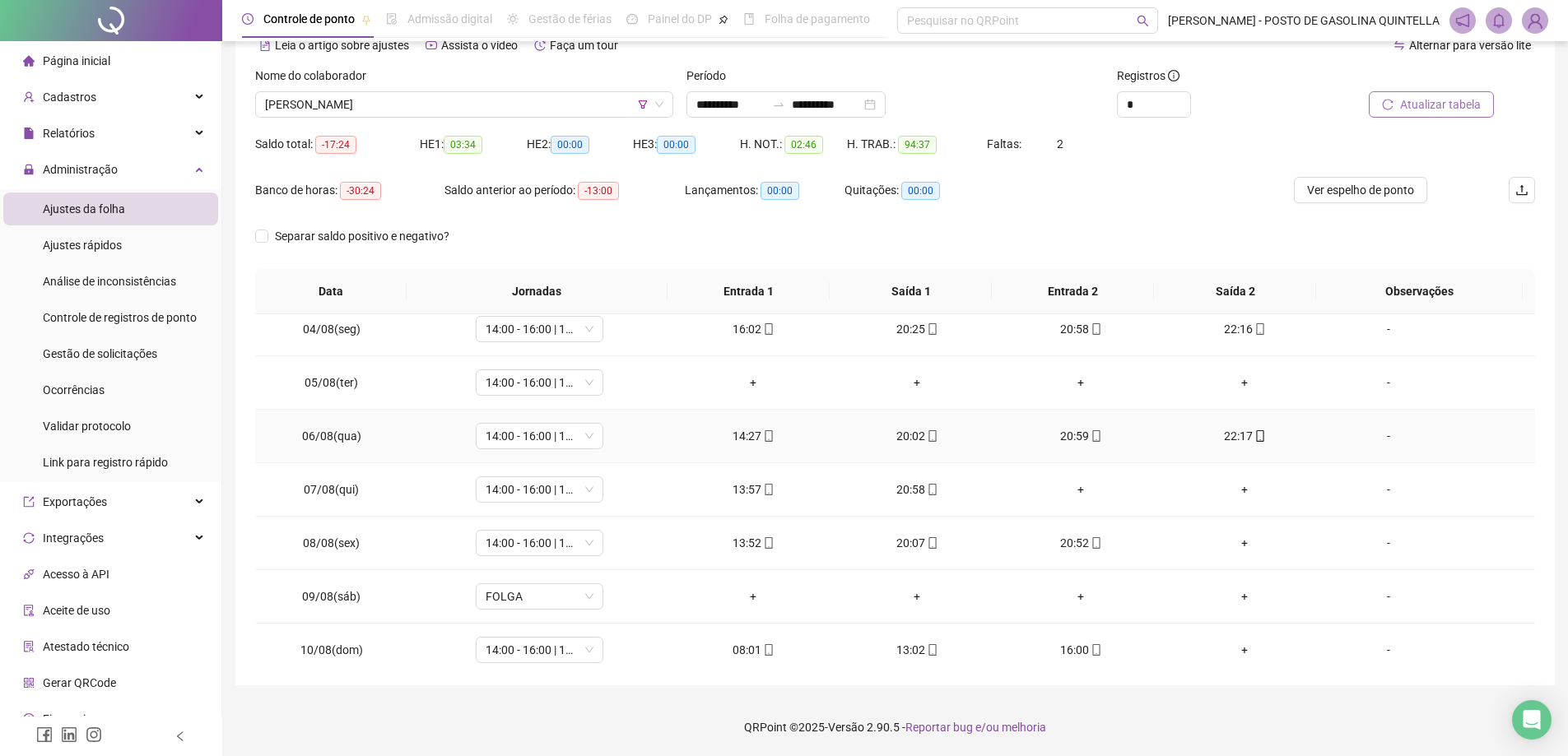
scroll to position [172, 0]
click at [164, 98] on div "Cadastros" at bounding box center [111, 97] width 215 height 33
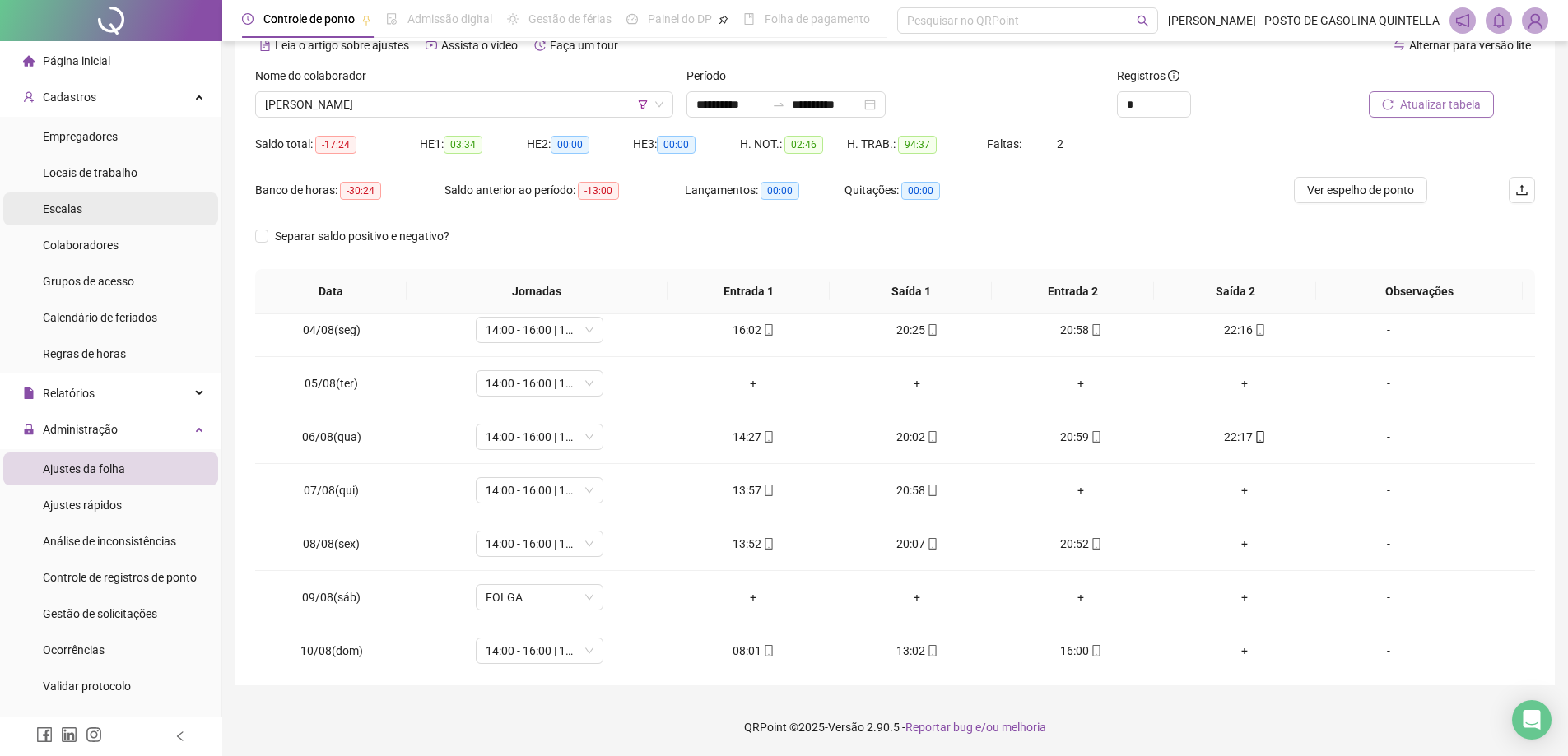
click at [90, 203] on li "Escalas" at bounding box center [111, 209] width 215 height 33
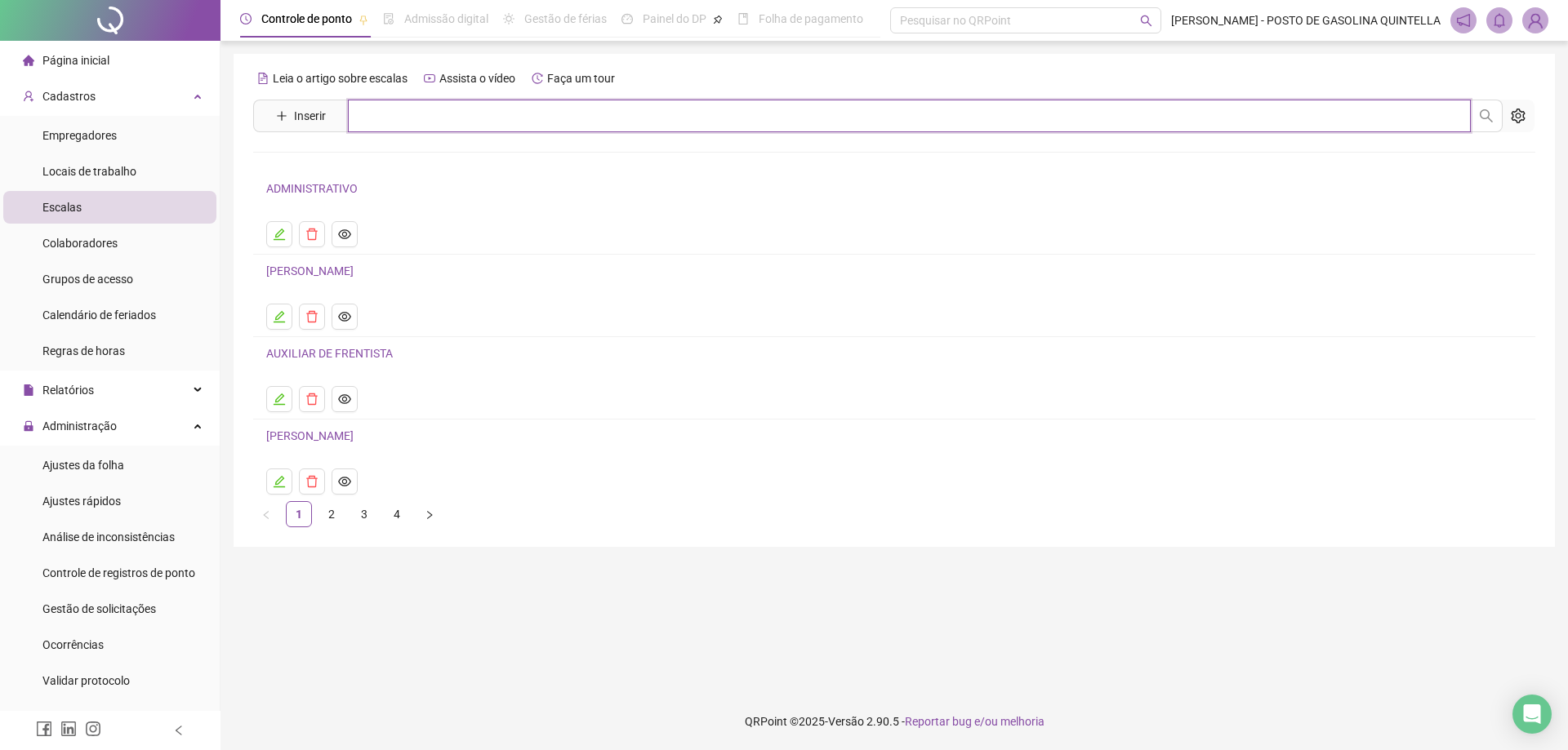
click at [392, 123] on input "text" at bounding box center [909, 116] width 1123 height 33
type input "****"
click at [288, 159] on link "LUAN" at bounding box center [298, 163] width 30 height 13
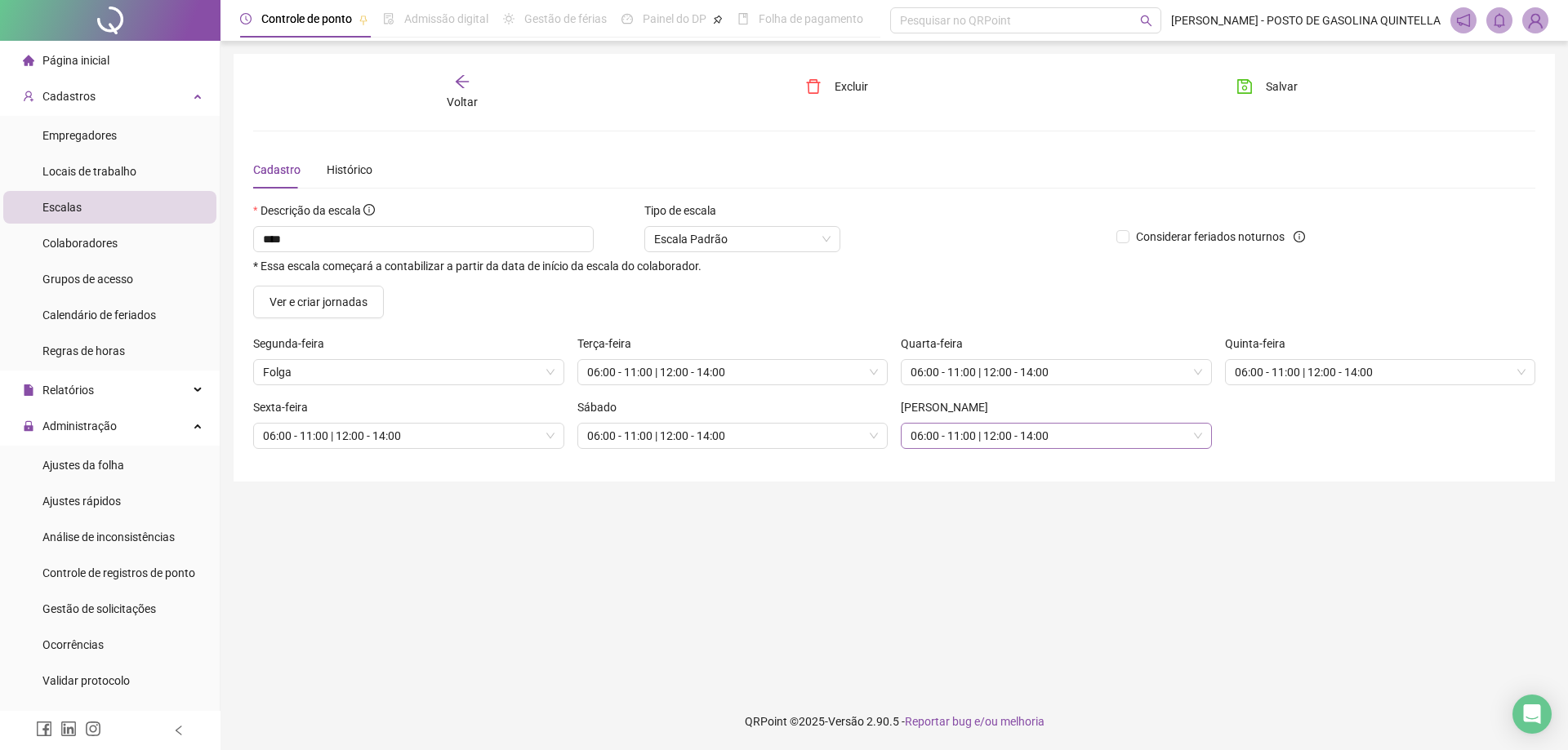
click at [1074, 440] on span "06:00 - 11:00 | 12:00 - 14:00" at bounding box center [1056, 436] width 291 height 25
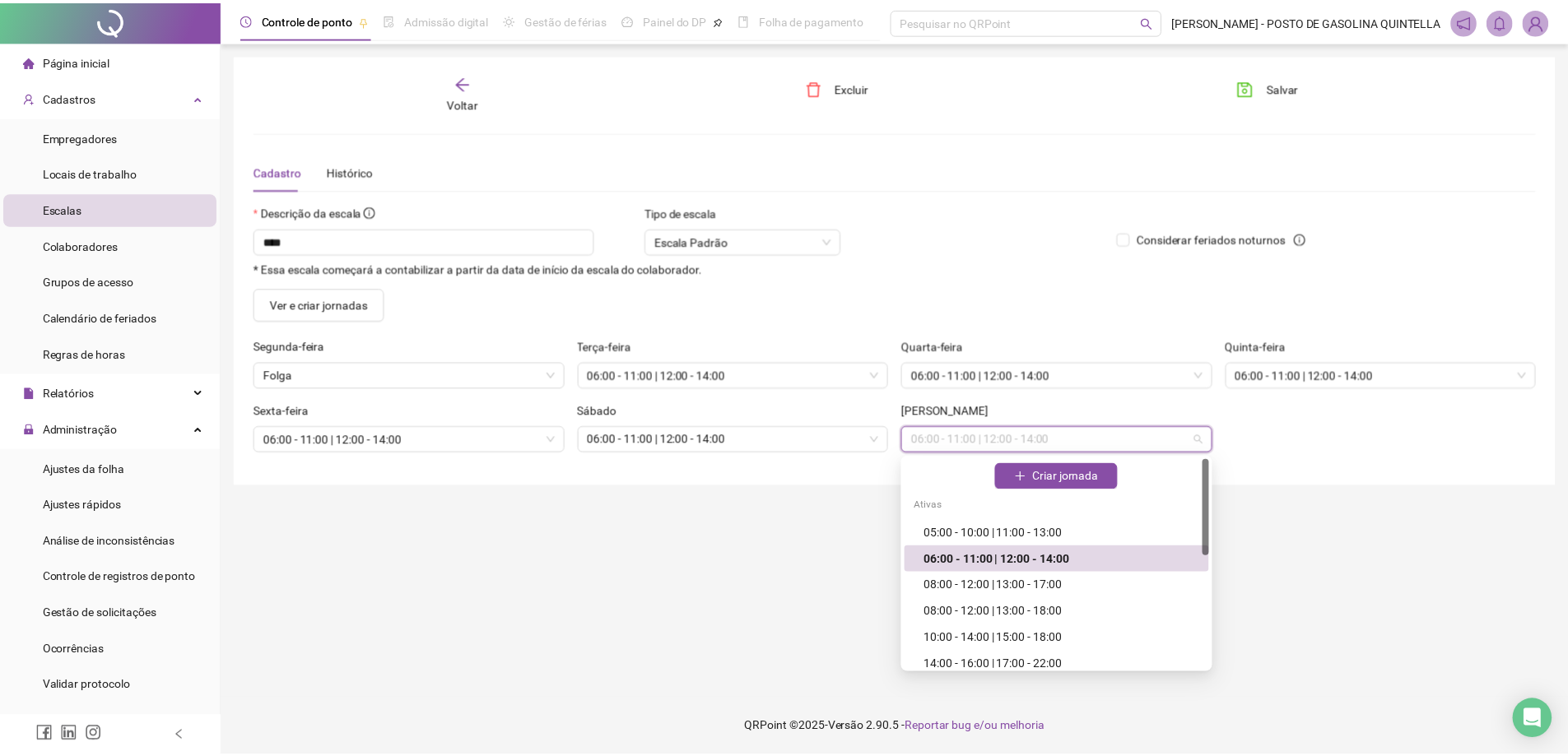
scroll to position [165, 0]
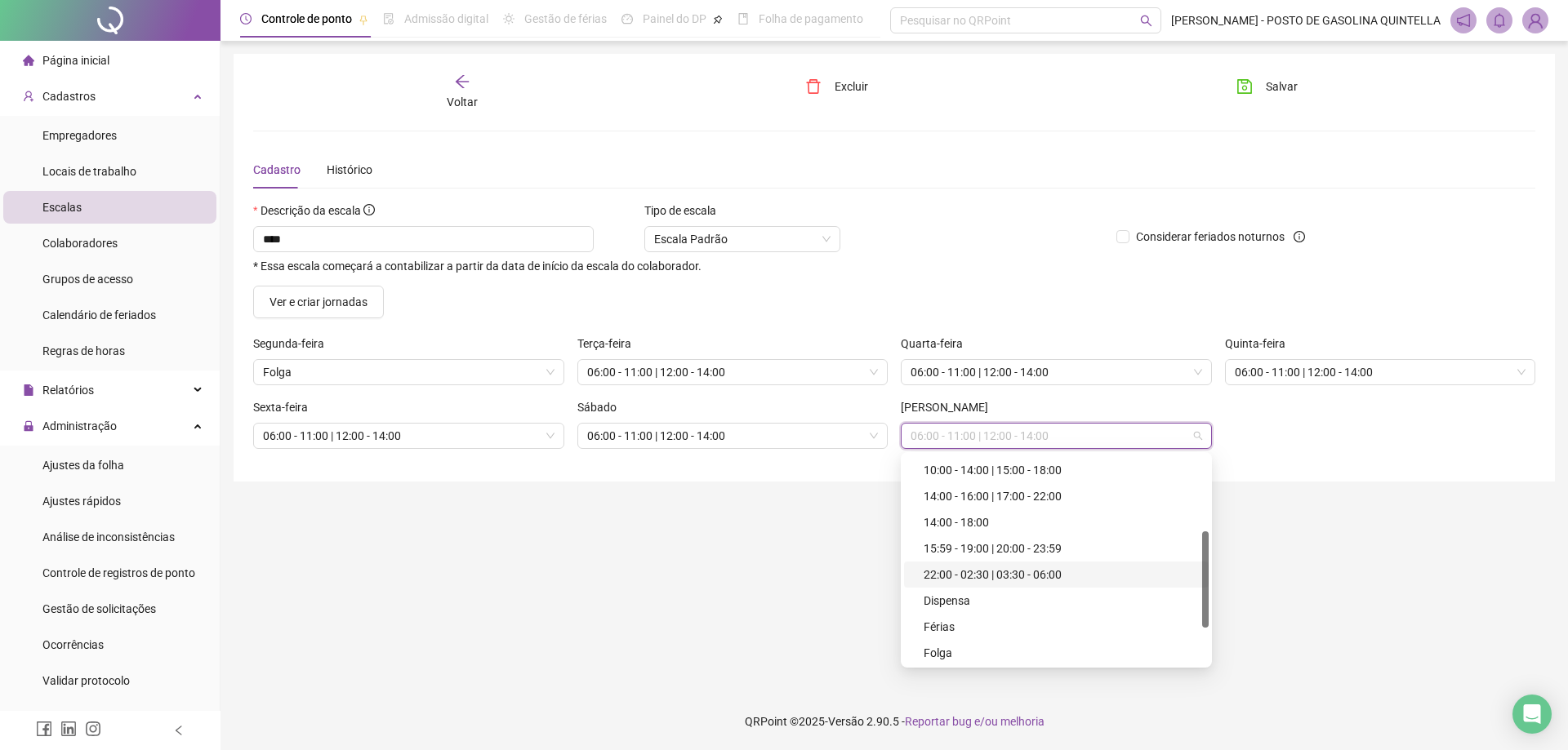
click at [1069, 565] on div "22:00 - 02:30 | 03:30 - 06:00" at bounding box center [1057, 575] width 305 height 26
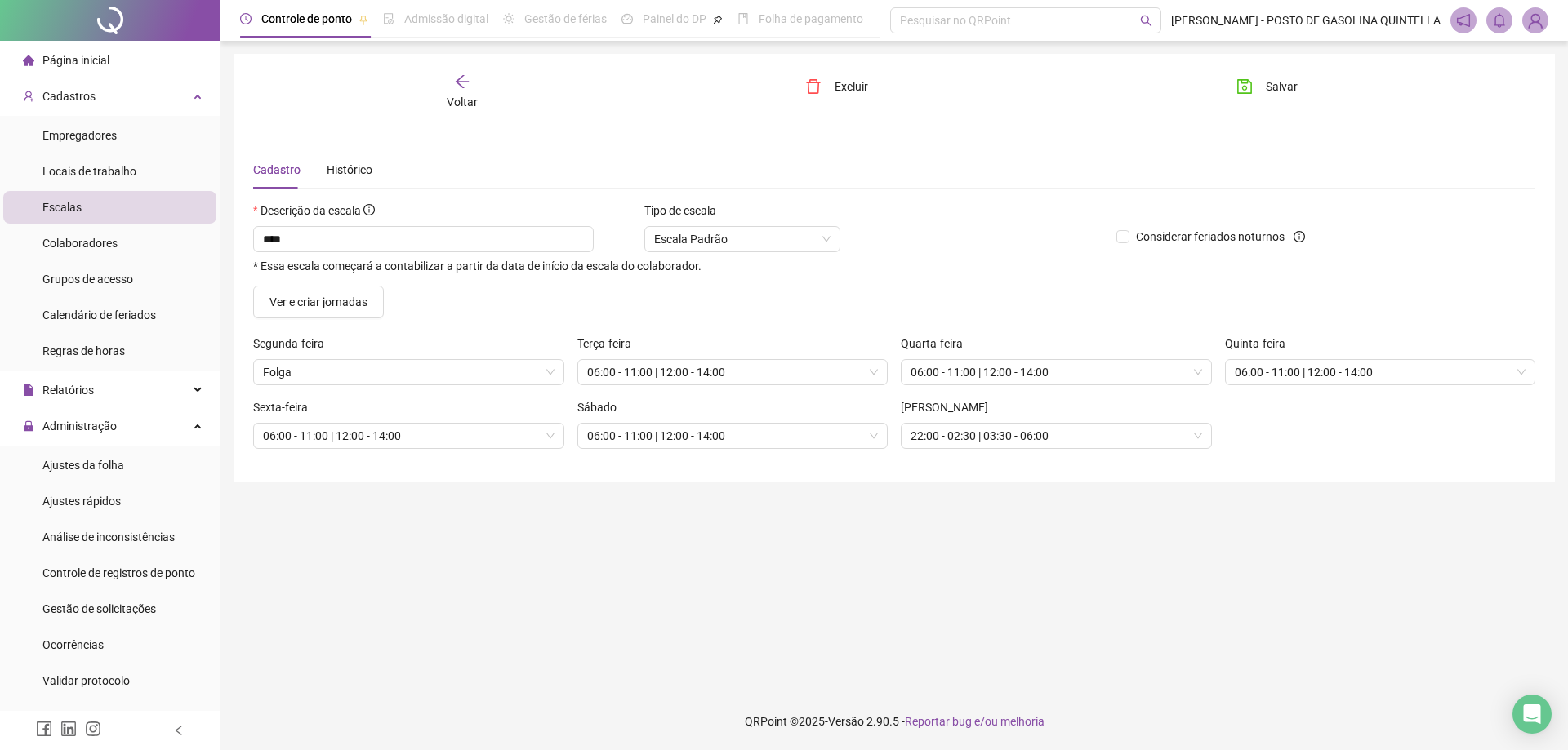
drag, startPoint x: 1201, startPoint y: 503, endPoint x: 1463, endPoint y: 111, distance: 471.5
click at [1204, 502] on main "Voltar Excluir Salvar Cadastro Histórico Descrição da escala **** * Essa escala…" at bounding box center [894, 367] width 1322 height 626
click at [1292, 79] on span "Salvar" at bounding box center [1282, 86] width 32 height 18
click at [458, 81] on icon "arrow-left" at bounding box center [461, 81] width 13 height 13
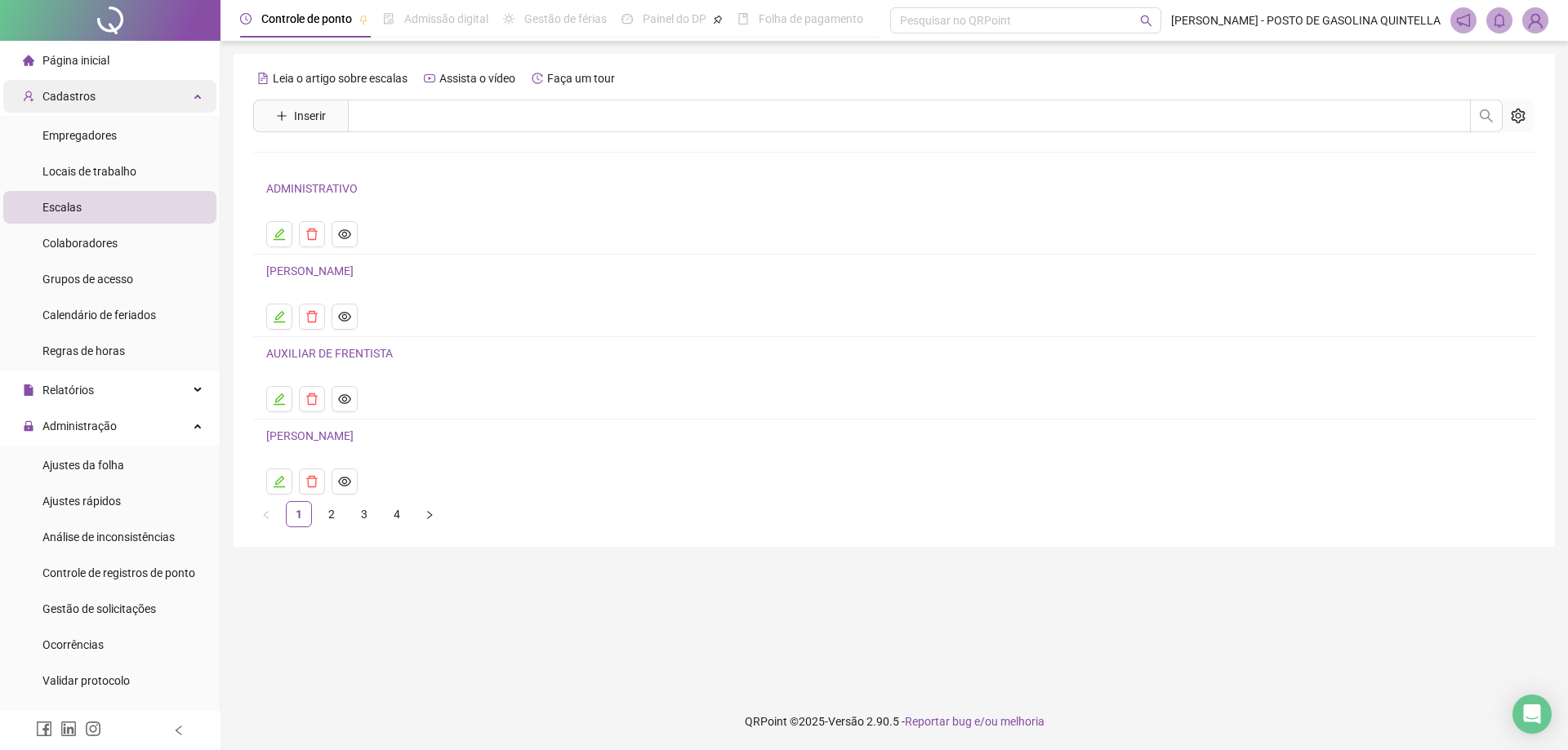
click at [131, 101] on div "Cadastros" at bounding box center [110, 97] width 213 height 33
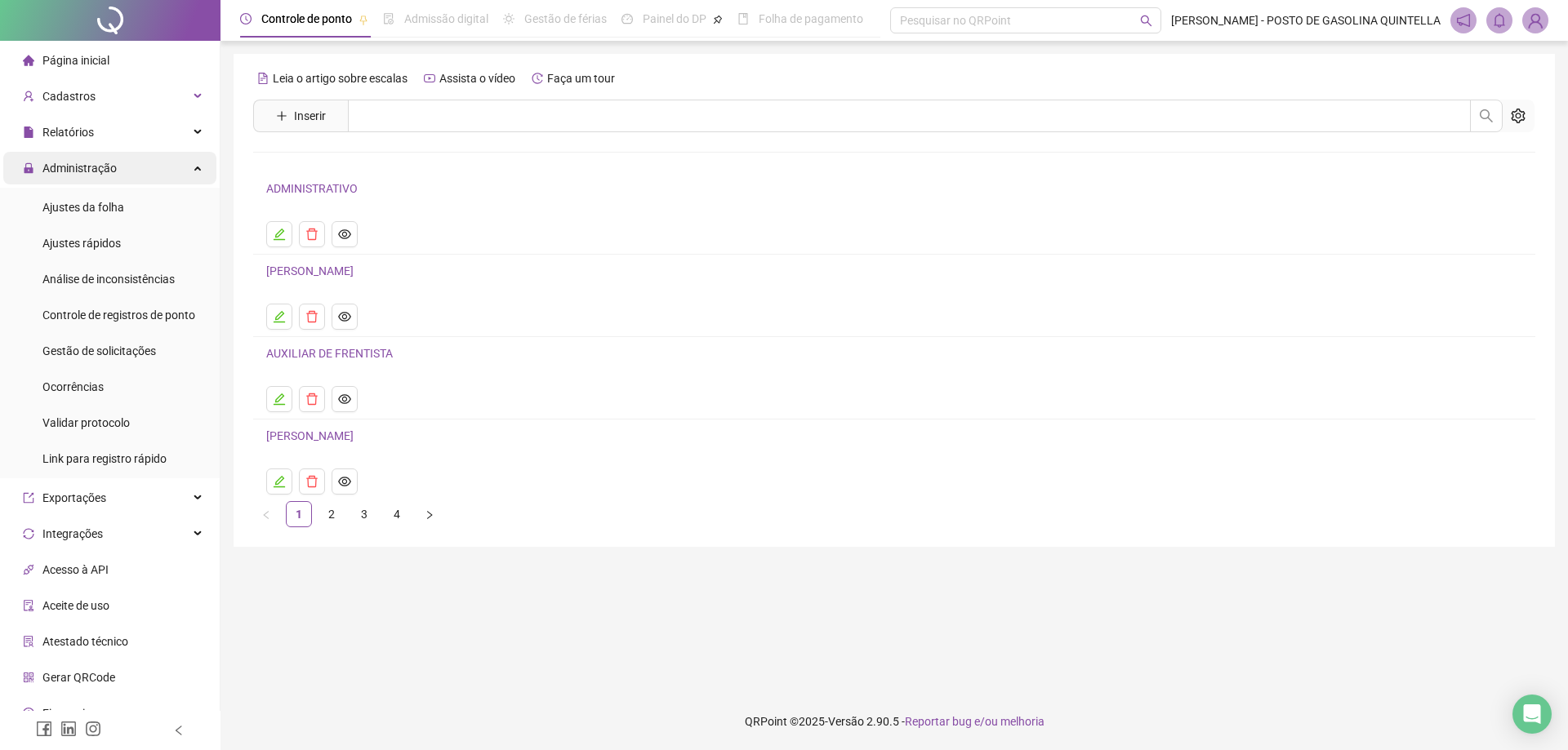
click at [132, 166] on div "Administração" at bounding box center [110, 168] width 213 height 33
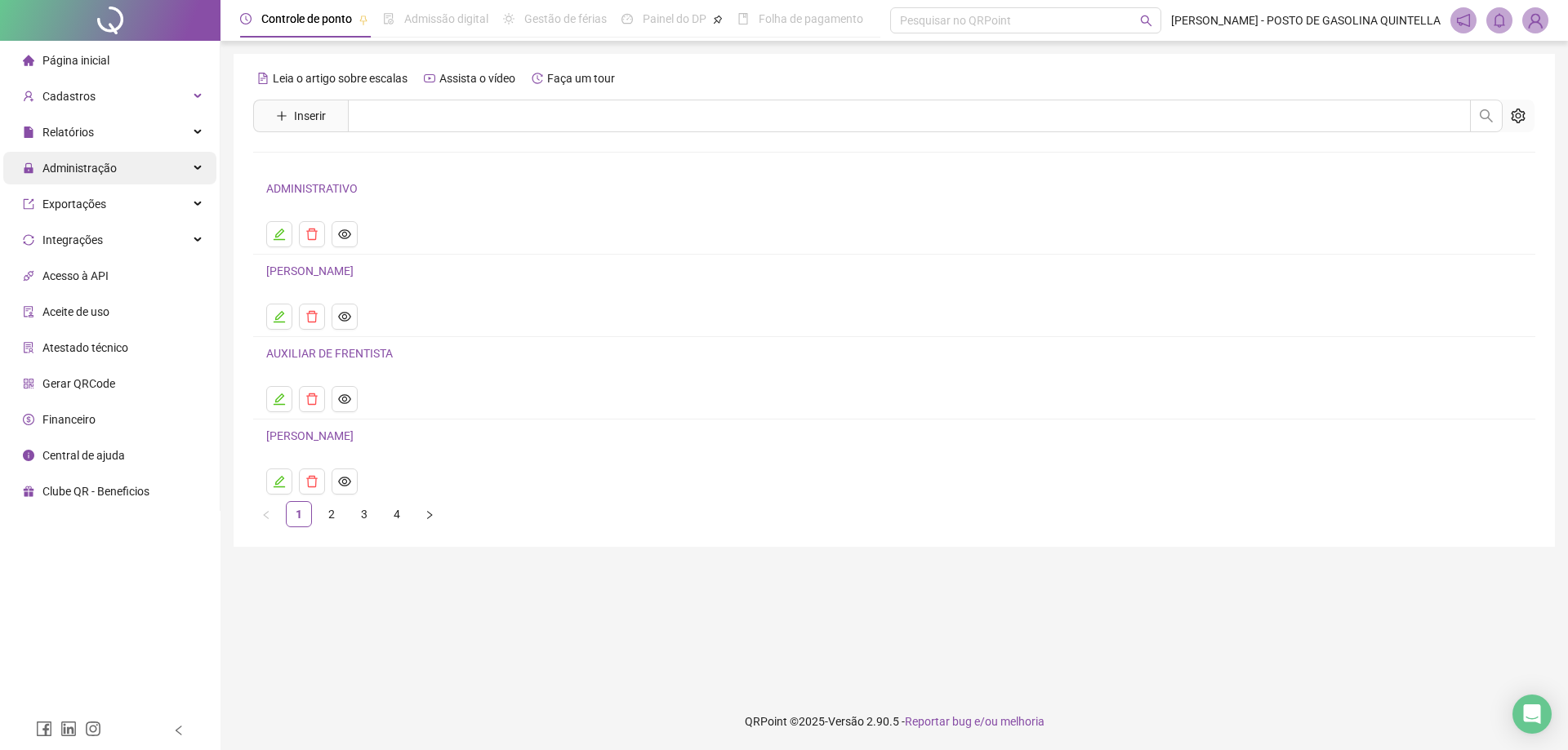
click at [132, 166] on div "Administração" at bounding box center [110, 168] width 213 height 33
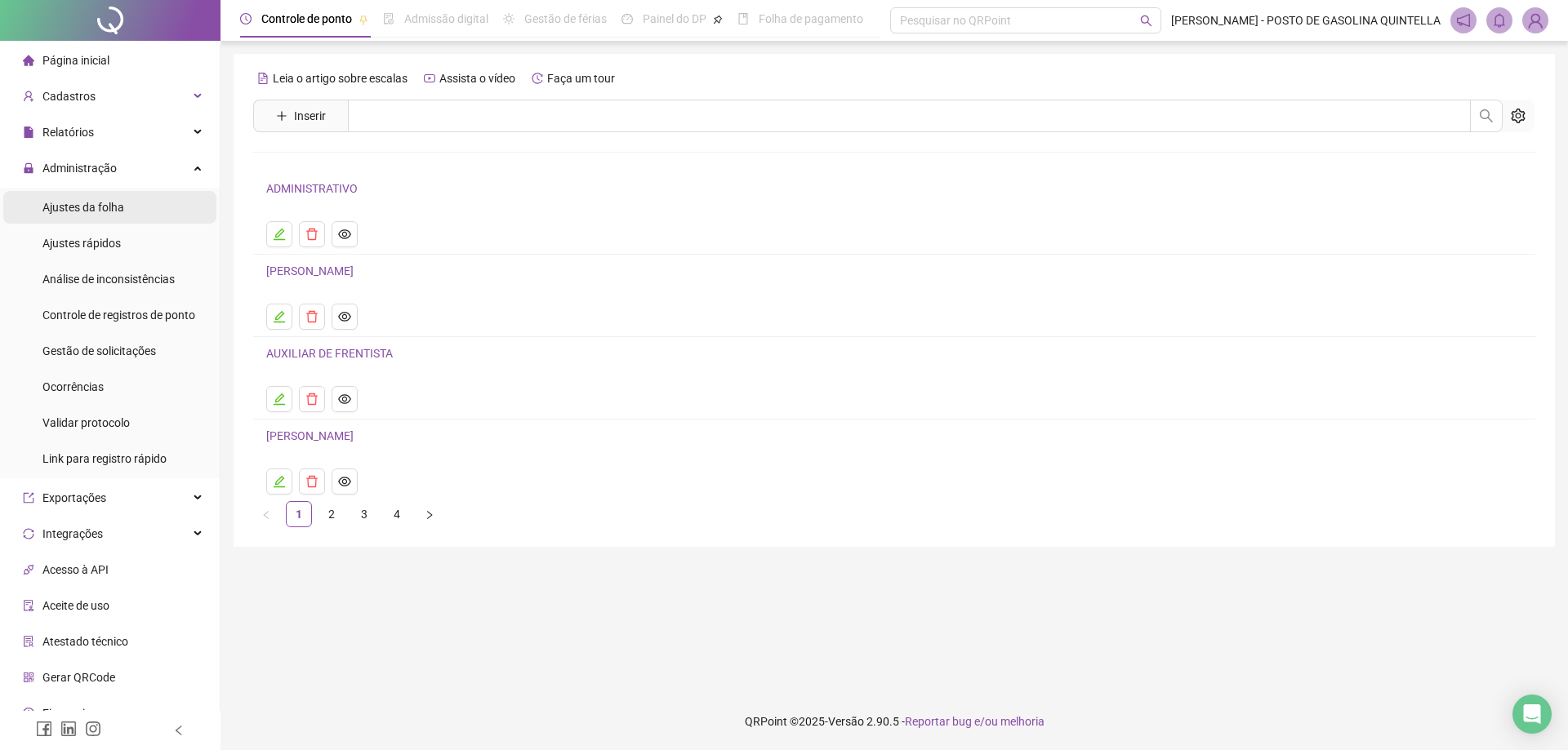
click at [105, 203] on span "Ajustes da folha" at bounding box center [83, 207] width 81 height 13
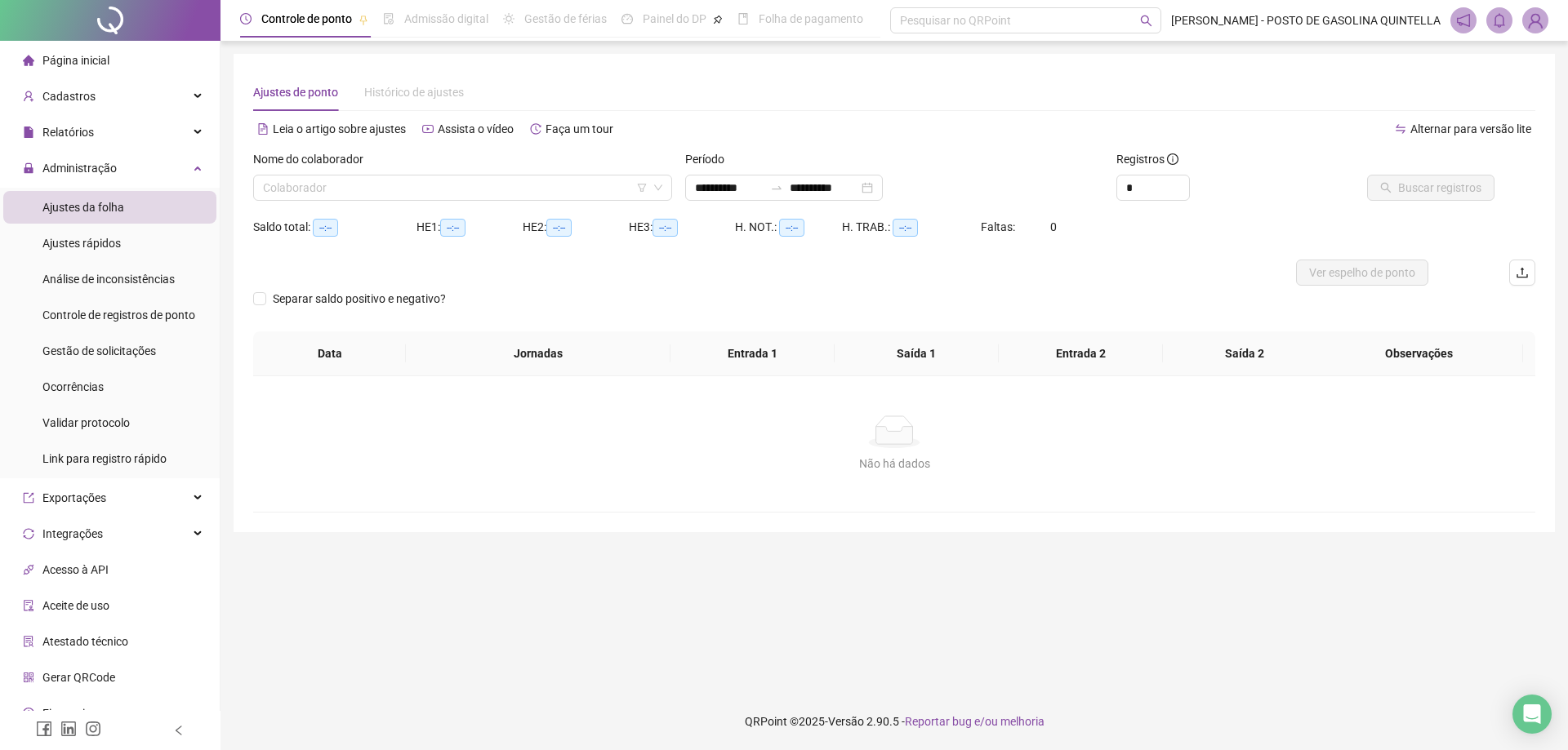
type input "**********"
click at [643, 186] on icon "filter" at bounding box center [642, 188] width 10 height 10
click at [698, 120] on input "search" at bounding box center [643, 124] width 173 height 25
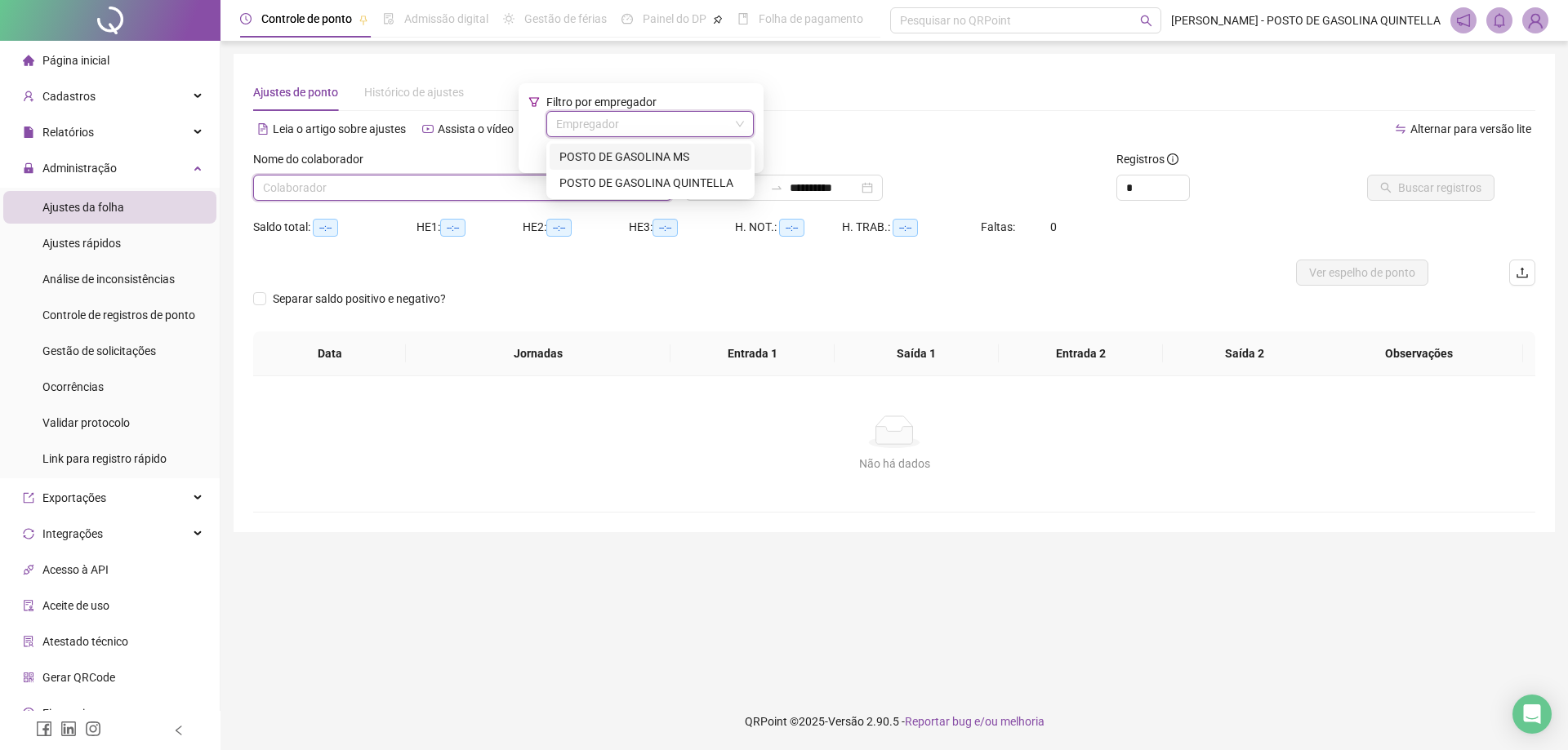
click at [684, 156] on div "POSTO DE GASOLINA MS" at bounding box center [650, 157] width 182 height 18
click at [754, 150] on span "Filtrar" at bounding box center [765, 153] width 30 height 18
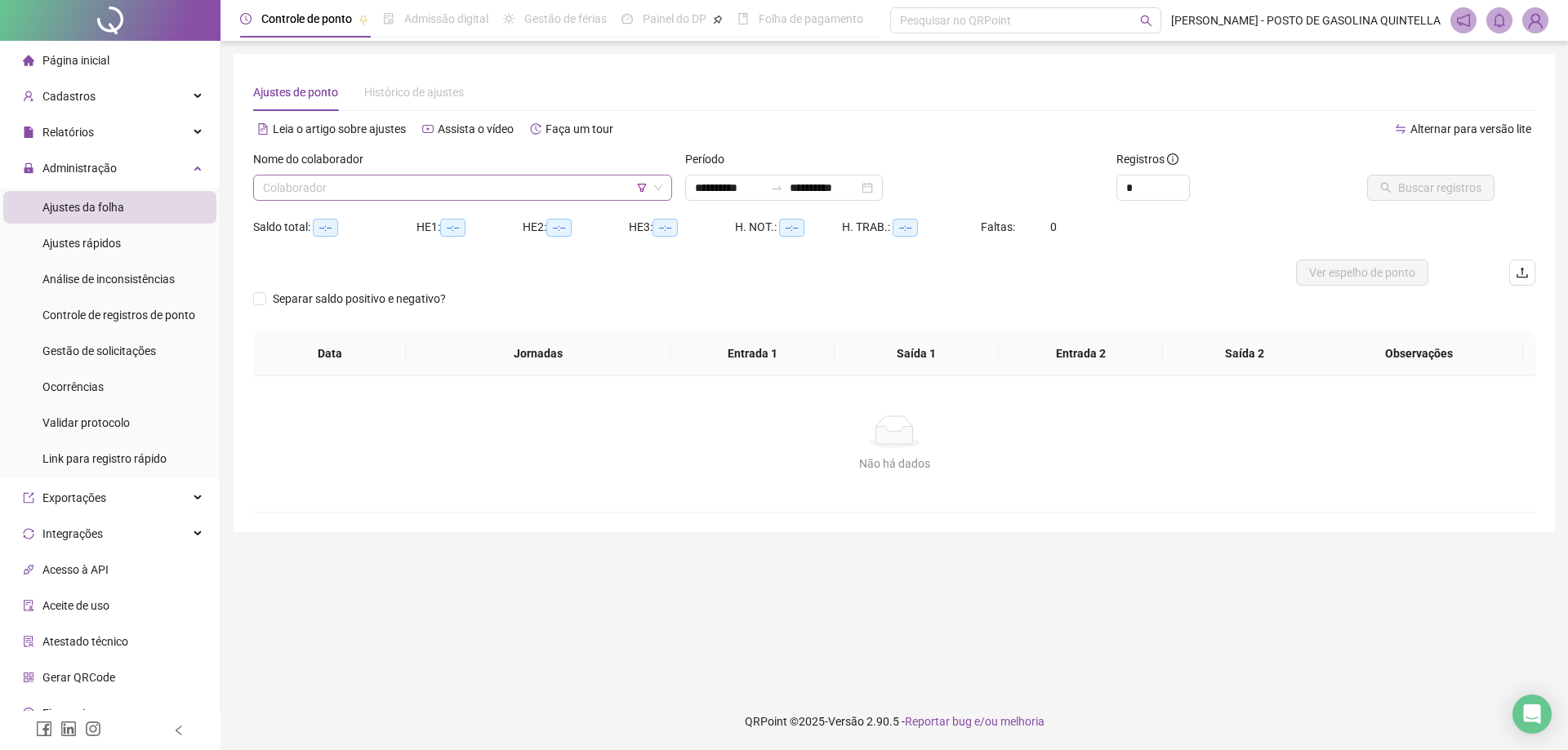
click at [432, 190] on input "search" at bounding box center [455, 187] width 384 height 25
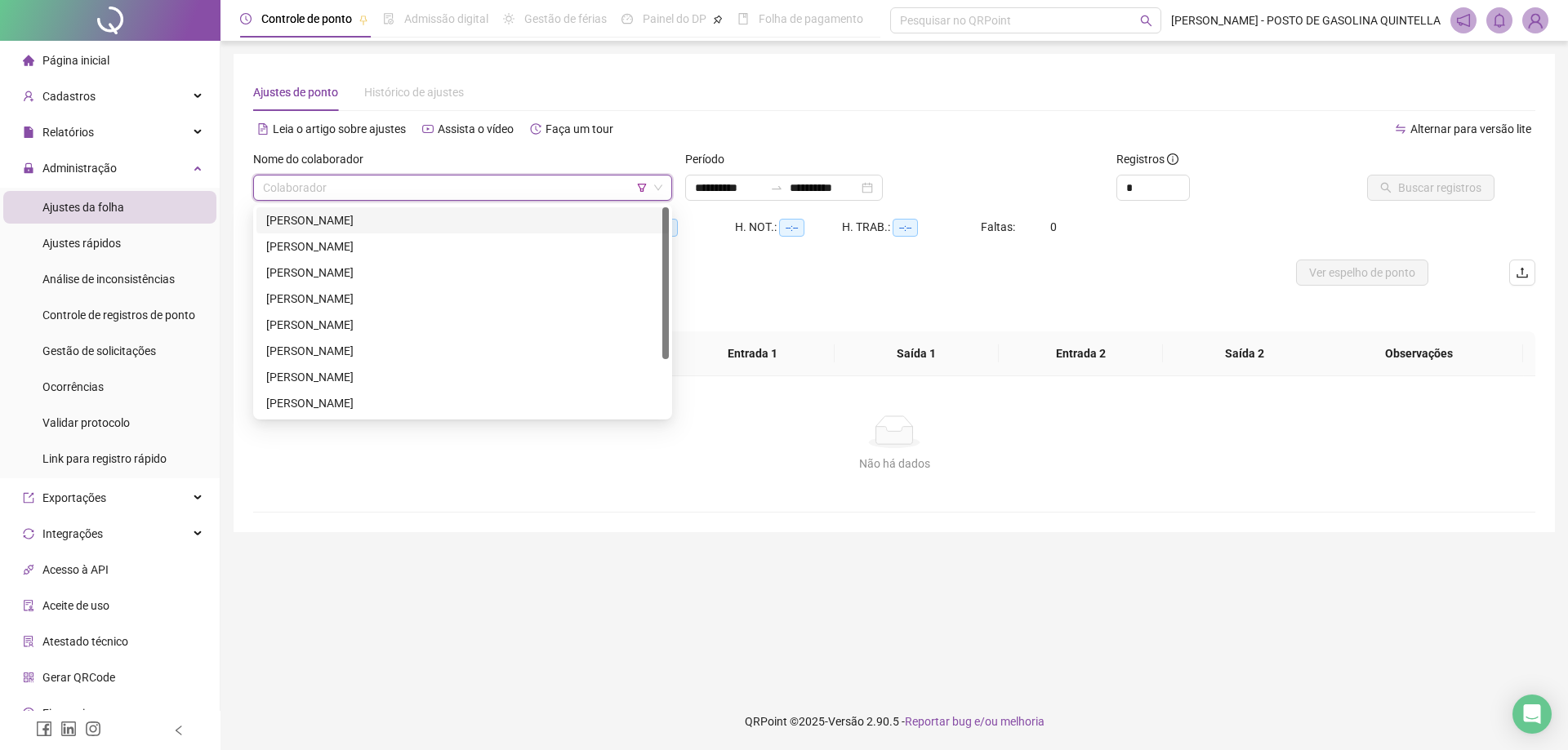
click at [425, 229] on div "[PERSON_NAME]" at bounding box center [462, 220] width 393 height 18
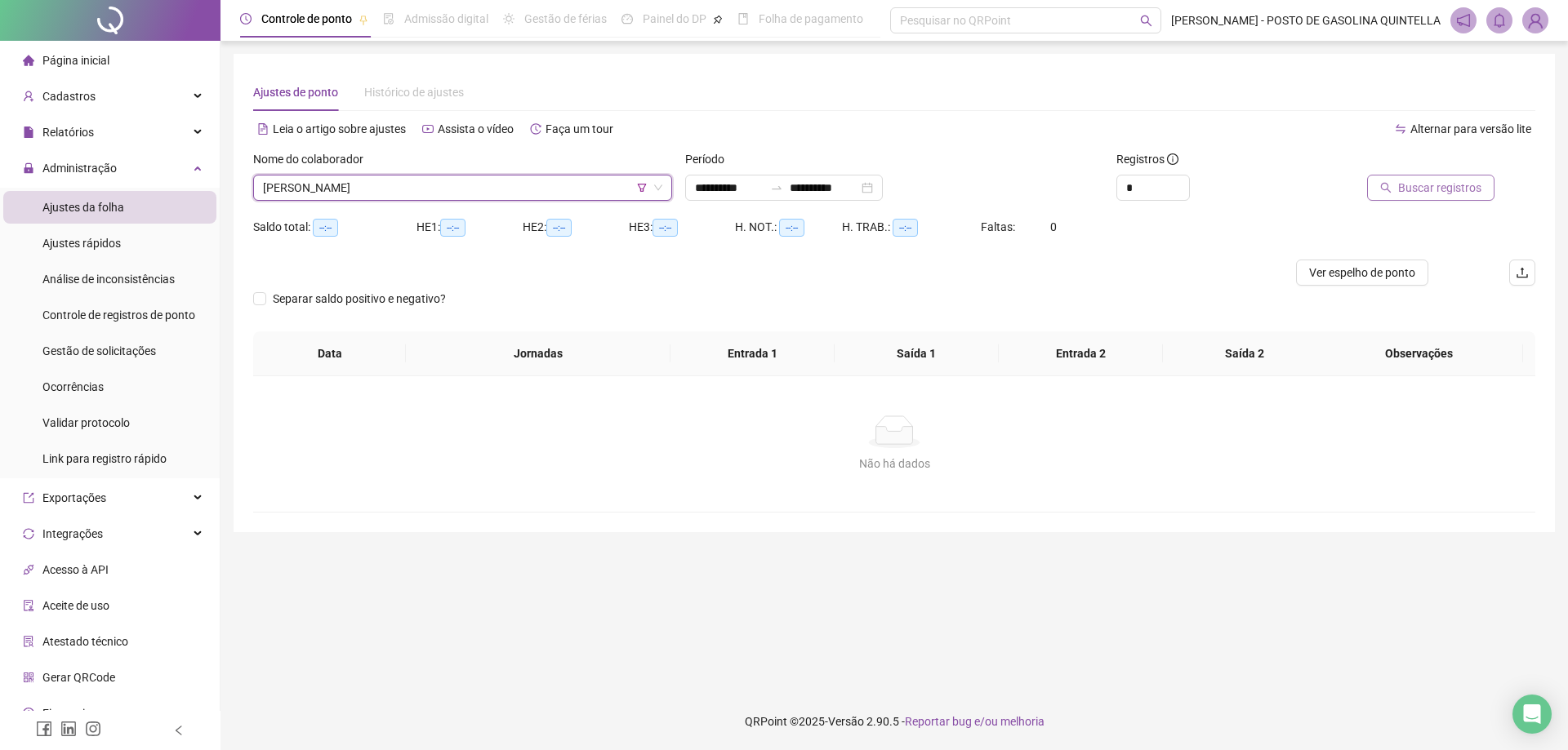
click at [1449, 193] on span "Buscar registros" at bounding box center [1439, 187] width 83 height 18
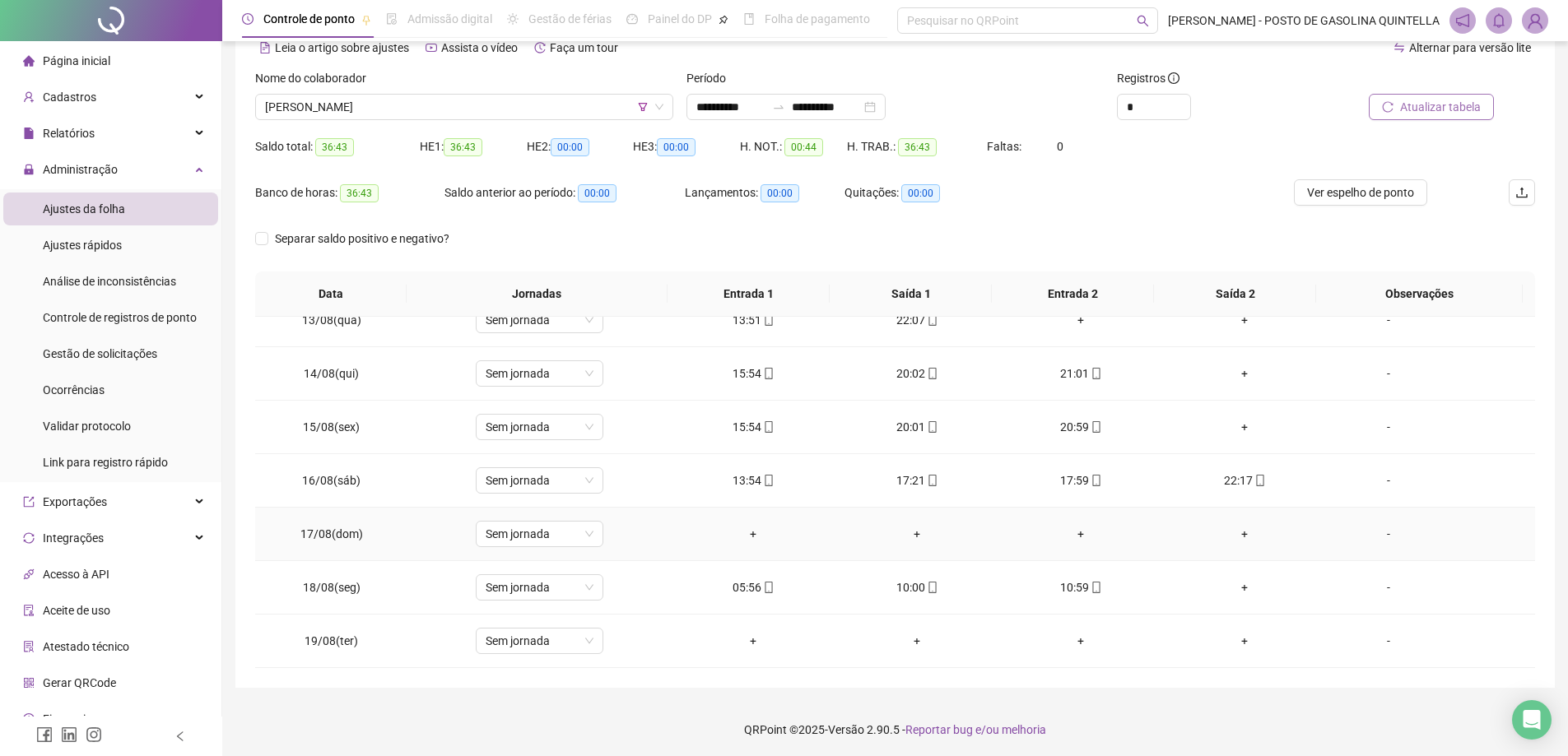
scroll to position [84, 0]
click at [661, 108] on icon "down" at bounding box center [660, 105] width 10 height 10
click at [660, 102] on icon "down" at bounding box center [660, 105] width 10 height 10
click at [662, 104] on icon "down" at bounding box center [660, 105] width 9 height 6
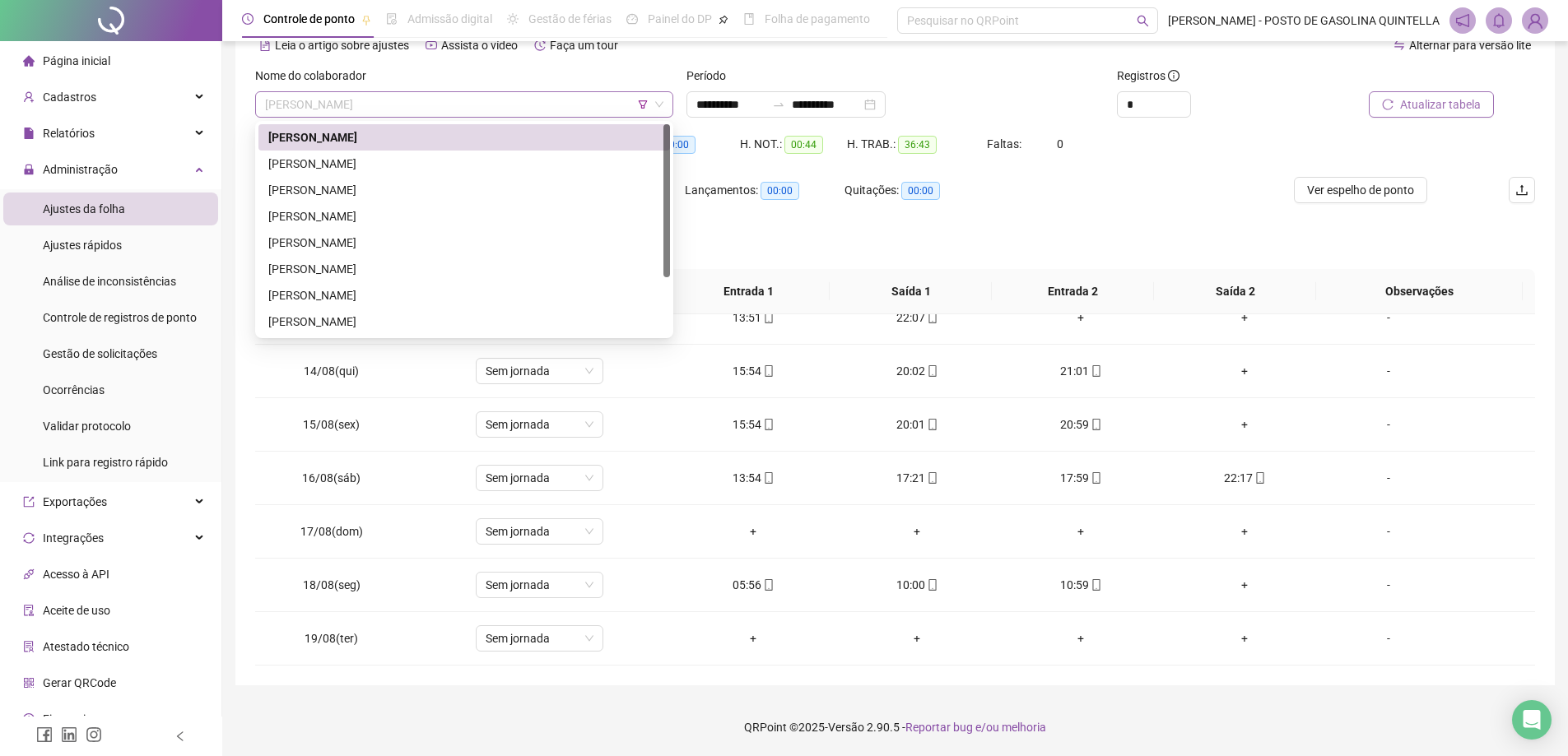
click at [419, 96] on span "[PERSON_NAME]" at bounding box center [464, 104] width 399 height 25
click at [390, 167] on div "[PERSON_NAME]" at bounding box center [463, 163] width 392 height 18
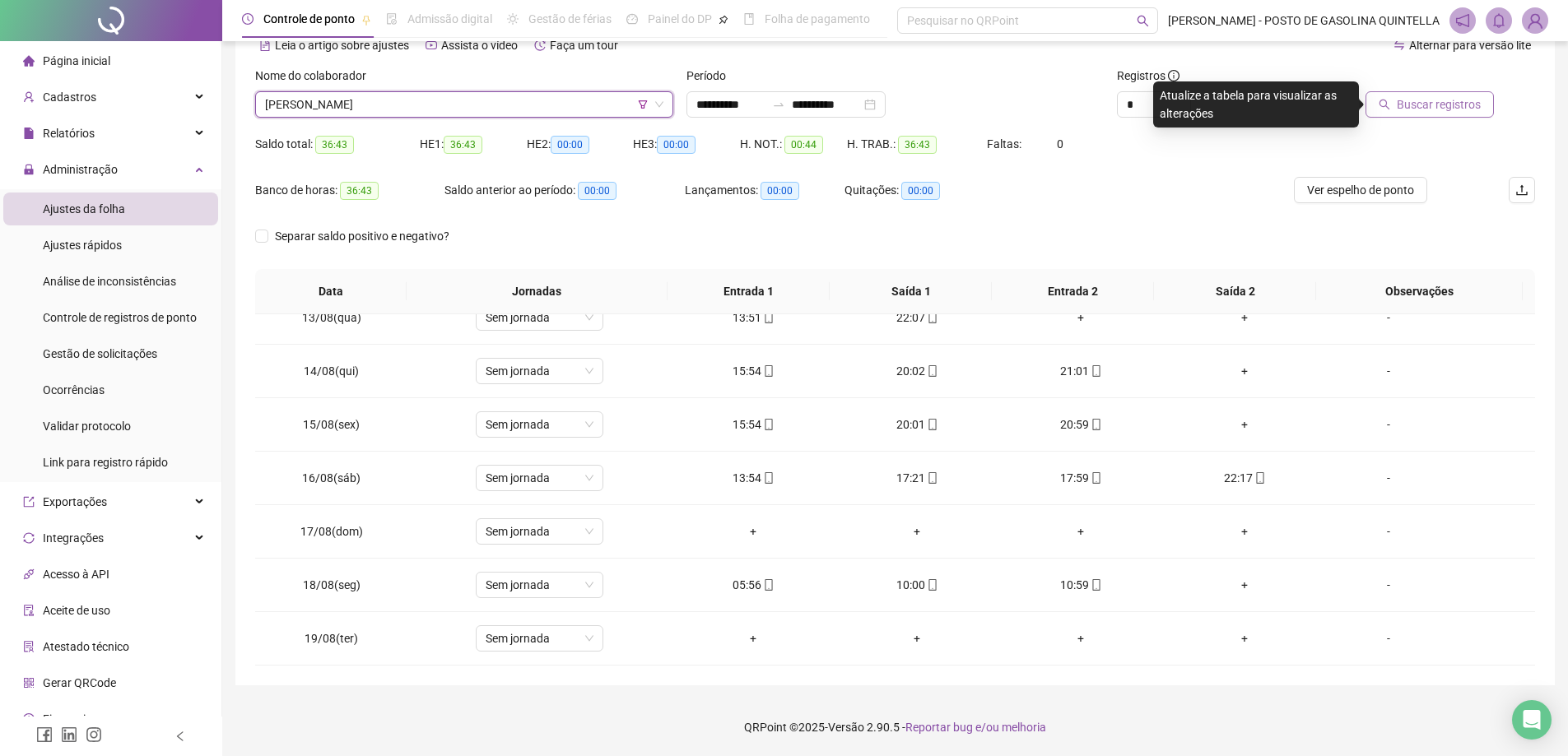
click at [1414, 112] on span "Buscar registros" at bounding box center [1439, 104] width 84 height 18
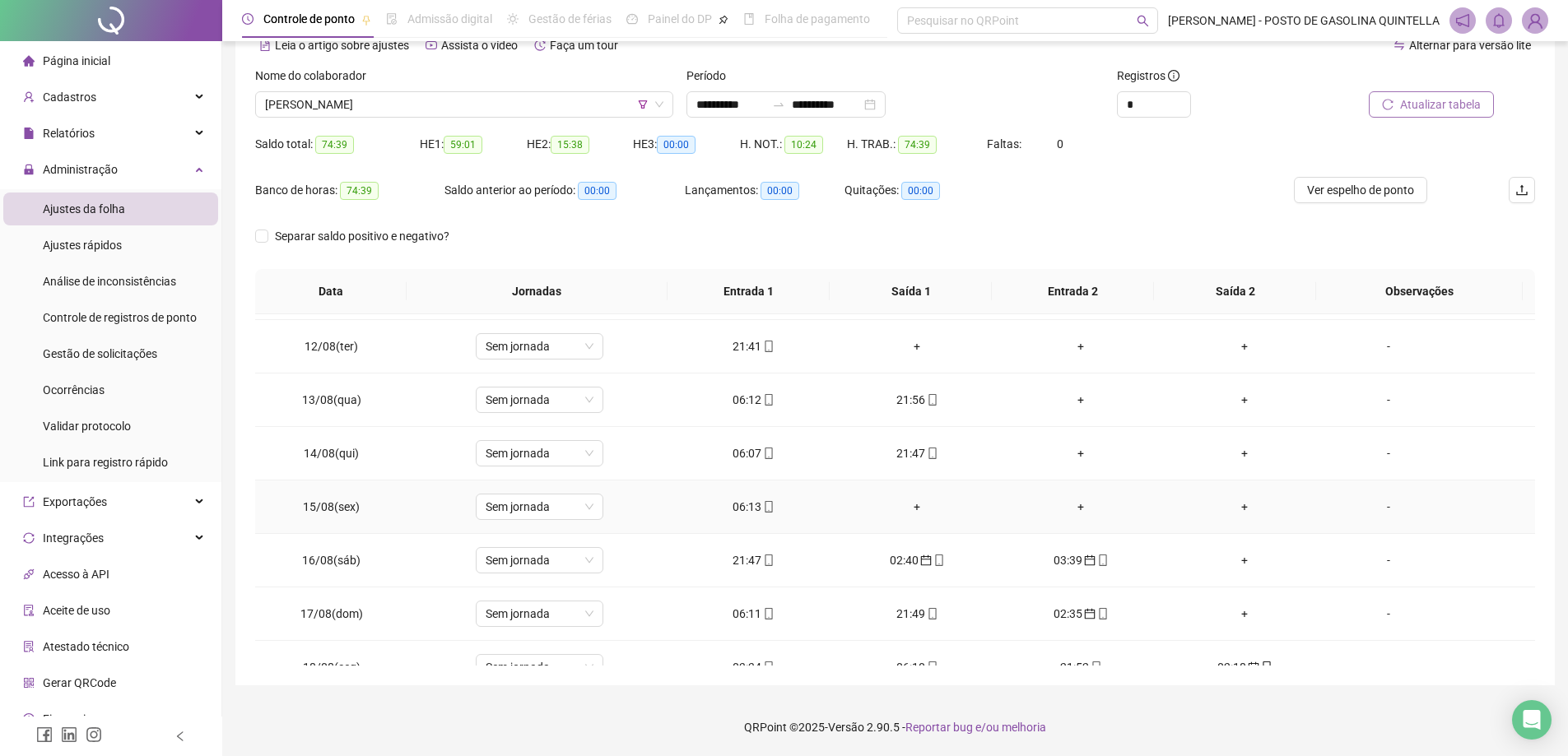
scroll to position [665, 0]
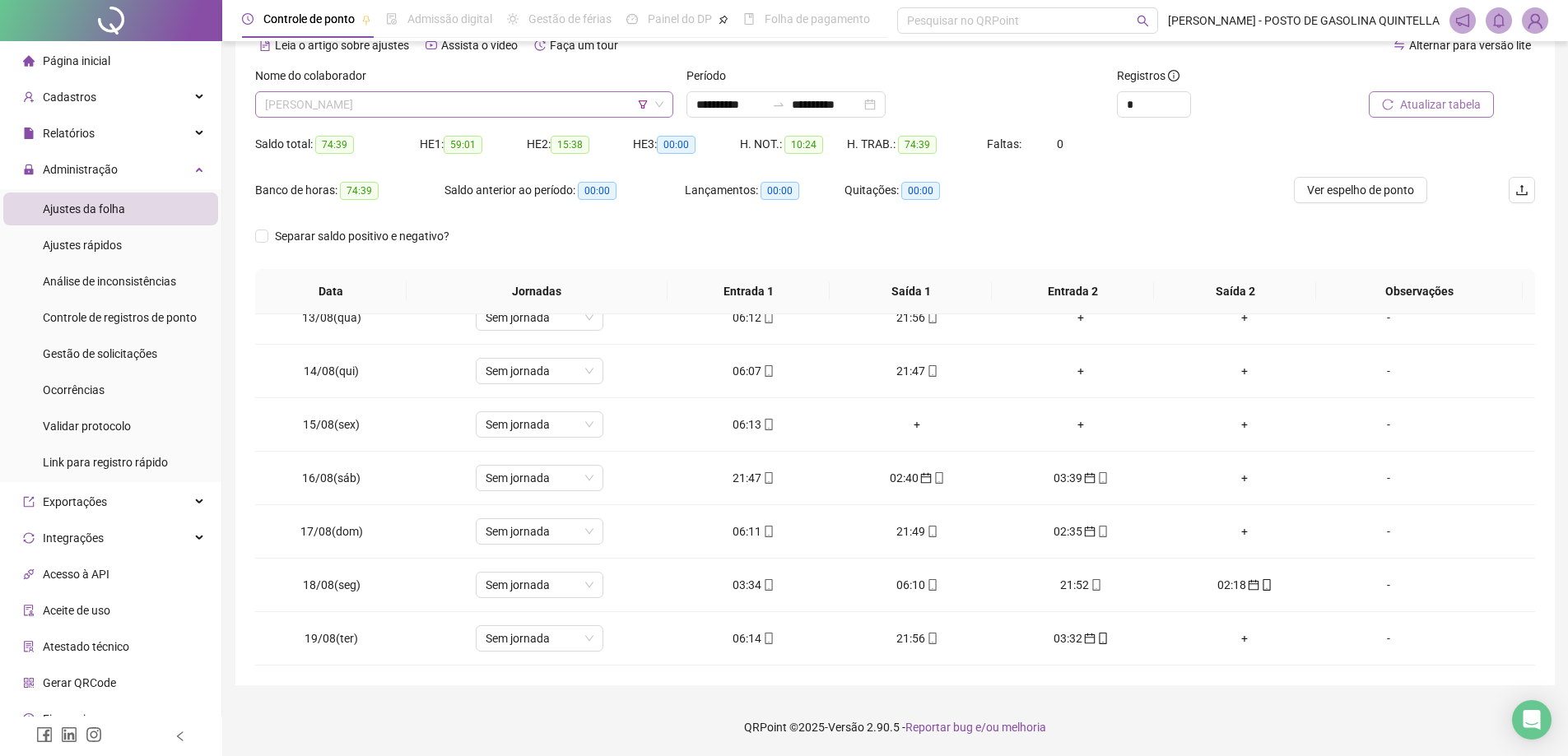
click at [474, 118] on div "Nome do colaborador [PERSON_NAME]" at bounding box center [463, 98] width 431 height 64
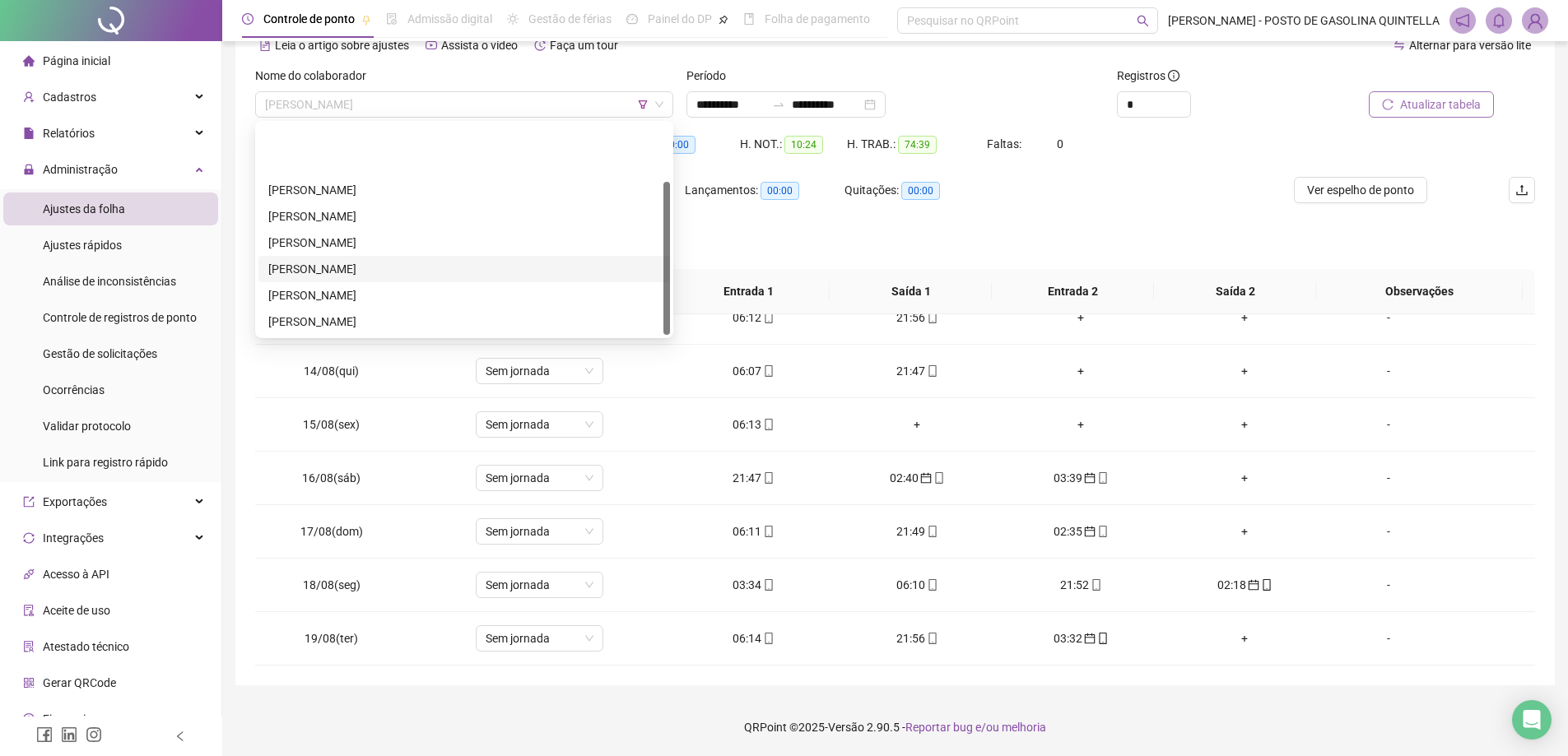
scroll to position [79, 0]
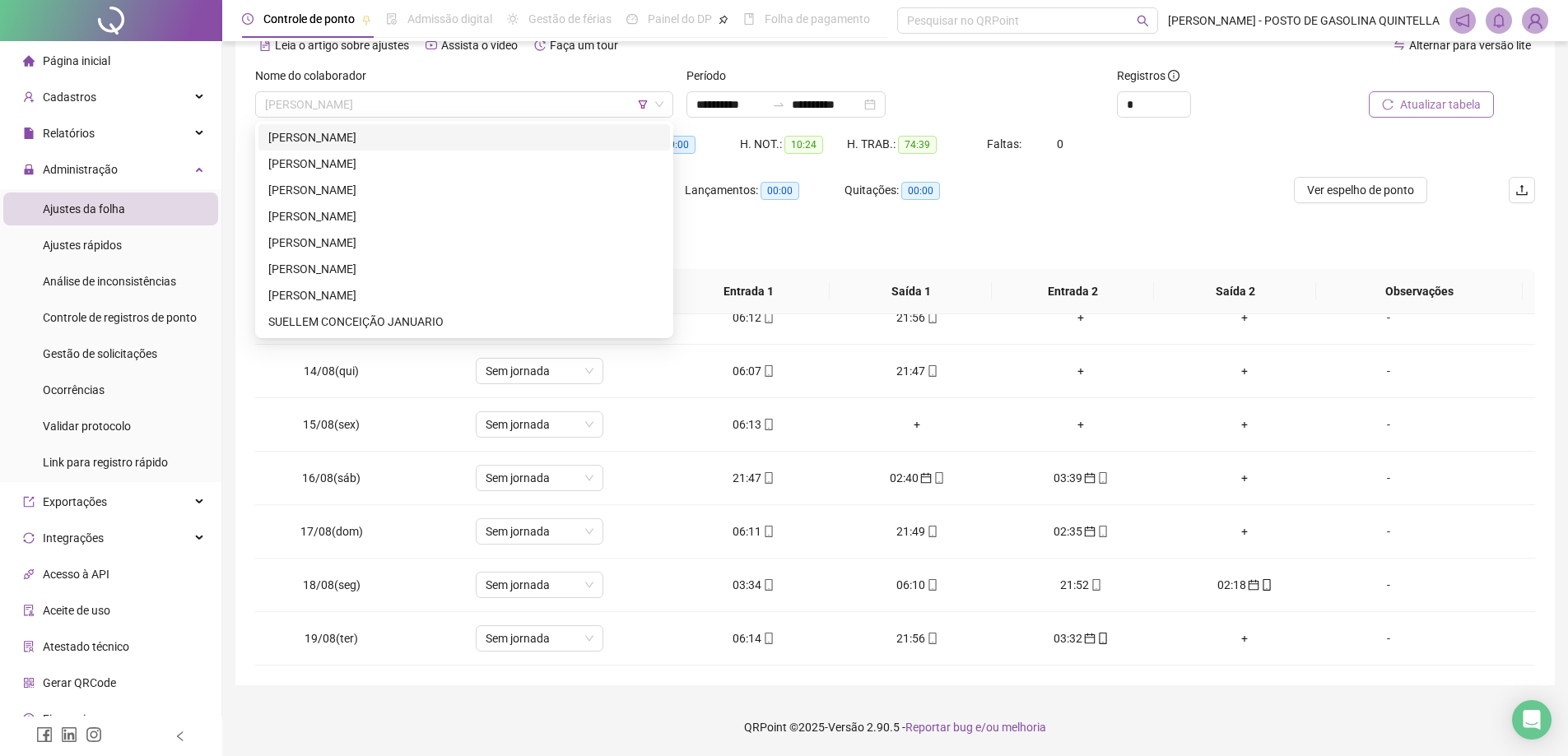
click at [733, 259] on div "Separar saldo positivo e negativo?" at bounding box center [895, 246] width 1280 height 46
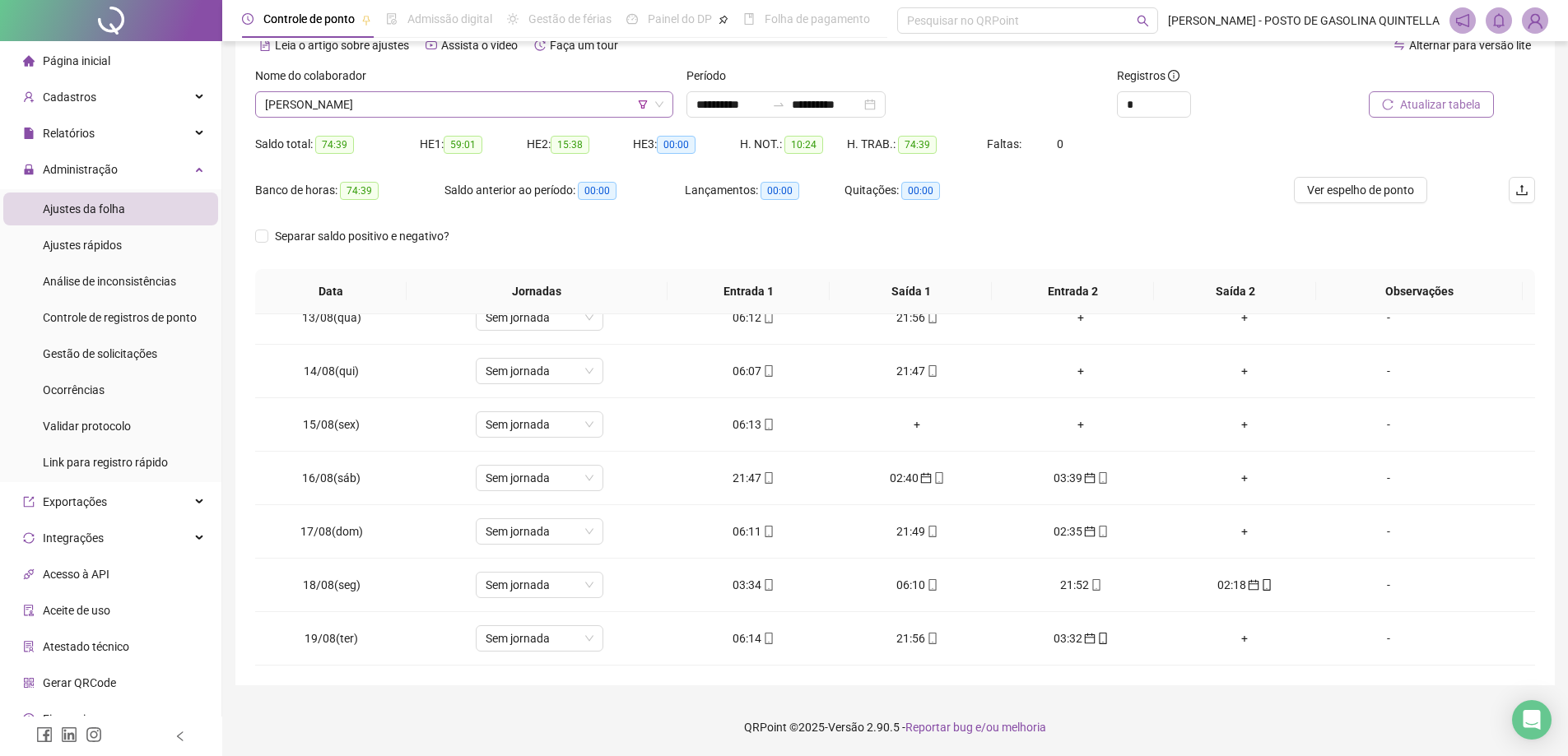
click at [504, 91] on div "[PERSON_NAME]" at bounding box center [464, 104] width 418 height 26
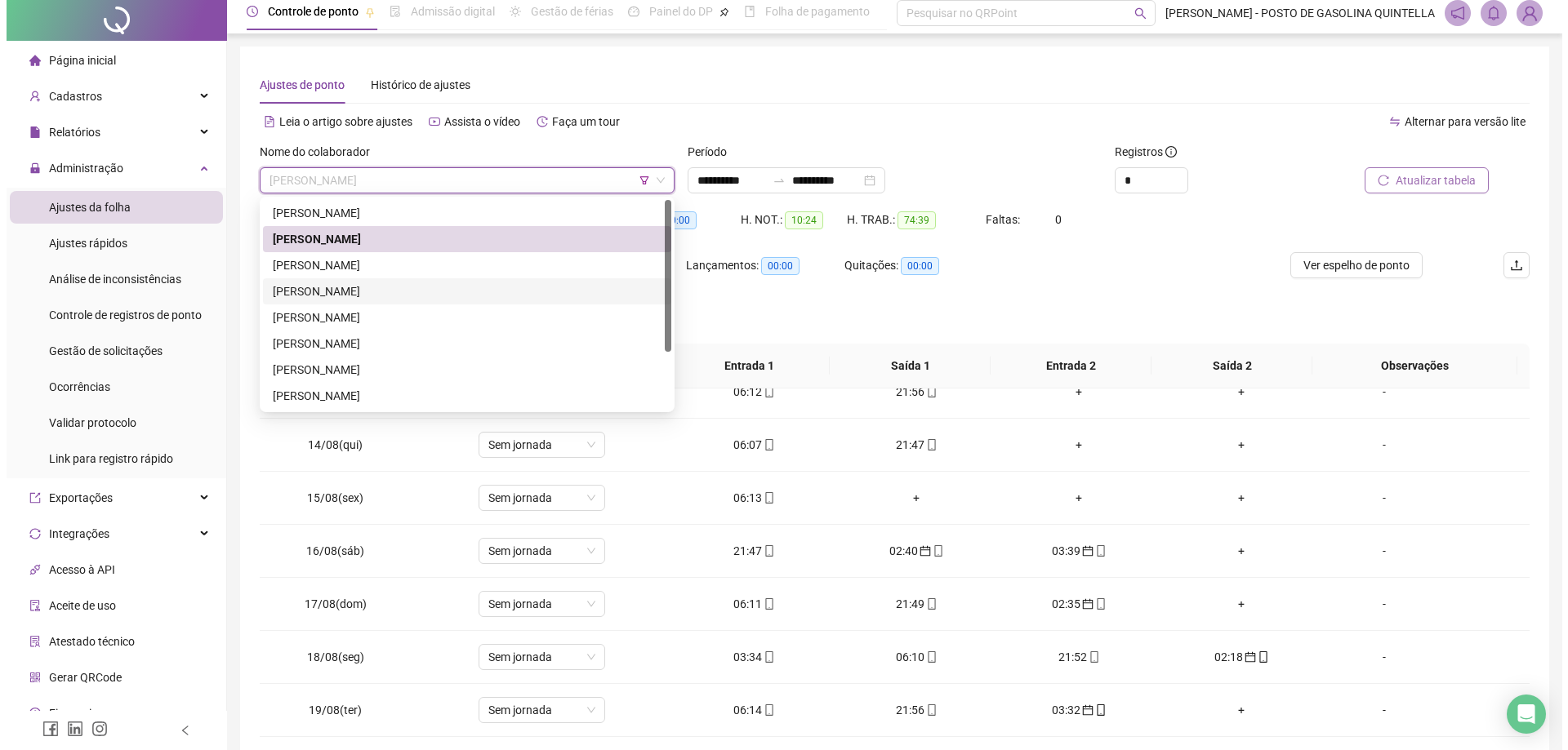
scroll to position [0, 0]
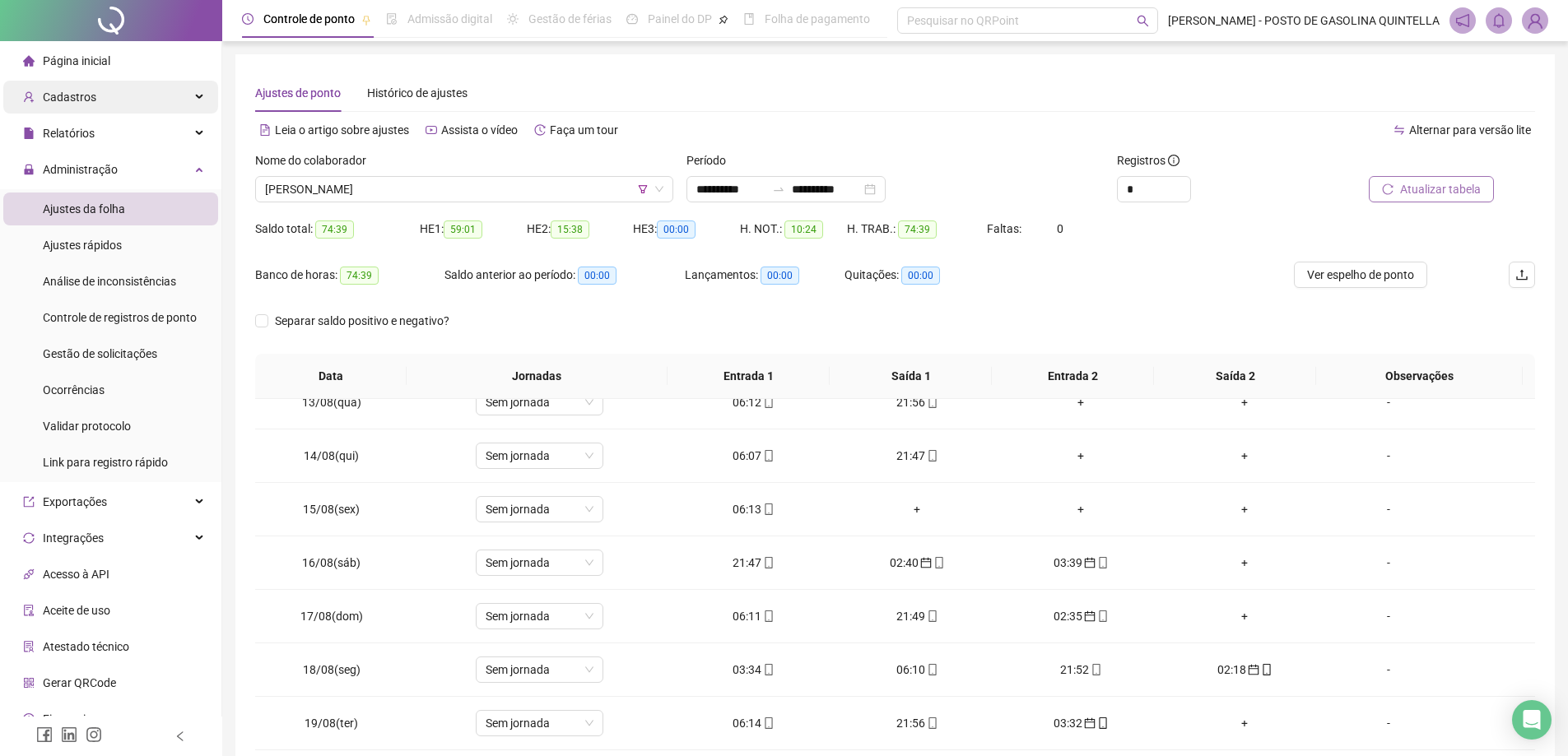
click at [126, 99] on div "Cadastros" at bounding box center [111, 97] width 215 height 33
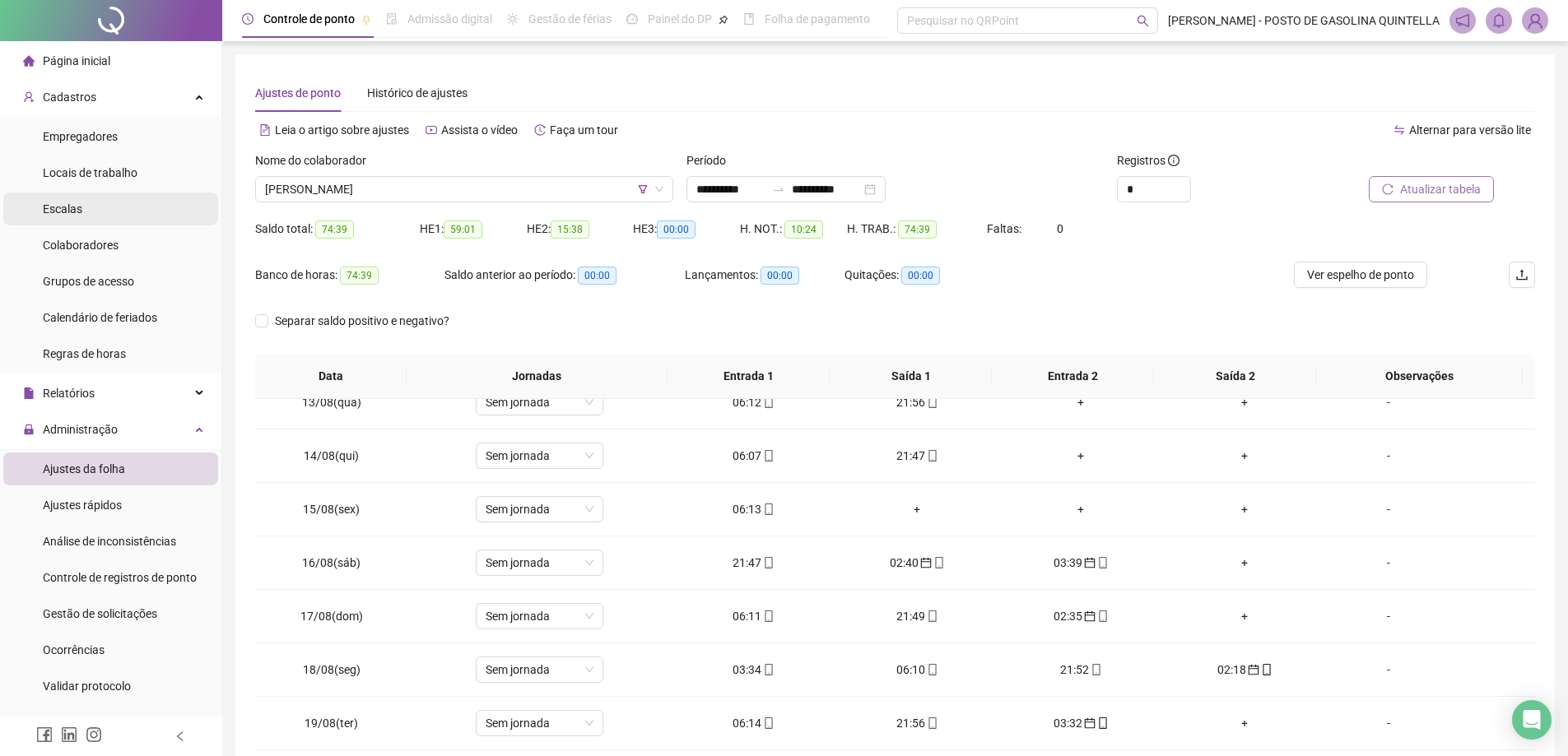
click at [85, 222] on li "Escalas" at bounding box center [111, 209] width 215 height 33
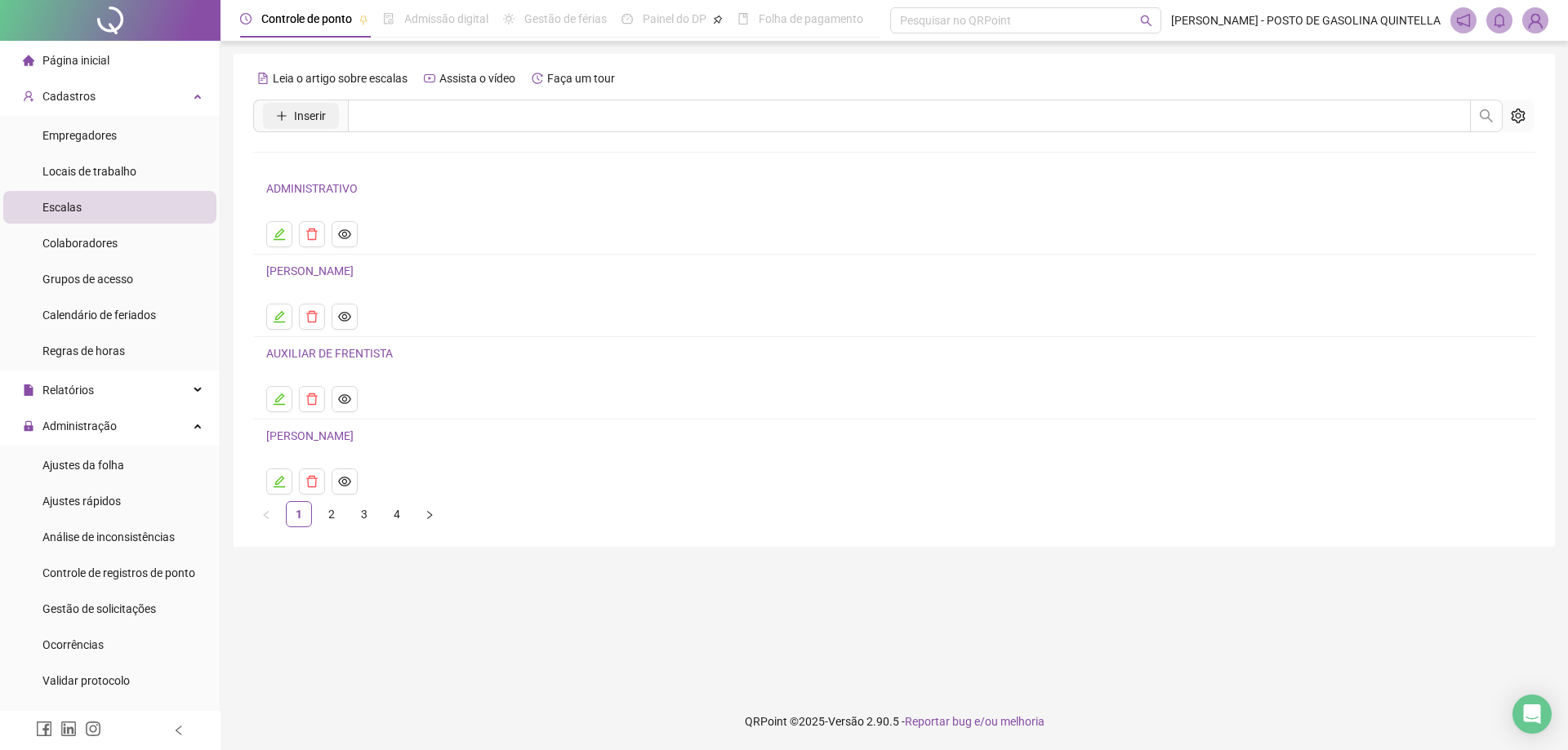
click at [316, 110] on span "Inserir" at bounding box center [310, 115] width 32 height 18
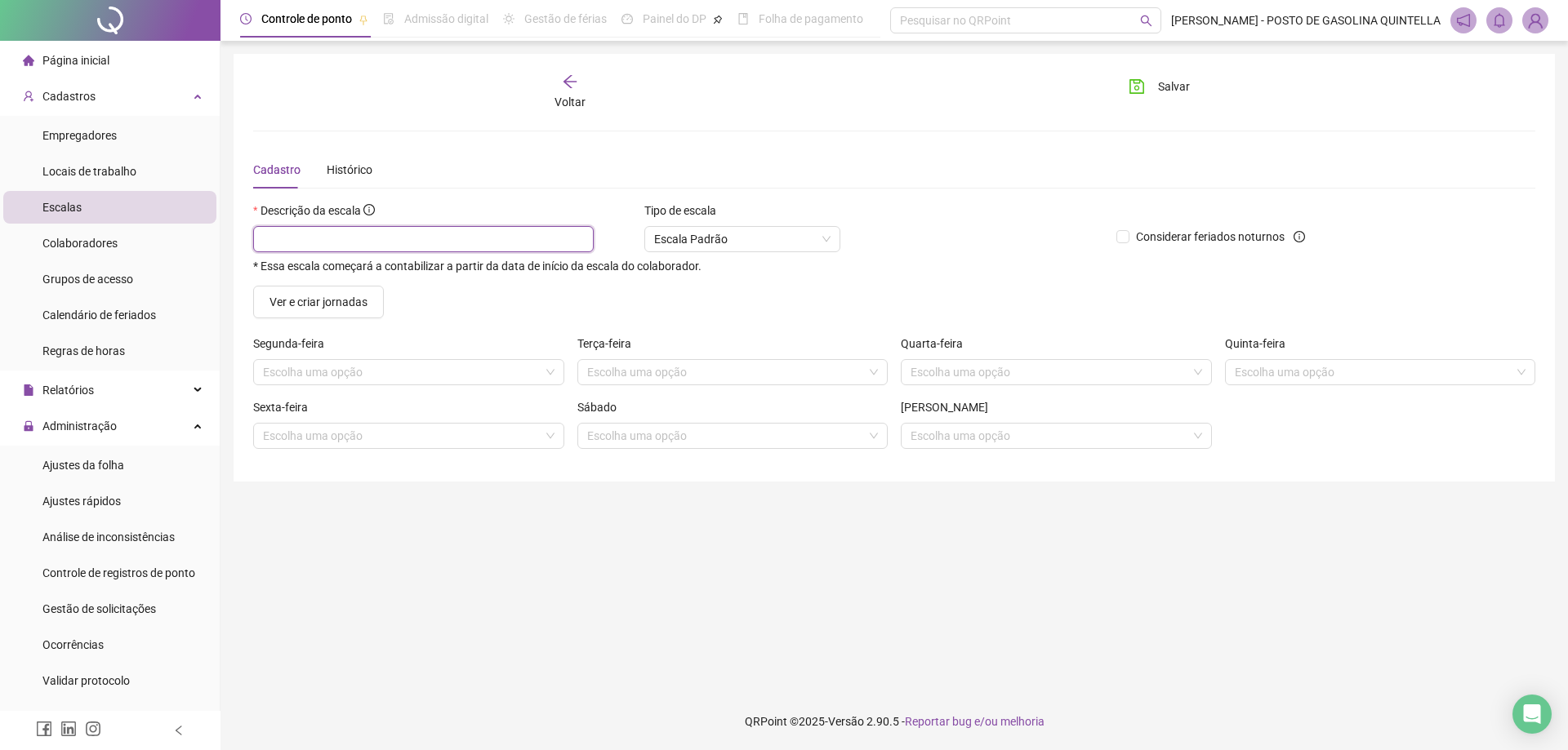
click at [344, 233] on input "text" at bounding box center [423, 239] width 340 height 26
click at [349, 240] on input "*****" at bounding box center [423, 239] width 340 height 26
type input "**********"
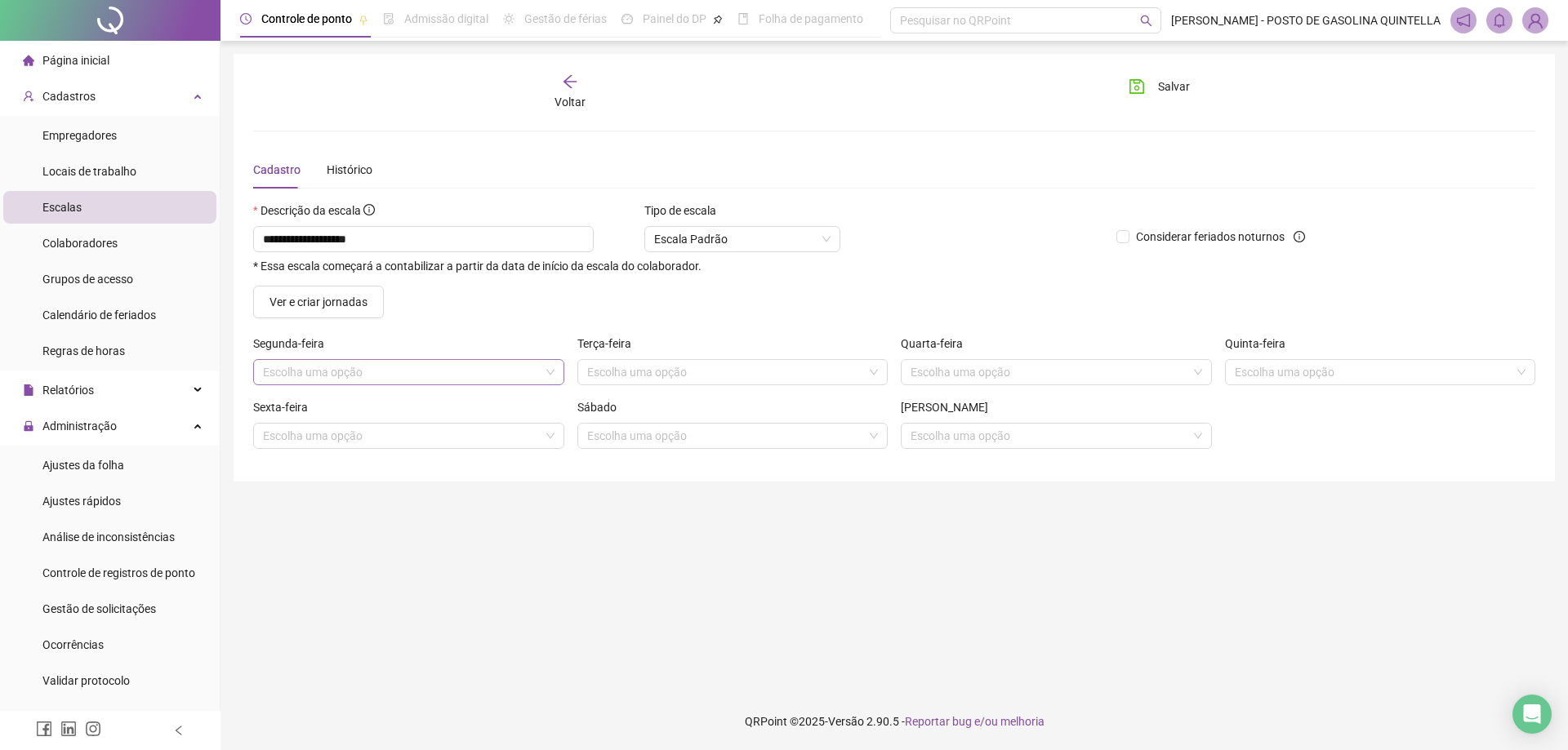
click at [343, 367] on input "search" at bounding box center [401, 372] width 277 height 25
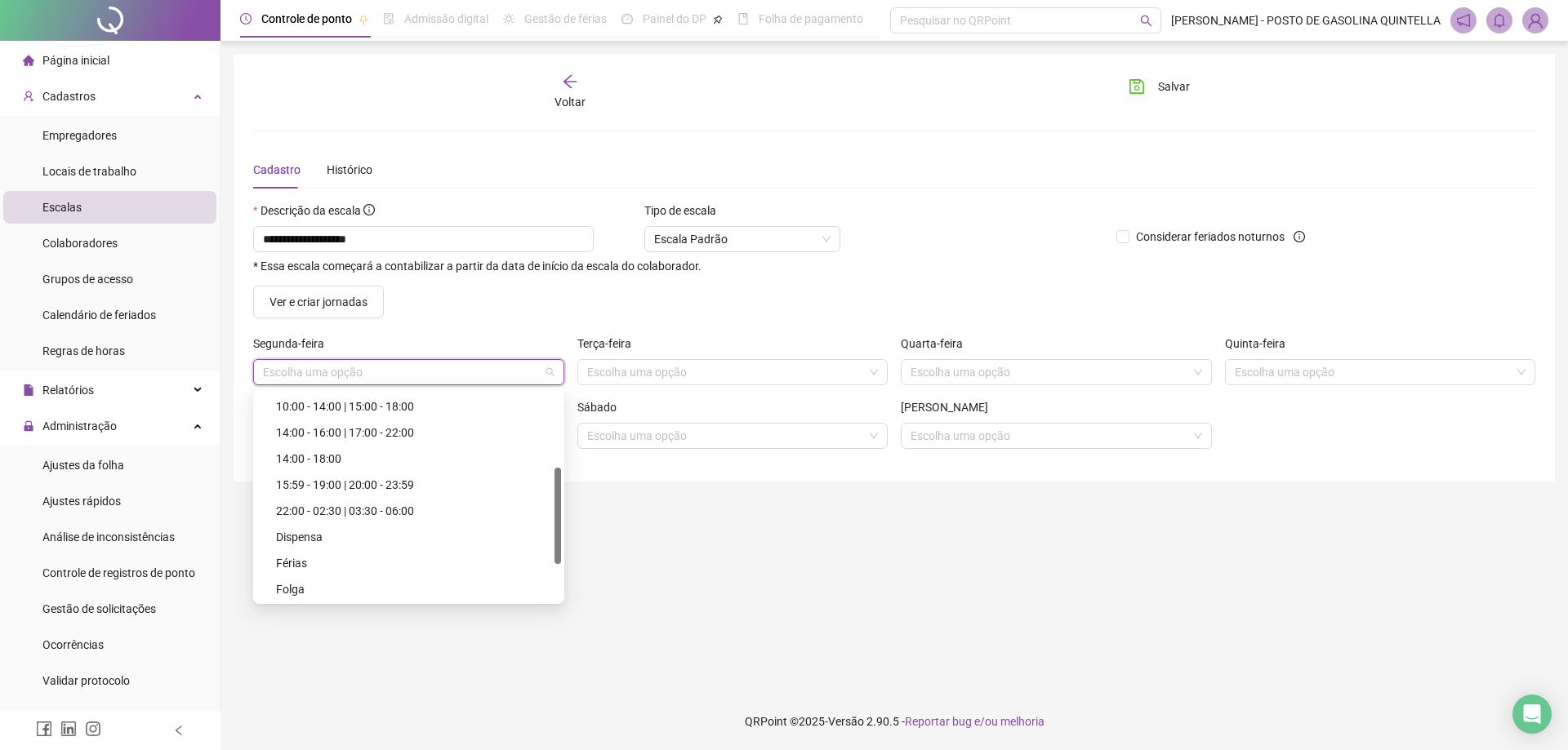
scroll to position [243, 0]
click at [313, 507] on div "Folga" at bounding box center [413, 509] width 275 height 18
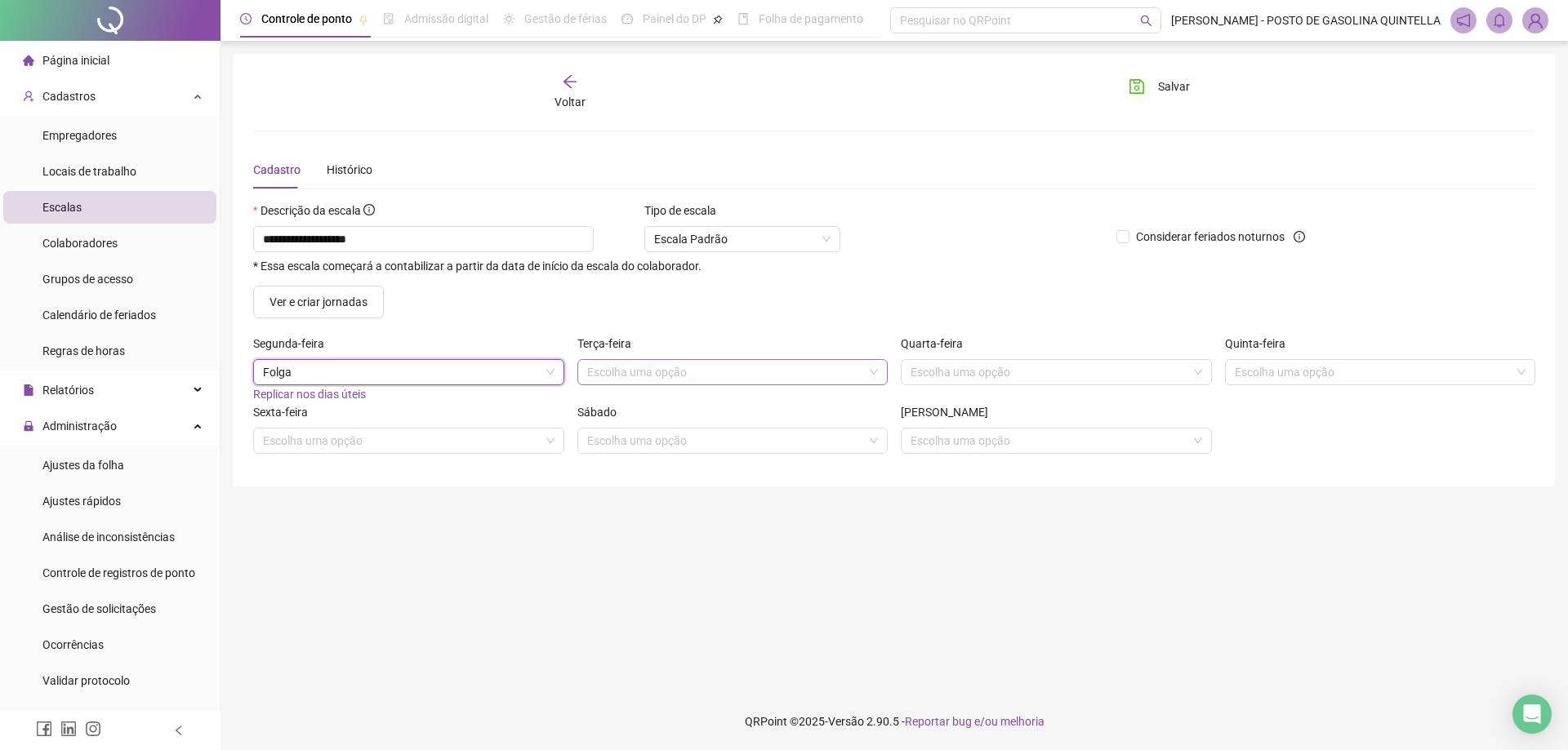
click at [764, 372] on input "search" at bounding box center [726, 372] width 277 height 25
click at [450, 242] on input "**********" at bounding box center [423, 239] width 340 height 26
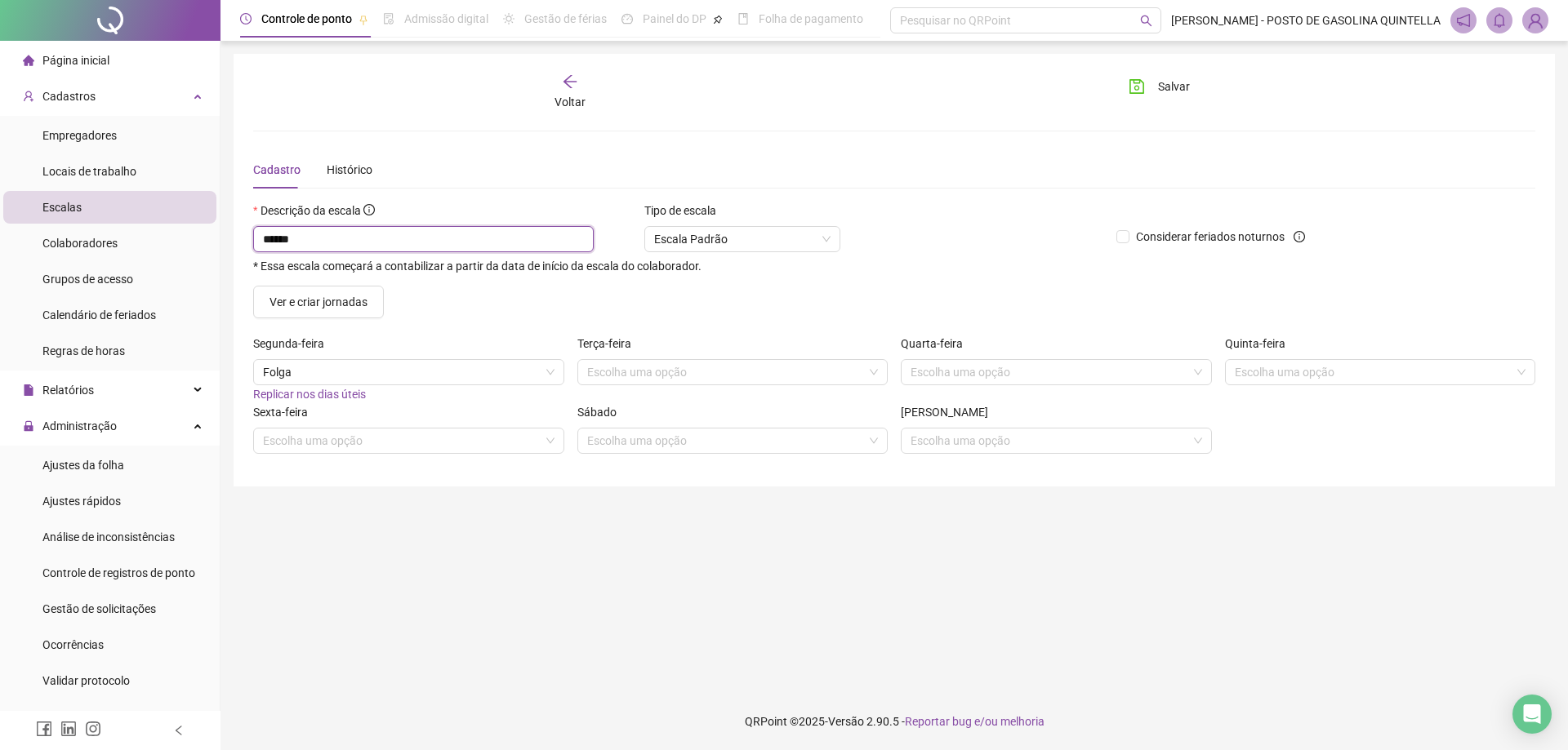
type input "*****"
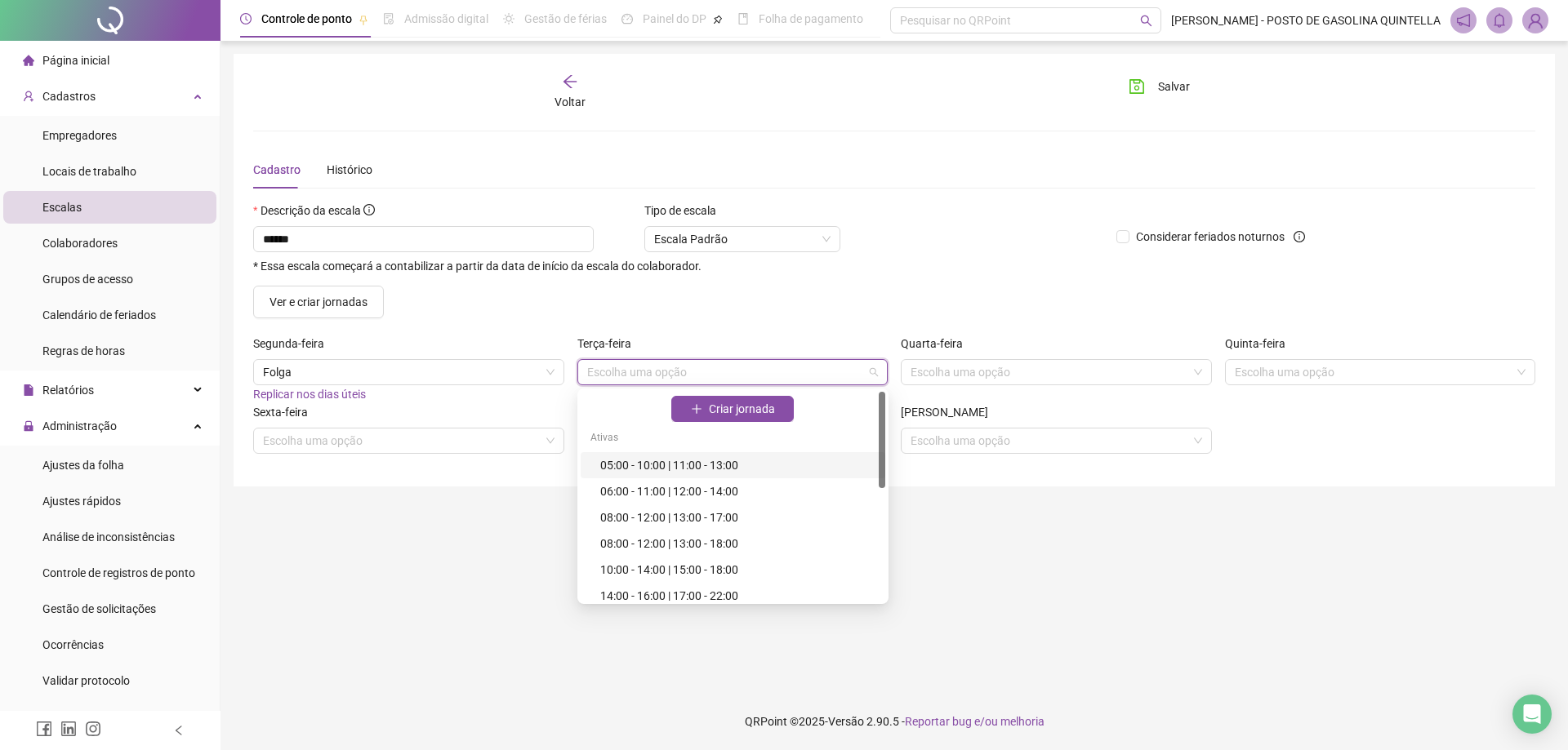
click at [654, 368] on input "search" at bounding box center [726, 372] width 277 height 25
click at [306, 370] on span "Folga" at bounding box center [409, 372] width 291 height 25
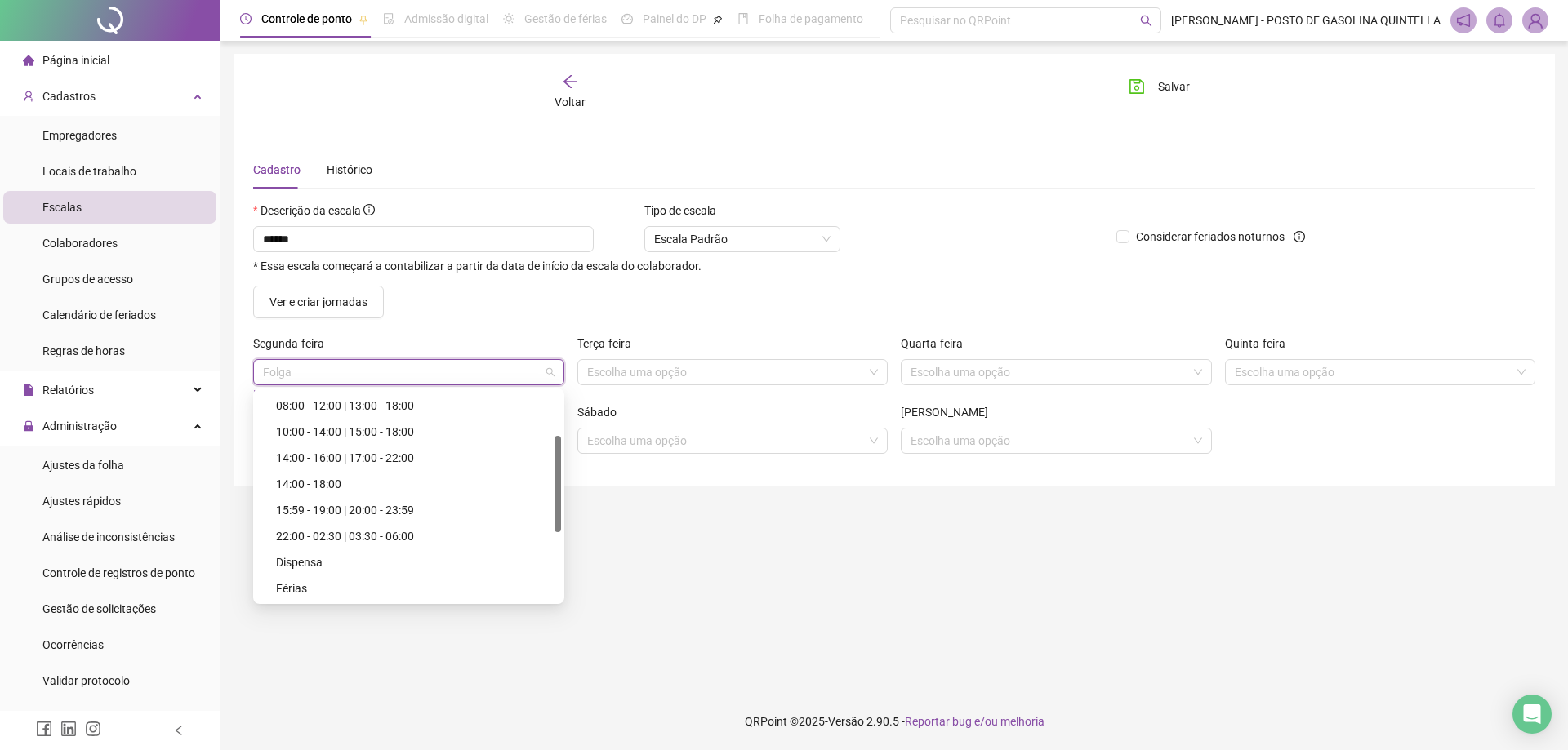
scroll to position [0, 0]
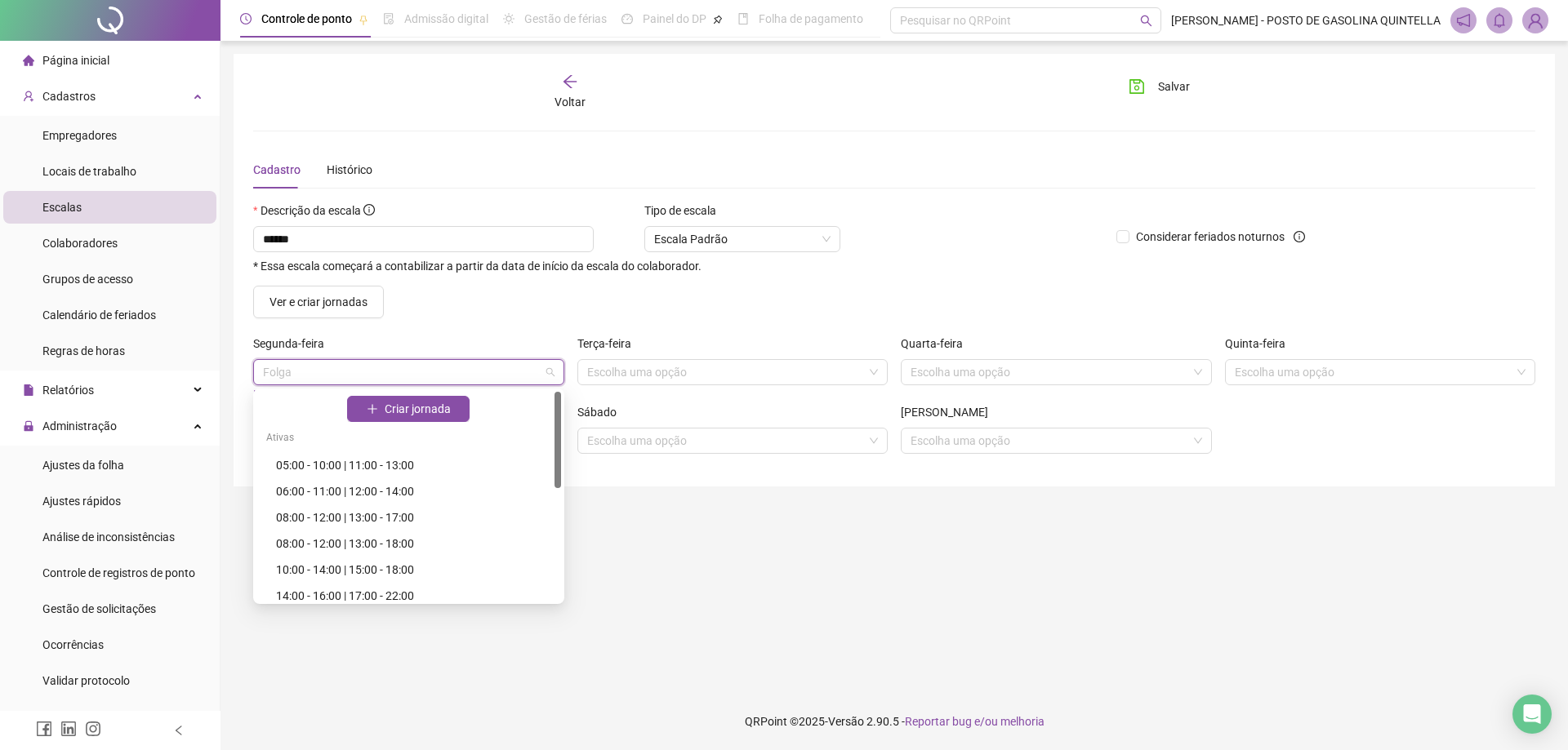
drag, startPoint x: 560, startPoint y: 513, endPoint x: 571, endPoint y: 351, distance: 162.4
click at [571, 351] on body "Página inicial Cadastros Empregadores Locais de trabalho Escalas Colaboradores …" at bounding box center [784, 375] width 1568 height 750
click at [429, 495] on div "06:00 - 11:00 | 12:00 - 14:00" at bounding box center [413, 491] width 275 height 18
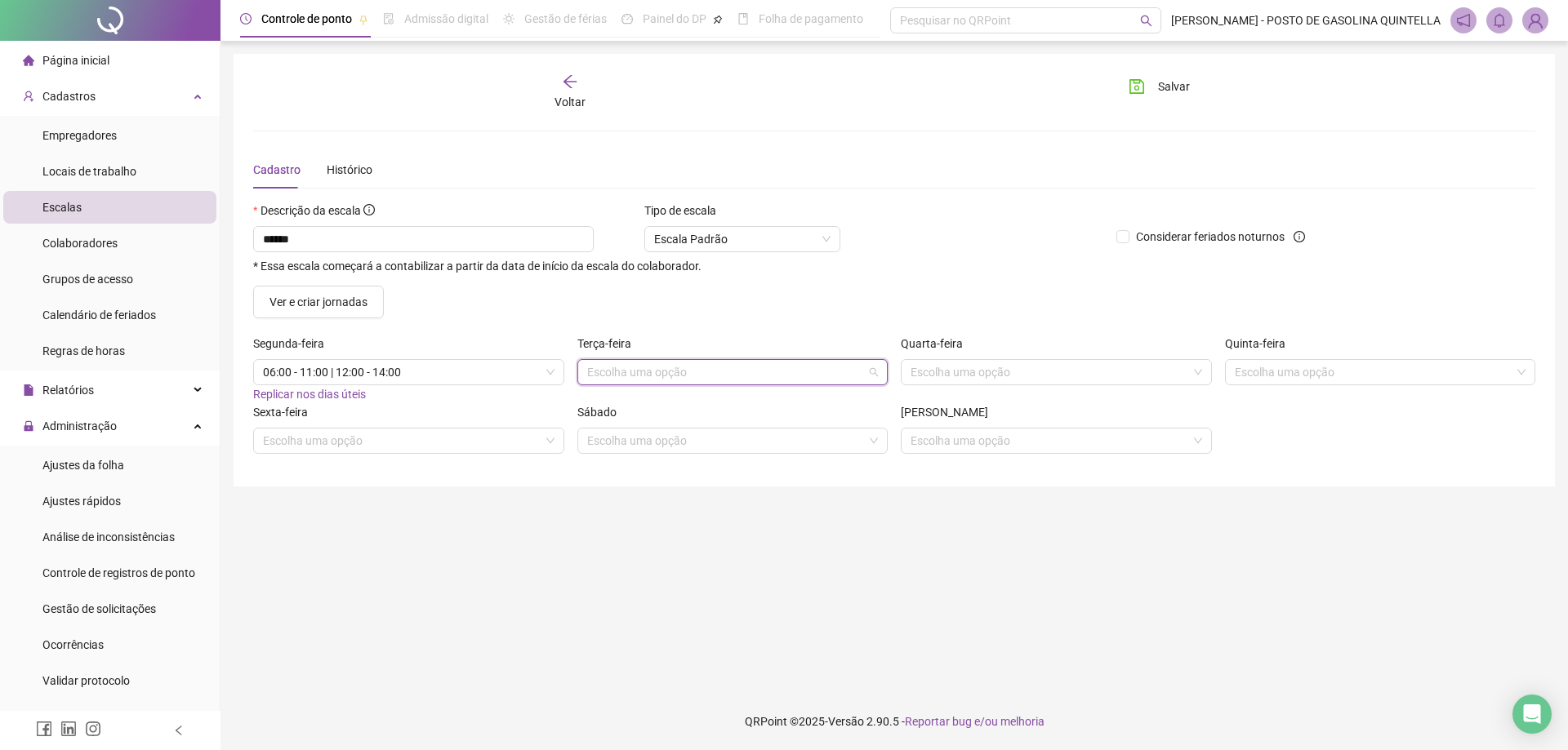
click at [754, 373] on input "search" at bounding box center [726, 372] width 277 height 25
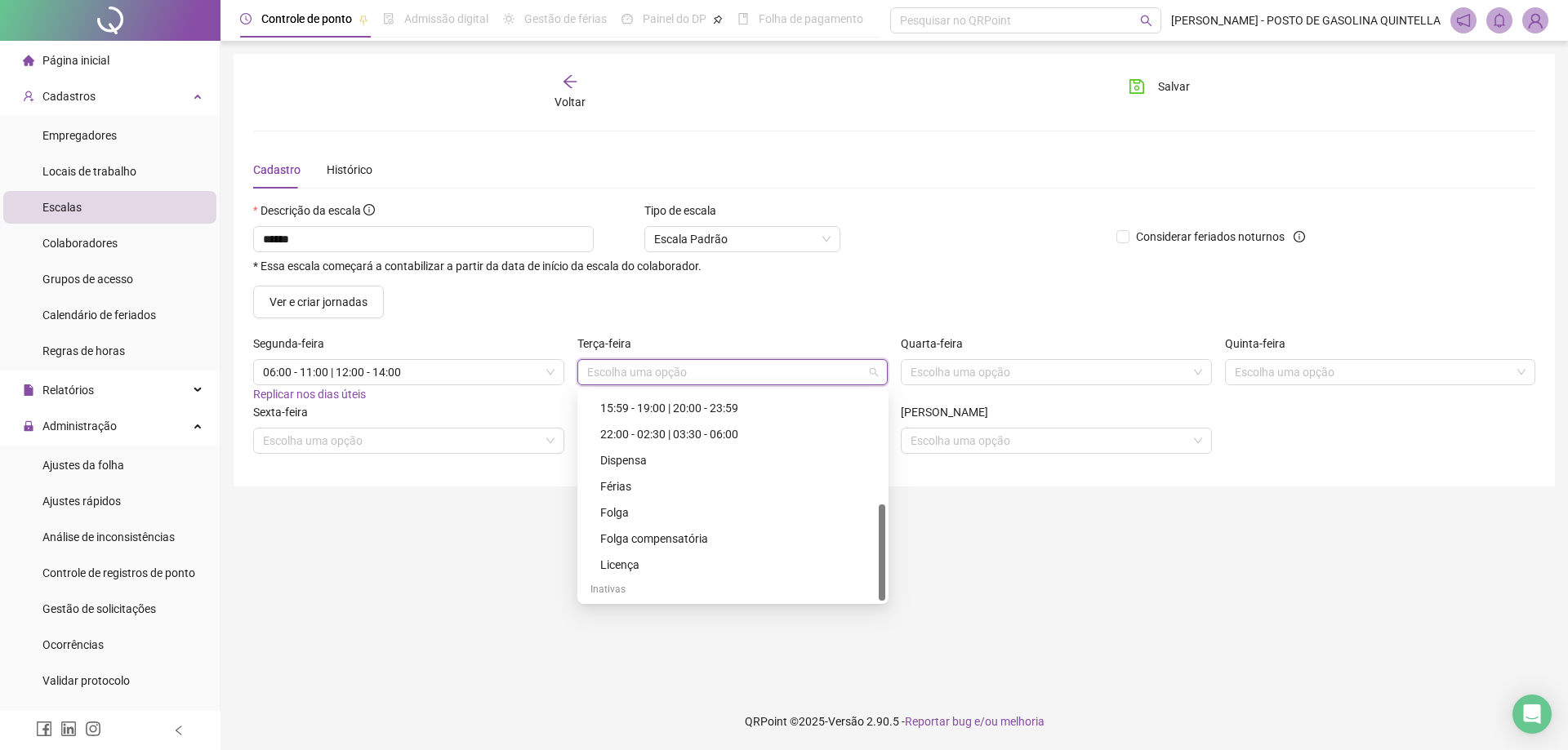
scroll to position [243, 0]
drag, startPoint x: 881, startPoint y: 441, endPoint x: 881, endPoint y: 568, distance: 127.0
click at [881, 568] on div at bounding box center [882, 553] width 7 height 97
click at [737, 508] on div "Folga" at bounding box center [737, 509] width 275 height 18
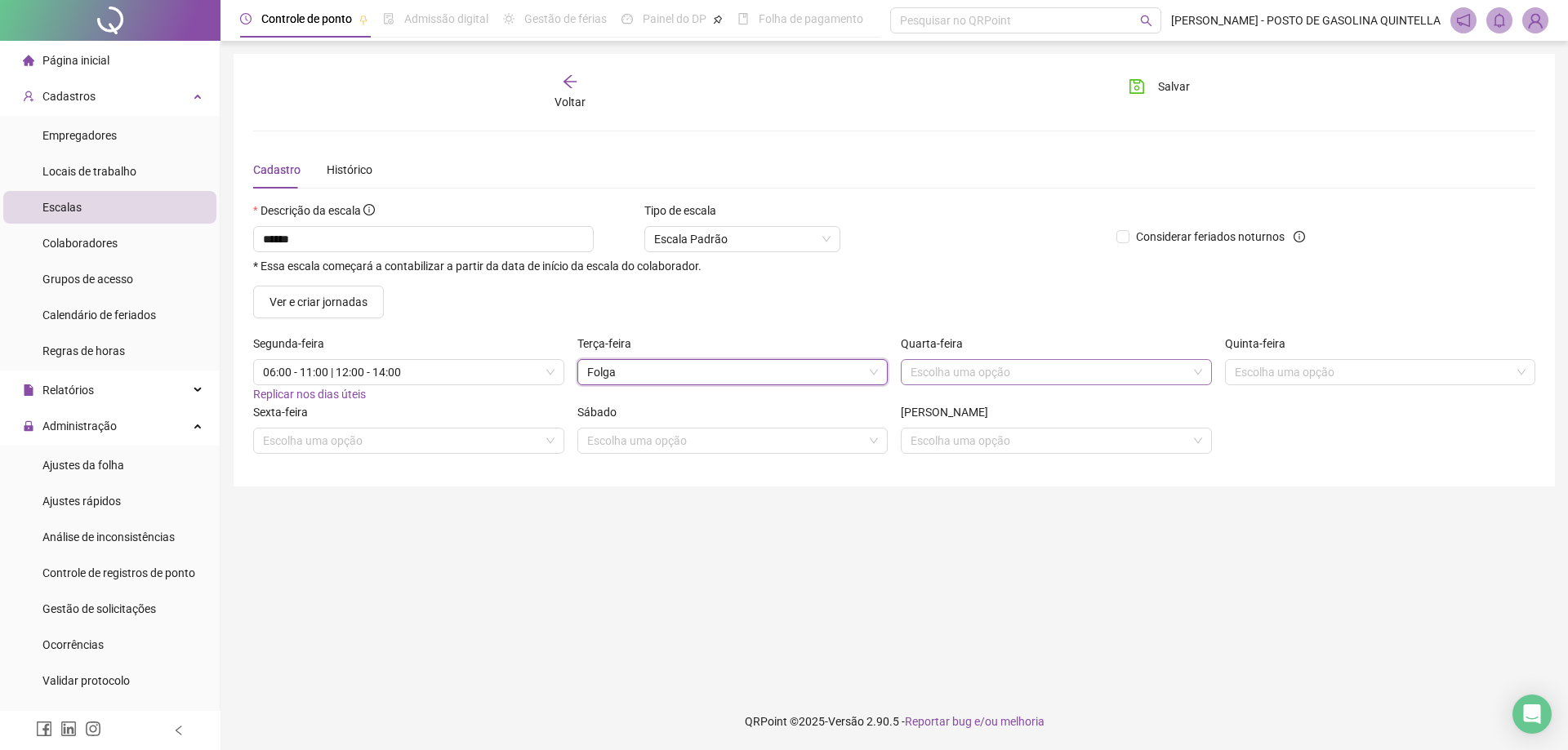
click at [941, 379] on input "search" at bounding box center [1048, 372] width 277 height 25
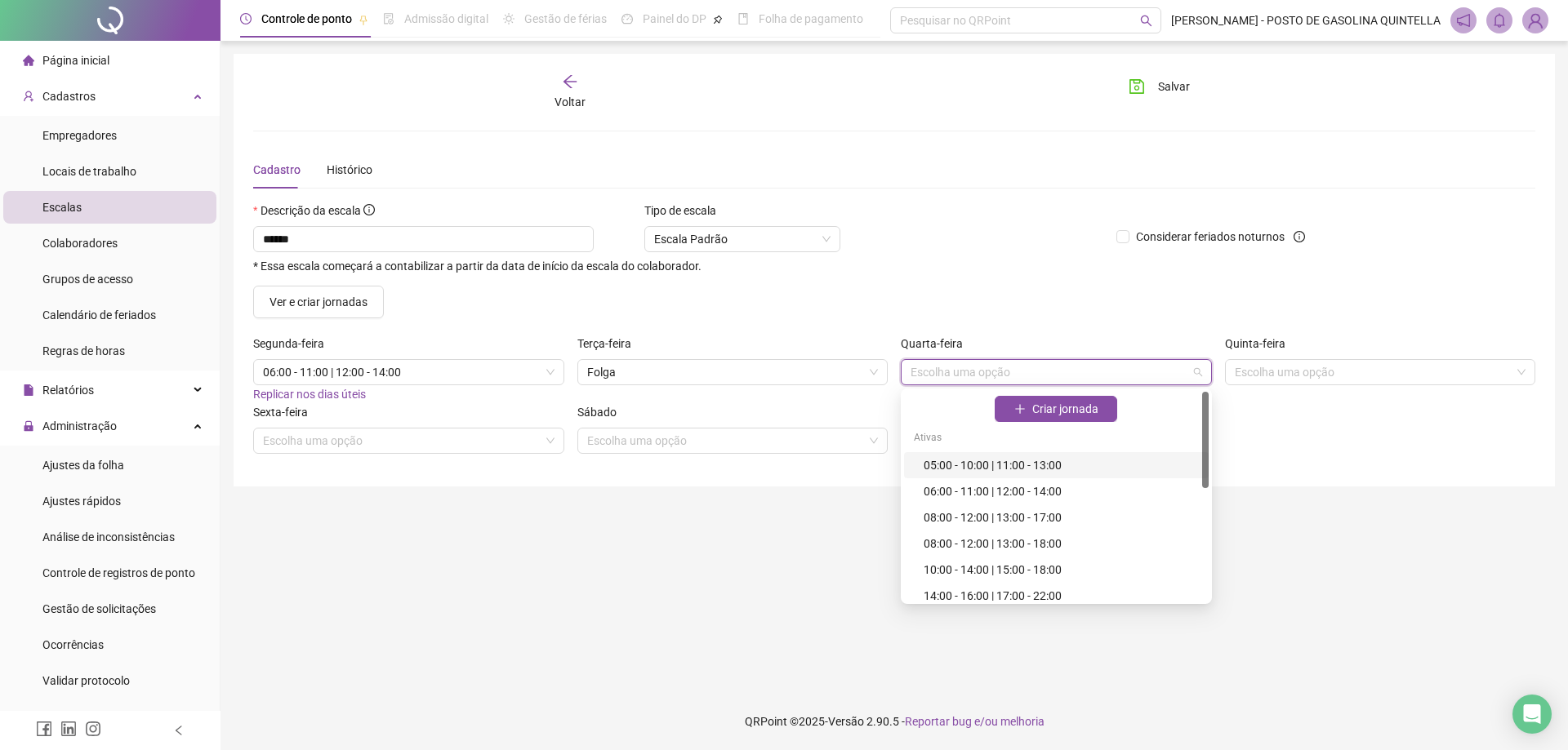
click at [1205, 426] on div at bounding box center [1206, 440] width 7 height 97
click at [1074, 488] on div "06:00 - 11:00 | 12:00 - 14:00" at bounding box center [1061, 491] width 275 height 18
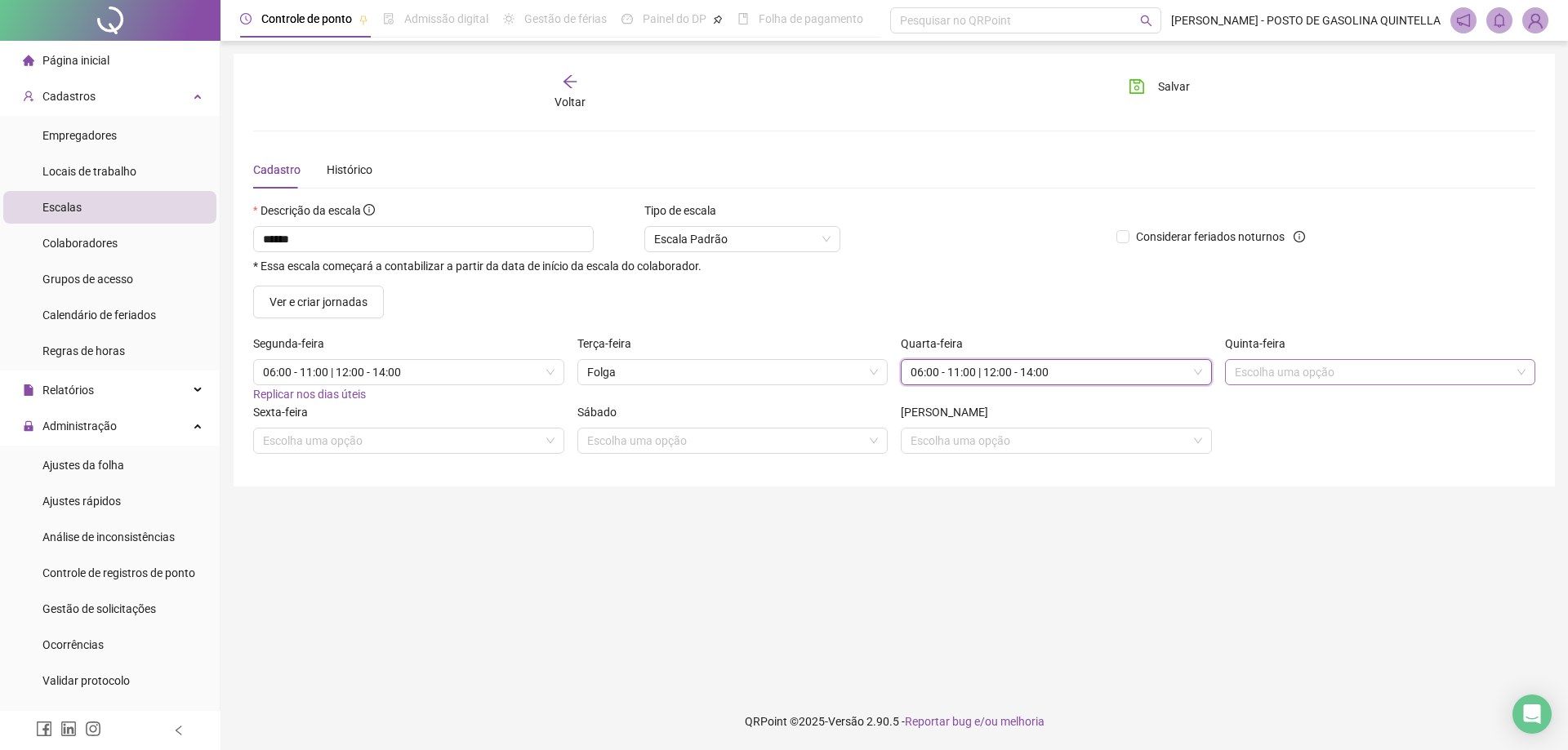
click at [1308, 378] on input "search" at bounding box center [1372, 372] width 277 height 25
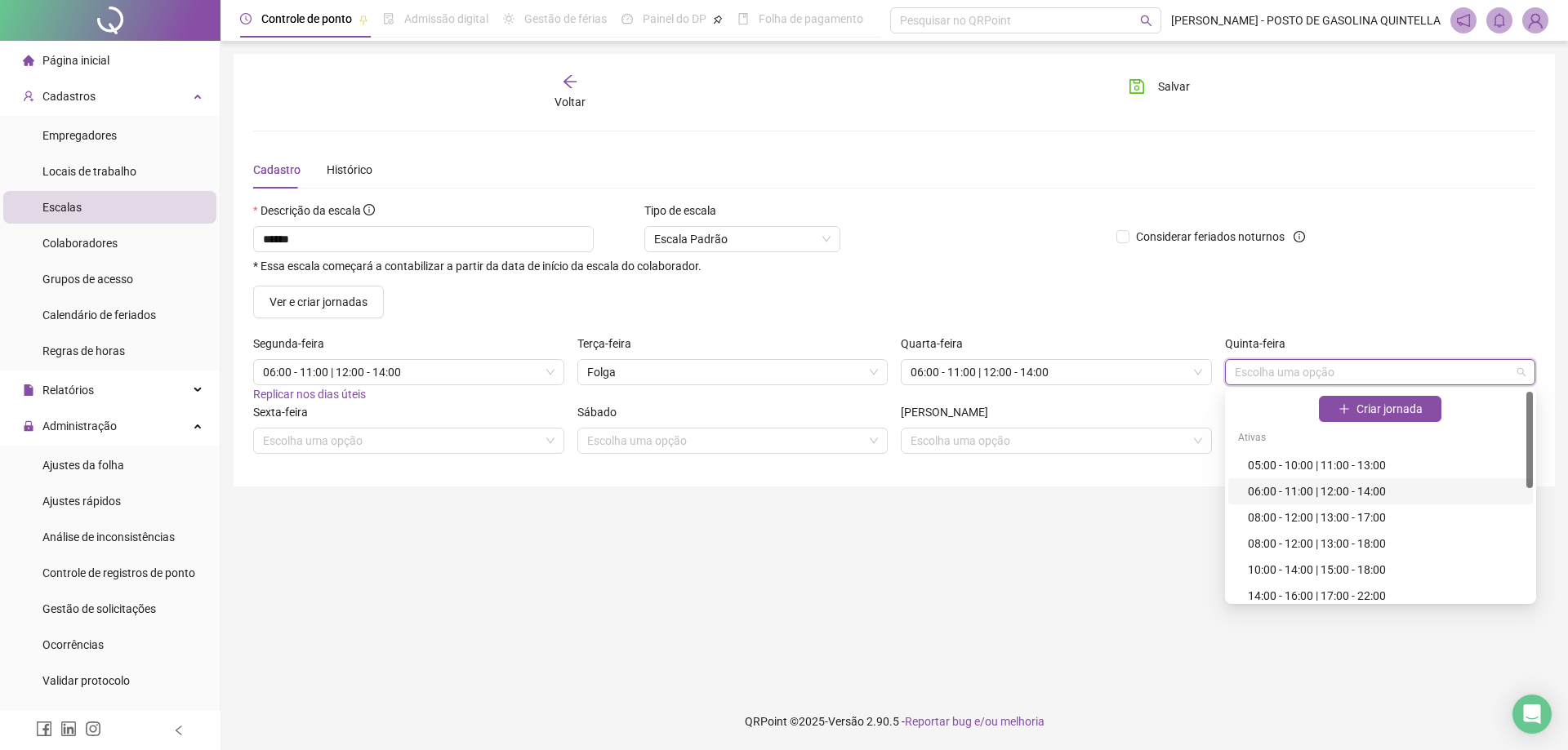
click at [1288, 495] on div "06:00 - 11:00 | 12:00 - 14:00" at bounding box center [1385, 491] width 275 height 18
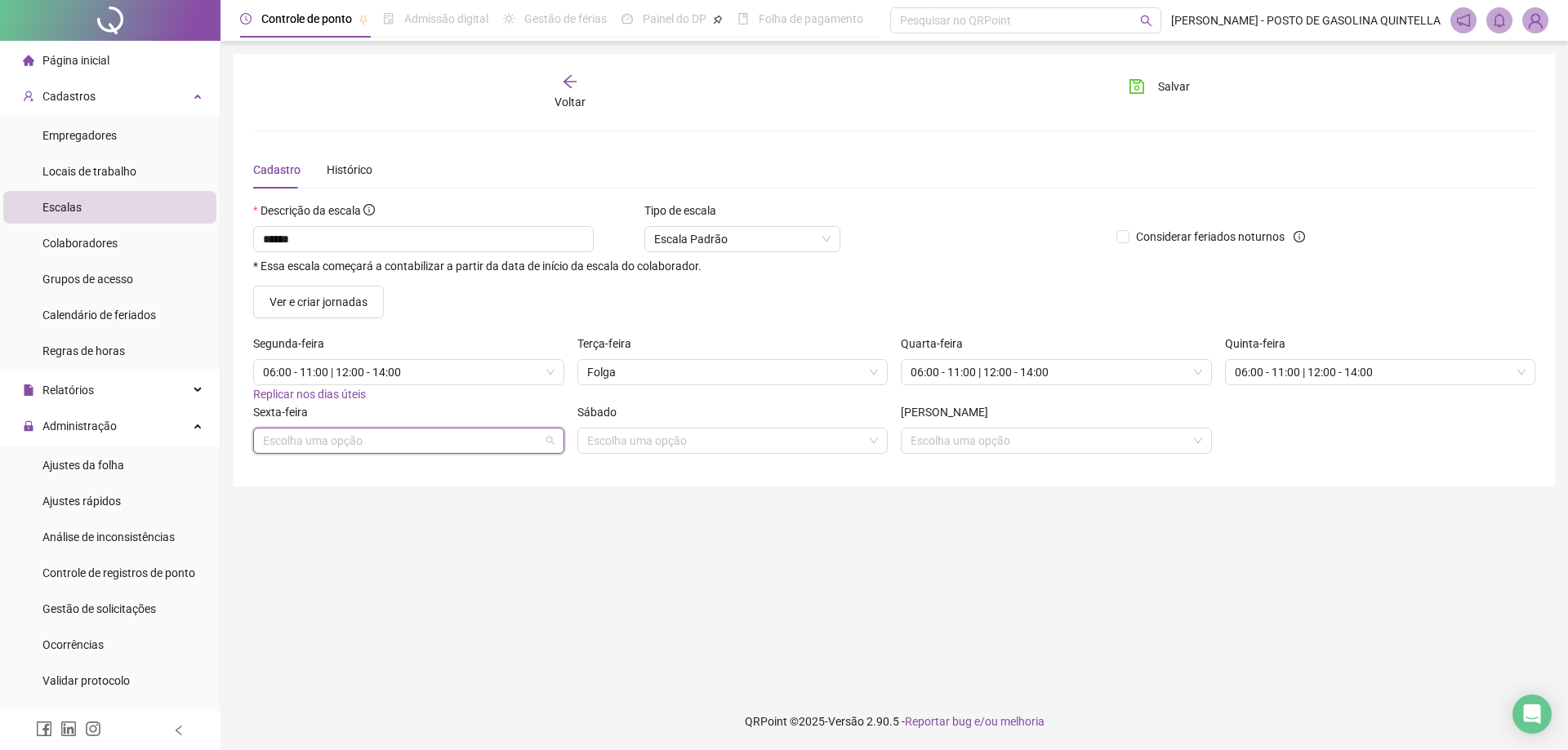
click at [462, 442] on input "search" at bounding box center [401, 440] width 277 height 25
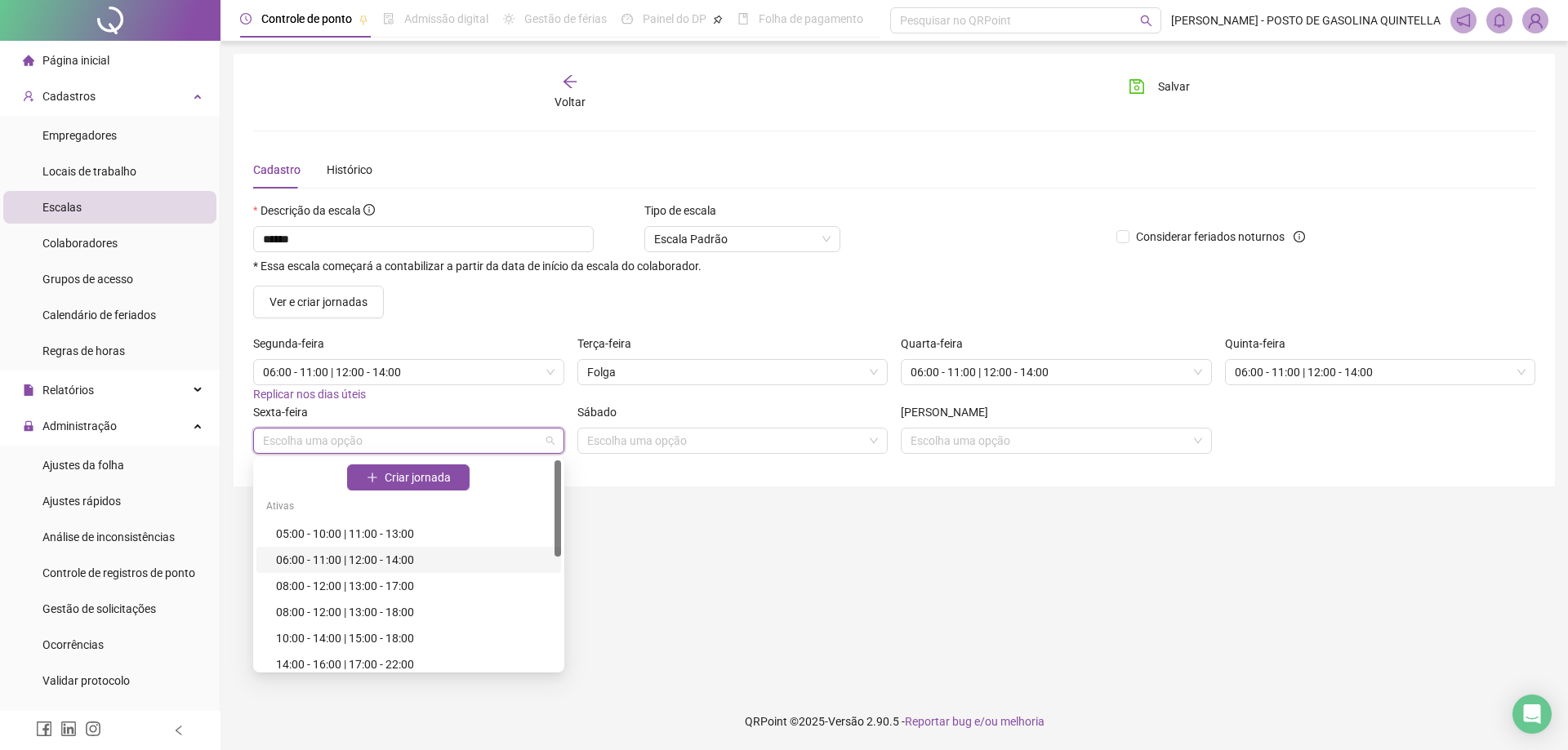
click at [380, 563] on div "06:00 - 11:00 | 12:00 - 14:00" at bounding box center [413, 560] width 275 height 18
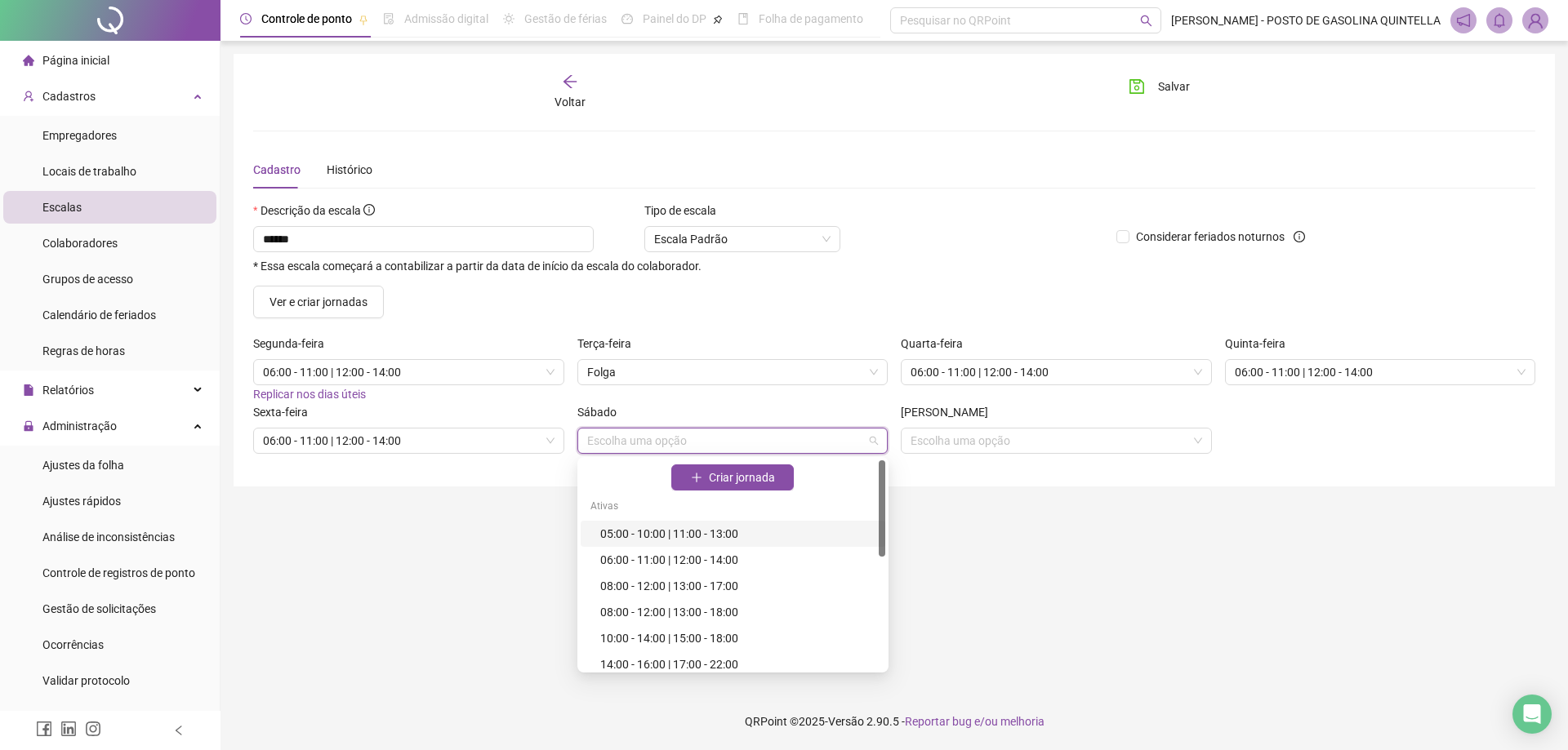
click at [604, 443] on input "search" at bounding box center [726, 440] width 277 height 25
click at [664, 565] on div "06:00 - 11:00 | 12:00 - 14:00" at bounding box center [737, 560] width 275 height 18
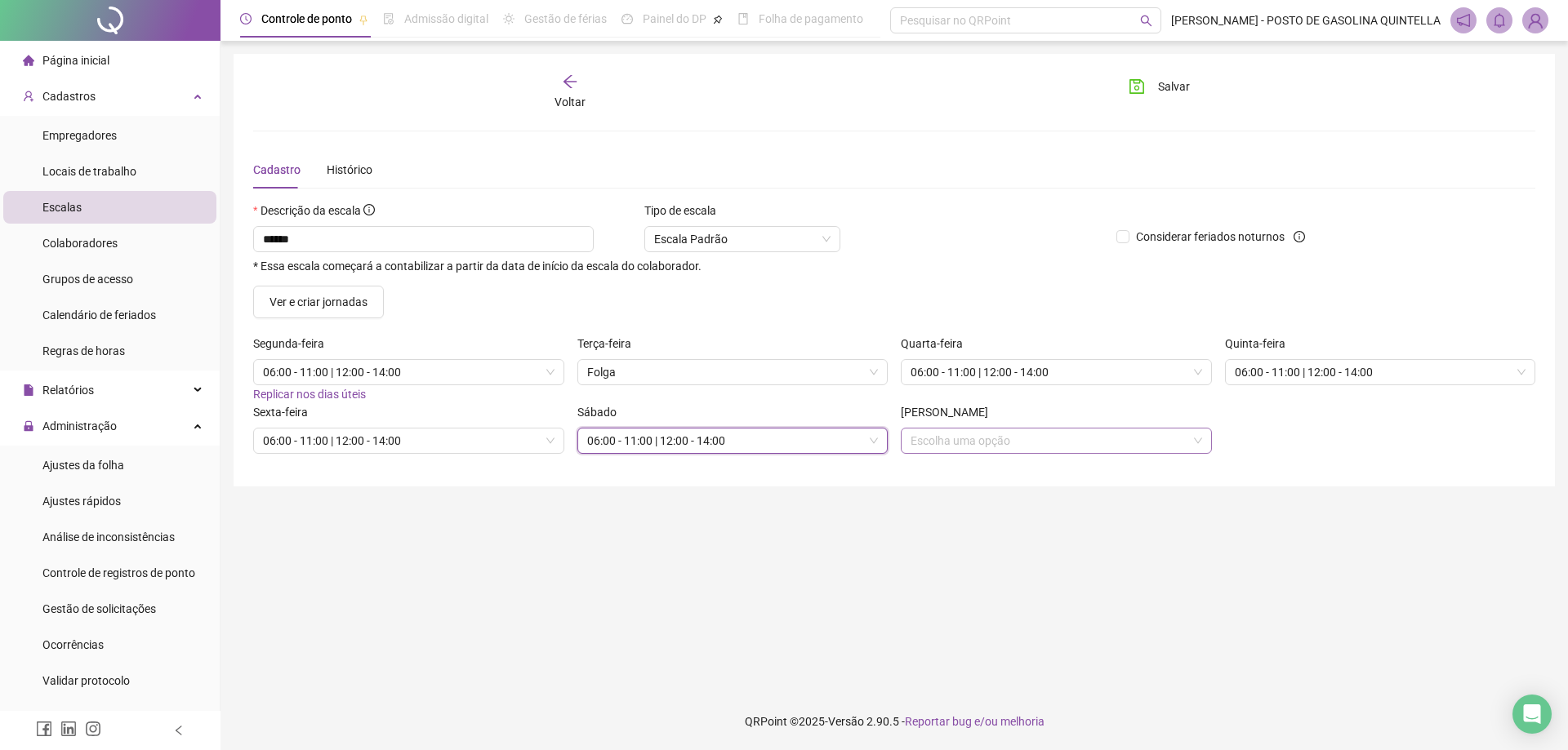
click at [952, 449] on input "search" at bounding box center [1048, 440] width 277 height 25
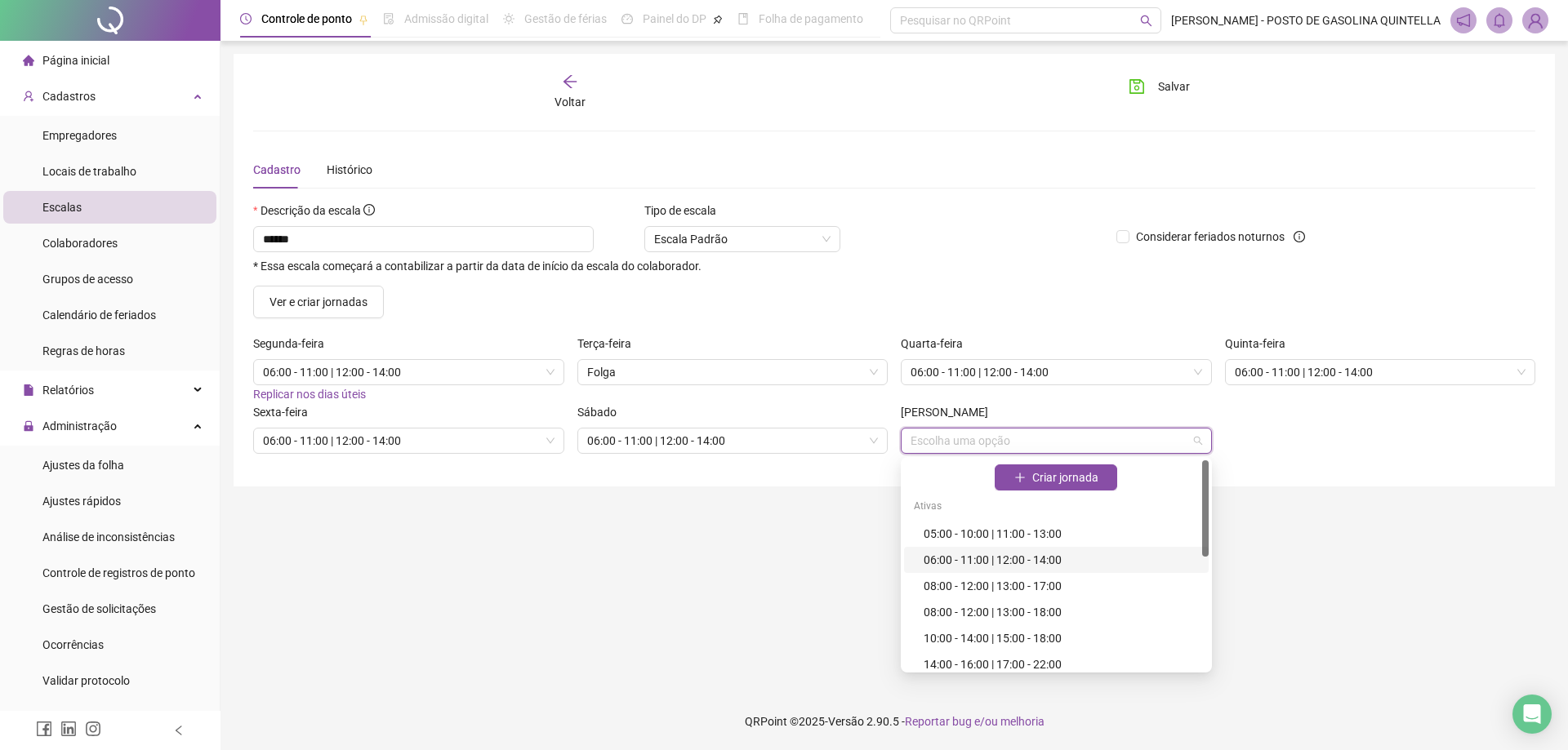
click at [962, 554] on div "06:00 - 11:00 | 12:00 - 14:00" at bounding box center [1061, 560] width 275 height 18
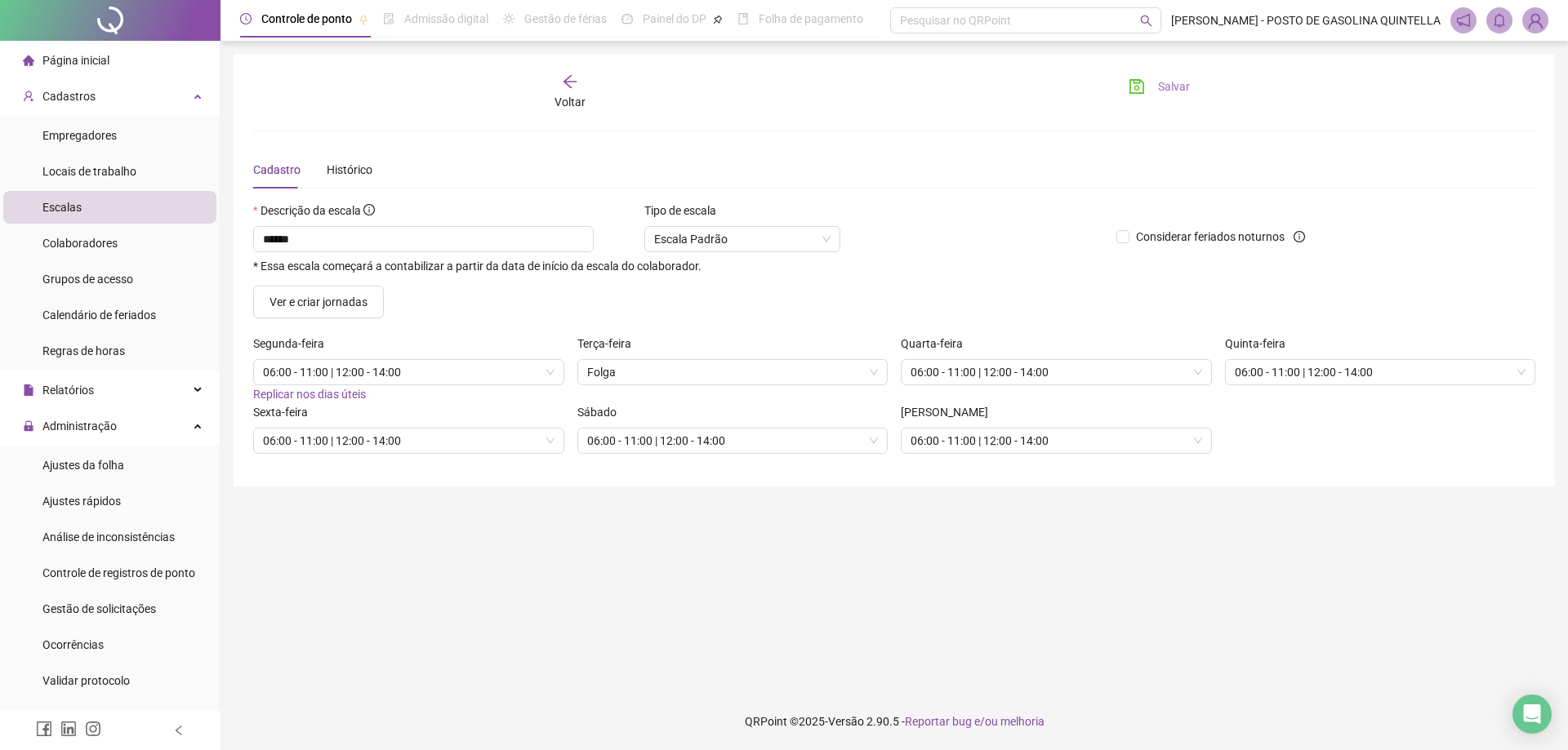
click at [1147, 92] on button "Salvar" at bounding box center [1159, 86] width 86 height 26
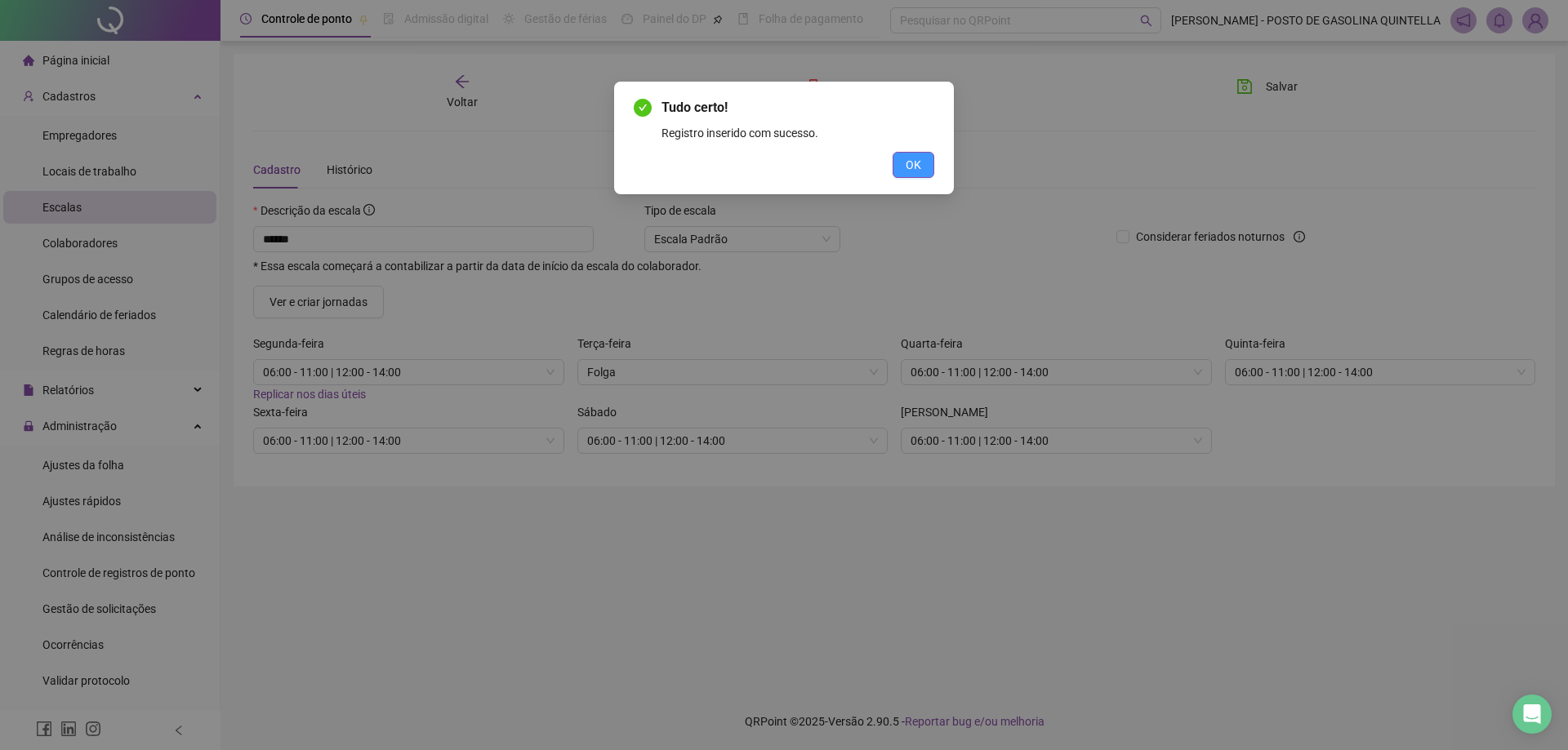
click at [932, 170] on button "OK" at bounding box center [913, 164] width 41 height 26
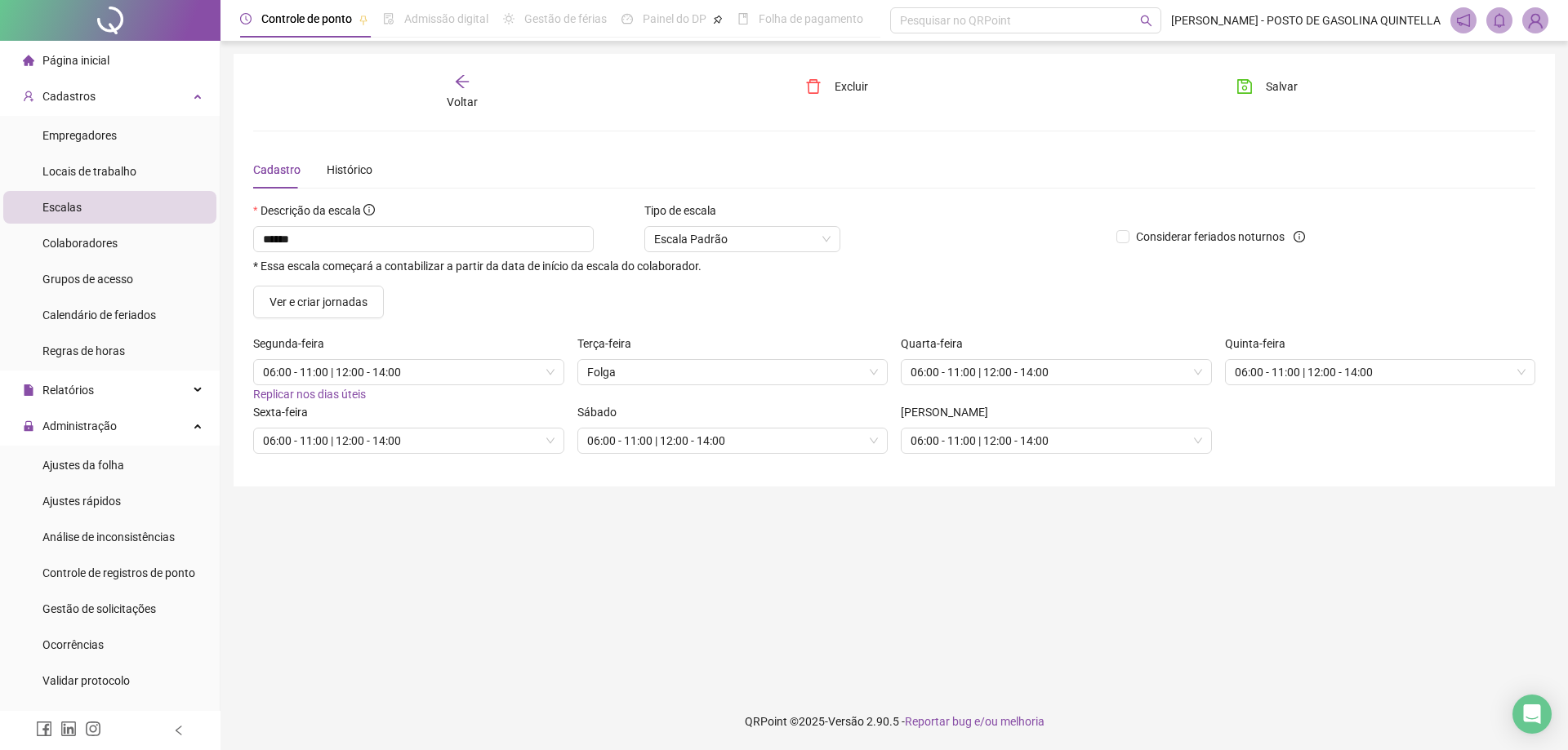
click at [465, 97] on span "Voltar" at bounding box center [462, 102] width 31 height 13
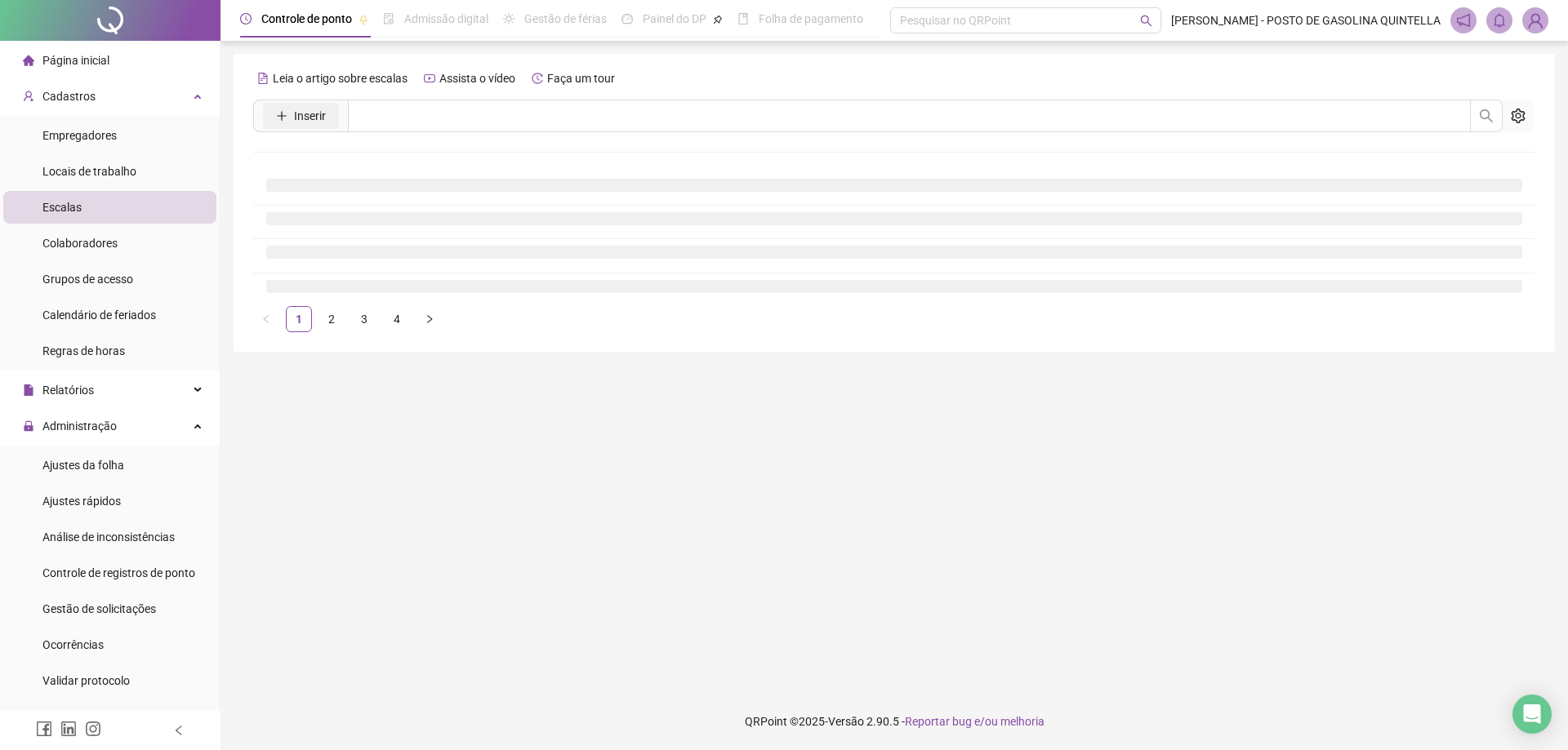
click at [315, 119] on span "Inserir" at bounding box center [310, 115] width 32 height 18
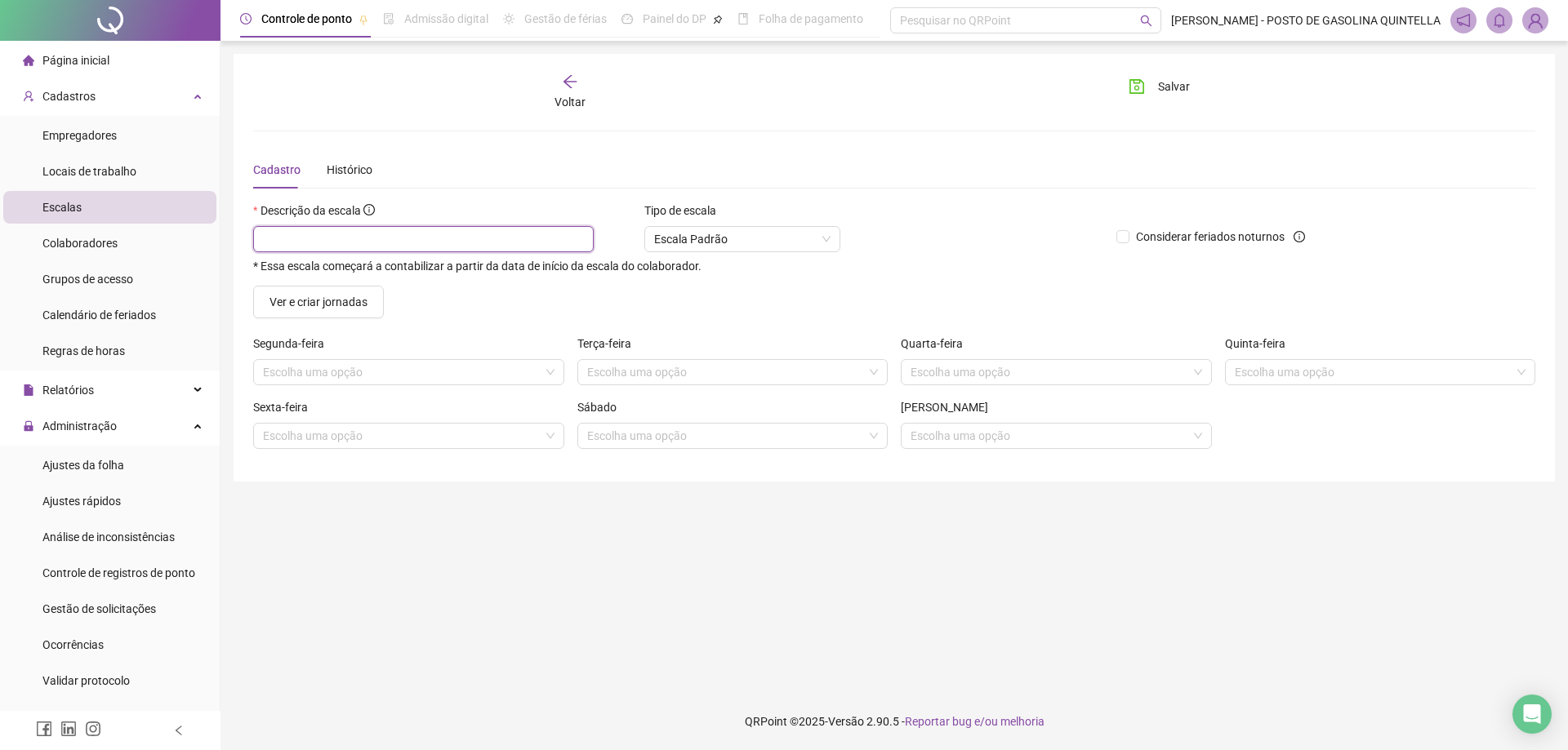
click at [323, 236] on input "text" at bounding box center [423, 239] width 340 height 26
type input "*"
type input "******"
click at [334, 362] on input "search" at bounding box center [401, 372] width 277 height 25
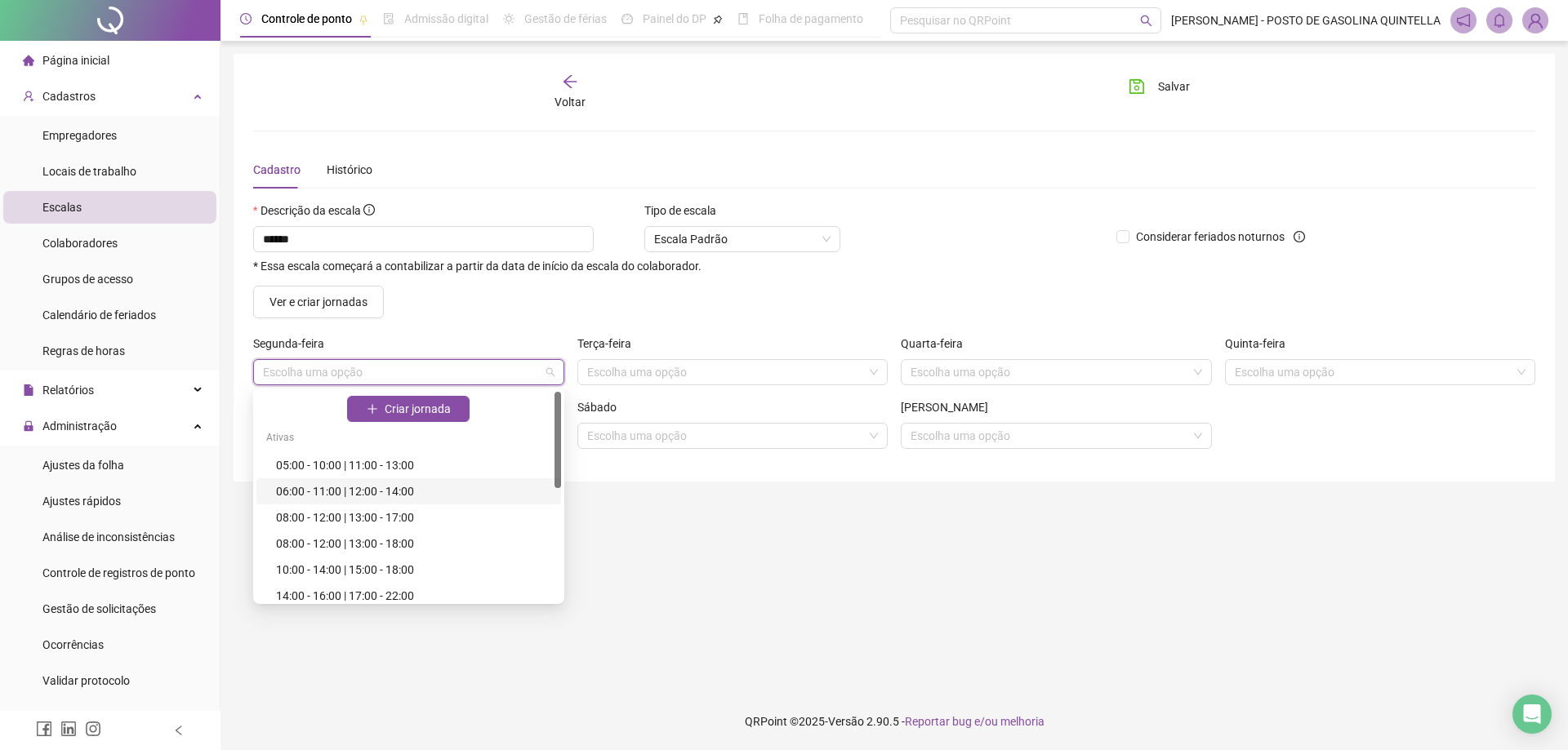
click at [413, 487] on div "06:00 - 11:00 | 12:00 - 14:00" at bounding box center [413, 491] width 275 height 18
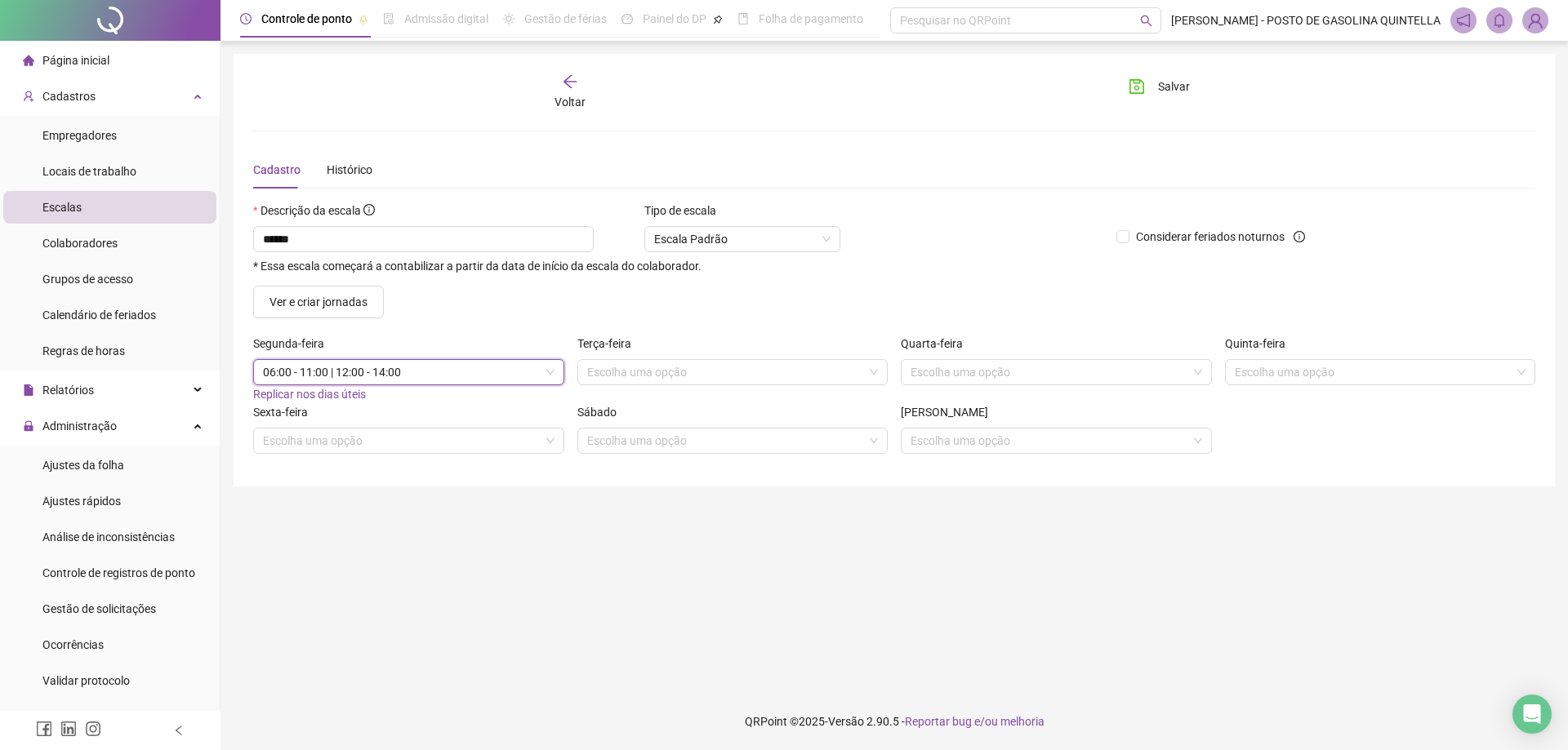
click at [385, 380] on span "06:00 - 11:00 | 12:00 - 14:00" at bounding box center [409, 372] width 291 height 25
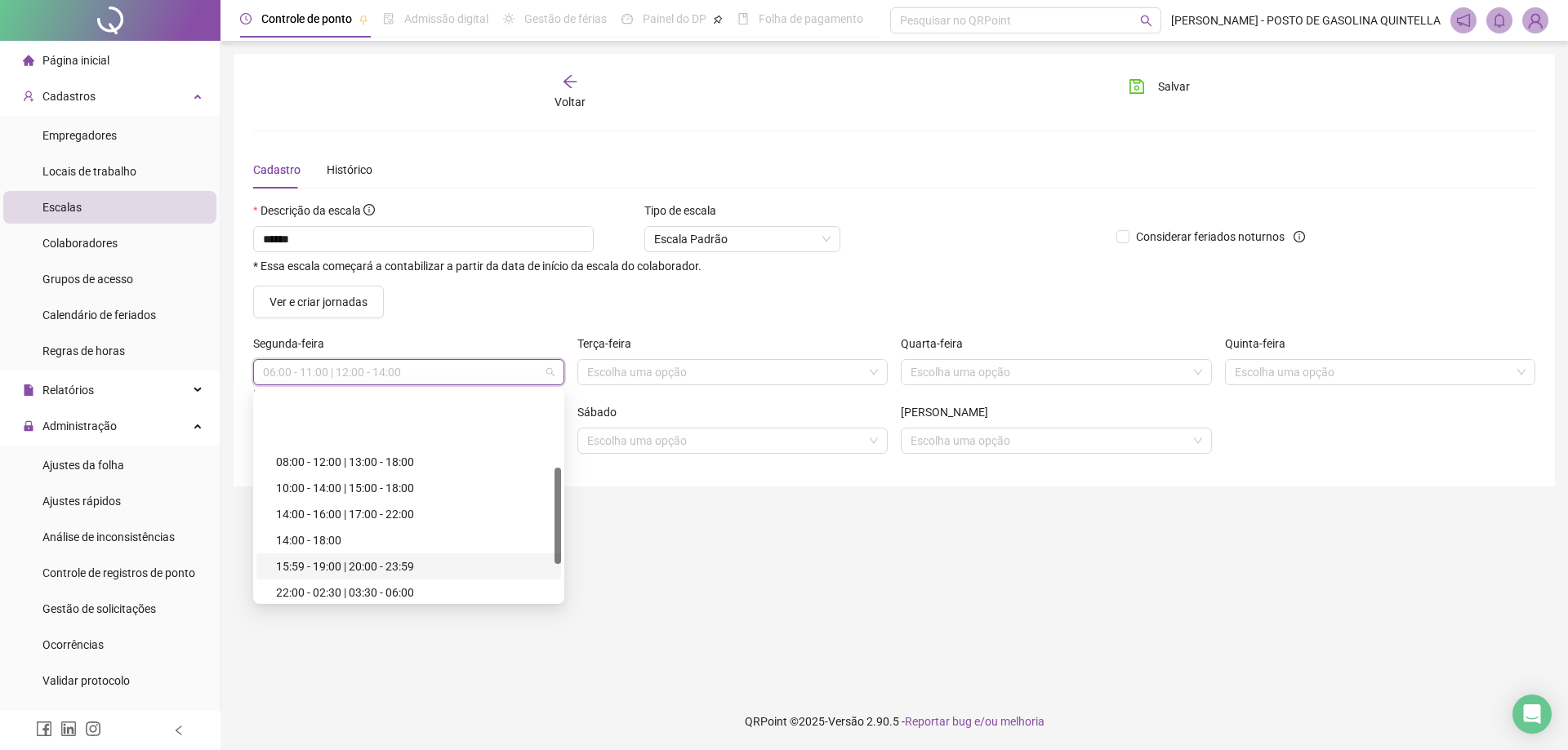
scroll to position [163, 0]
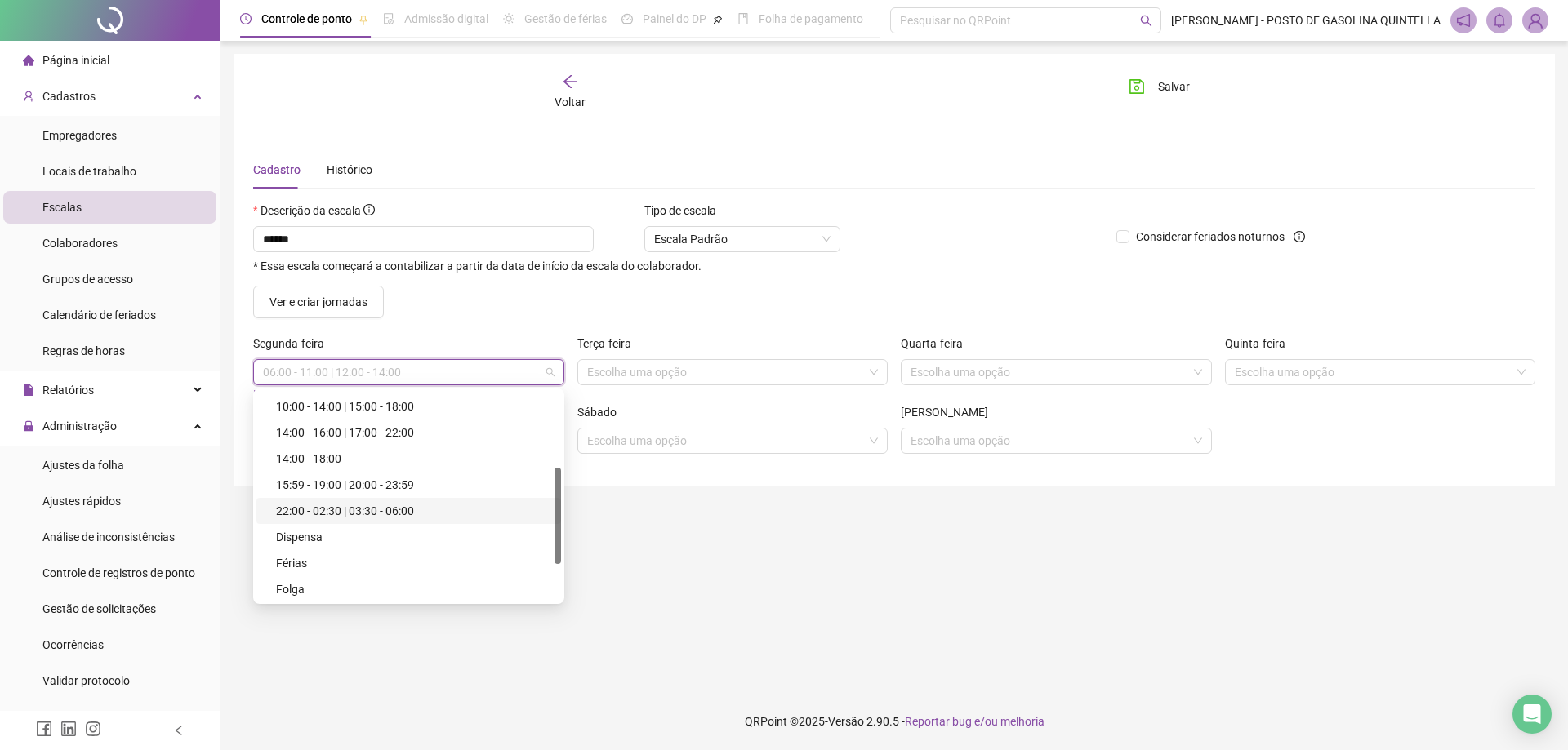
click at [382, 512] on div "22:00 - 02:30 | 03:30 - 06:00" at bounding box center [413, 510] width 275 height 18
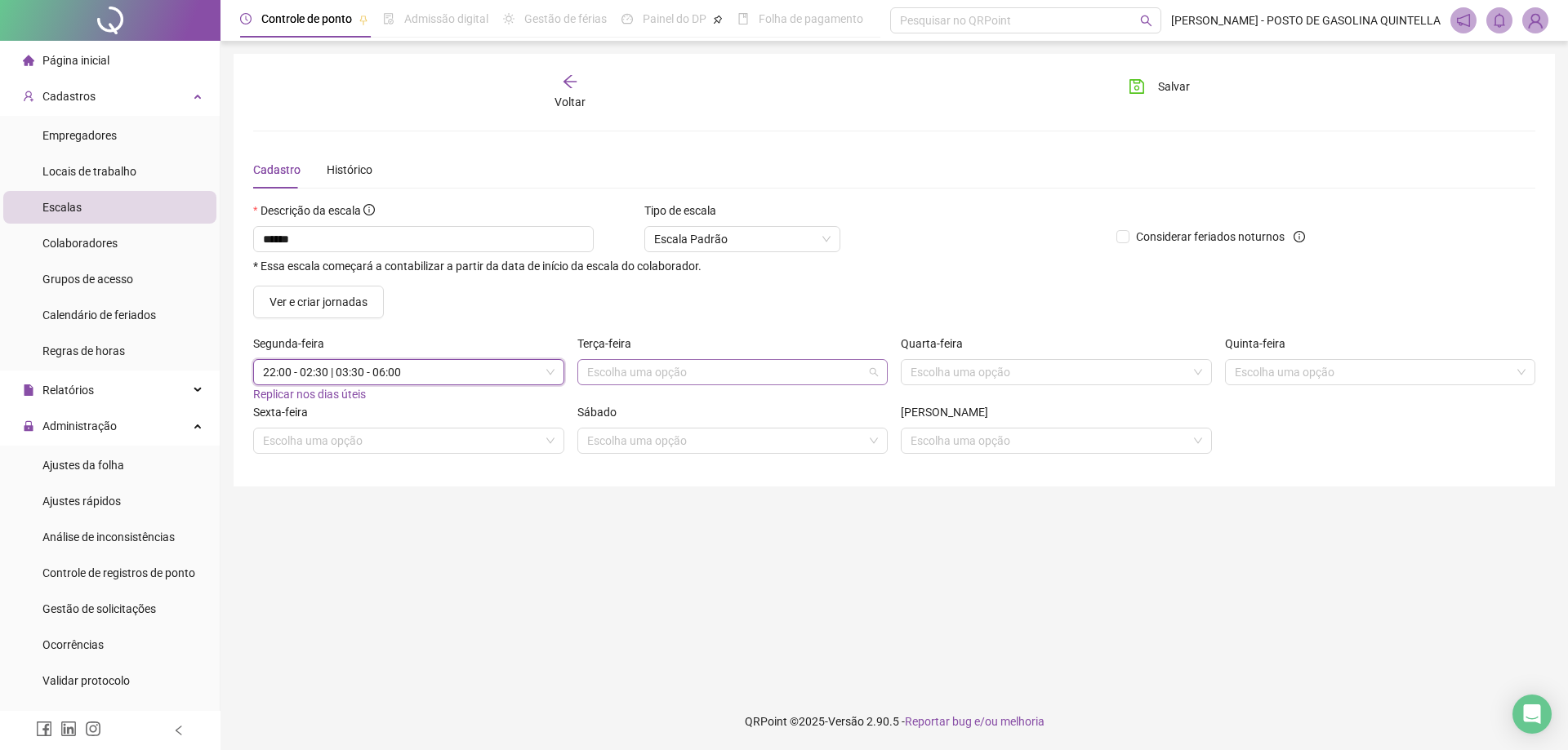
click at [767, 368] on input "search" at bounding box center [726, 372] width 277 height 25
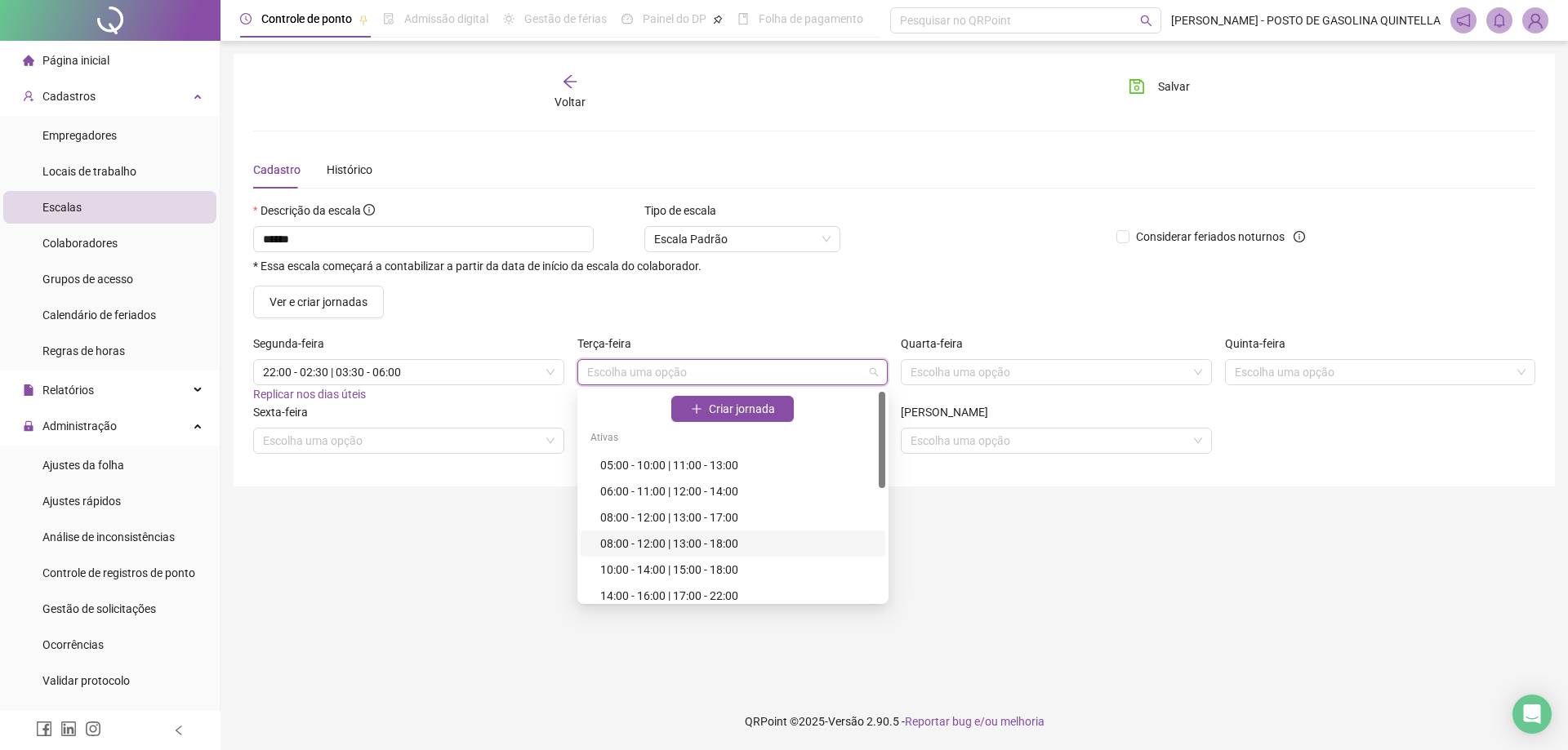
scroll to position [243, 0]
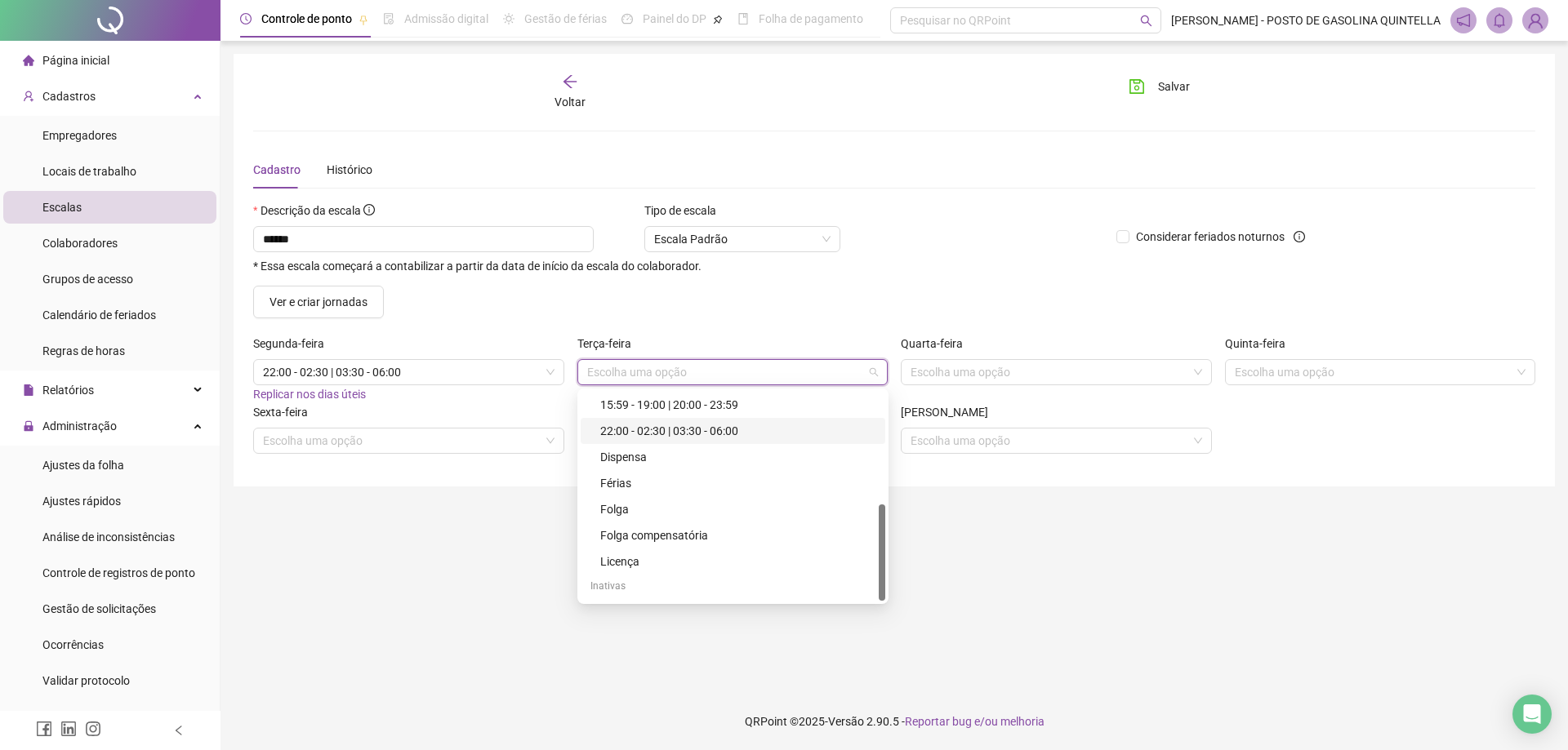
click at [697, 430] on div "22:00 - 02:30 | 03:30 - 06:00" at bounding box center [737, 431] width 275 height 18
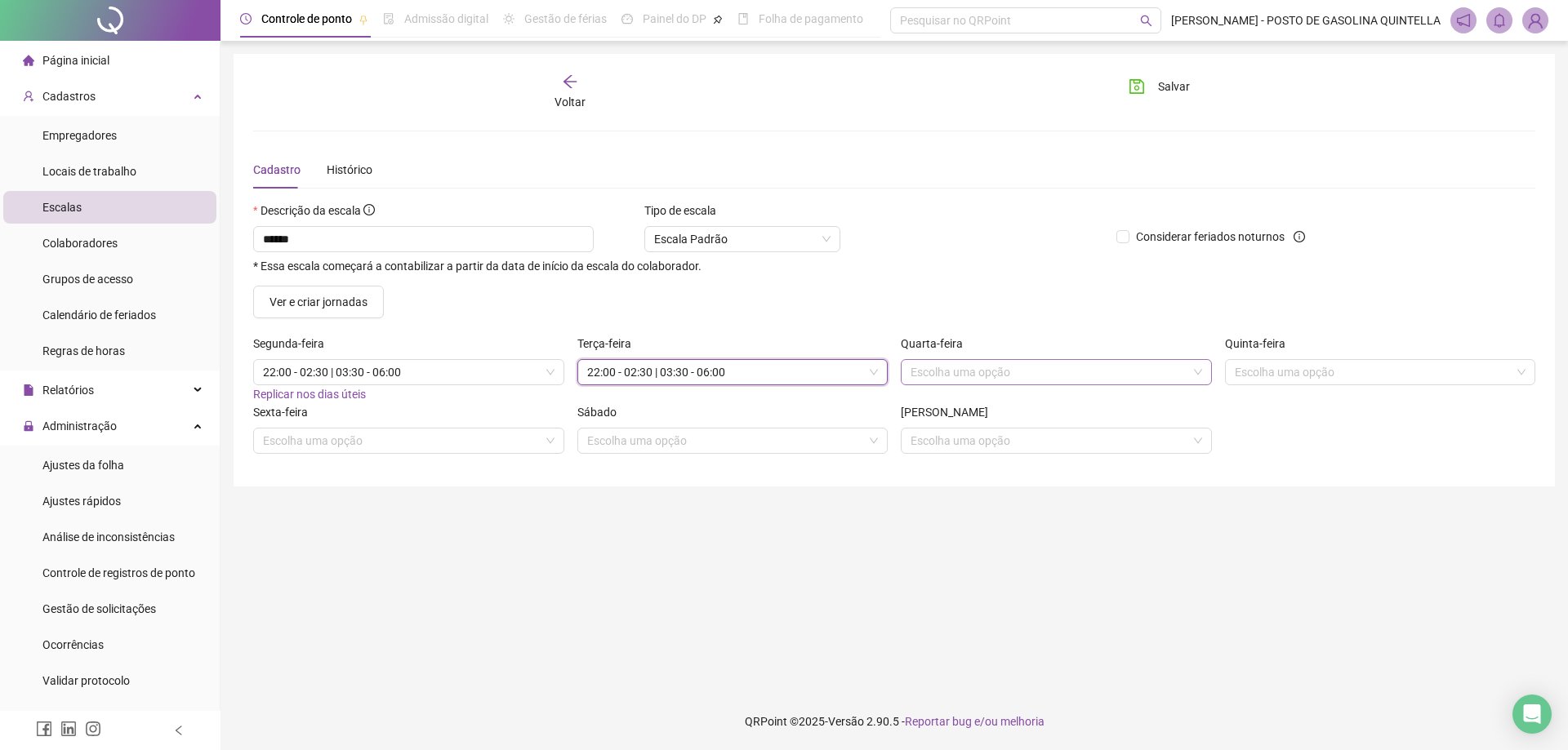
click at [1125, 372] on input "search" at bounding box center [1048, 372] width 277 height 25
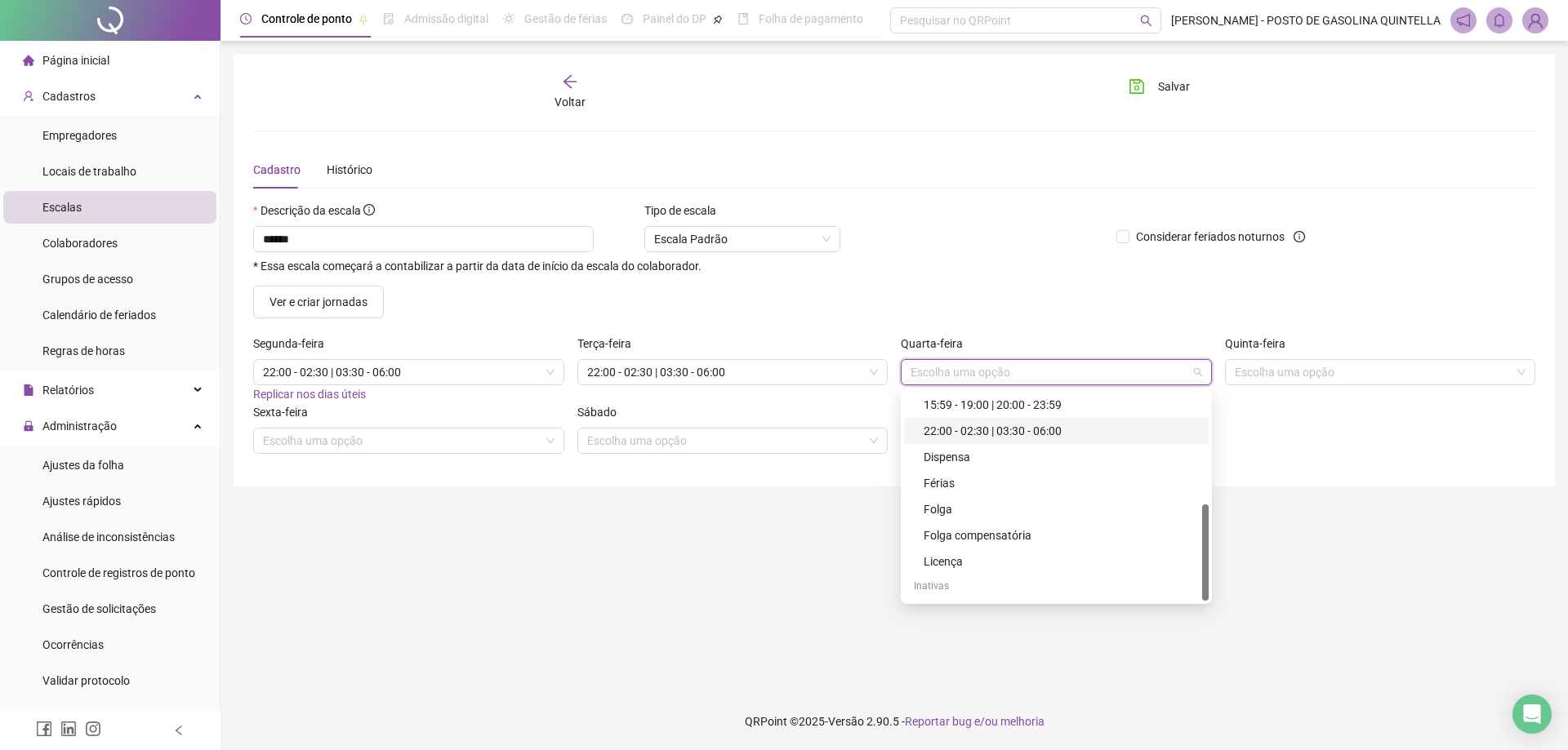
click at [1009, 428] on div "22:00 - 02:30 | 03:30 - 06:00" at bounding box center [1061, 431] width 275 height 18
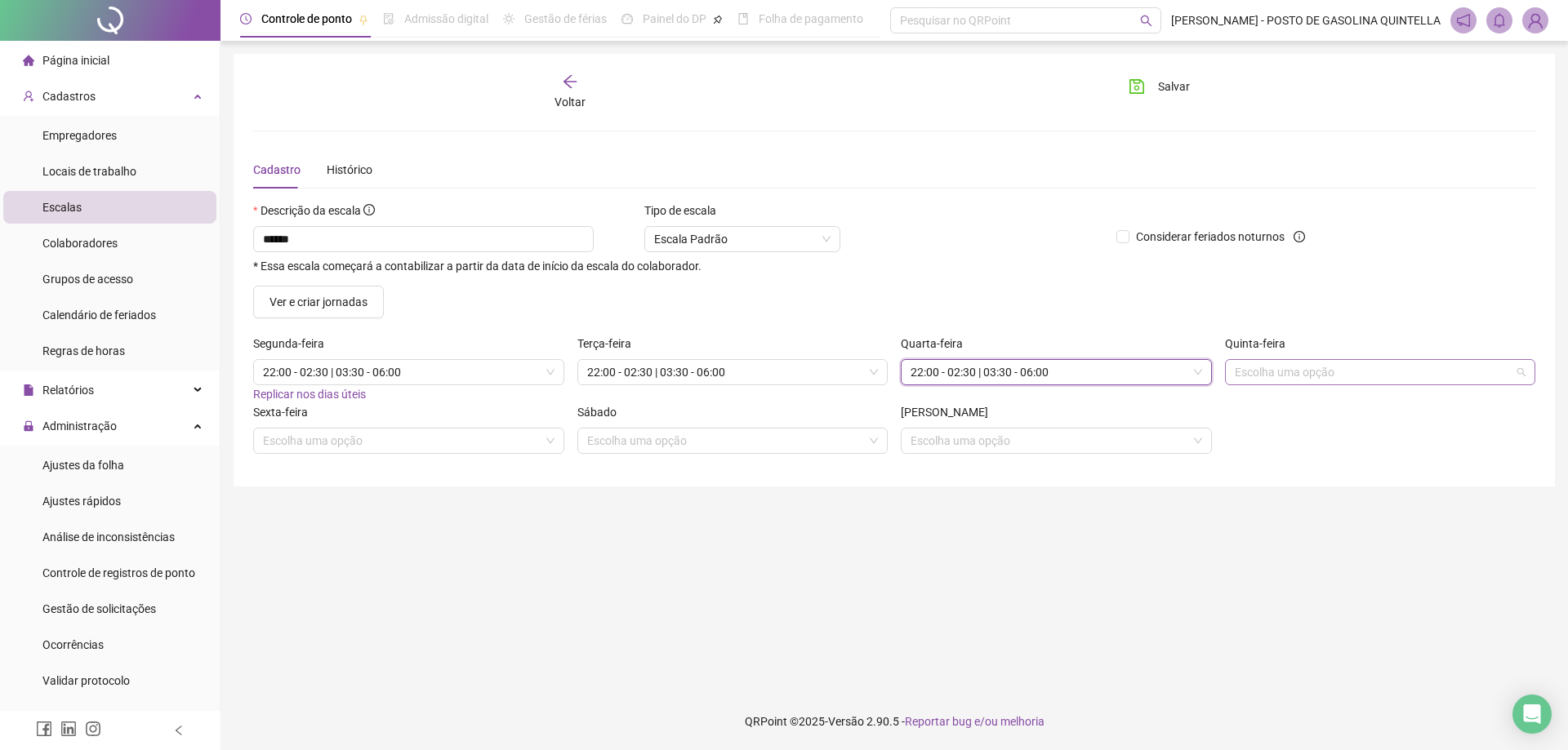
click at [1346, 376] on input "search" at bounding box center [1372, 372] width 277 height 25
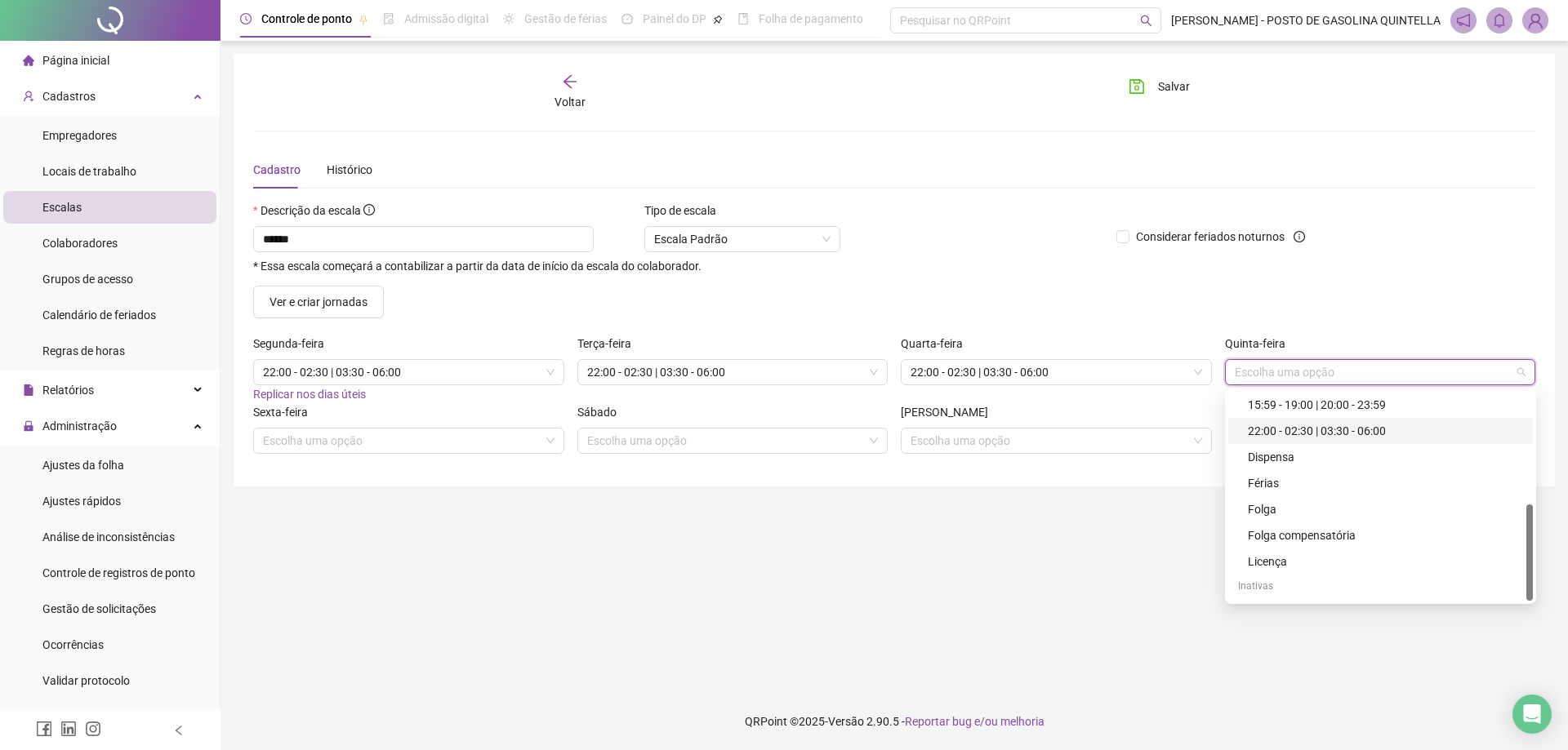
click at [1291, 426] on div "22:00 - 02:30 | 03:30 - 06:00" at bounding box center [1385, 431] width 275 height 18
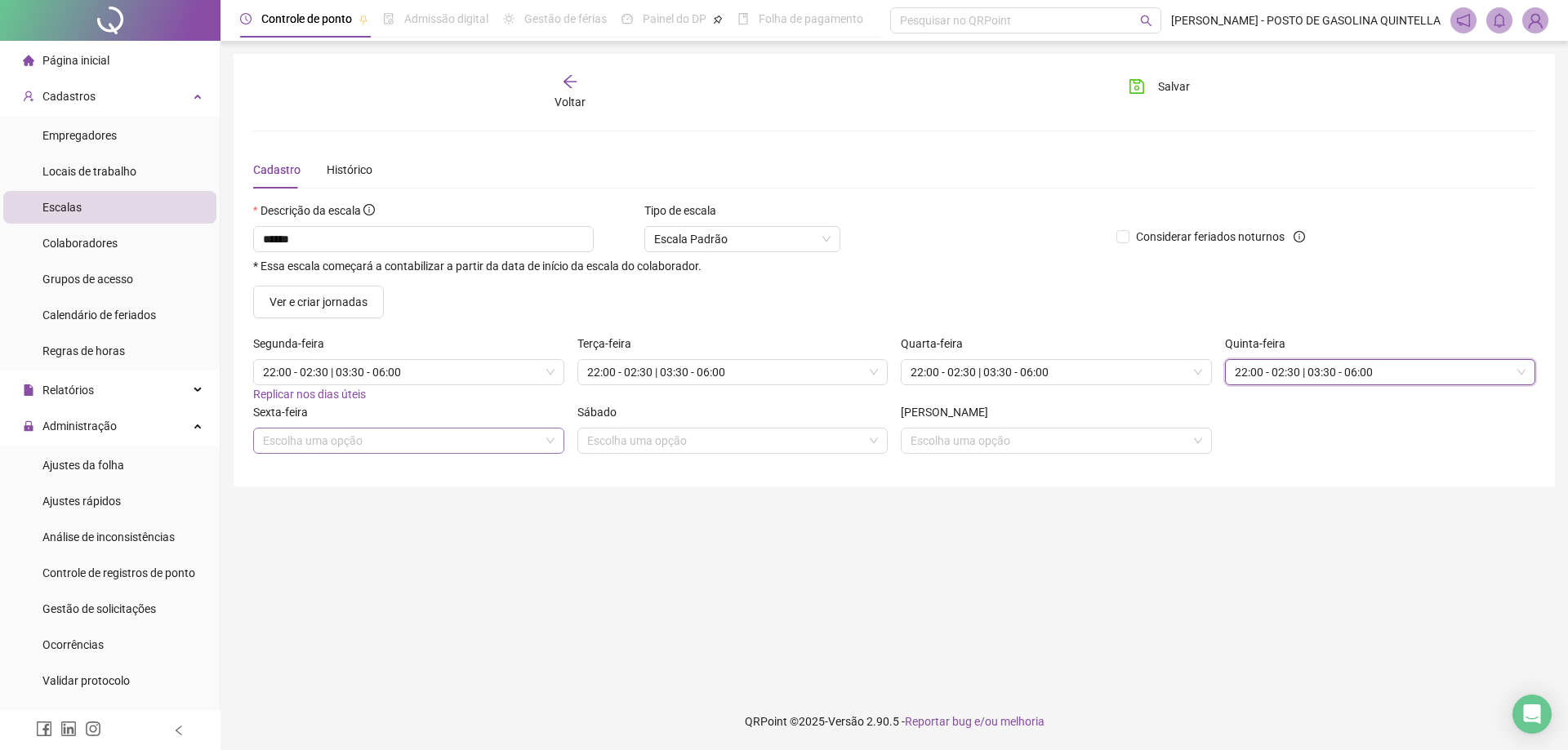
click at [451, 441] on input "search" at bounding box center [401, 440] width 277 height 25
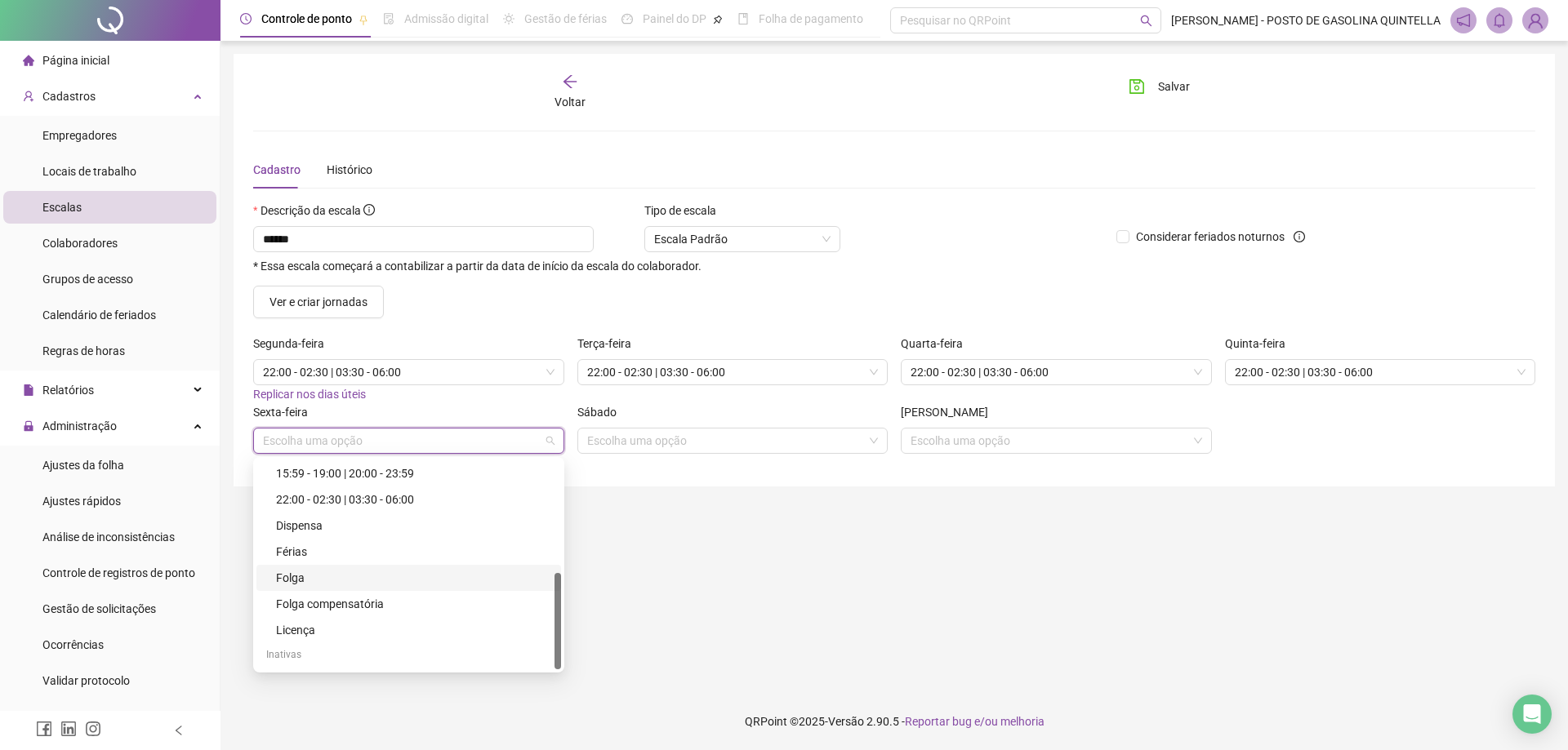
click at [378, 574] on div "Folga" at bounding box center [413, 577] width 275 height 18
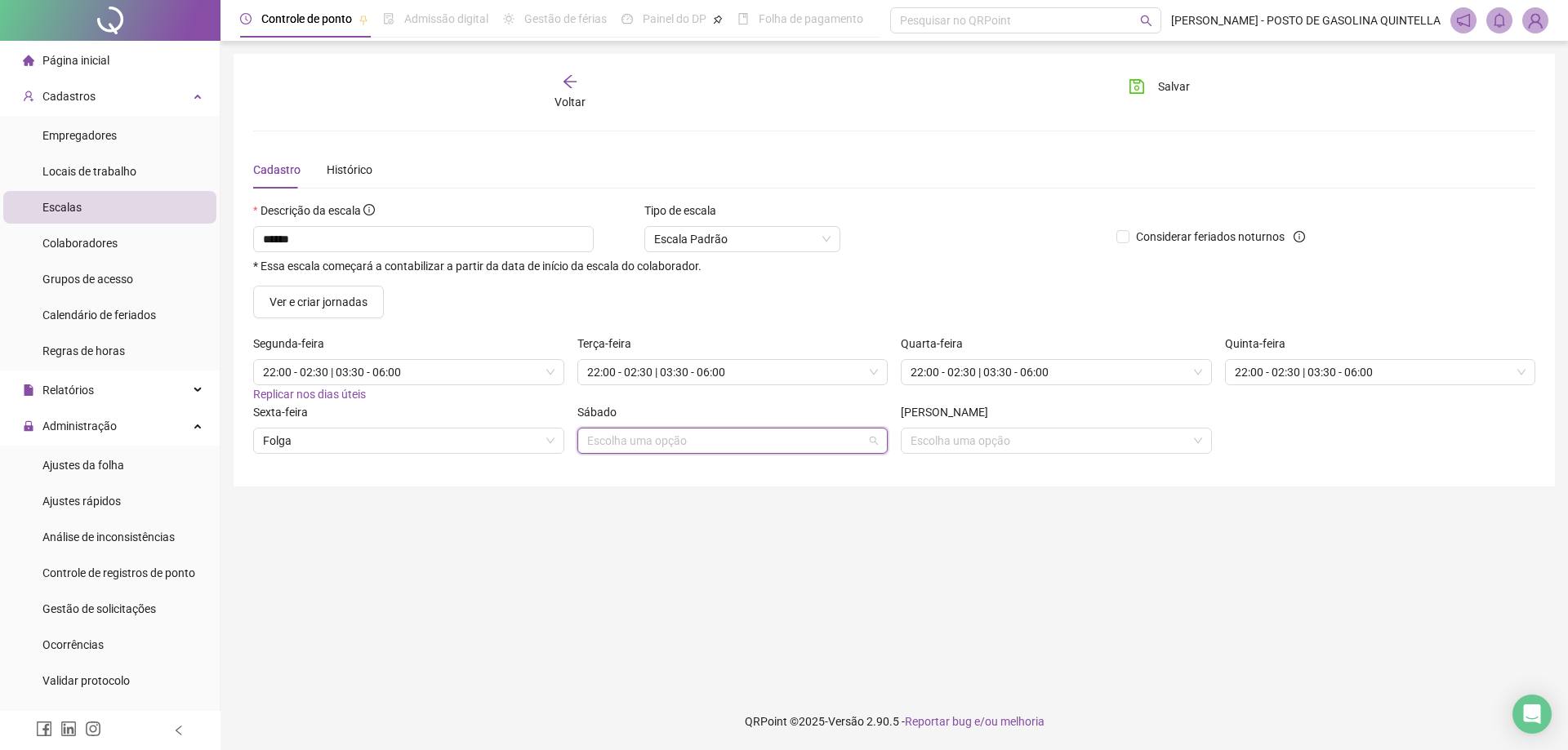
click at [633, 442] on input "search" at bounding box center [726, 440] width 277 height 25
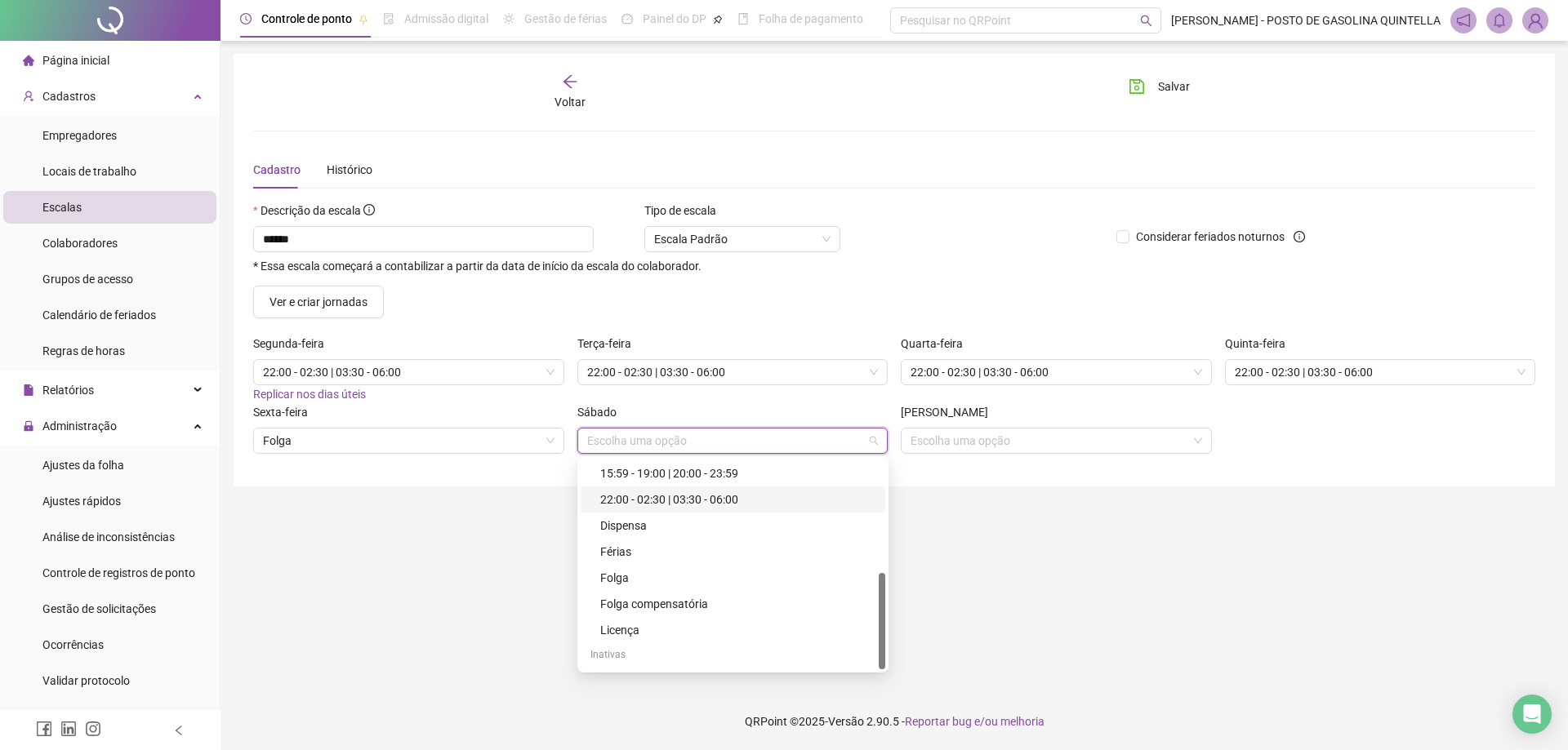
click at [662, 505] on div "22:00 - 02:30 | 03:30 - 06:00" at bounding box center [737, 499] width 275 height 18
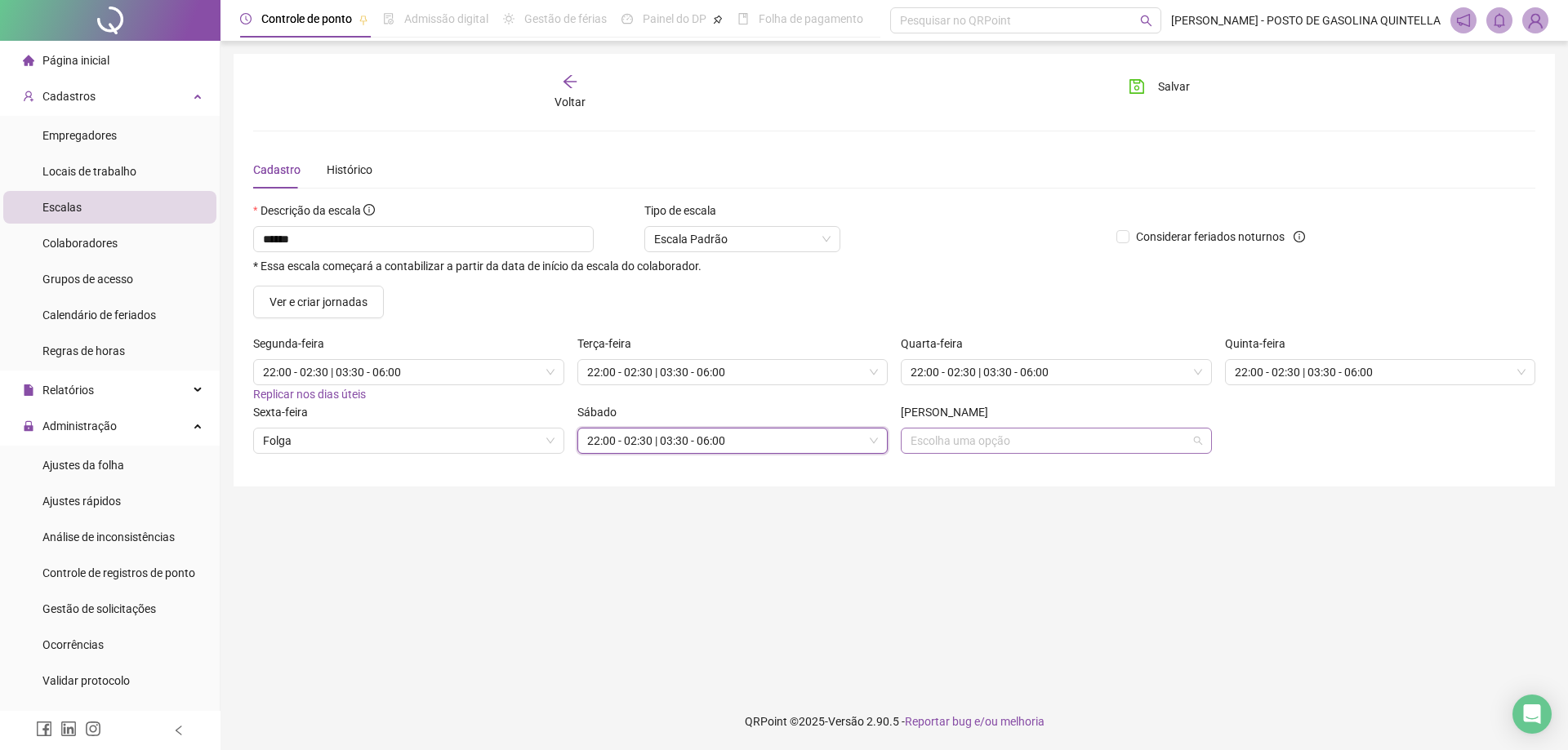
click at [925, 446] on input "search" at bounding box center [1048, 440] width 277 height 25
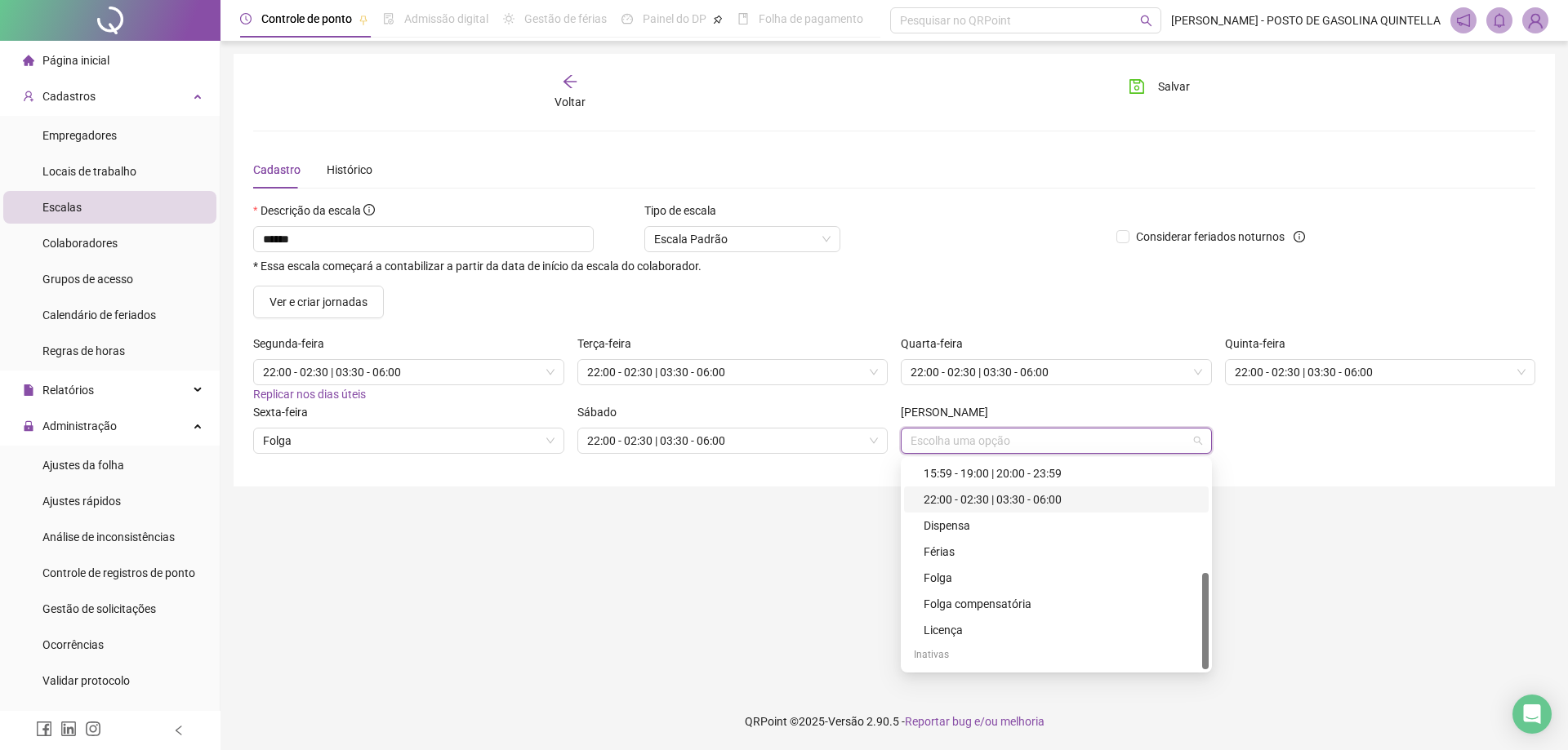
click at [959, 495] on div "22:00 - 02:30 | 03:30 - 06:00" at bounding box center [1061, 499] width 275 height 18
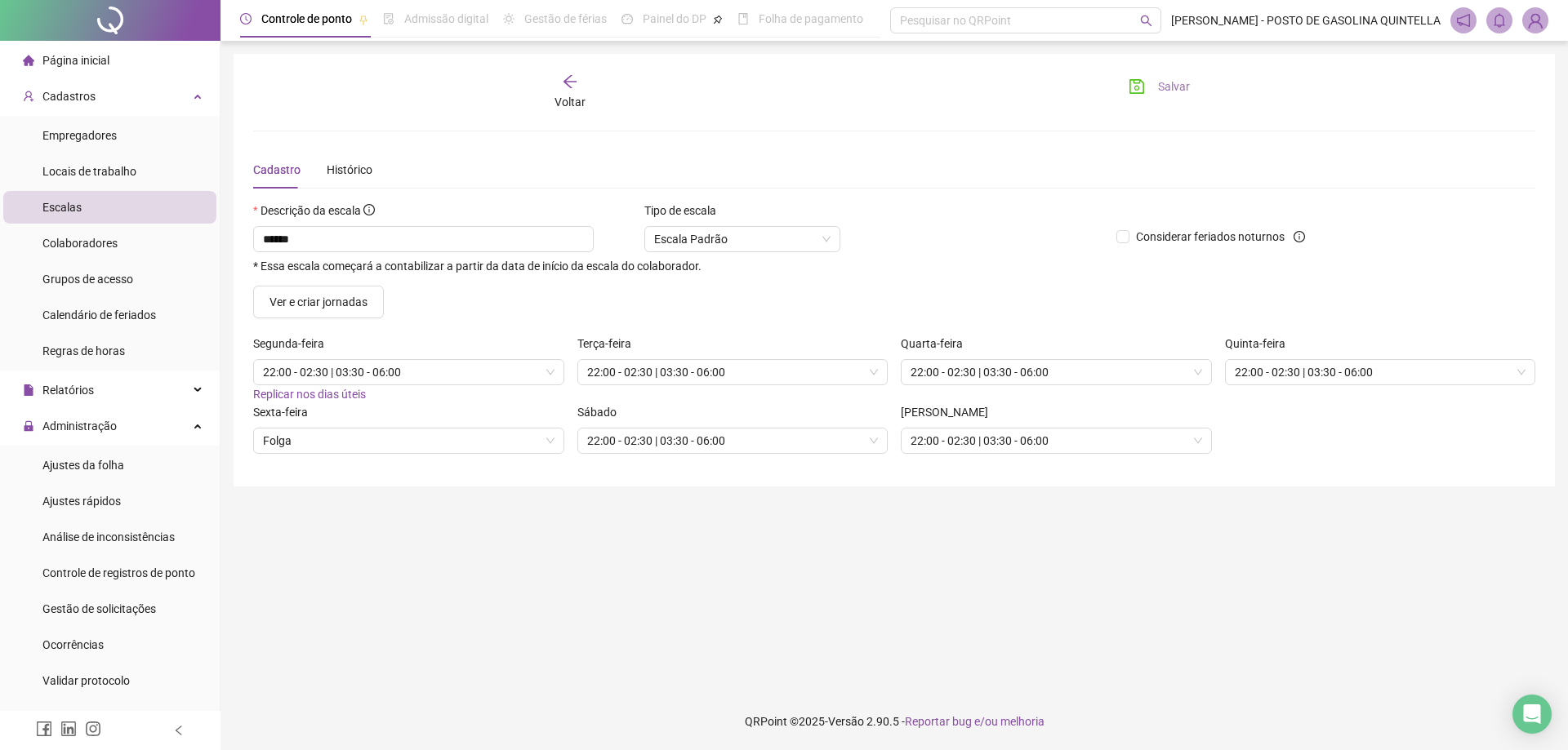
click at [1164, 89] on span "Salvar" at bounding box center [1174, 86] width 32 height 18
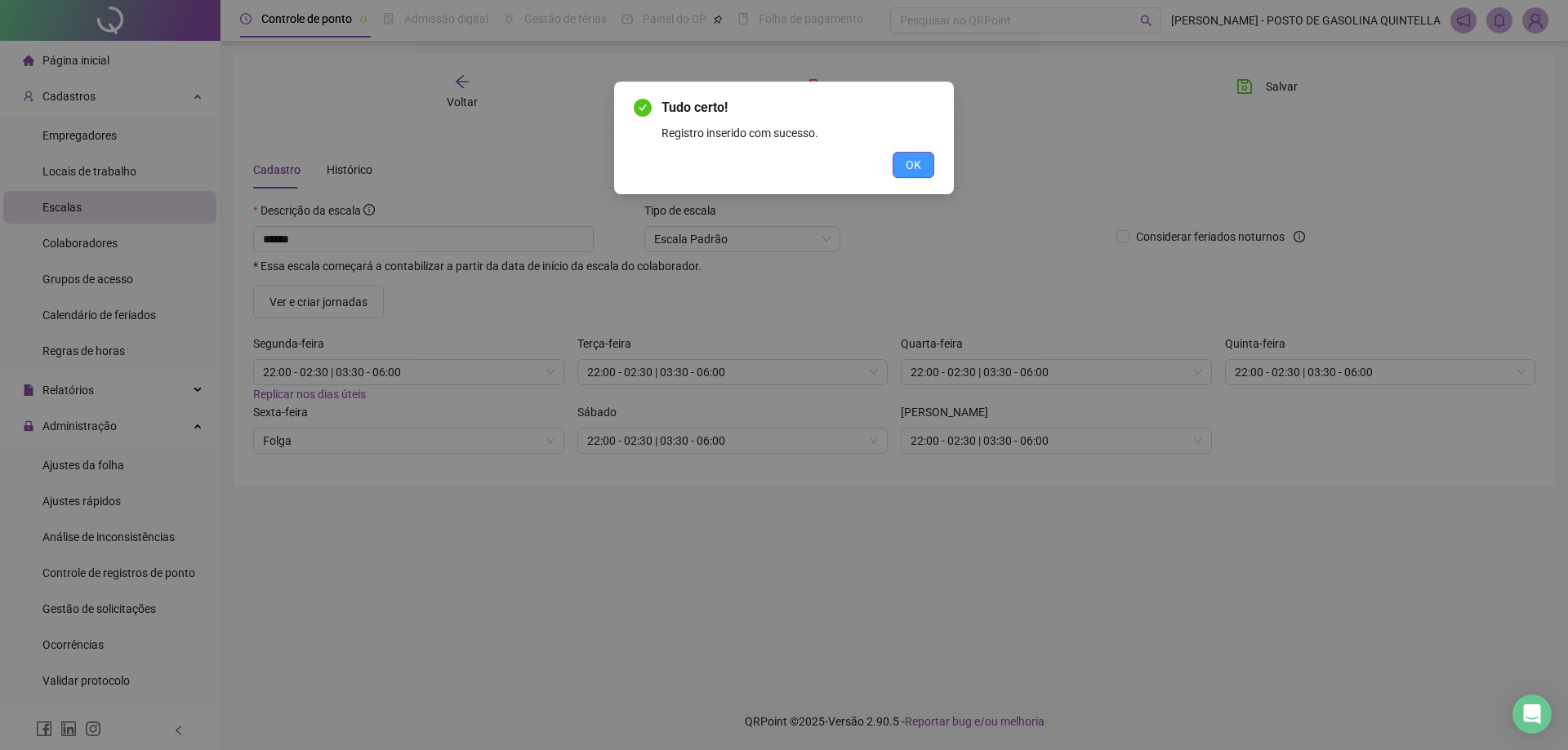
click at [909, 168] on span "OK" at bounding box center [914, 164] width 15 height 18
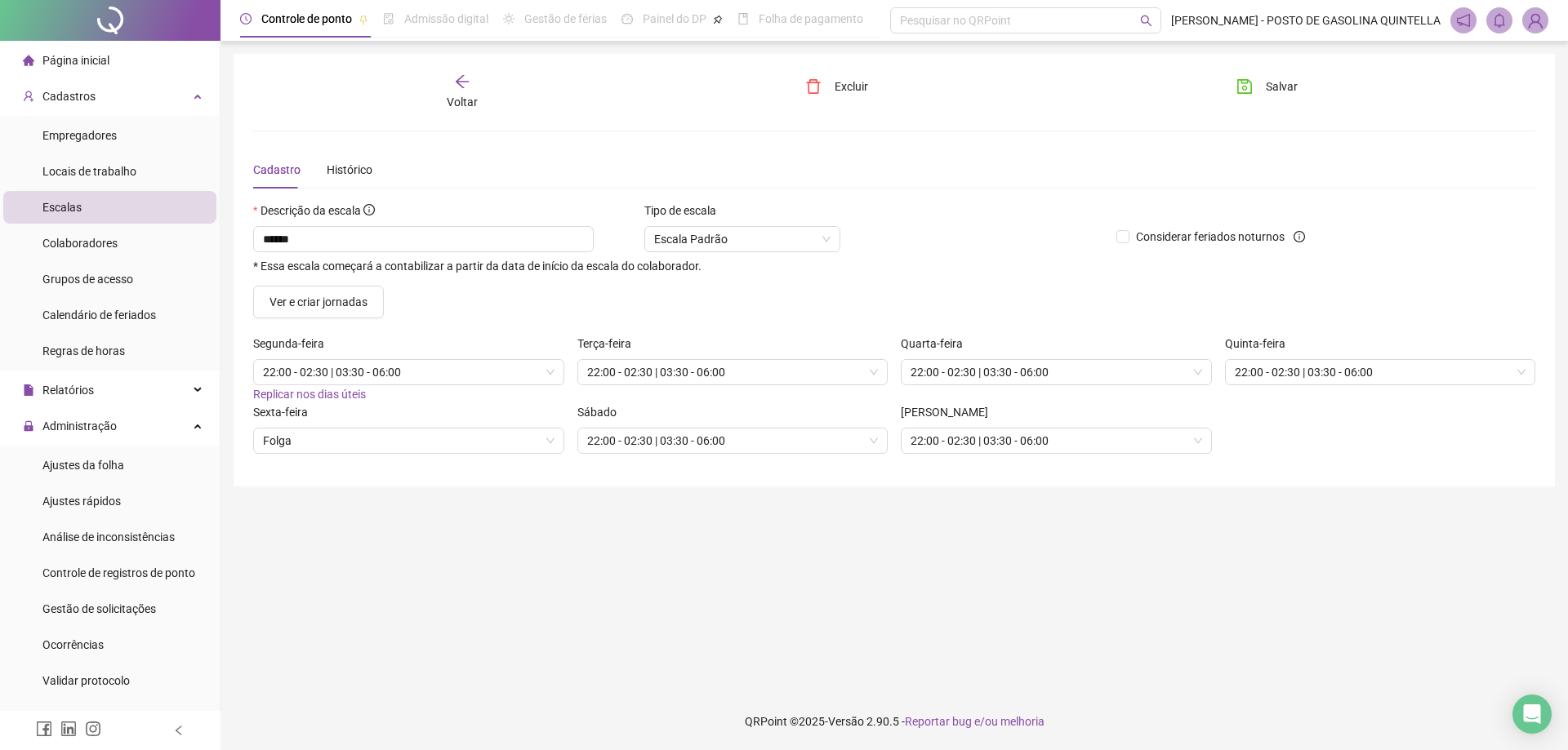
click at [454, 85] on icon "arrow-left" at bounding box center [461, 81] width 16 height 16
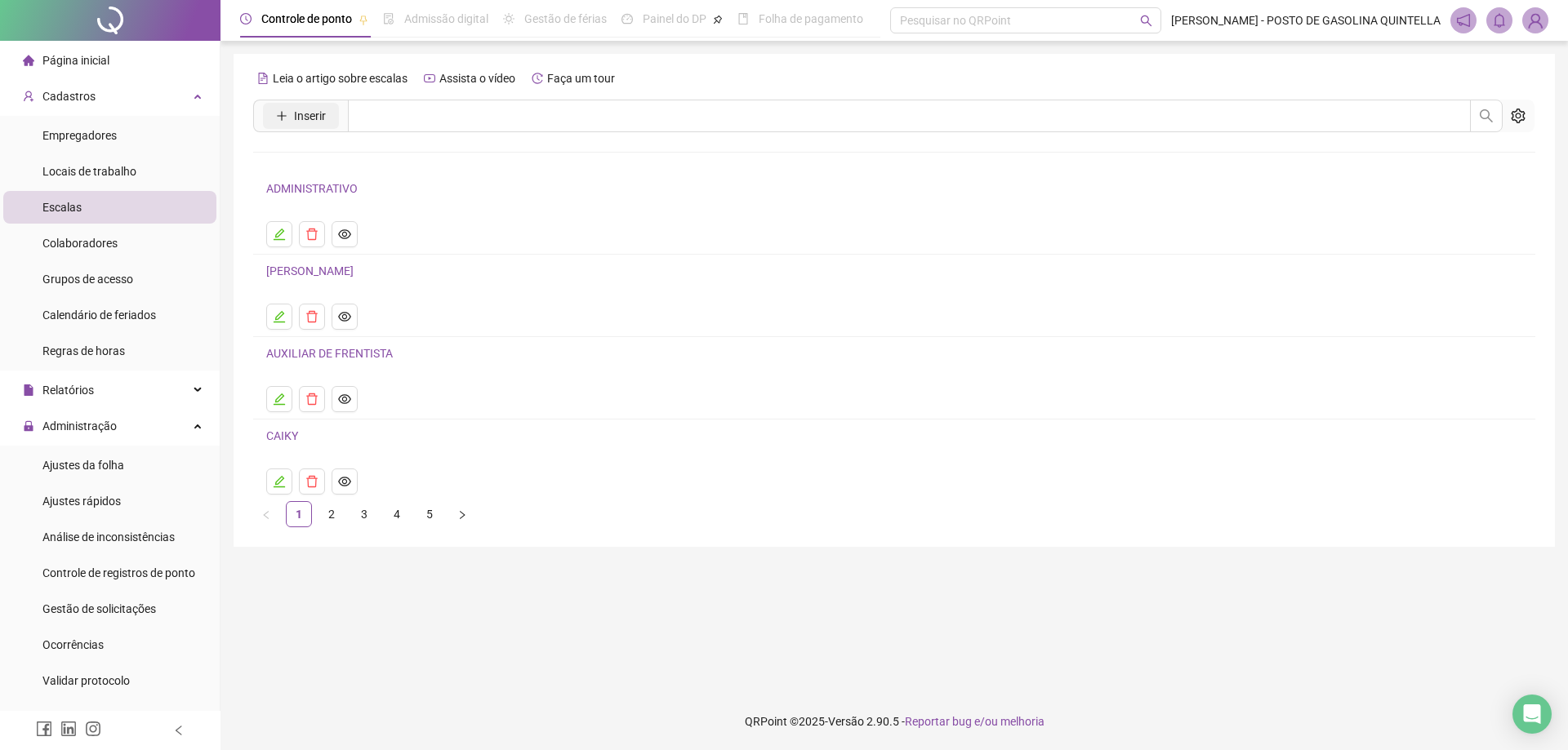
click at [314, 108] on span "Inserir" at bounding box center [310, 115] width 32 height 18
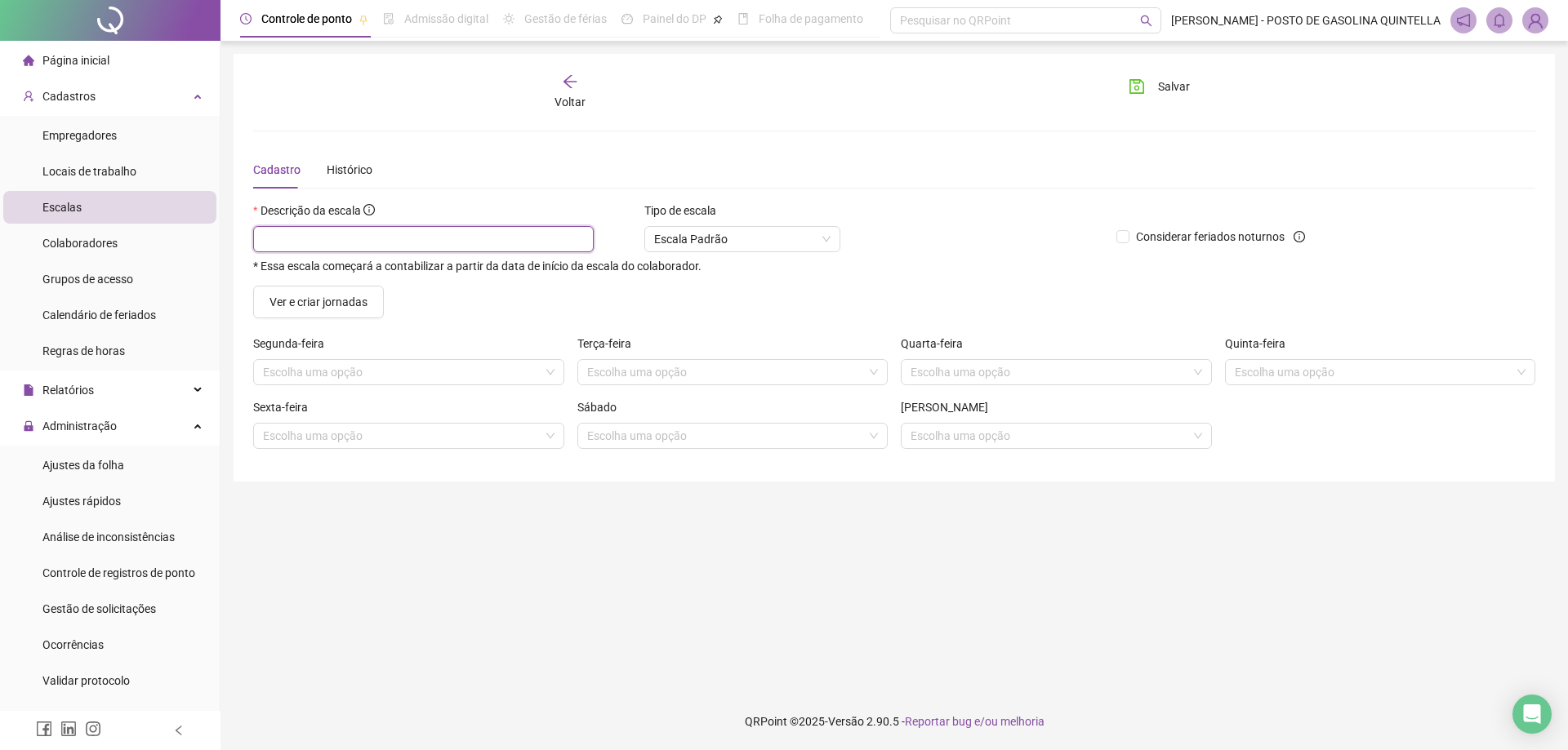
click at [327, 239] on input "text" at bounding box center [423, 239] width 340 height 26
type input "**********"
click at [329, 362] on input "search" at bounding box center [401, 372] width 277 height 25
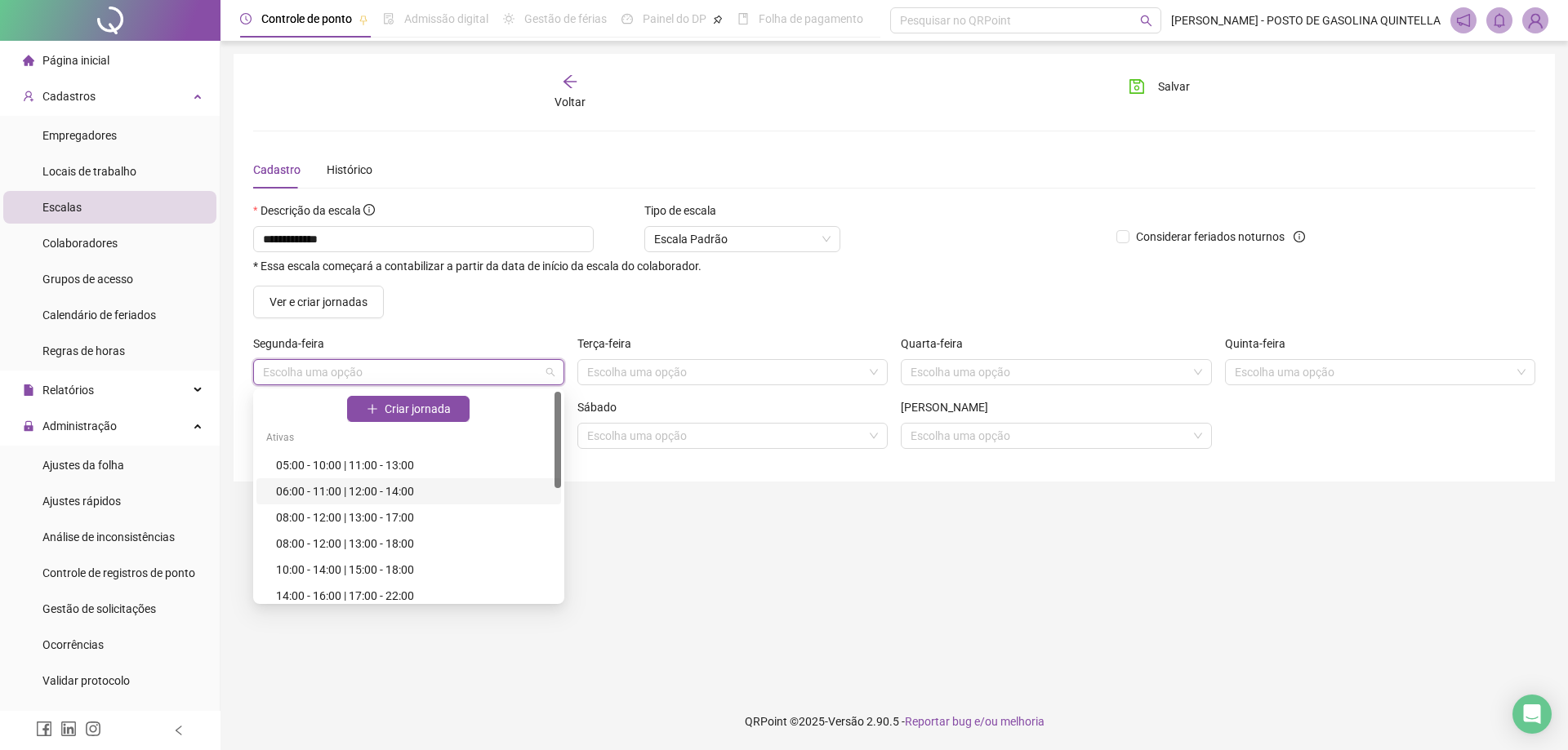
click at [330, 486] on div "06:00 - 11:00 | 12:00 - 14:00" at bounding box center [413, 491] width 275 height 18
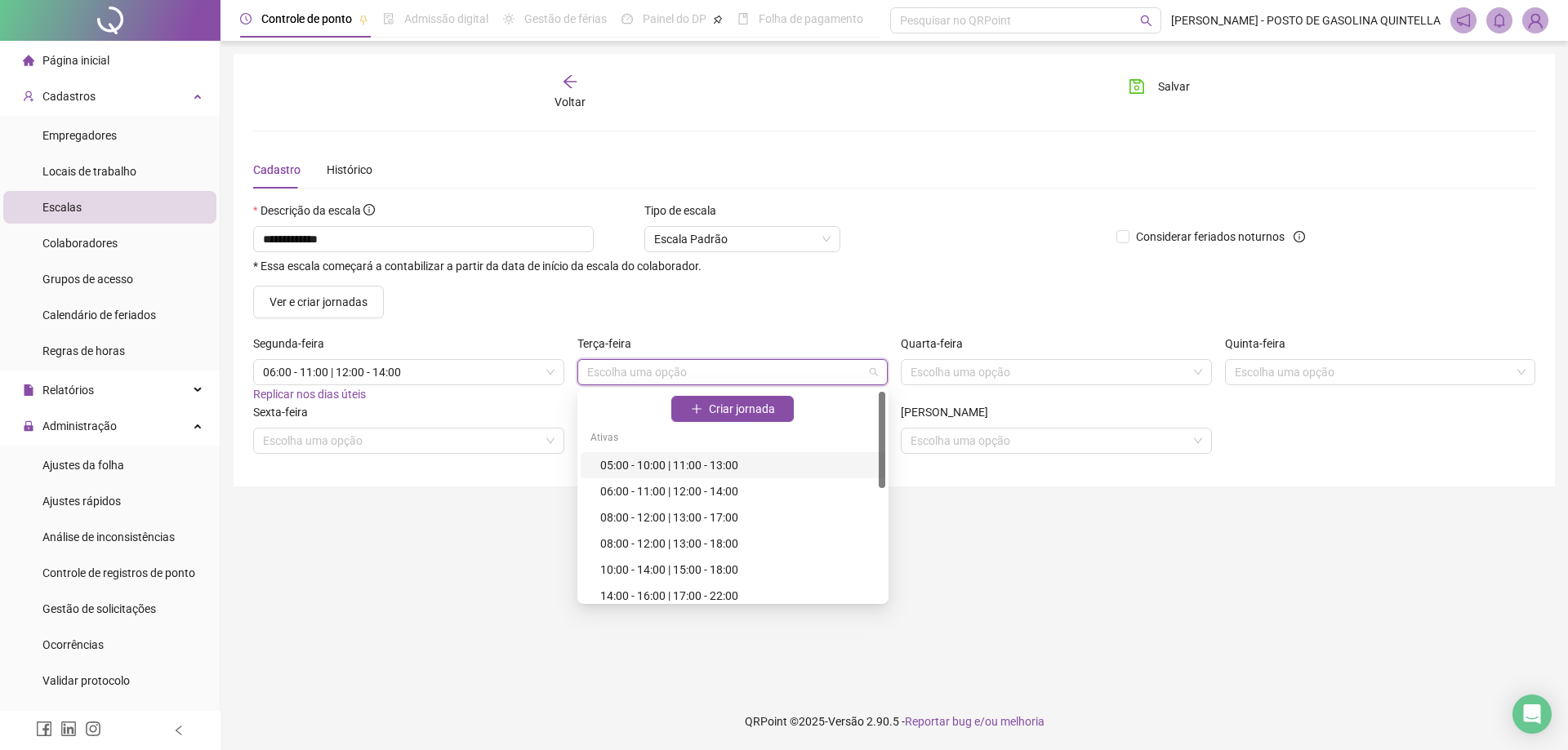
click at [660, 383] on input "search" at bounding box center [726, 372] width 277 height 25
click at [689, 479] on div "06:00 - 11:00 | 12:00 - 14:00" at bounding box center [733, 491] width 305 height 26
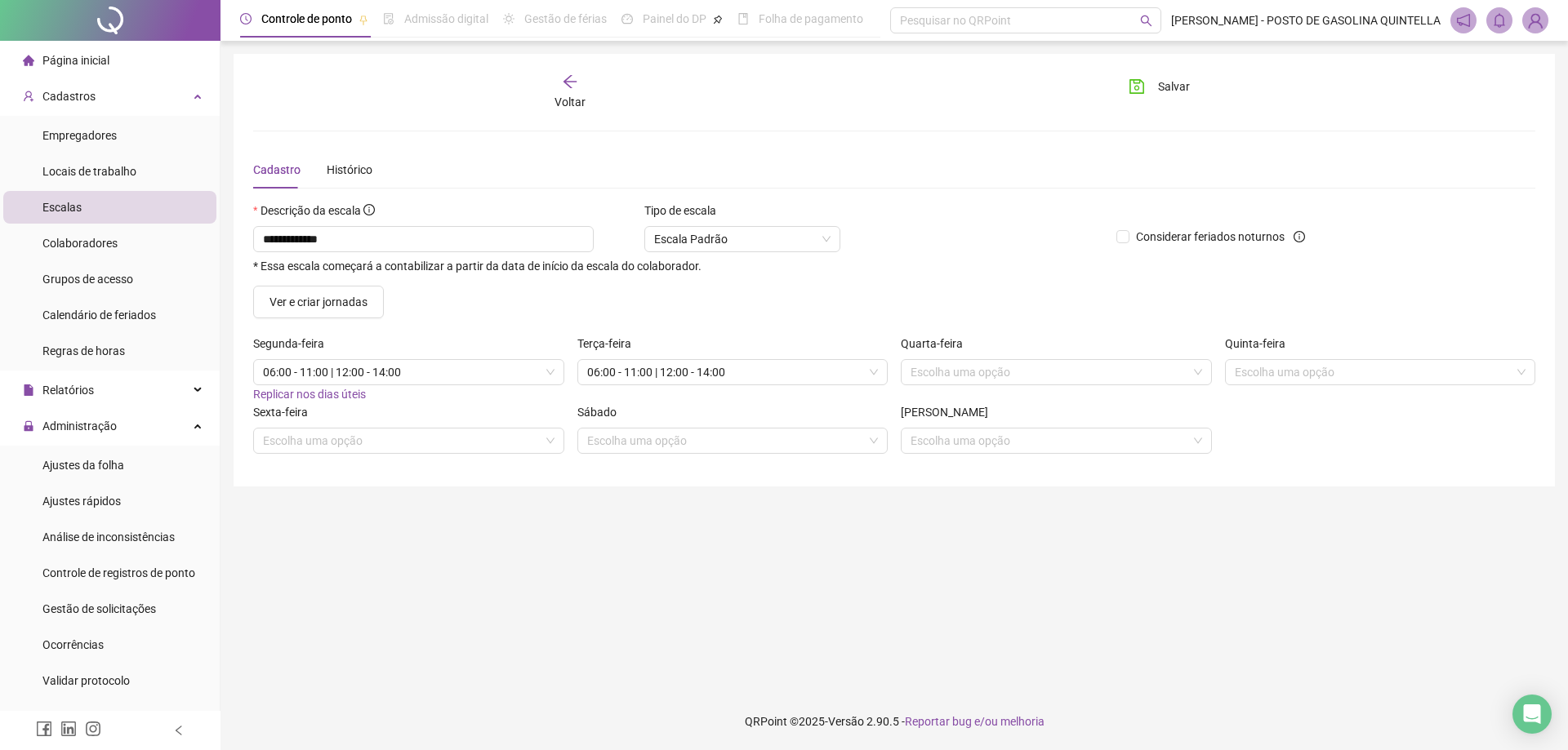
click at [936, 385] on div "Quarta-feira Escolha uma opção" at bounding box center [1056, 368] width 324 height 69
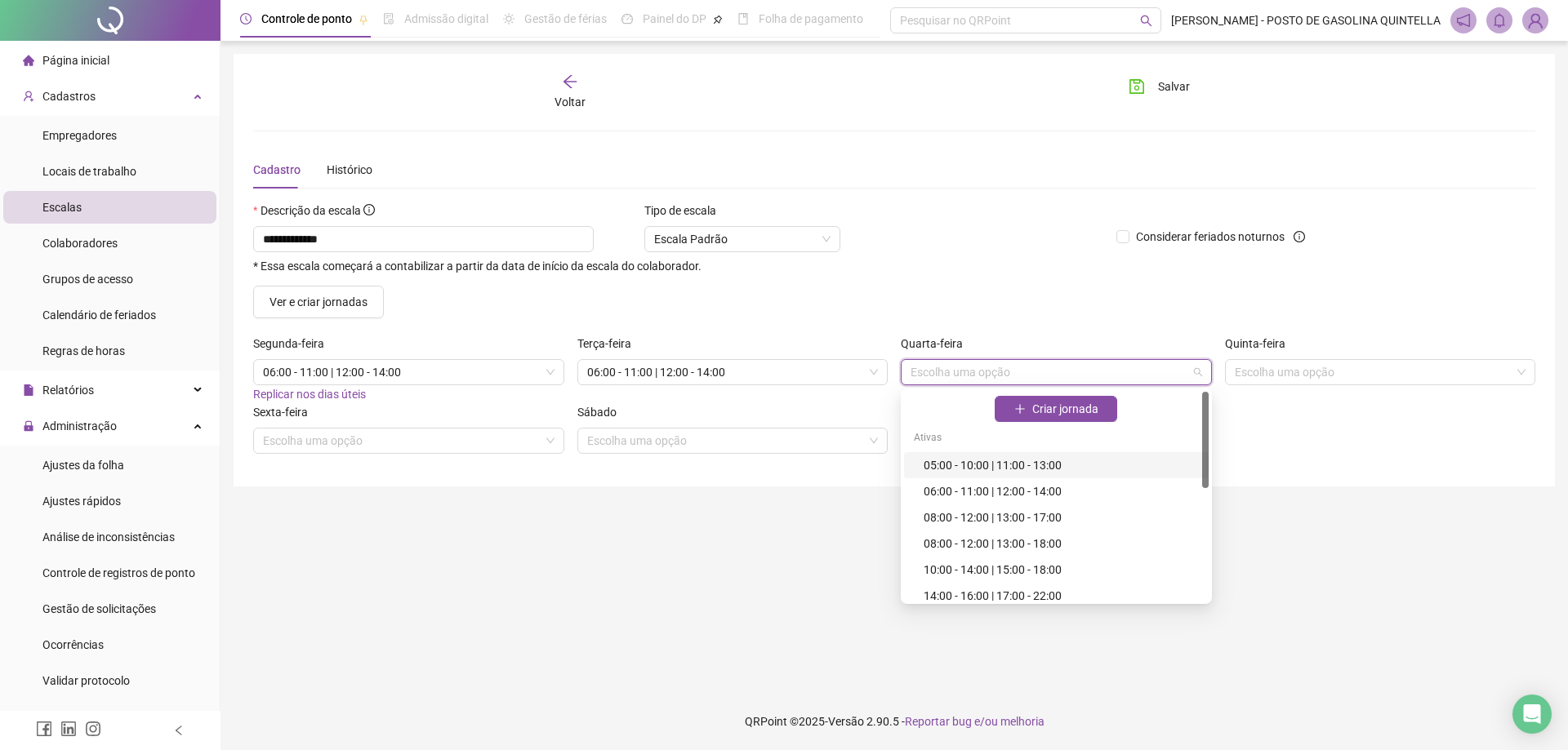
click at [938, 376] on input "search" at bounding box center [1048, 372] width 277 height 25
click at [963, 488] on div "06:00 - 11:00 | 12:00 - 14:00" at bounding box center [1061, 491] width 275 height 18
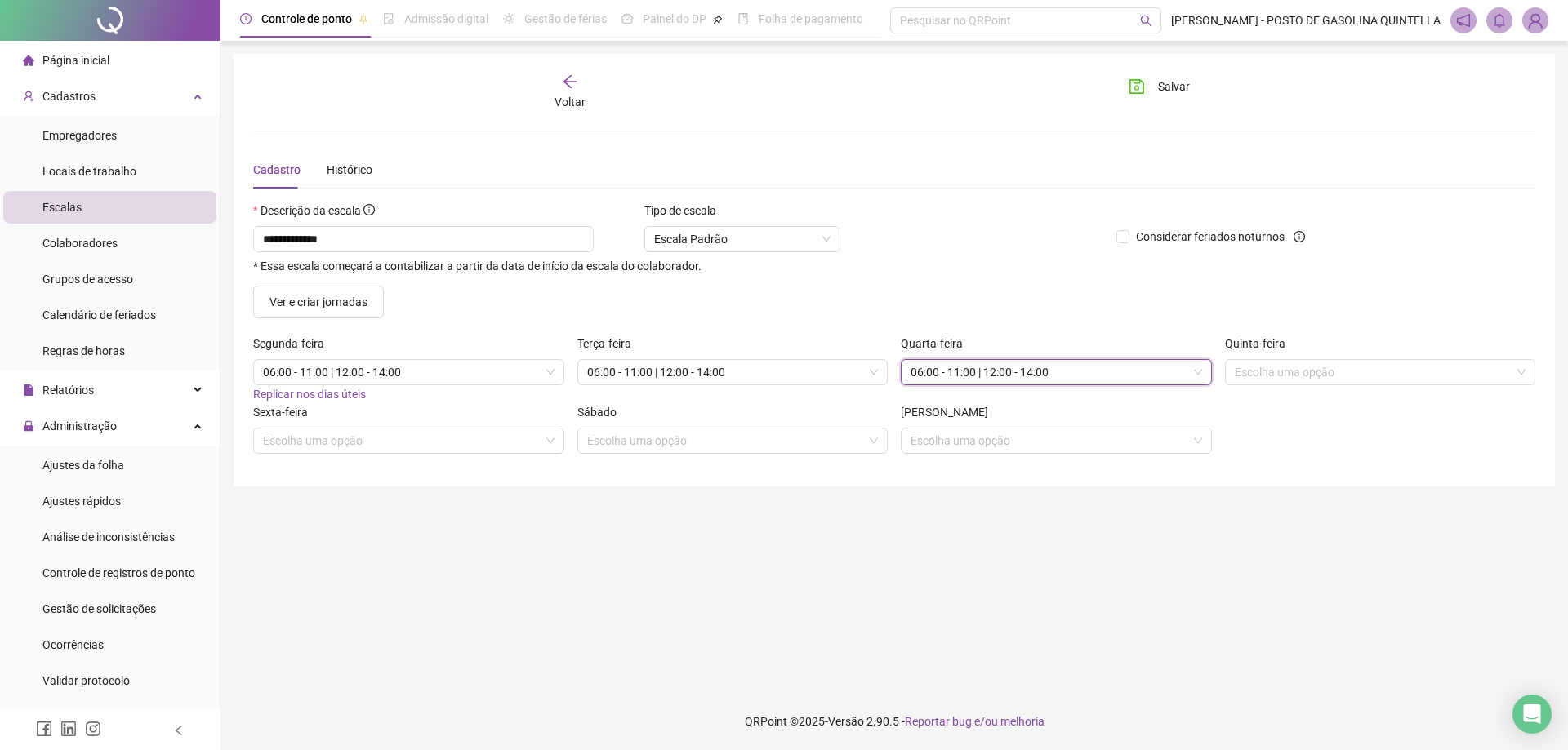
click at [1372, 389] on div "Quinta-feira Escolha uma opção" at bounding box center [1380, 368] width 324 height 69
click at [1372, 367] on input "search" at bounding box center [1372, 372] width 277 height 25
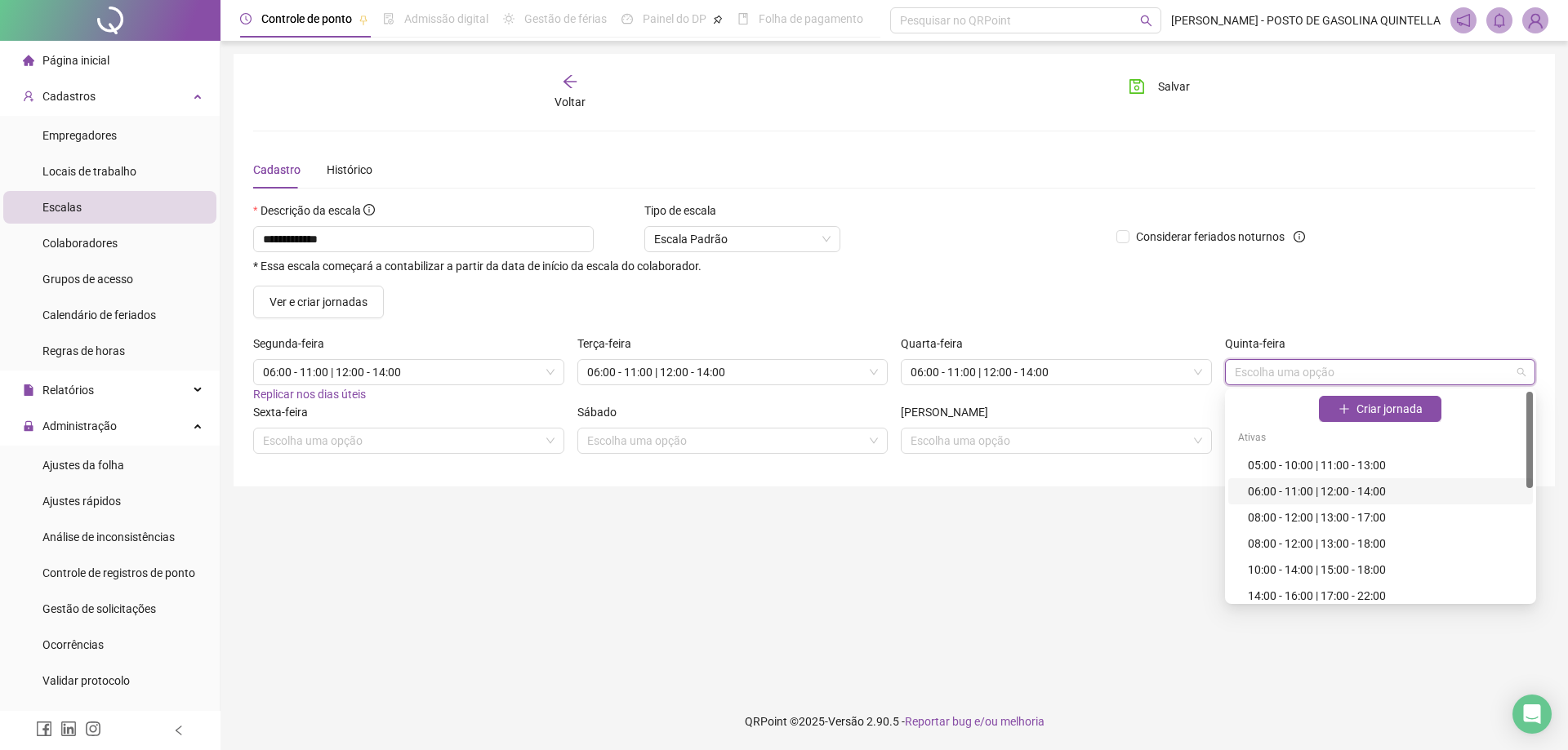
click at [1302, 486] on div "06:00 - 11:00 | 12:00 - 14:00" at bounding box center [1385, 491] width 275 height 18
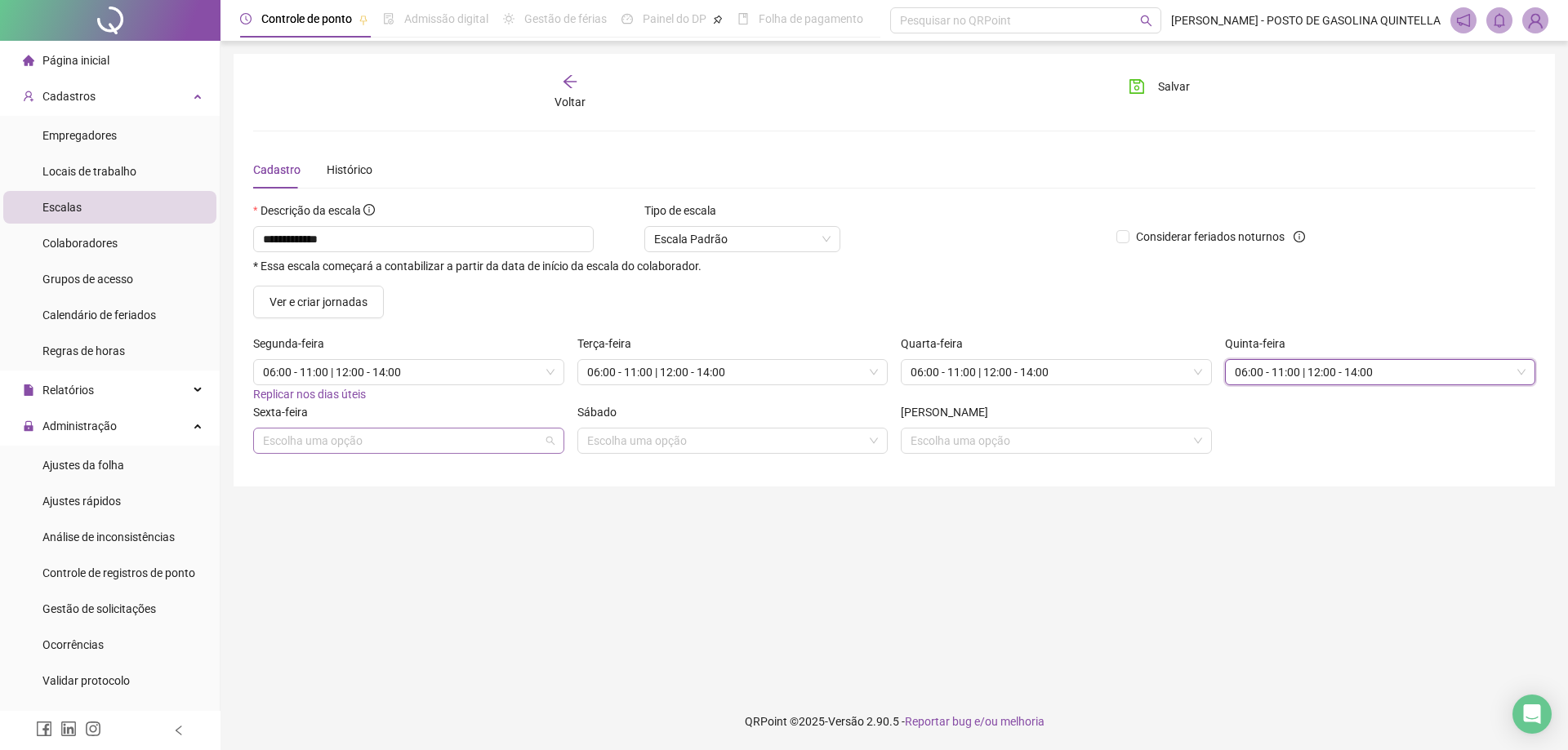
click at [472, 446] on input "search" at bounding box center [401, 440] width 277 height 25
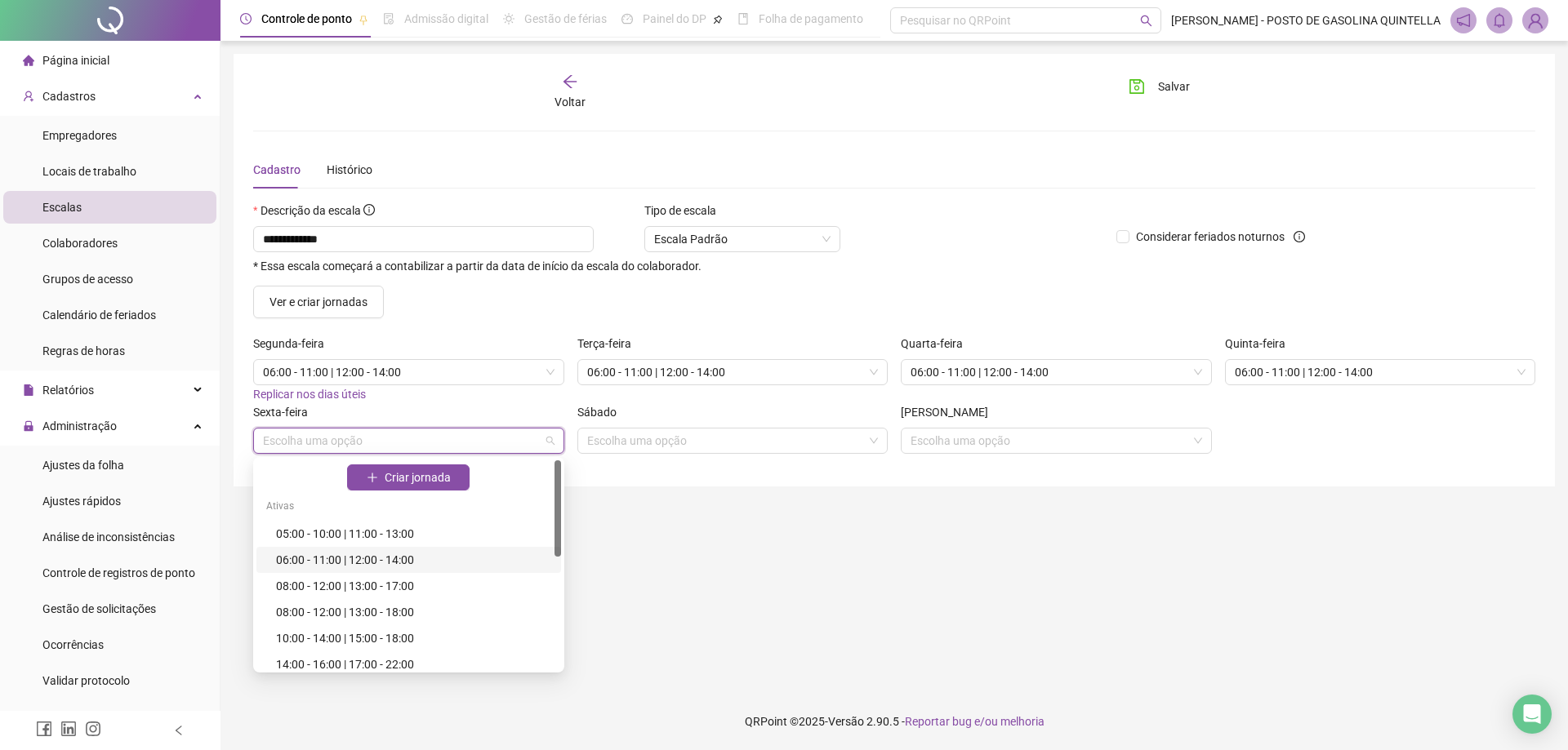
click at [444, 560] on div "06:00 - 11:00 | 12:00 - 14:00" at bounding box center [413, 560] width 275 height 18
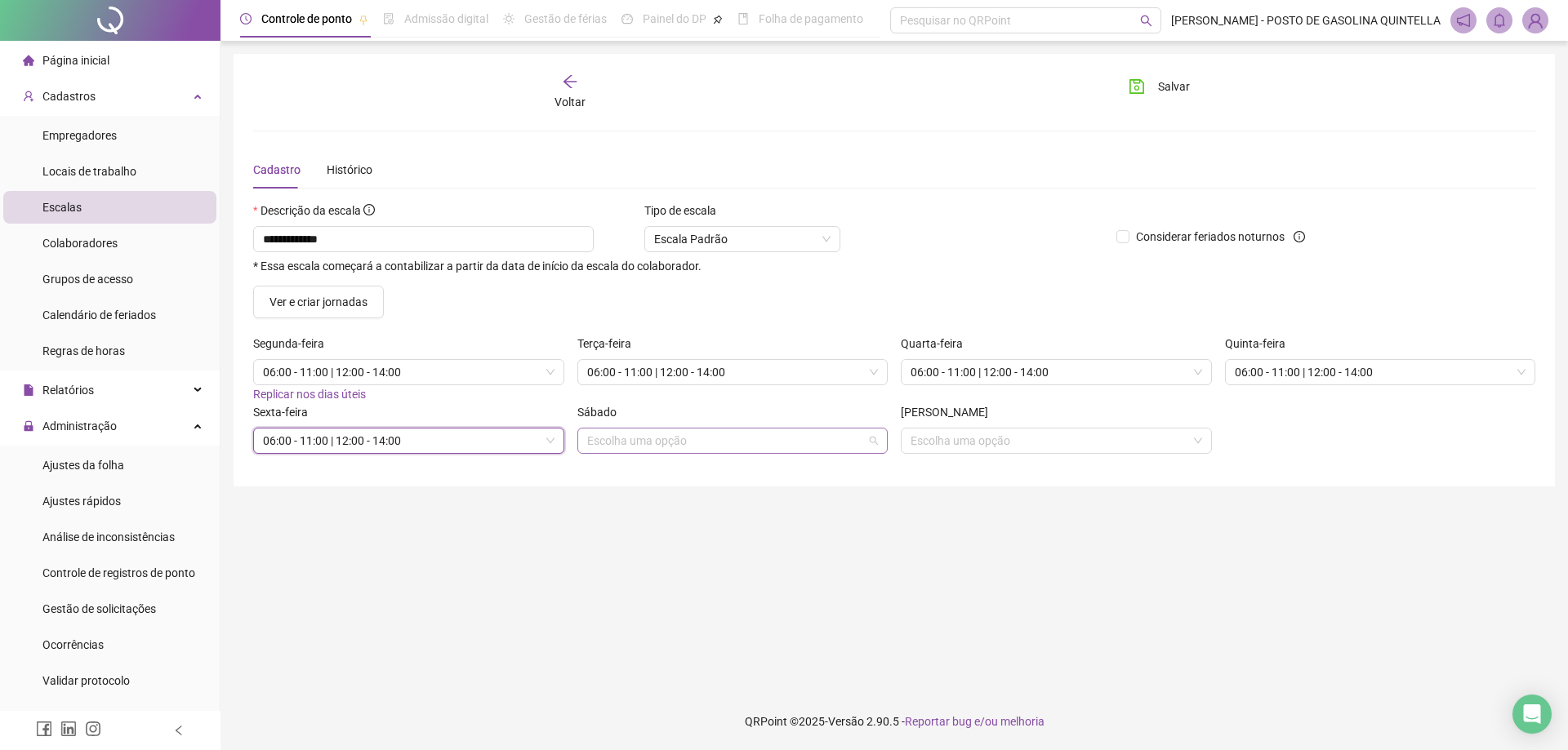
click at [686, 446] on input "search" at bounding box center [726, 440] width 277 height 25
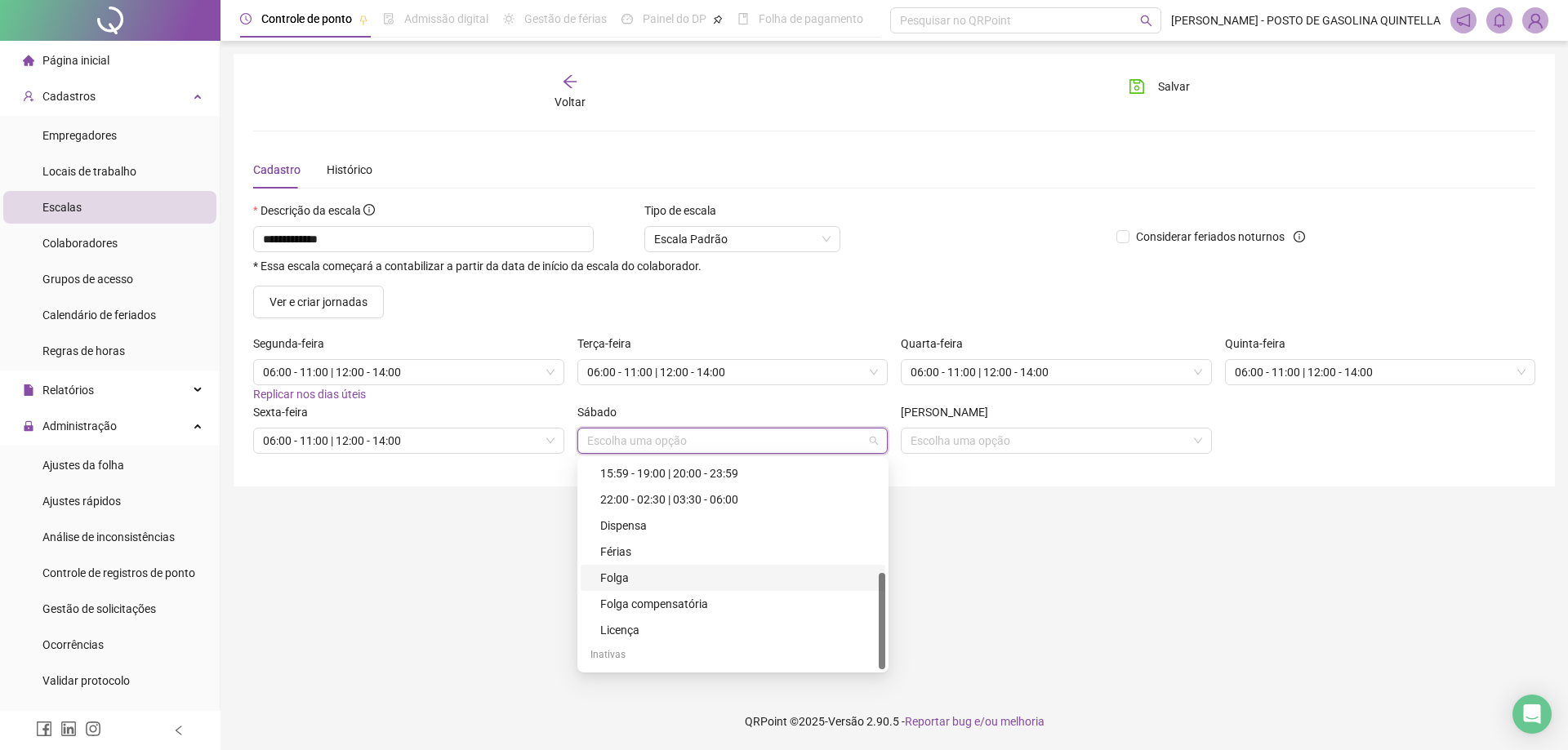
click at [632, 574] on div "Folga" at bounding box center [737, 577] width 275 height 18
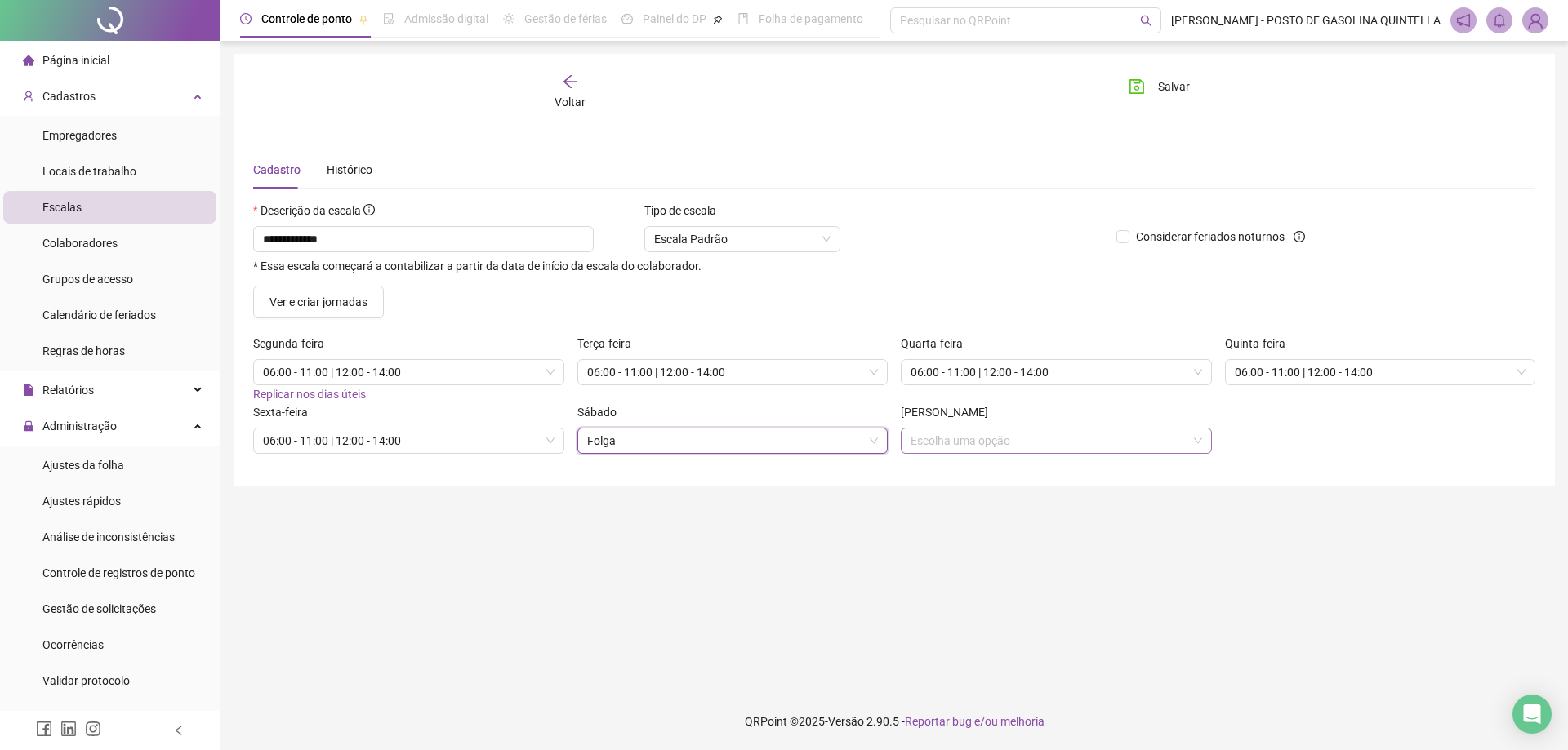
click at [955, 448] on input "search" at bounding box center [1048, 440] width 277 height 25
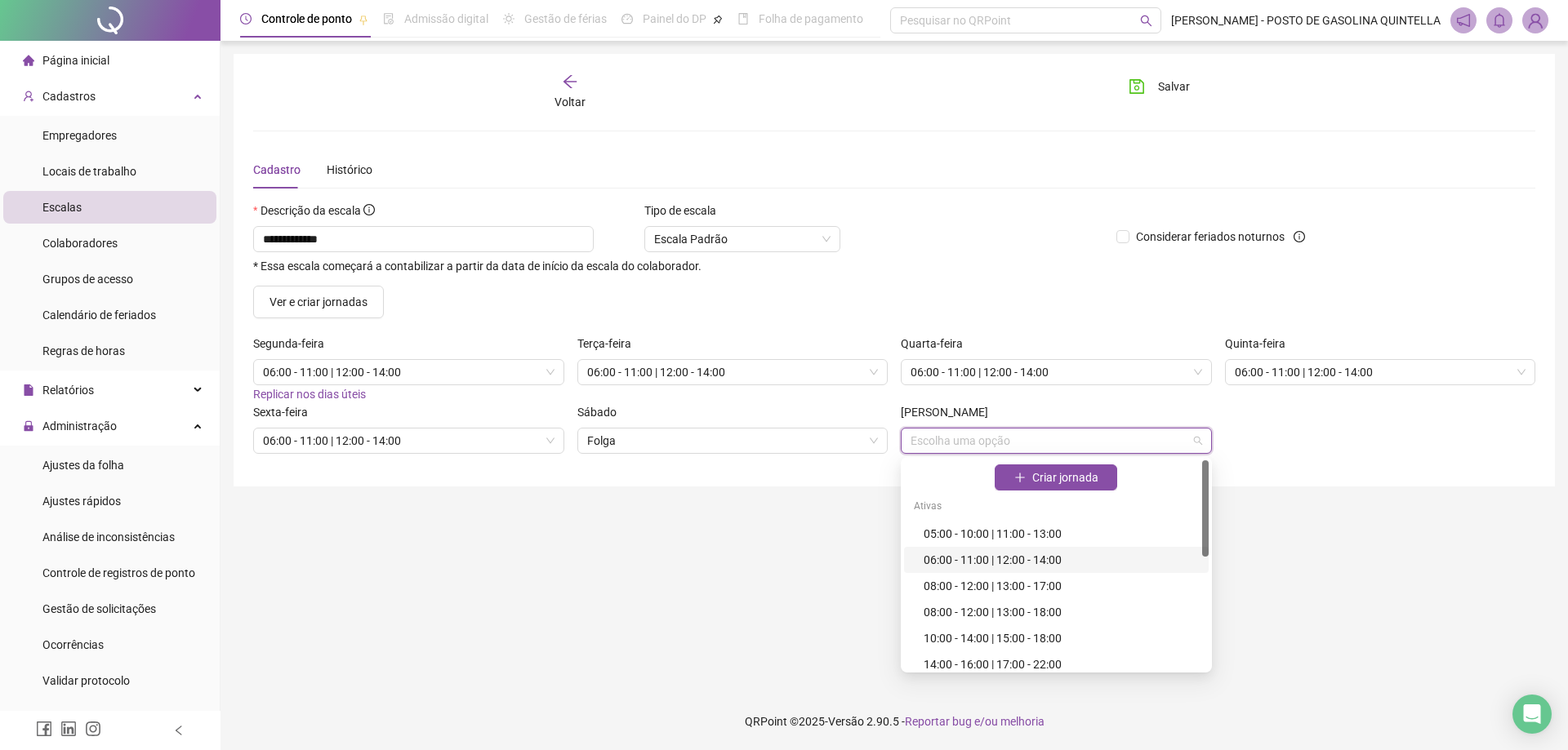
click at [943, 551] on div "06:00 - 11:00 | 12:00 - 14:00" at bounding box center [1061, 560] width 275 height 18
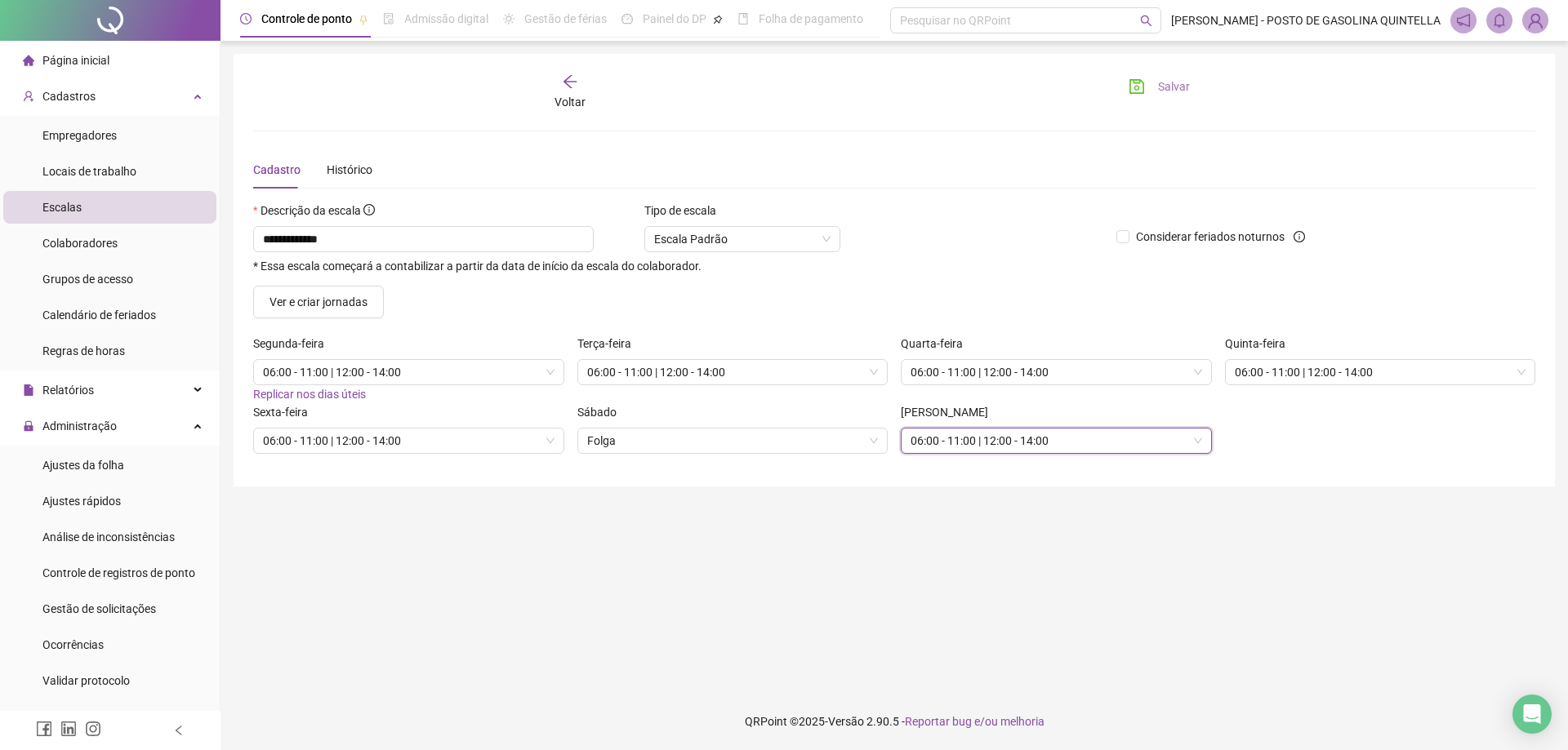
click at [1147, 80] on button "Salvar" at bounding box center [1159, 86] width 86 height 26
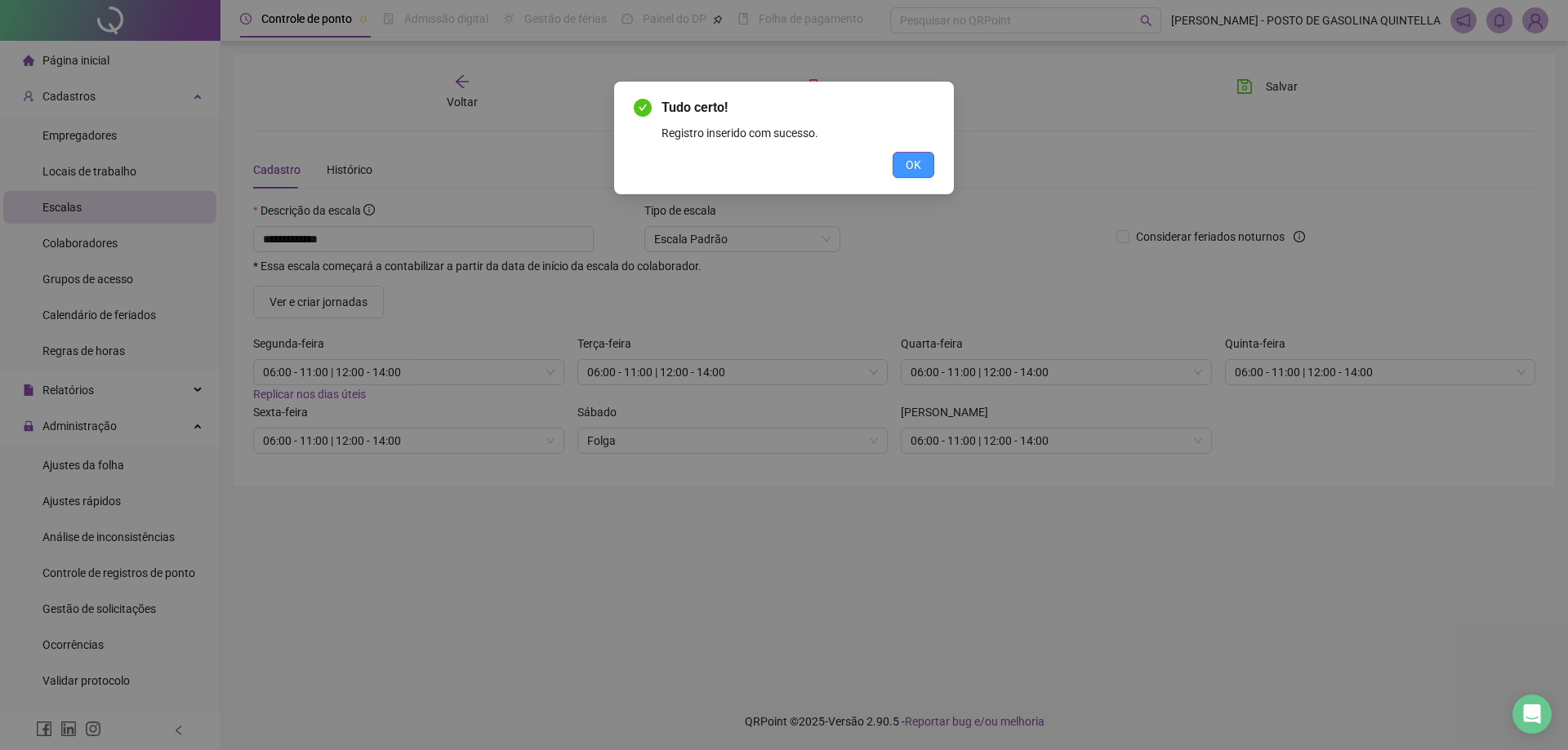
click at [925, 163] on button "OK" at bounding box center [913, 164] width 41 height 26
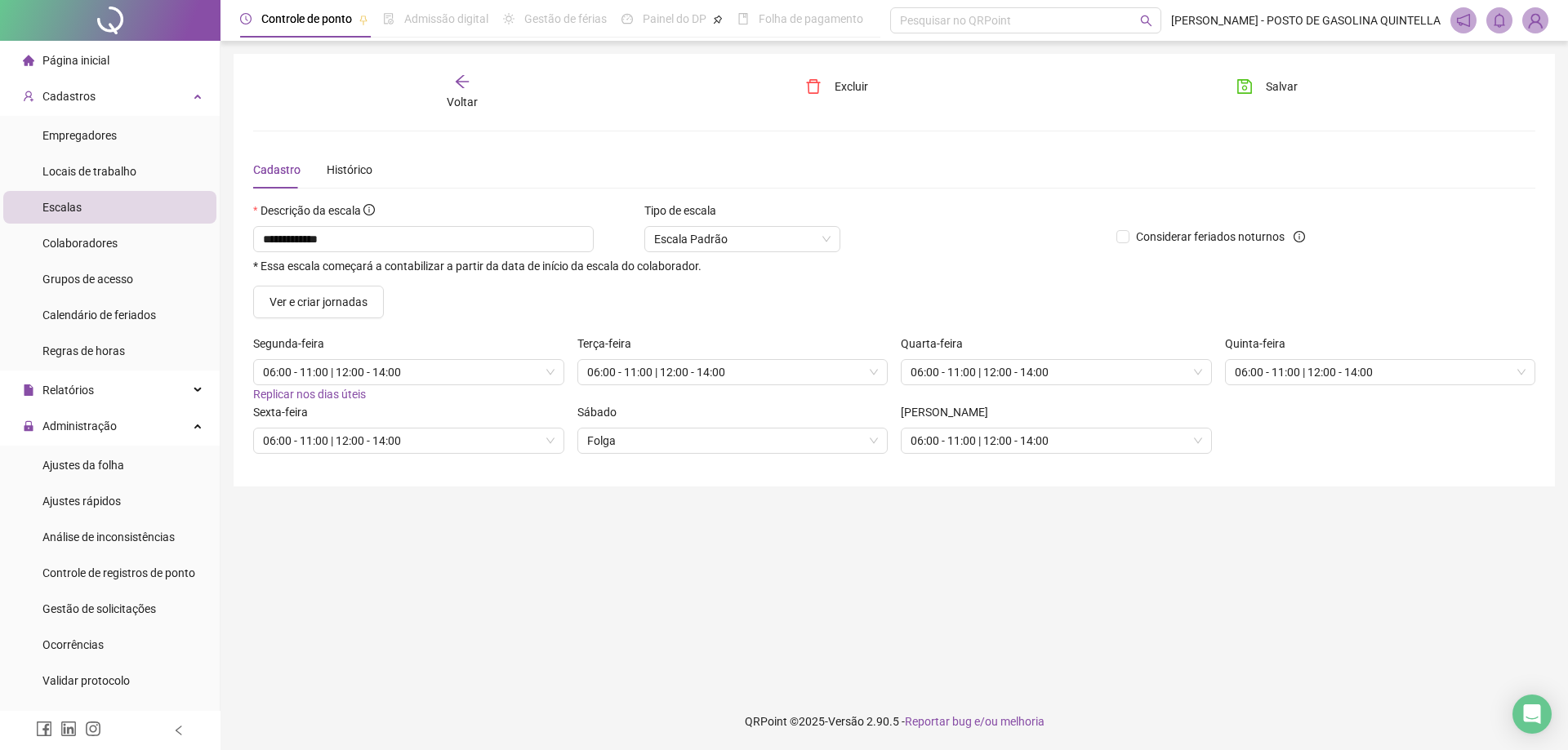
click at [460, 83] on icon "arrow-left" at bounding box center [461, 81] width 16 height 16
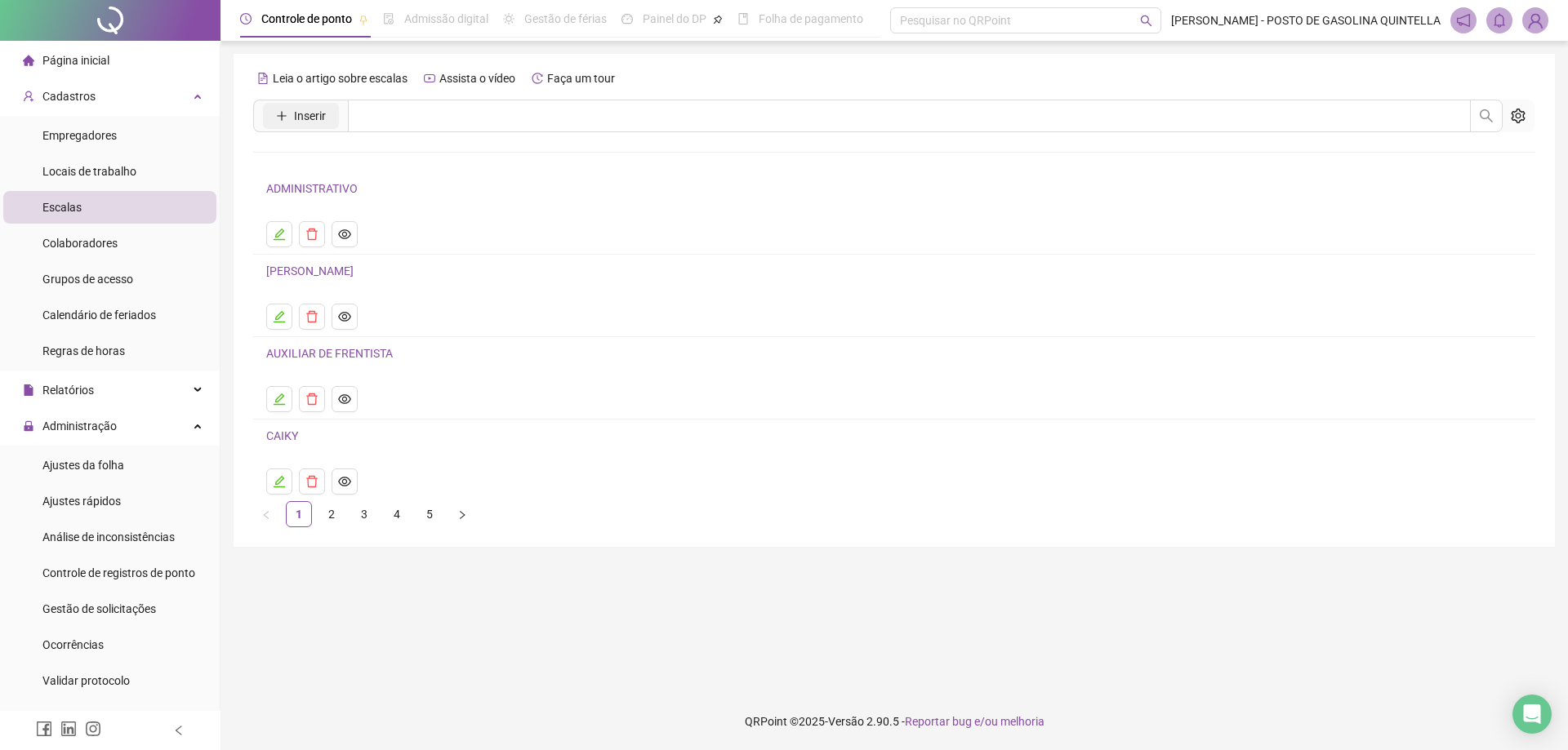
click at [307, 111] on span "Inserir" at bounding box center [310, 115] width 32 height 18
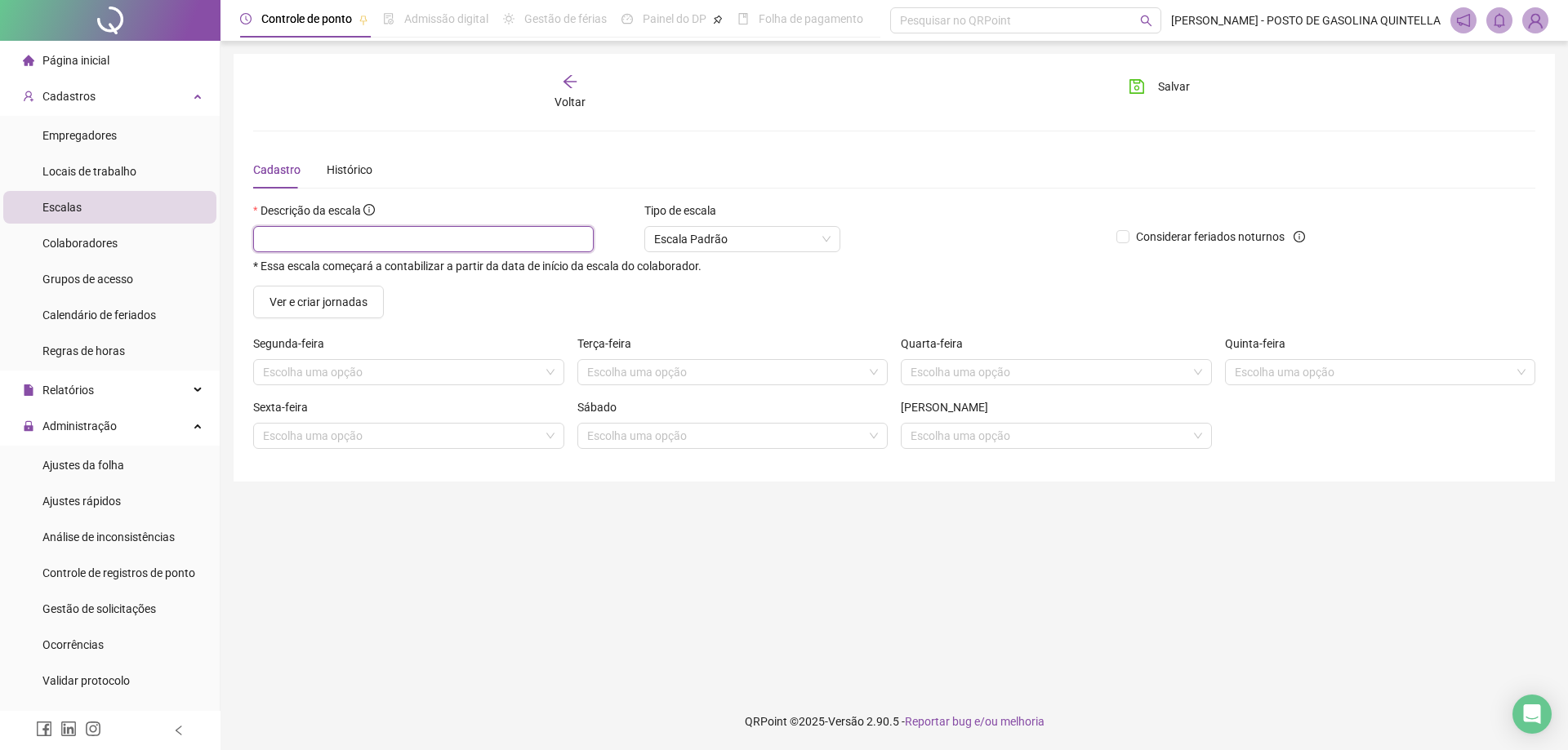
click at [415, 235] on input "text" at bounding box center [423, 239] width 340 height 26
type input "**********"
click at [405, 364] on input "search" at bounding box center [401, 372] width 277 height 25
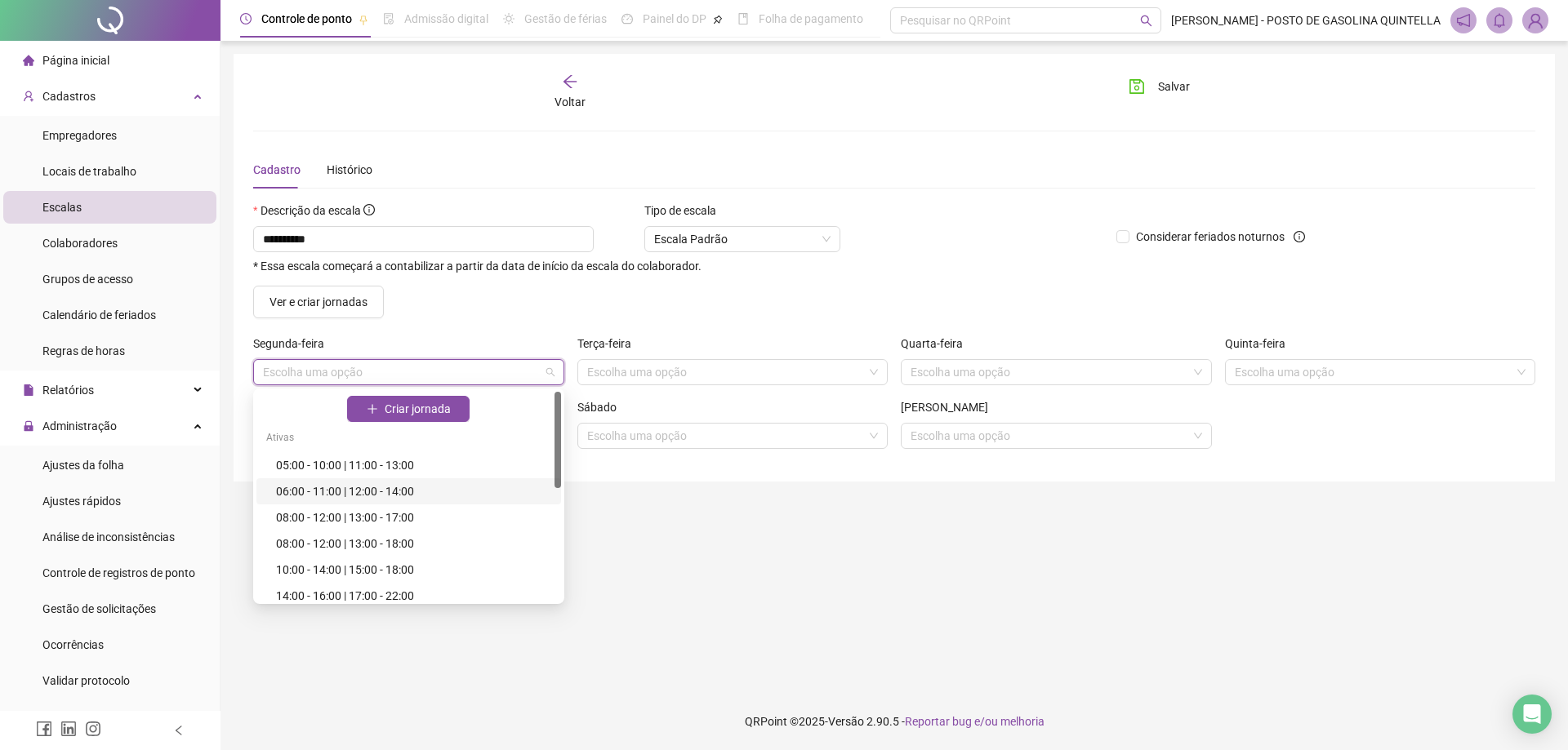
click at [381, 485] on div "06:00 - 11:00 | 12:00 - 14:00" at bounding box center [413, 491] width 275 height 18
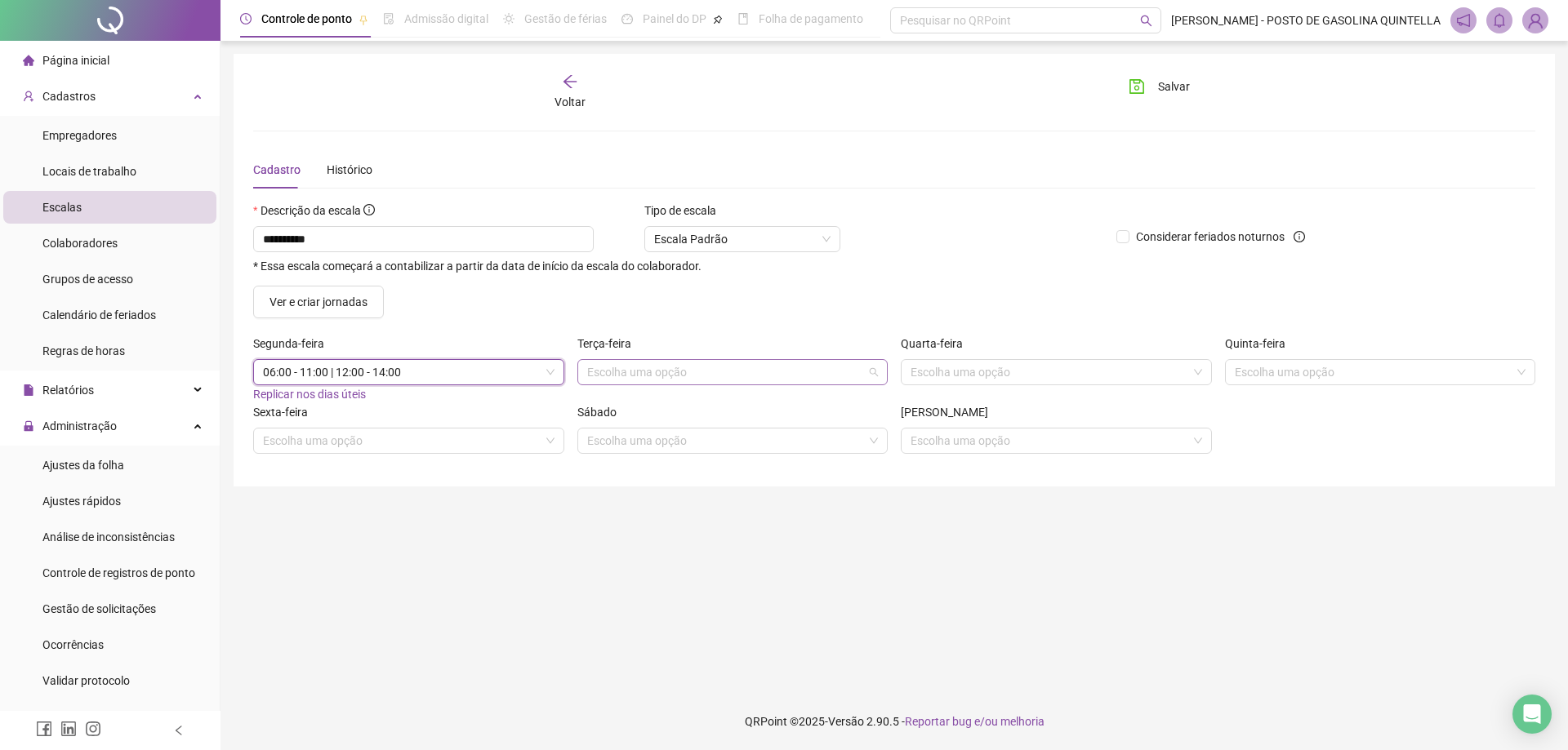
click at [793, 379] on input "search" at bounding box center [726, 372] width 277 height 25
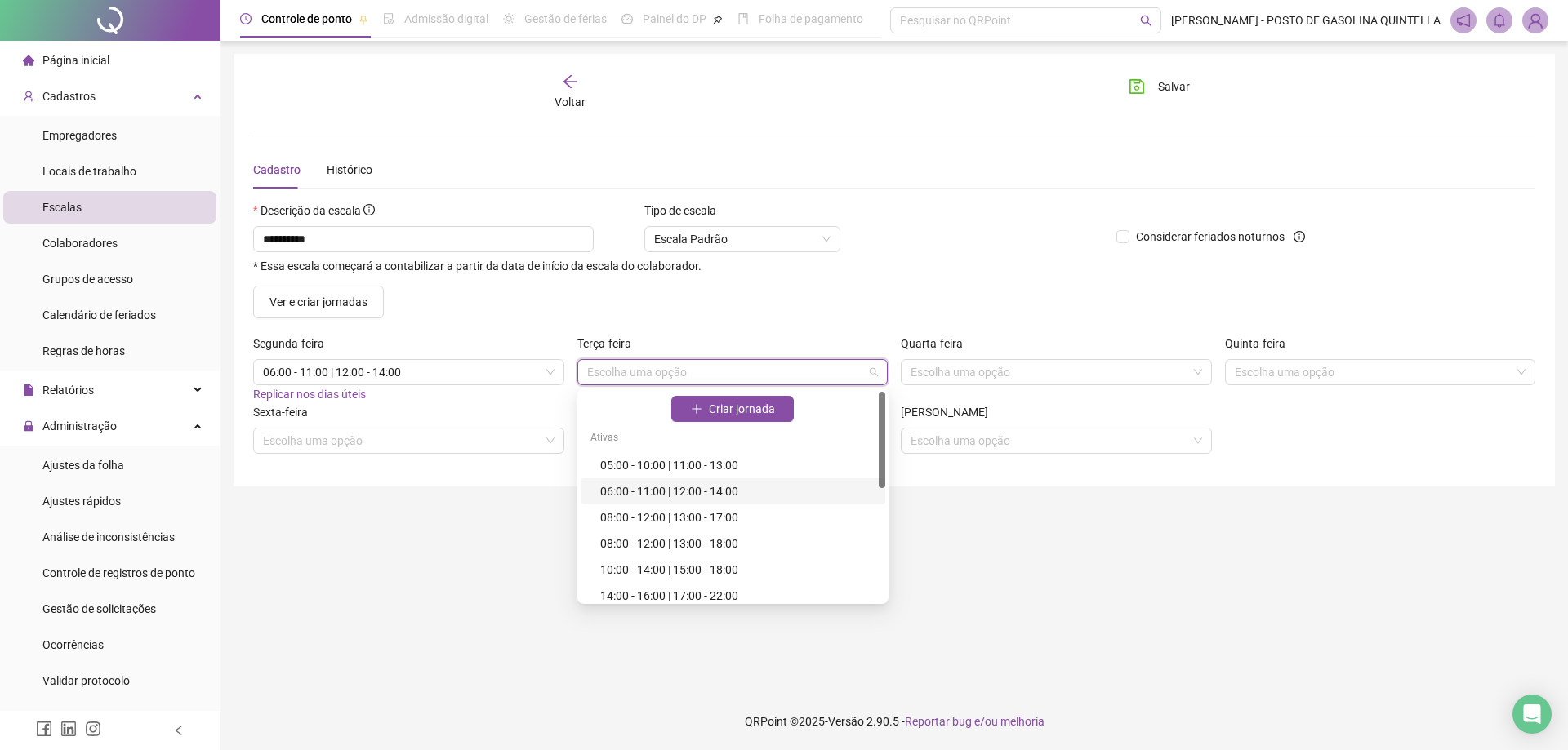
click at [777, 487] on div "06:00 - 11:00 | 12:00 - 14:00" at bounding box center [737, 491] width 275 height 18
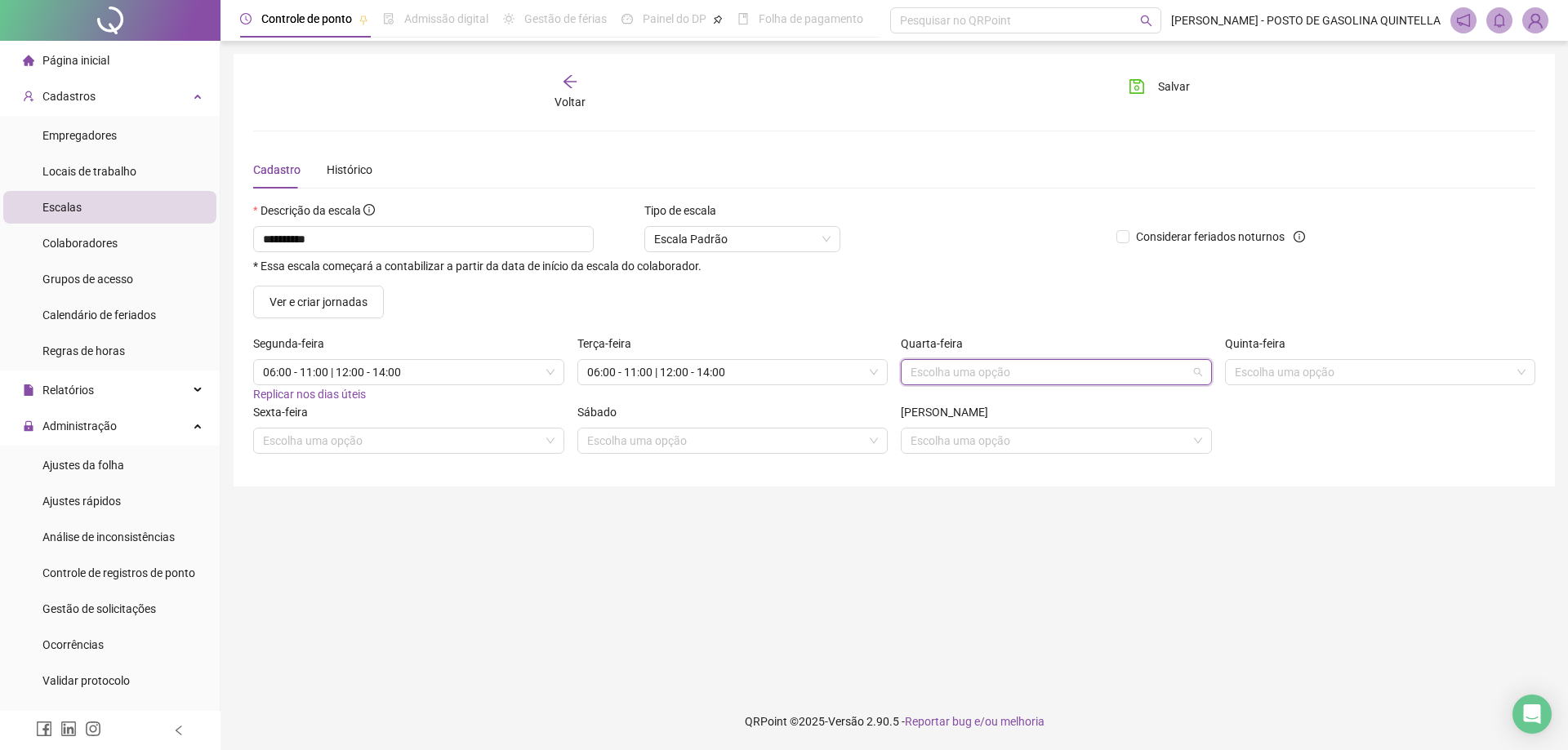
click at [958, 370] on input "search" at bounding box center [1048, 372] width 277 height 25
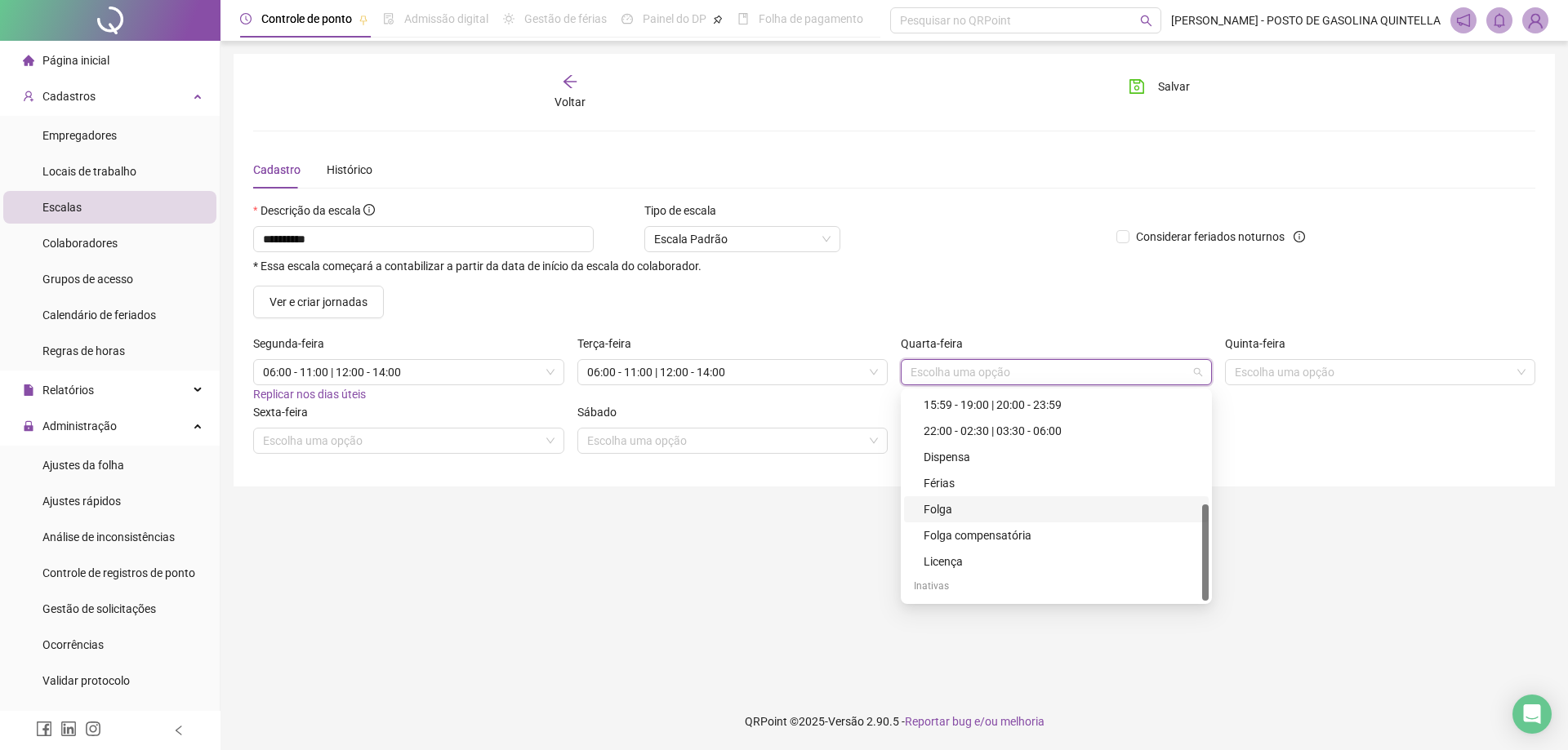
click at [977, 512] on div "Folga" at bounding box center [1061, 509] width 275 height 18
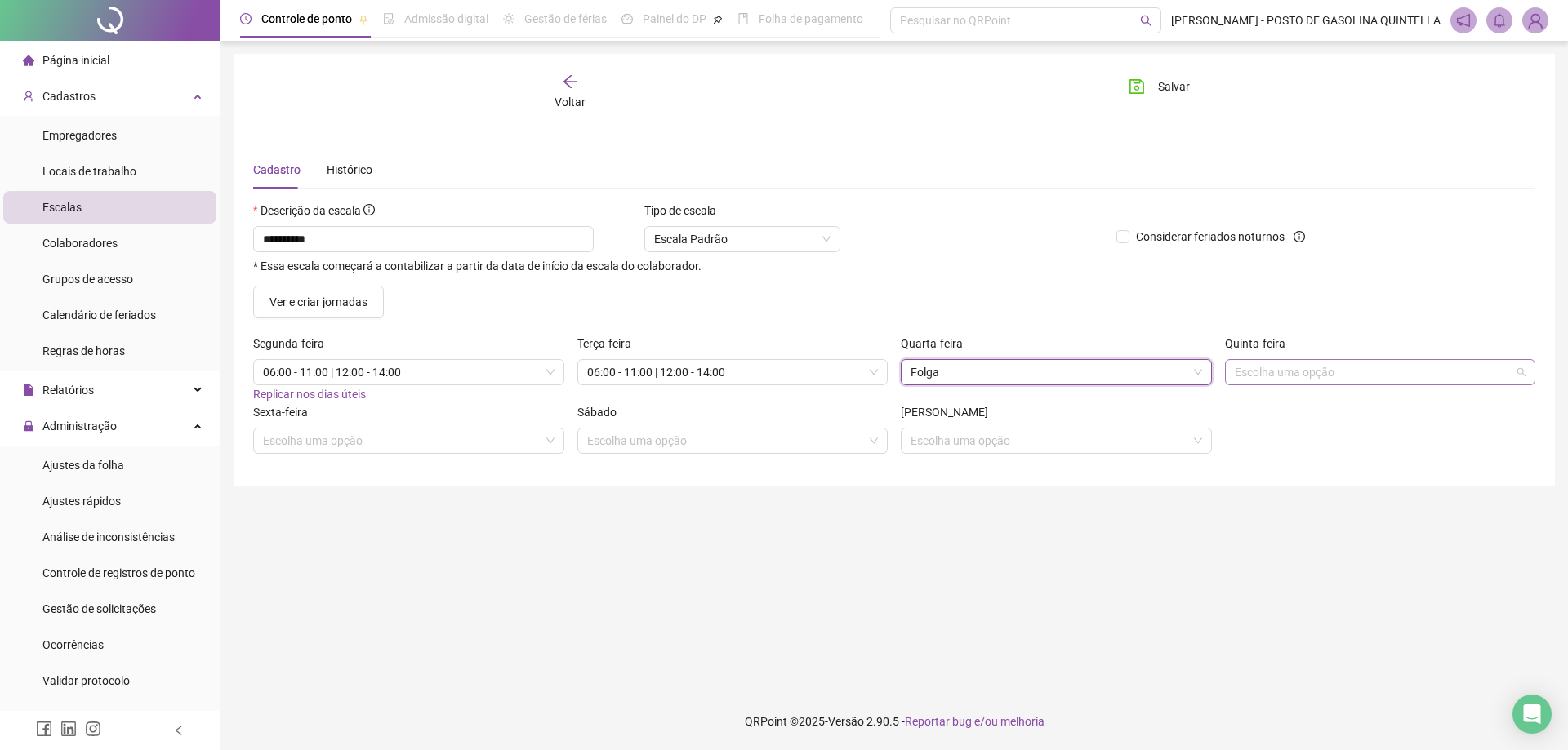
click at [1325, 362] on input "search" at bounding box center [1372, 372] width 277 height 25
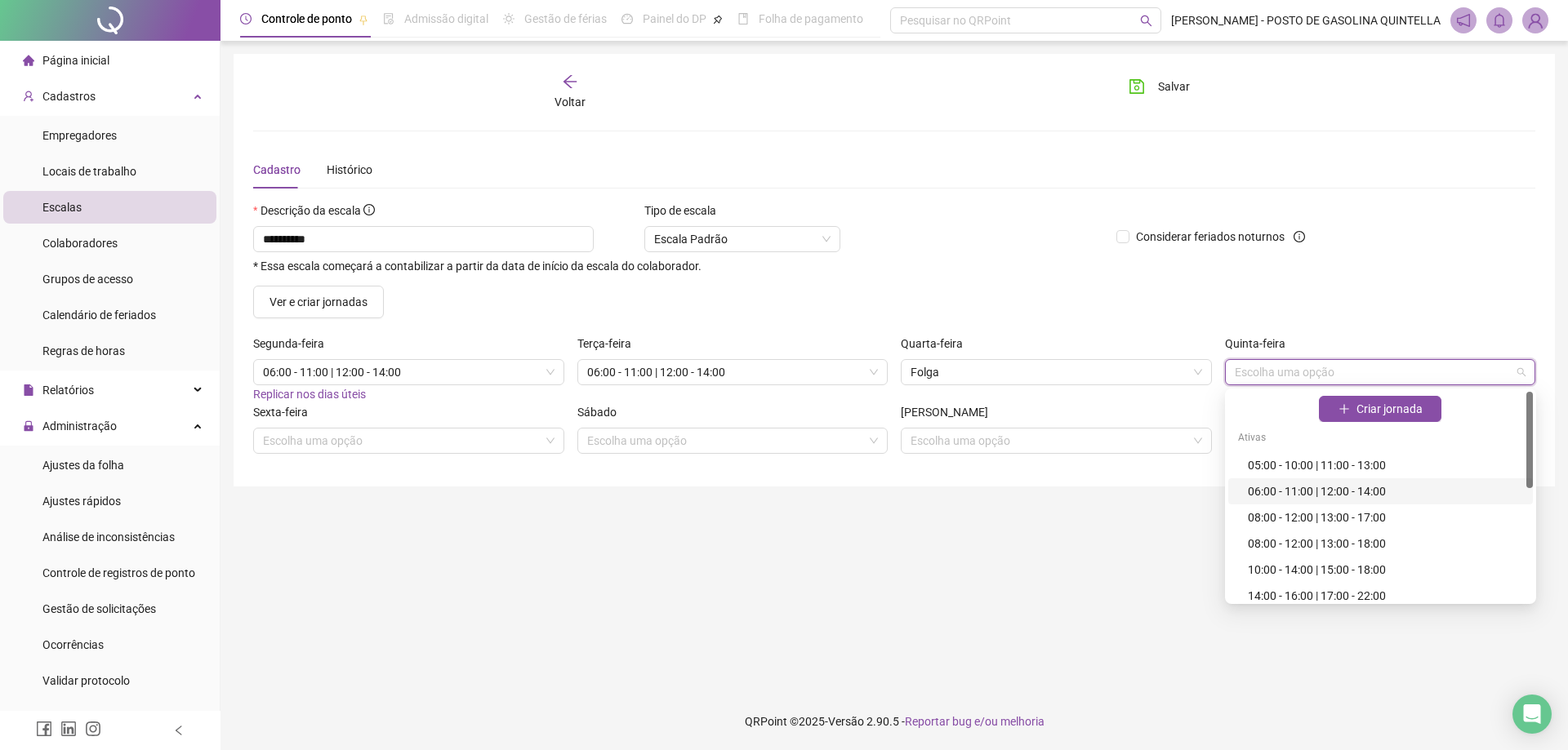
click at [1315, 485] on div "06:00 - 11:00 | 12:00 - 14:00" at bounding box center [1385, 491] width 275 height 18
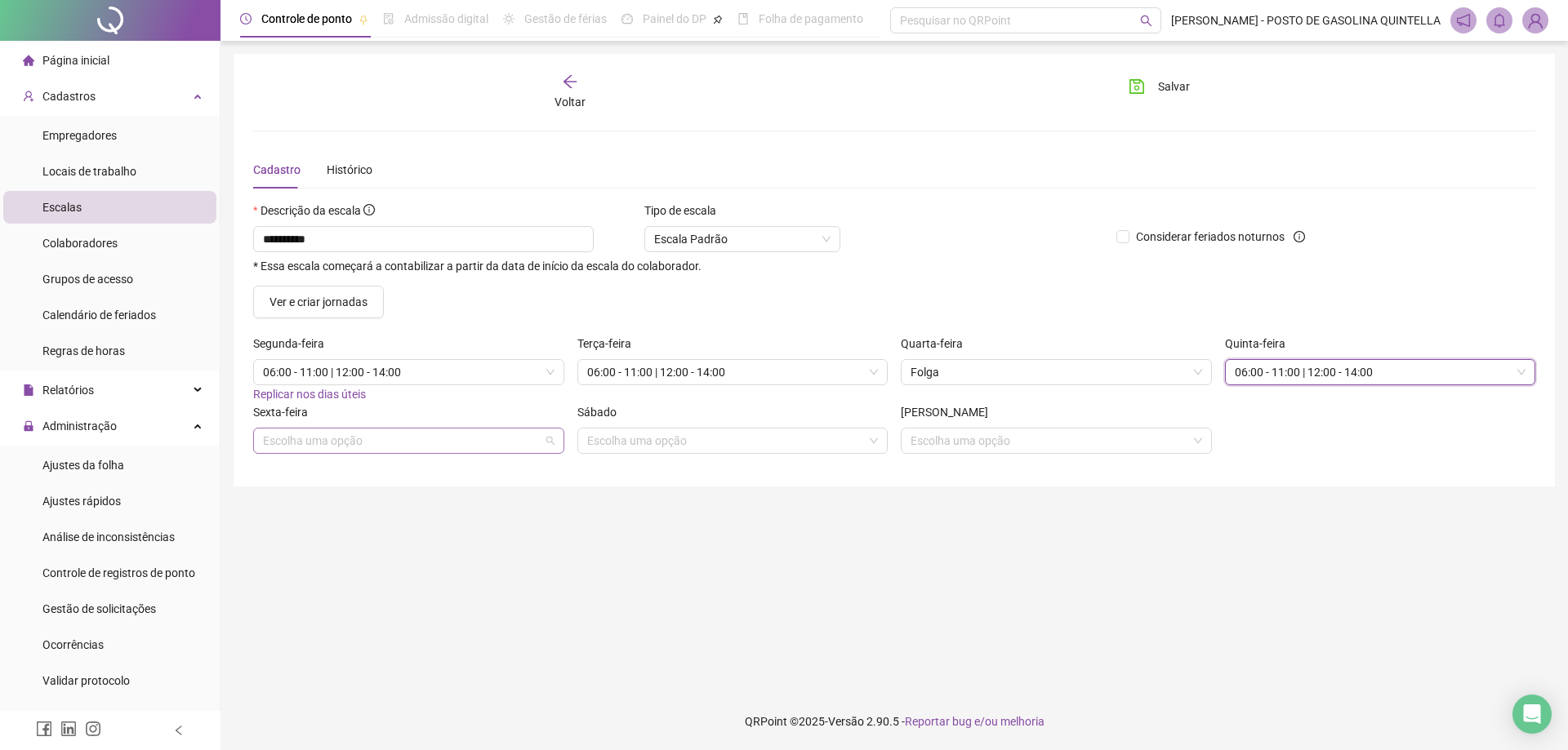
click at [411, 447] on input "search" at bounding box center [401, 440] width 277 height 25
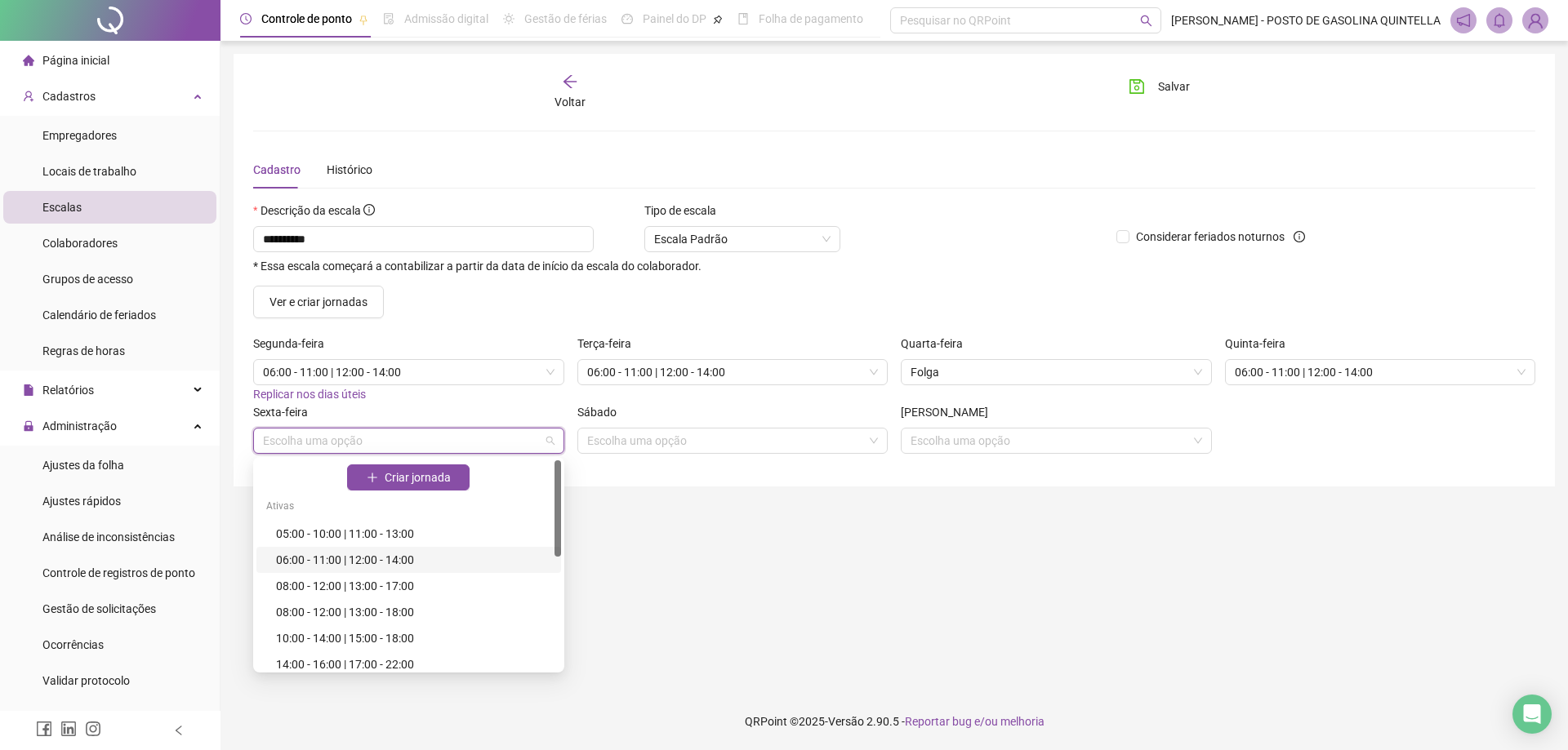
click at [324, 558] on div "06:00 - 11:00 | 12:00 - 14:00" at bounding box center [413, 560] width 275 height 18
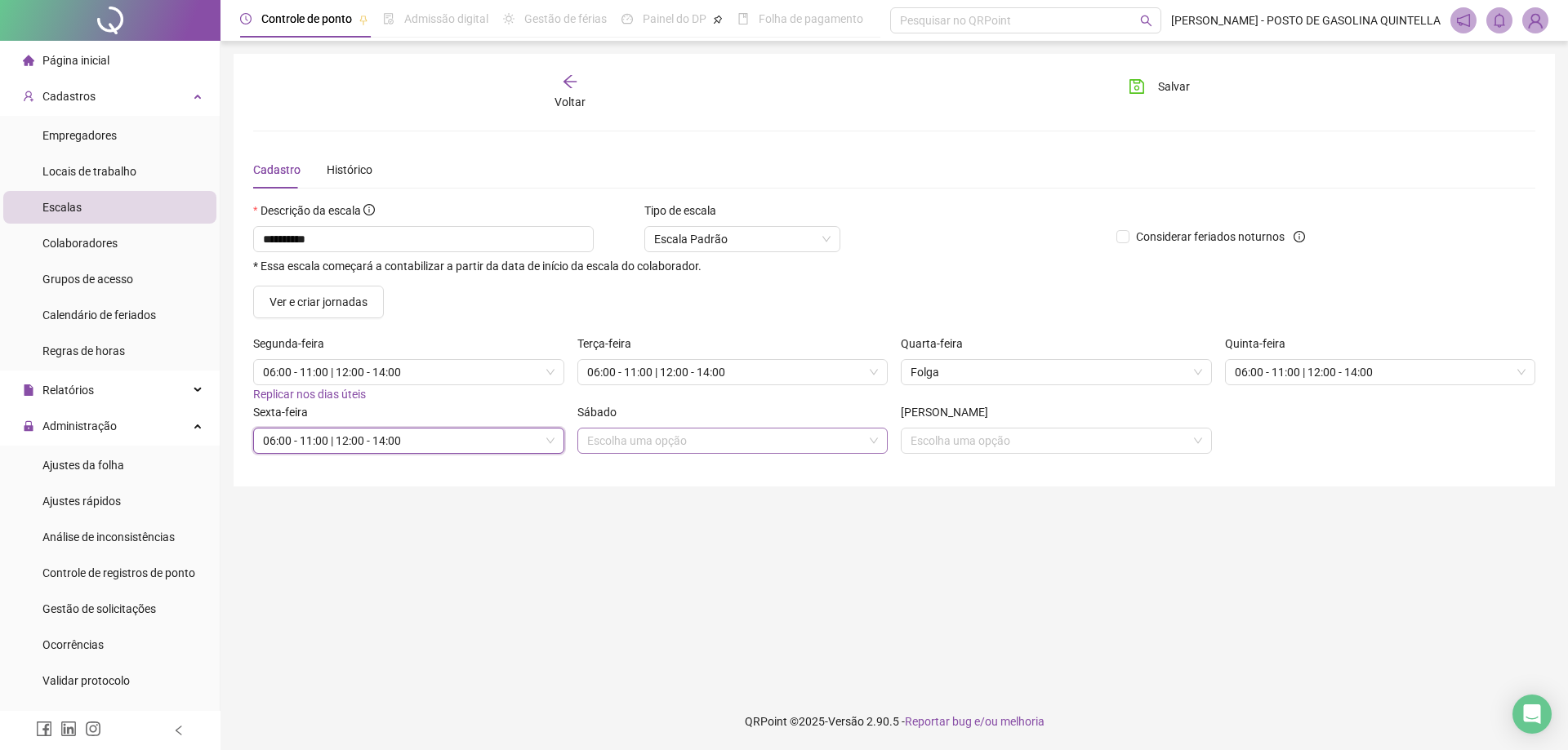
click at [639, 441] on input "search" at bounding box center [726, 440] width 277 height 25
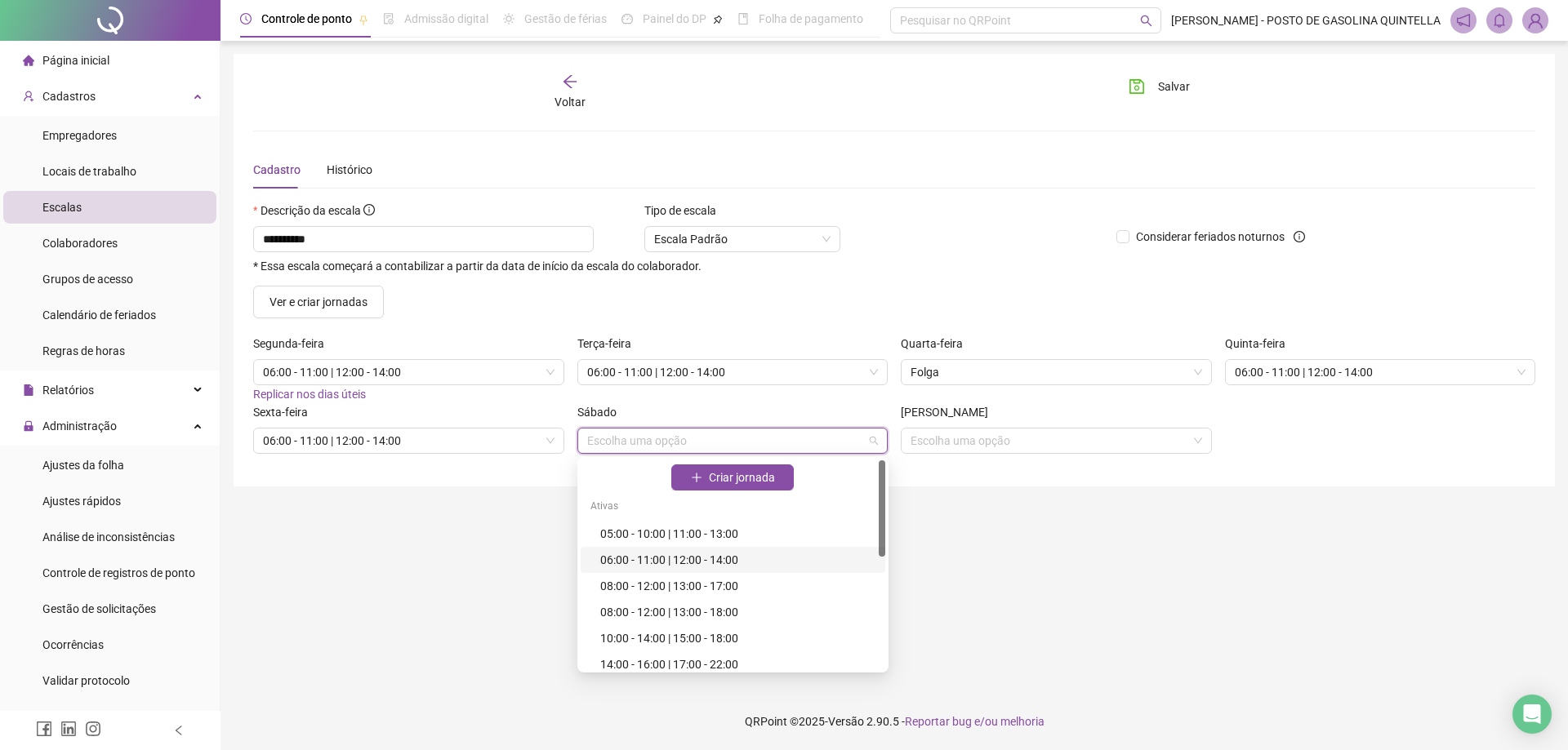
click at [650, 564] on div "06:00 - 11:00 | 12:00 - 14:00" at bounding box center [737, 560] width 275 height 18
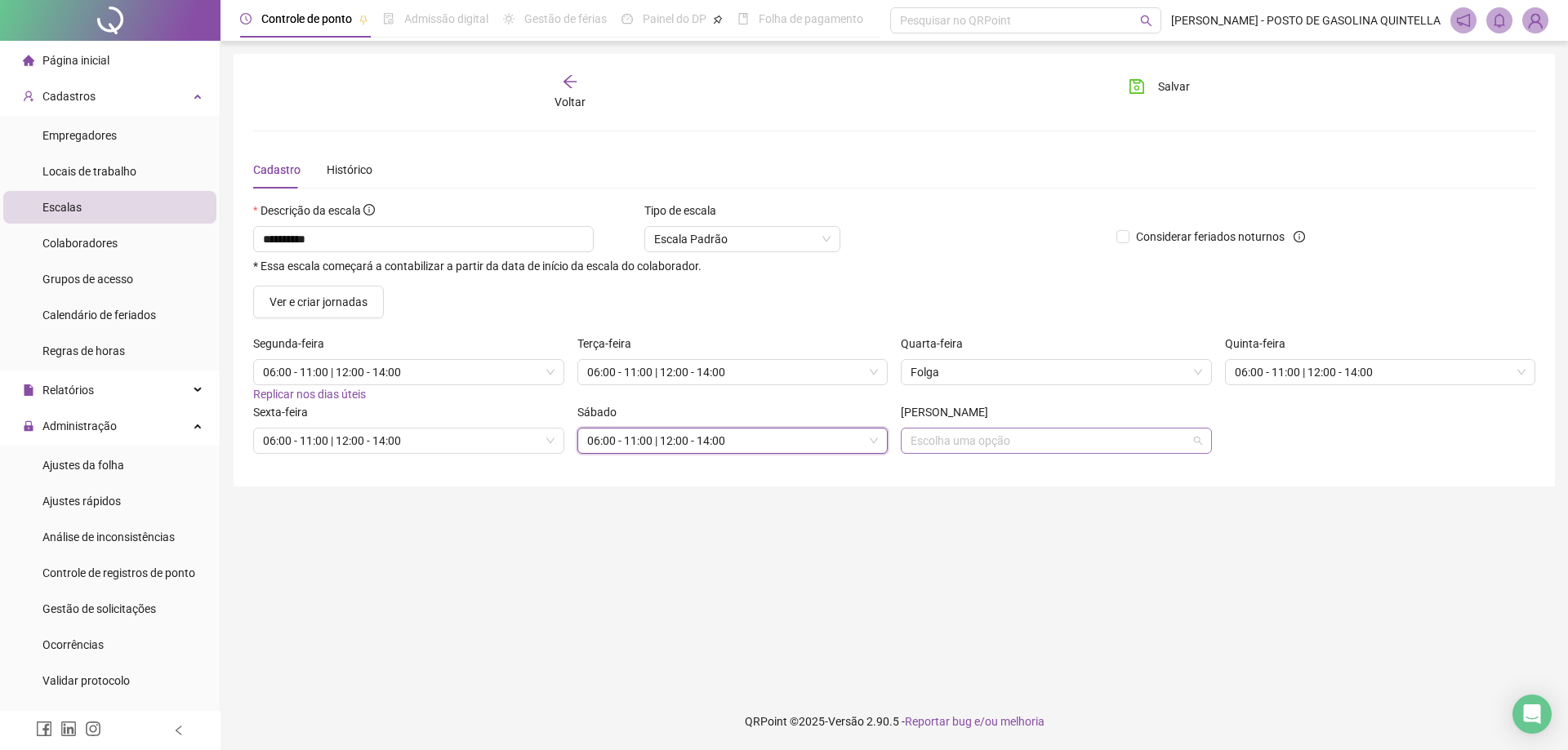
click at [946, 449] on input "search" at bounding box center [1048, 440] width 277 height 25
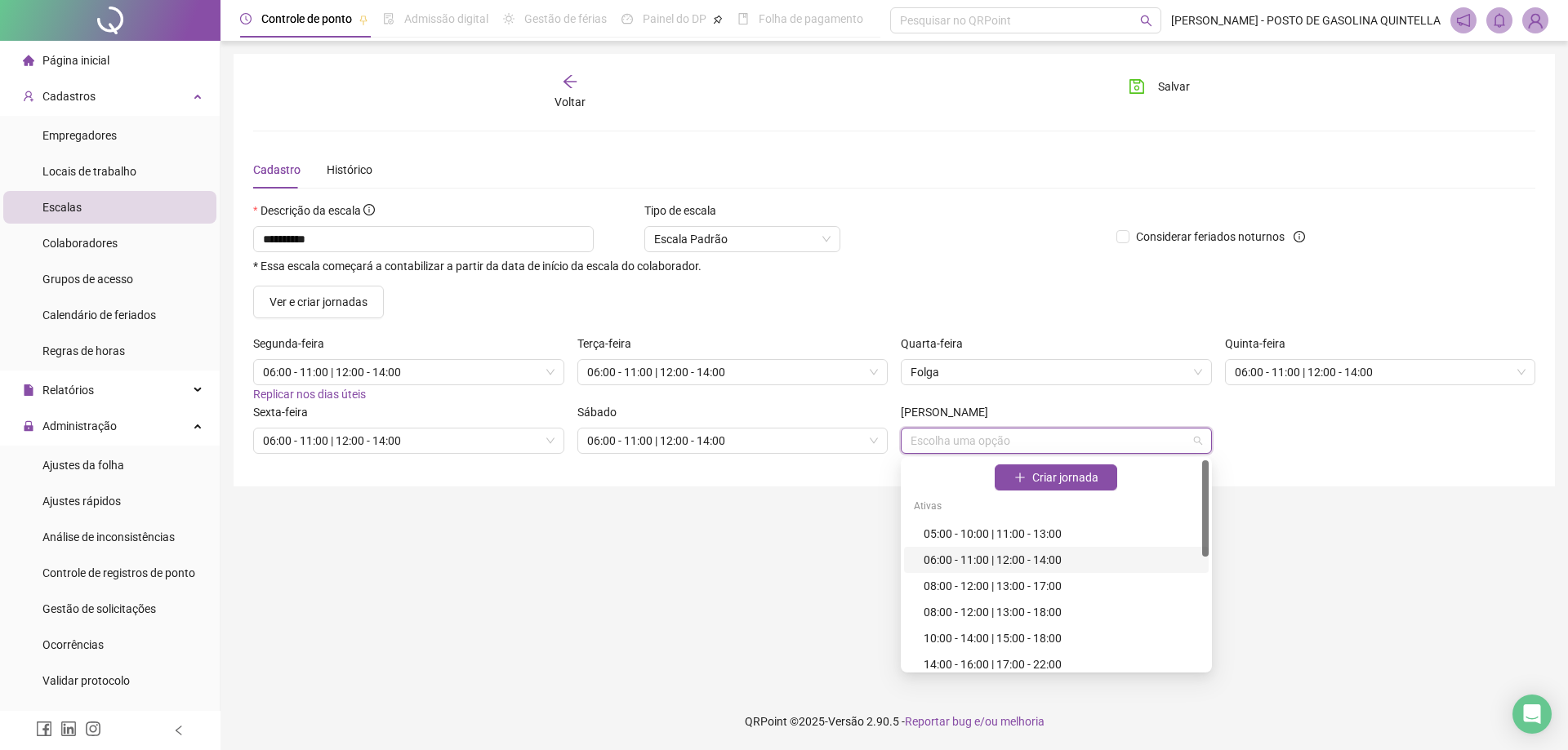
click at [947, 554] on div "06:00 - 11:00 | 12:00 - 14:00" at bounding box center [1061, 560] width 275 height 18
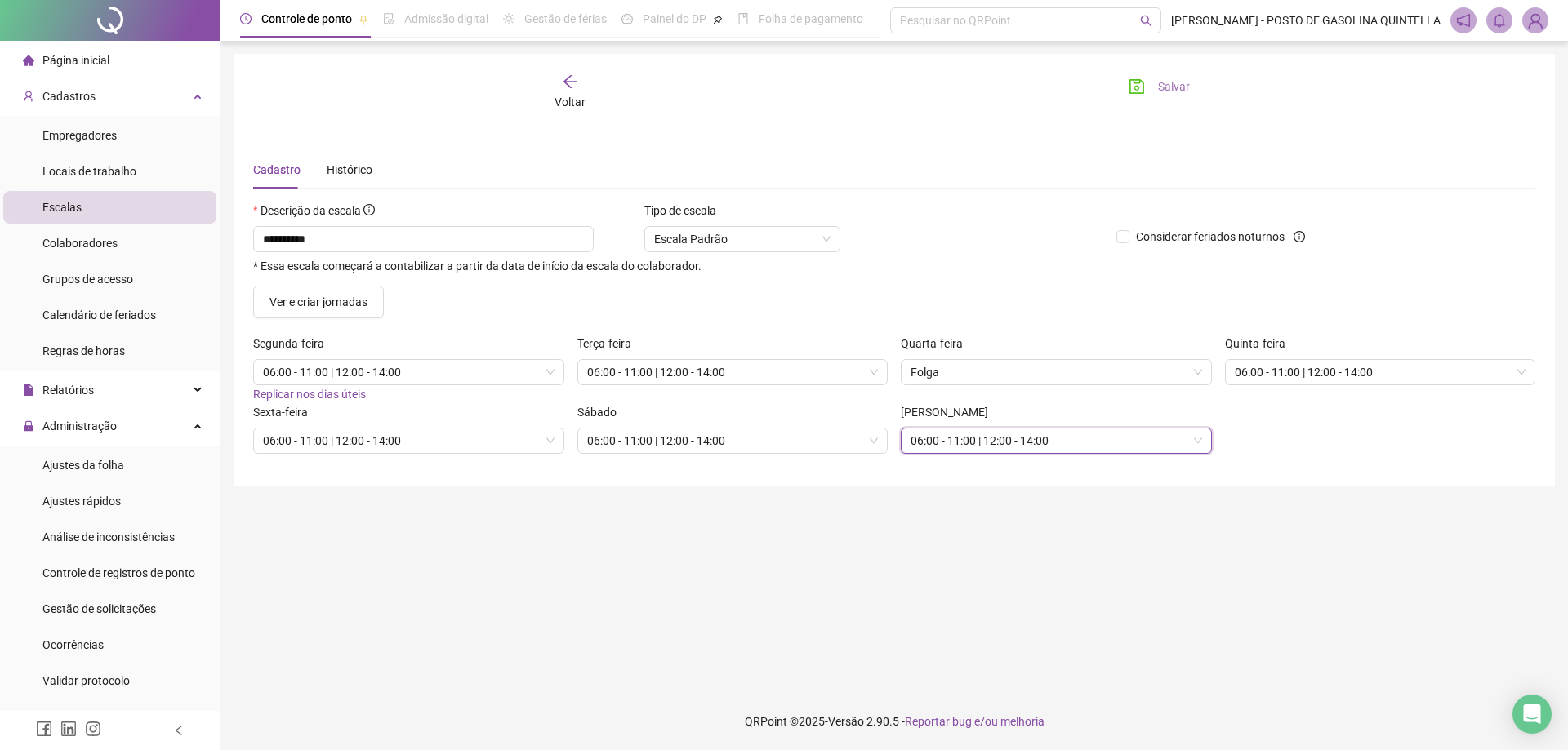
click at [1172, 85] on span "Salvar" at bounding box center [1174, 86] width 32 height 18
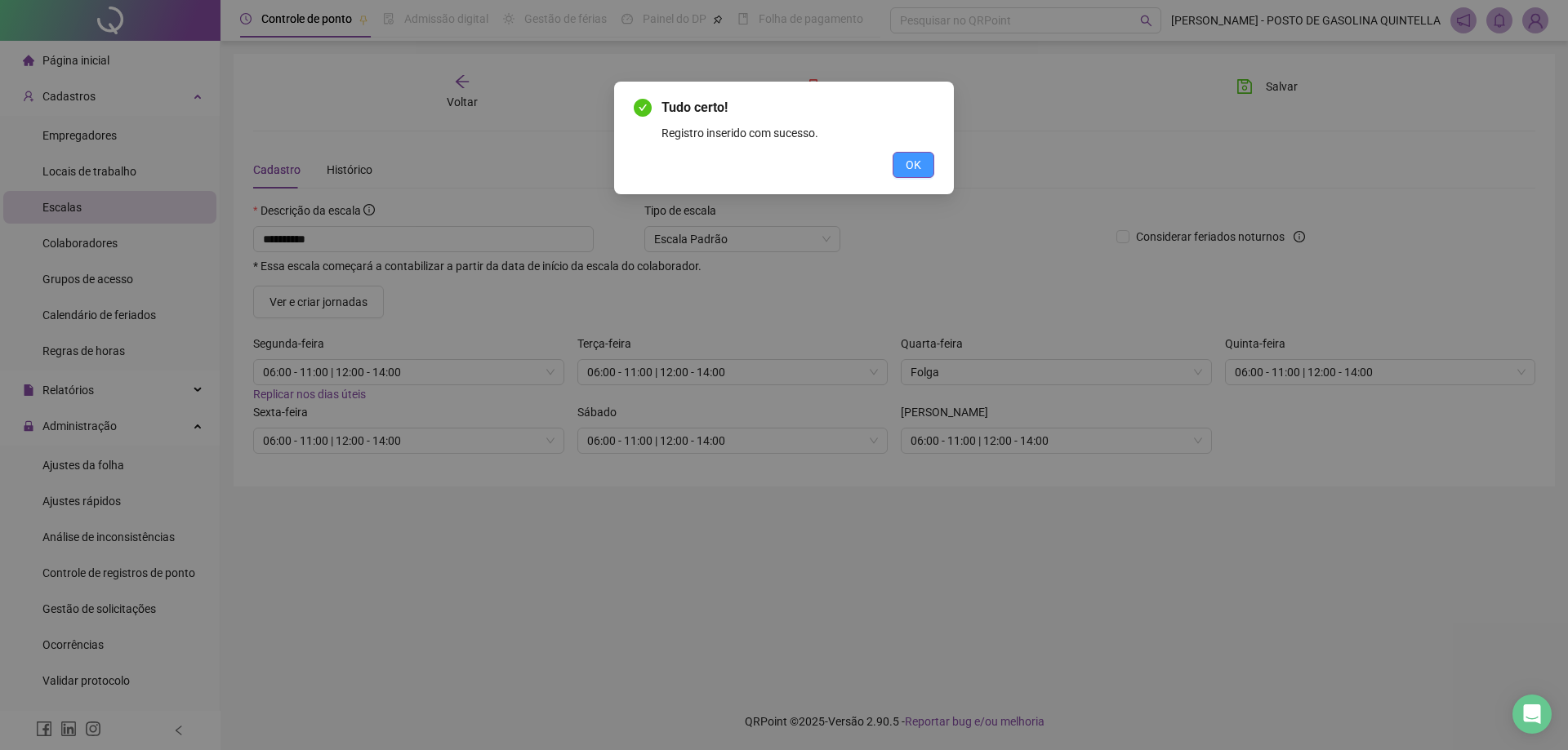
click at [896, 170] on button "OK" at bounding box center [913, 164] width 41 height 26
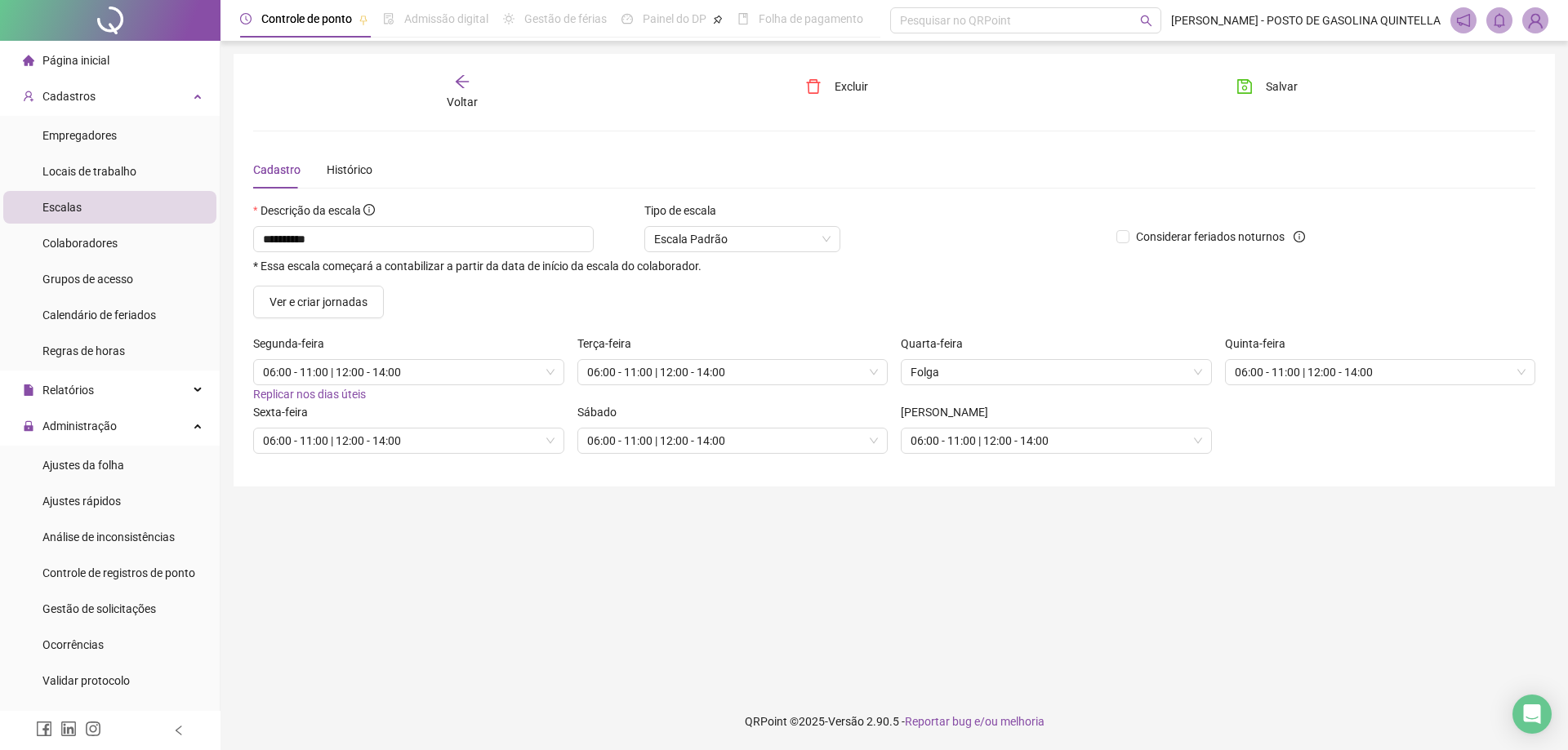
click at [466, 83] on icon "arrow-left" at bounding box center [461, 81] width 16 height 16
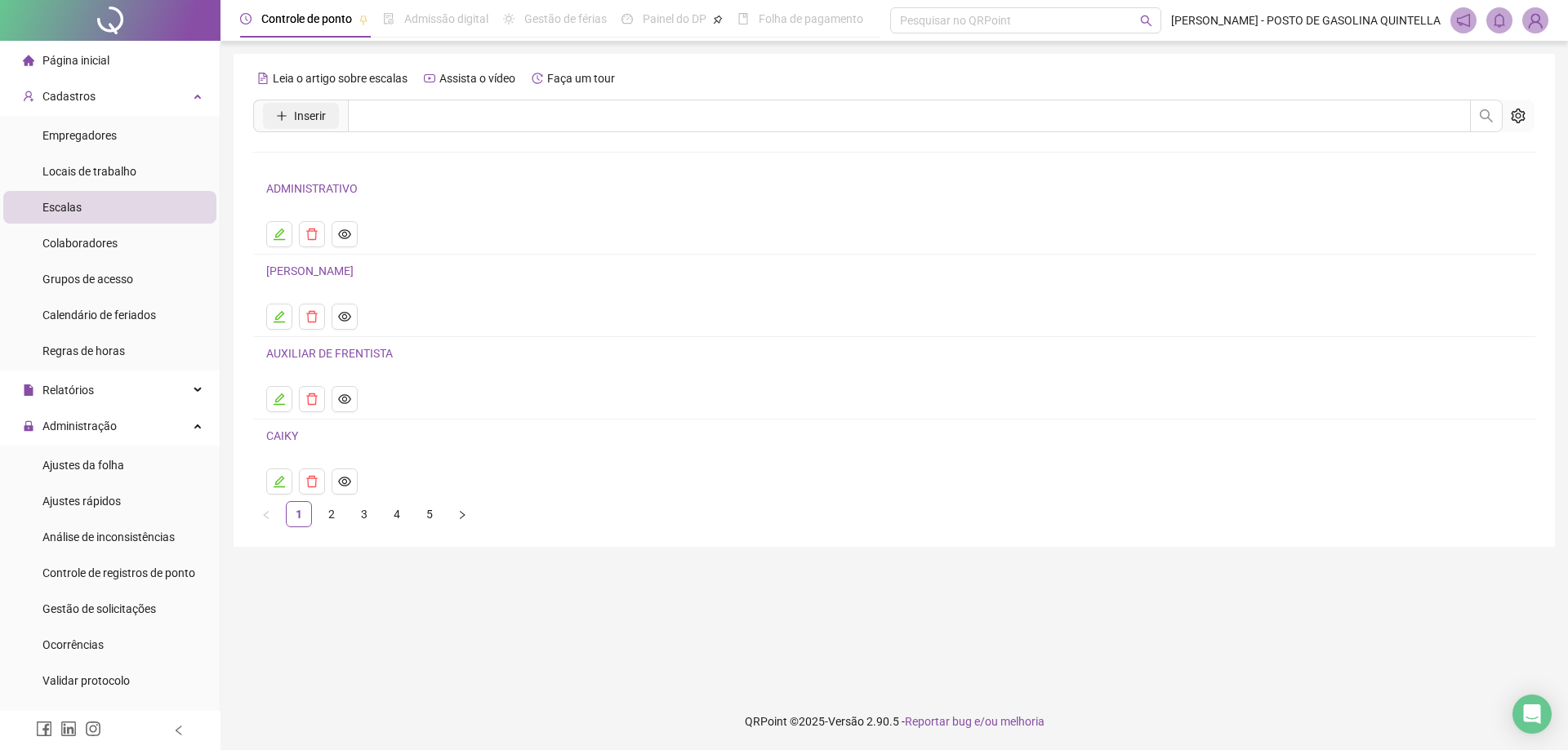
click at [302, 118] on span "Inserir" at bounding box center [310, 115] width 32 height 18
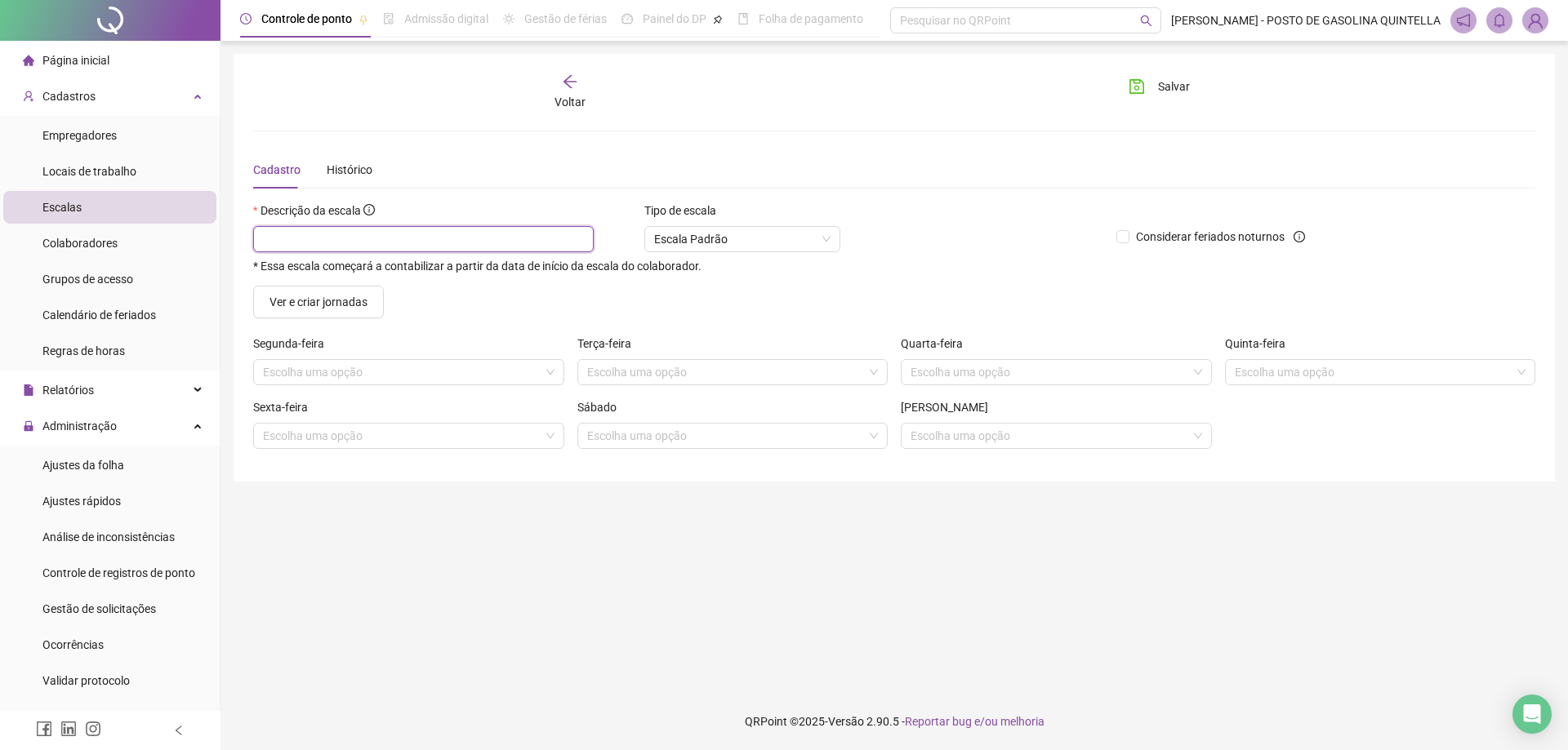
click at [450, 239] on input "text" at bounding box center [423, 239] width 340 height 26
type input "*******"
click at [427, 372] on input "search" at bounding box center [401, 372] width 277 height 25
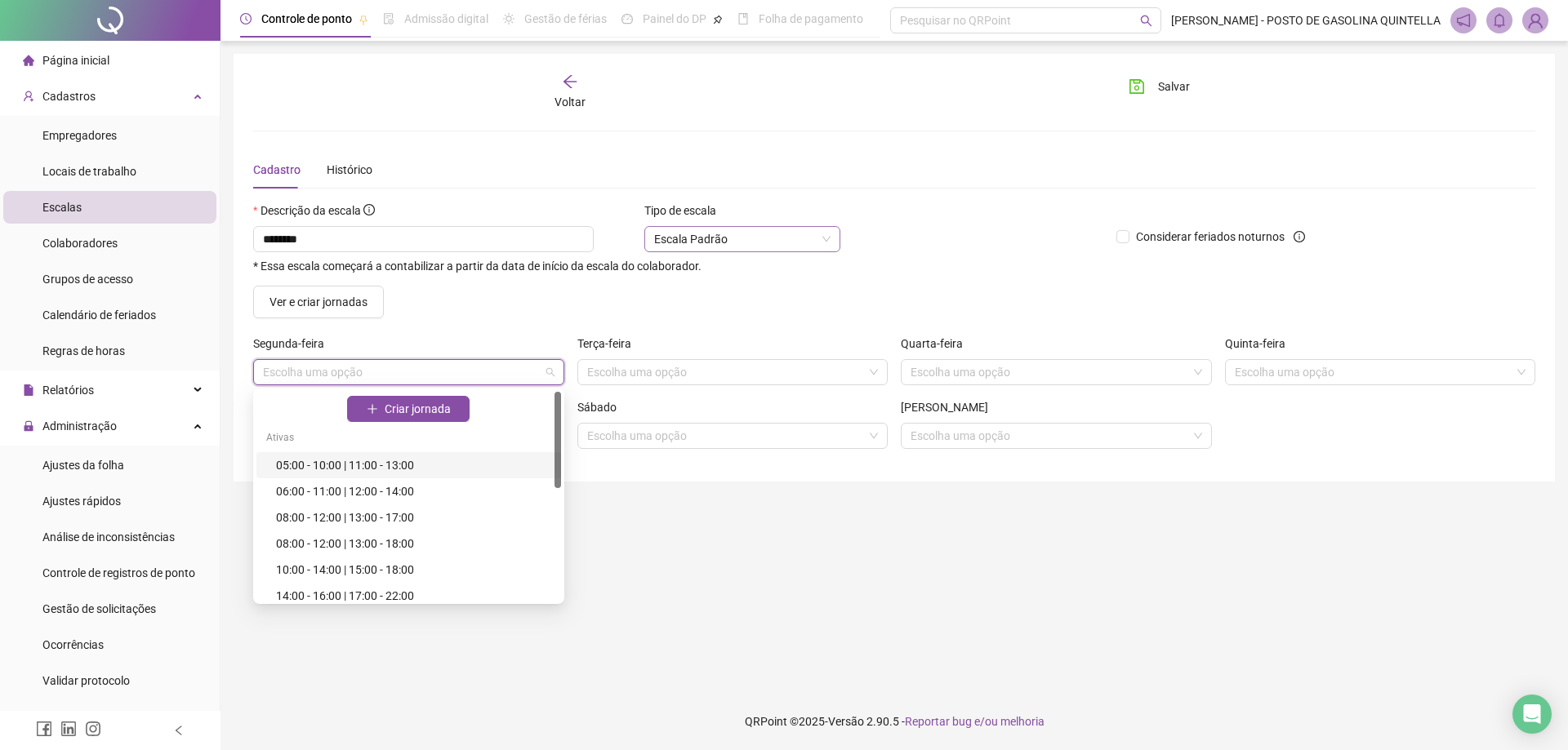
click at [686, 229] on span "Escala Padrão" at bounding box center [743, 239] width 176 height 25
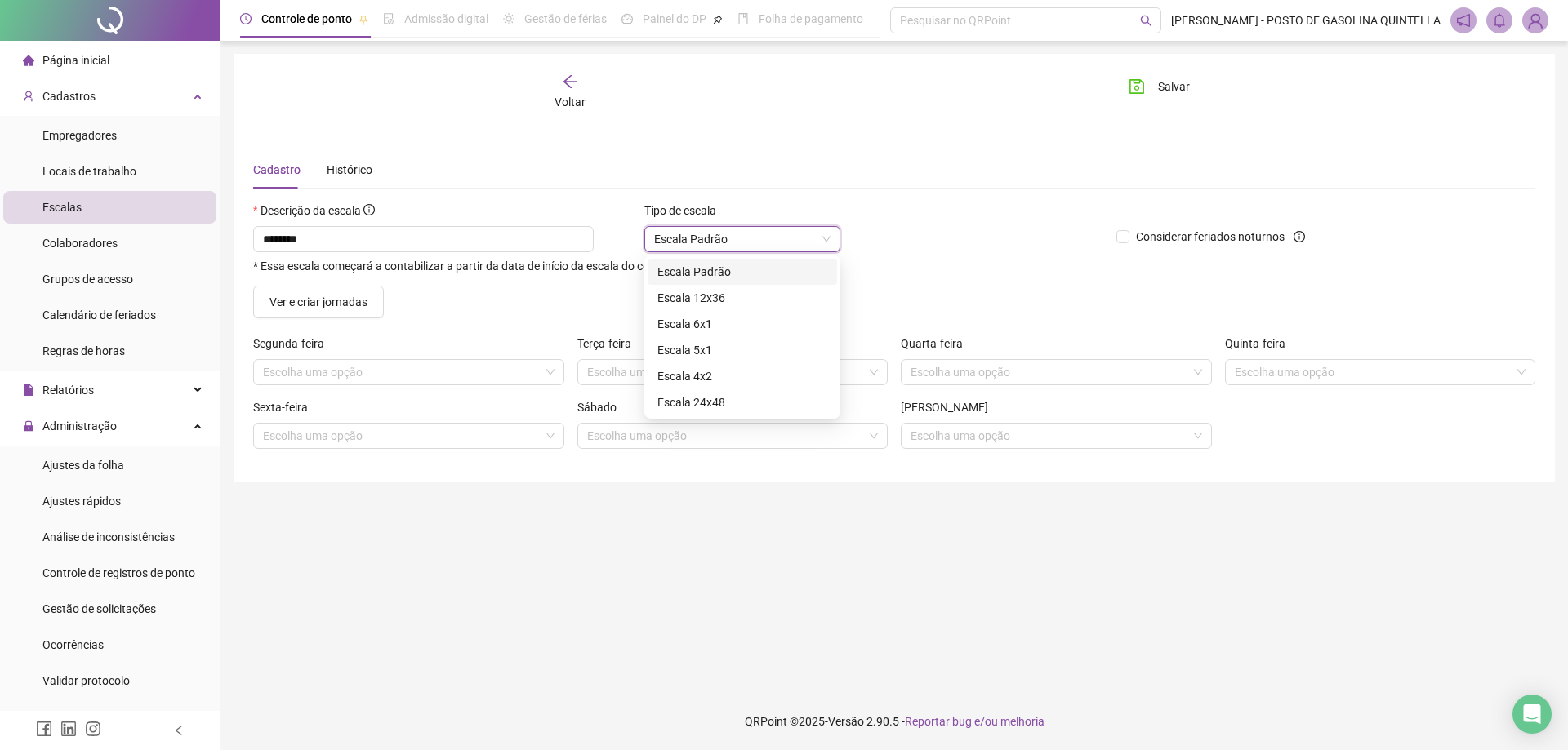
click at [691, 239] on span "Escala Padrão" at bounding box center [743, 239] width 176 height 25
click at [708, 320] on div "Escala 6x1" at bounding box center [742, 323] width 170 height 18
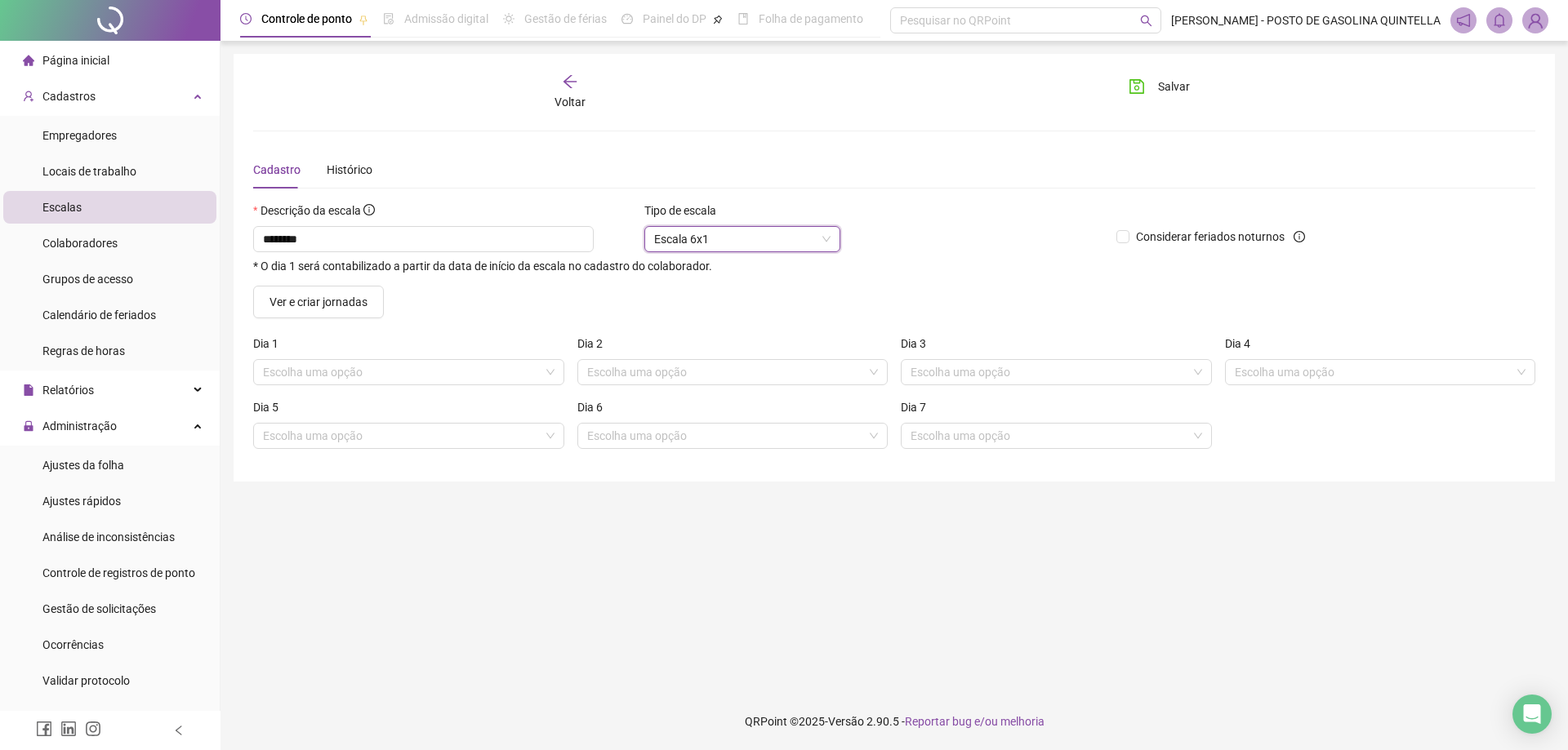
click at [717, 233] on span "Escala 6x1" at bounding box center [743, 239] width 176 height 25
click at [715, 270] on div "Escala Padrão" at bounding box center [742, 272] width 170 height 18
click at [401, 357] on div "Segunda-feira" at bounding box center [408, 346] width 311 height 25
click at [400, 374] on input "search" at bounding box center [401, 372] width 277 height 25
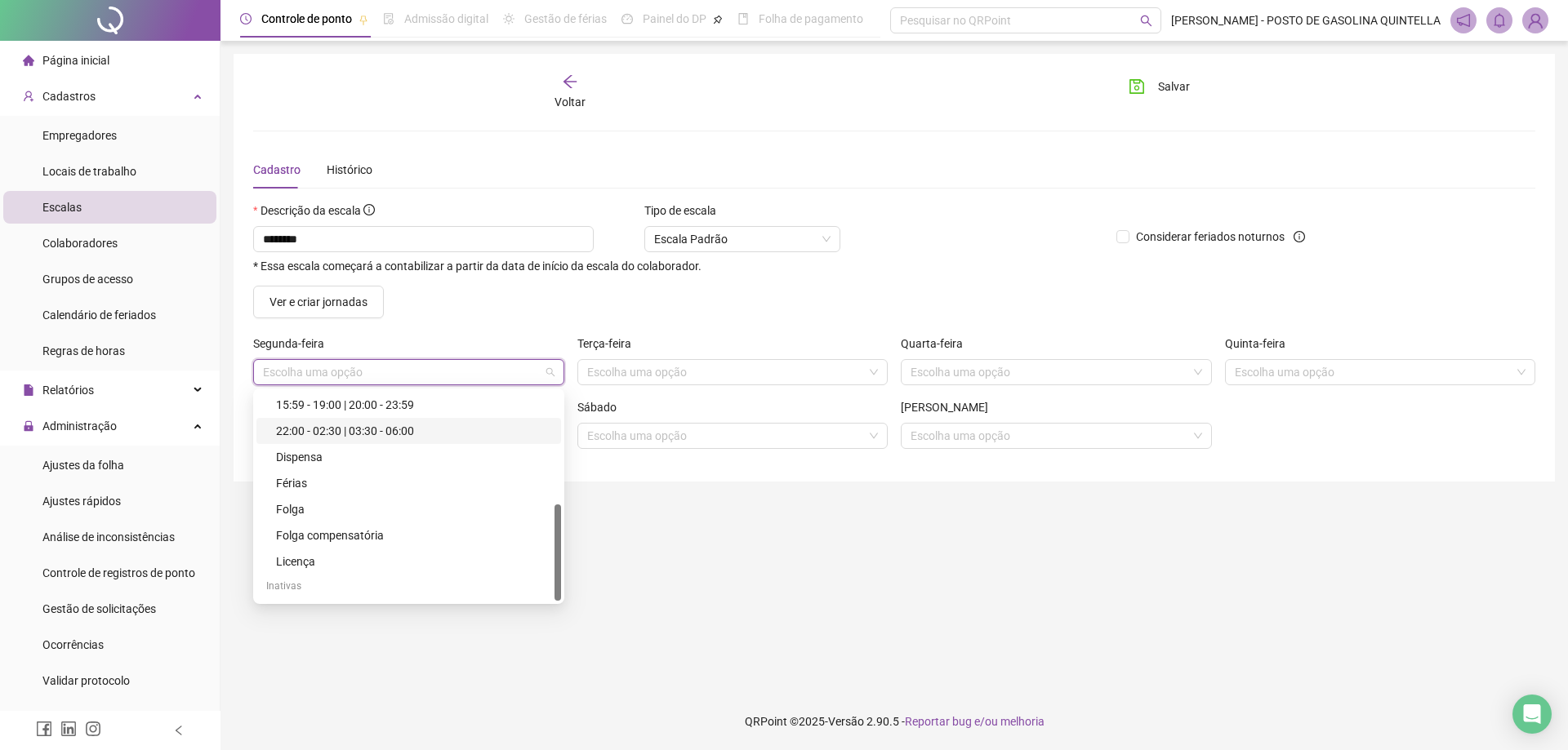
click at [404, 424] on div "22:00 - 02:30 | 03:30 - 06:00" at bounding box center [413, 431] width 275 height 18
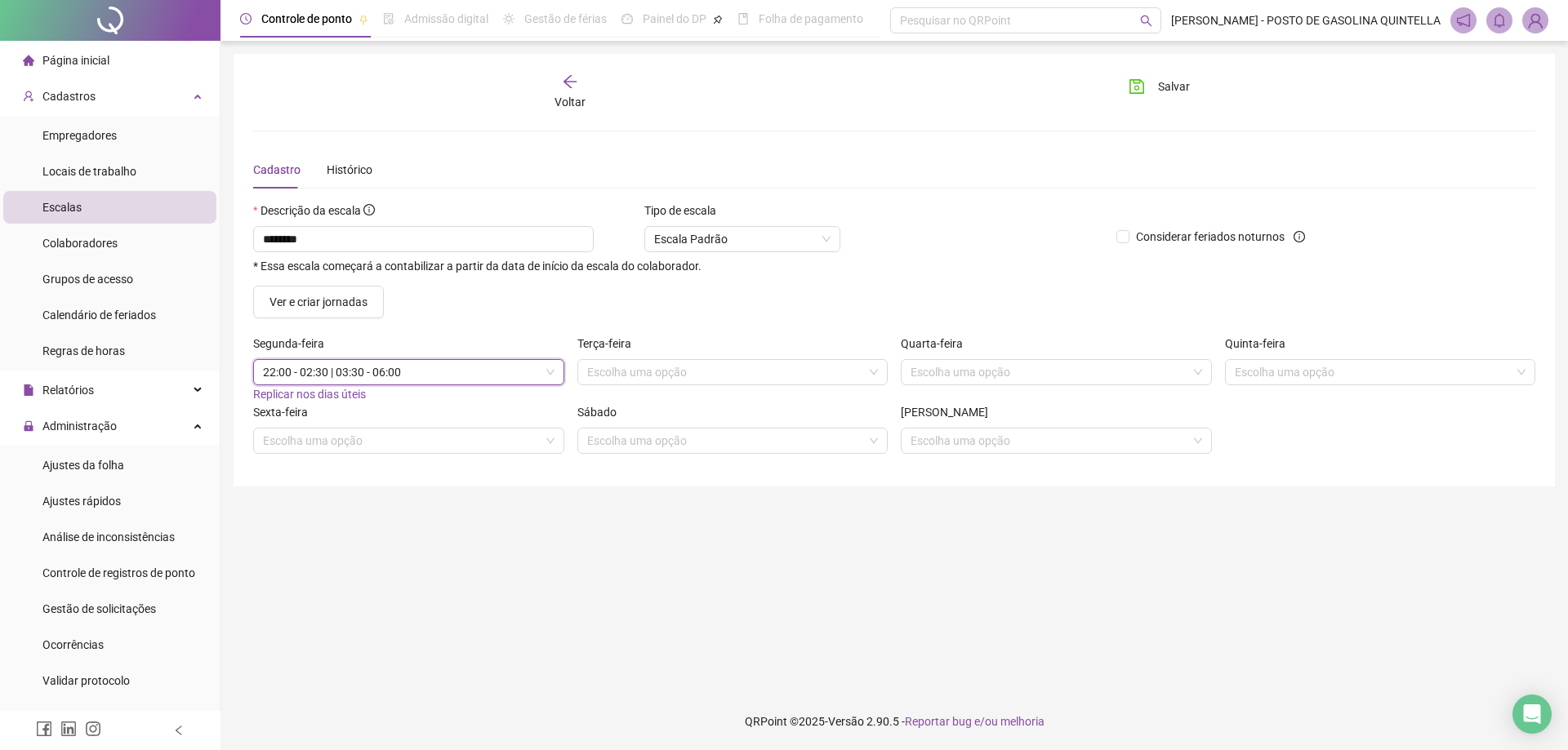
click at [491, 375] on span "22:00 - 02:30 | 03:30 - 06:00" at bounding box center [409, 372] width 291 height 25
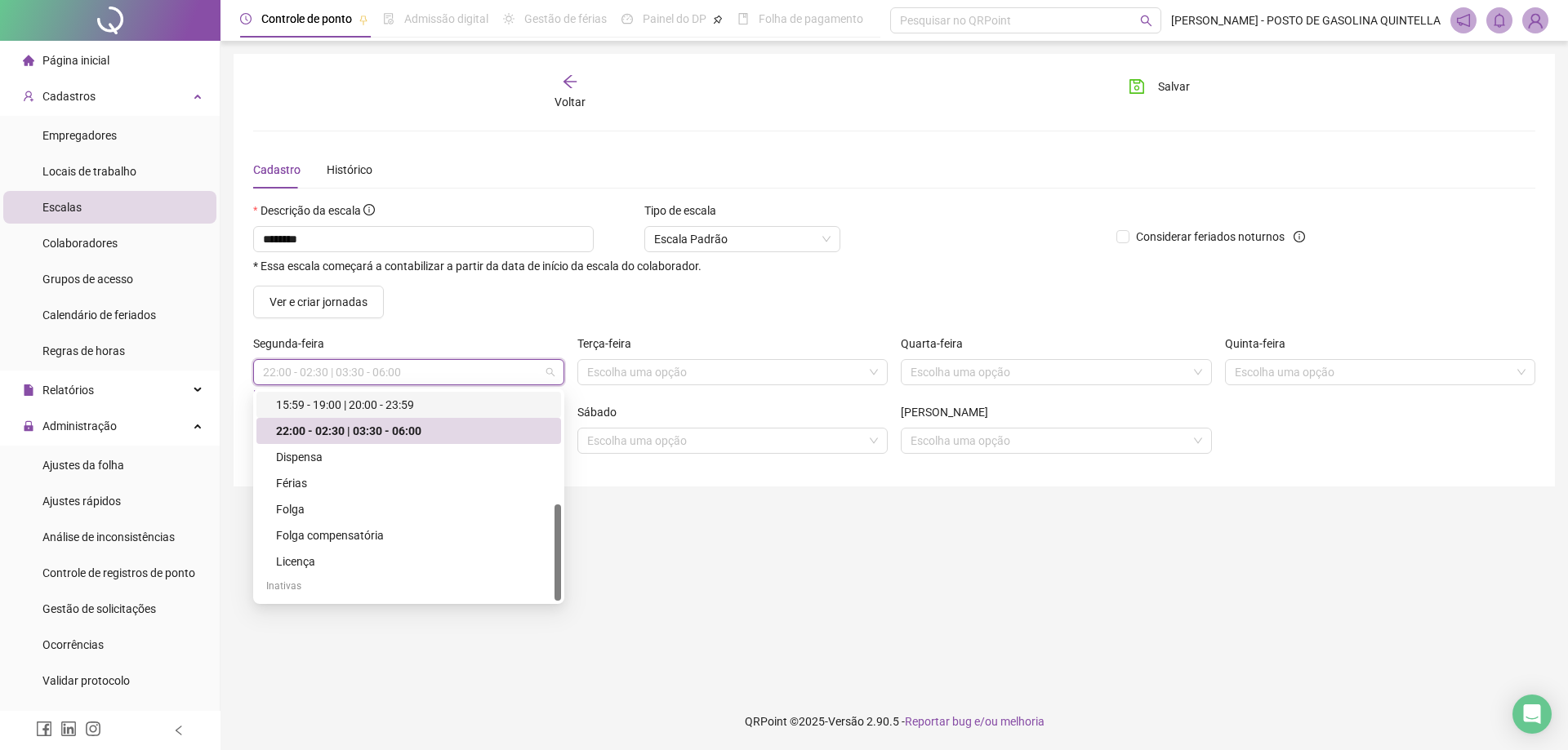
click at [421, 411] on div "15:59 - 19:00 | 20:00 - 23:59" at bounding box center [413, 405] width 275 height 18
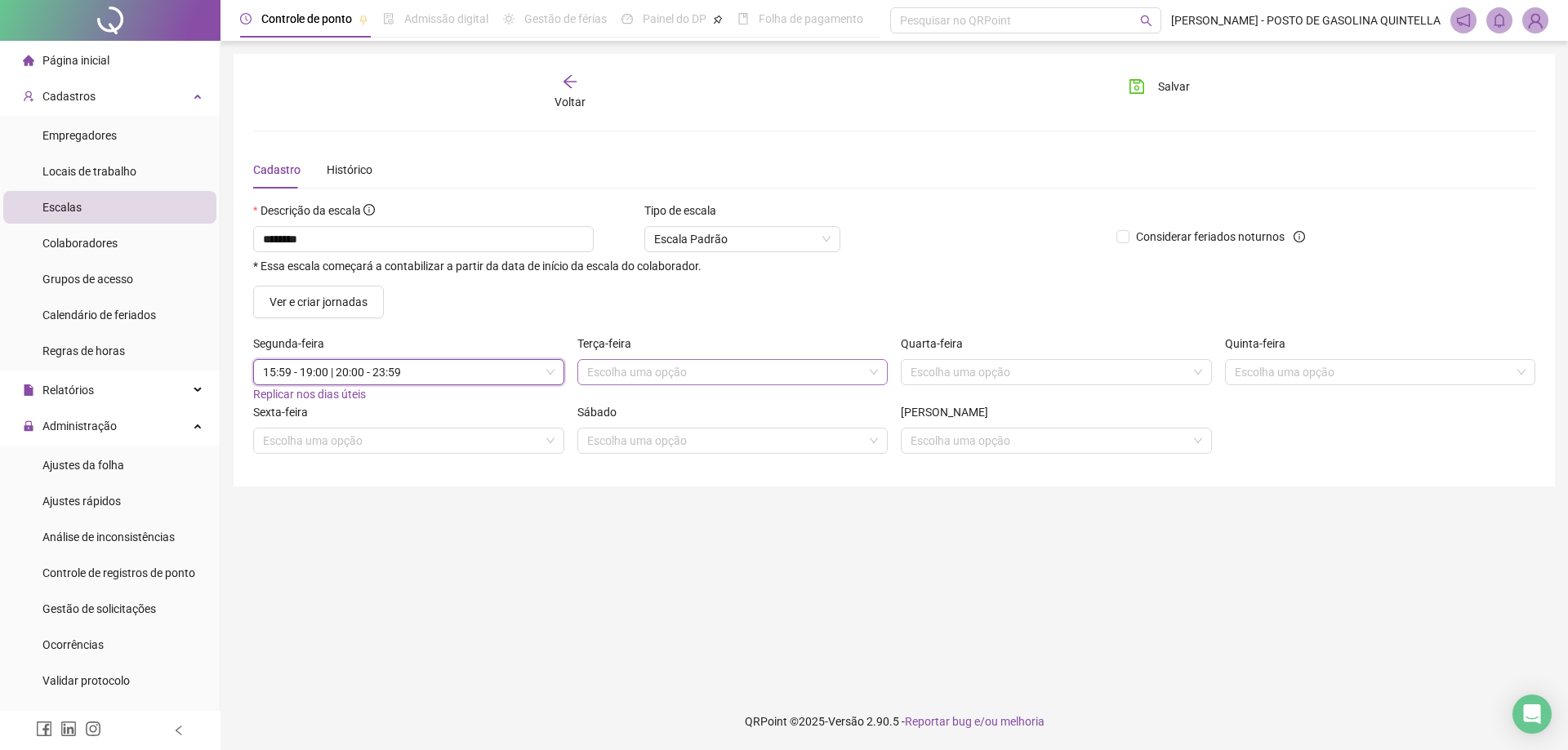
click at [631, 376] on input "search" at bounding box center [726, 372] width 277 height 25
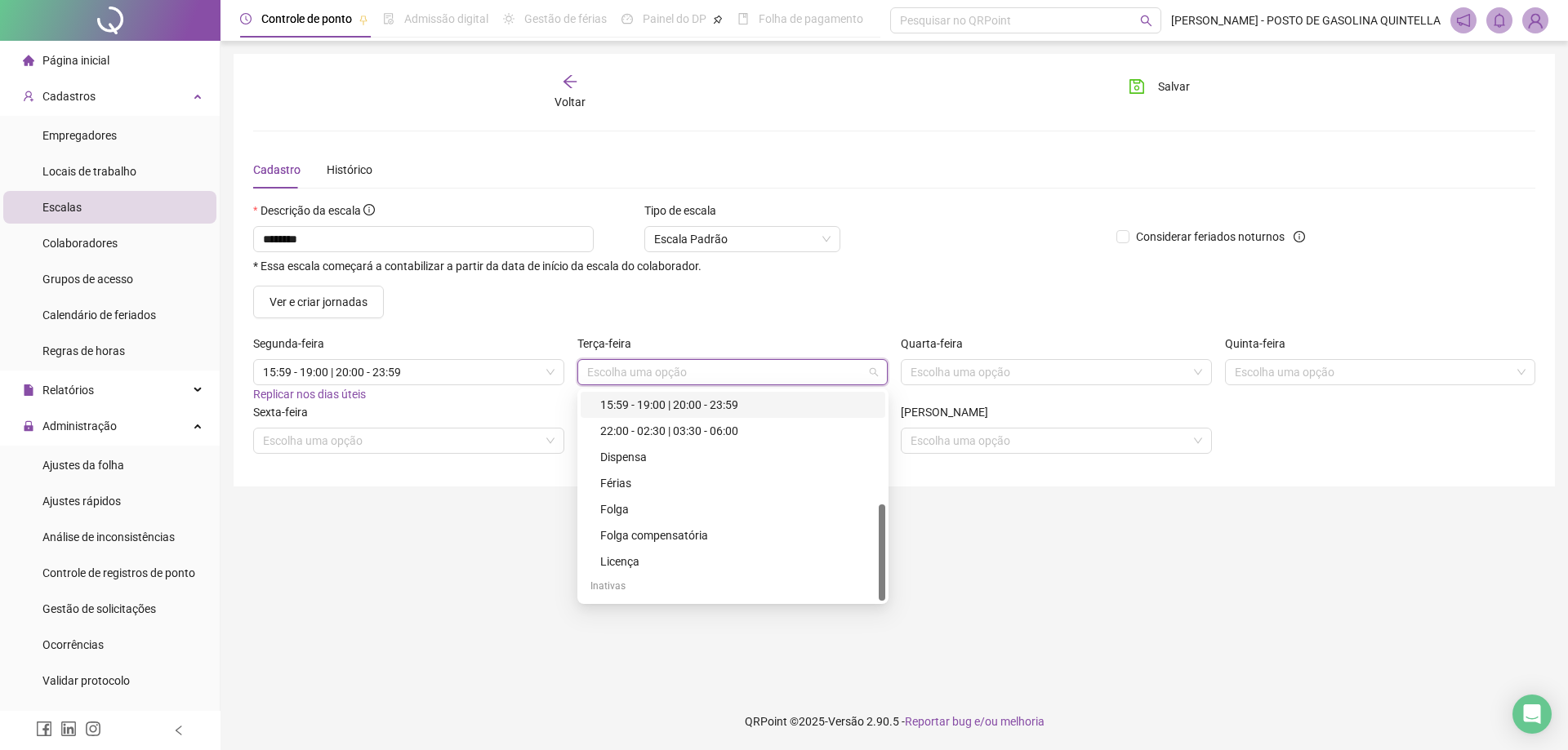
click at [651, 404] on div "15:59 - 19:00 | 20:00 - 23:59" at bounding box center [737, 405] width 275 height 18
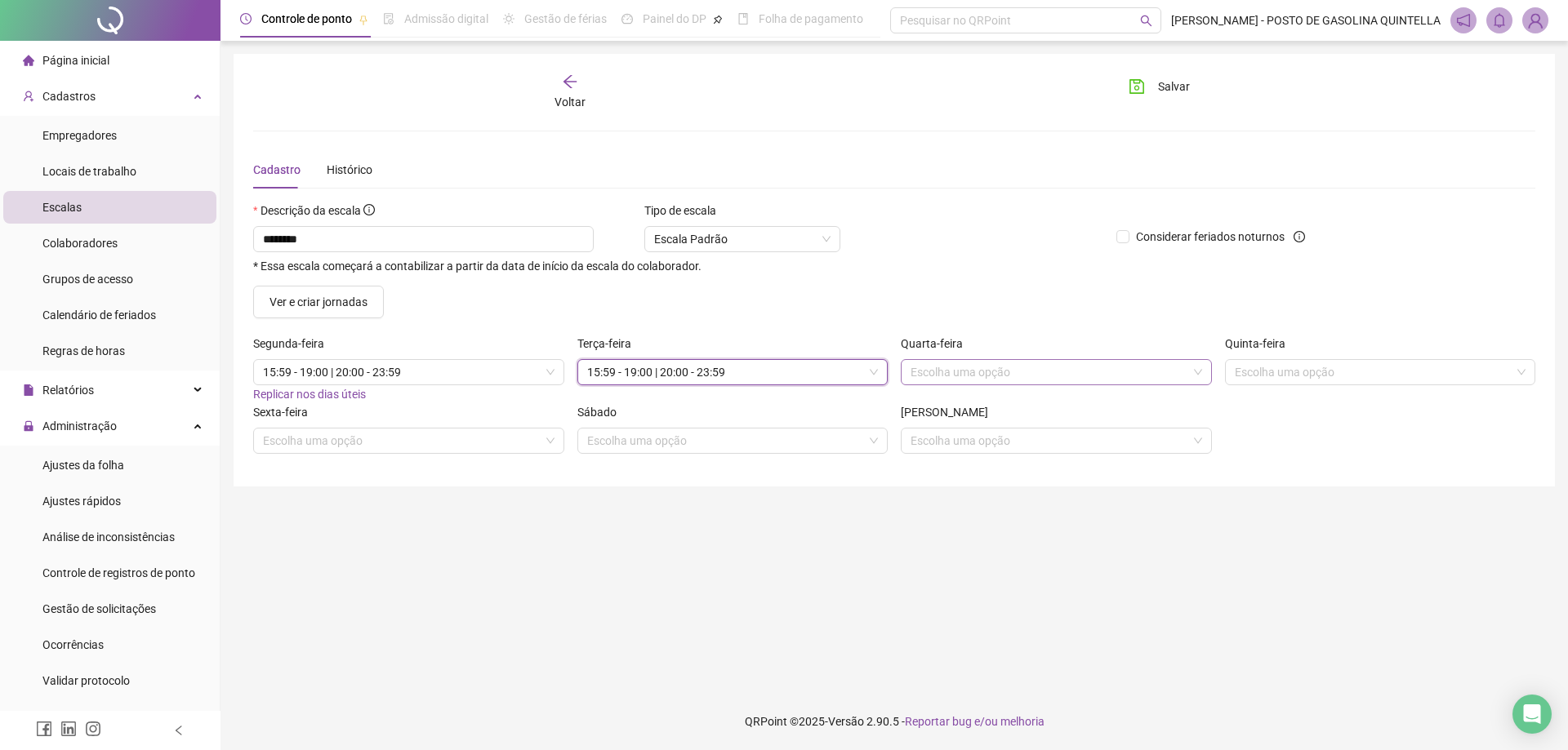
click at [1010, 380] on input "search" at bounding box center [1048, 372] width 277 height 25
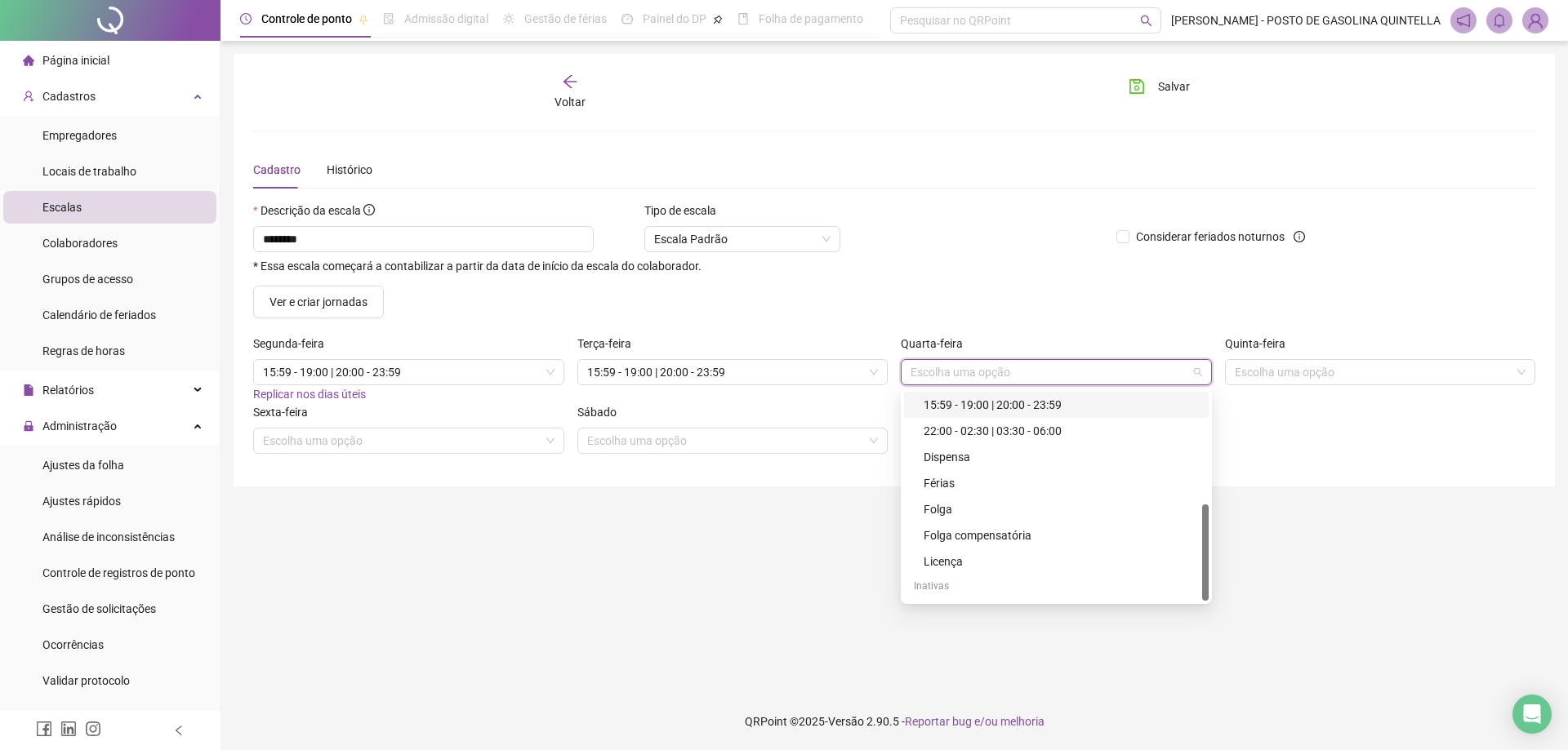
click at [961, 398] on div "15:59 - 19:00 | 20:00 - 23:59" at bounding box center [1061, 405] width 275 height 18
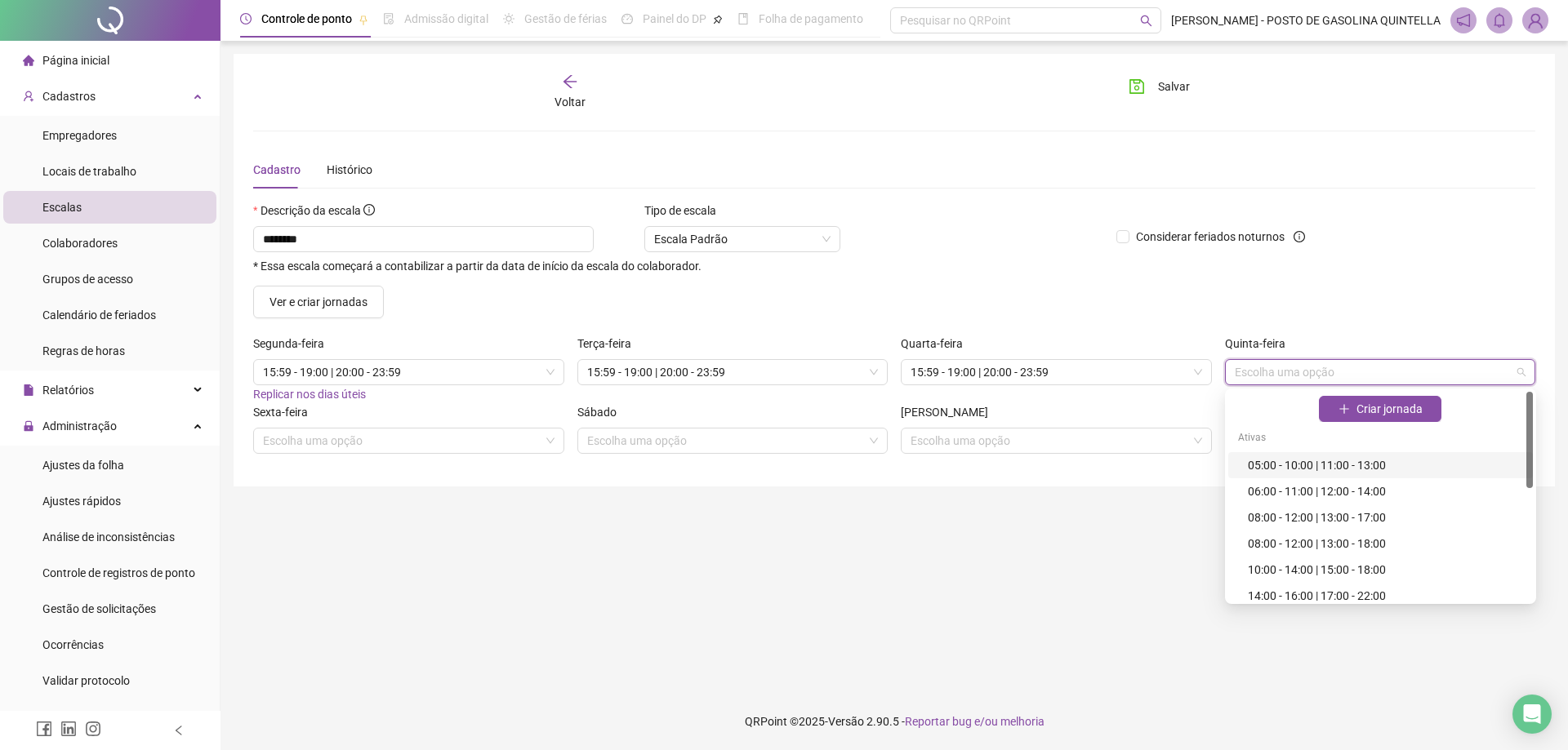
click at [1242, 372] on input "search" at bounding box center [1372, 372] width 277 height 25
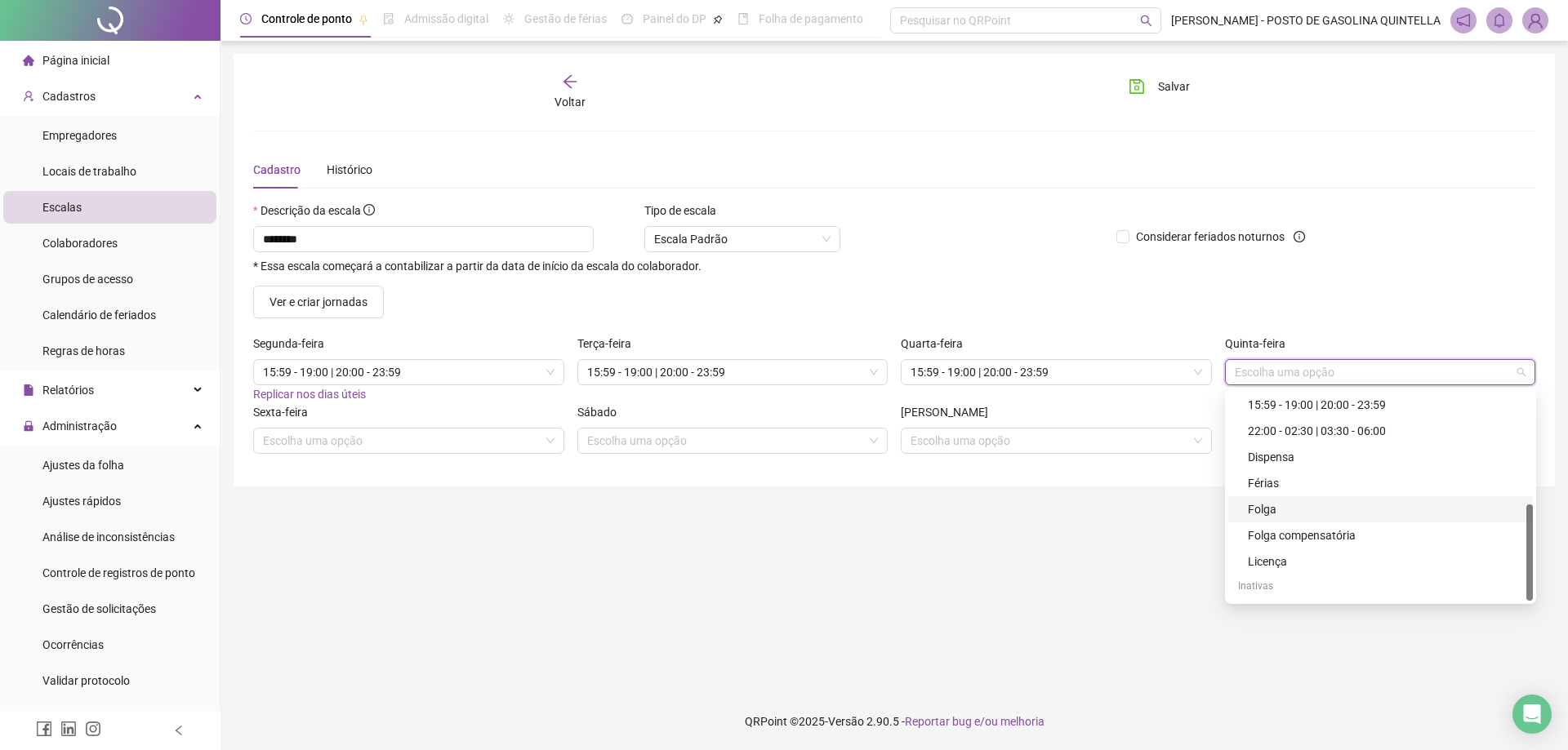
click at [1300, 512] on div "Folga" at bounding box center [1385, 509] width 275 height 18
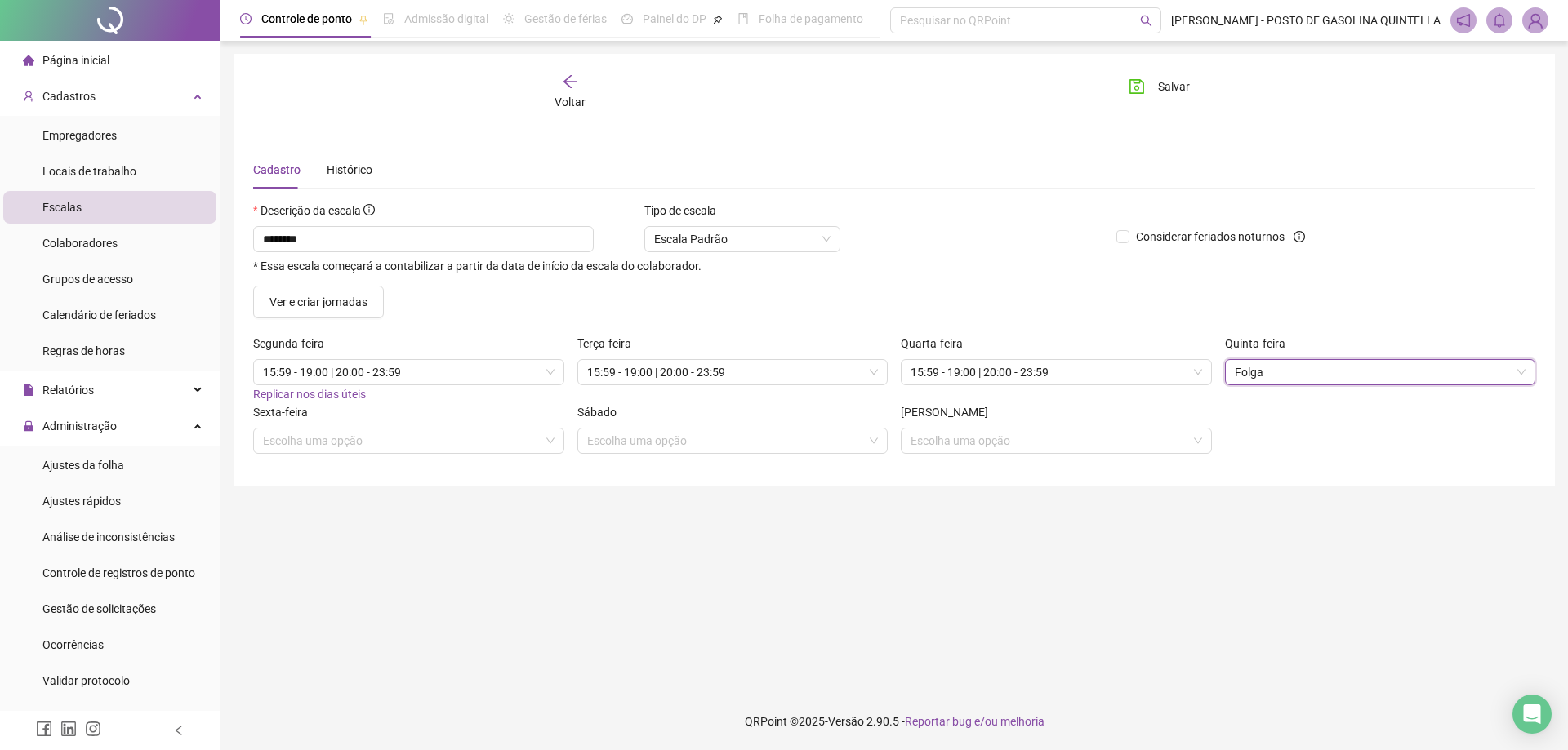
click at [461, 426] on div "Sexta-feira" at bounding box center [408, 415] width 311 height 25
click at [453, 441] on input "search" at bounding box center [401, 440] width 277 height 25
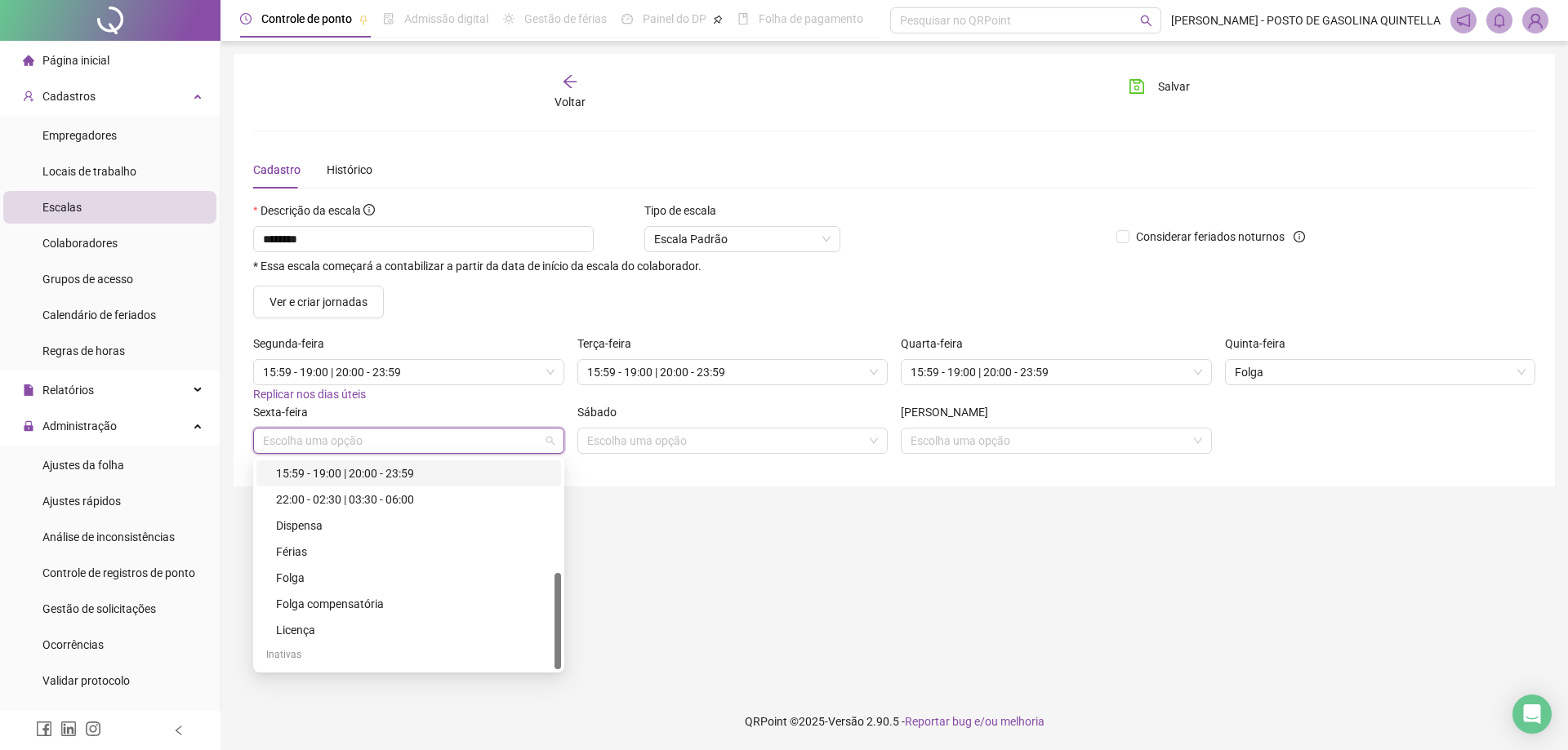
click at [395, 474] on div "15:59 - 19:00 | 20:00 - 23:59" at bounding box center [413, 473] width 275 height 18
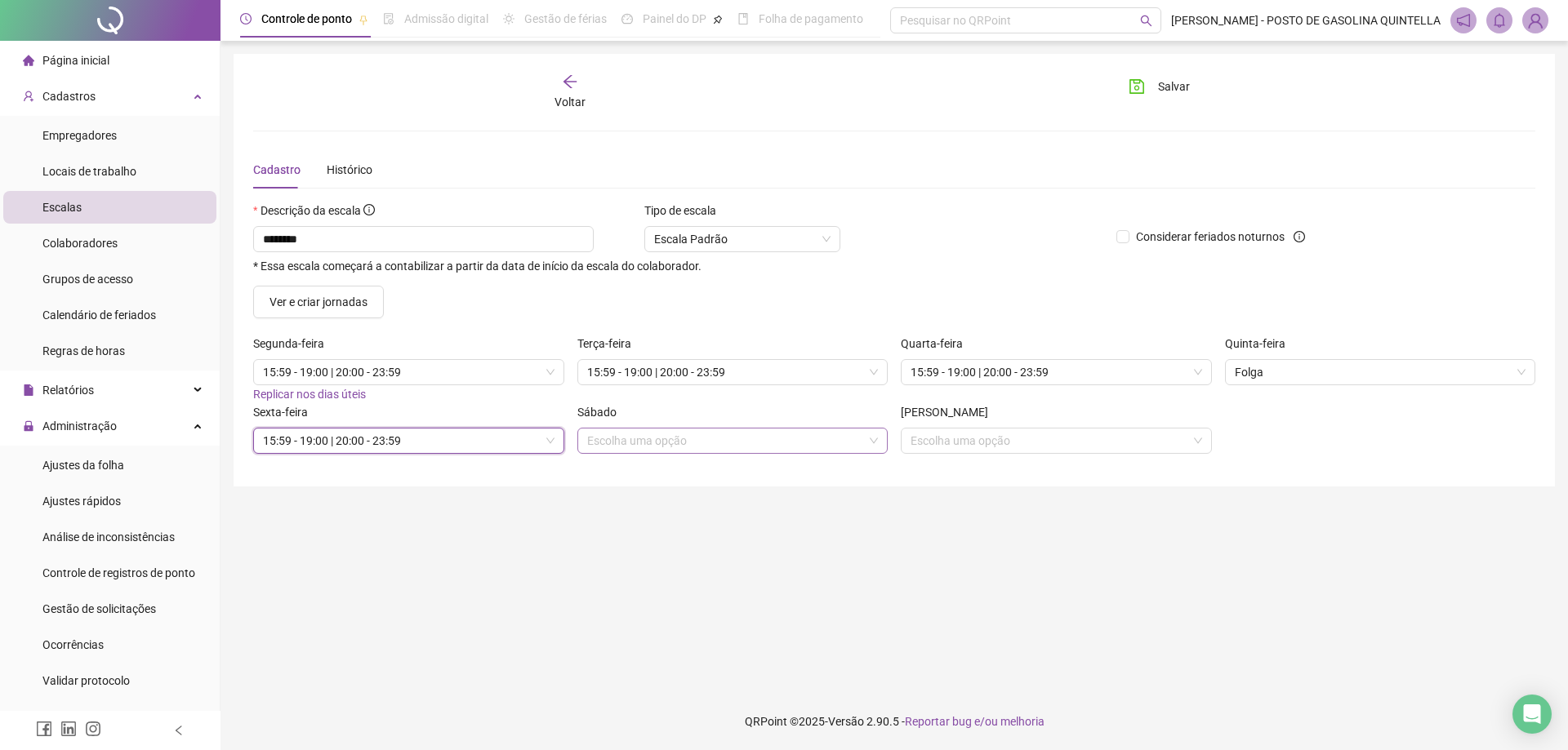
click at [679, 438] on input "search" at bounding box center [726, 440] width 277 height 25
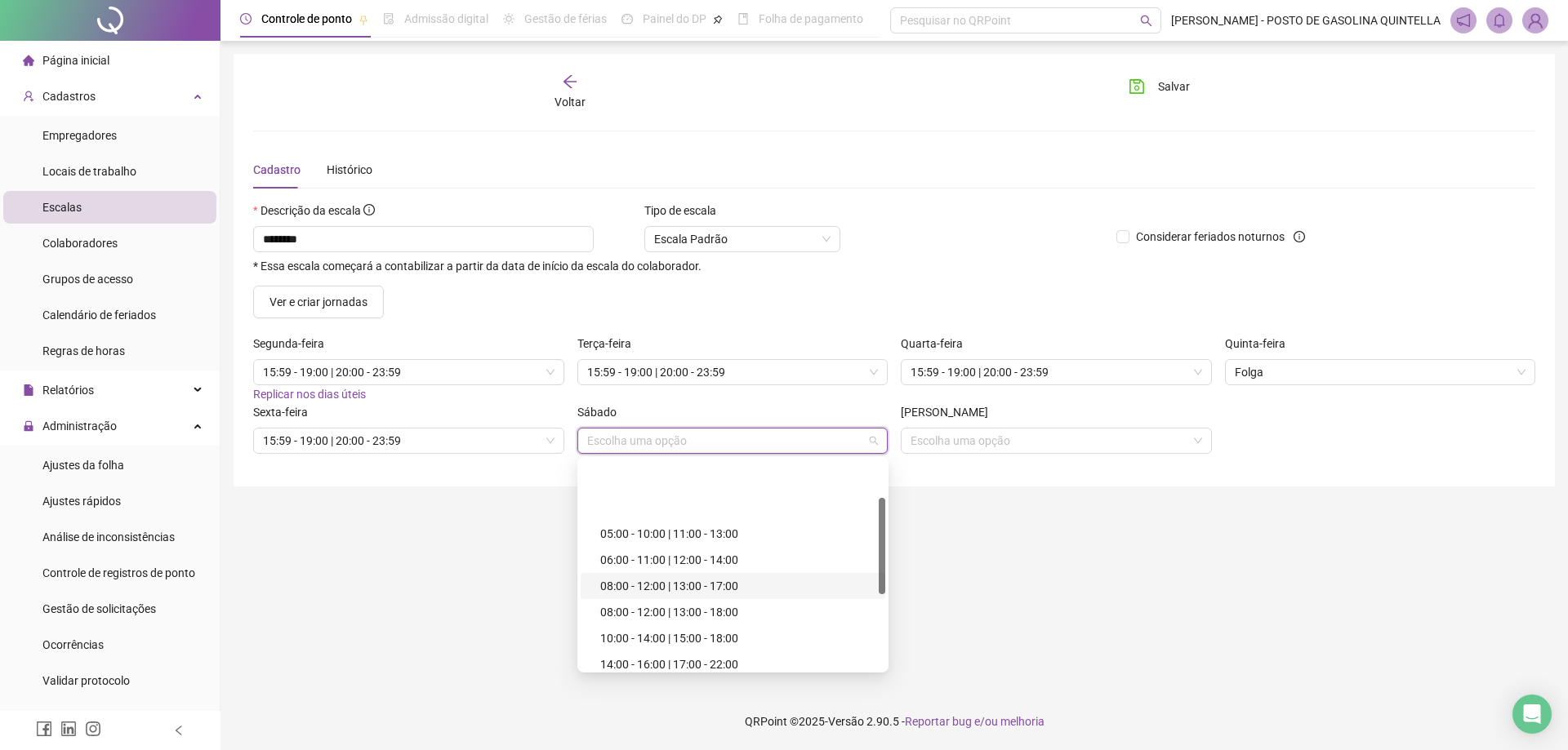
scroll to position [163, 0]
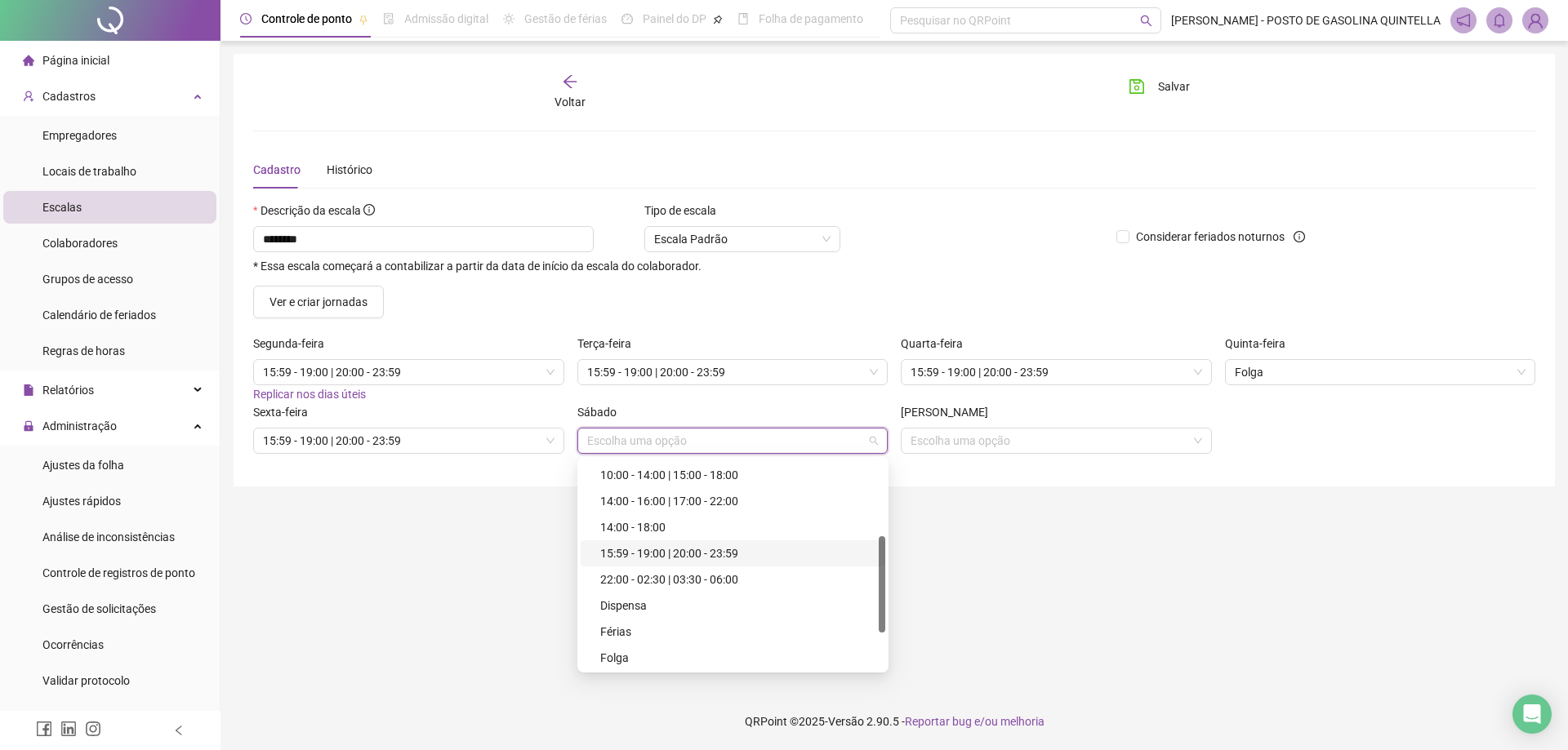
click at [693, 554] on div "15:59 - 19:00 | 20:00 - 23:59" at bounding box center [737, 553] width 275 height 18
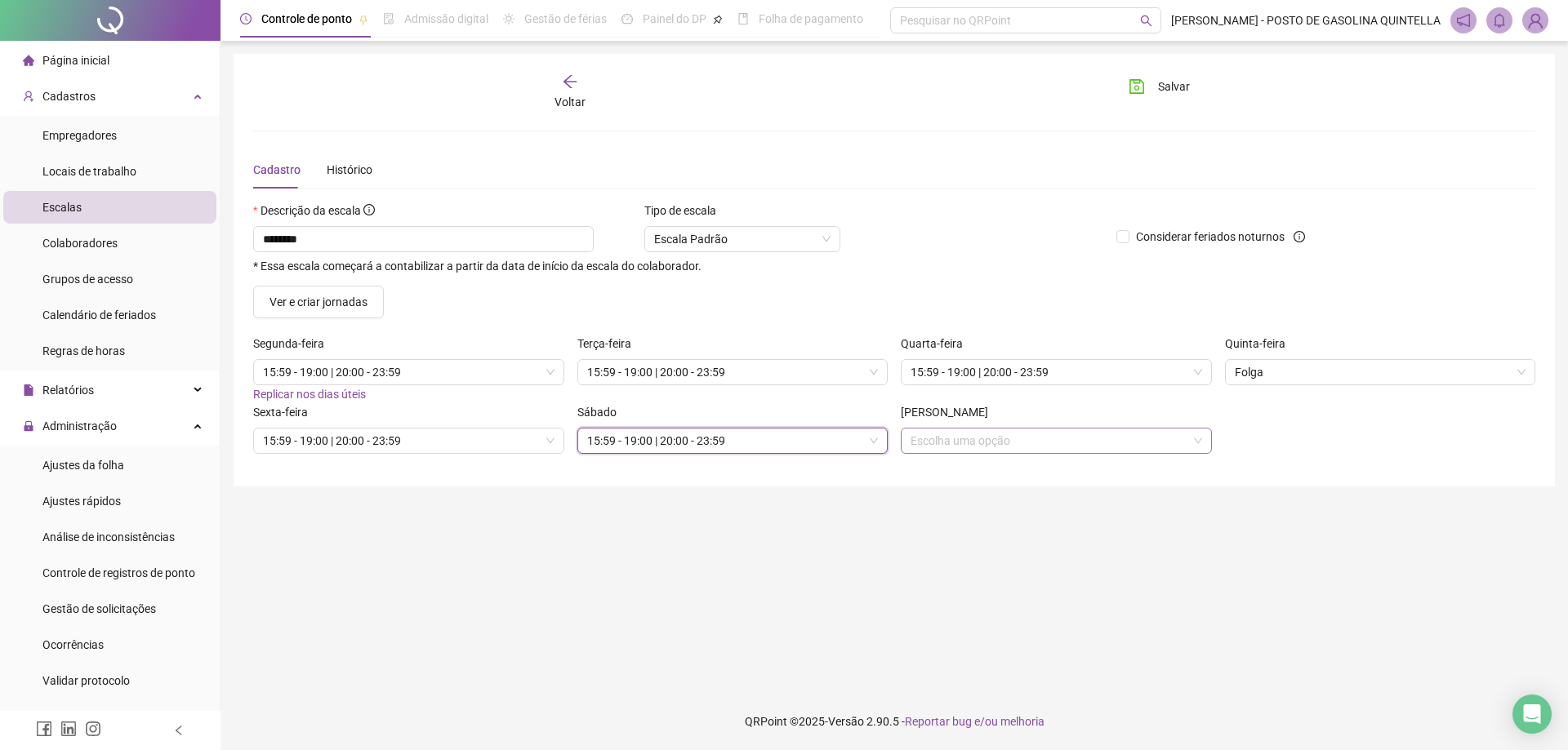
click at [950, 441] on input "search" at bounding box center [1048, 440] width 277 height 25
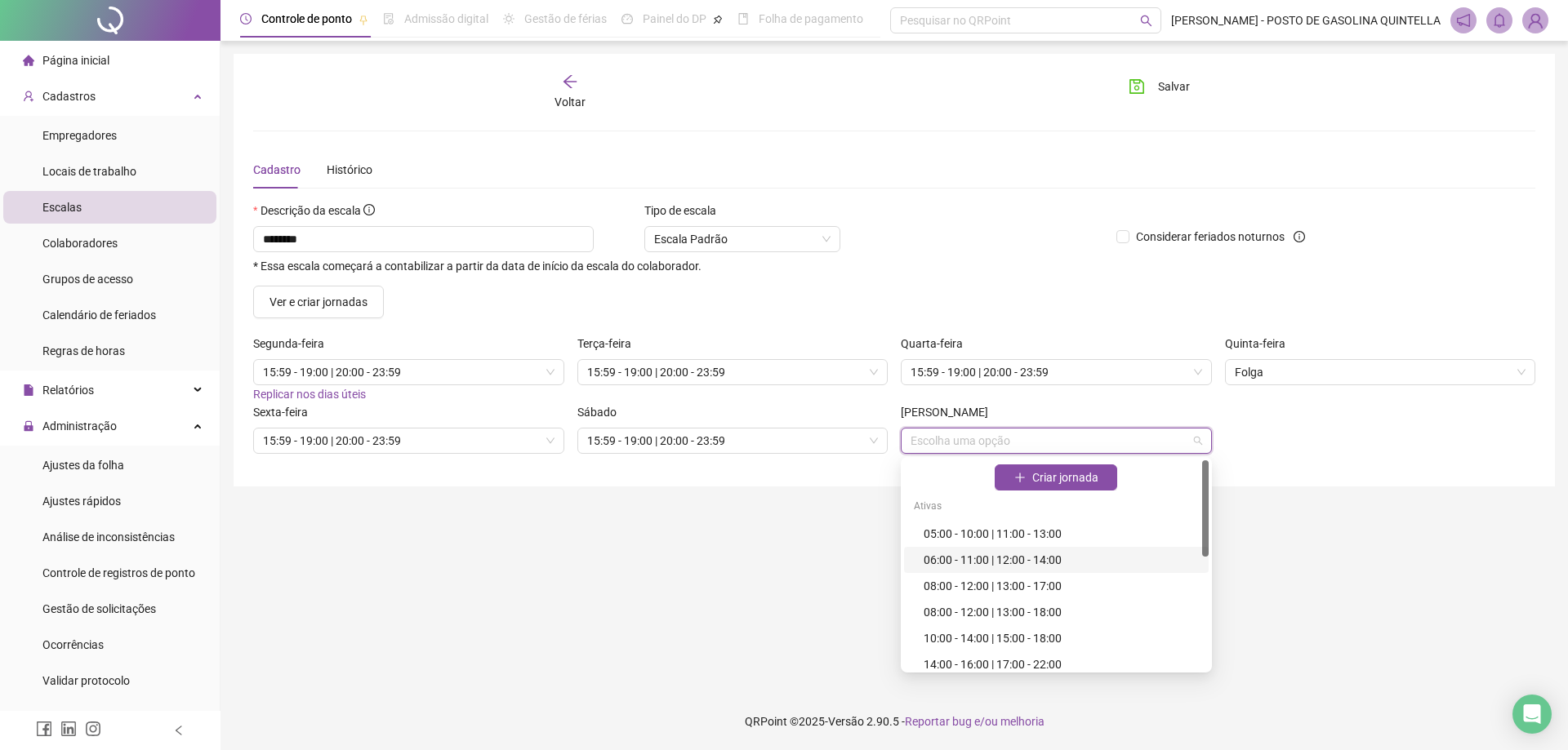
scroll to position [243, 0]
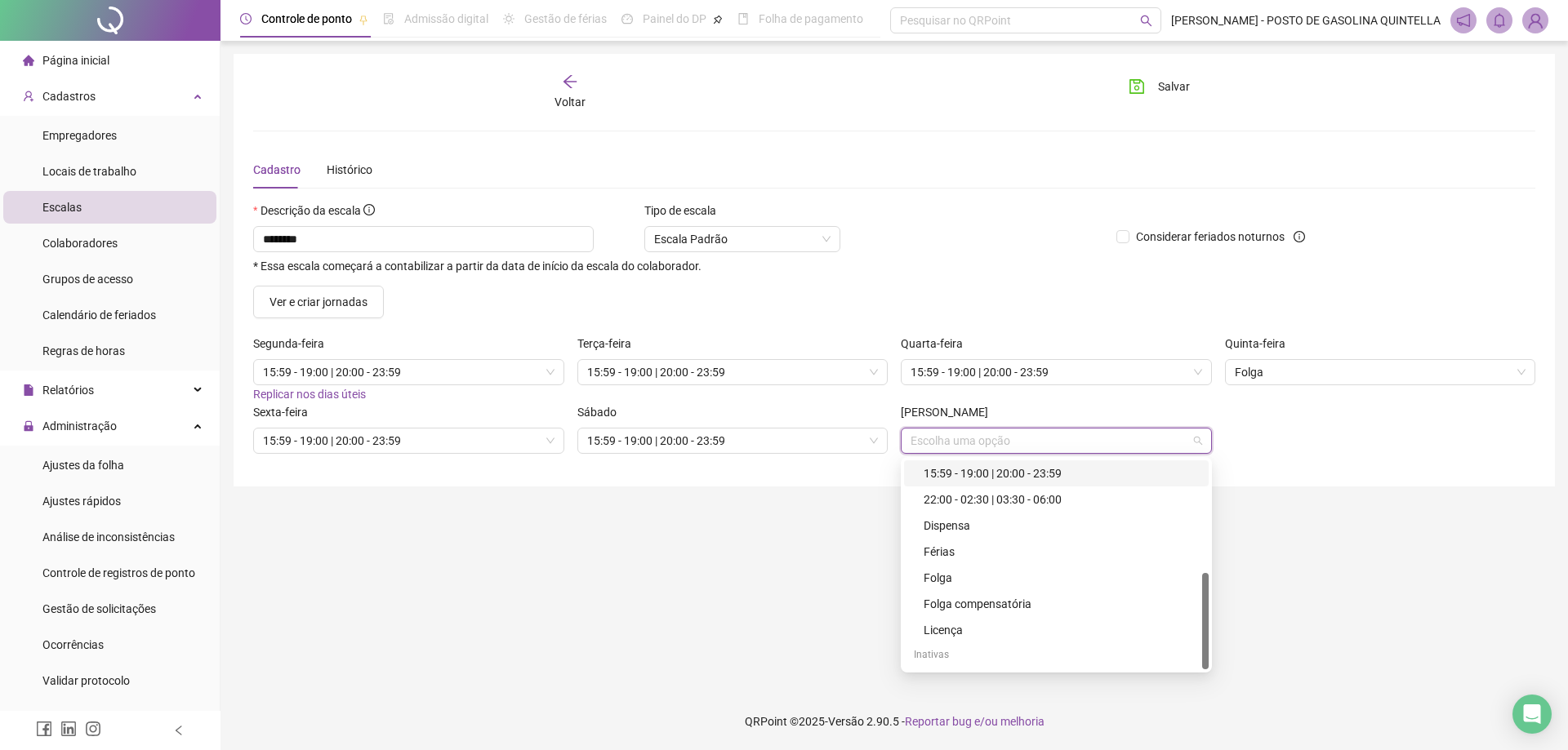
click at [952, 469] on div "15:59 - 19:00 | 20:00 - 23:59" at bounding box center [1061, 473] width 275 height 18
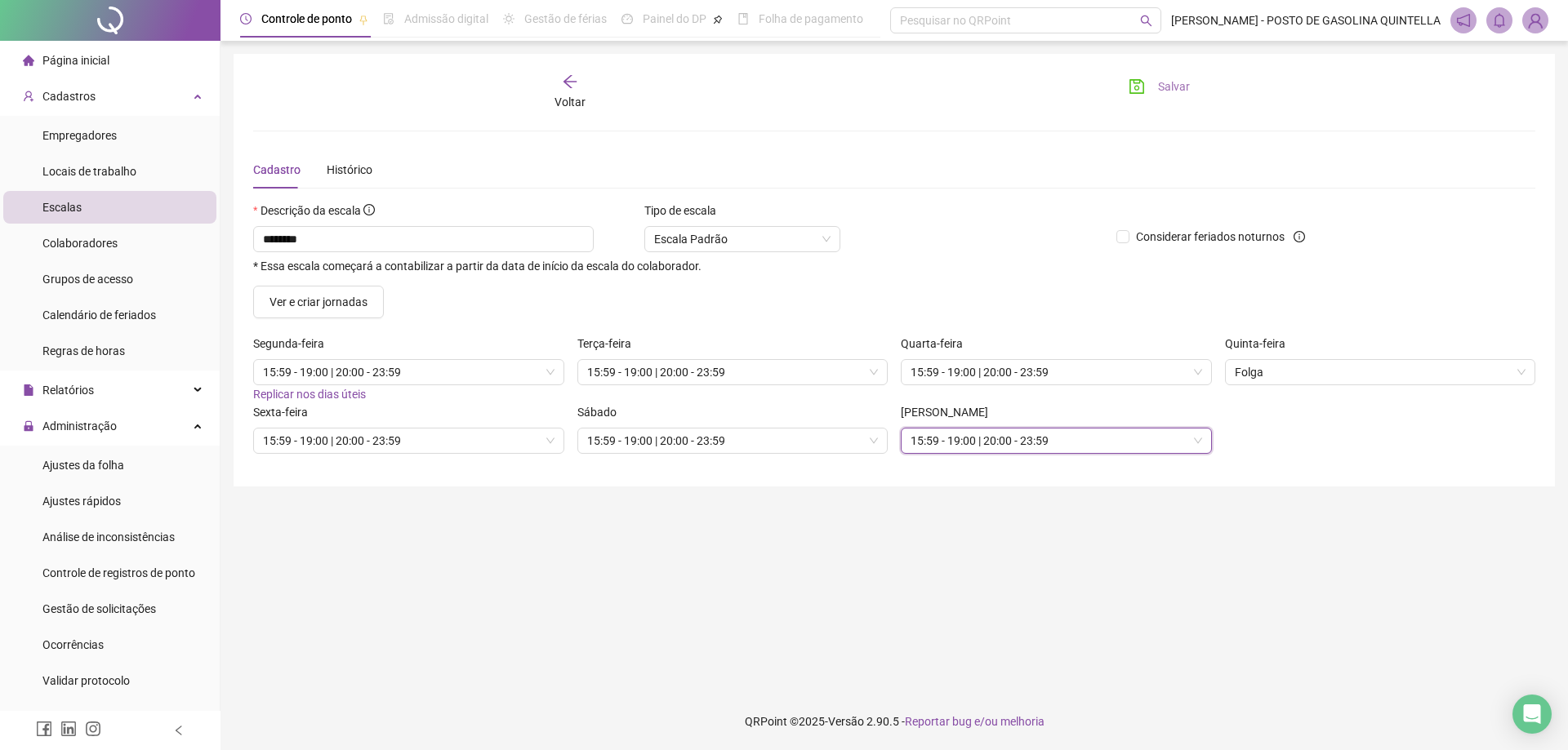
click at [1154, 84] on button "Salvar" at bounding box center [1159, 86] width 86 height 26
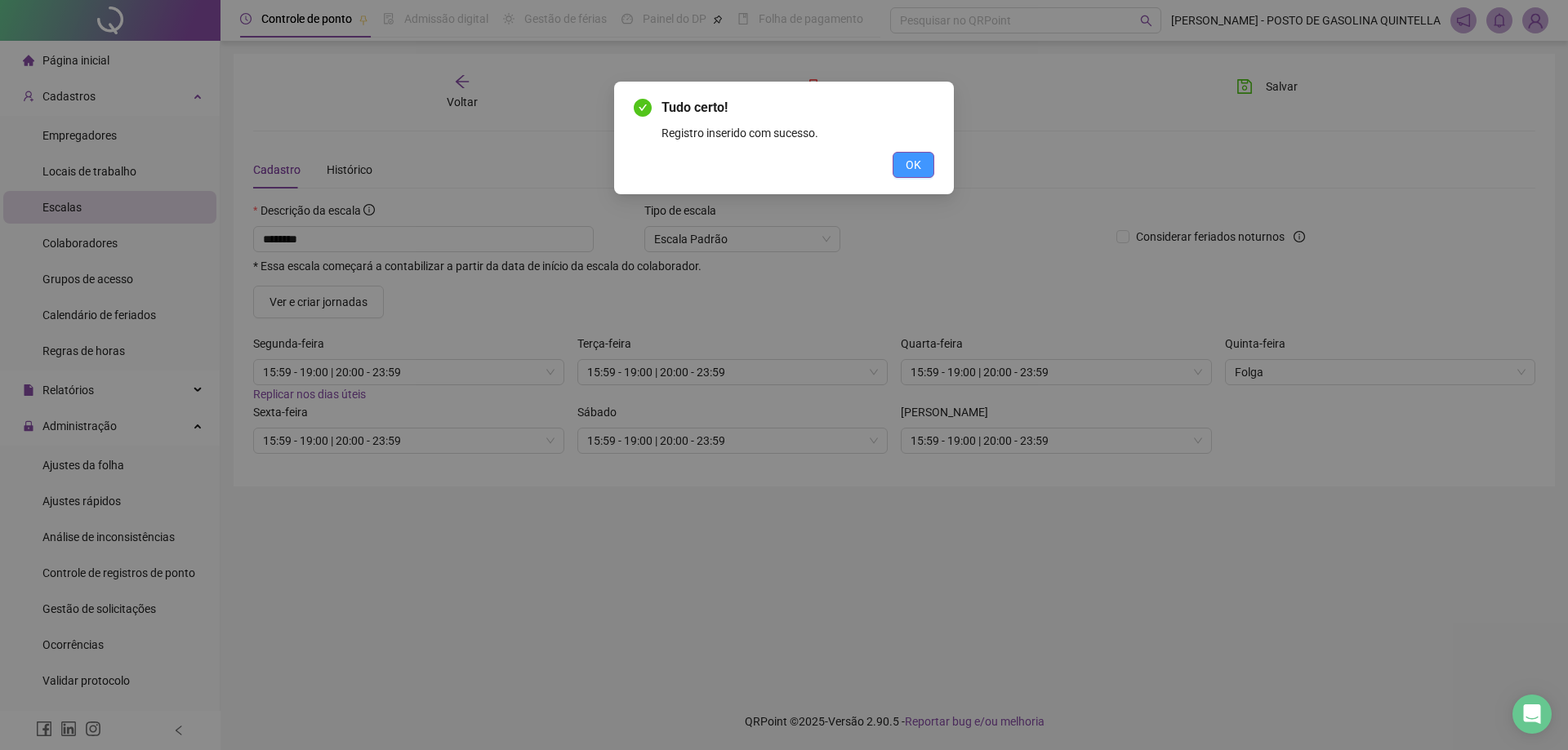
click at [914, 163] on span "OK" at bounding box center [914, 164] width 15 height 18
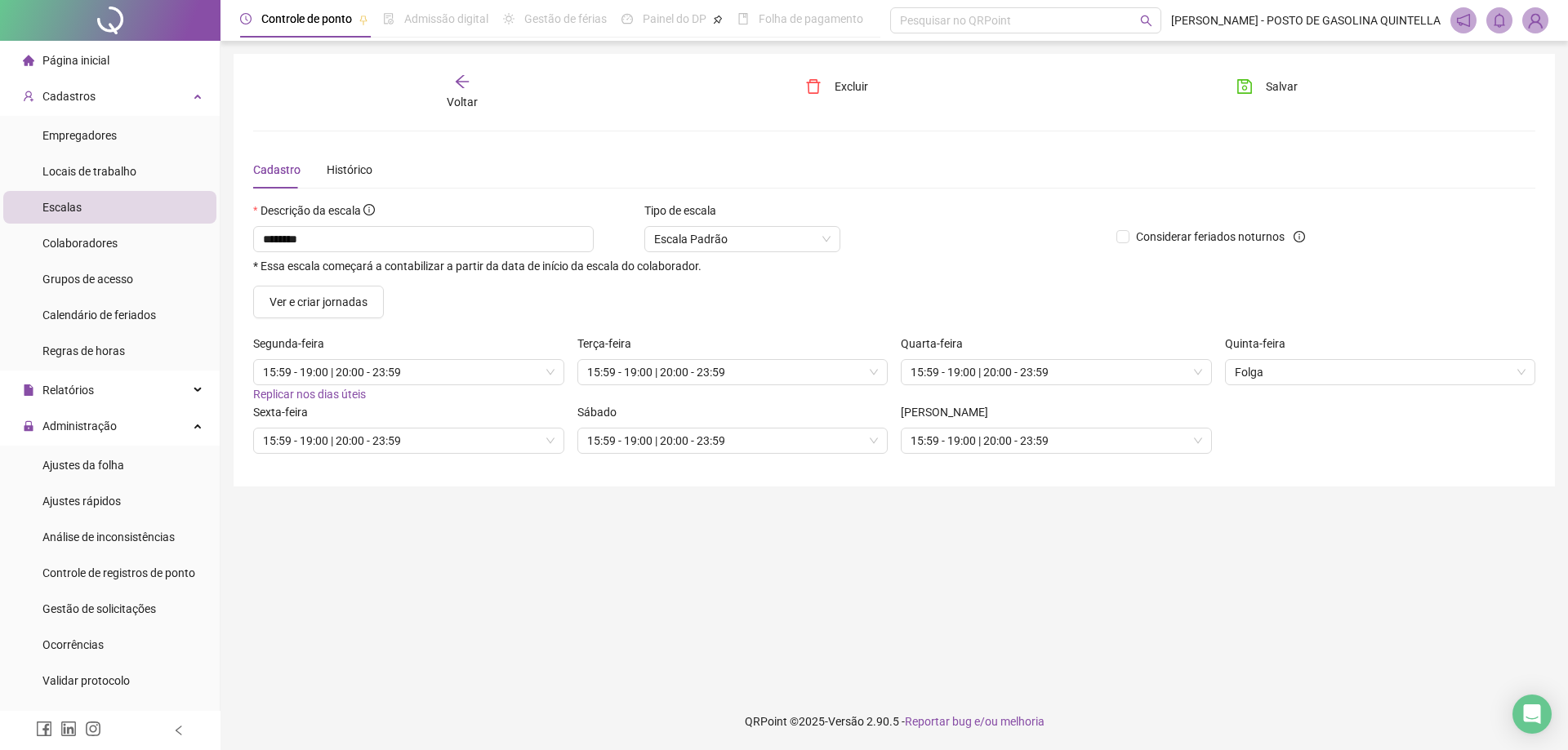
click at [462, 96] on span "Voltar" at bounding box center [462, 102] width 31 height 13
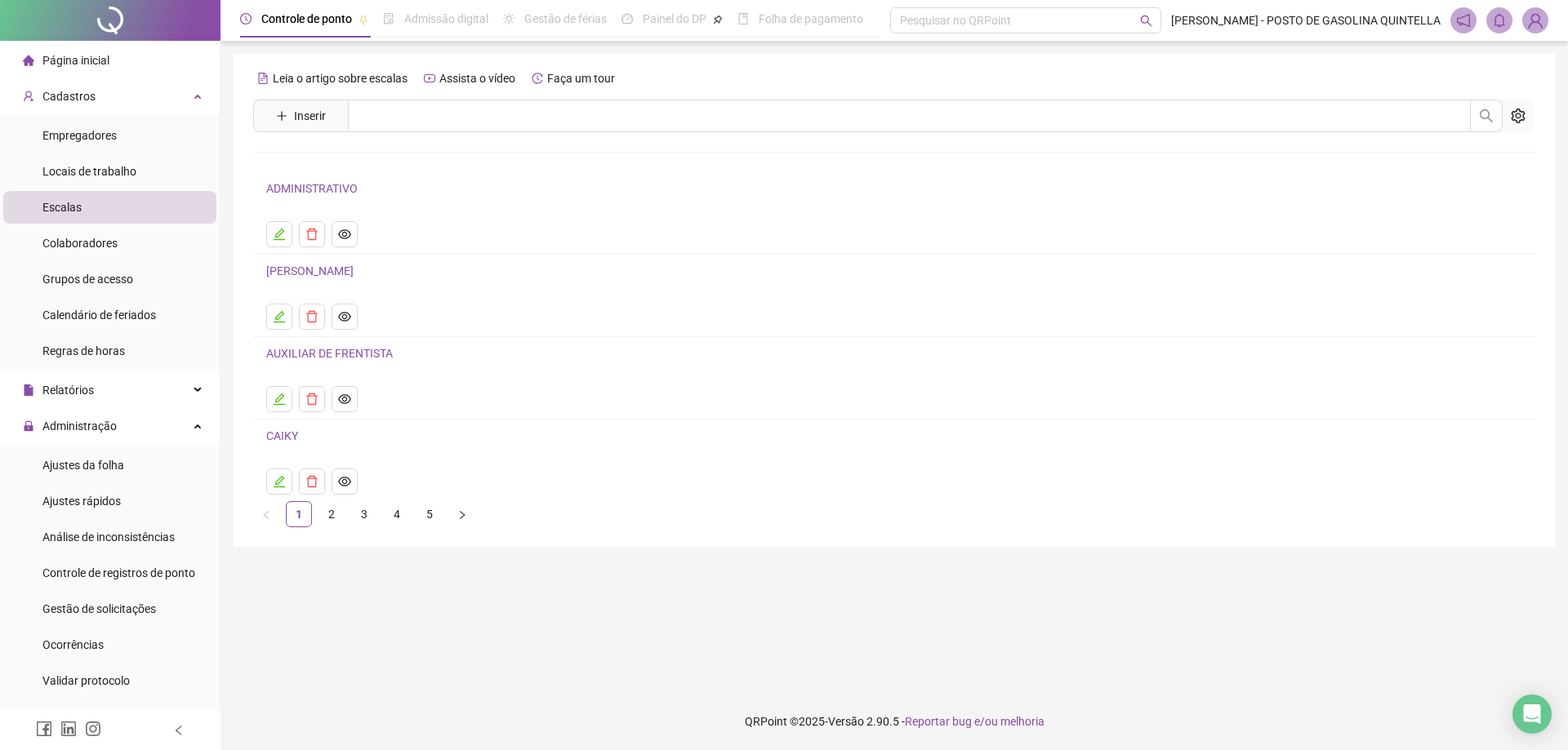
click at [298, 139] on div "Leia o artigo sobre escalas Assista o vídeo Faça um tour Inserir Nenhum resulta…" at bounding box center [894, 296] width 1282 height 462
click at [299, 124] on span "Inserir" at bounding box center [310, 115] width 32 height 18
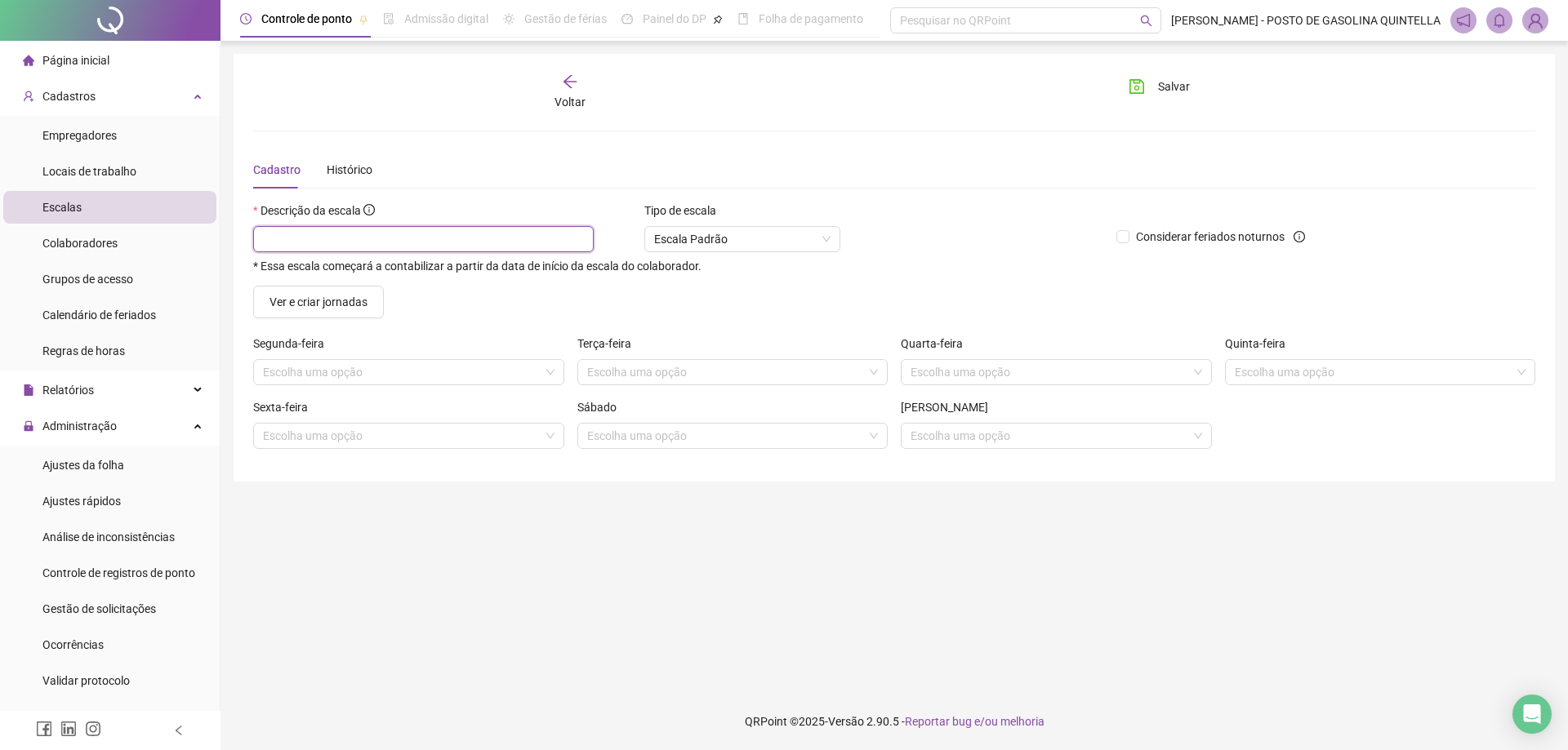
click at [306, 244] on input "text" at bounding box center [423, 239] width 340 height 26
type input "*****"
click at [304, 361] on input "search" at bounding box center [401, 372] width 277 height 25
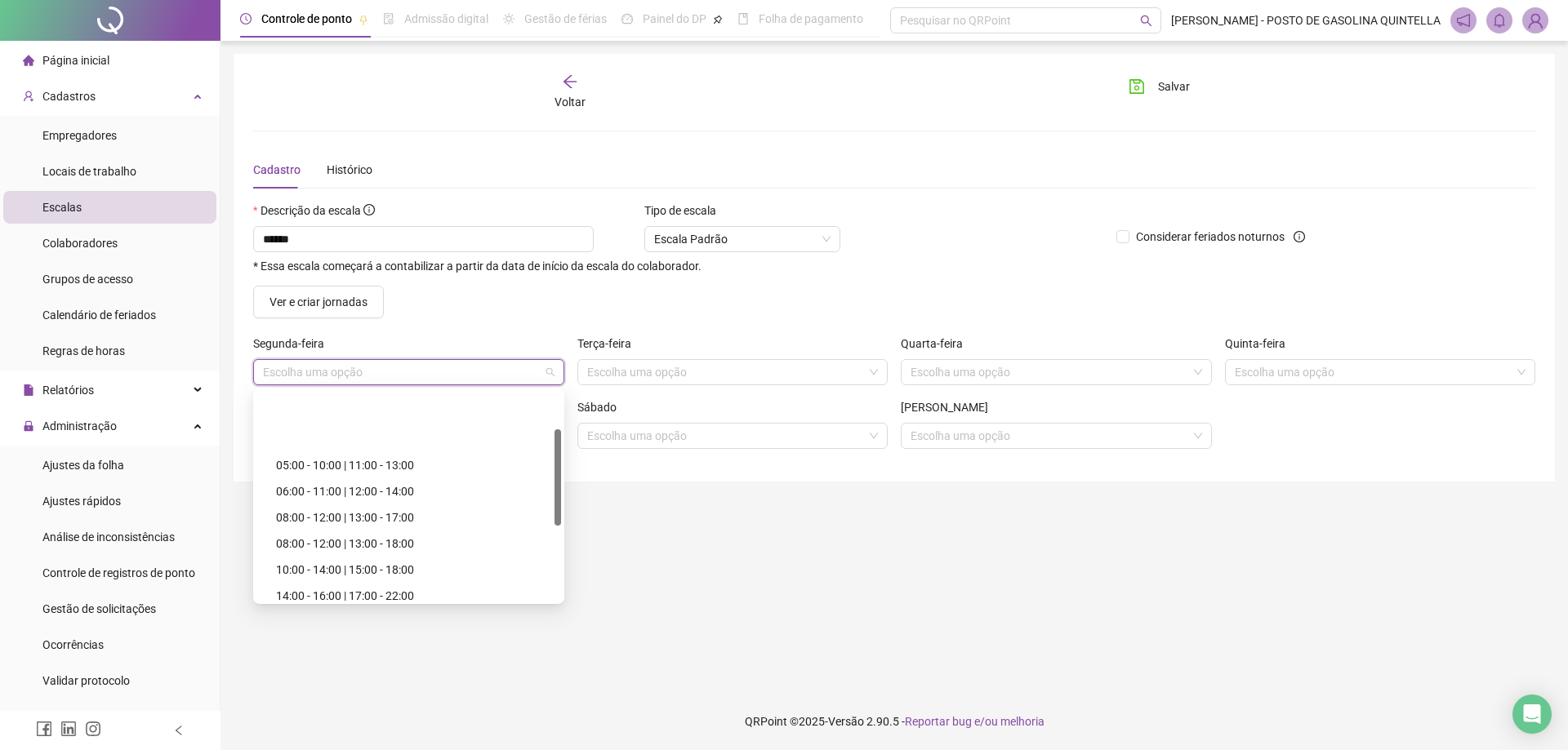
scroll to position [81, 0]
click at [478, 511] on div "14:00 - 16:00 | 17:00 - 22:00" at bounding box center [413, 514] width 275 height 18
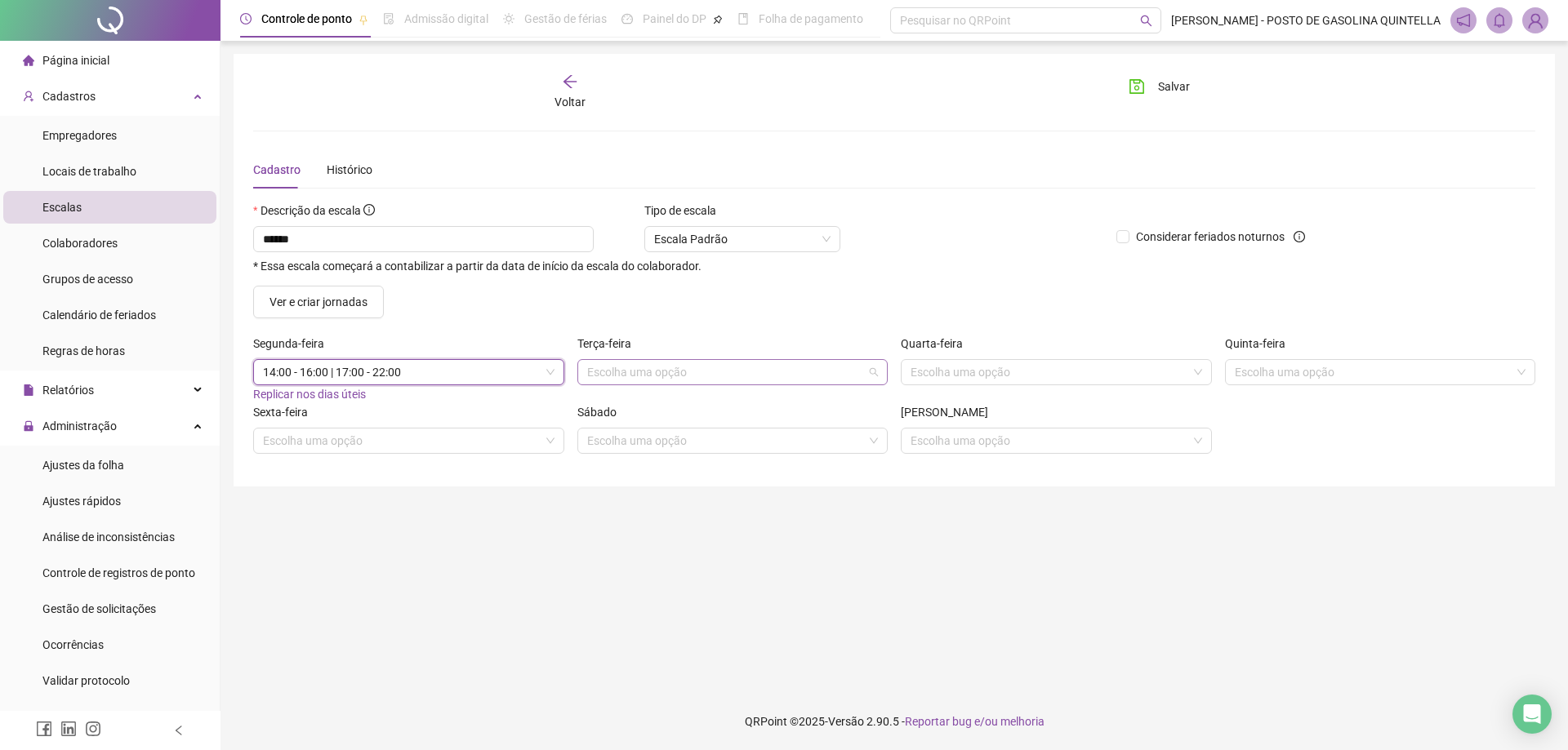
click at [638, 374] on input "search" at bounding box center [726, 372] width 277 height 25
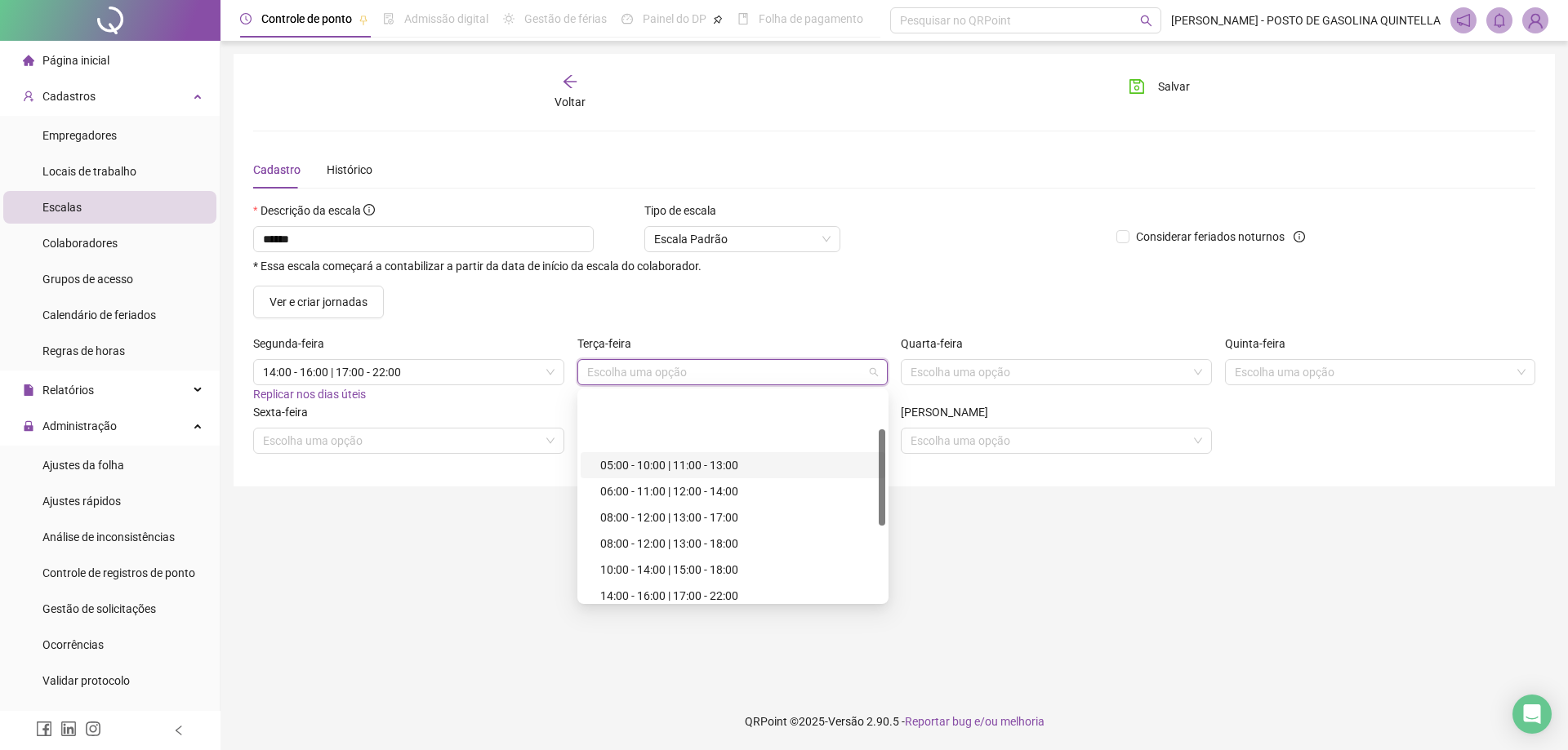
scroll to position [243, 0]
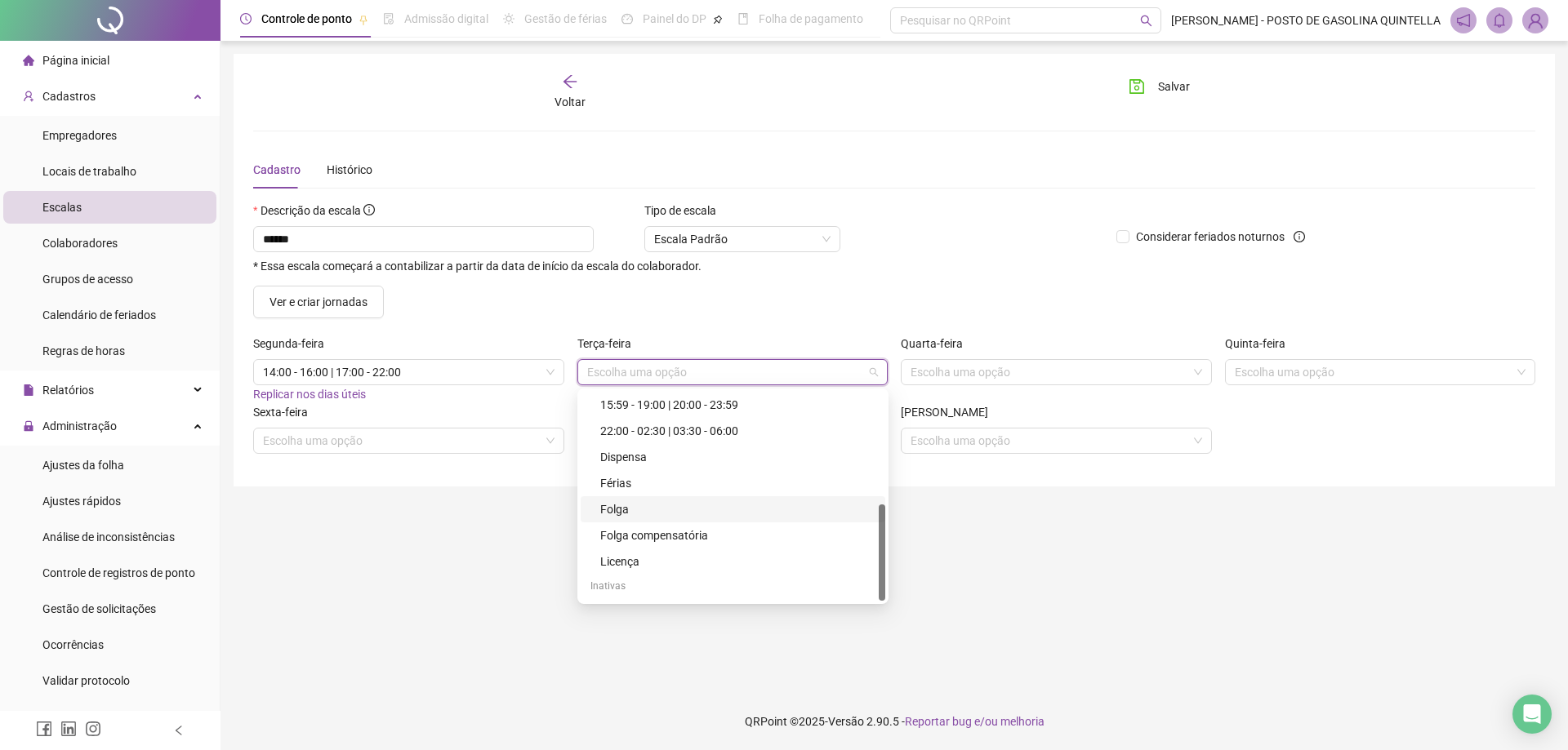
click at [641, 503] on div "Folga" at bounding box center [737, 509] width 275 height 18
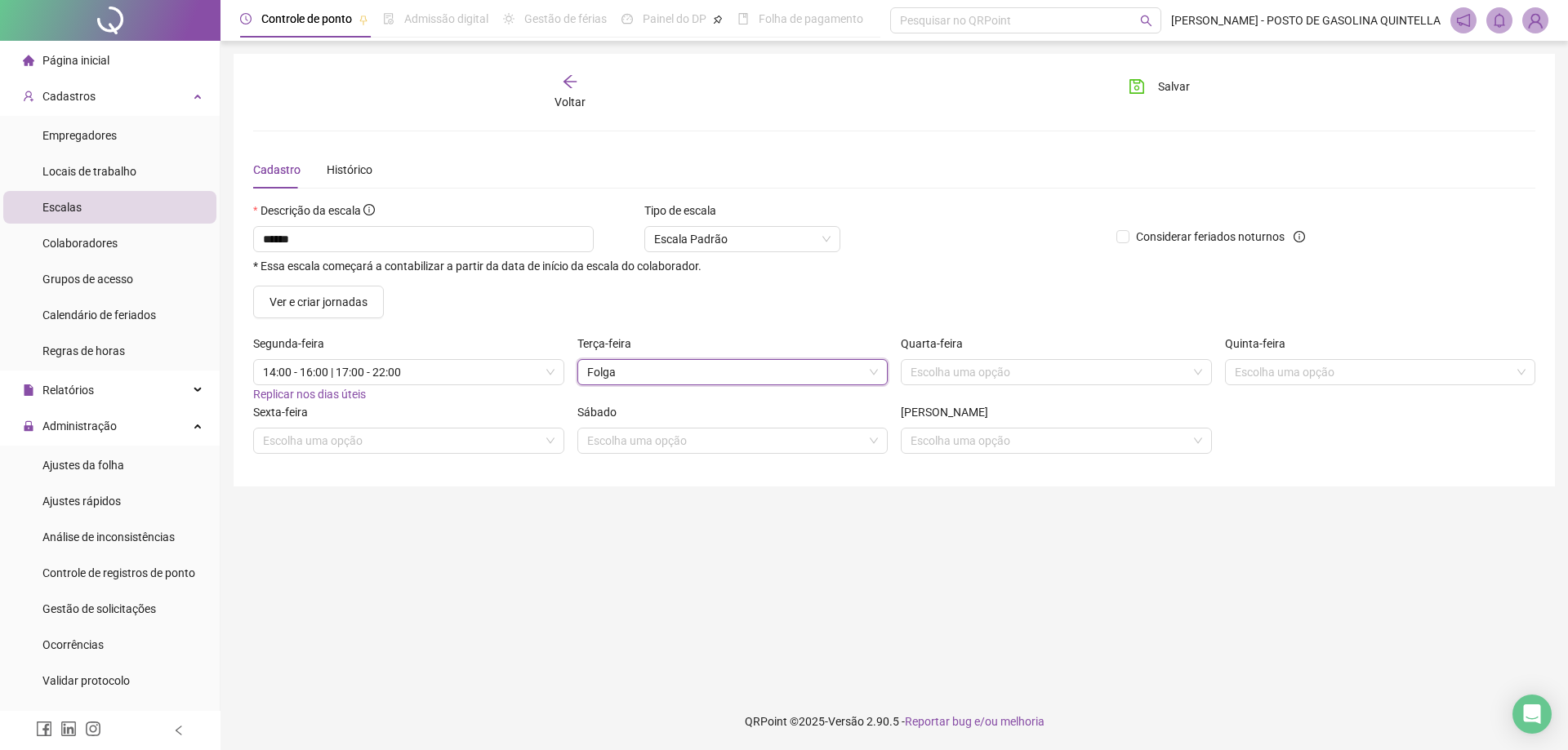
click at [964, 390] on div "Quarta-feira Escolha uma opção" at bounding box center [1056, 368] width 324 height 69
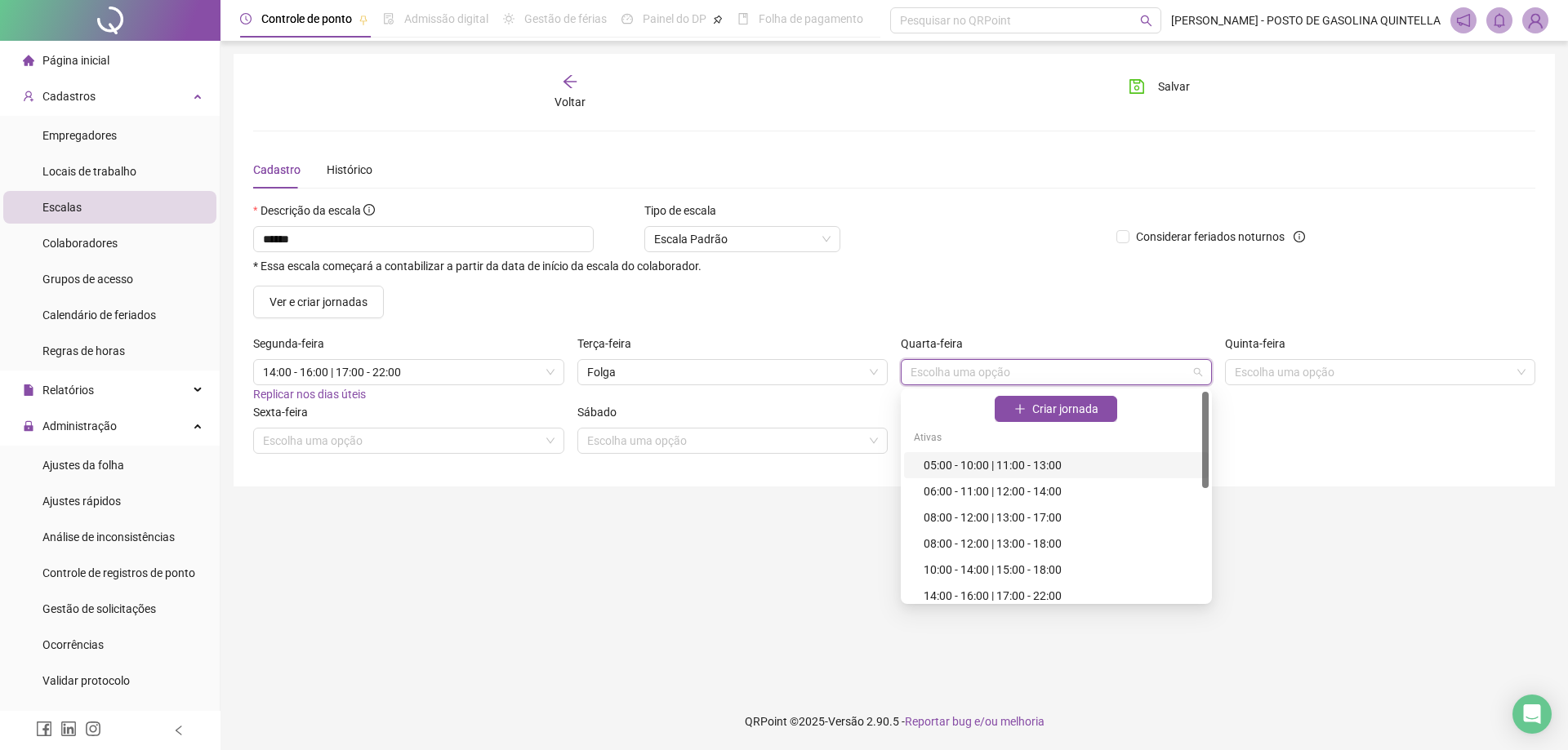
click at [958, 373] on input "search" at bounding box center [1048, 372] width 277 height 25
click at [957, 597] on div "14:00 - 16:00 | 17:00 - 22:00" at bounding box center [1061, 596] width 275 height 18
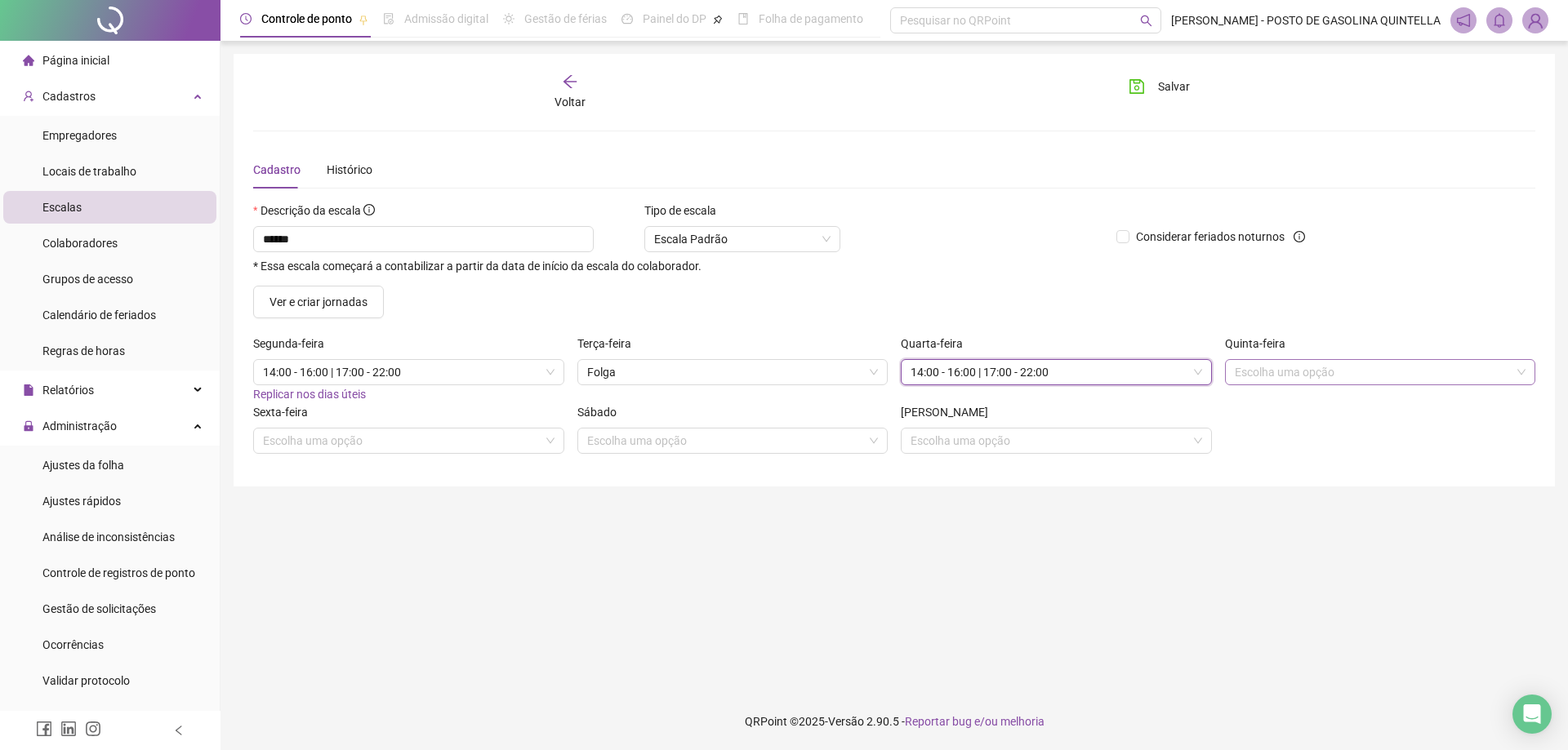
click at [1256, 372] on input "search" at bounding box center [1372, 372] width 277 height 25
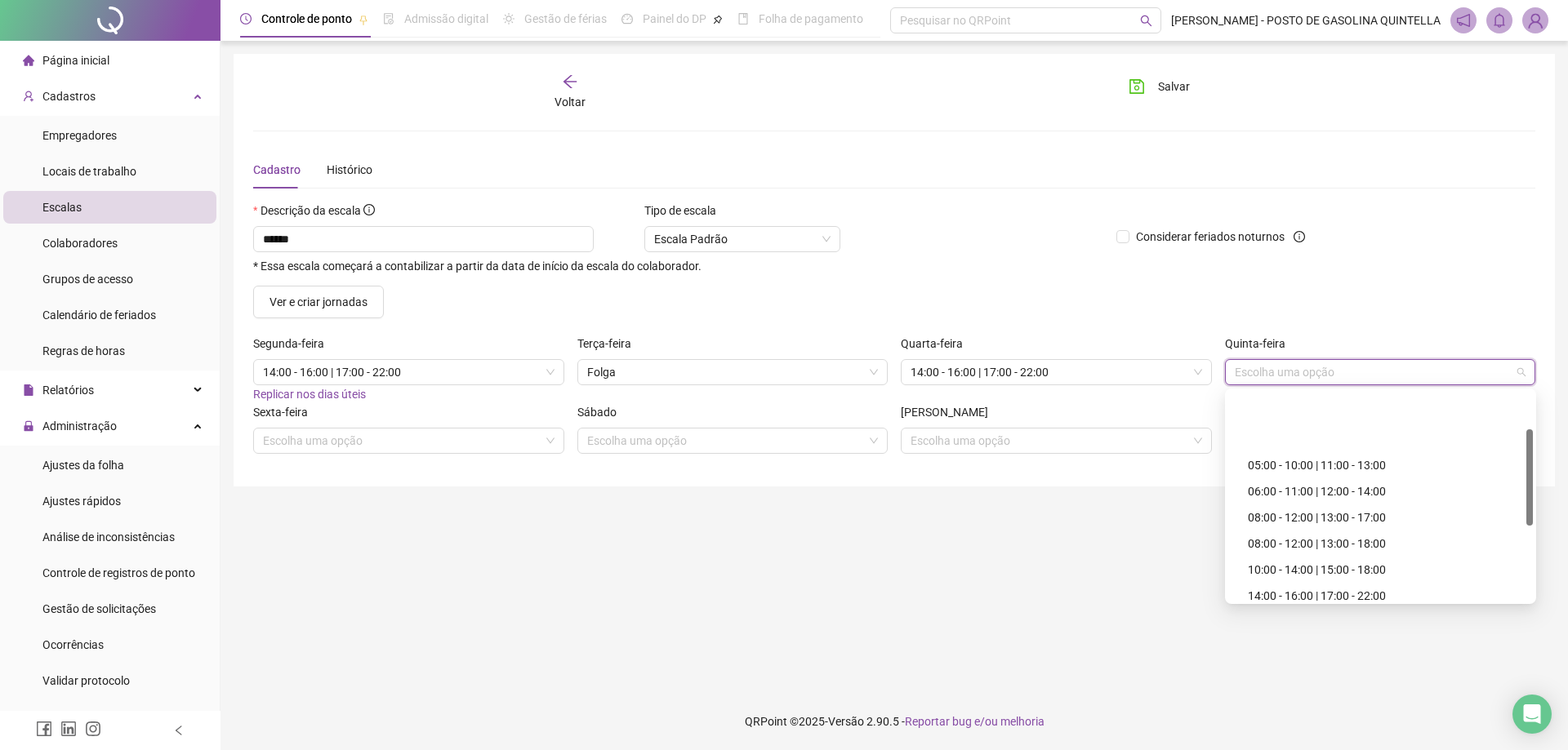
scroll to position [163, 0]
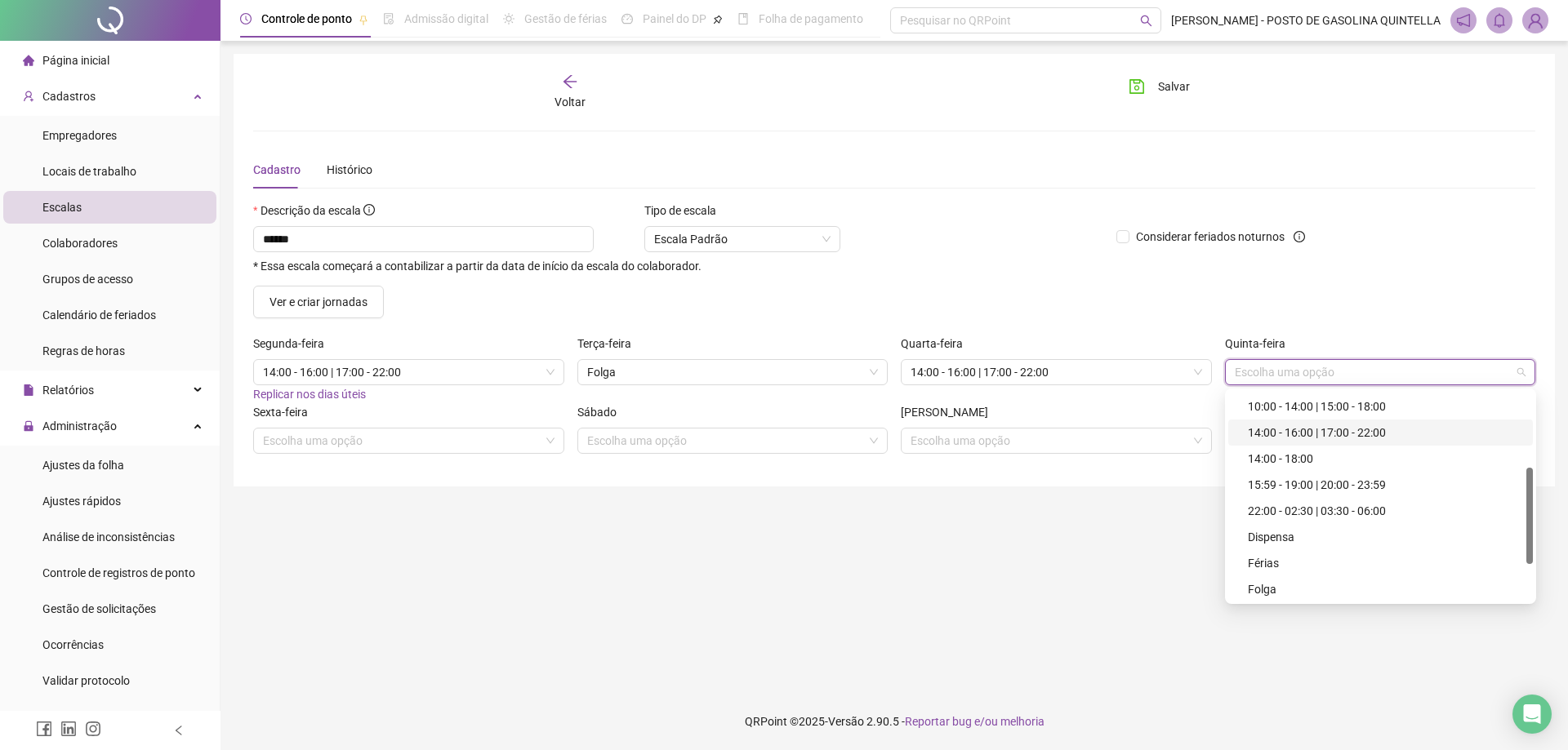
click at [1289, 429] on div "14:00 - 16:00 | 17:00 - 22:00" at bounding box center [1385, 433] width 275 height 18
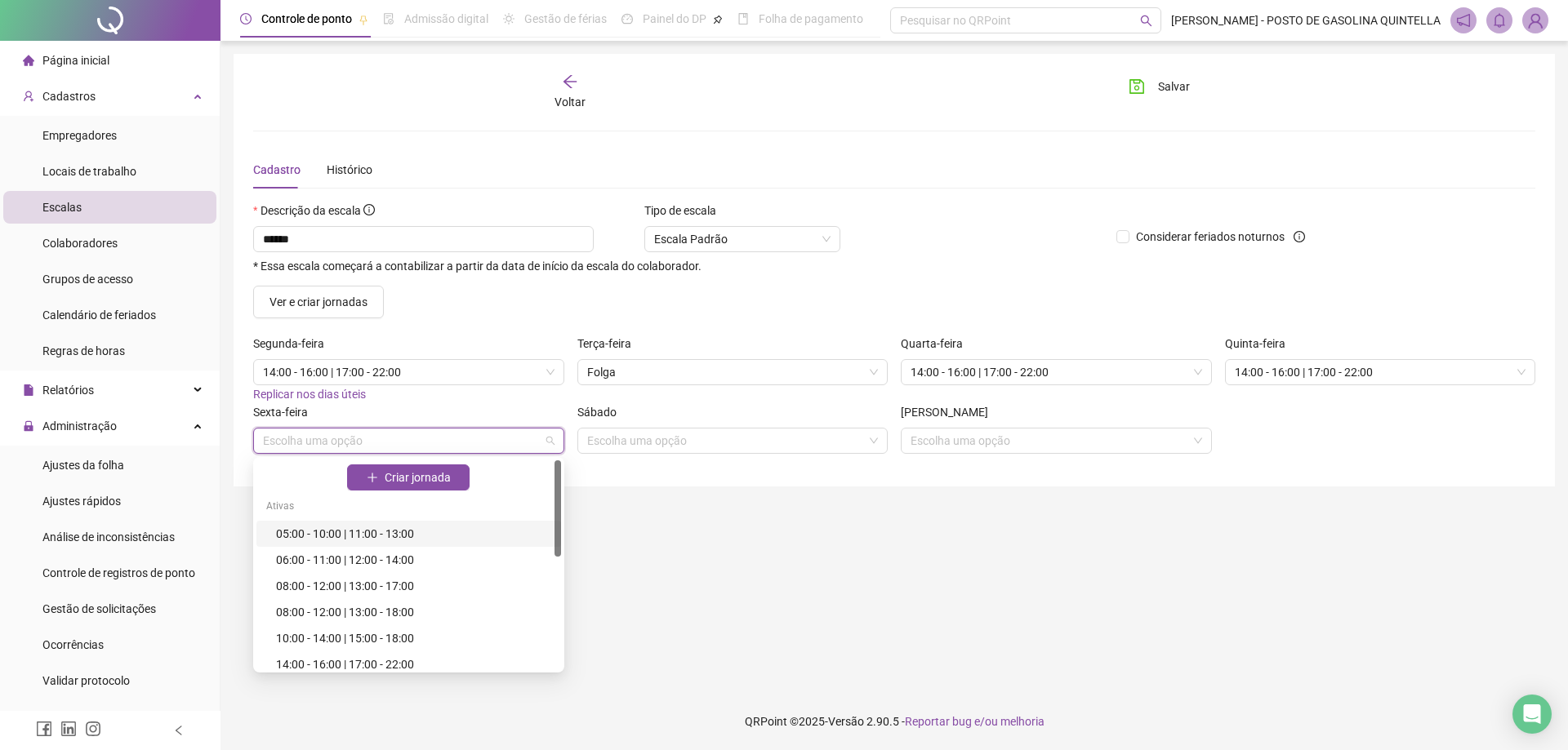
click at [452, 435] on input "search" at bounding box center [401, 440] width 277 height 25
click at [359, 639] on div "10:00 - 14:00 | 15:00 - 18:00" at bounding box center [413, 638] width 275 height 18
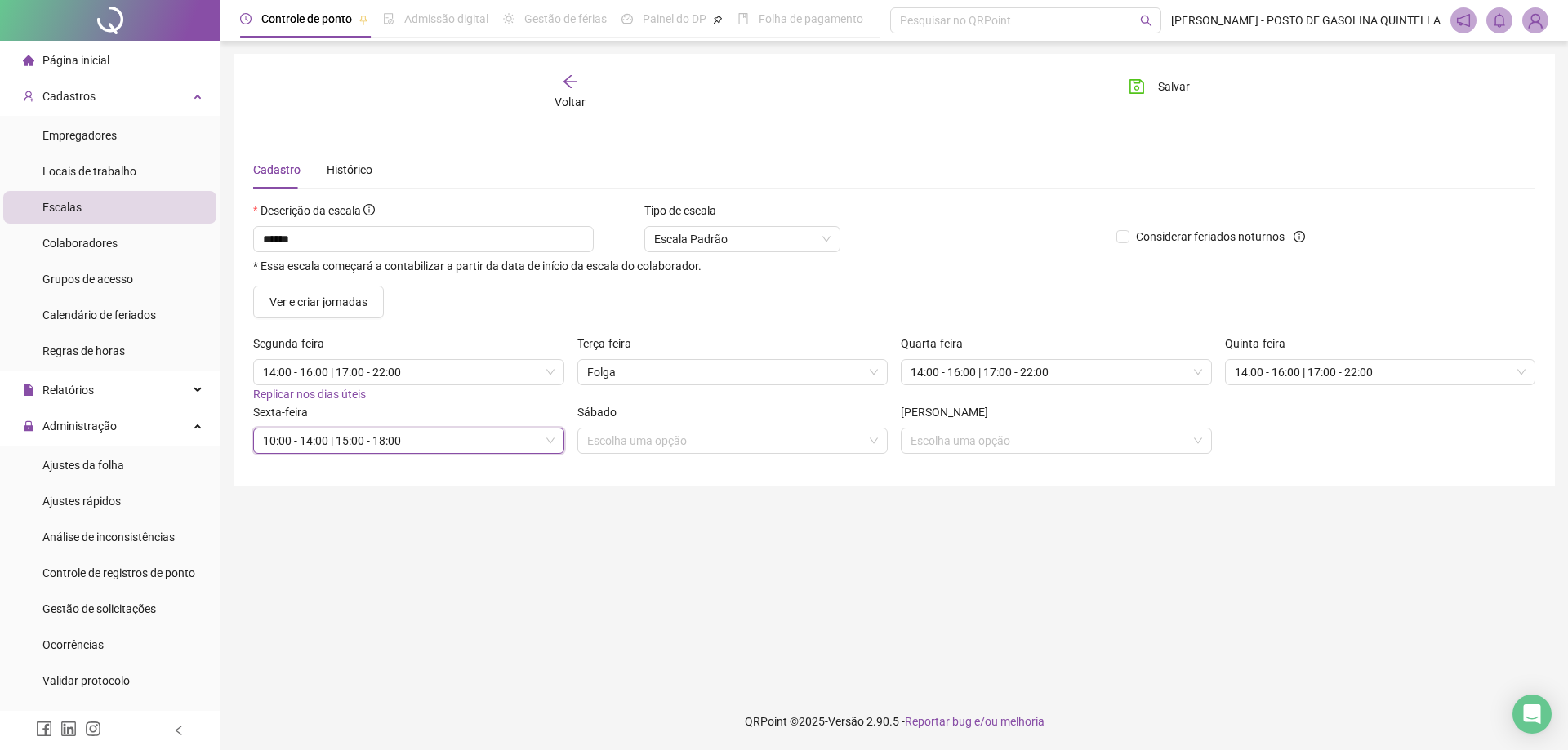
click at [396, 444] on span "10:00 - 14:00 | 15:00 - 18:00" at bounding box center [409, 440] width 291 height 25
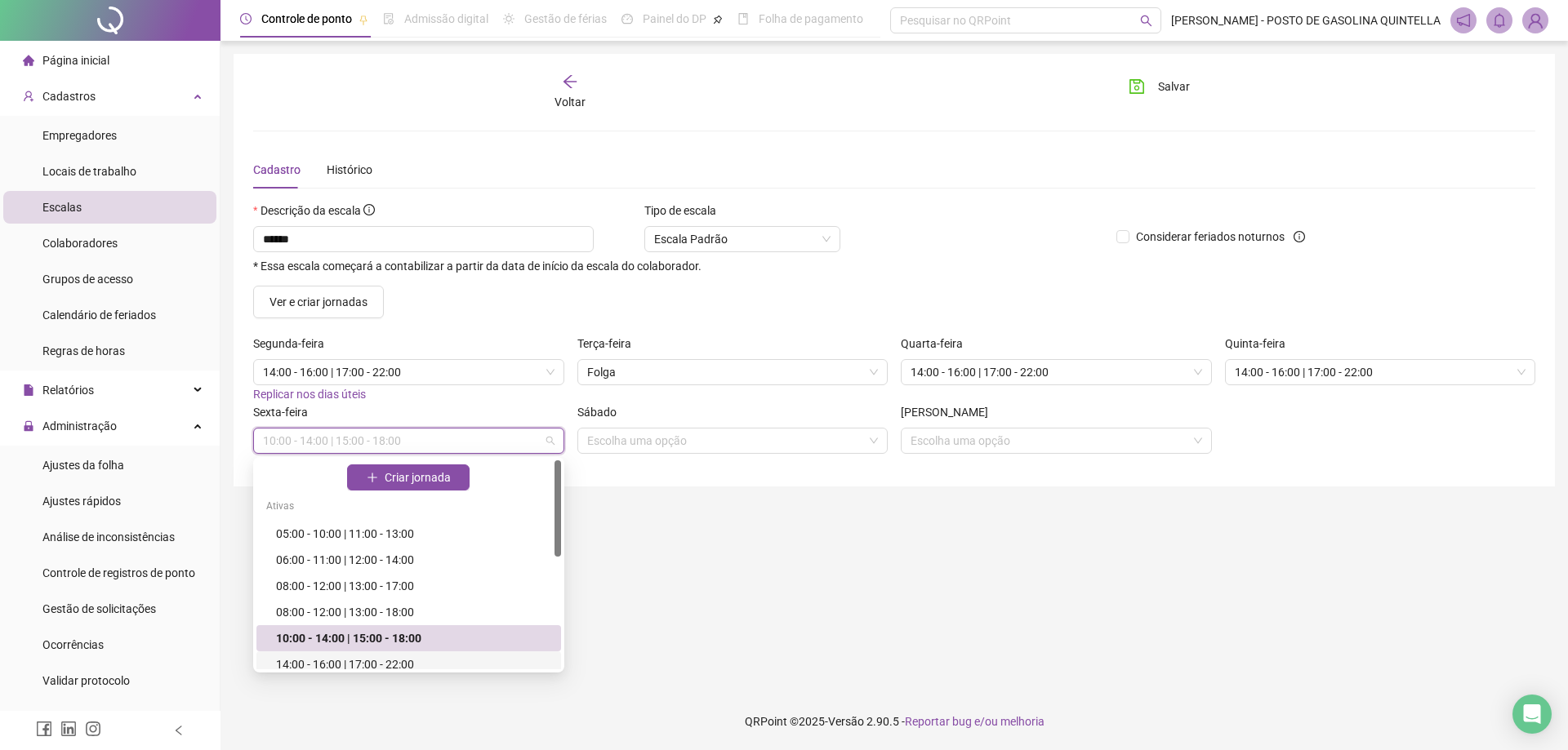
click at [333, 663] on div "14:00 - 16:00 | 17:00 - 22:00" at bounding box center [413, 665] width 275 height 18
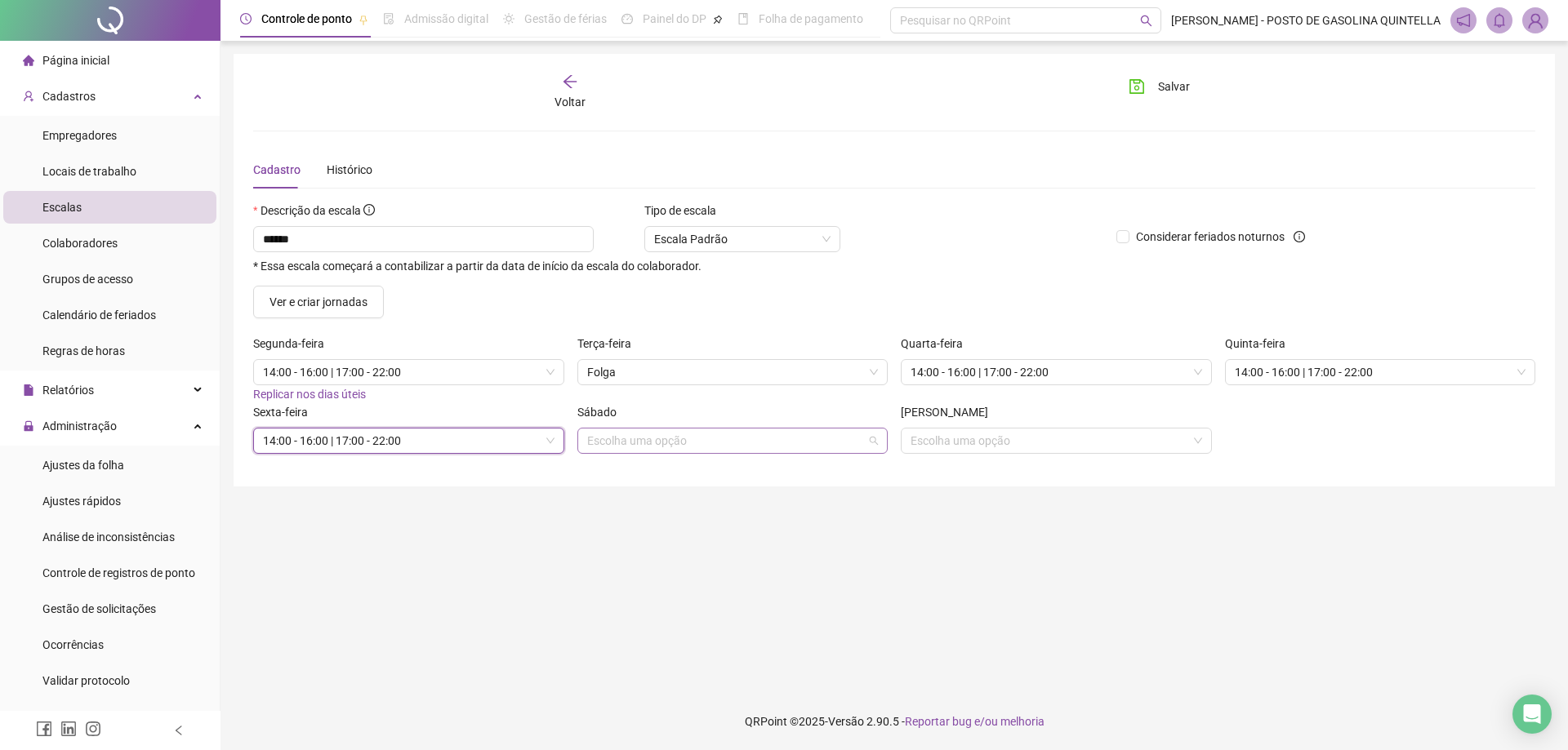
click at [649, 434] on input "search" at bounding box center [726, 440] width 277 height 25
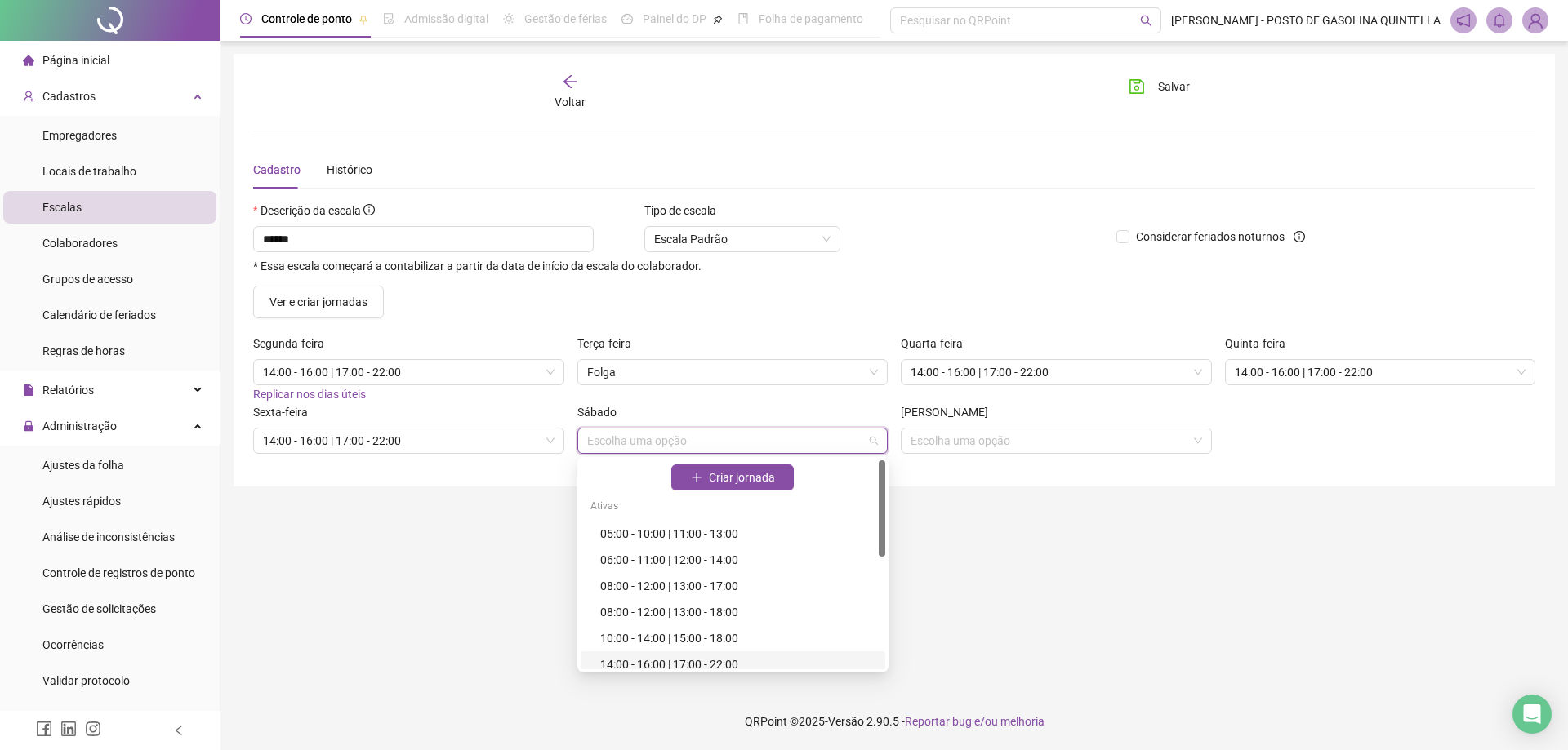
click at [700, 658] on div "14:00 - 16:00 | 17:00 - 22:00" at bounding box center [737, 665] width 275 height 18
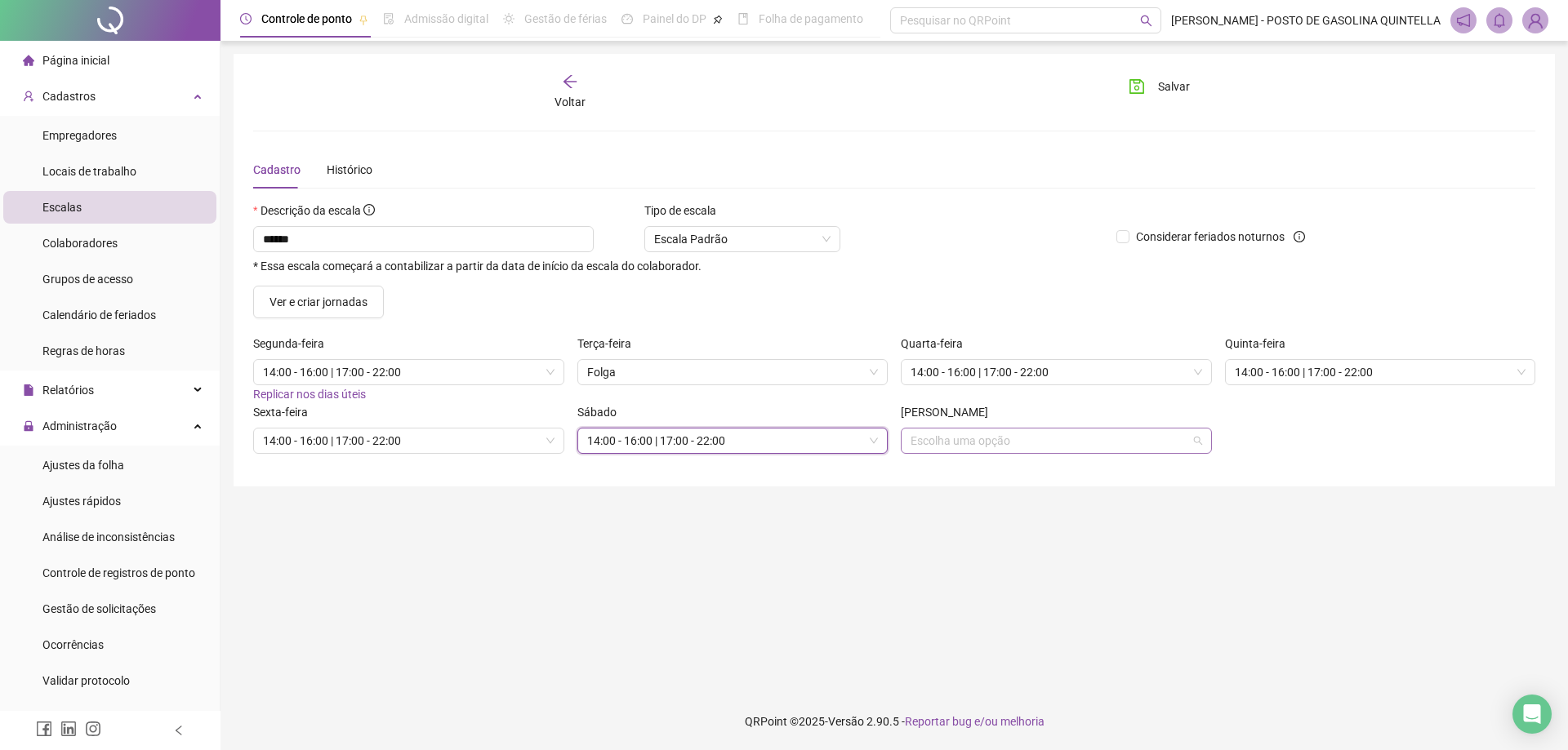
click at [983, 433] on input "search" at bounding box center [1048, 440] width 277 height 25
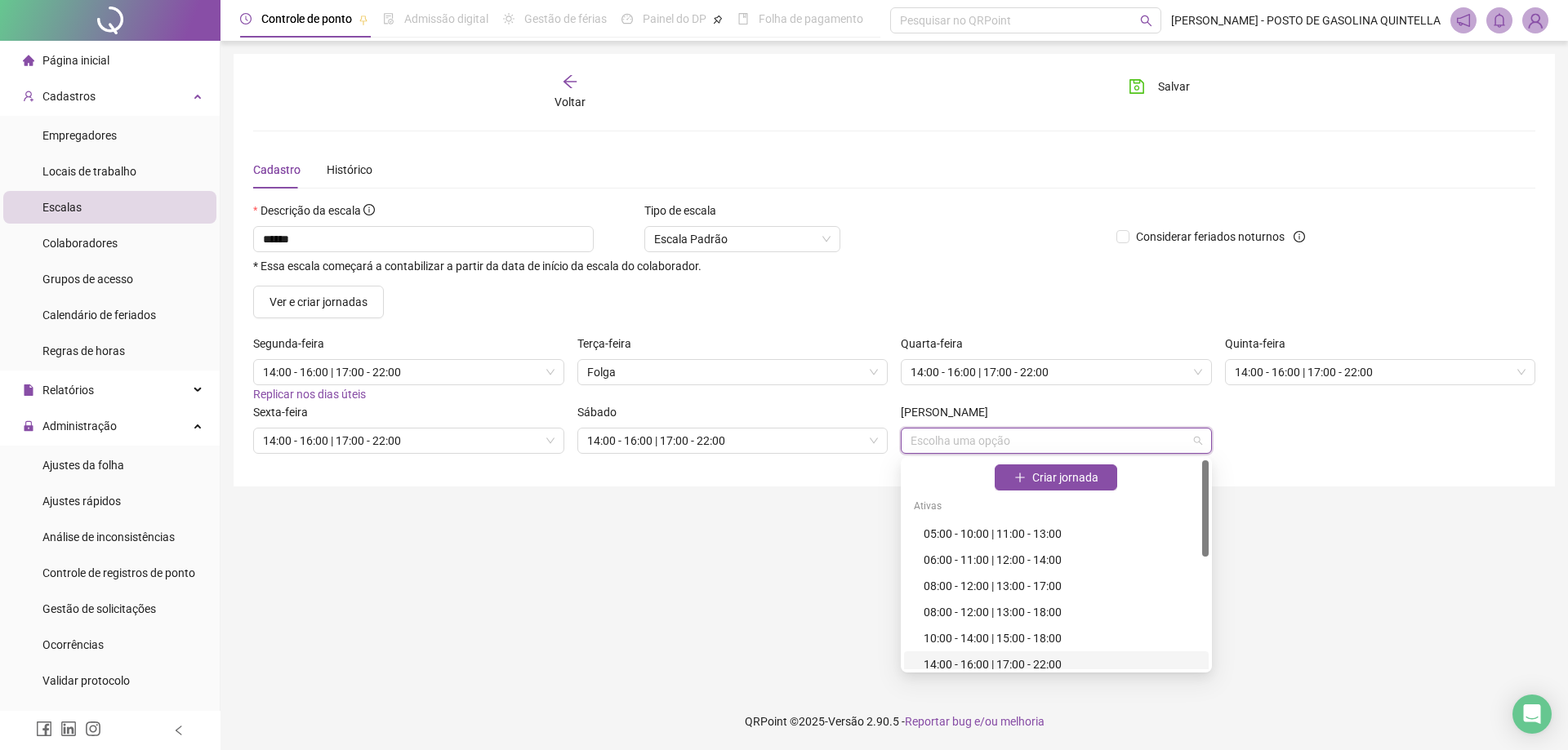
click at [979, 661] on div "14:00 - 16:00 | 17:00 - 22:00" at bounding box center [1061, 665] width 275 height 18
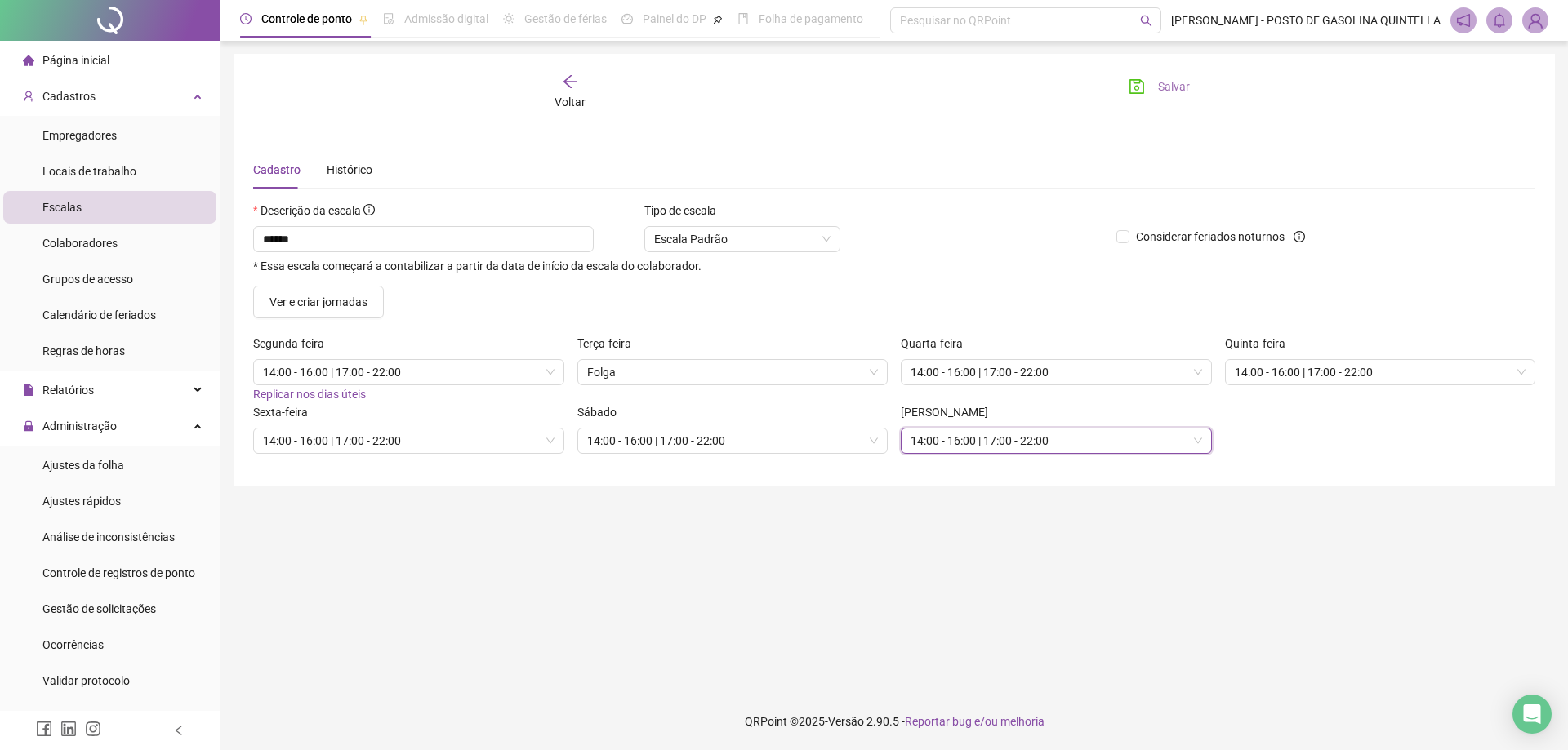
click at [1158, 85] on span "Salvar" at bounding box center [1174, 86] width 32 height 18
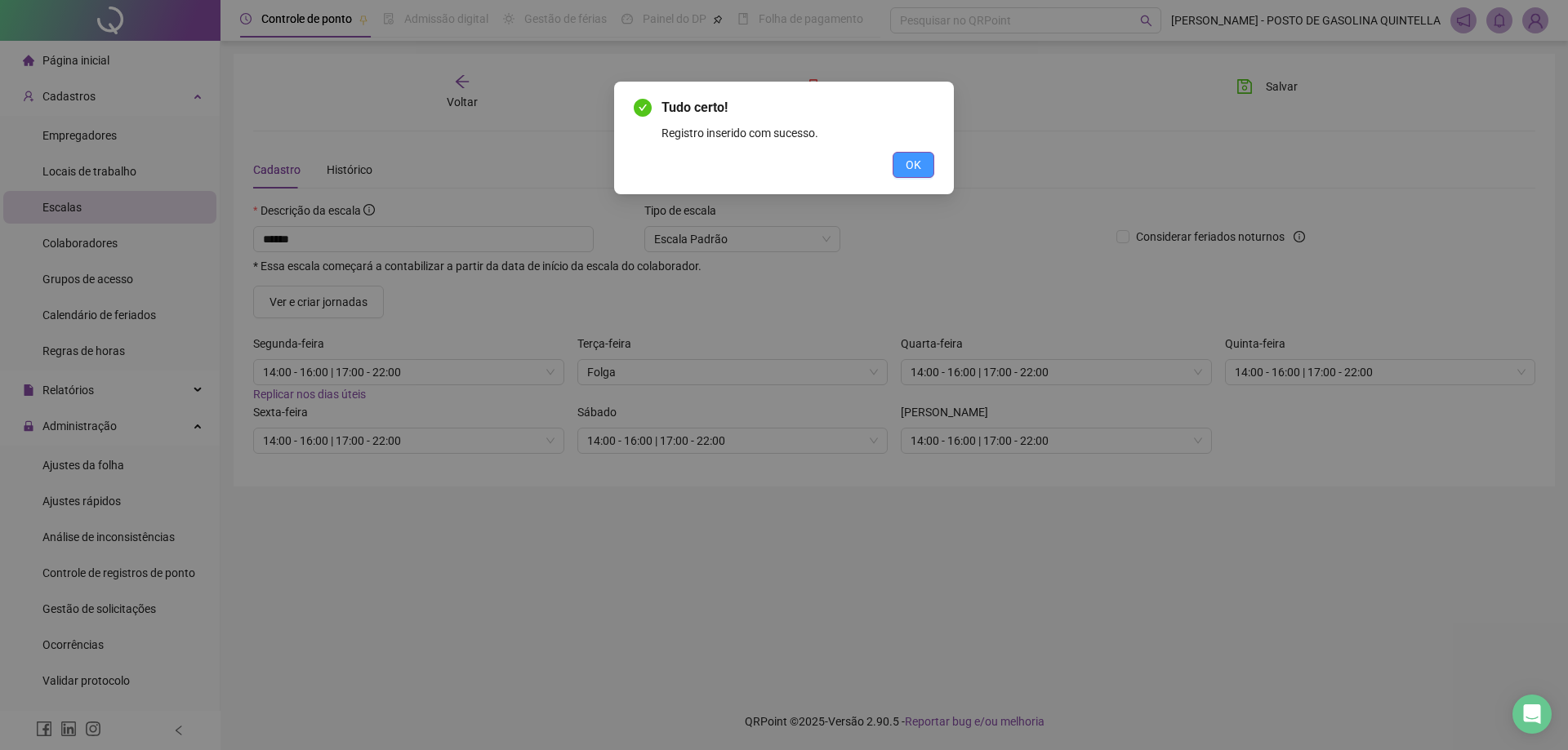
click at [917, 157] on span "OK" at bounding box center [914, 164] width 15 height 18
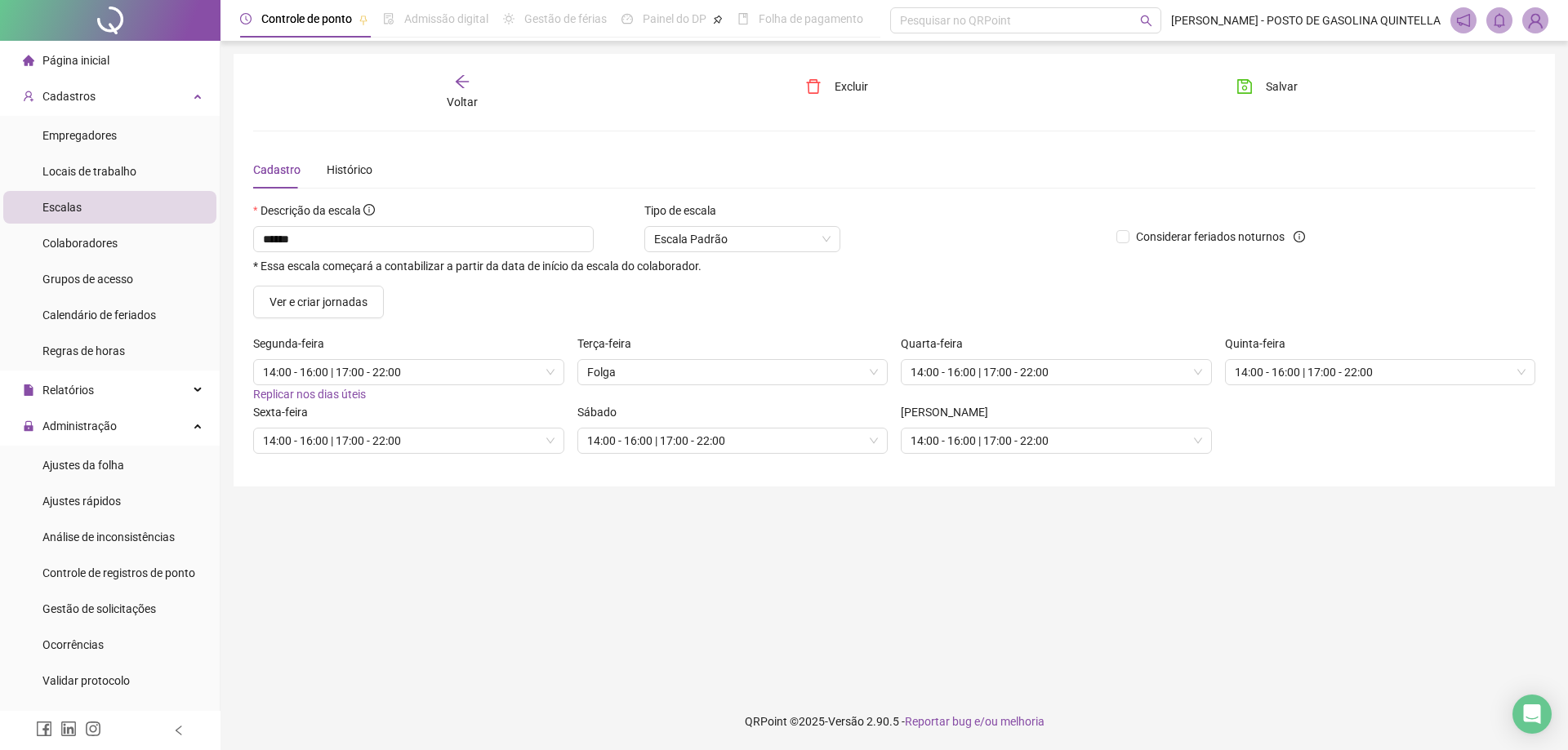
click at [461, 80] on icon "arrow-left" at bounding box center [461, 81] width 16 height 16
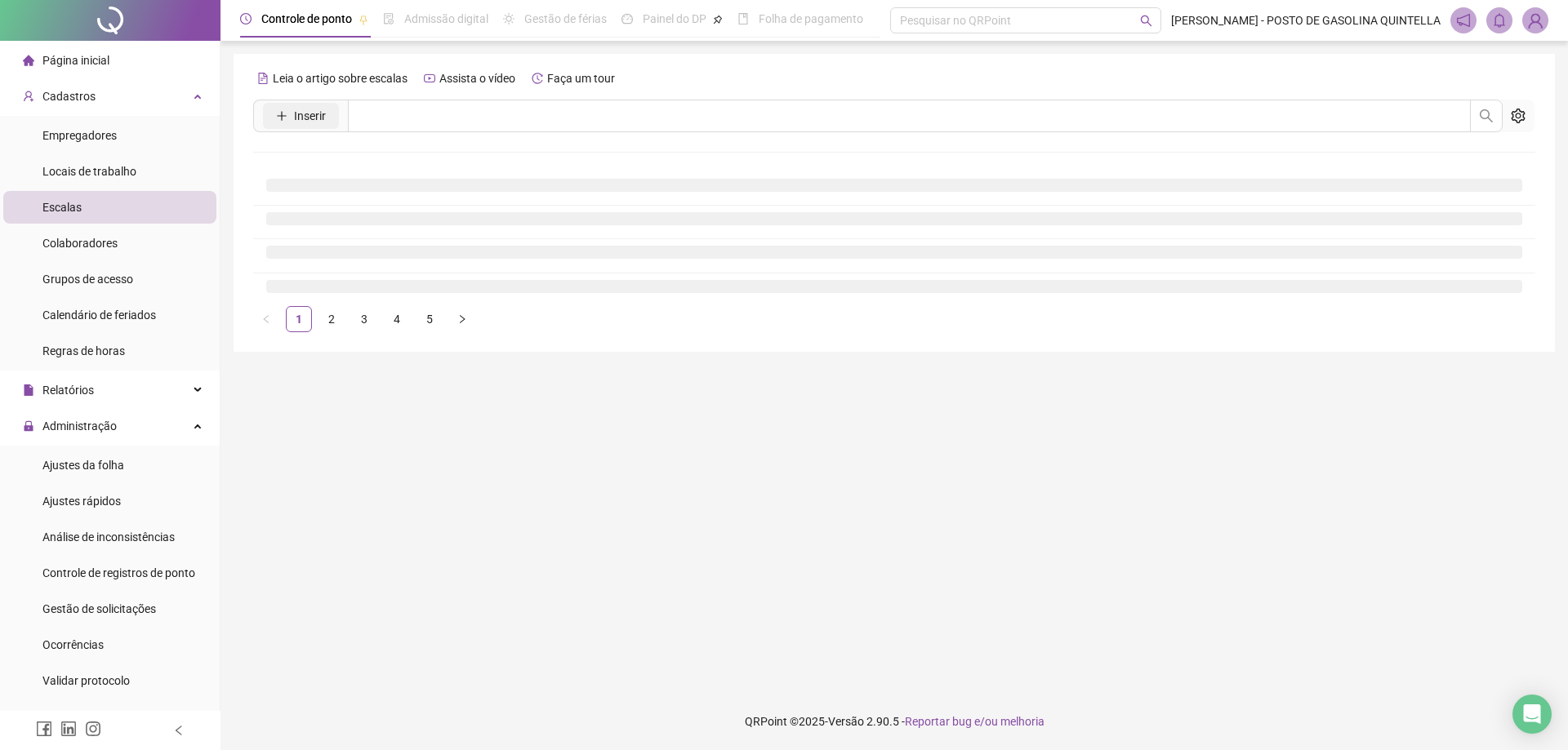
click at [279, 119] on icon "plus" at bounding box center [282, 116] width 12 height 12
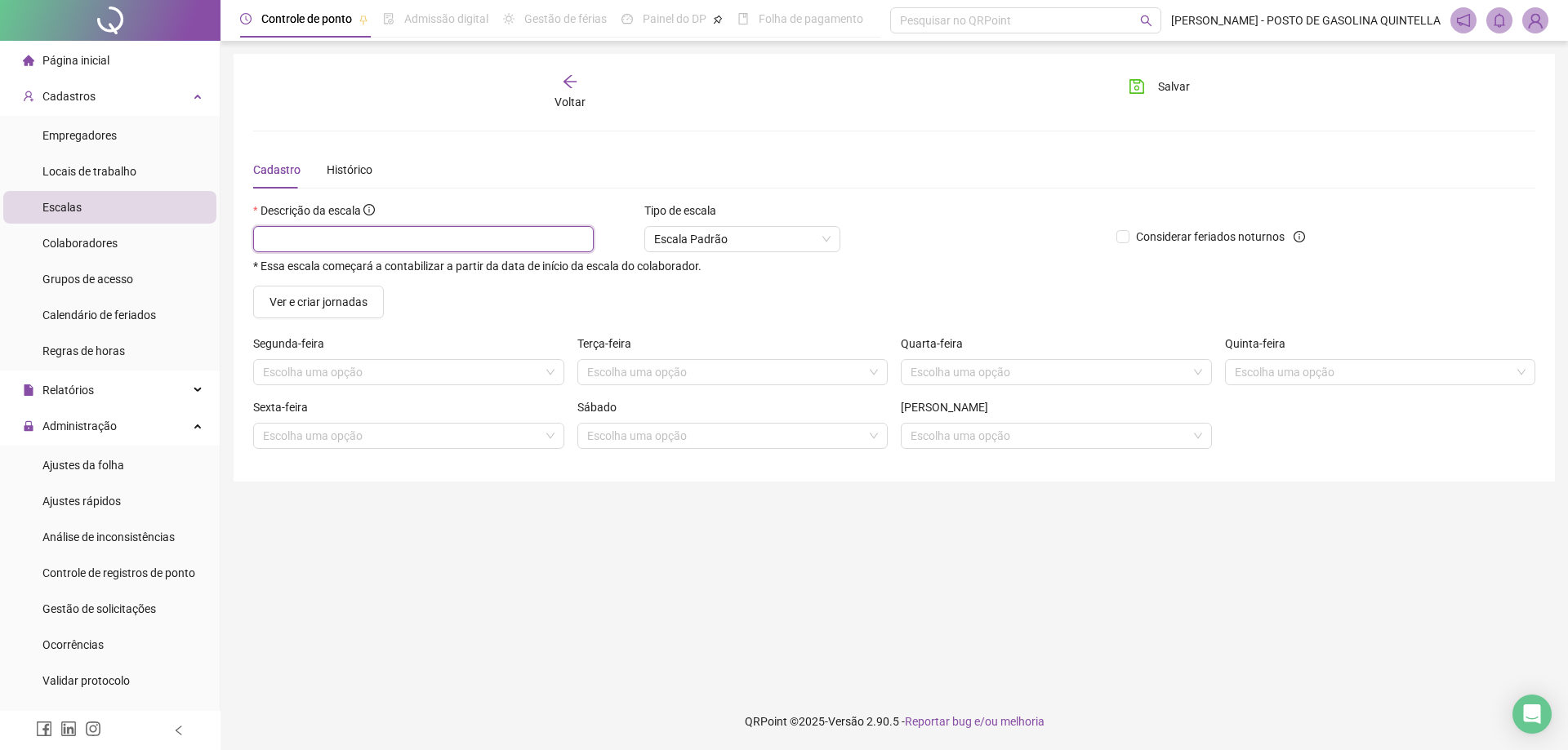
click at [267, 238] on input "text" at bounding box center [423, 239] width 340 height 26
type input "*******"
click at [1157, 86] on button "Salvar" at bounding box center [1159, 86] width 86 height 26
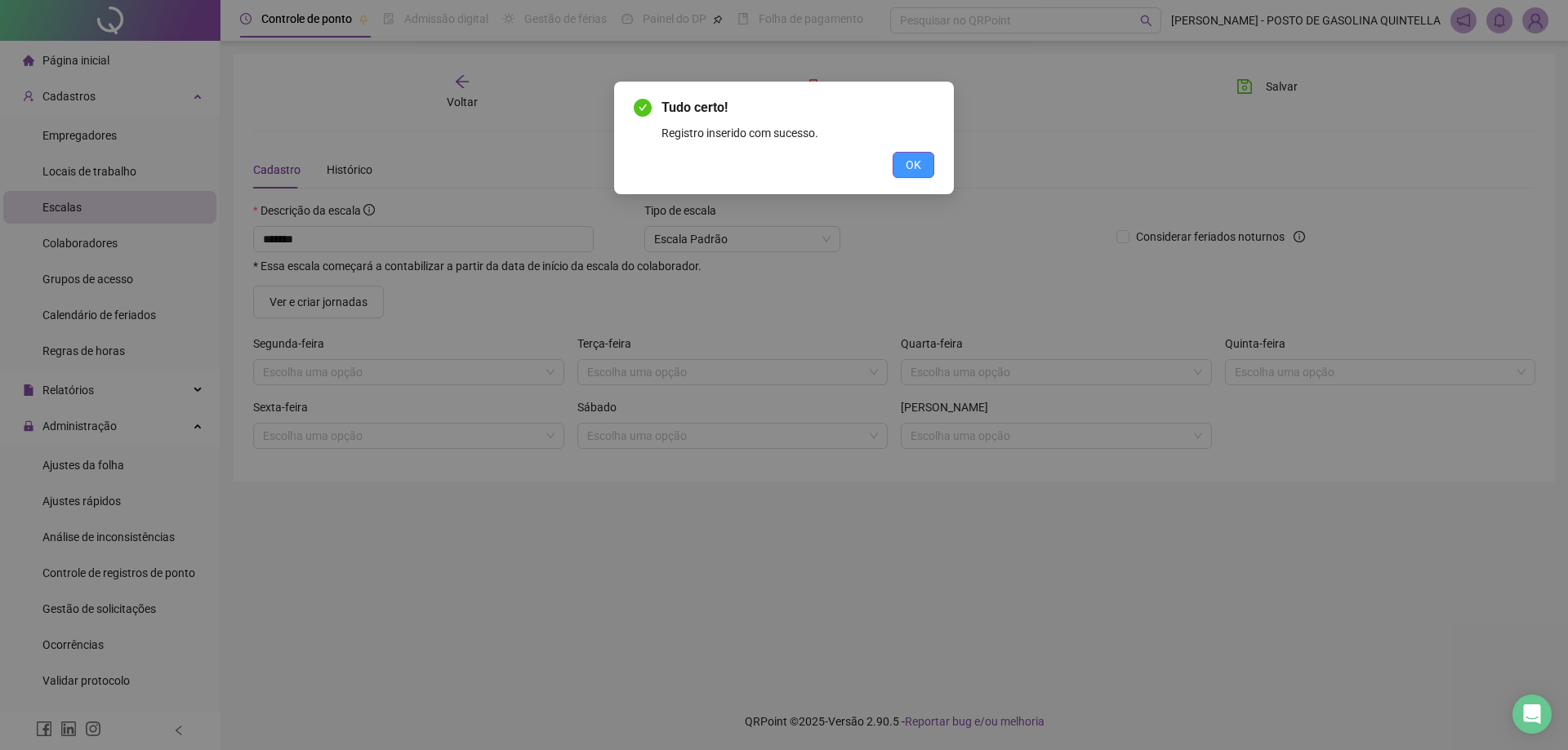
click at [903, 162] on button "OK" at bounding box center [913, 164] width 41 height 26
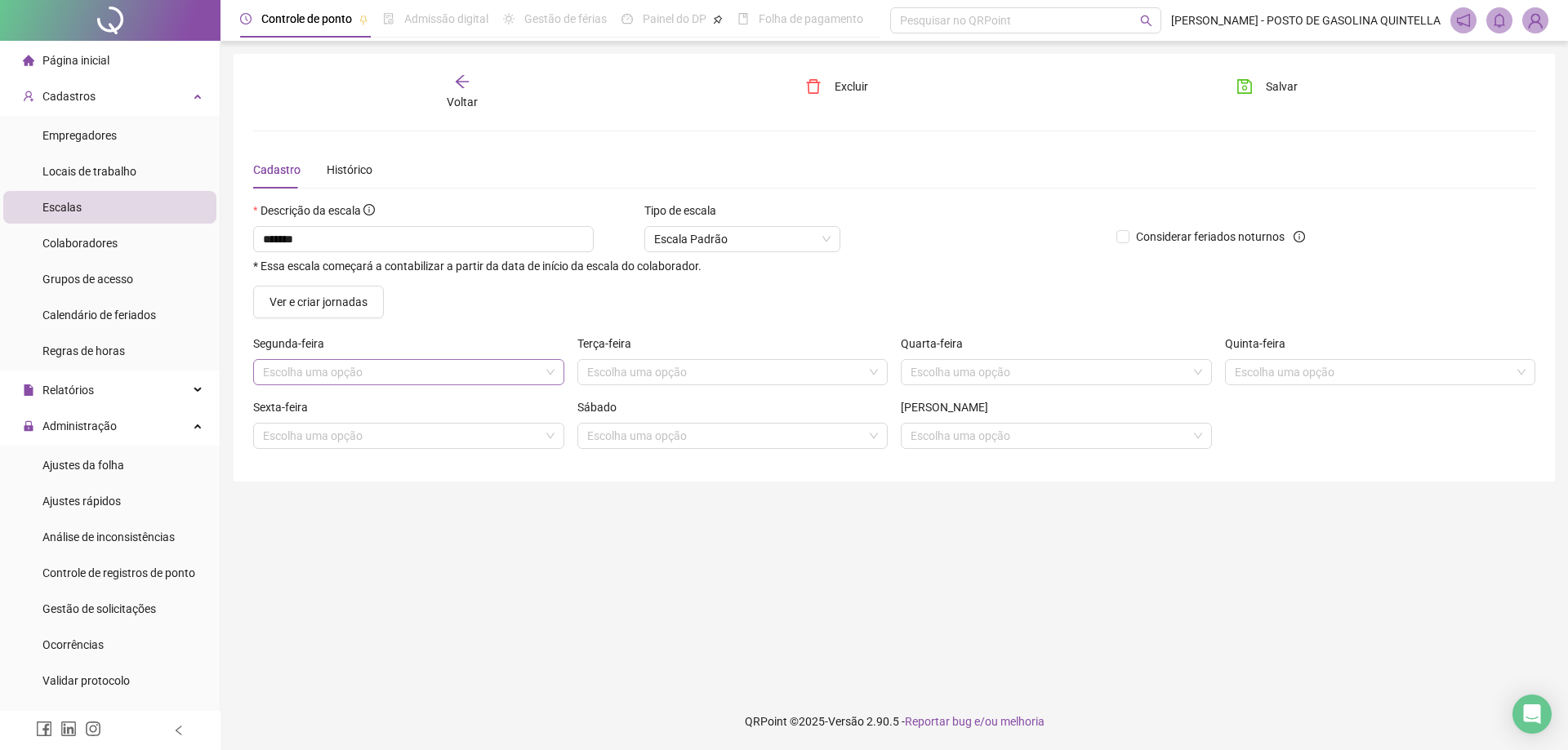
click at [477, 377] on input "search" at bounding box center [401, 372] width 277 height 25
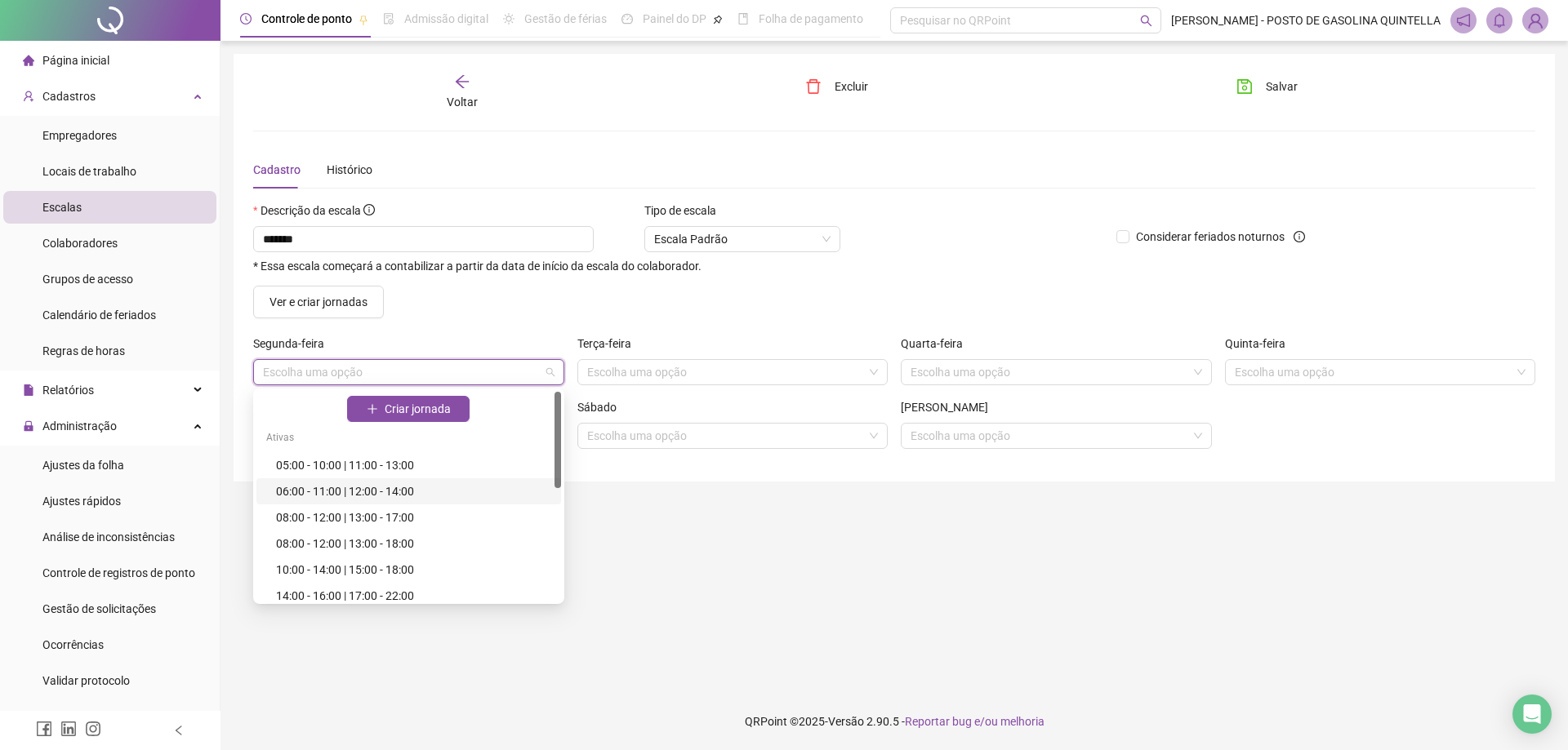
click at [423, 495] on div "06:00 - 11:00 | 12:00 - 14:00" at bounding box center [413, 491] width 275 height 18
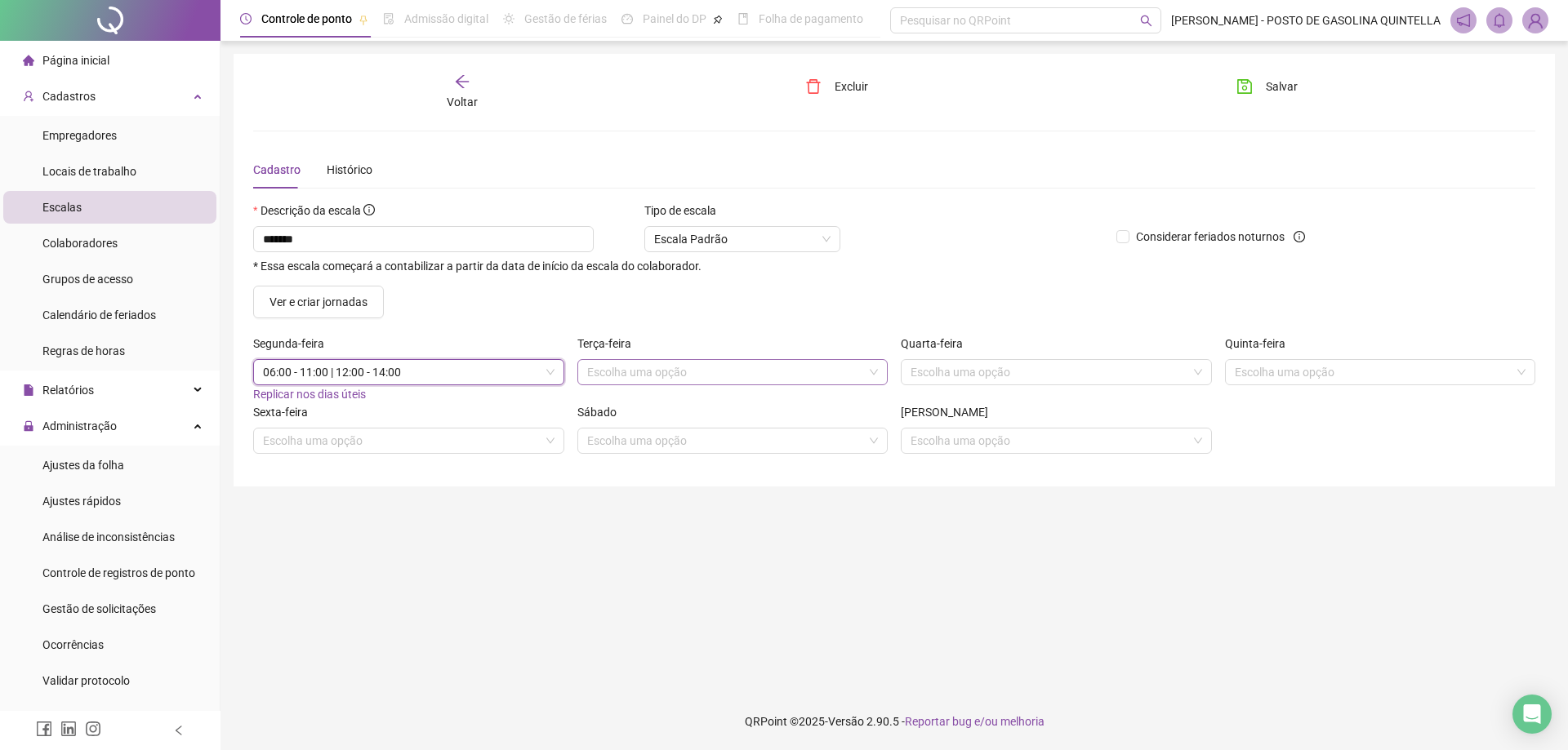
click at [695, 371] on input "search" at bounding box center [726, 372] width 277 height 25
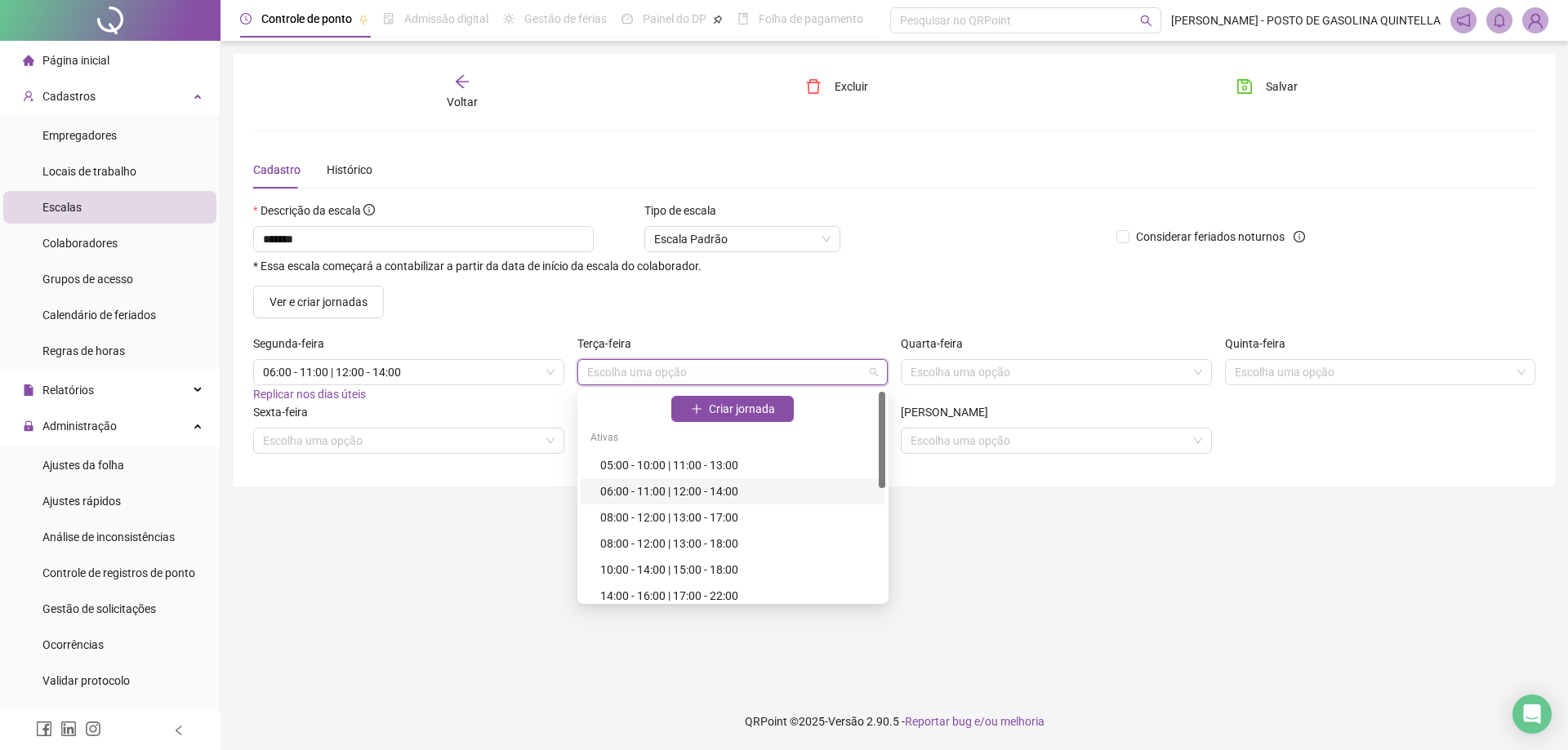
click at [647, 494] on div "06:00 - 11:00 | 12:00 - 14:00" at bounding box center [737, 491] width 275 height 18
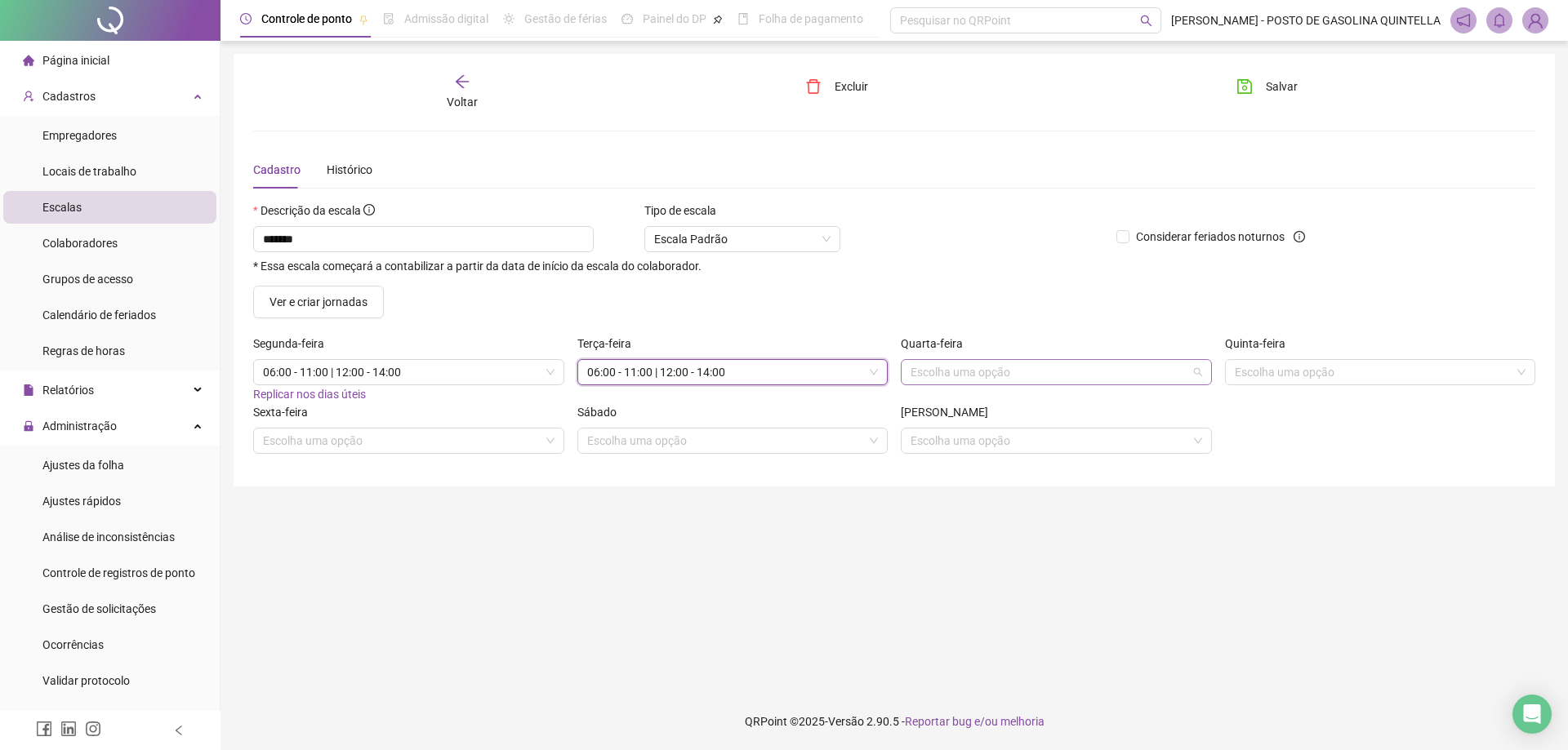
click at [1002, 365] on input "search" at bounding box center [1048, 372] width 277 height 25
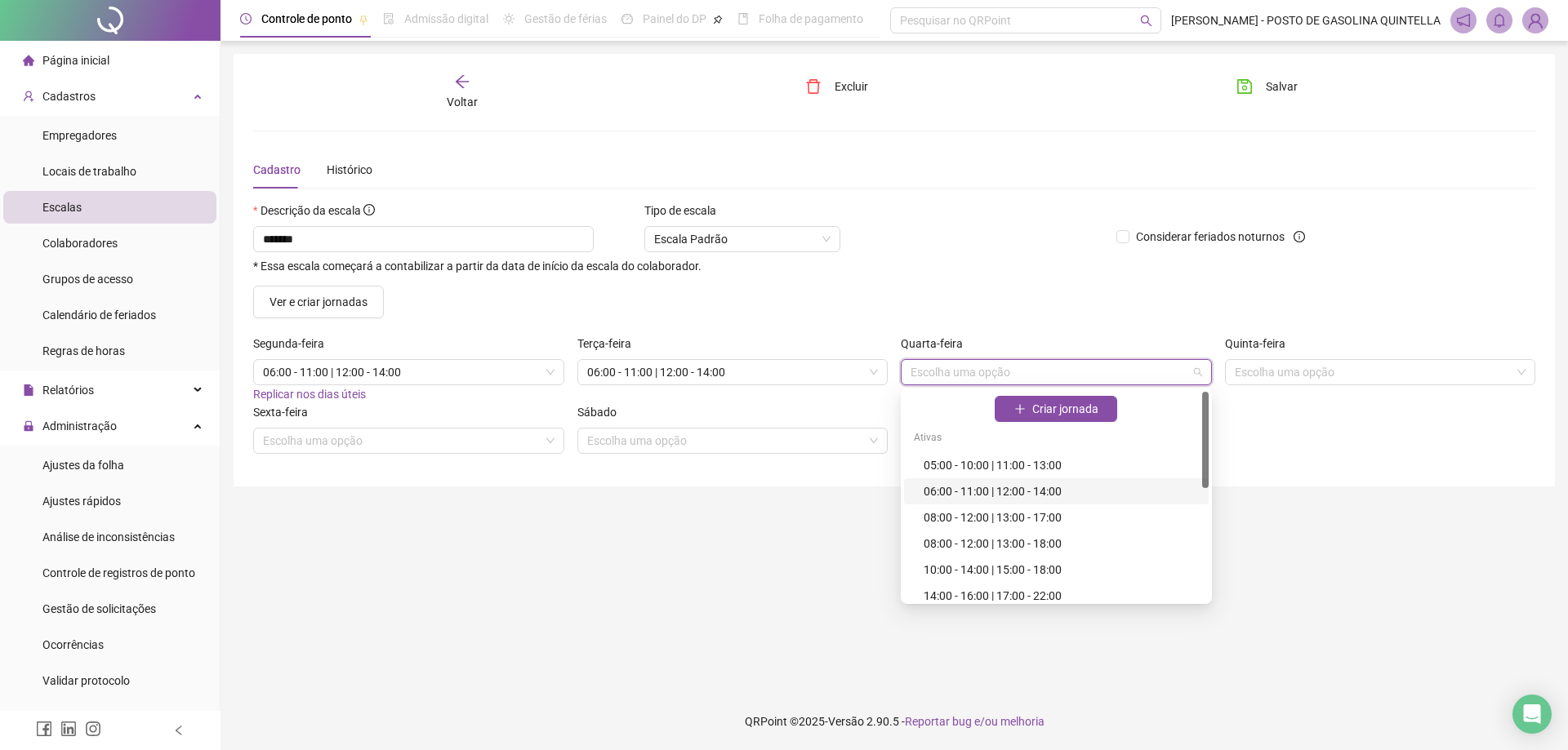
click at [975, 482] on div "06:00 - 11:00 | 12:00 - 14:00" at bounding box center [1057, 491] width 305 height 26
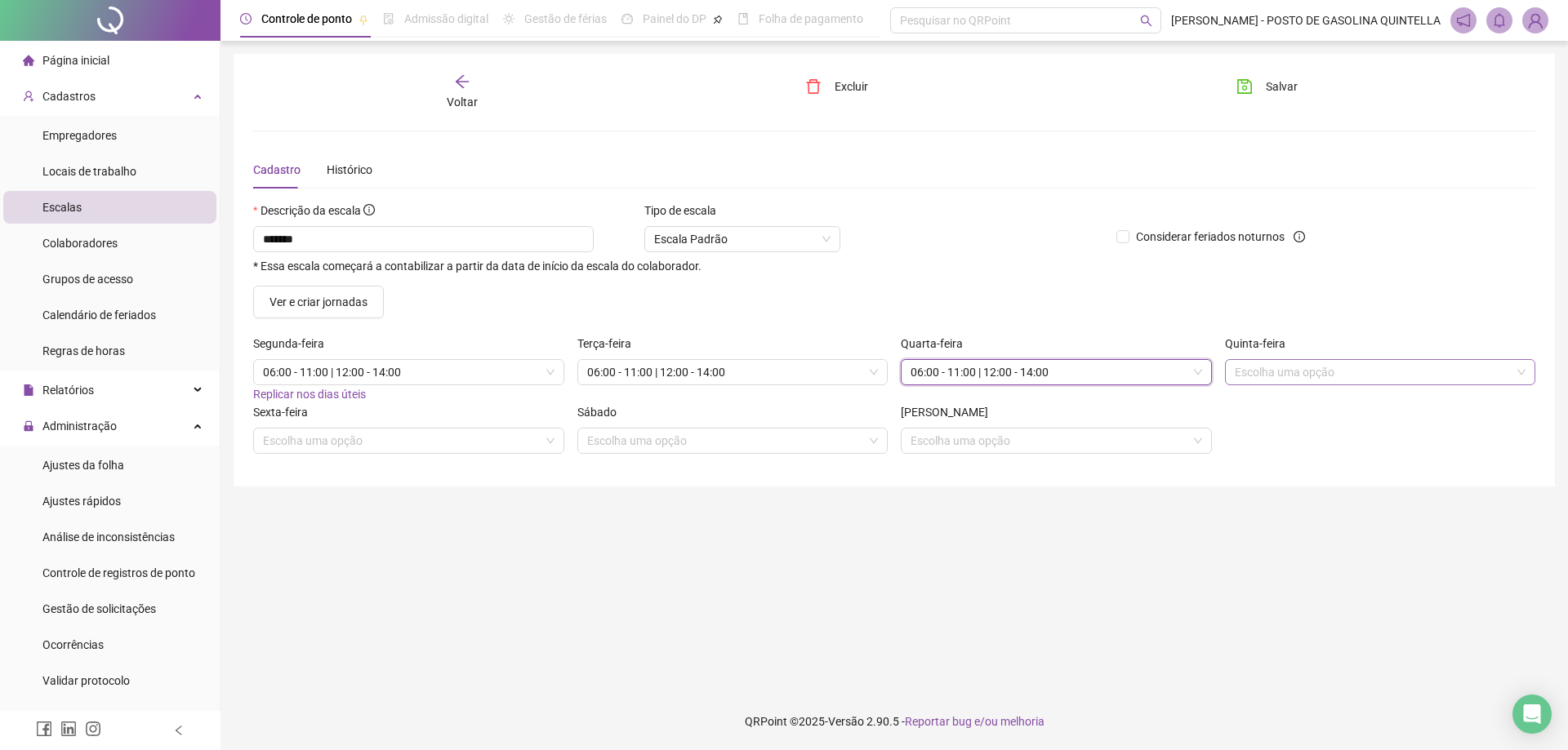
click at [1258, 370] on input "search" at bounding box center [1372, 372] width 277 height 25
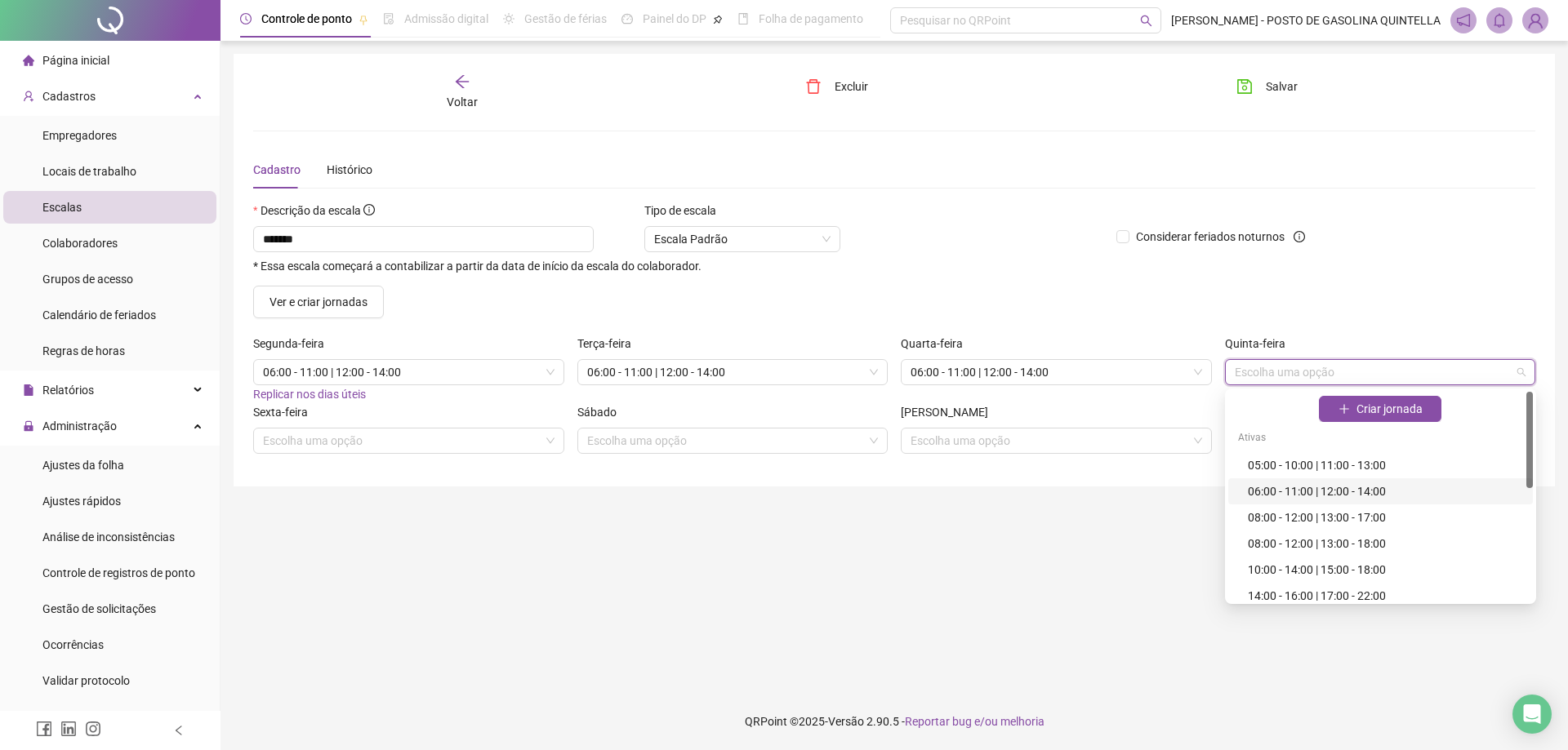
click at [1267, 492] on div "06:00 - 11:00 | 12:00 - 14:00" at bounding box center [1385, 491] width 275 height 18
click at [1290, 374] on span "06:00 - 11:00 | 12:00 - 14:00" at bounding box center [1380, 372] width 291 height 25
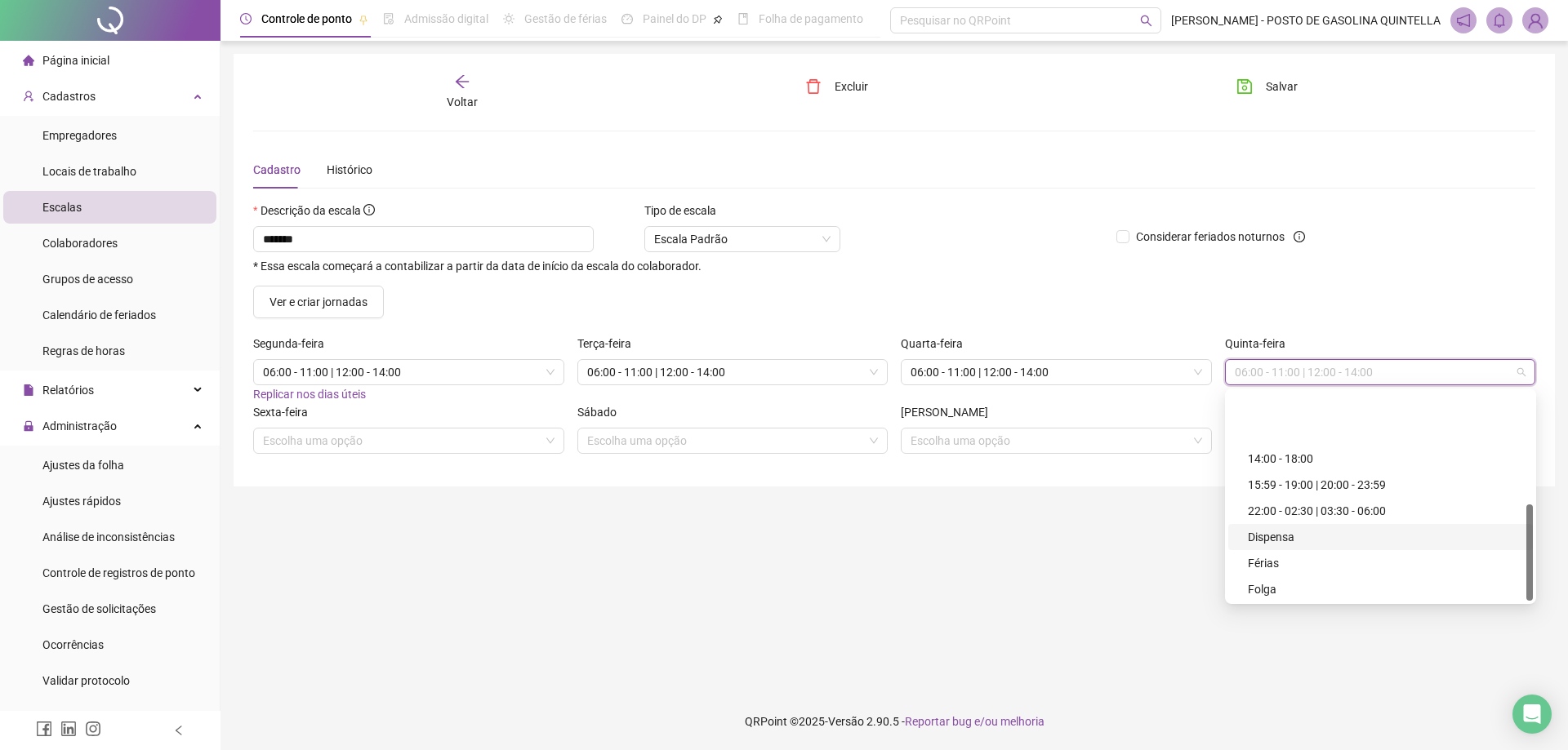
scroll to position [243, 0]
click at [1265, 513] on div "Folga" at bounding box center [1385, 509] width 275 height 18
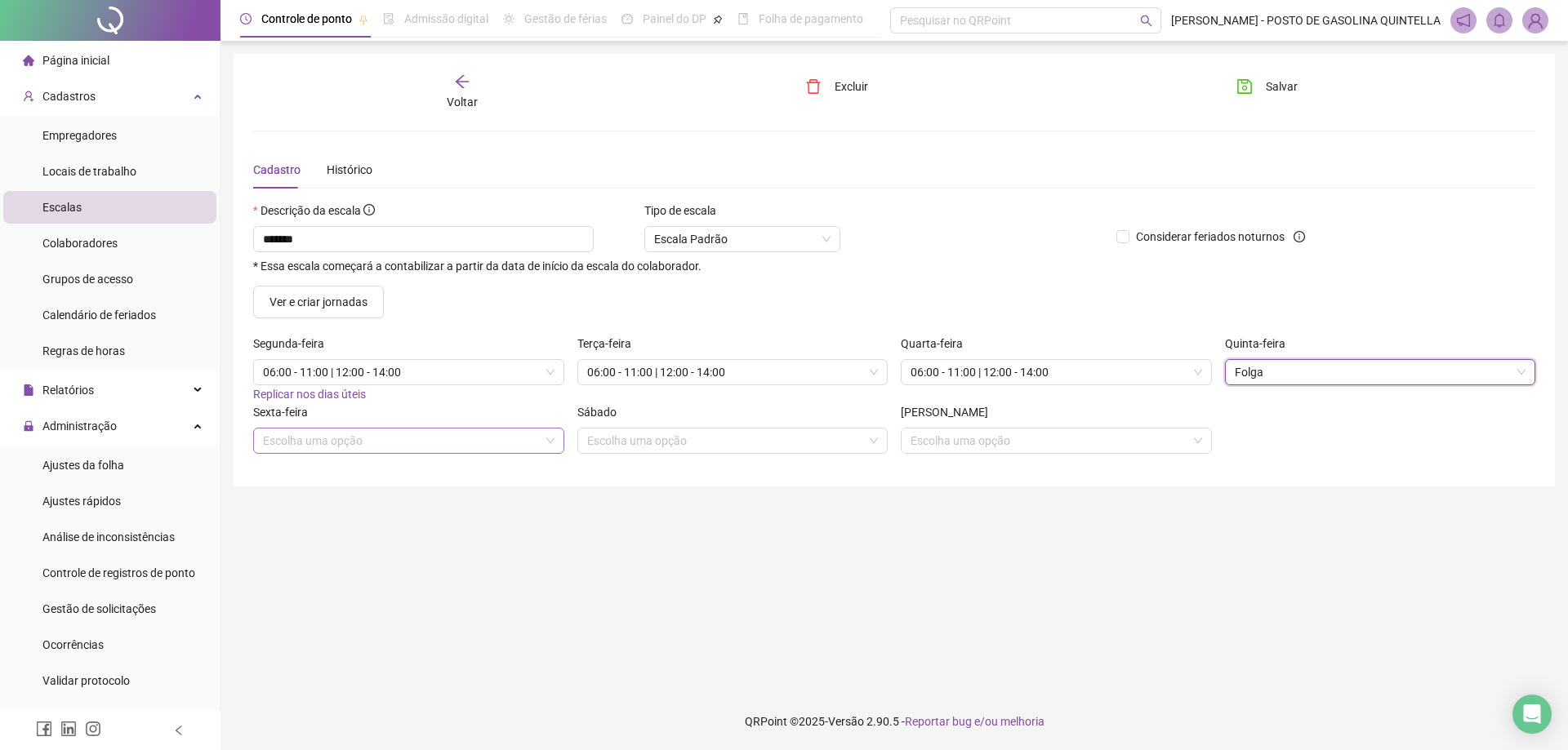
click at [449, 446] on input "search" at bounding box center [401, 440] width 277 height 25
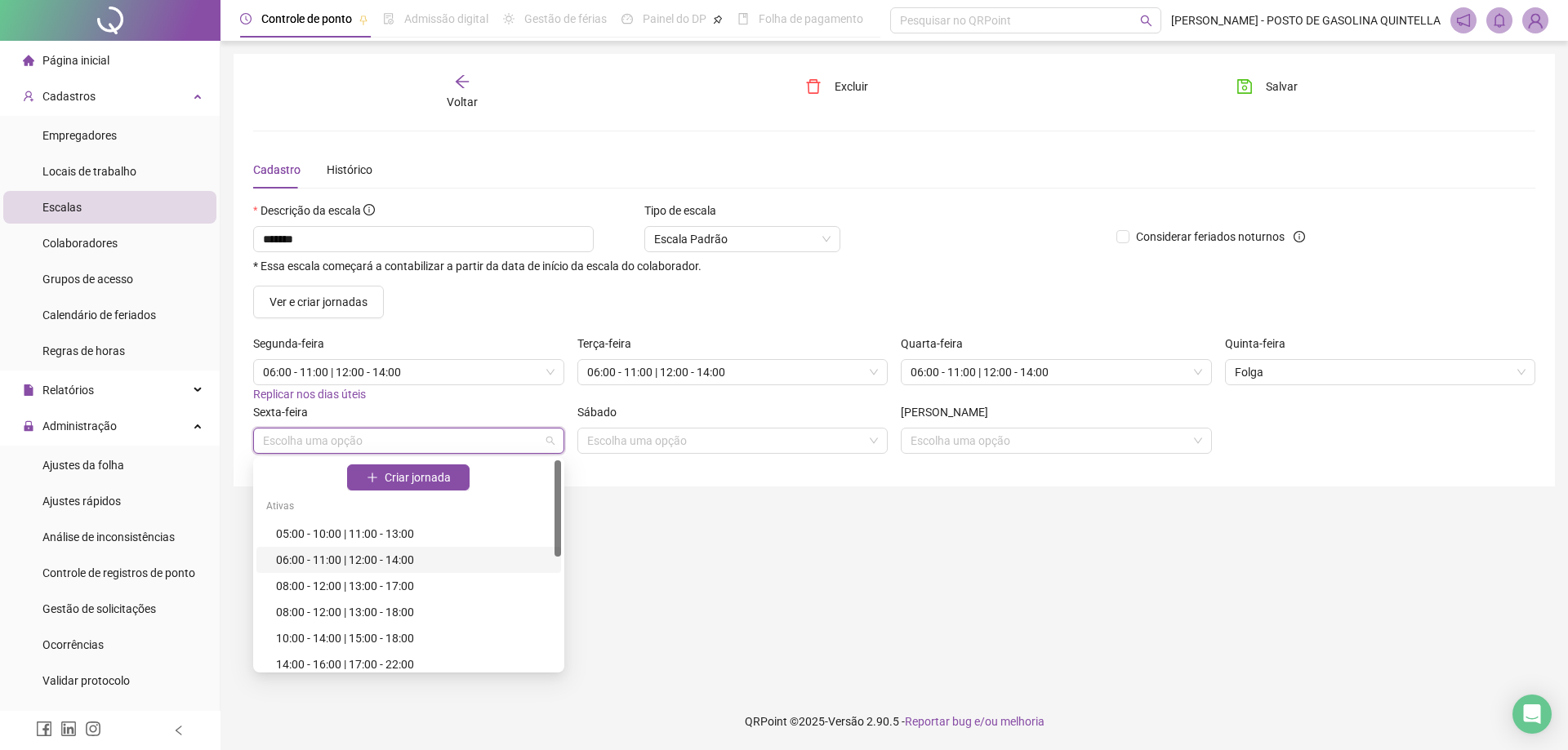
click at [420, 562] on div "06:00 - 11:00 | 12:00 - 14:00" at bounding box center [413, 560] width 275 height 18
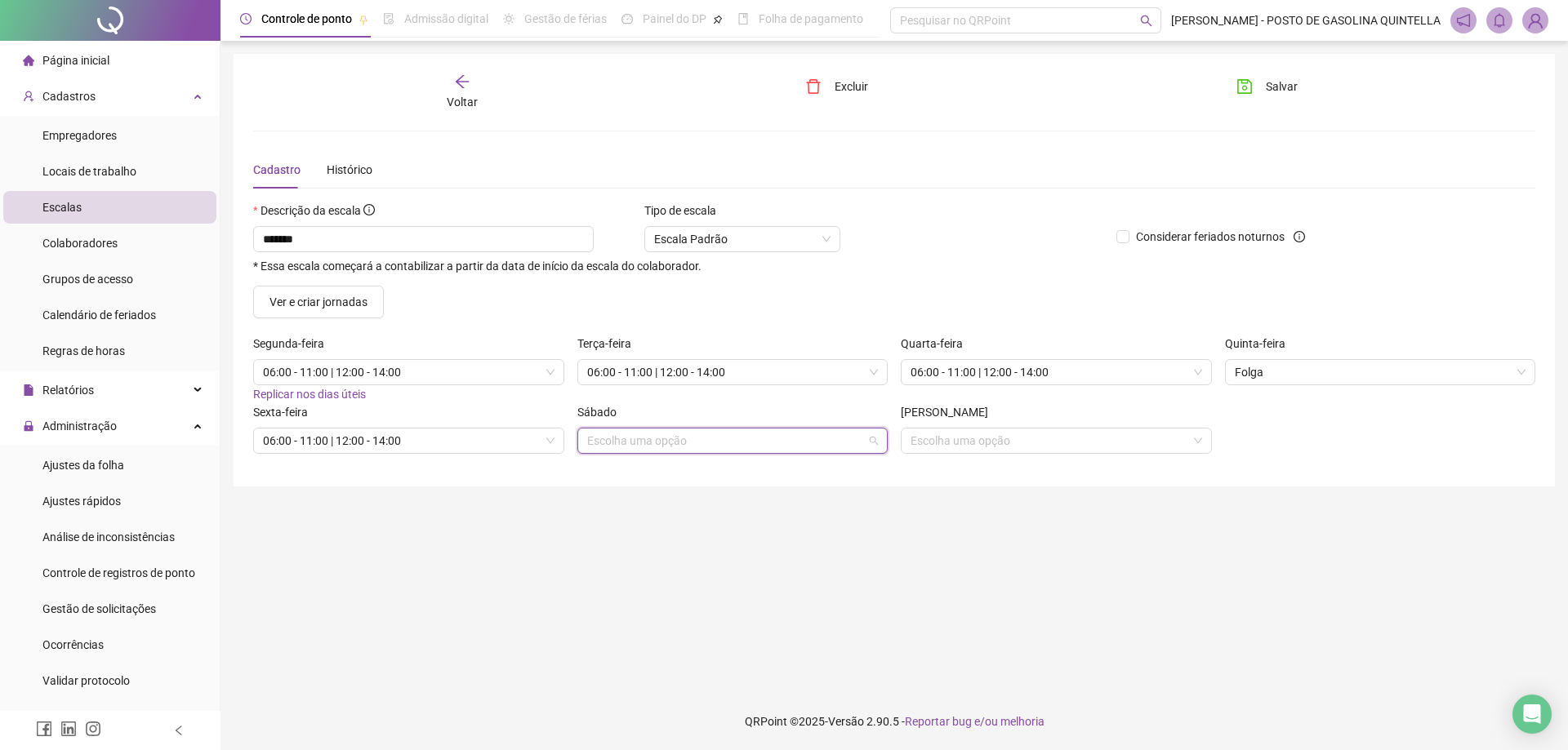
click at [659, 449] on input "search" at bounding box center [726, 440] width 277 height 25
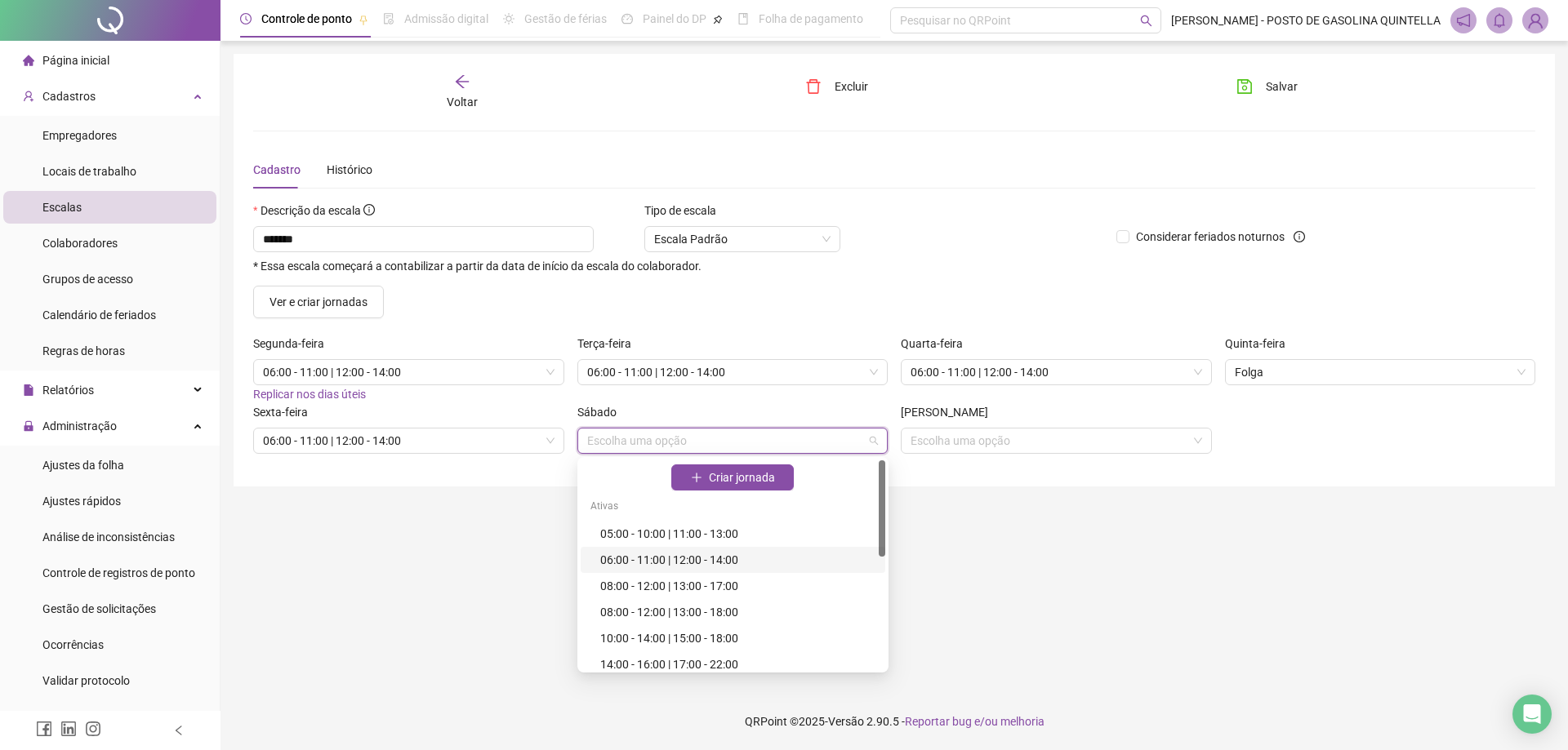
click at [706, 560] on div "06:00 - 11:00 | 12:00 - 14:00" at bounding box center [737, 560] width 275 height 18
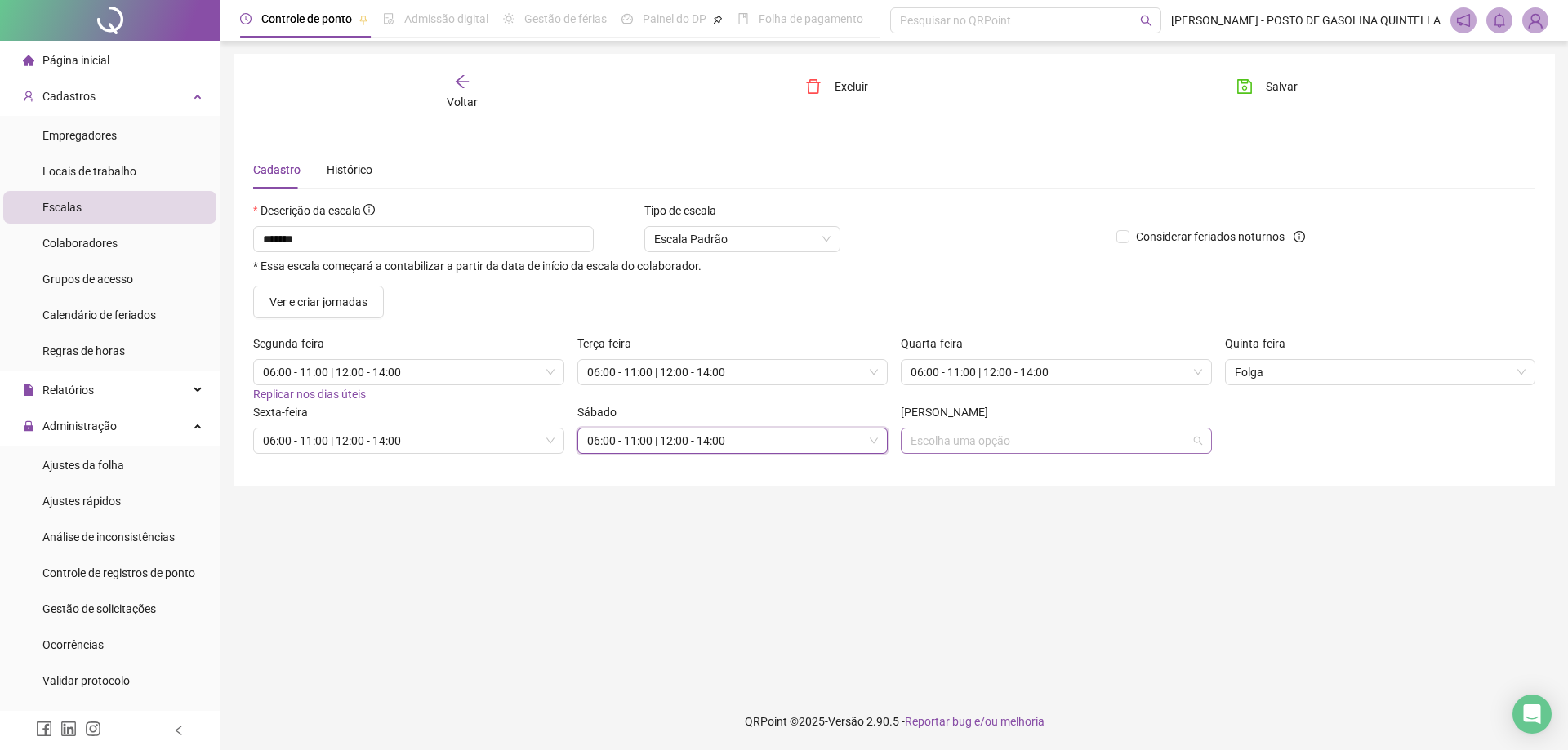
click at [948, 440] on input "search" at bounding box center [1048, 440] width 277 height 25
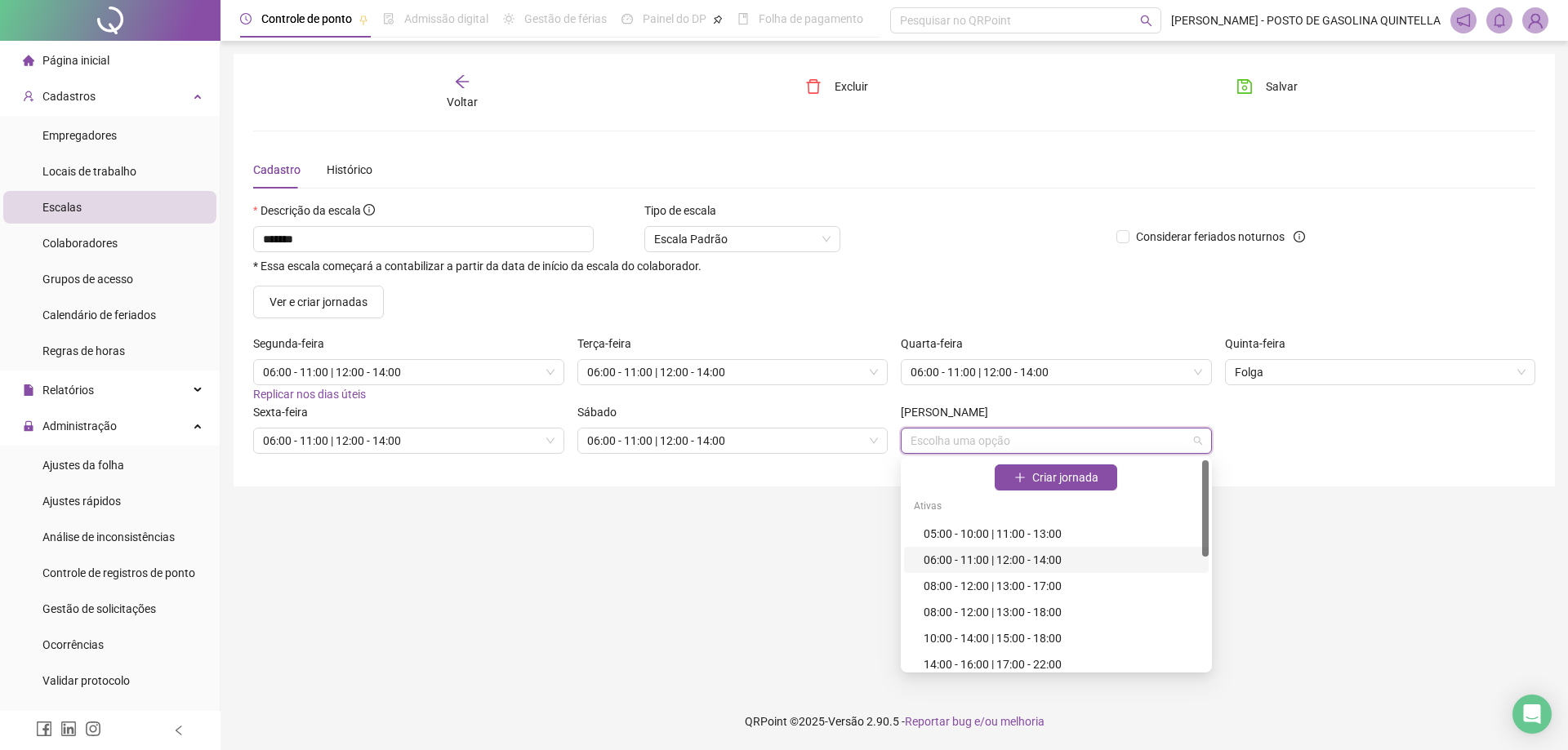
click at [948, 565] on div "06:00 - 11:00 | 12:00 - 14:00" at bounding box center [1061, 560] width 275 height 18
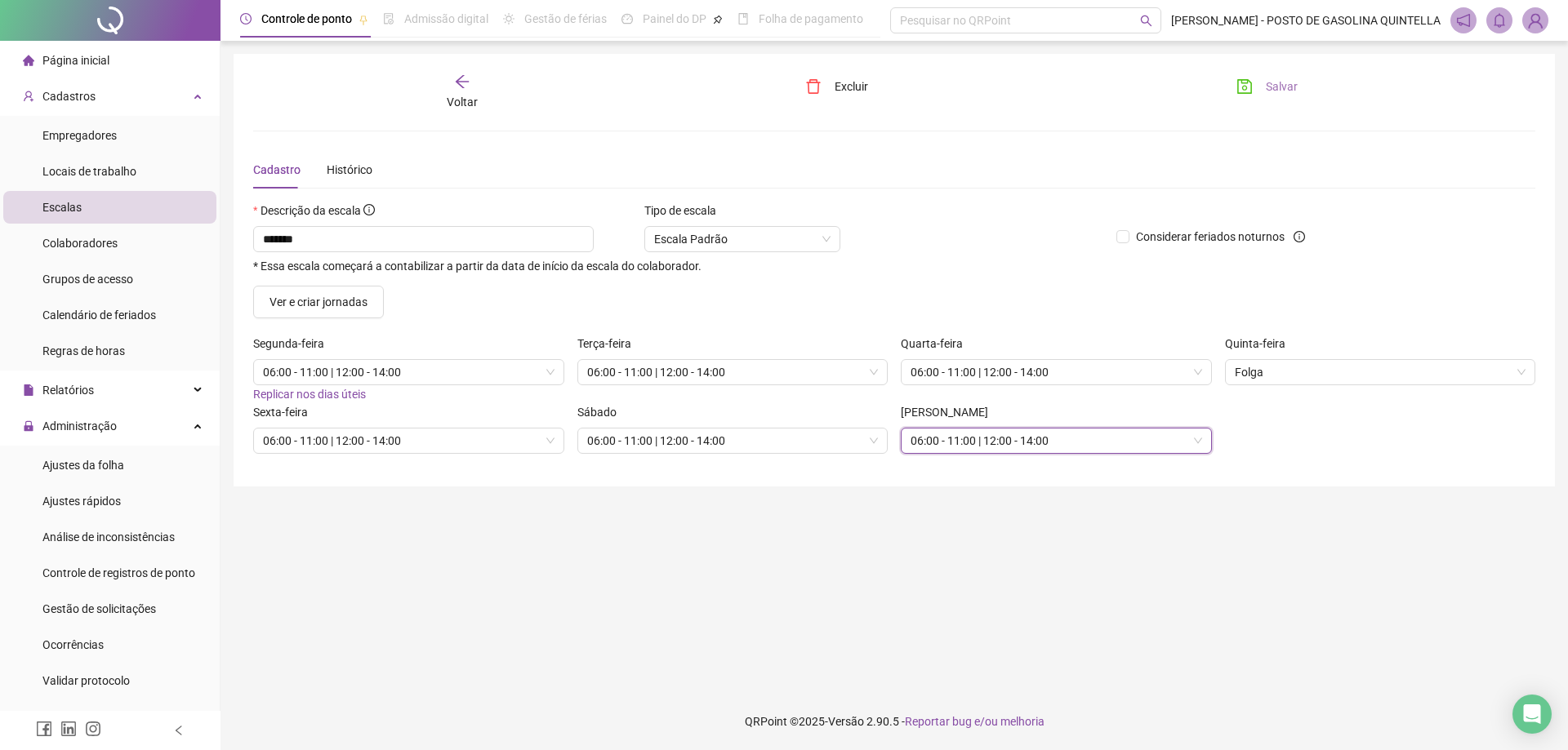
click at [1276, 91] on span "Salvar" at bounding box center [1282, 86] width 32 height 18
click at [461, 86] on icon "arrow-left" at bounding box center [461, 81] width 16 height 16
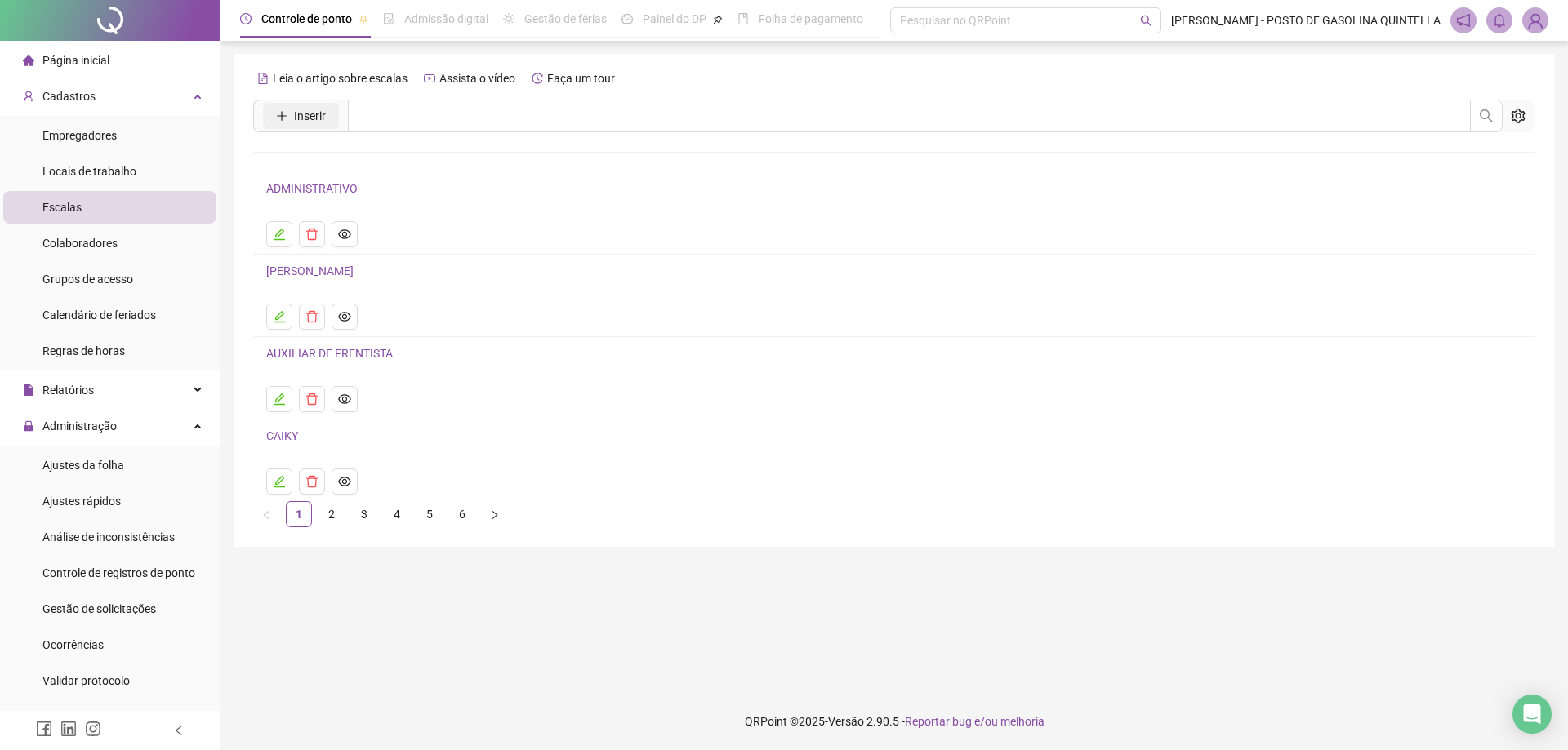
click at [331, 111] on button "Inserir" at bounding box center [301, 116] width 76 height 26
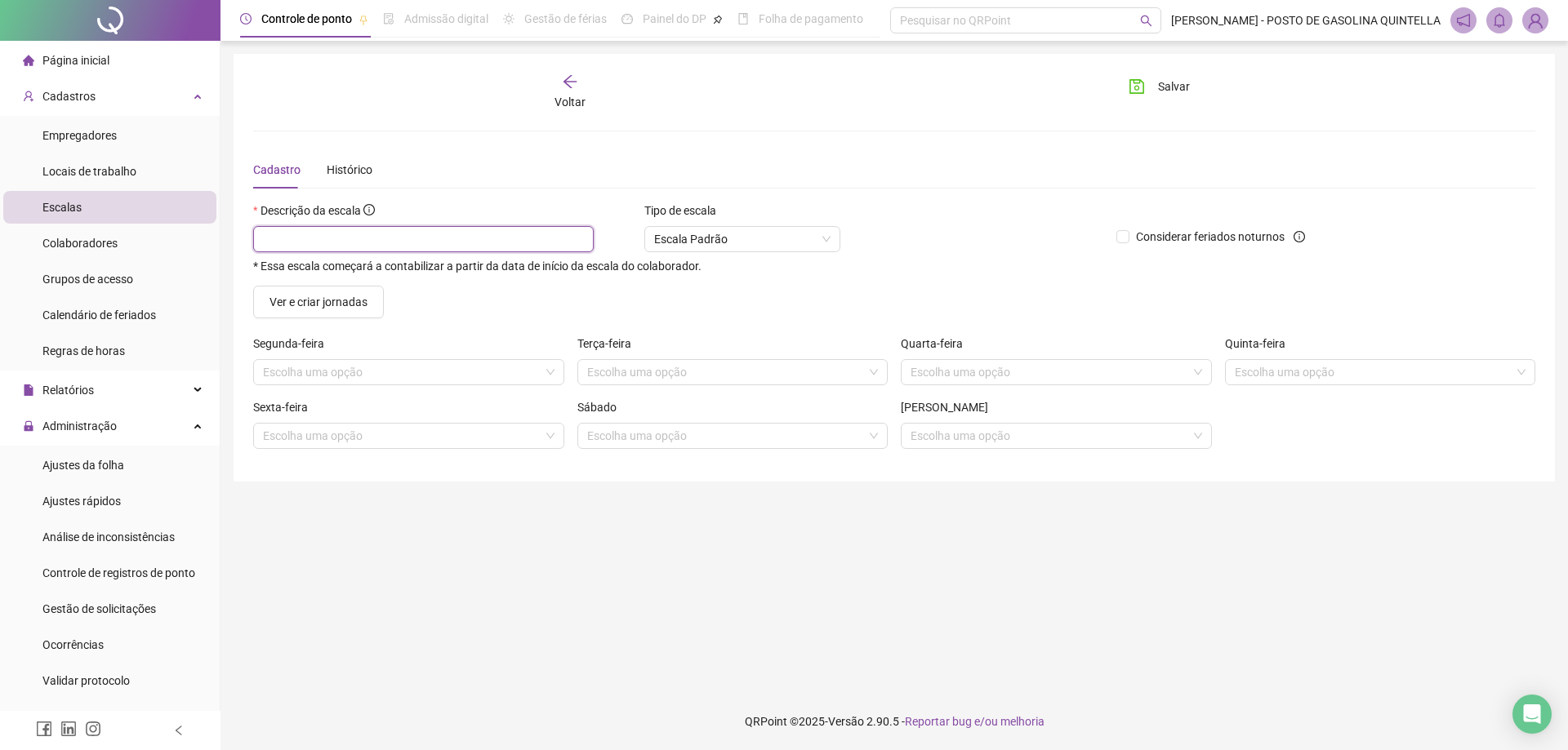
click at [406, 245] on input "text" at bounding box center [423, 239] width 340 height 26
type input "**********"
click at [406, 376] on input "search" at bounding box center [401, 372] width 277 height 25
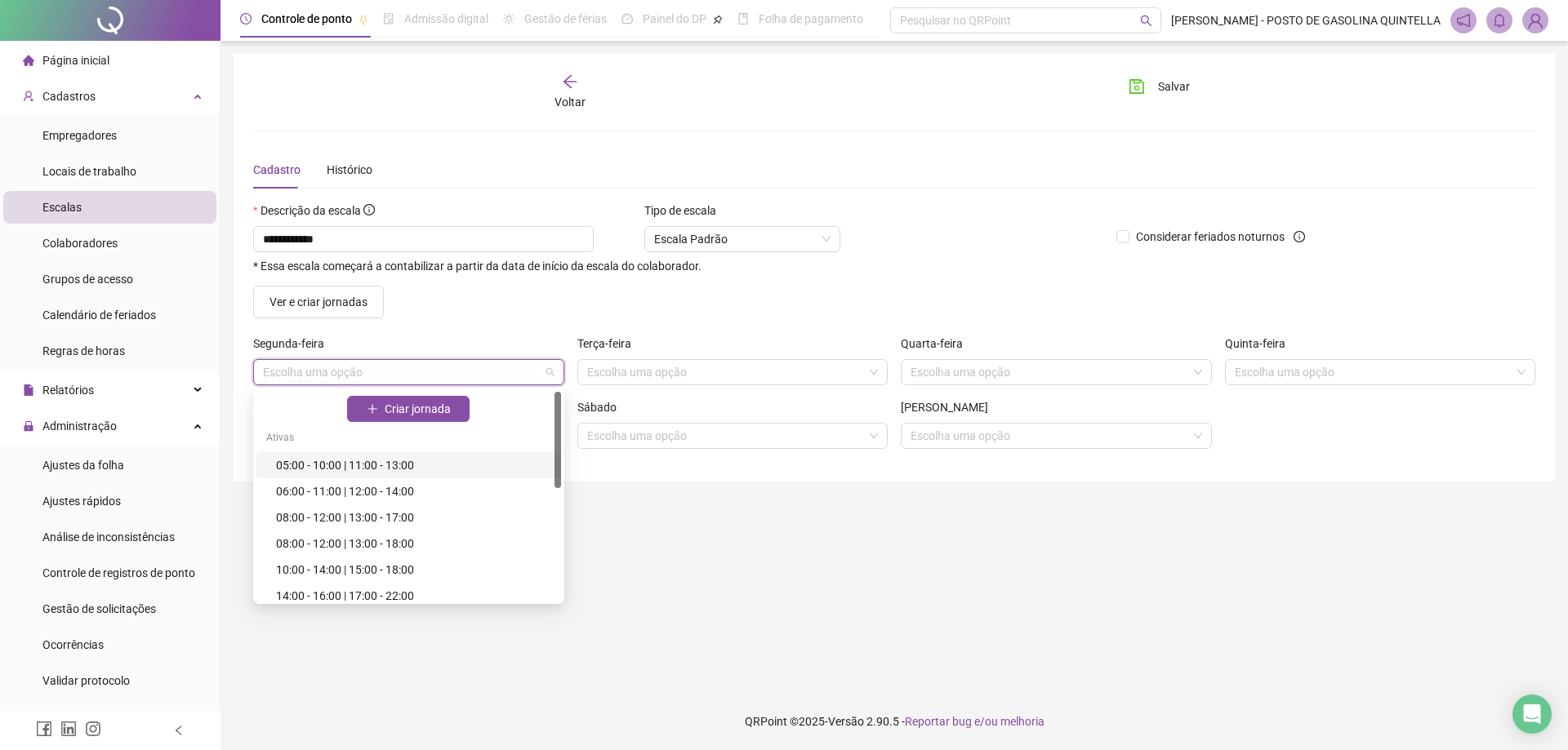
scroll to position [81, 0]
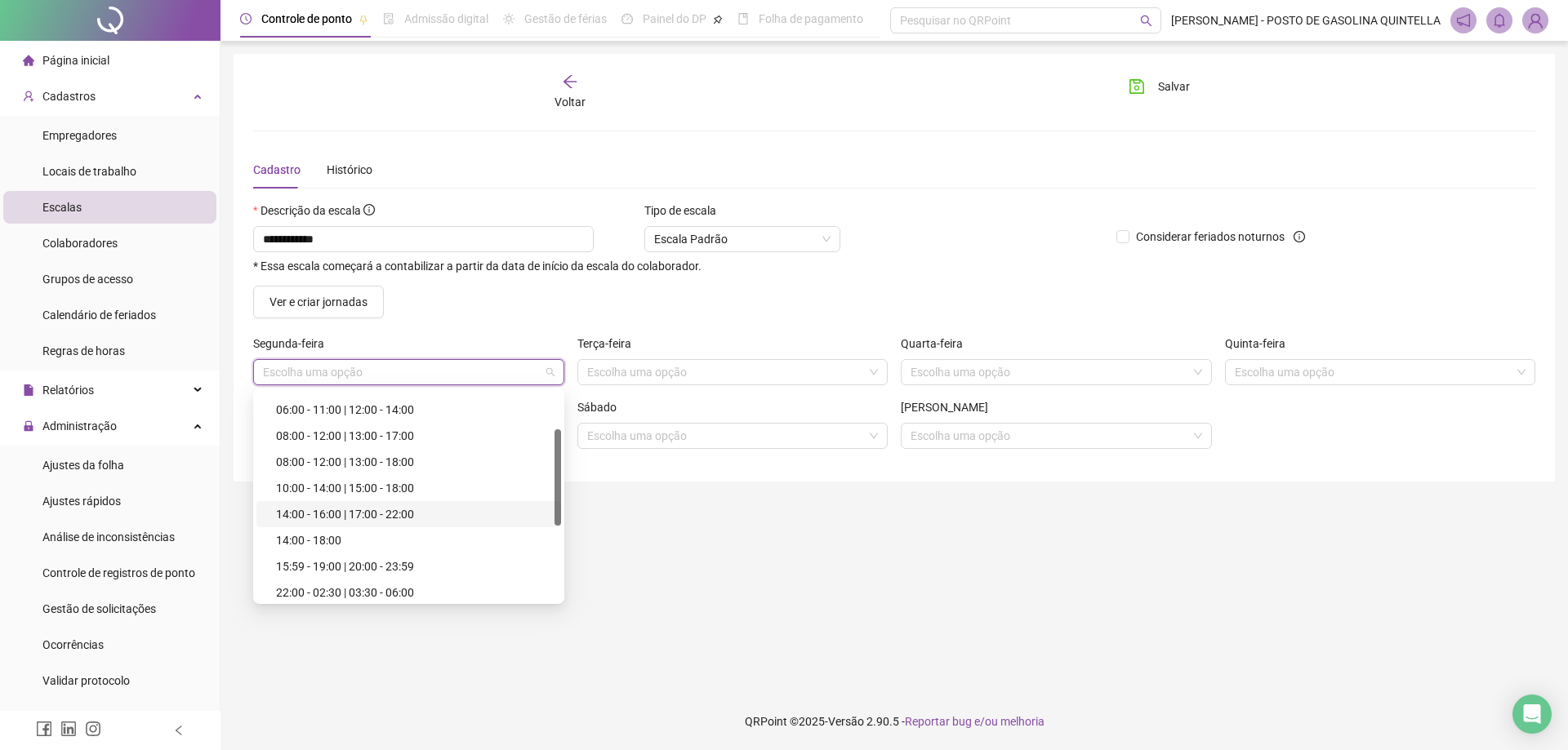
click at [374, 509] on div "14:00 - 16:00 | 17:00 - 22:00" at bounding box center [413, 514] width 275 height 18
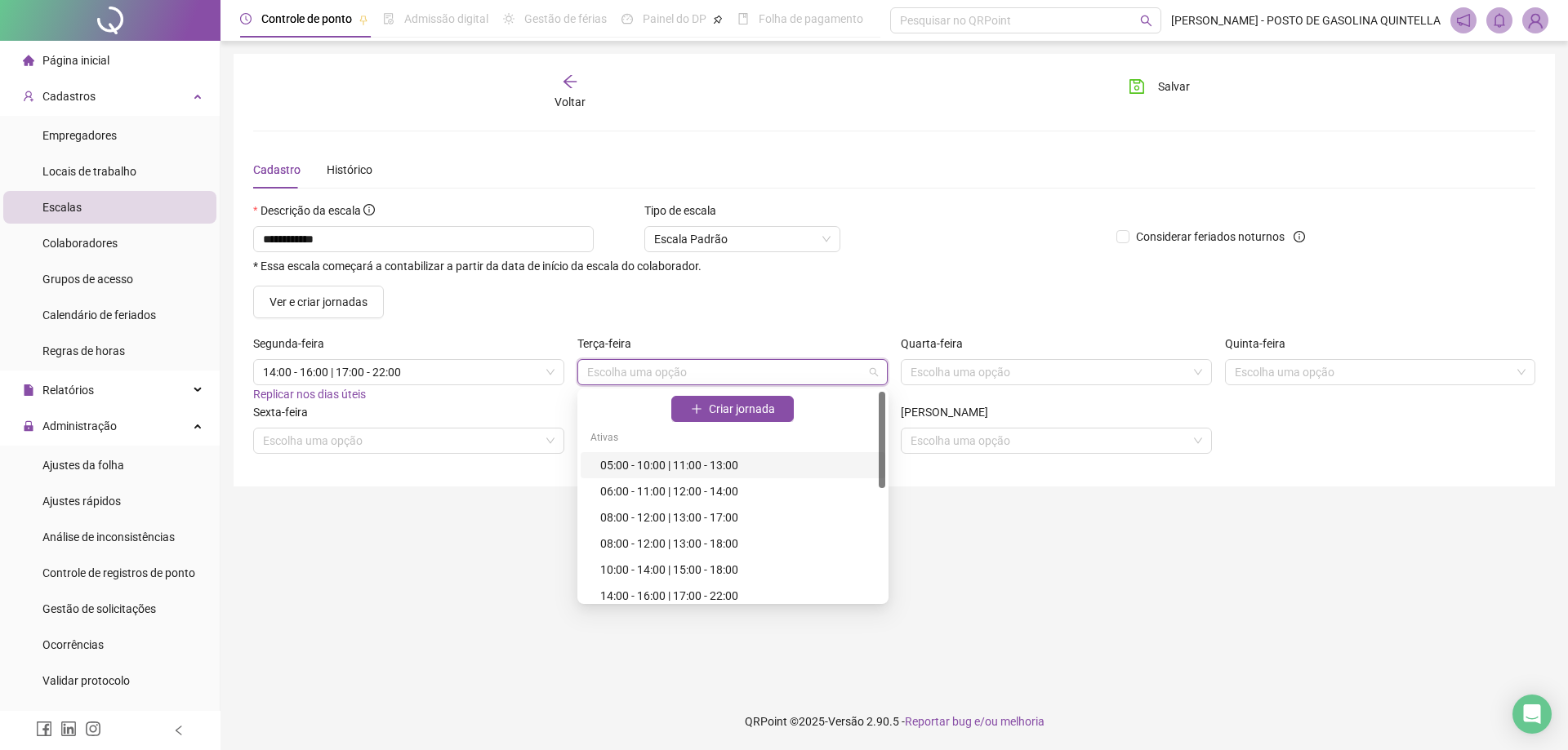
click at [690, 370] on input "search" at bounding box center [726, 372] width 277 height 25
click at [689, 594] on div "14:00 - 16:00 | 17:00 - 22:00" at bounding box center [737, 596] width 275 height 18
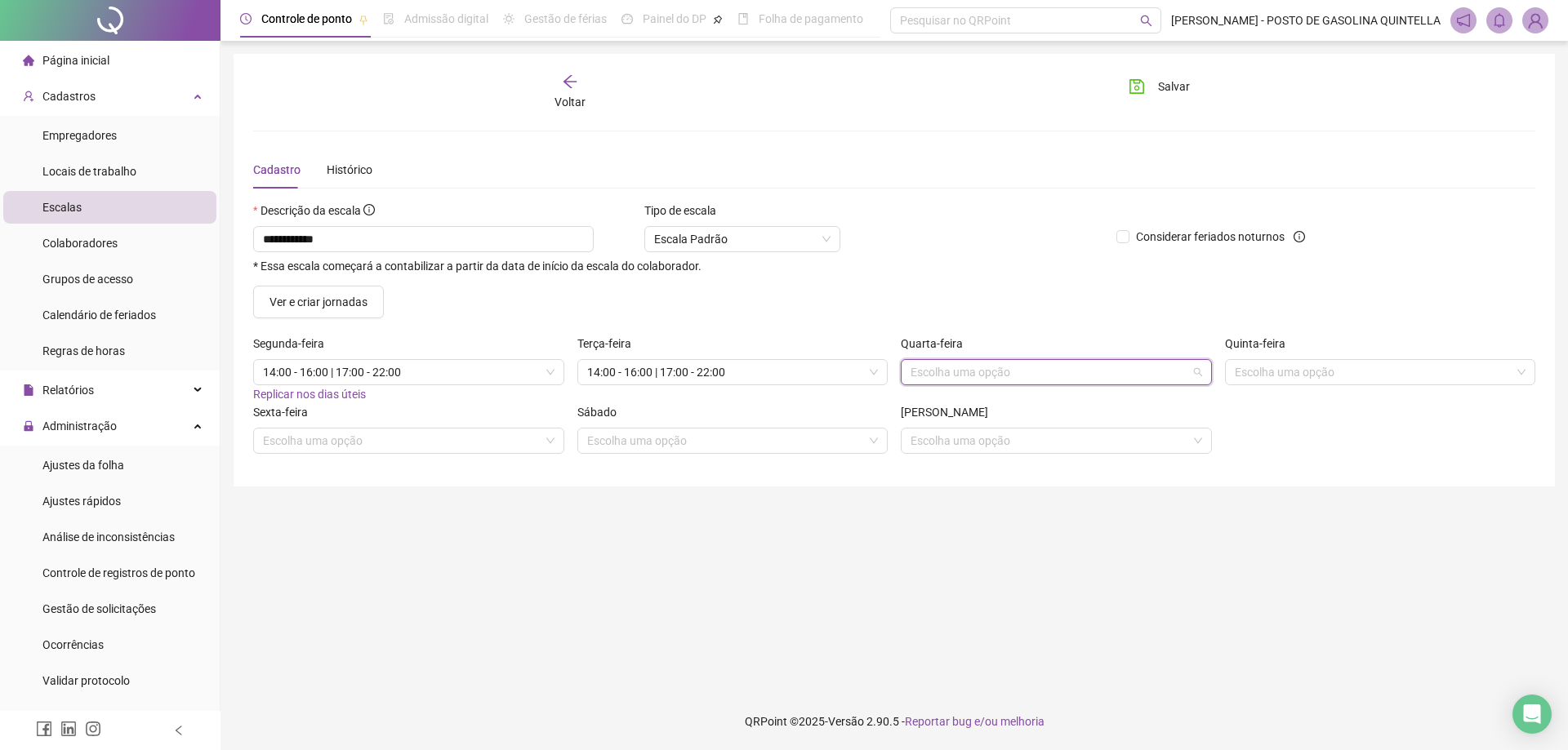
click at [925, 375] on input "search" at bounding box center [1048, 372] width 277 height 25
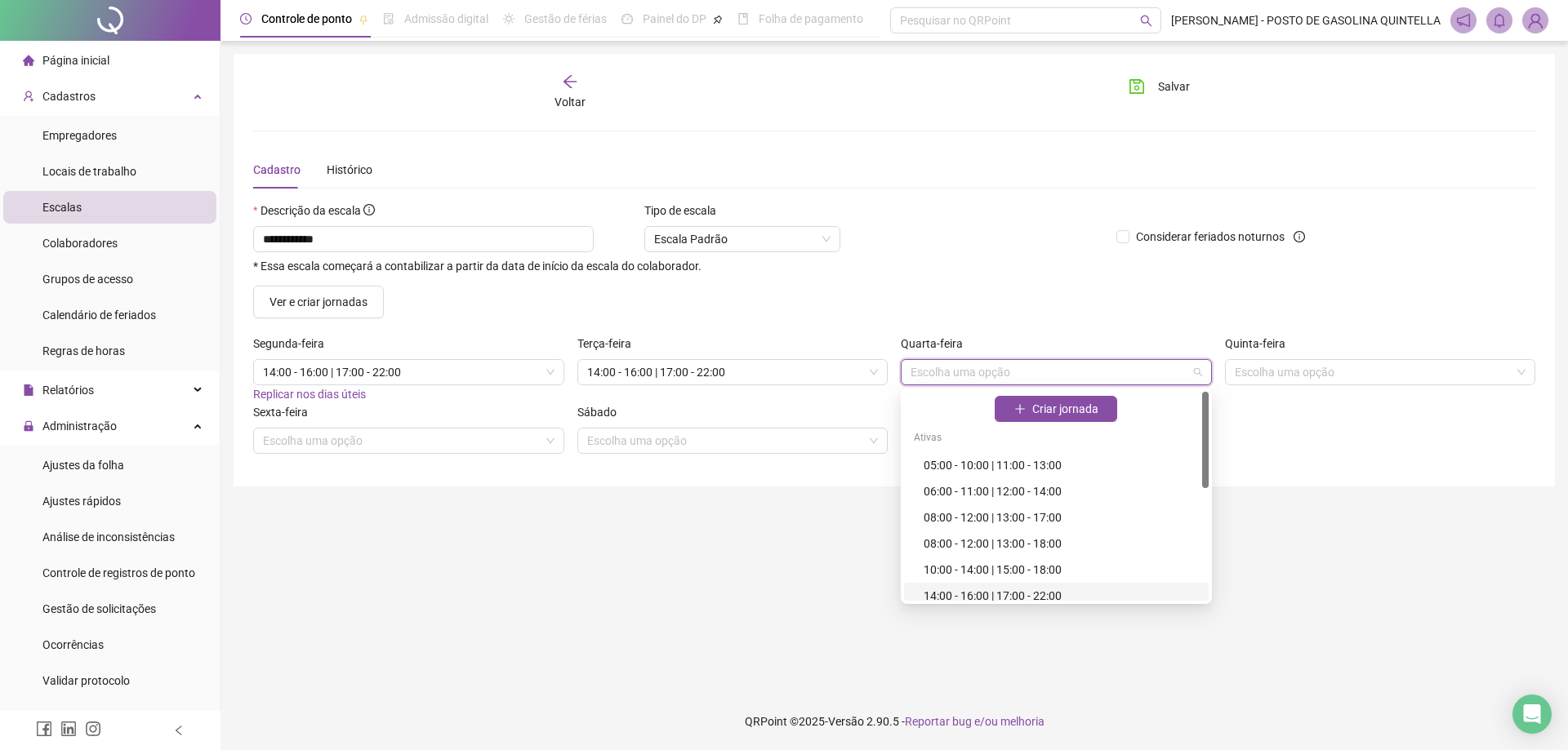
click at [936, 595] on div "14:00 - 16:00 | 17:00 - 22:00" at bounding box center [1061, 596] width 275 height 18
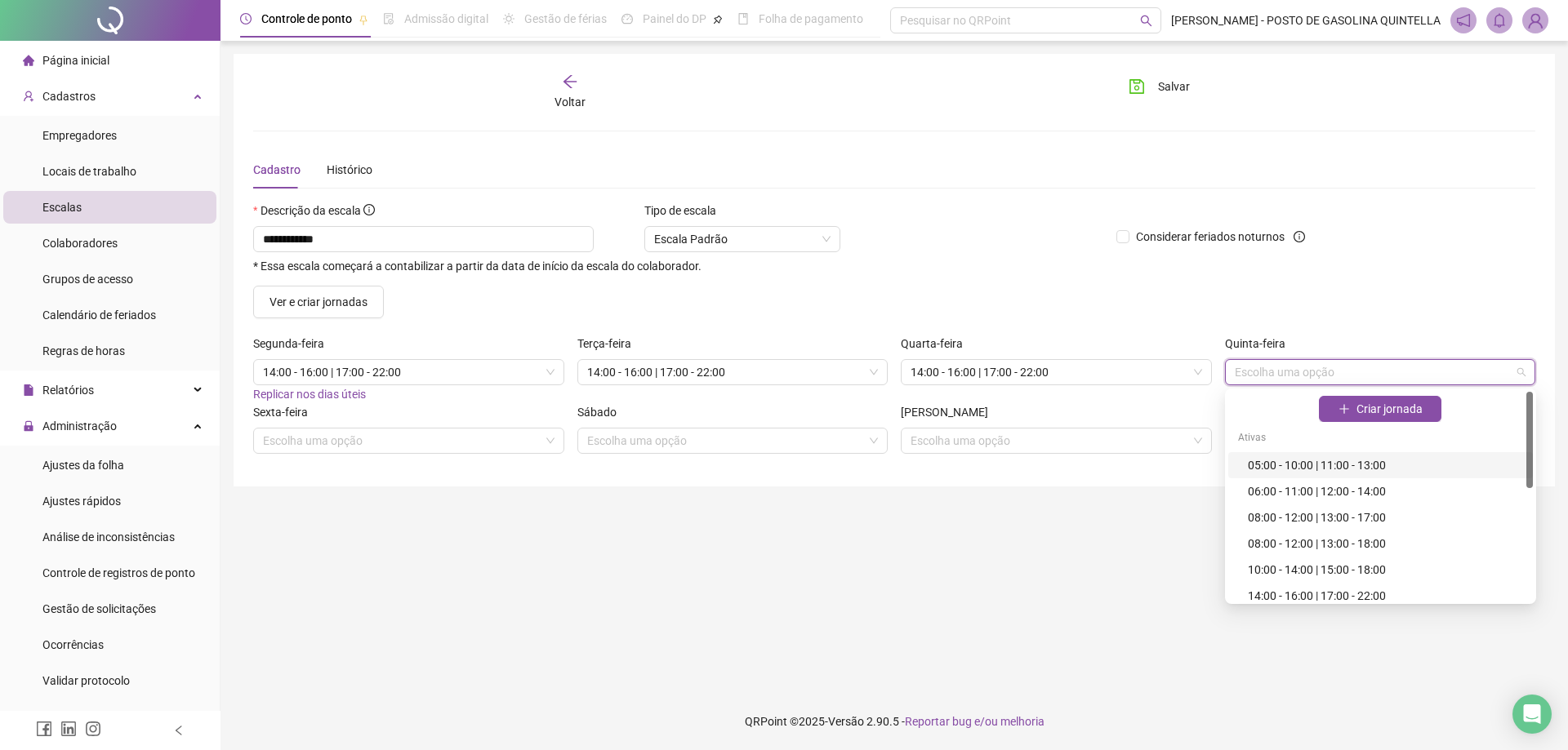
click at [1302, 376] on input "search" at bounding box center [1372, 372] width 277 height 25
click at [1265, 590] on div "14:00 - 16:00 | 17:00 - 22:00" at bounding box center [1385, 596] width 275 height 18
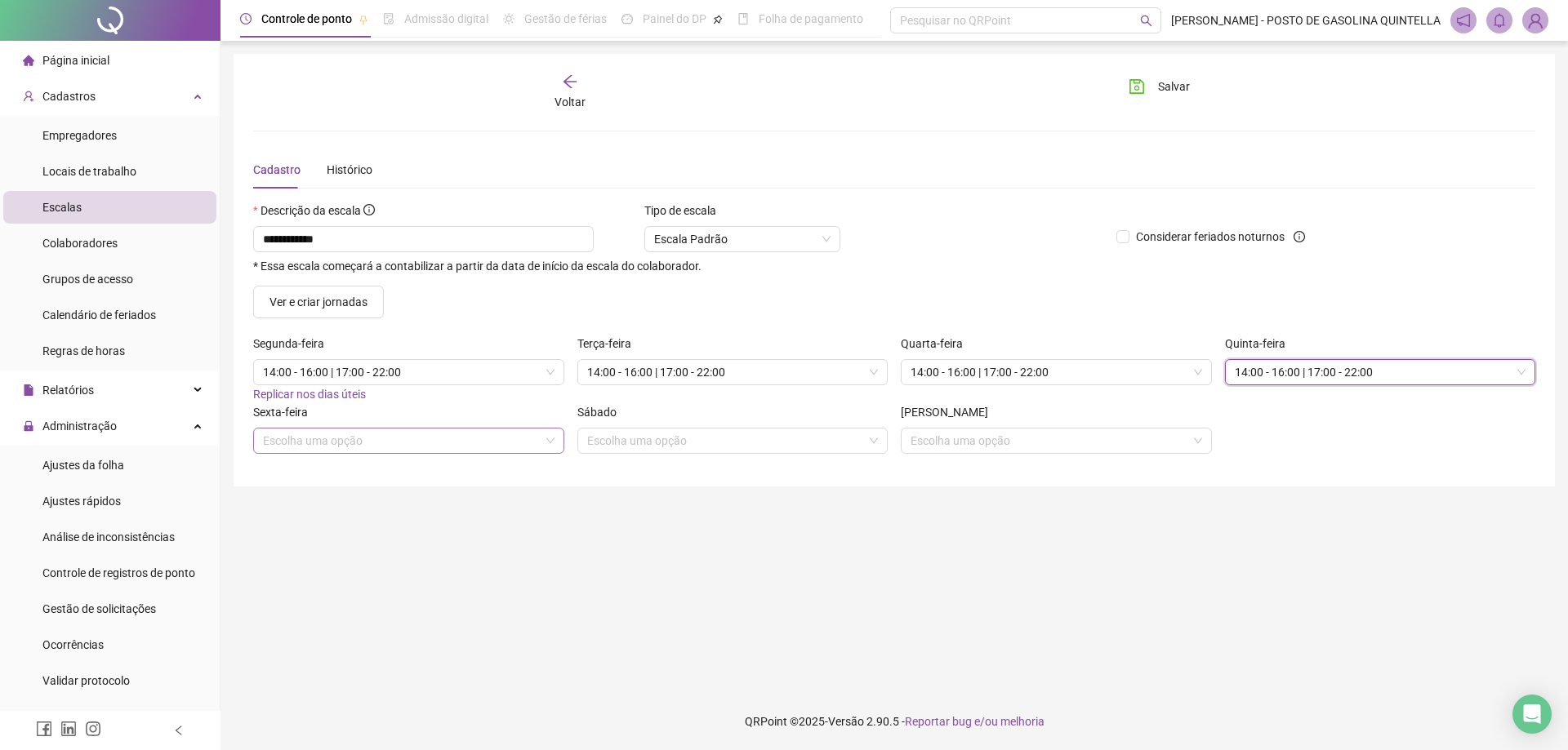
click at [468, 438] on input "search" at bounding box center [401, 440] width 277 height 25
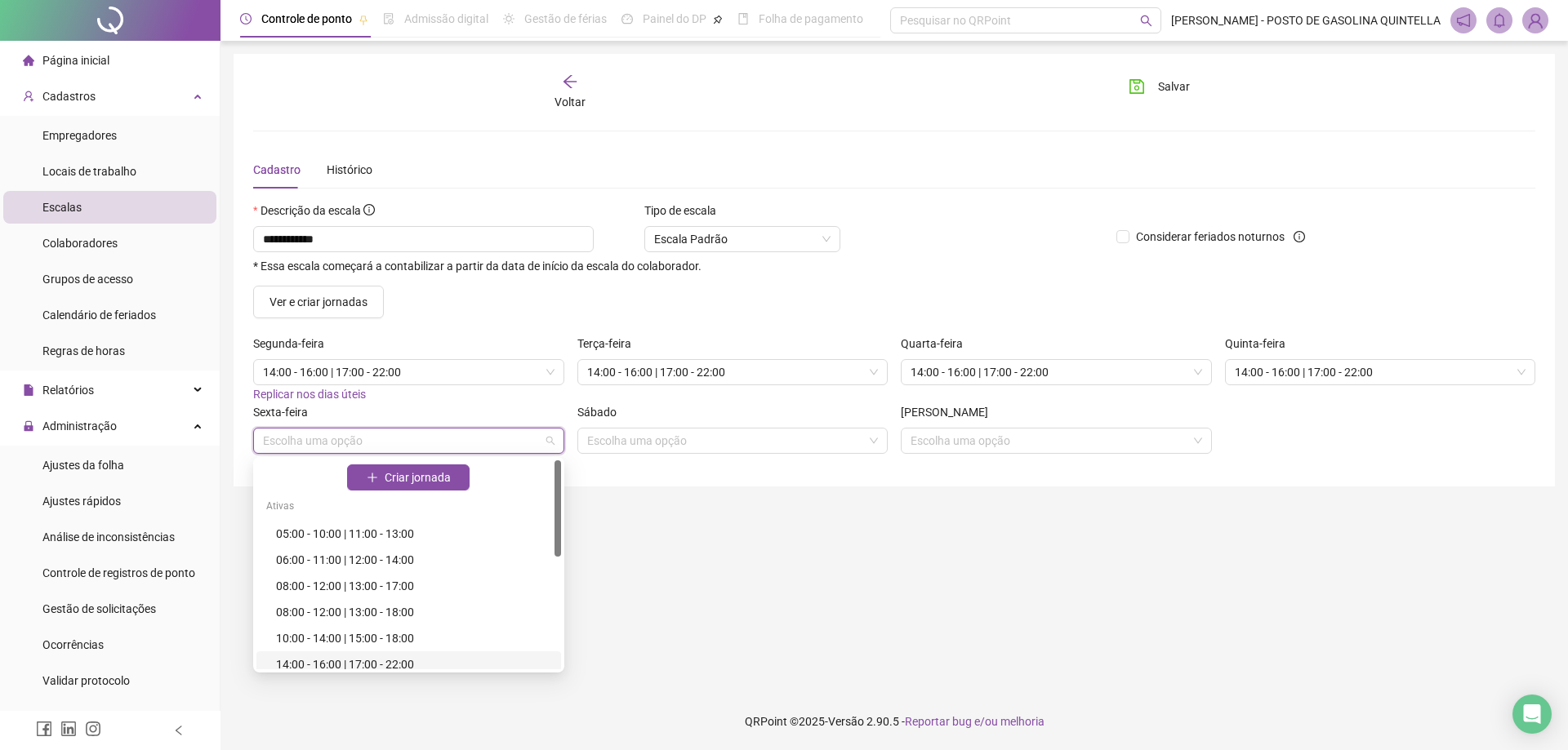
click at [450, 668] on div "14:00 - 16:00 | 17:00 - 22:00" at bounding box center [413, 665] width 275 height 18
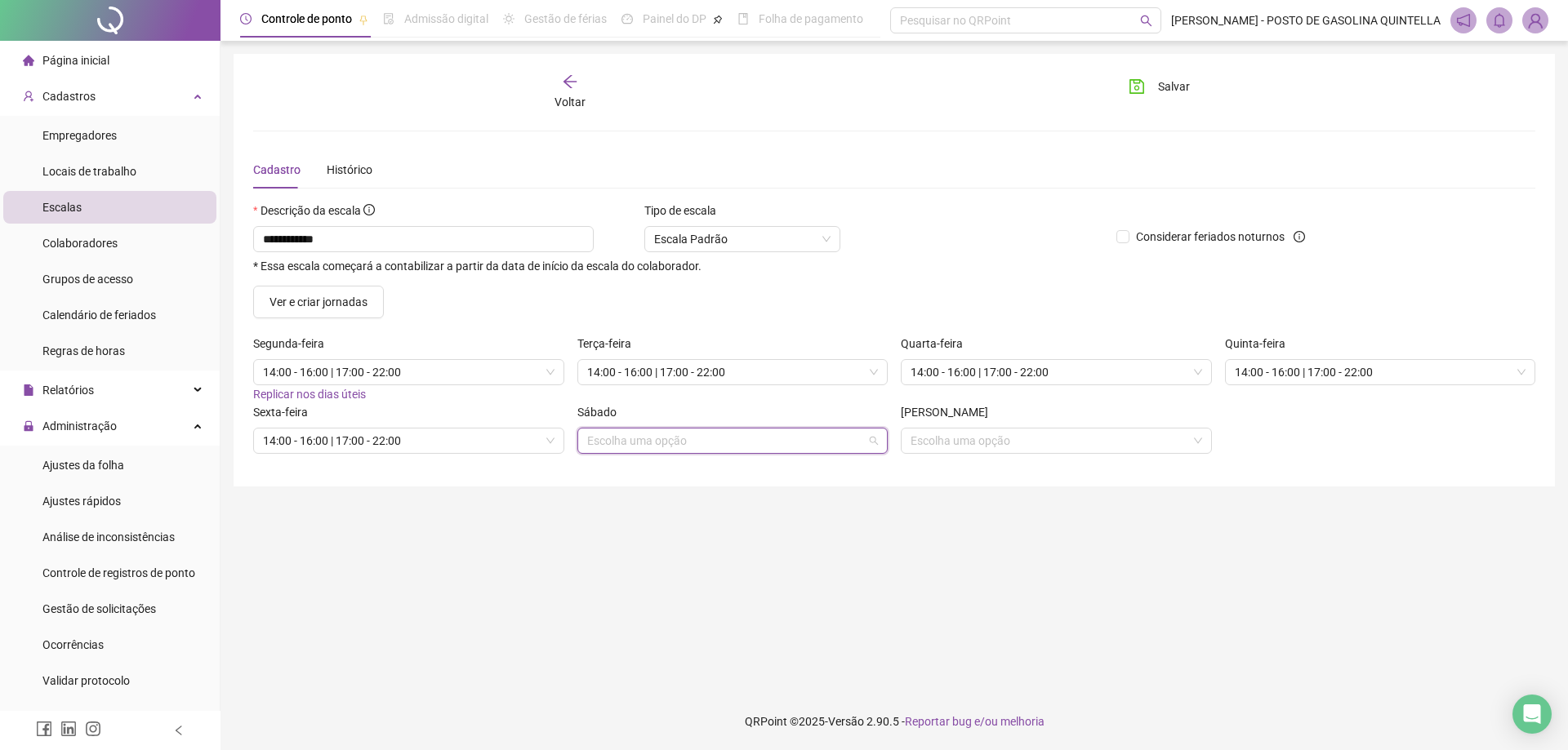
click at [631, 445] on input "search" at bounding box center [726, 440] width 277 height 25
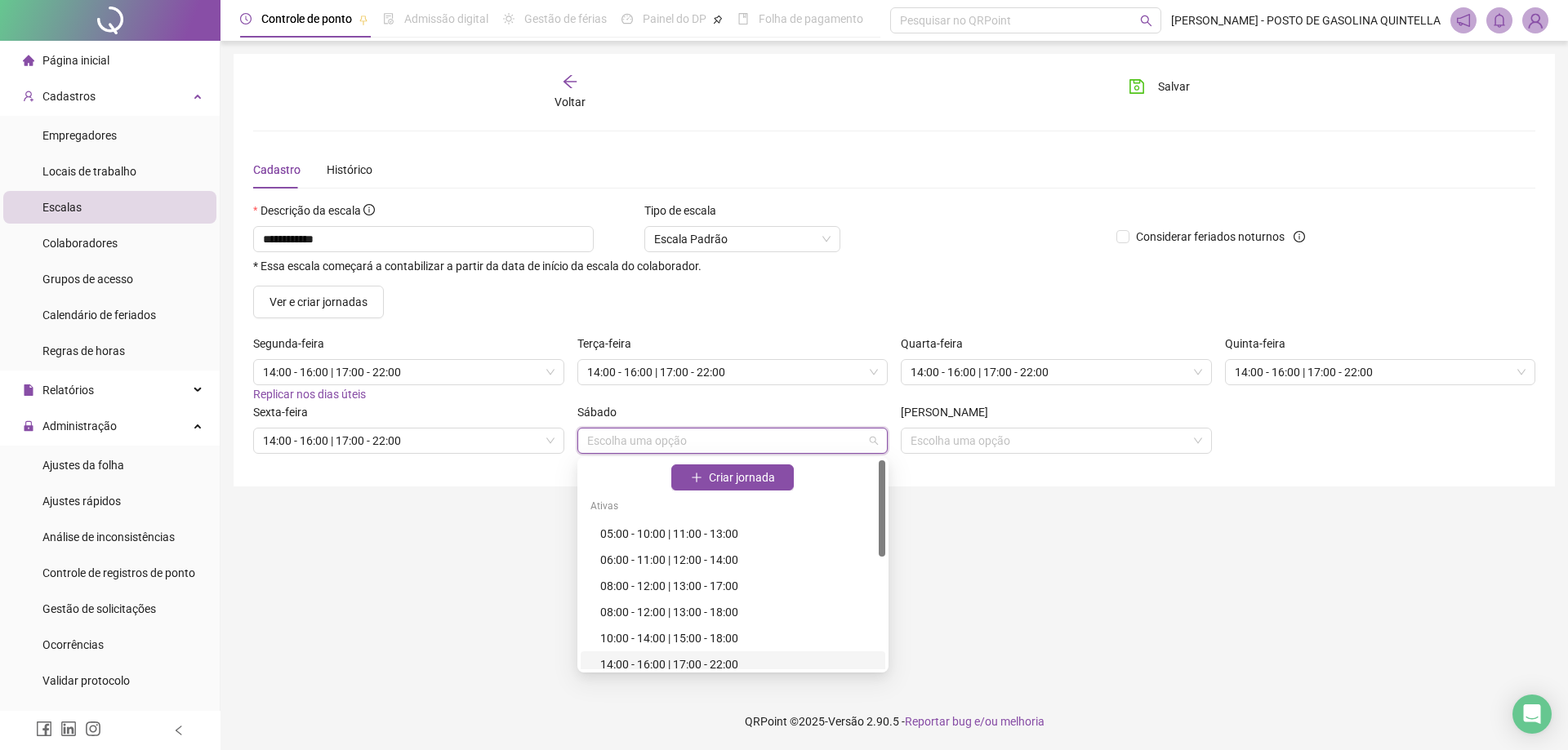
click at [635, 667] on div "14:00 - 16:00 | 17:00 - 22:00" at bounding box center [737, 665] width 275 height 18
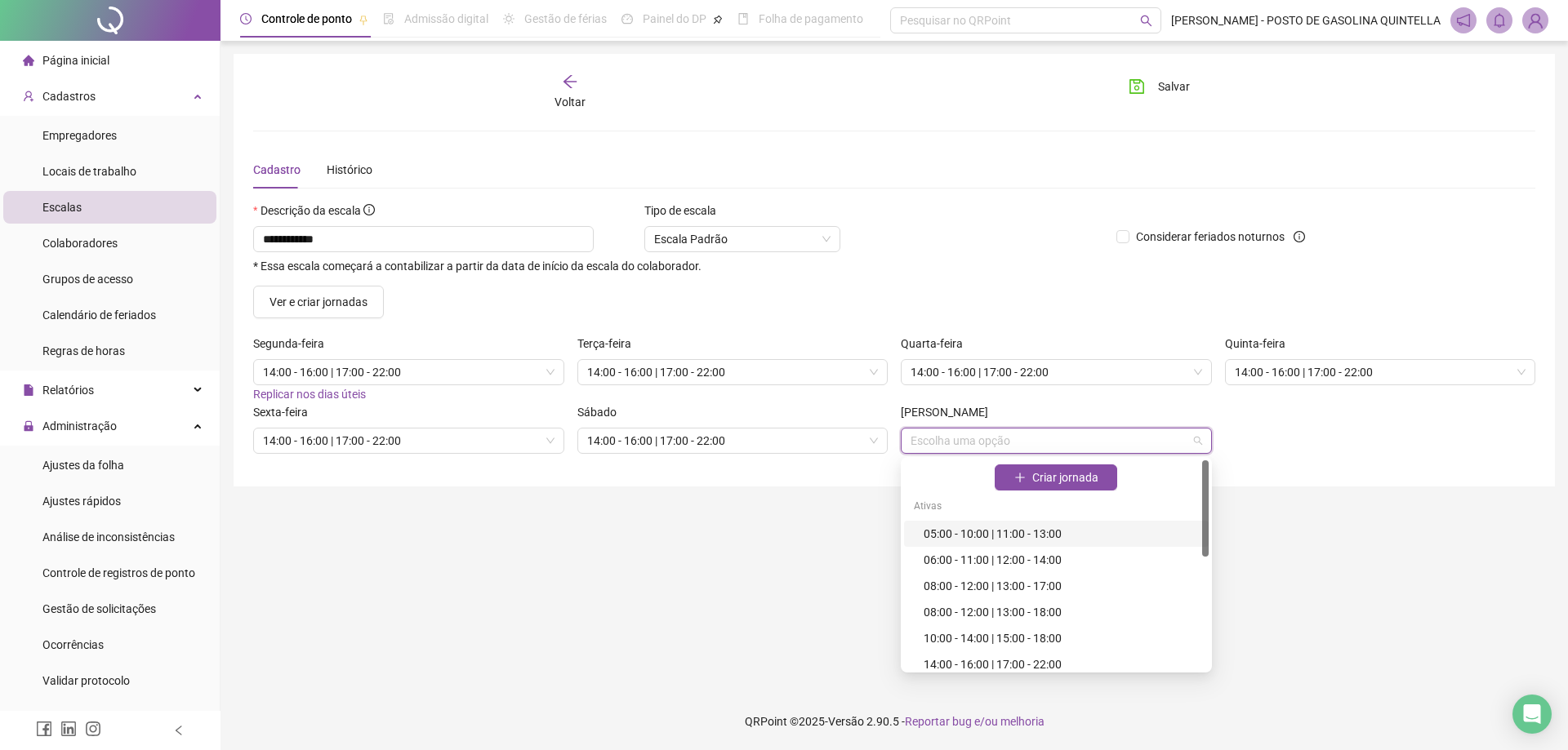
click at [952, 435] on input "search" at bounding box center [1048, 440] width 277 height 25
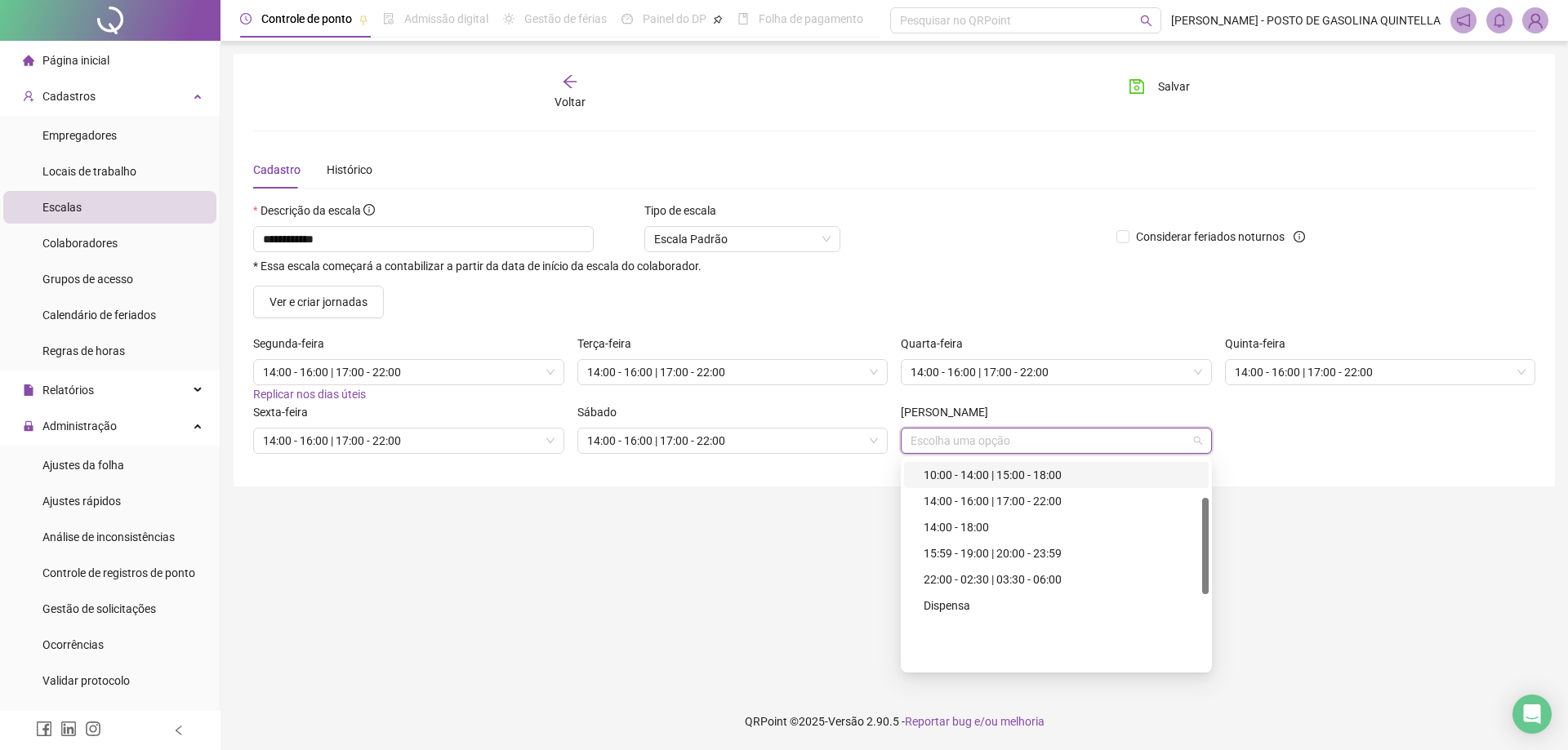
scroll to position [243, 0]
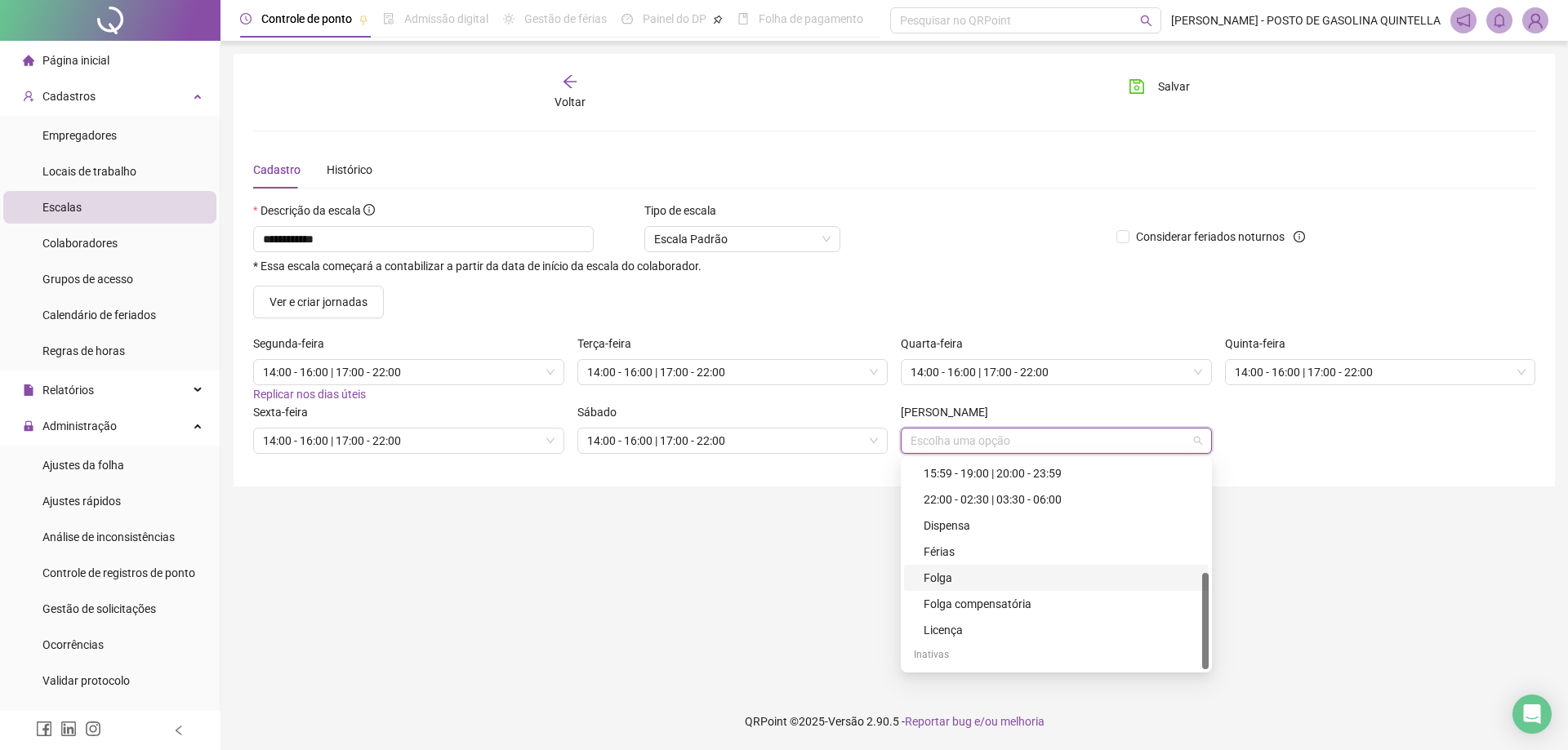
click at [952, 577] on div "Folga" at bounding box center [1061, 577] width 275 height 18
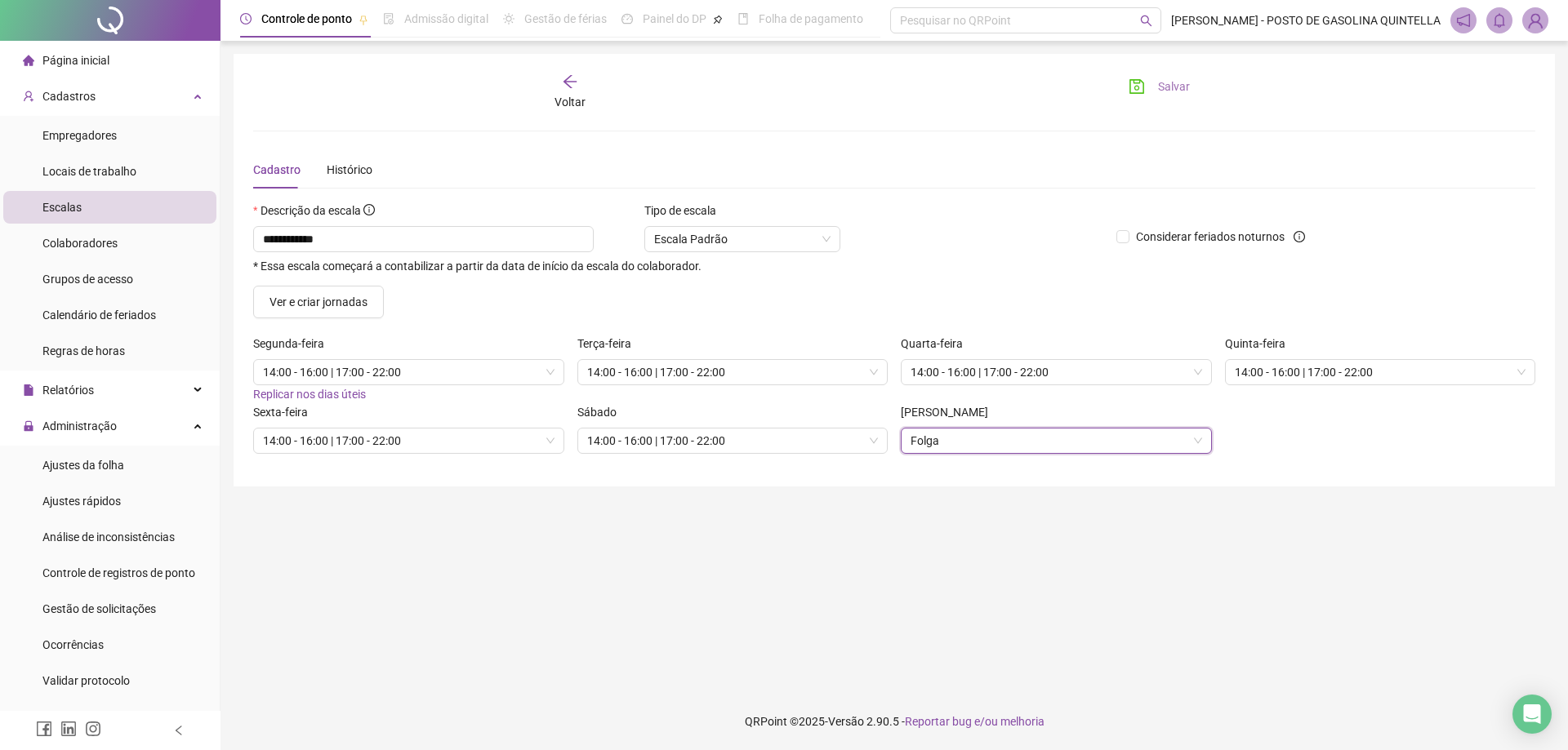
click at [1161, 88] on span "Salvar" at bounding box center [1174, 86] width 32 height 18
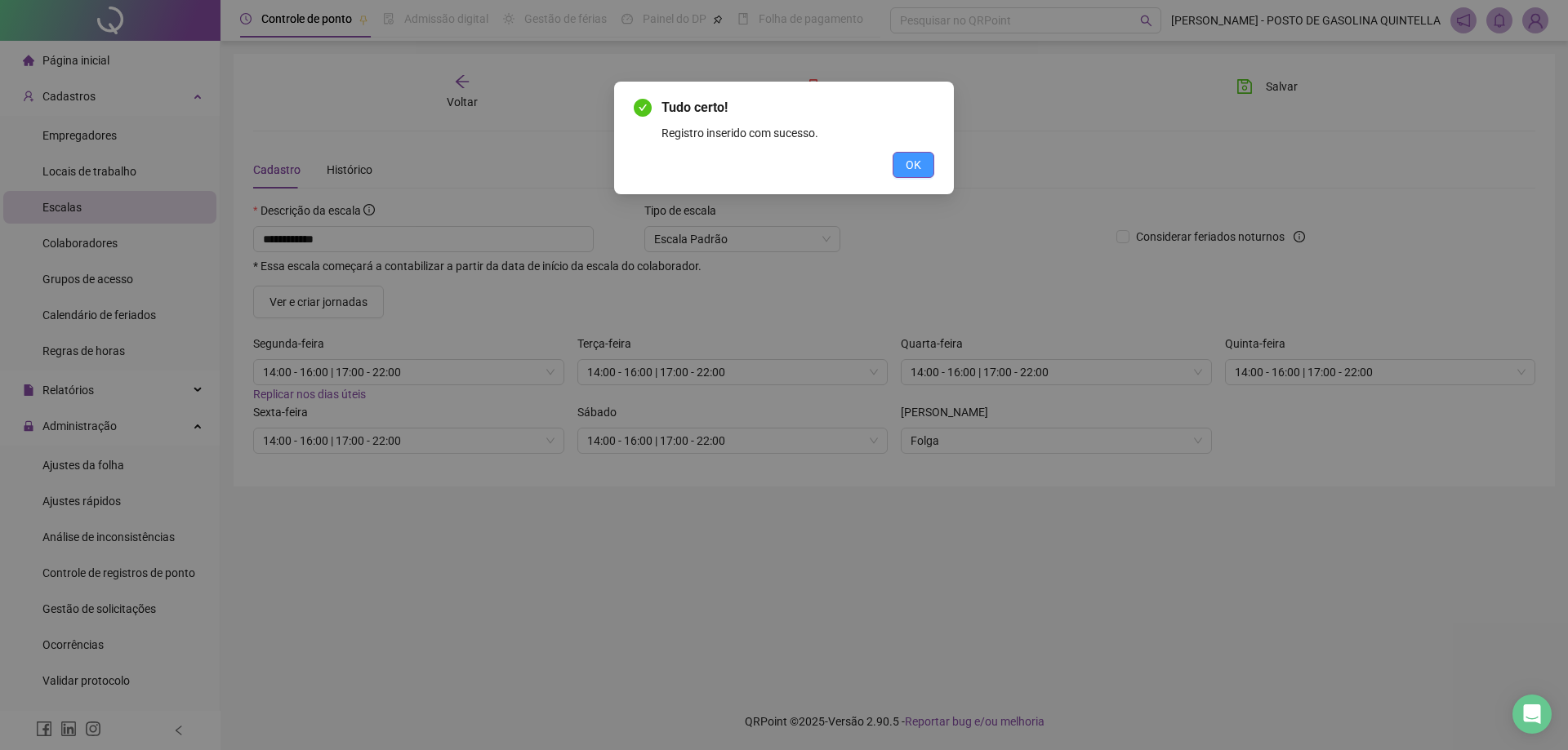
click at [928, 154] on button "OK" at bounding box center [913, 164] width 41 height 26
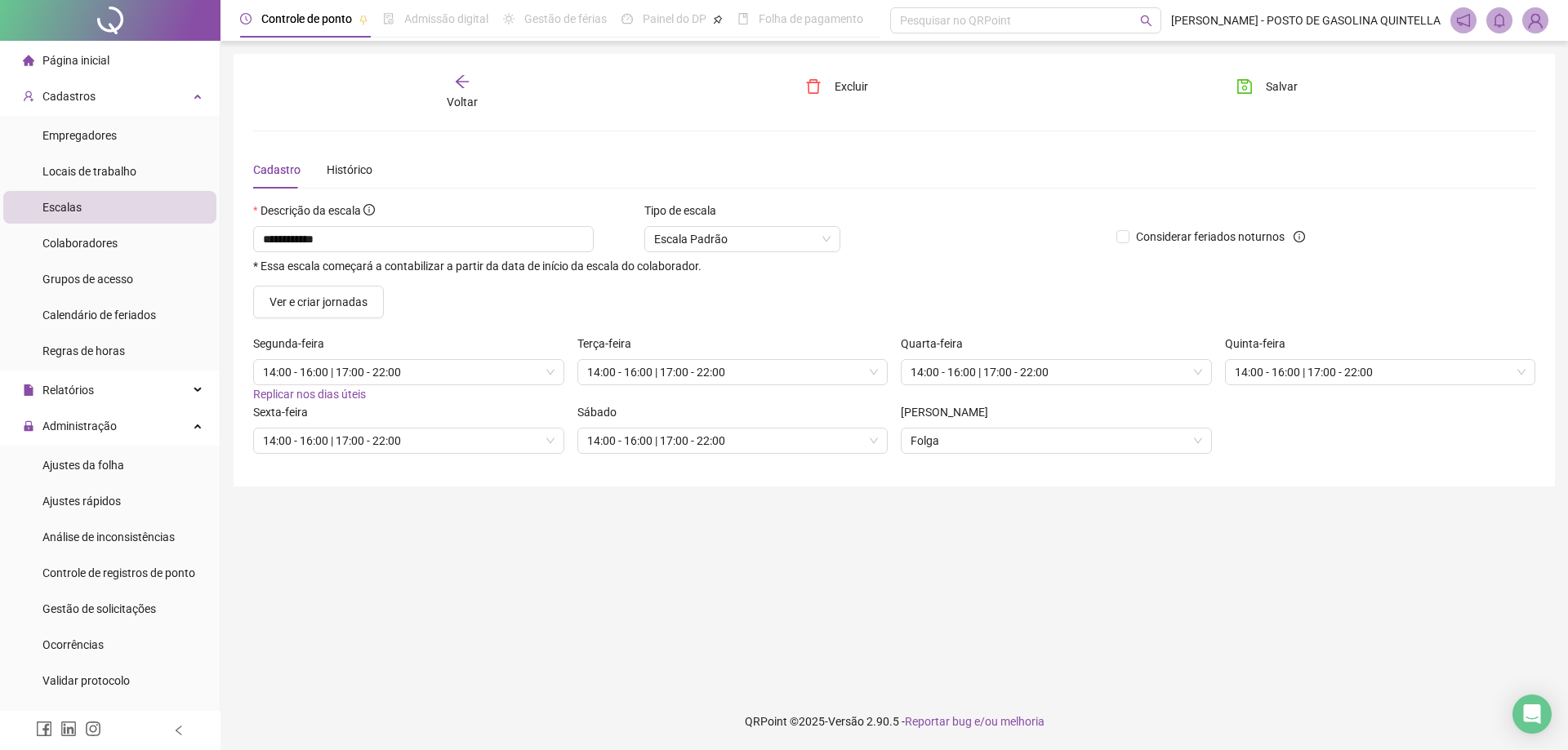
click at [453, 80] on div "Voltar" at bounding box center [461, 92] width 202 height 37
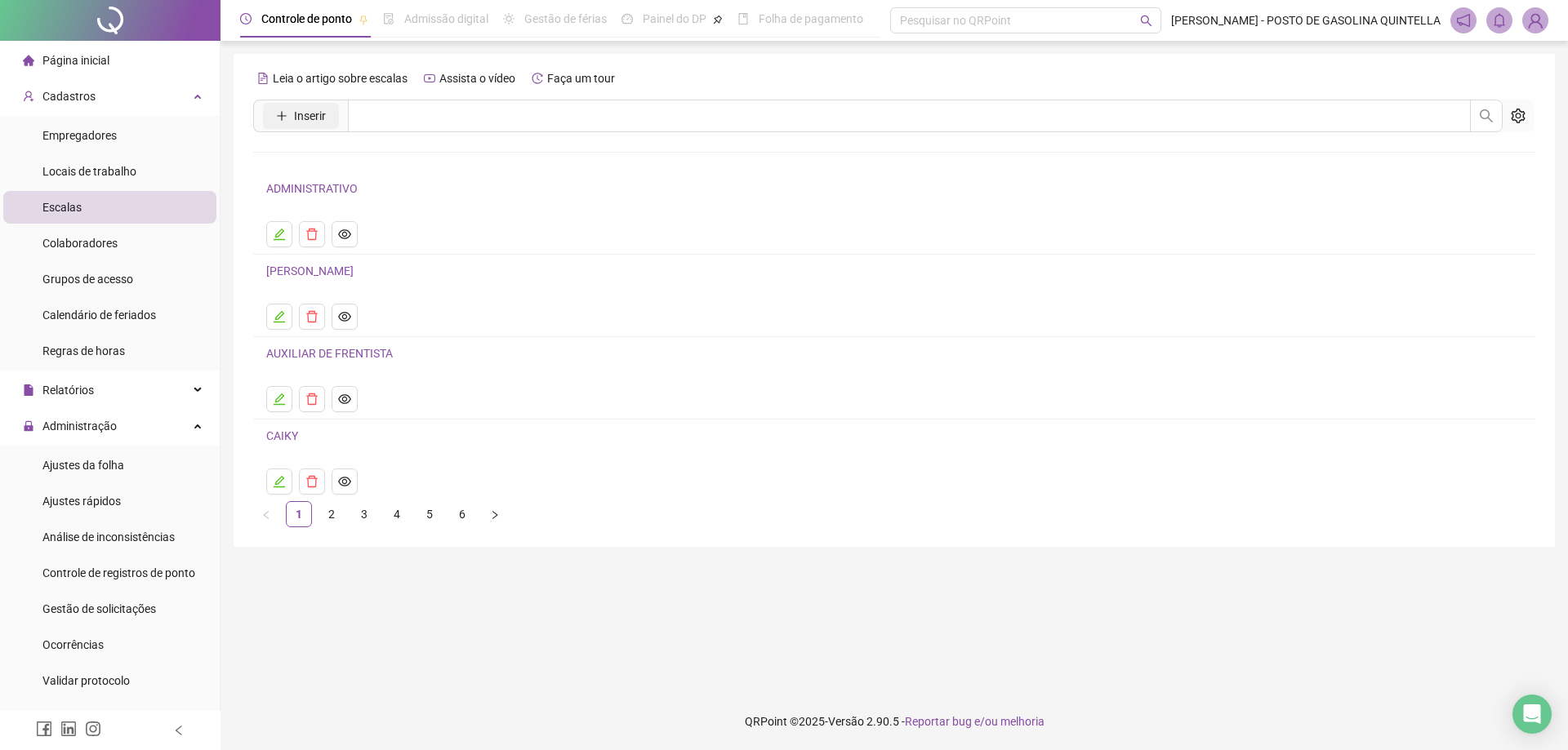
click at [310, 120] on span "Inserir" at bounding box center [310, 115] width 32 height 18
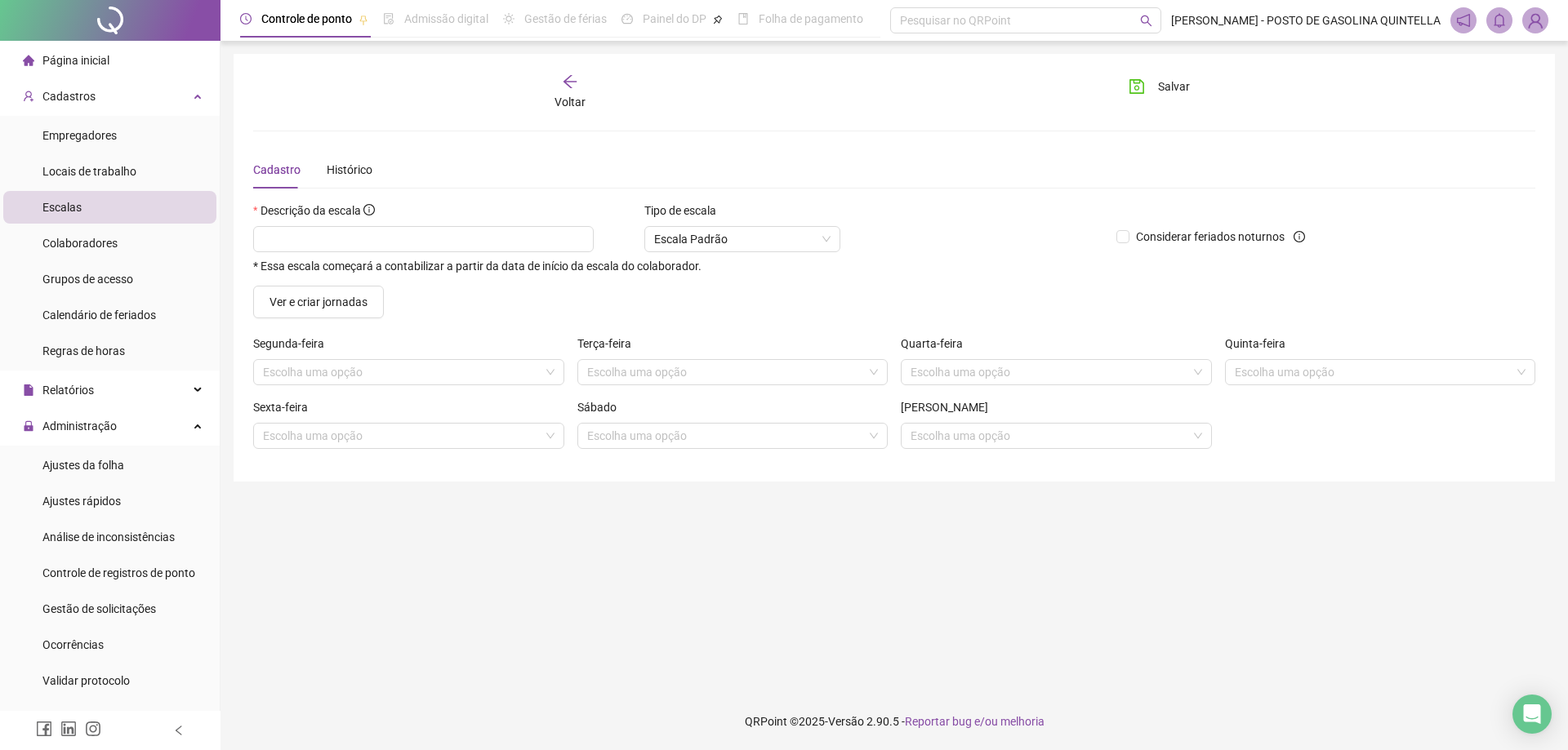
click at [326, 254] on div "* Essa escala começará a contabilizar a partir da data de início da escala do c…" at bounding box center [678, 249] width 850 height 47
click at [326, 245] on input "text" at bounding box center [423, 239] width 340 height 26
click at [542, 367] on span at bounding box center [409, 372] width 291 height 25
type input "**********"
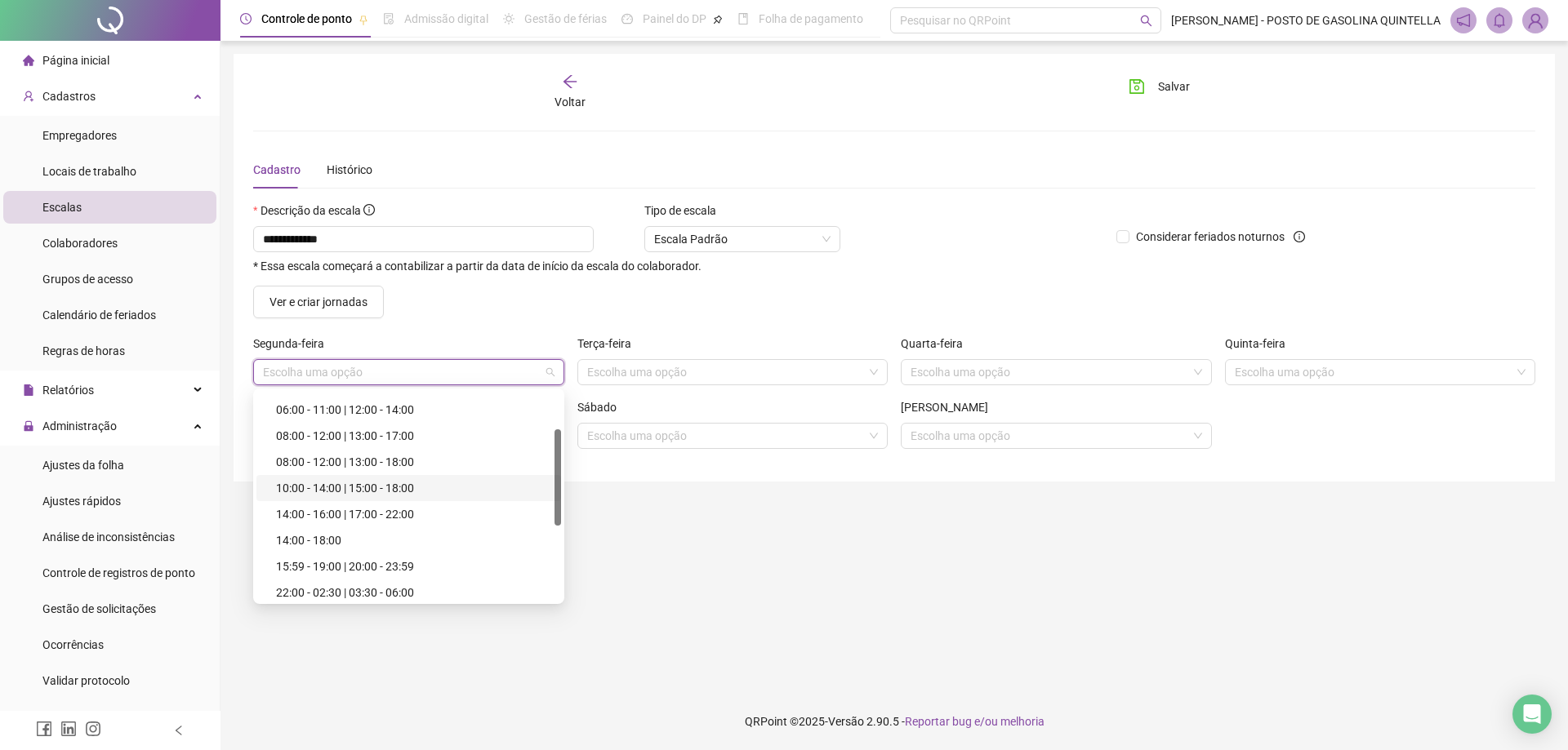
scroll to position [163, 0]
click at [300, 588] on div "Folga" at bounding box center [413, 589] width 275 height 18
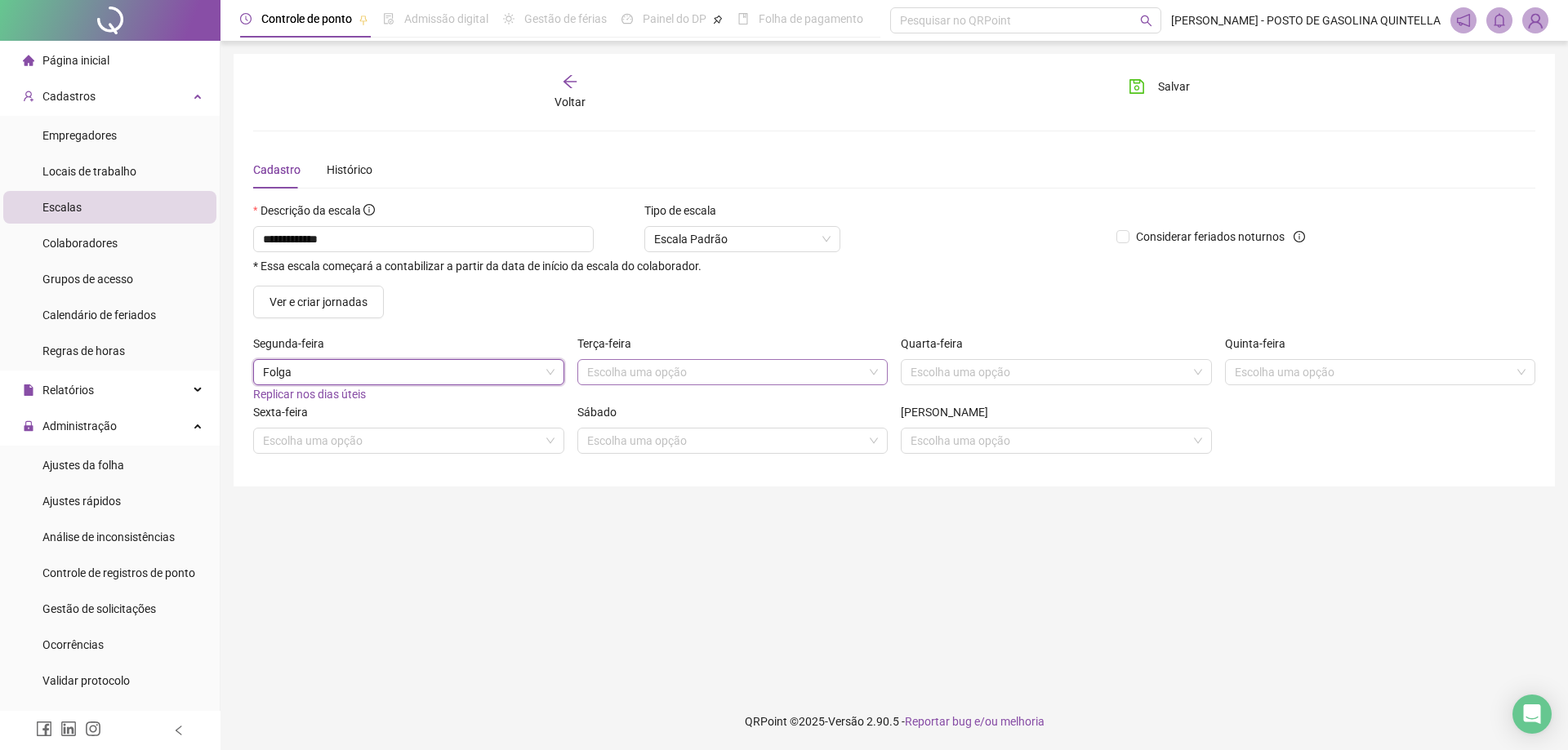
click at [629, 386] on div "Terça-feira Escolha uma opção" at bounding box center [732, 368] width 324 height 69
click at [629, 377] on input "search" at bounding box center [726, 372] width 277 height 25
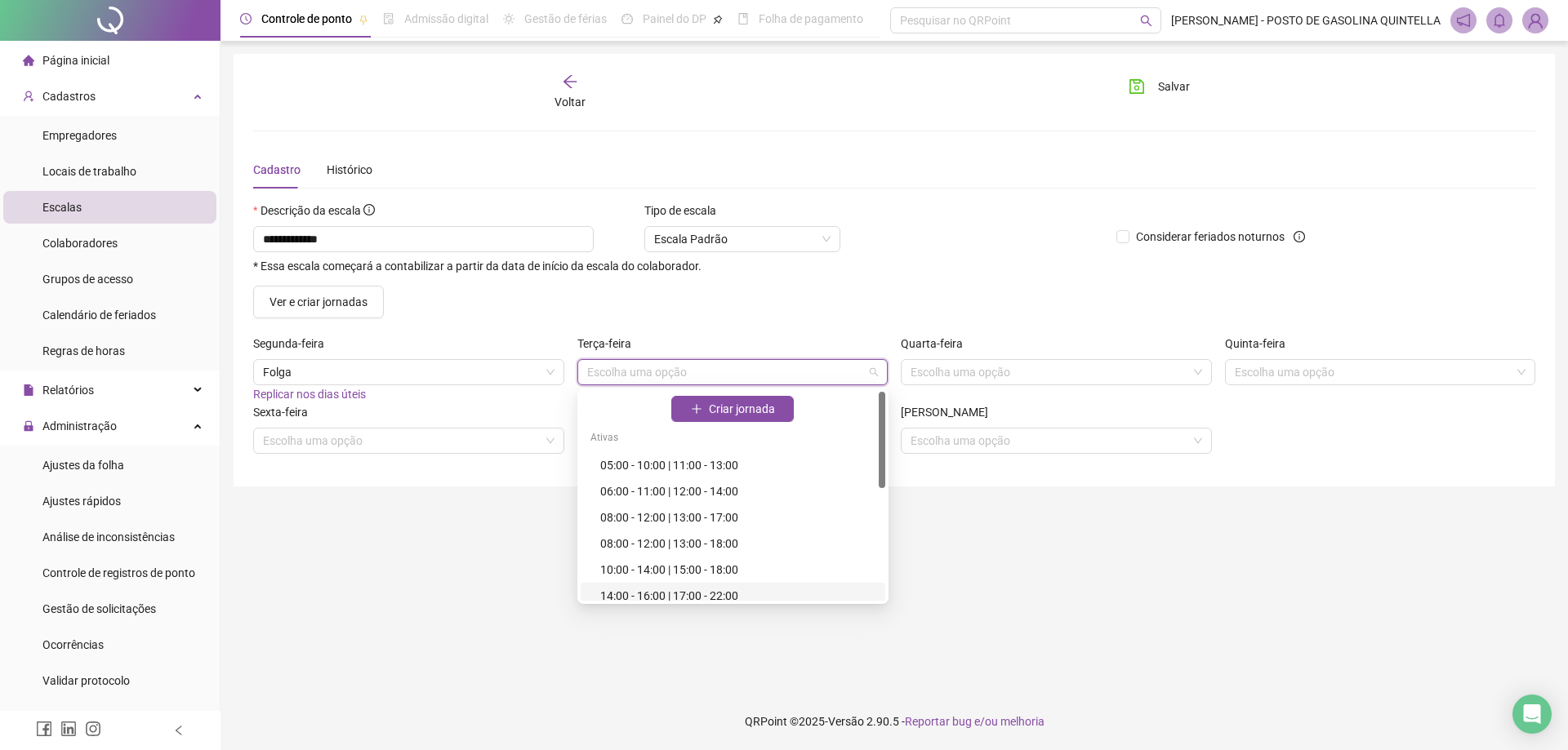
click at [655, 590] on div "14:00 - 16:00 | 17:00 - 22:00" at bounding box center [737, 596] width 275 height 18
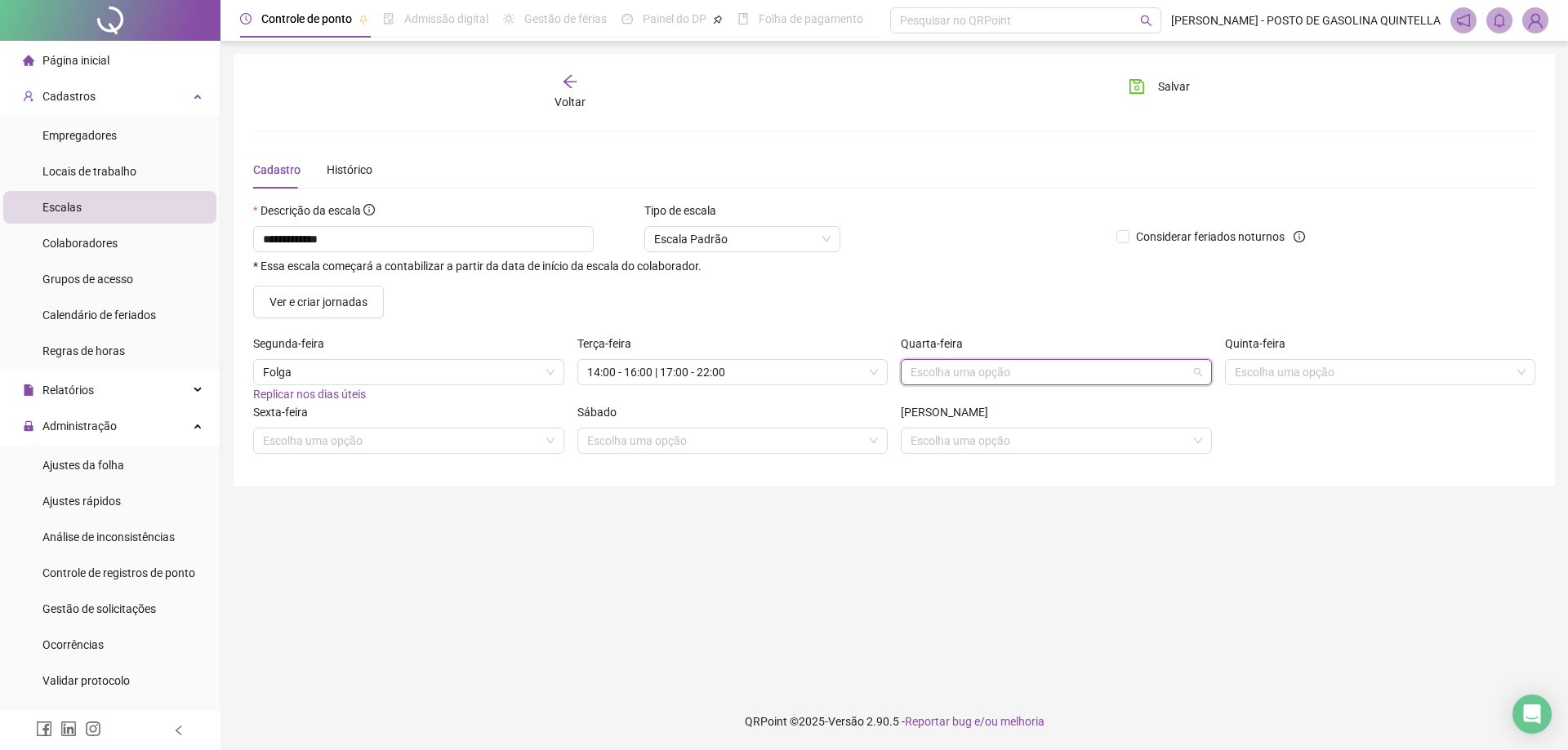
click at [979, 383] on input "search" at bounding box center [1048, 372] width 277 height 25
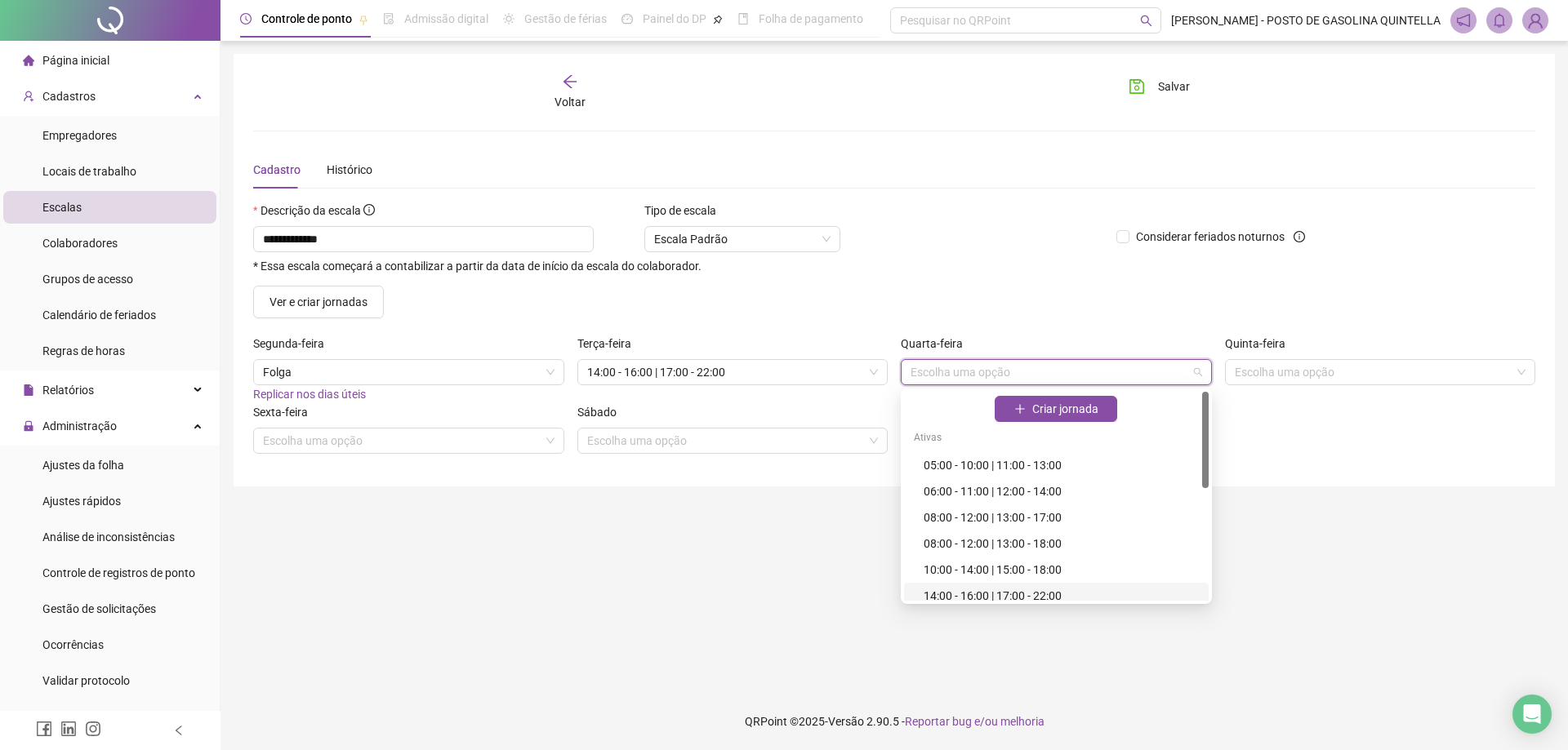
click at [979, 597] on div "14:00 - 16:00 | 17:00 - 22:00" at bounding box center [1061, 596] width 275 height 18
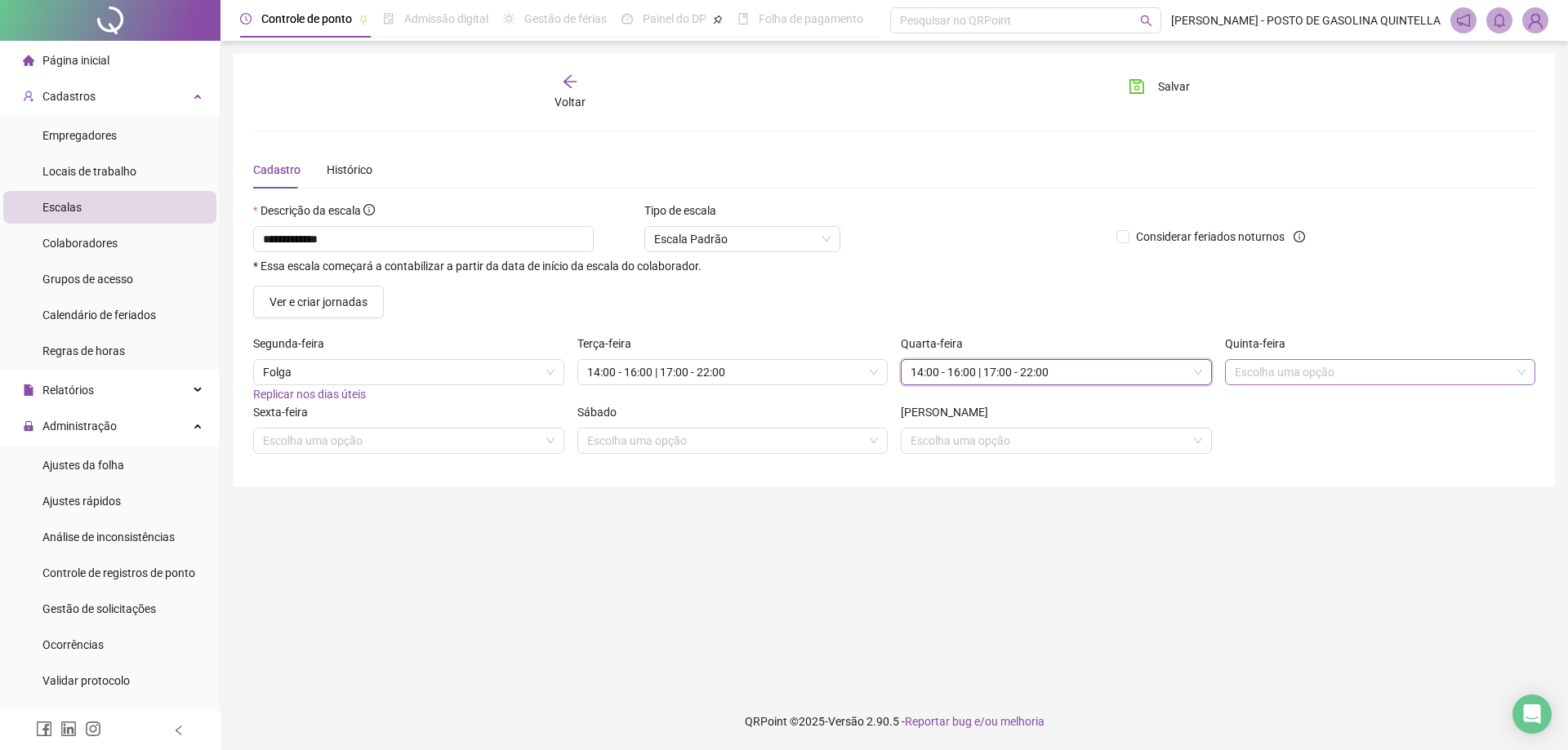
click at [1372, 365] on input "search" at bounding box center [1372, 372] width 277 height 25
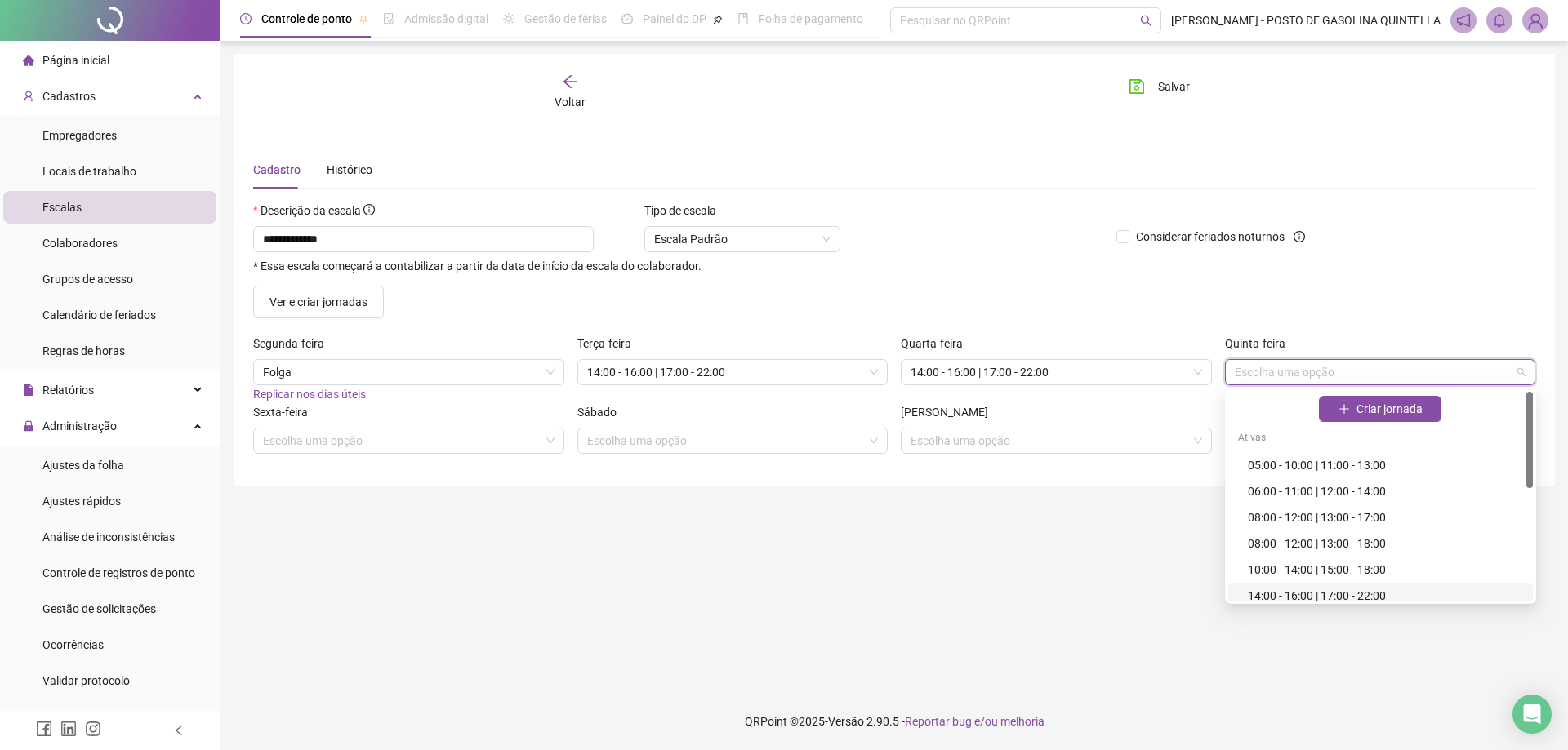
click at [1255, 599] on div "14:00 - 16:00 | 17:00 - 22:00" at bounding box center [1385, 596] width 275 height 18
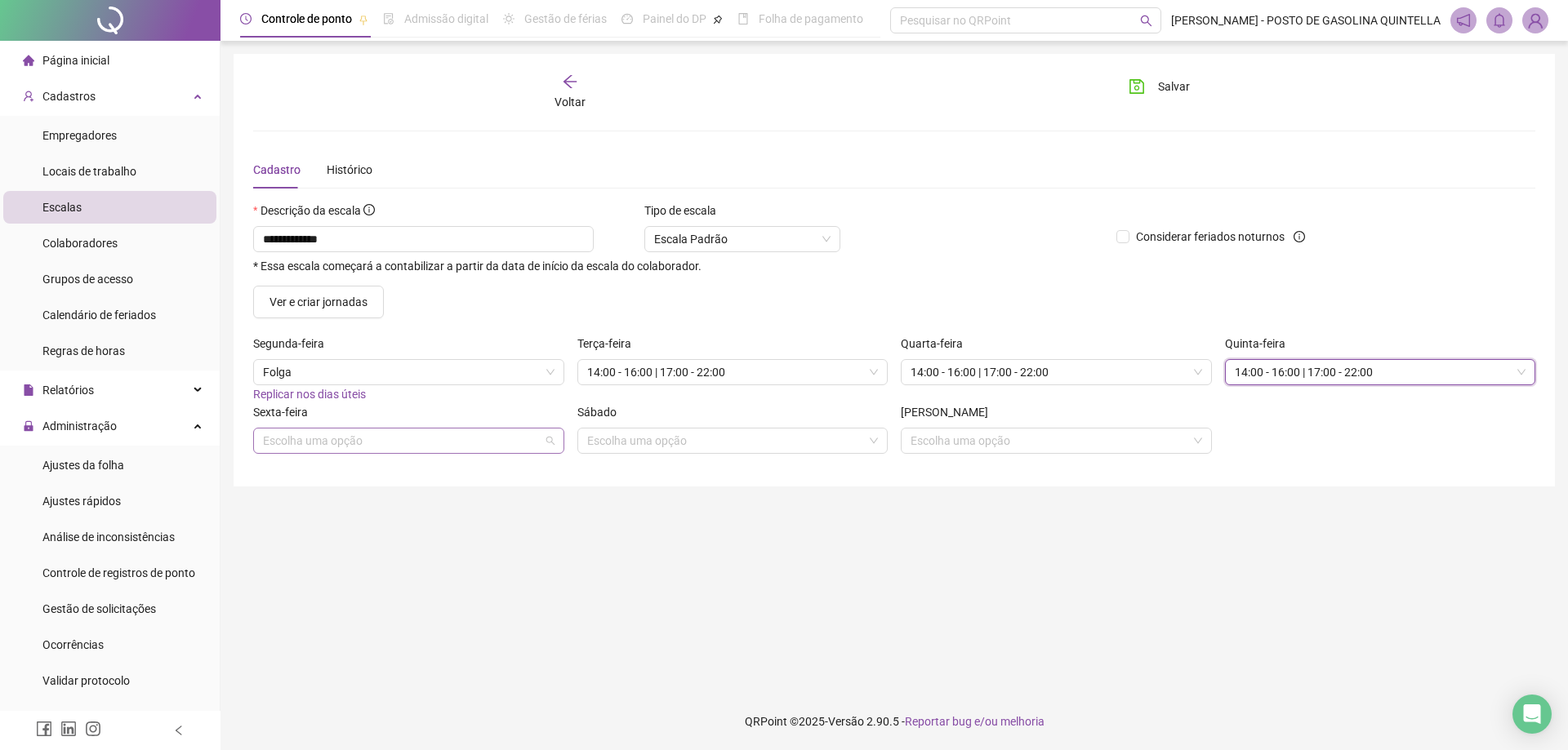
click at [427, 447] on input "search" at bounding box center [401, 440] width 277 height 25
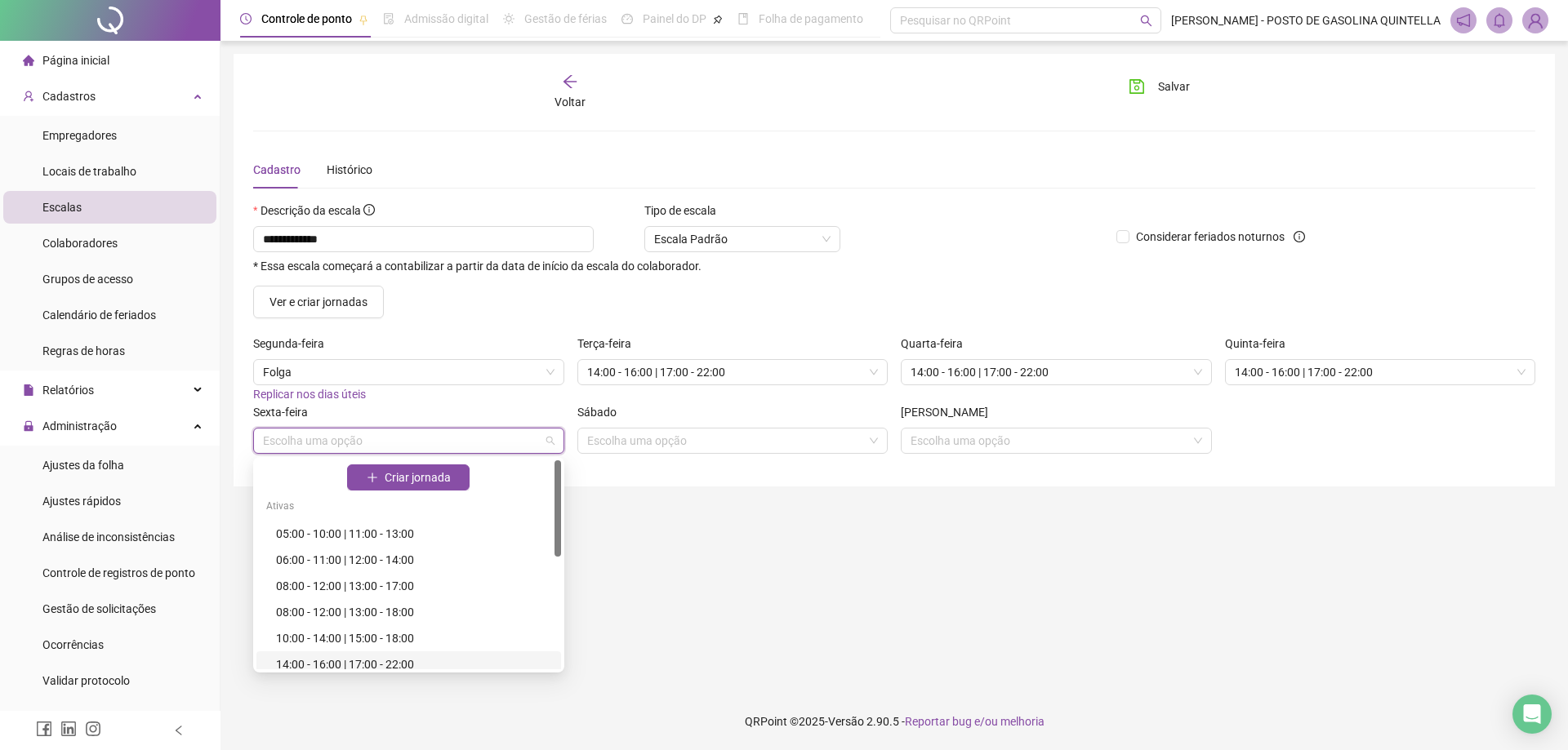
click at [405, 660] on div "14:00 - 16:00 | 17:00 - 22:00" at bounding box center [413, 665] width 275 height 18
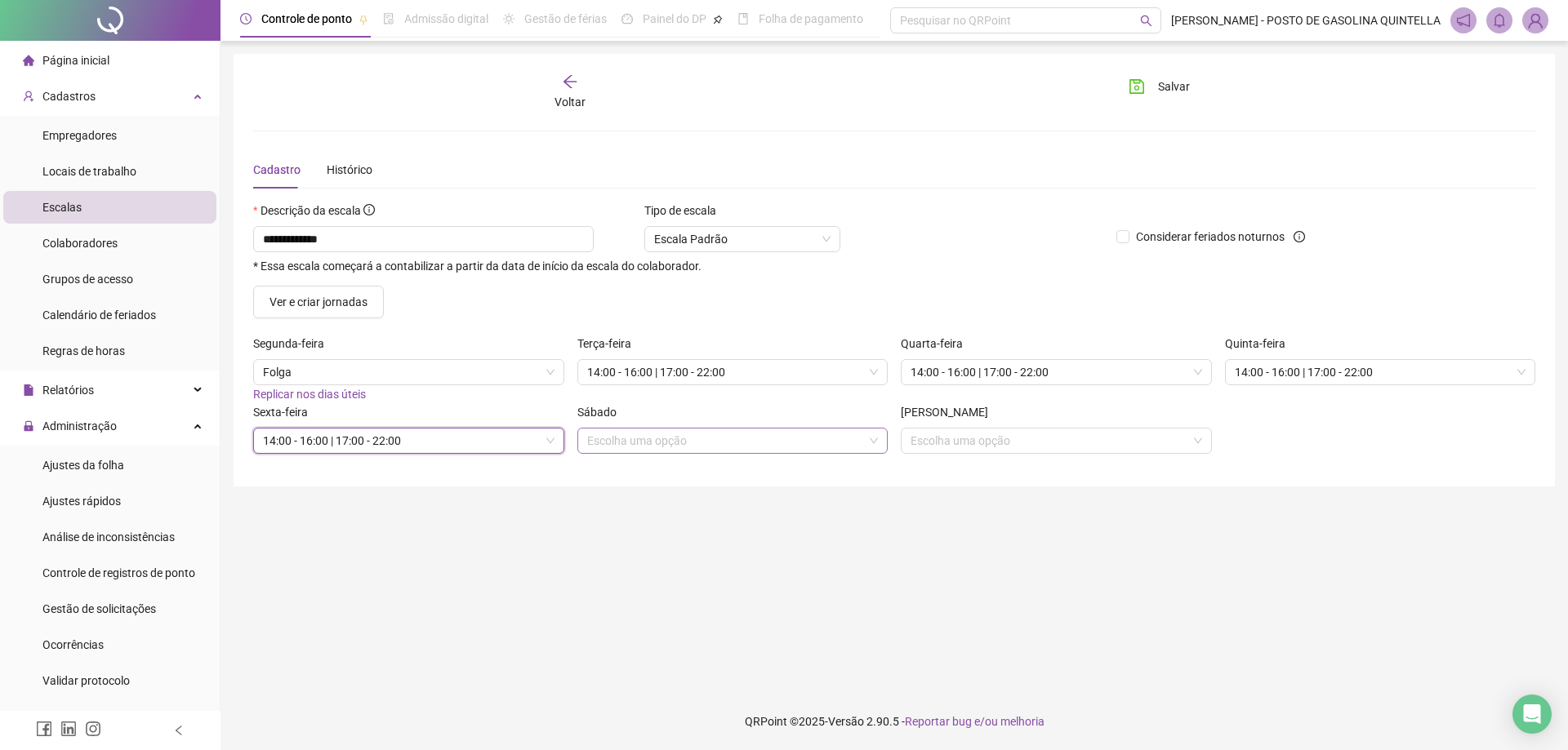
click at [621, 442] on input "search" at bounding box center [726, 440] width 277 height 25
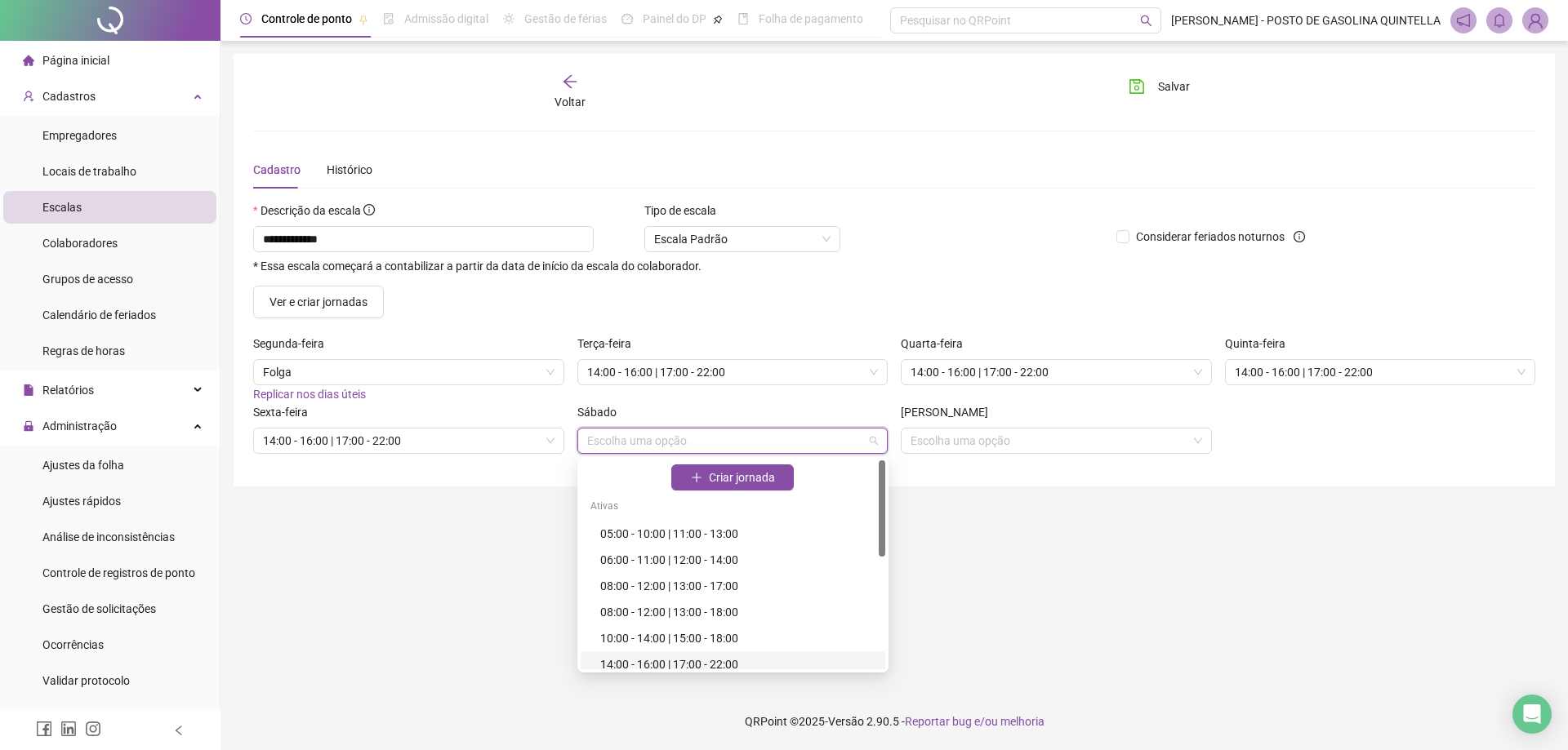
click at [650, 662] on div "14:00 - 16:00 | 17:00 - 22:00" at bounding box center [737, 665] width 275 height 18
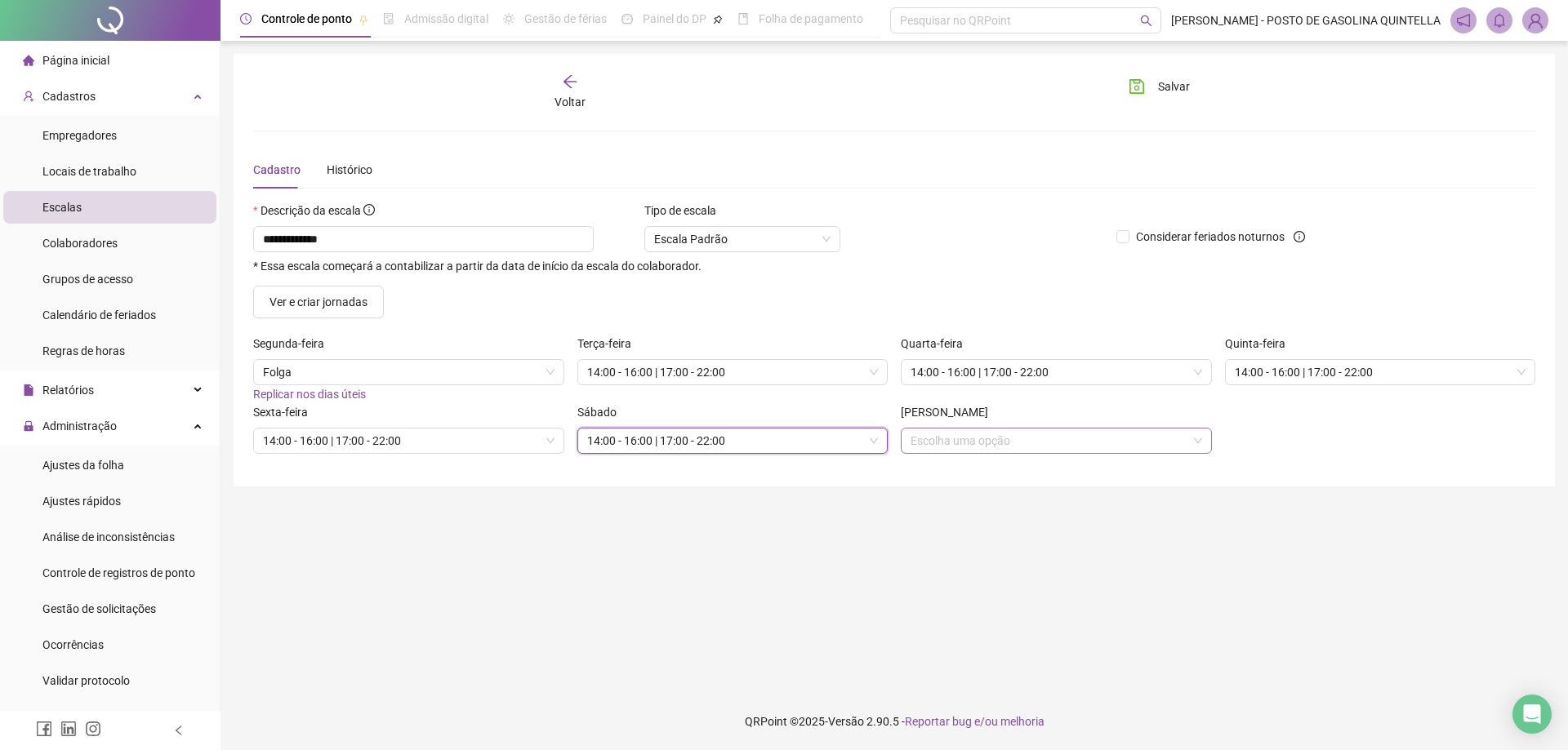
click at [956, 442] on input "search" at bounding box center [1048, 440] width 277 height 25
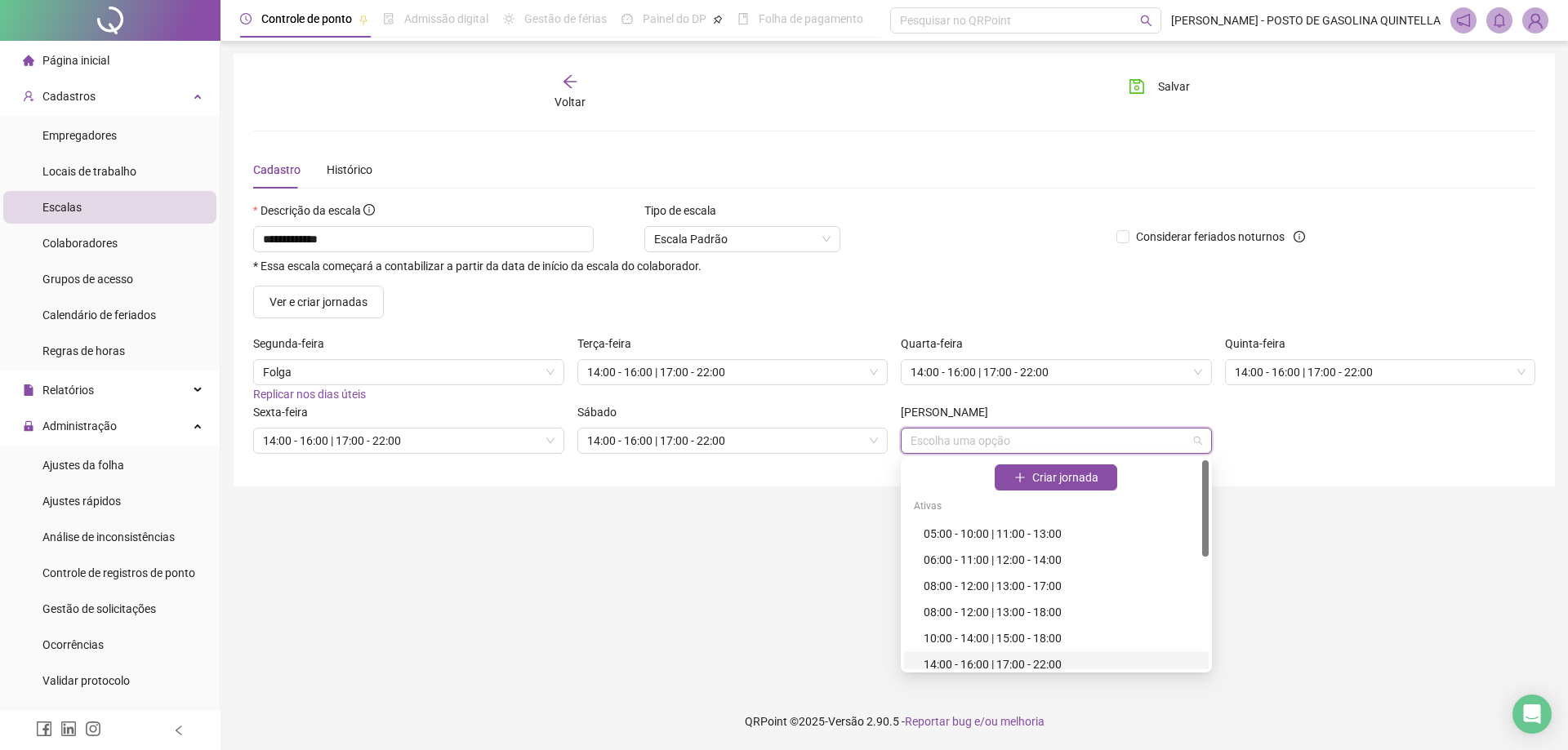
click at [942, 669] on div "14:00 - 16:00 | 17:00 - 22:00" at bounding box center [1061, 665] width 275 height 18
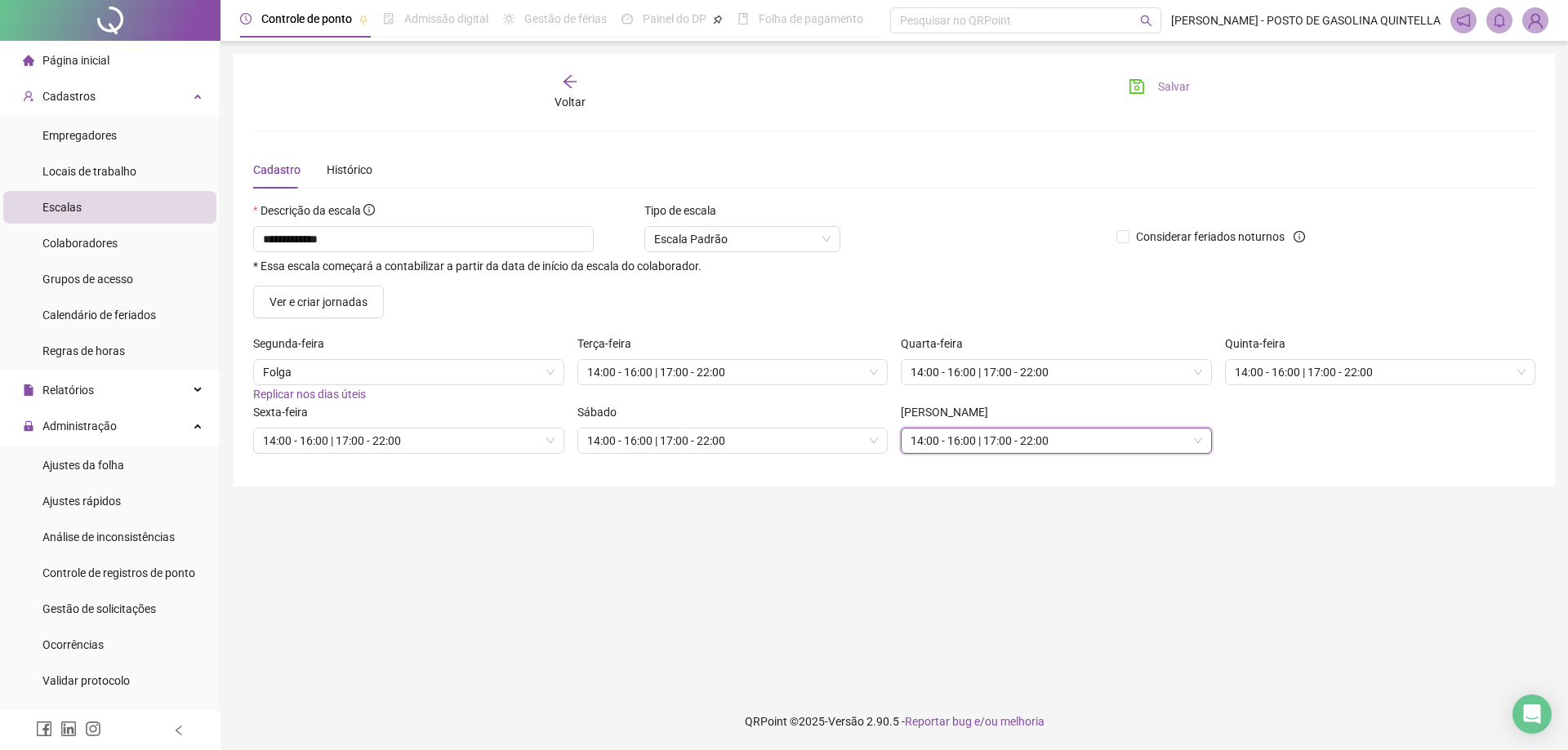
click at [1140, 91] on icon "save" at bounding box center [1136, 86] width 16 height 16
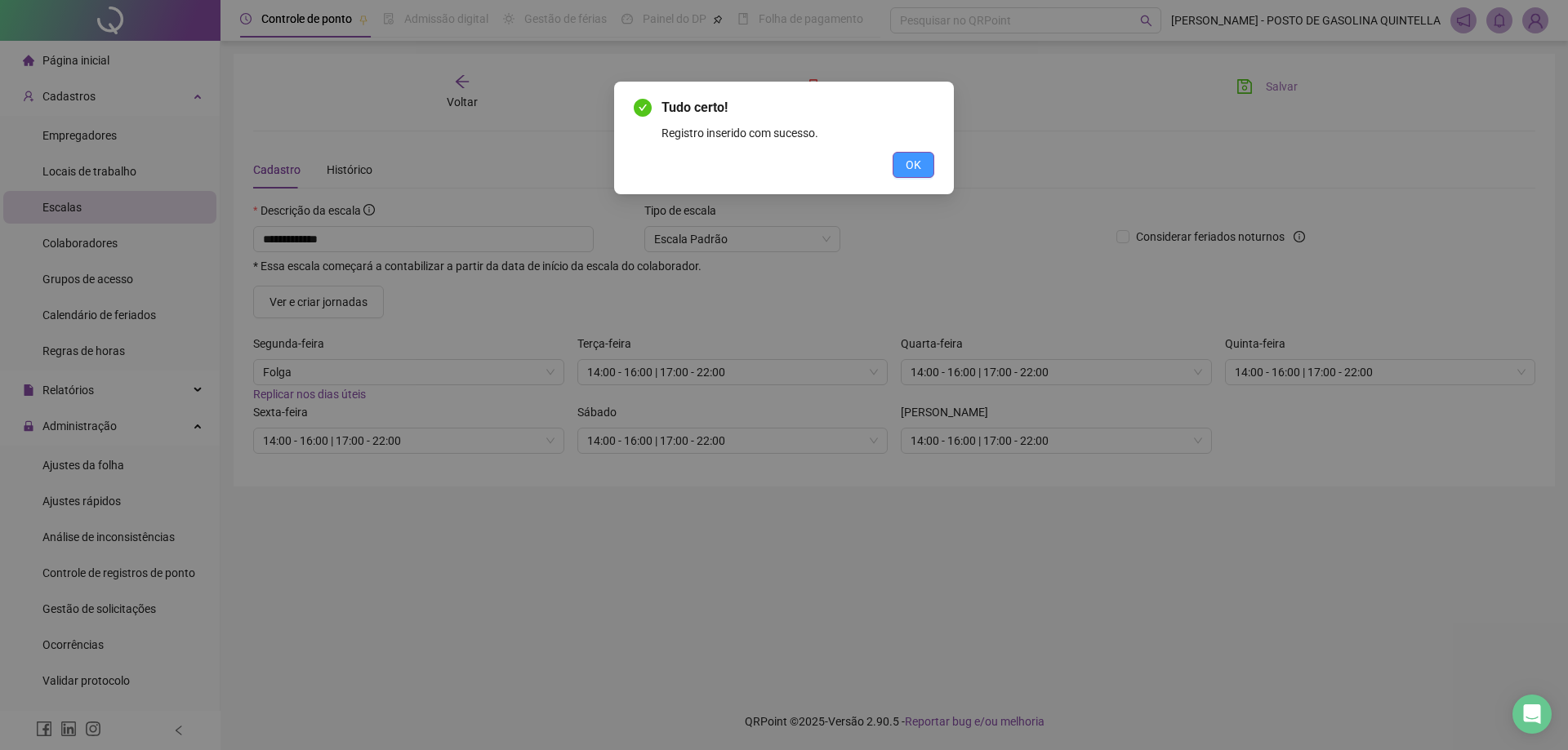
click at [930, 156] on button "OK" at bounding box center [913, 164] width 41 height 26
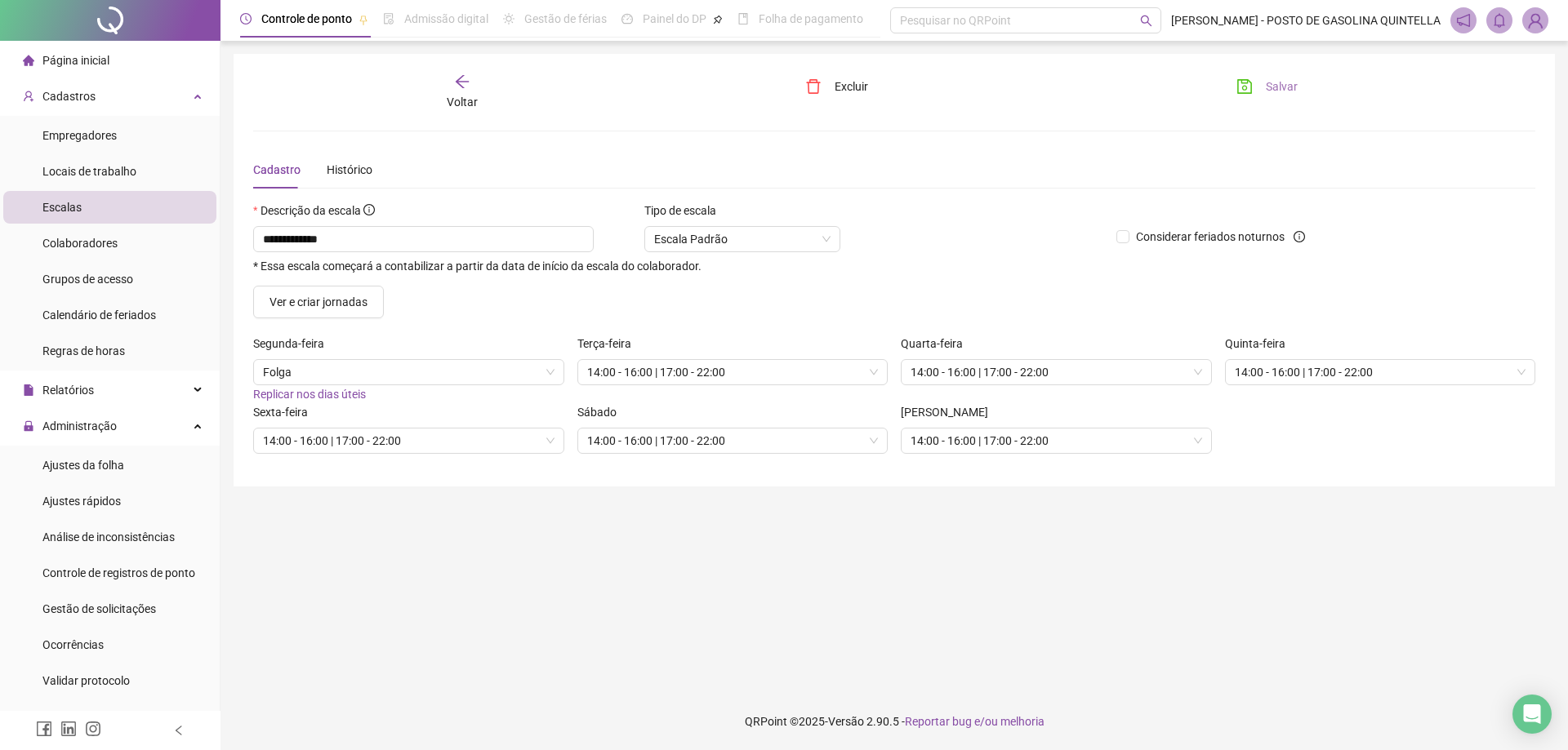
click at [461, 80] on icon "arrow-left" at bounding box center [461, 81] width 16 height 16
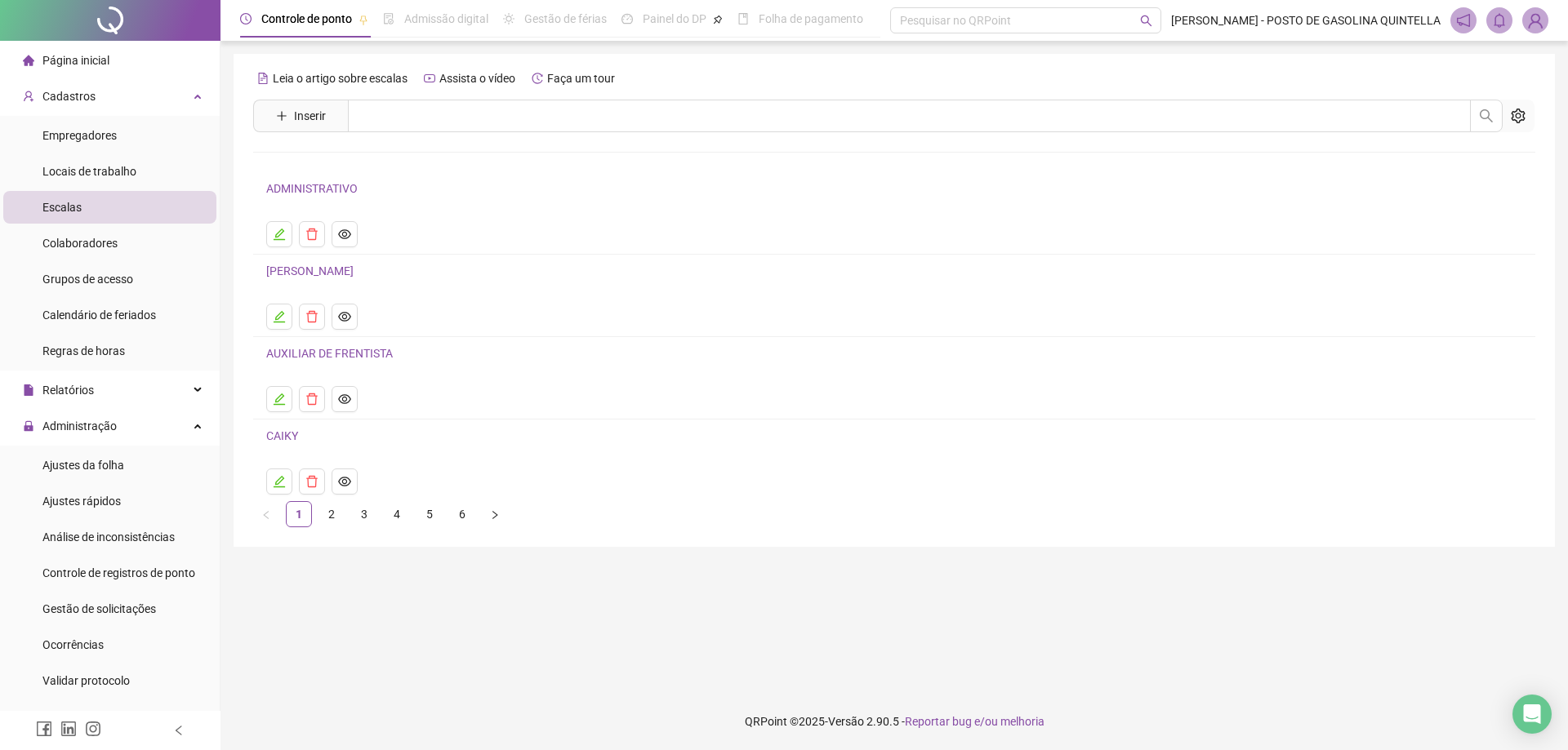
click at [256, 118] on span "Inserir" at bounding box center [301, 116] width 95 height 33
click at [270, 122] on button "Inserir" at bounding box center [301, 116] width 76 height 26
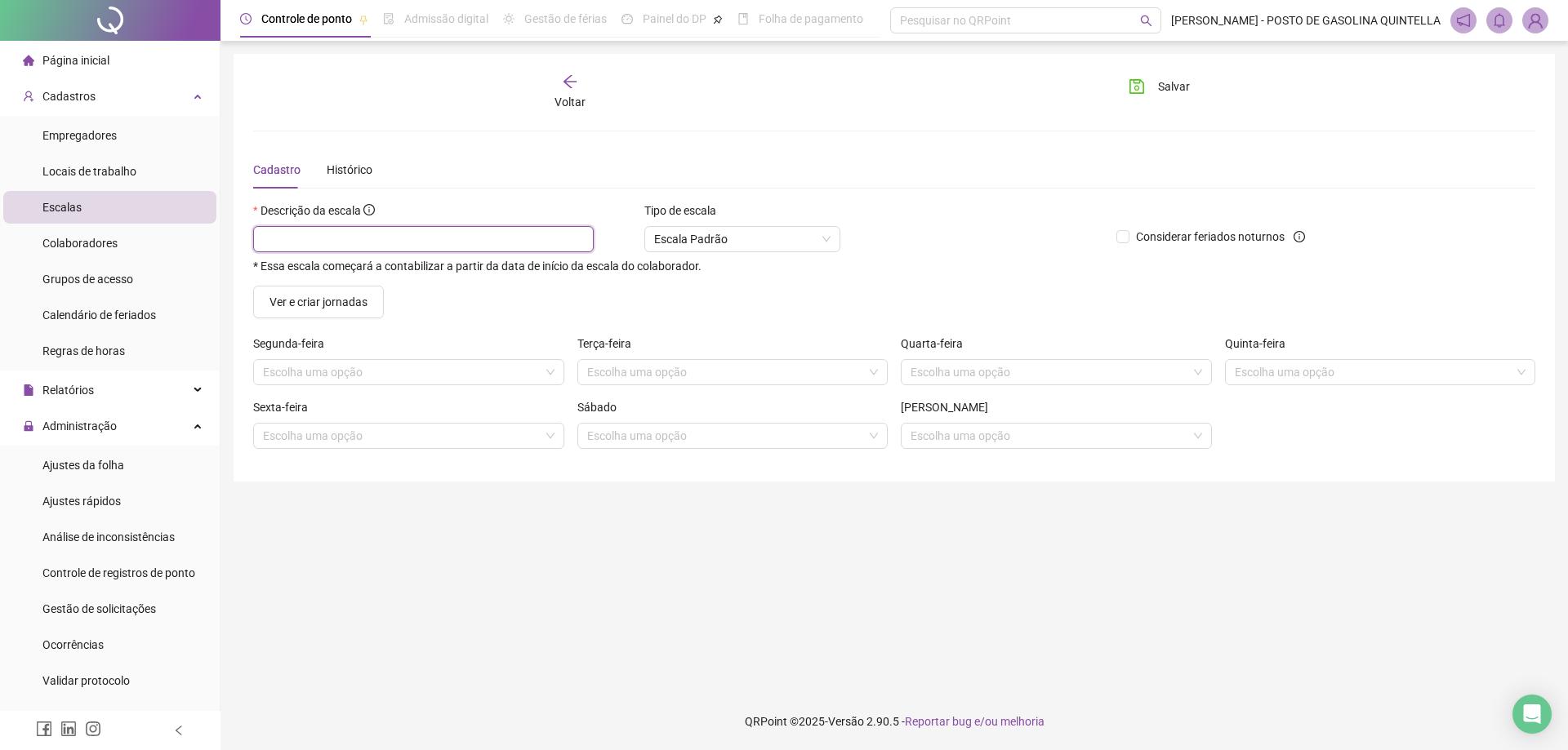
click at [281, 229] on input "text" at bounding box center [423, 239] width 340 height 26
type input "******"
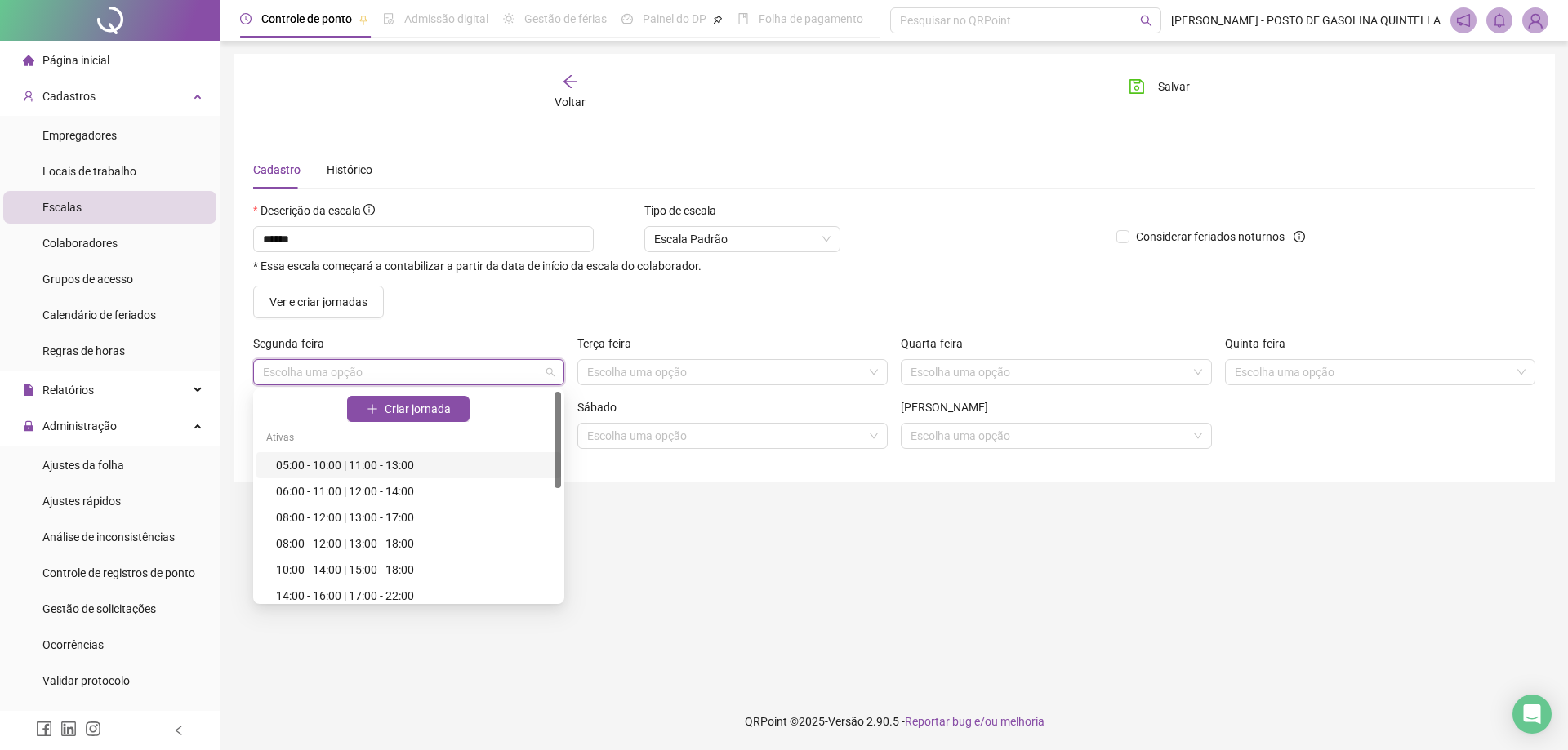
click at [277, 378] on input "search" at bounding box center [401, 372] width 277 height 25
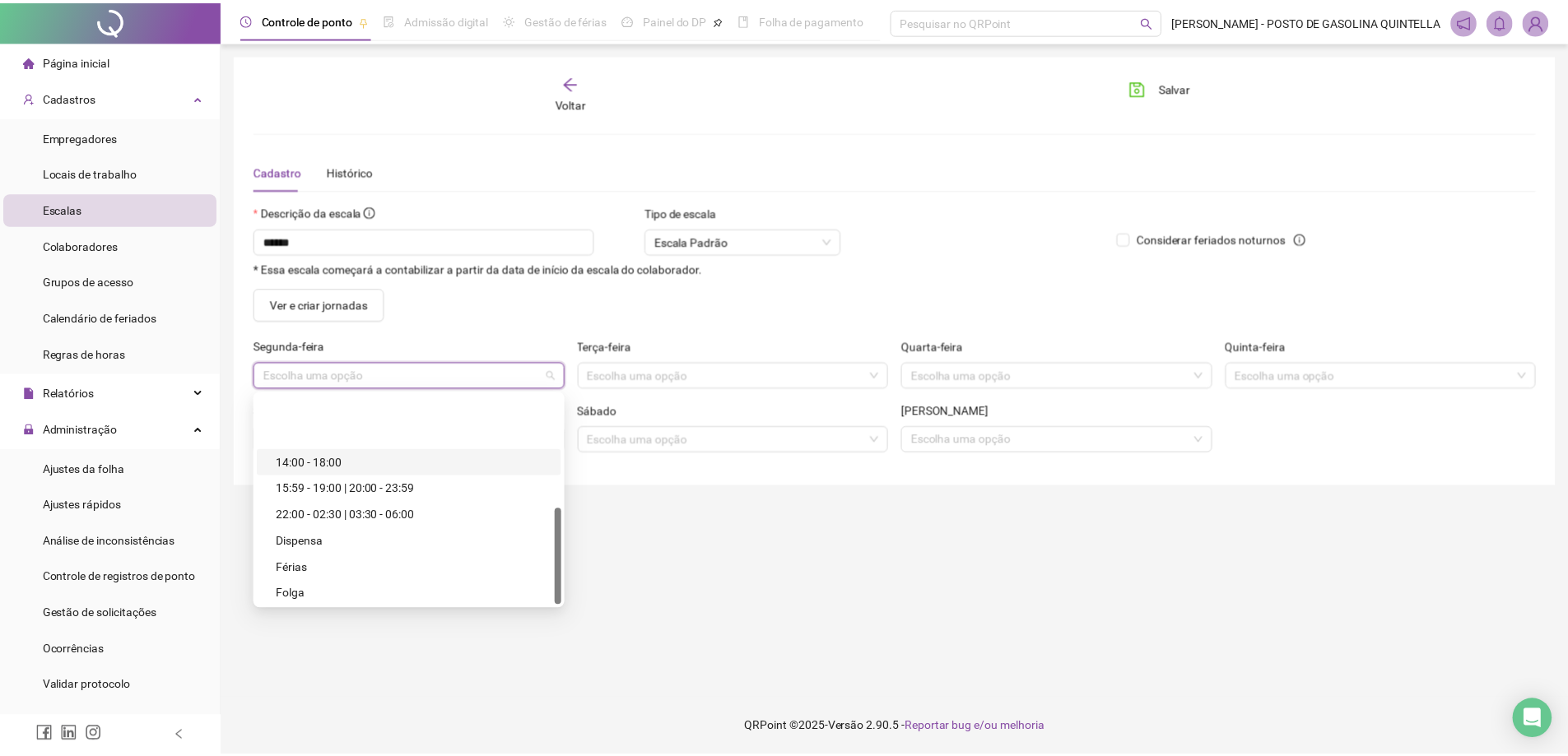
scroll to position [245, 0]
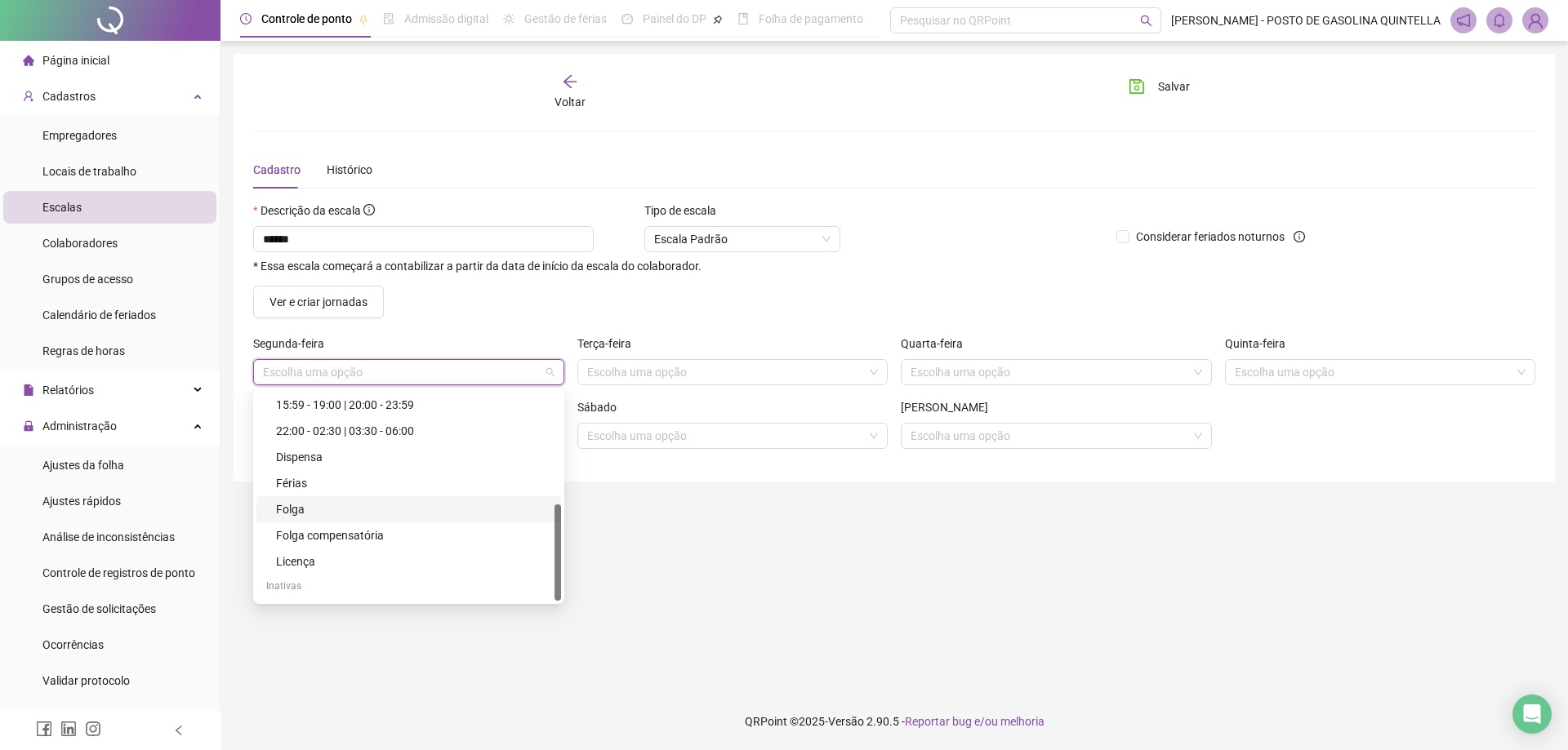
click at [293, 508] on div "Folga" at bounding box center [413, 509] width 275 height 18
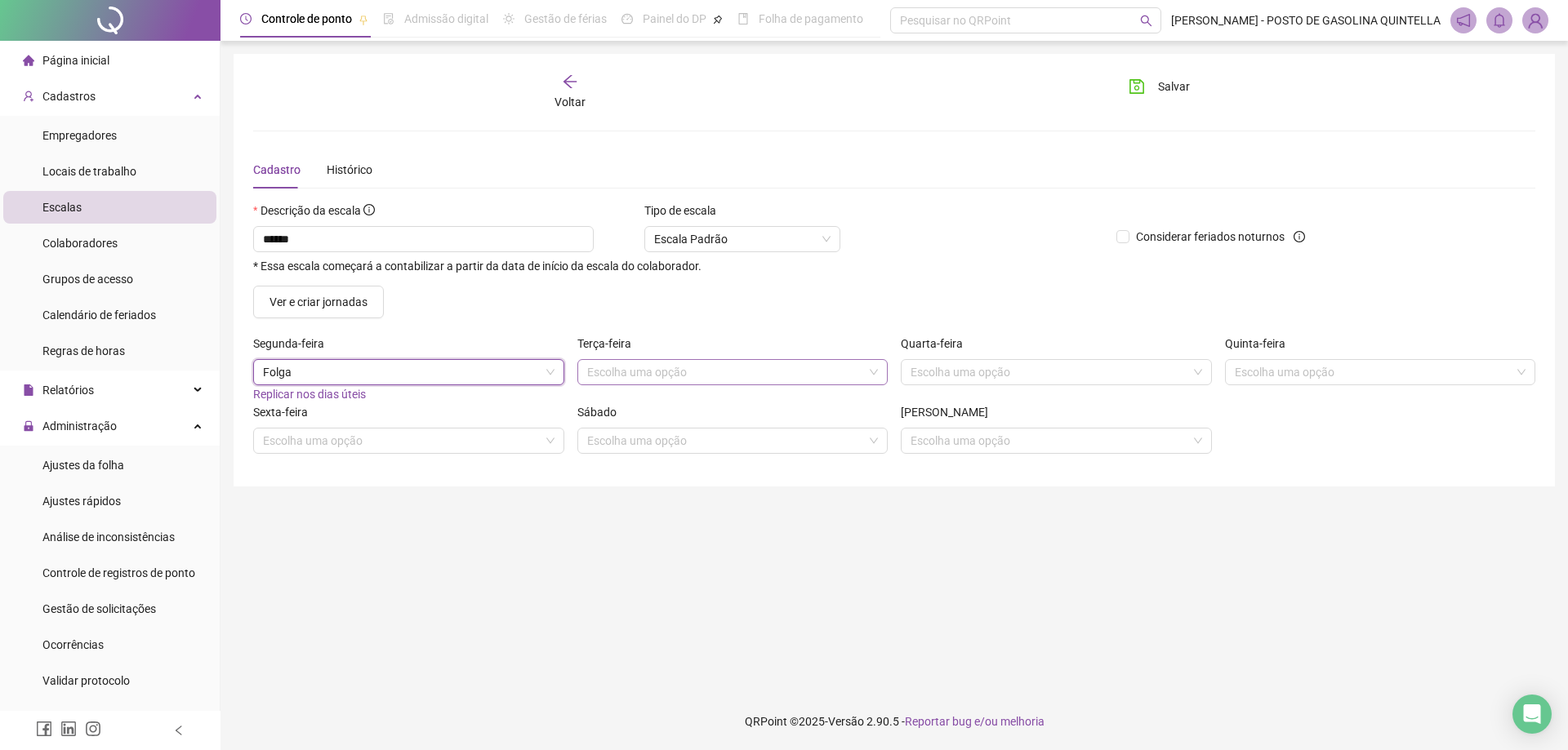
click at [618, 371] on input "search" at bounding box center [726, 372] width 277 height 25
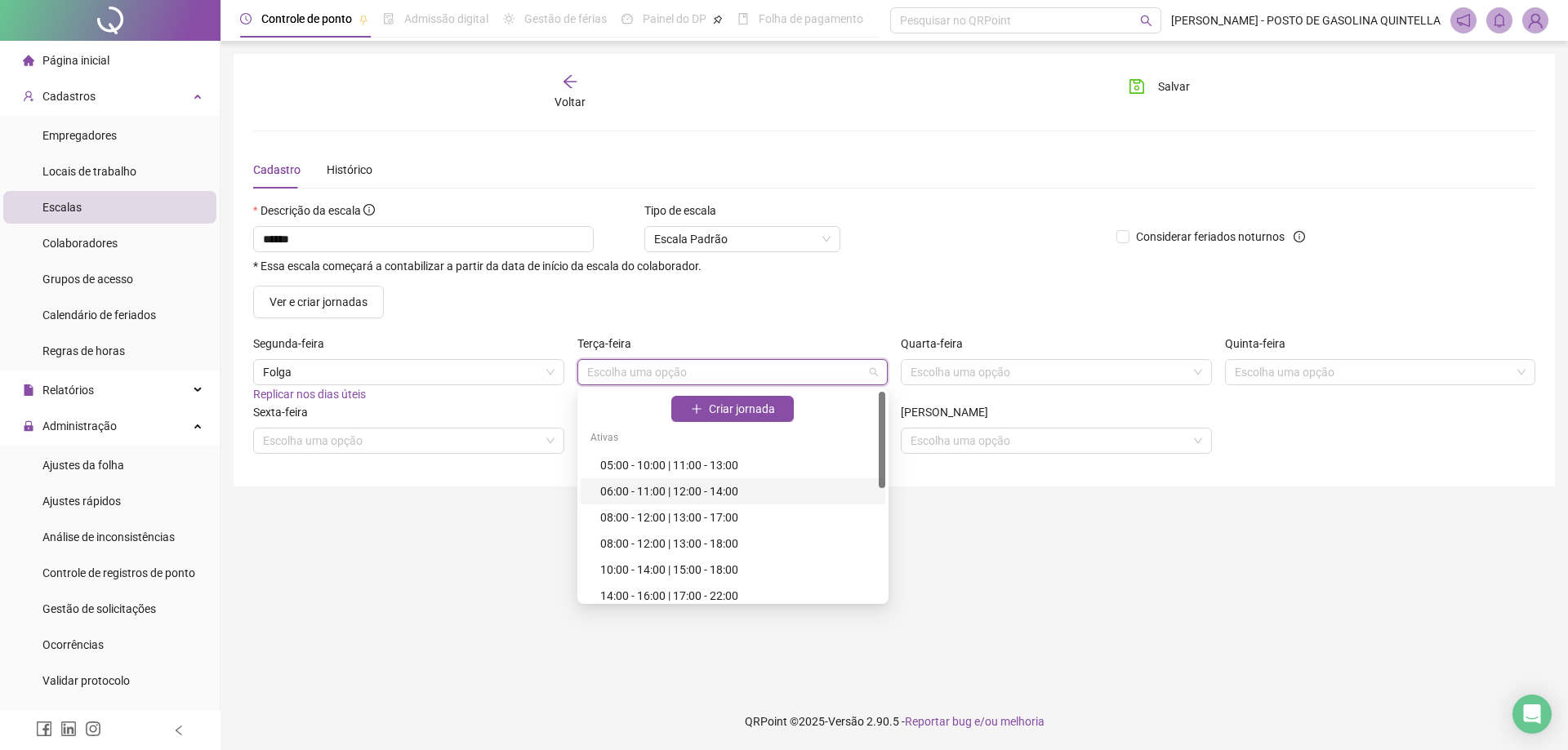
click at [660, 488] on div "06:00 - 11:00 | 12:00 - 14:00" at bounding box center [737, 491] width 275 height 18
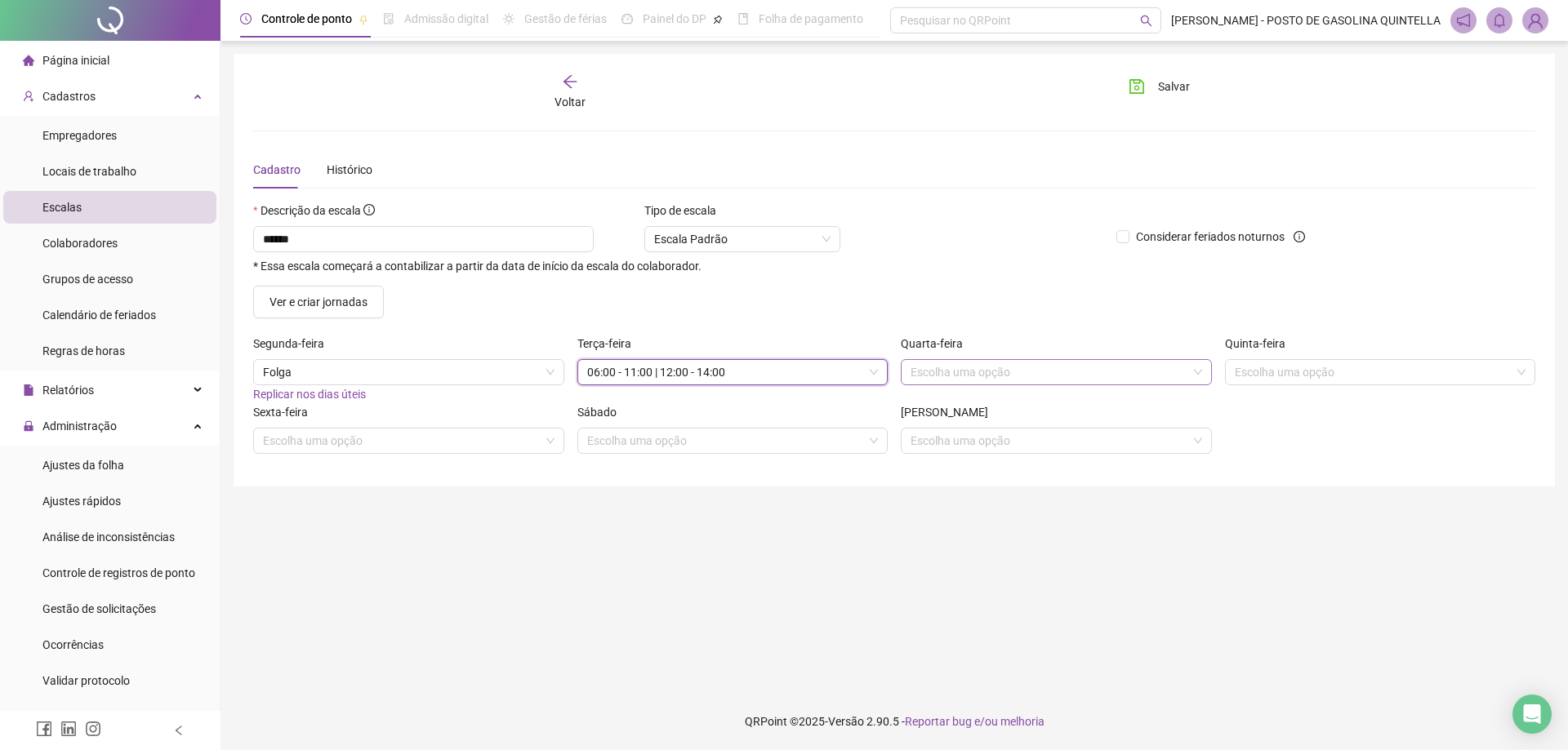
click at [921, 376] on input "search" at bounding box center [1048, 372] width 277 height 25
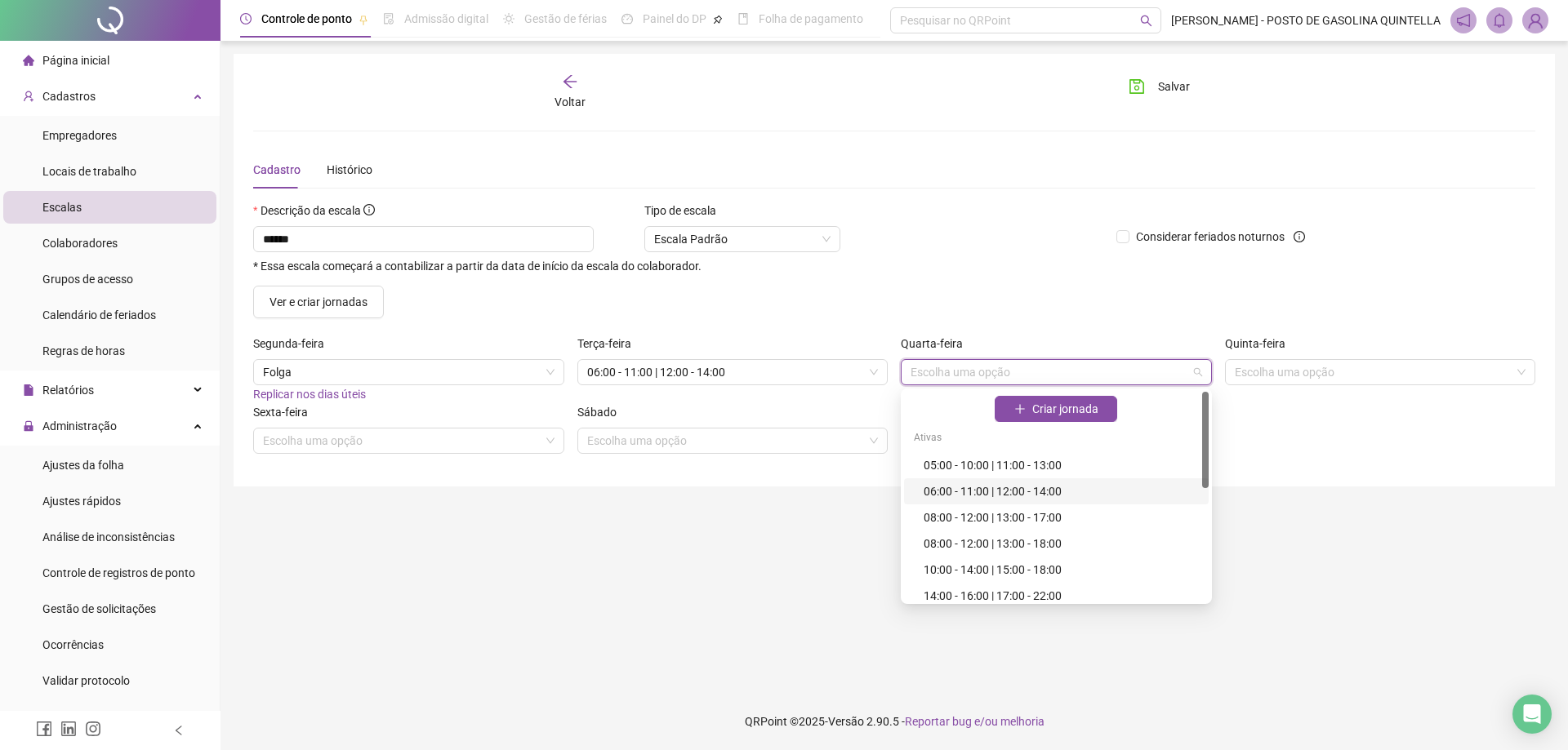
click at [963, 495] on div "06:00 - 11:00 | 12:00 - 14:00" at bounding box center [1061, 491] width 275 height 18
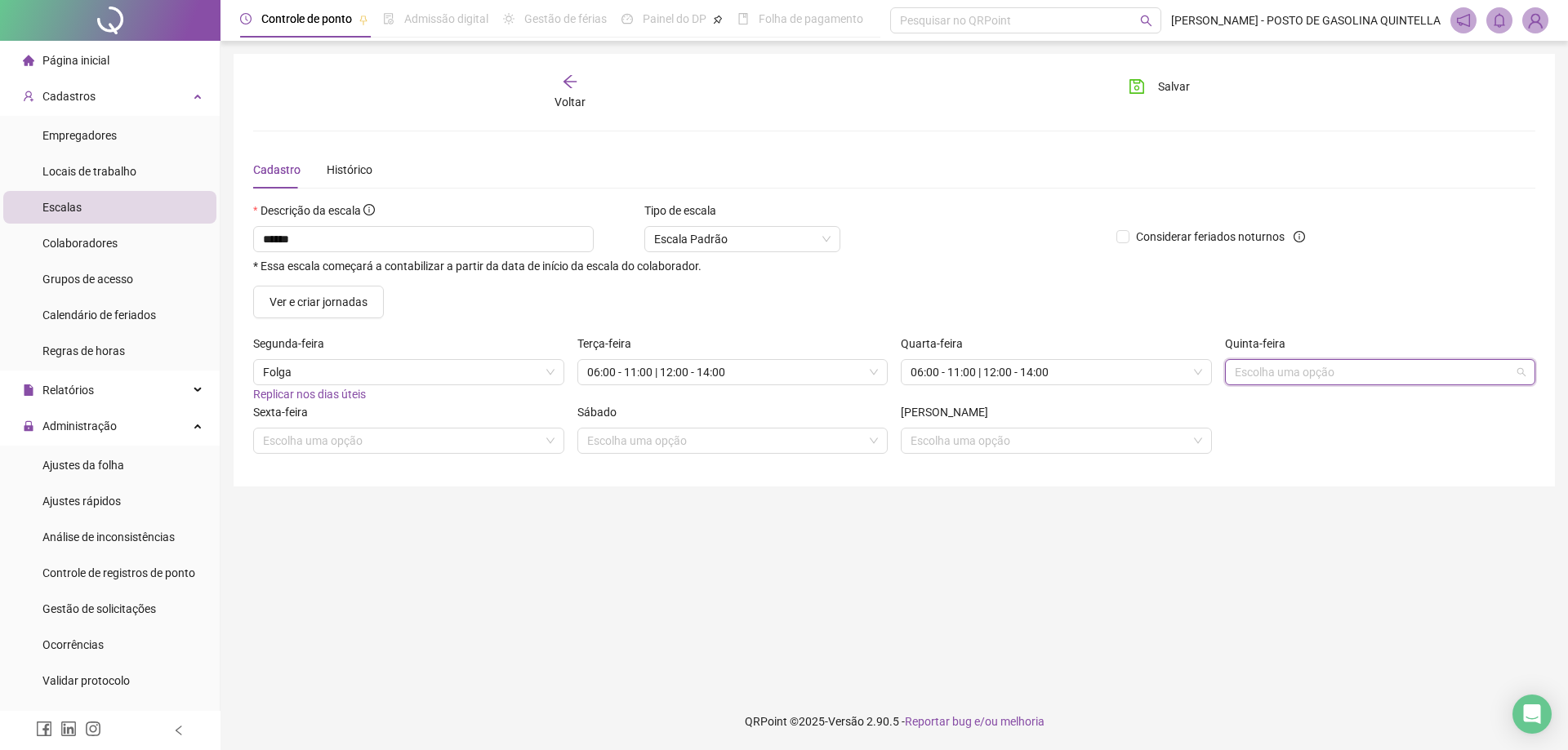
click at [1256, 372] on input "search" at bounding box center [1372, 372] width 277 height 25
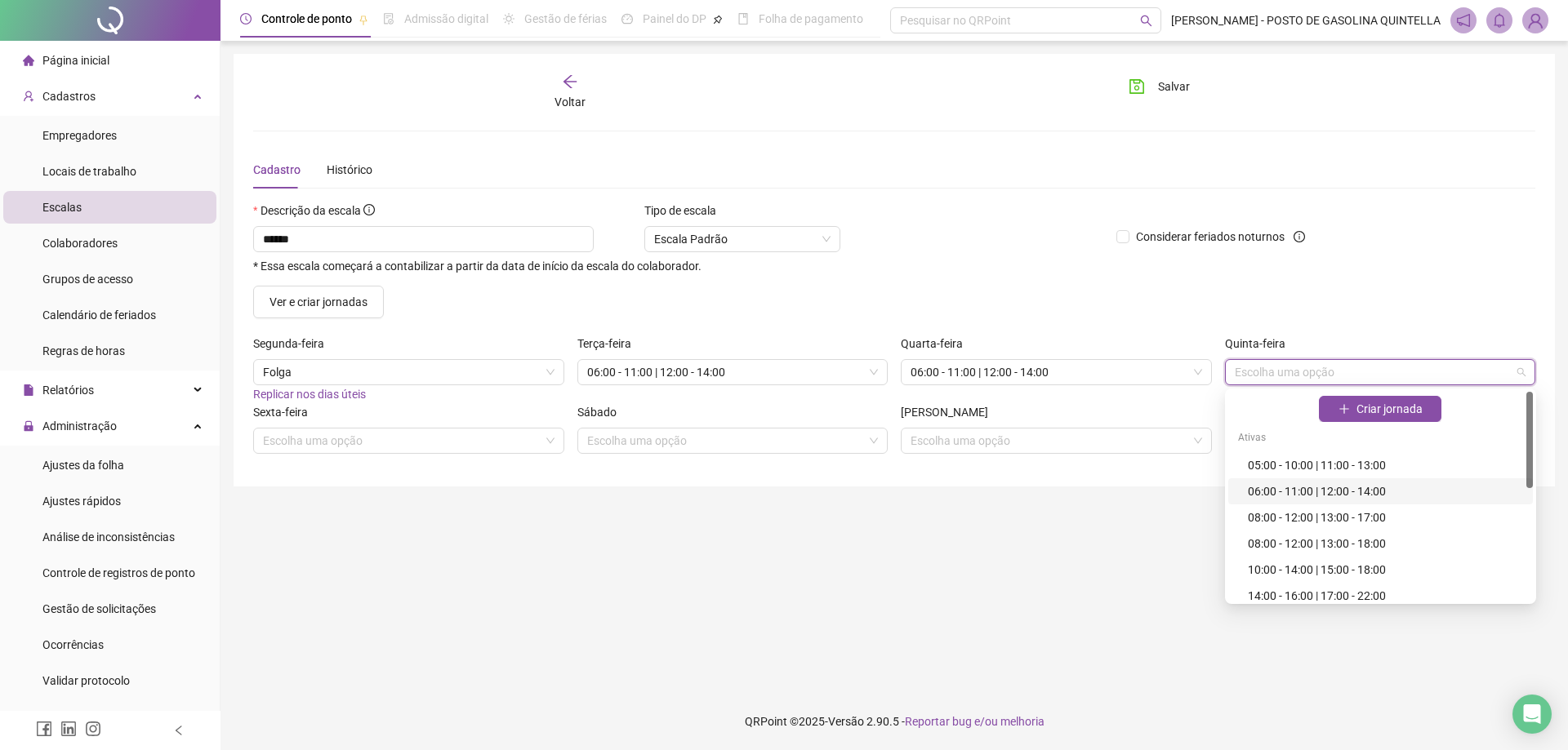
click at [1277, 487] on div "06:00 - 11:00 | 12:00 - 14:00" at bounding box center [1385, 491] width 275 height 18
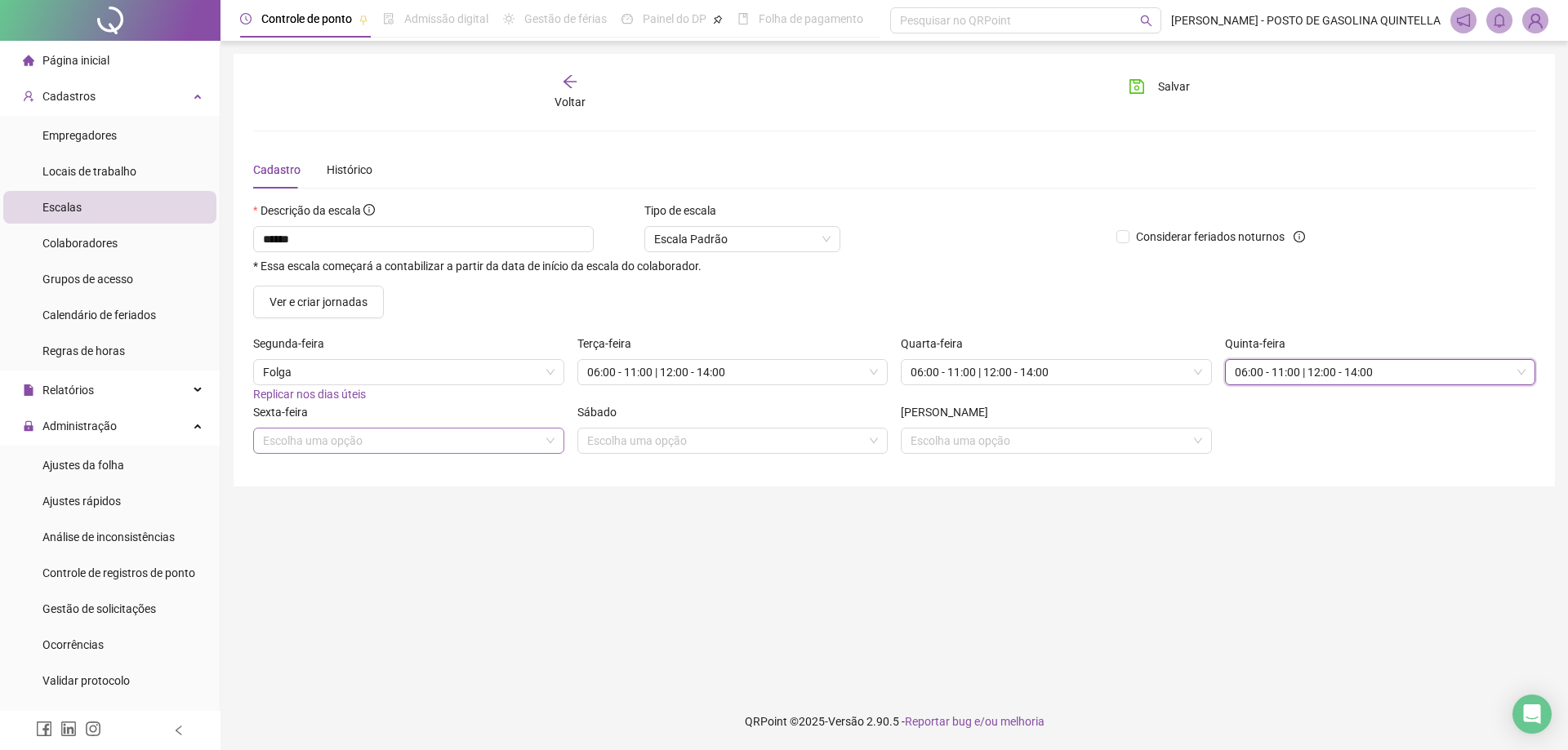
click at [510, 447] on input "search" at bounding box center [401, 440] width 277 height 25
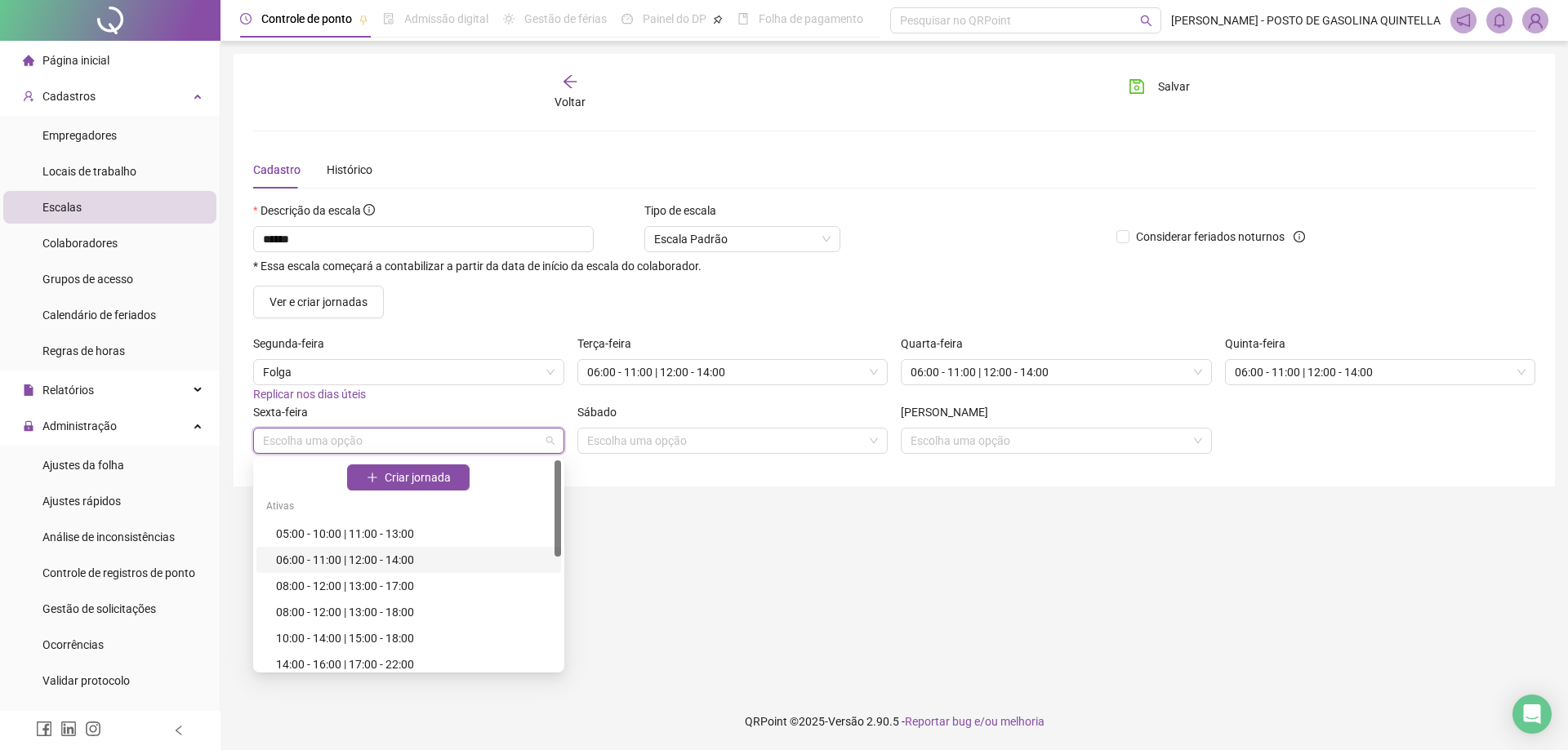
click at [467, 555] on div "06:00 - 11:00 | 12:00 - 14:00" at bounding box center [413, 560] width 275 height 18
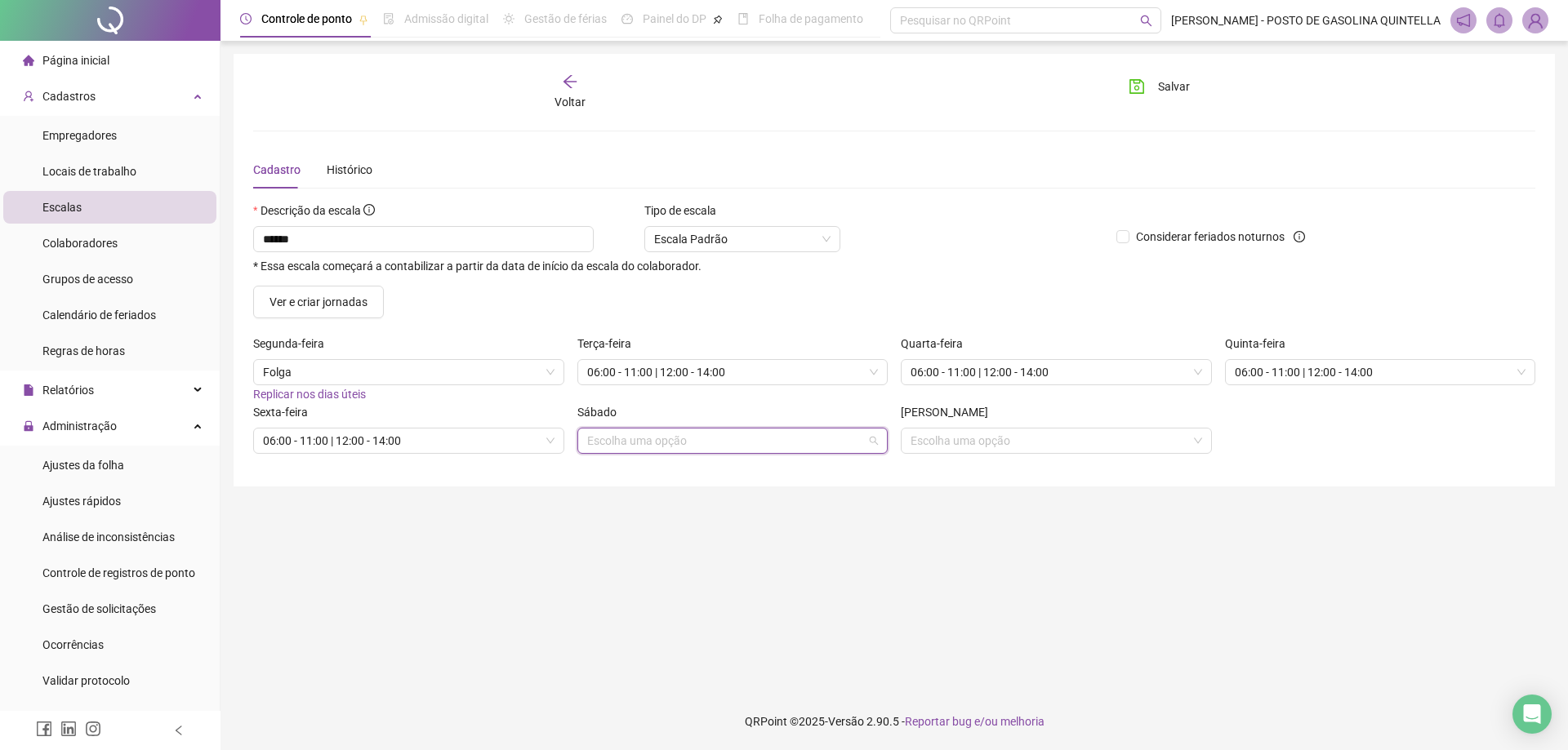
click at [679, 442] on input "search" at bounding box center [726, 440] width 277 height 25
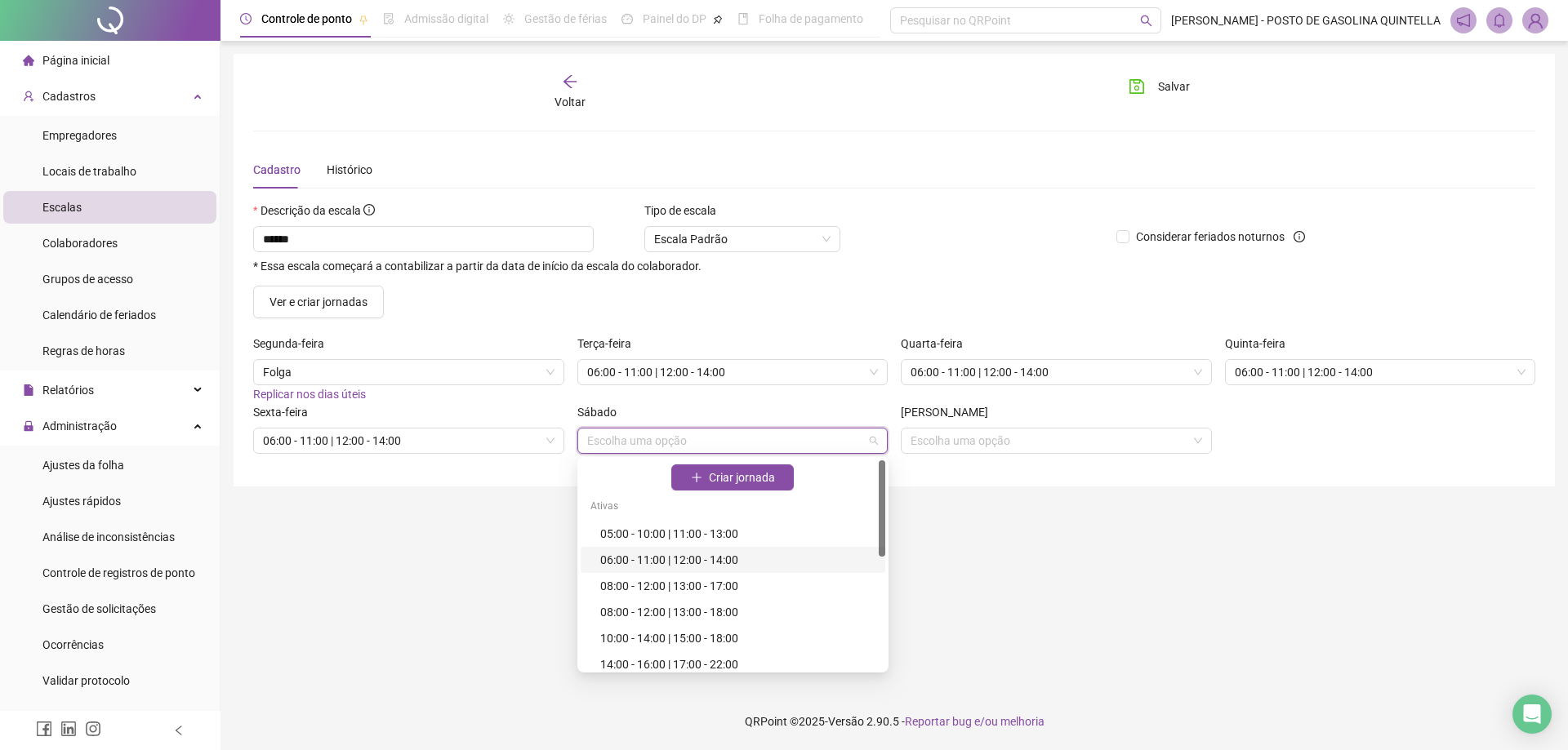
click at [647, 564] on div "06:00 - 11:00 | 12:00 - 14:00" at bounding box center [737, 560] width 275 height 18
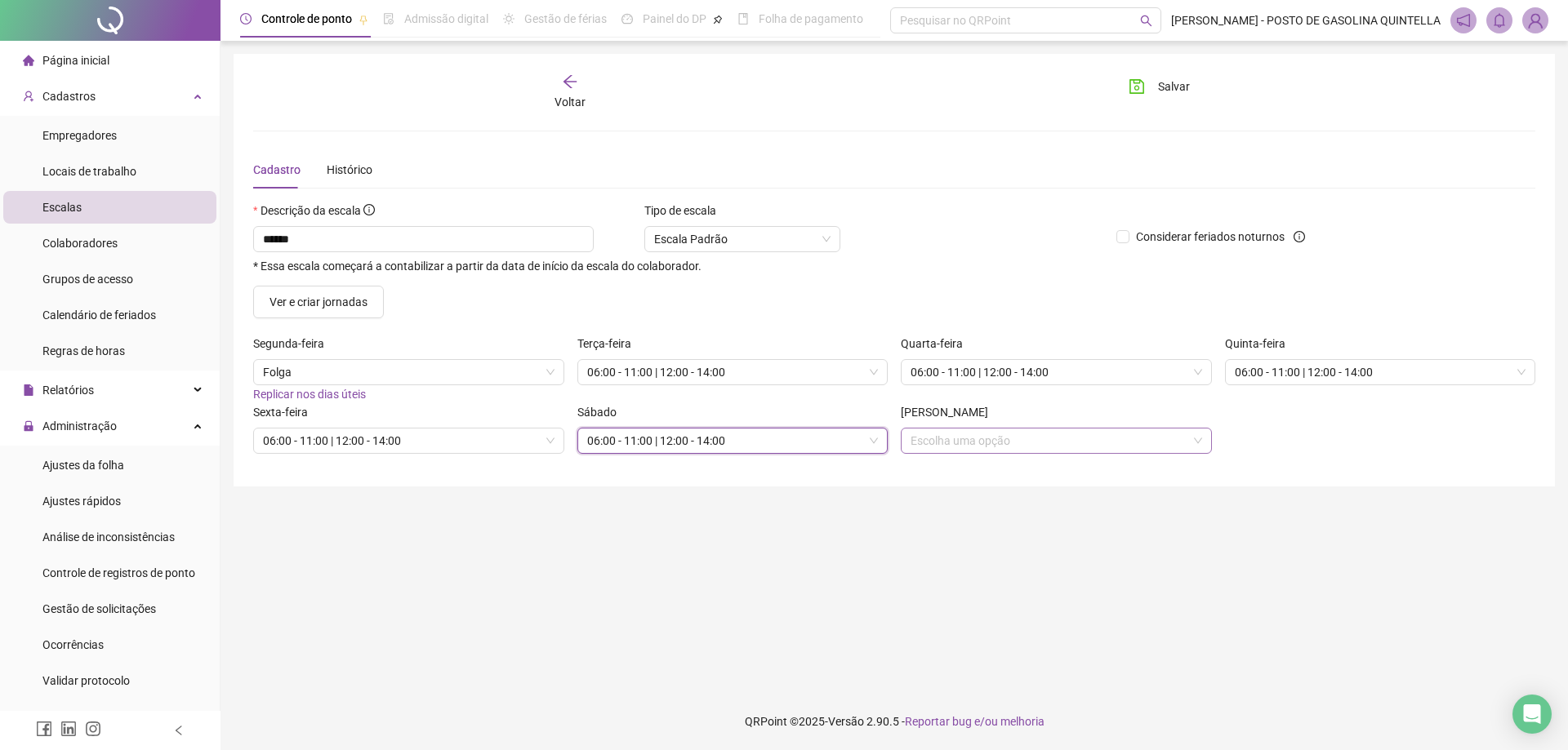
click at [967, 449] on input "search" at bounding box center [1048, 440] width 277 height 25
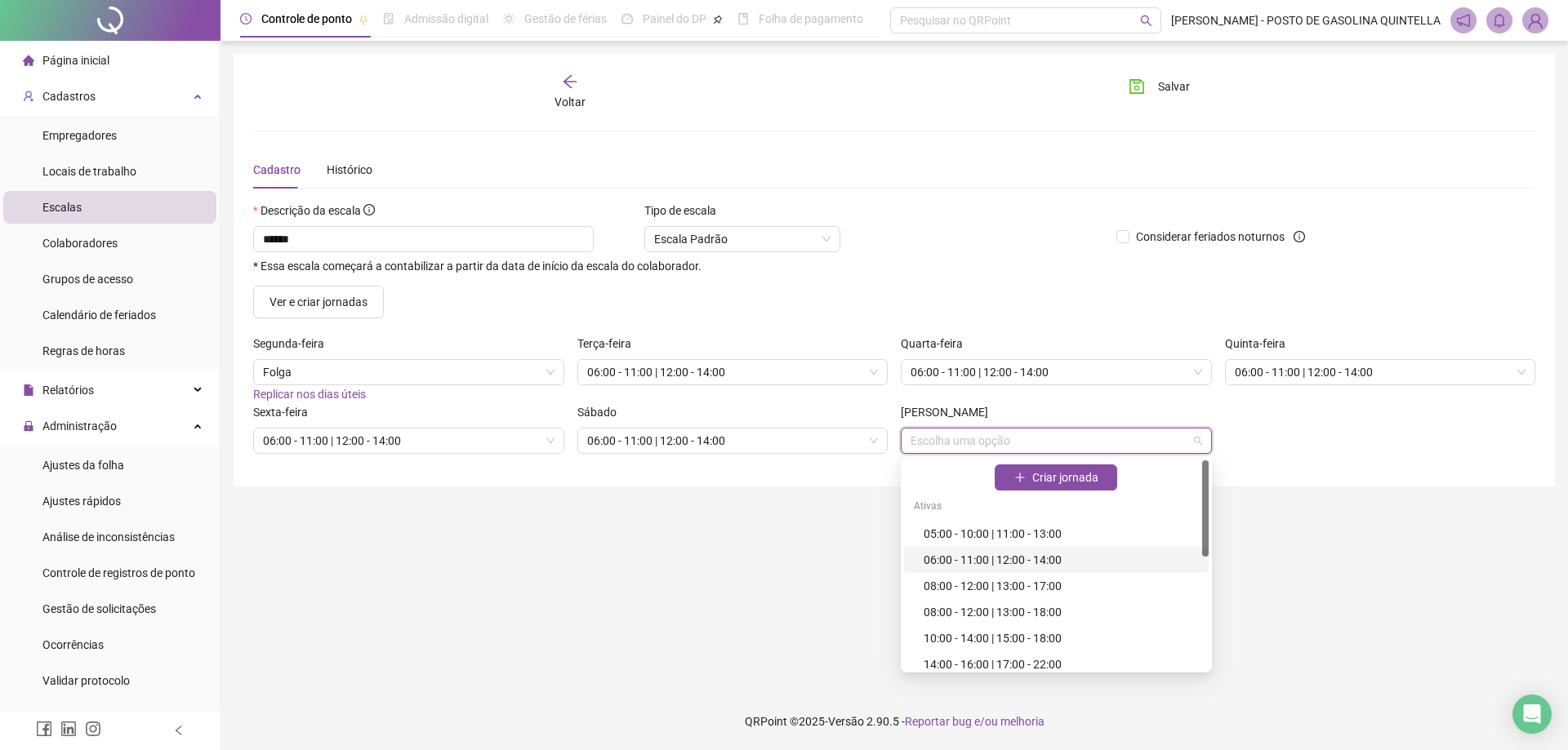
click at [936, 560] on div "06:00 - 11:00 | 12:00 - 14:00" at bounding box center [1061, 560] width 275 height 18
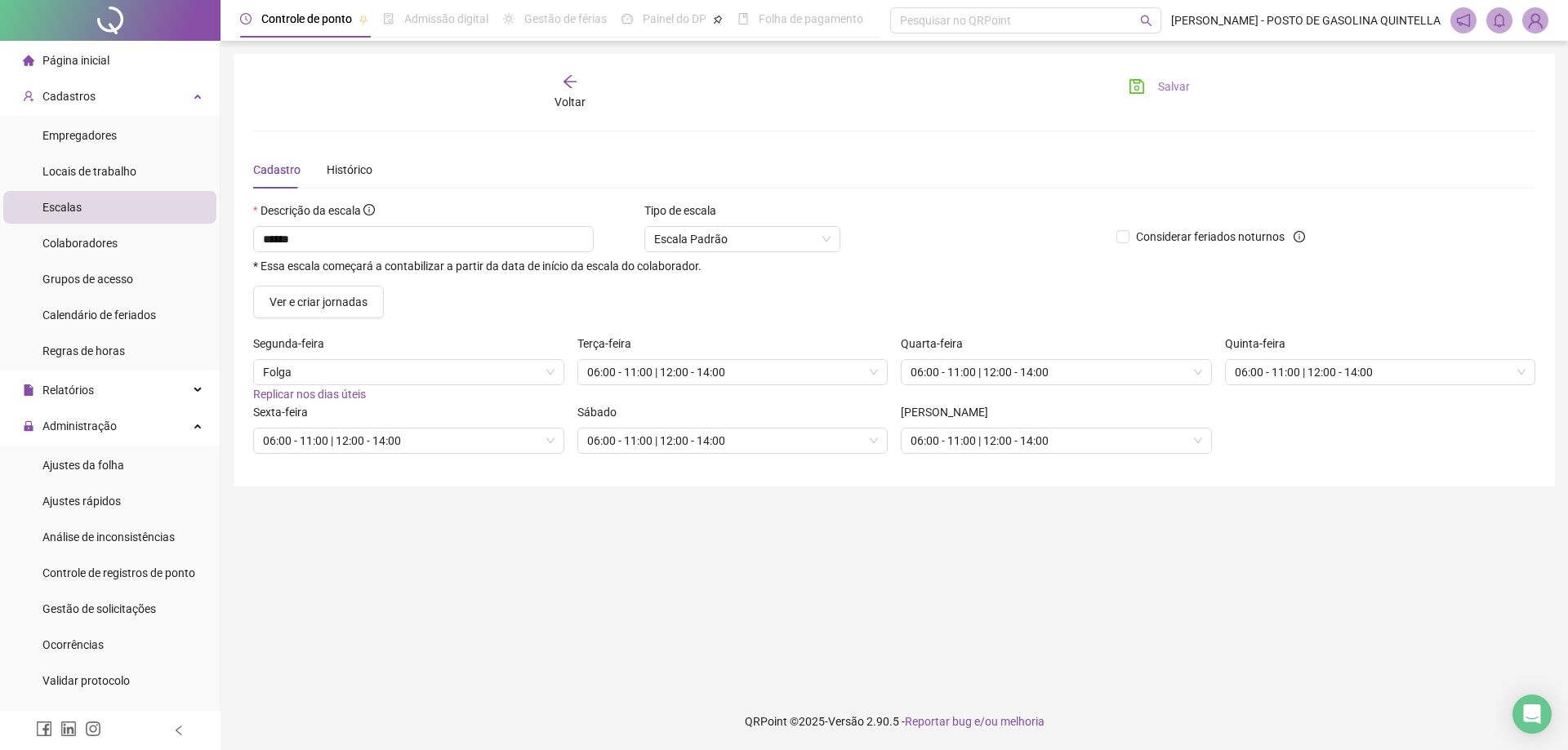
click at [1162, 86] on span "Salvar" at bounding box center [1174, 86] width 32 height 18
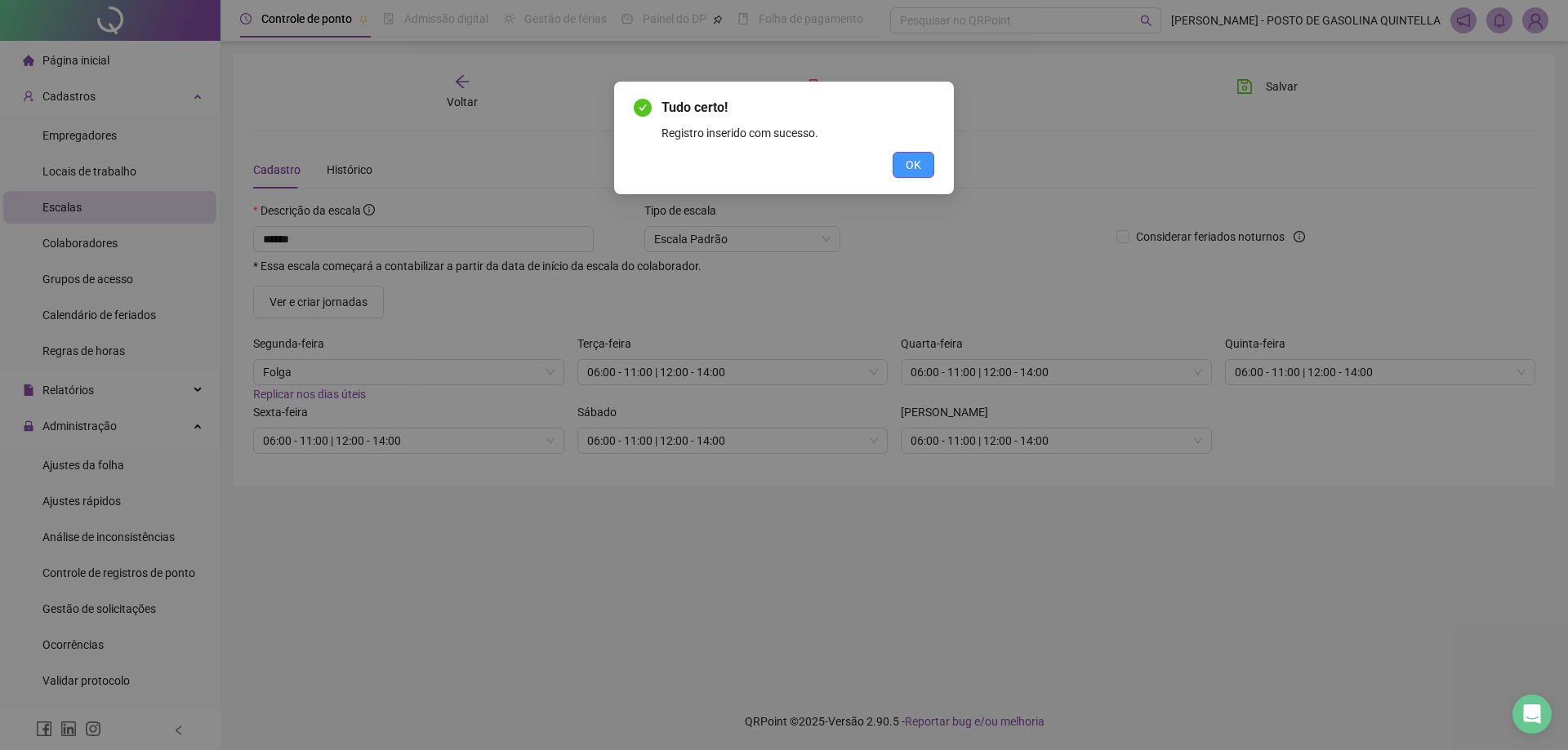
click at [899, 169] on button "OK" at bounding box center [913, 164] width 41 height 26
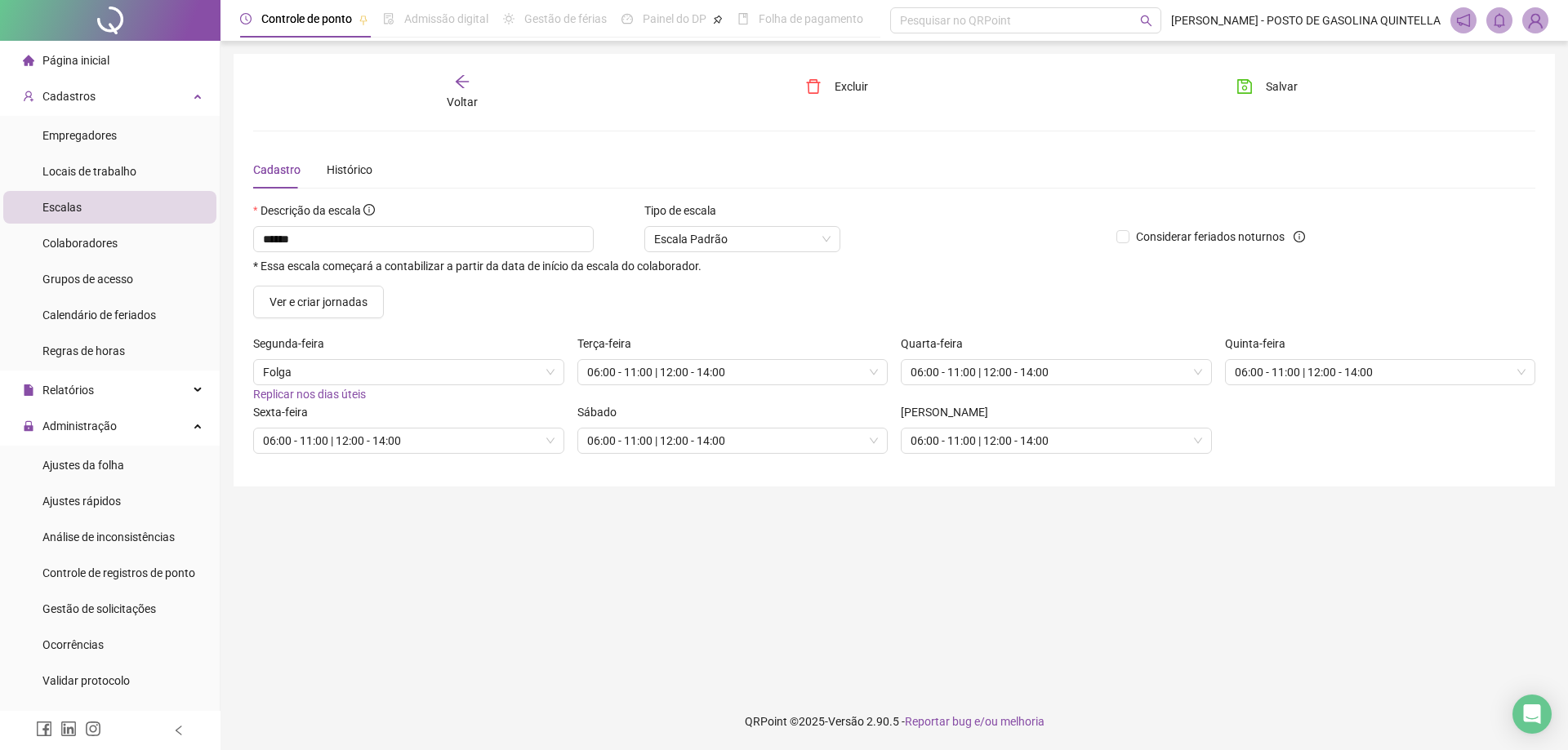
click at [461, 86] on icon "arrow-left" at bounding box center [461, 81] width 13 height 13
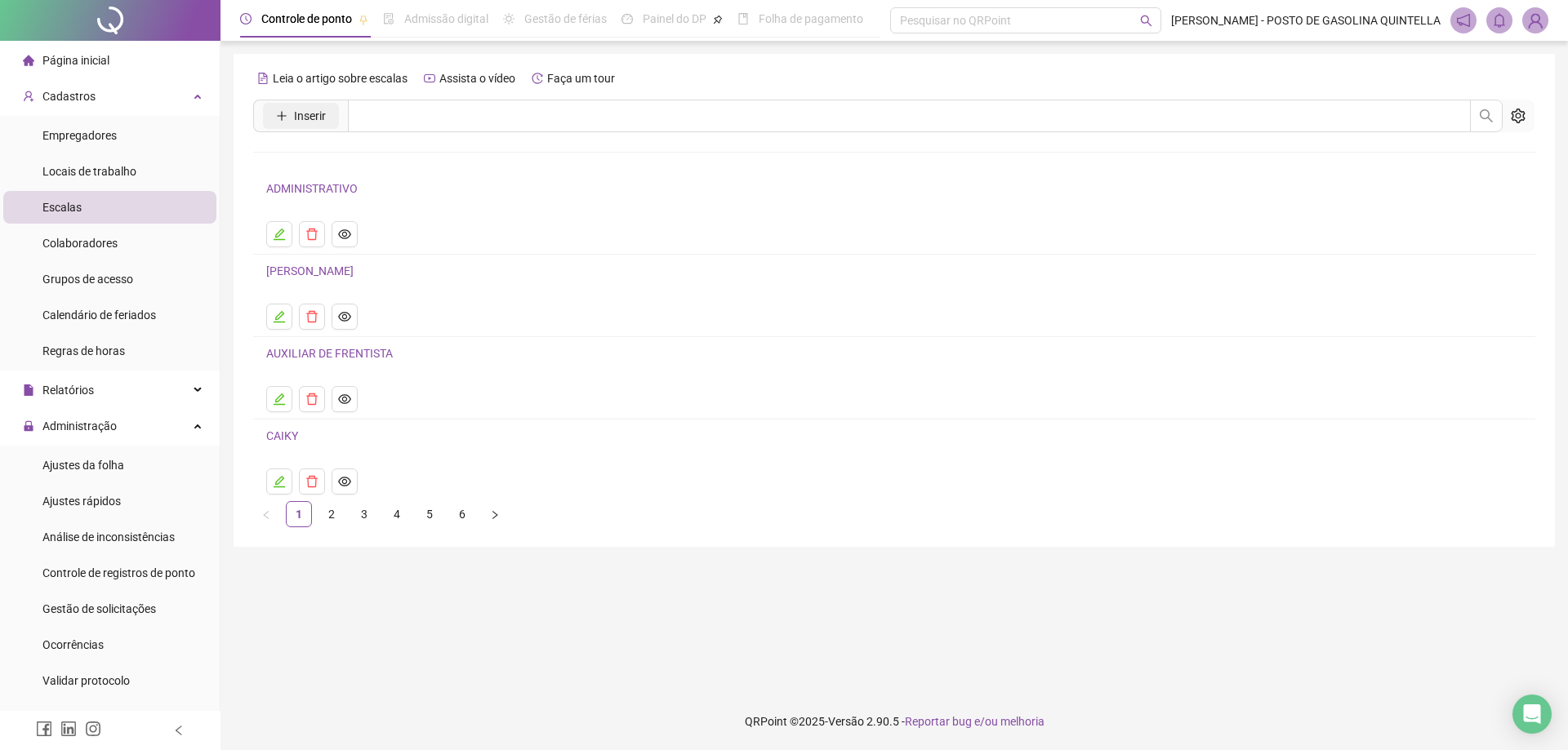
click at [324, 112] on span "Inserir" at bounding box center [310, 115] width 32 height 18
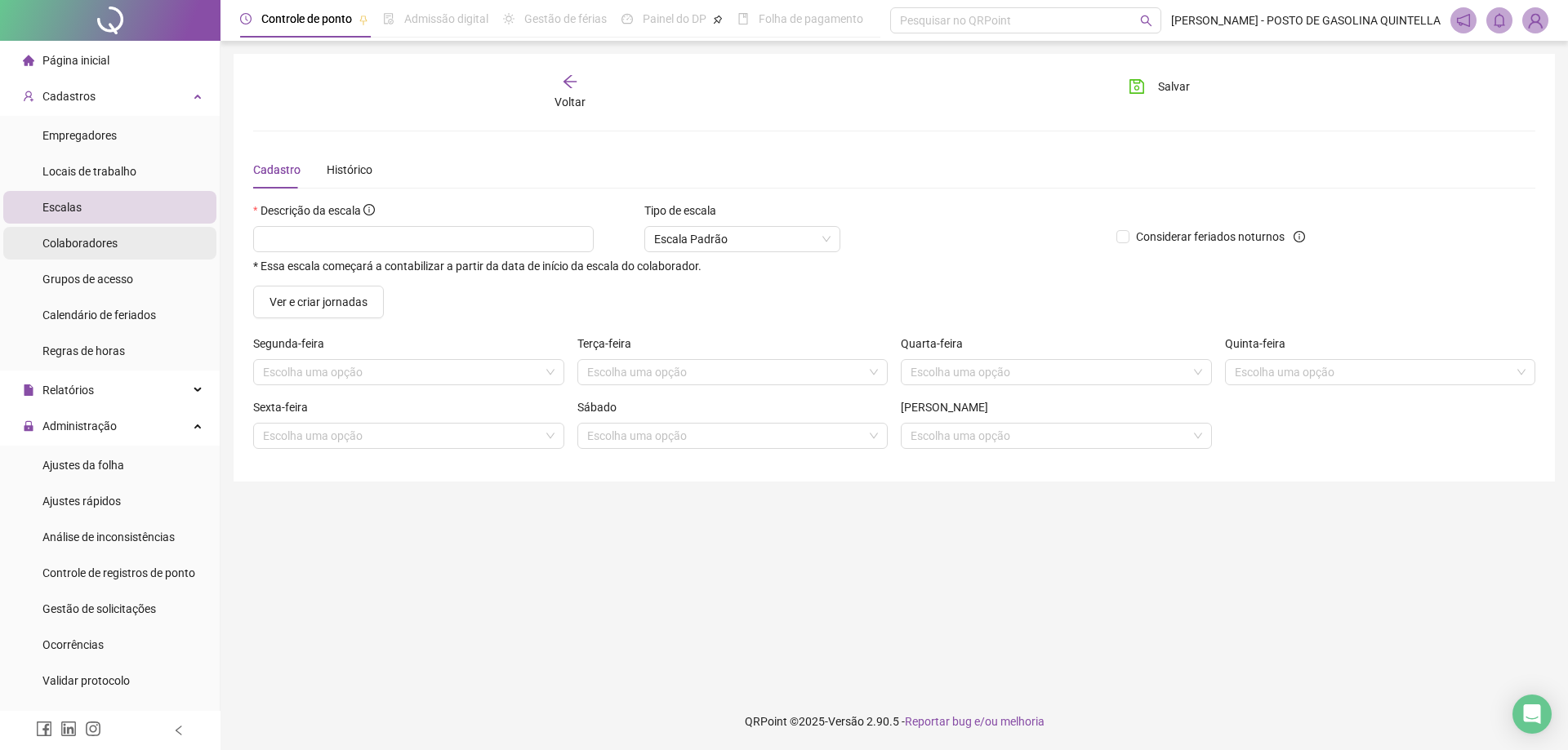
click at [88, 243] on span "Colaboradores" at bounding box center [80, 243] width 75 height 13
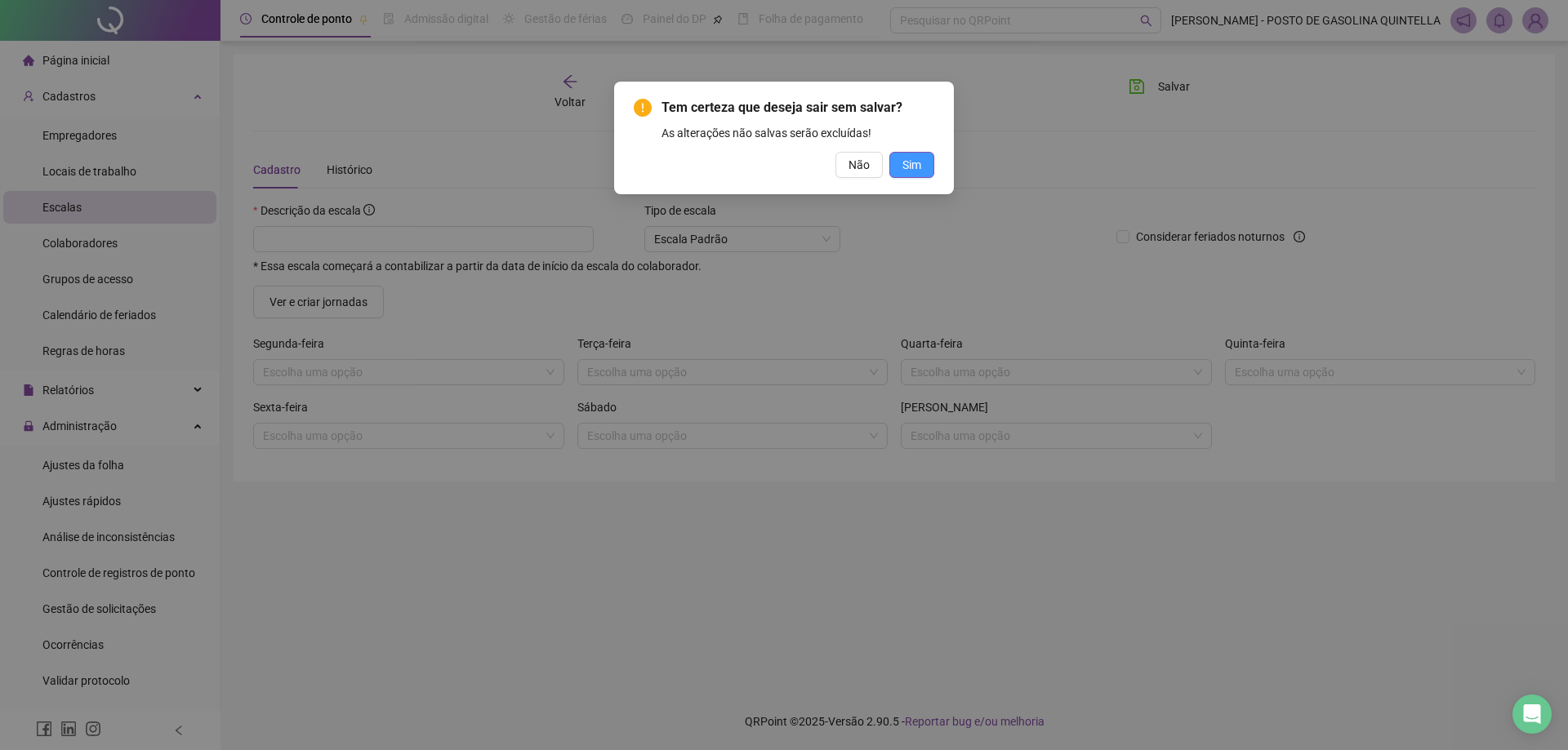
click at [892, 158] on button "Sim" at bounding box center [911, 164] width 45 height 26
click at [897, 158] on button "Sim" at bounding box center [911, 164] width 45 height 26
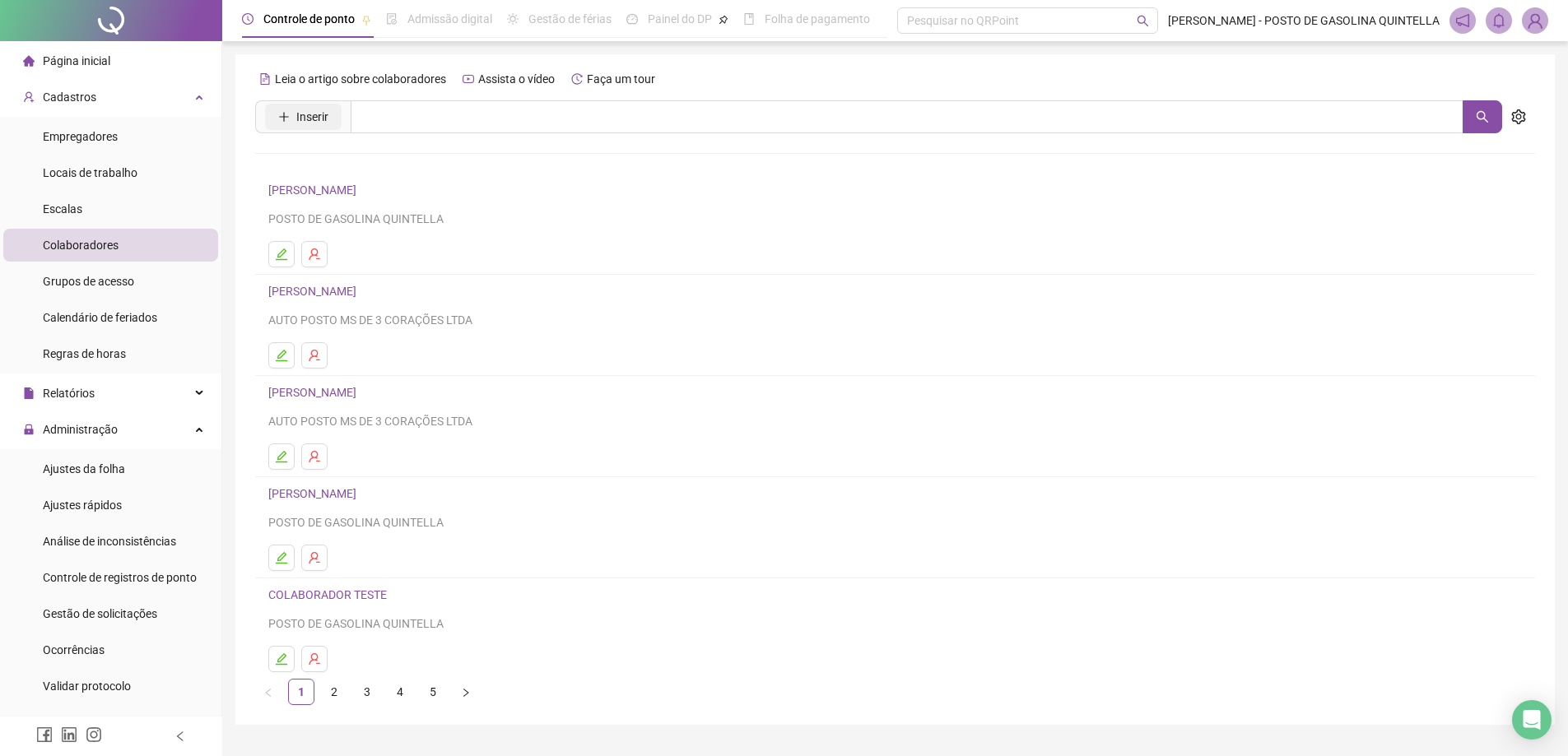
click at [298, 119] on span "Inserir" at bounding box center [312, 116] width 32 height 18
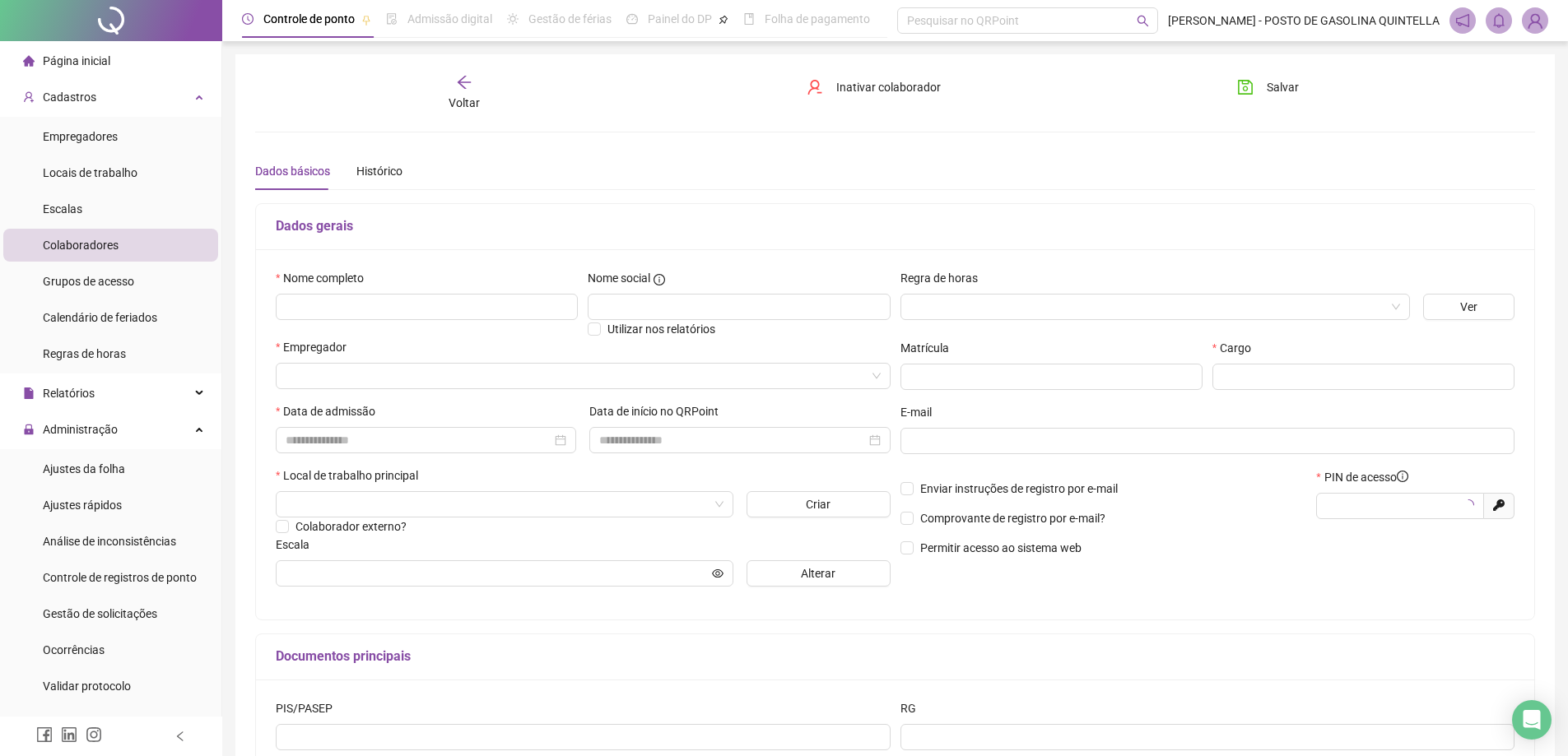
type input "*****"
click at [435, 294] on input "text" at bounding box center [427, 306] width 302 height 26
paste input "**********"
type input "**********"
click at [747, 377] on input "search" at bounding box center [576, 375] width 580 height 25
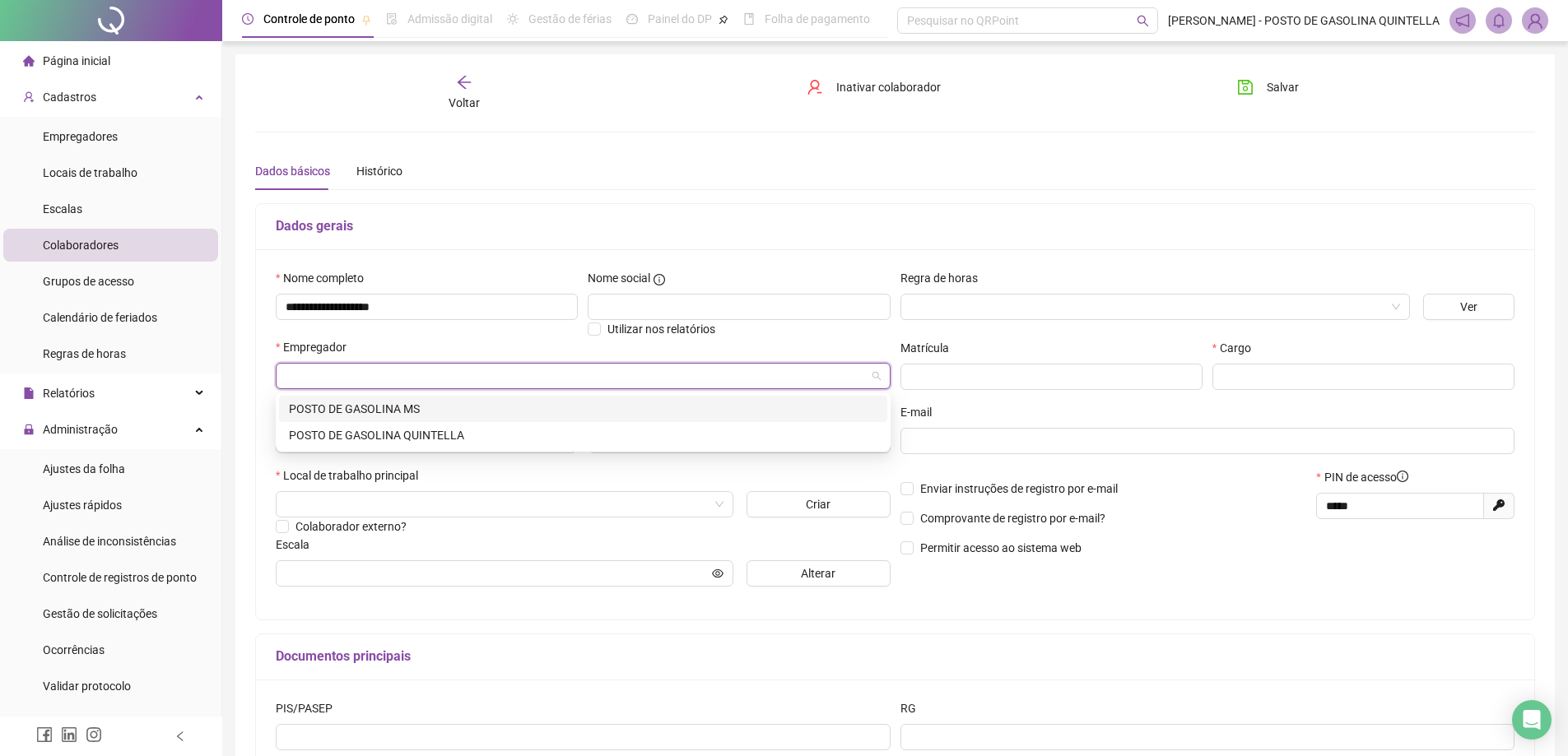
drag, startPoint x: 644, startPoint y: 429, endPoint x: 641, endPoint y: 398, distance: 31.1
click at [641, 398] on div "POSTO DE GASOLINA MS POSTO DE GASOLINA QUINTELLA" at bounding box center [583, 422] width 609 height 53
click at [641, 398] on div "POSTO DE GASOLINA MS" at bounding box center [583, 409] width 609 height 26
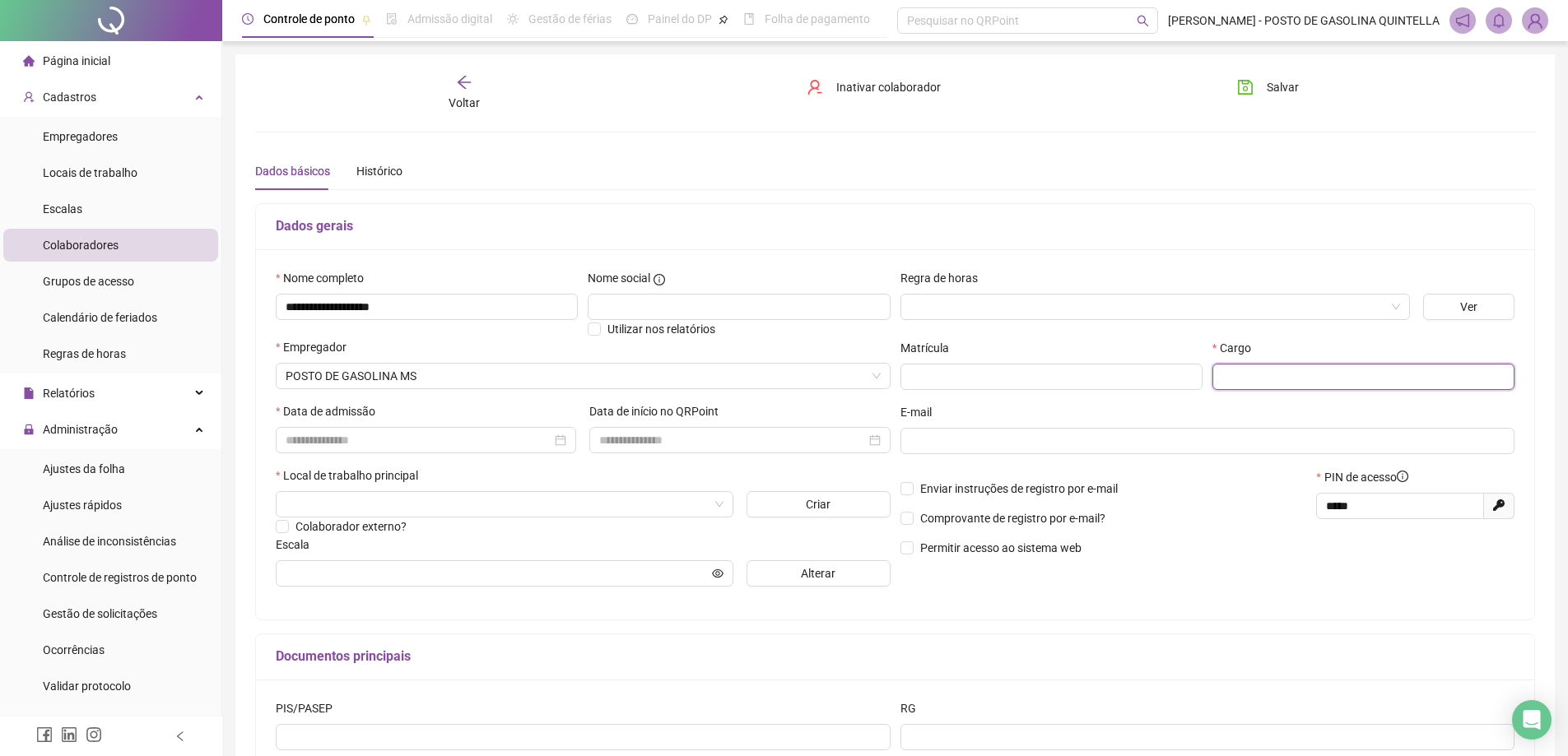
click at [1266, 375] on input "text" at bounding box center [1364, 376] width 302 height 26
type input "*********"
click at [479, 433] on input at bounding box center [419, 439] width 266 height 18
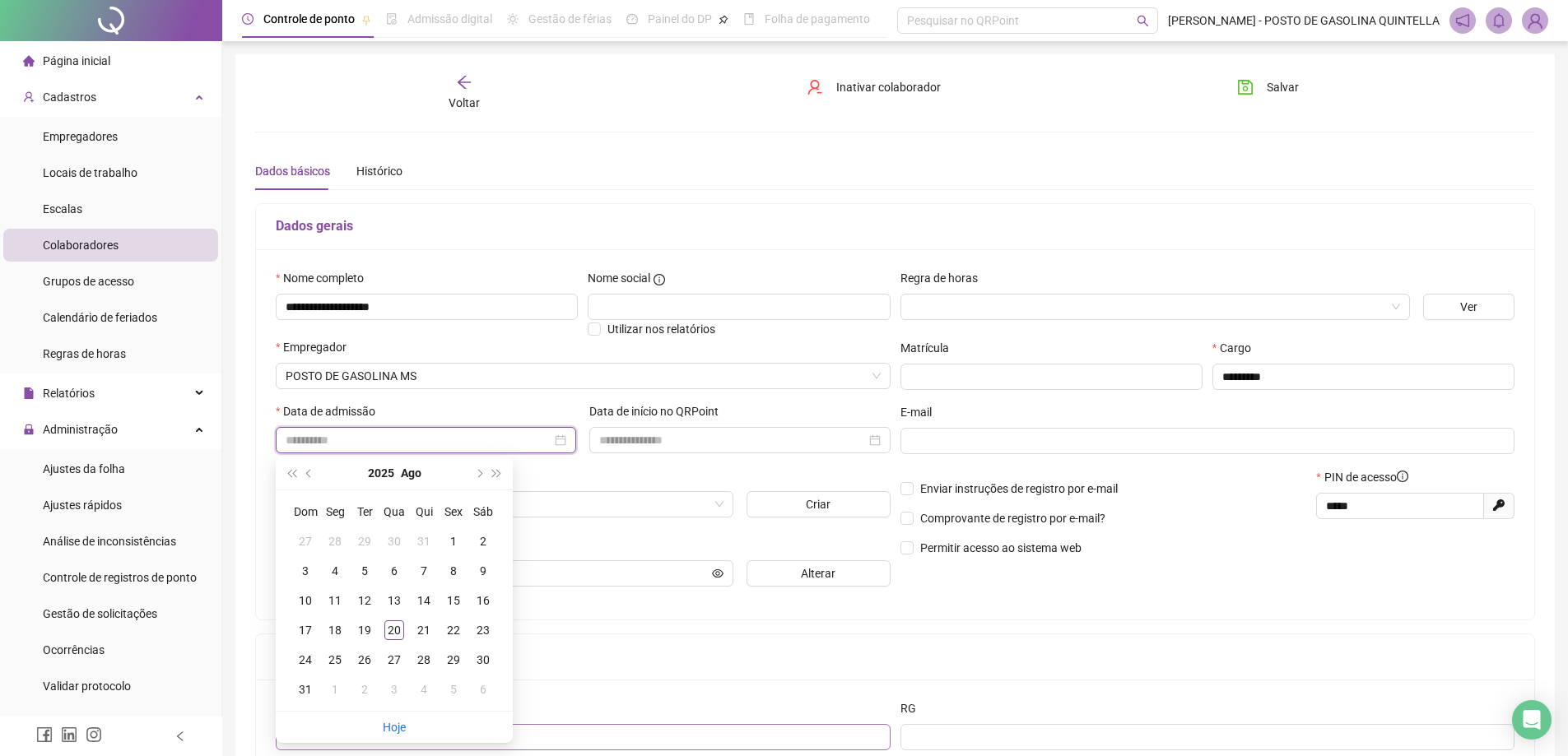
type input "**********"
type input "********"
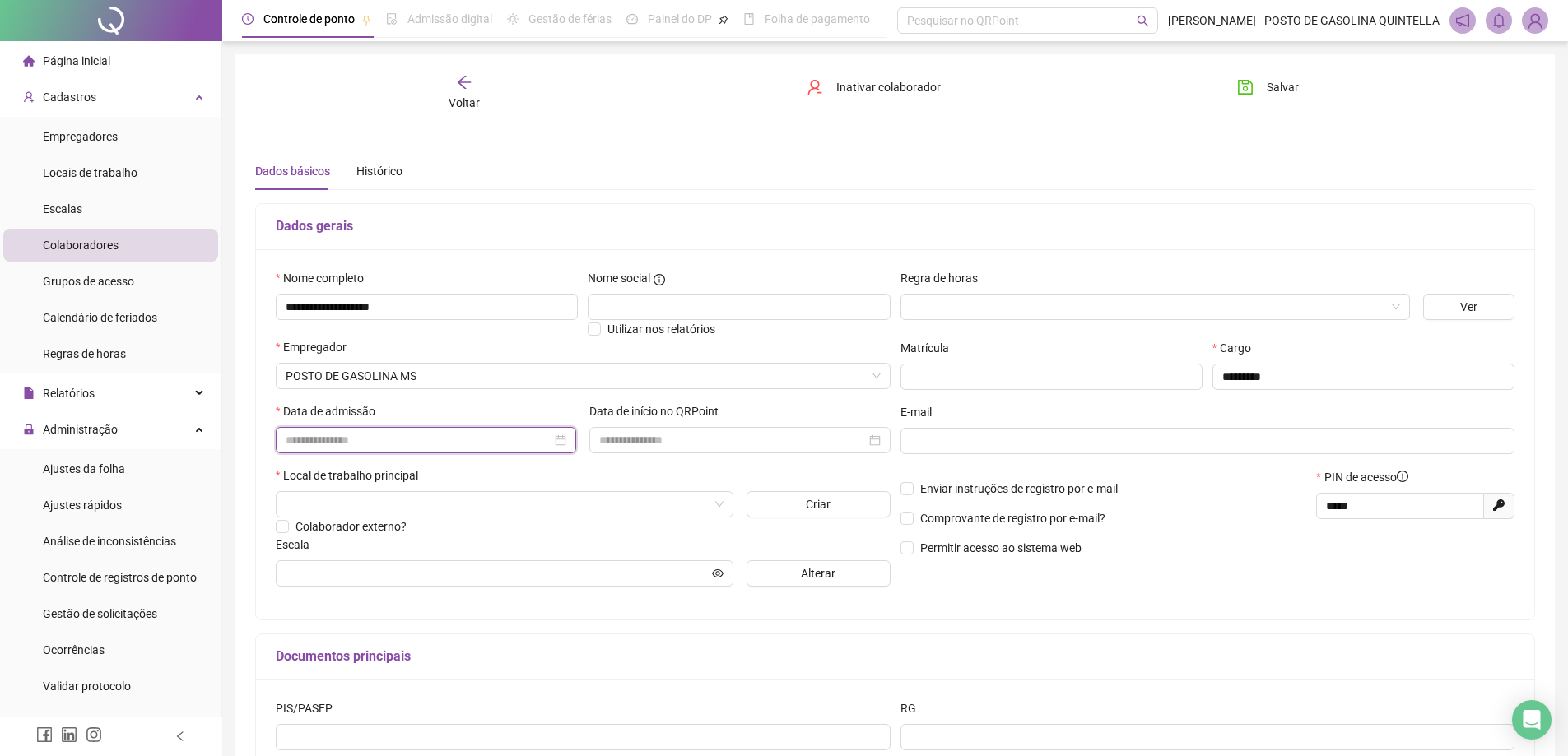
click at [381, 440] on input at bounding box center [419, 439] width 266 height 18
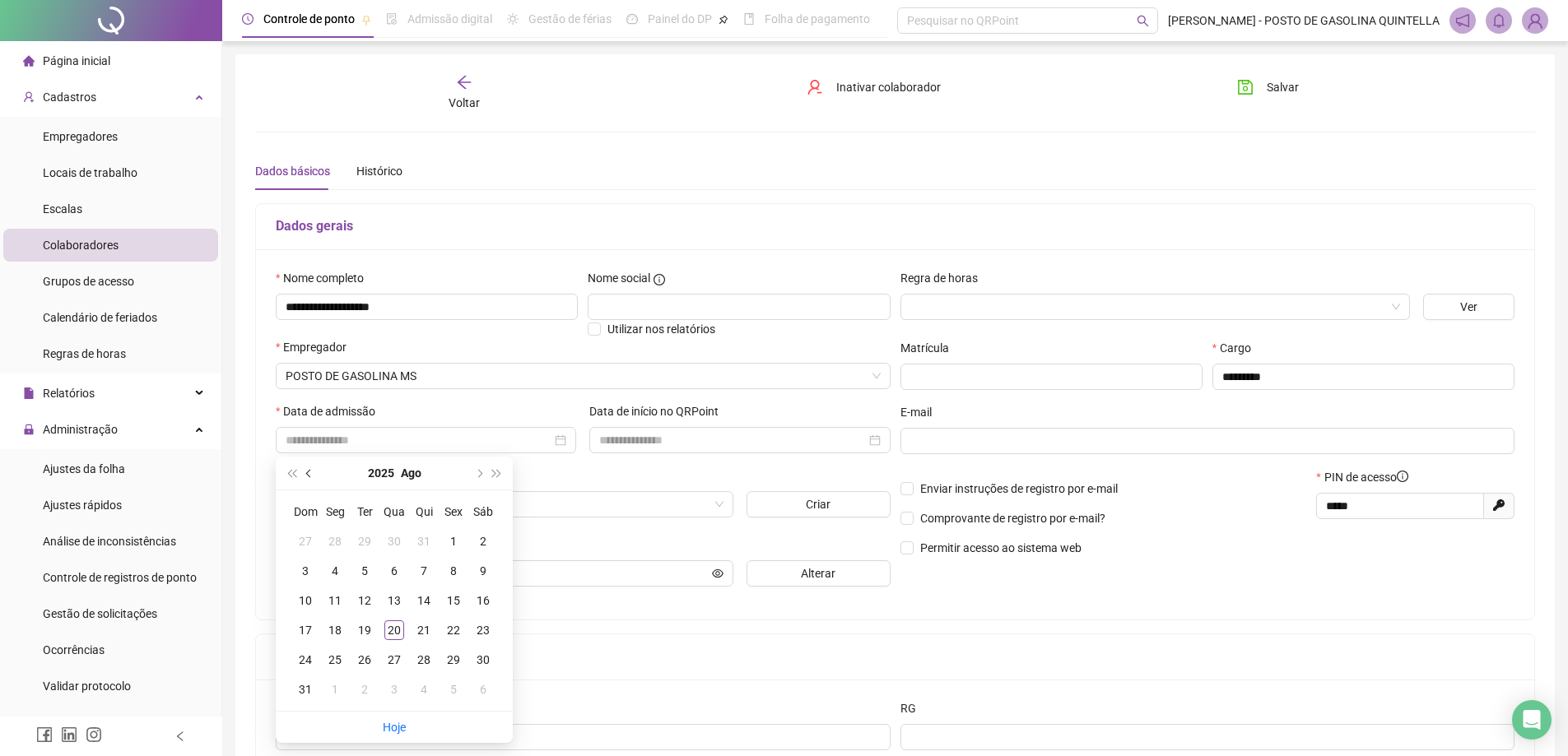
click at [309, 469] on button "prev-year" at bounding box center [309, 473] width 18 height 33
type input "**********"
click at [397, 566] on div "9" at bounding box center [393, 571] width 20 height 20
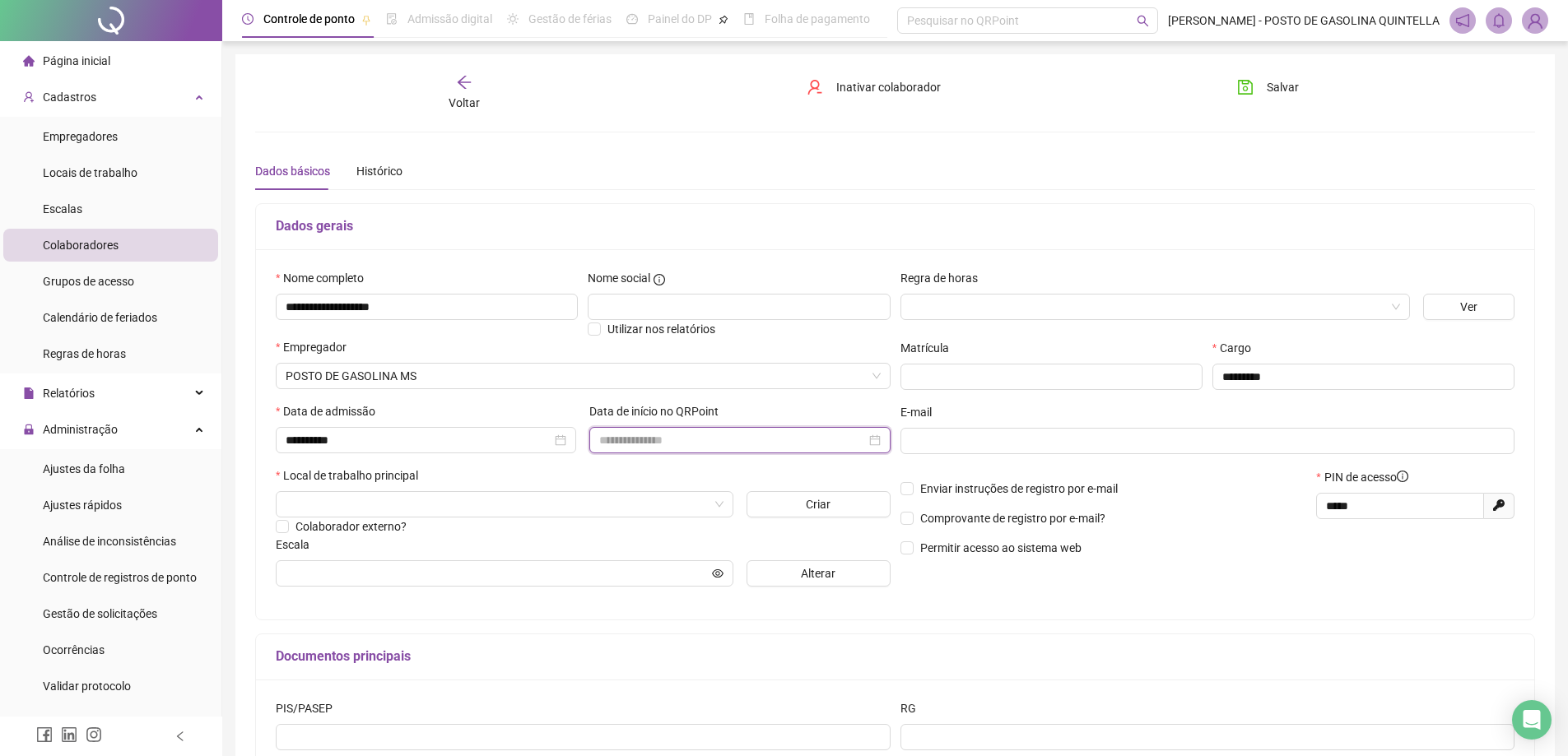
click at [667, 444] on input at bounding box center [732, 439] width 266 height 18
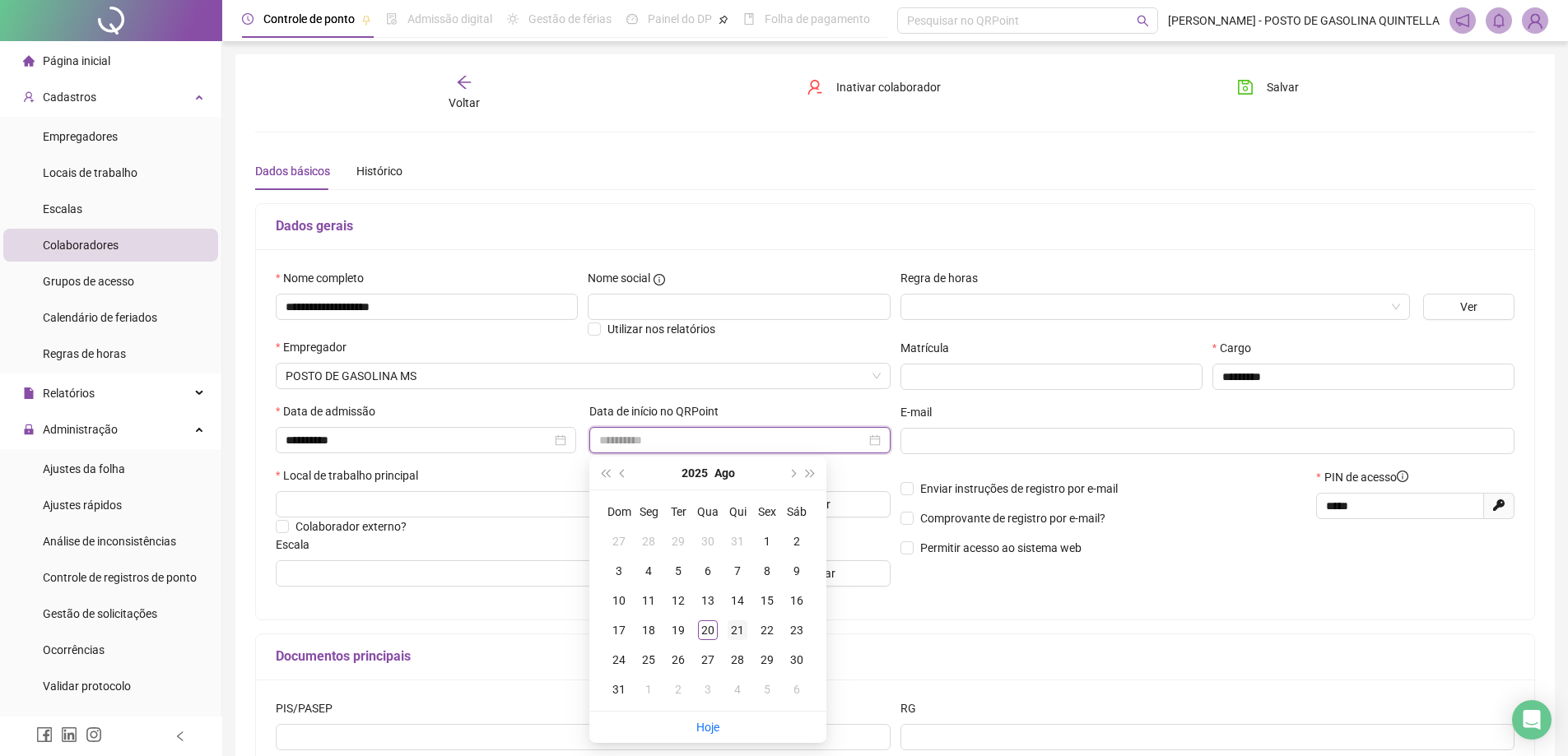
type input "**********"
click at [731, 631] on div "21" at bounding box center [737, 630] width 20 height 20
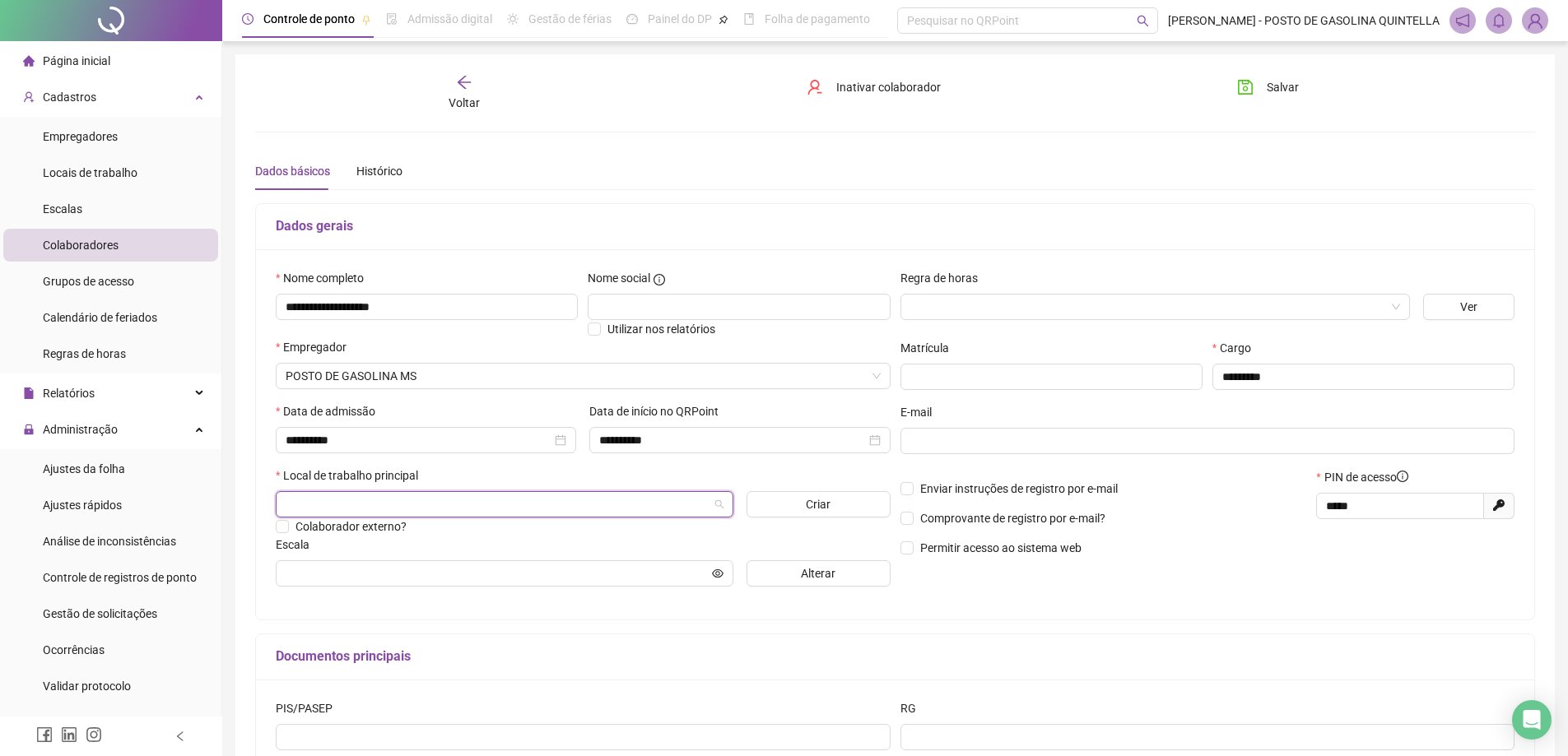
click at [697, 503] on input "search" at bounding box center [498, 504] width 423 height 25
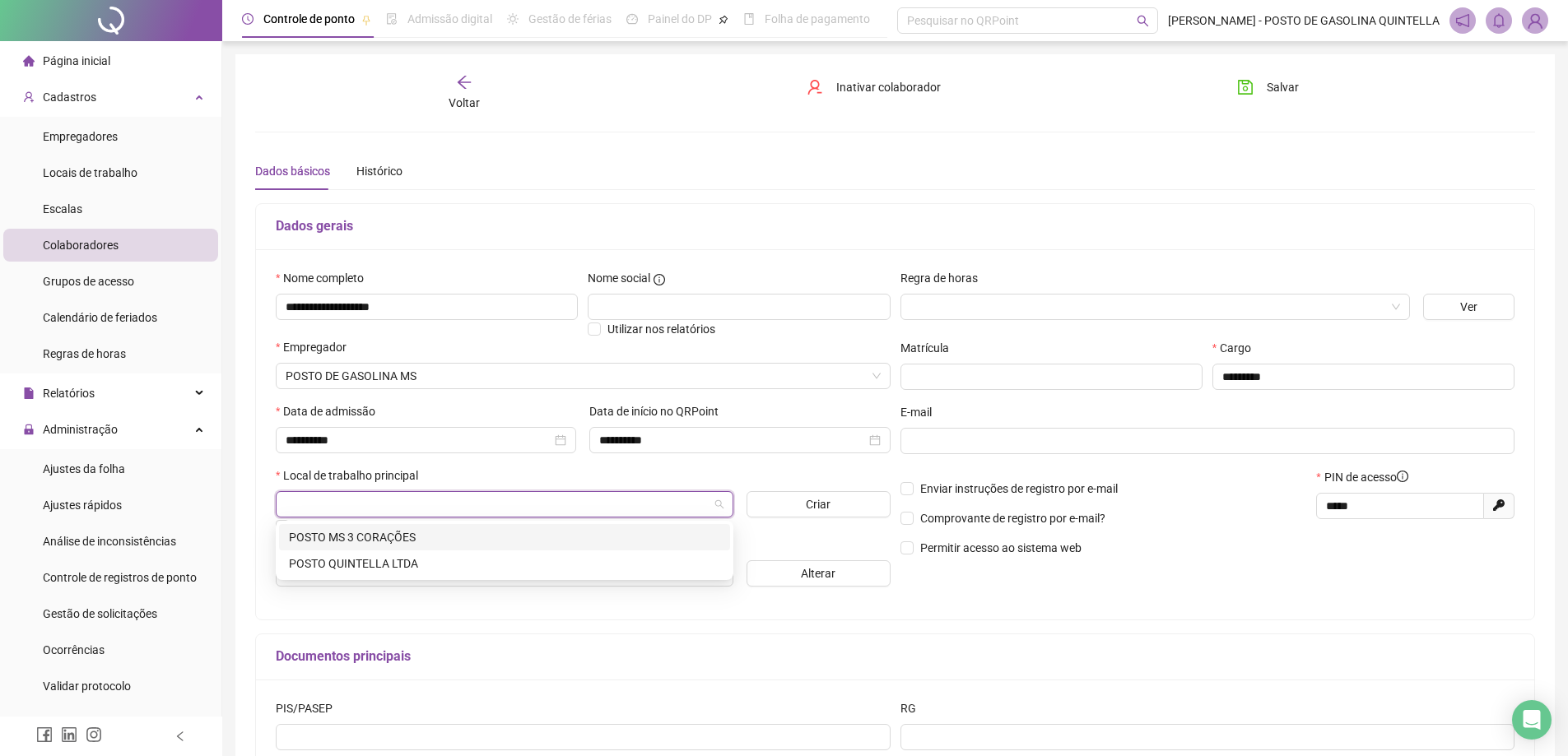
click at [673, 522] on div "67844 64610 POSTO MS 3 CORAÇÕES POSTO QUINTELLA LTDA" at bounding box center [504, 550] width 458 height 59
click at [673, 534] on div "POSTO MS 3 CORAÇÕES" at bounding box center [504, 537] width 431 height 18
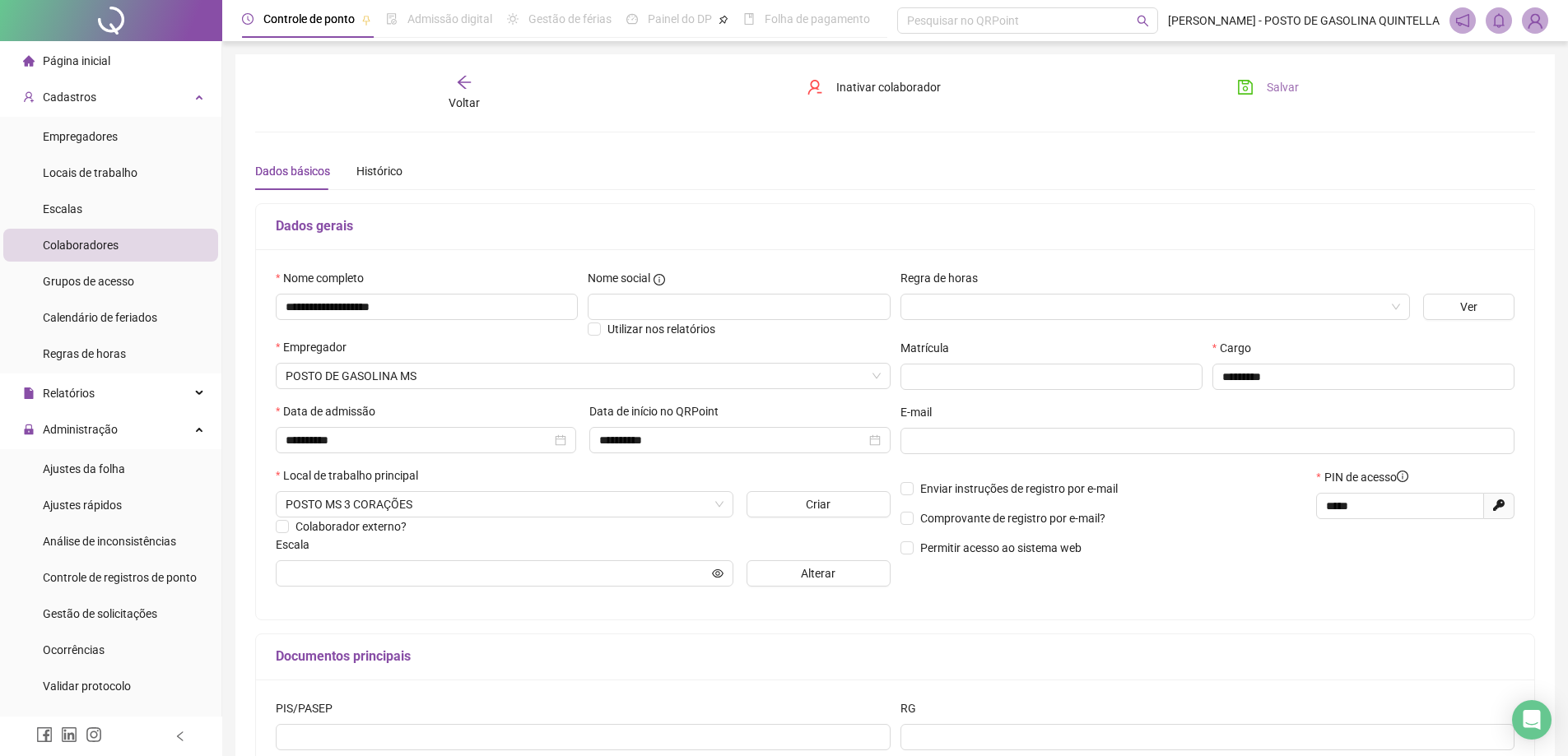
click at [1286, 84] on span "Salvar" at bounding box center [1283, 87] width 32 height 18
click at [505, 565] on input "text" at bounding box center [498, 573] width 423 height 18
click at [472, 81] on icon "arrow-left" at bounding box center [463, 82] width 16 height 16
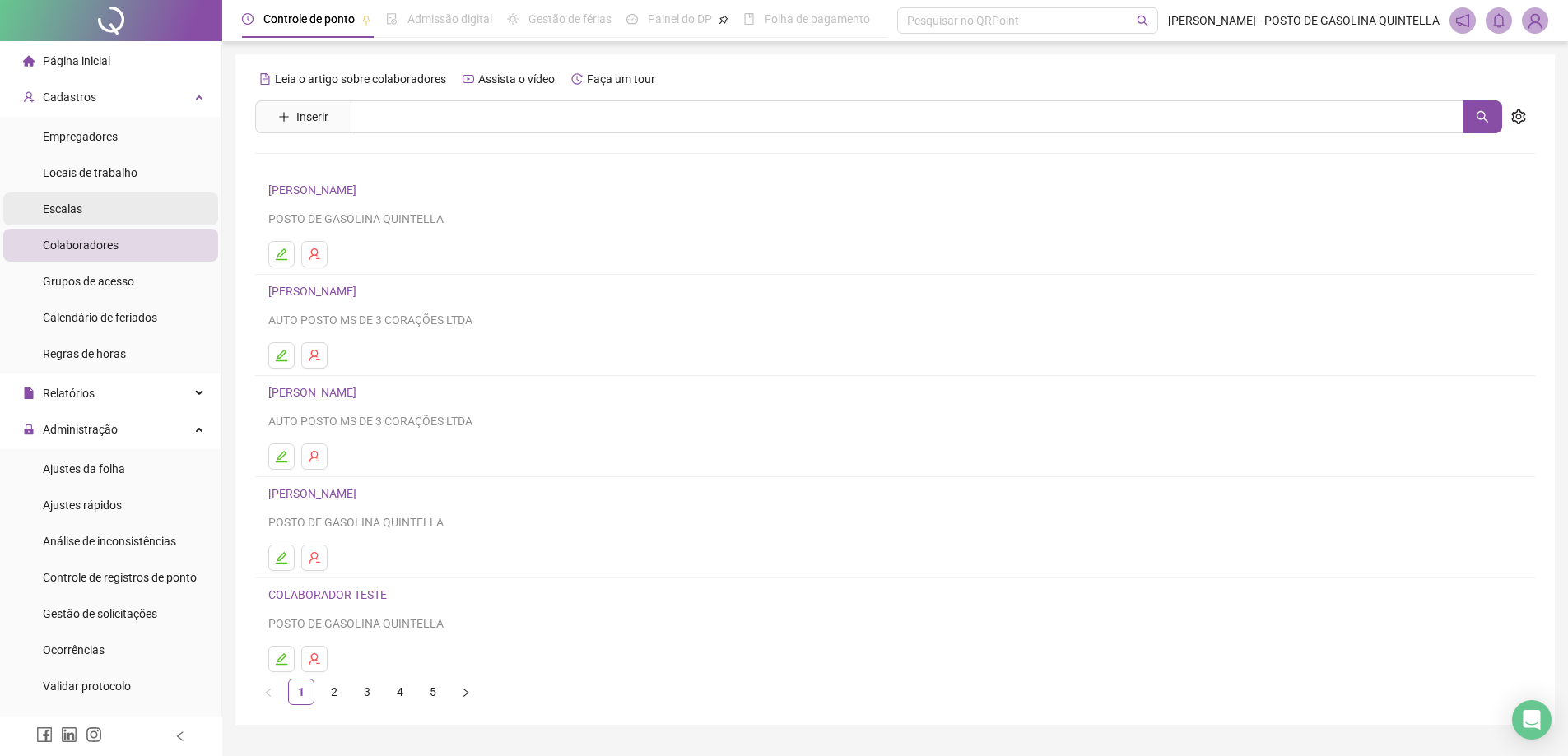
click at [68, 210] on span "Escalas" at bounding box center [62, 208] width 39 height 13
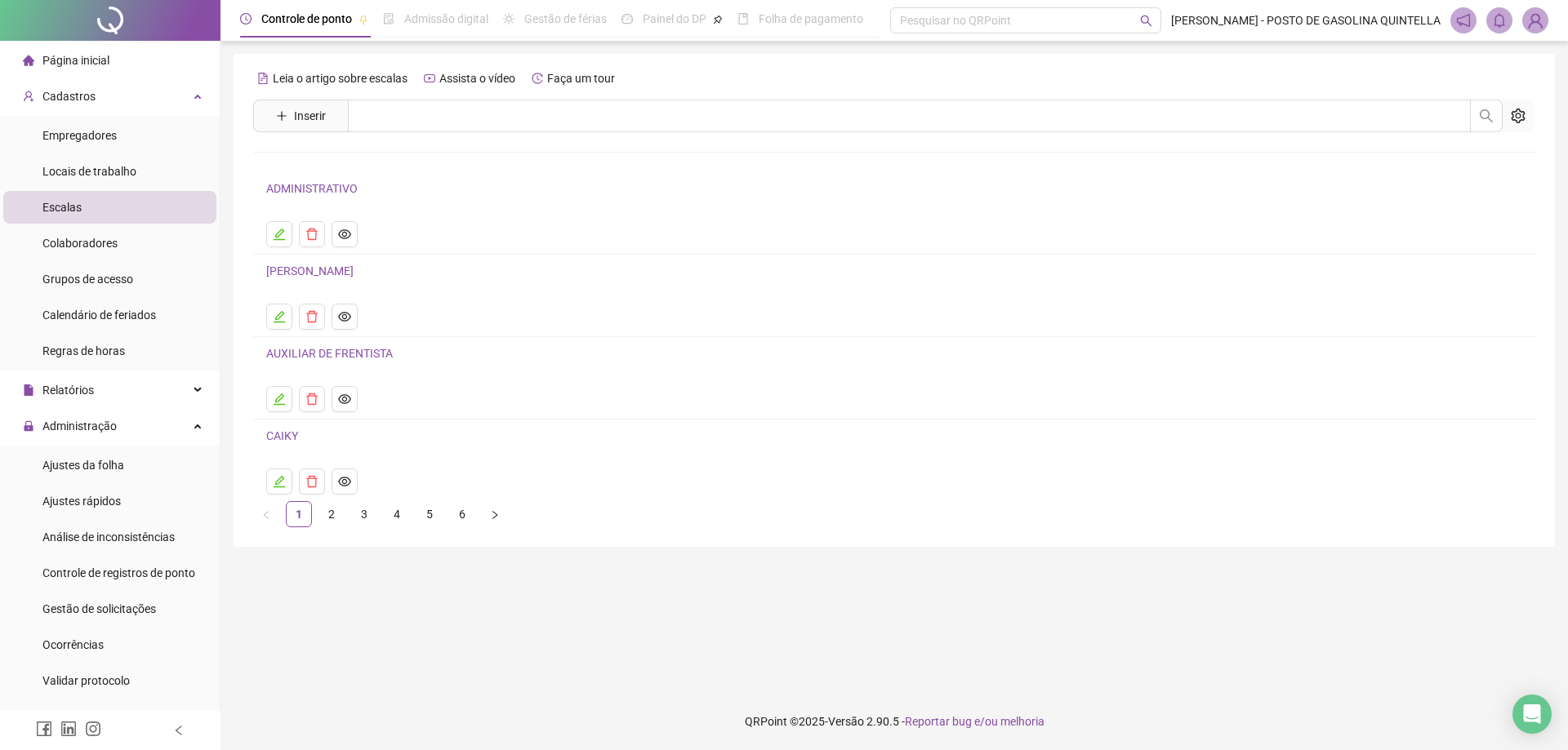
click at [80, 206] on li "Escalas" at bounding box center [110, 207] width 213 height 33
click at [314, 108] on span "Inserir" at bounding box center [310, 115] width 32 height 18
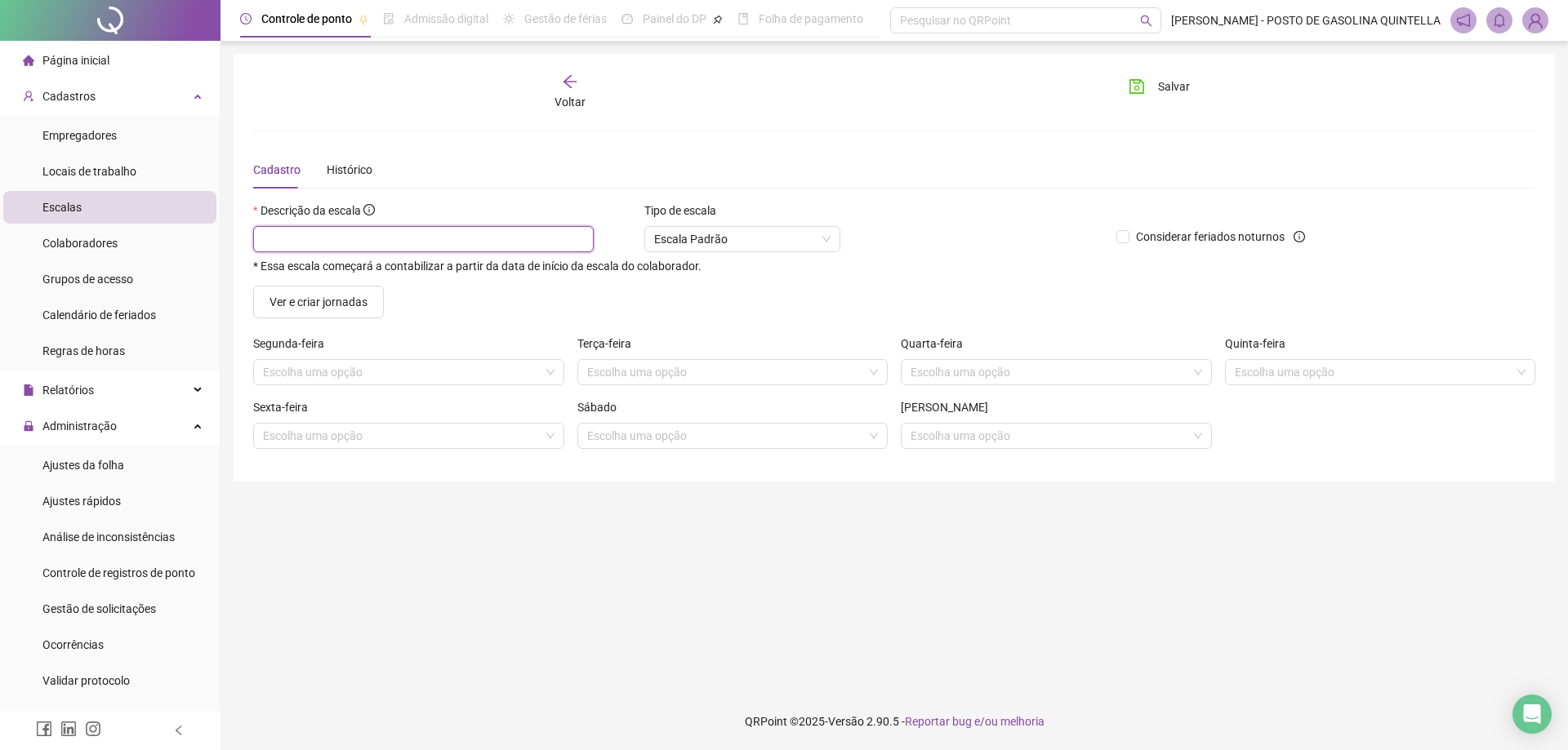
click at [354, 242] on input "text" at bounding box center [423, 239] width 340 height 26
paste input "**********"
drag, startPoint x: 306, startPoint y: 240, endPoint x: 462, endPoint y: 234, distance: 156.1
click at [462, 234] on input "**********" at bounding box center [423, 239] width 340 height 26
type input "*******"
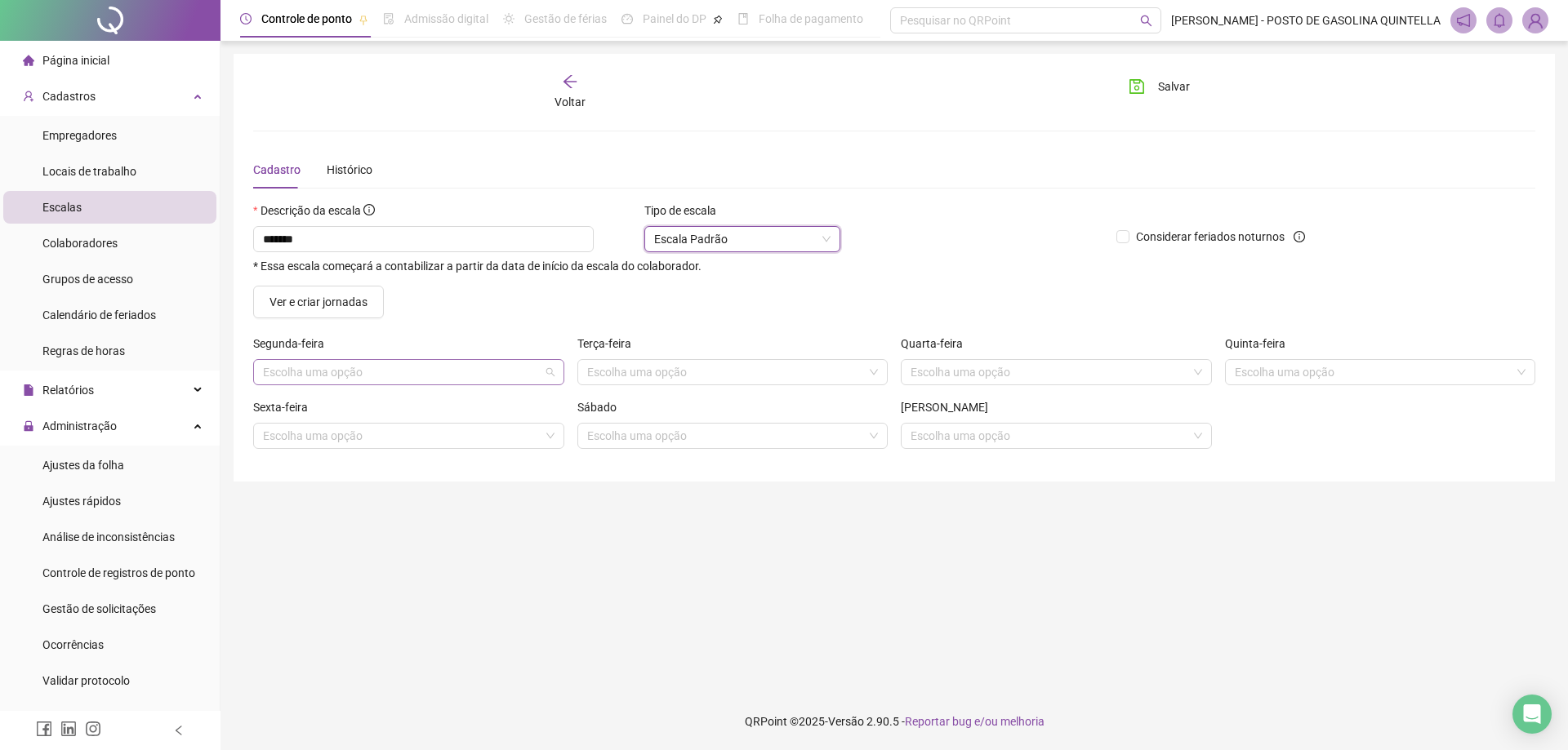
click at [437, 371] on input "search" at bounding box center [401, 372] width 277 height 25
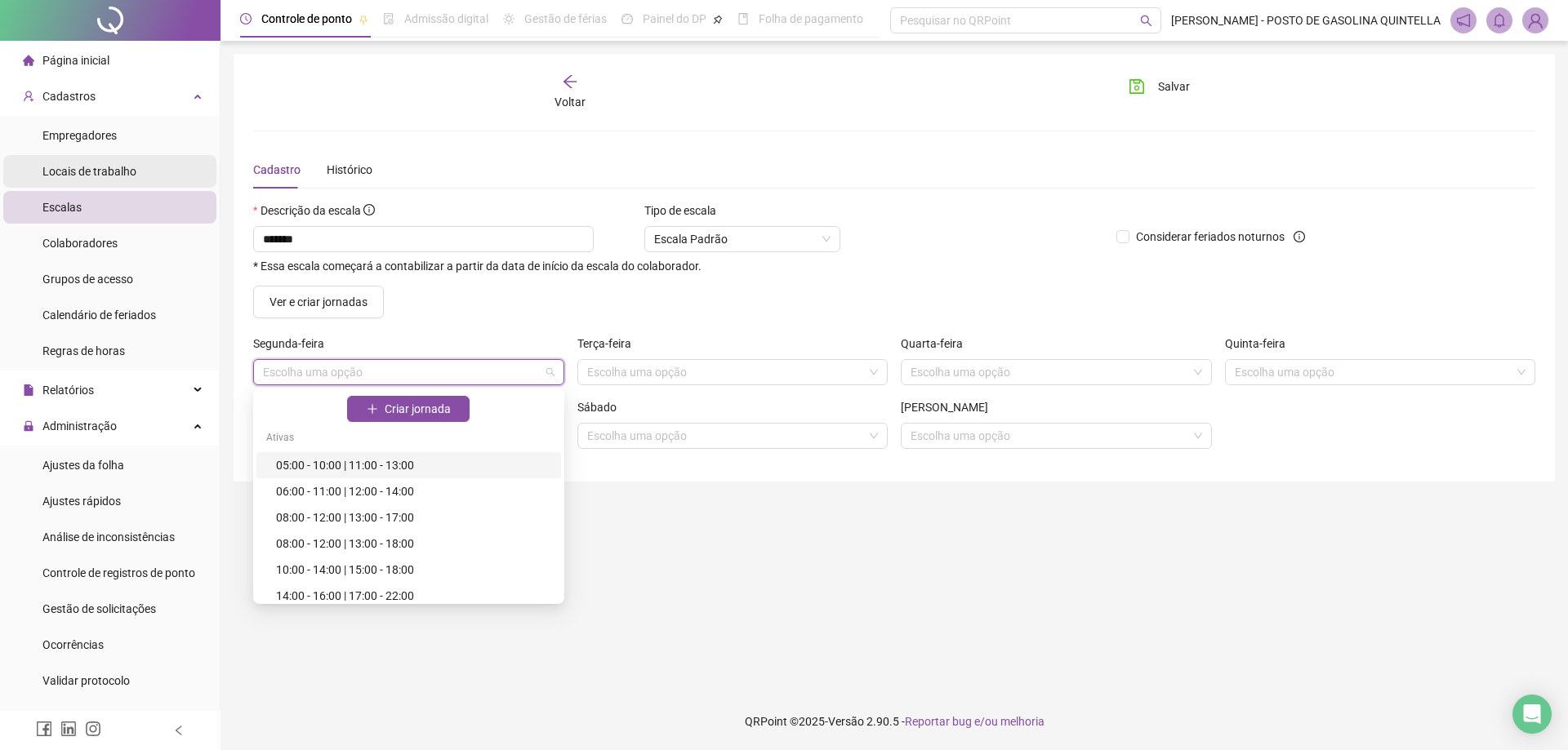
click at [147, 174] on li "Locais de trabalho" at bounding box center [110, 171] width 213 height 33
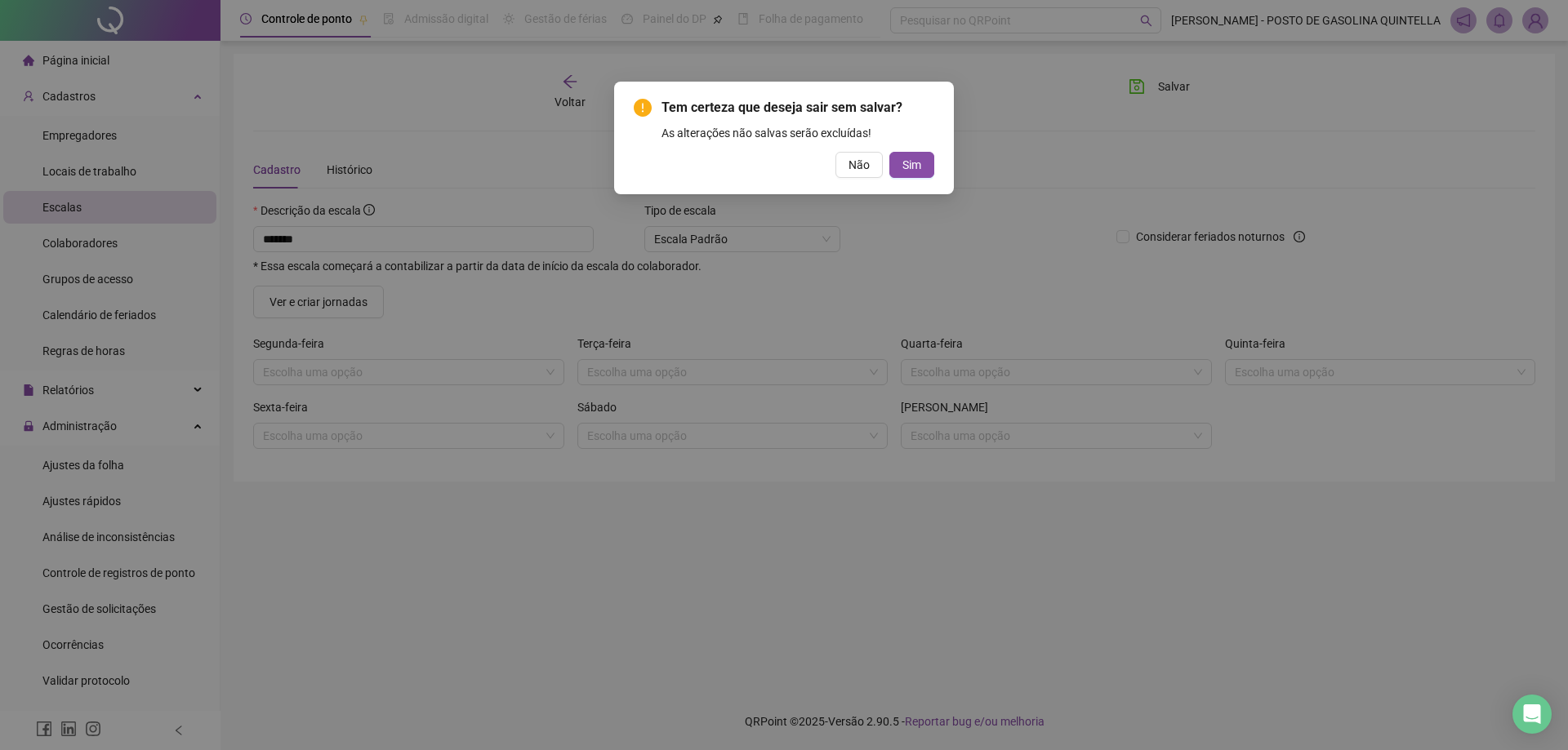
click at [116, 240] on div "Tem certeza que deseja sair sem salvar? As alterações não salvas serão excluída…" at bounding box center [784, 375] width 1568 height 750
click at [908, 158] on span "Sim" at bounding box center [912, 164] width 19 height 18
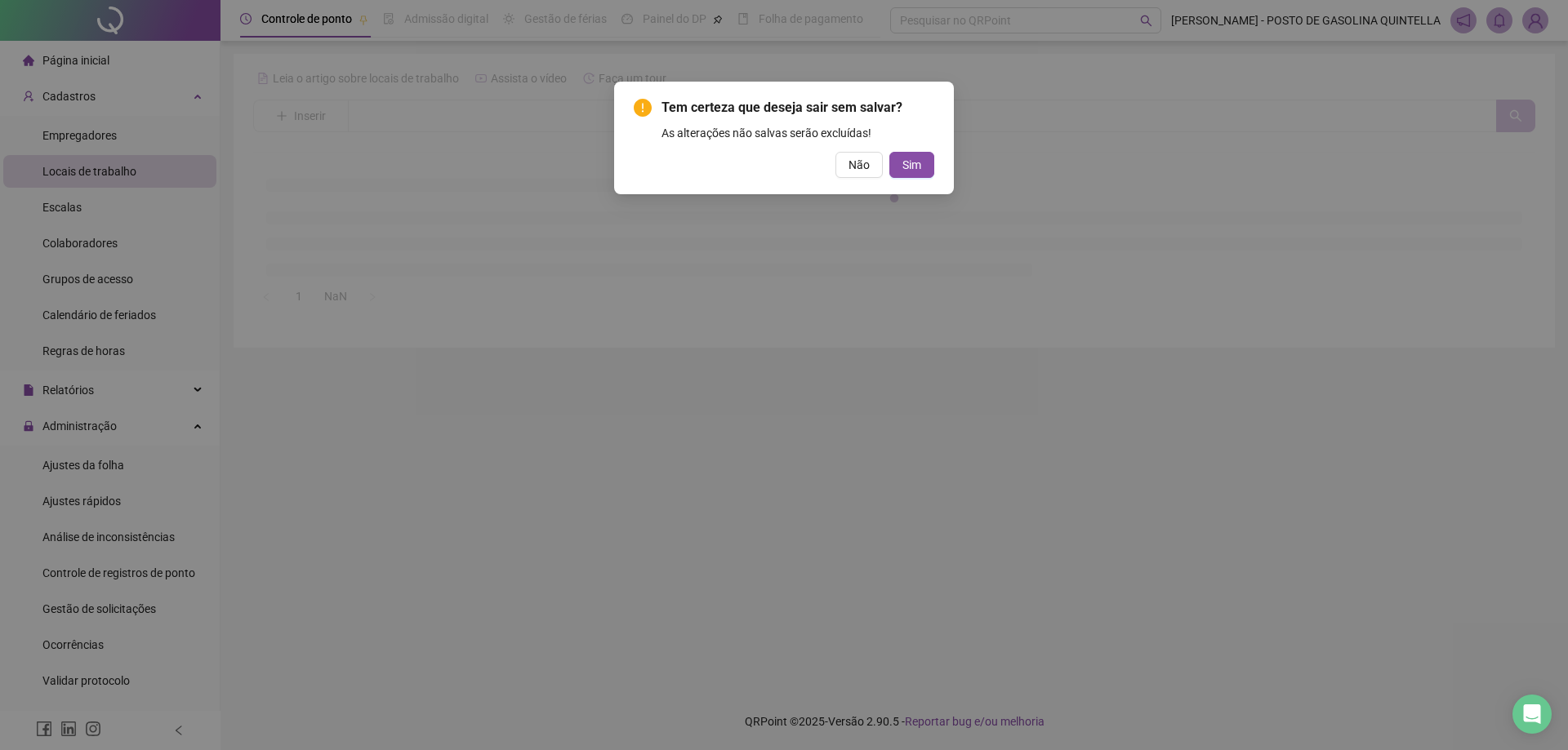
click at [57, 237] on div "Tem certeza que deseja sair sem salvar? As alterações não salvas serão excluída…" at bounding box center [784, 375] width 1568 height 750
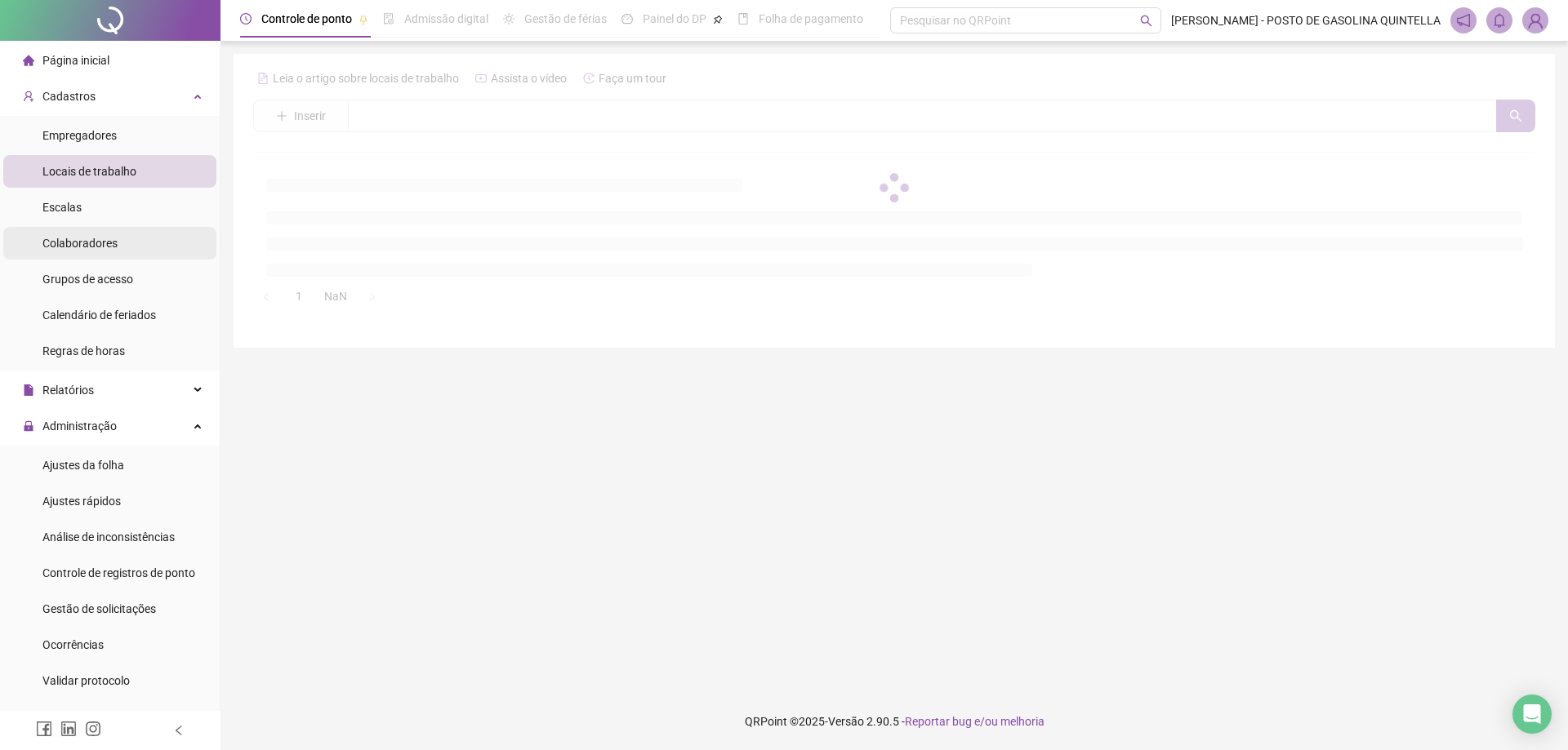
click at [71, 240] on span "Colaboradores" at bounding box center [80, 243] width 75 height 13
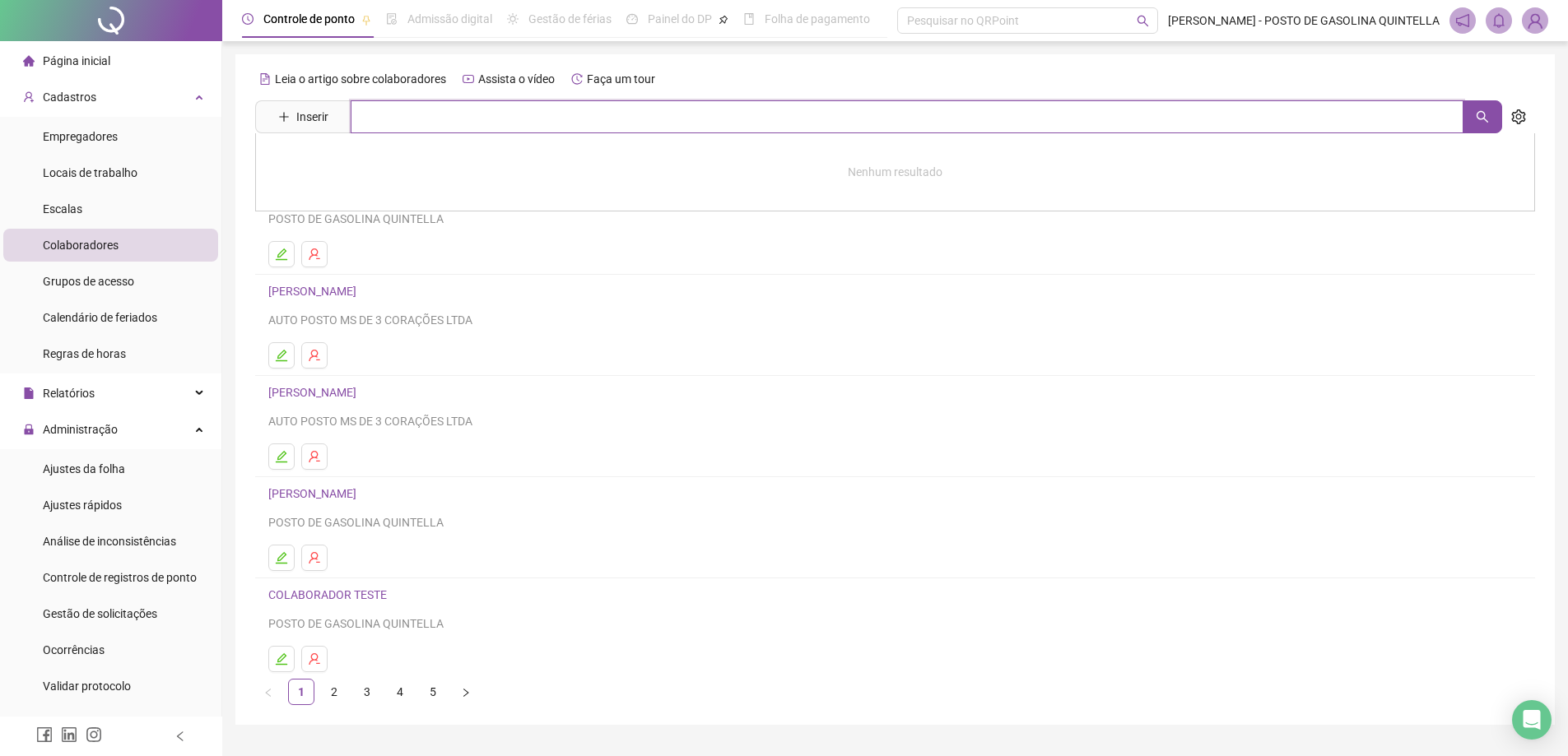
click at [440, 125] on input "text" at bounding box center [907, 117] width 1113 height 33
type input "*"
click at [513, 125] on input "***" at bounding box center [907, 117] width 1113 height 33
type input "*"
drag, startPoint x: 508, startPoint y: 346, endPoint x: 592, endPoint y: 356, distance: 84.6
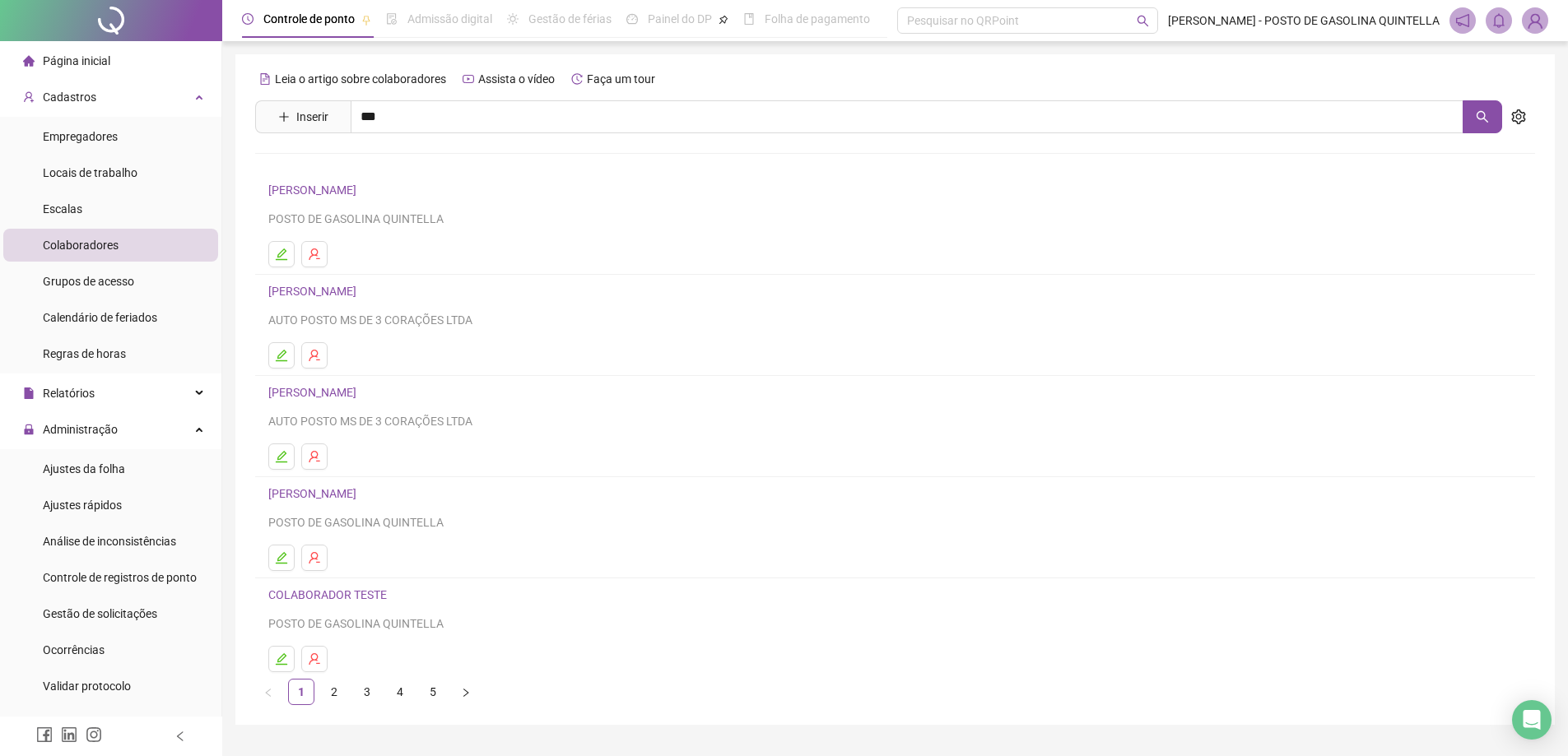
click at [517, 349] on ul at bounding box center [895, 355] width 1254 height 26
click at [1513, 109] on icon "setting" at bounding box center [1518, 116] width 15 height 15
click at [1415, 124] on input "***" at bounding box center [907, 117] width 1113 height 33
type input "*"
click at [579, 261] on ul at bounding box center [895, 254] width 1254 height 26
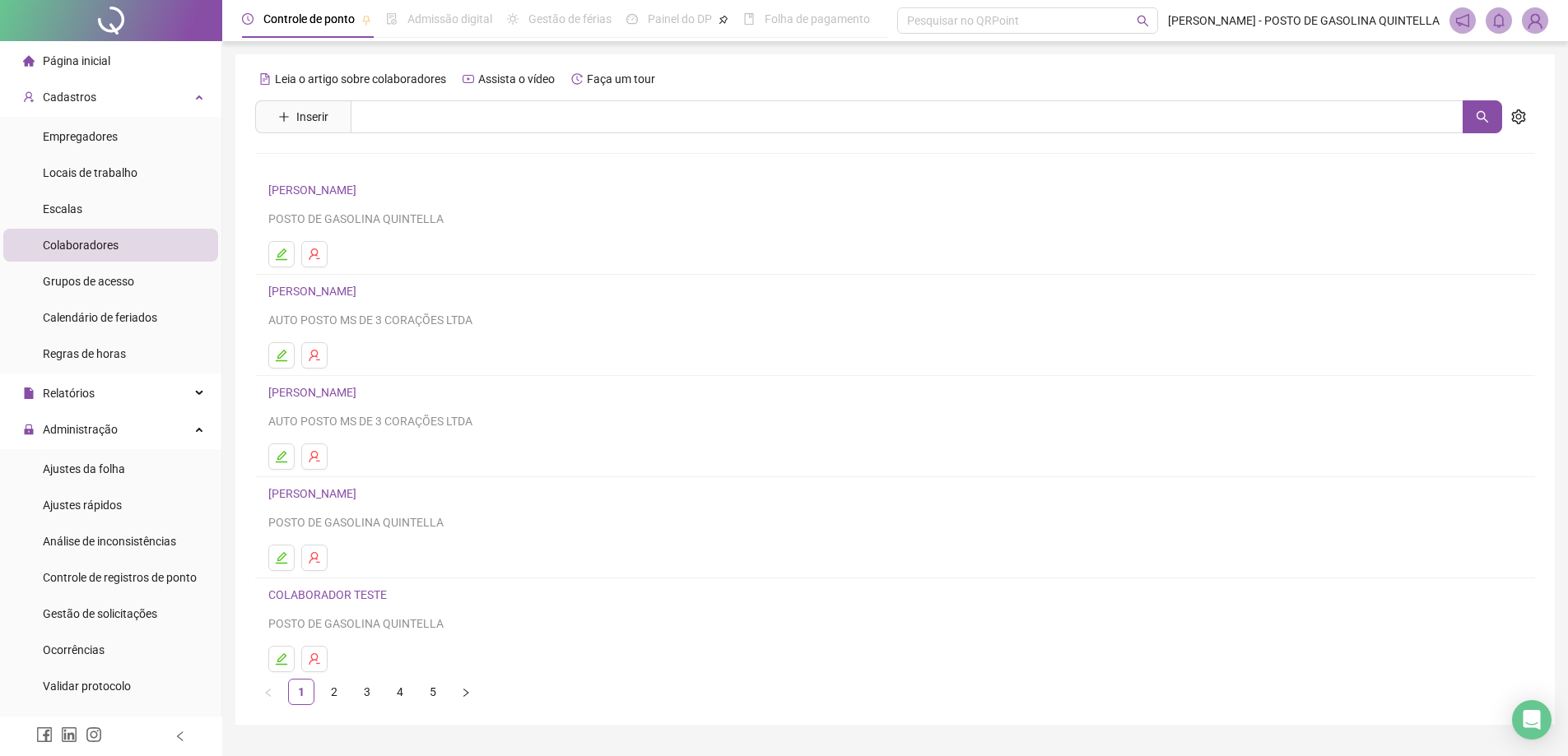
click at [627, 137] on div "Leia o artigo sobre colaboradores Assista o vídeo Faça um tour Inserir Nenhum r…" at bounding box center [895, 385] width 1280 height 639
click at [631, 113] on input "text" at bounding box center [907, 117] width 1113 height 33
click at [772, 187] on div "Nenhum resultado" at bounding box center [895, 172] width 1280 height 79
click at [335, 695] on link "2" at bounding box center [334, 692] width 25 height 25
click at [370, 691] on link "3" at bounding box center [367, 692] width 25 height 25
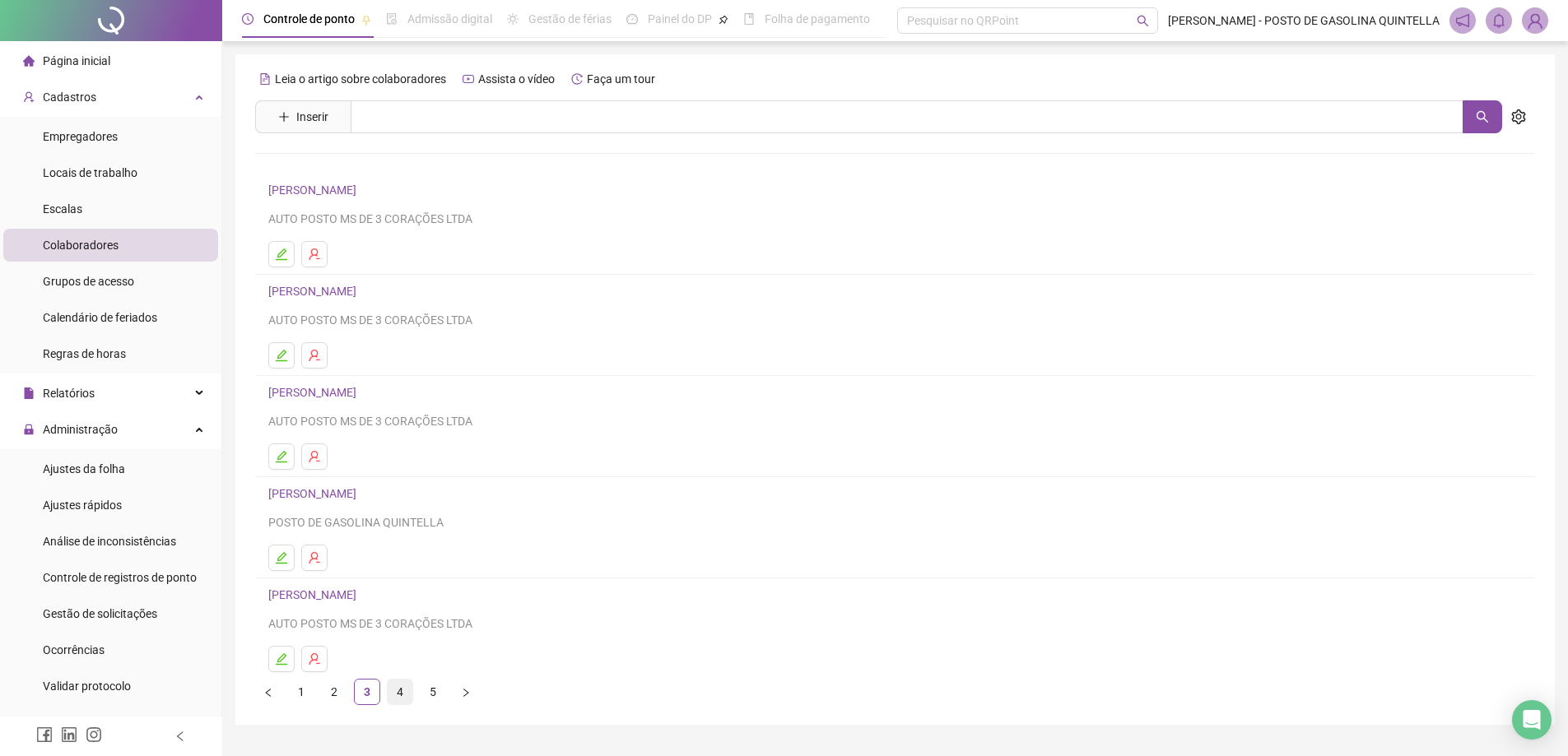
click at [397, 696] on link "4" at bounding box center [399, 692] width 25 height 25
click at [334, 691] on link "2" at bounding box center [334, 692] width 25 height 25
click at [366, 690] on link "3" at bounding box center [367, 692] width 25 height 25
click at [288, 195] on link "[PERSON_NAME]" at bounding box center [314, 189] width 93 height 13
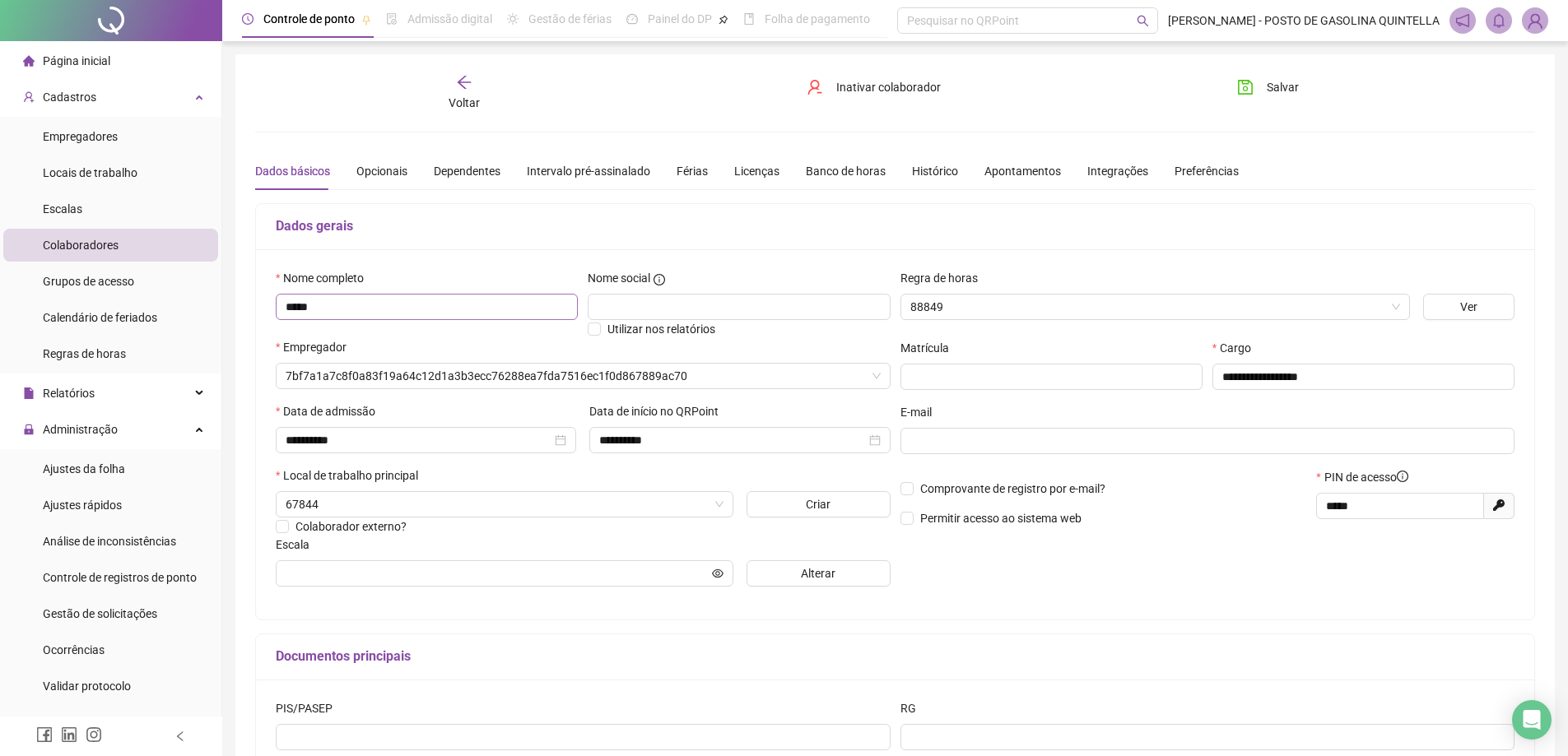
type input "**********"
click at [429, 309] on input "****" at bounding box center [427, 306] width 302 height 26
type input "**********"
click at [1269, 90] on span "Salvar" at bounding box center [1283, 87] width 32 height 18
click at [472, 82] on icon "arrow-left" at bounding box center [463, 82] width 16 height 16
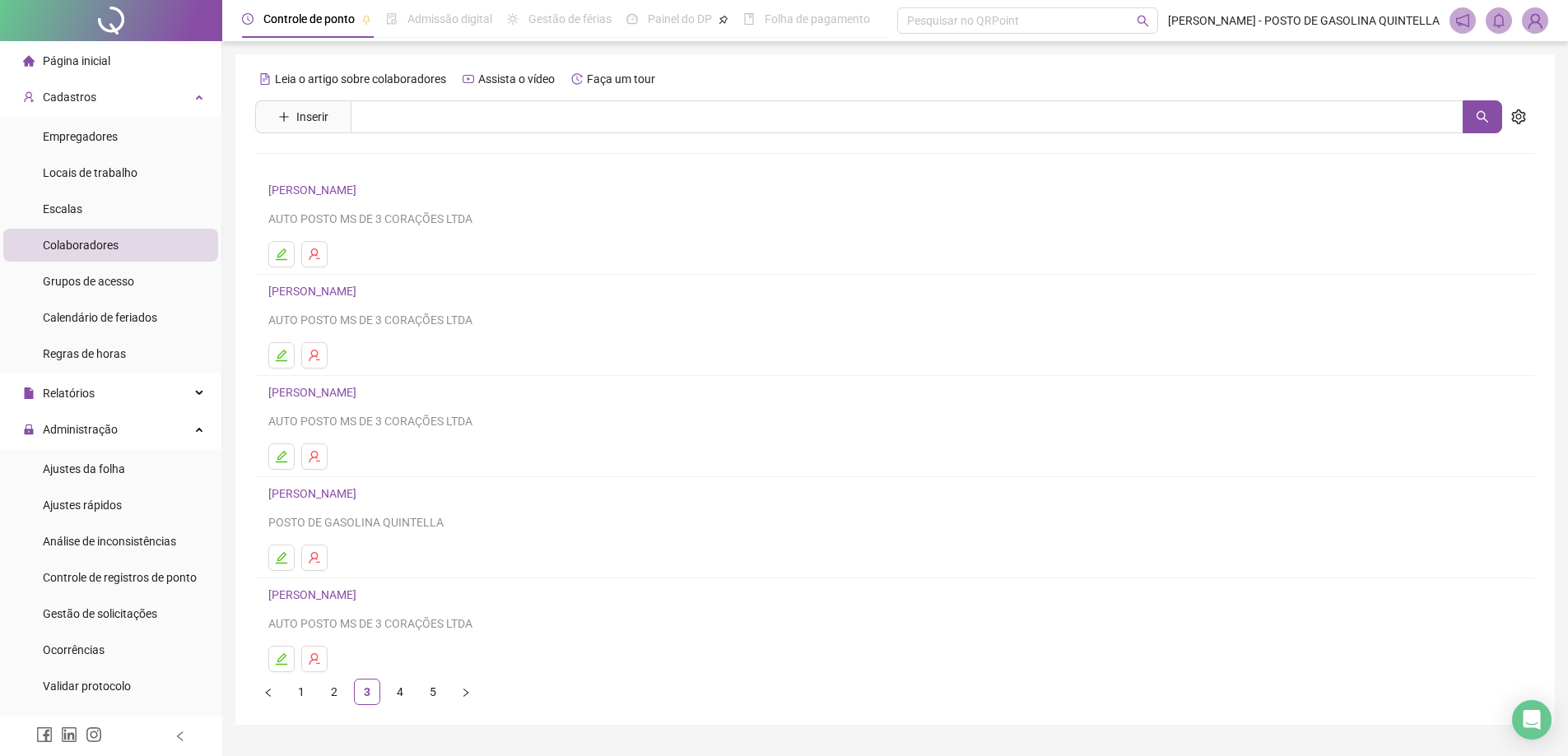
scroll to position [39, 0]
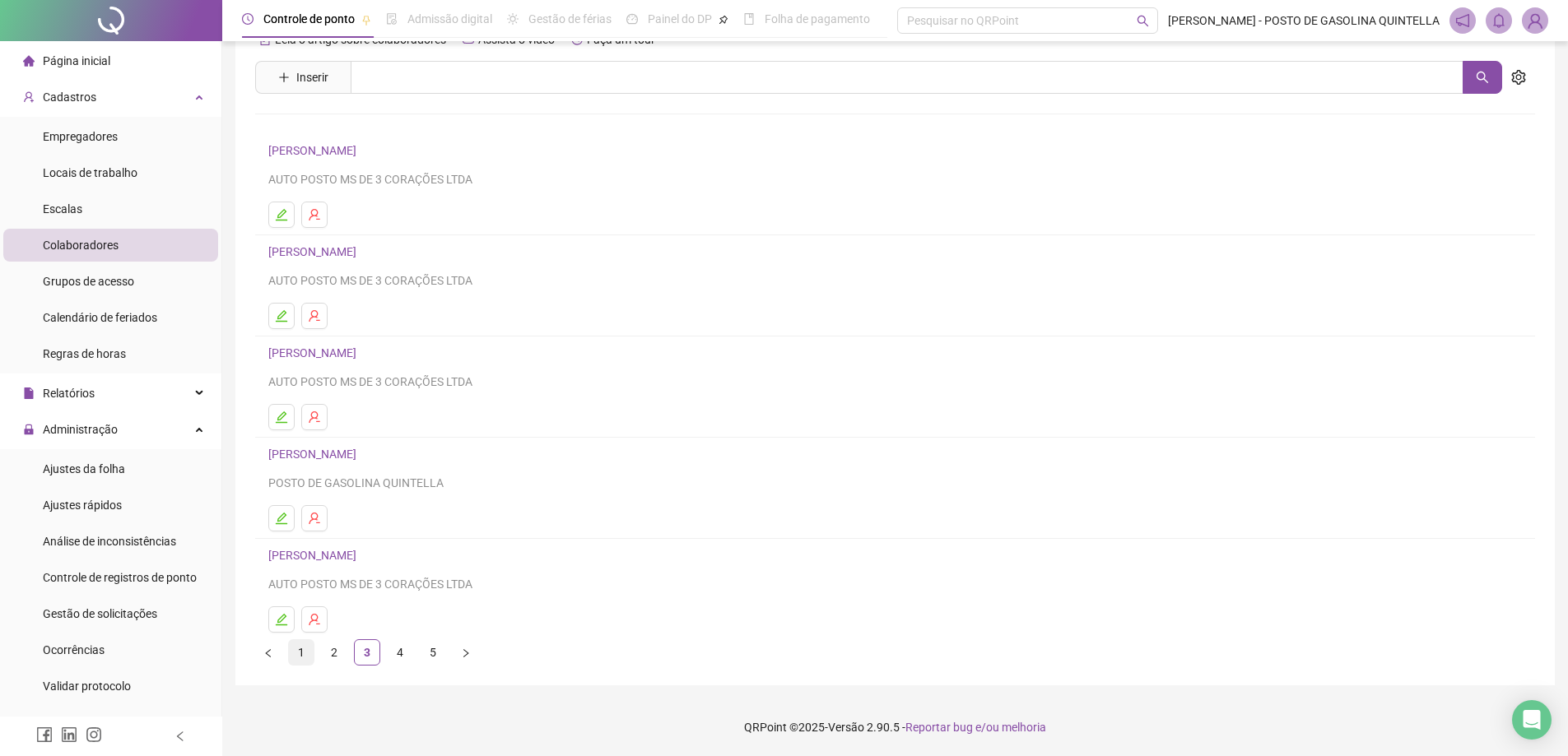
click at [297, 650] on link "1" at bounding box center [301, 652] width 25 height 25
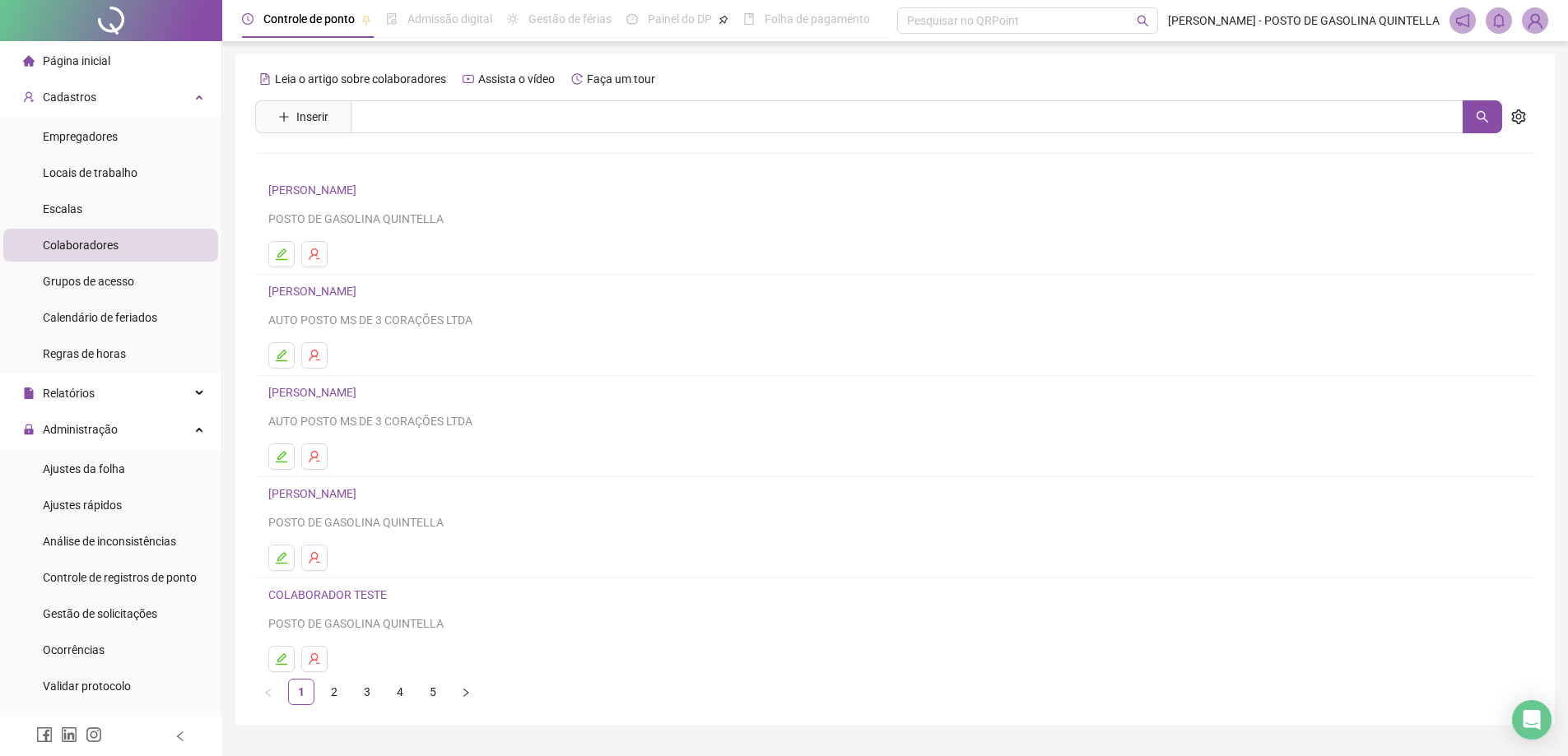
click at [341, 282] on h4 "[PERSON_NAME]" at bounding box center [895, 291] width 1254 height 20
click at [345, 293] on link "[PERSON_NAME]" at bounding box center [314, 291] width 93 height 13
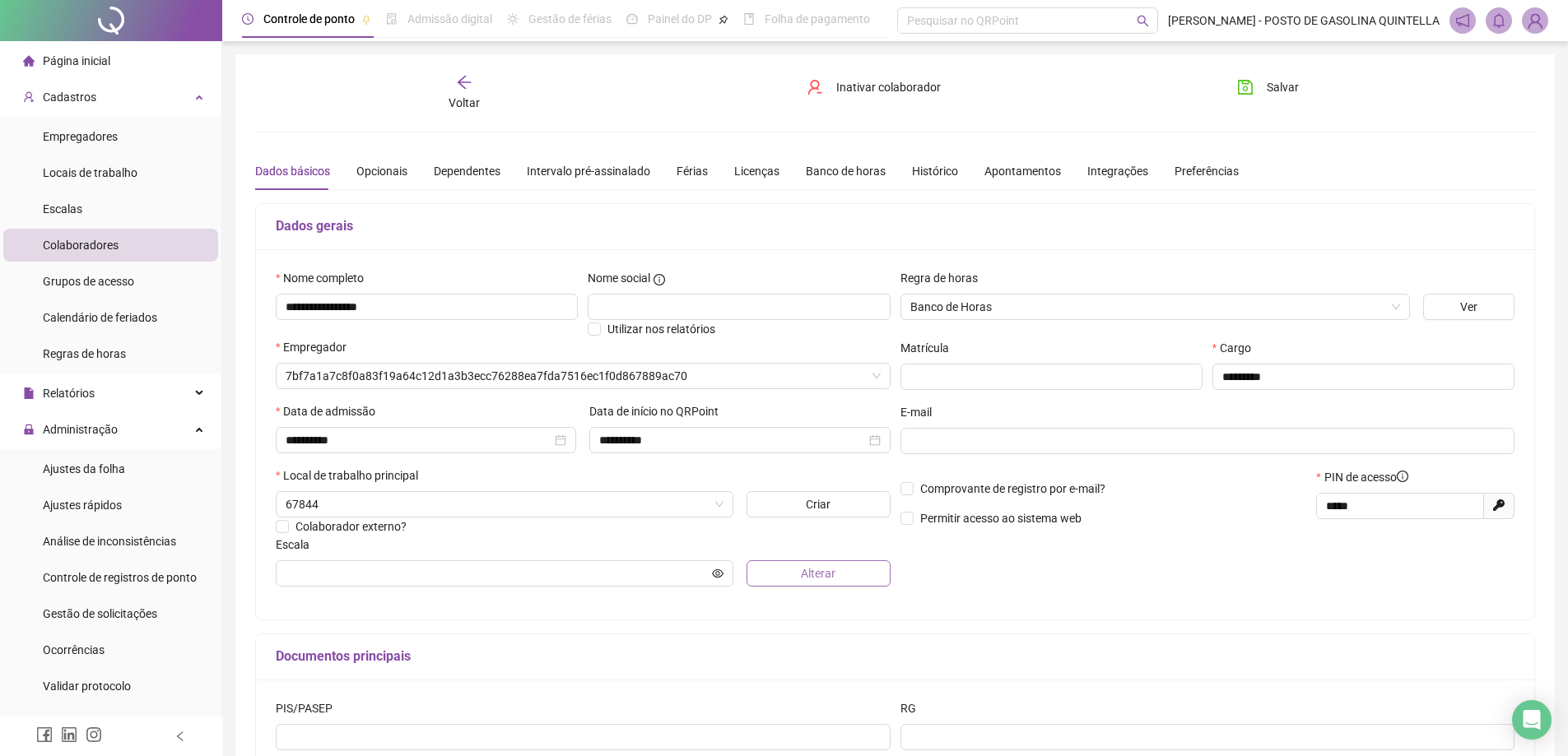
click at [772, 572] on button "Alterar" at bounding box center [819, 573] width 144 height 26
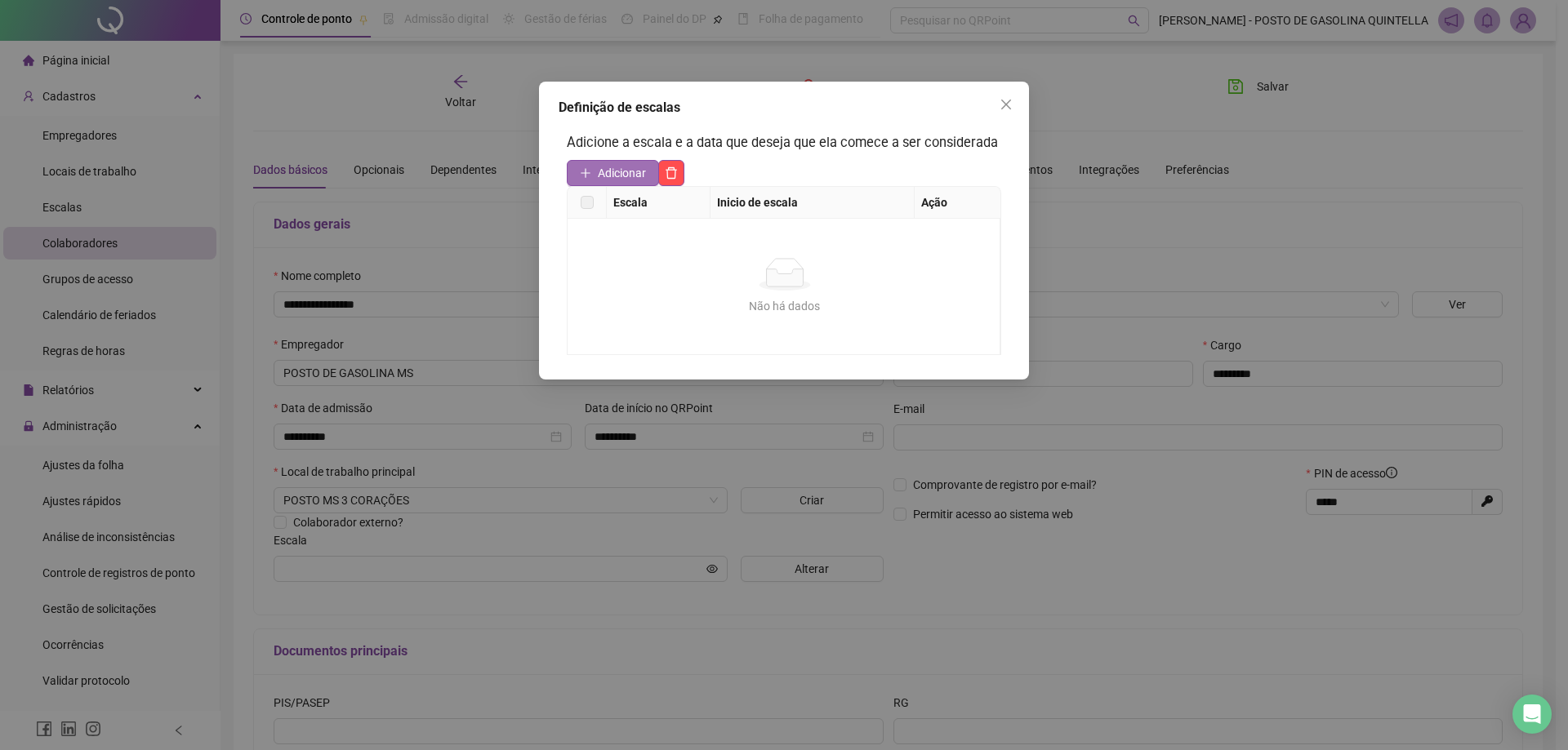
click at [631, 168] on span "Adicionar" at bounding box center [621, 173] width 48 height 18
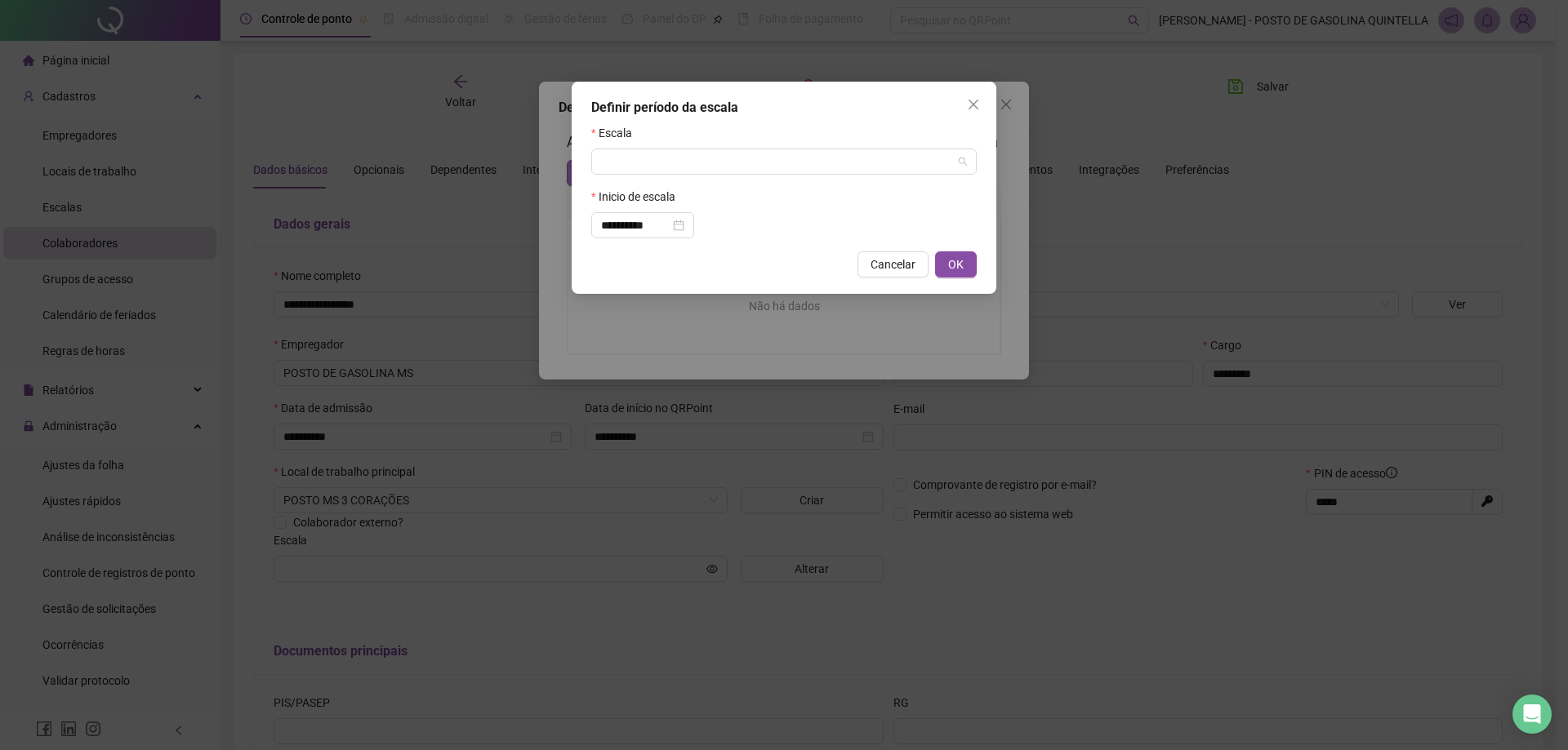
click at [631, 168] on input "search" at bounding box center [776, 162] width 351 height 25
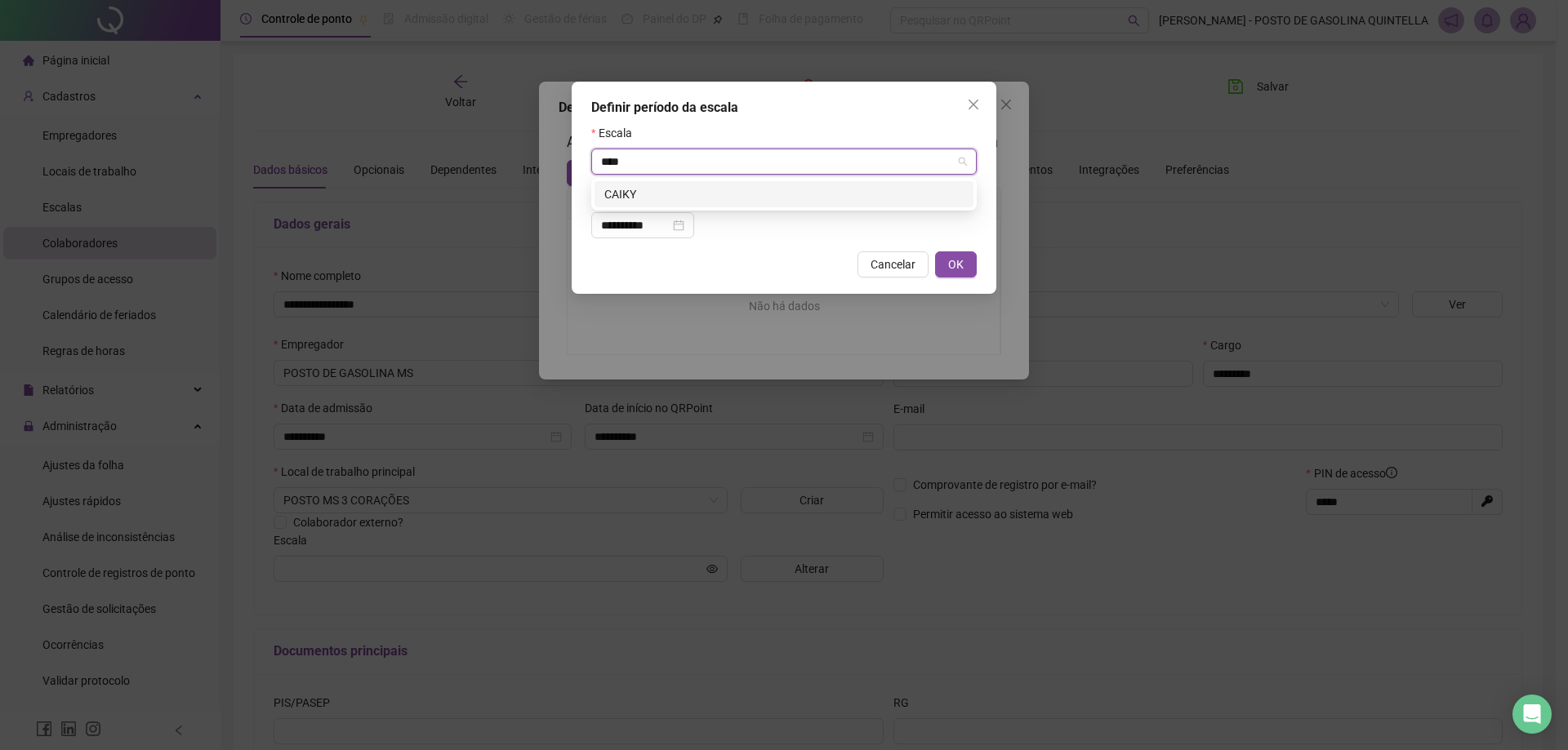
type input "****"
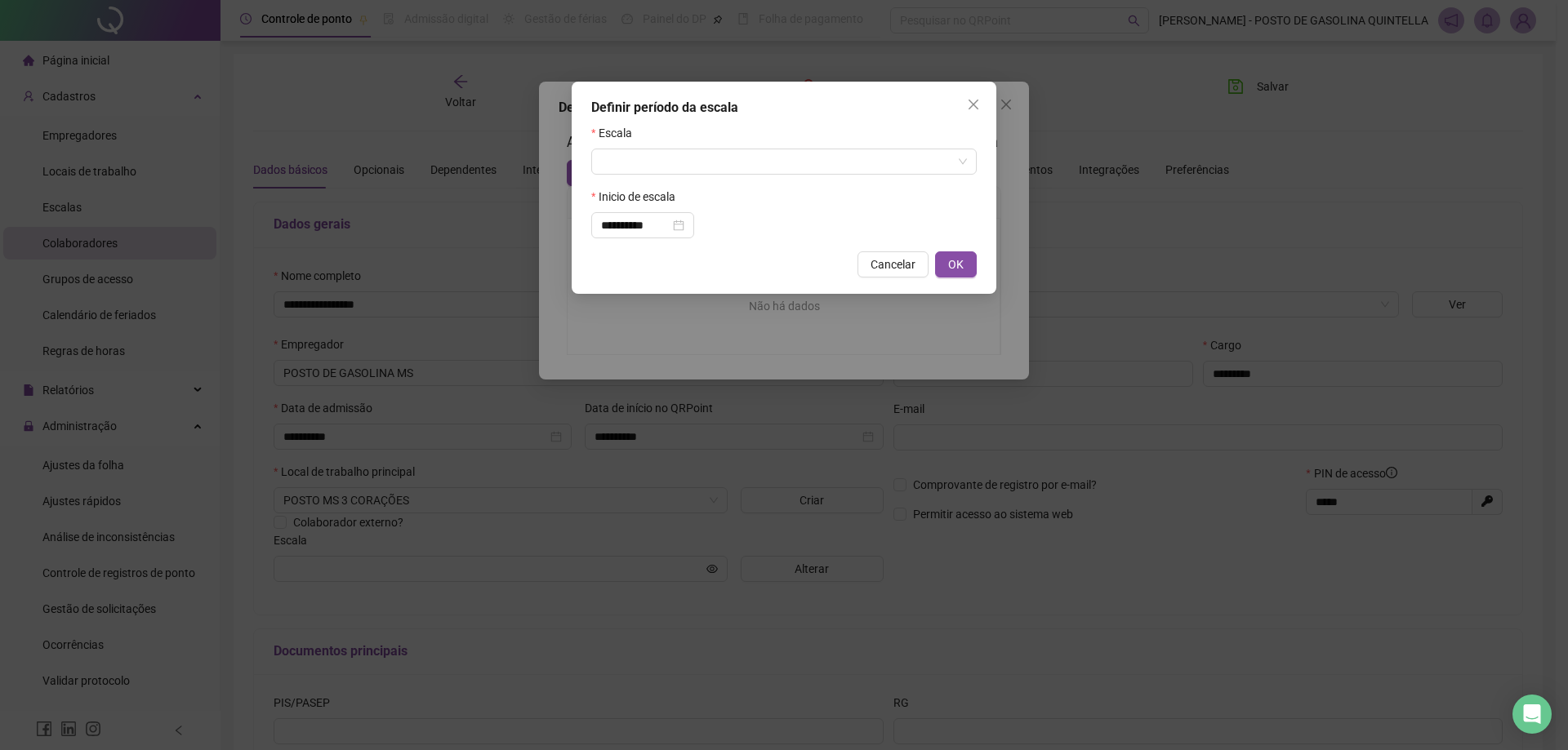
click at [628, 202] on div "Inicio de escala" at bounding box center [783, 200] width 385 height 25
click at [628, 200] on label "Inicio de escala" at bounding box center [638, 196] width 95 height 18
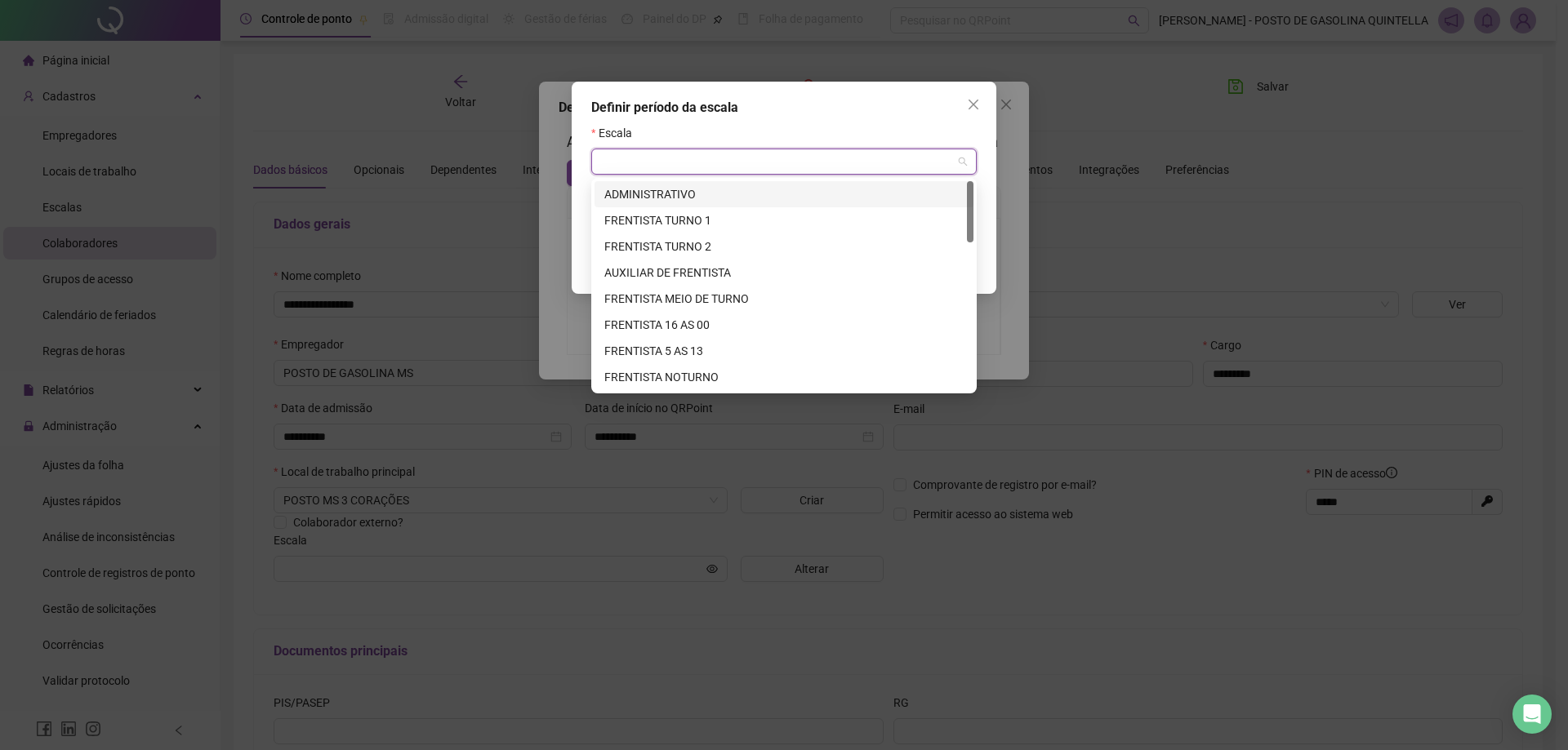
click at [654, 157] on input "search" at bounding box center [776, 162] width 351 height 25
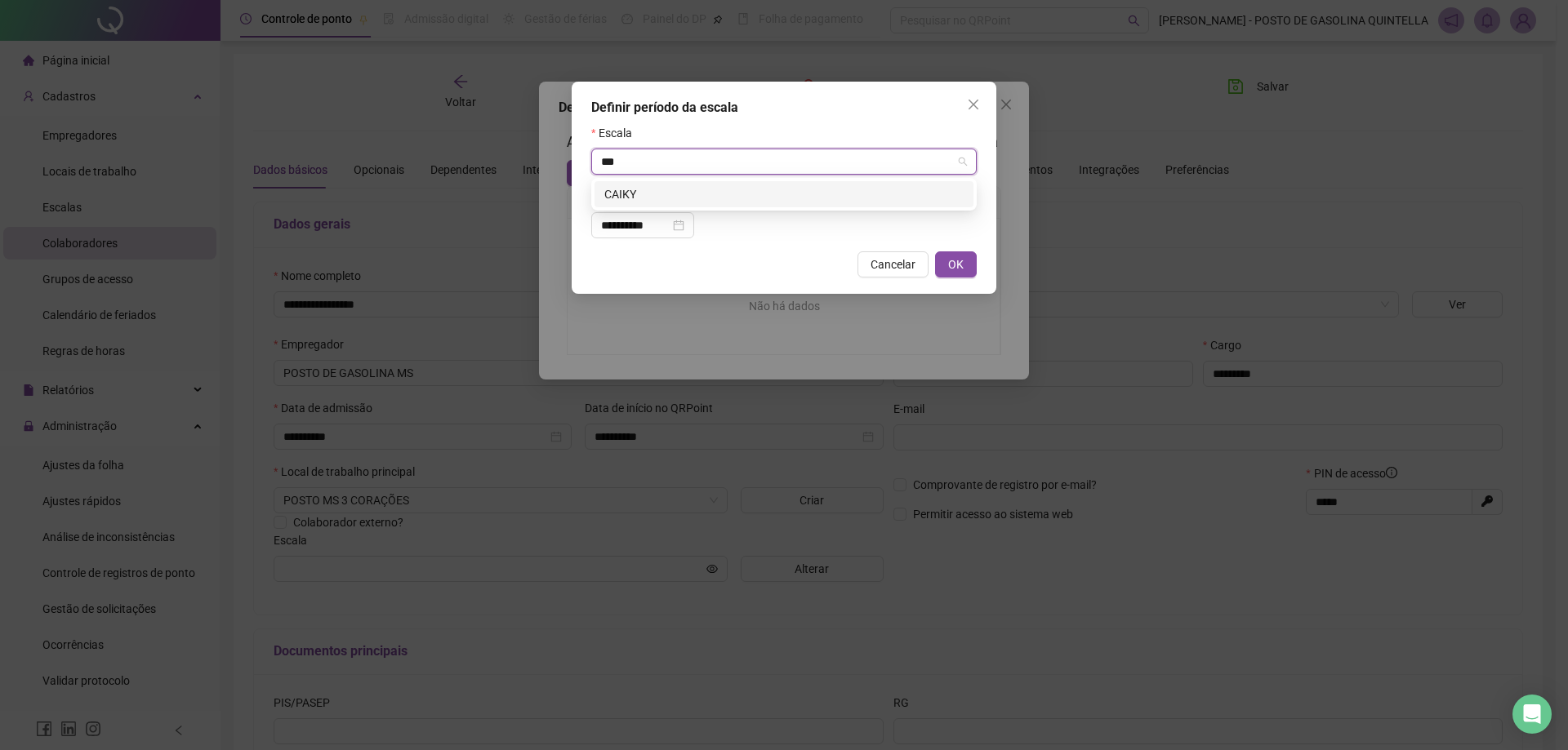
type input "****"
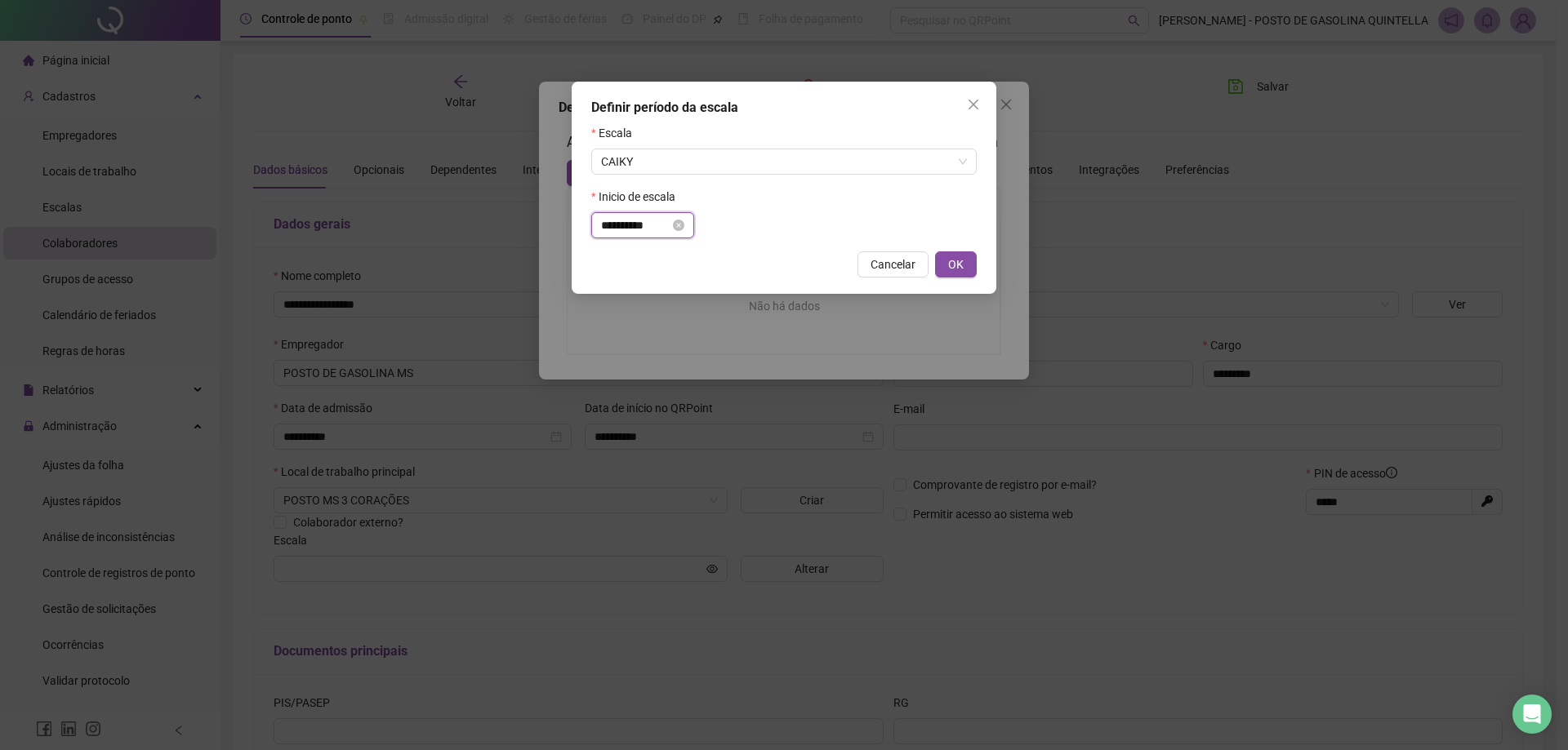
click at [643, 232] on input "**********" at bounding box center [635, 225] width 69 height 18
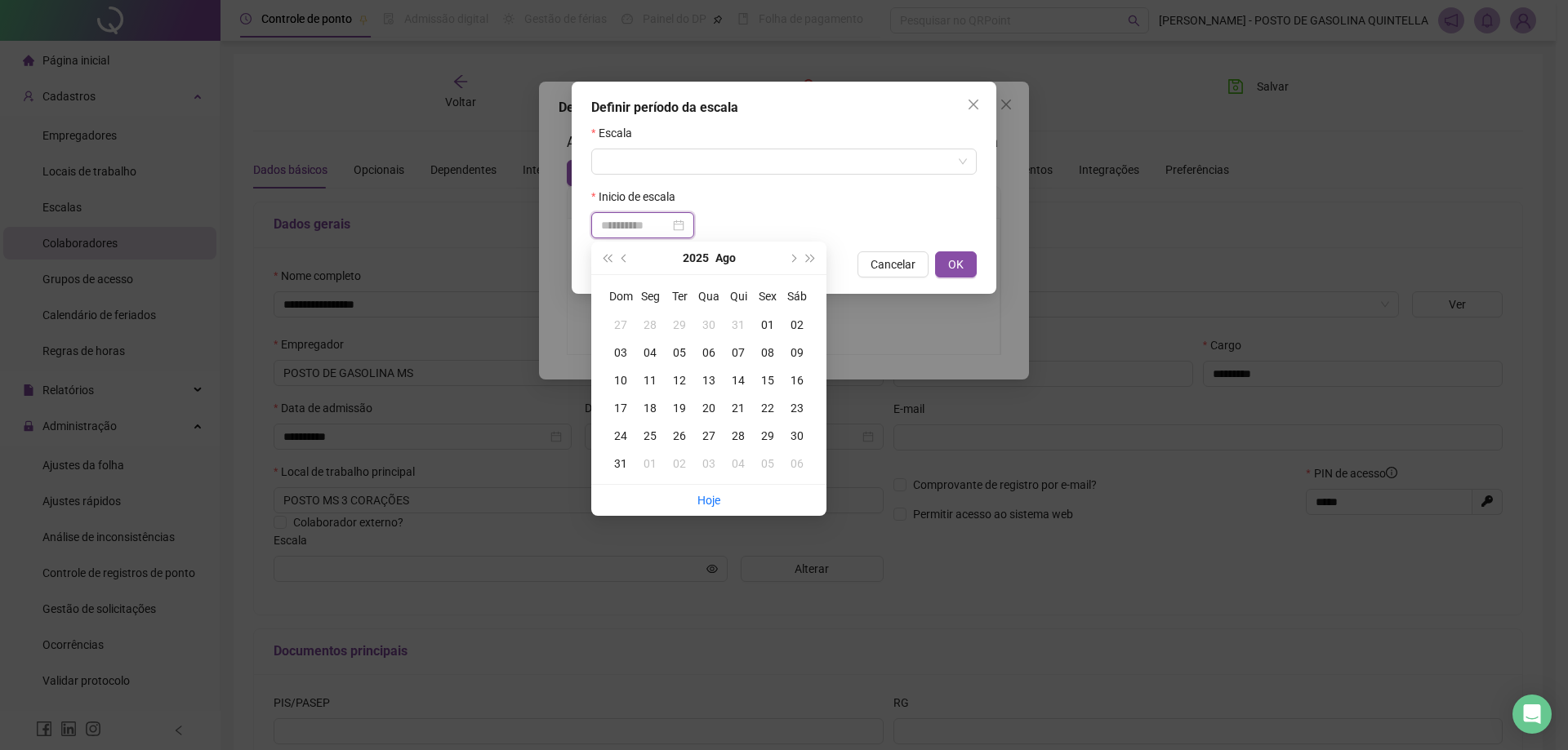
type input "**********"
click at [772, 324] on div "01" at bounding box center [767, 324] width 30 height 18
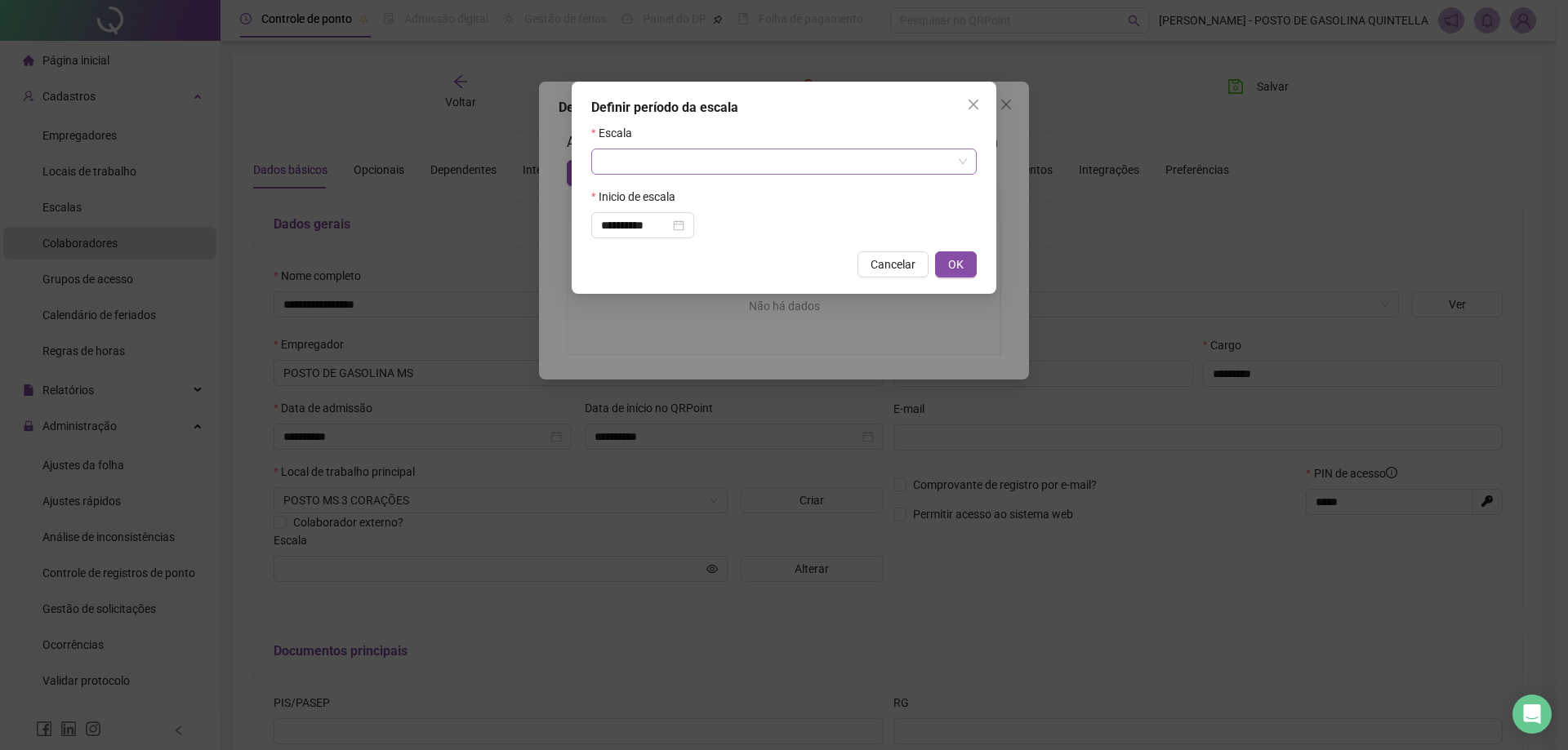
click at [752, 166] on input "search" at bounding box center [776, 162] width 351 height 25
type input "****"
click at [952, 266] on span "OK" at bounding box center [956, 264] width 15 height 18
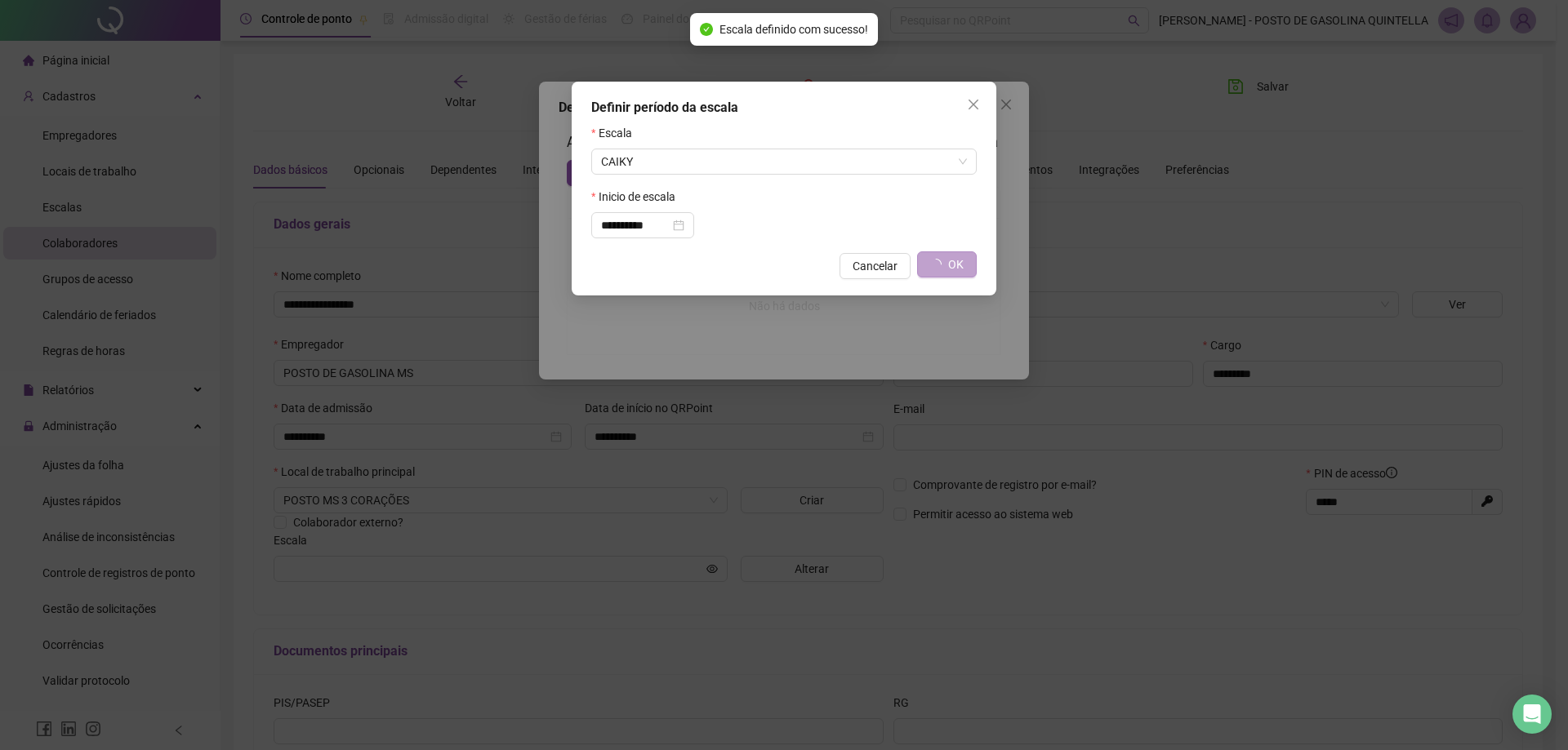
type input "*****"
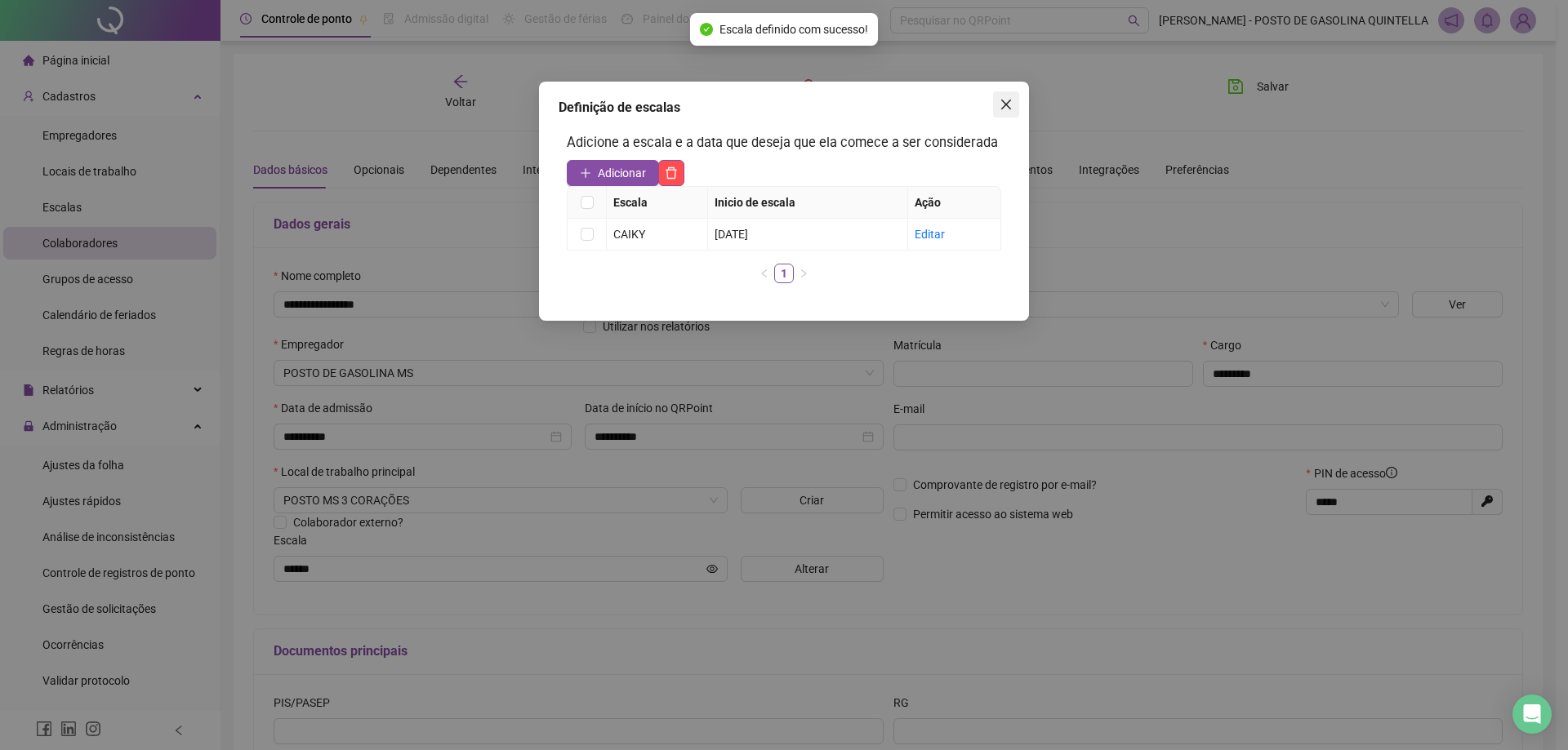
click at [1002, 108] on icon "close" at bounding box center [1007, 105] width 10 height 10
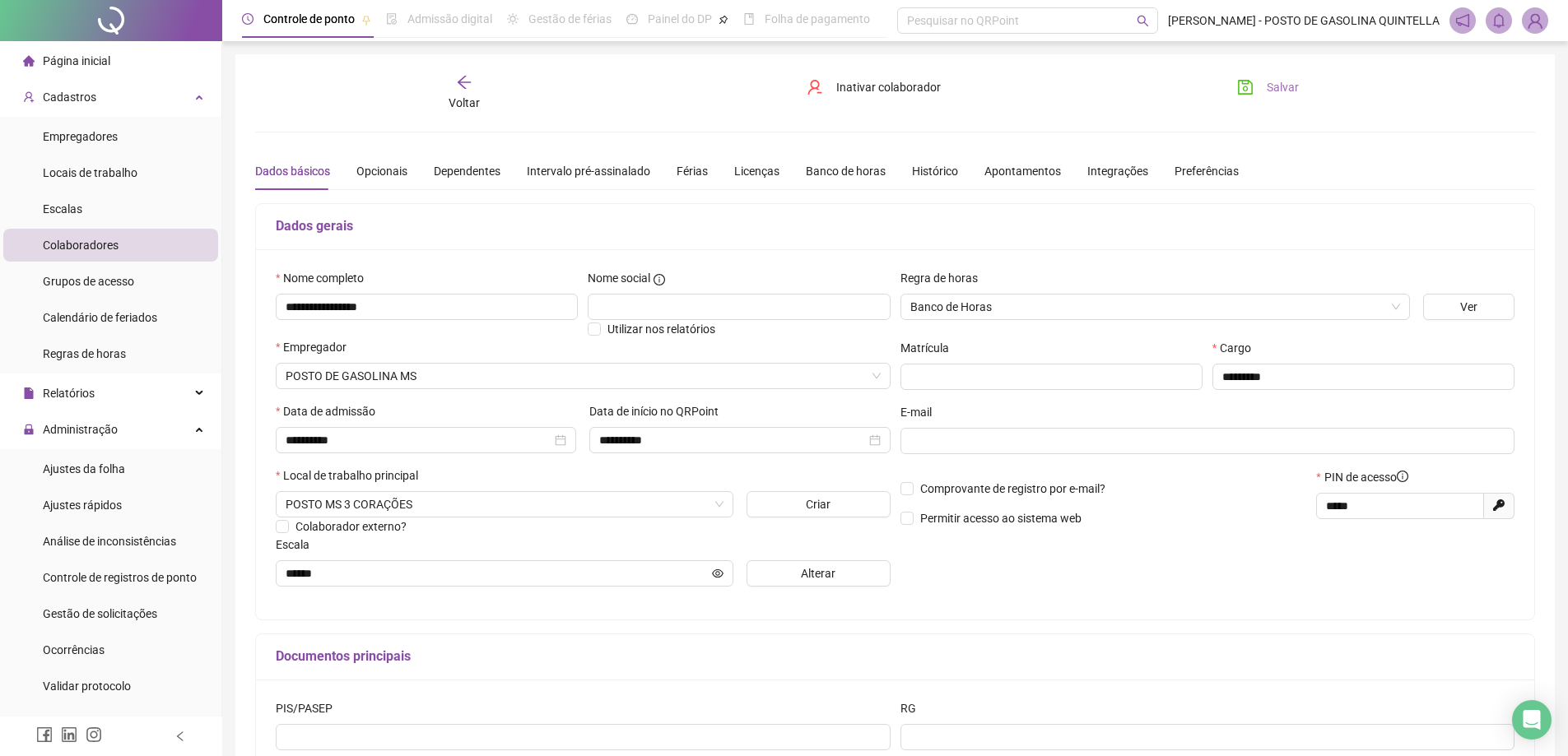
click at [1274, 85] on span "Salvar" at bounding box center [1283, 87] width 32 height 18
click at [475, 87] on div "Voltar" at bounding box center [463, 93] width 202 height 38
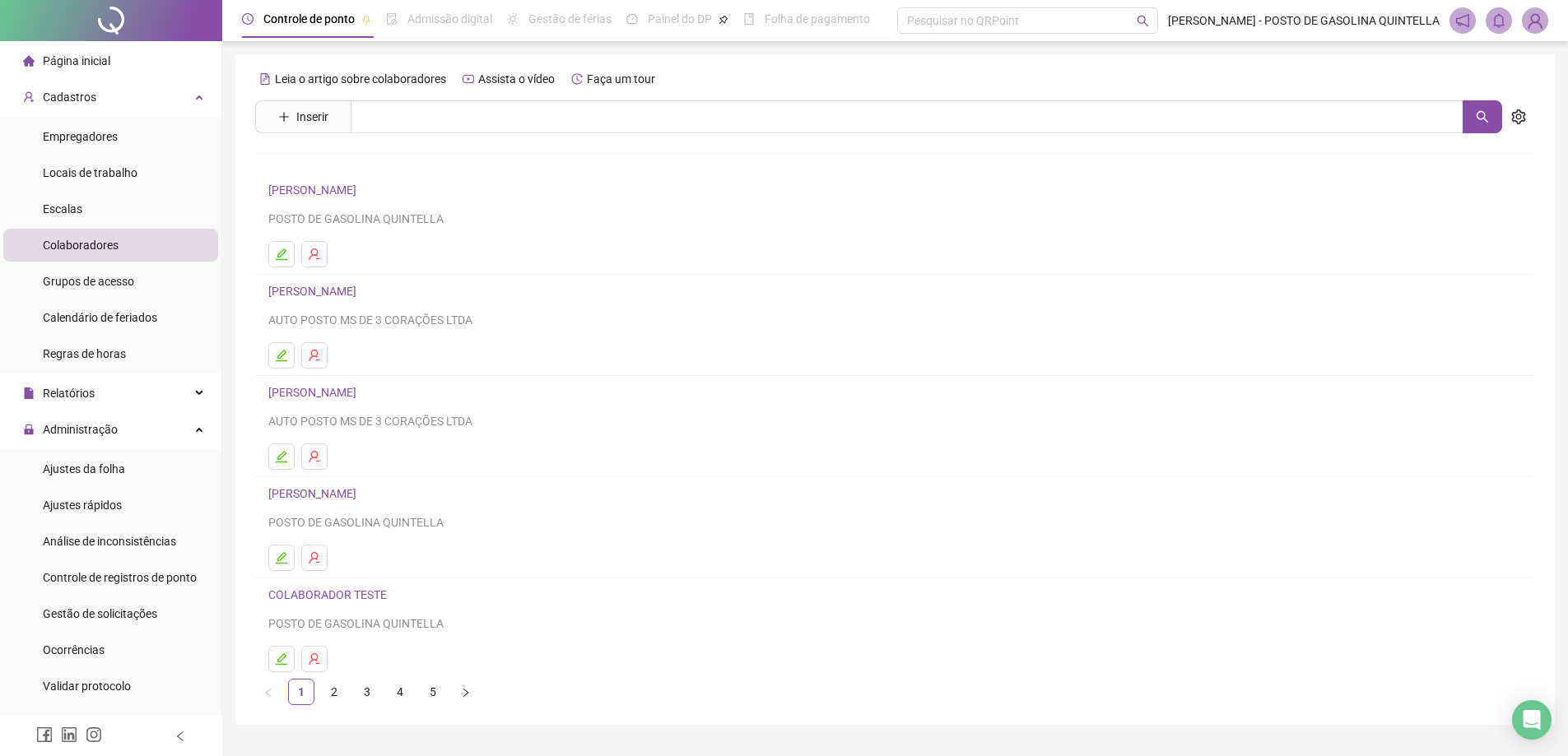
click at [337, 396] on link "[PERSON_NAME]" at bounding box center [314, 392] width 93 height 13
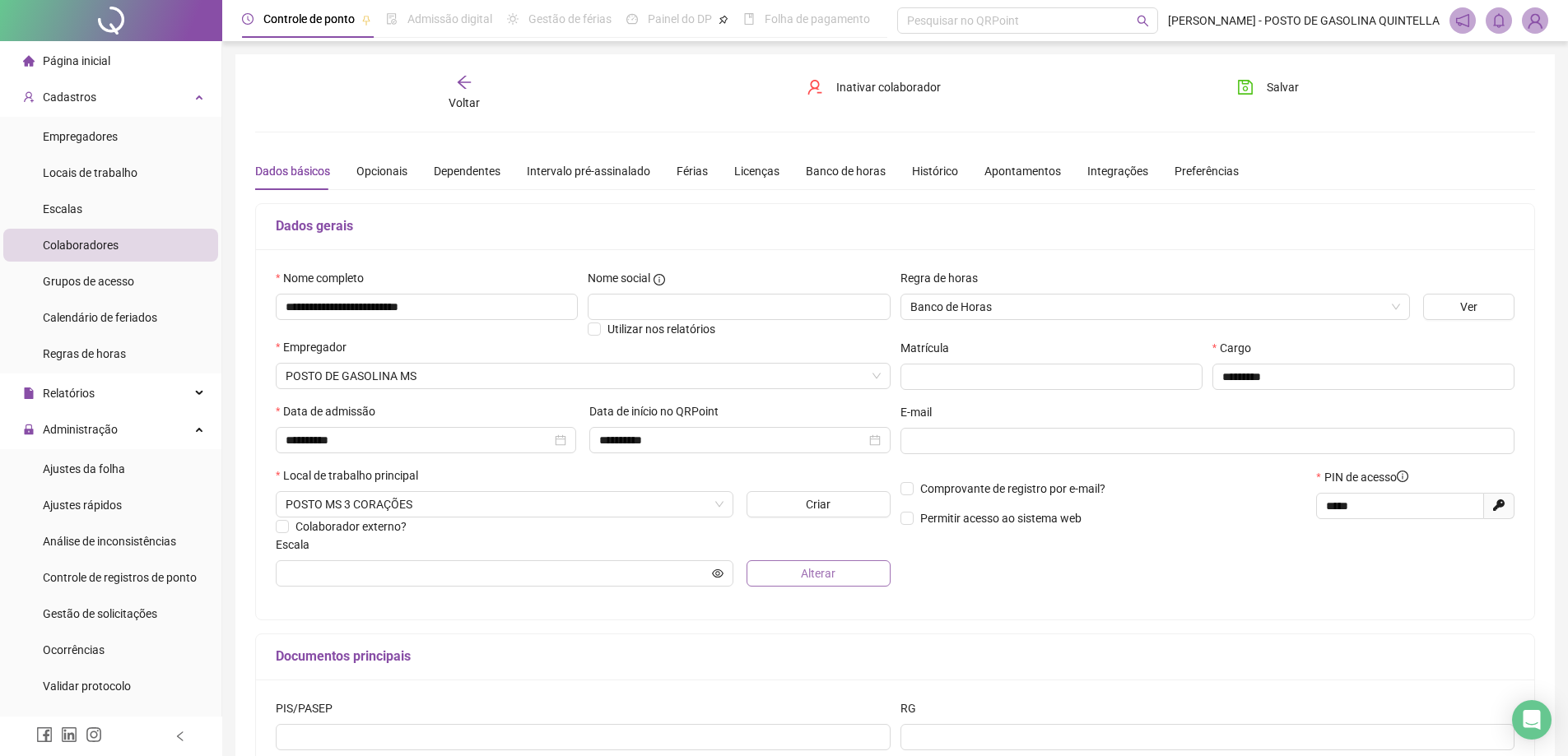
click at [781, 577] on button "Alterar" at bounding box center [819, 573] width 144 height 26
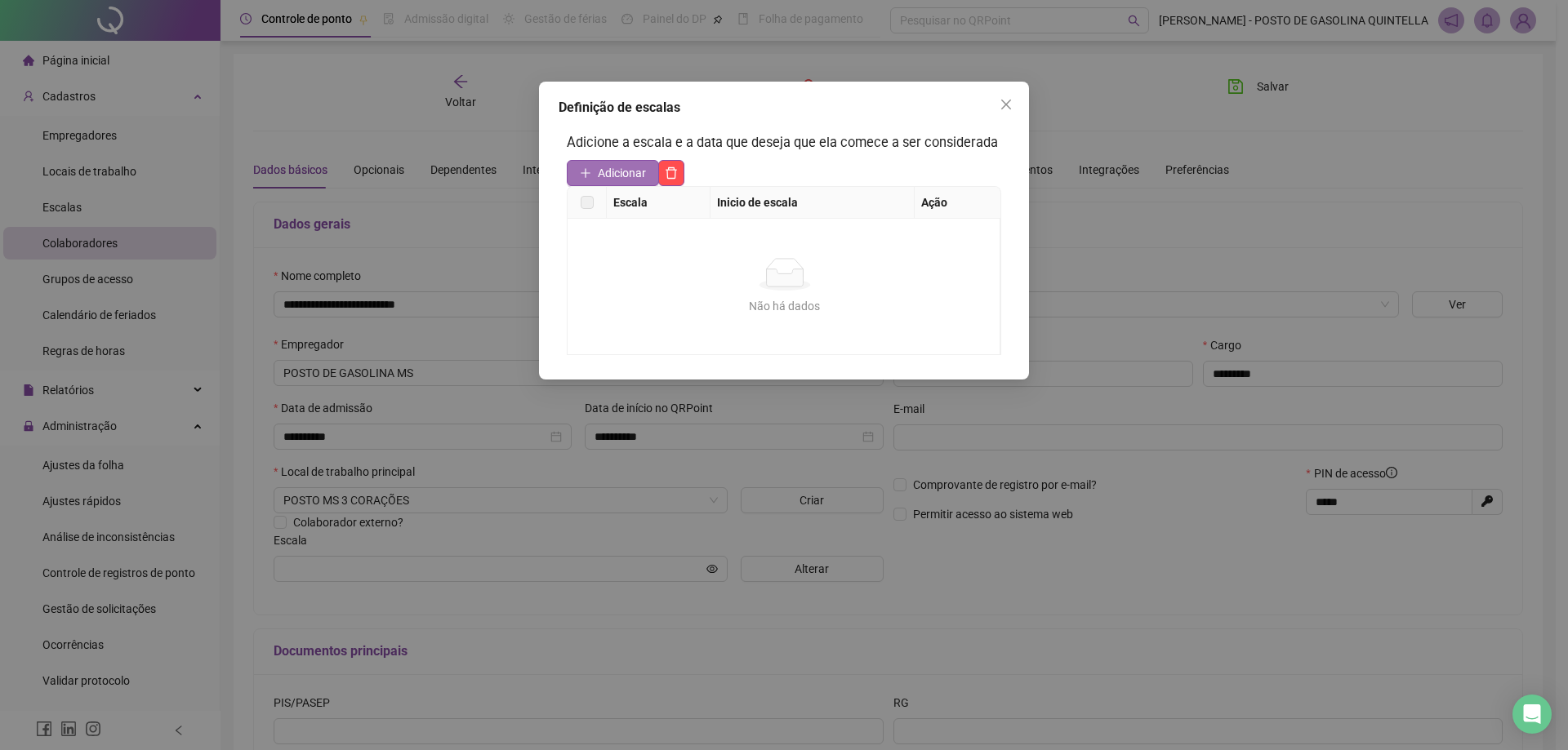
click at [643, 178] on span "Adicionar" at bounding box center [621, 173] width 48 height 18
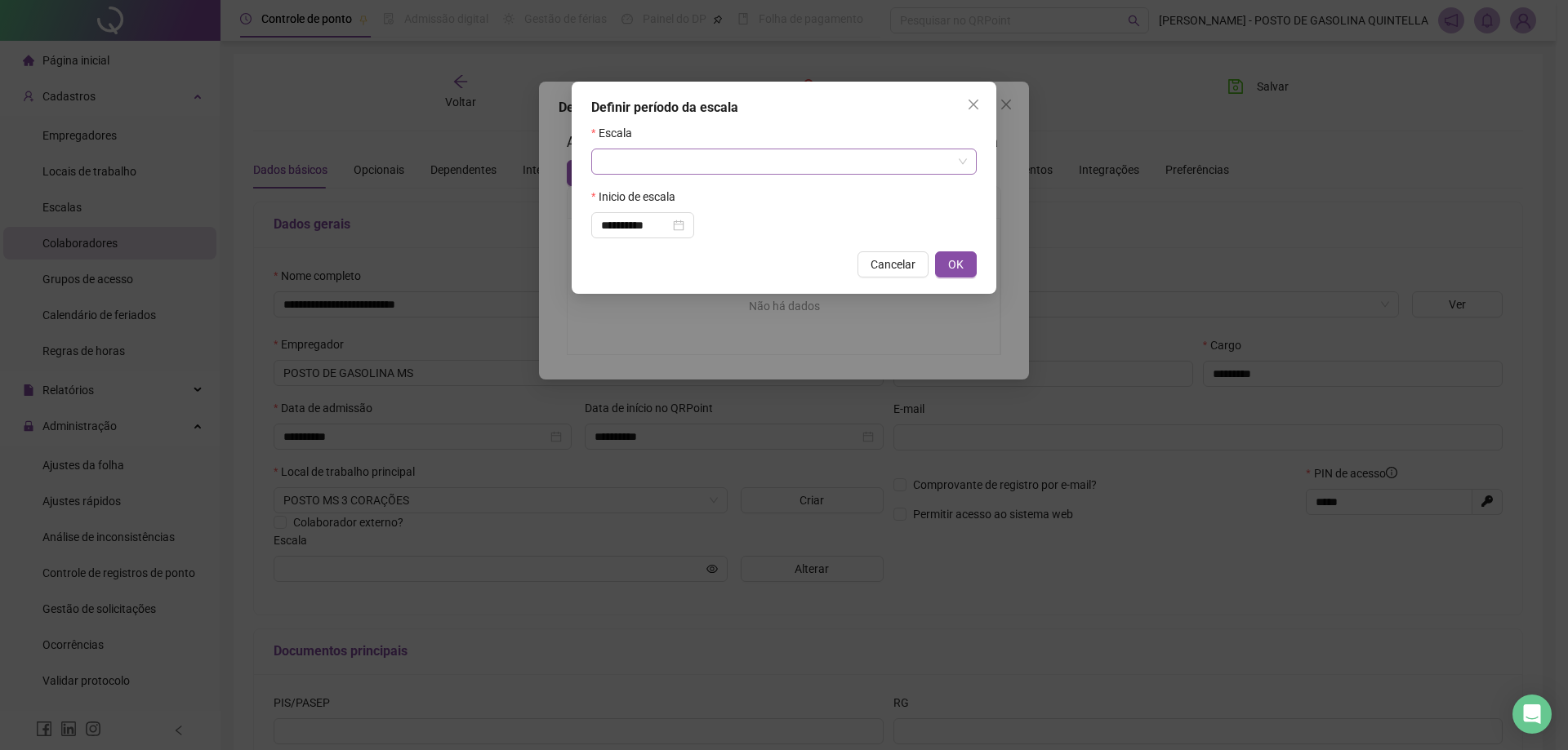
click at [637, 166] on input "search" at bounding box center [776, 162] width 351 height 25
type input "***"
click at [958, 262] on span "OK" at bounding box center [956, 264] width 15 height 18
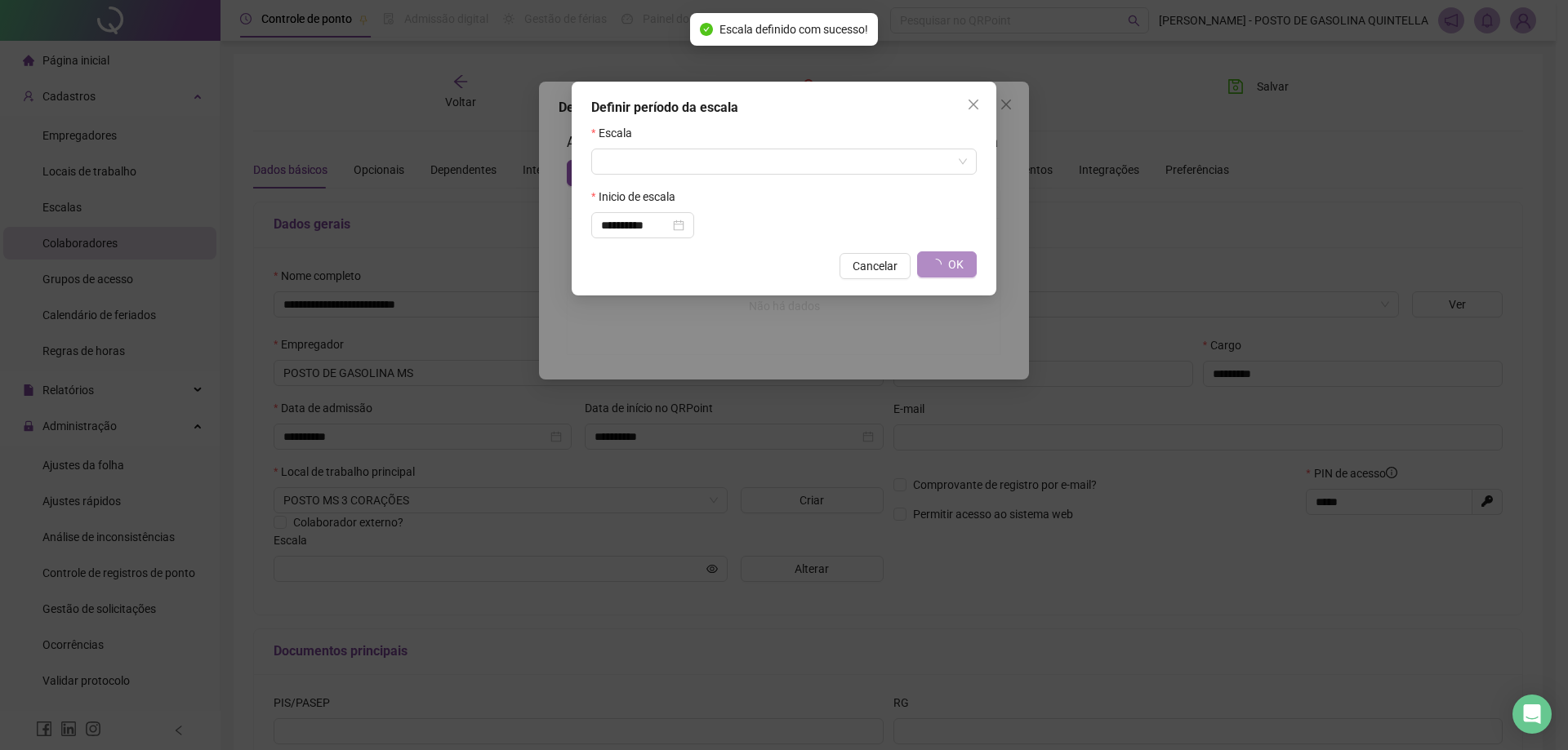
type input "******"
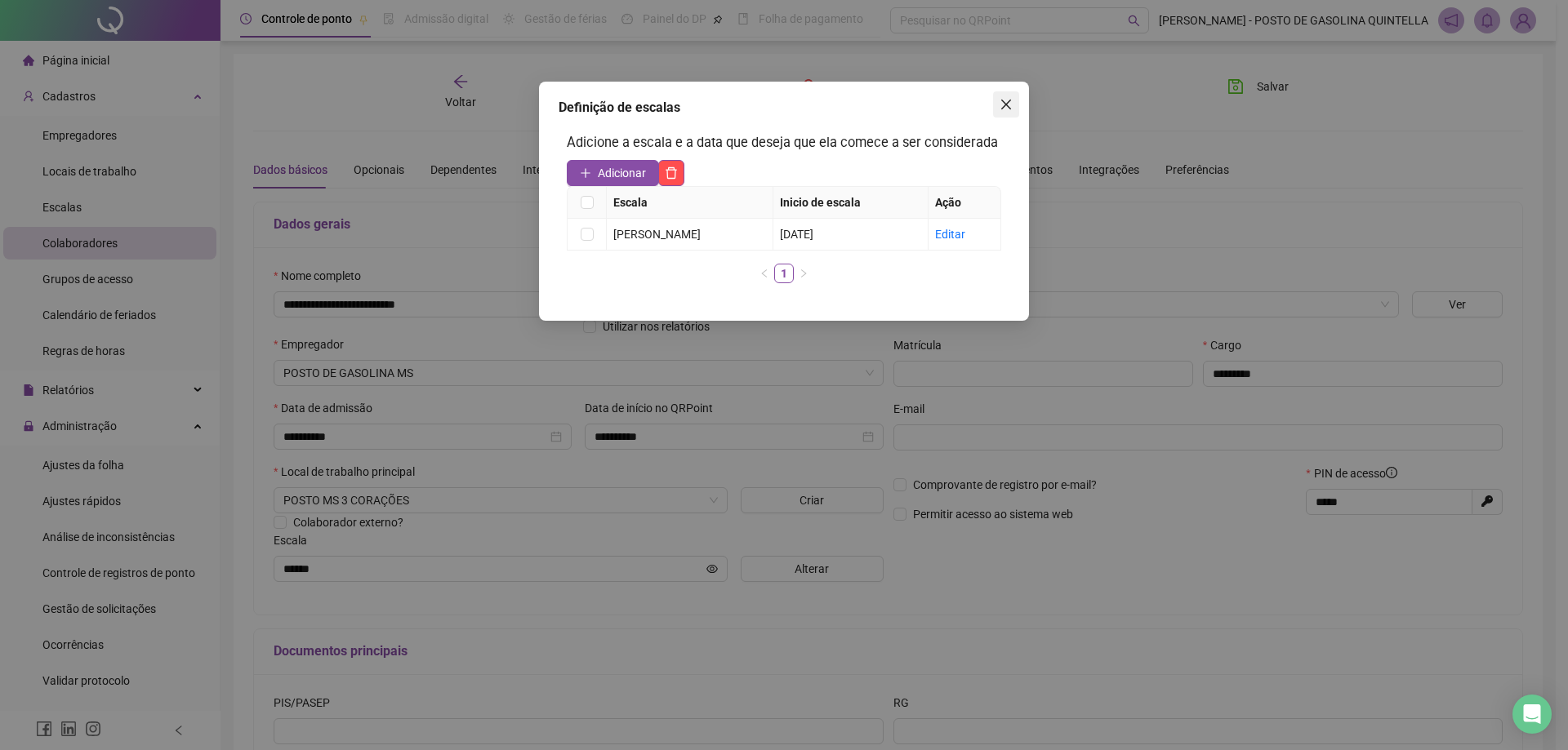
click at [1000, 110] on icon "close" at bounding box center [1006, 104] width 13 height 13
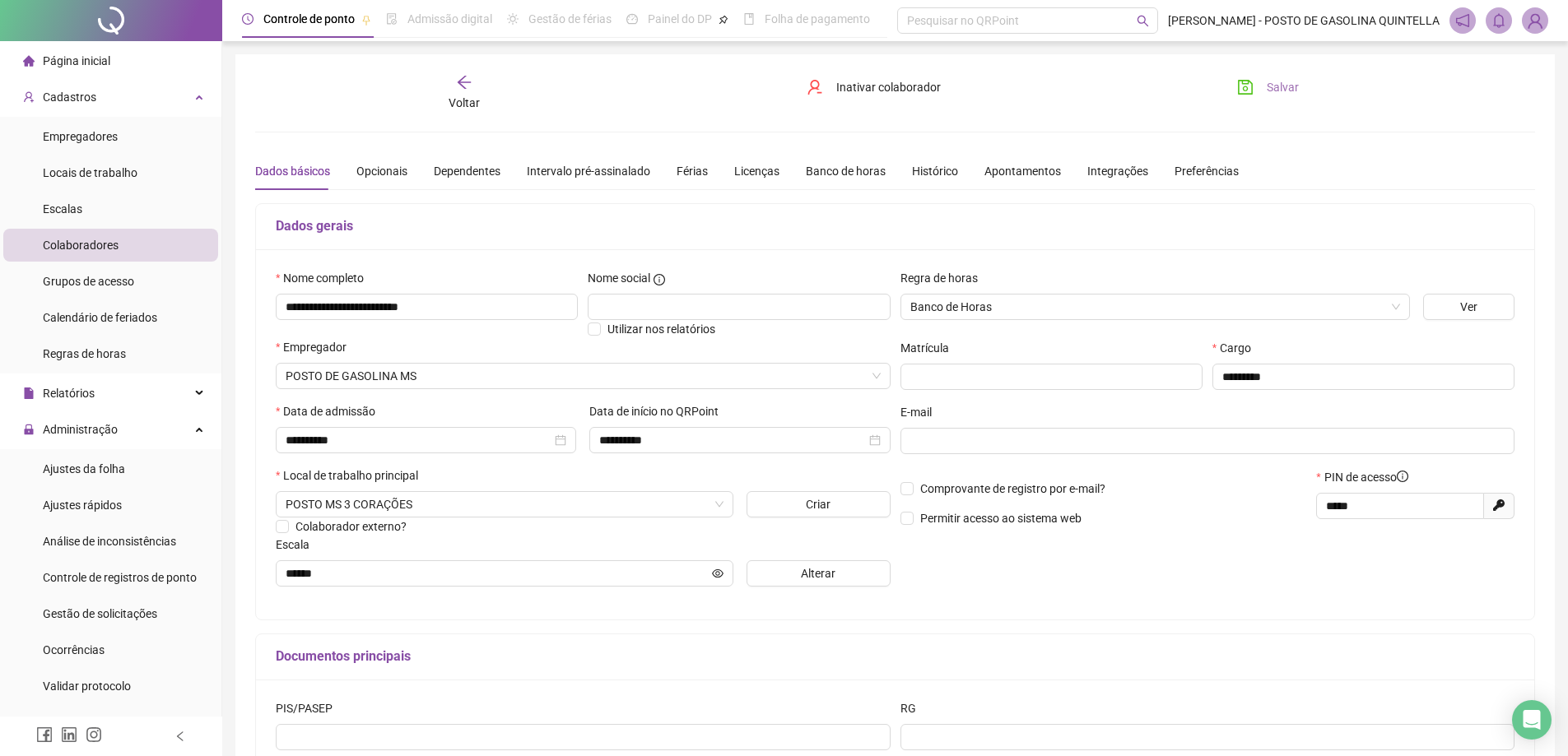
click at [1270, 84] on span "Salvar" at bounding box center [1283, 87] width 32 height 18
click at [463, 87] on icon "arrow-left" at bounding box center [463, 82] width 16 height 16
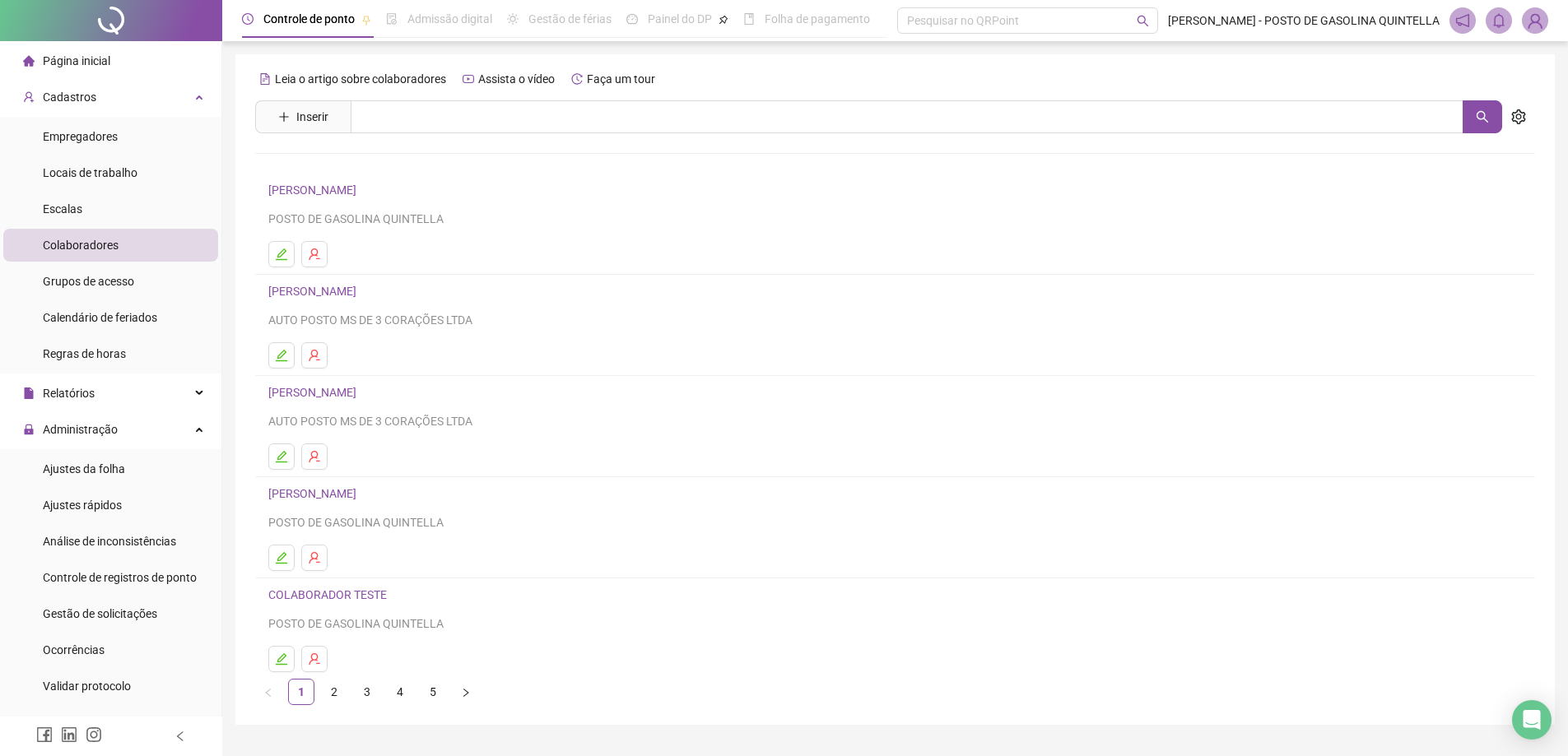
scroll to position [39, 0]
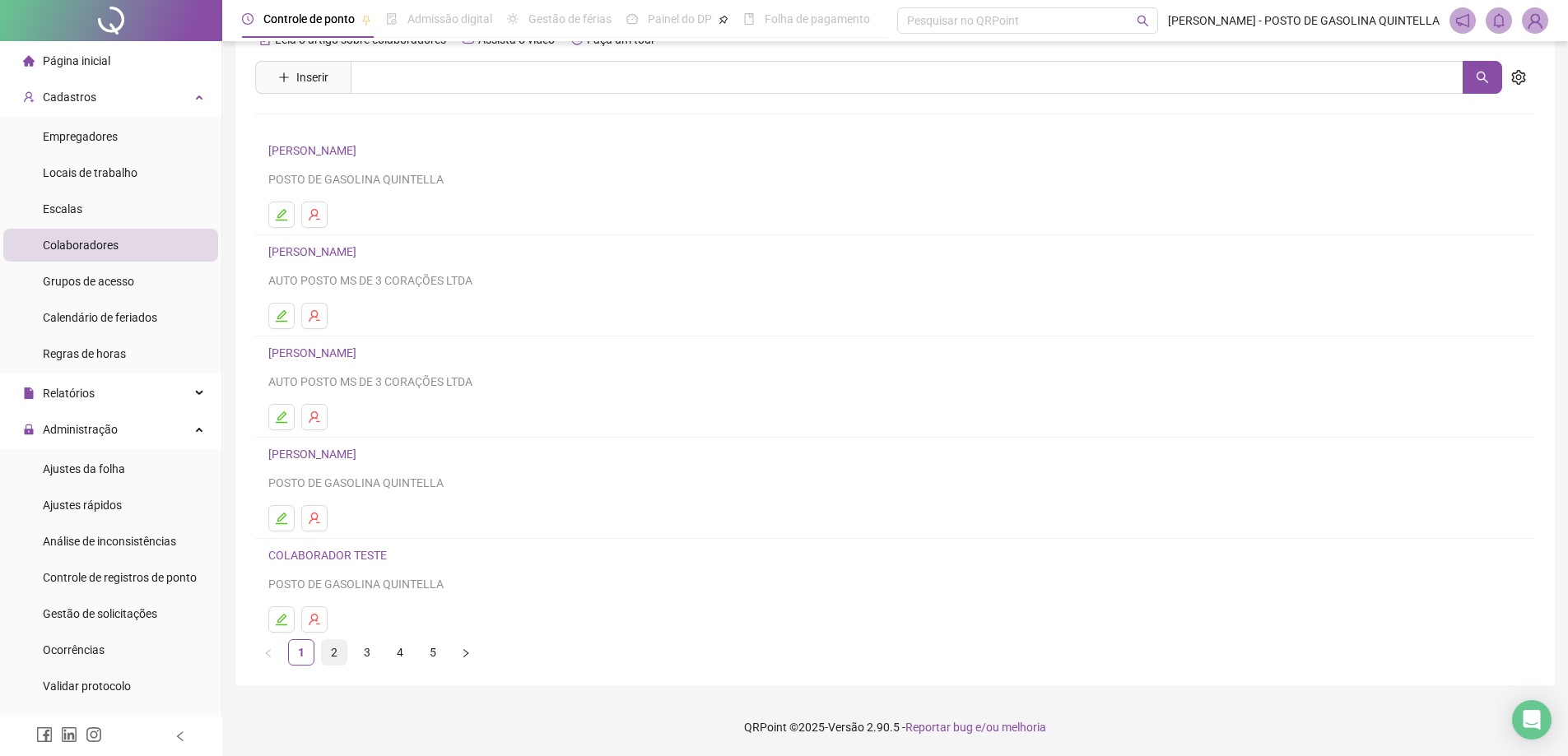
click at [335, 660] on link "2" at bounding box center [334, 652] width 25 height 25
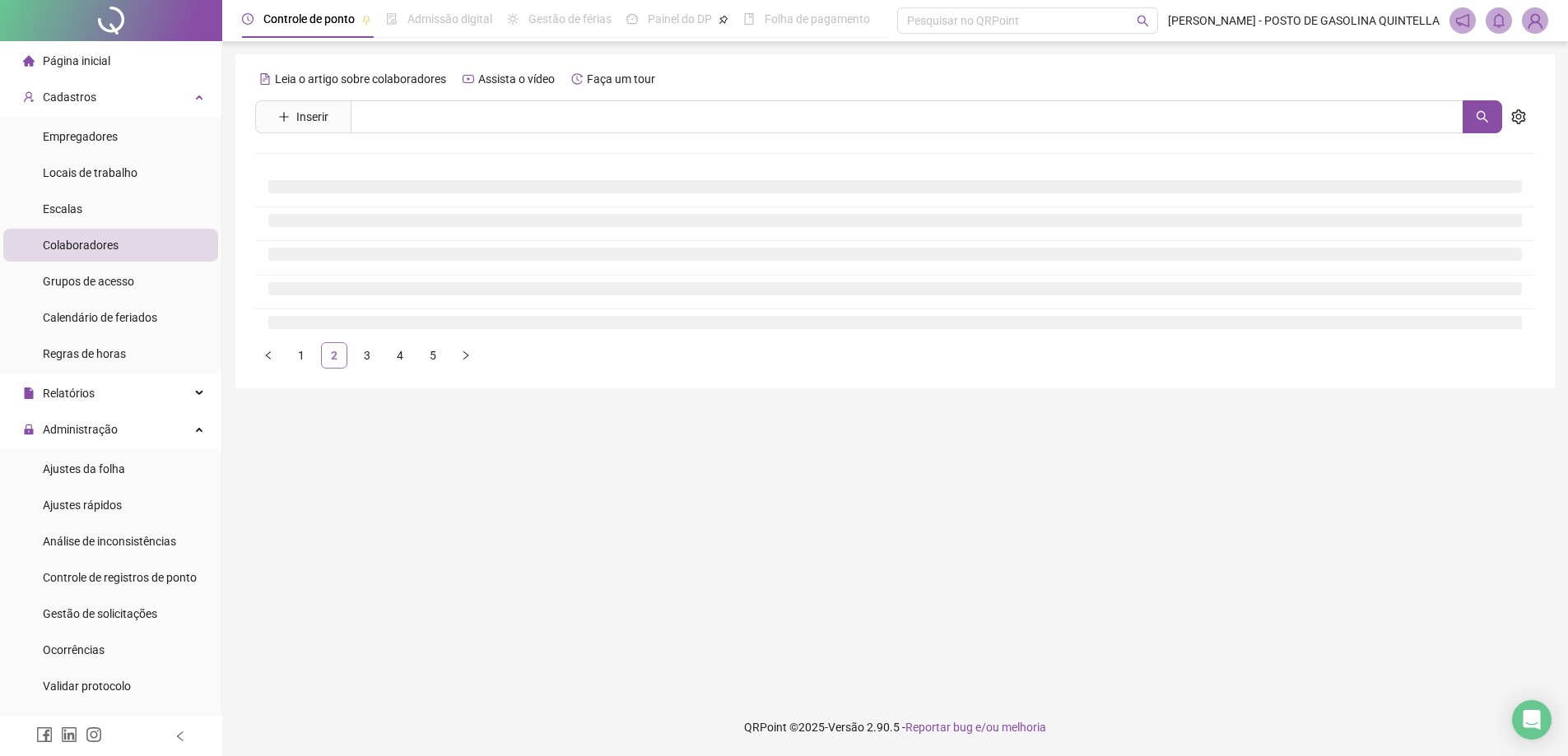
scroll to position [0, 0]
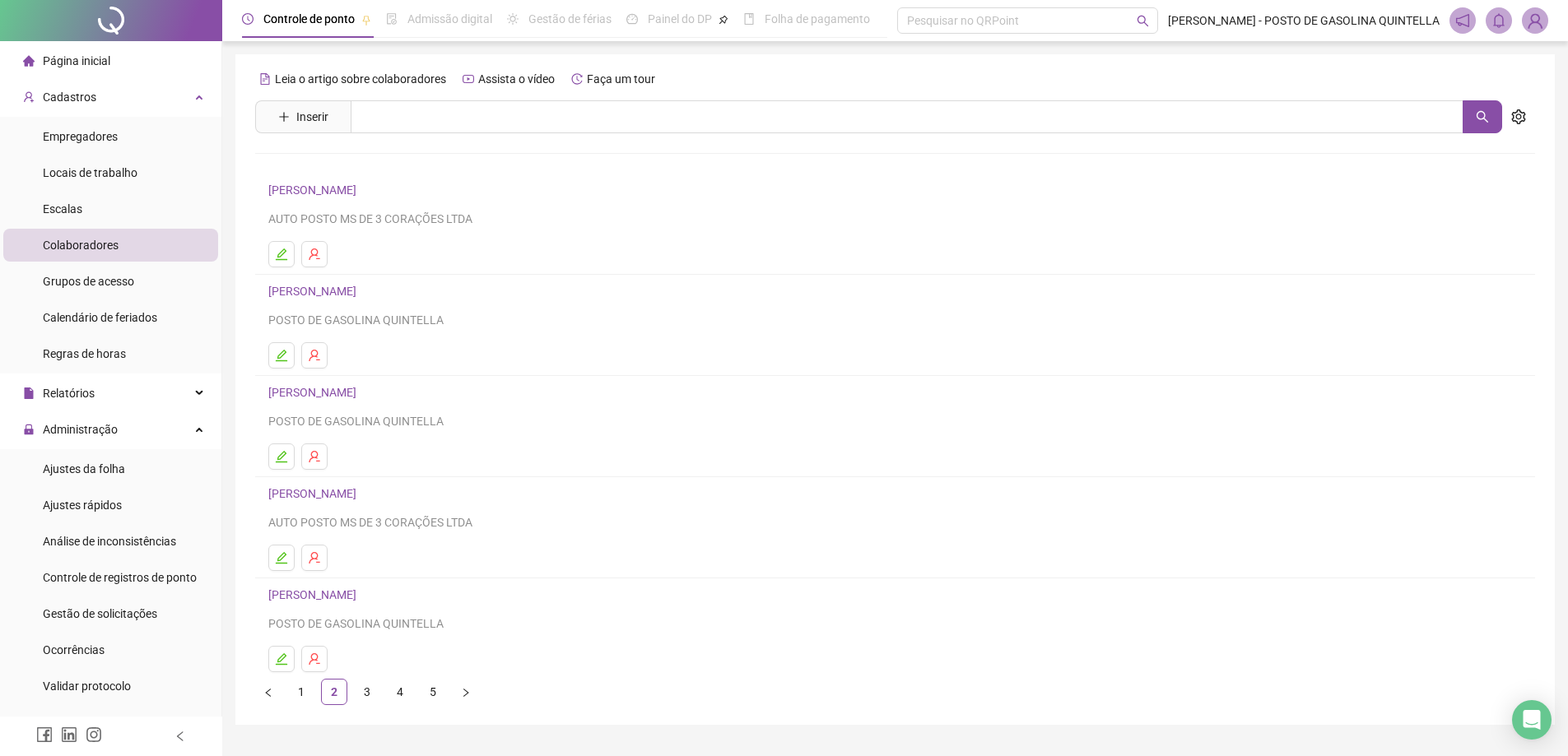
click at [361, 192] on link "[PERSON_NAME]" at bounding box center [314, 189] width 93 height 13
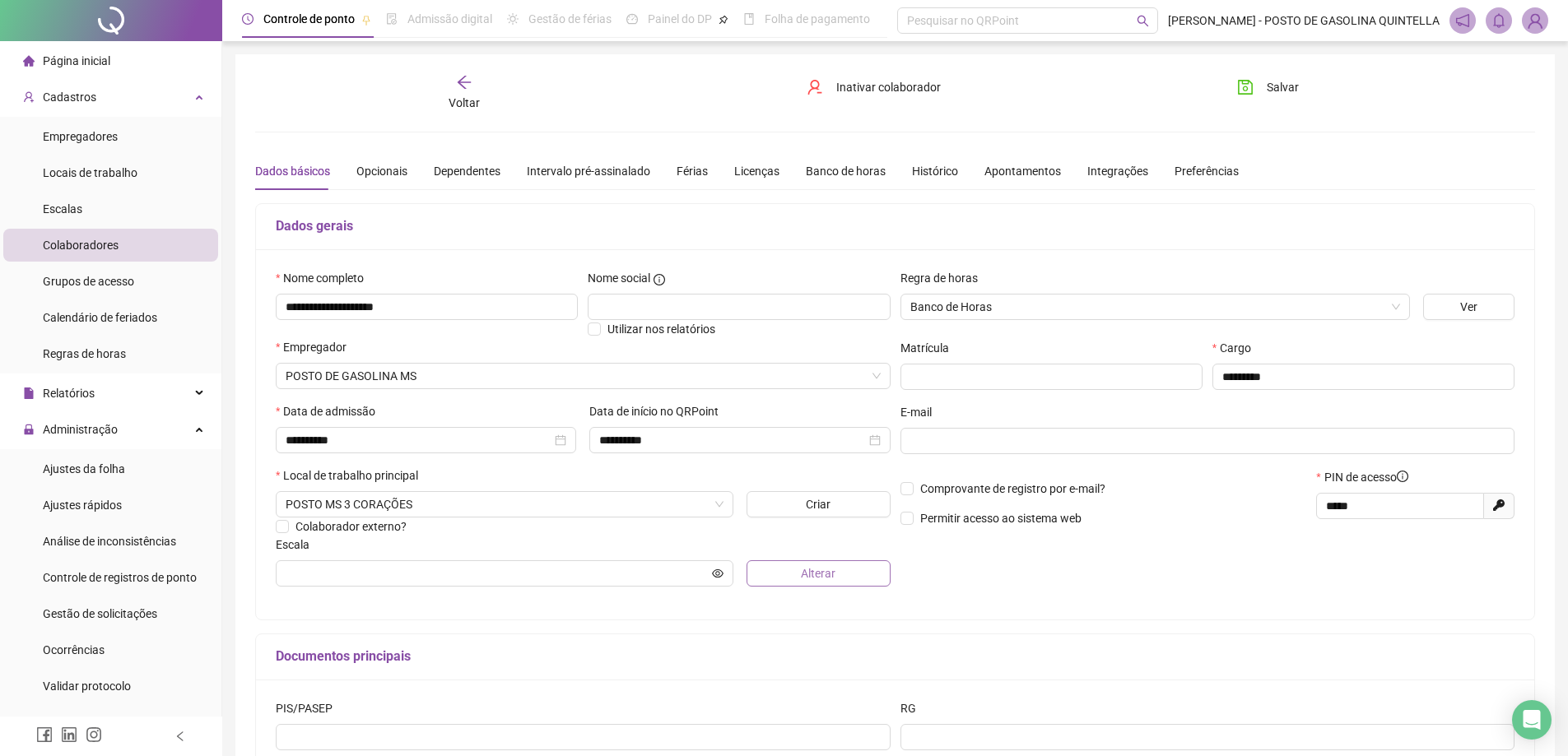
click at [774, 572] on button "Alterar" at bounding box center [819, 573] width 144 height 26
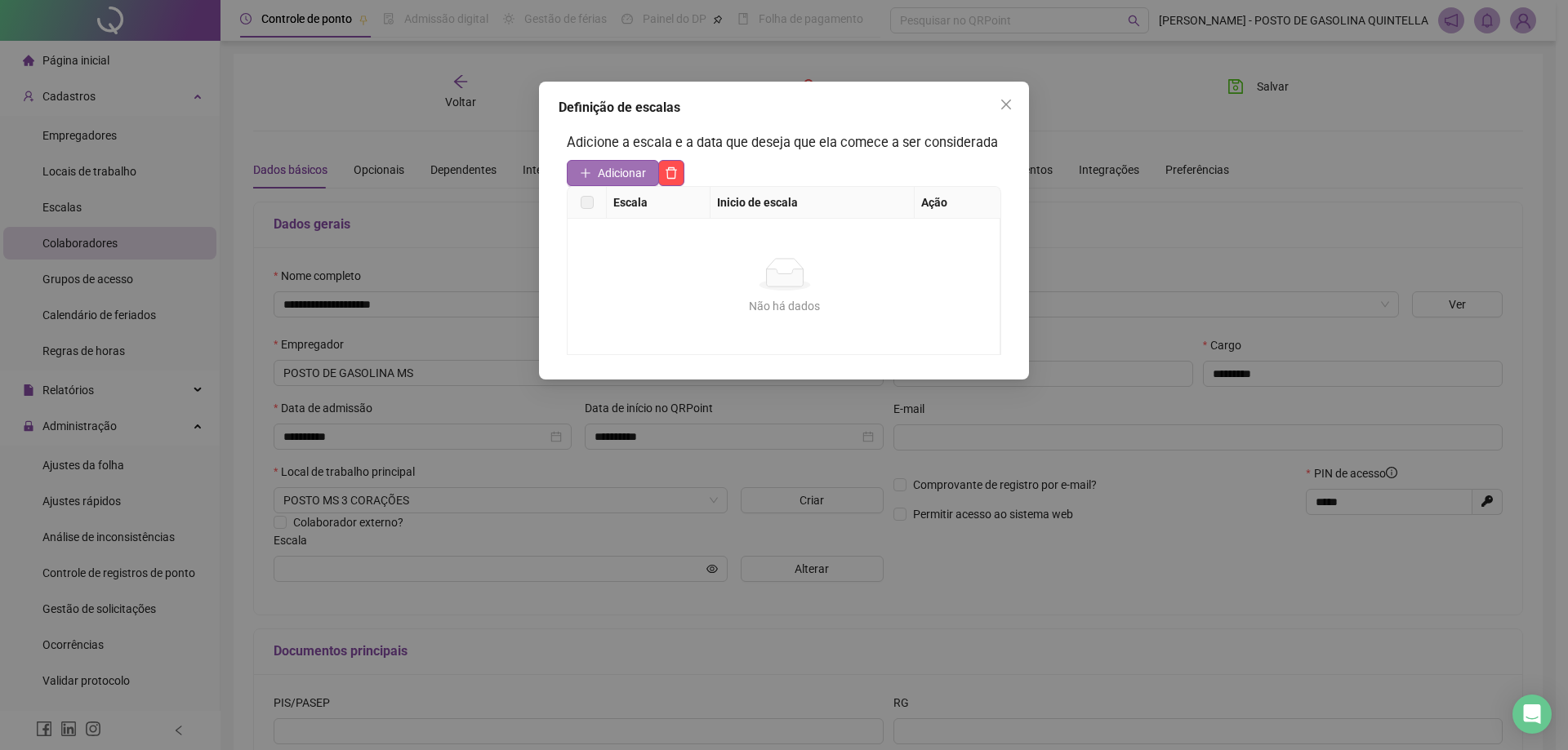
click at [638, 173] on span "Adicionar" at bounding box center [621, 173] width 48 height 18
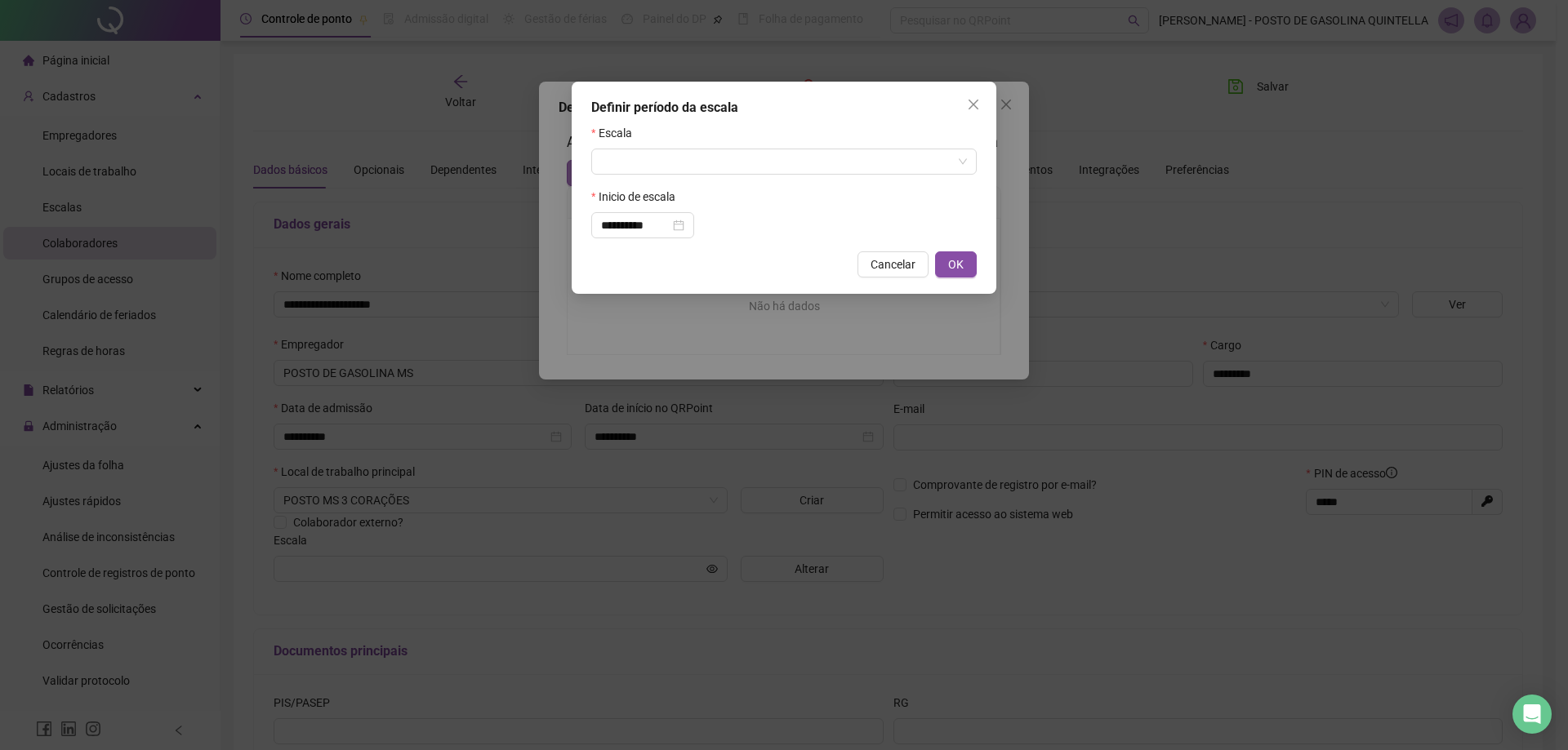
click at [638, 173] on input "search" at bounding box center [776, 162] width 351 height 25
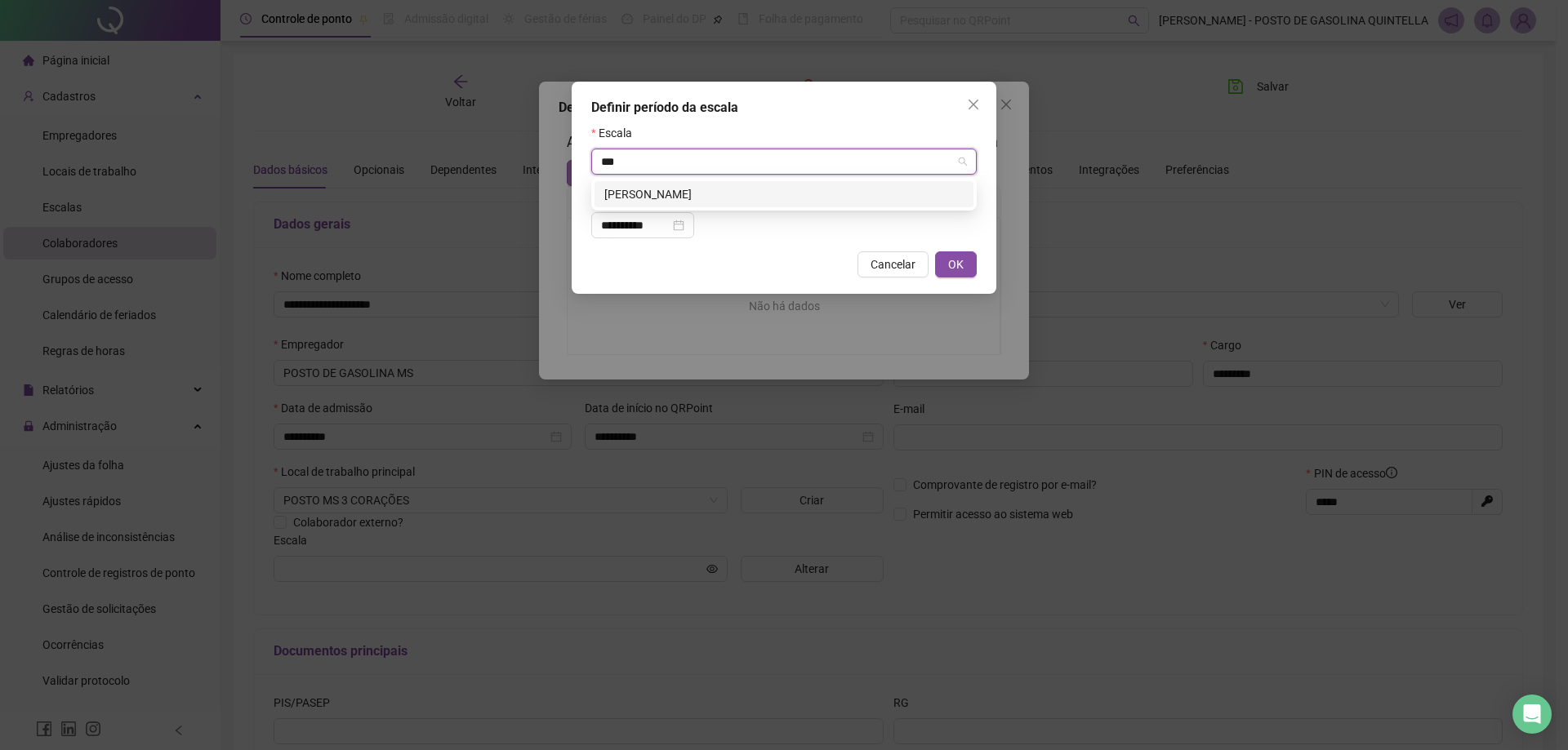
type input "****"
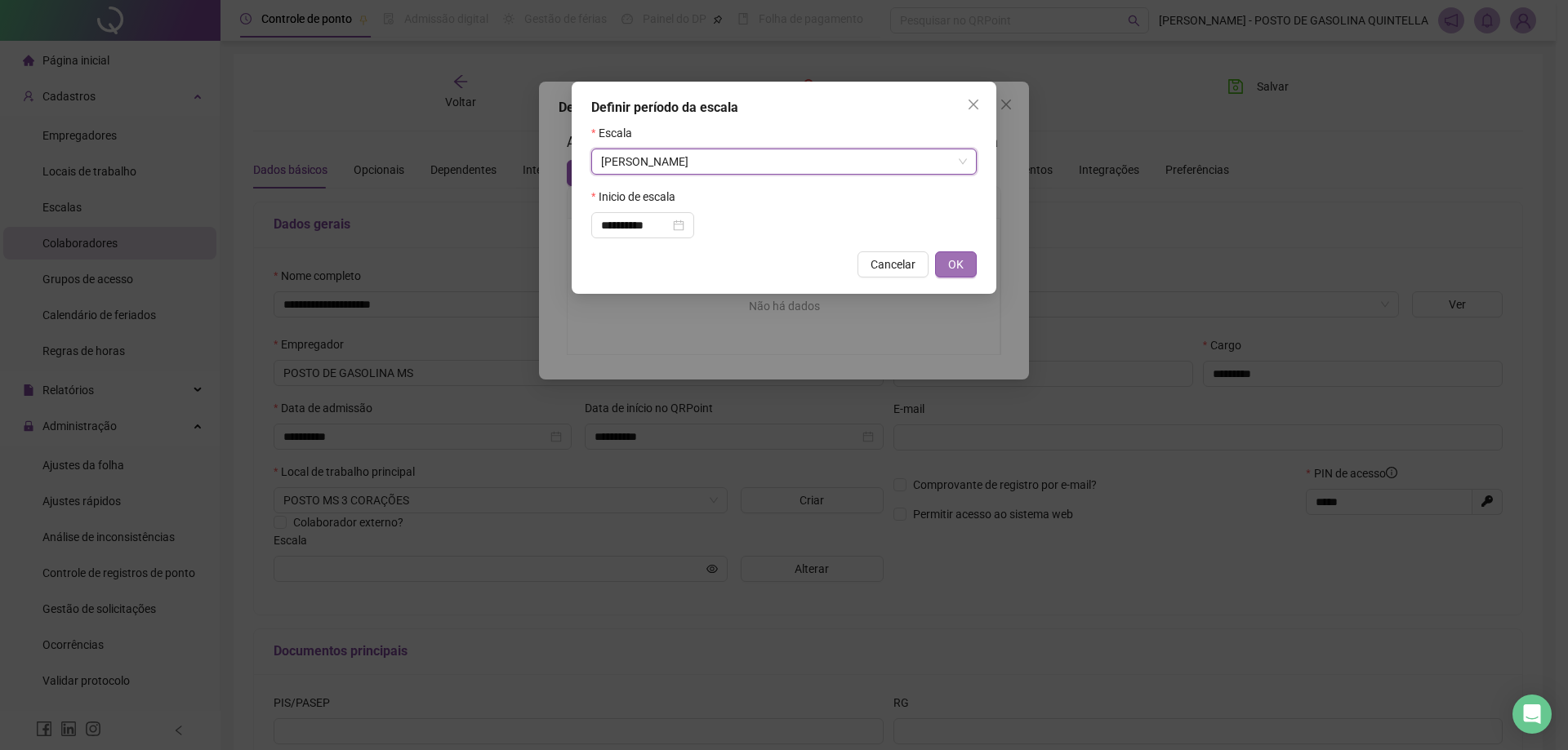
click at [969, 267] on button "OK" at bounding box center [955, 264] width 41 height 26
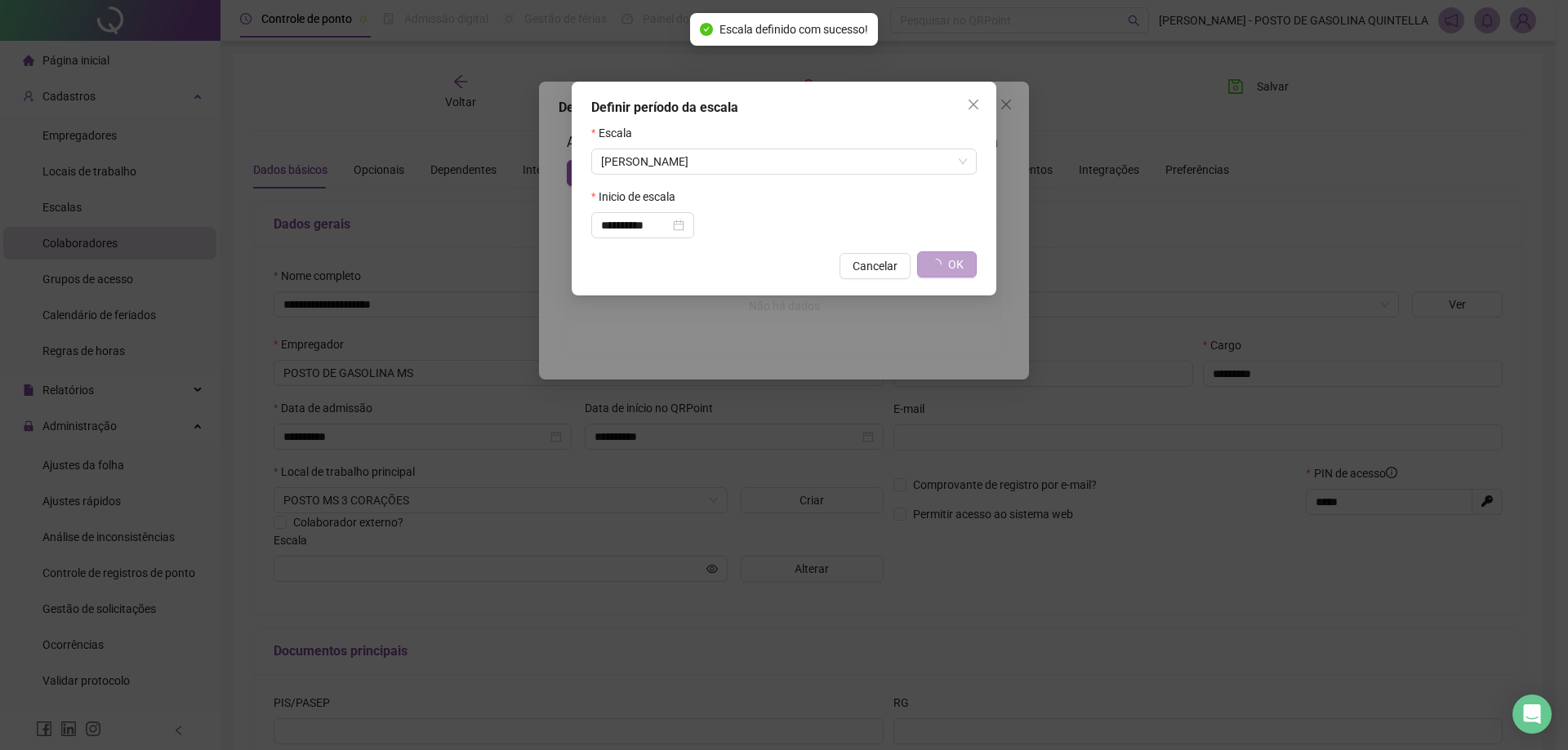
type input "**********"
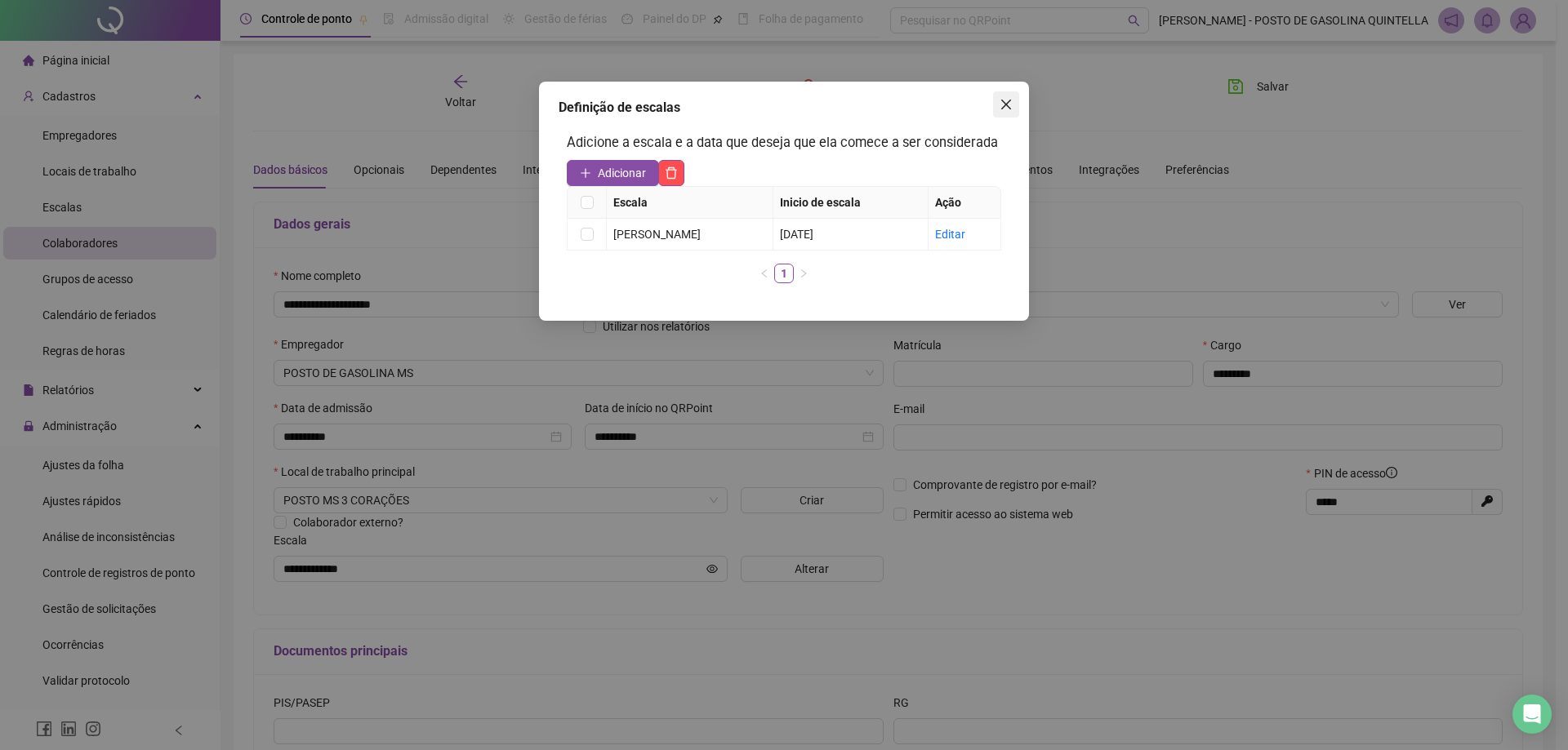
click at [1010, 104] on icon "close" at bounding box center [1006, 104] width 13 height 13
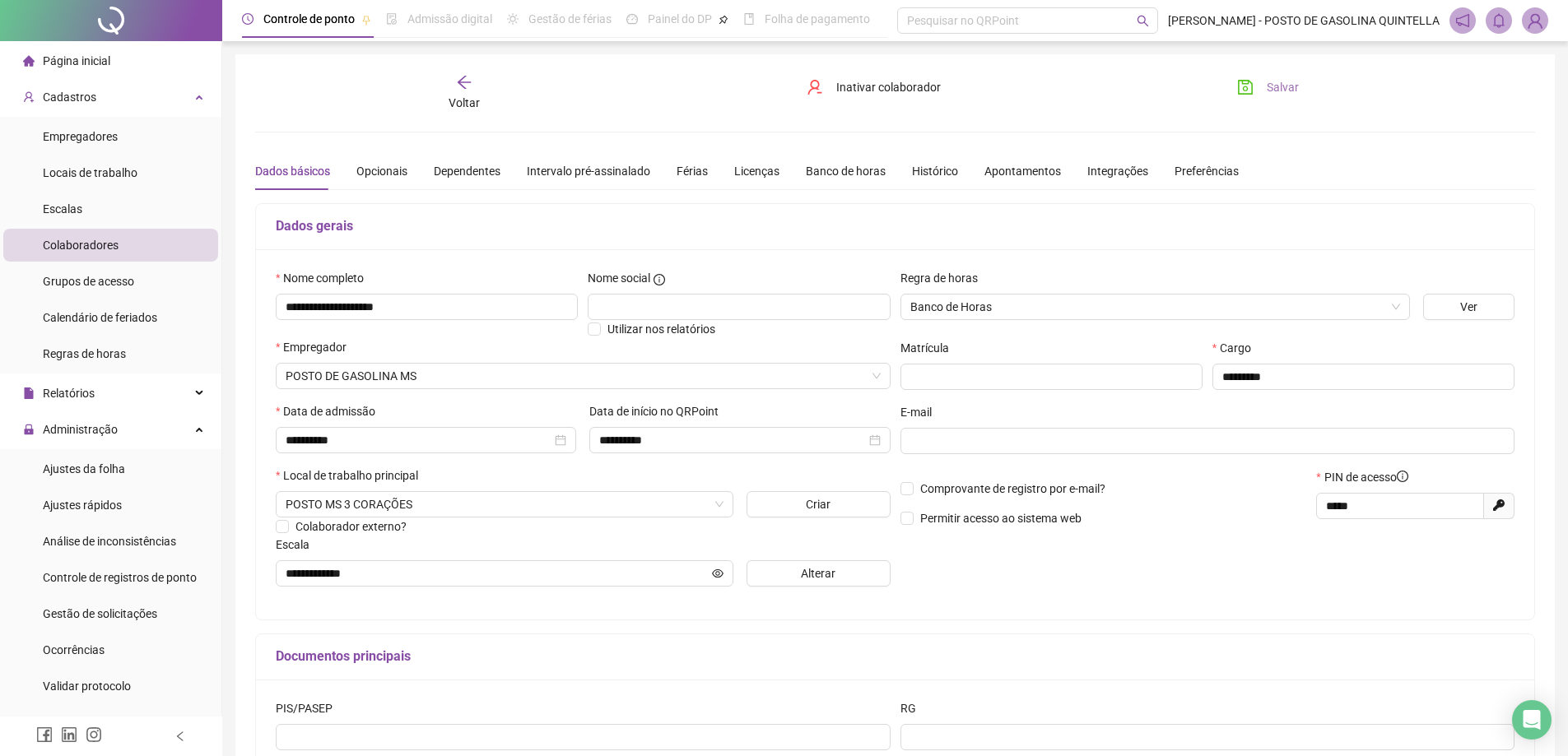
click at [1273, 88] on span "Salvar" at bounding box center [1283, 87] width 32 height 18
click at [463, 73] on div "**********" at bounding box center [895, 462] width 1320 height 814
click at [464, 79] on icon "arrow-left" at bounding box center [463, 82] width 16 height 16
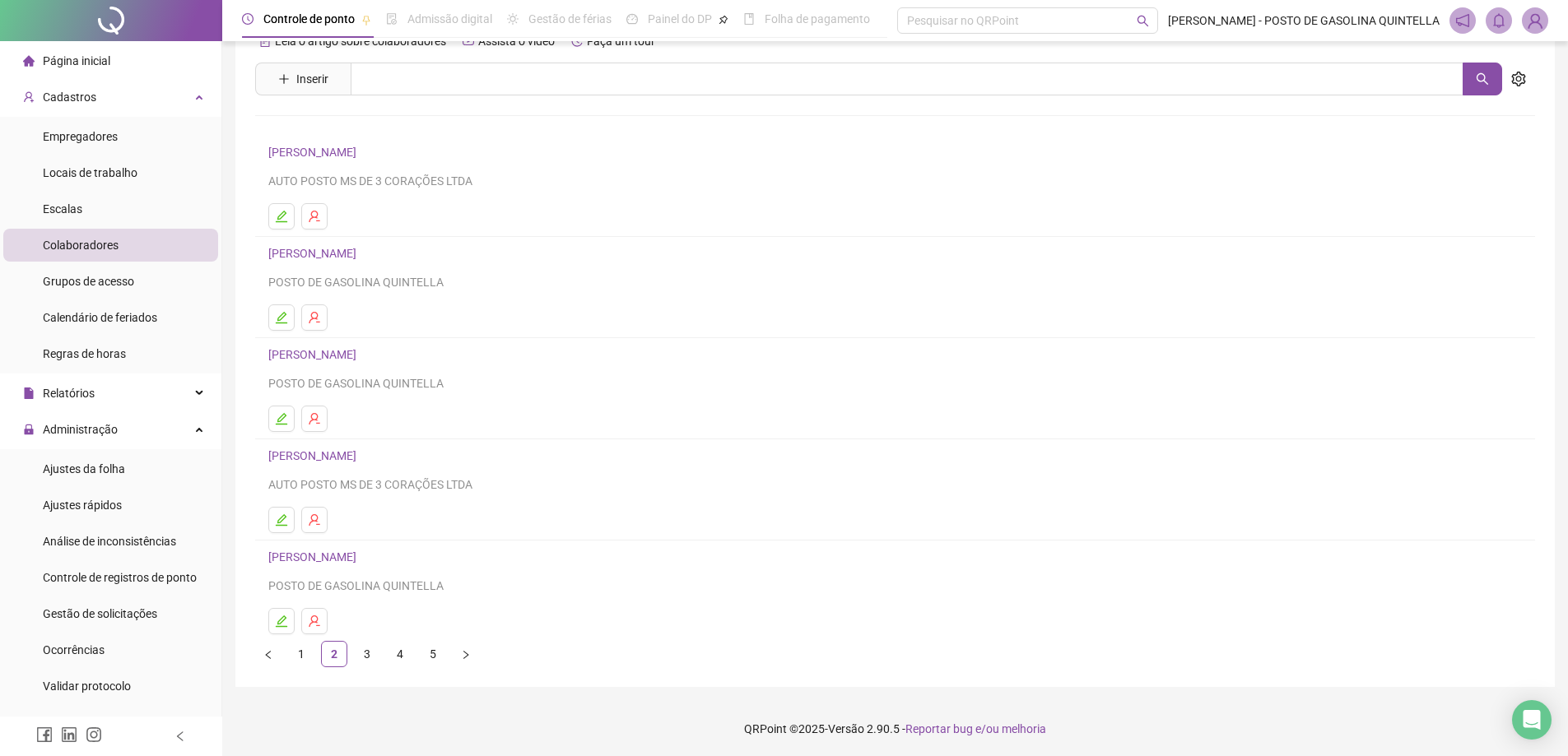
scroll to position [39, 0]
click at [357, 451] on link "[PERSON_NAME]" at bounding box center [314, 454] width 93 height 13
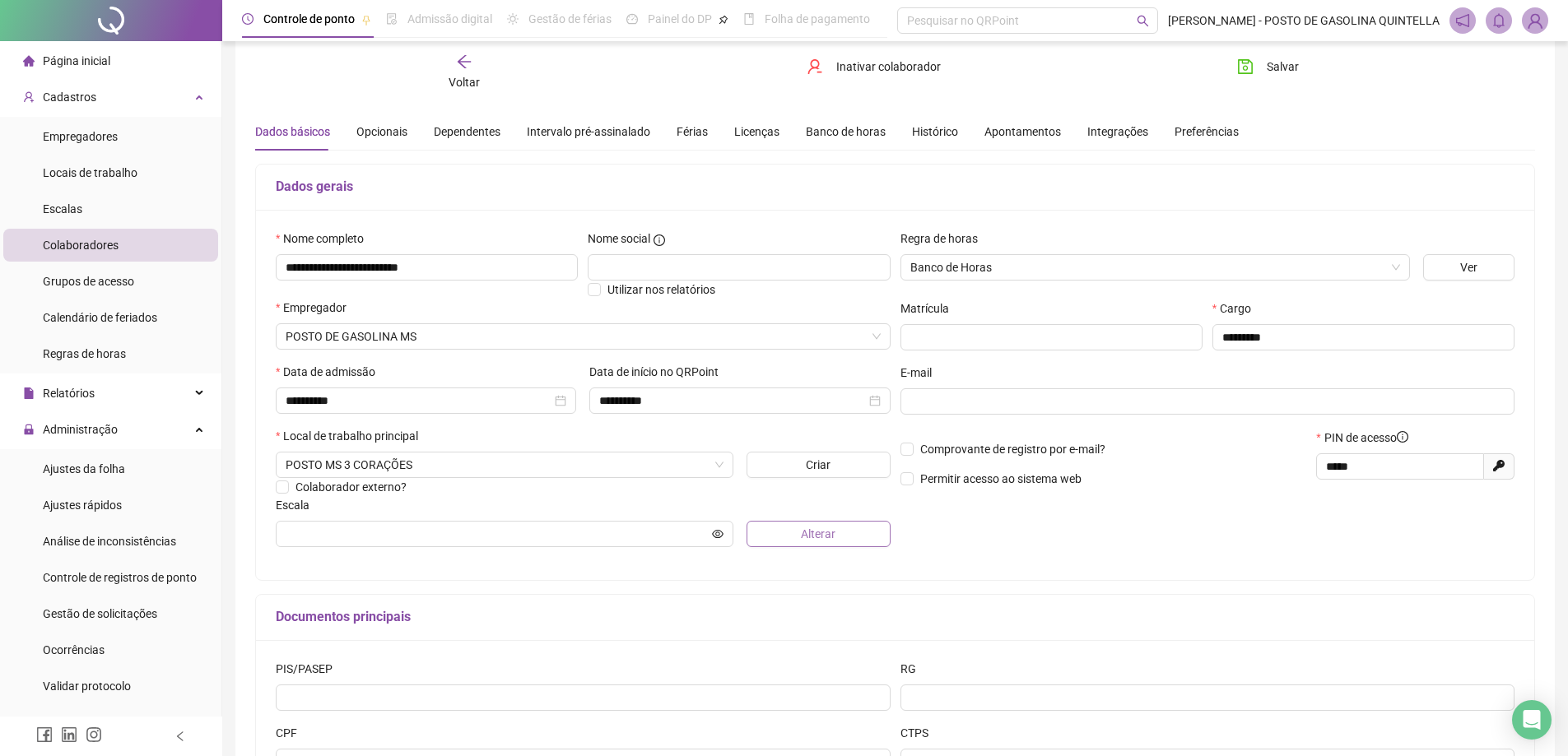
click at [785, 528] on button "Alterar" at bounding box center [819, 534] width 144 height 26
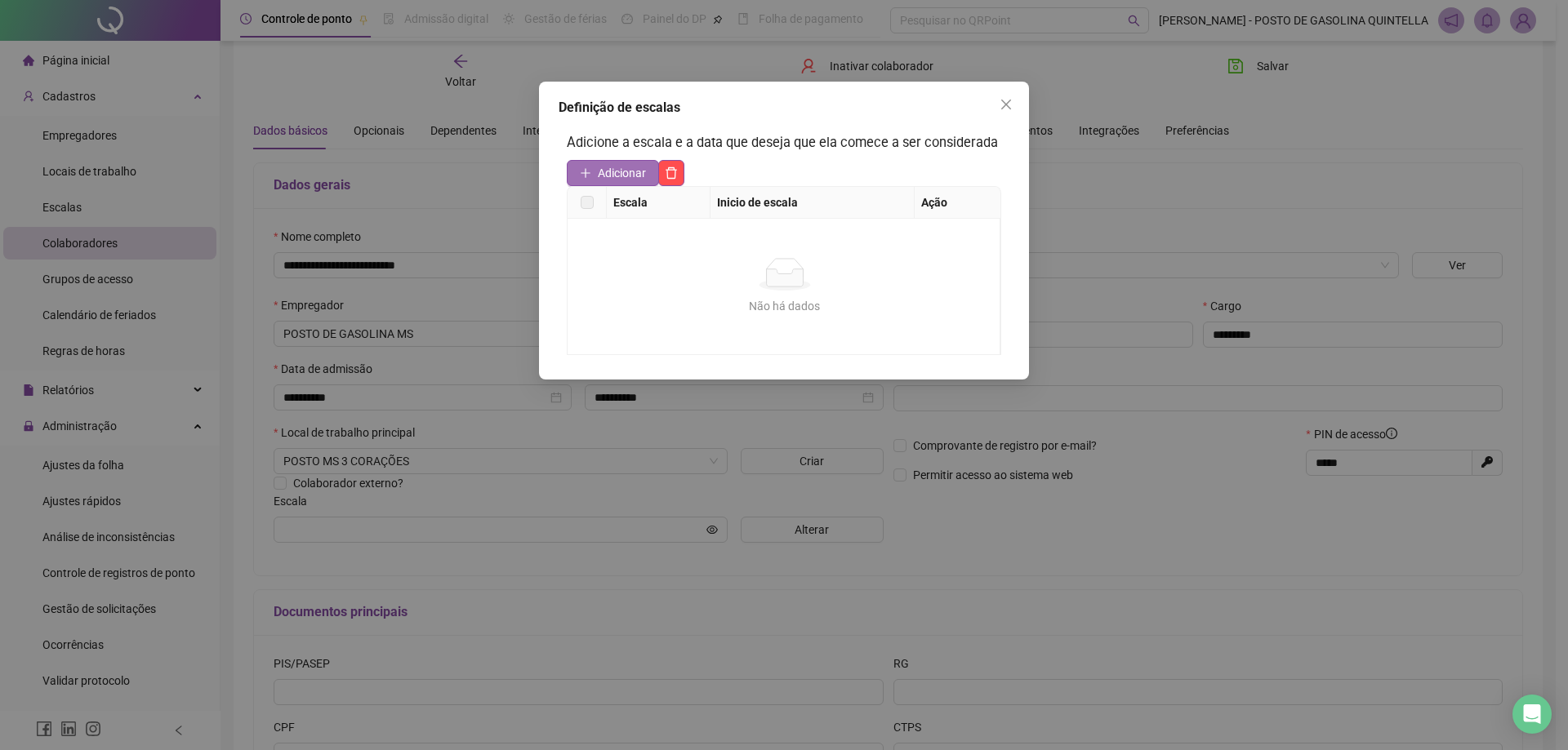
click at [644, 167] on span "Adicionar" at bounding box center [621, 173] width 48 height 18
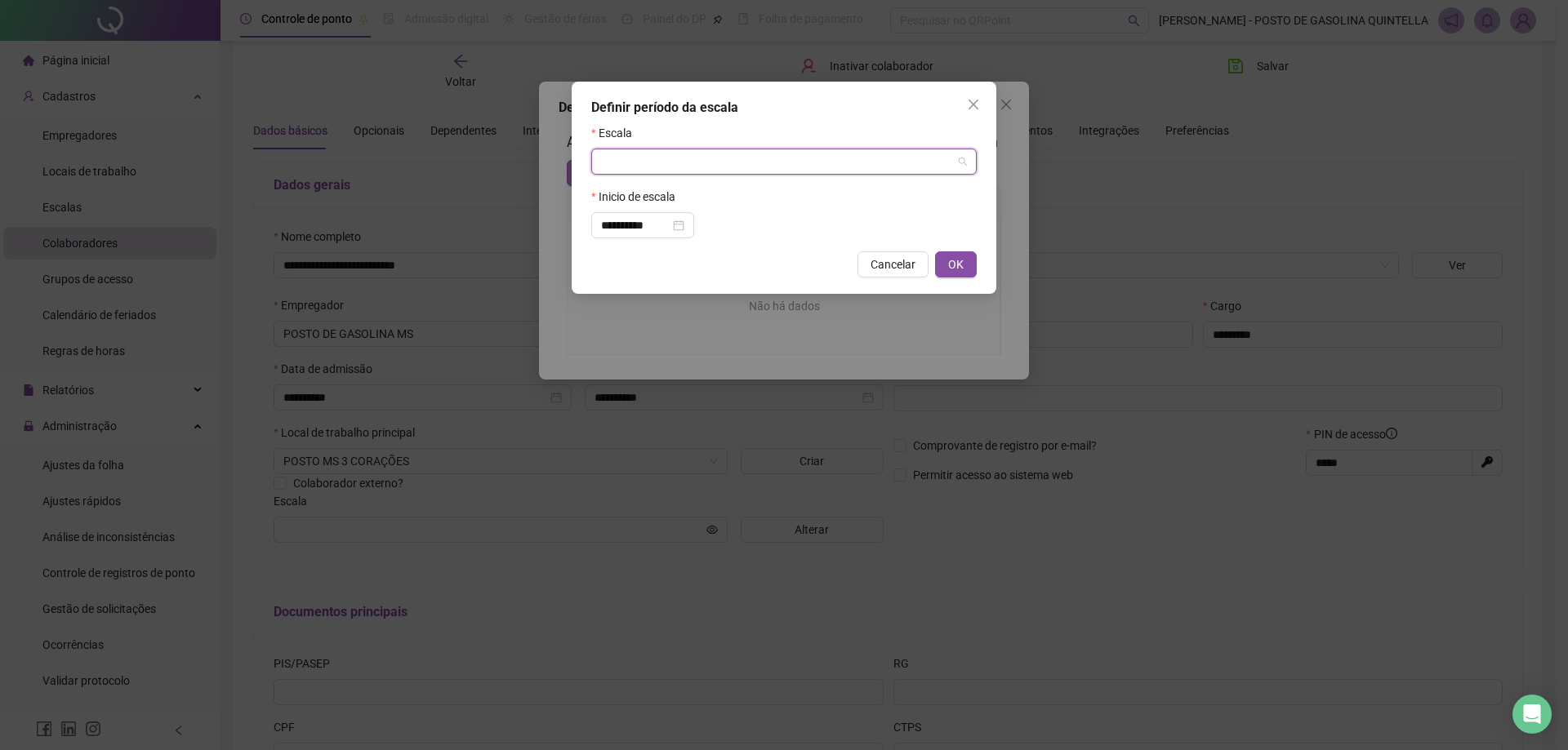
click at [644, 167] on input "search" at bounding box center [776, 162] width 351 height 25
type input "****"
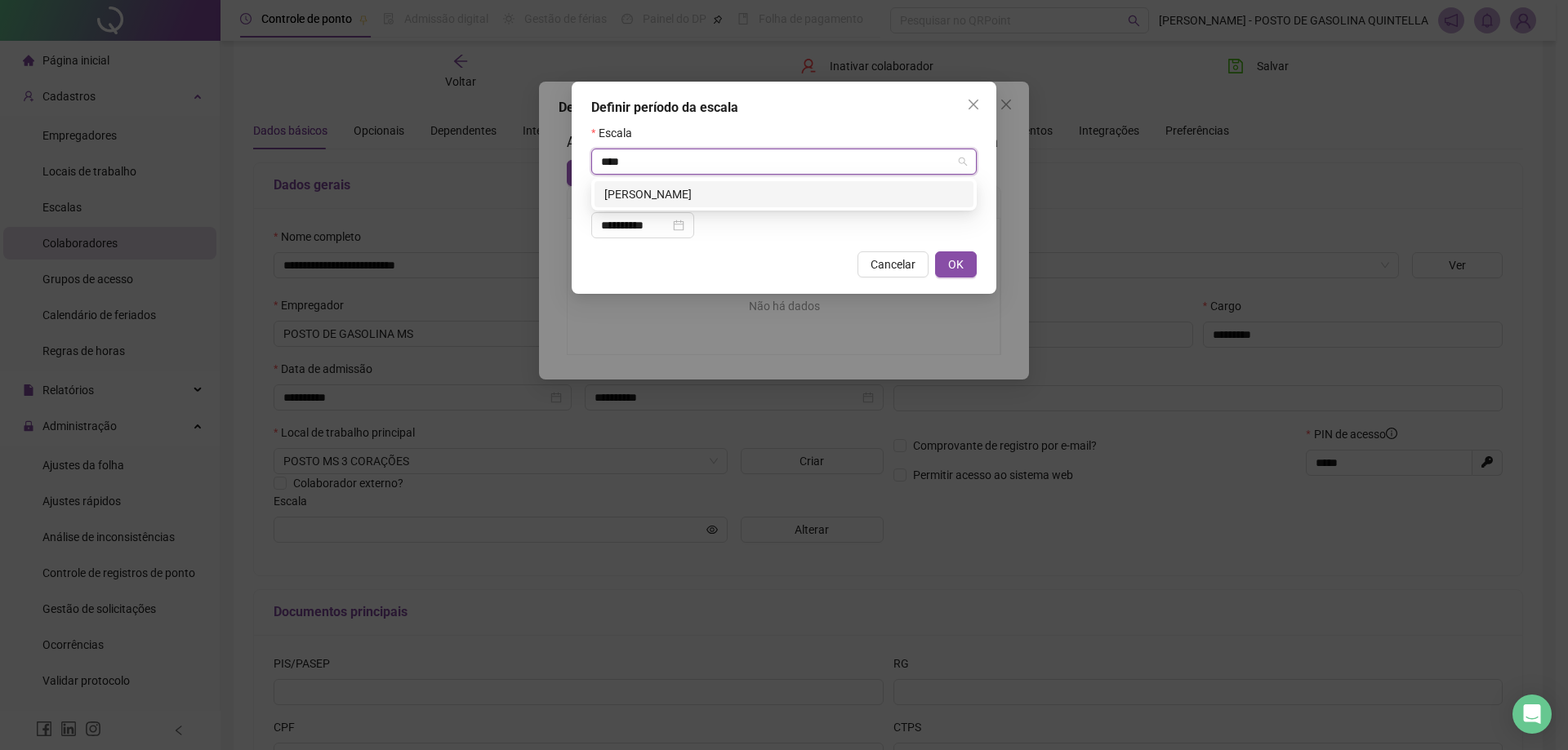
click at [665, 185] on div "[PERSON_NAME]" at bounding box center [784, 194] width 379 height 26
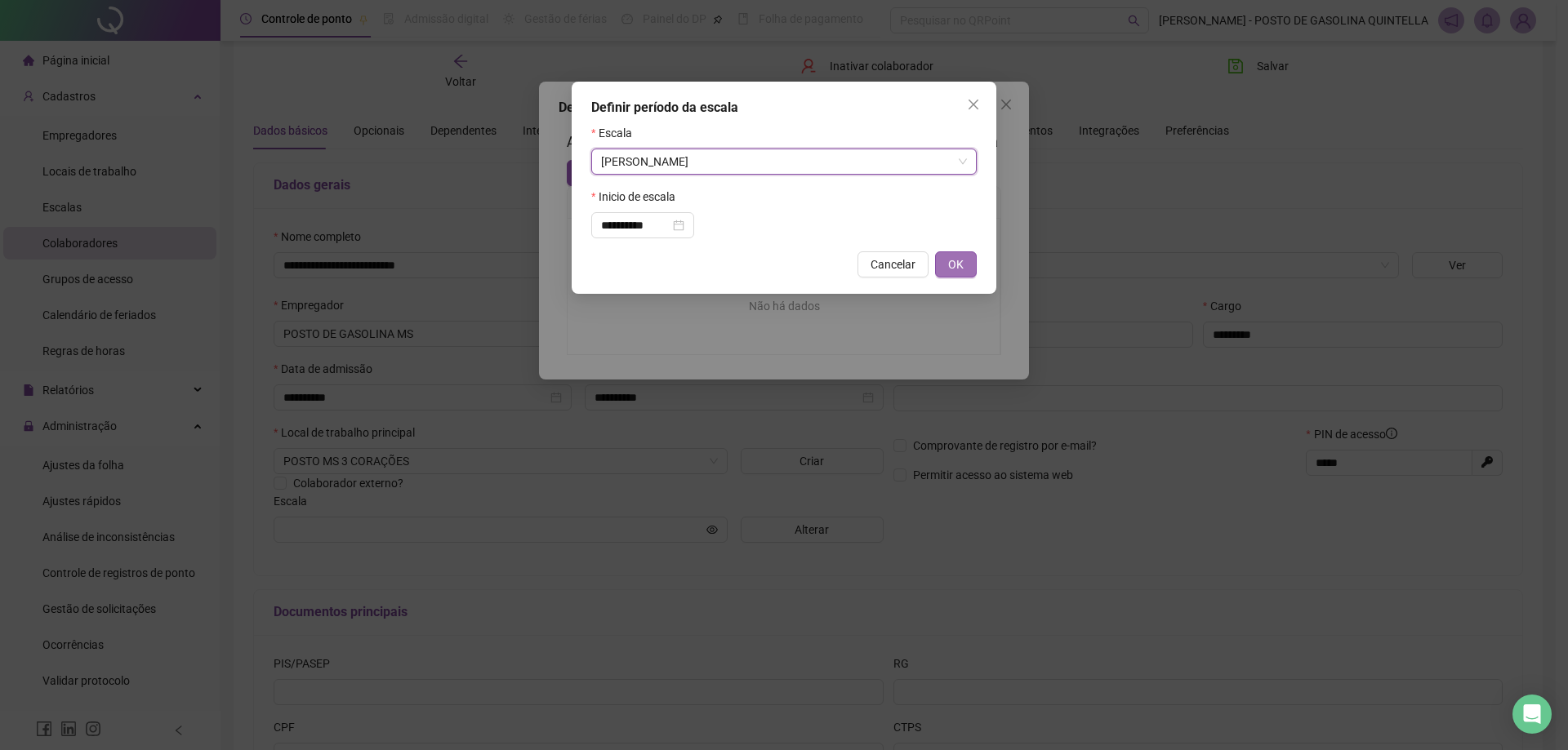
click at [964, 273] on button "OK" at bounding box center [955, 264] width 41 height 26
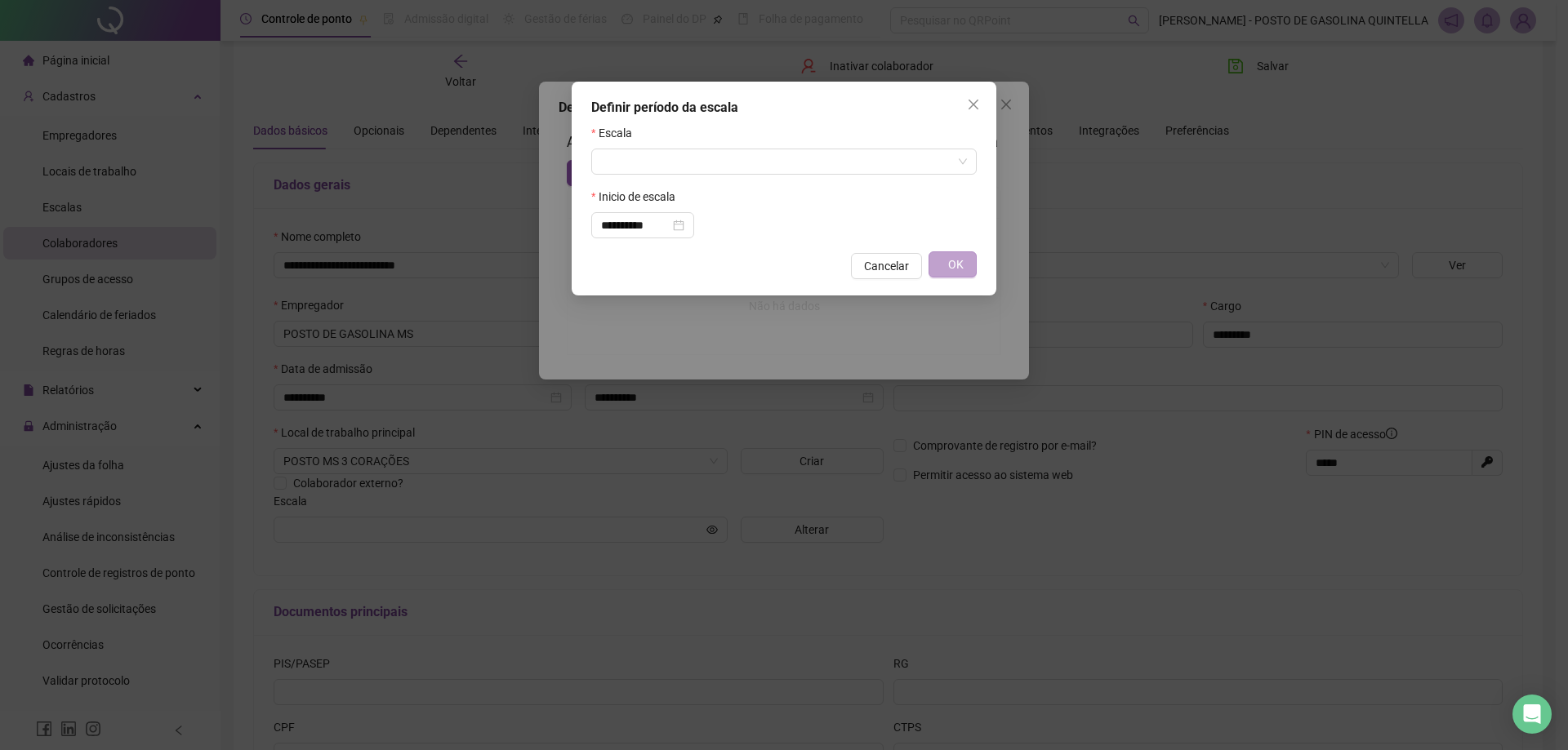
type input "**********"
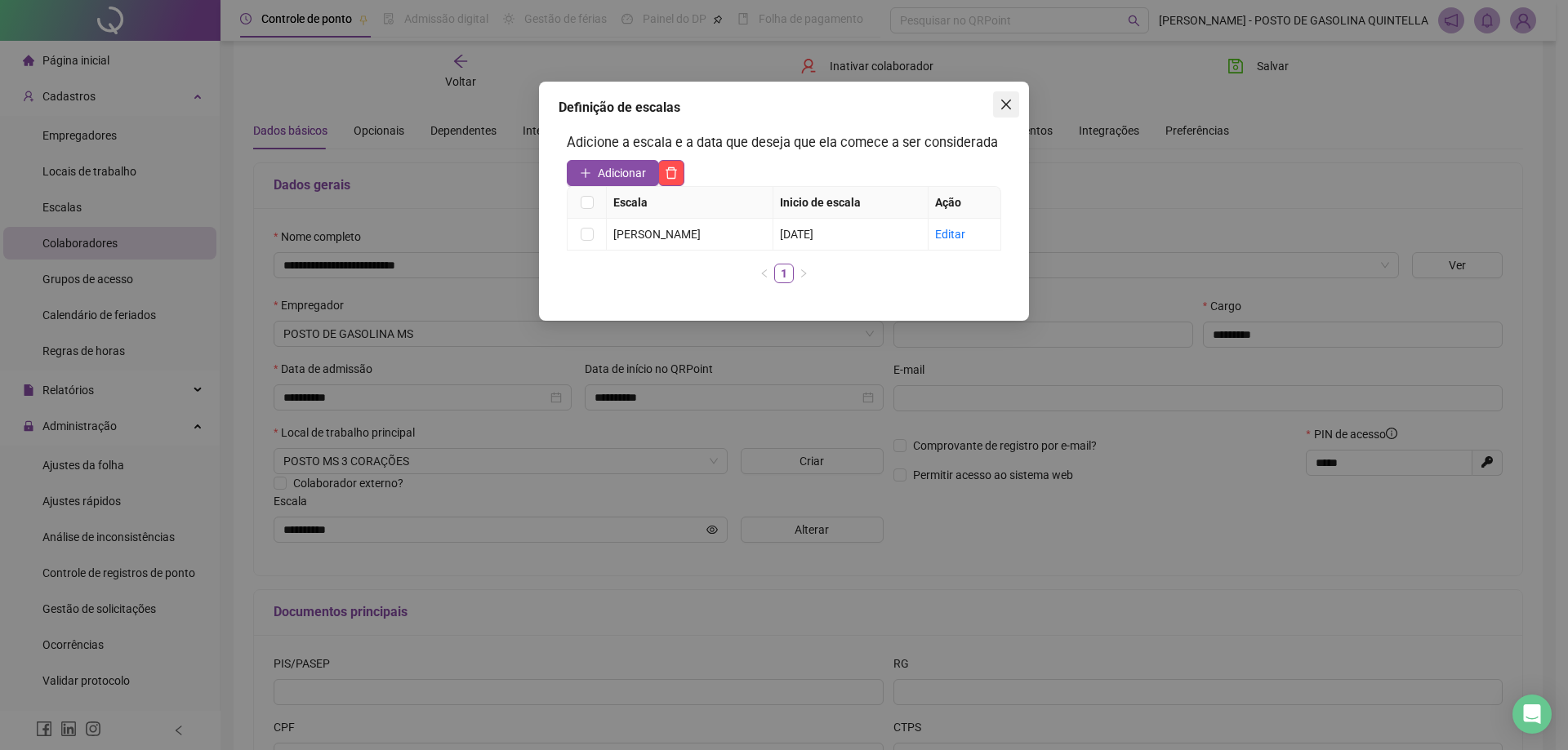
click at [1009, 103] on icon "close" at bounding box center [1006, 104] width 13 height 13
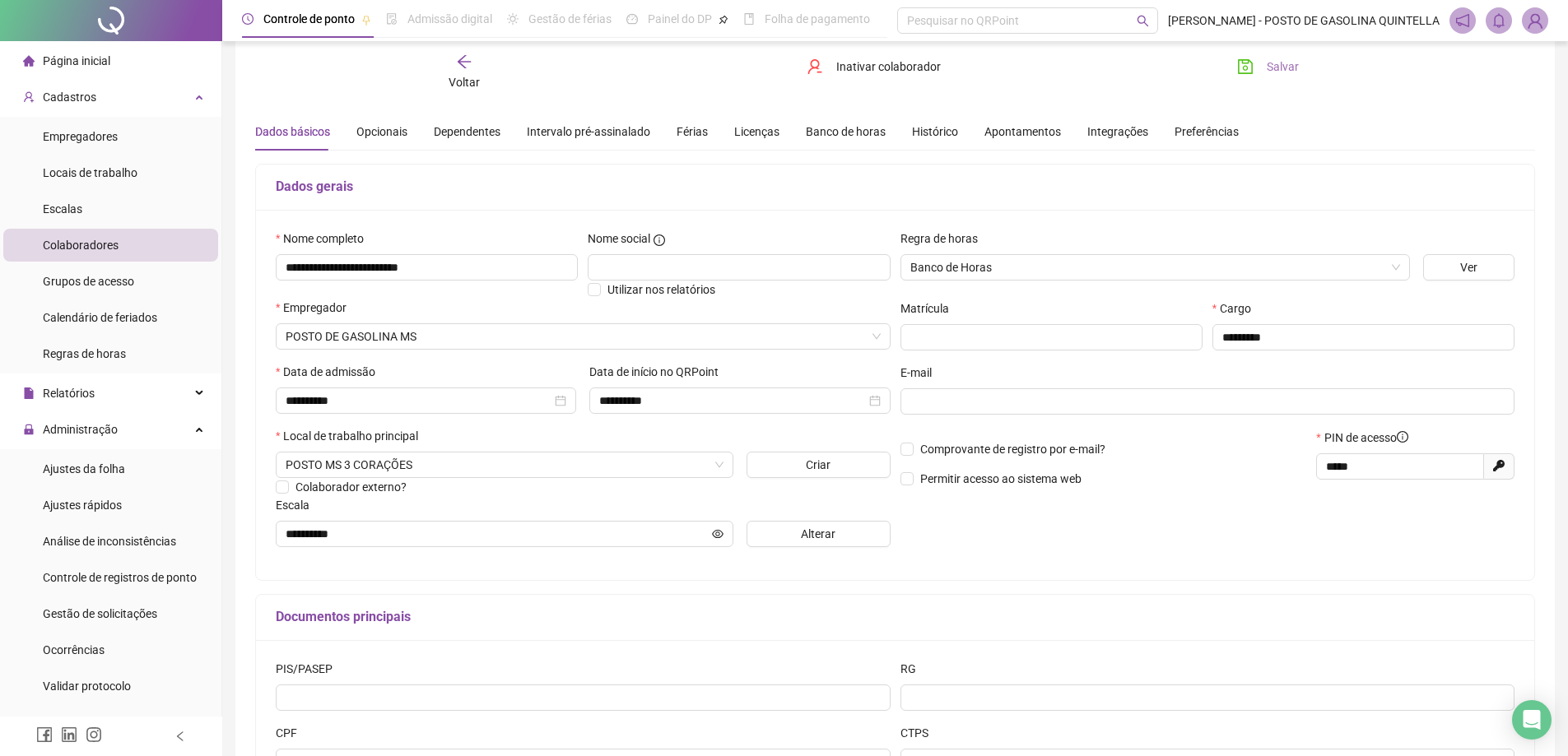
click at [1284, 65] on span "Salvar" at bounding box center [1283, 67] width 32 height 18
click at [1284, 70] on span "Salvar" at bounding box center [1283, 67] width 32 height 18
click at [467, 59] on icon "arrow-left" at bounding box center [463, 61] width 16 height 16
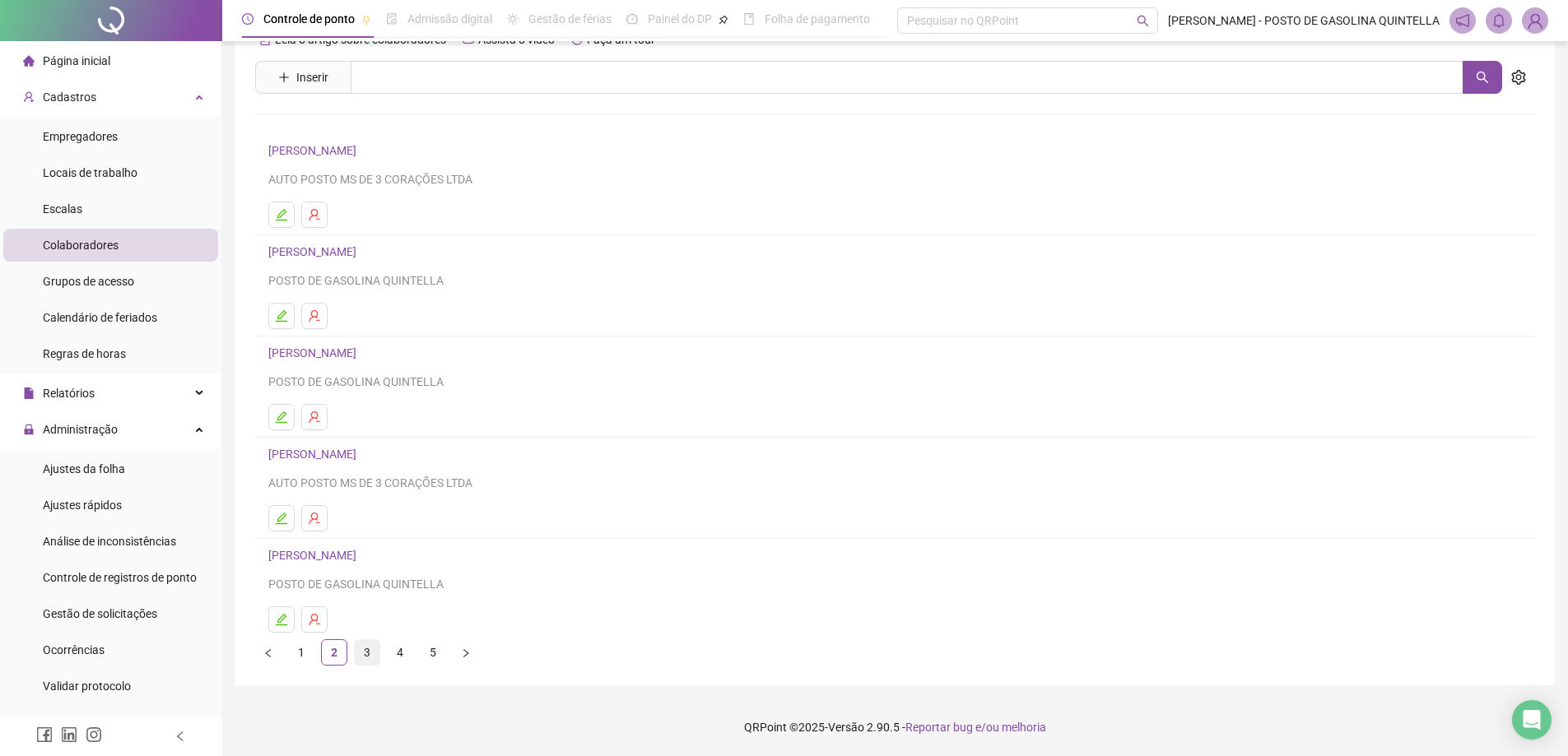
click at [358, 654] on link "3" at bounding box center [367, 652] width 25 height 25
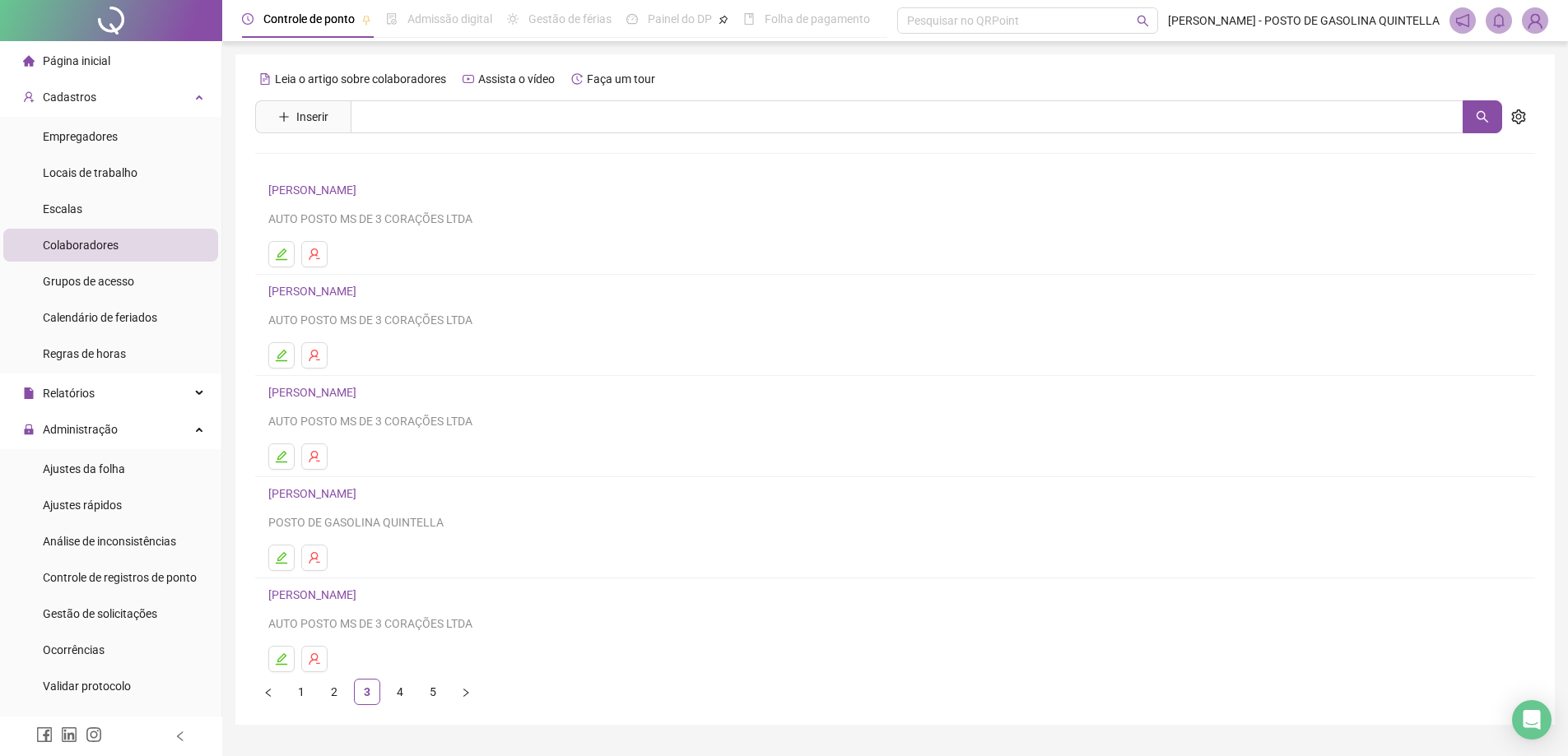
click at [361, 290] on link "[PERSON_NAME]" at bounding box center [314, 291] width 93 height 13
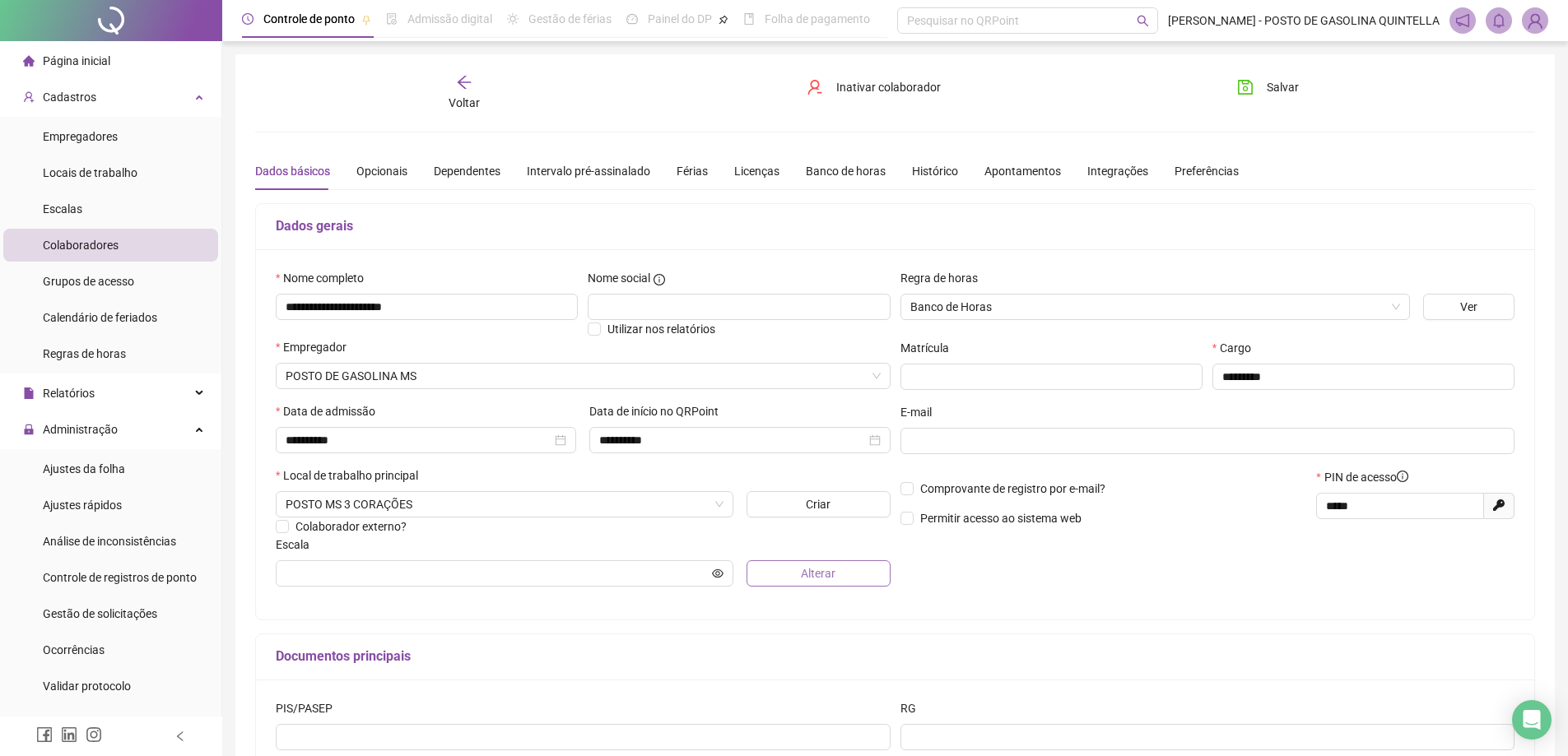
click at [843, 576] on button "Alterar" at bounding box center [819, 573] width 144 height 26
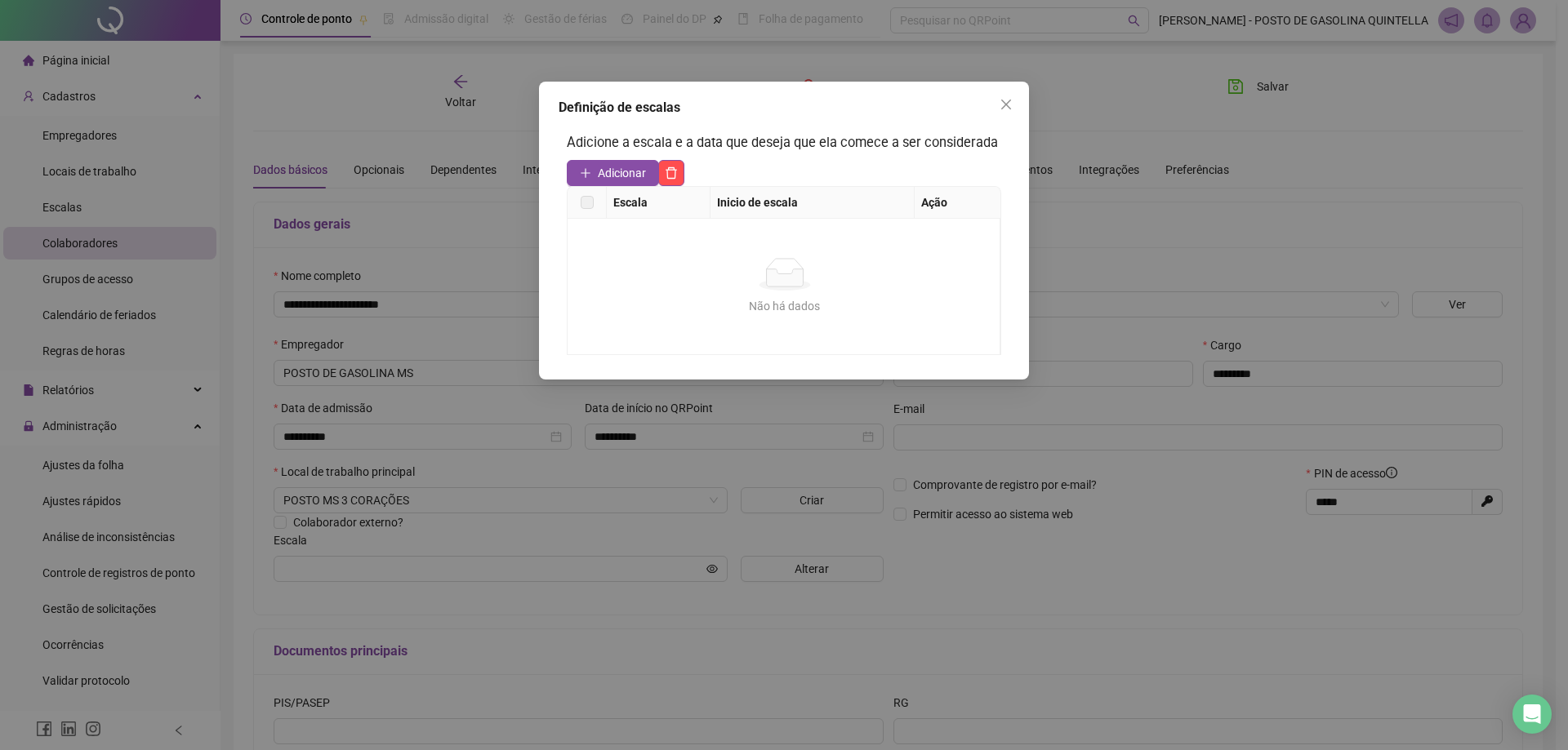
click at [617, 157] on div "Adicione a escala e a data que deseja que ela comece a ser considerada Adiciona…" at bounding box center [784, 244] width 450 height 240
click at [617, 162] on button "Adicionar" at bounding box center [612, 173] width 92 height 26
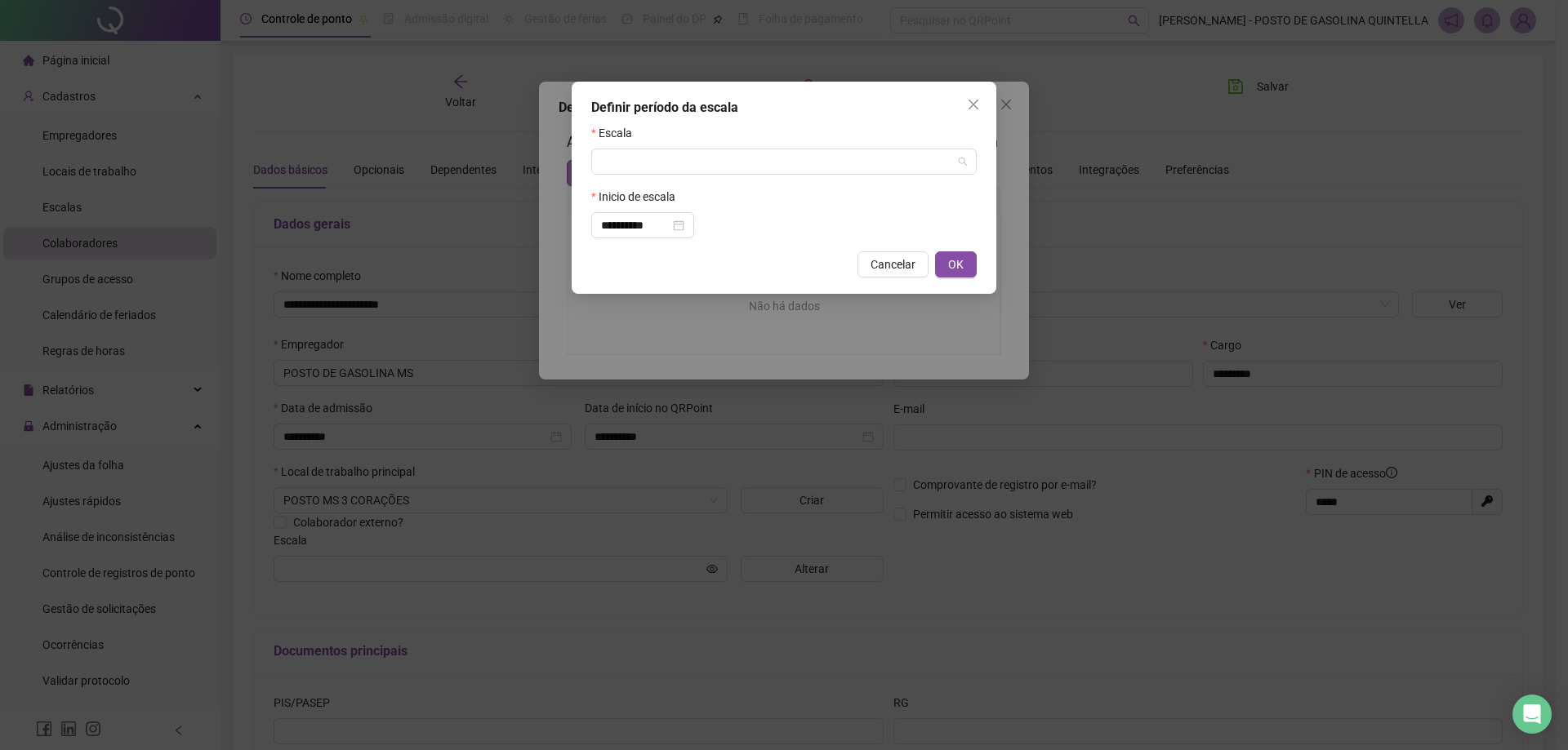
click at [617, 162] on input "search" at bounding box center [776, 162] width 351 height 25
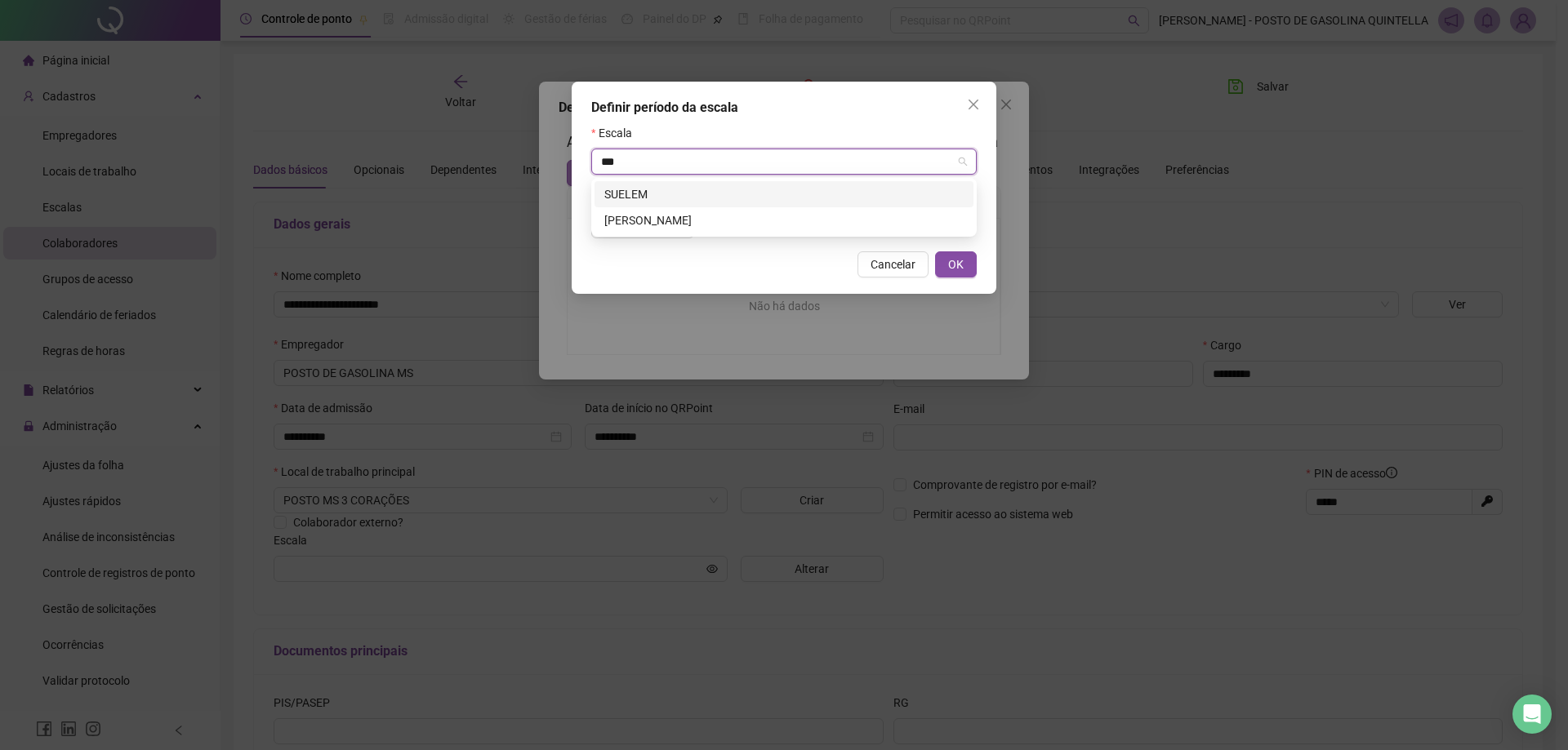
type input "****"
click at [623, 190] on div "[PERSON_NAME]" at bounding box center [784, 194] width 359 height 18
click at [952, 260] on span "OK" at bounding box center [956, 264] width 15 height 18
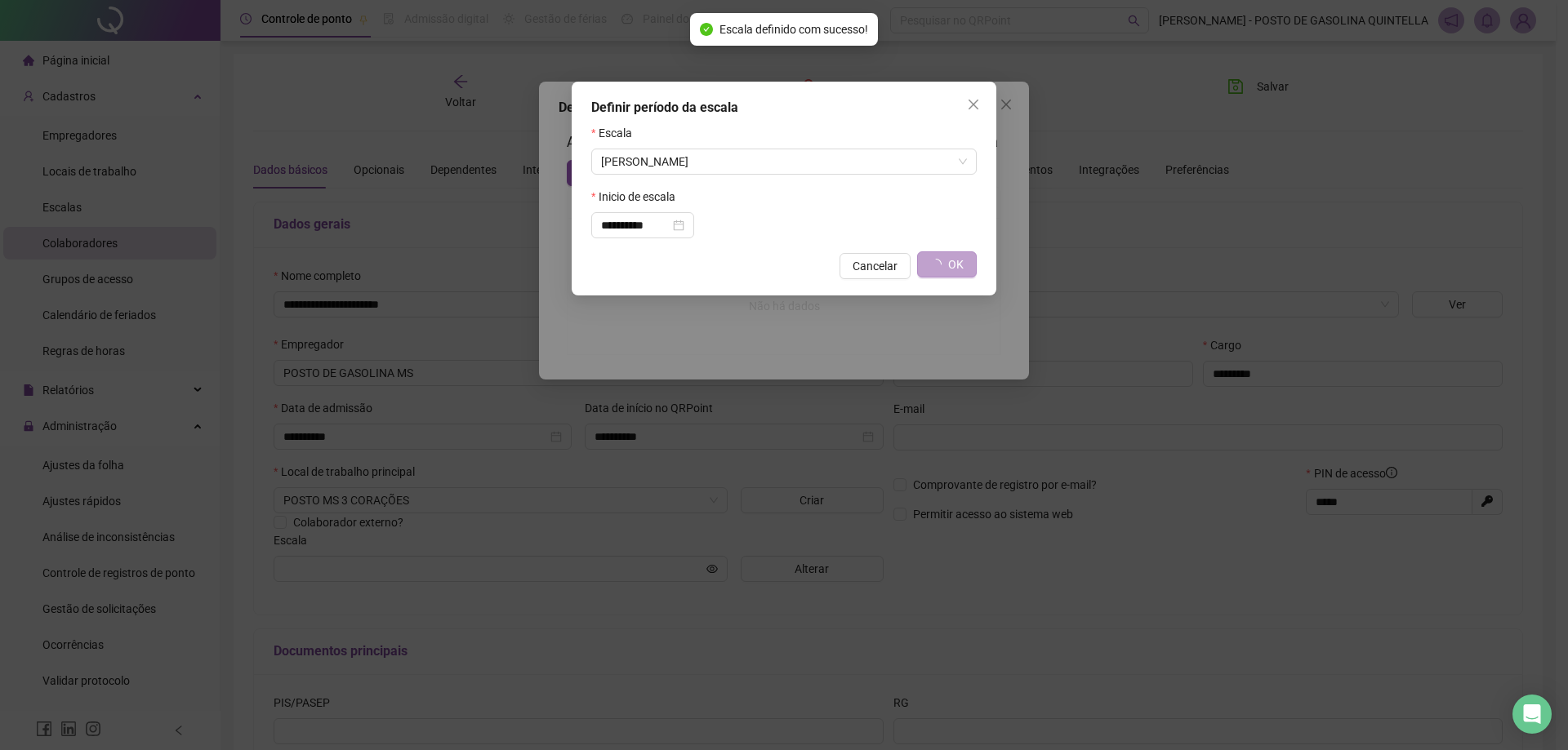
type input "*******"
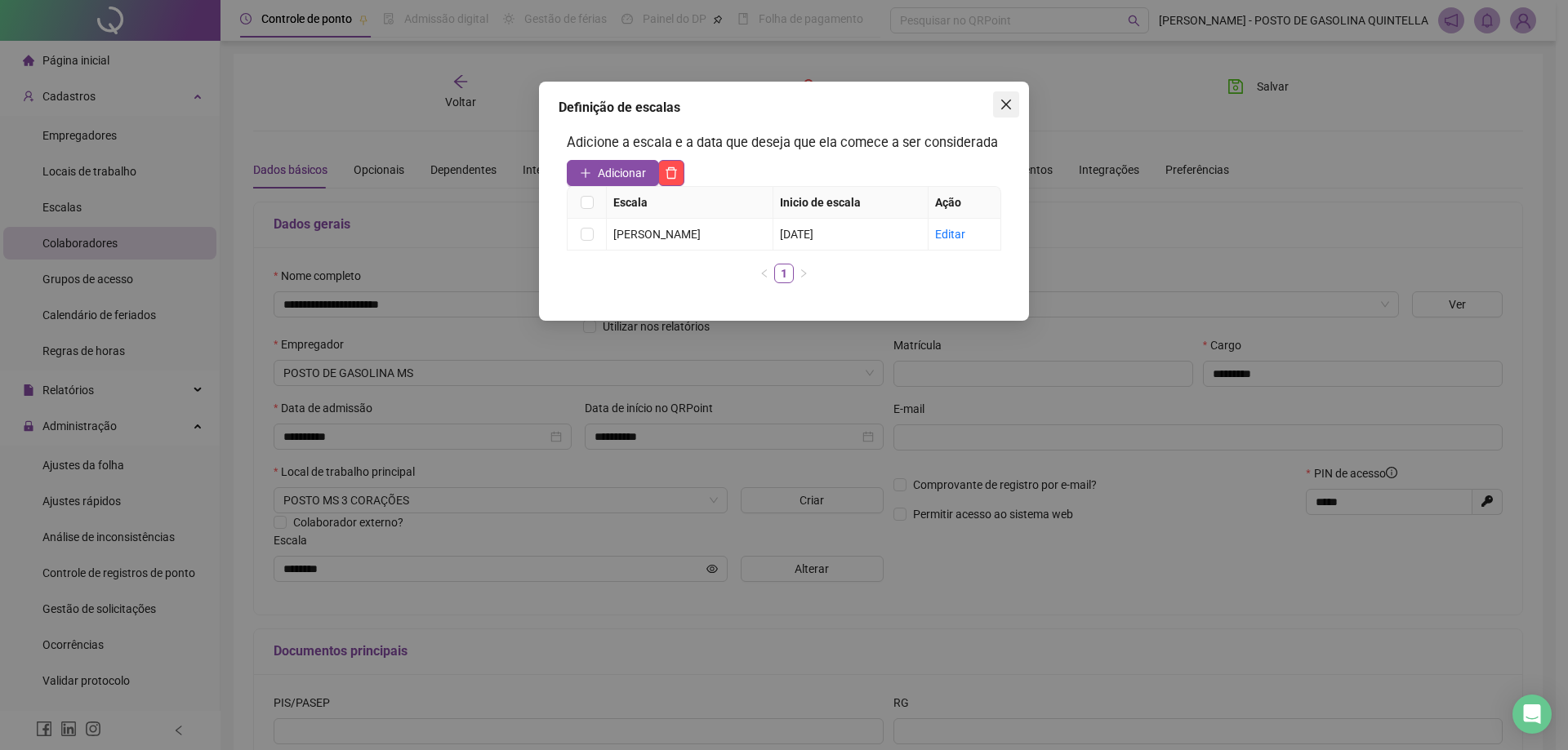
click at [1004, 103] on icon "close" at bounding box center [1007, 105] width 10 height 10
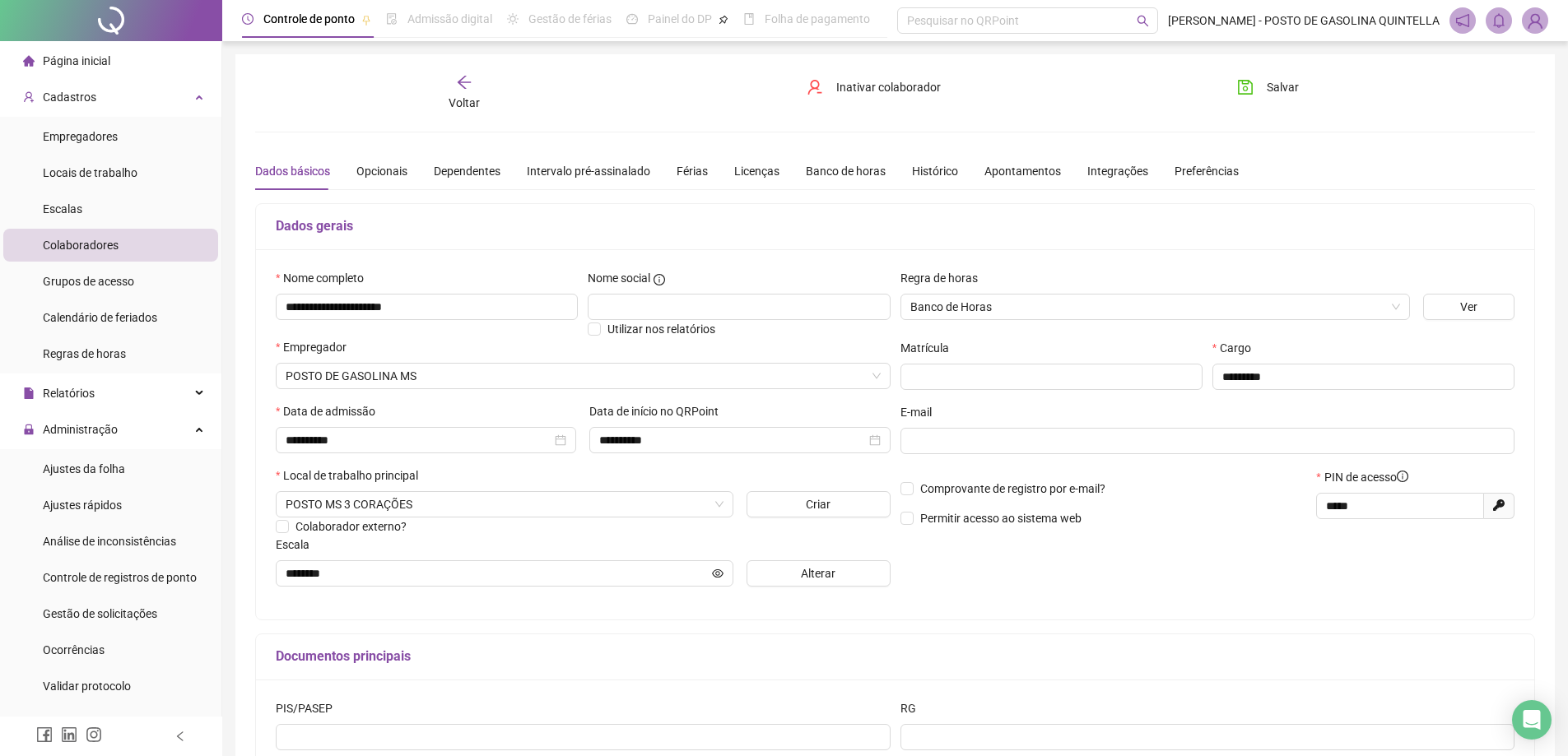
click at [458, 84] on icon "arrow-left" at bounding box center [463, 82] width 16 height 16
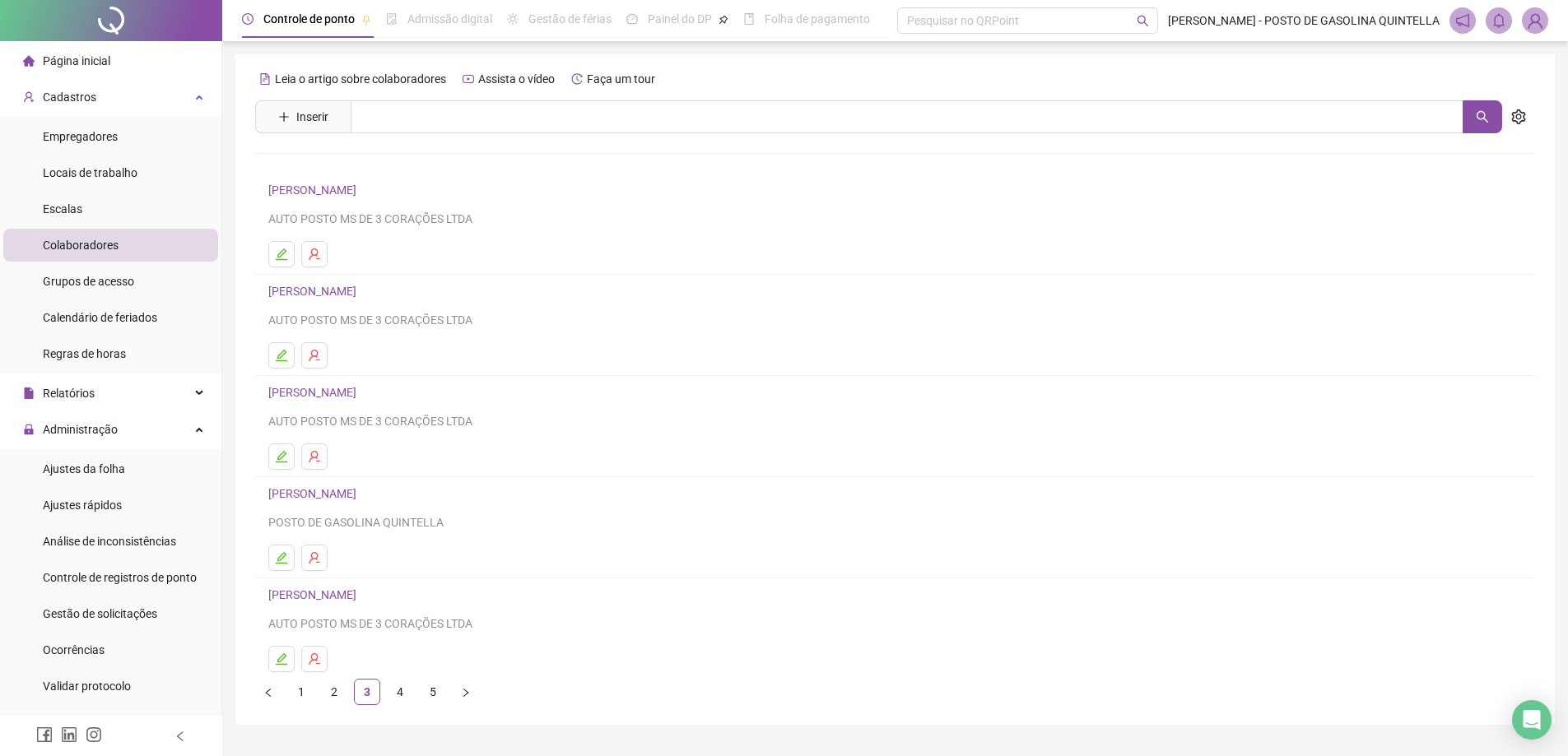
click at [361, 393] on link "[PERSON_NAME]" at bounding box center [314, 392] width 93 height 13
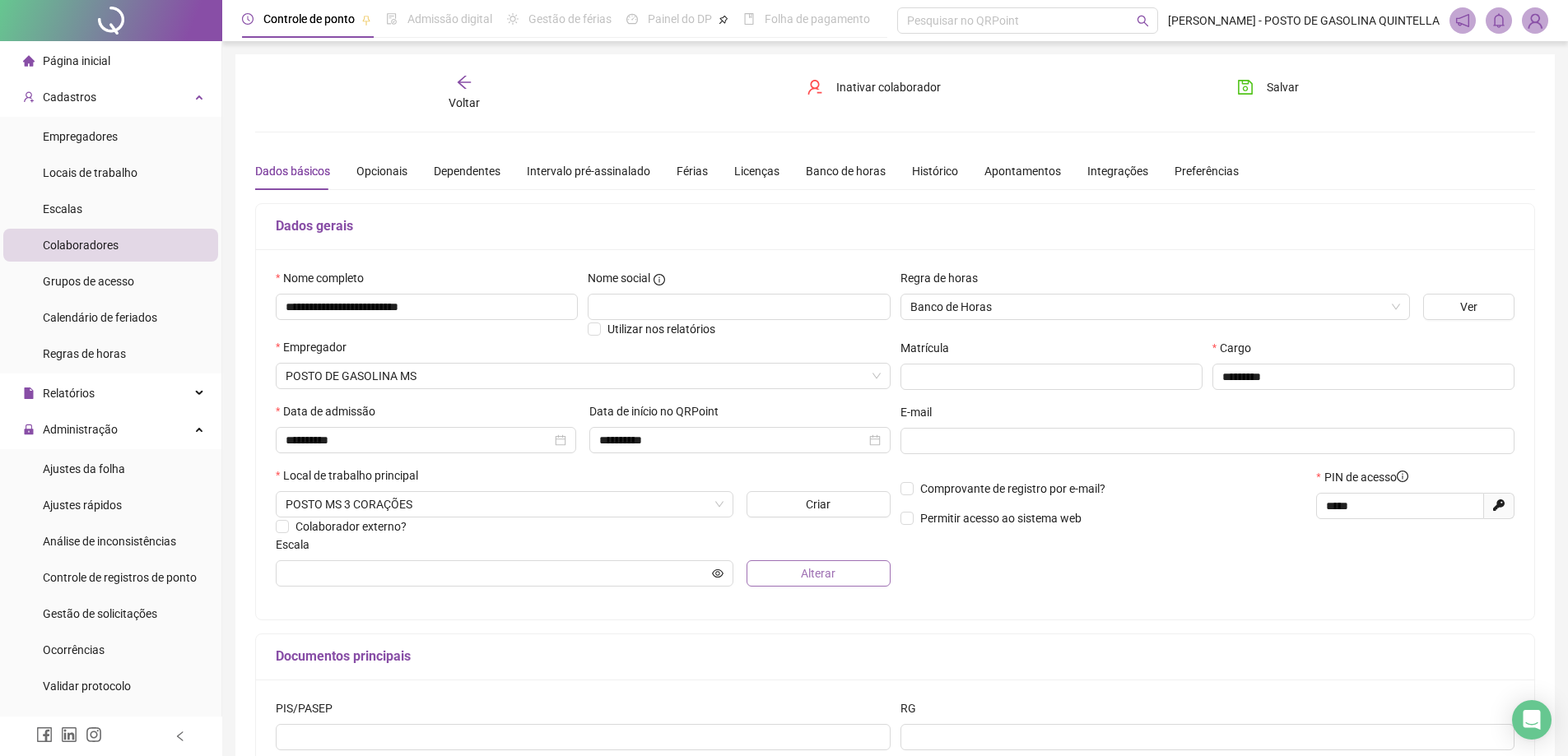
click at [810, 567] on span "Alterar" at bounding box center [819, 573] width 35 height 18
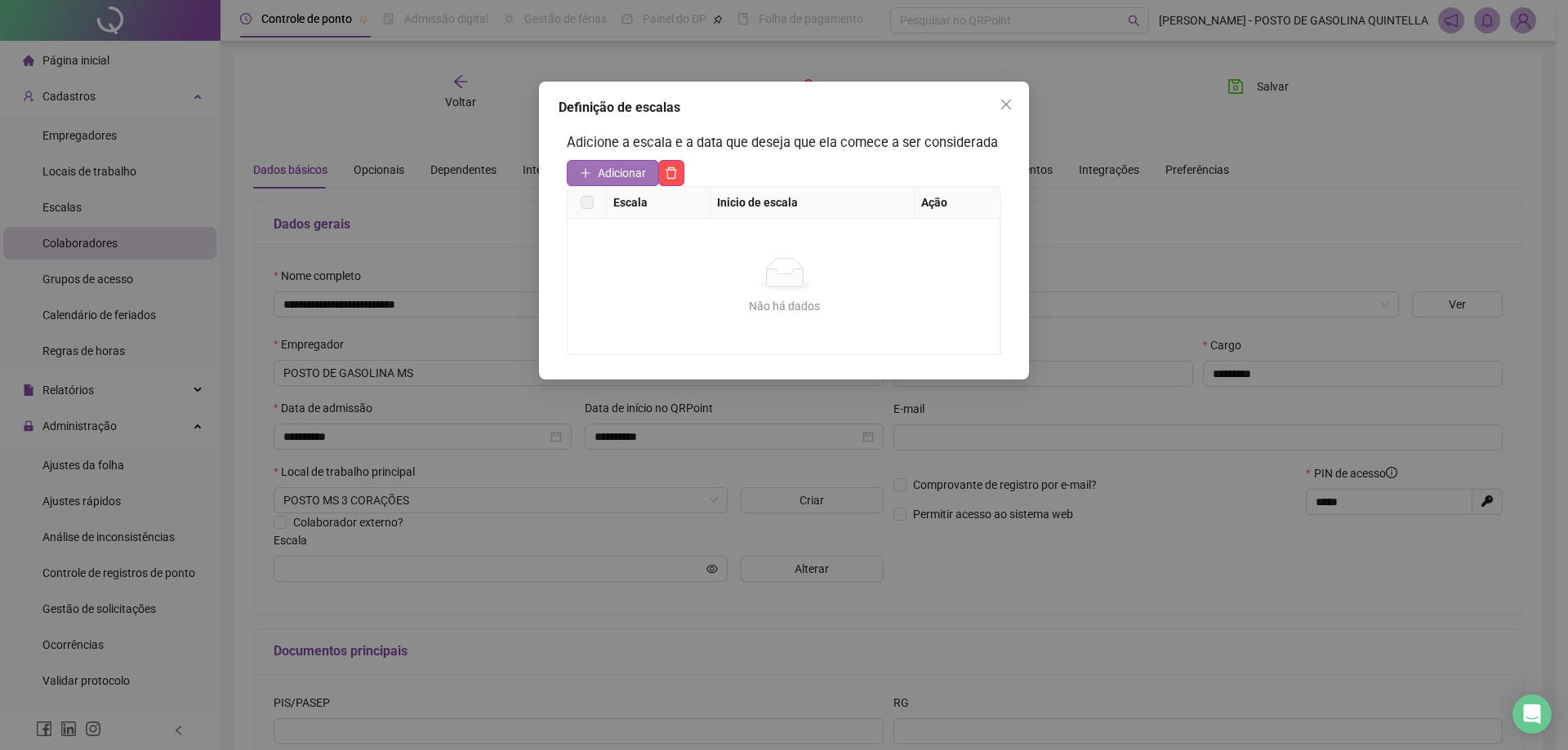
click at [637, 175] on span "Adicionar" at bounding box center [621, 173] width 48 height 18
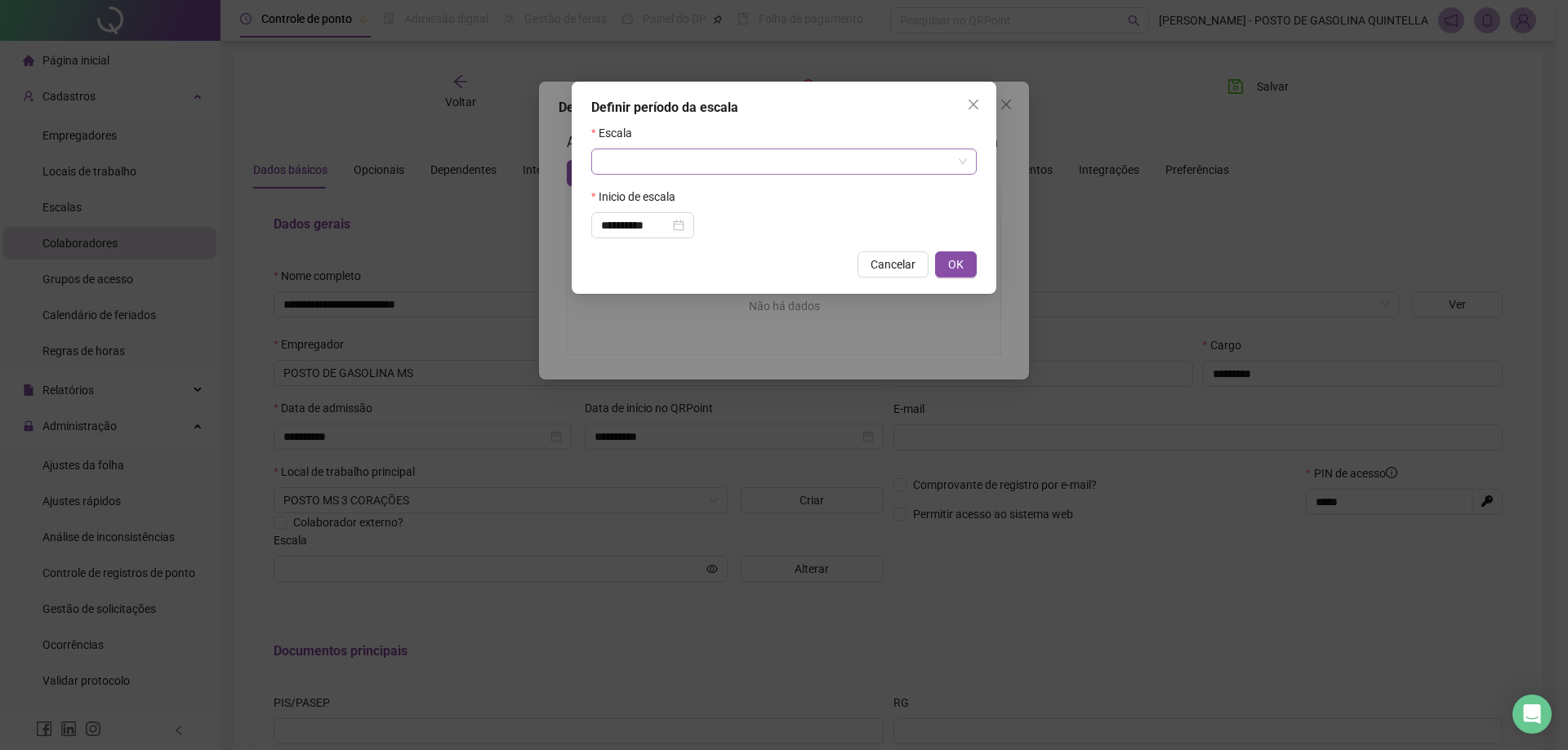
click at [669, 161] on input "search" at bounding box center [776, 162] width 351 height 25
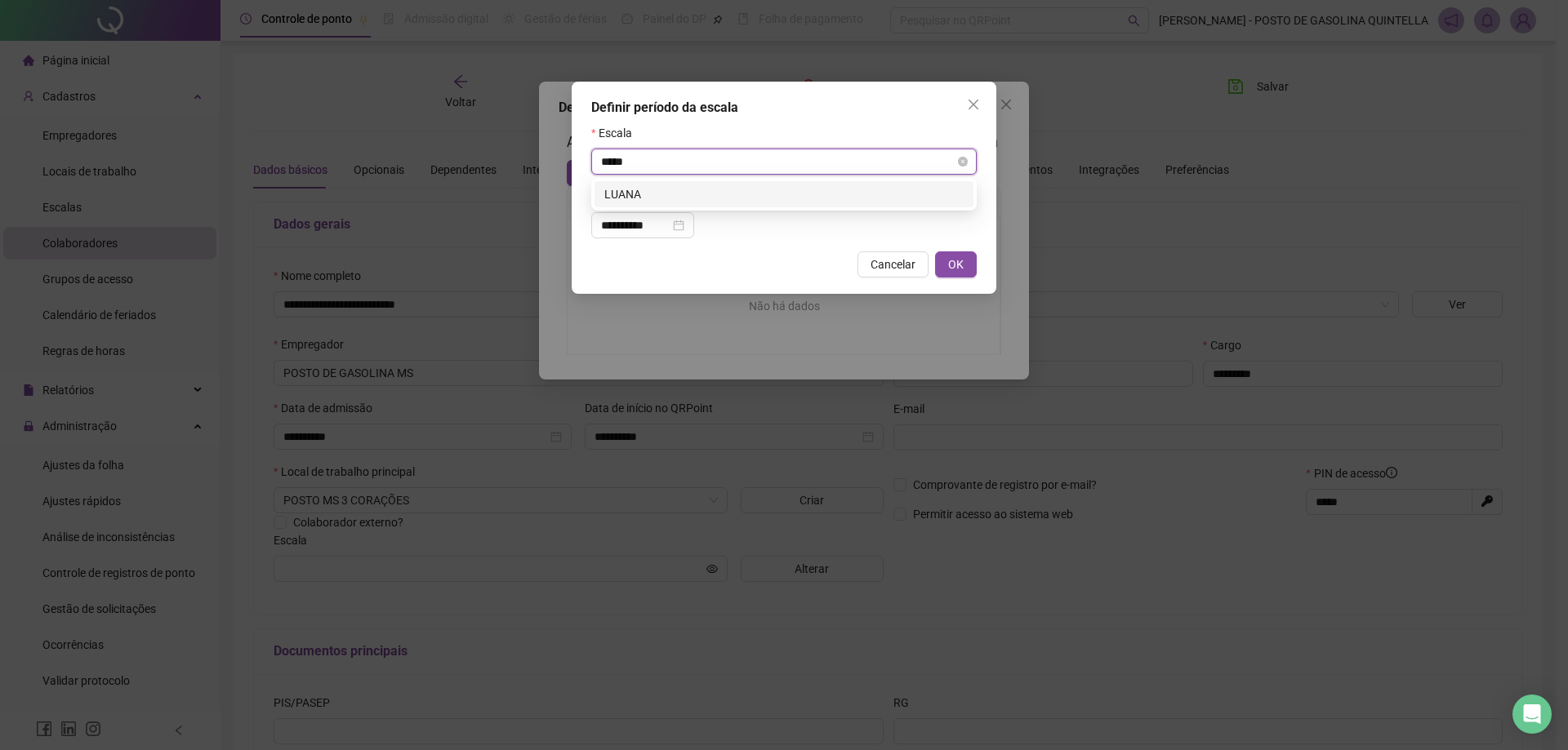
type input "*****"
click at [653, 196] on div "LUANA" at bounding box center [784, 194] width 359 height 18
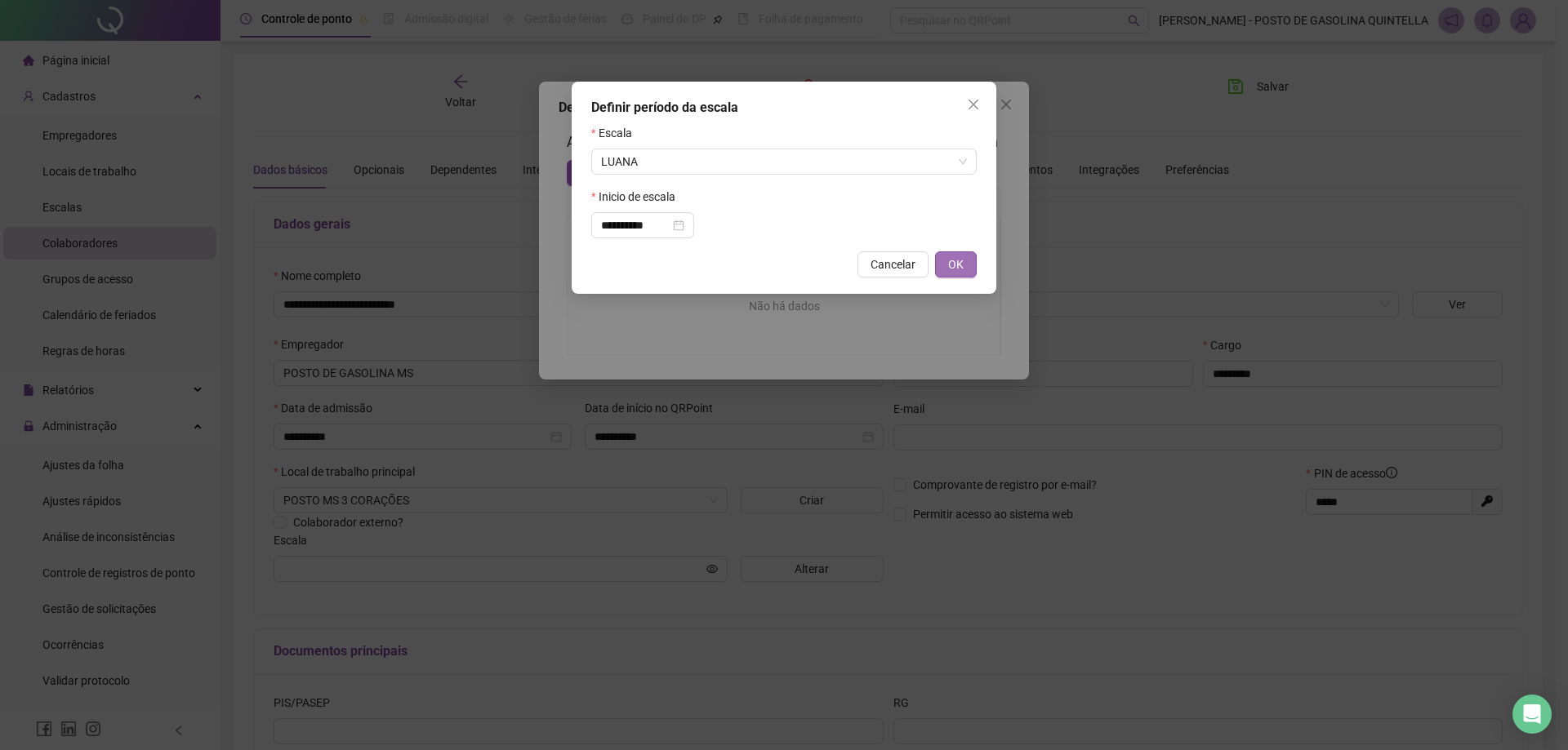
click at [952, 259] on span "OK" at bounding box center [956, 264] width 15 height 18
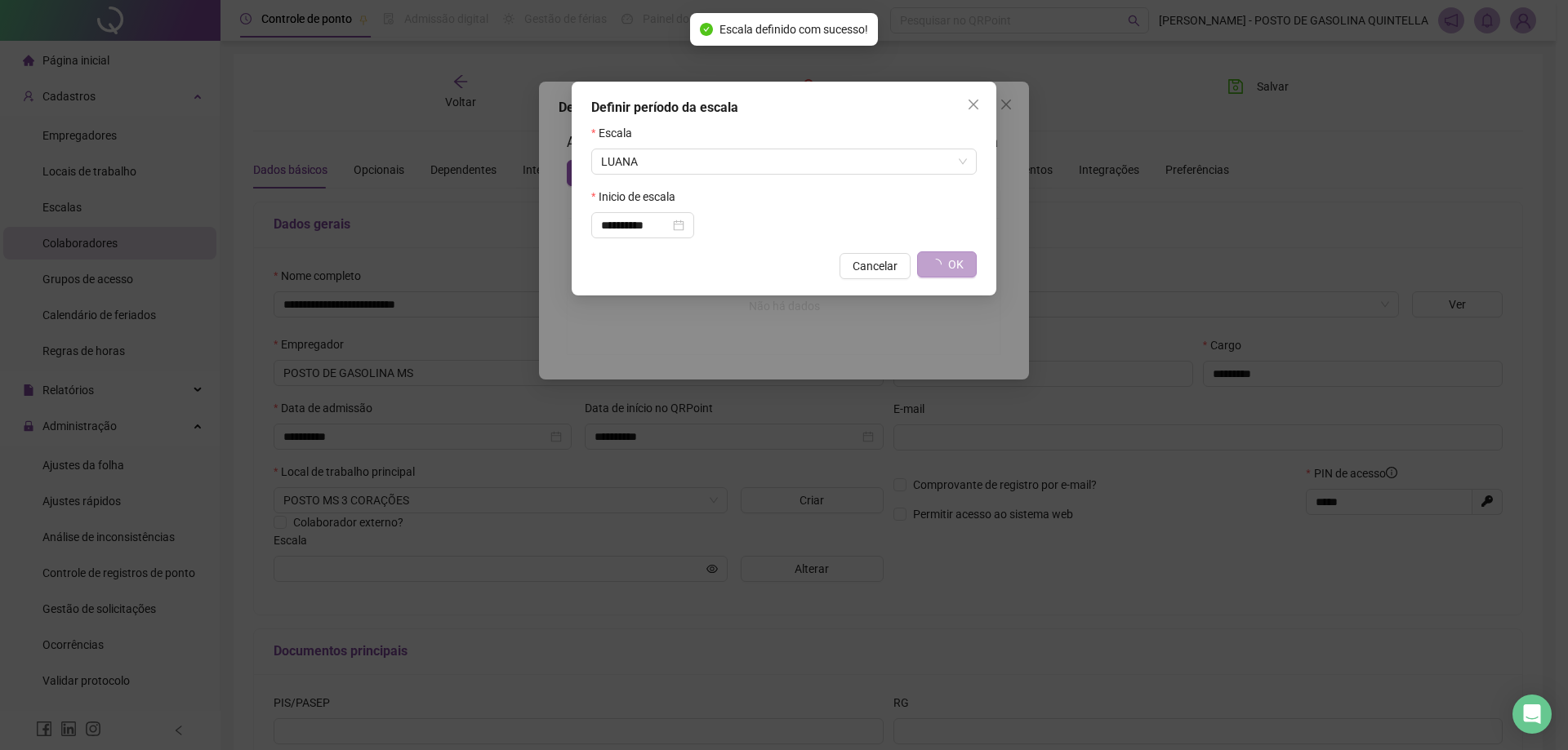
type input "*****"
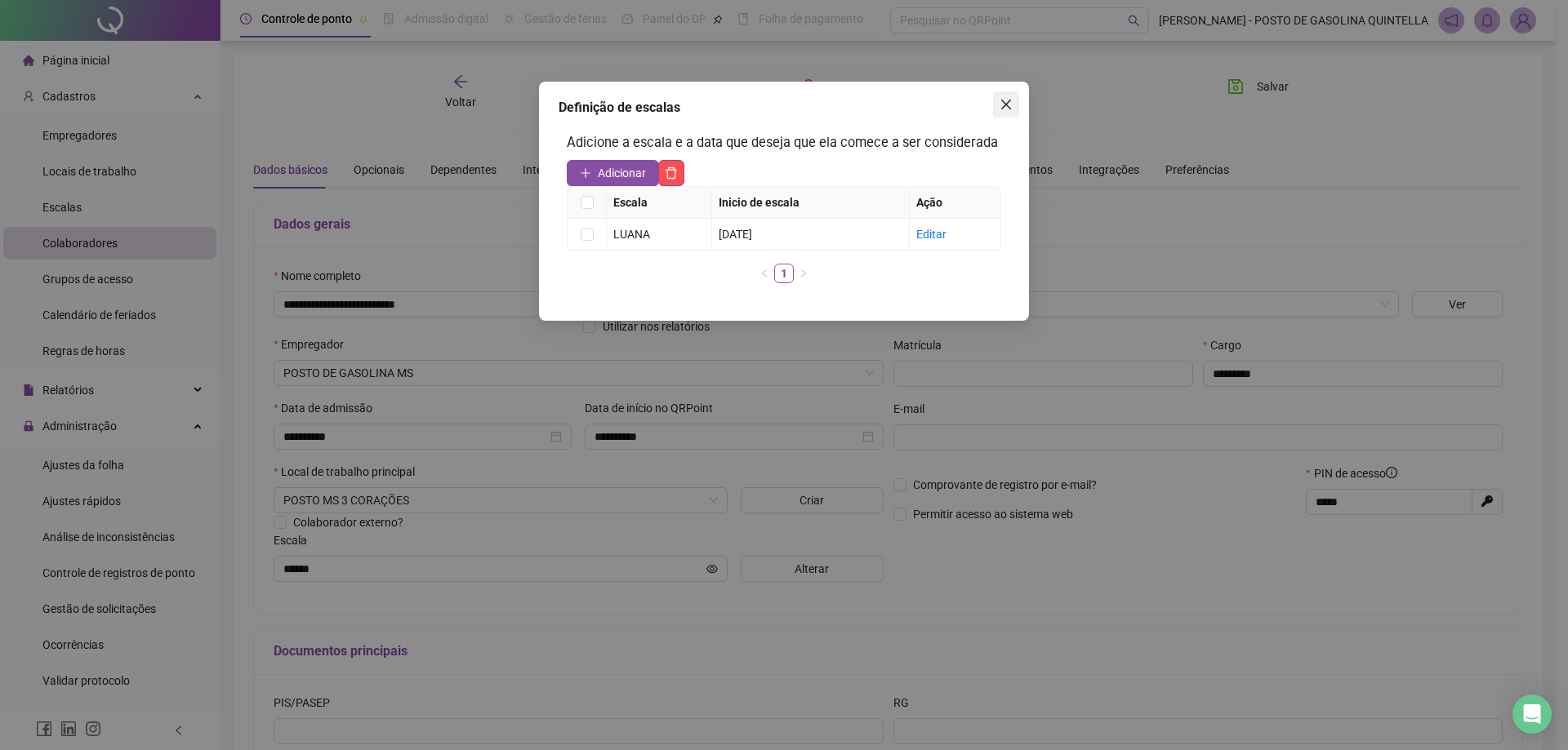
click at [1007, 105] on icon "close" at bounding box center [1007, 105] width 10 height 10
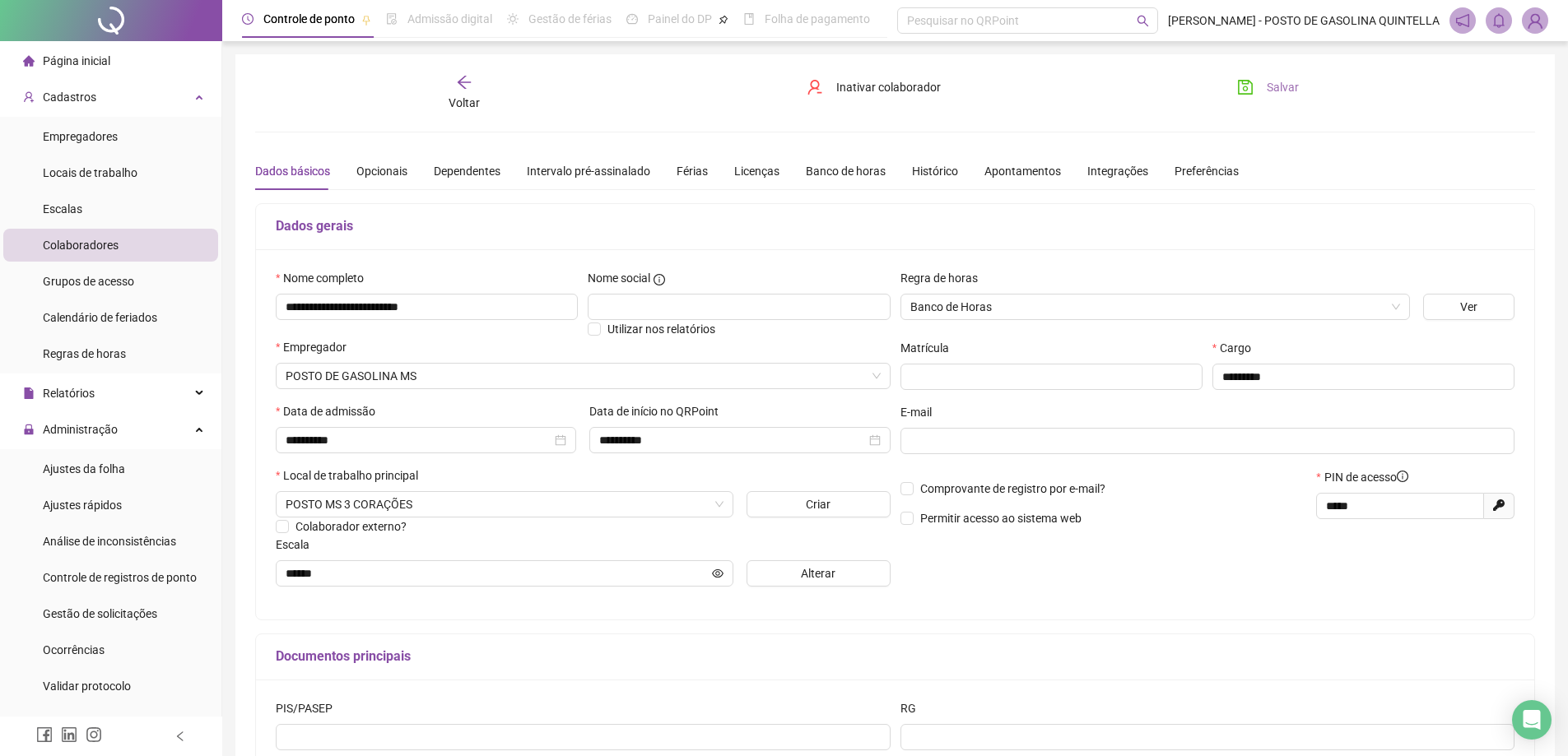
click at [1291, 89] on span "Salvar" at bounding box center [1283, 87] width 32 height 18
click at [463, 84] on icon "arrow-left" at bounding box center [463, 82] width 16 height 16
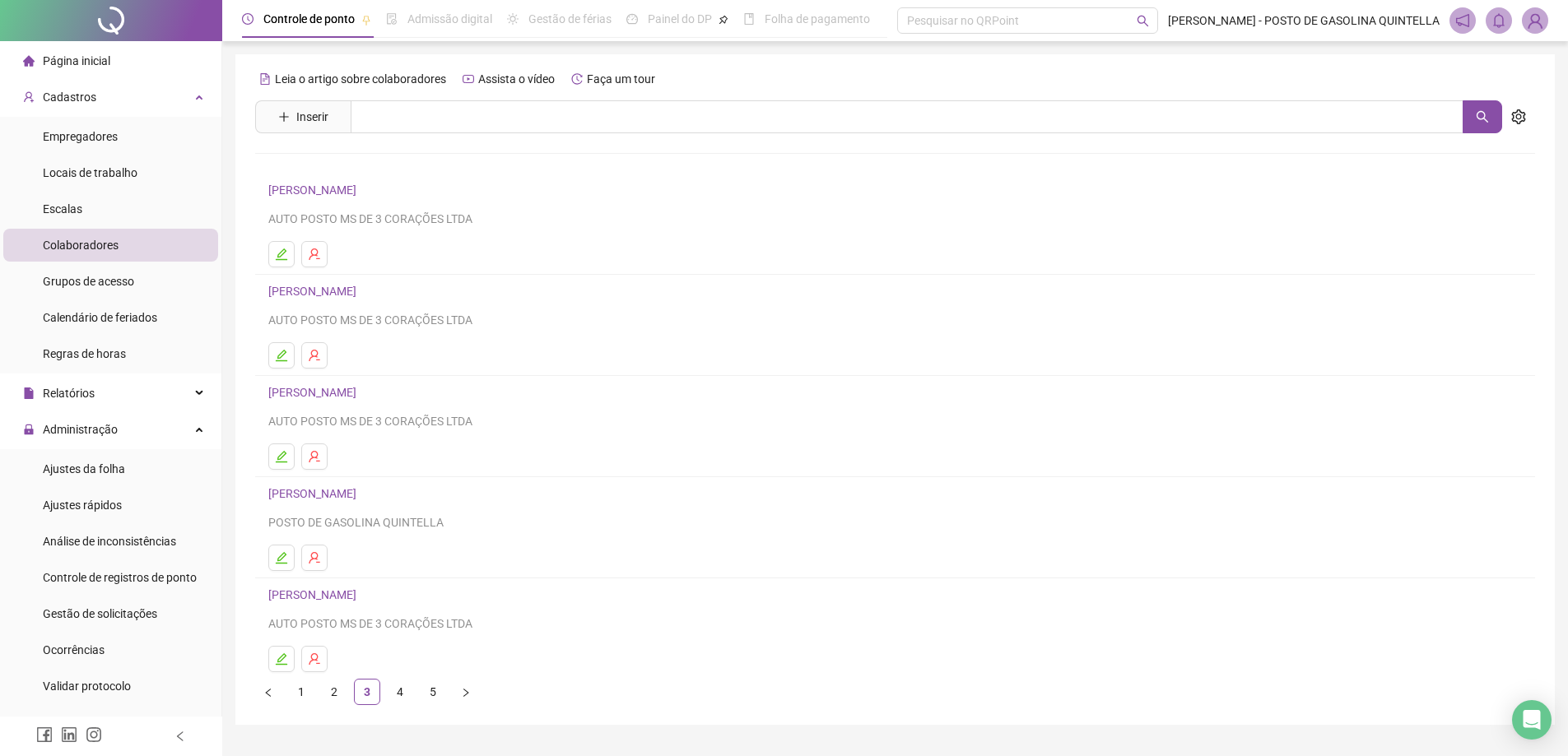
click at [359, 592] on link "[PERSON_NAME]" at bounding box center [314, 595] width 93 height 13
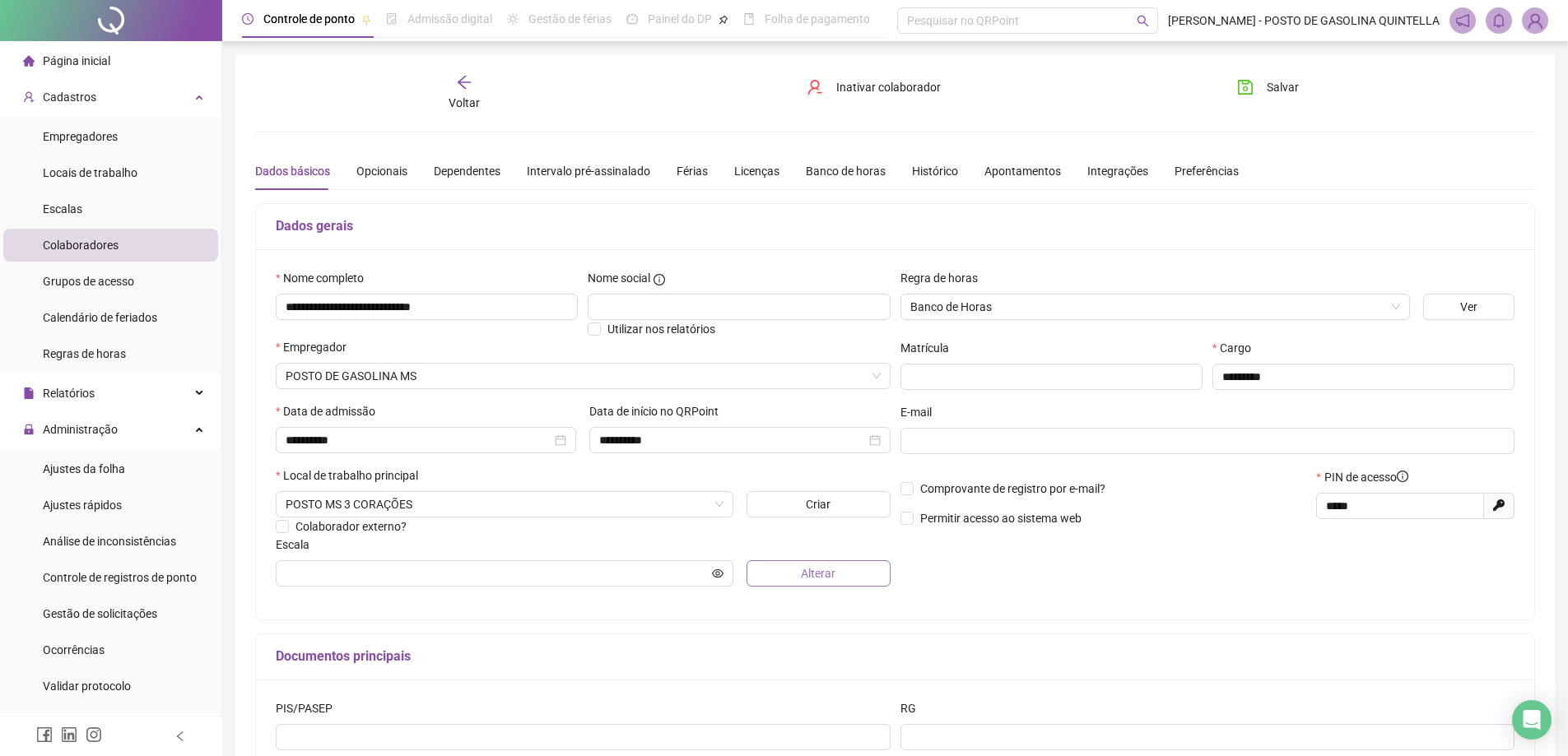
click at [799, 582] on button "Alterar" at bounding box center [819, 573] width 144 height 26
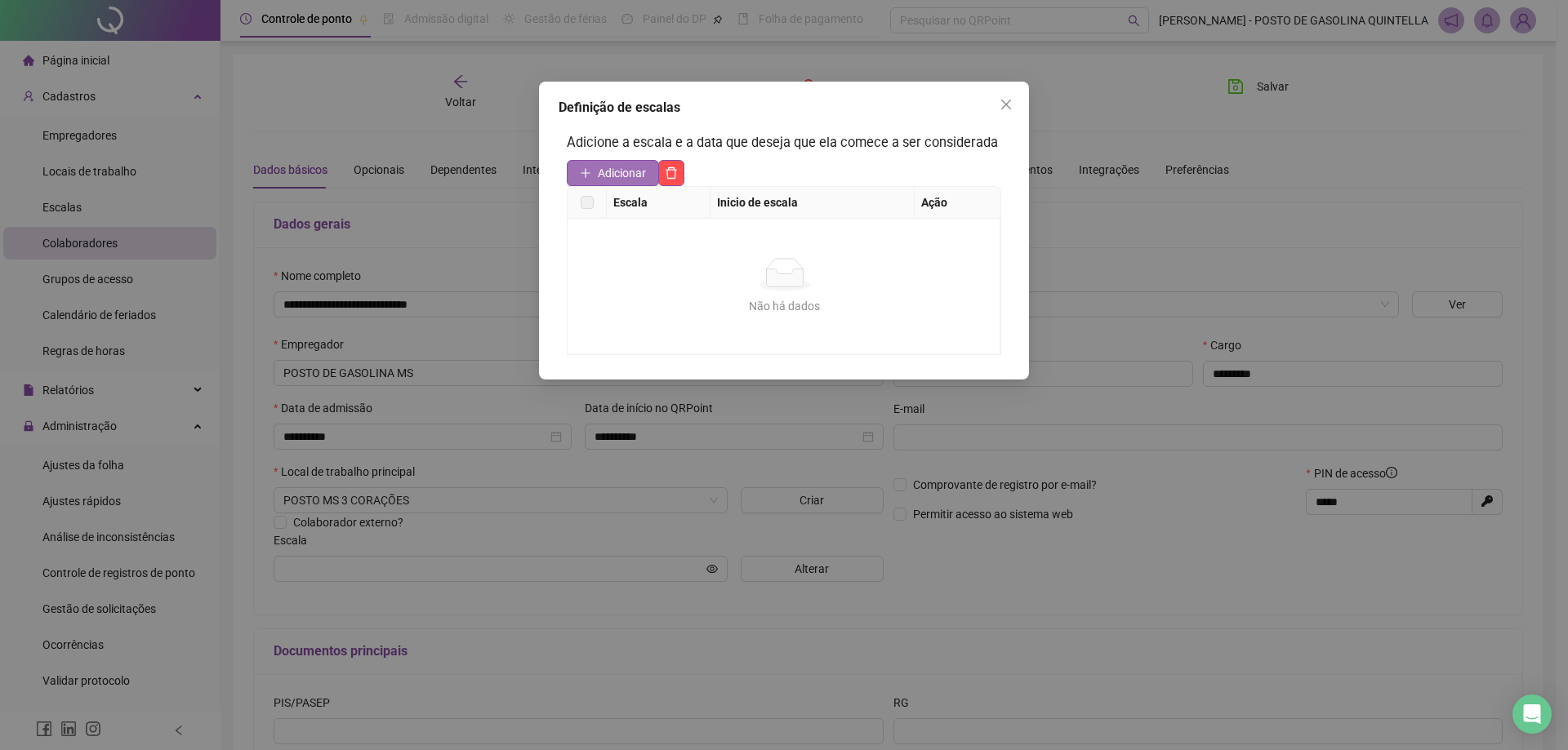
click at [614, 178] on span "Adicionar" at bounding box center [621, 173] width 48 height 18
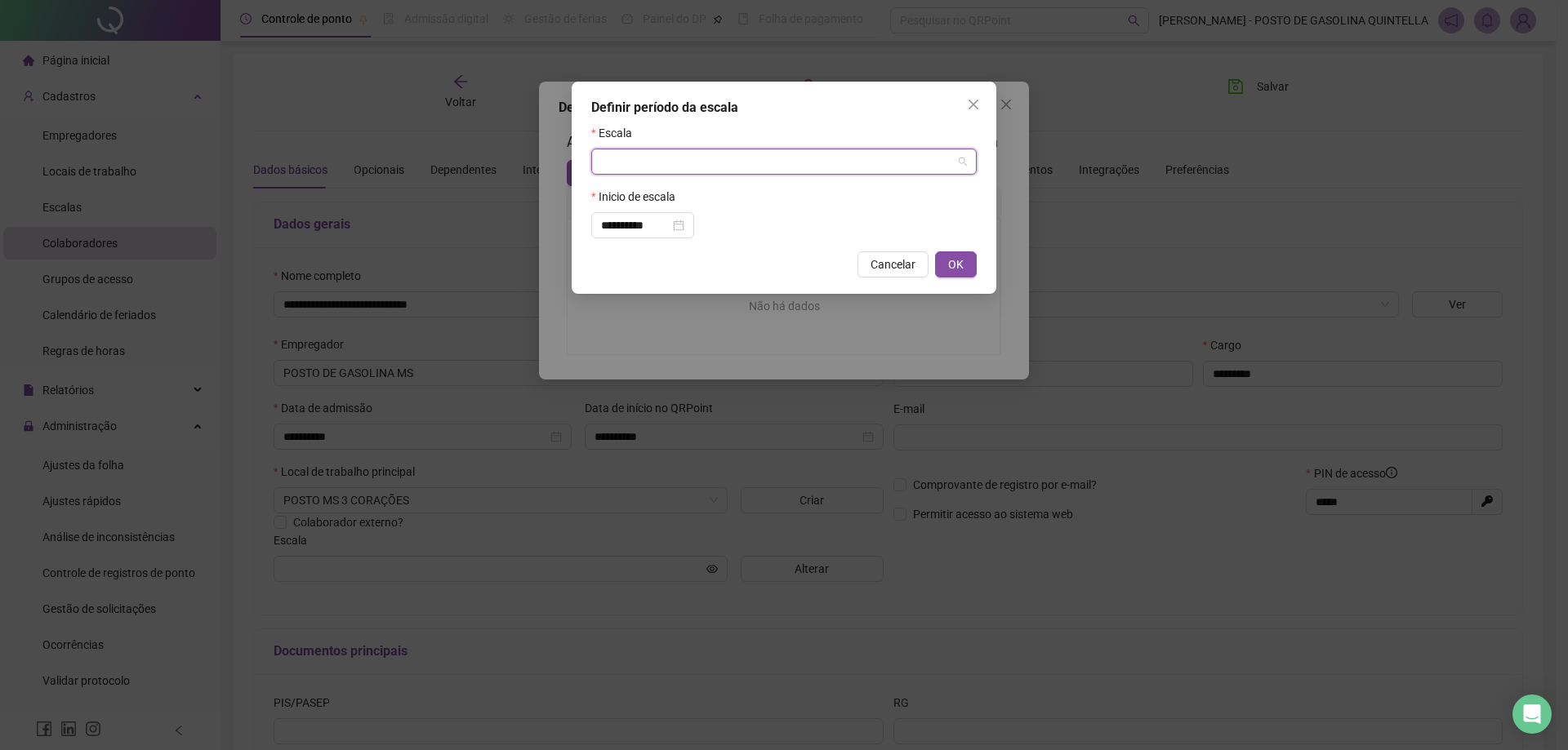
click at [618, 159] on input "search" at bounding box center [776, 162] width 351 height 25
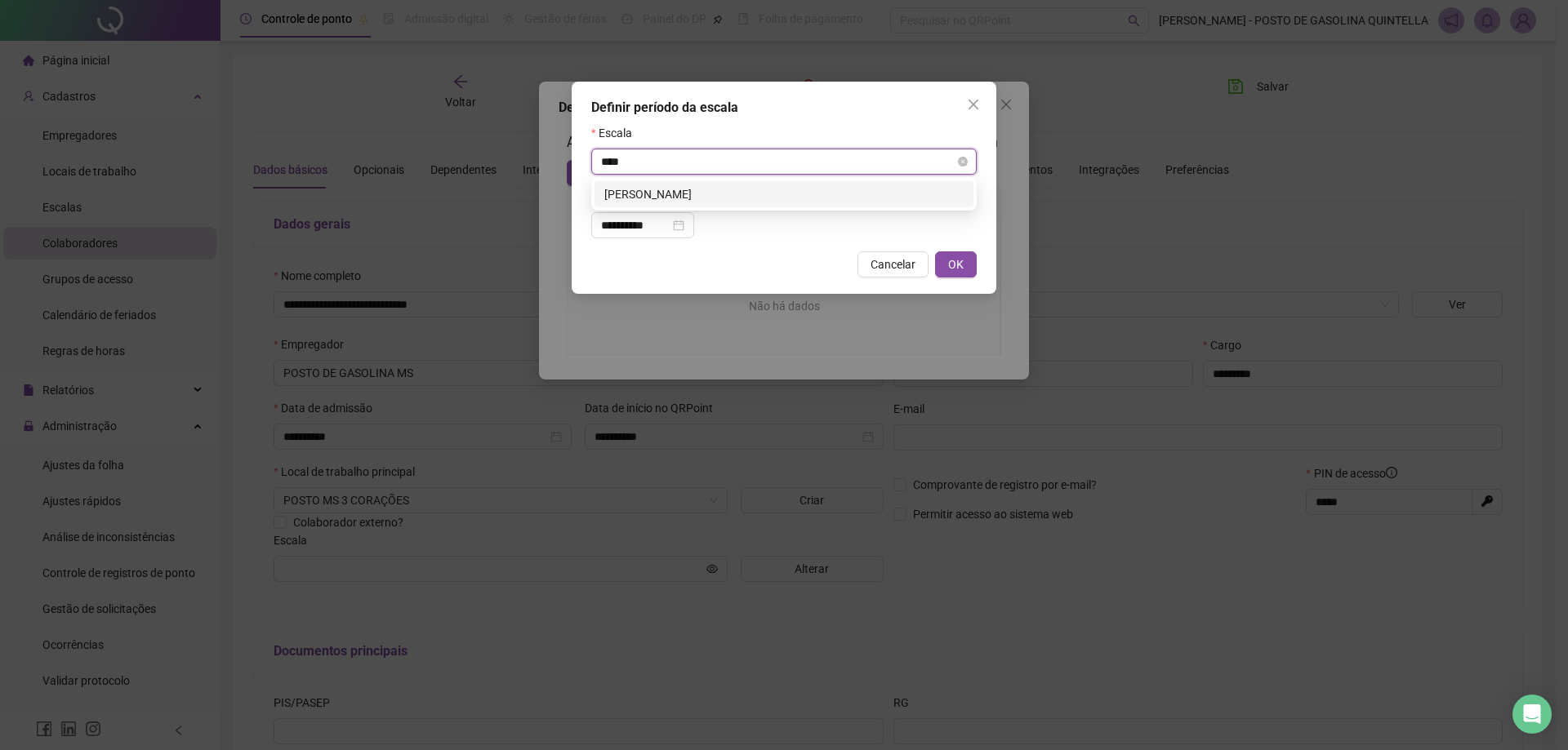
type input "***"
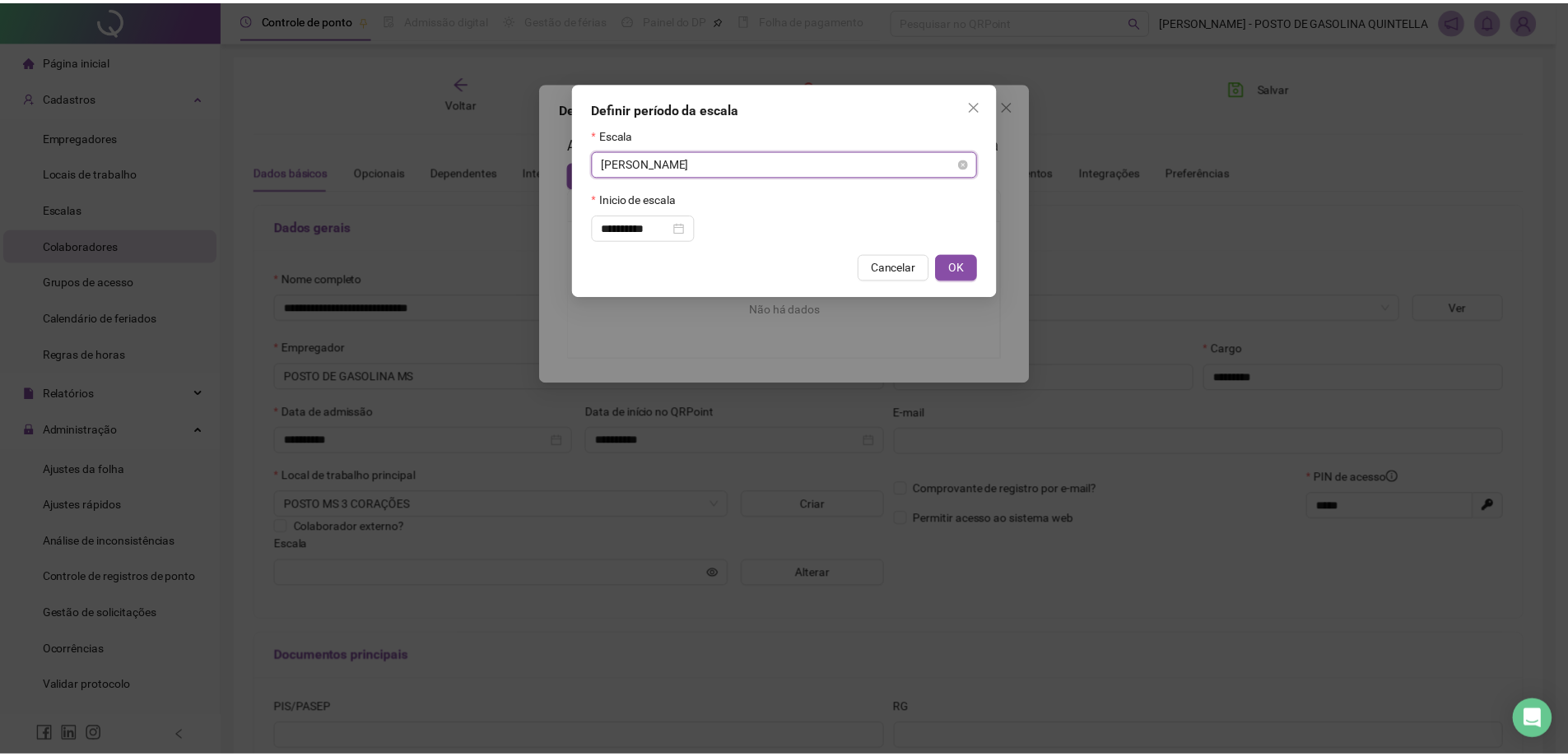
scroll to position [448, 0]
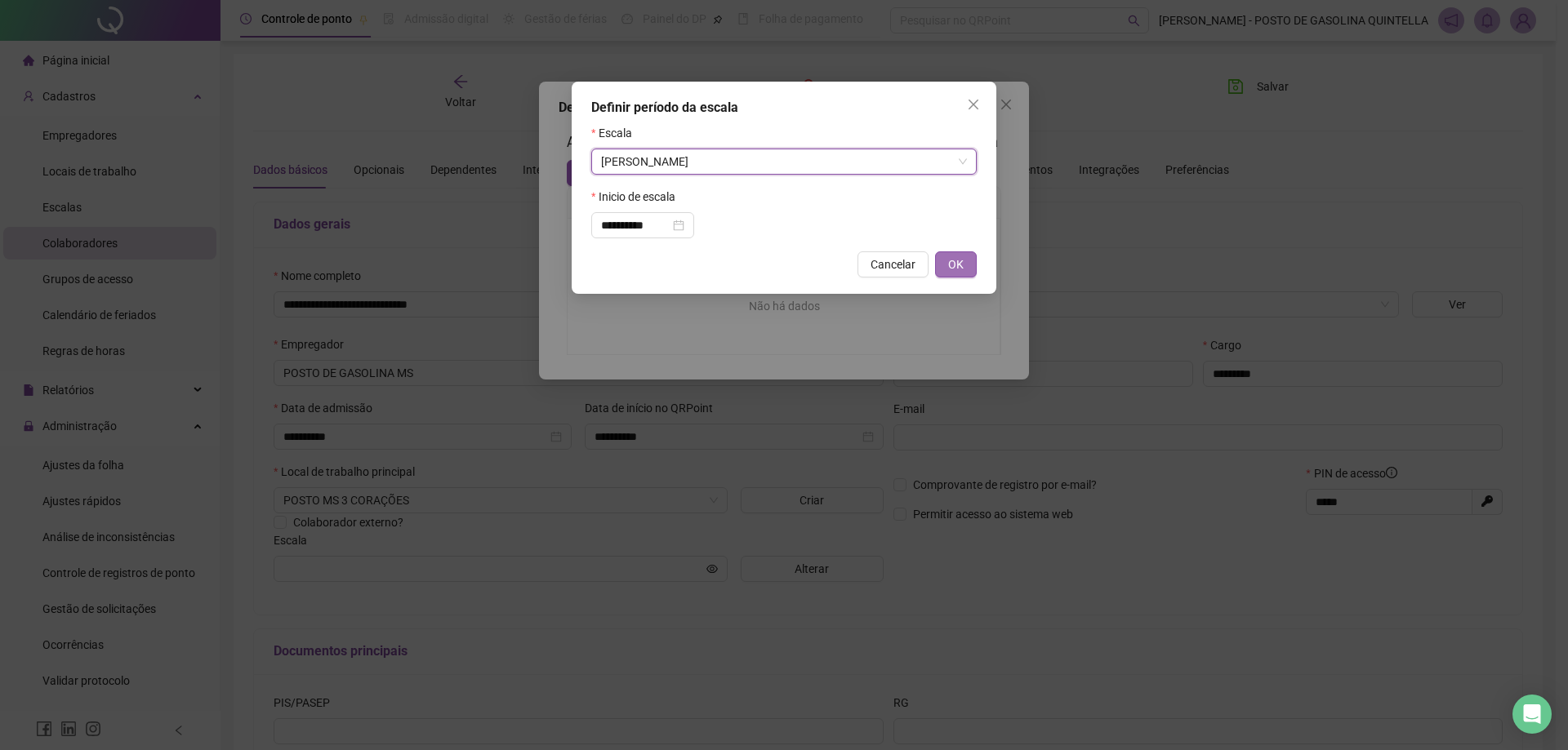
click at [973, 260] on button "OK" at bounding box center [955, 264] width 41 height 26
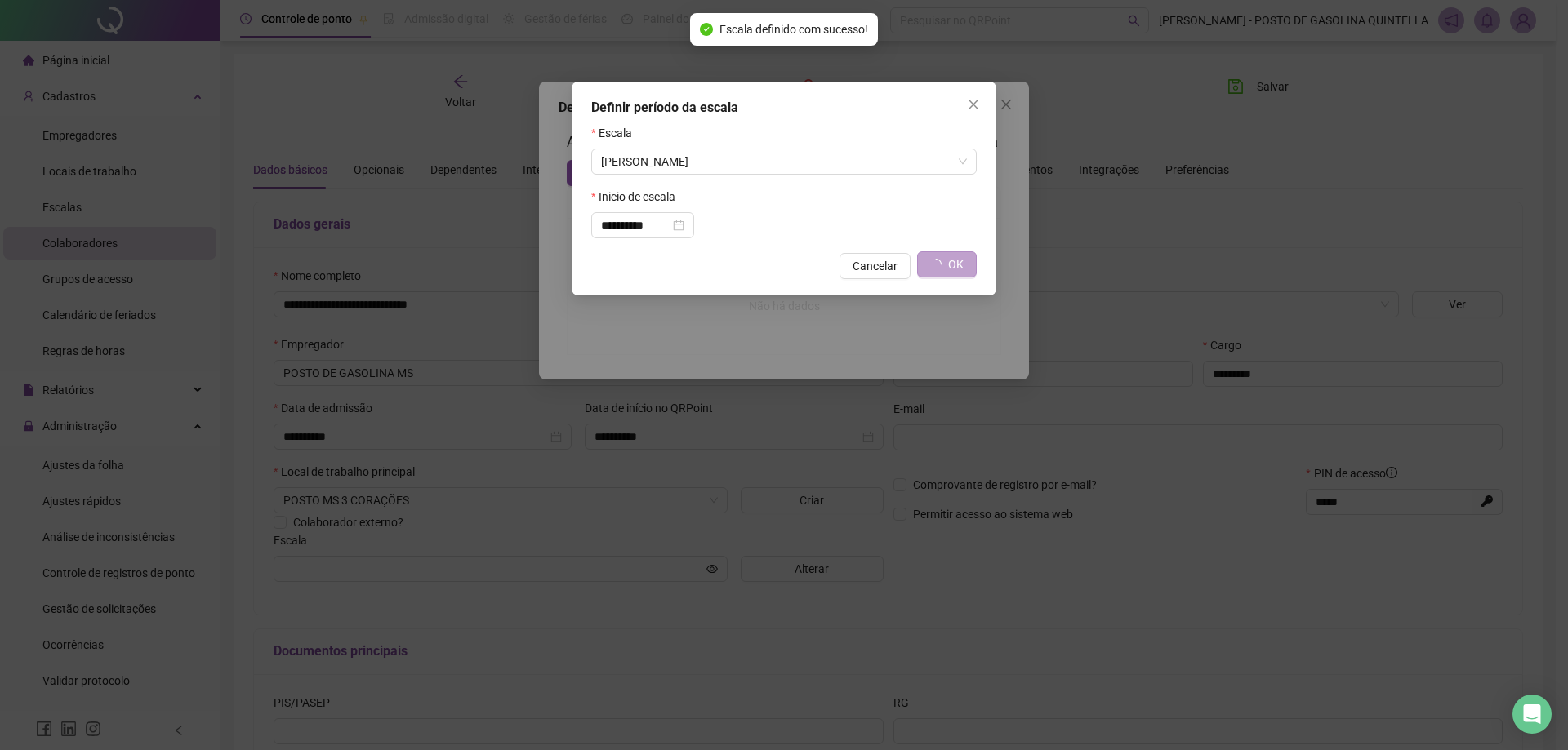
type input "*******"
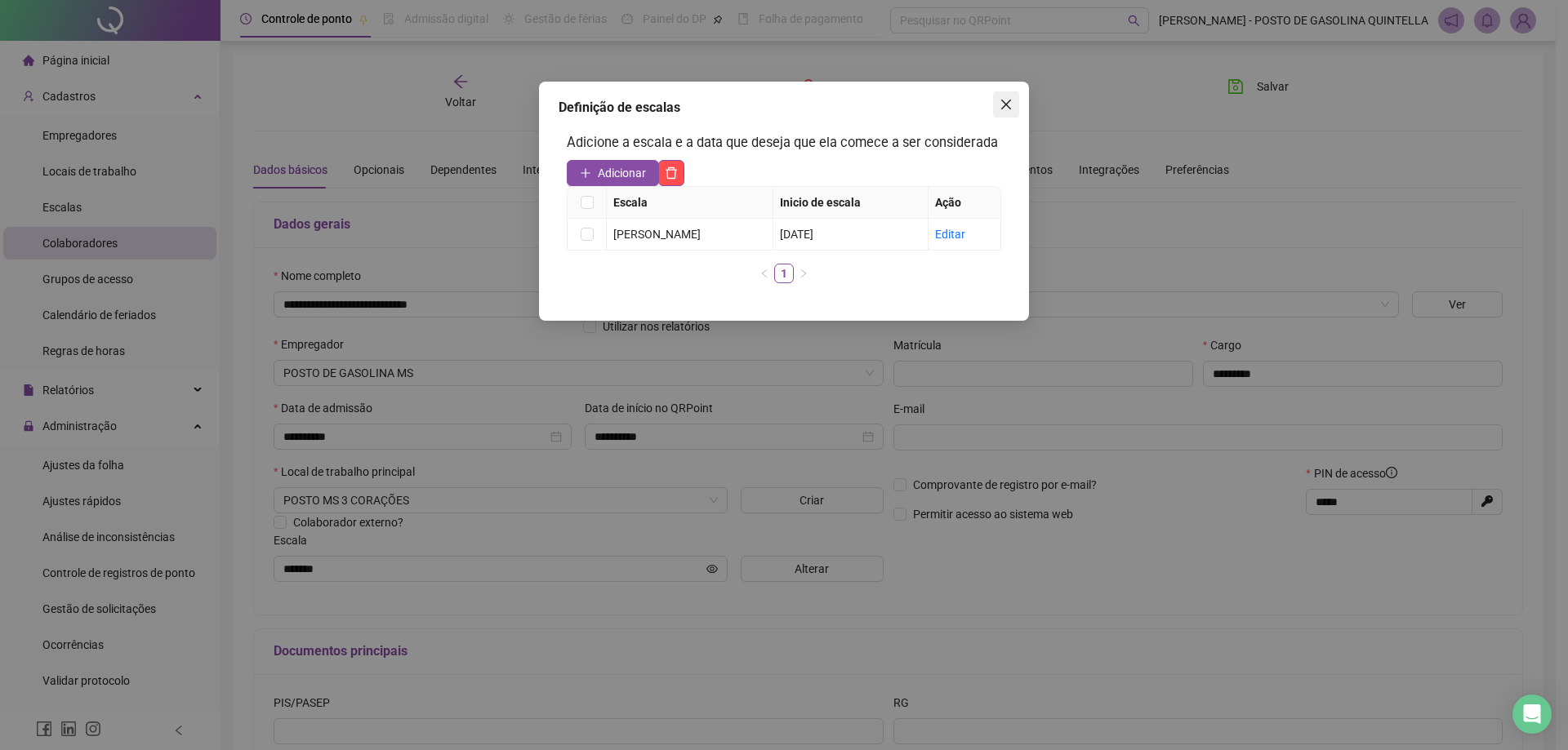
click at [1002, 108] on icon "close" at bounding box center [1007, 105] width 10 height 10
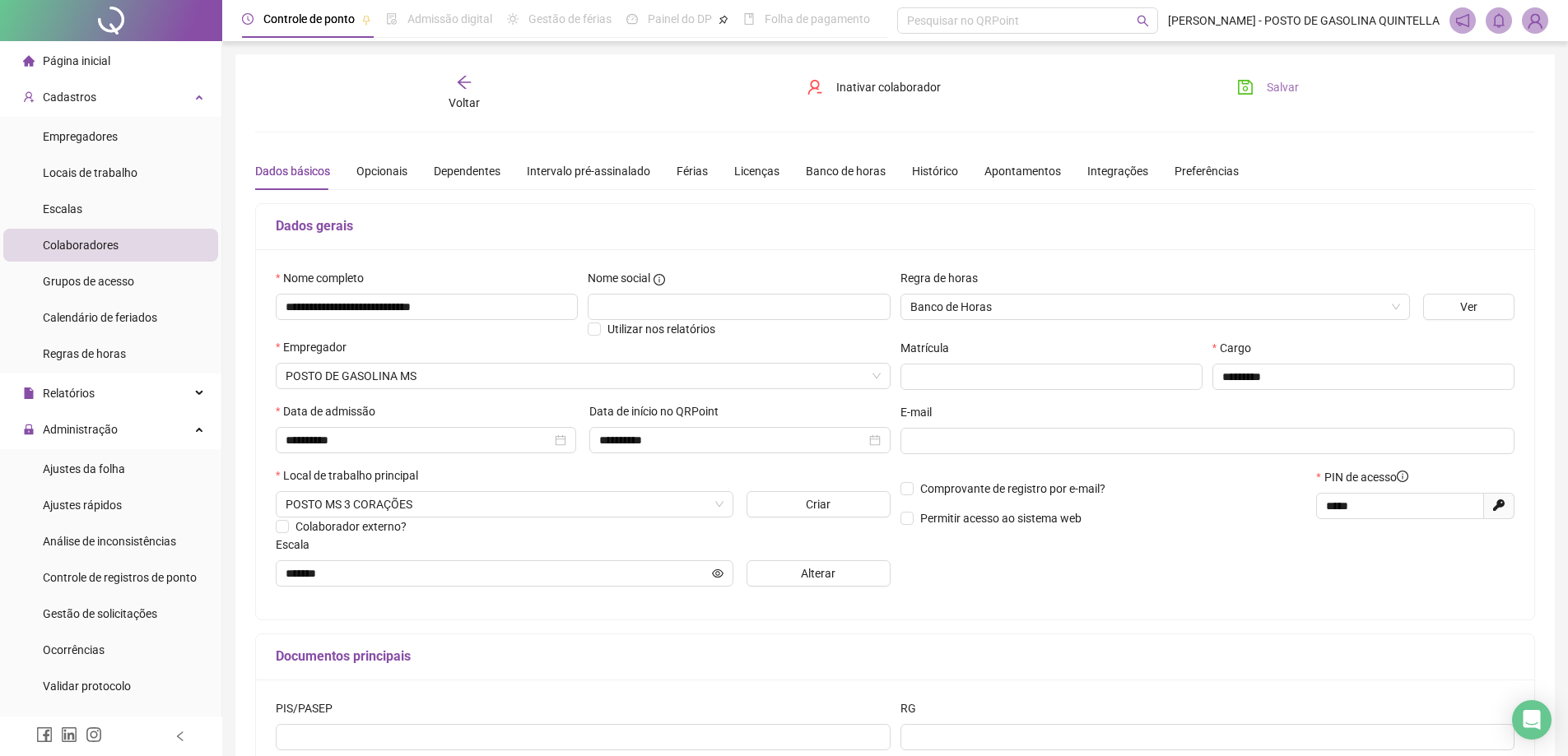
click at [1277, 85] on span "Salvar" at bounding box center [1283, 87] width 32 height 18
click at [463, 86] on icon "arrow-left" at bounding box center [463, 82] width 13 height 13
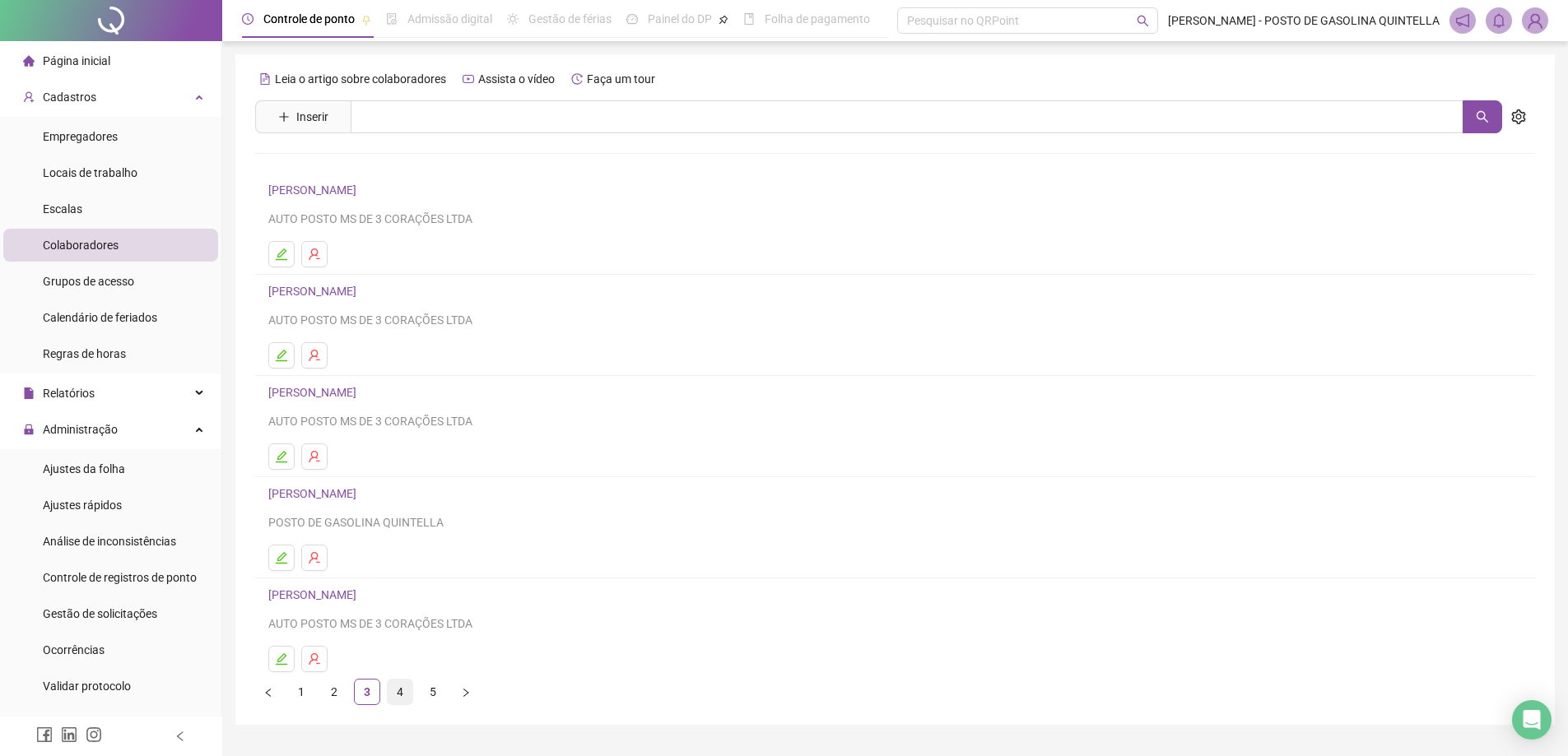
click at [400, 688] on link "4" at bounding box center [399, 692] width 25 height 25
click at [342, 191] on link "[PERSON_NAME]" at bounding box center [314, 189] width 93 height 13
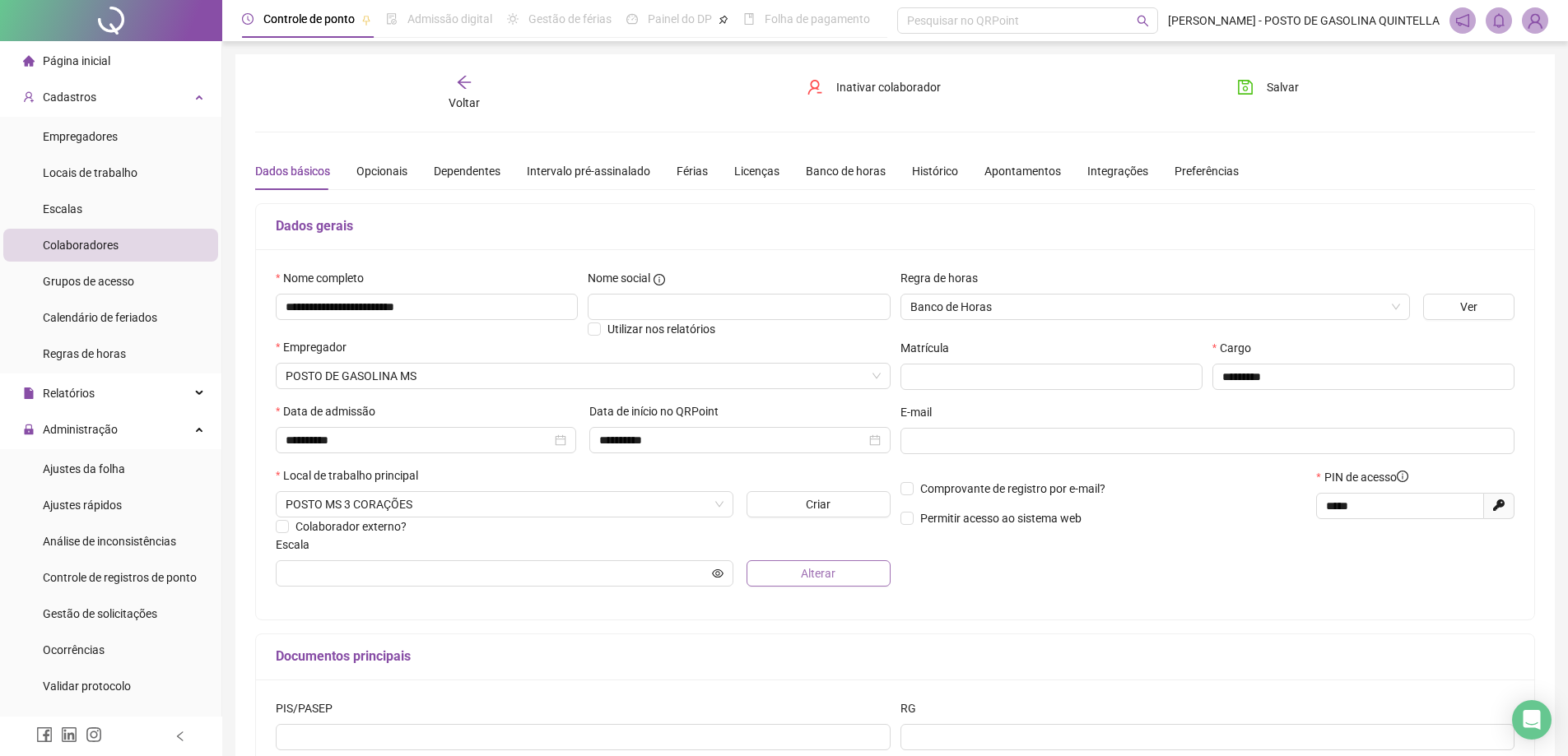
click at [768, 567] on button "Alterar" at bounding box center [819, 573] width 144 height 26
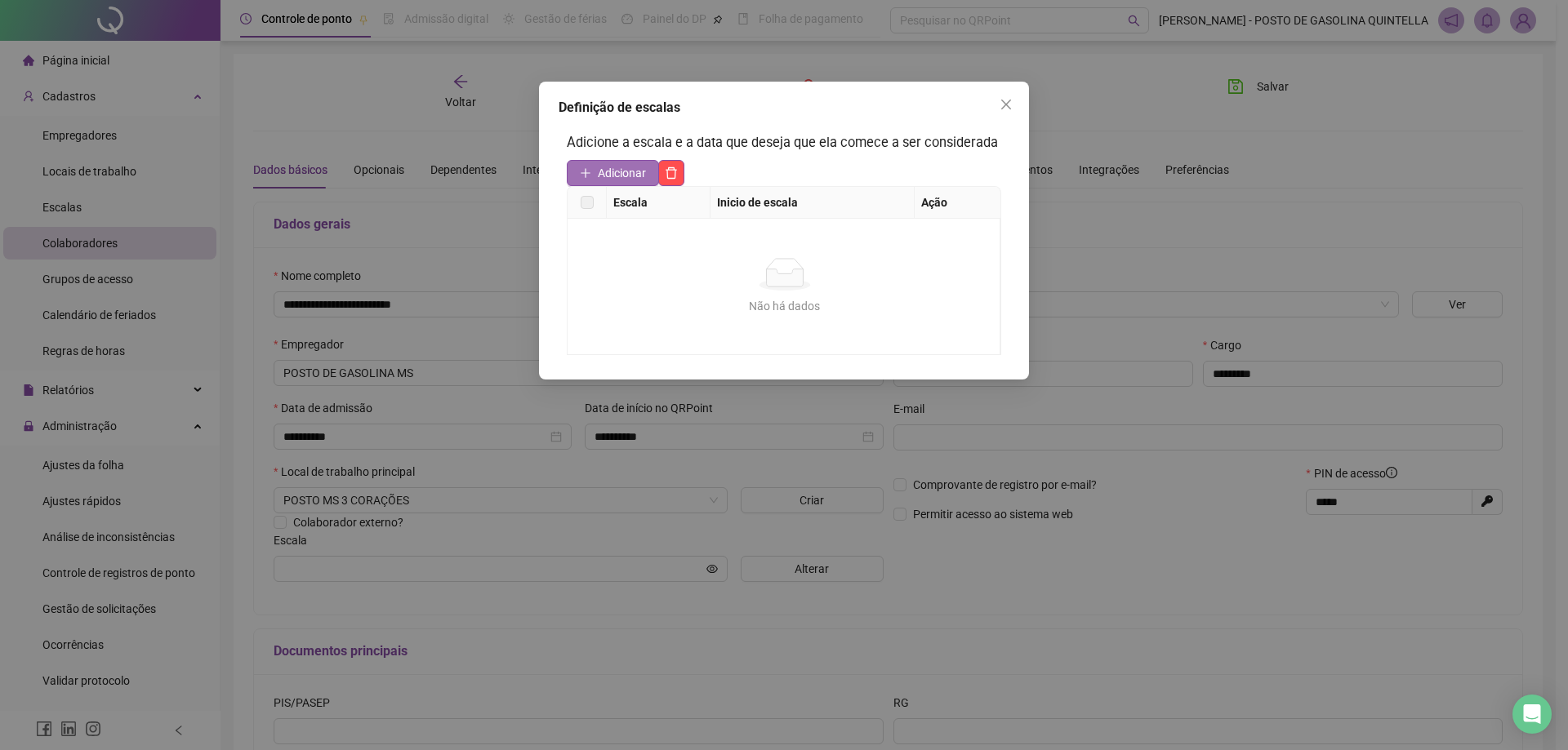
click at [616, 177] on span "Adicionar" at bounding box center [621, 173] width 48 height 18
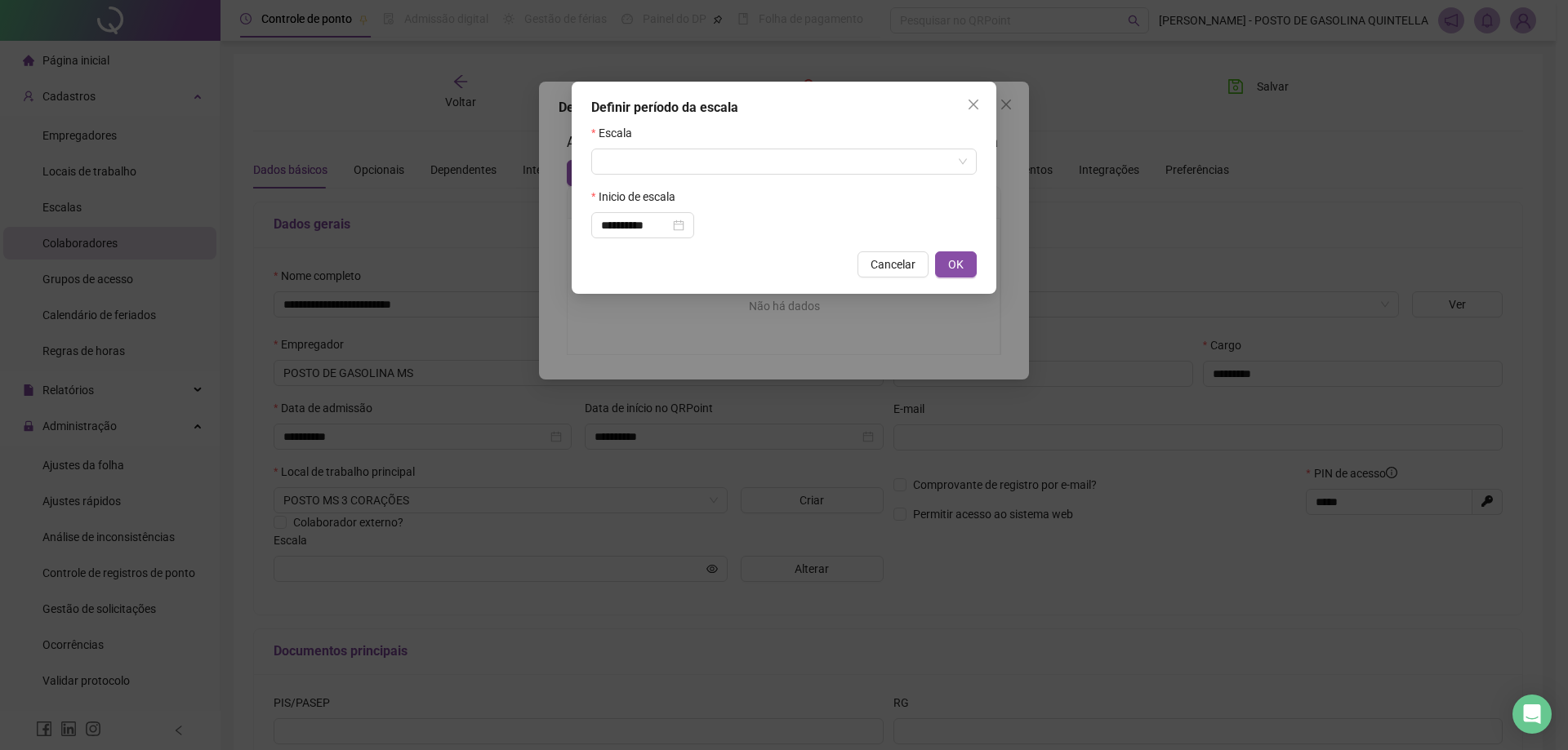
click at [645, 175] on form "**********" at bounding box center [783, 181] width 385 height 114
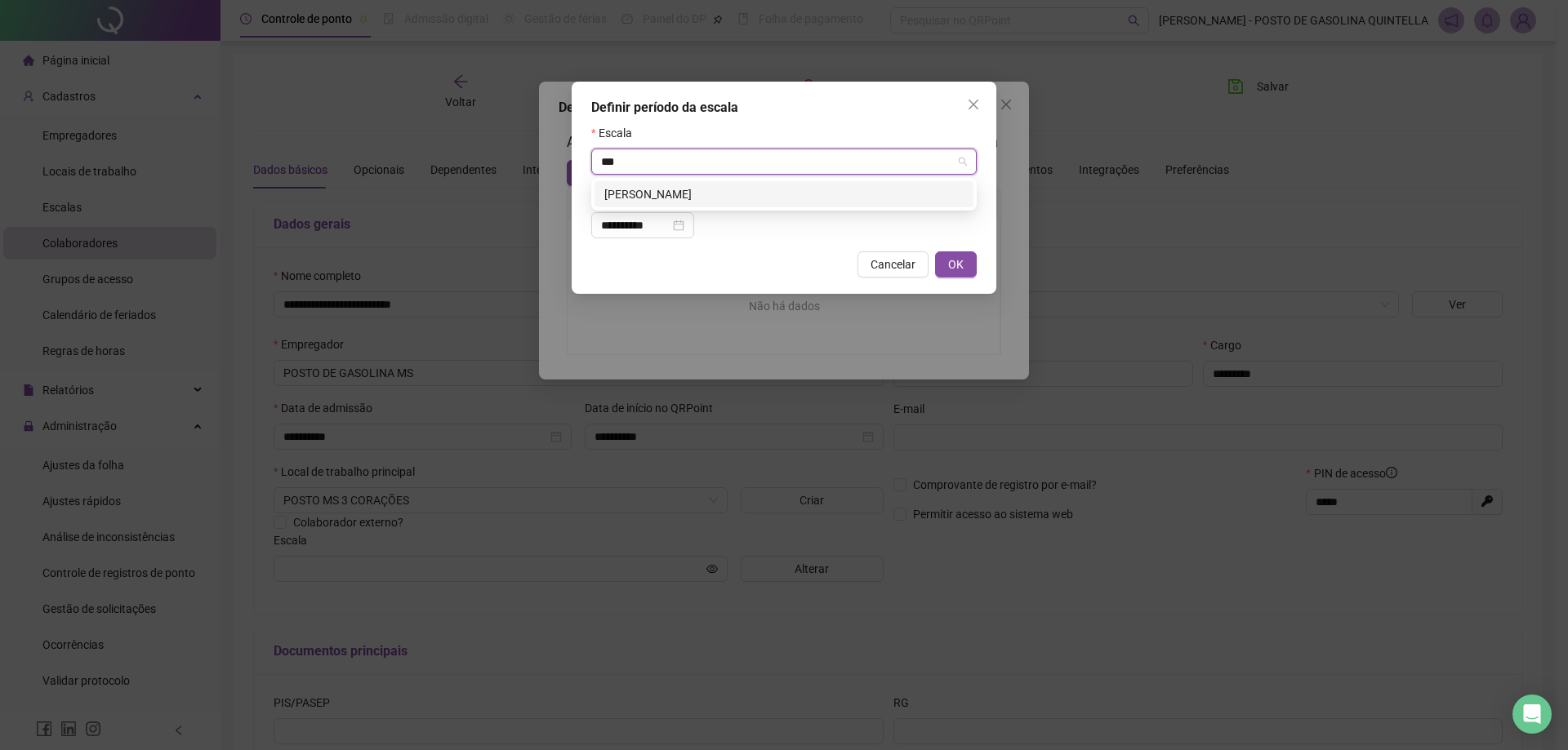
type input "****"
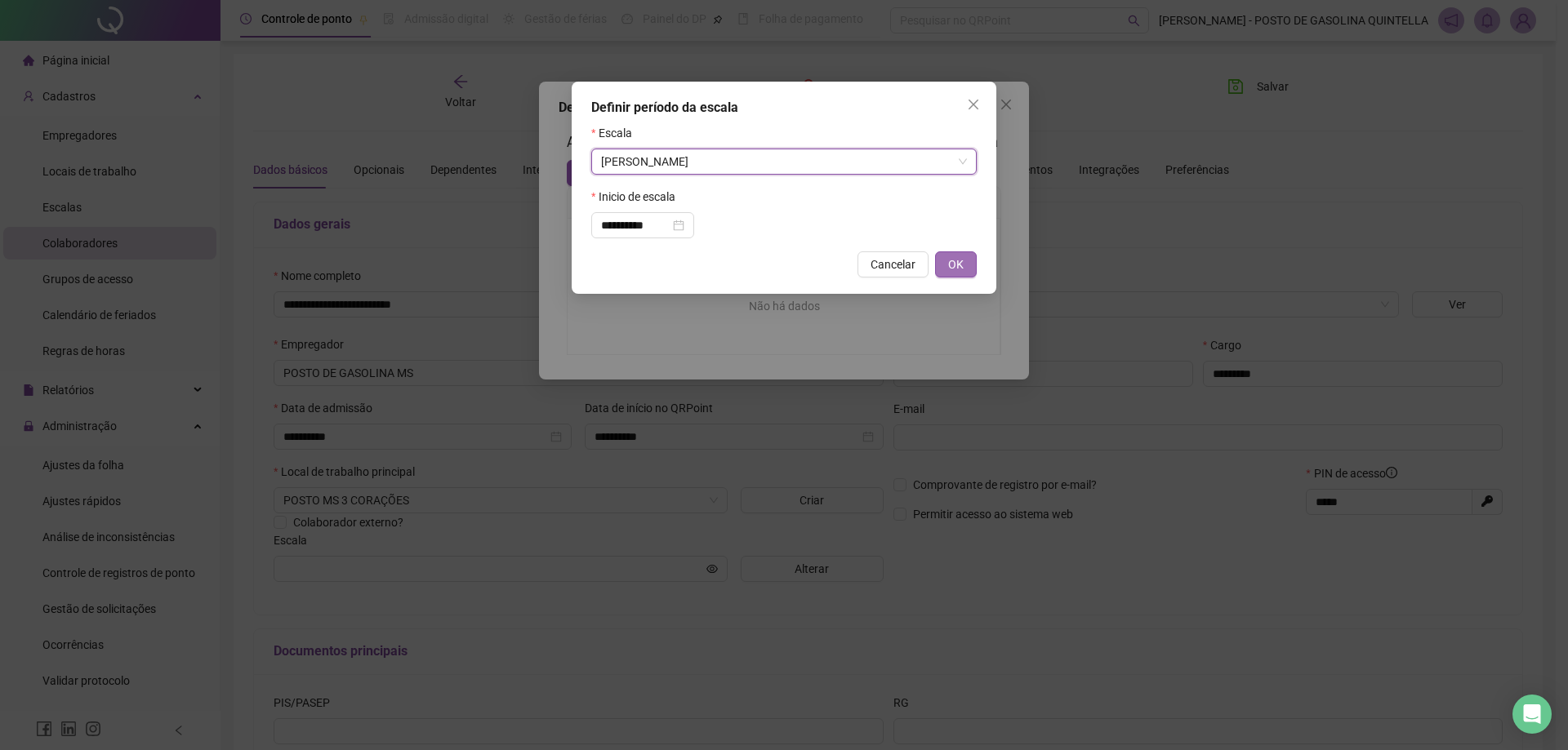
click at [971, 269] on button "OK" at bounding box center [955, 264] width 41 height 26
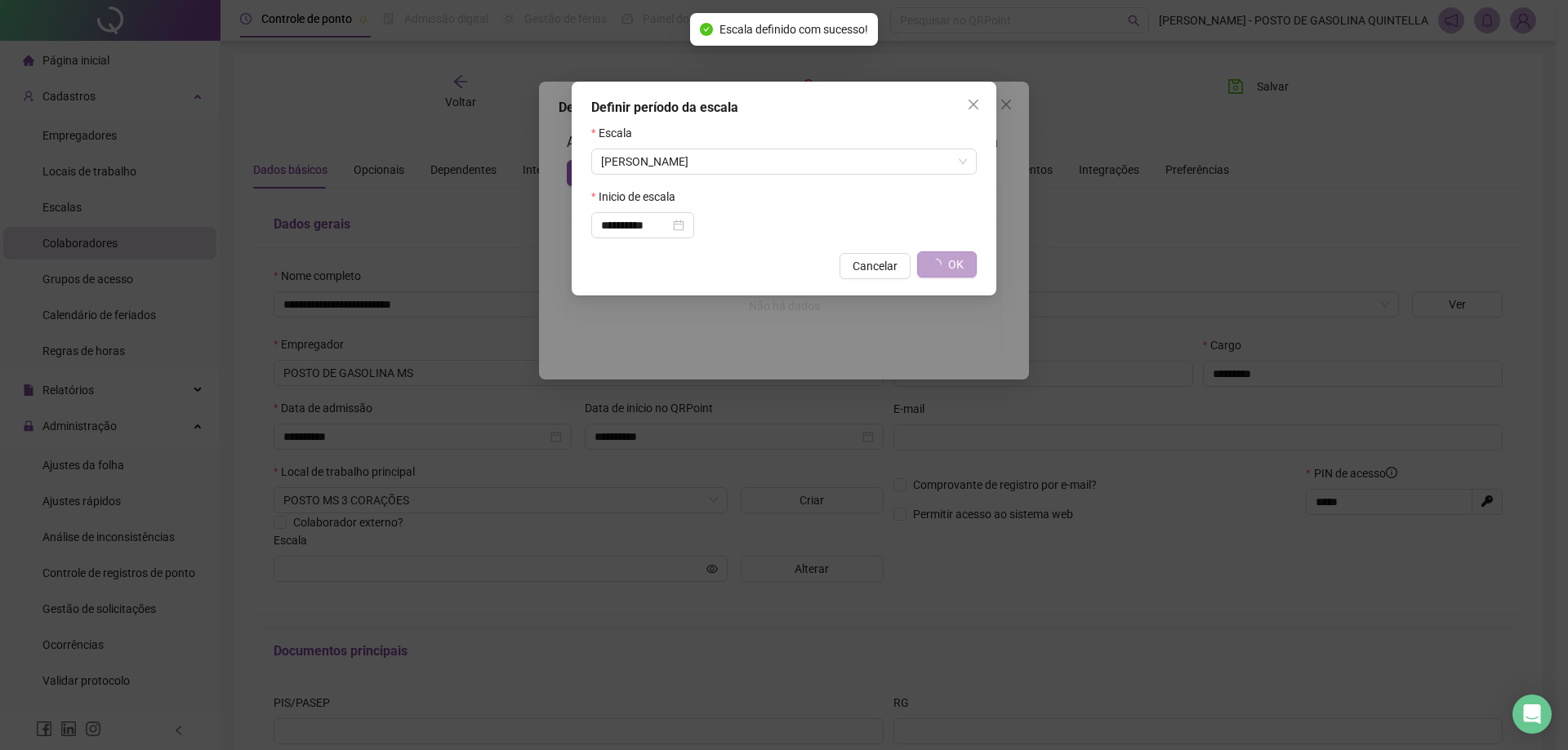
type input "**********"
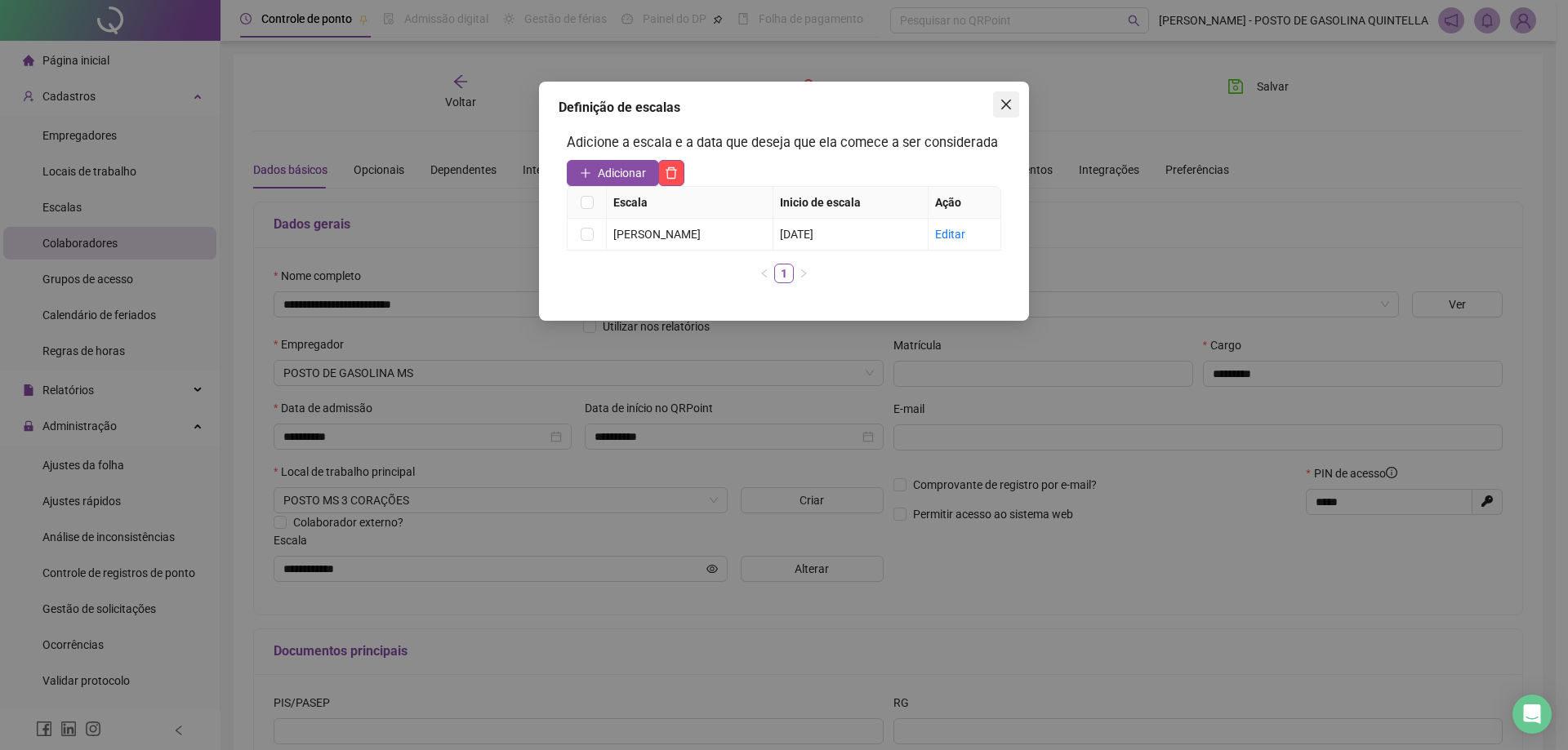
click at [1003, 101] on icon "close" at bounding box center [1006, 104] width 13 height 13
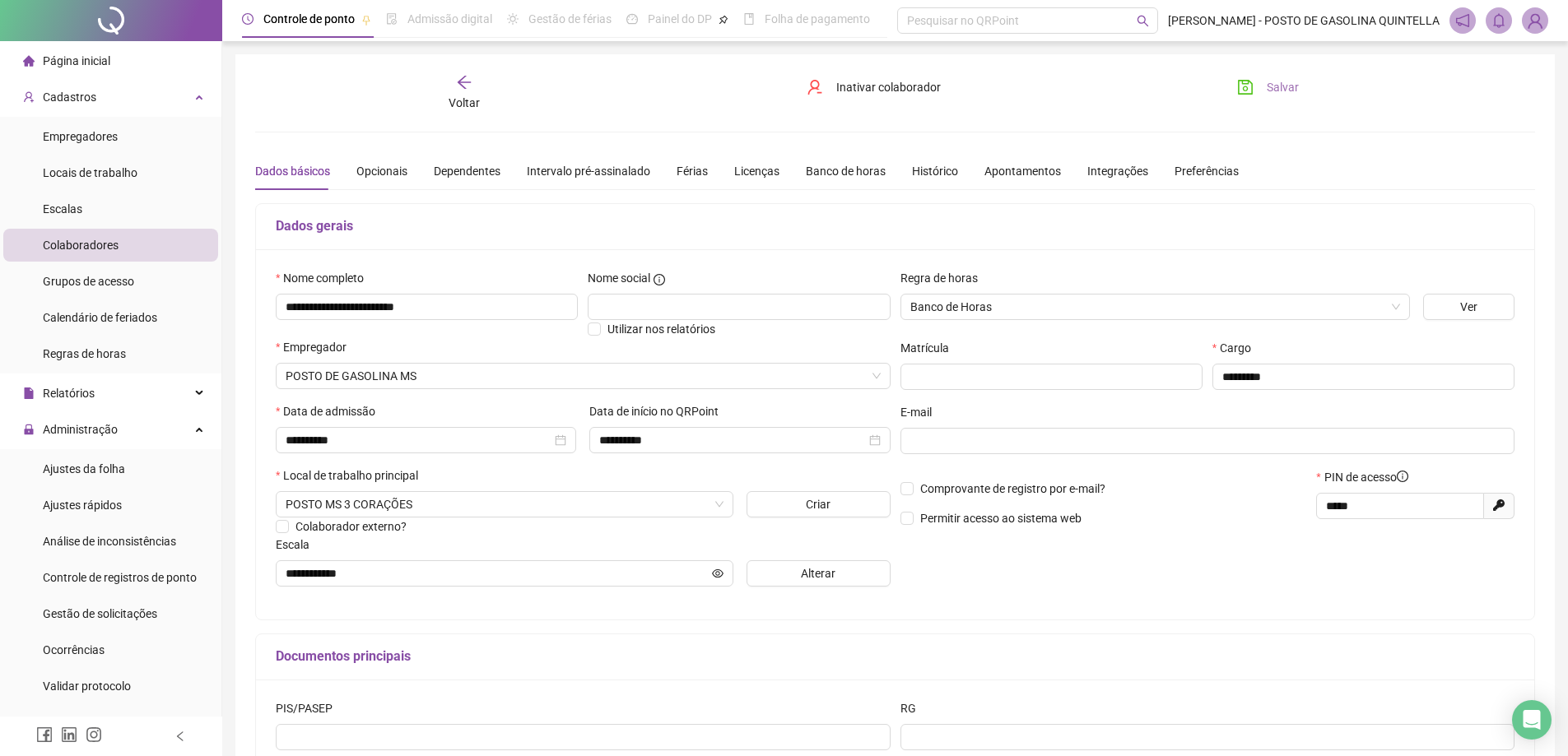
click at [1275, 92] on span "Salvar" at bounding box center [1283, 87] width 32 height 18
click at [459, 87] on icon "arrow-left" at bounding box center [463, 82] width 16 height 16
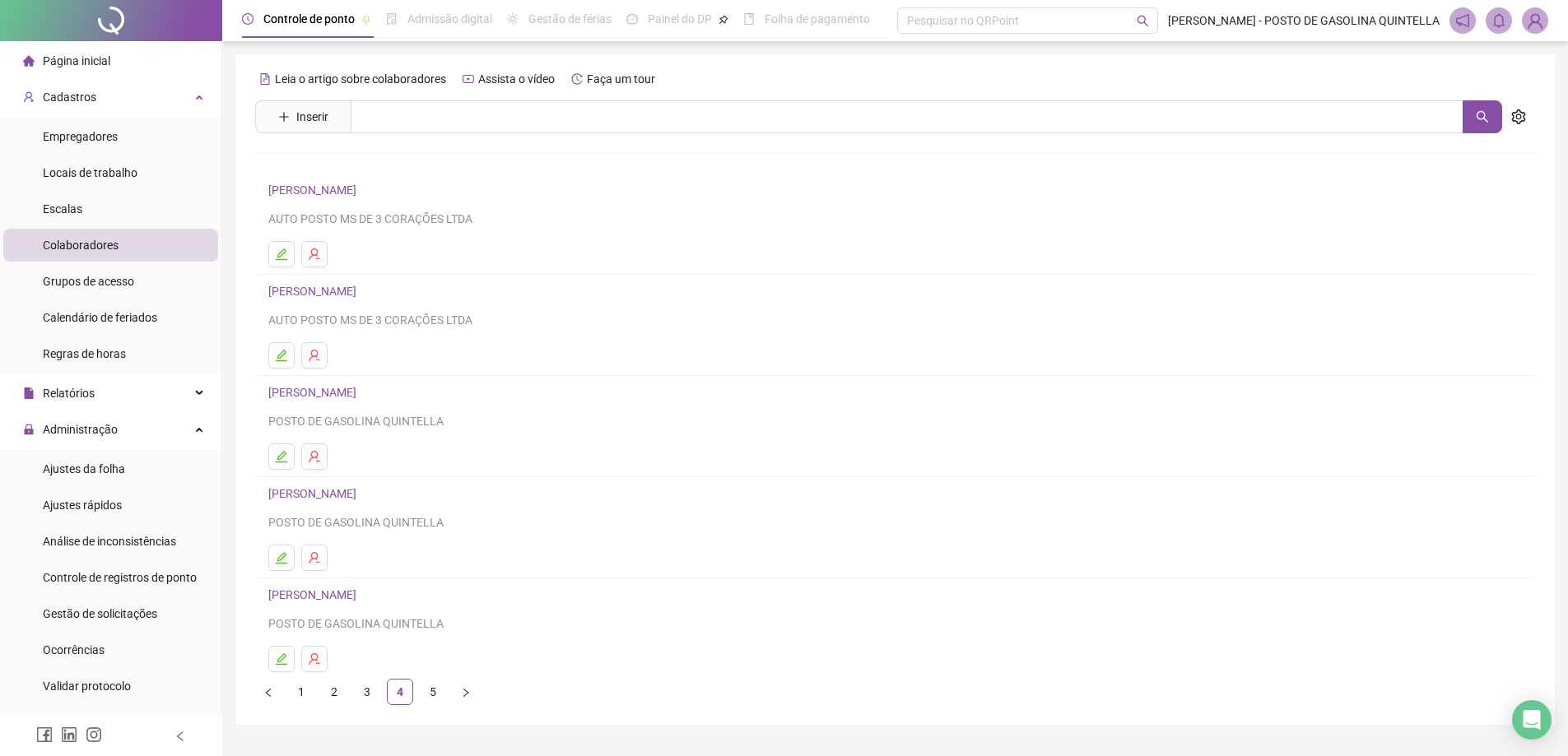
click at [354, 287] on link "[PERSON_NAME]" at bounding box center [314, 291] width 93 height 13
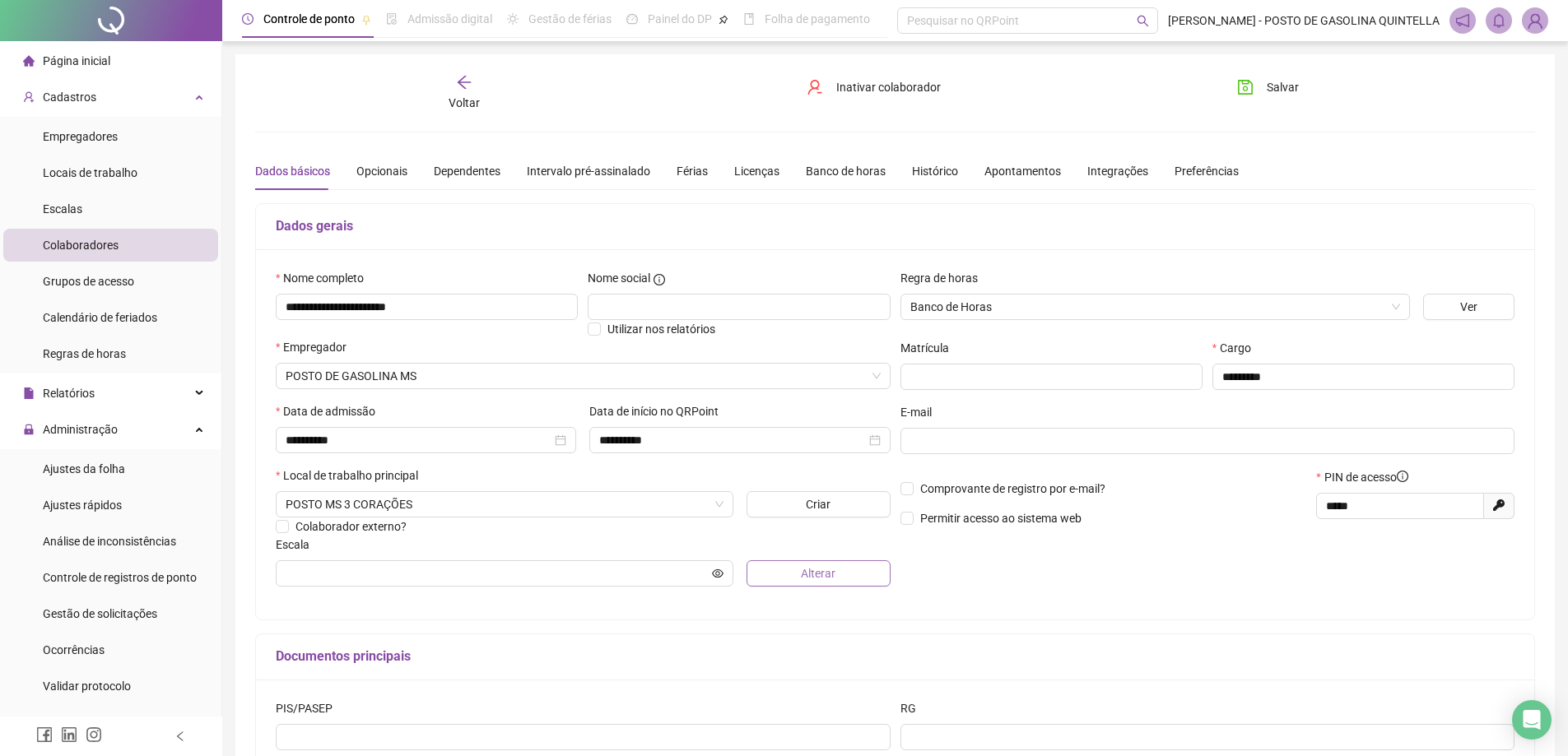
click at [794, 567] on button "Alterar" at bounding box center [819, 573] width 144 height 26
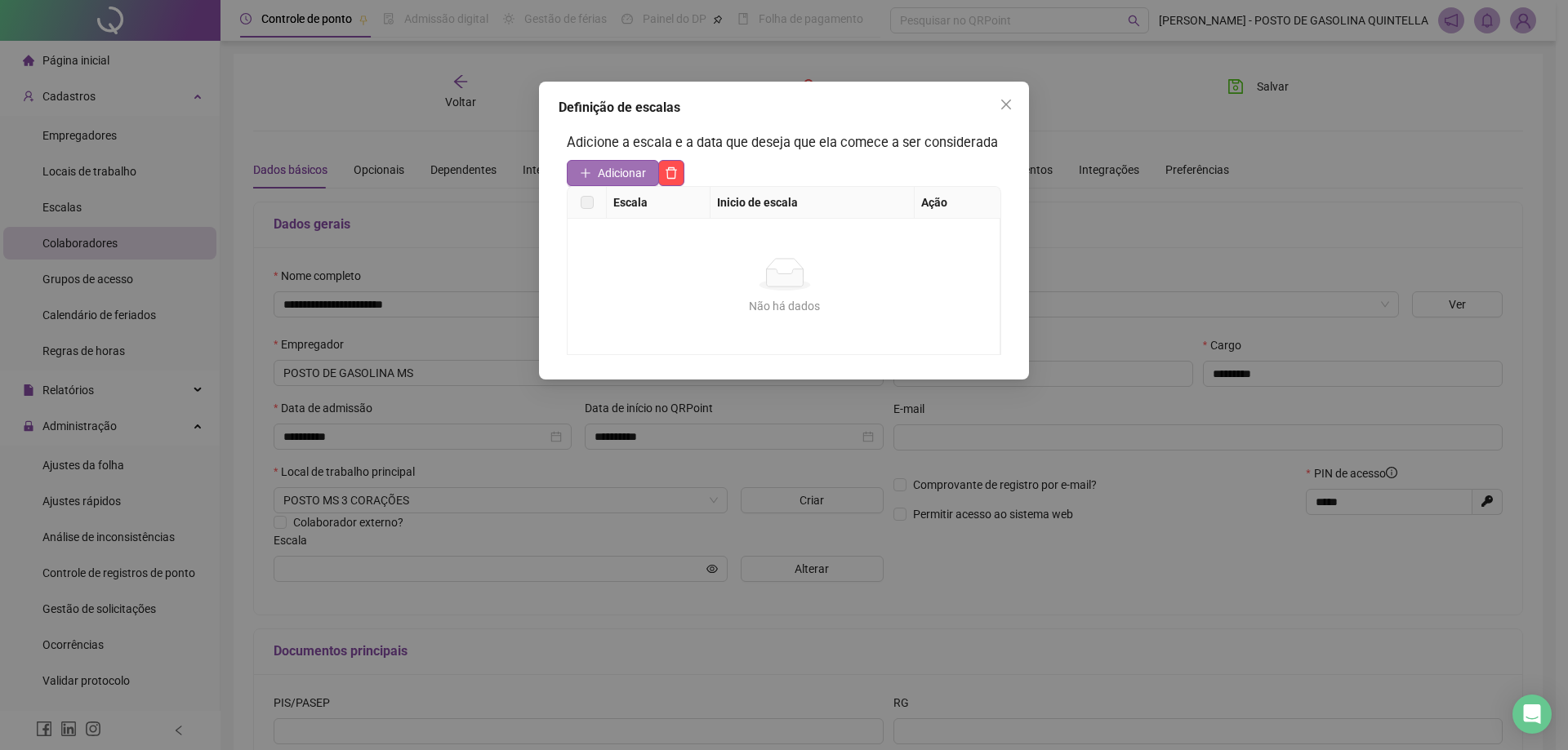
click at [633, 173] on span "Adicionar" at bounding box center [621, 173] width 48 height 18
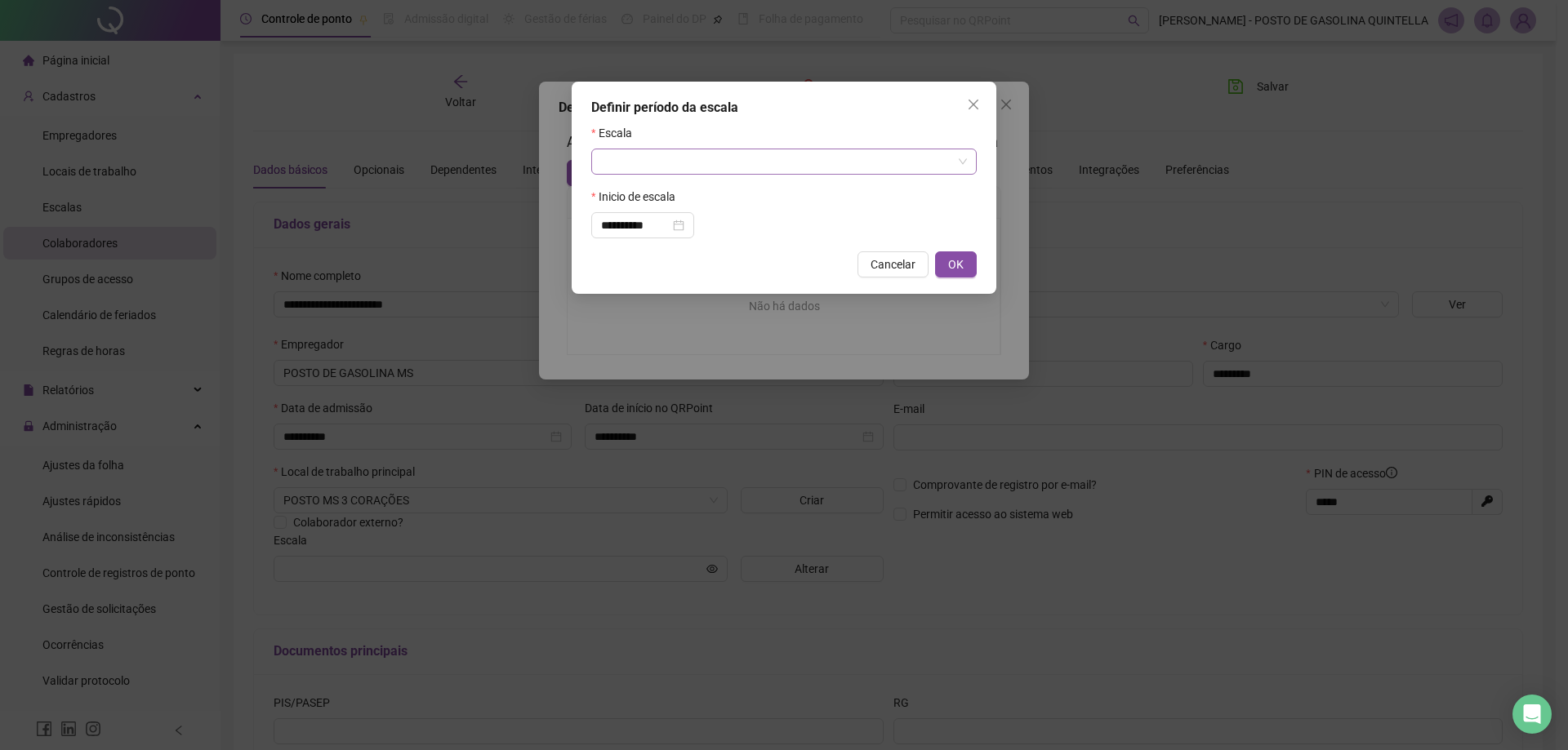
click at [682, 162] on input "search" at bounding box center [776, 162] width 351 height 25
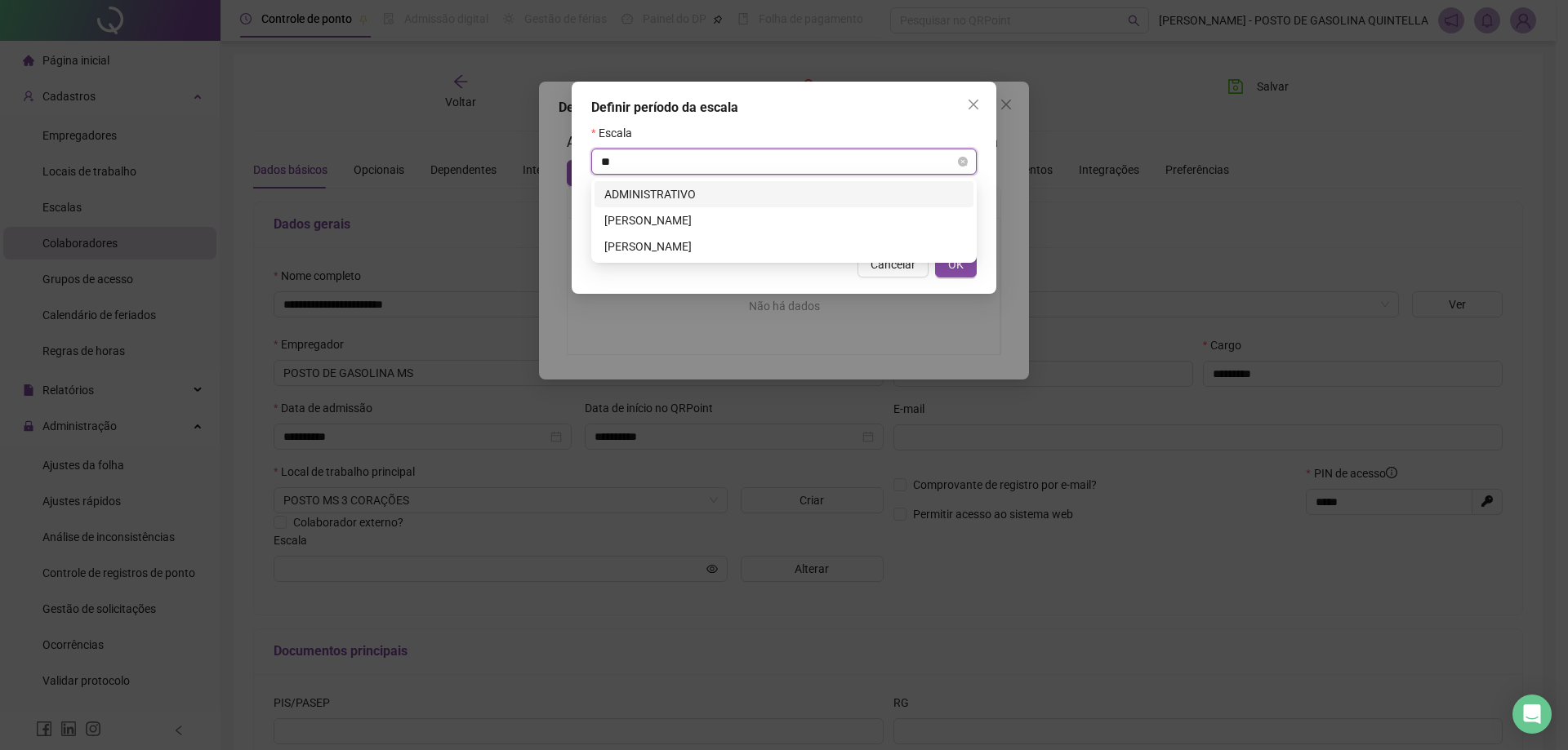
type input "***"
click at [679, 185] on div "[PERSON_NAME]" at bounding box center [784, 194] width 359 height 18
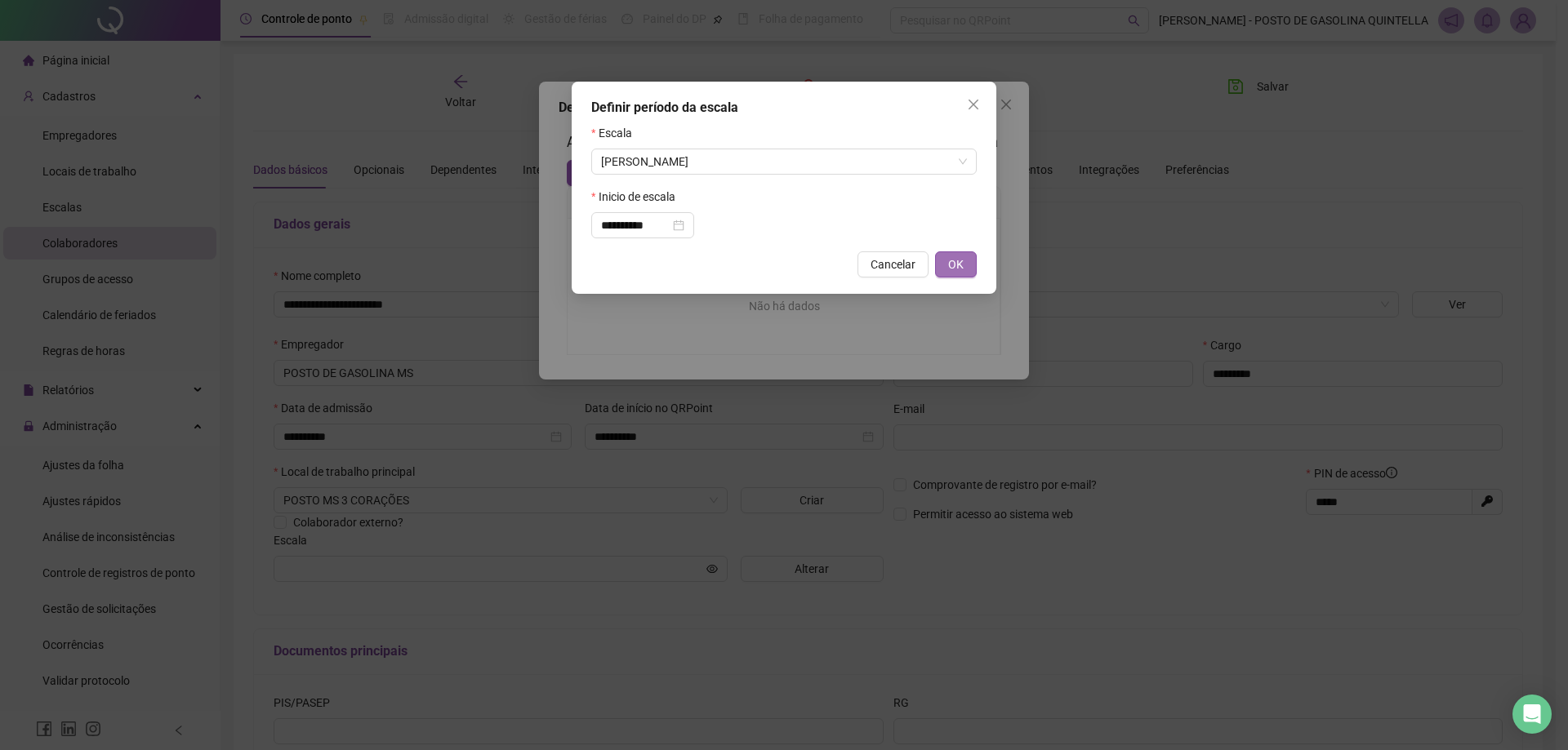
click at [959, 265] on span "OK" at bounding box center [956, 264] width 15 height 18
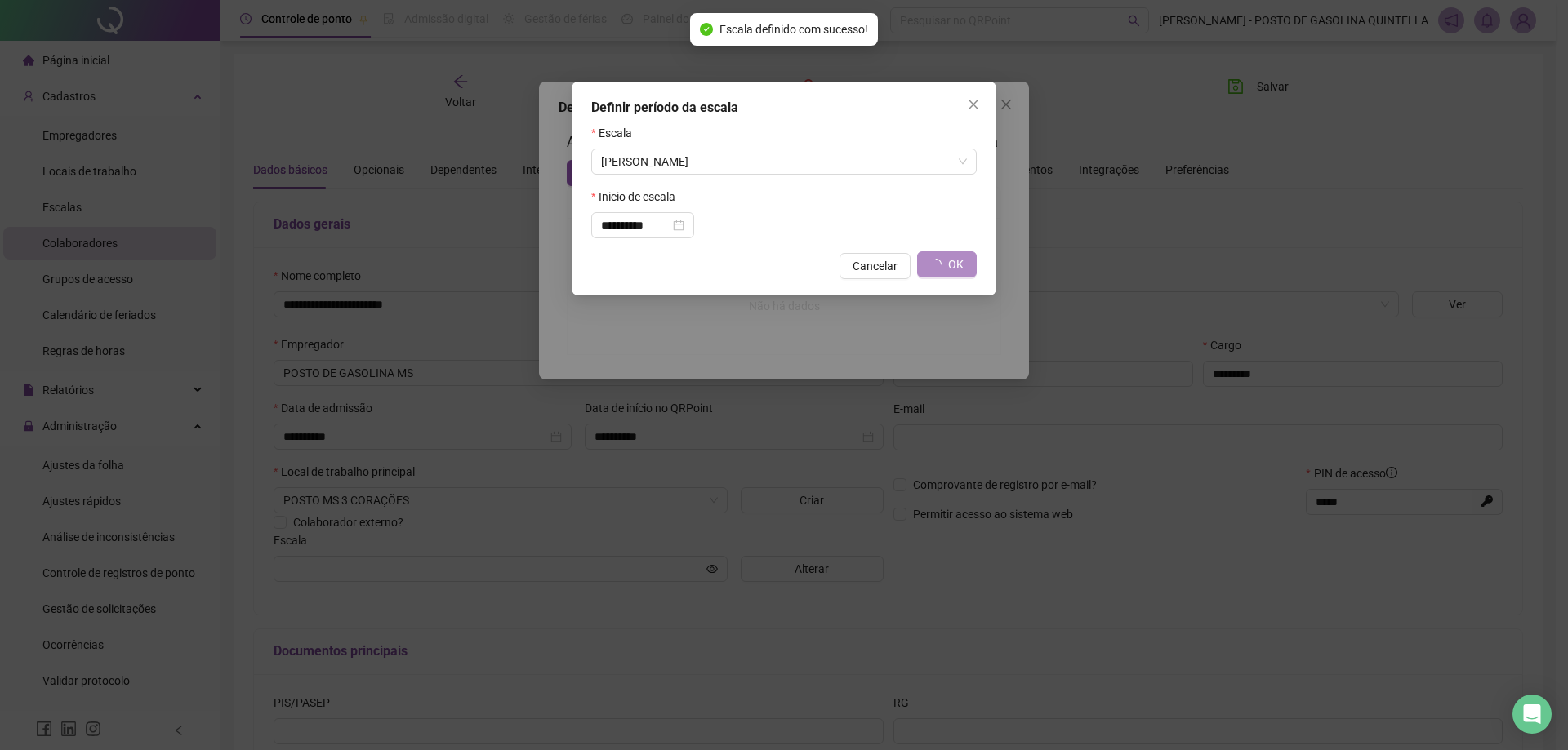
type input "**********"
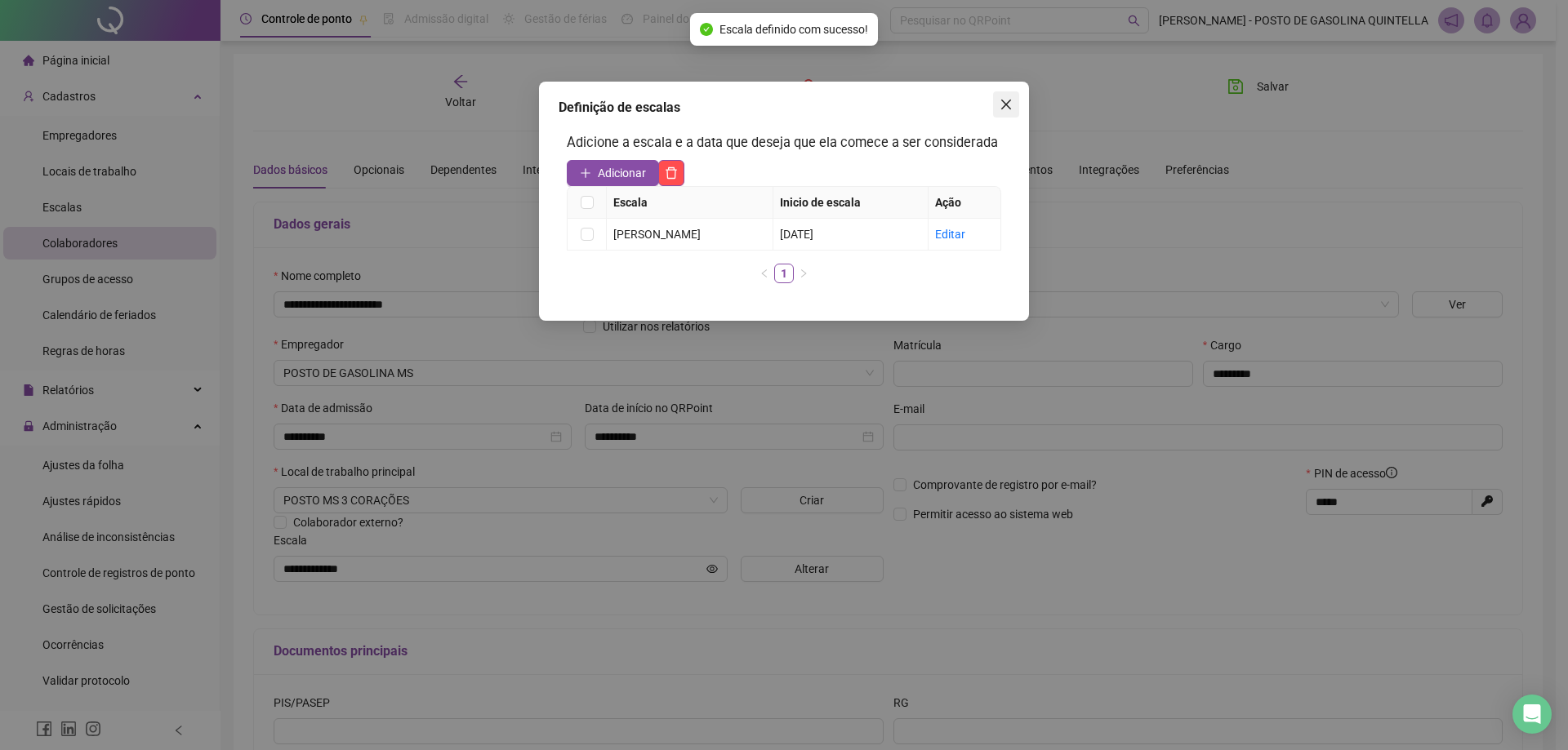
click at [1003, 104] on icon "close" at bounding box center [1006, 104] width 13 height 13
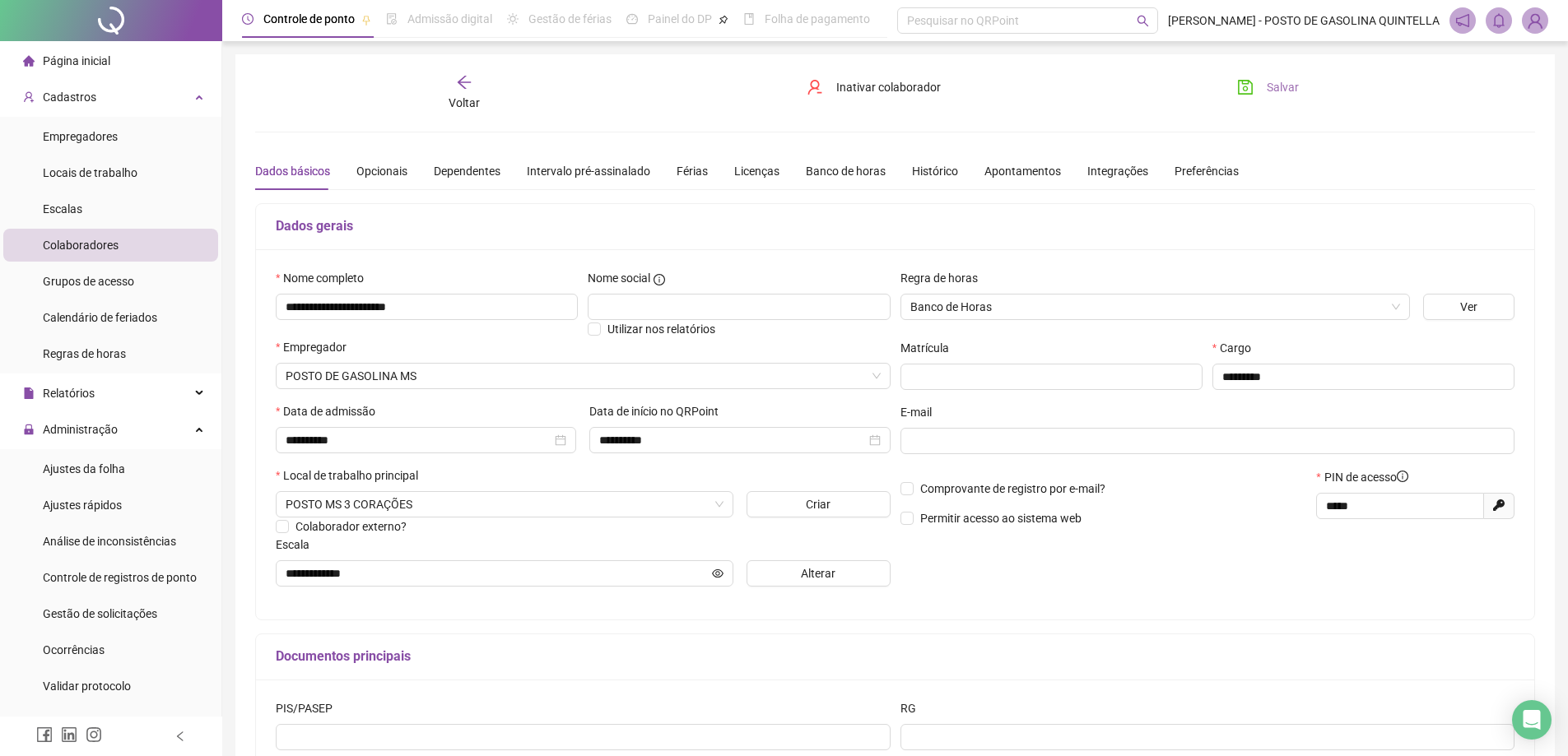
click at [1262, 93] on button "Salvar" at bounding box center [1268, 87] width 86 height 26
click at [468, 86] on icon "arrow-left" at bounding box center [463, 82] width 16 height 16
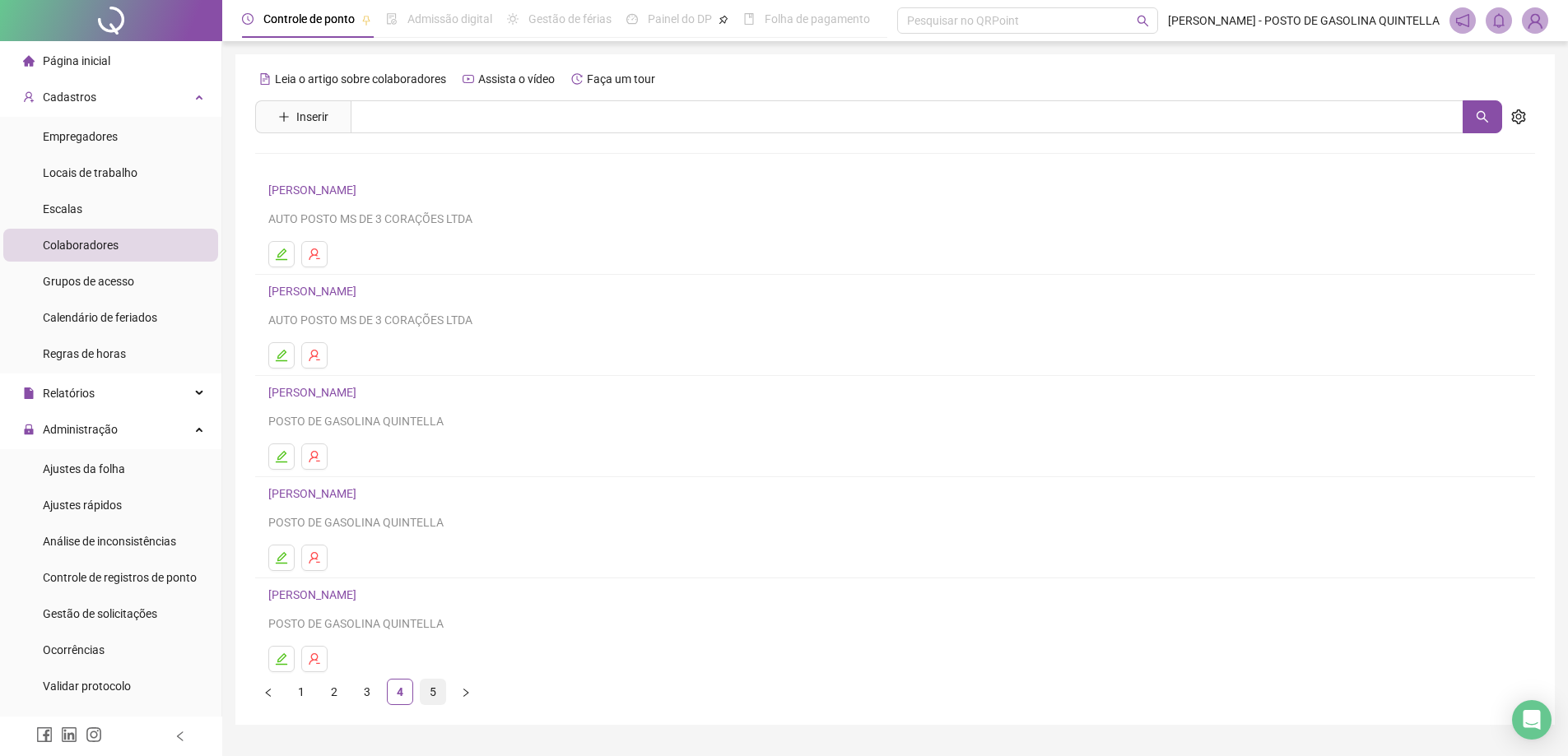
click at [425, 695] on link "5" at bounding box center [433, 692] width 25 height 25
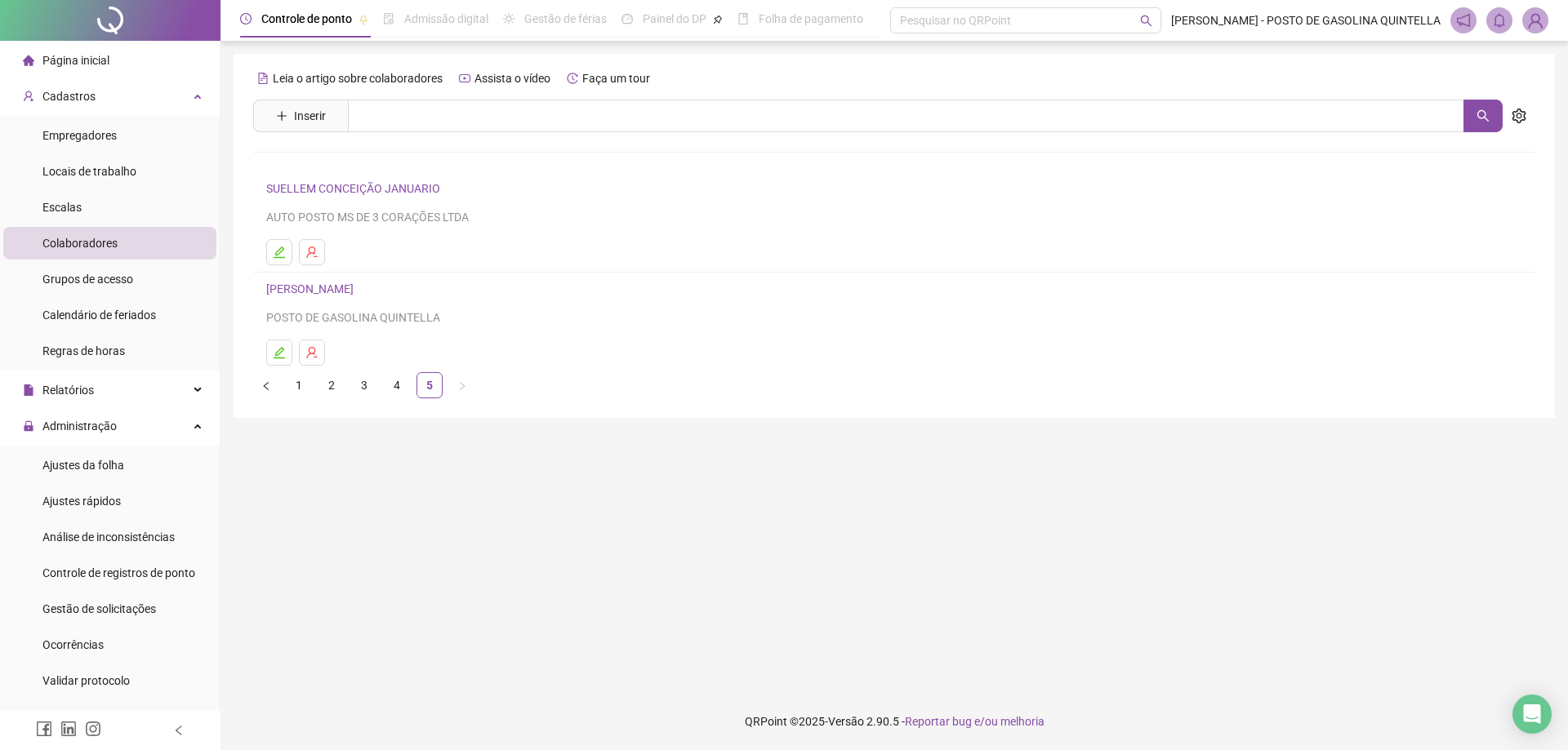
click at [411, 191] on link "SUELLEM CONCEIÇÃO JANUARIO" at bounding box center [355, 188] width 179 height 13
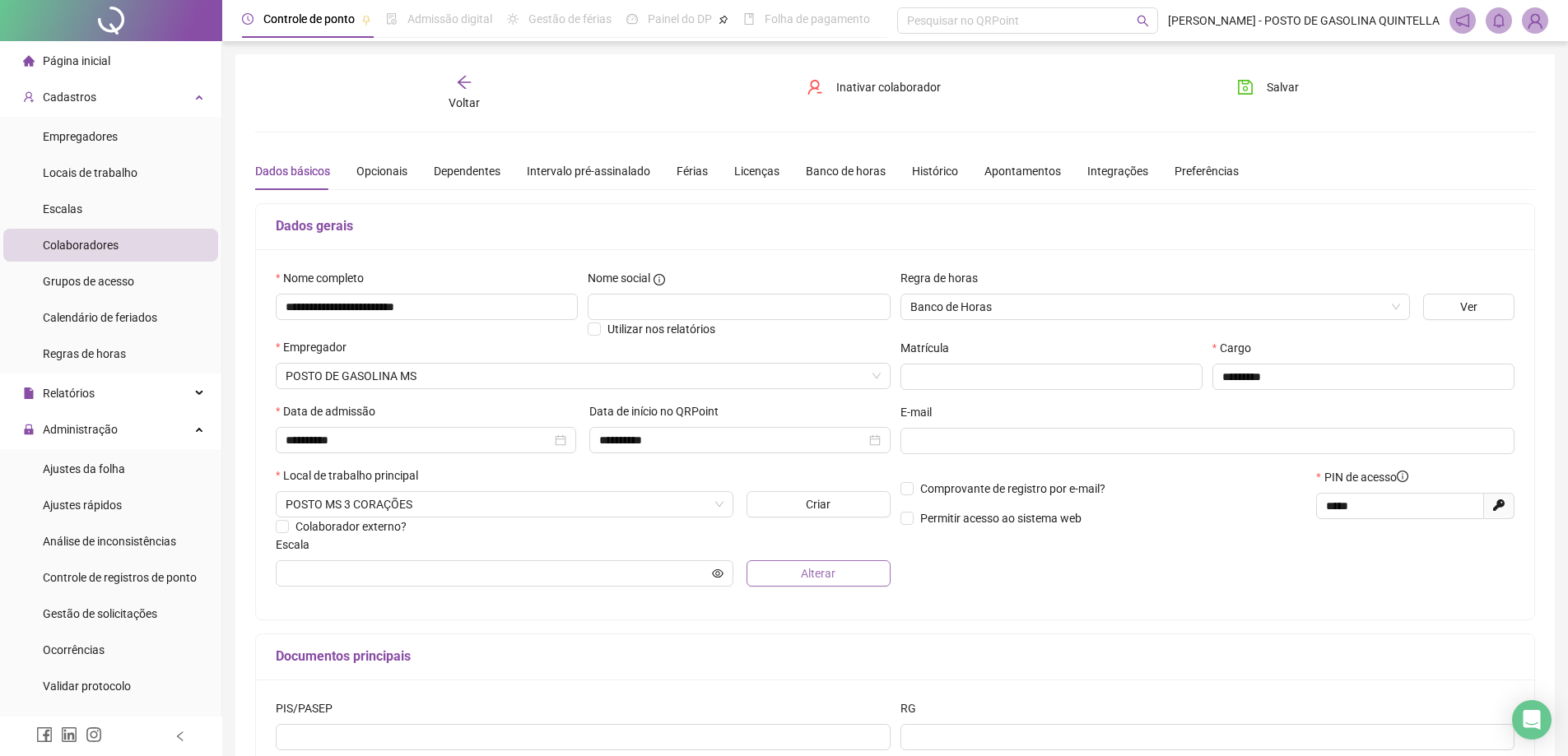
click at [806, 570] on span "Alterar" at bounding box center [819, 573] width 35 height 18
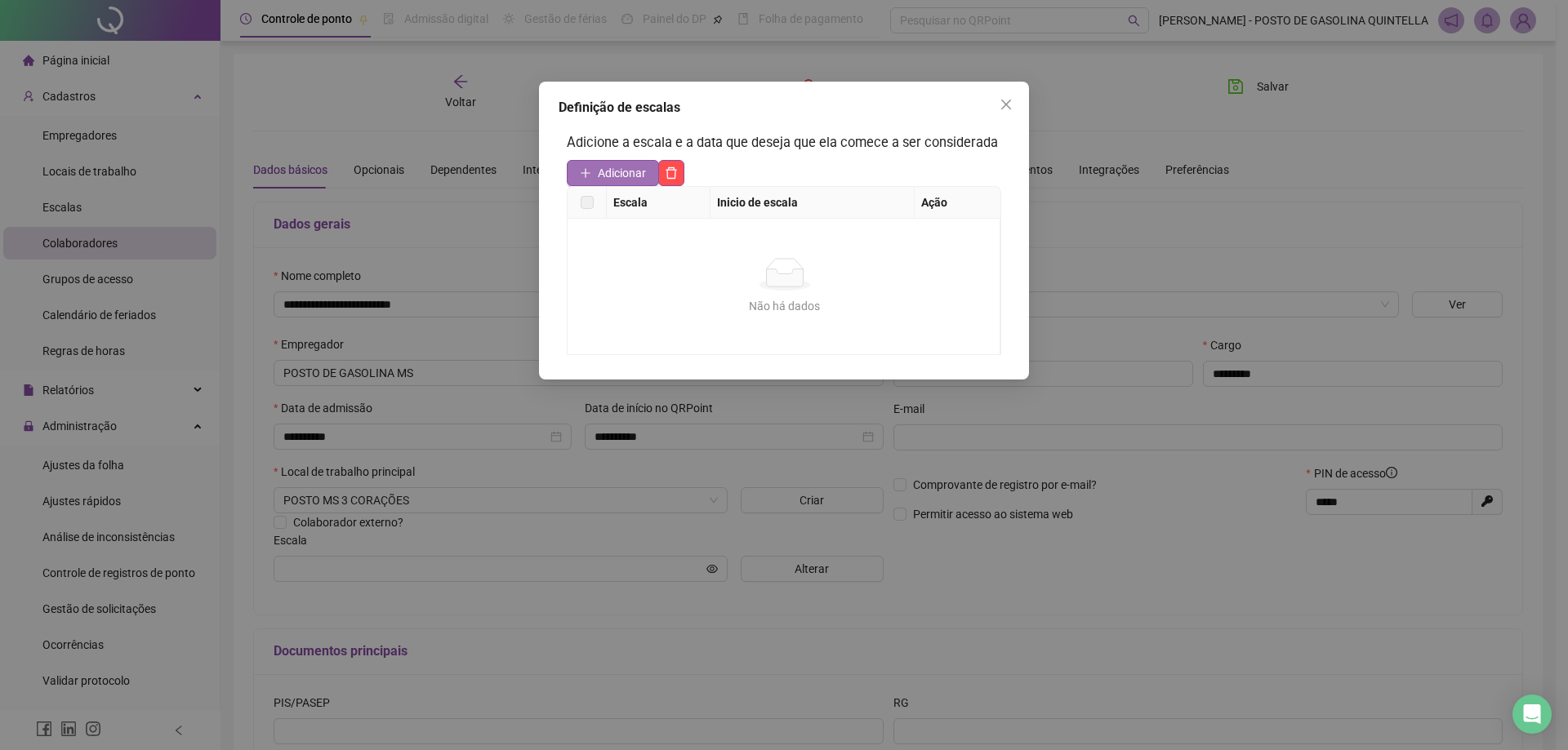
click at [635, 178] on span "Adicionar" at bounding box center [621, 173] width 48 height 18
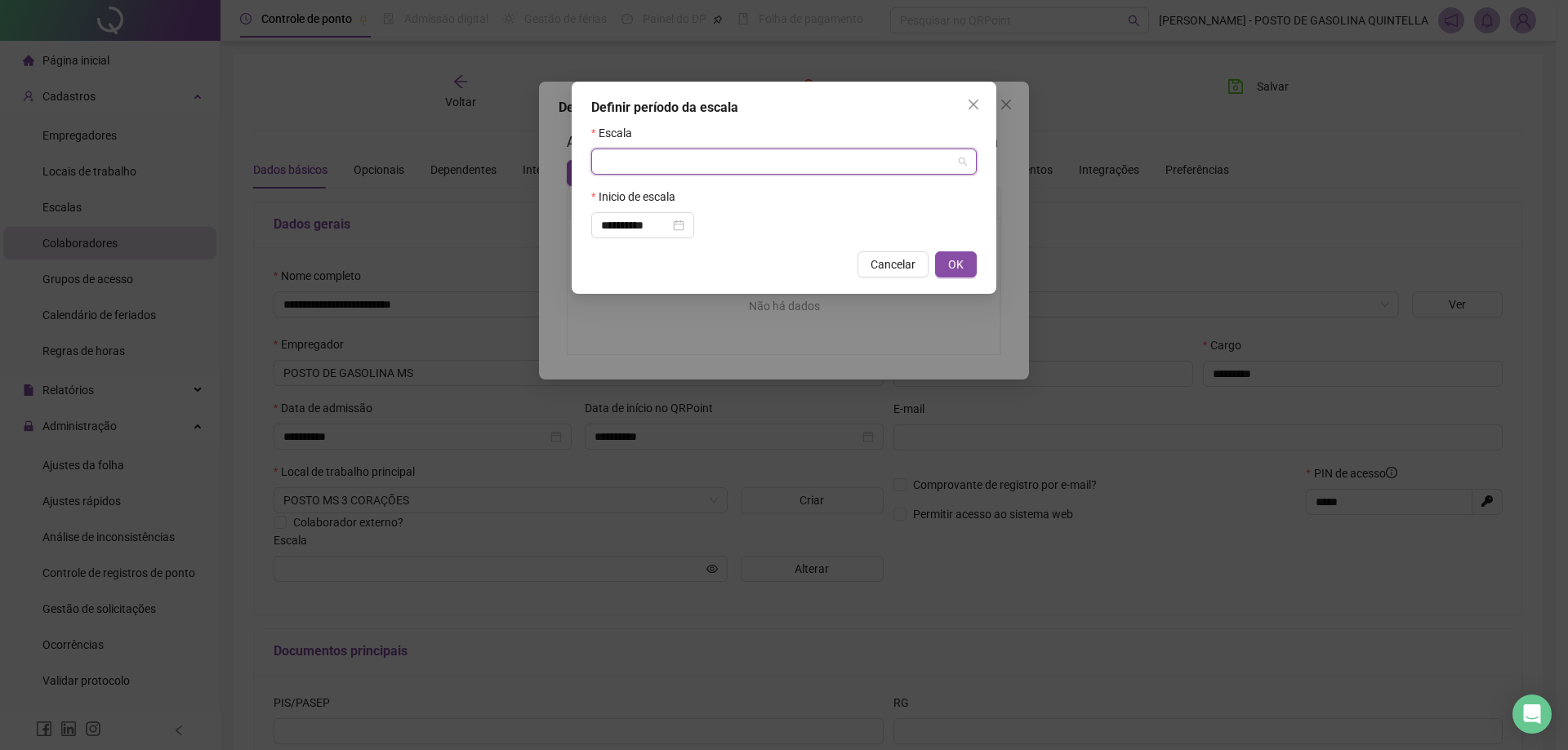
click at [660, 173] on input "search" at bounding box center [776, 162] width 351 height 25
type input "****"
click at [949, 265] on span "OK" at bounding box center [956, 264] width 15 height 18
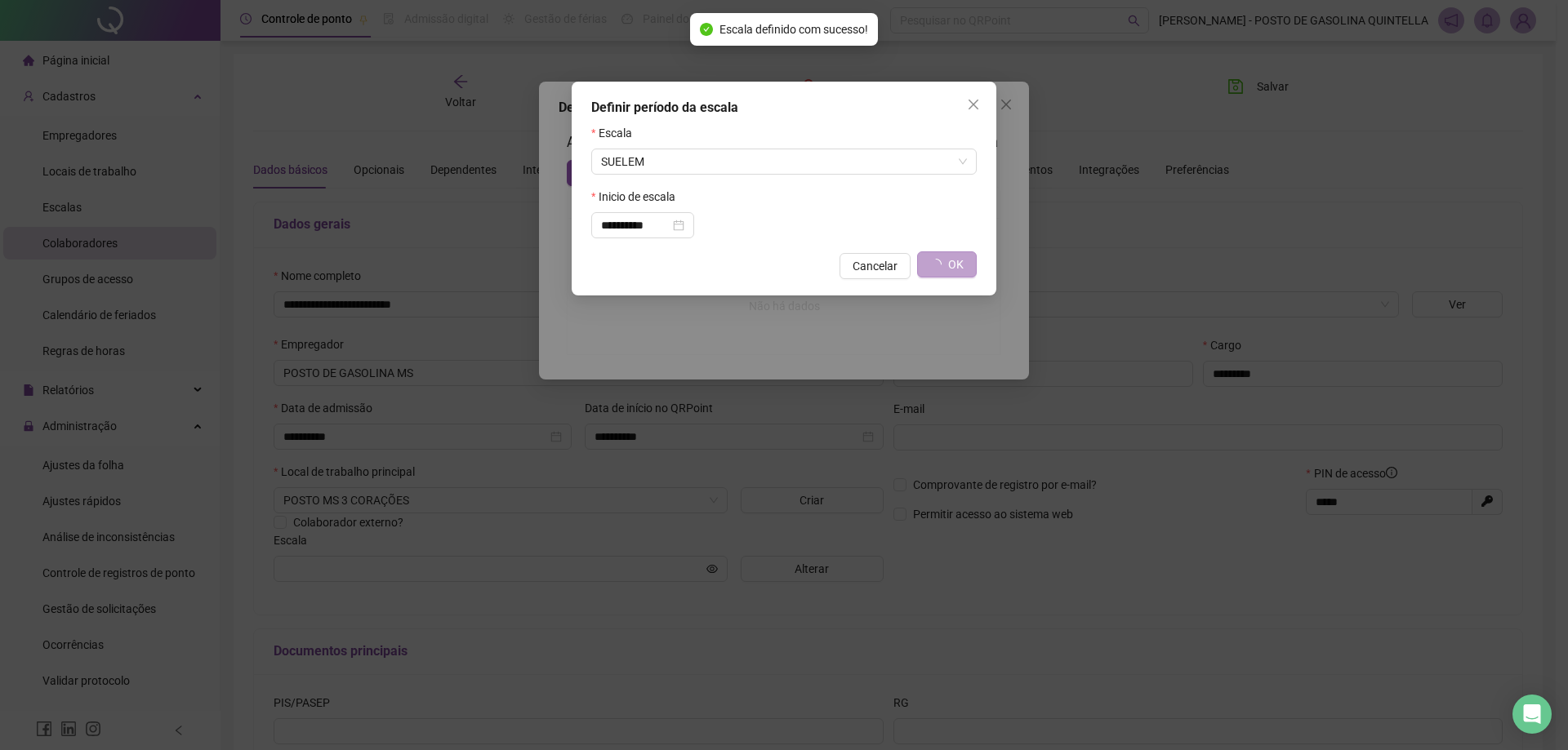
type input "******"
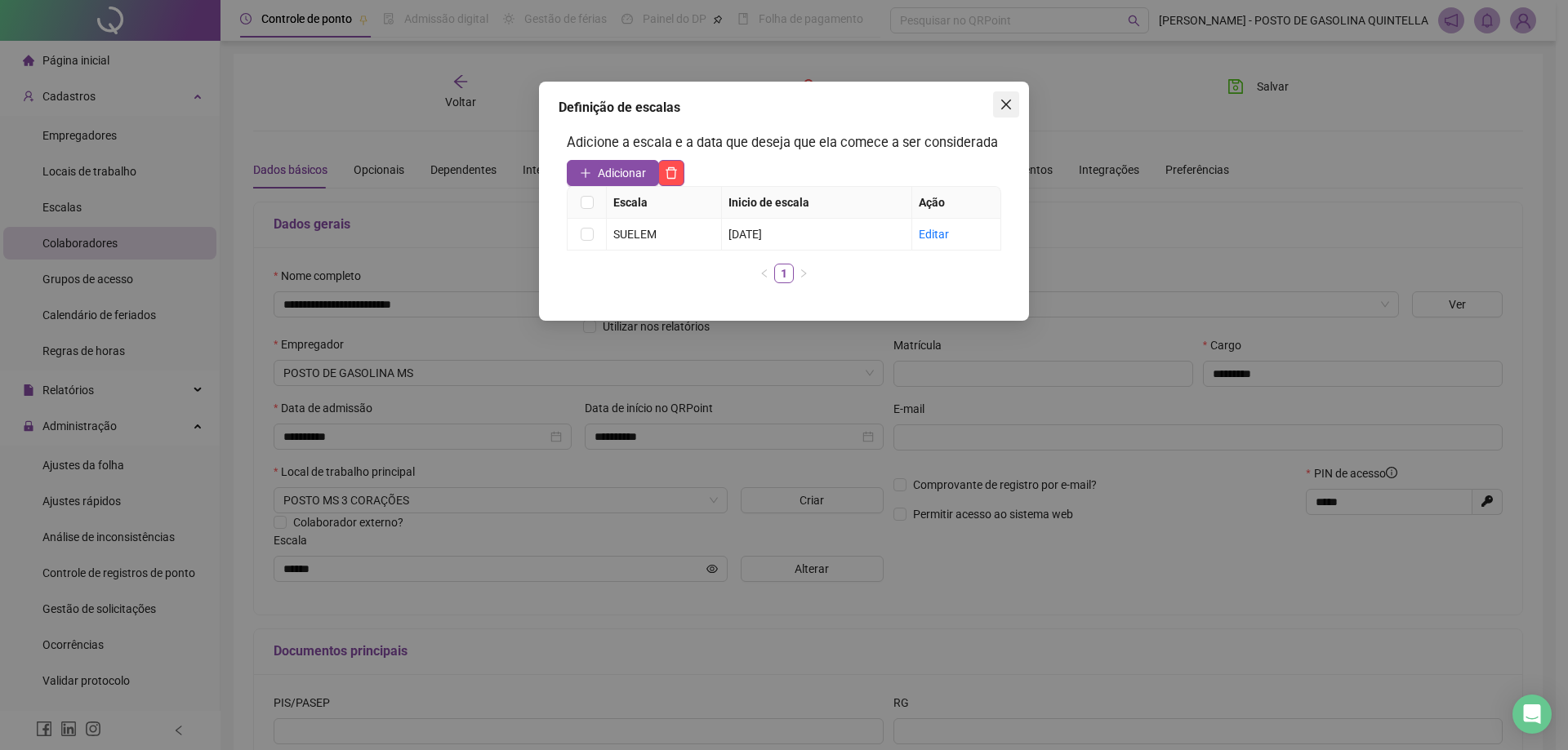
click at [1008, 104] on icon "close" at bounding box center [1006, 104] width 13 height 13
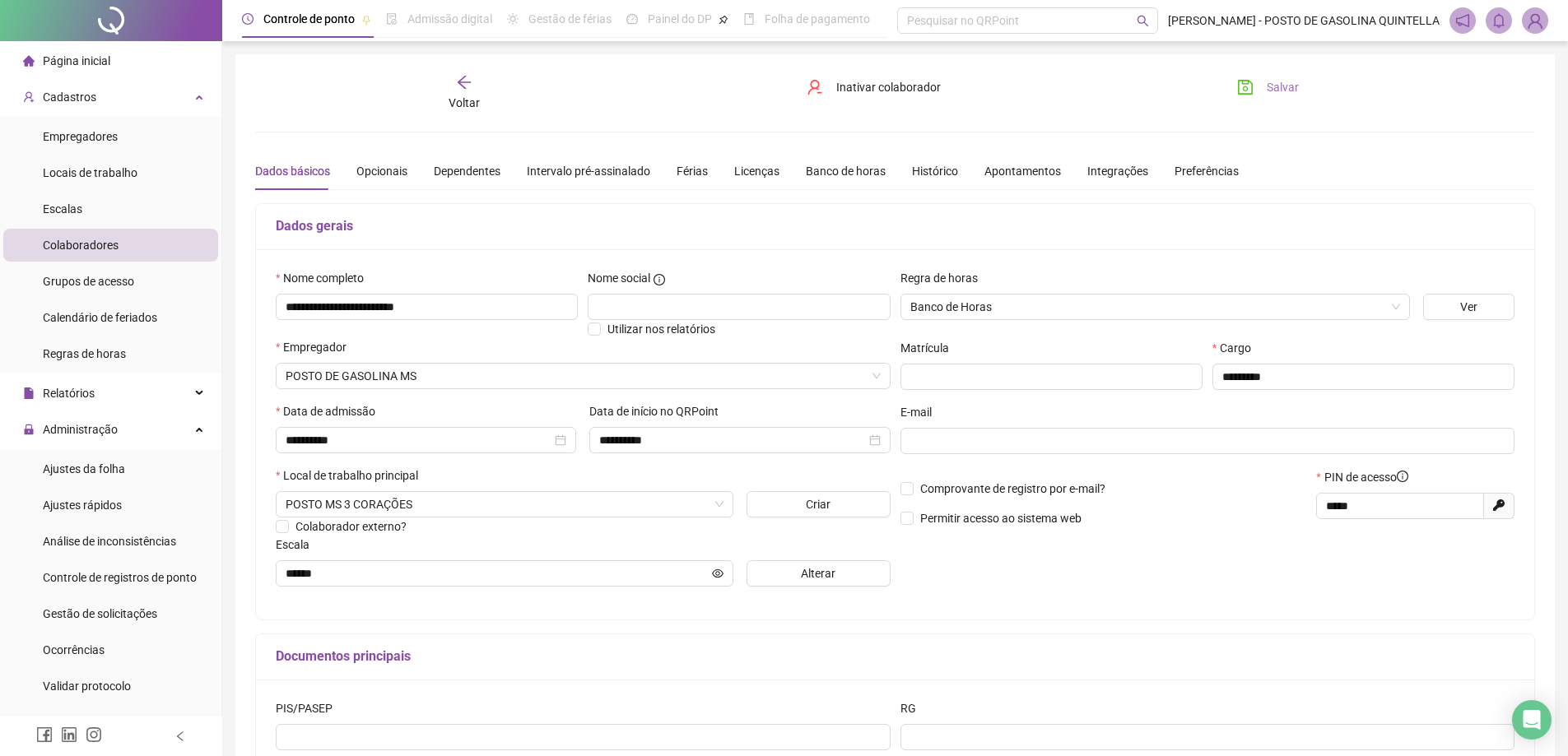
click at [1284, 88] on span "Salvar" at bounding box center [1283, 87] width 32 height 18
click at [461, 82] on icon "arrow-left" at bounding box center [463, 82] width 13 height 13
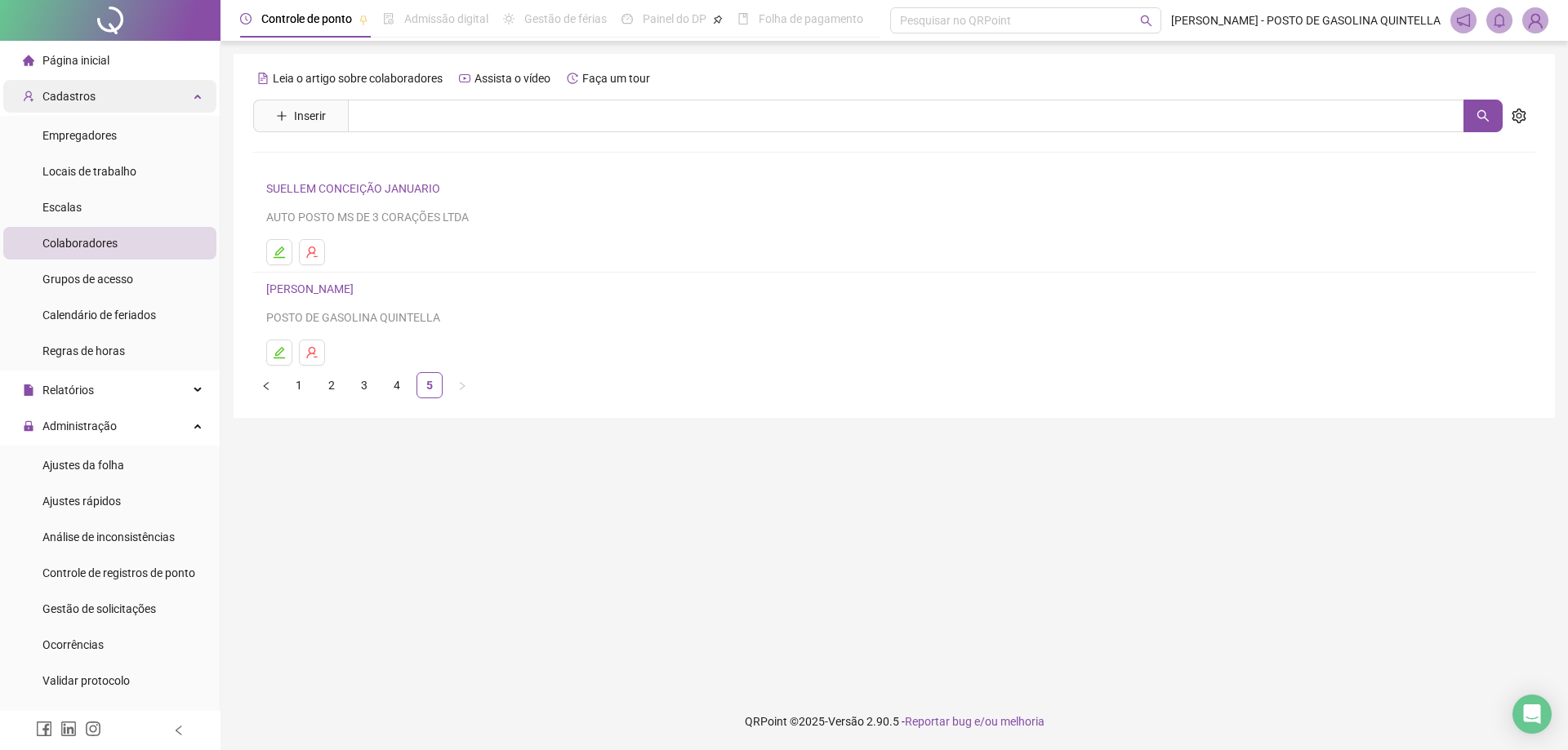
click at [196, 95] on icon at bounding box center [200, 95] width 8 height 0
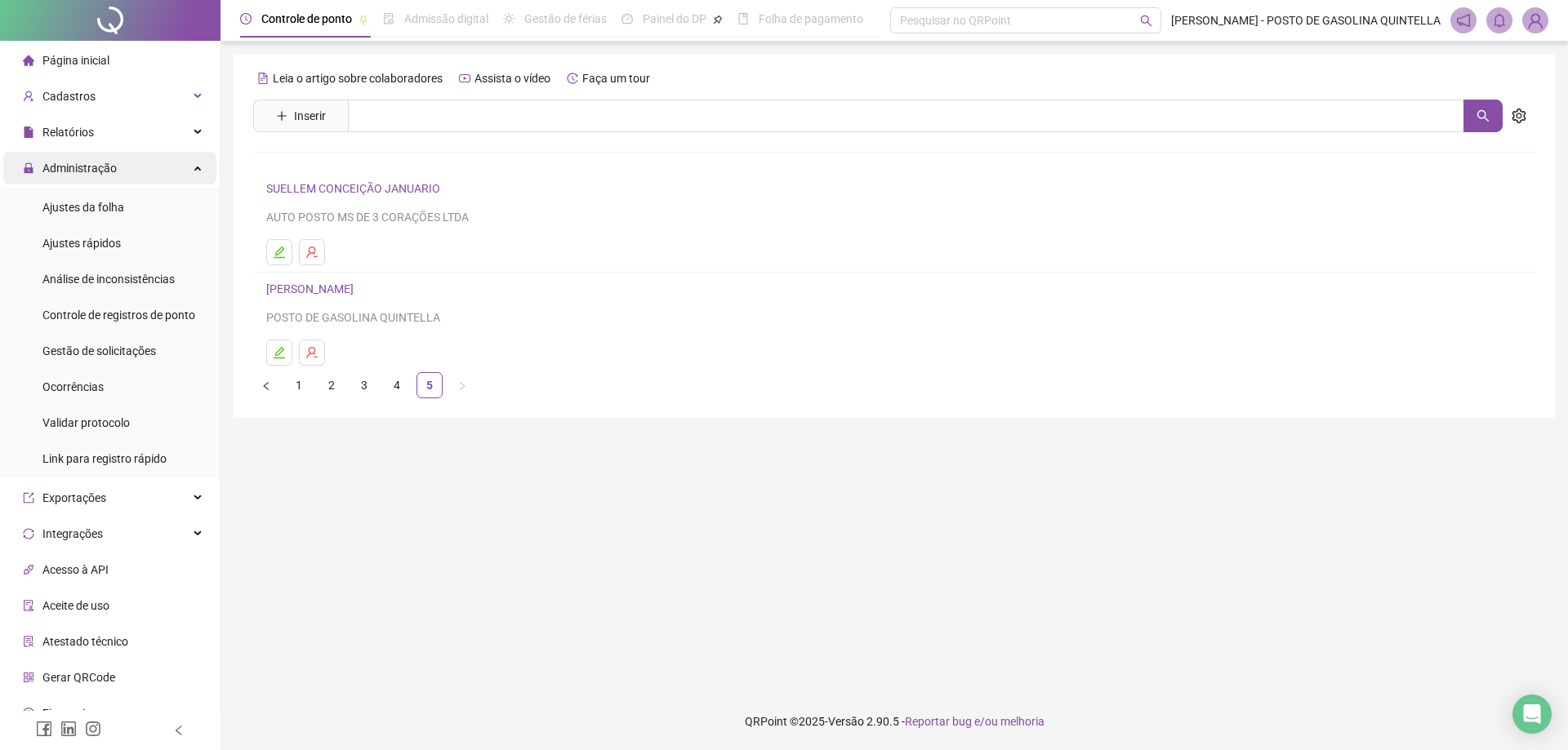
click at [192, 168] on div "Administração" at bounding box center [110, 168] width 213 height 33
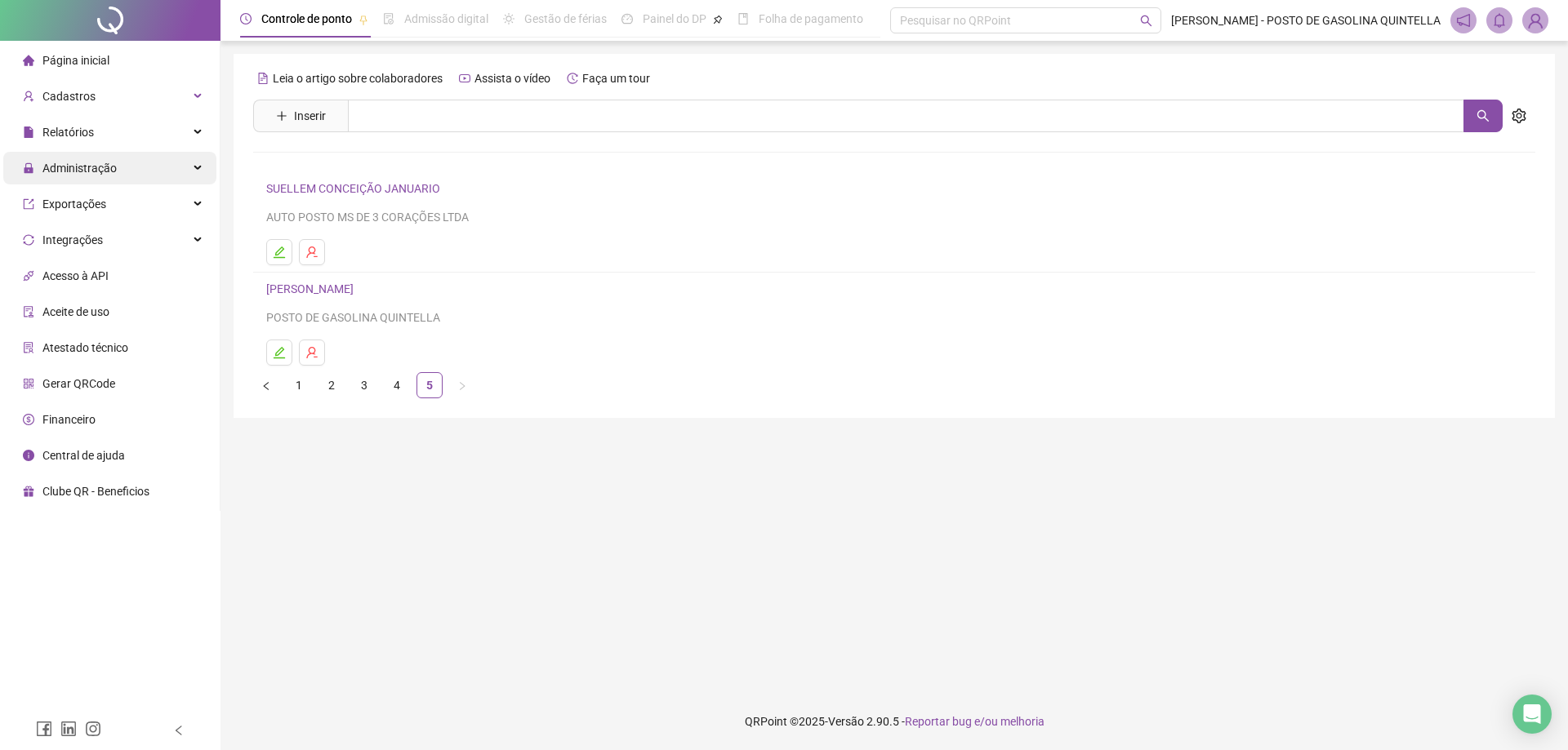
click at [192, 168] on div "Administração" at bounding box center [110, 168] width 213 height 33
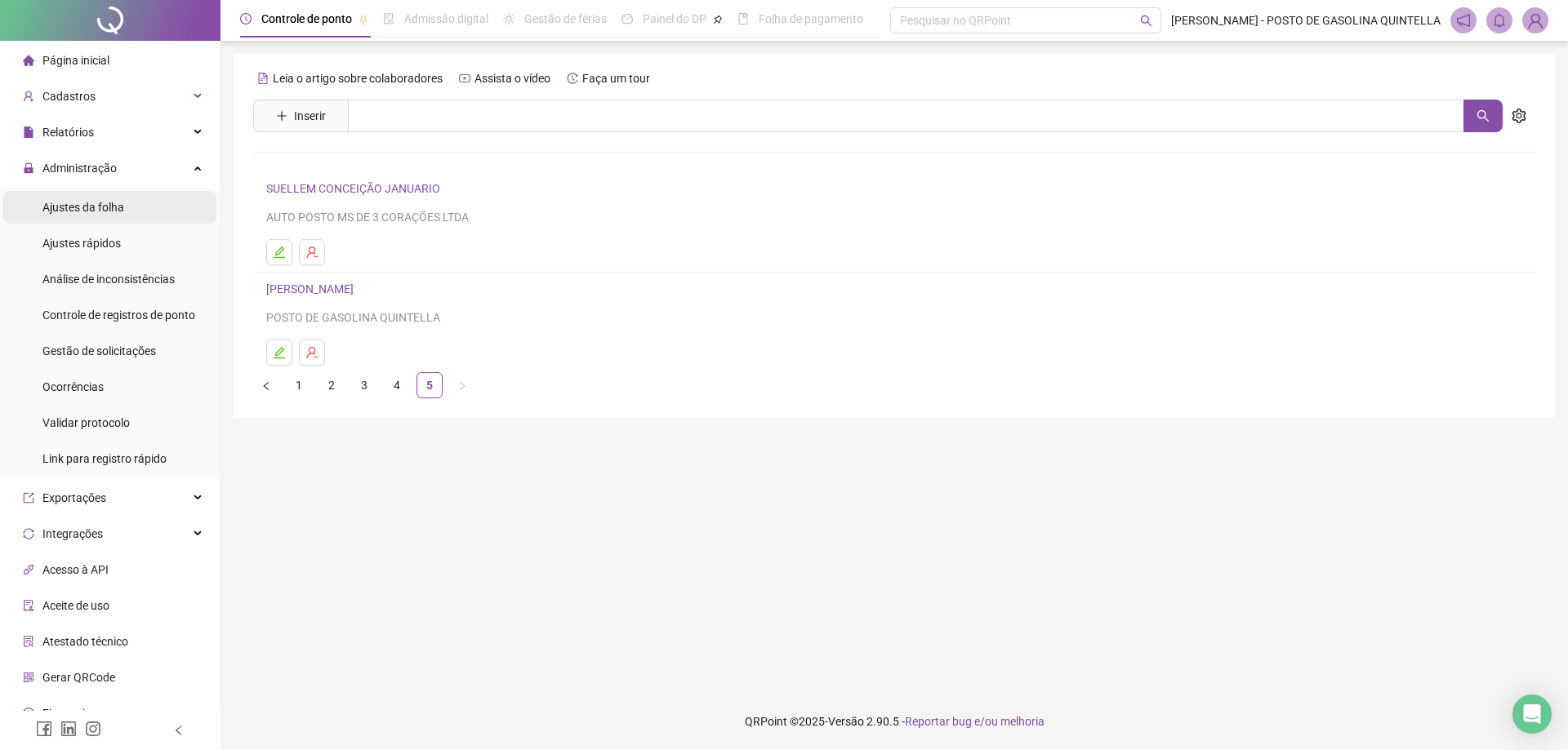
click at [107, 211] on span "Ajustes da folha" at bounding box center [83, 207] width 81 height 13
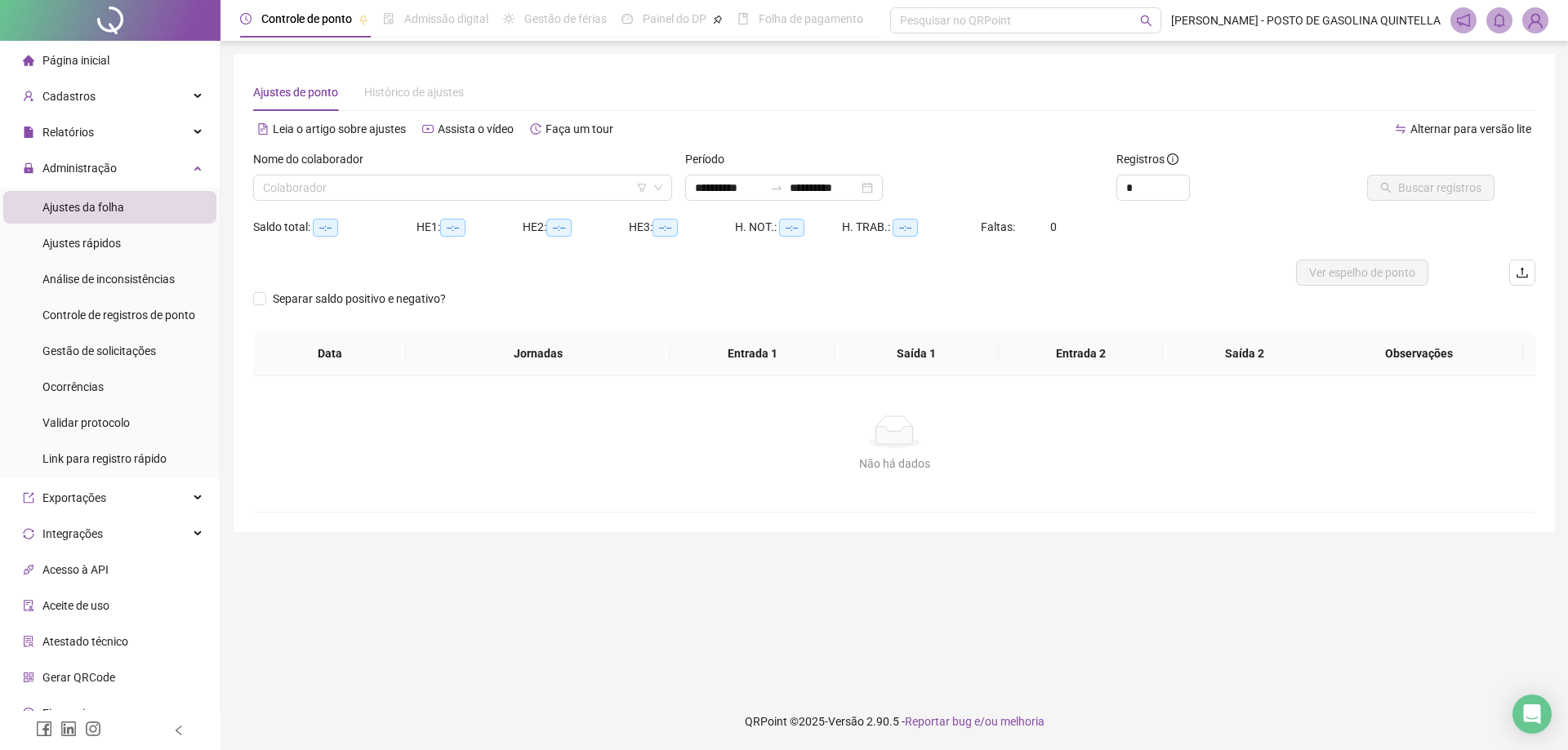
type input "**********"
click at [642, 186] on icon "filter" at bounding box center [642, 188] width 10 height 10
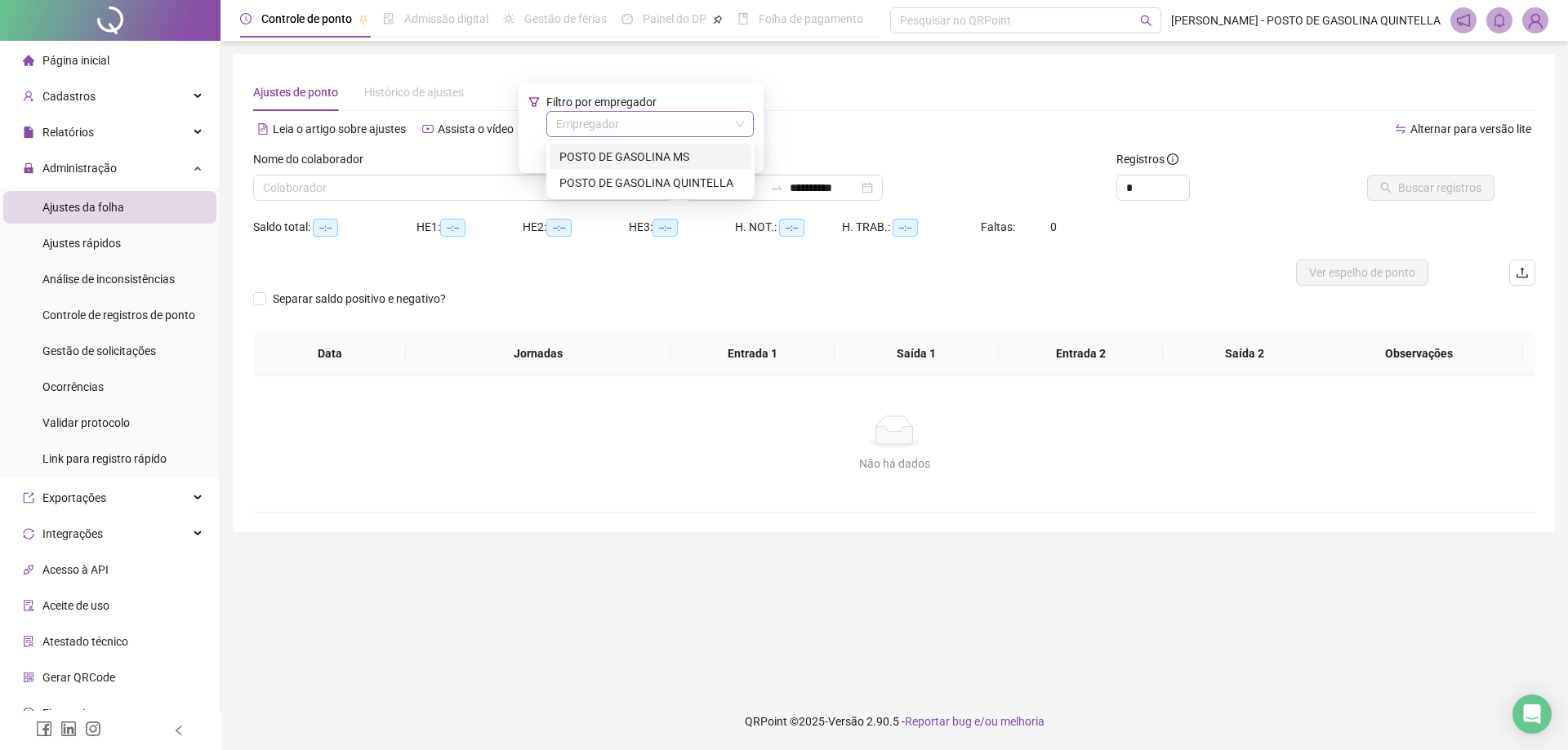
click at [636, 127] on input "search" at bounding box center [643, 124] width 173 height 25
click at [636, 154] on div "POSTO DE GASOLINA MS" at bounding box center [650, 157] width 182 height 18
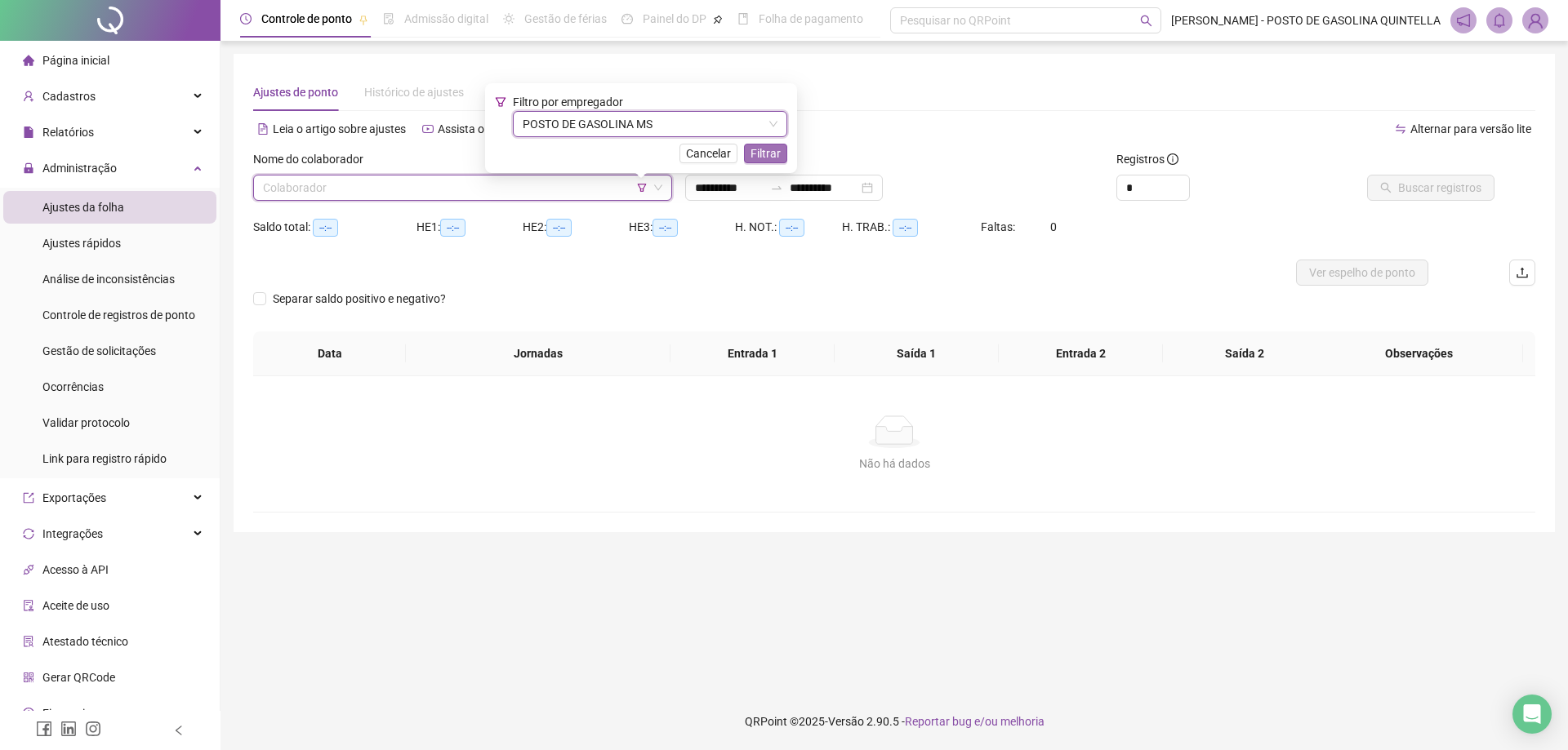
click at [778, 151] on span "Filtrar" at bounding box center [765, 153] width 30 height 18
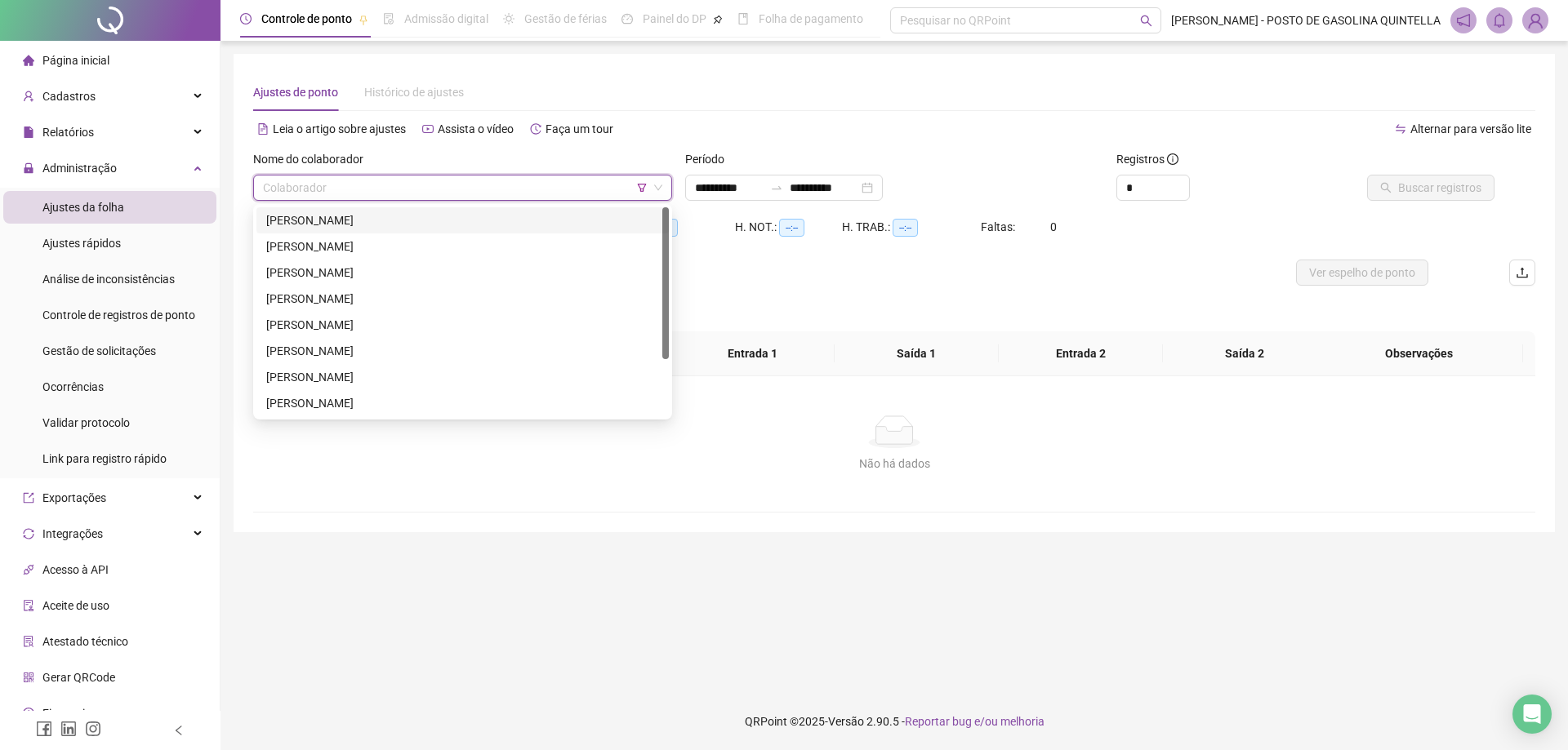
click at [384, 190] on input "search" at bounding box center [455, 187] width 384 height 25
click at [368, 219] on div "[PERSON_NAME]" at bounding box center [462, 220] width 393 height 18
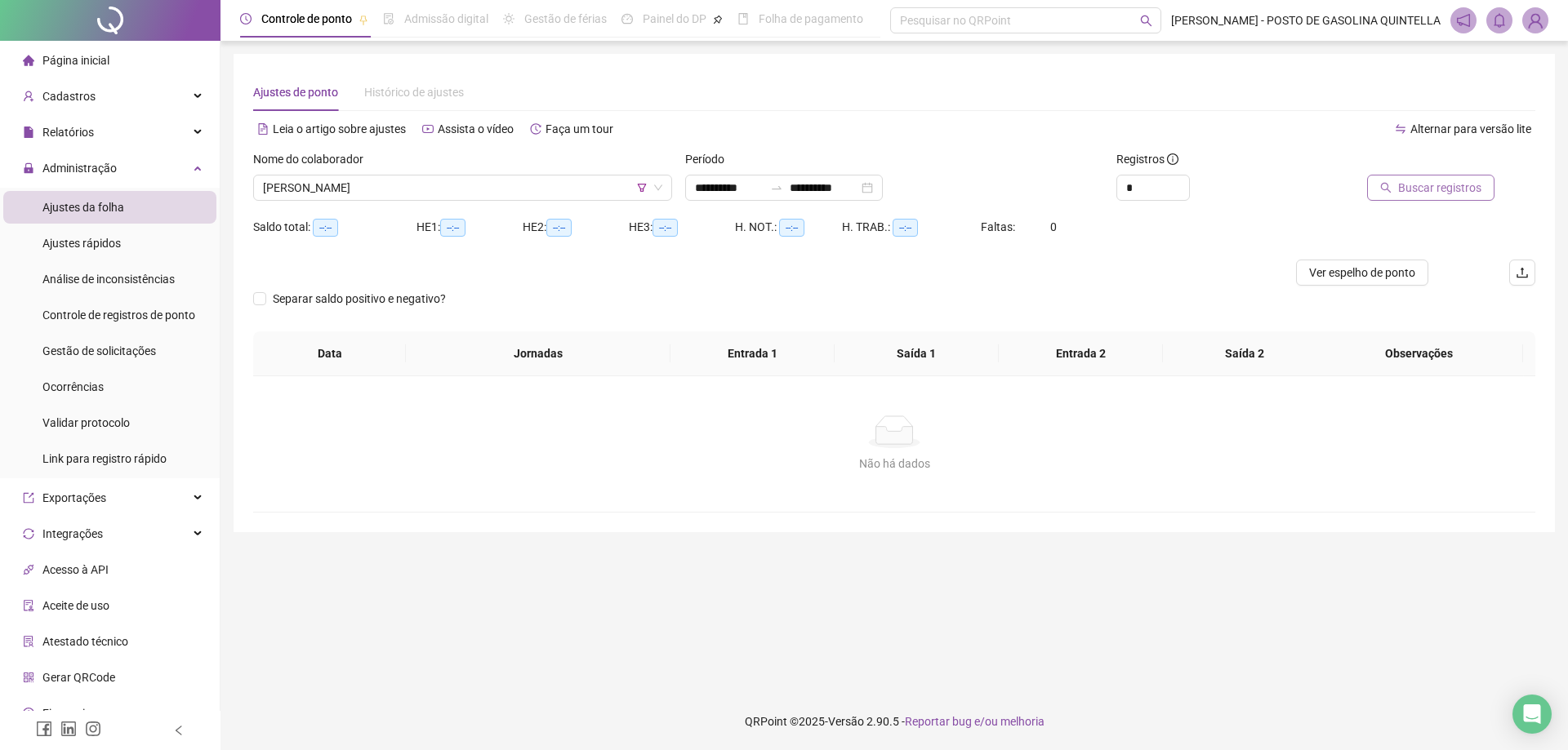
click at [1396, 184] on button "Buscar registros" at bounding box center [1431, 187] width 127 height 26
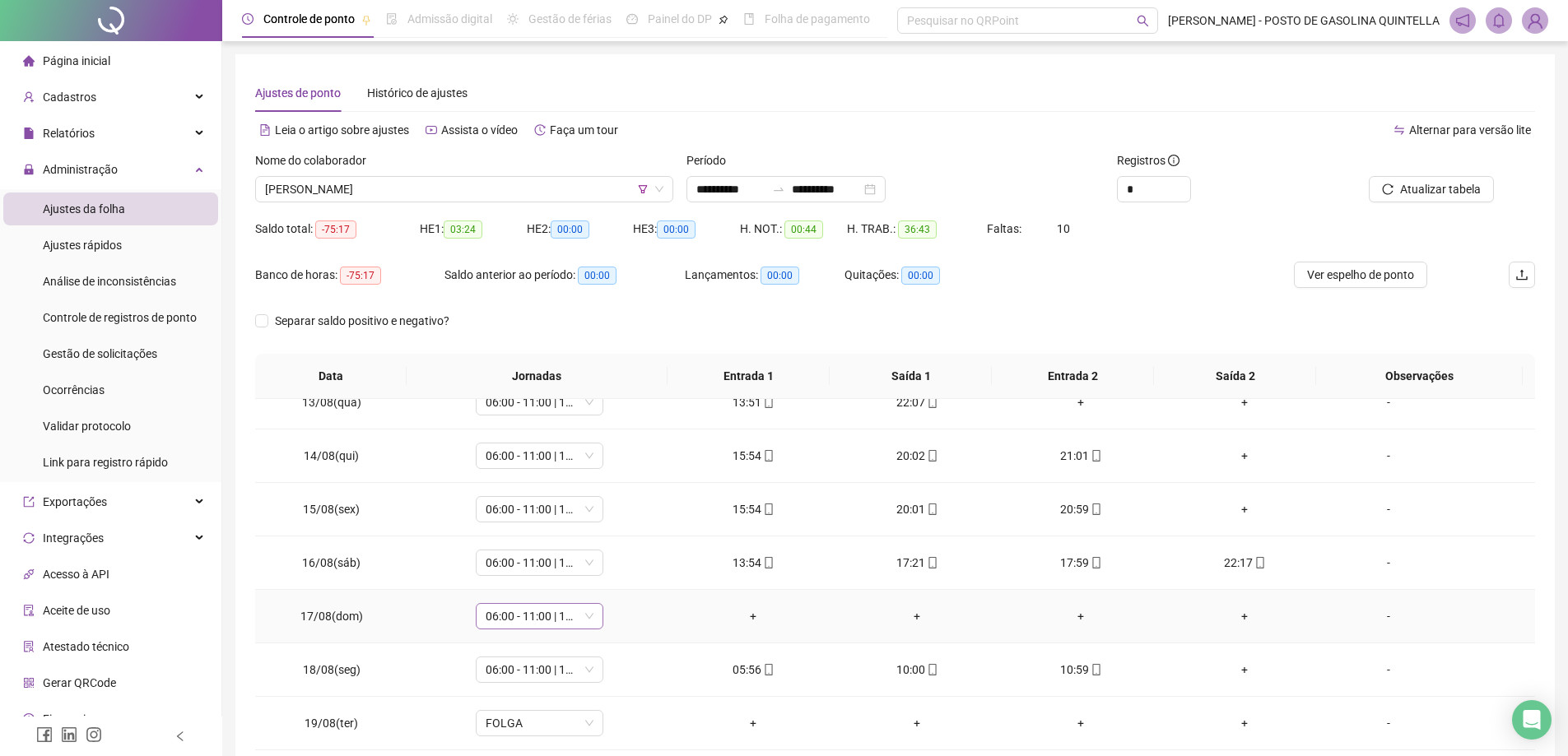
scroll to position [82, 0]
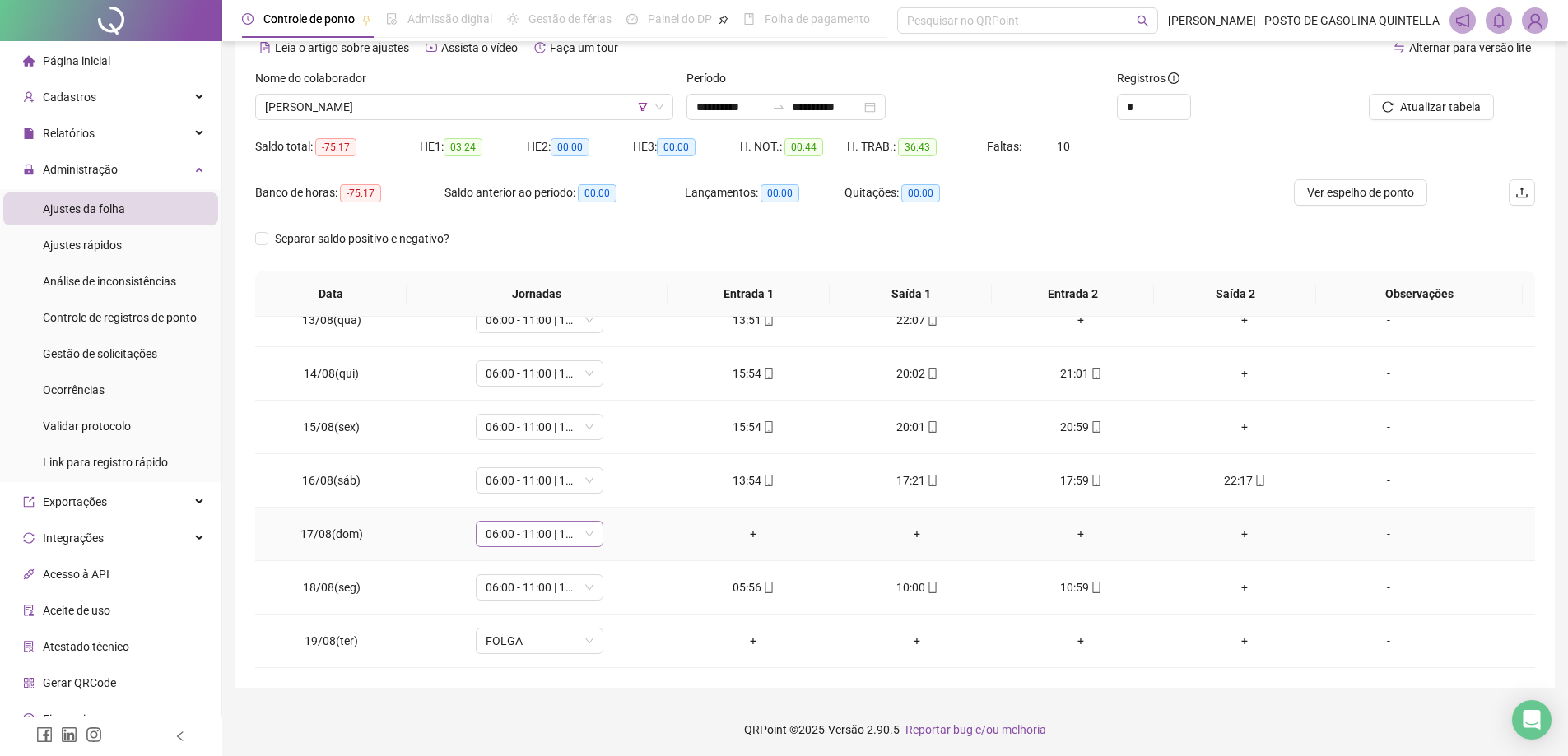
click at [560, 538] on span "06:00 - 11:00 | 12:00 - 14:00" at bounding box center [539, 534] width 108 height 25
click at [509, 393] on div "Folga" at bounding box center [566, 393] width 139 height 18
click at [610, 496] on span "Sim" at bounding box center [615, 491] width 19 height 18
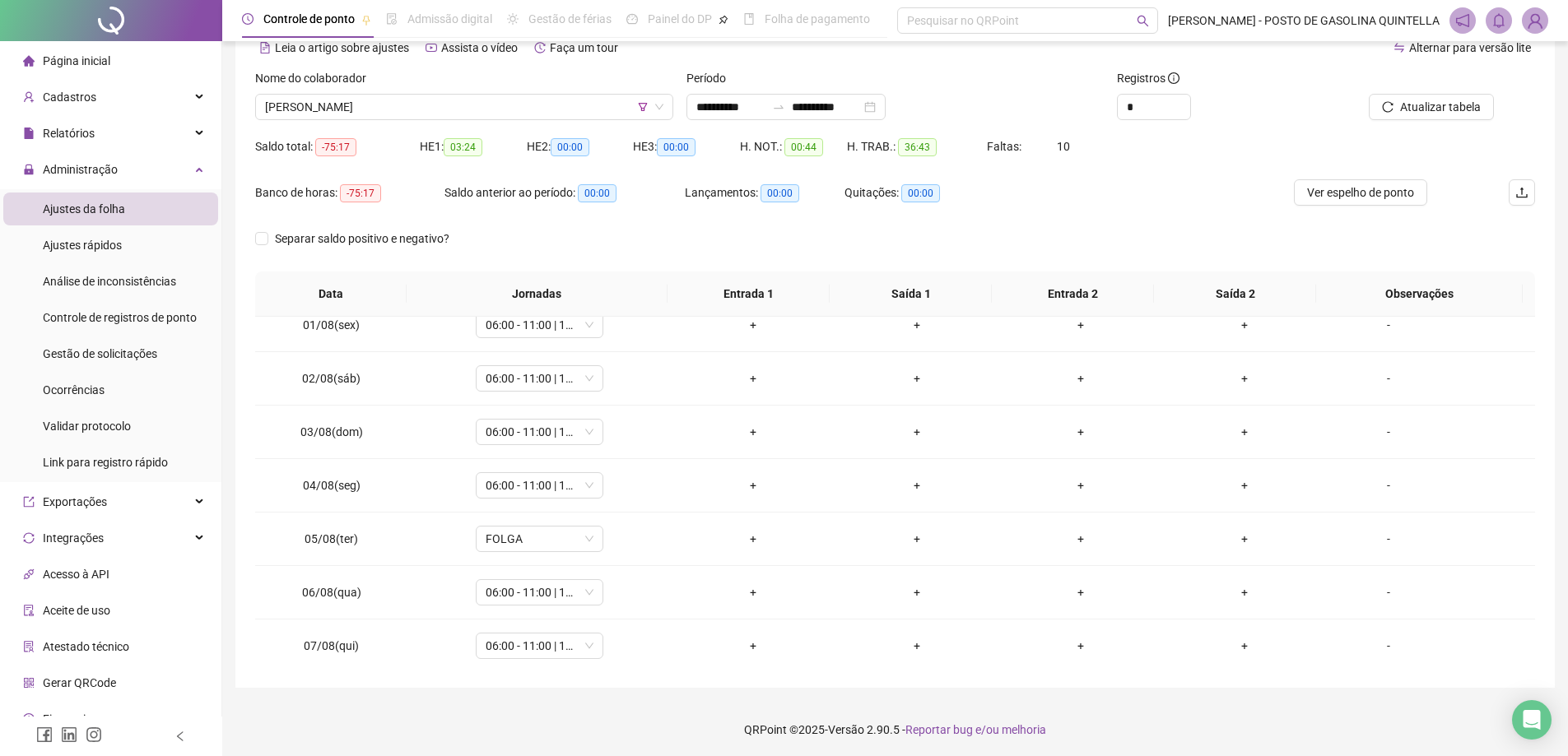
scroll to position [0, 0]
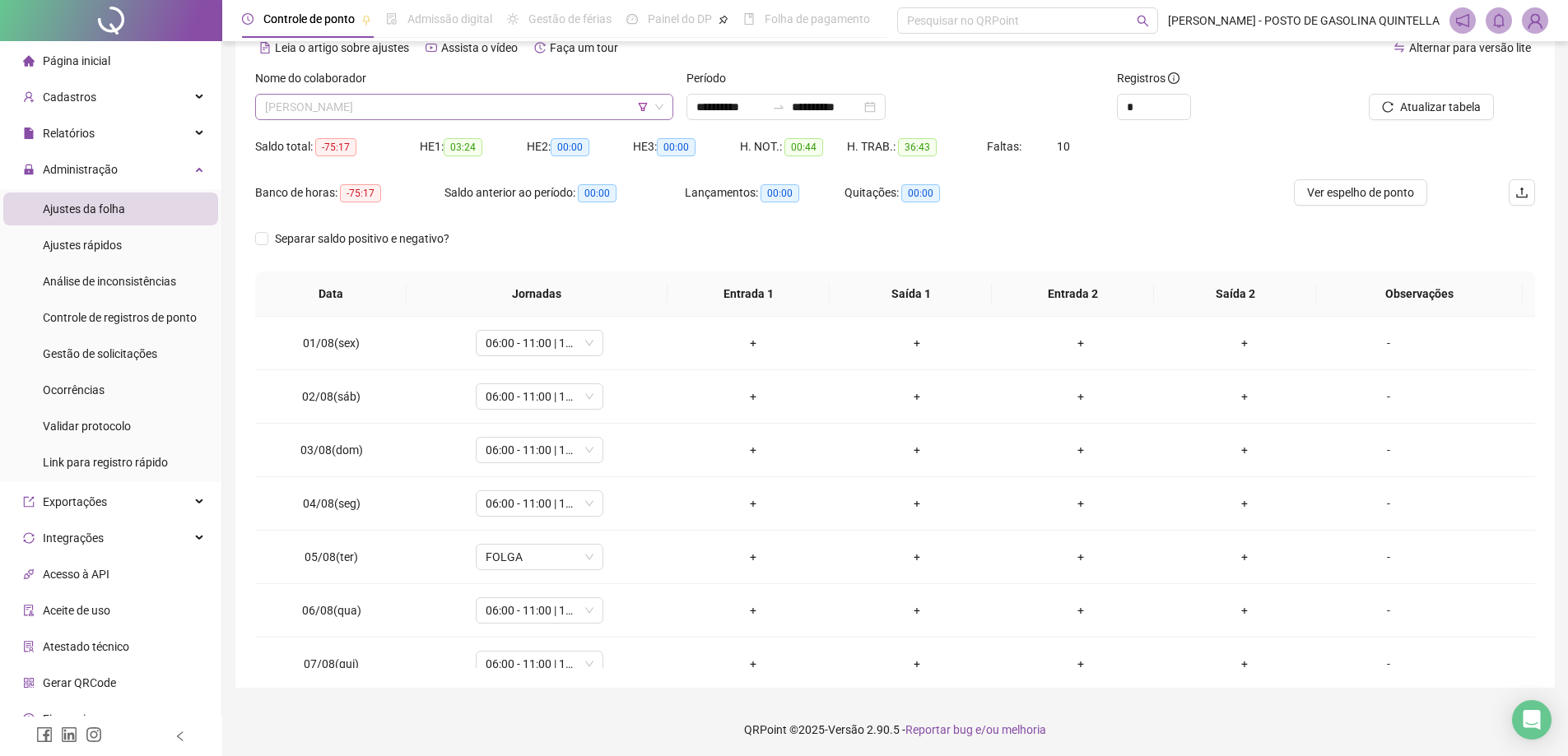
click at [498, 102] on span "[PERSON_NAME]" at bounding box center [464, 107] width 399 height 25
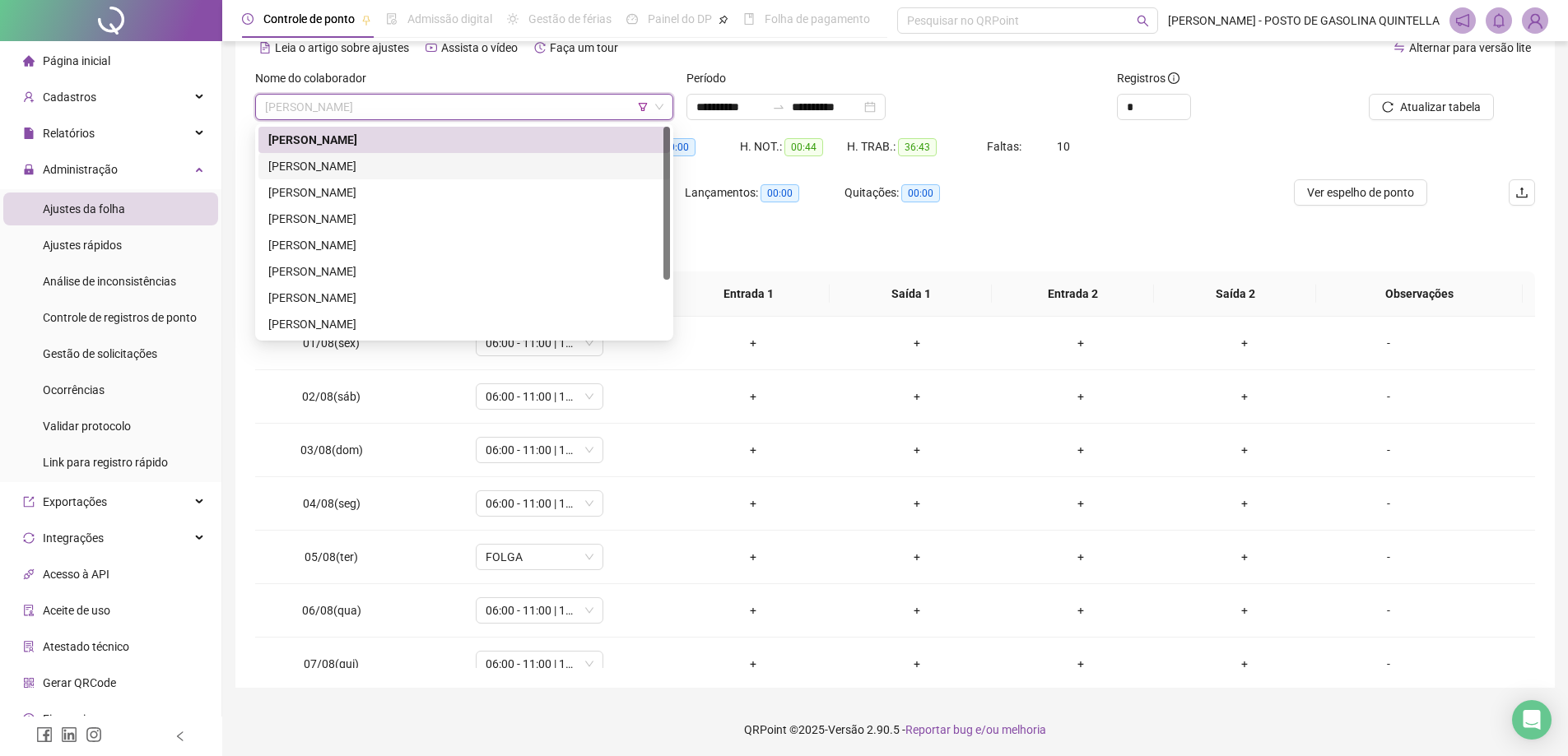
click at [431, 160] on div "[PERSON_NAME]" at bounding box center [463, 166] width 392 height 18
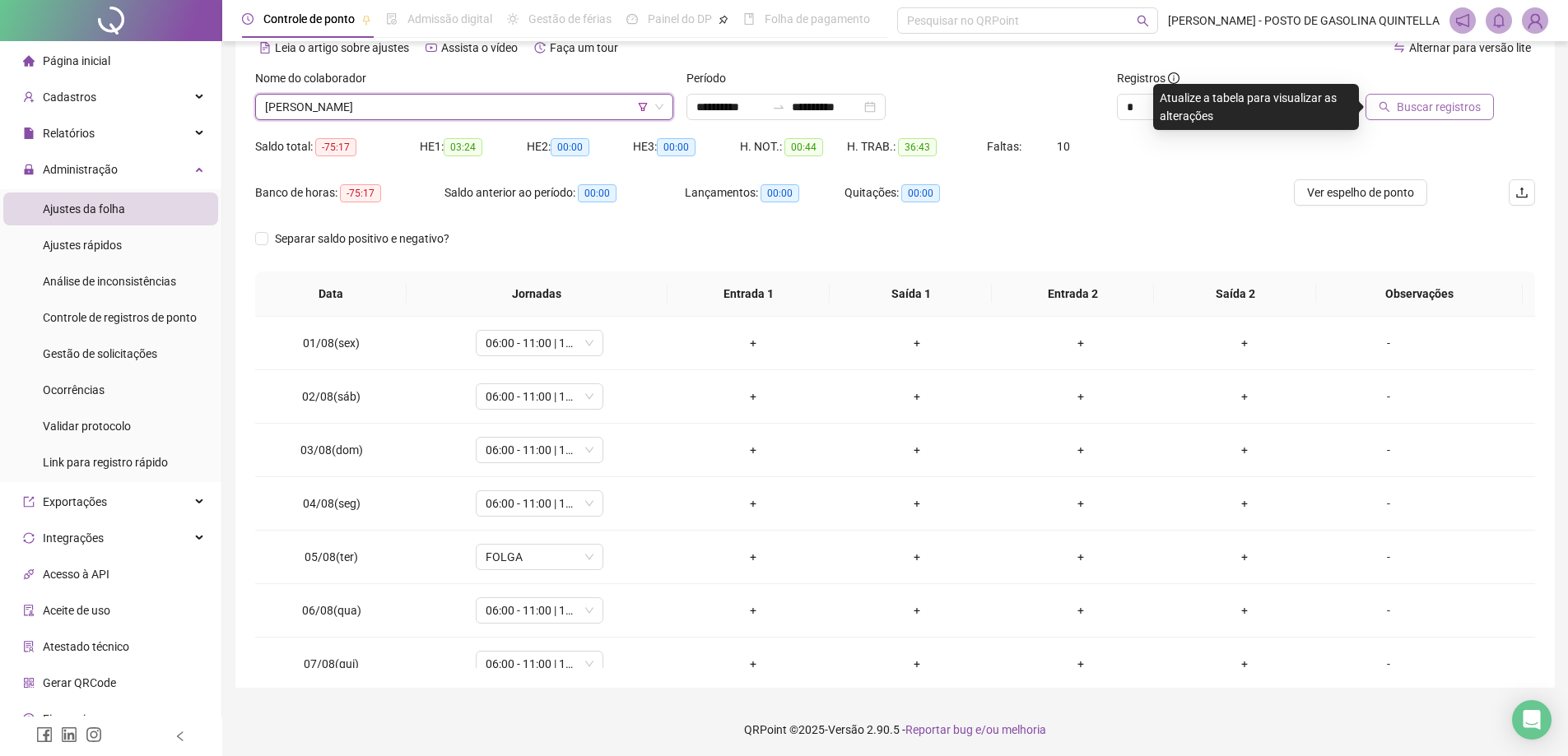
click at [1449, 104] on span "Buscar registros" at bounding box center [1439, 107] width 84 height 18
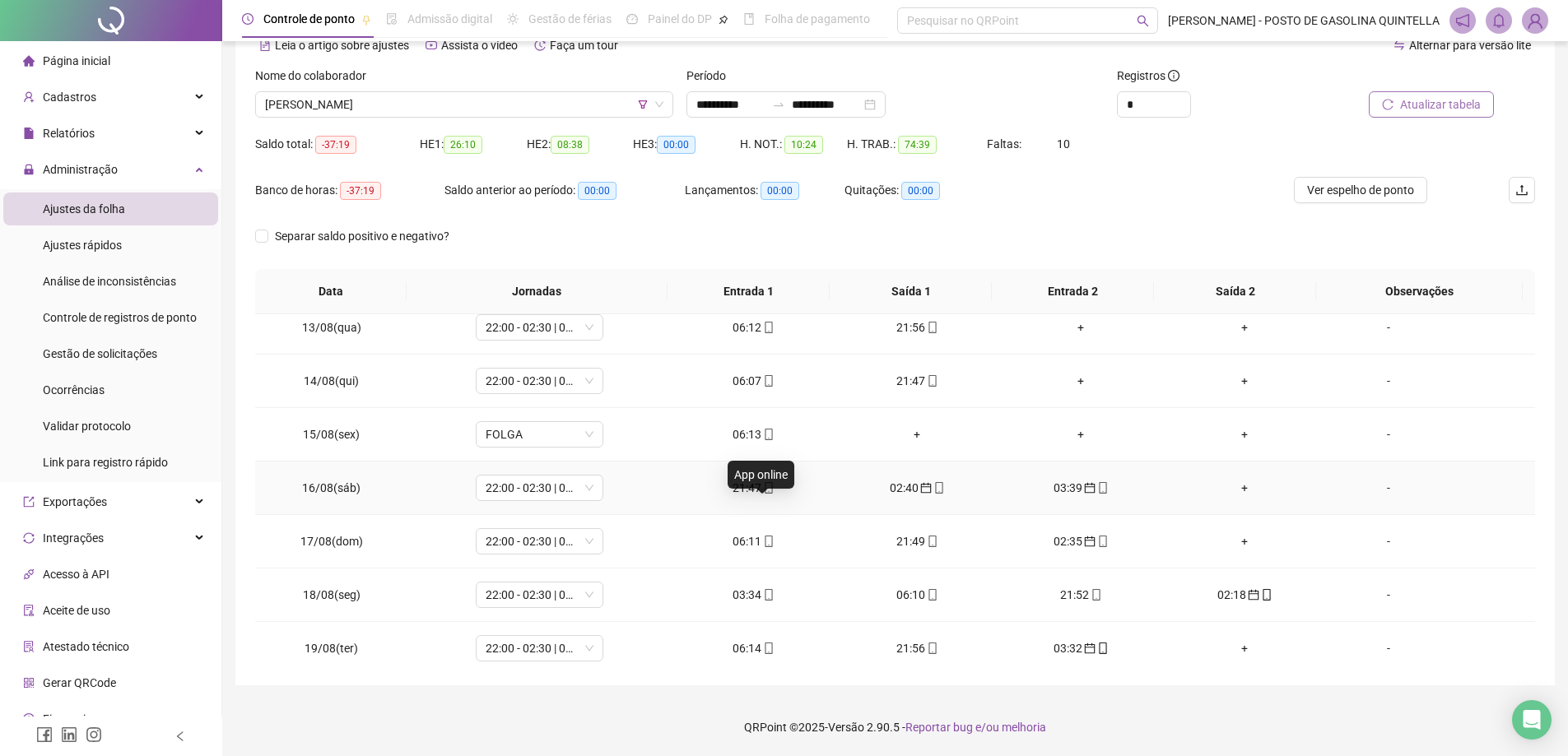
scroll to position [665, 0]
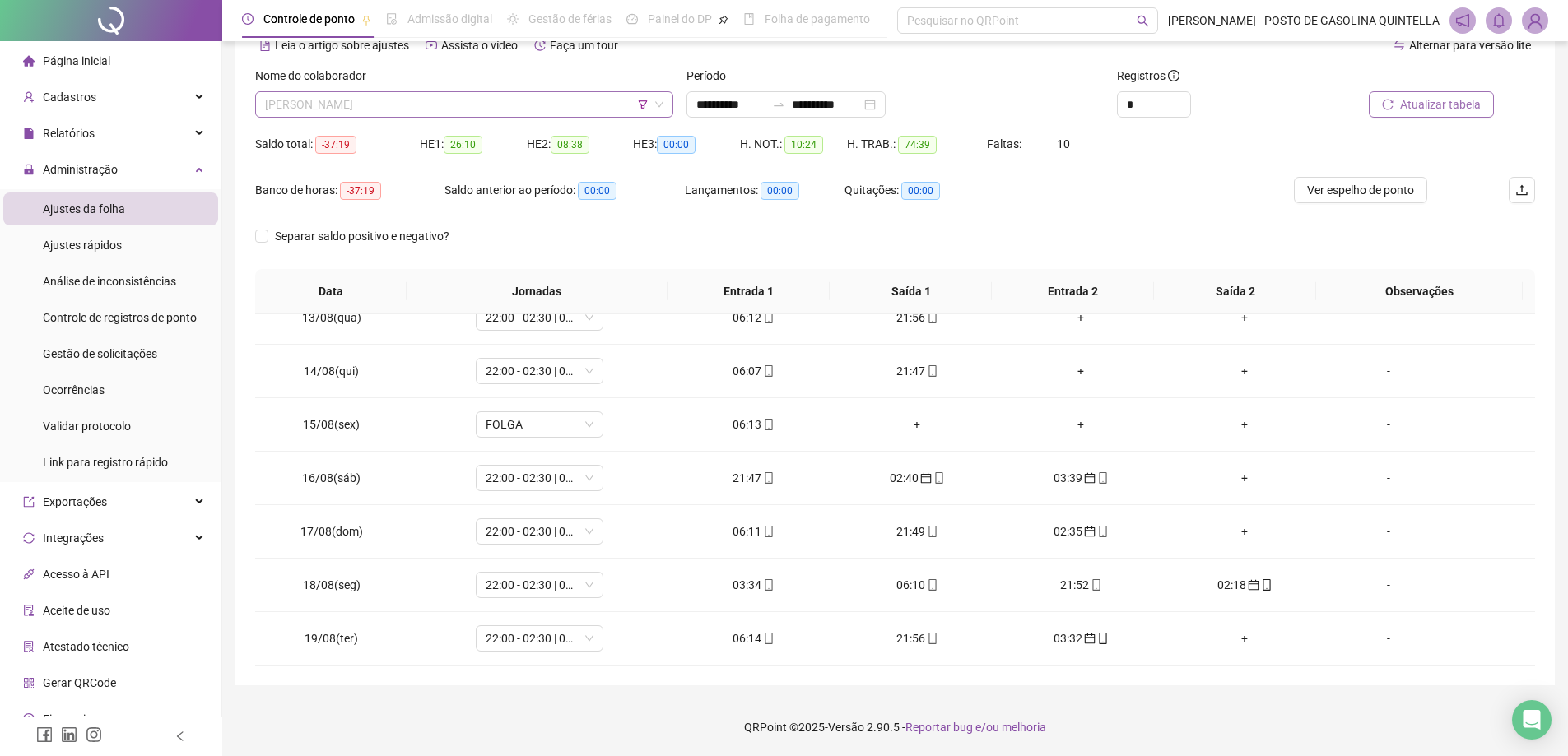
click at [382, 104] on span "[PERSON_NAME]" at bounding box center [464, 104] width 399 height 25
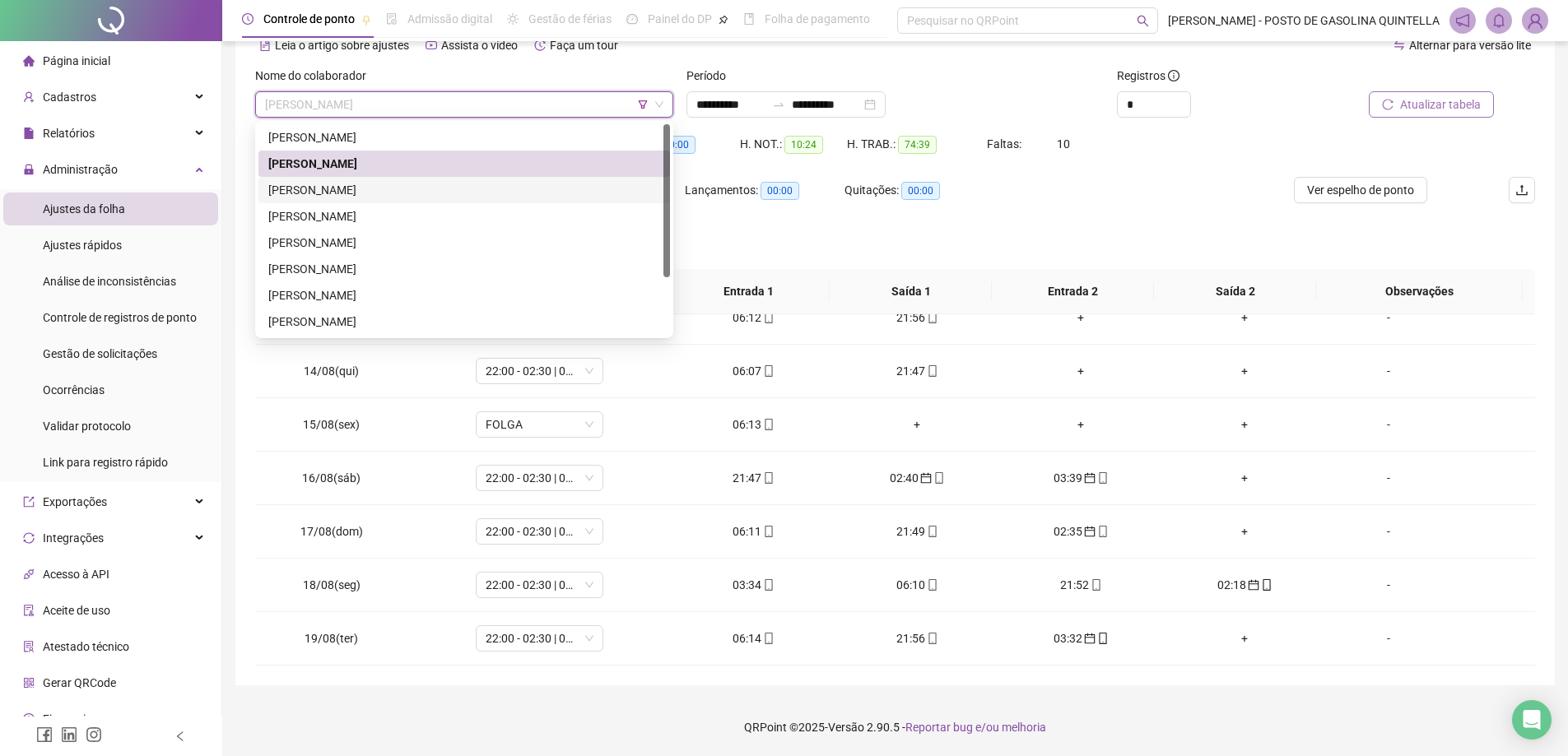
click at [364, 182] on div "[PERSON_NAME]" at bounding box center [463, 189] width 392 height 18
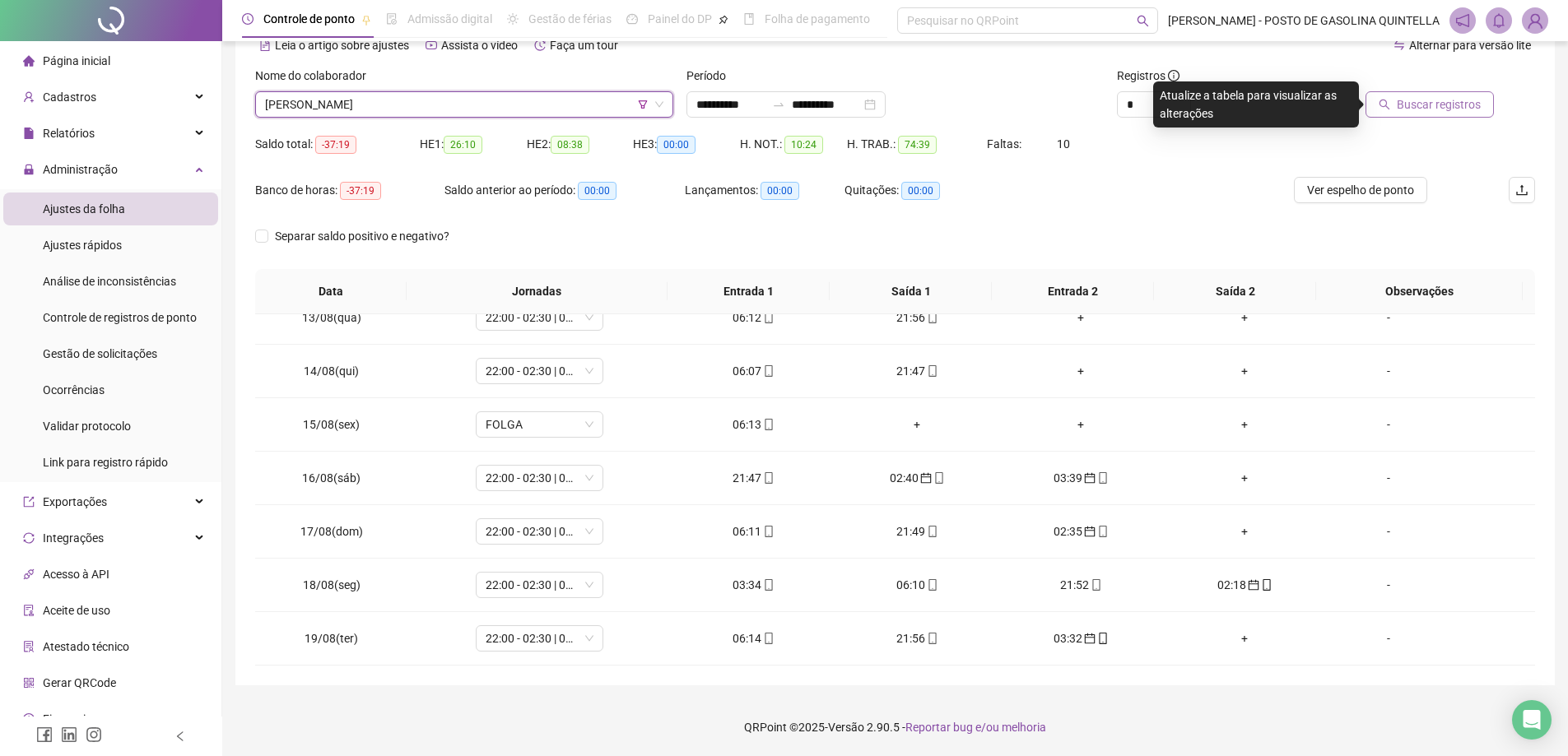
click at [1410, 111] on span "Buscar registros" at bounding box center [1439, 104] width 84 height 18
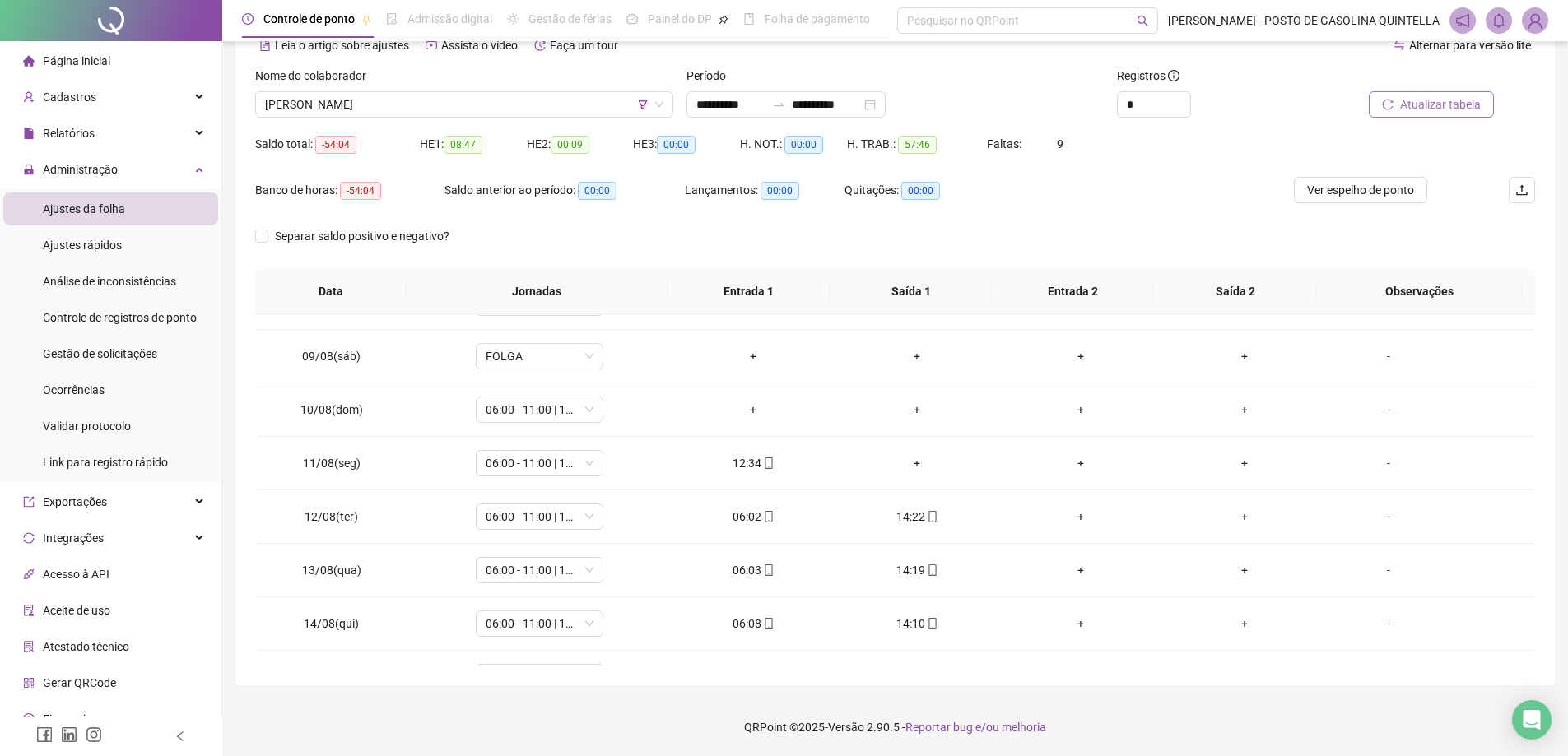
scroll to position [336, 0]
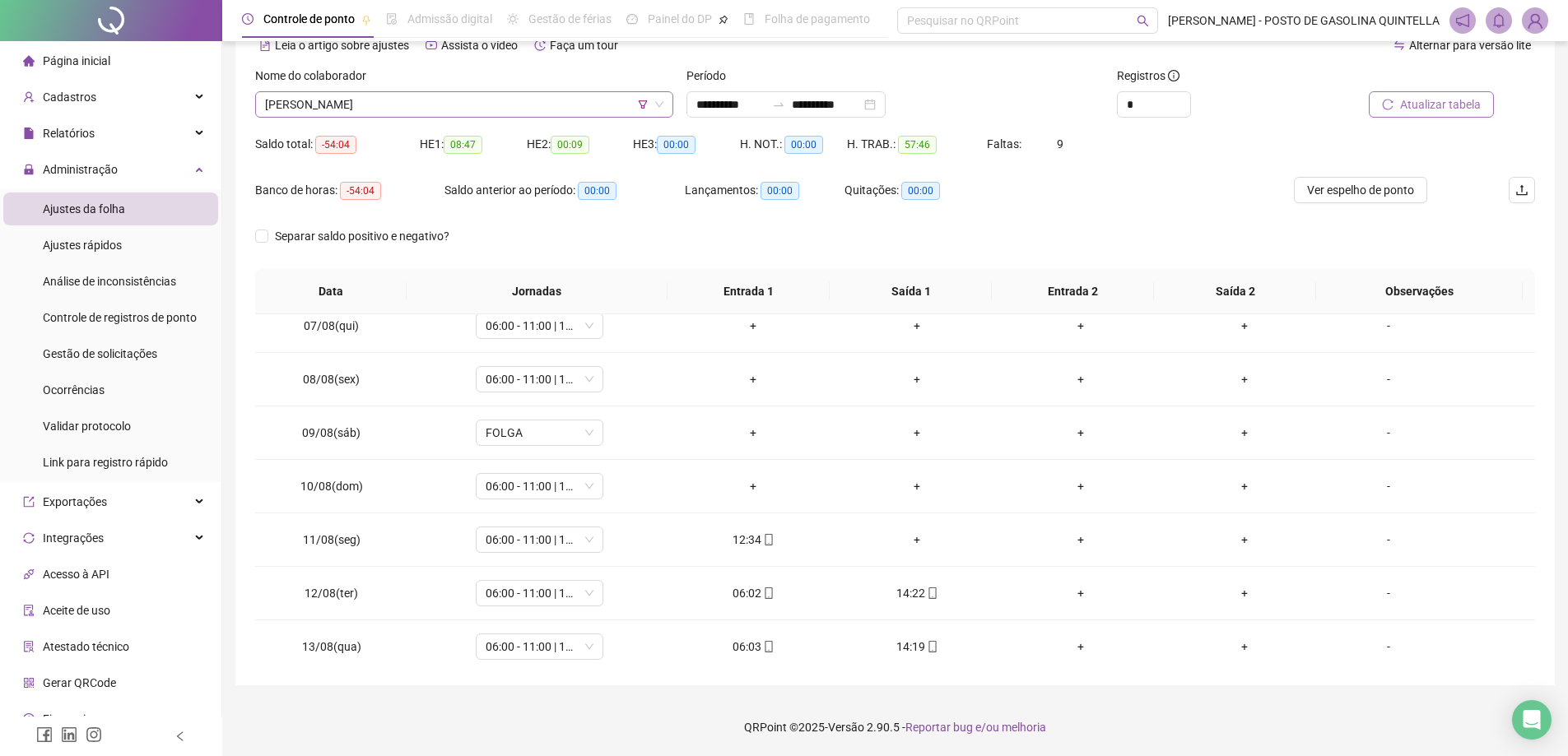
click at [487, 111] on span "[PERSON_NAME]" at bounding box center [464, 104] width 399 height 25
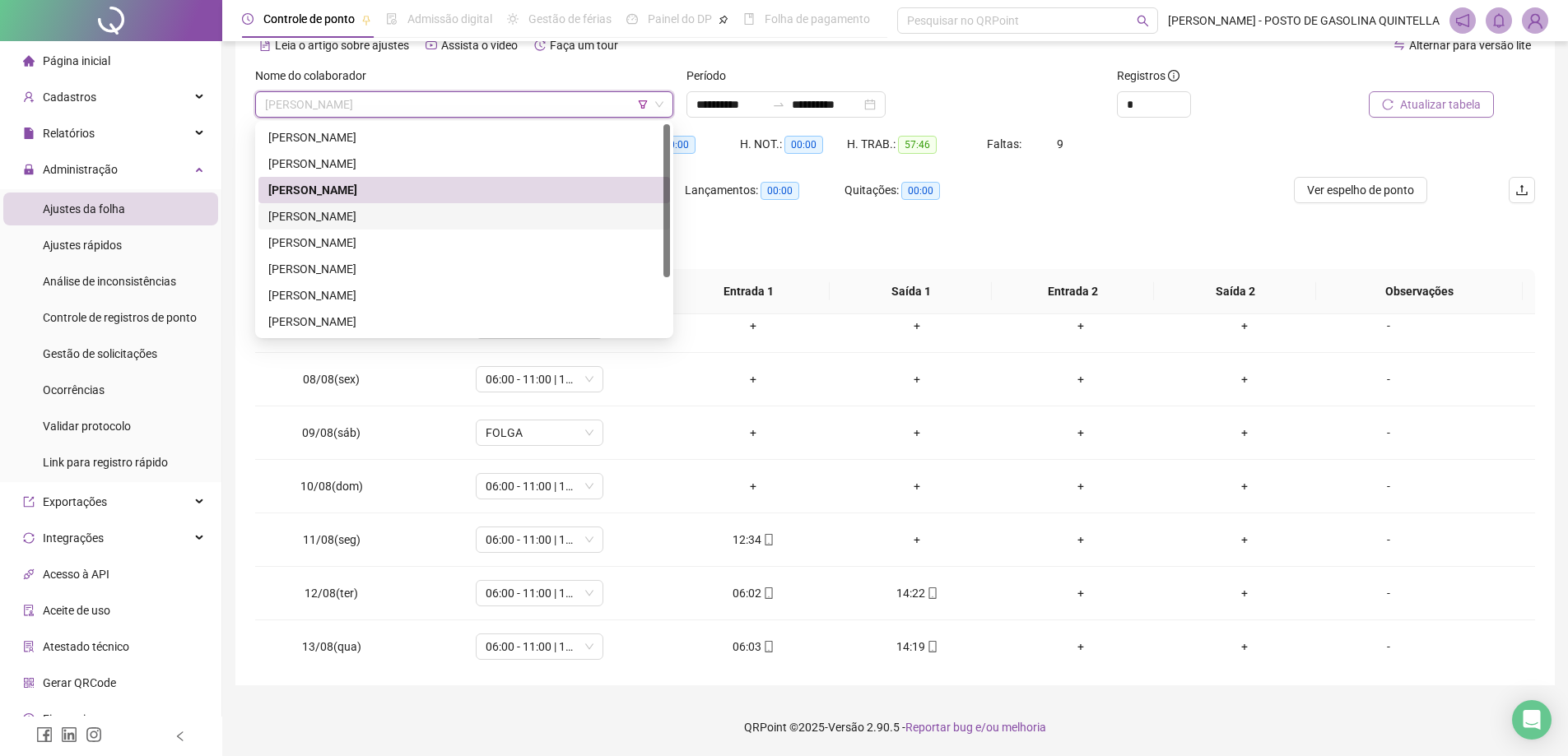
click at [406, 212] on div "[PERSON_NAME]" at bounding box center [463, 216] width 392 height 18
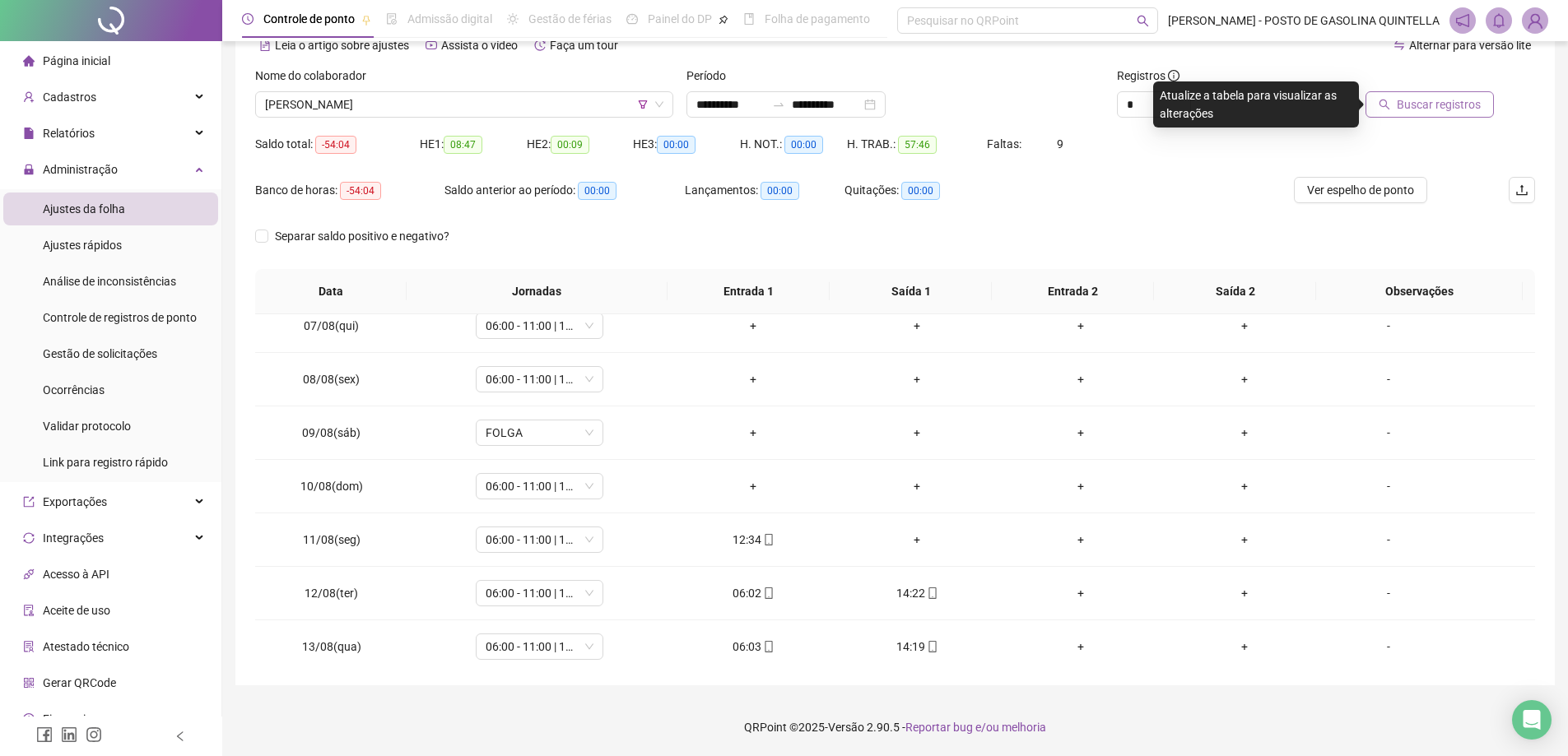
click at [1433, 111] on span "Buscar registros" at bounding box center [1439, 104] width 84 height 18
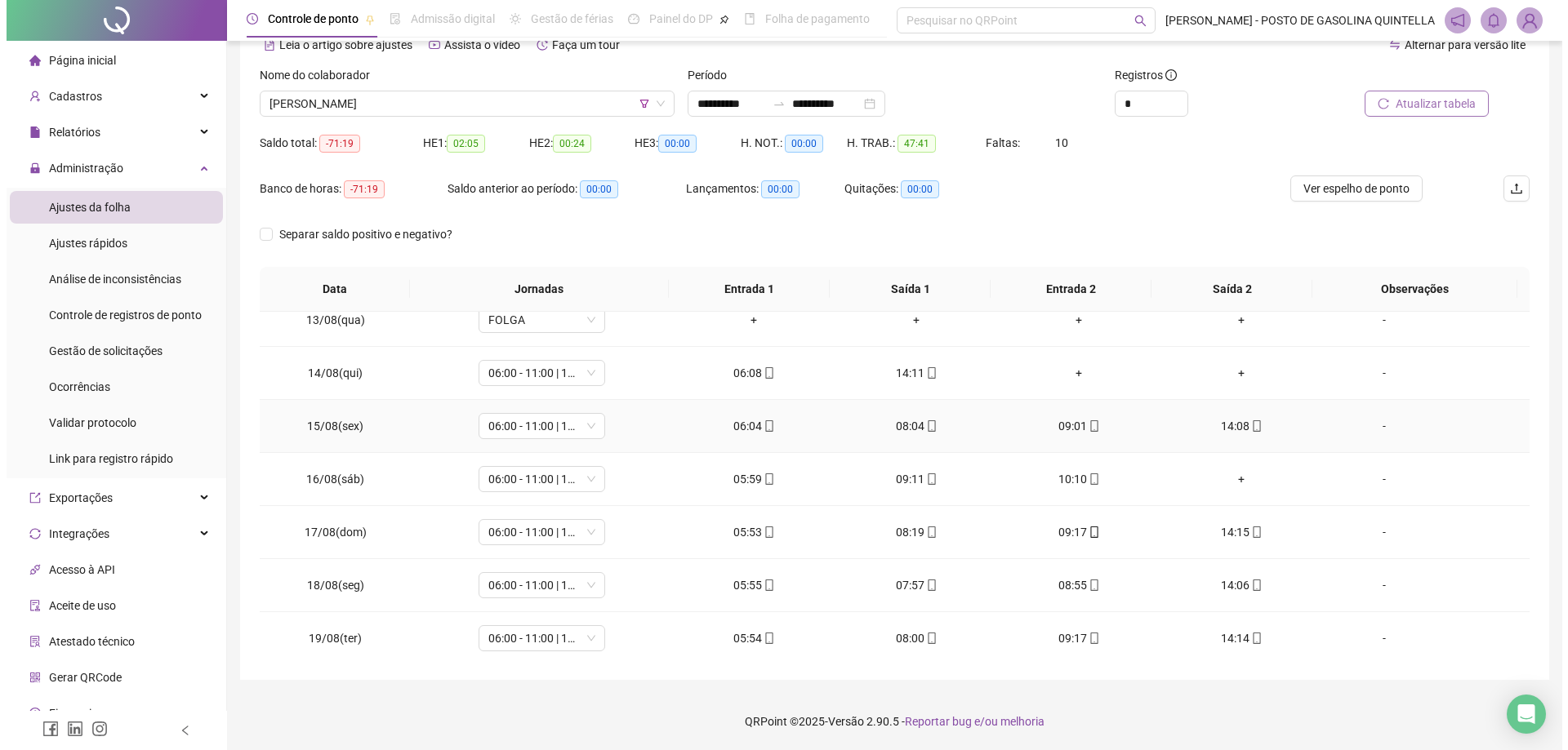
scroll to position [659, 0]
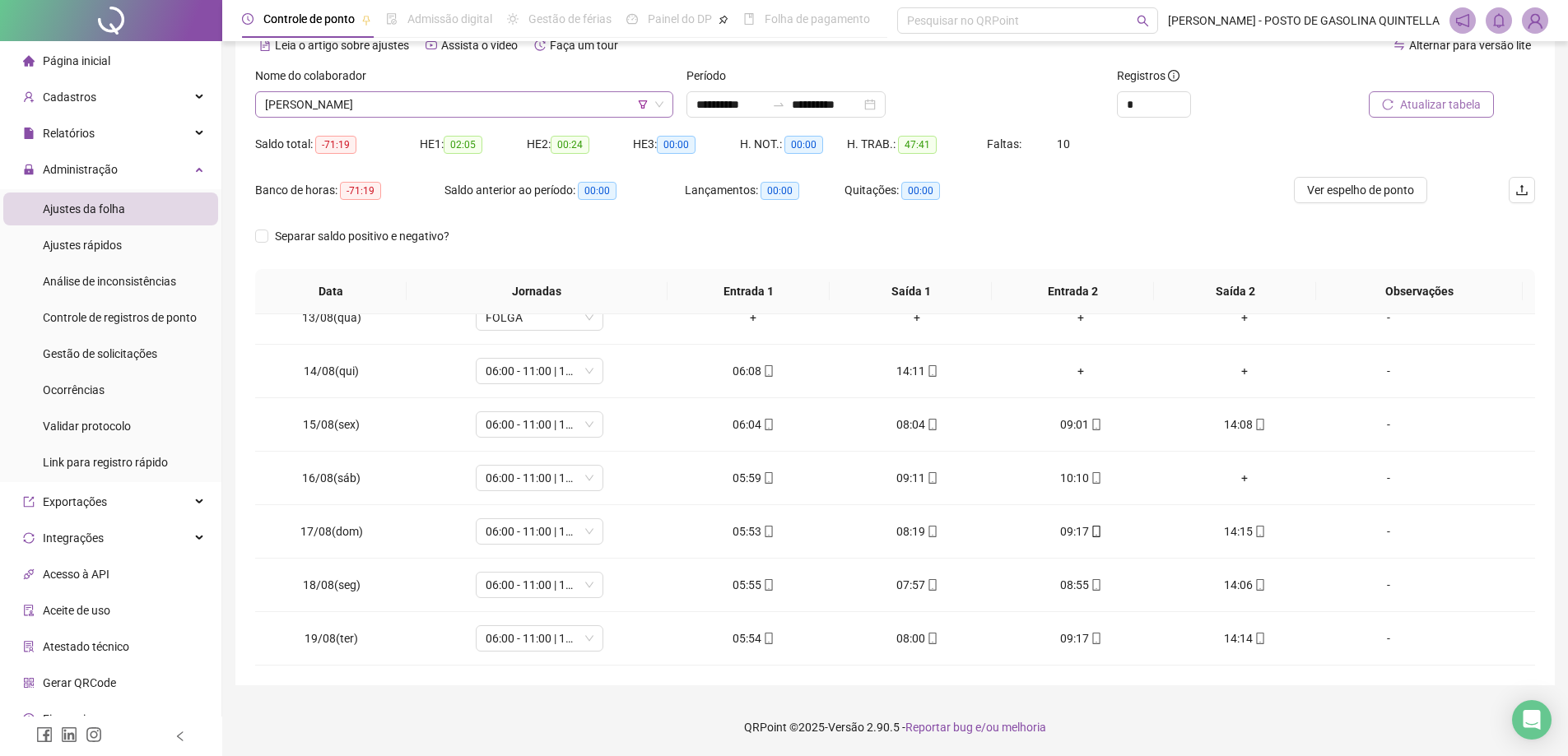
click at [514, 102] on span "[PERSON_NAME]" at bounding box center [464, 104] width 399 height 25
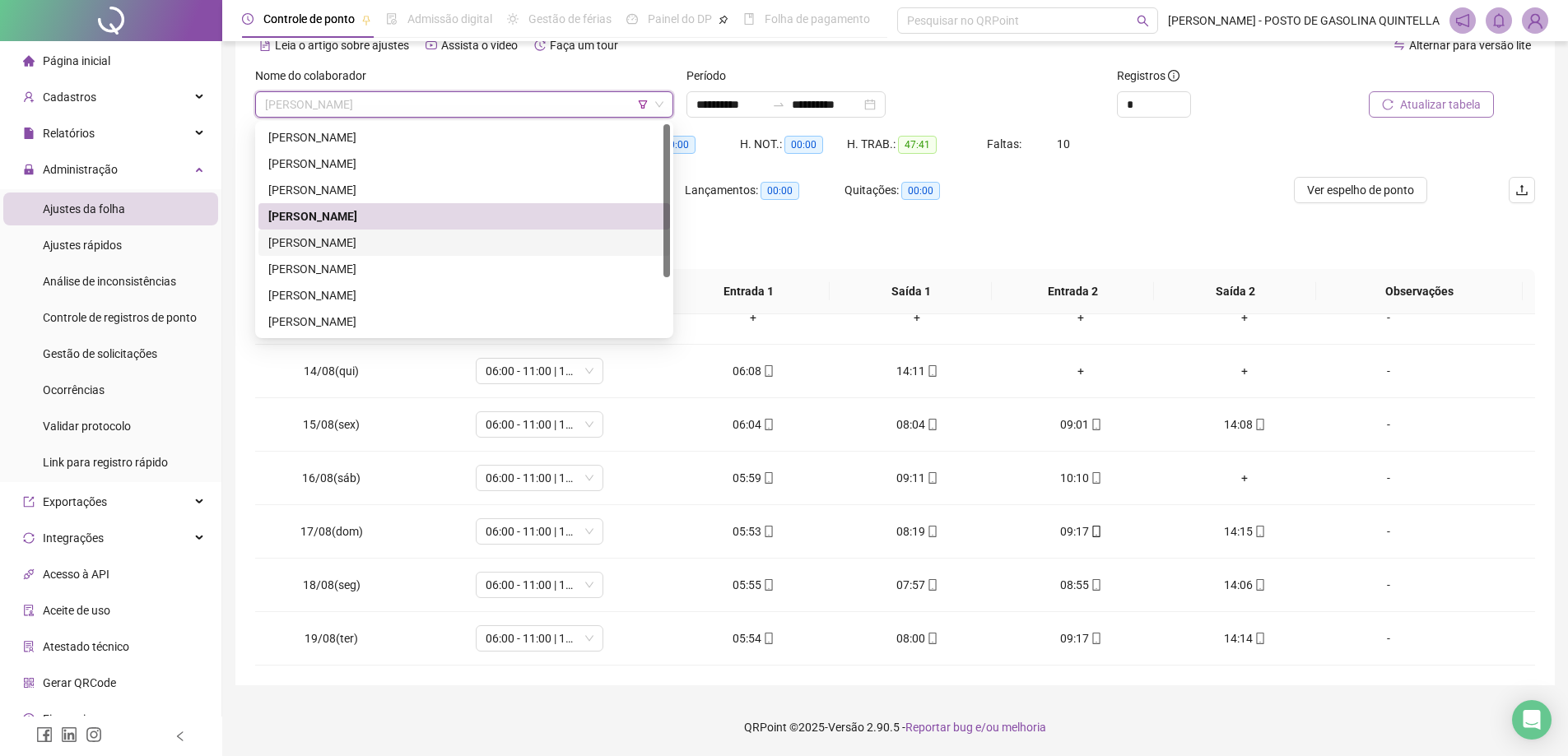
click at [376, 240] on div "[PERSON_NAME]" at bounding box center [463, 242] width 392 height 18
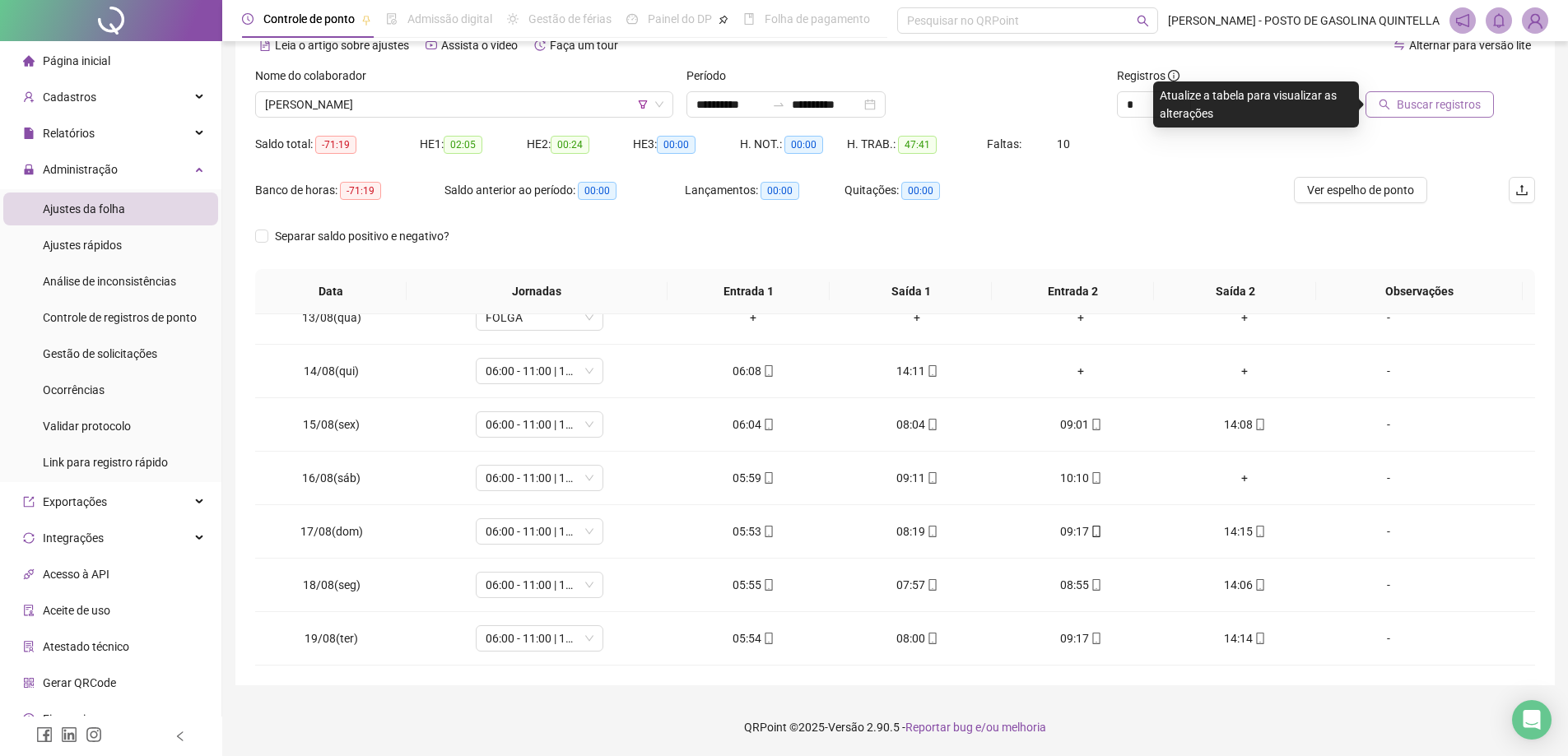
click at [1428, 97] on span "Buscar registros" at bounding box center [1439, 104] width 84 height 18
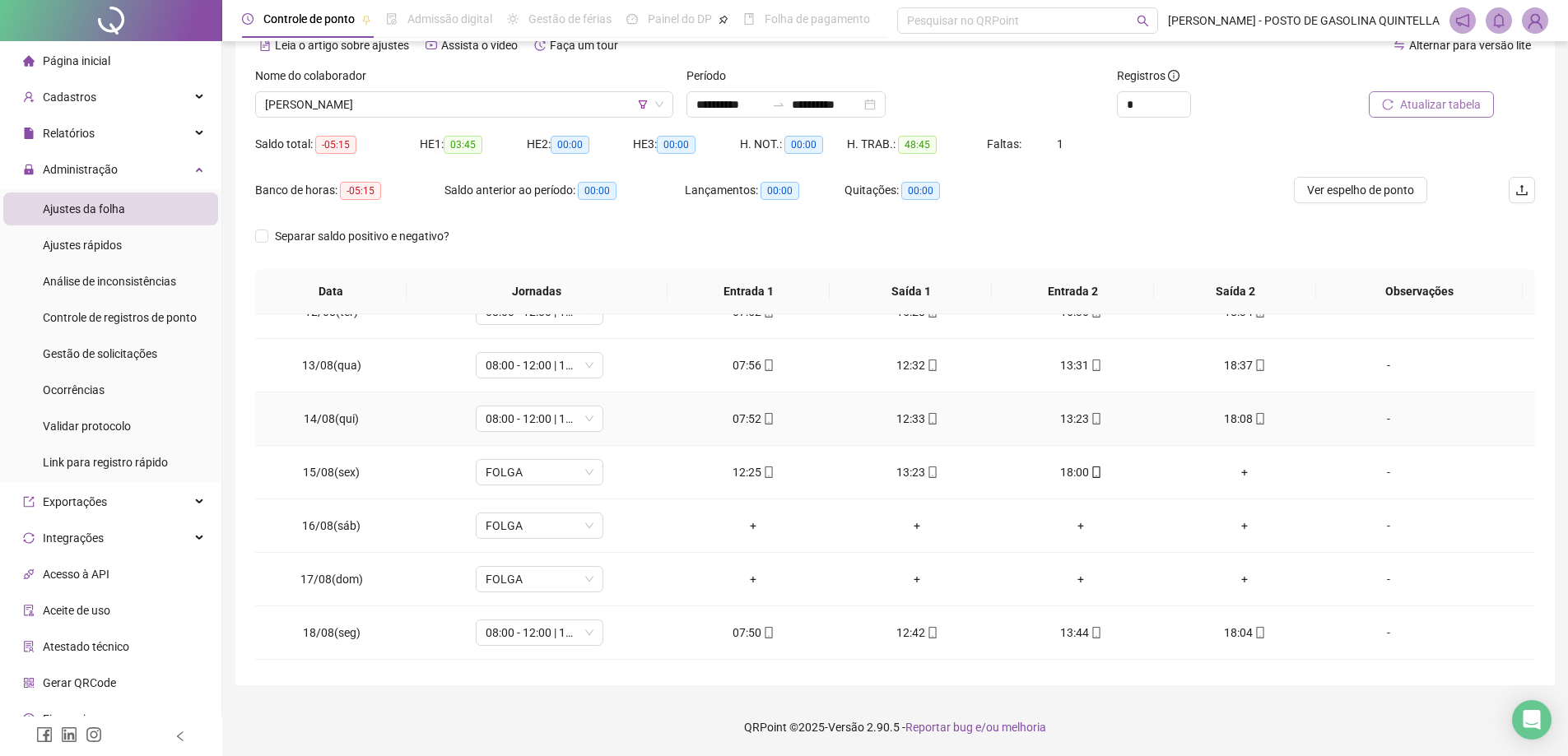
scroll to position [130, 0]
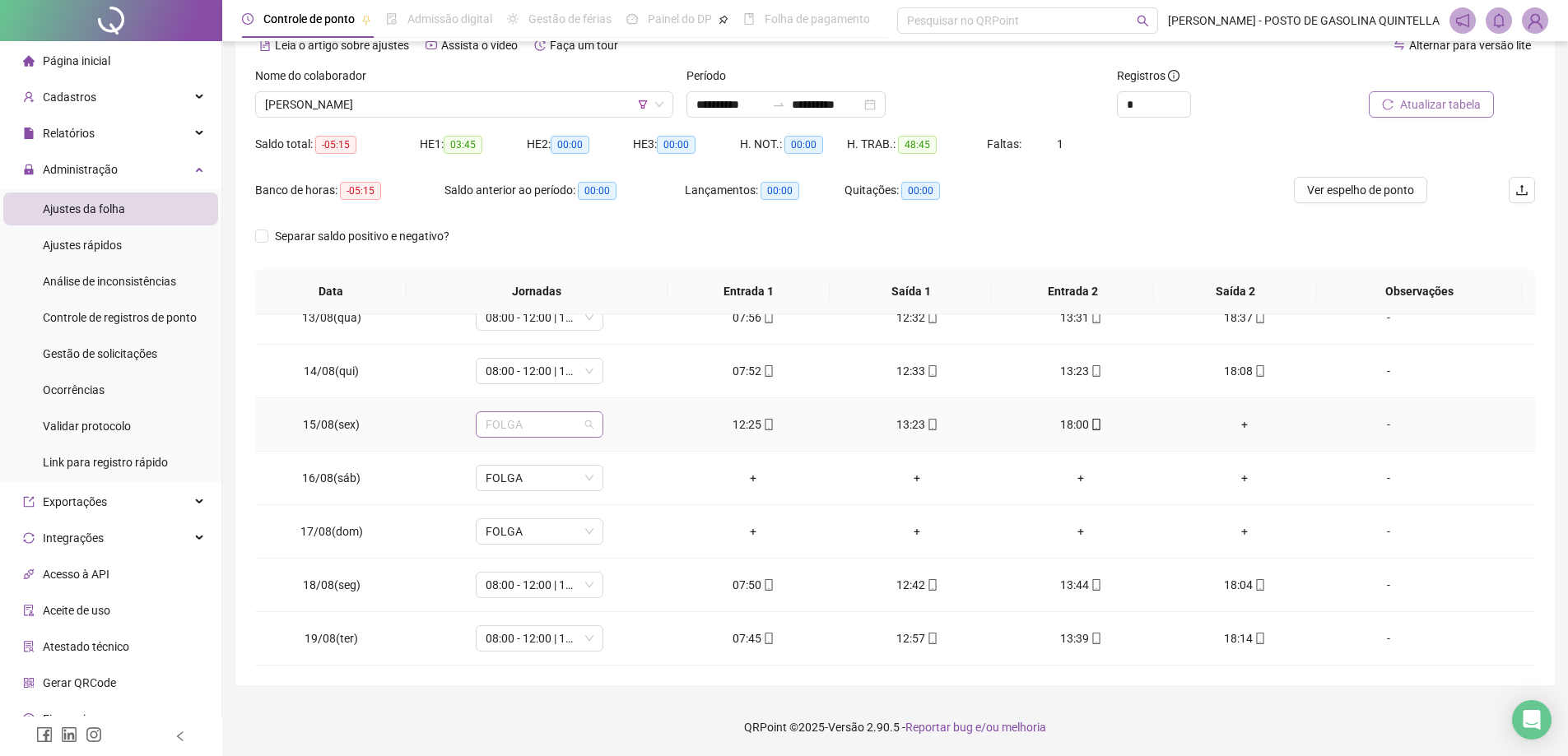
click at [532, 425] on span "FOLGA" at bounding box center [539, 424] width 108 height 25
click at [560, 593] on div "08:00 - 12:00 | 13:00 - 17:00" at bounding box center [566, 590] width 139 height 18
click at [558, 427] on span "08:00 - 12:00 | 13:00 - 17:00" at bounding box center [539, 424] width 108 height 25
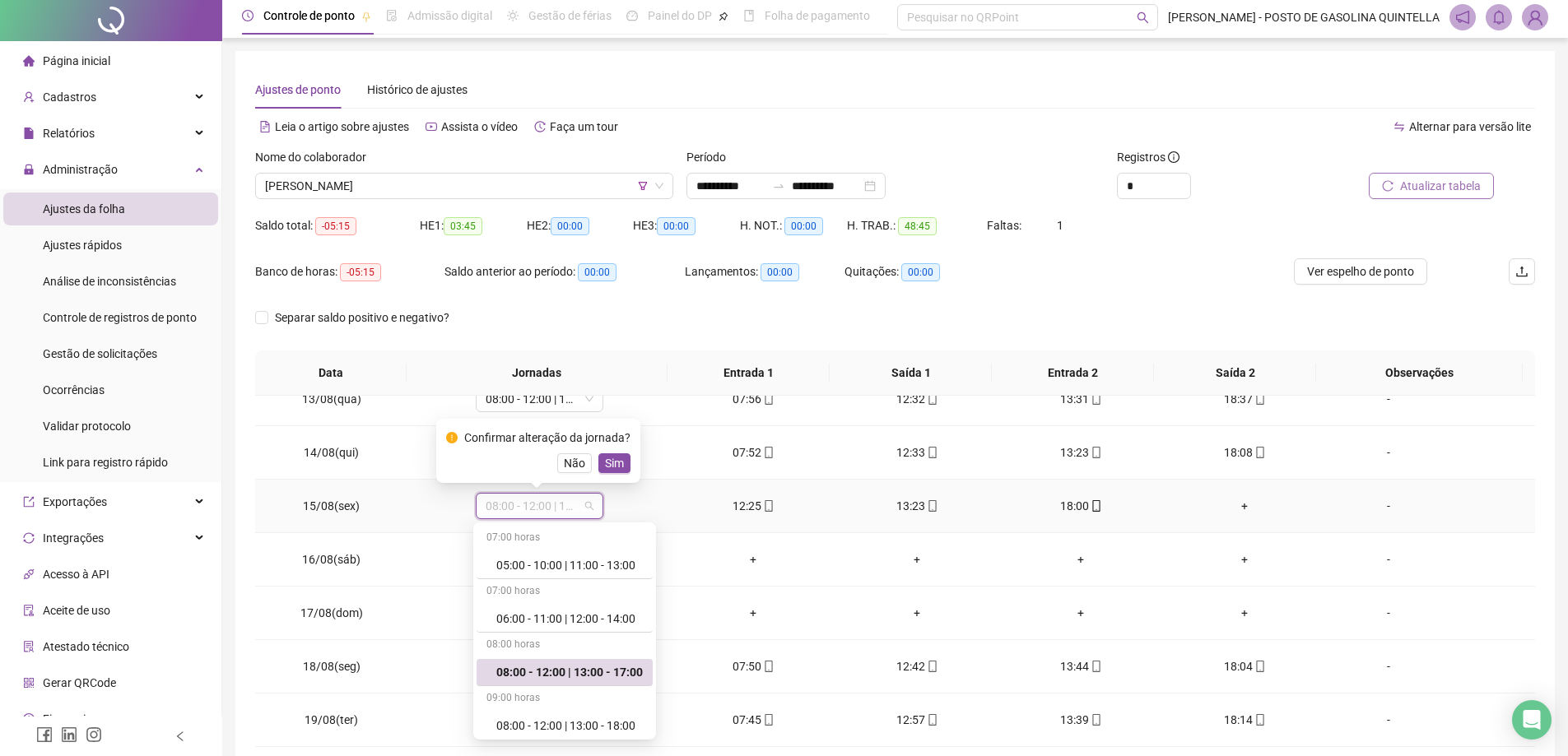
scroll to position [0, 0]
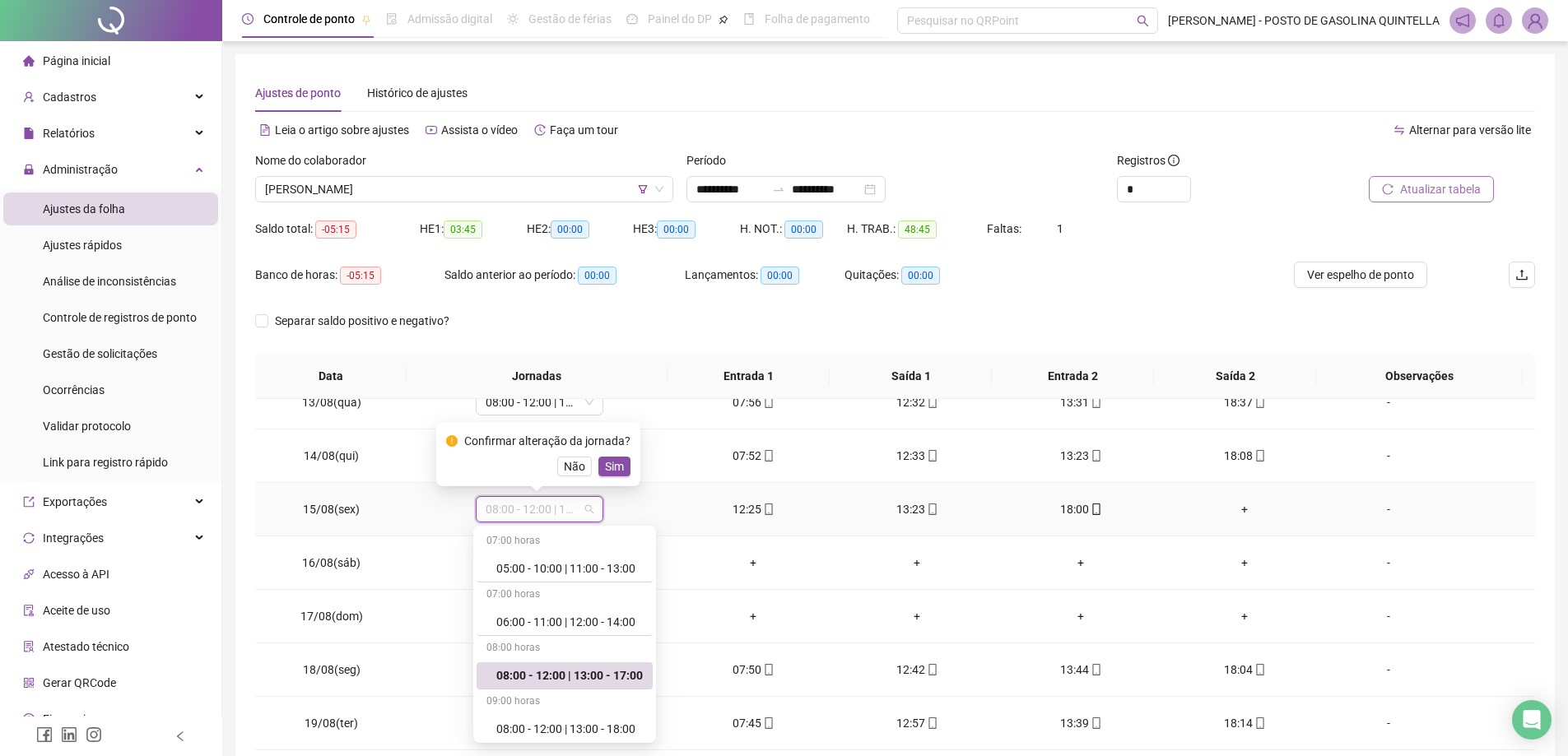
click at [846, 528] on td "13:23" at bounding box center [918, 509] width 164 height 54
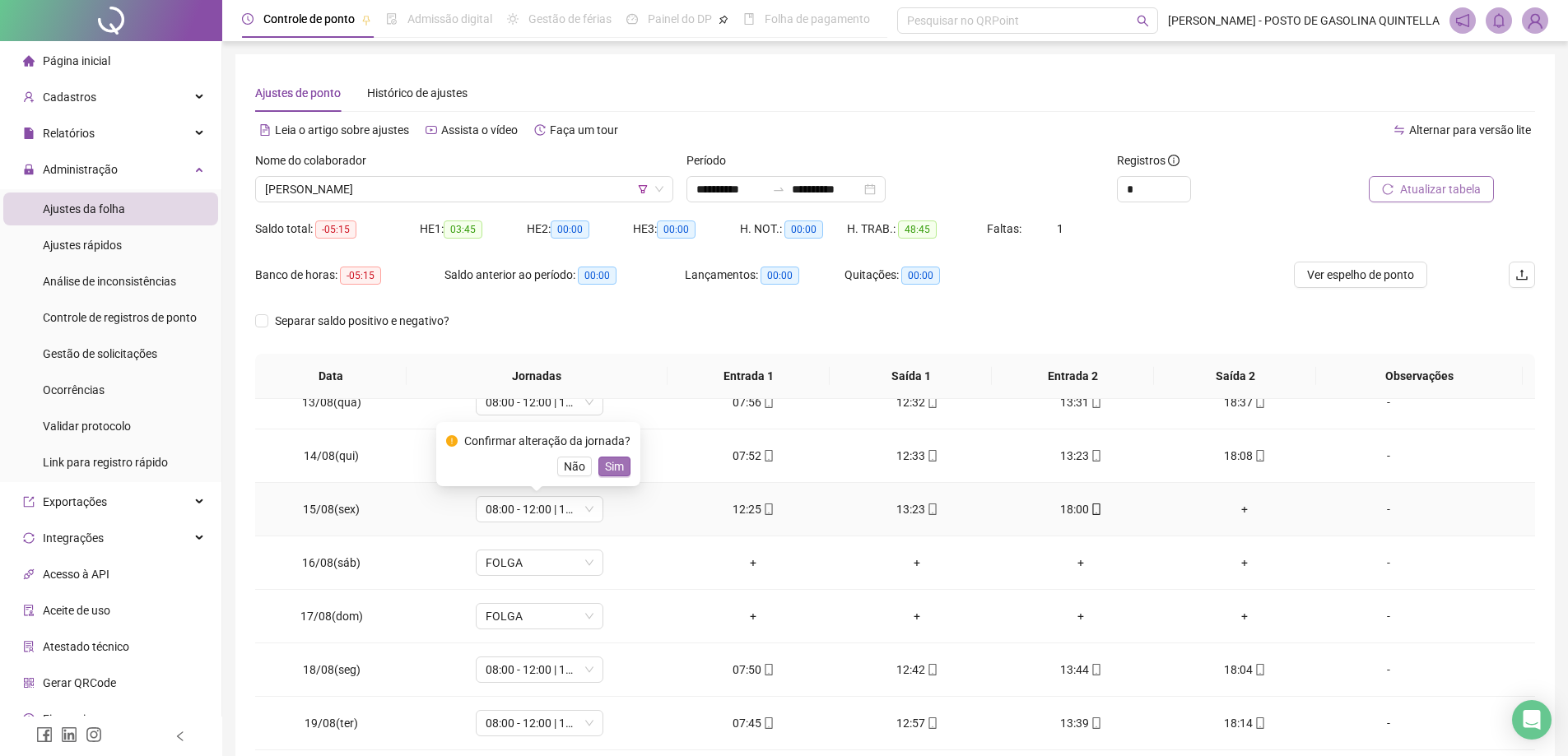
click at [611, 466] on span "Sim" at bounding box center [615, 466] width 19 height 18
click at [545, 515] on span "08:00 - 12:00 | 13:00 - 17:00" at bounding box center [539, 509] width 108 height 25
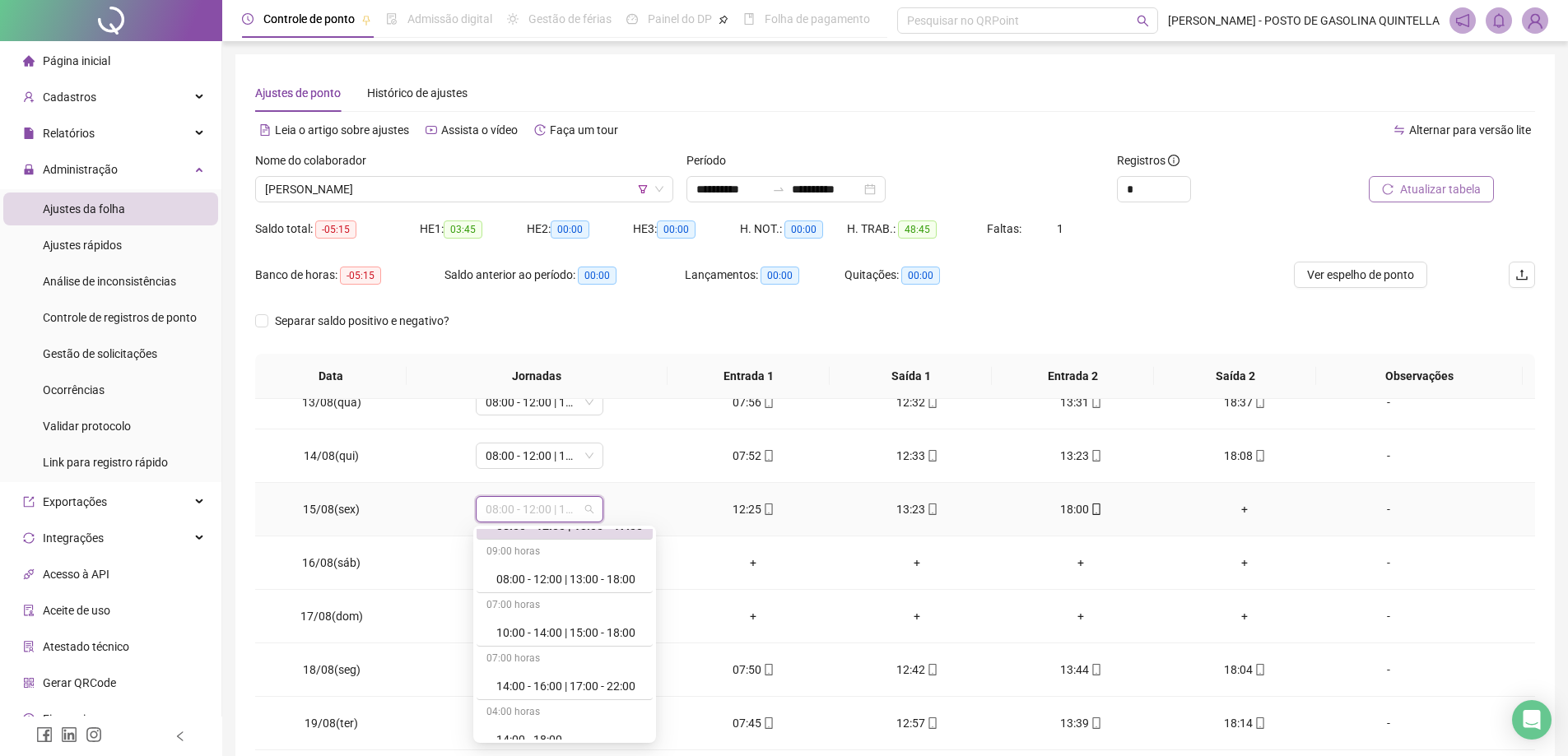
scroll to position [143, 0]
click at [603, 580] on div "08:00 - 12:00 | 13:00 - 18:00" at bounding box center [570, 585] width 147 height 18
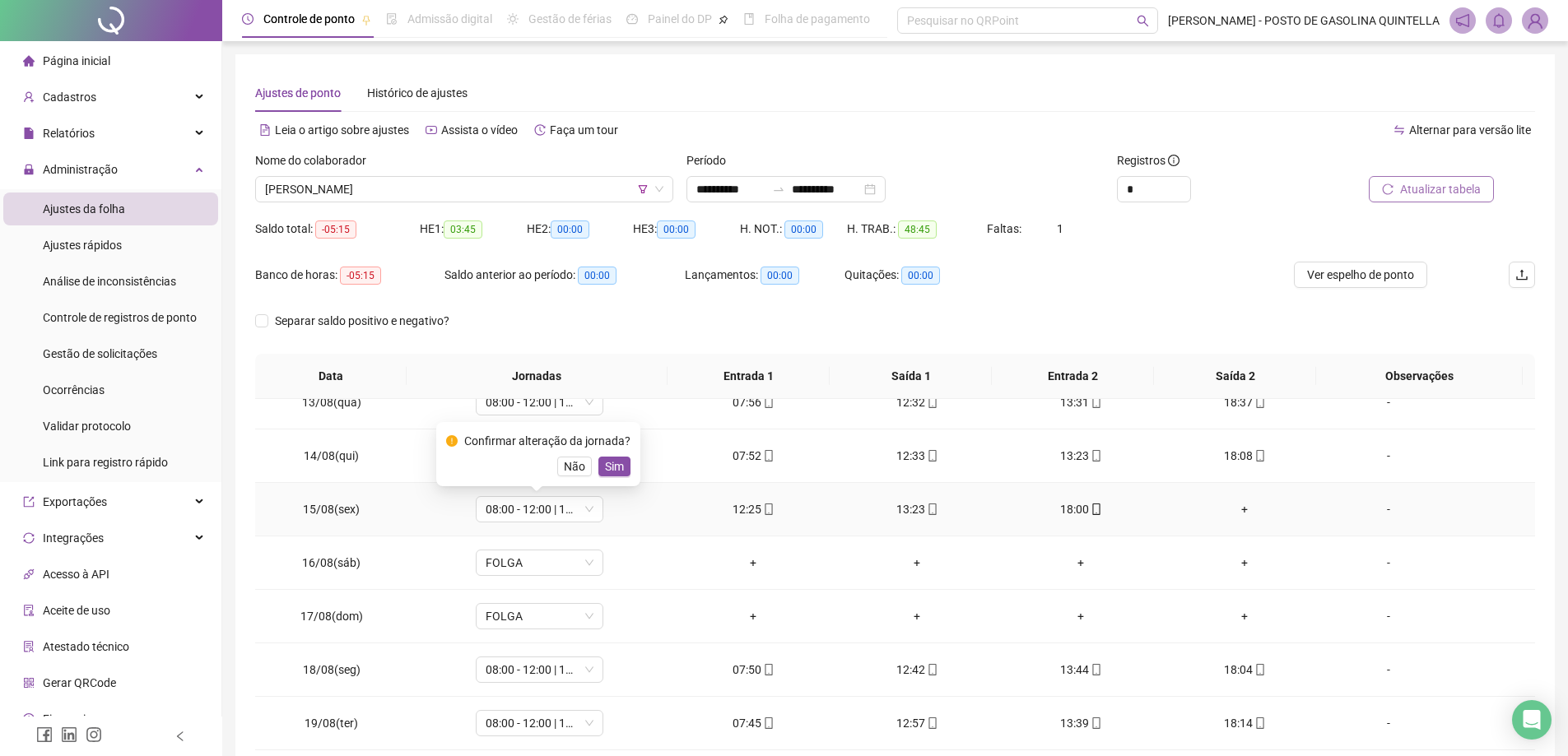
click at [617, 455] on div "Confirmar alteração da jornada? Não Sim" at bounding box center [539, 454] width 184 height 44
click at [617, 463] on span "Sim" at bounding box center [615, 466] width 19 height 18
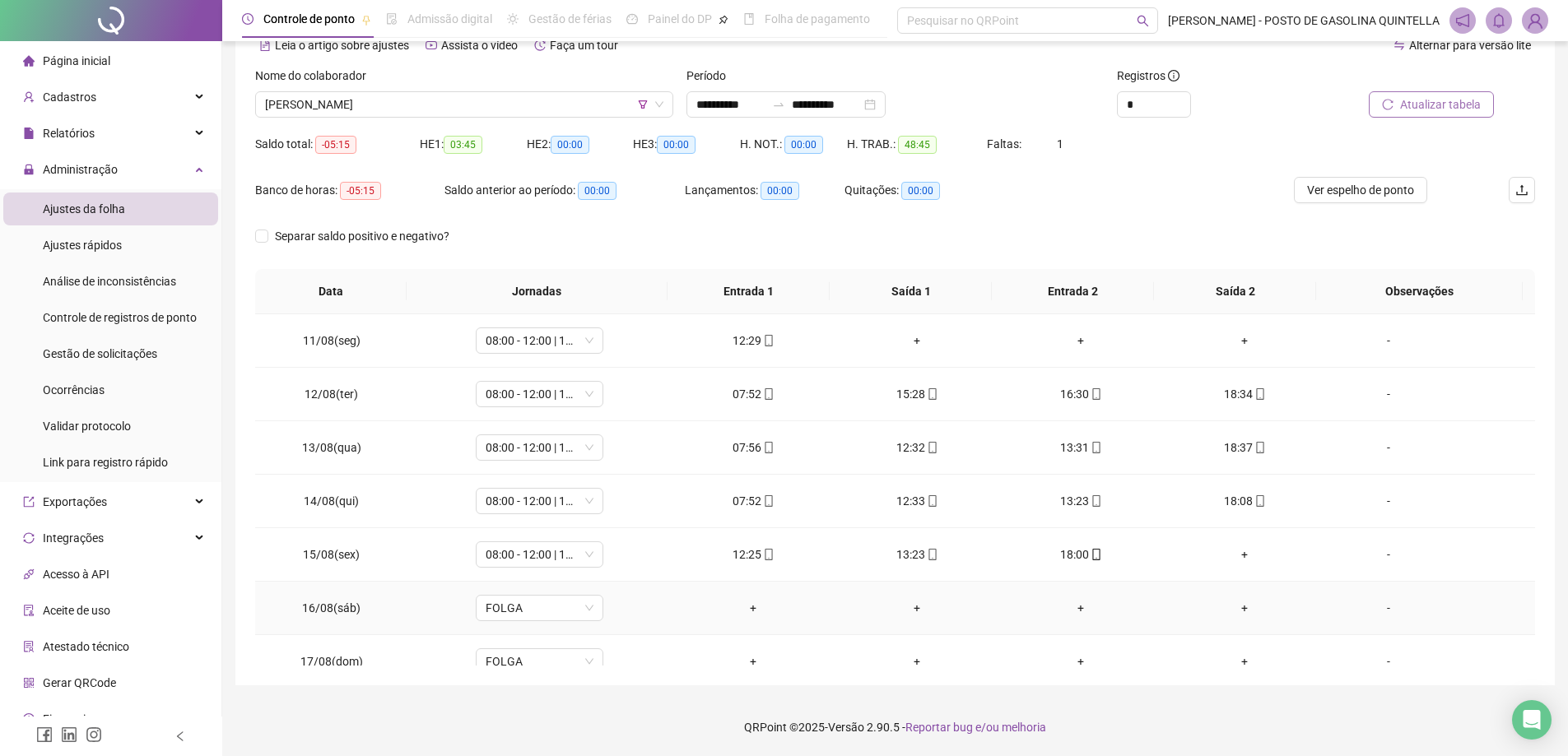
scroll to position [0, 0]
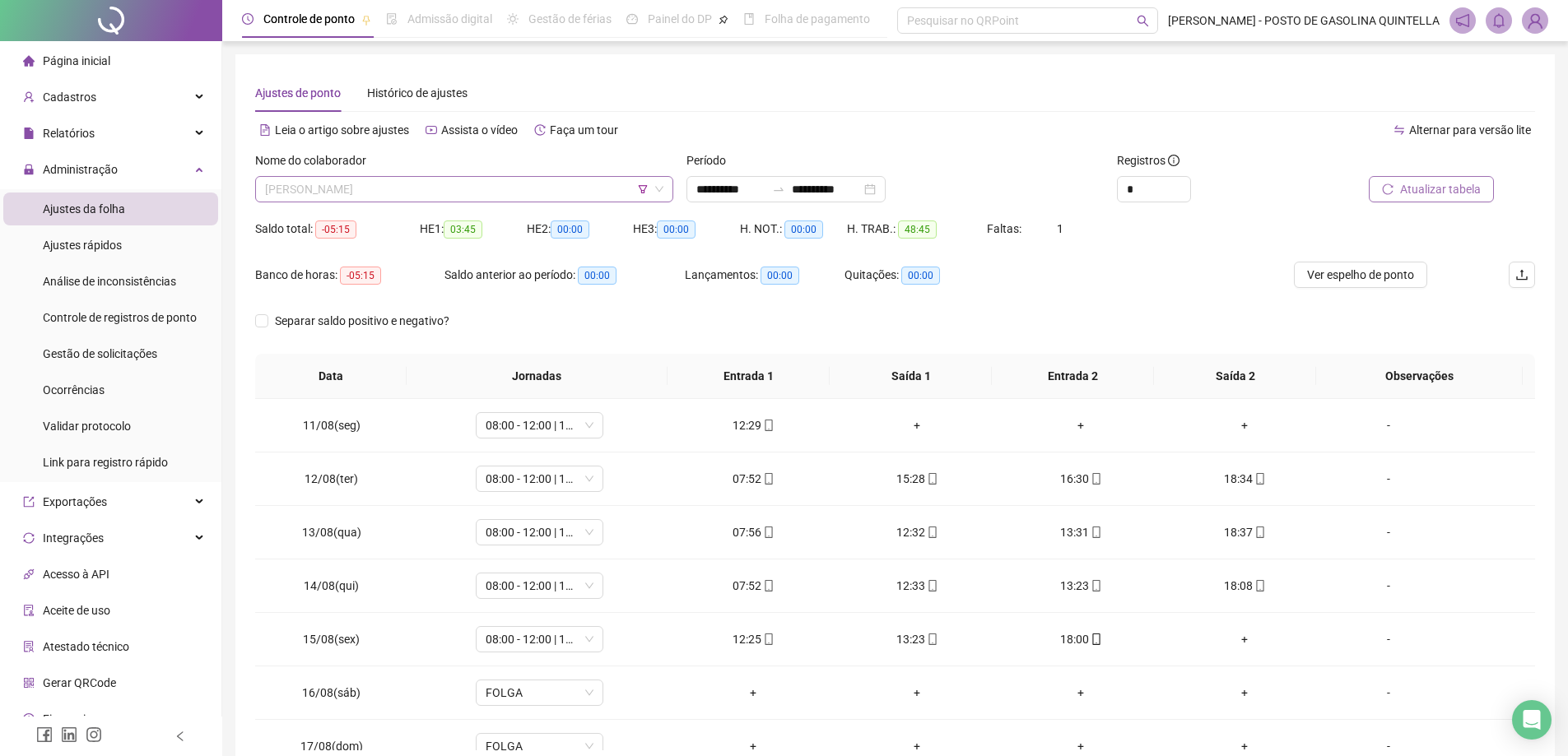
click at [438, 185] on span "[PERSON_NAME]" at bounding box center [464, 189] width 399 height 25
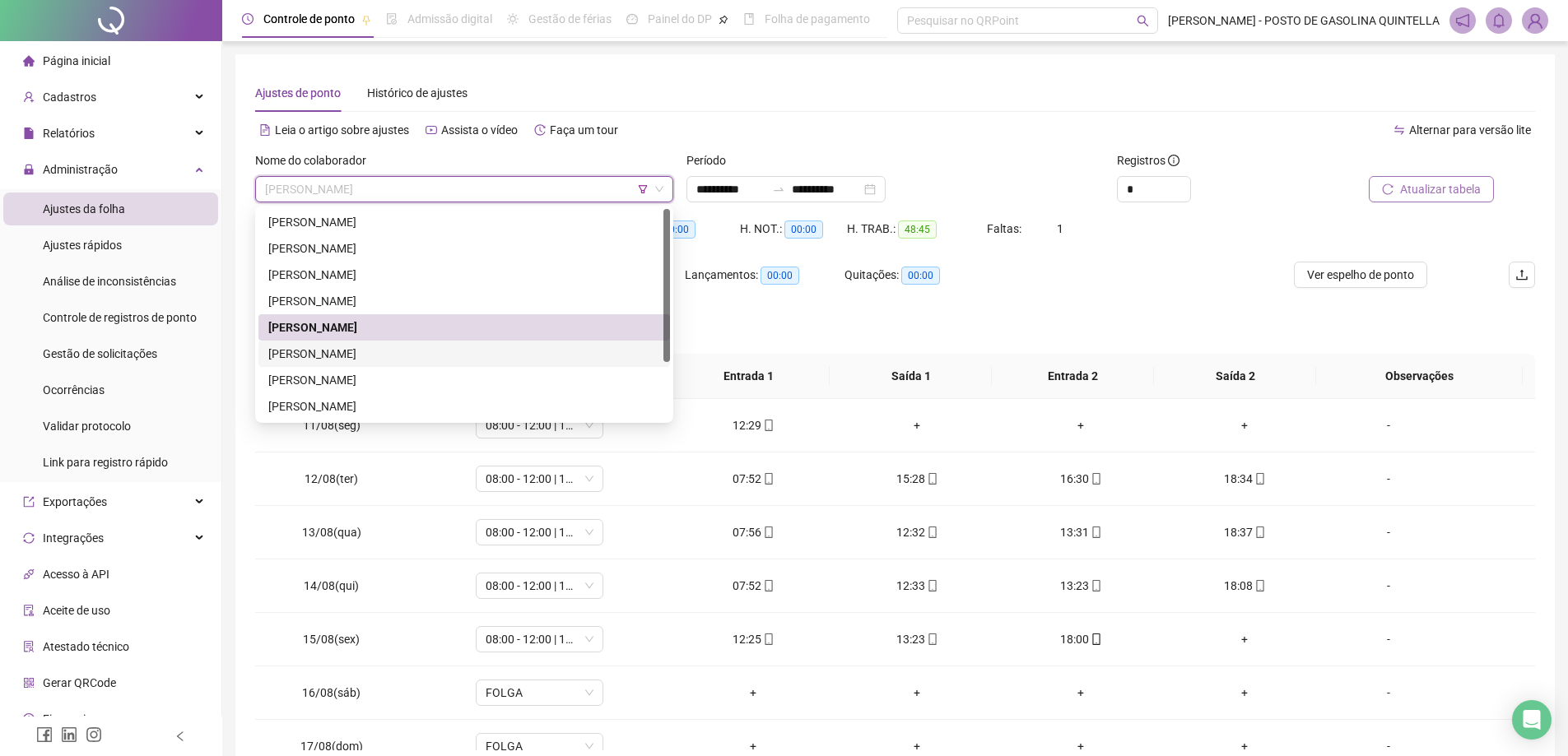
click at [402, 350] on div "[PERSON_NAME]" at bounding box center [463, 353] width 392 height 18
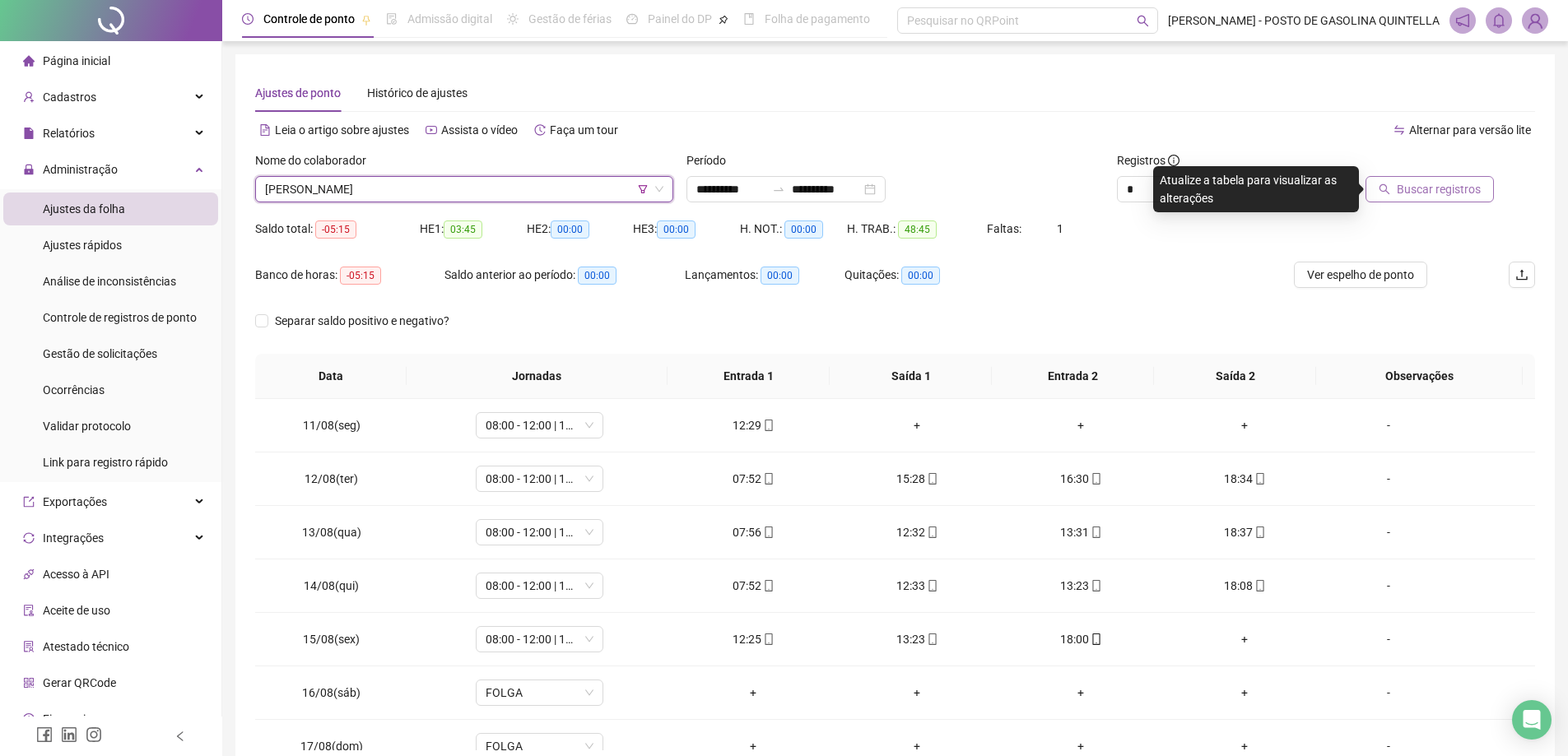
click at [1432, 190] on span "Buscar registros" at bounding box center [1439, 189] width 84 height 18
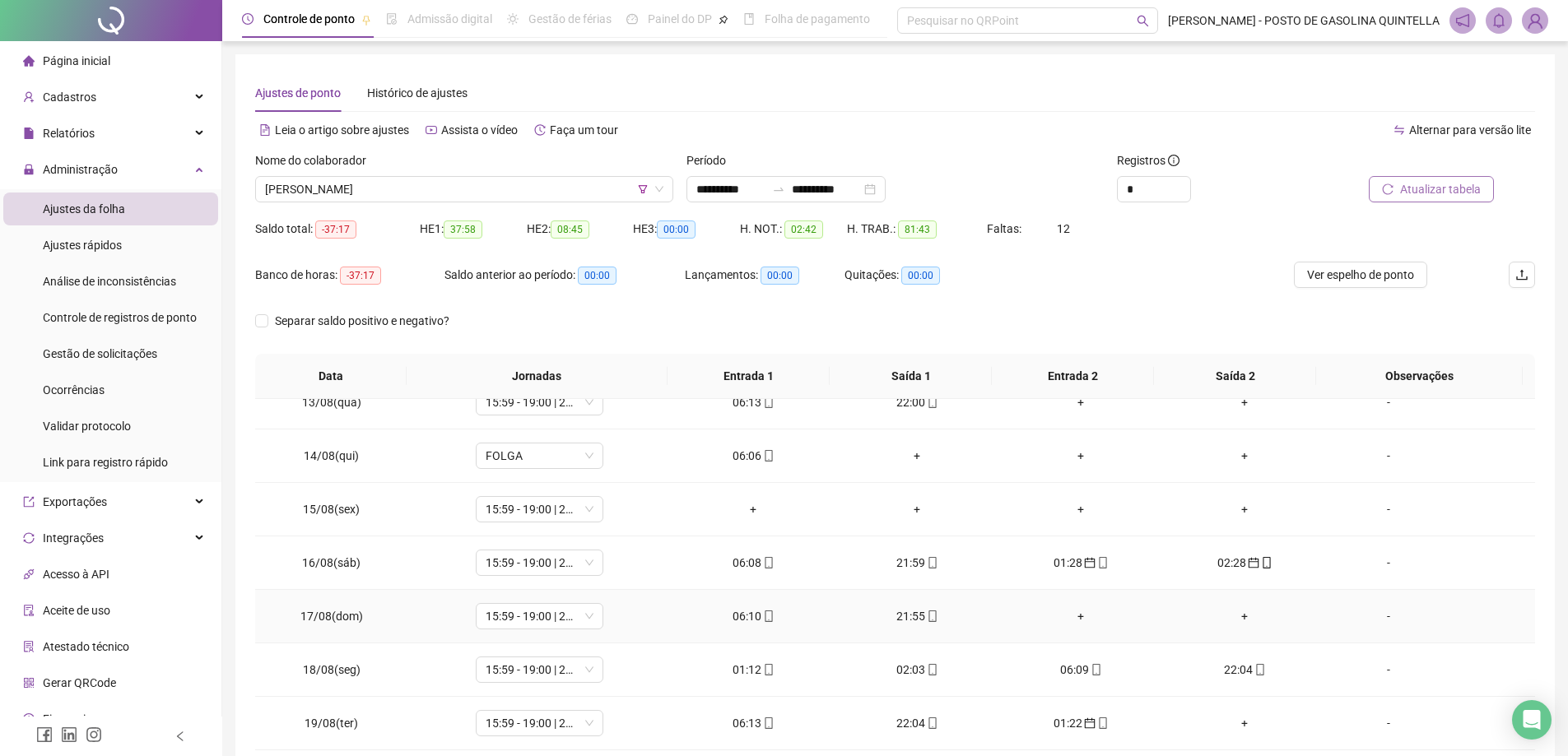
scroll to position [84, 0]
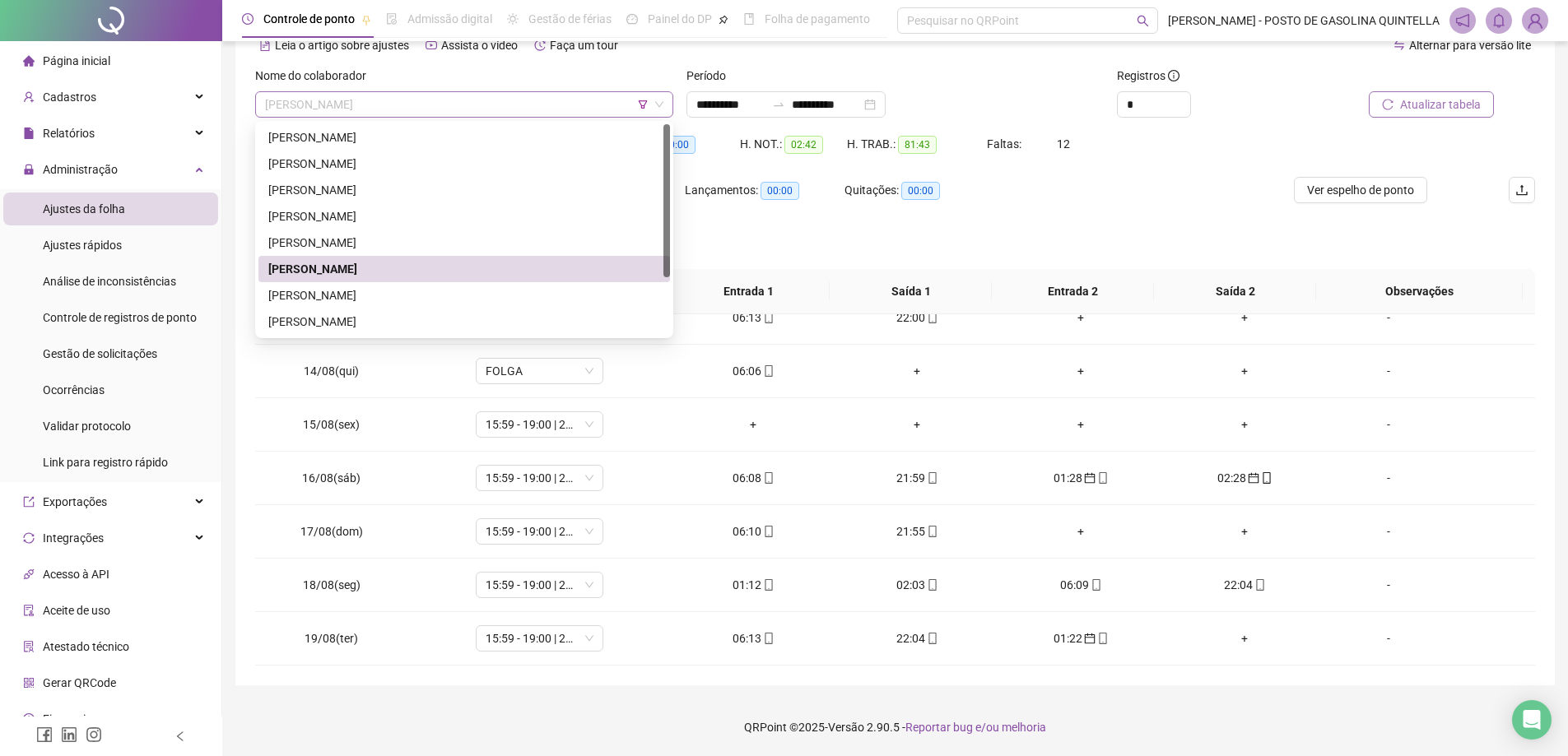
click at [471, 105] on span "[PERSON_NAME]" at bounding box center [464, 104] width 399 height 25
click at [380, 289] on div "[PERSON_NAME]" at bounding box center [463, 295] width 392 height 18
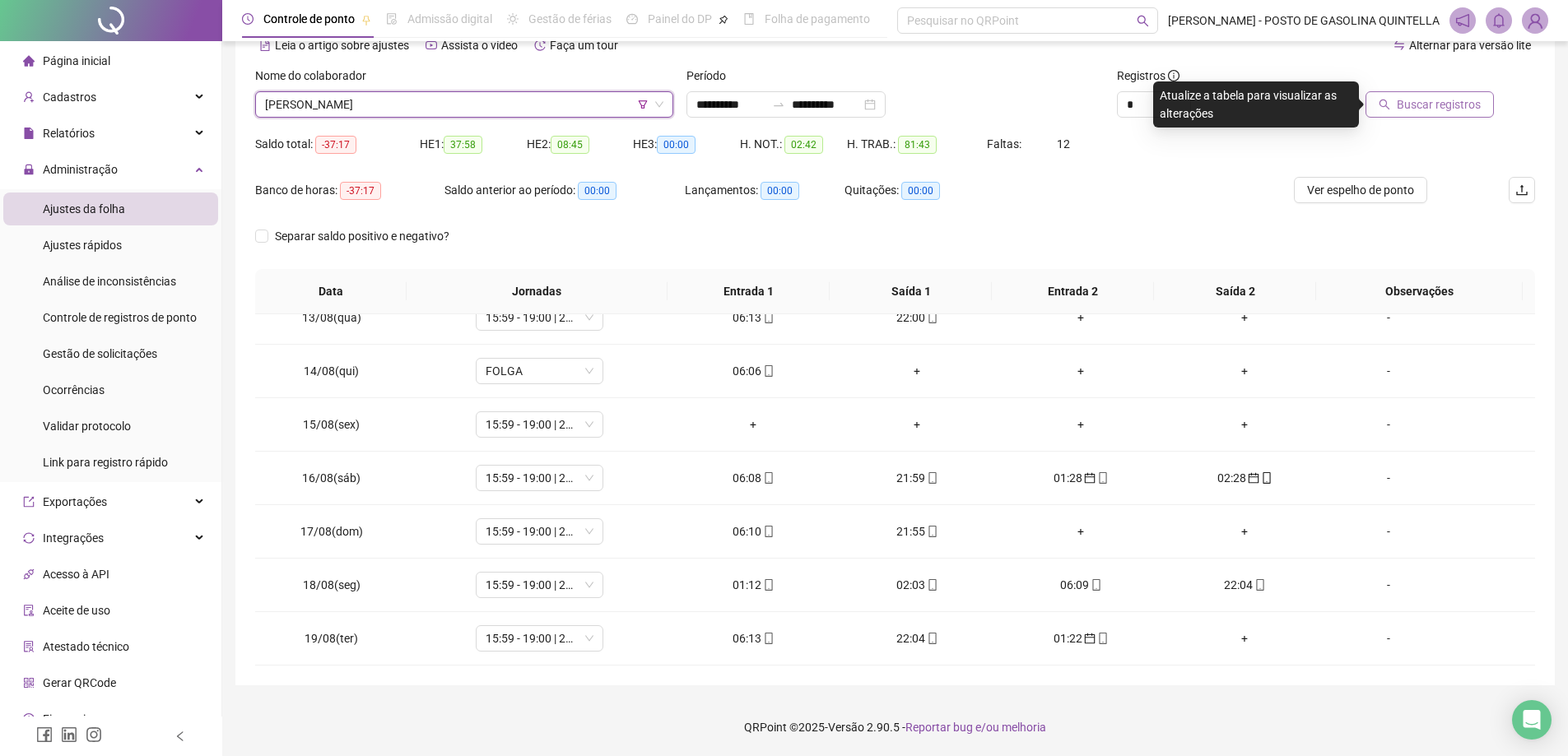
click at [1441, 107] on span "Buscar registros" at bounding box center [1439, 104] width 84 height 18
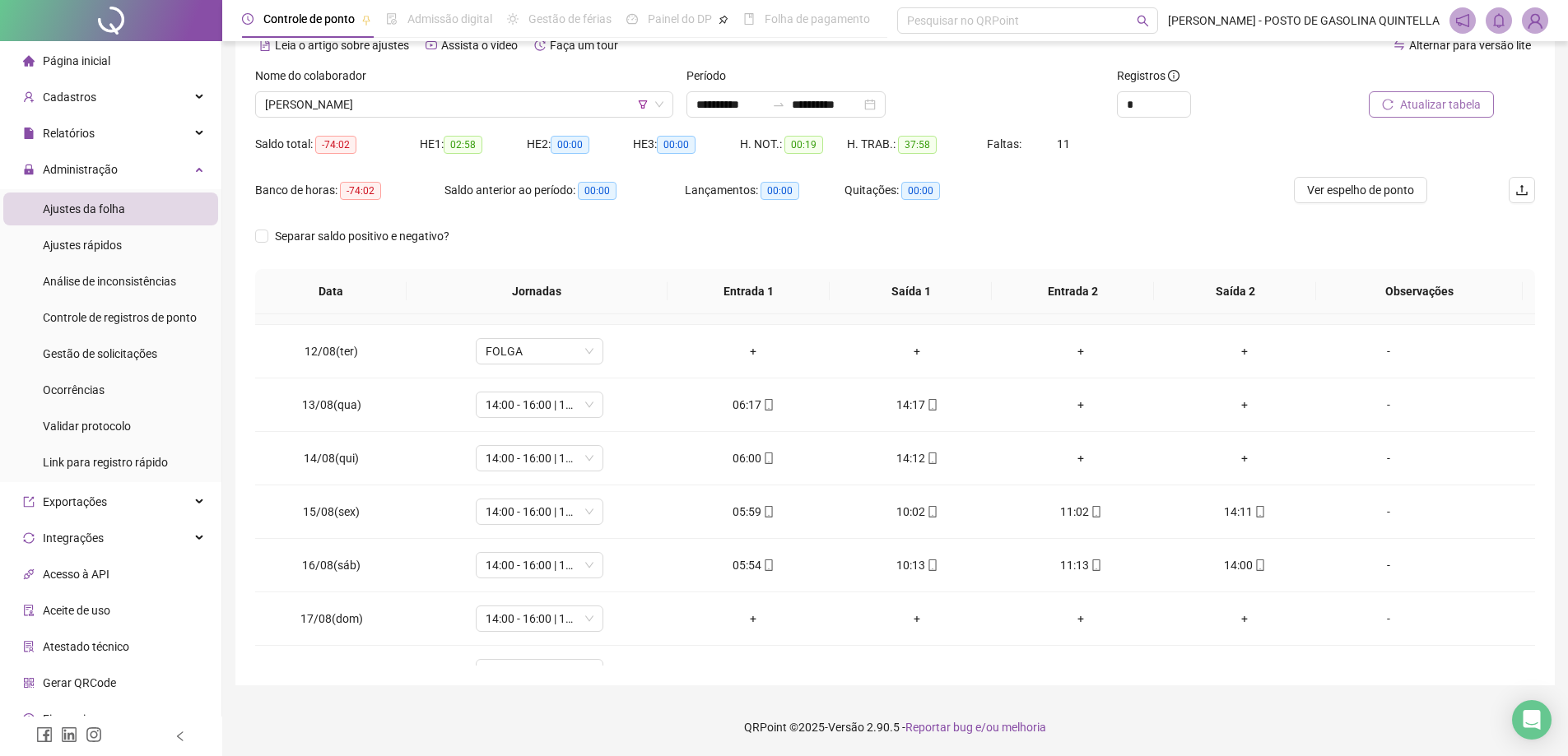
scroll to position [665, 0]
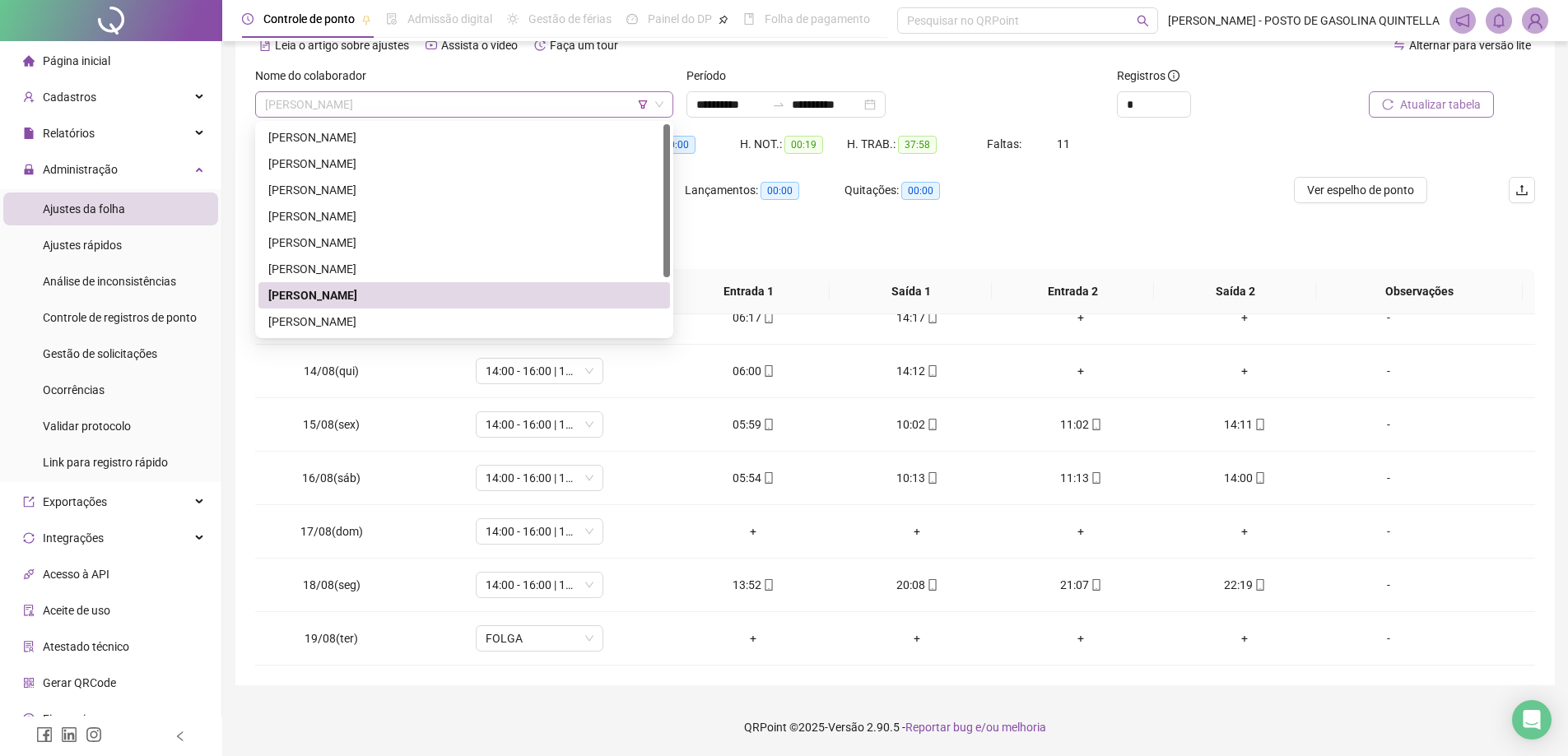
click at [343, 103] on span "[PERSON_NAME]" at bounding box center [464, 104] width 399 height 25
click at [353, 322] on div "[PERSON_NAME]" at bounding box center [463, 322] width 392 height 18
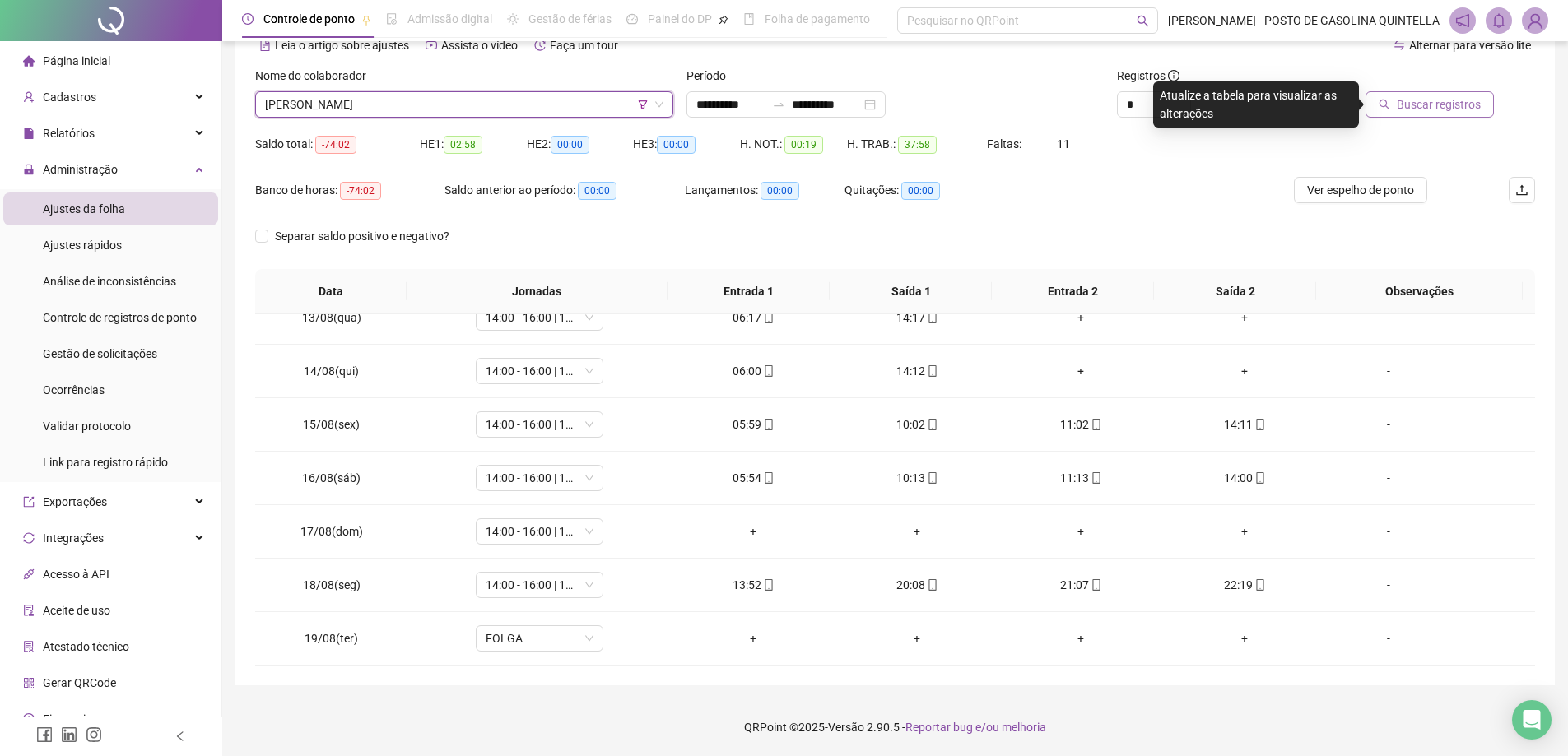
click at [1422, 114] on button "Buscar registros" at bounding box center [1430, 104] width 128 height 26
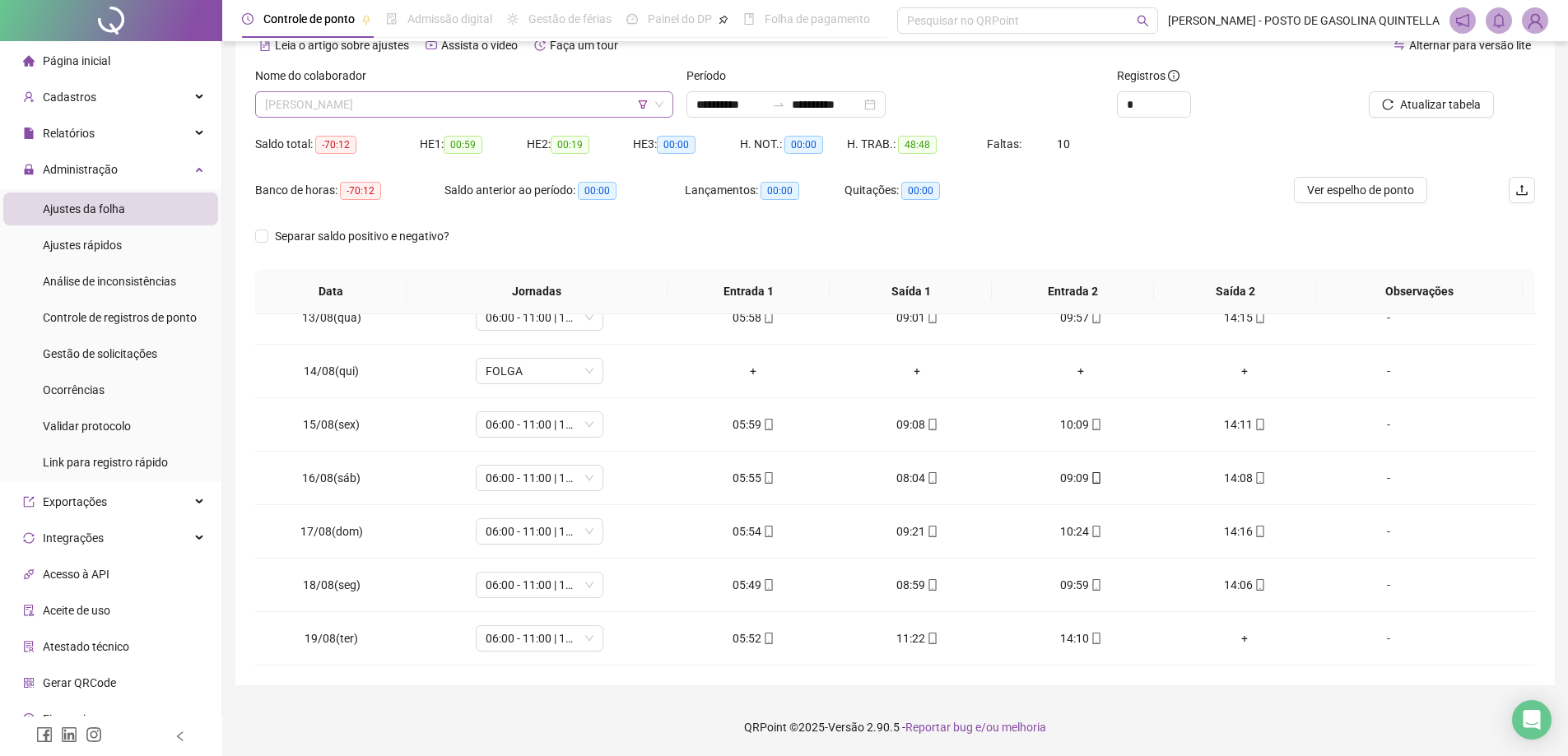
click at [489, 113] on span "[PERSON_NAME]" at bounding box center [464, 104] width 399 height 25
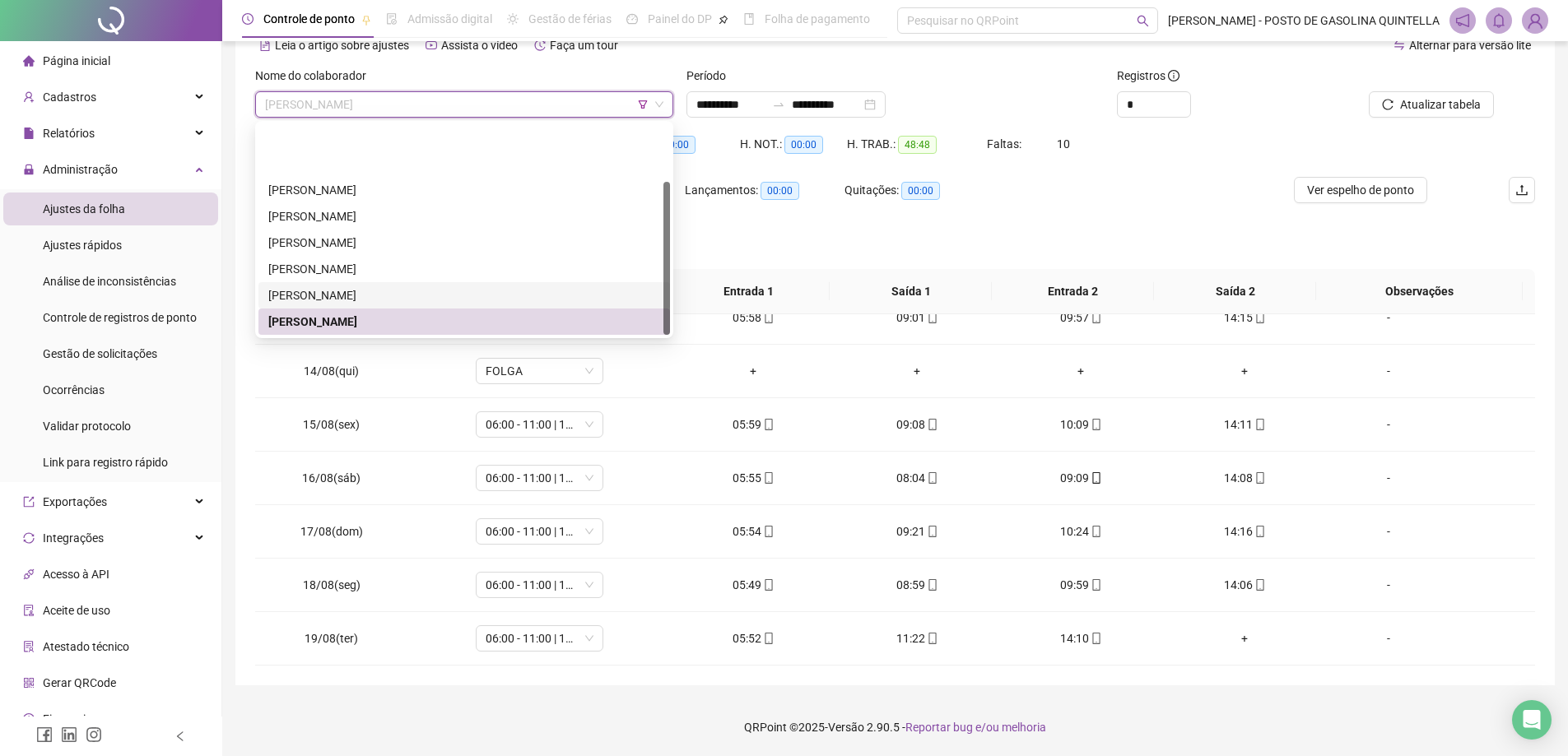
scroll to position [79, 0]
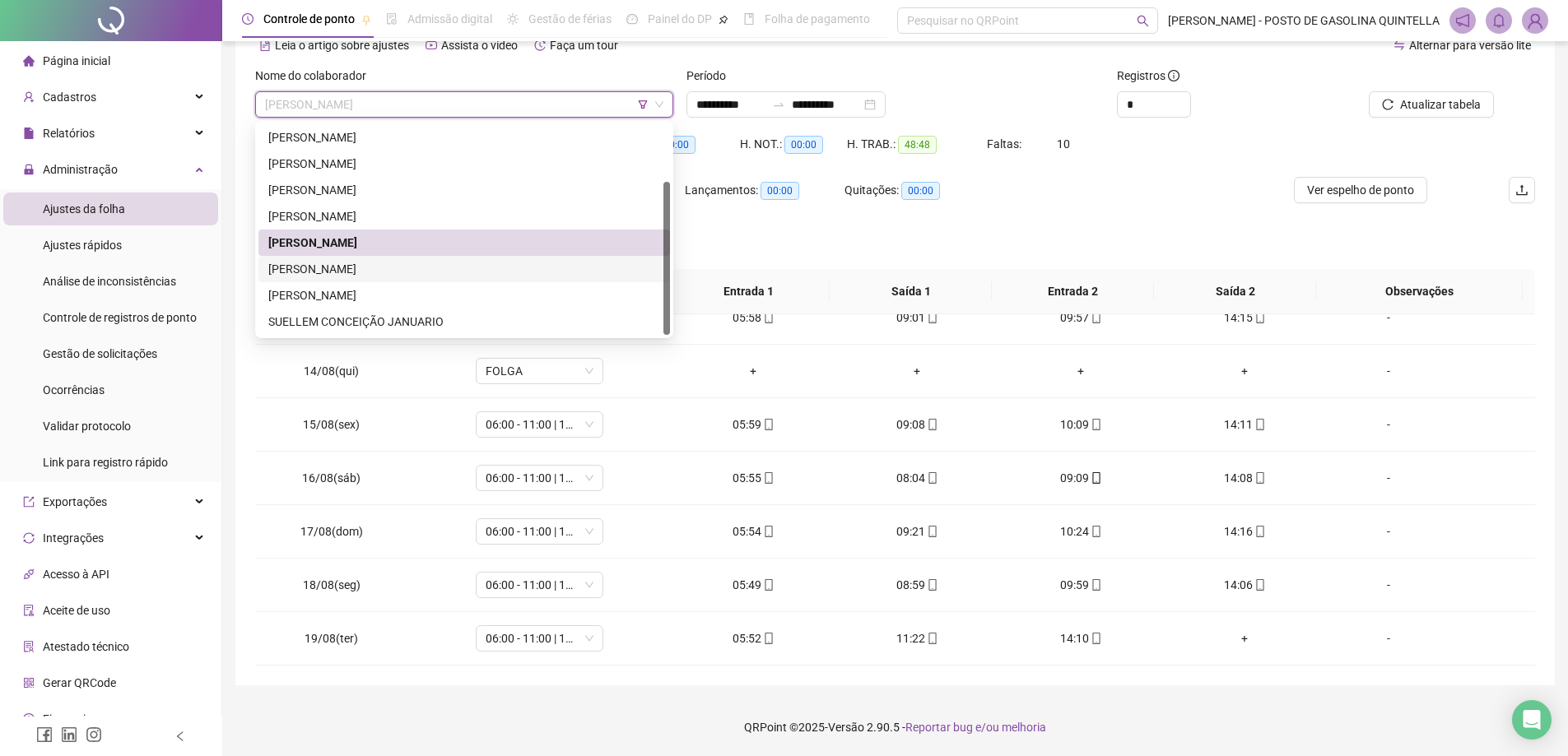
click at [435, 265] on div "[PERSON_NAME]" at bounding box center [463, 269] width 392 height 18
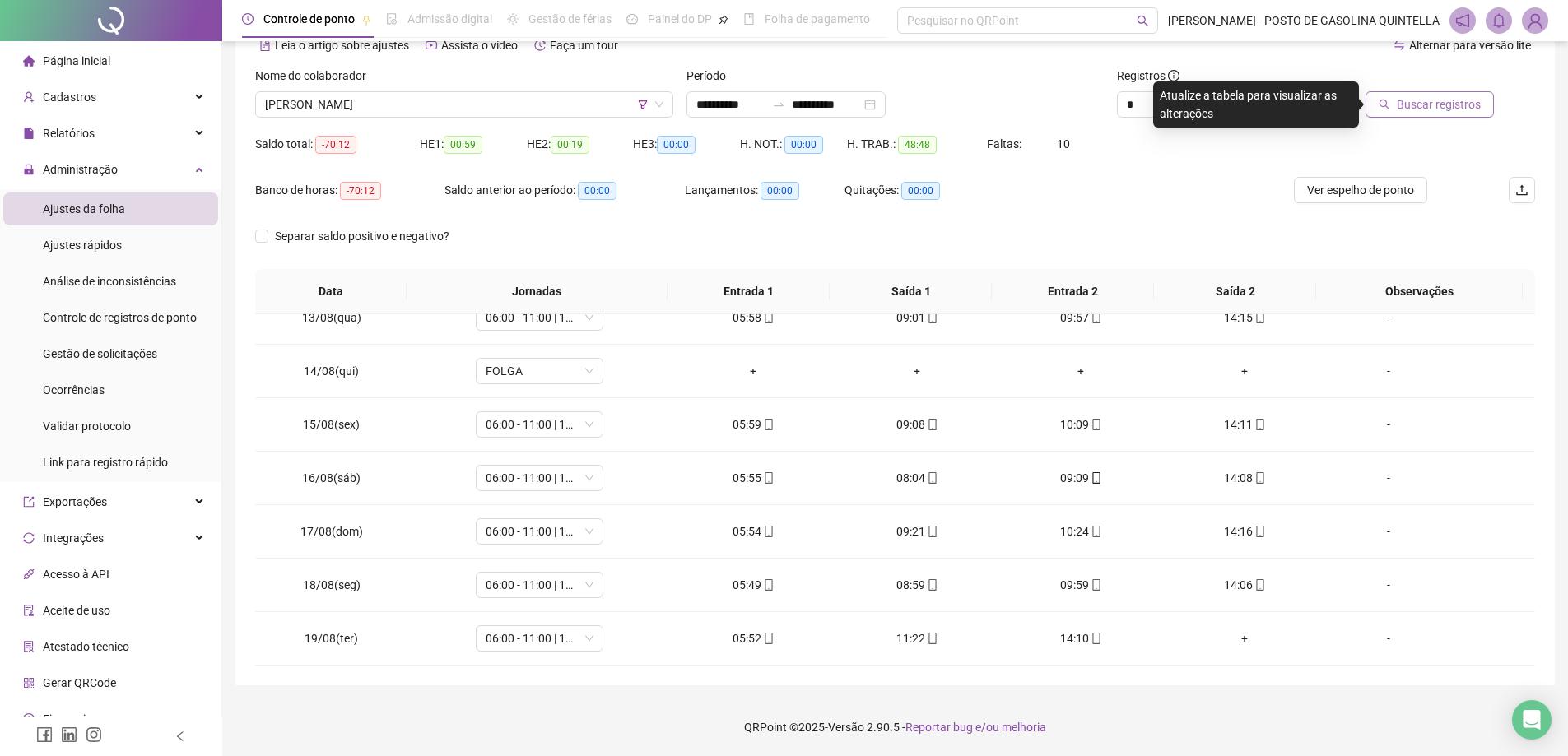
click at [1435, 104] on span "Buscar registros" at bounding box center [1439, 104] width 84 height 18
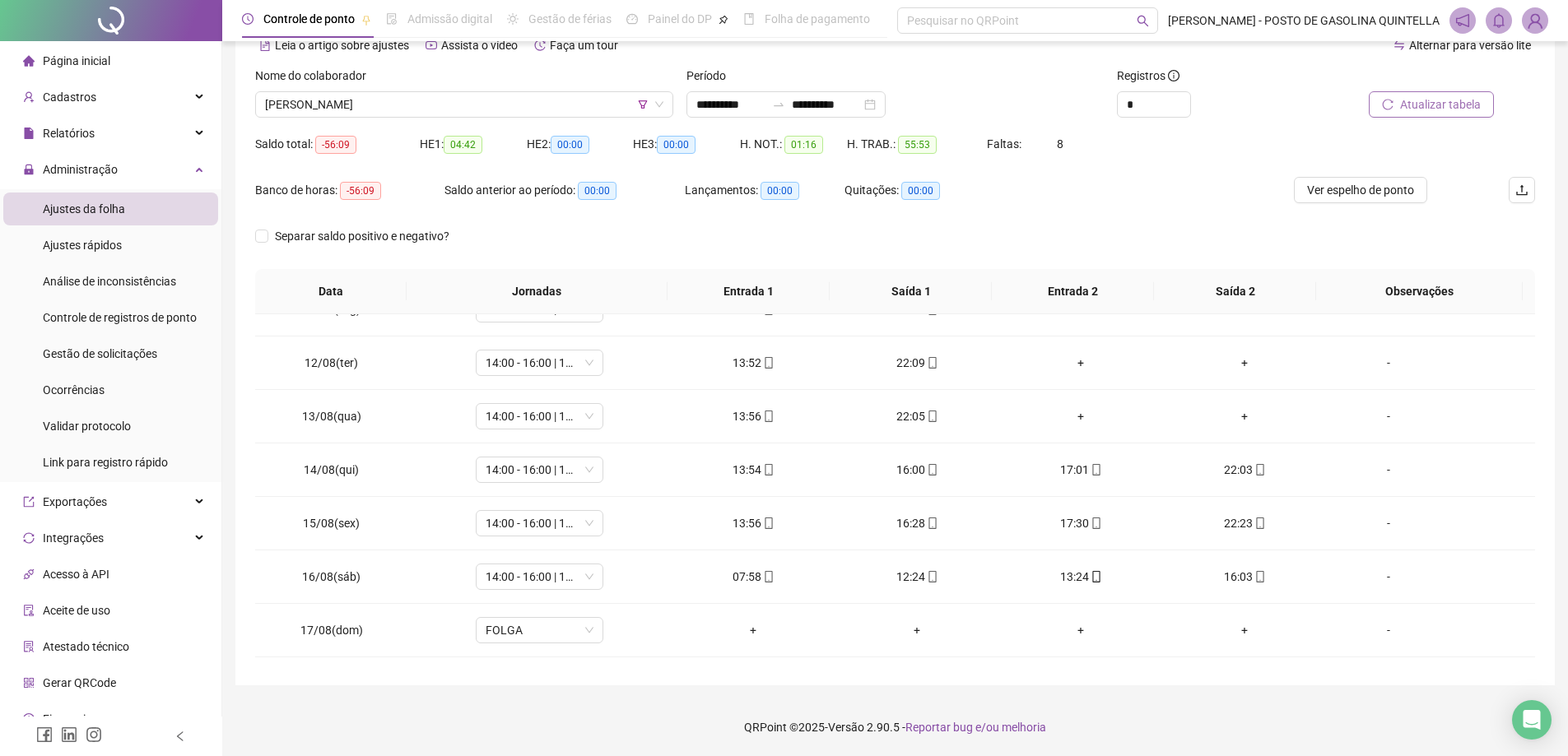
scroll to position [665, 0]
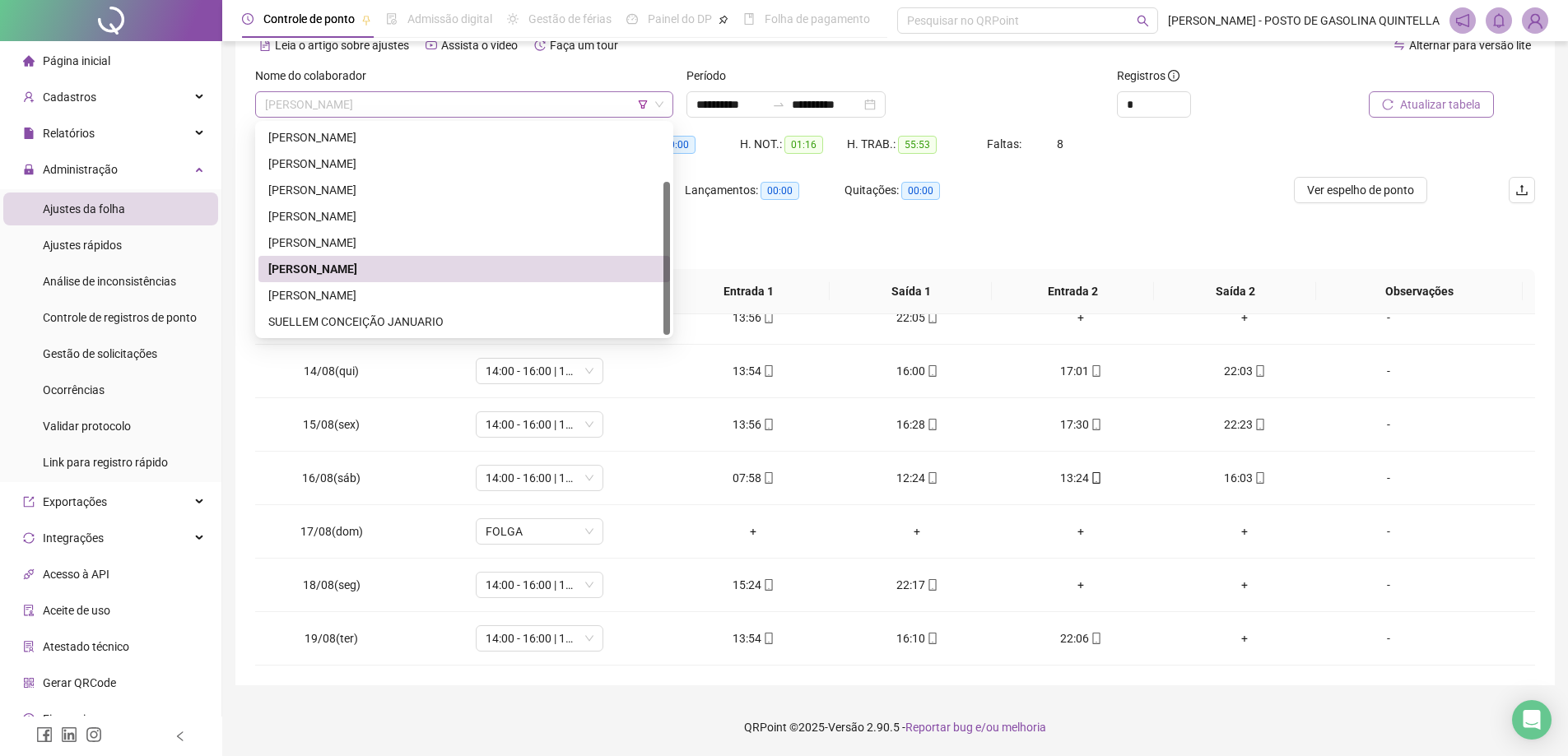
click at [476, 109] on span "[PERSON_NAME]" at bounding box center [464, 104] width 399 height 25
click at [383, 284] on div "[PERSON_NAME]" at bounding box center [464, 295] width 411 height 26
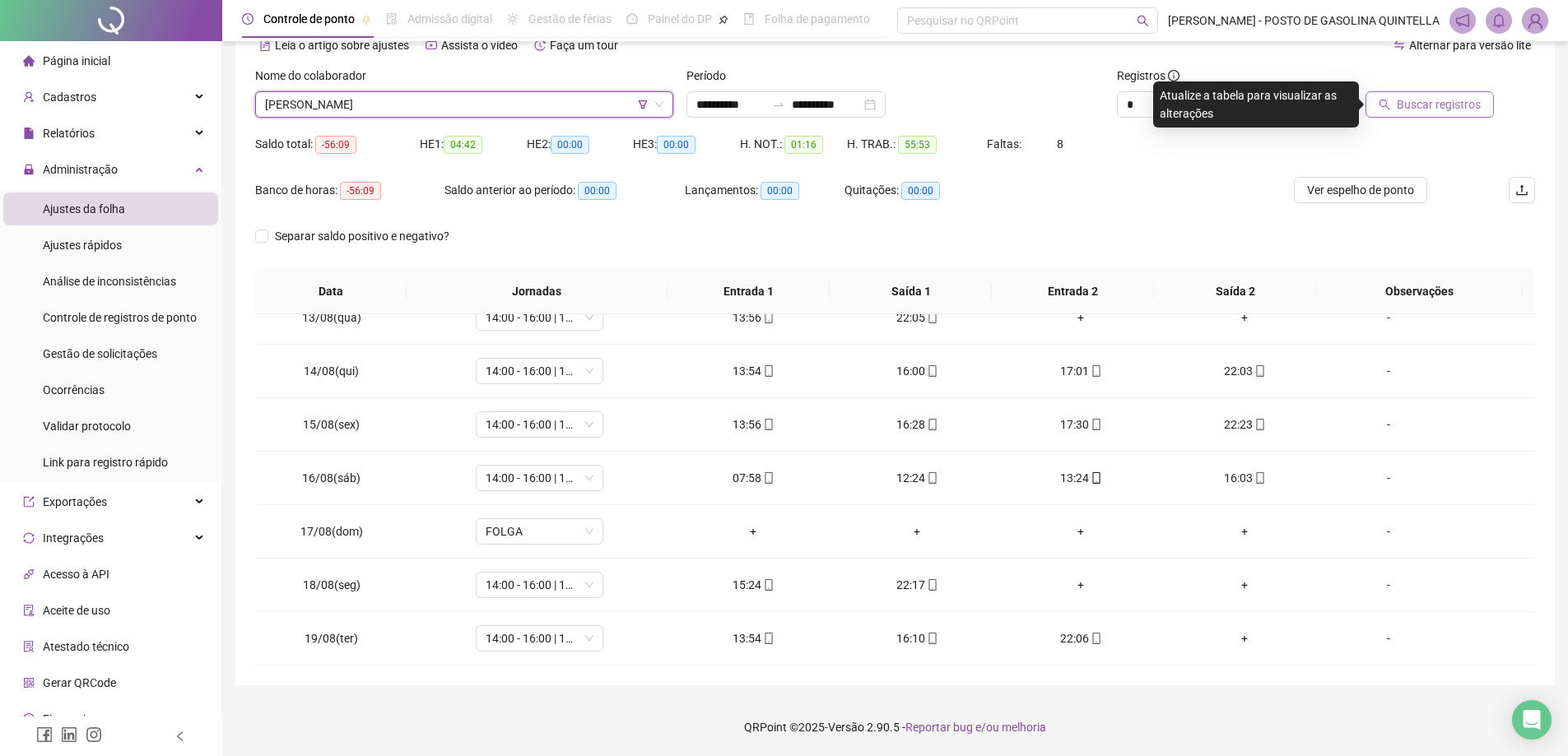
click at [1424, 114] on button "Buscar registros" at bounding box center [1430, 104] width 128 height 26
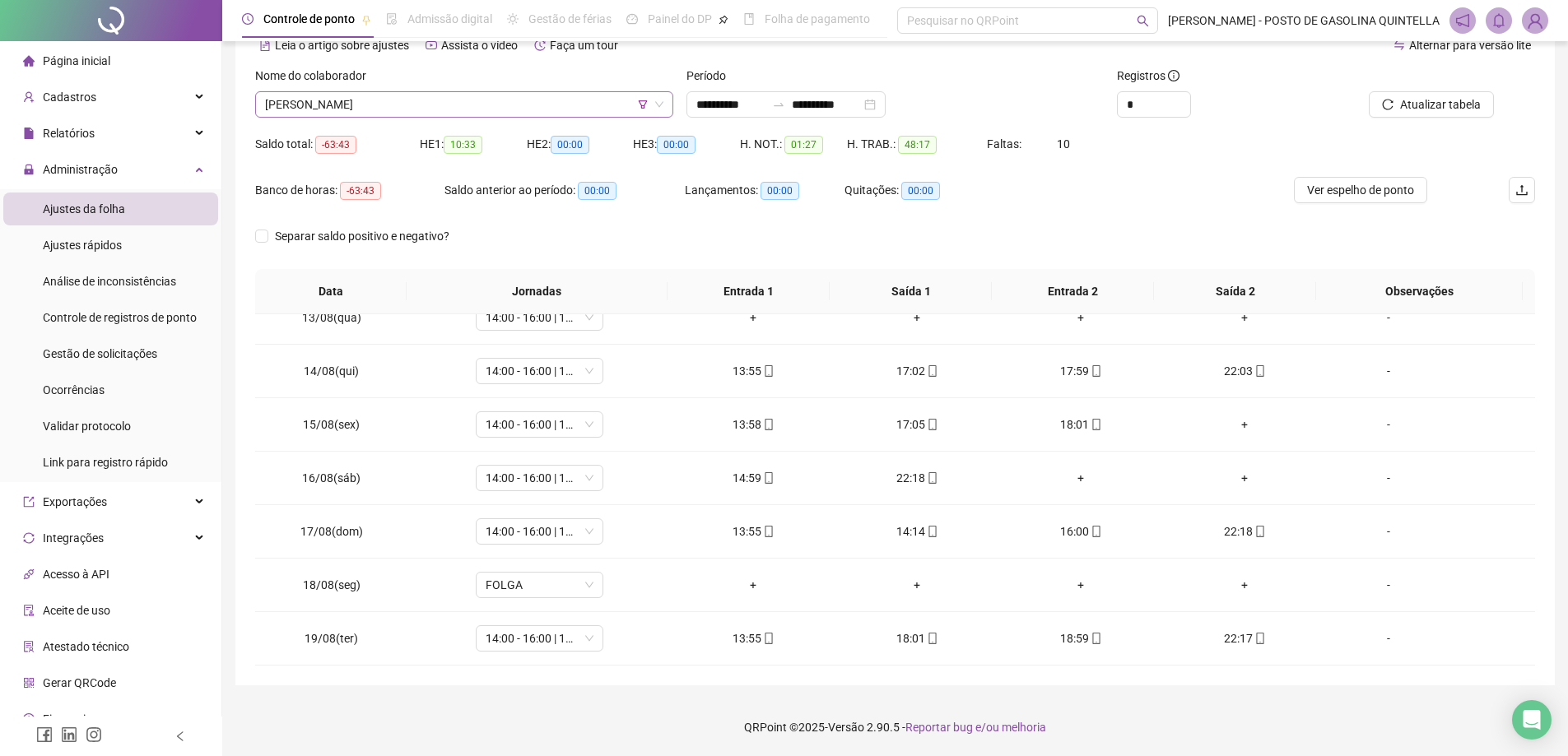
click at [504, 102] on span "[PERSON_NAME]" at bounding box center [464, 104] width 399 height 25
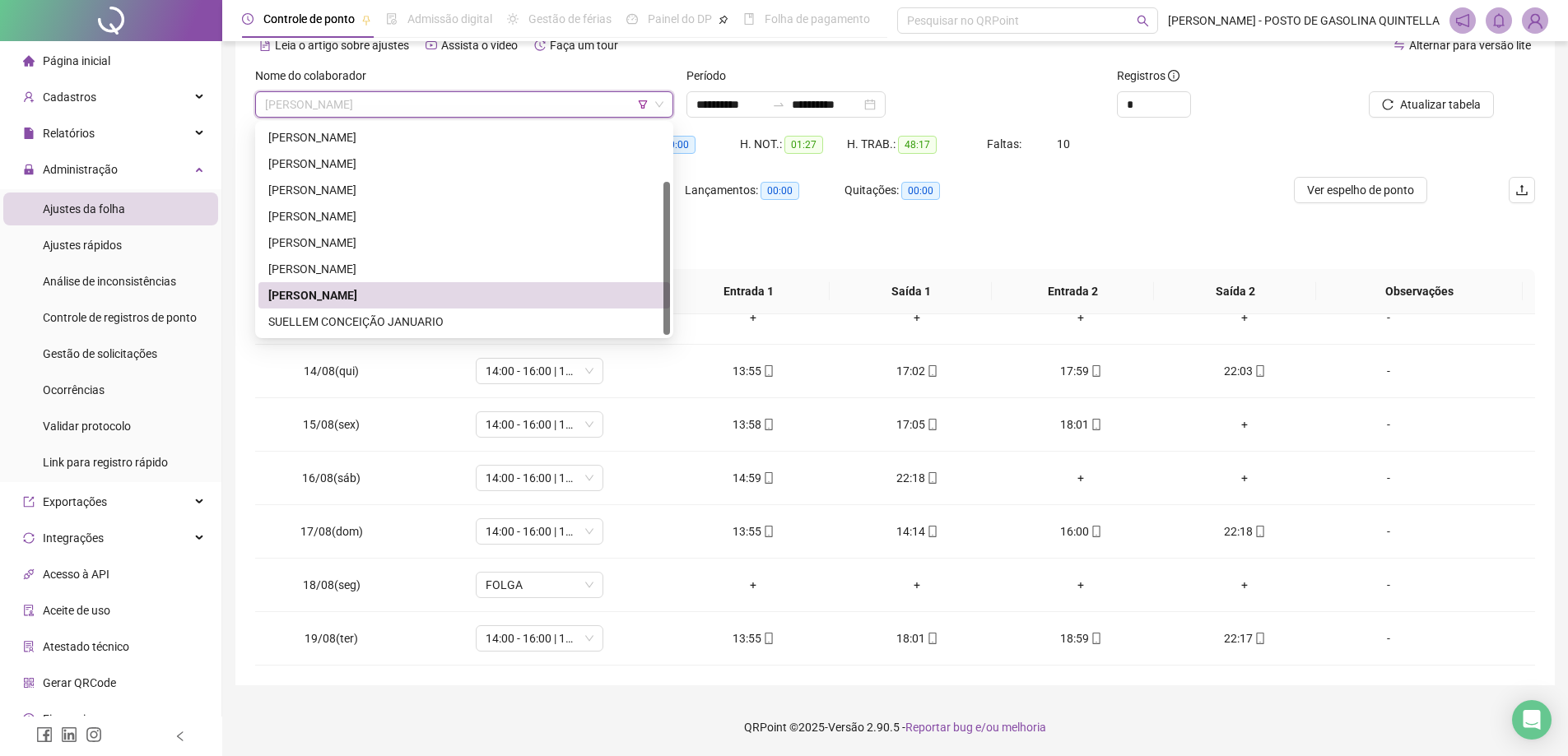
click at [392, 324] on div "SUELLEM CONCEIÇÃO JANUARIO" at bounding box center [463, 322] width 392 height 18
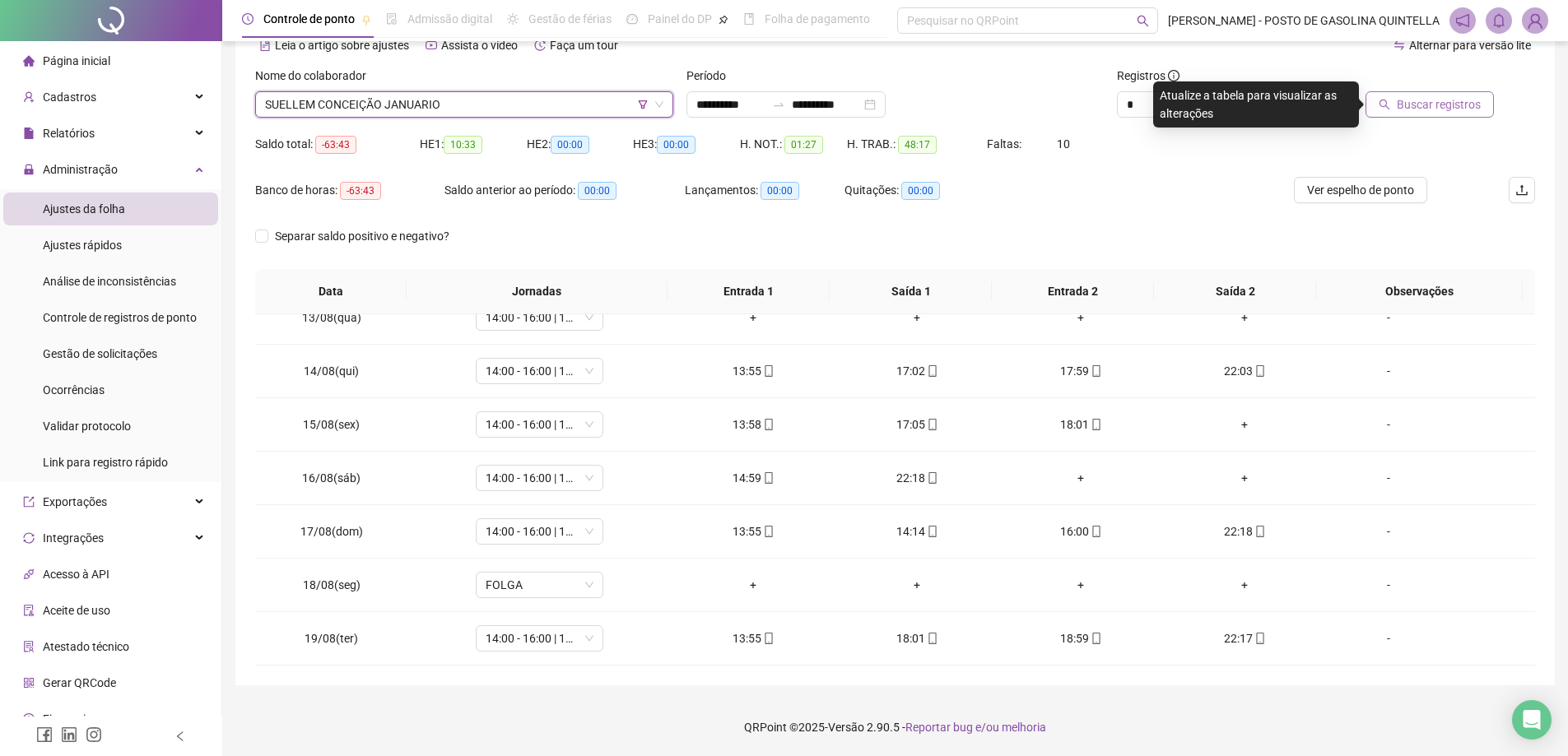
click at [1419, 104] on span "Buscar registros" at bounding box center [1439, 104] width 84 height 18
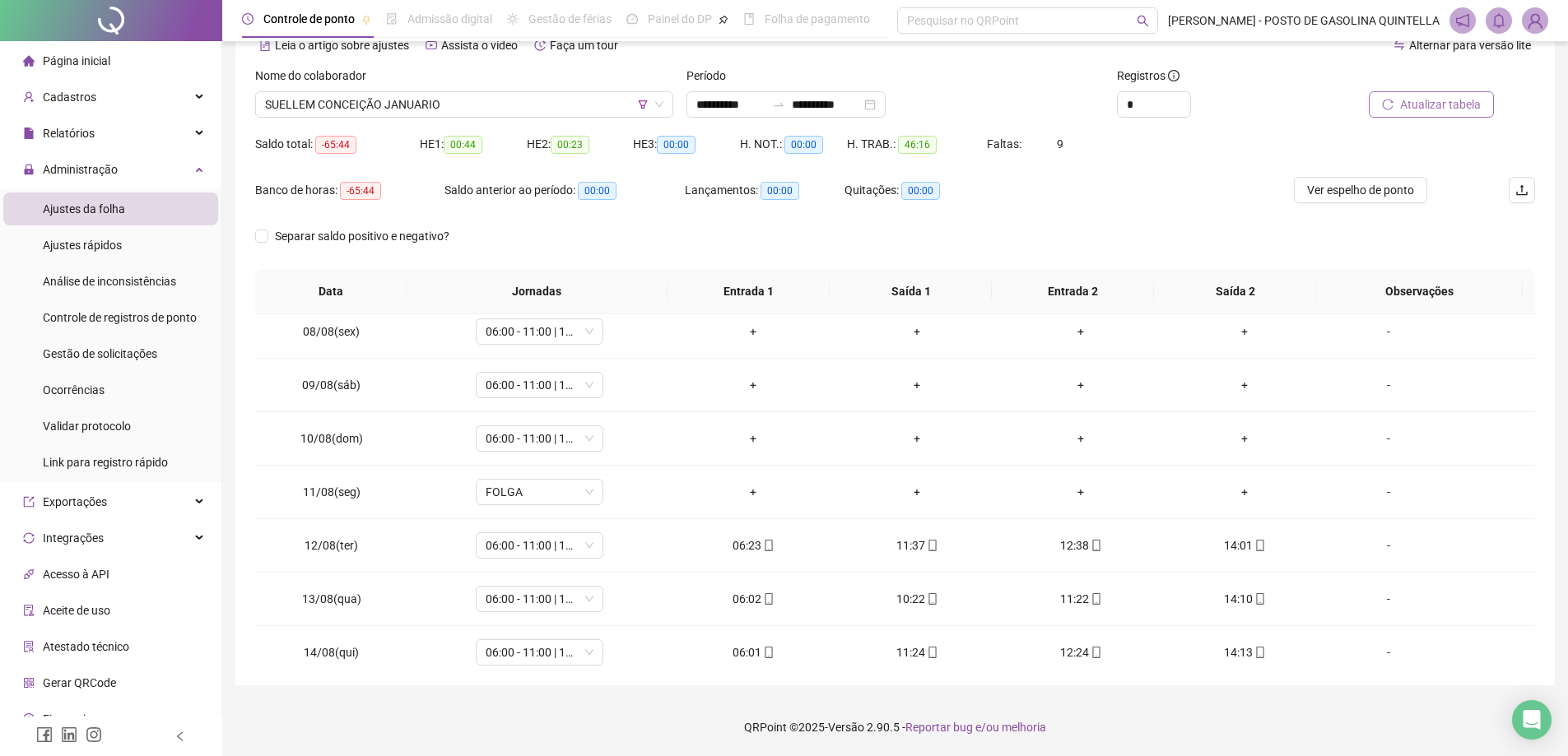
scroll to position [253, 0]
